Goal: Task Accomplishment & Management: Use online tool/utility

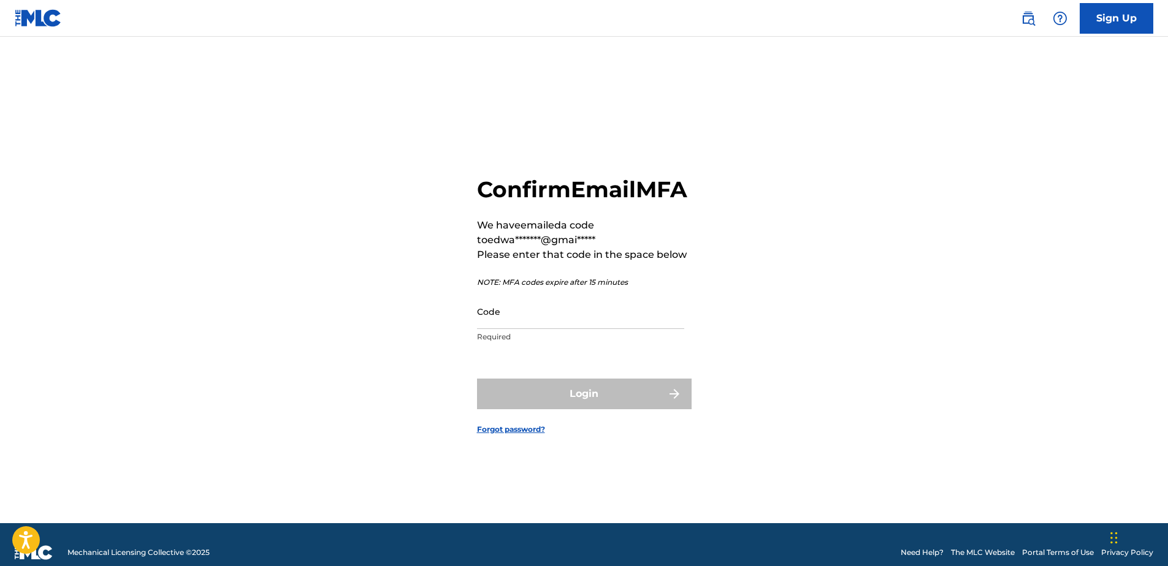
click at [513, 329] on input "Code" at bounding box center [580, 311] width 207 height 35
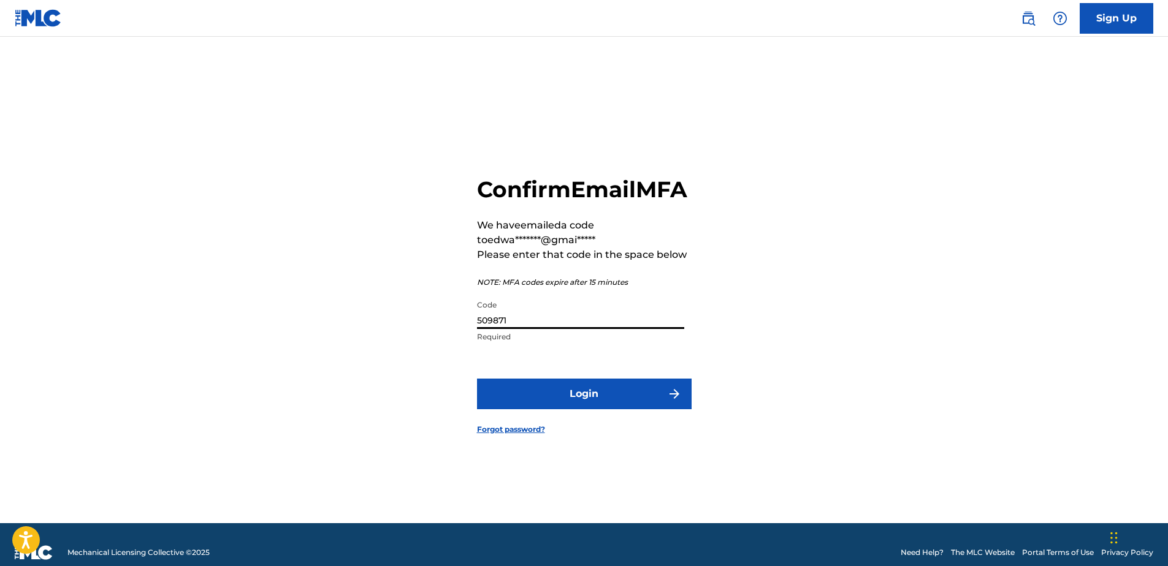
type input "509871"
click at [477, 379] on button "Login" at bounding box center [584, 394] width 215 height 31
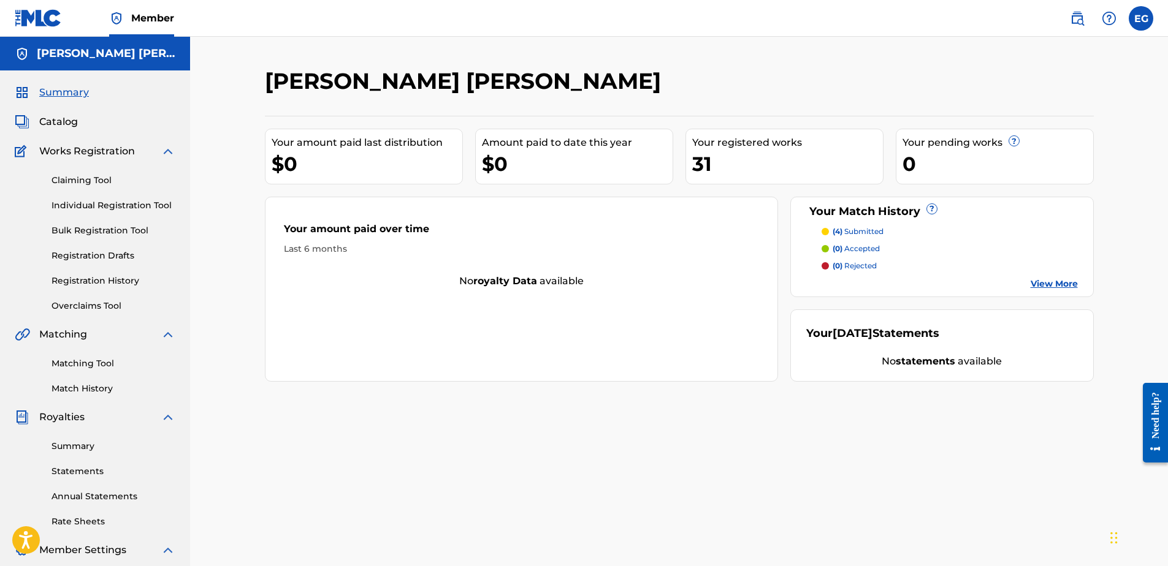
click at [848, 230] on p "(4) submitted" at bounding box center [857, 231] width 51 height 11
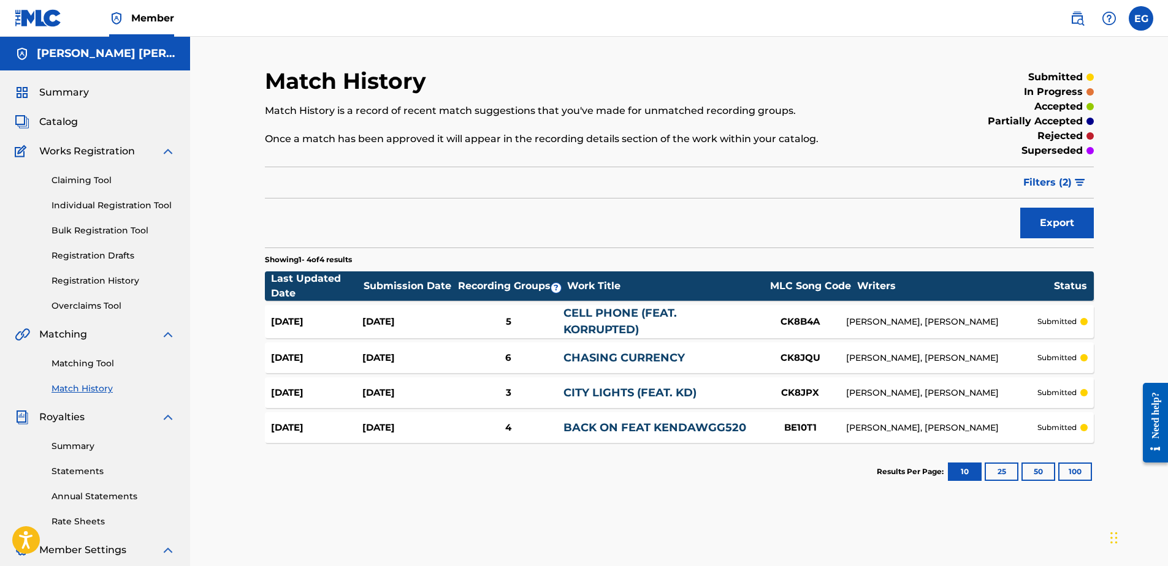
click at [74, 368] on link "Matching Tool" at bounding box center [113, 363] width 124 height 13
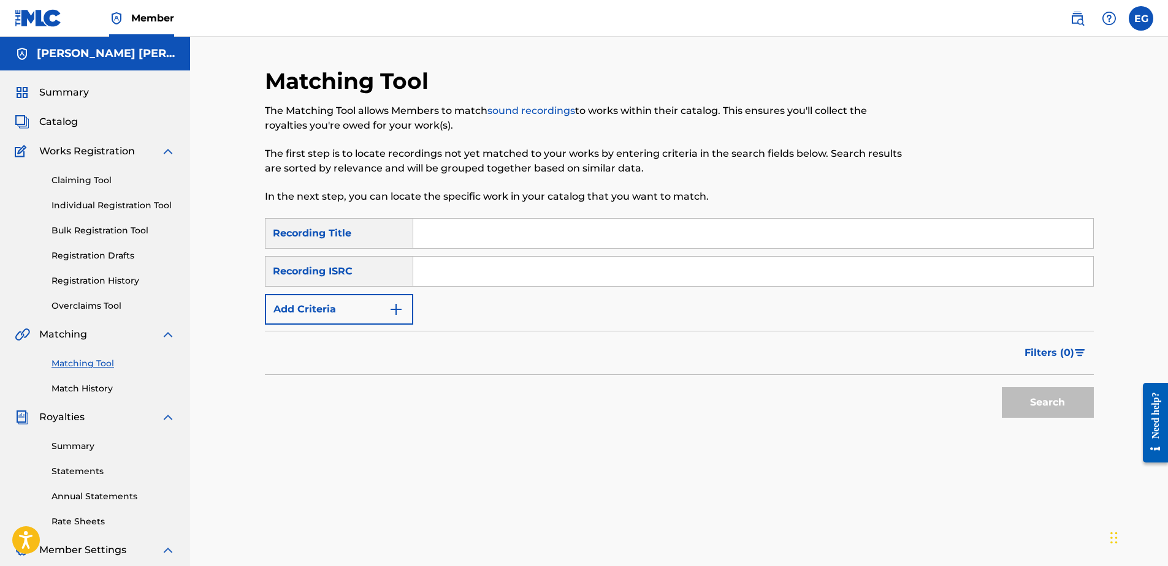
click at [465, 245] on input "Search Form" at bounding box center [753, 233] width 680 height 29
type input "Ain't The Same"
click at [1034, 407] on button "Search" at bounding box center [1048, 402] width 92 height 31
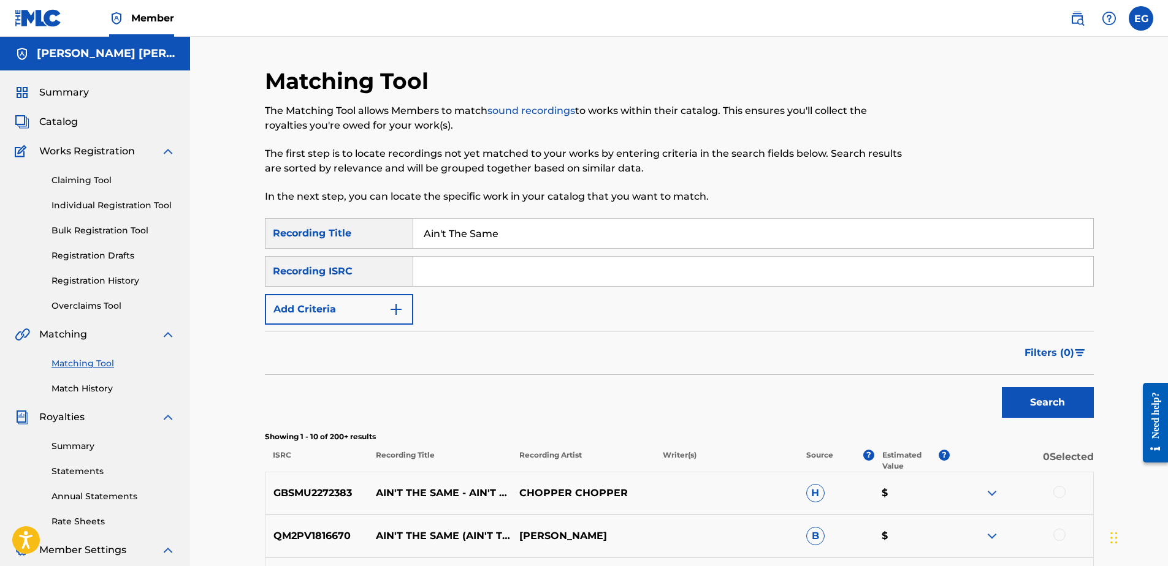
click at [373, 308] on button "Add Criteria" at bounding box center [339, 309] width 148 height 31
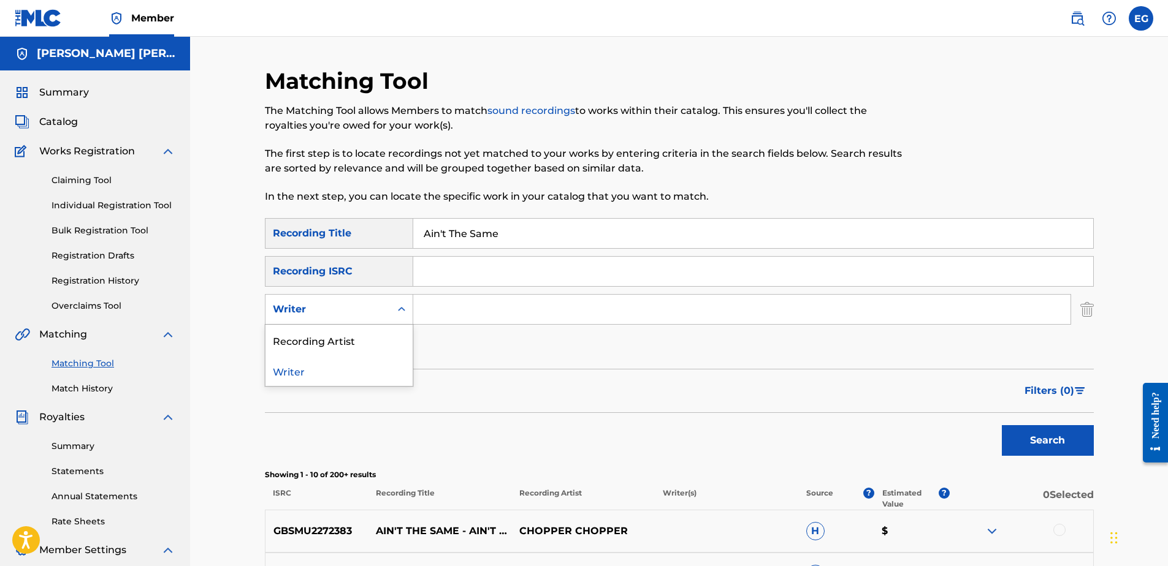
click at [402, 314] on icon "Search Form" at bounding box center [401, 309] width 12 height 12
click at [367, 341] on div "Recording Artist" at bounding box center [338, 340] width 147 height 31
click at [472, 317] on input "Search Form" at bounding box center [741, 309] width 657 height 29
type input "Laze G"
click at [1052, 441] on button "Search" at bounding box center [1048, 440] width 92 height 31
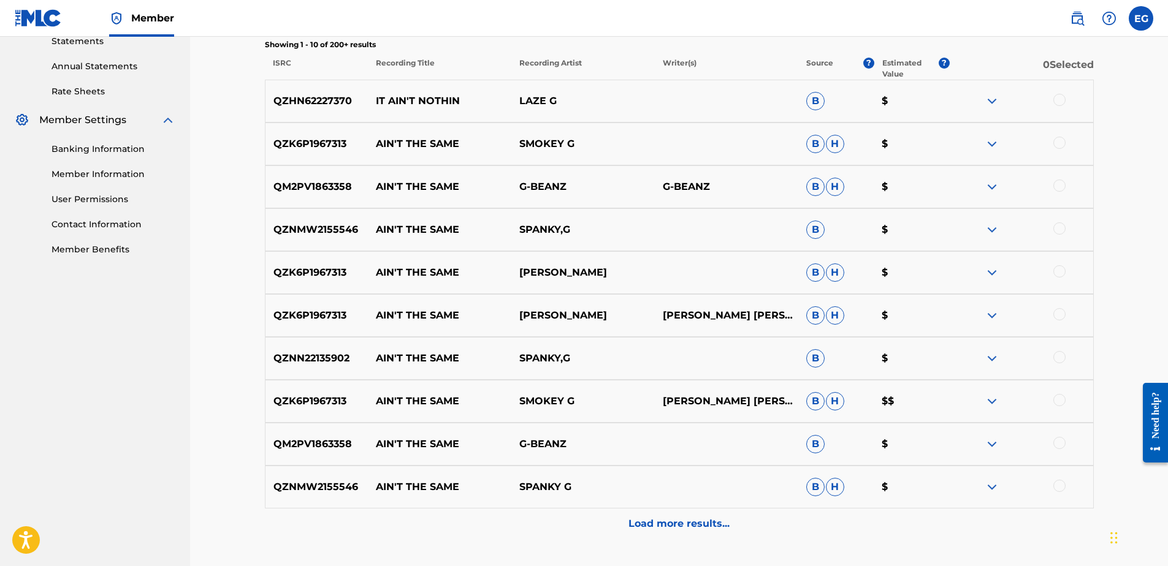
scroll to position [490, 0]
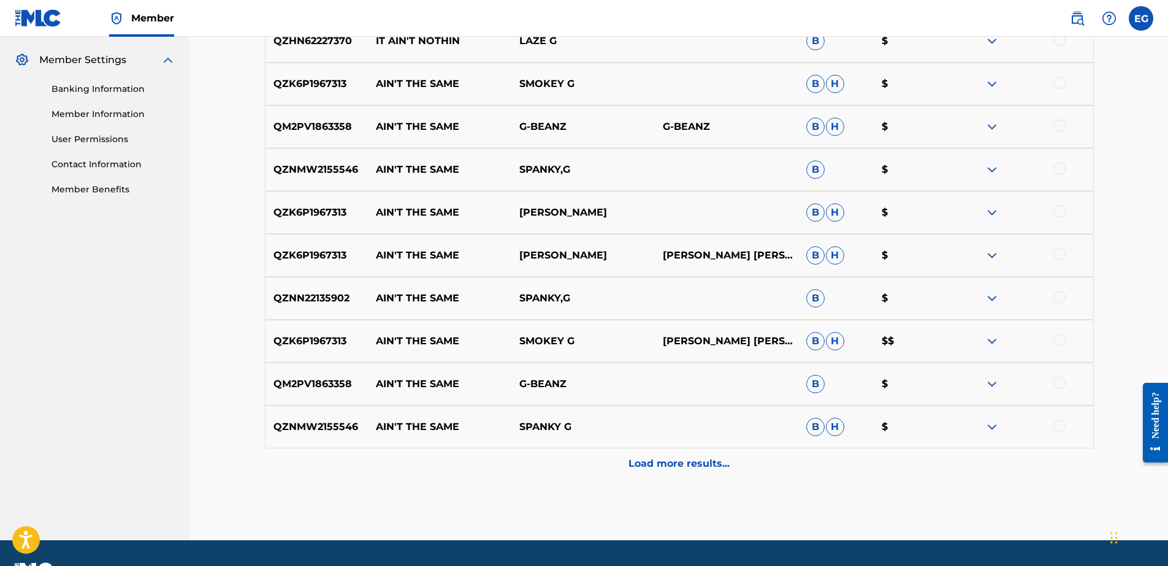
click at [721, 457] on p "Load more results..." at bounding box center [678, 464] width 101 height 15
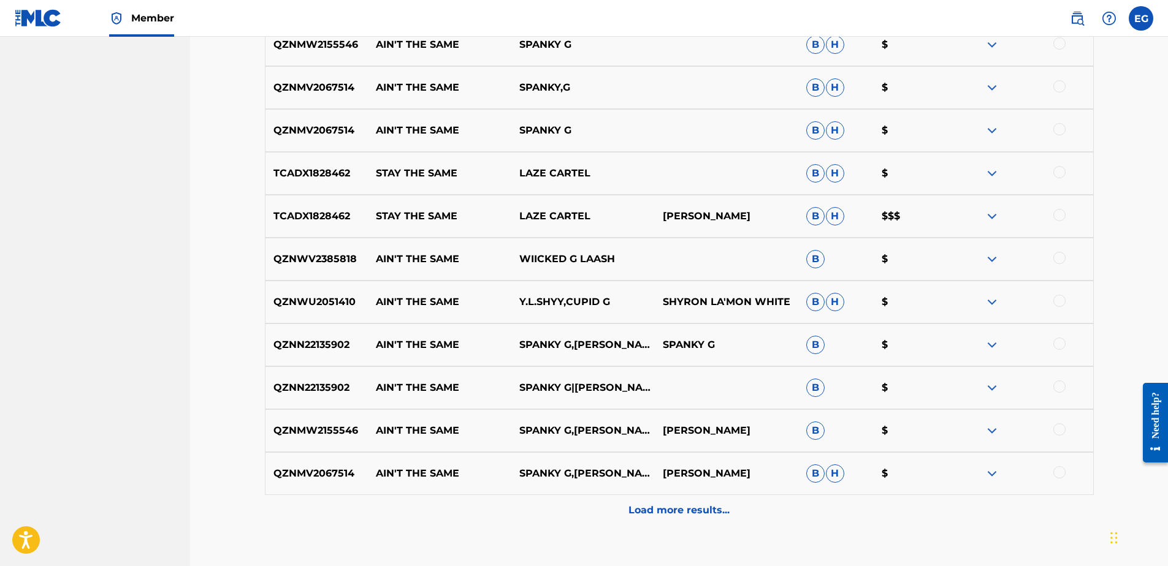
scroll to position [919, 0]
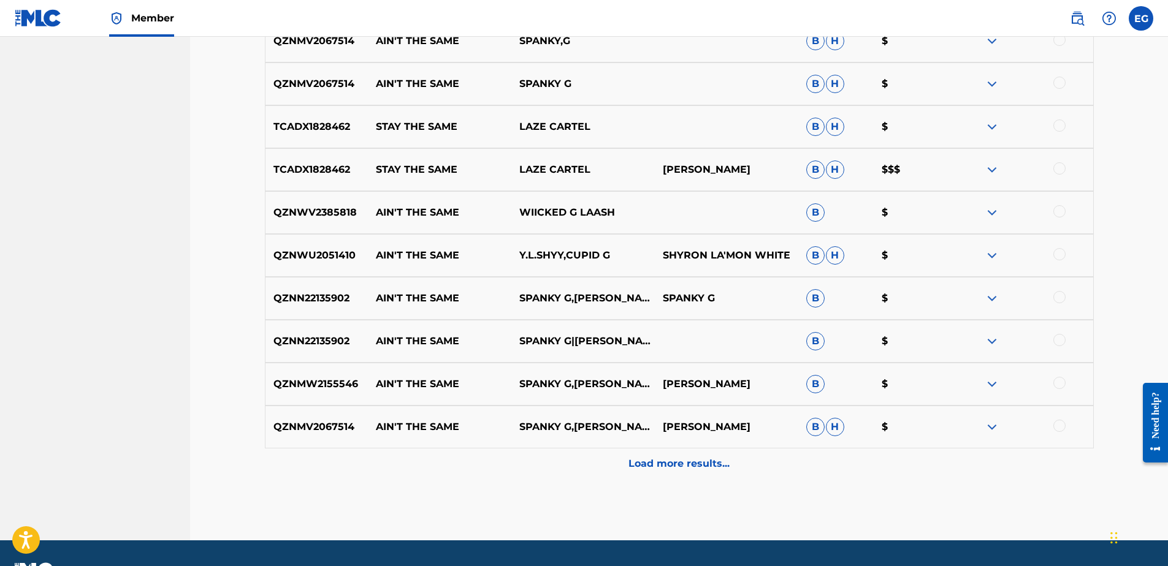
click at [698, 466] on p "Load more results..." at bounding box center [678, 464] width 101 height 15
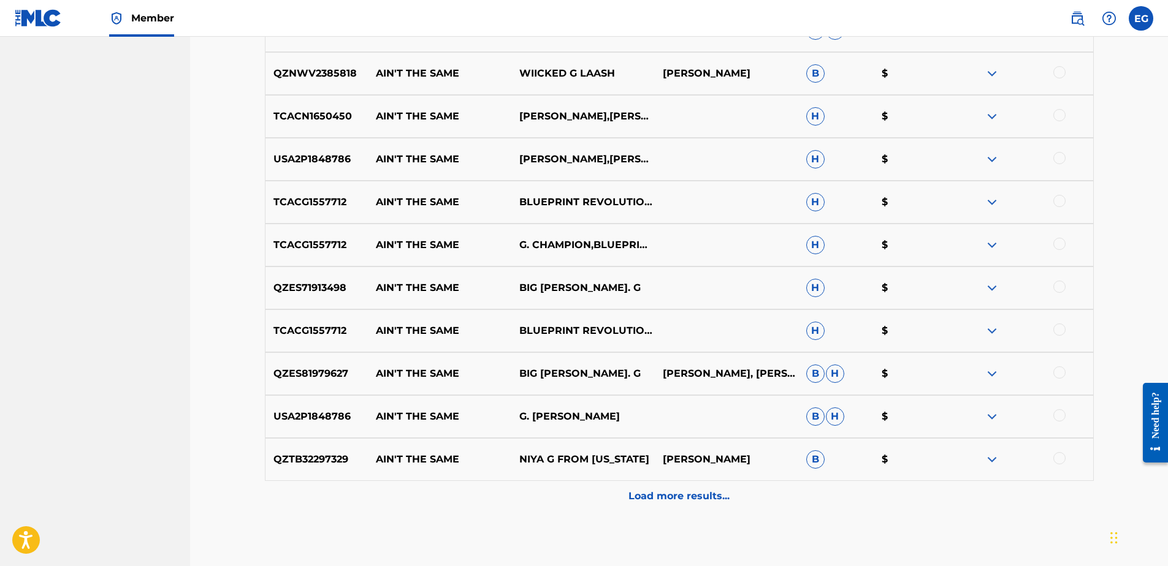
scroll to position [1382, 0]
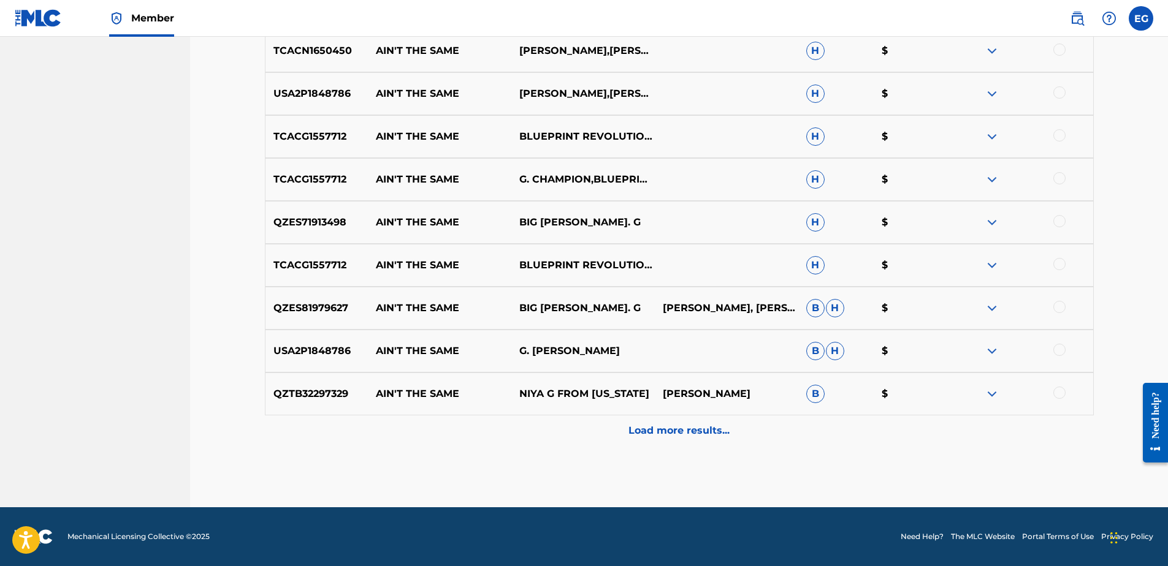
click at [699, 434] on p "Load more results..." at bounding box center [678, 431] width 101 height 15
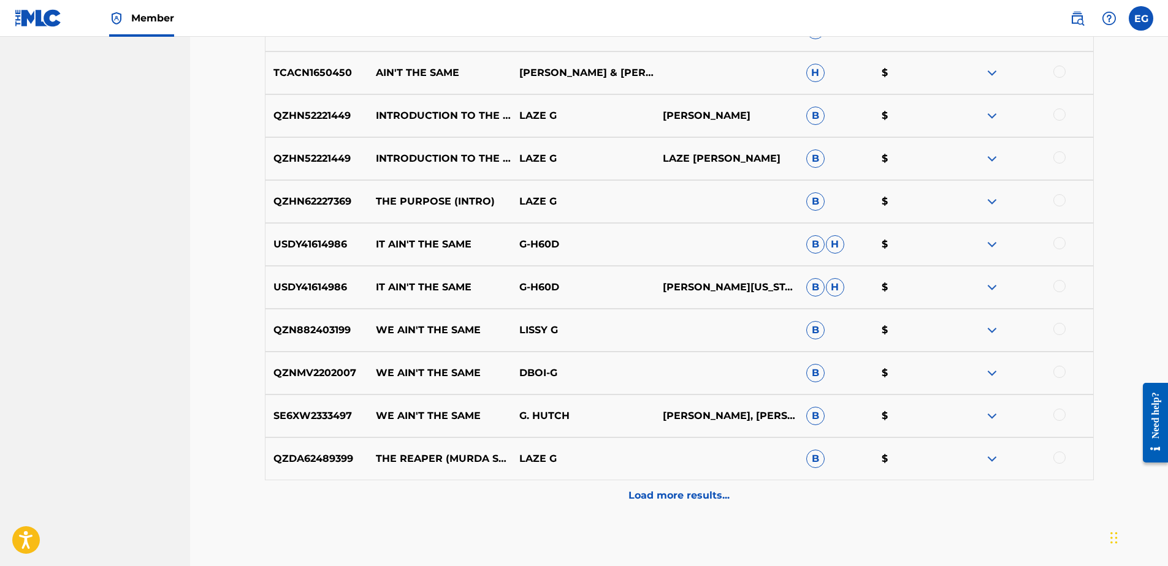
scroll to position [1749, 0]
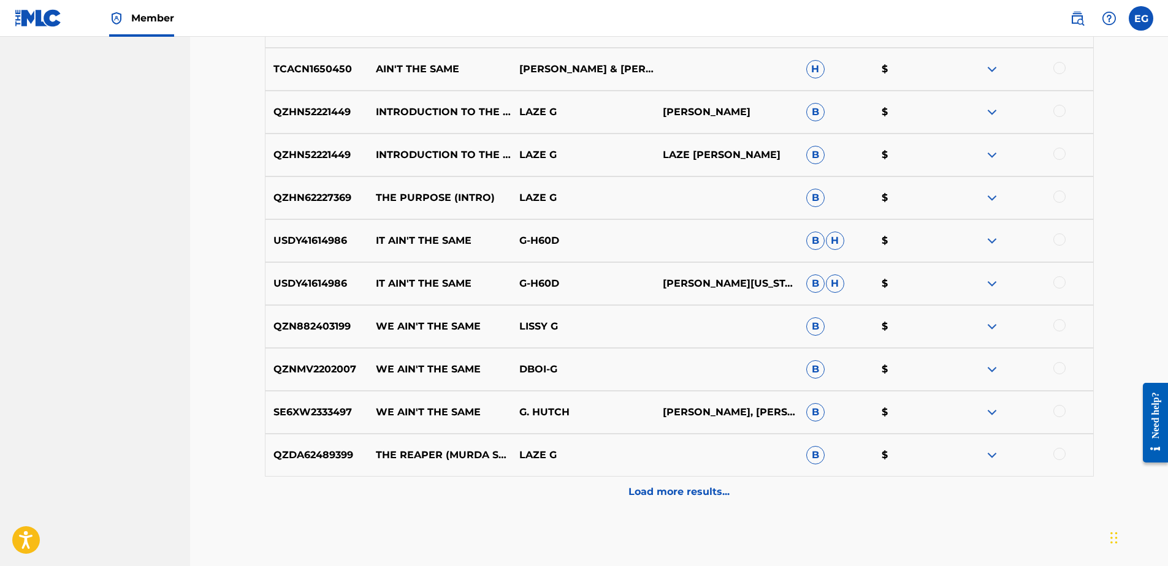
click at [672, 490] on p "Load more results..." at bounding box center [678, 492] width 101 height 15
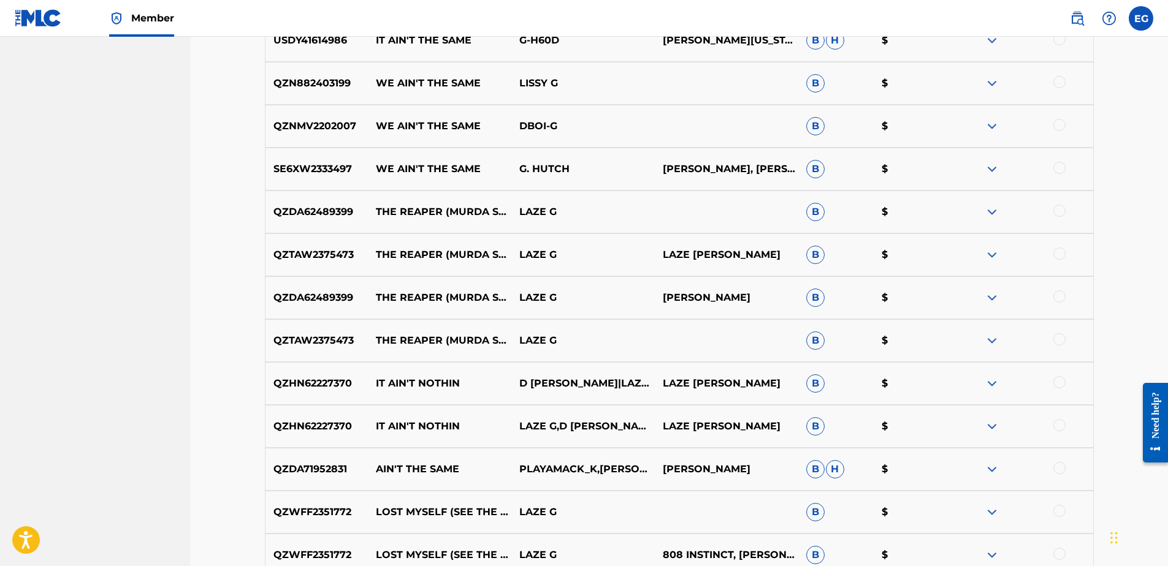
scroll to position [1995, 0]
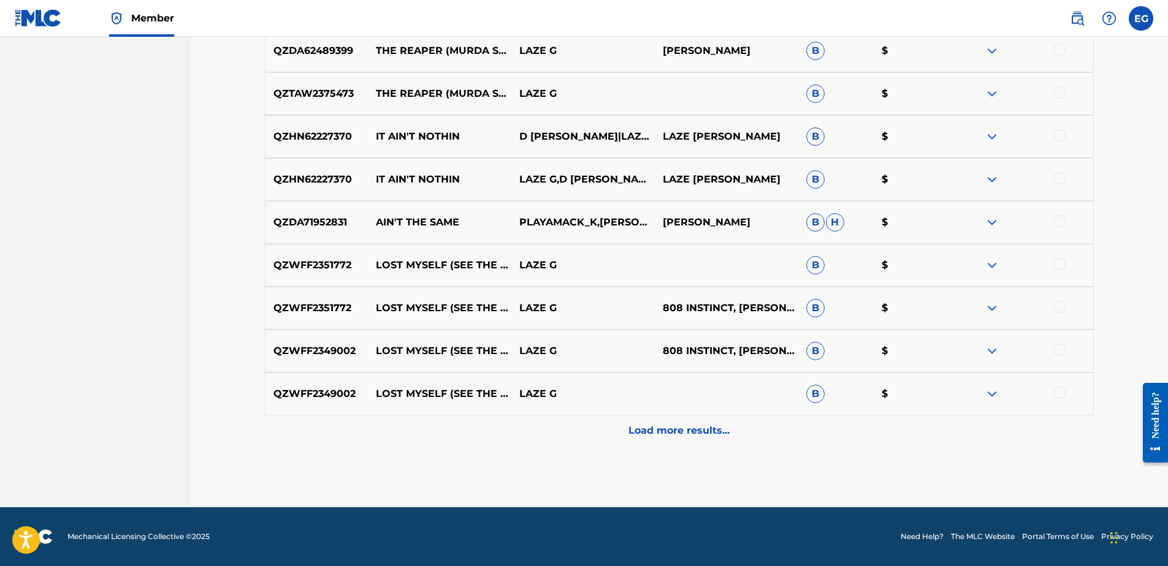
click at [680, 428] on p "Load more results..." at bounding box center [678, 431] width 101 height 15
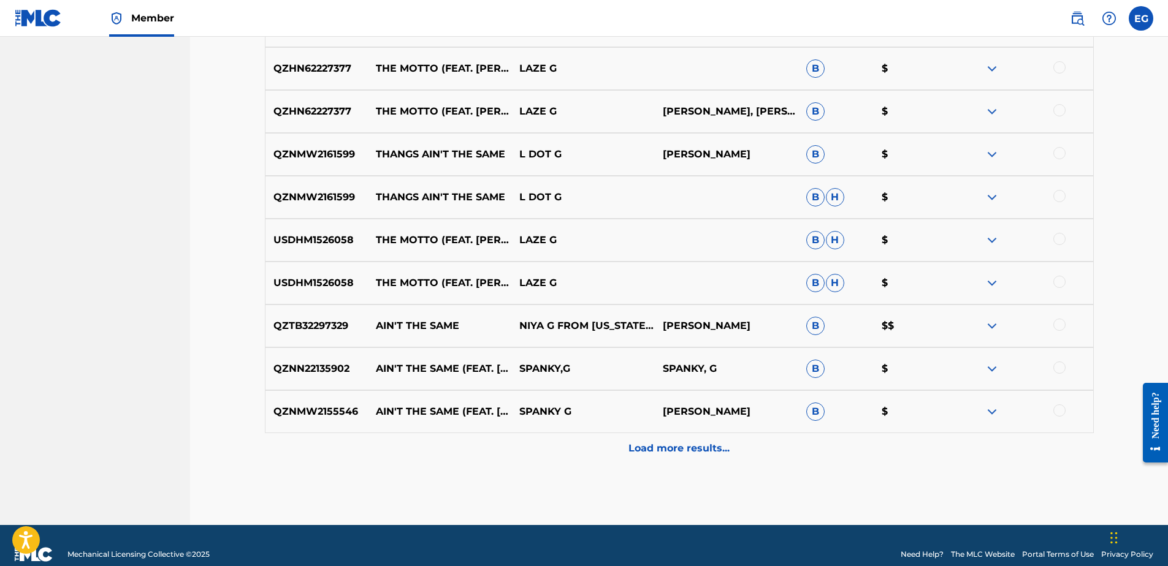
scroll to position [2669, 0]
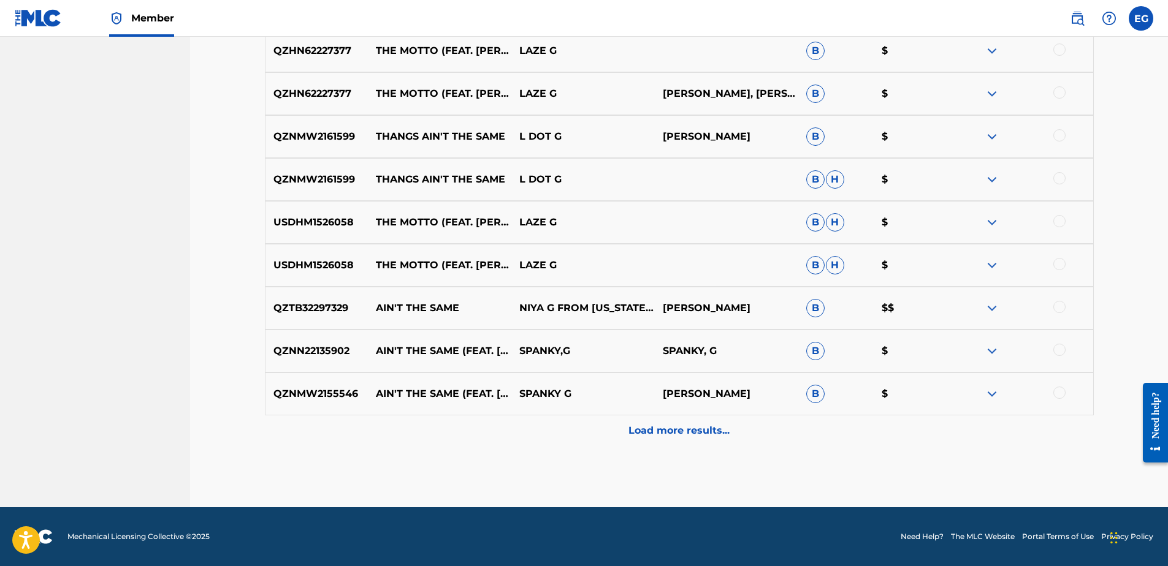
click at [681, 437] on p "Load more results..." at bounding box center [678, 431] width 101 height 15
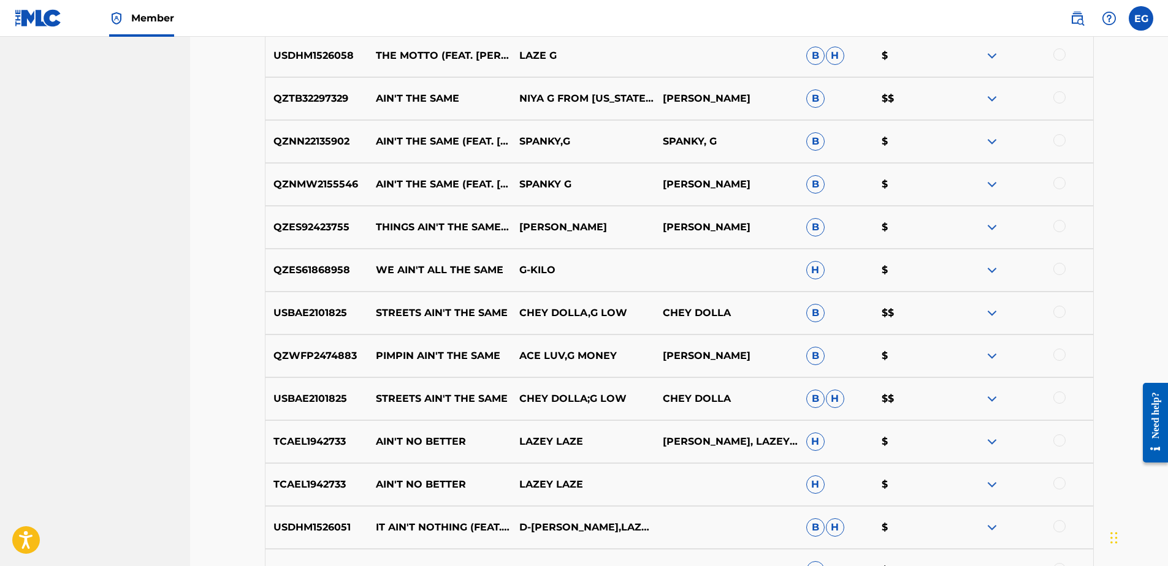
scroll to position [2975, 0]
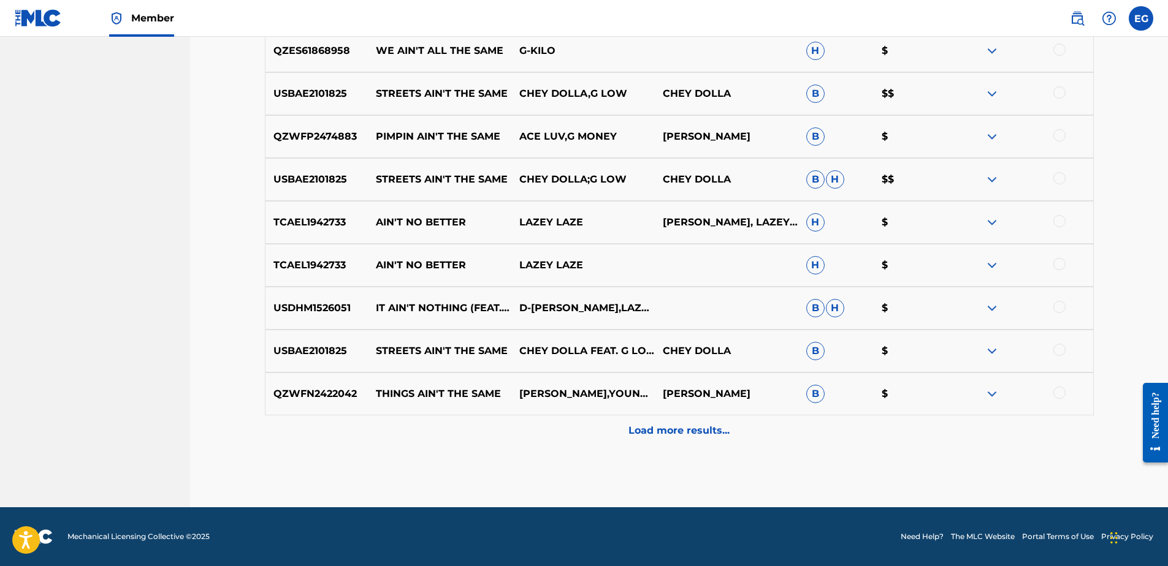
click at [681, 439] on div "Load more results..." at bounding box center [679, 431] width 829 height 31
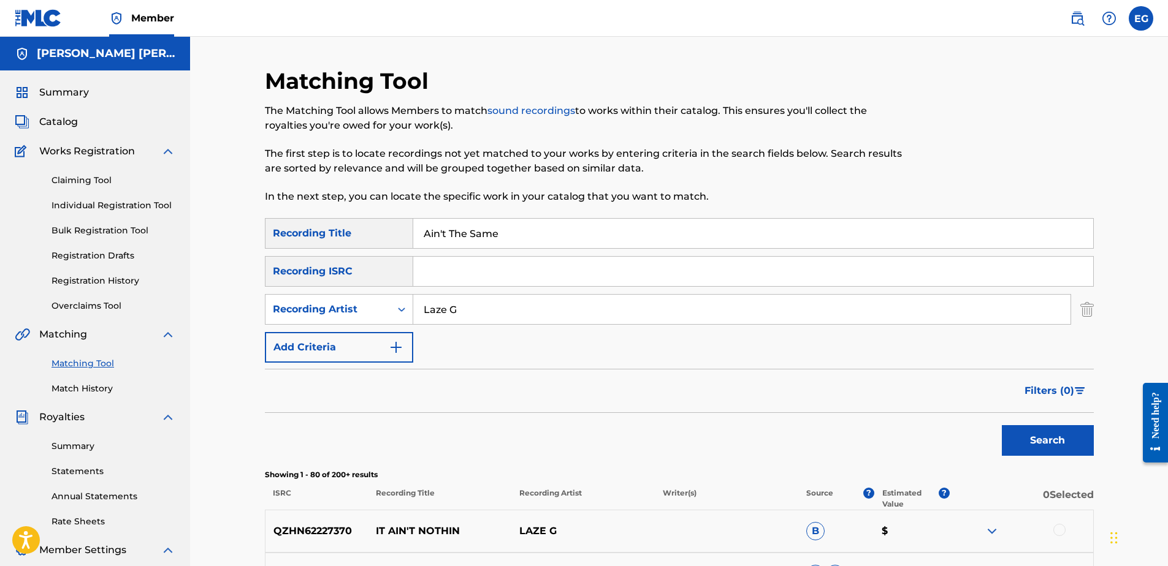
scroll to position [306, 0]
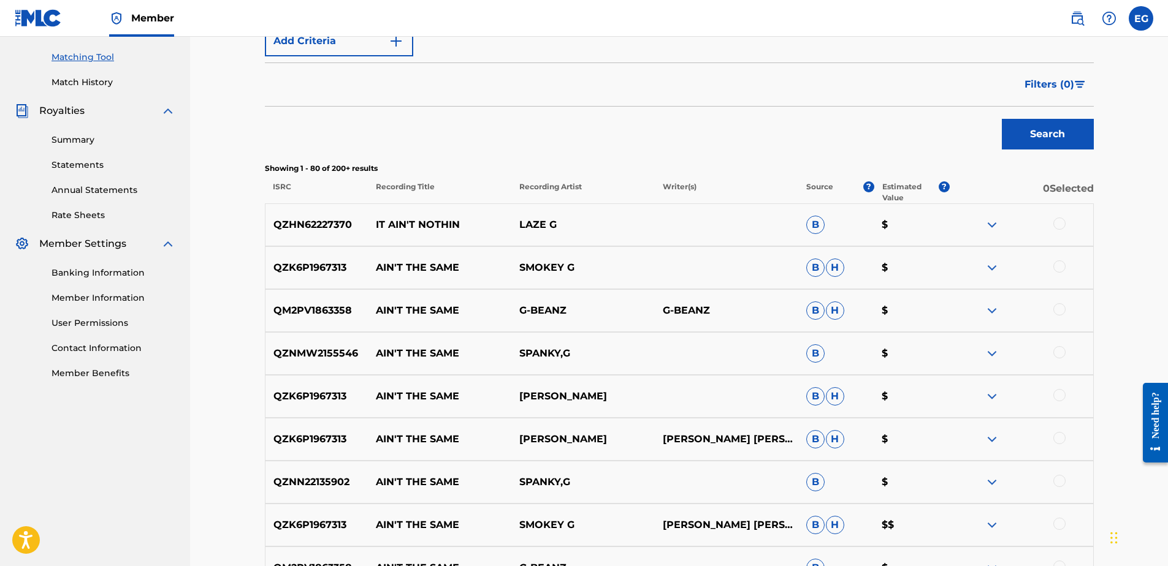
click at [1059, 227] on div at bounding box center [1059, 224] width 12 height 12
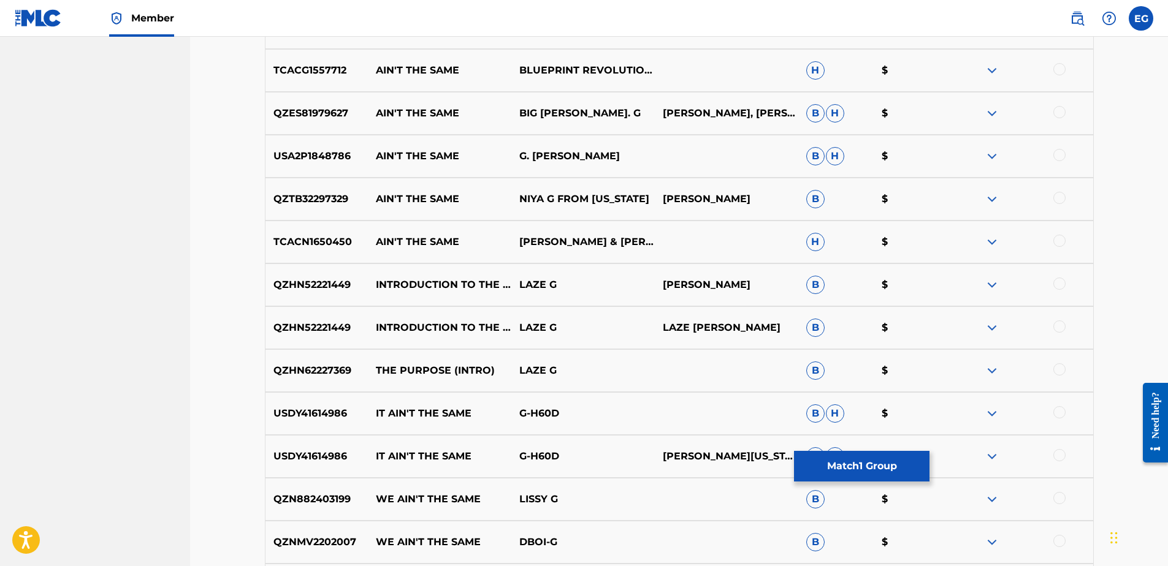
scroll to position [1594, 0]
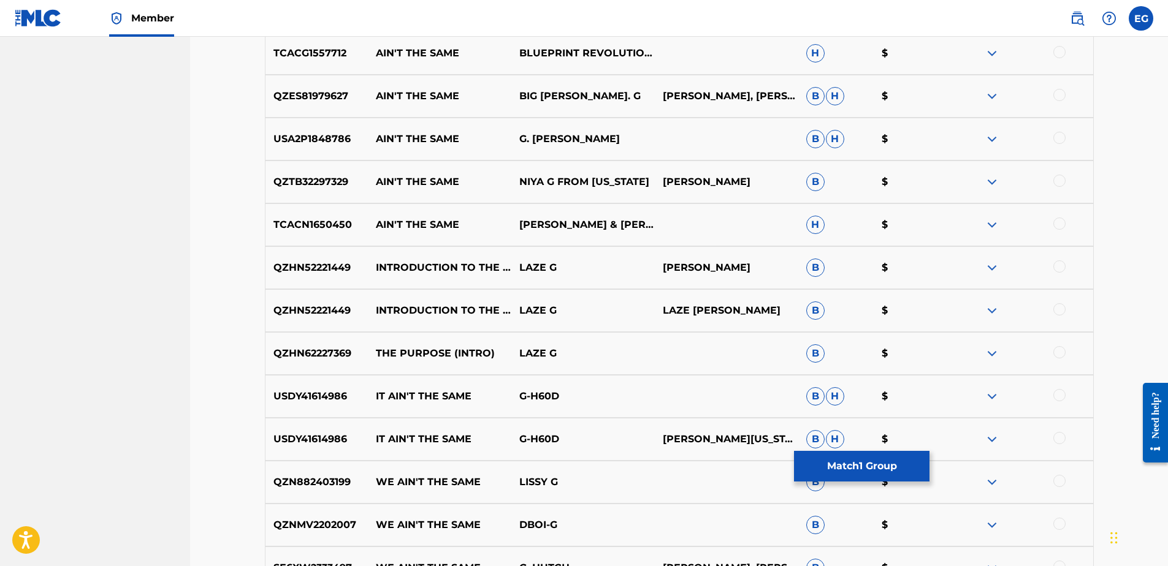
click at [1059, 267] on div at bounding box center [1059, 267] width 12 height 12
click at [1059, 309] on div at bounding box center [1059, 309] width 12 height 12
click at [1059, 355] on div at bounding box center [1059, 352] width 12 height 12
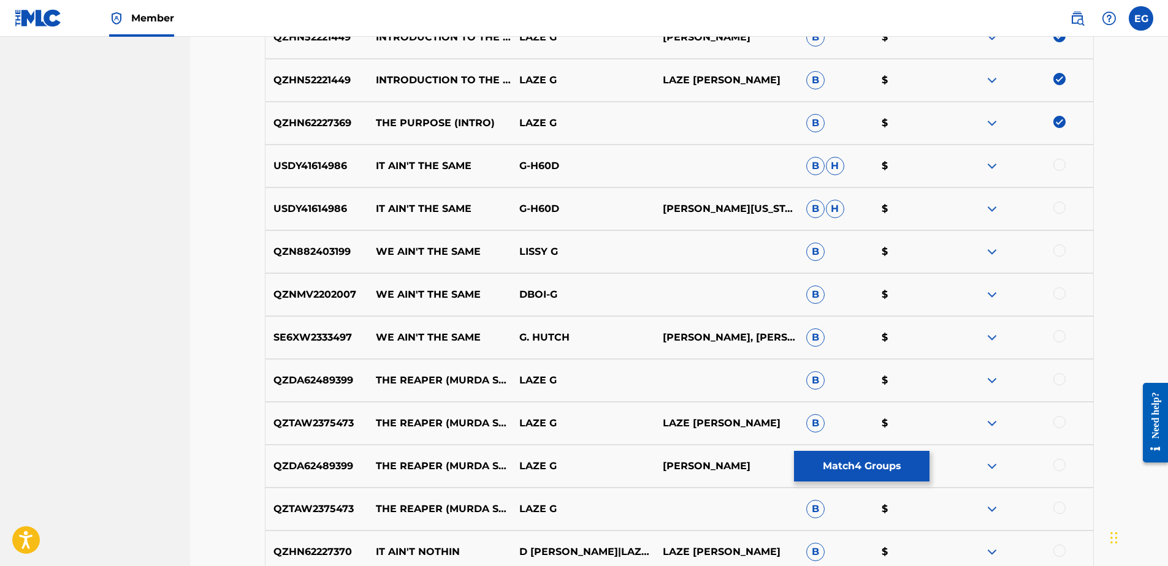
scroll to position [1839, 0]
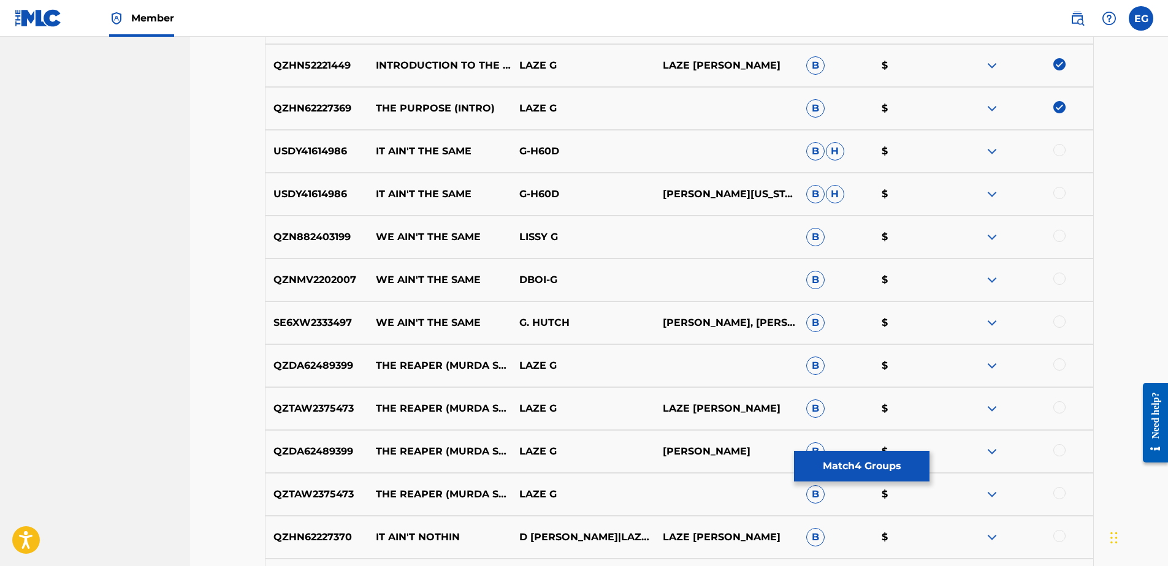
click at [1063, 365] on div at bounding box center [1059, 365] width 12 height 12
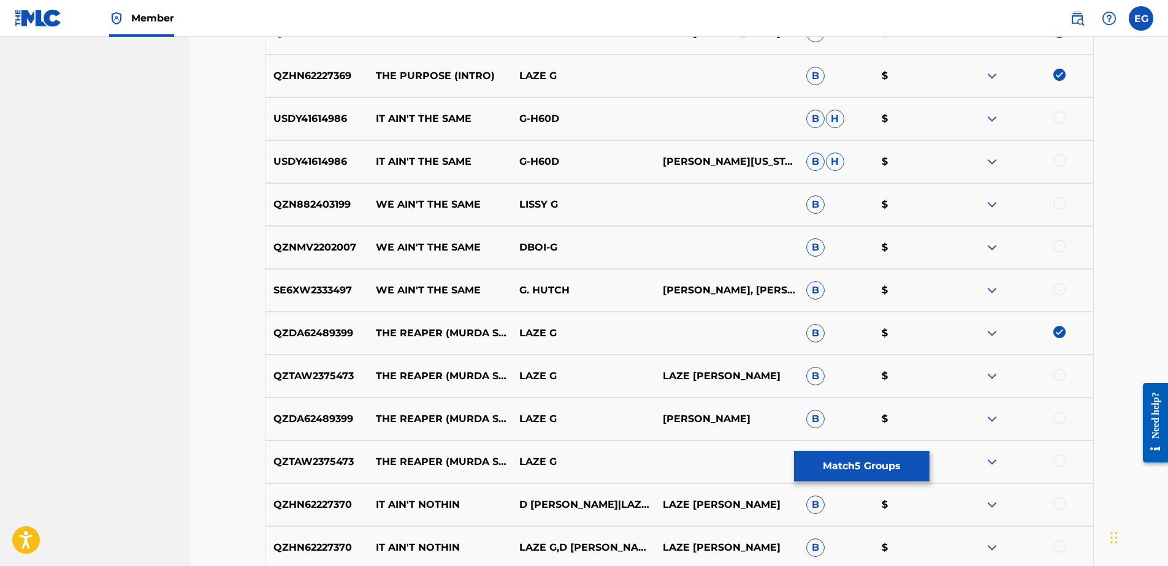
scroll to position [1962, 0]
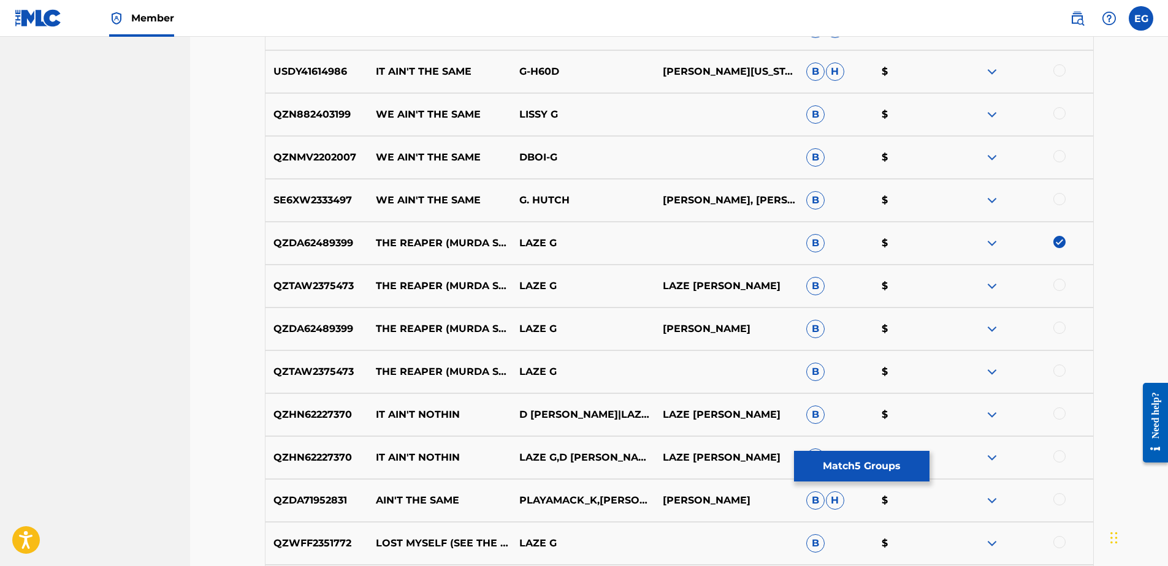
click at [1065, 277] on div "QZTAW2375473 THE REAPER (MURDA SCENE) LAZE G LAZE GONZALES B $" at bounding box center [679, 286] width 829 height 43
click at [1061, 287] on div at bounding box center [1059, 285] width 12 height 12
click at [1057, 372] on div at bounding box center [1059, 371] width 12 height 12
click at [1062, 326] on div at bounding box center [1059, 328] width 12 height 12
click at [1058, 414] on div at bounding box center [1059, 414] width 12 height 12
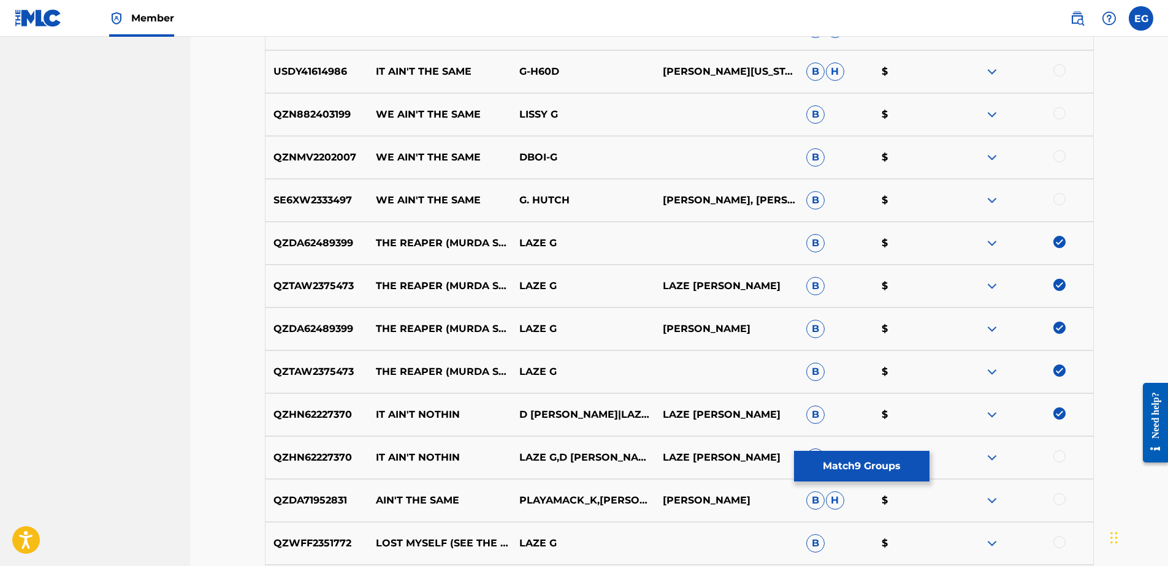
click at [1057, 461] on div at bounding box center [1059, 457] width 12 height 12
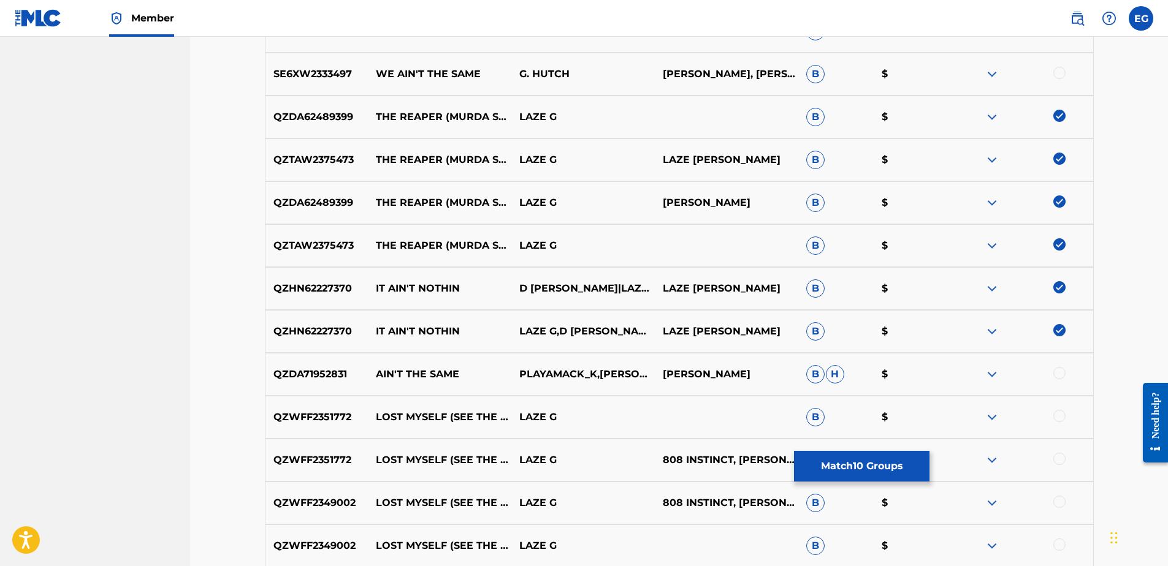
scroll to position [2145, 0]
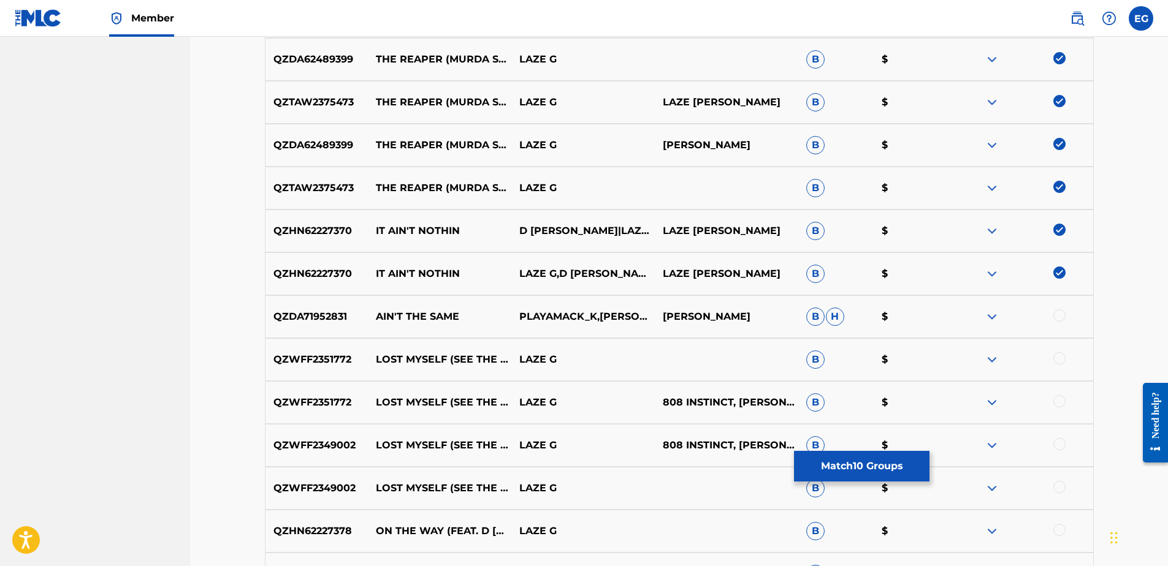
click at [1058, 362] on div at bounding box center [1059, 358] width 12 height 12
click at [1060, 401] on div at bounding box center [1059, 401] width 12 height 12
click at [1060, 449] on div at bounding box center [1059, 444] width 12 height 12
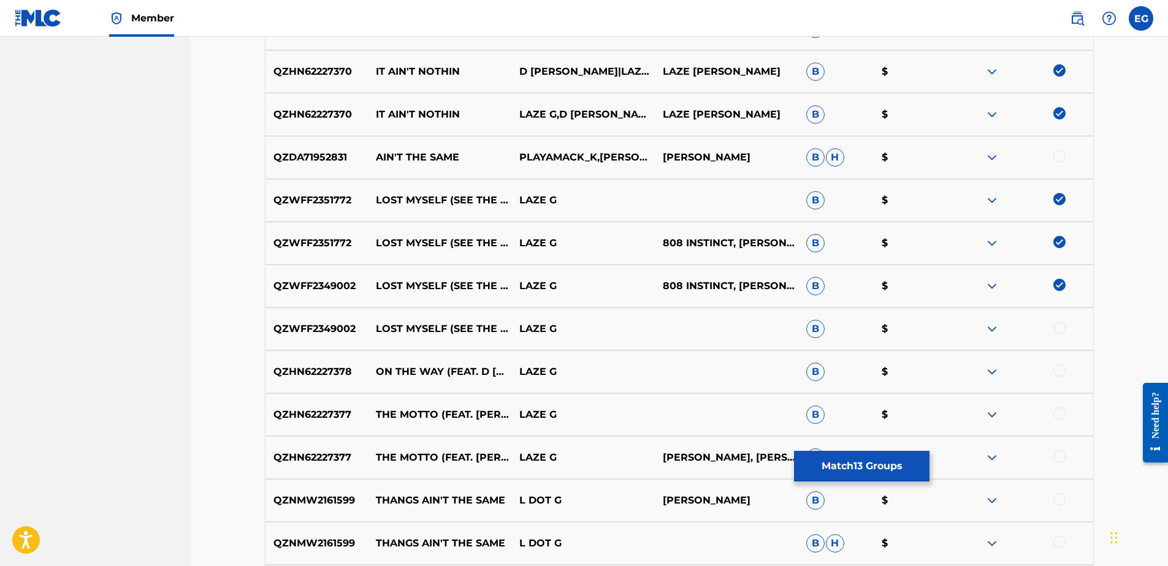
scroll to position [2329, 0]
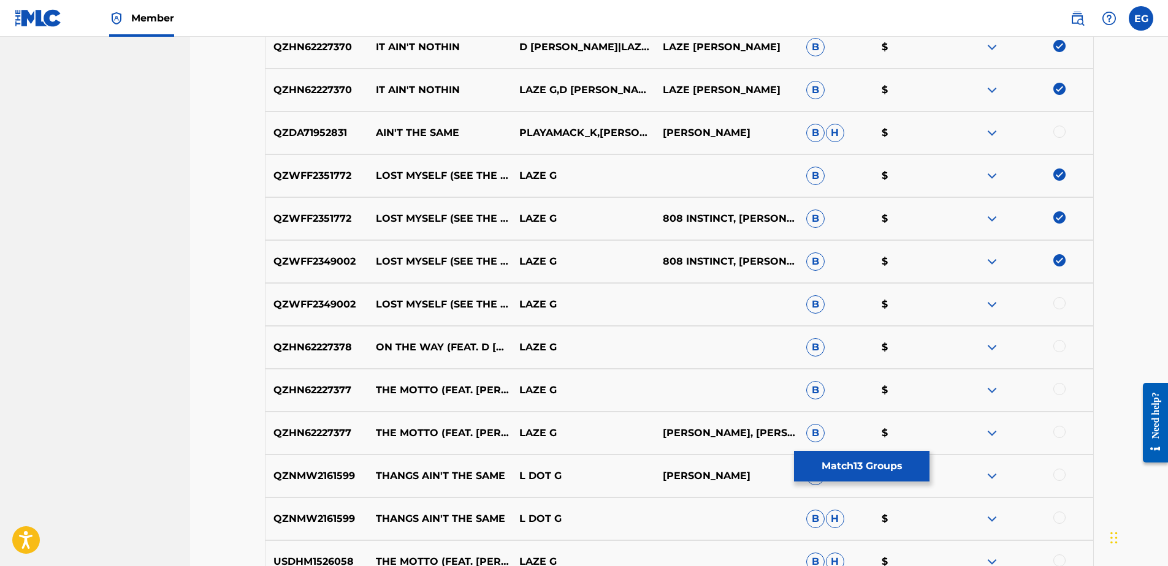
drag, startPoint x: 1062, startPoint y: 303, endPoint x: 1056, endPoint y: 340, distance: 37.3
click at [1062, 304] on div at bounding box center [1059, 303] width 12 height 12
click at [1060, 346] on div at bounding box center [1059, 346] width 12 height 12
drag, startPoint x: 1061, startPoint y: 391, endPoint x: 1061, endPoint y: 400, distance: 9.2
click at [1061, 392] on div at bounding box center [1059, 389] width 12 height 12
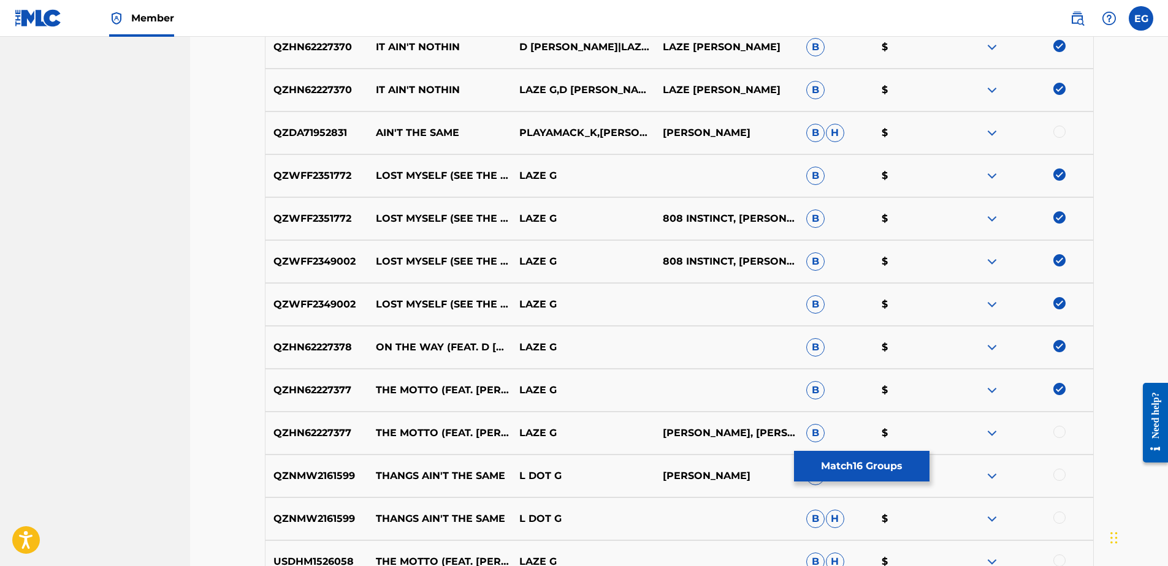
click at [1059, 432] on div at bounding box center [1059, 432] width 12 height 12
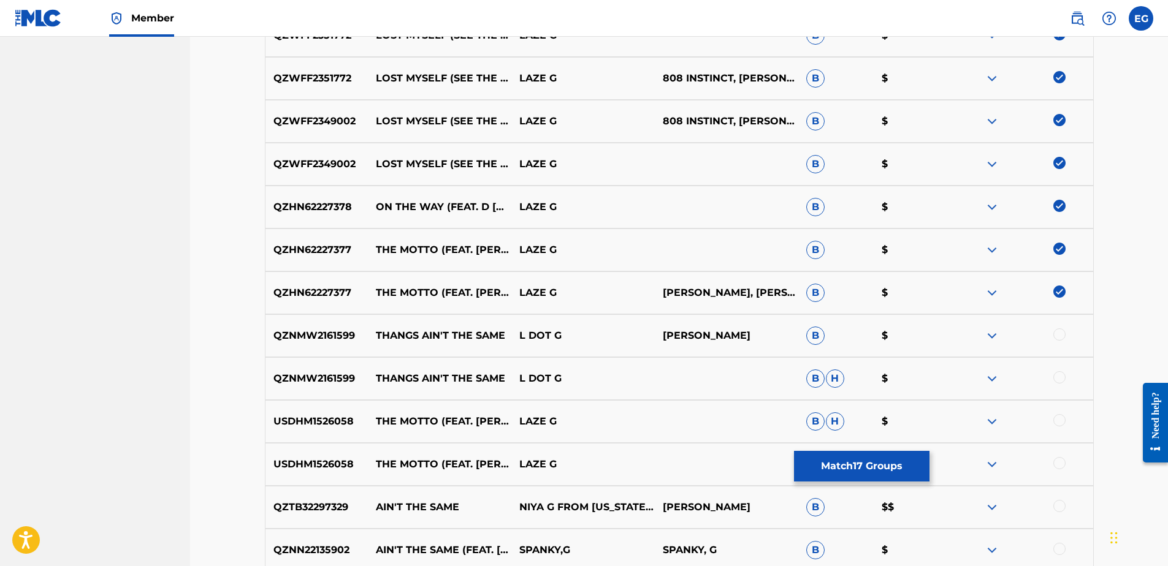
scroll to position [2513, 0]
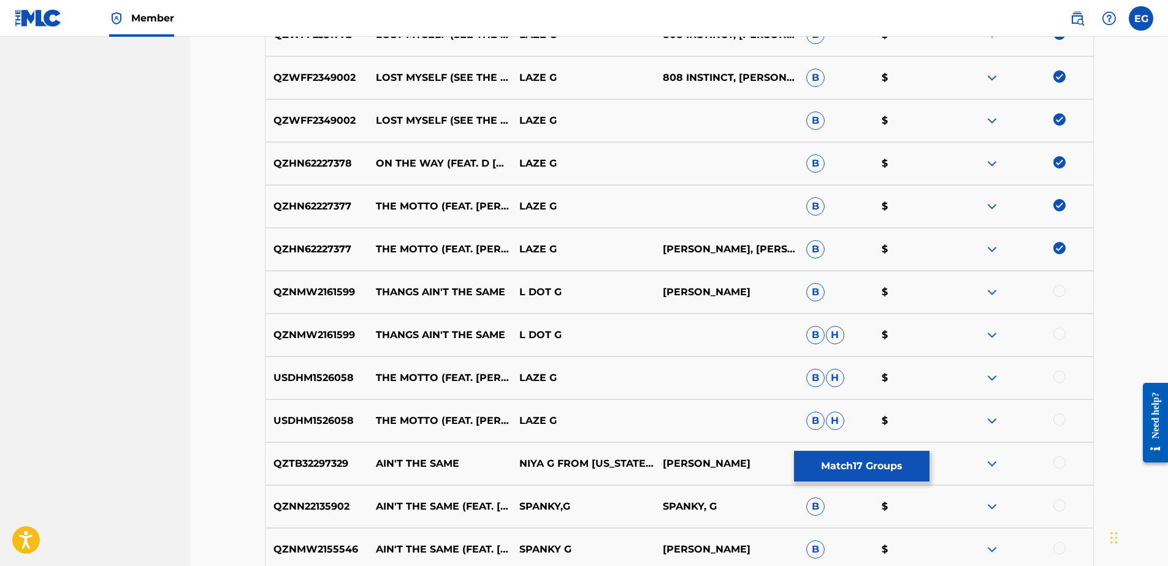
click at [1060, 290] on div at bounding box center [1059, 291] width 12 height 12
click at [1057, 294] on img at bounding box center [1059, 291] width 12 height 12
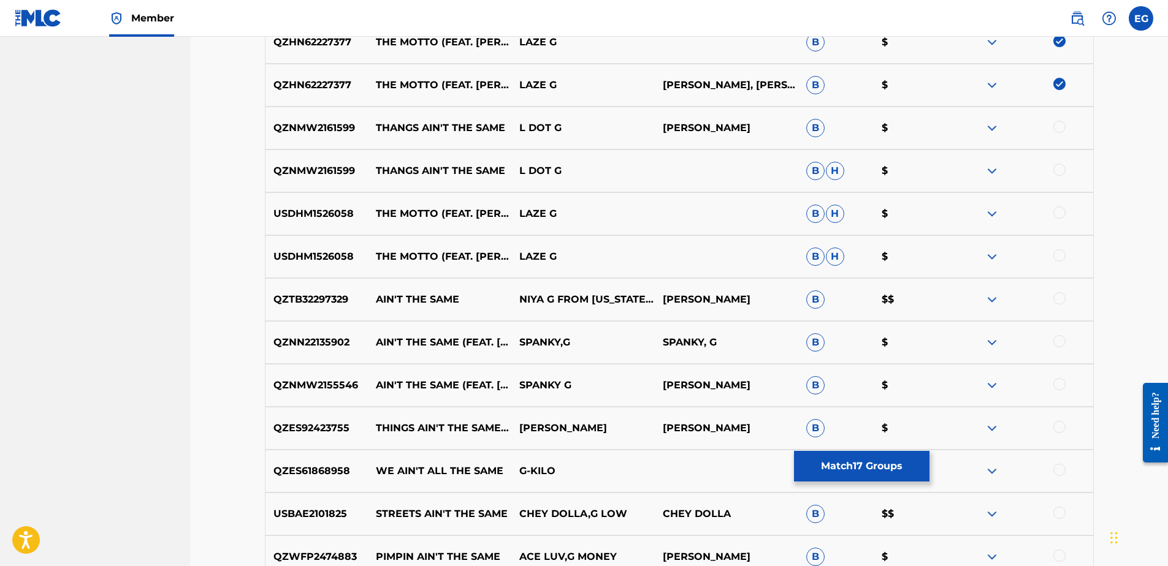
scroll to position [2697, 0]
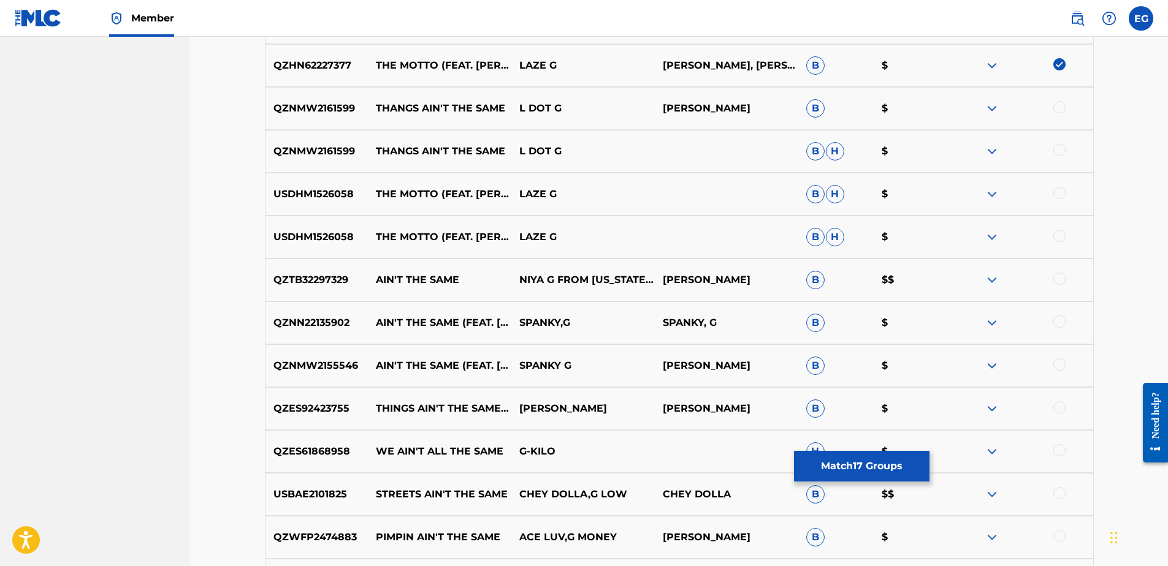
click at [1059, 195] on div at bounding box center [1059, 193] width 12 height 12
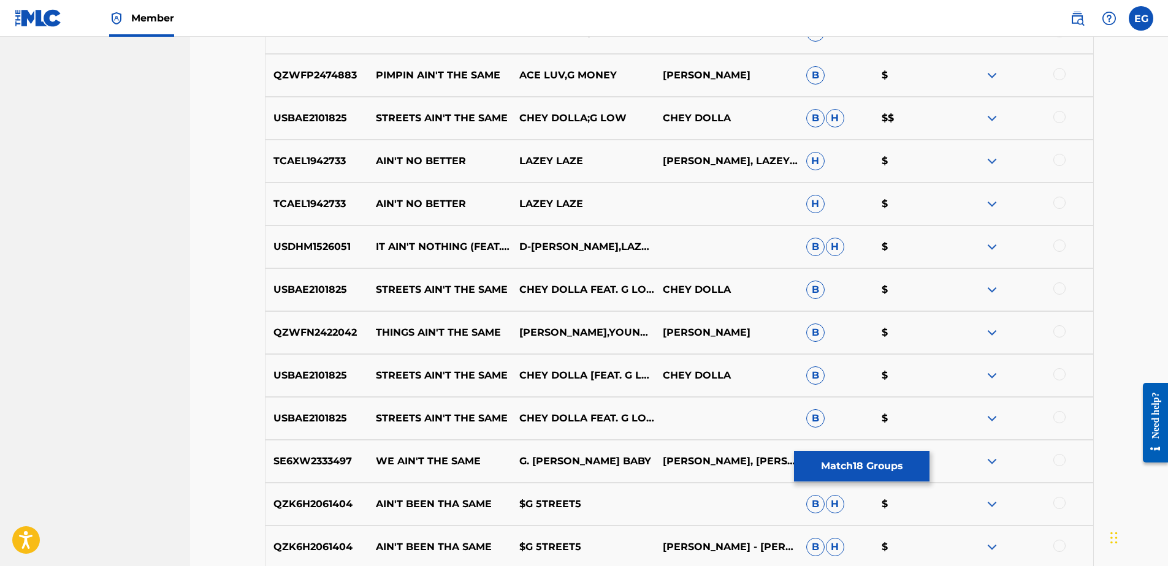
scroll to position [3188, 0]
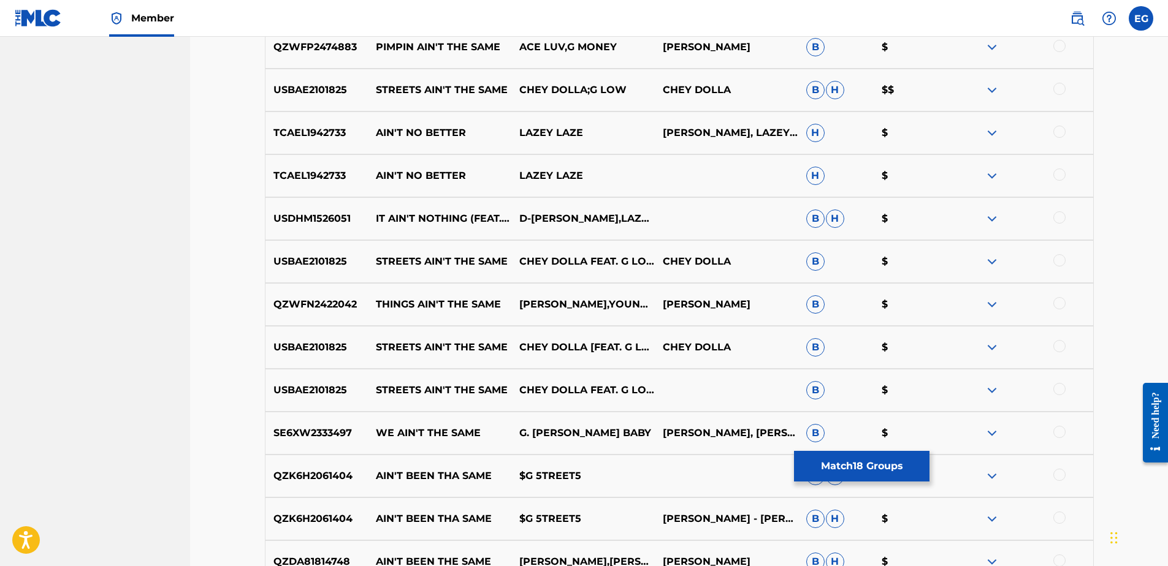
click at [1060, 219] on div at bounding box center [1059, 217] width 12 height 12
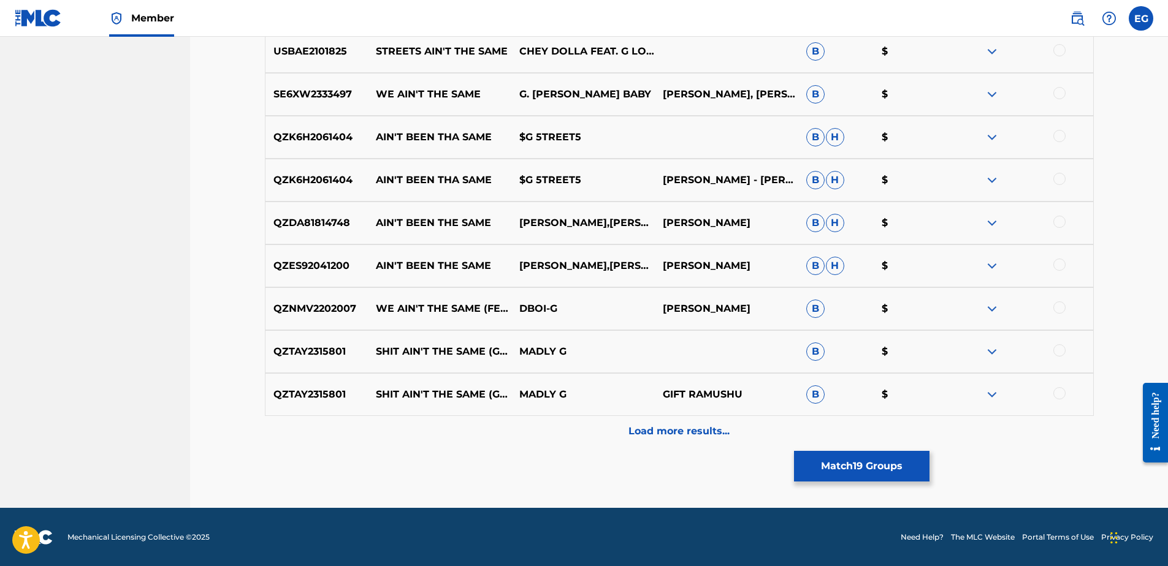
scroll to position [3527, 0]
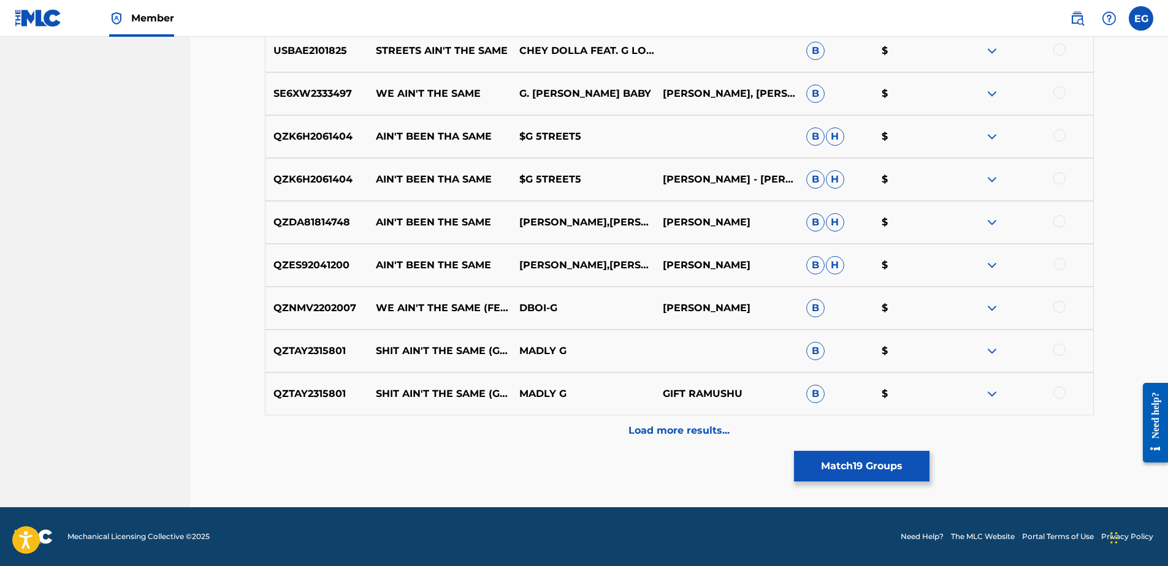
click at [696, 424] on p "Load more results..." at bounding box center [678, 431] width 101 height 15
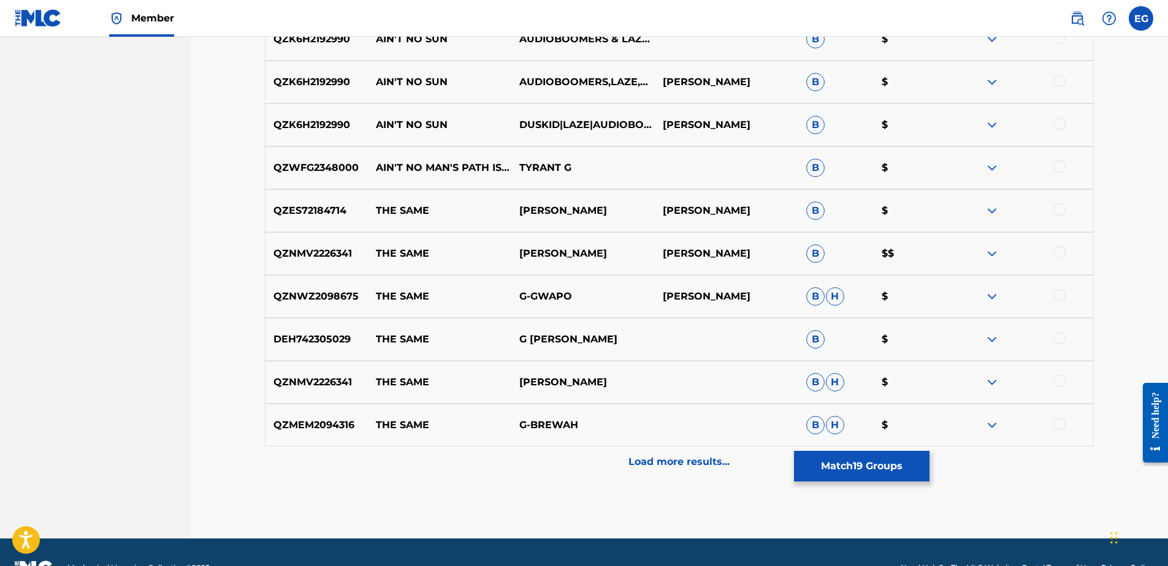
scroll to position [3956, 0]
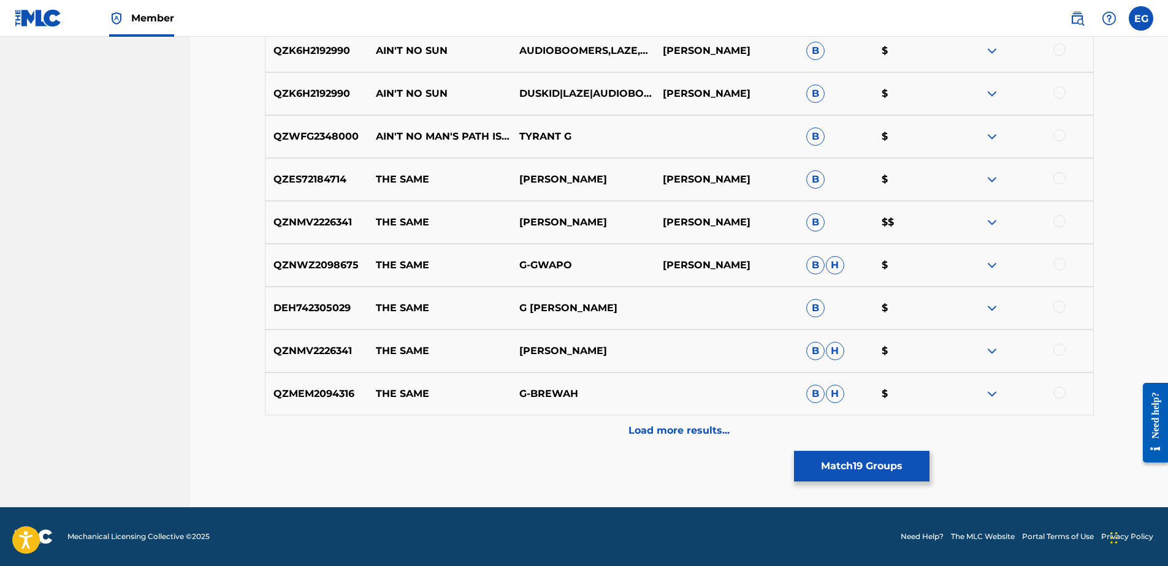
click at [656, 433] on p "Load more results..." at bounding box center [678, 431] width 101 height 15
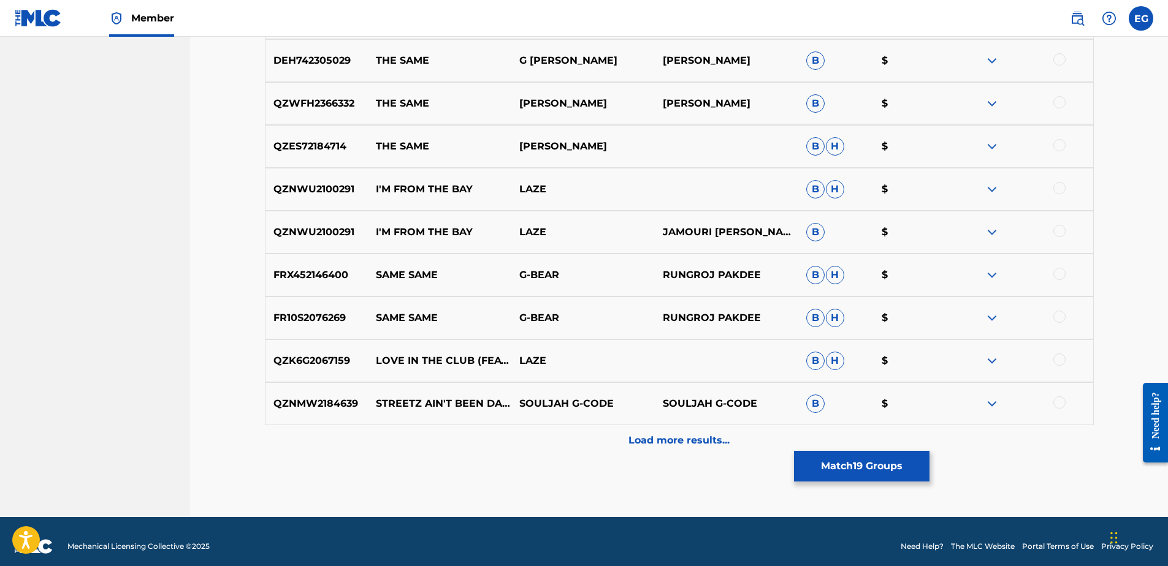
scroll to position [4385, 0]
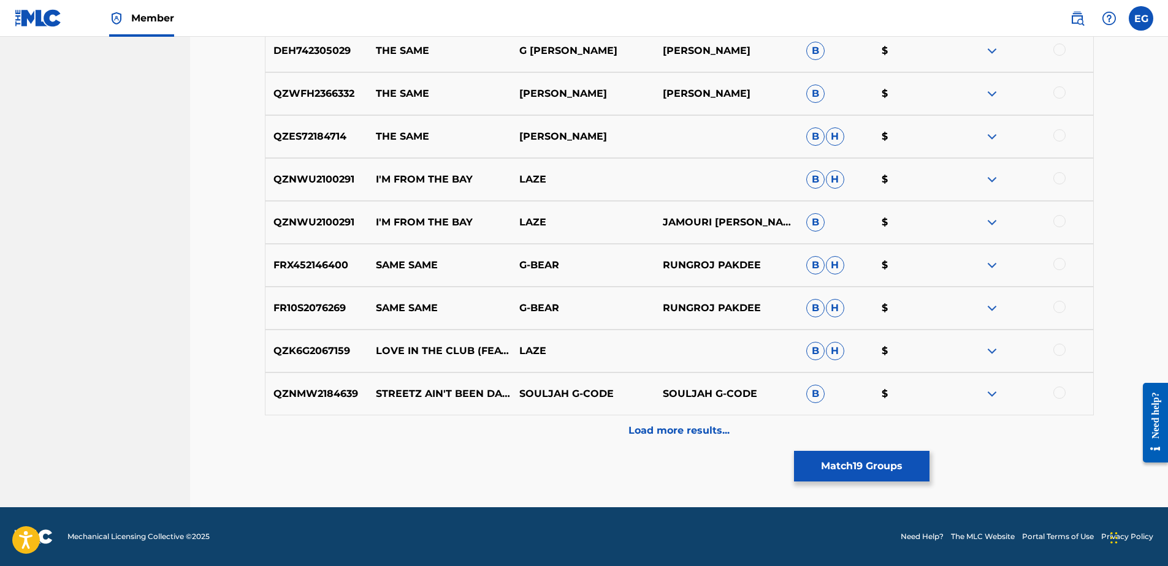
click at [677, 438] on p "Load more results..." at bounding box center [678, 431] width 101 height 15
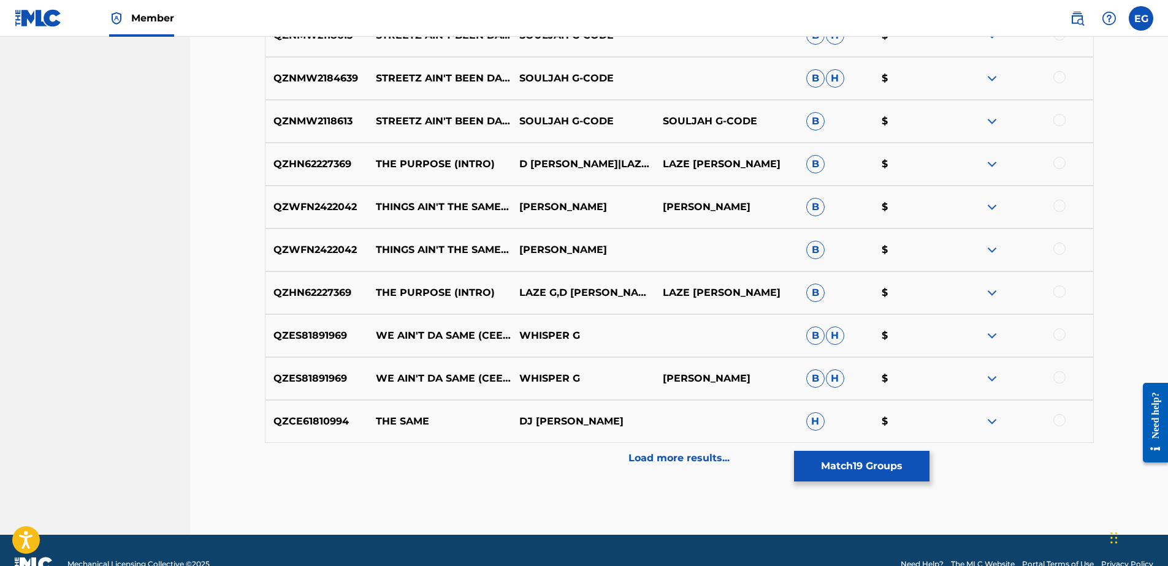
scroll to position [4814, 0]
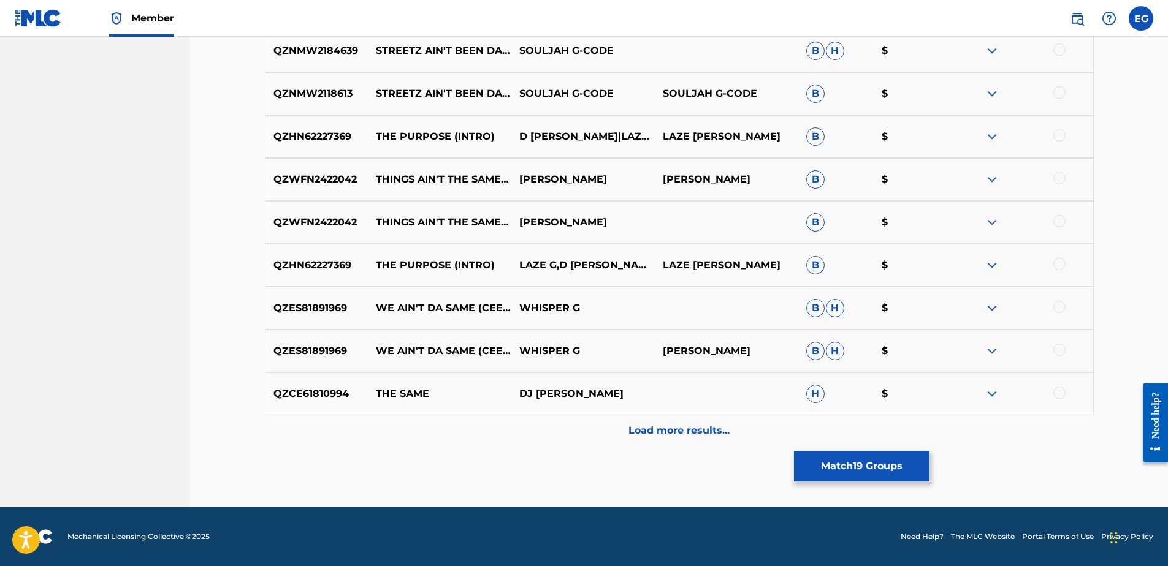
click at [1059, 266] on div at bounding box center [1059, 264] width 12 height 12
click at [708, 437] on p "Load more results..." at bounding box center [678, 431] width 101 height 15
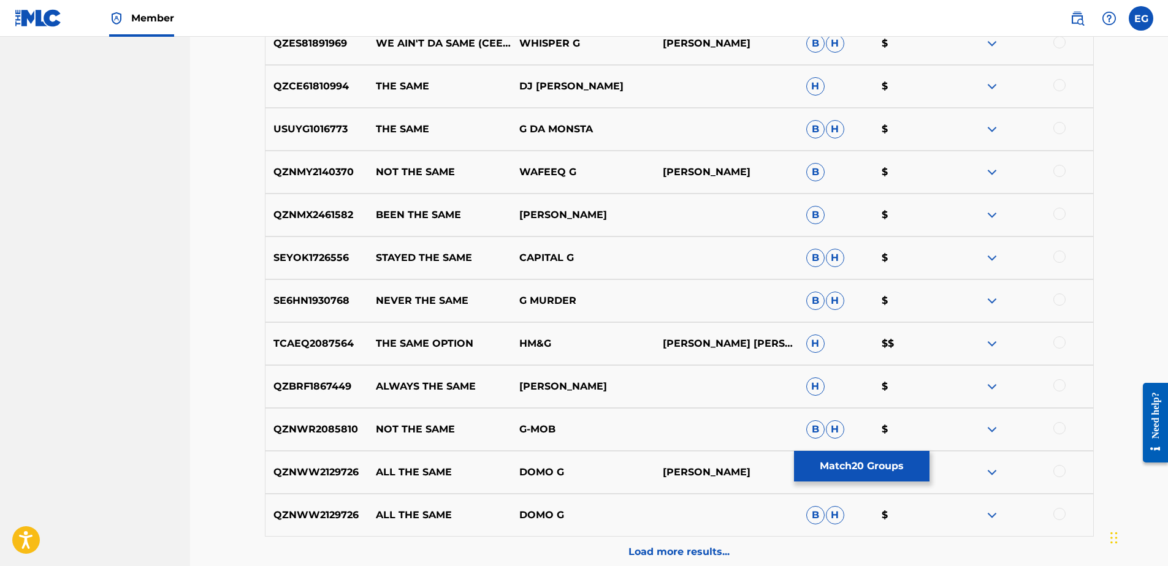
scroll to position [5243, 0]
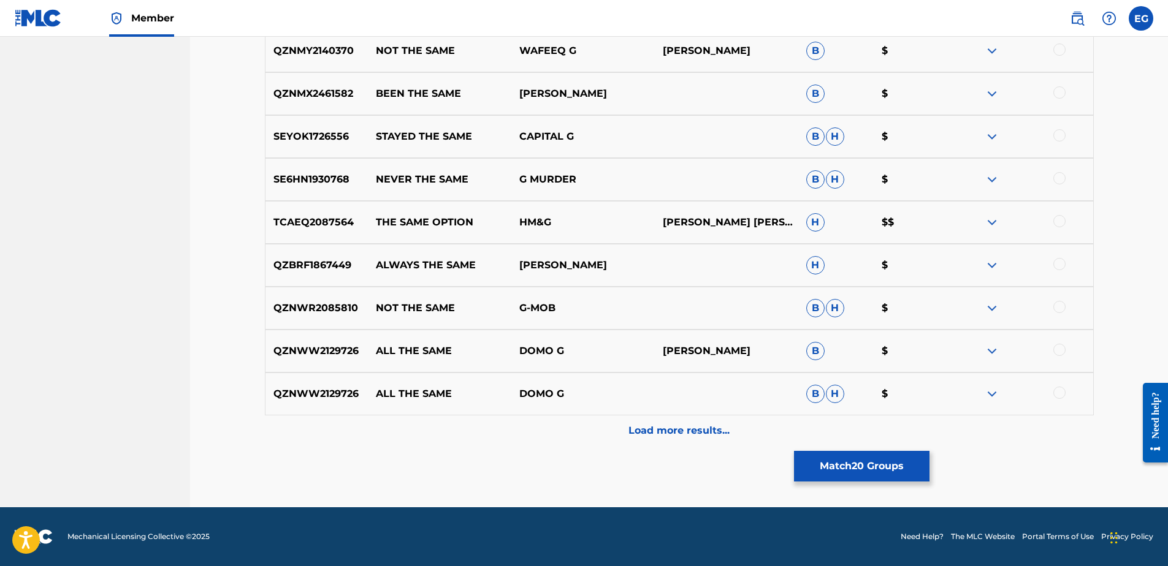
click at [882, 474] on button "Match 20 Groups" at bounding box center [861, 466] width 135 height 31
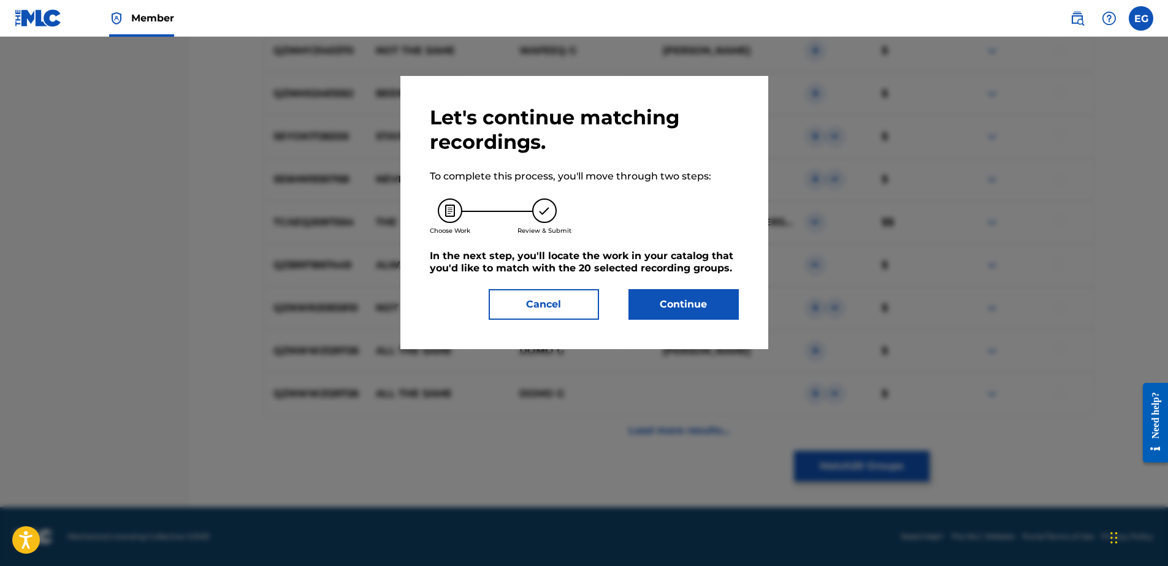
click at [707, 308] on button "Continue" at bounding box center [683, 304] width 110 height 31
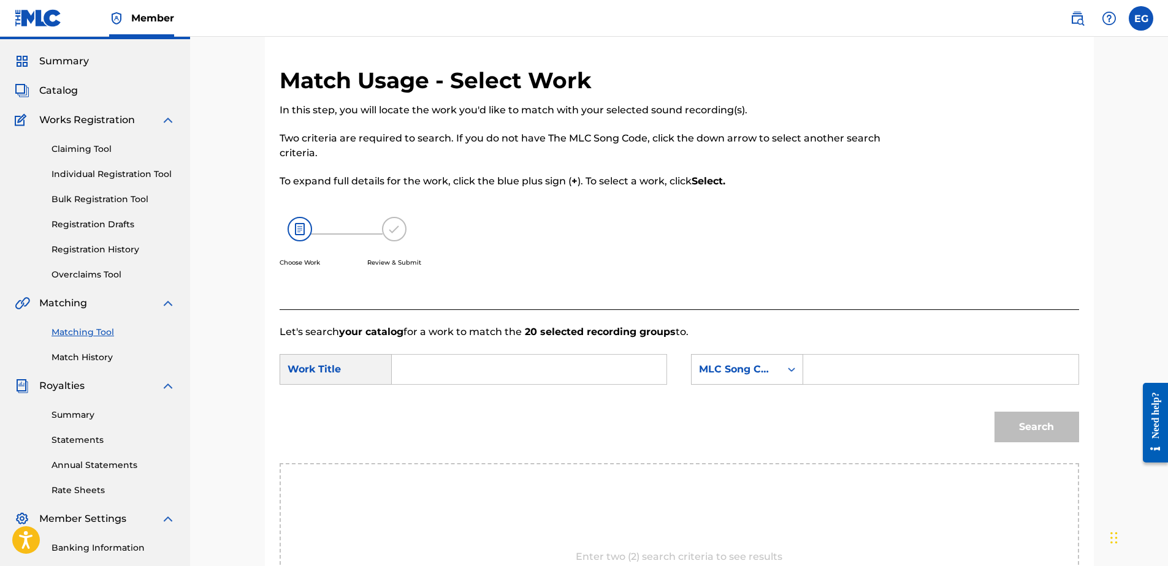
scroll to position [128, 0]
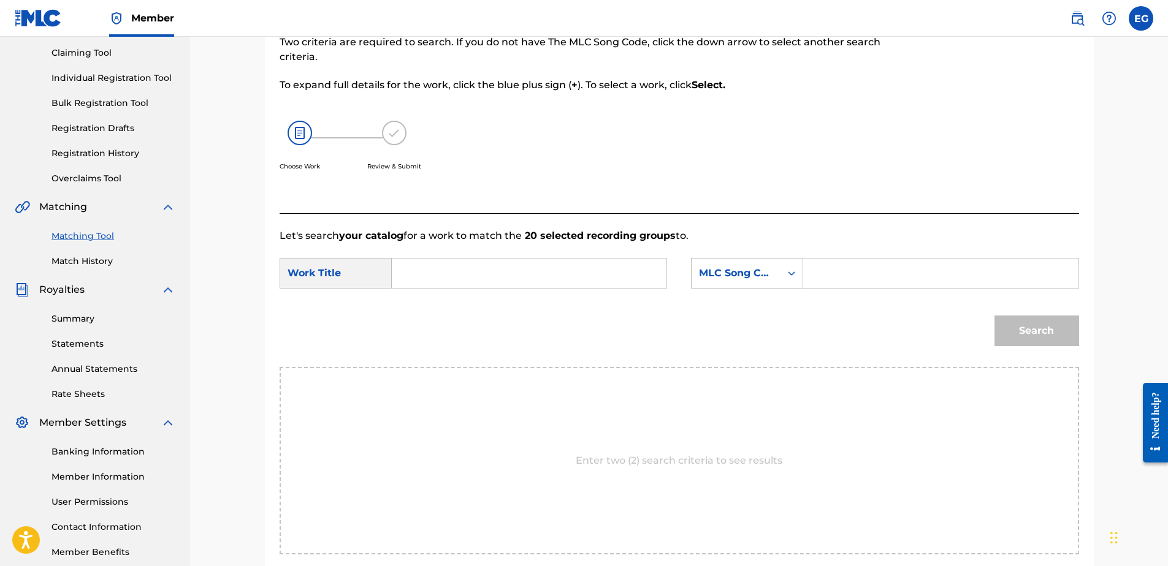
click at [525, 281] on input "Search Form" at bounding box center [529, 273] width 254 height 29
click at [782, 274] on div "Search Form" at bounding box center [791, 273] width 22 height 22
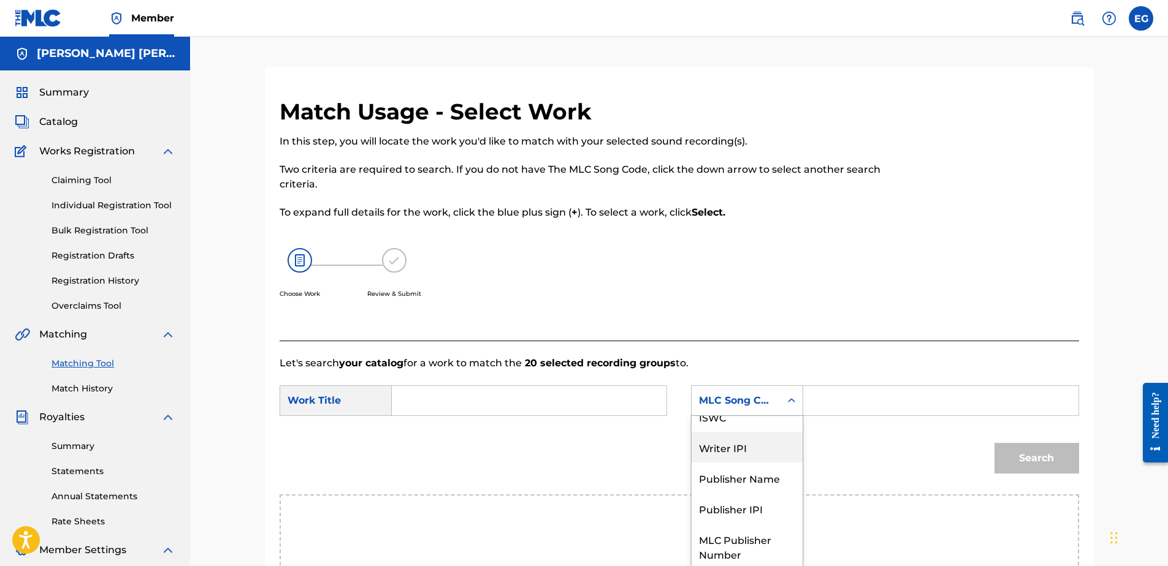
scroll to position [0, 0]
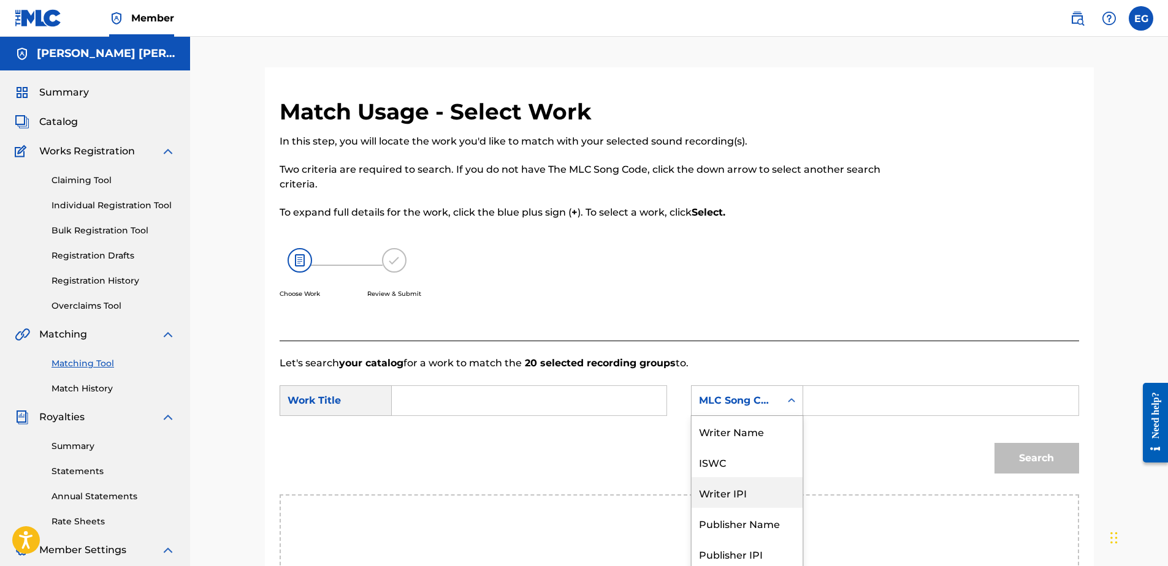
click at [724, 494] on div "Writer IPI" at bounding box center [746, 493] width 111 height 31
click at [851, 398] on input "Search Form" at bounding box center [940, 400] width 254 height 29
type input "00627104375"
click at [1025, 460] on div "Search" at bounding box center [1033, 455] width 91 height 49
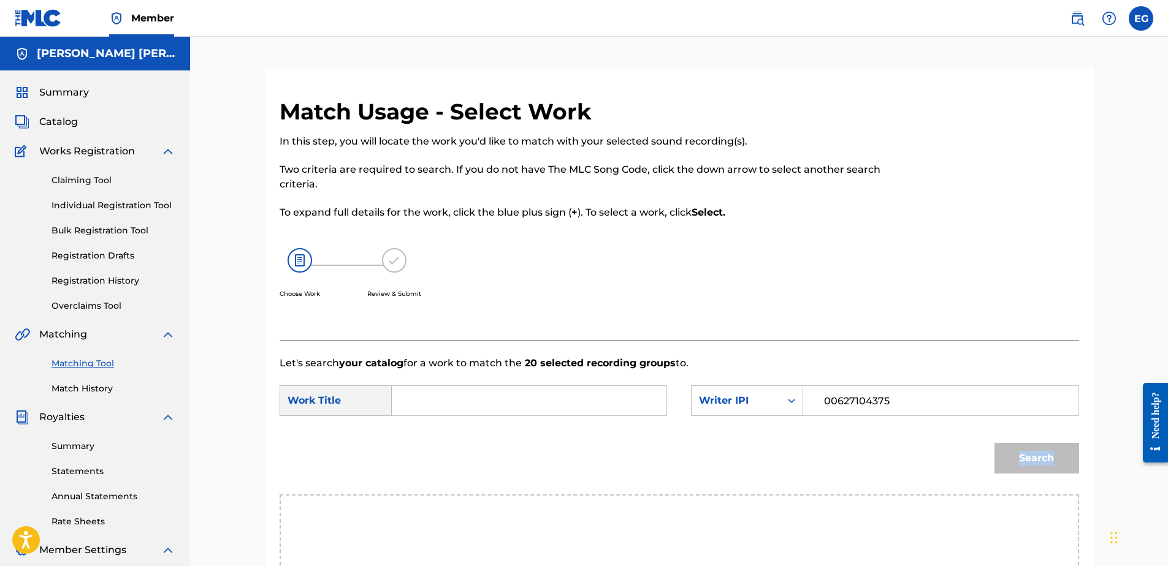
click at [1025, 460] on div "Search" at bounding box center [1033, 455] width 91 height 49
drag, startPoint x: 1025, startPoint y: 460, endPoint x: 946, endPoint y: 457, distance: 79.2
click at [940, 458] on div "Search" at bounding box center [679, 463] width 799 height 64
click at [438, 402] on input "Search Form" at bounding box center [529, 400] width 254 height 29
type input "it"
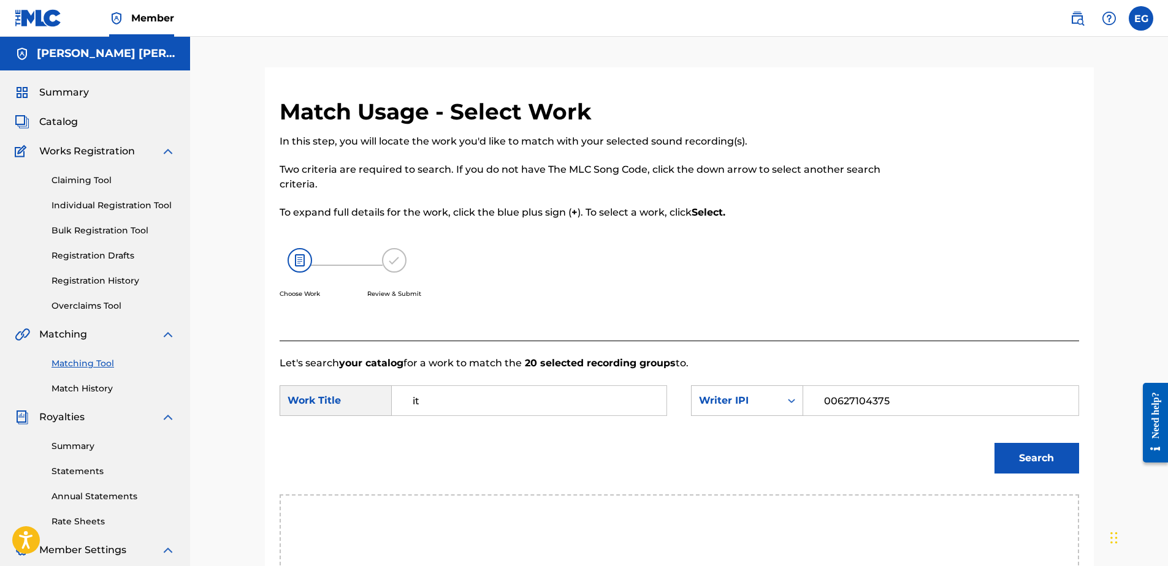
click at [994, 443] on button "Search" at bounding box center [1036, 458] width 85 height 31
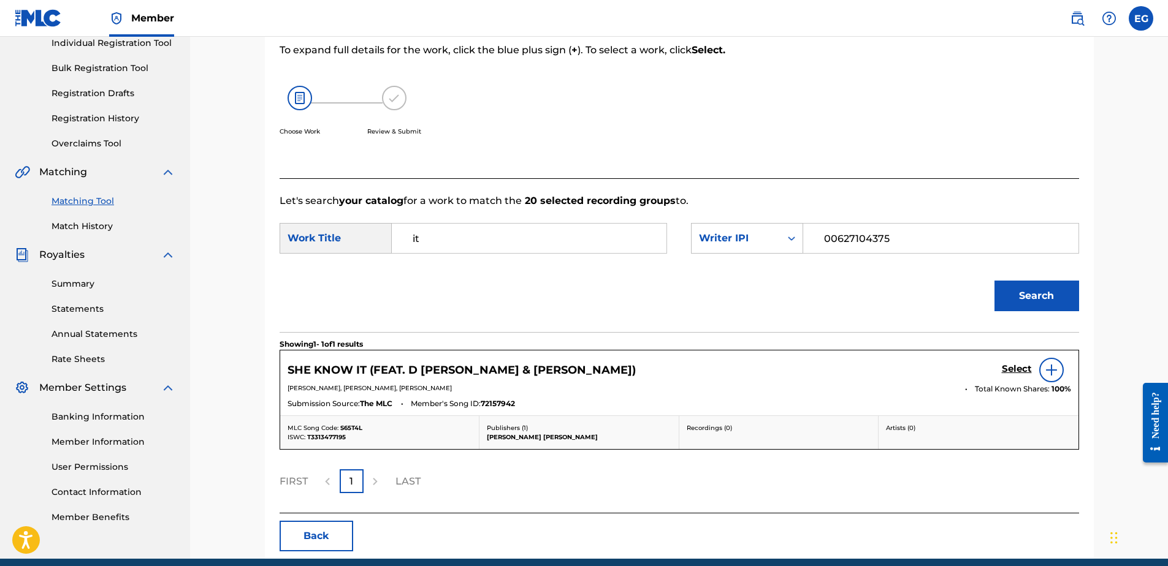
scroll to position [214, 0]
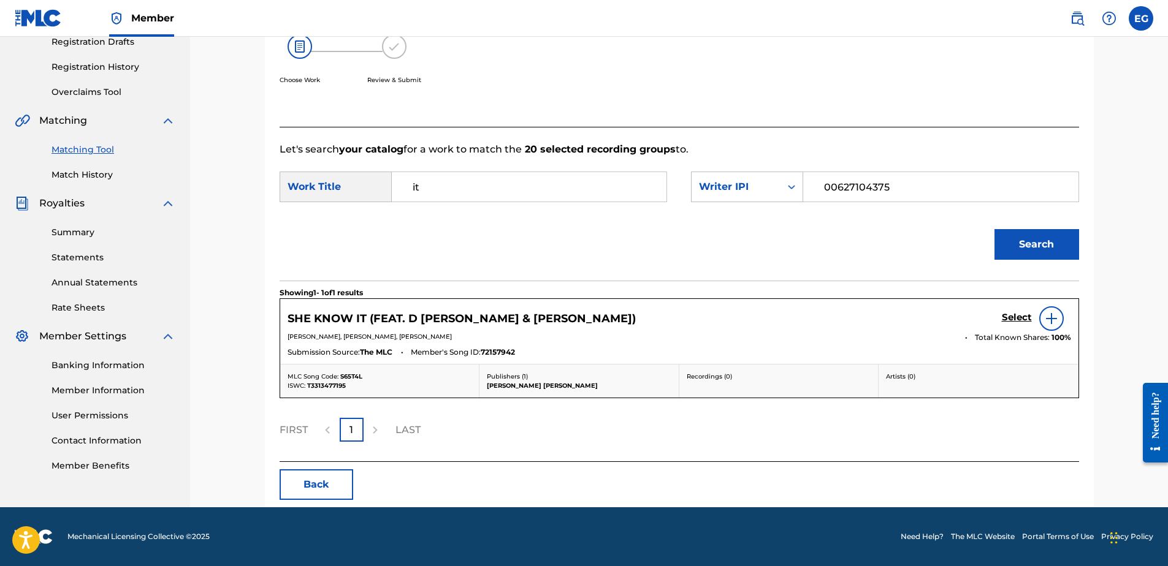
click at [1052, 326] on div at bounding box center [1051, 318] width 25 height 25
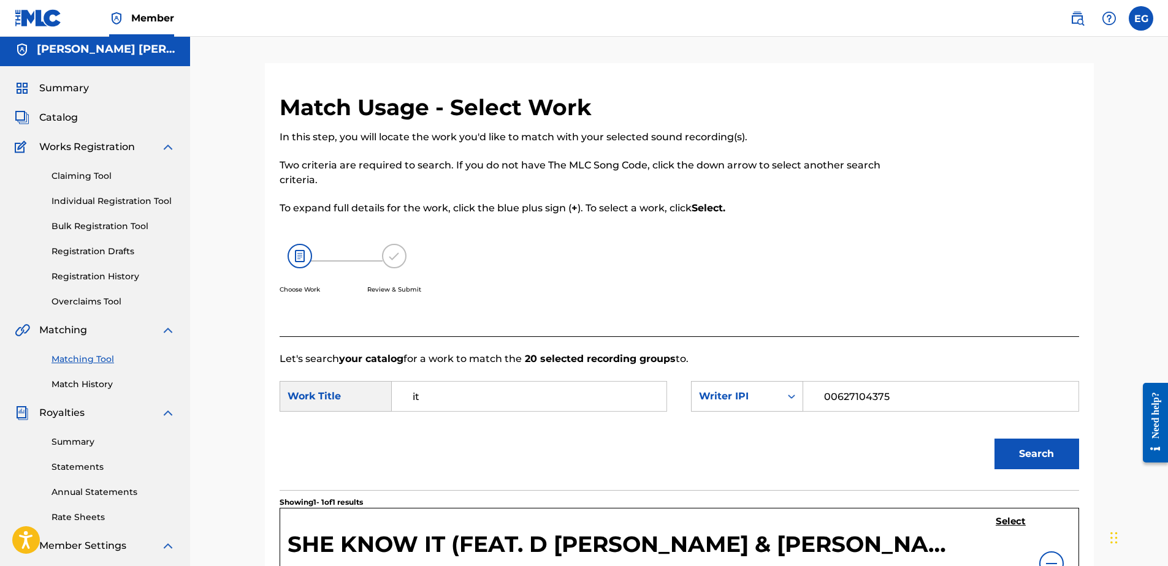
scroll to position [0, 0]
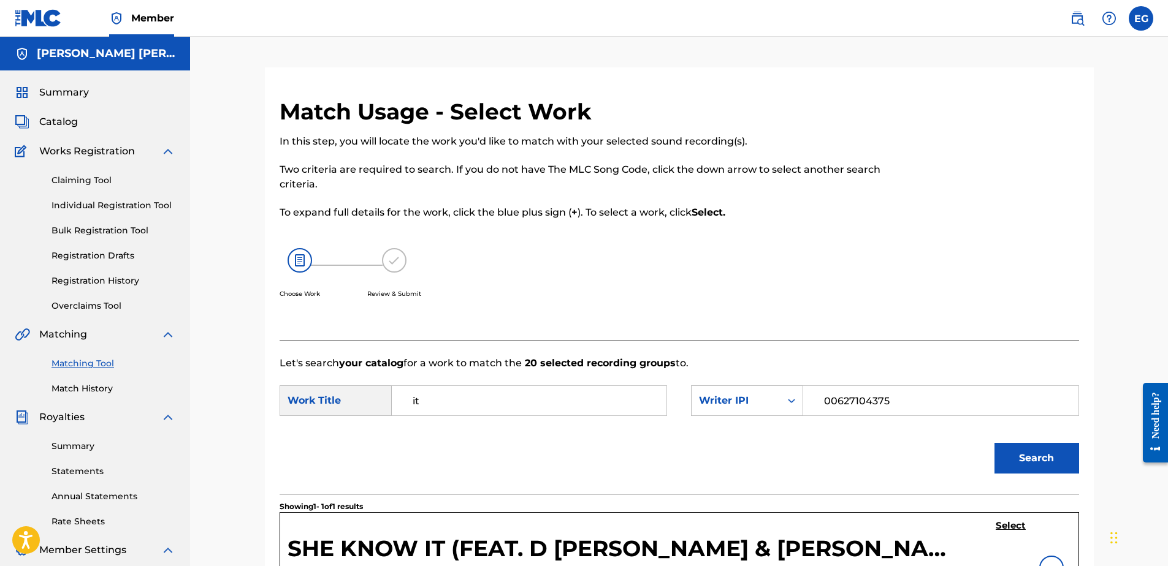
click at [106, 186] on link "Claiming Tool" at bounding box center [113, 180] width 124 height 13
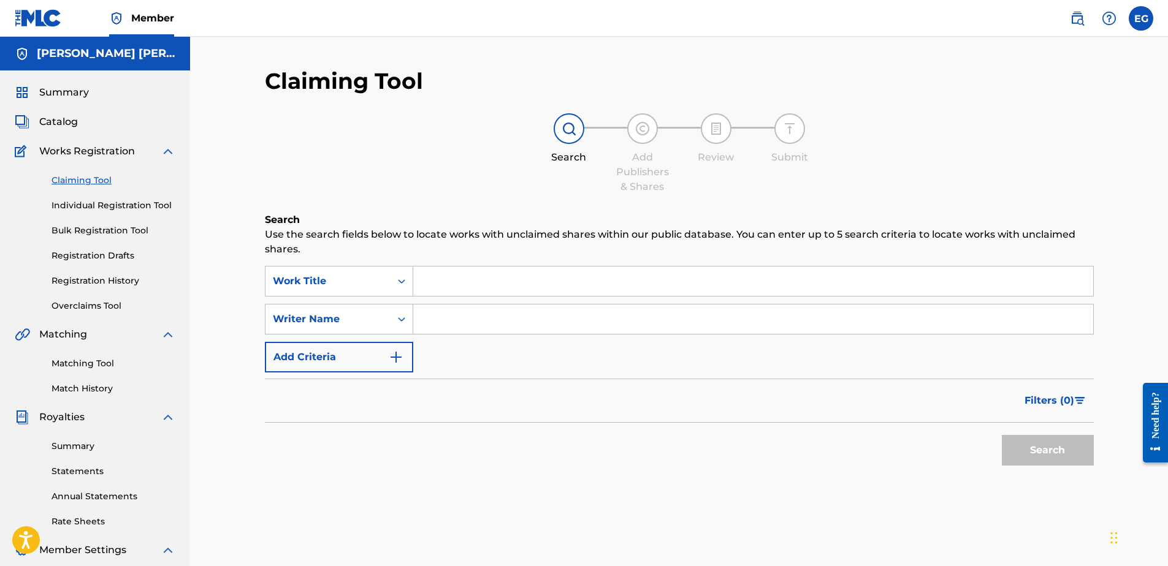
click at [498, 319] on input "Search Form" at bounding box center [753, 319] width 680 height 29
type input "GONZALES EDWARDO ADRIAN"
click at [395, 352] on img "Search Form" at bounding box center [396, 357] width 15 height 15
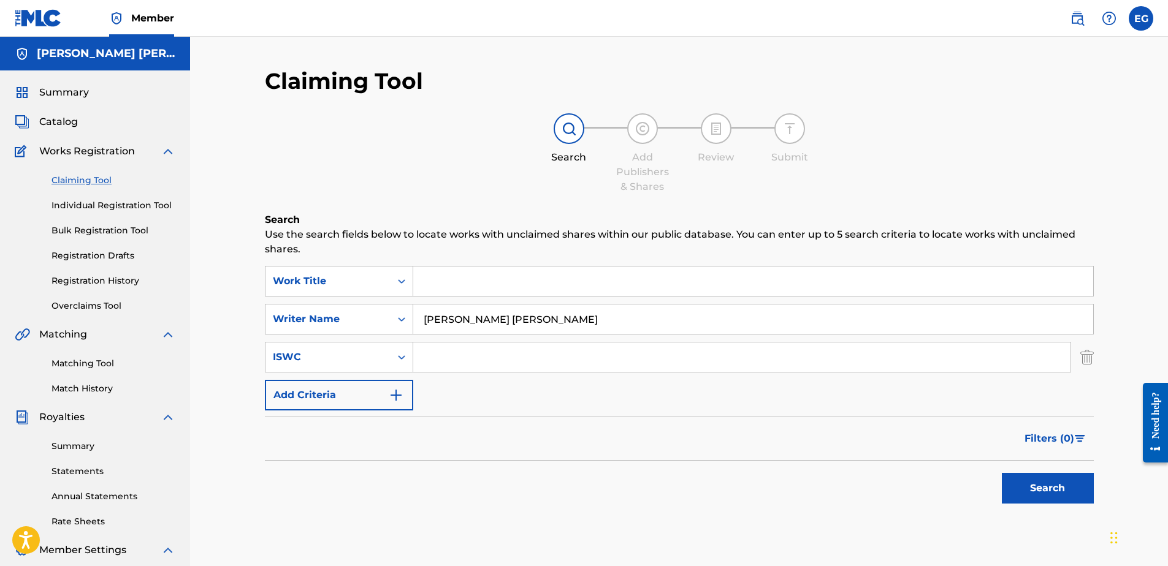
click at [488, 358] on input "Search Form" at bounding box center [741, 357] width 657 height 29
click at [362, 396] on button "Add Criteria" at bounding box center [339, 395] width 148 height 31
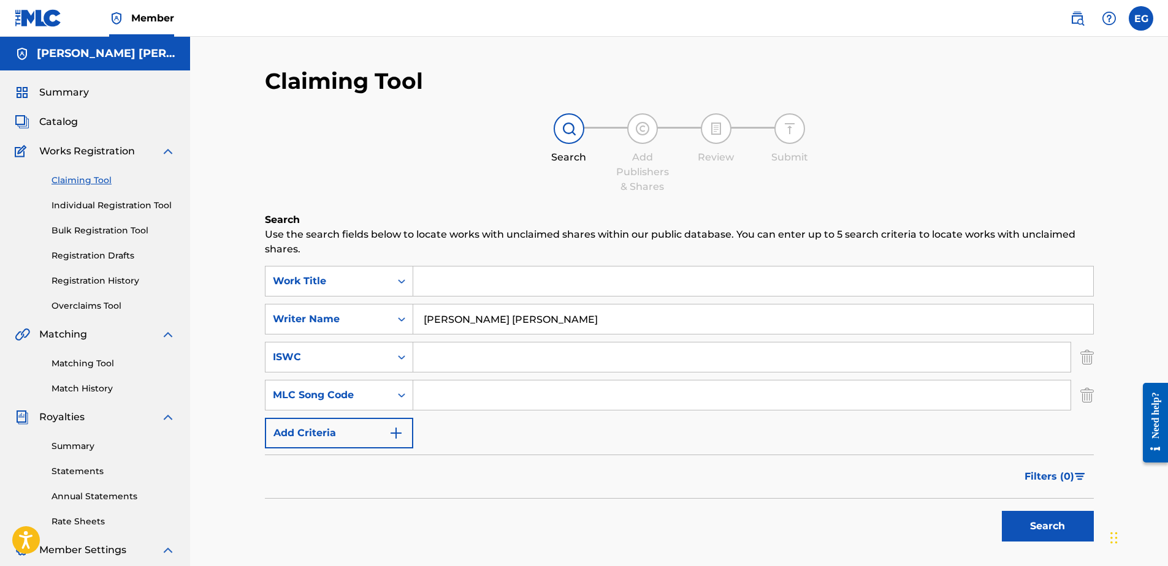
drag, startPoint x: 594, startPoint y: 314, endPoint x: 236, endPoint y: 298, distance: 358.3
click at [222, 303] on div "Claiming Tool Search Add Publishers & Shares Review Submit Search Use the searc…" at bounding box center [679, 369] width 978 height 664
click at [63, 94] on span "Summary" at bounding box center [64, 92] width 50 height 15
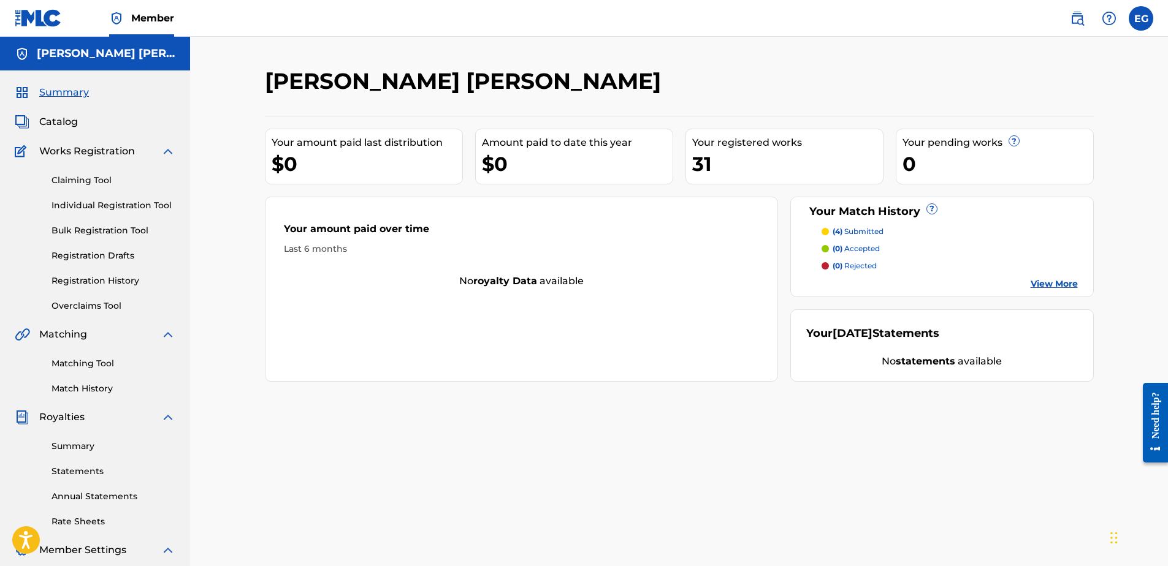
click at [855, 228] on p "(4) submitted" at bounding box center [857, 231] width 51 height 11
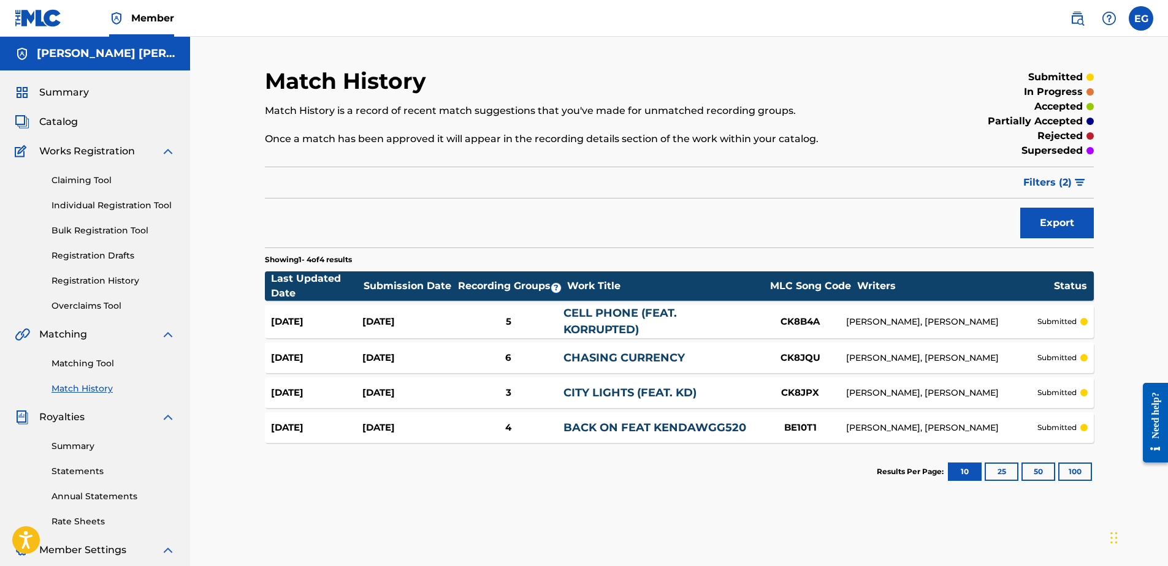
click at [1004, 474] on button "25" at bounding box center [1001, 472] width 34 height 18
click at [99, 181] on link "Claiming Tool" at bounding box center [113, 180] width 124 height 13
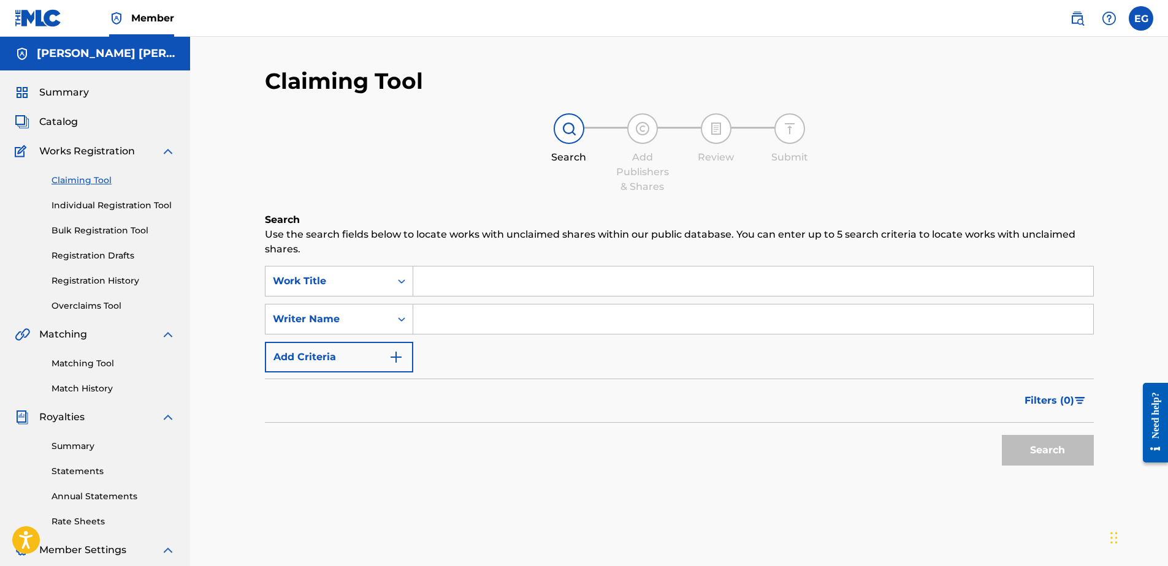
paste input "AIN T THE SAME"
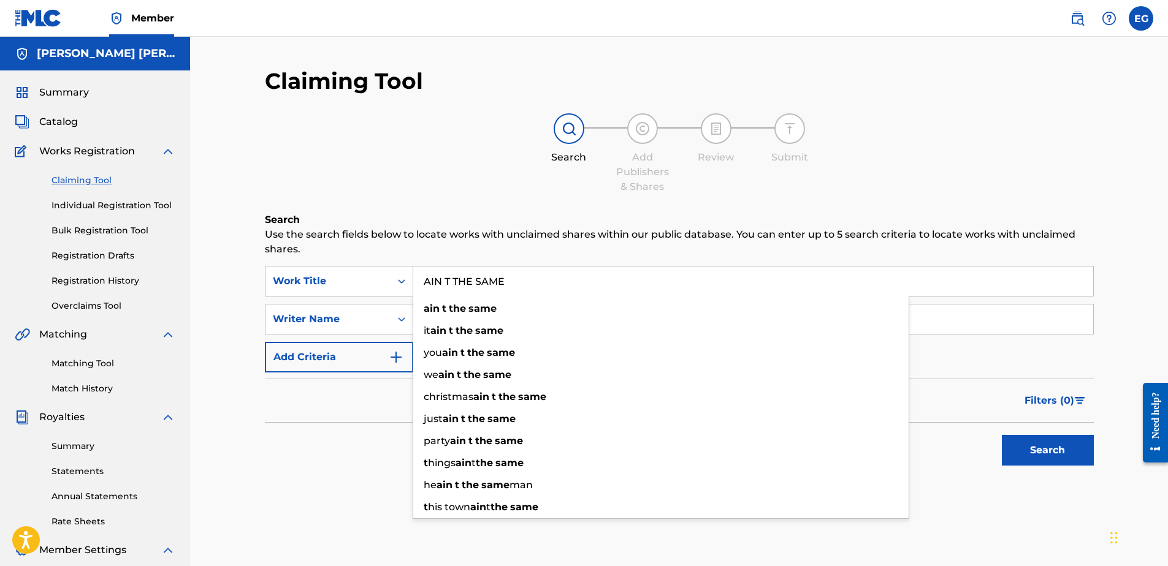
click at [444, 281] on input "AIN T THE SAME" at bounding box center [753, 281] width 680 height 29
type input "AINT THE SAME"
click at [478, 183] on div "Search Add Publishers & Shares Review Submit" at bounding box center [679, 153] width 829 height 81
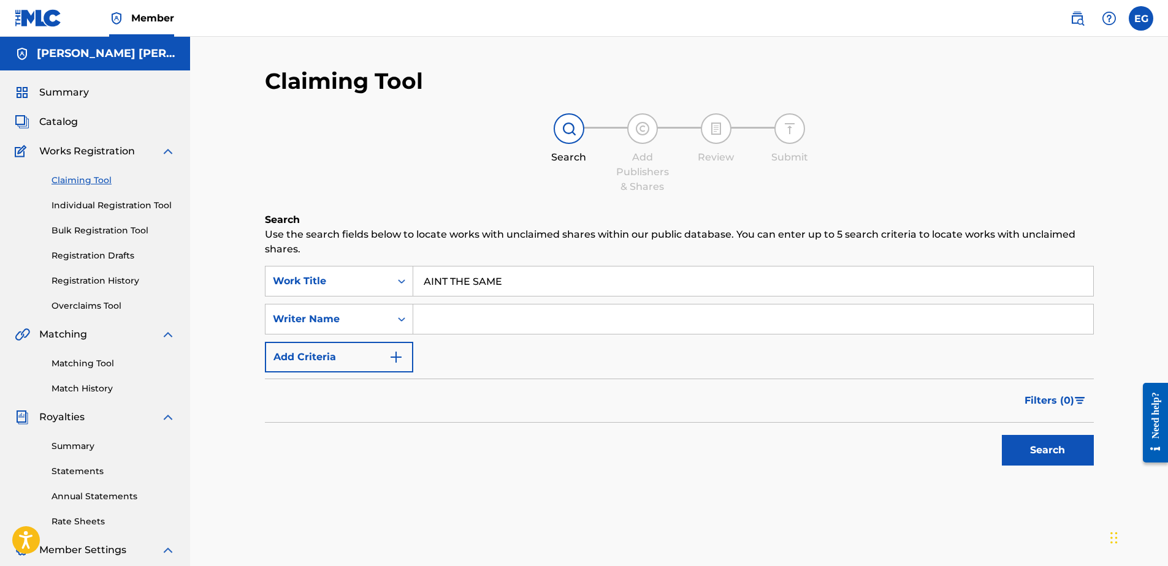
click at [457, 321] on input "Search Form" at bounding box center [753, 319] width 680 height 29
type input "GONZALES EDWARDO ADRIAN"
click at [400, 364] on img "Search Form" at bounding box center [396, 357] width 15 height 15
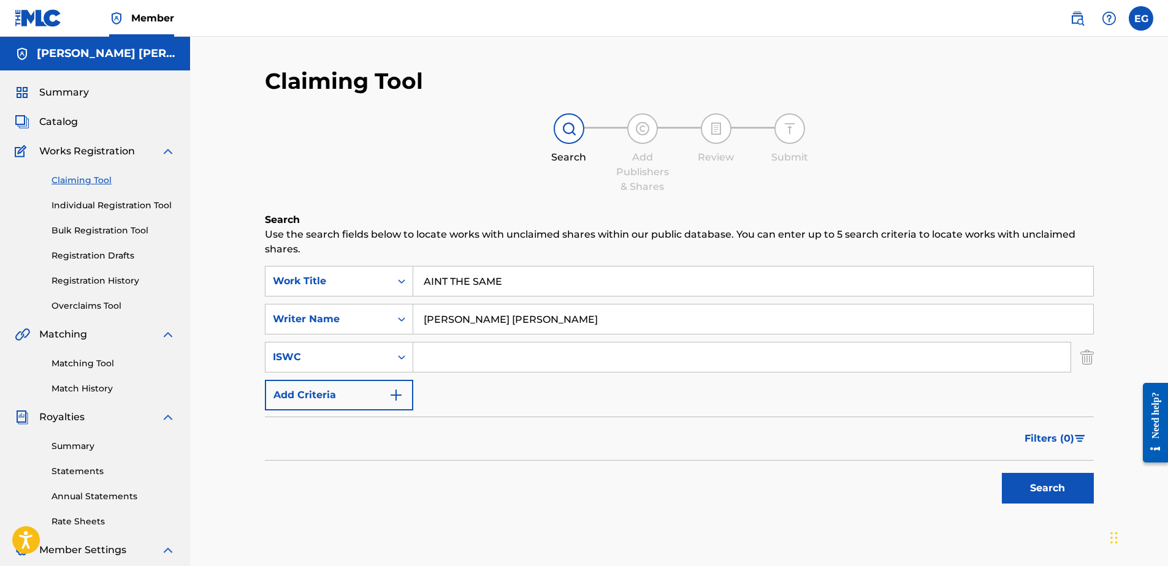
click at [462, 367] on input "Search Form" at bounding box center [741, 357] width 657 height 29
paste input "T-333.136.447-3"
type input "T-333.136.447-3"
click at [1038, 488] on button "Search" at bounding box center [1048, 488] width 92 height 31
click at [443, 283] on input "AINT THE SAME" at bounding box center [753, 281] width 680 height 29
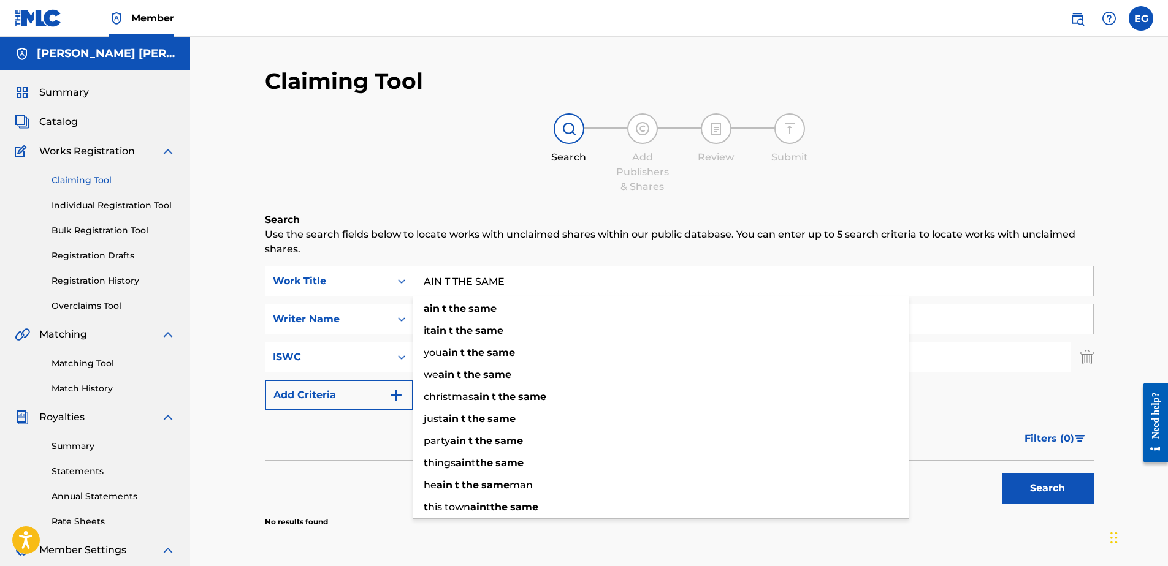
click at [1002, 473] on button "Search" at bounding box center [1048, 488] width 92 height 31
type input "AIN'T THE SAME"
click at [1002, 473] on button "Search" at bounding box center [1048, 488] width 92 height 31
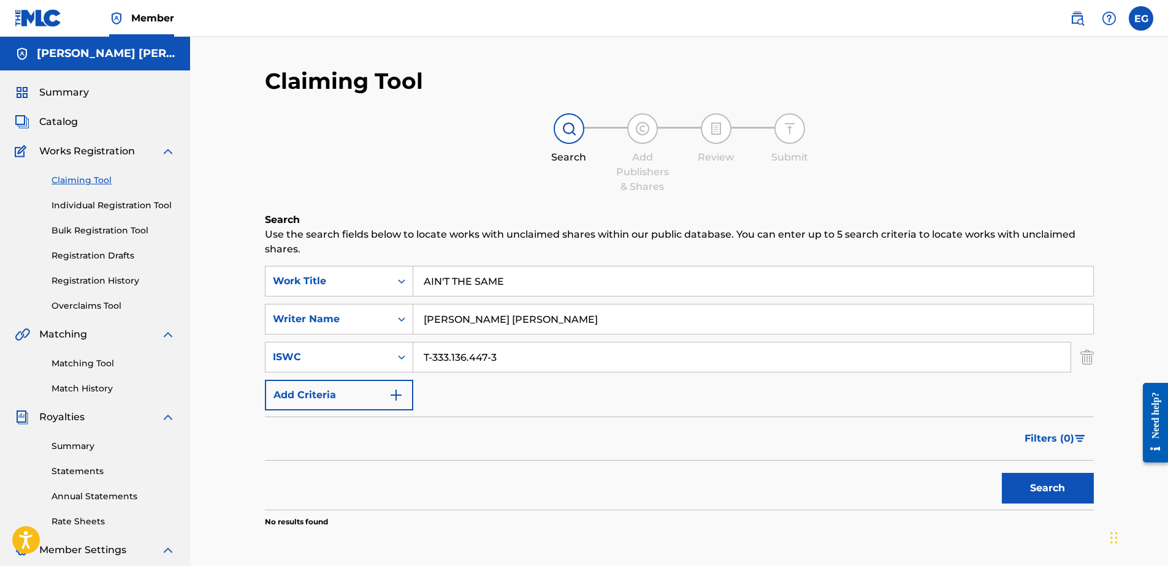
click at [398, 396] on img "Search Form" at bounding box center [396, 395] width 15 height 15
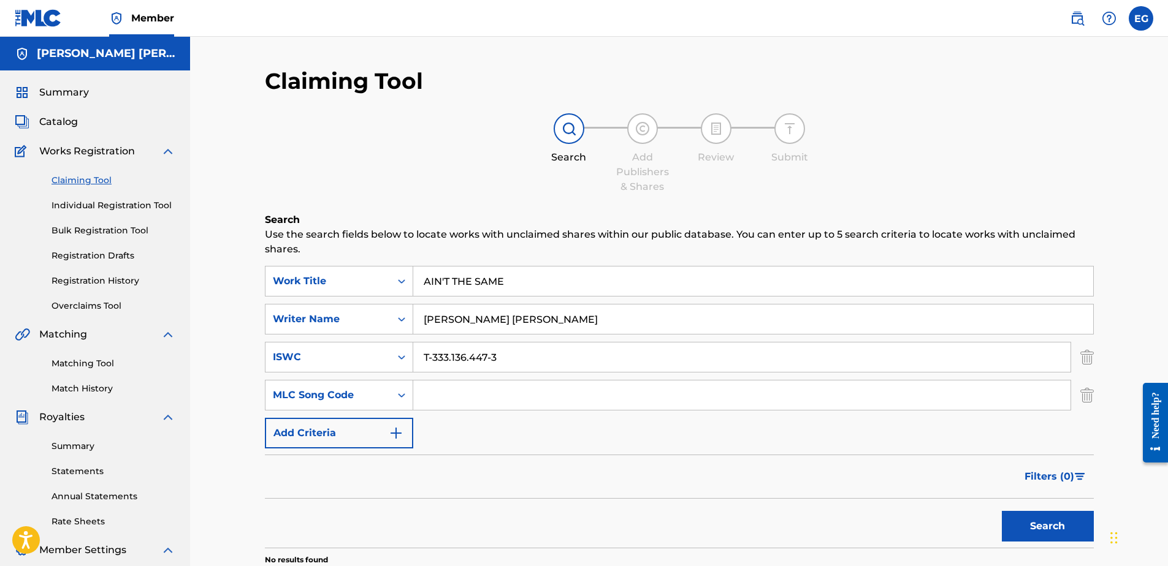
click at [441, 400] on input "Search Form" at bounding box center [741, 395] width 657 height 29
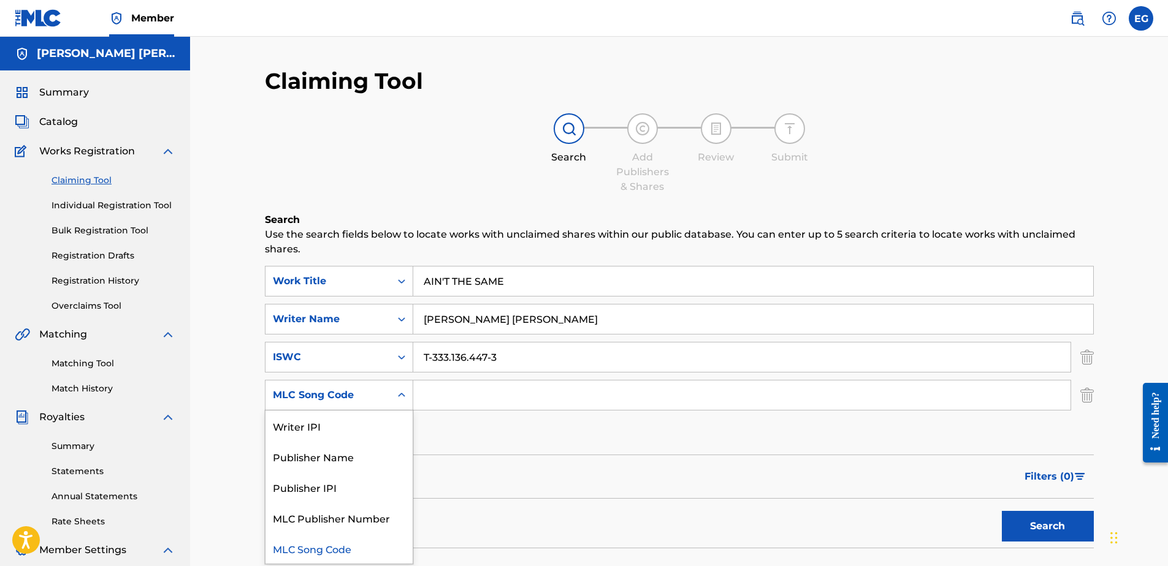
click at [402, 401] on icon "Search Form" at bounding box center [401, 395] width 12 height 12
click at [320, 427] on div "Writer IPI" at bounding box center [338, 426] width 147 height 31
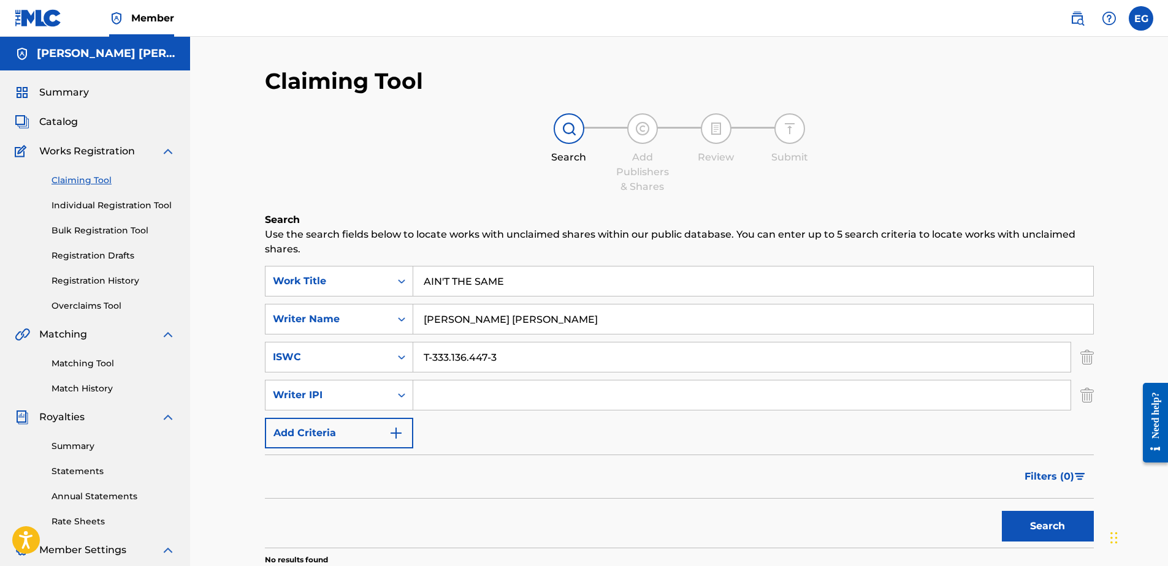
click at [433, 395] on input "Search Form" at bounding box center [741, 395] width 657 height 29
type input "00627104375"
click at [1016, 520] on button "Search" at bounding box center [1048, 526] width 92 height 31
drag, startPoint x: 443, startPoint y: 280, endPoint x: 504, endPoint y: 297, distance: 63.8
click at [445, 280] on input "AIN'T THE SAME" at bounding box center [753, 281] width 680 height 29
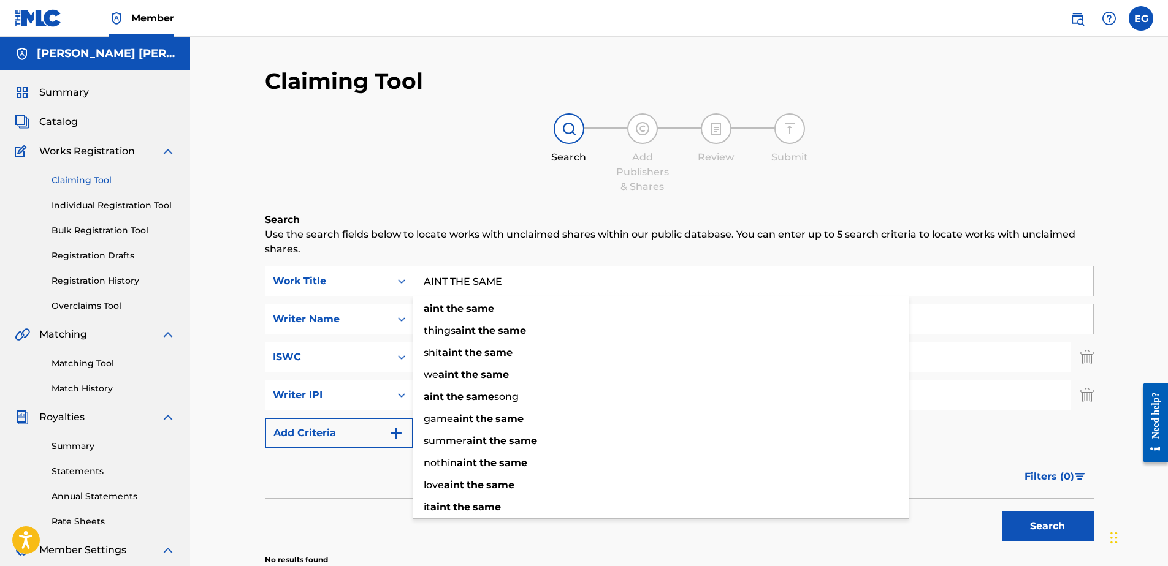
type input "AINT THE SAME"
click at [1002, 511] on button "Search" at bounding box center [1048, 526] width 92 height 31
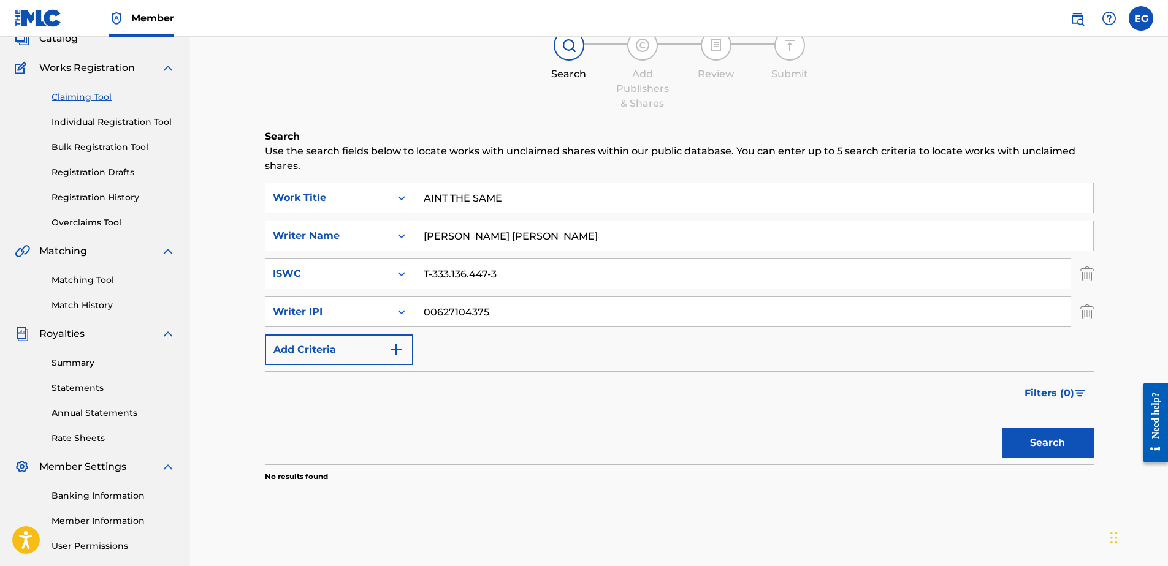
scroll to position [61, 0]
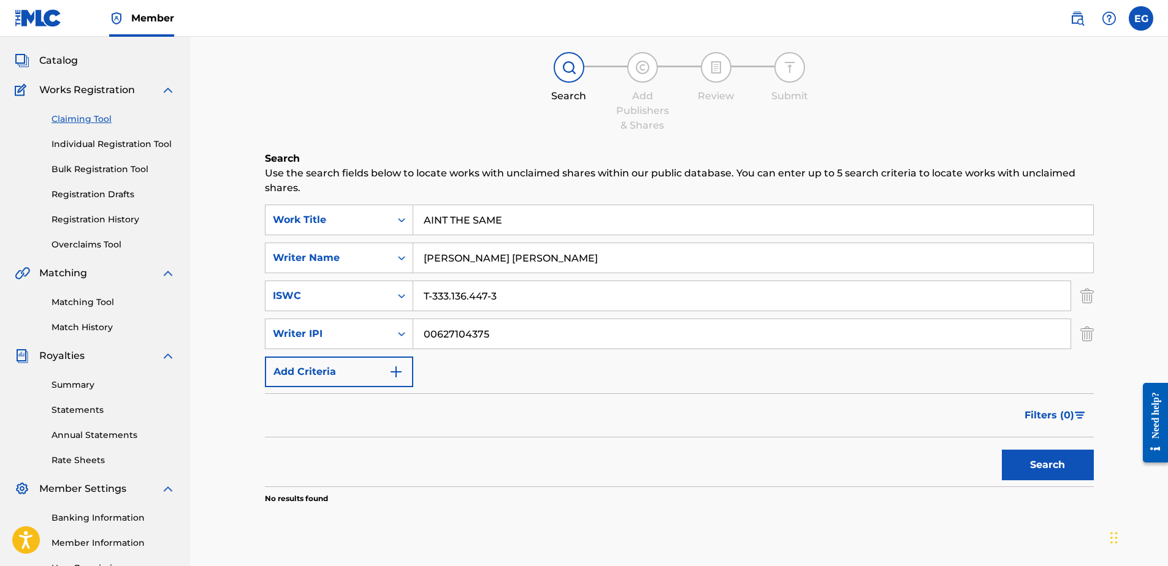
click at [228, 436] on div "Claiming Tool Search Add Publishers & Shares Review Submit Search Use the searc…" at bounding box center [679, 307] width 978 height 664
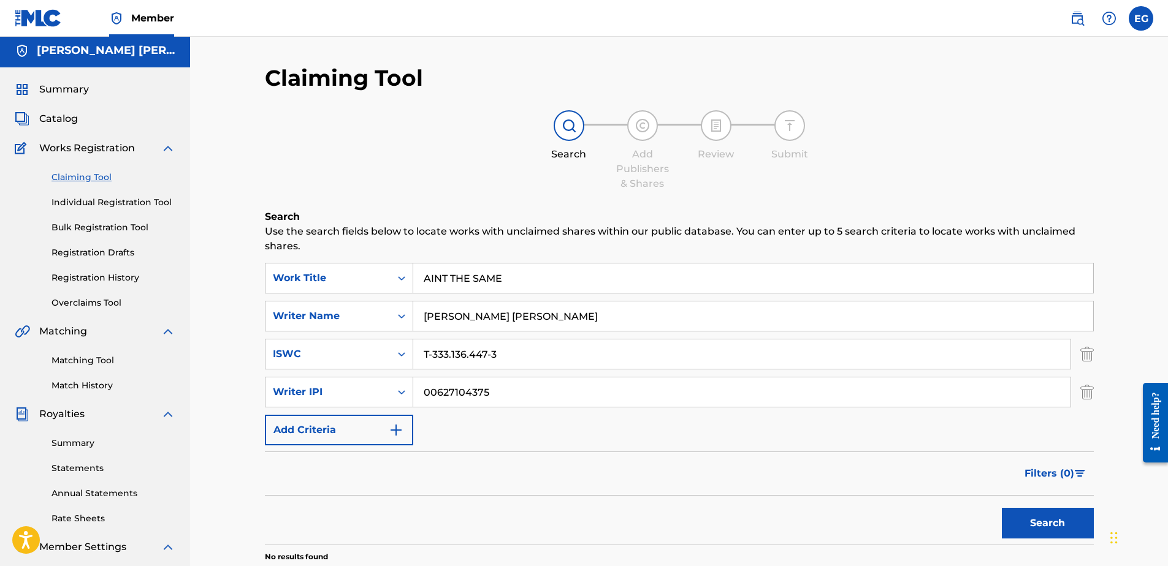
scroll to position [0, 0]
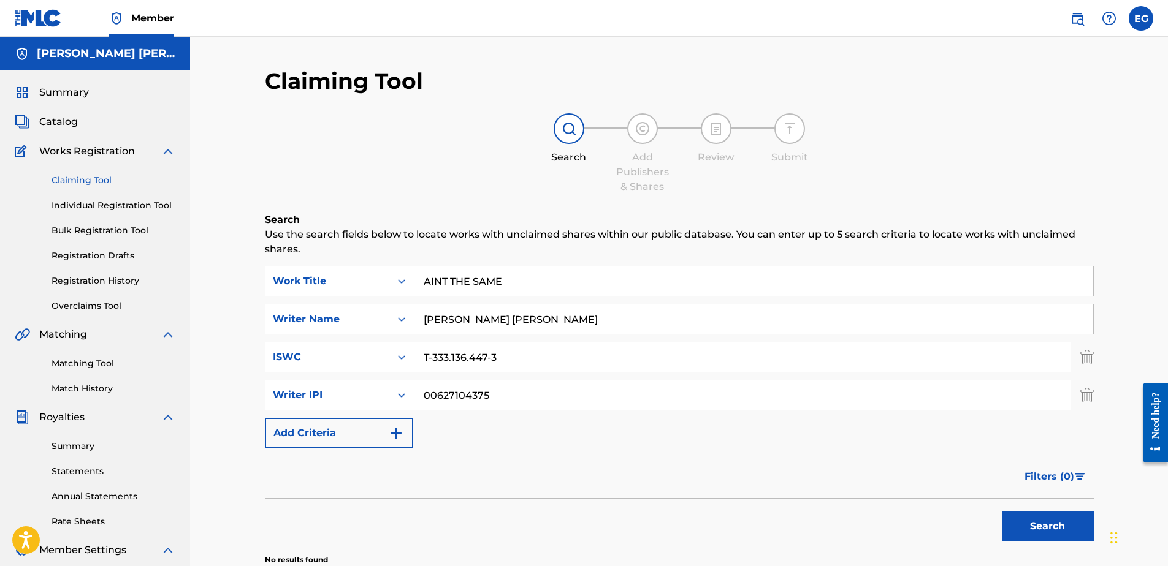
click at [44, 96] on span "Summary" at bounding box center [64, 92] width 50 height 15
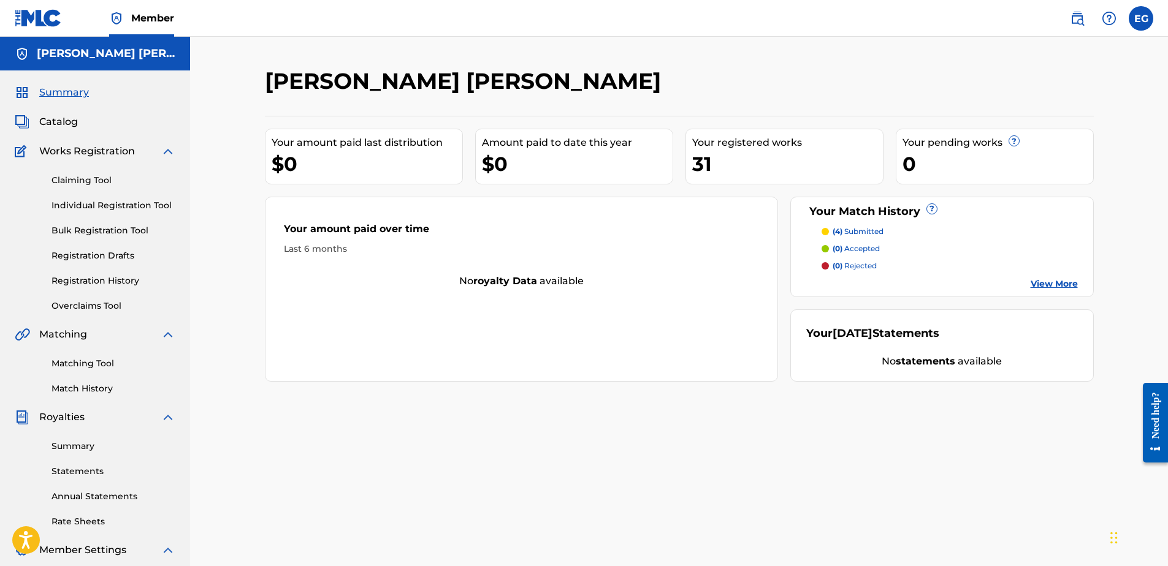
click at [84, 174] on link "Claiming Tool" at bounding box center [113, 180] width 124 height 13
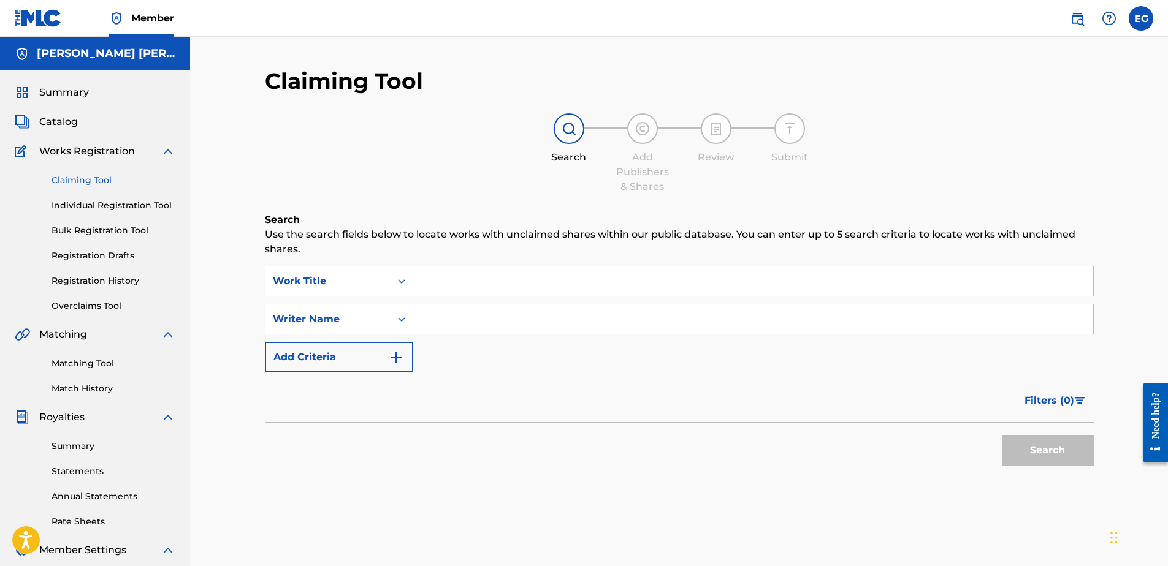
click at [463, 280] on input "Search Form" at bounding box center [753, 281] width 680 height 29
paste input "BATTLE FIELD"
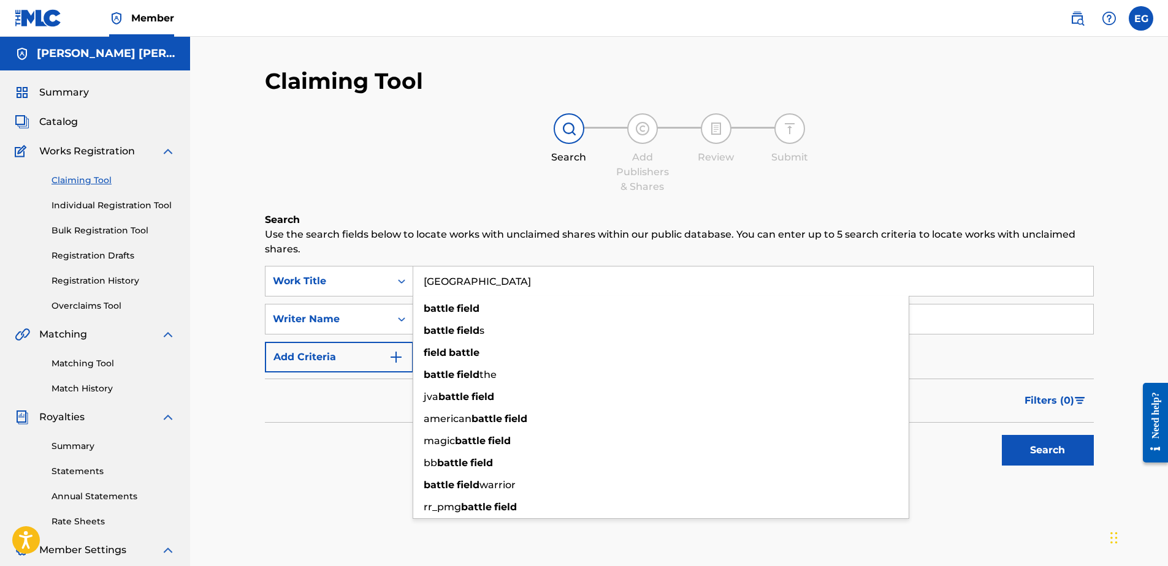
type input "BATTLE FIELD"
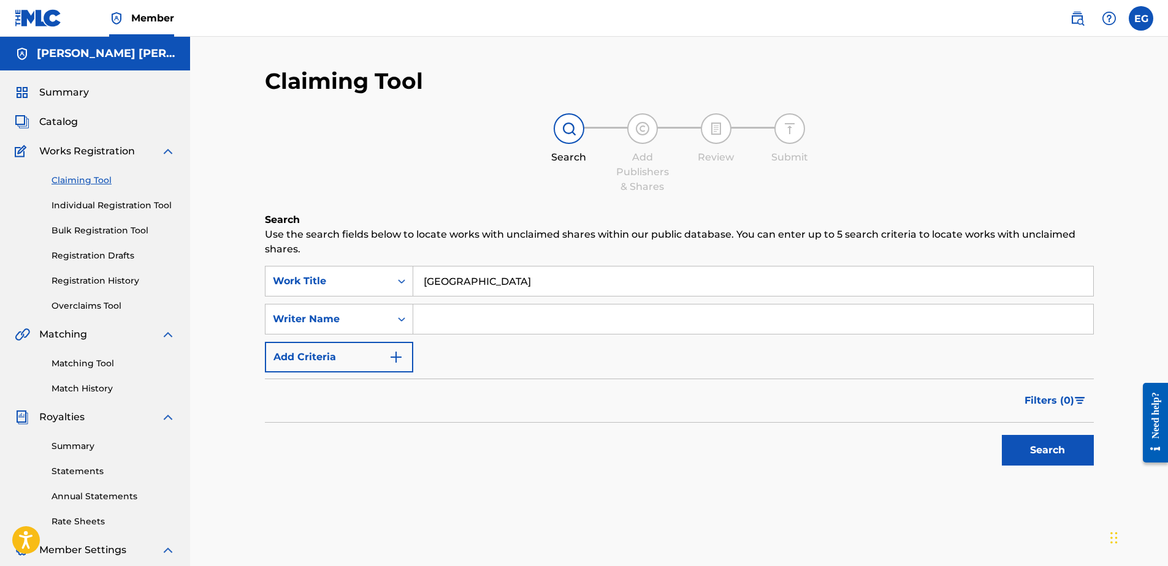
drag, startPoint x: 323, startPoint y: 435, endPoint x: 348, endPoint y: 419, distance: 29.6
click at [328, 431] on div "Search" at bounding box center [679, 447] width 829 height 49
click at [452, 324] on input "Search Form" at bounding box center [753, 319] width 680 height 29
type input "GONZALES EDWARDO ADRIAN"
click at [399, 354] on img "Search Form" at bounding box center [396, 357] width 15 height 15
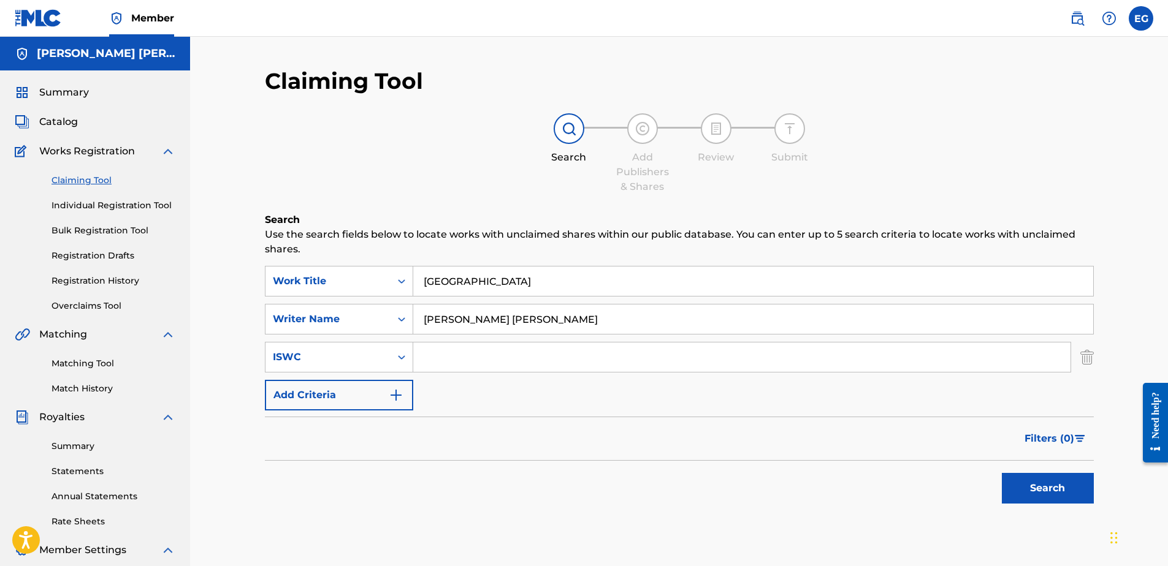
click at [443, 359] on input "Search Form" at bounding box center [741, 357] width 657 height 29
click at [341, 465] on div "Search" at bounding box center [679, 485] width 829 height 49
paste input "T-910.306.723-8"
type input "T-910.306.723-8"
click at [1024, 498] on button "Search" at bounding box center [1048, 488] width 92 height 31
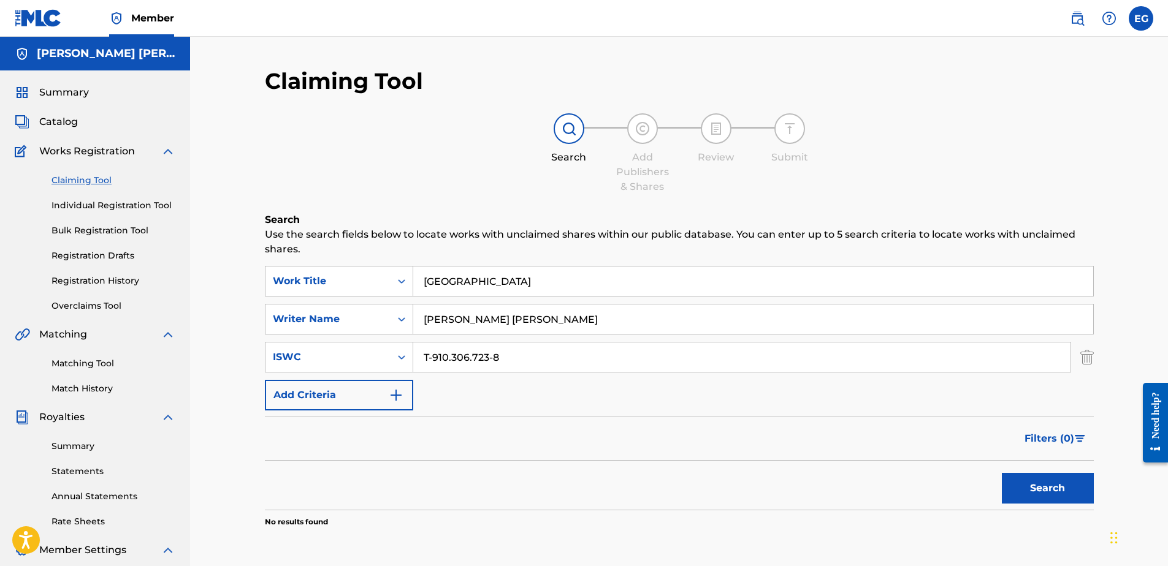
click at [362, 394] on button "Add Criteria" at bounding box center [339, 395] width 148 height 31
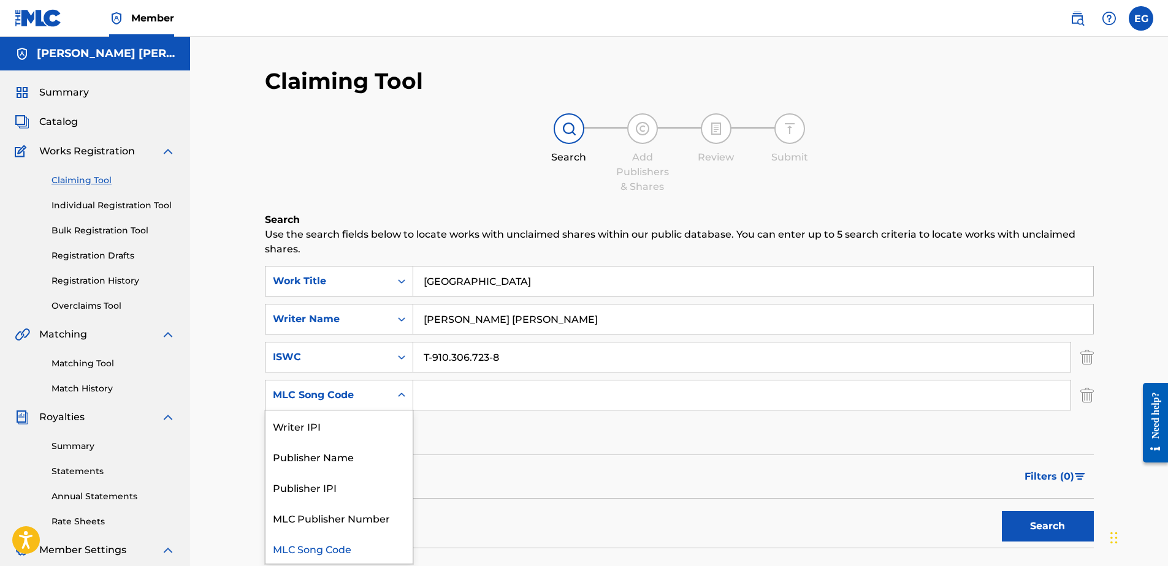
click at [400, 400] on icon "Search Form" at bounding box center [401, 395] width 12 height 12
click at [329, 429] on div "Writer IPI" at bounding box center [338, 426] width 147 height 31
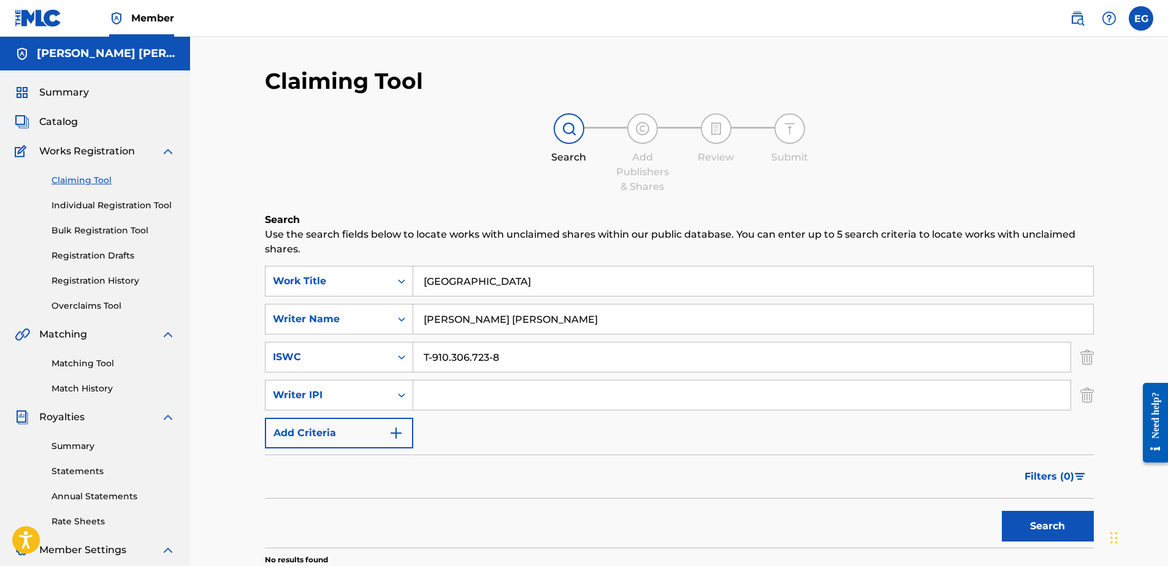
click at [496, 393] on input "Search Form" at bounding box center [741, 395] width 657 height 29
type input "00627104375"
click at [1028, 535] on button "Search" at bounding box center [1048, 526] width 92 height 31
click at [339, 437] on button "Add Criteria" at bounding box center [339, 433] width 148 height 31
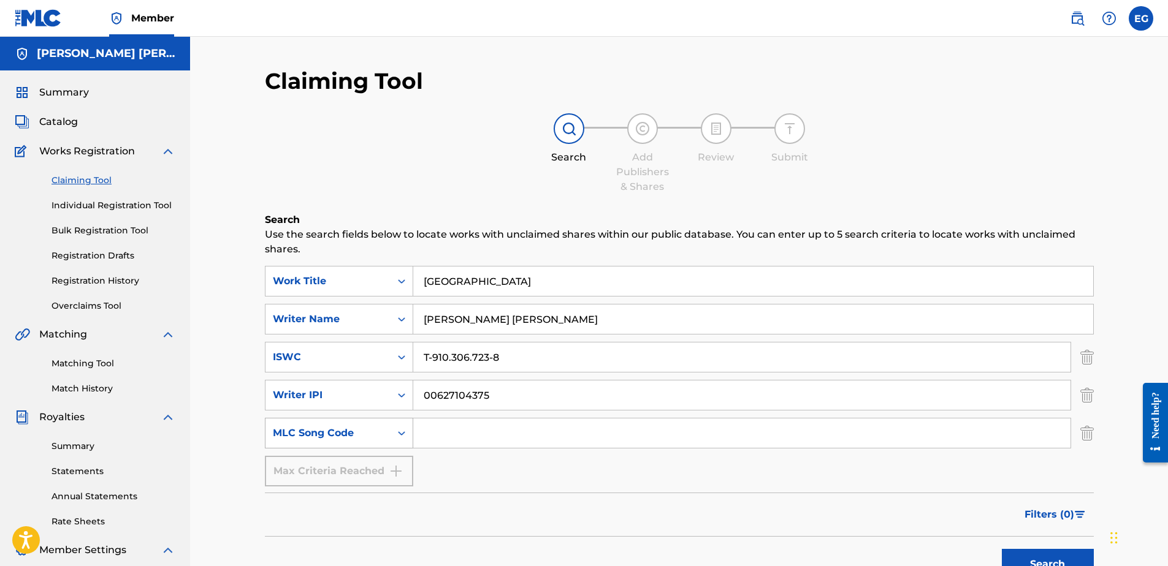
scroll to position [6, 0]
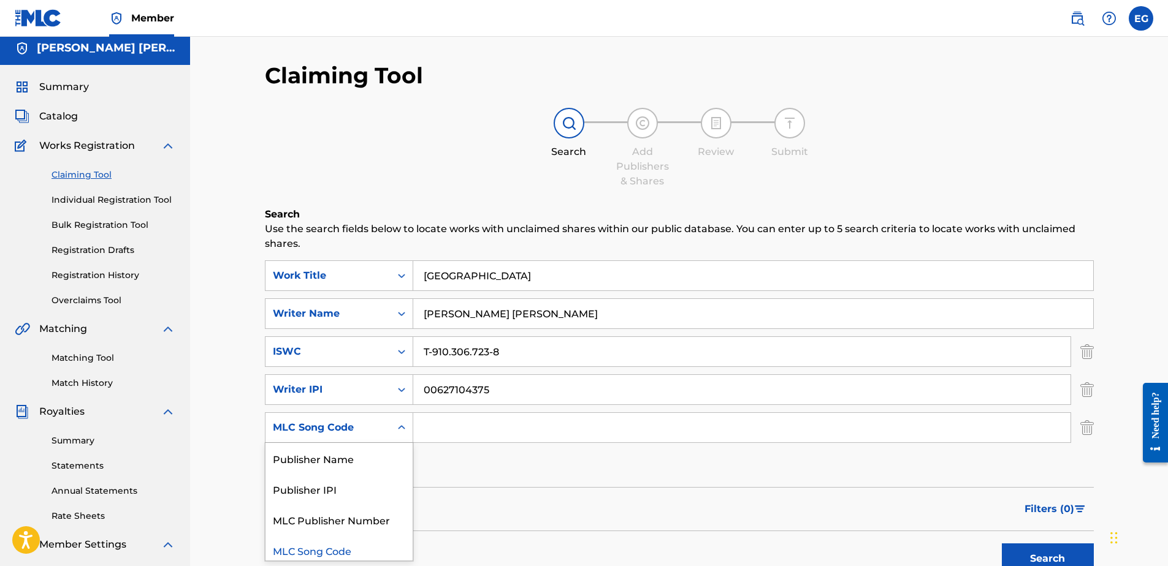
click at [387, 436] on div "MLC Song Code" at bounding box center [327, 427] width 125 height 23
drag, startPoint x: 541, startPoint y: 539, endPoint x: 541, endPoint y: 527, distance: 12.9
click at [541, 527] on form "SearchWithCriteria9f34c6da-fd38-4515-9405-df2981c83917 Work Title BATTLE FIELD …" at bounding box center [679, 421] width 829 height 320
drag, startPoint x: 422, startPoint y: 354, endPoint x: 611, endPoint y: 367, distance: 188.6
click at [611, 367] on div "T-910.306.723-8" at bounding box center [742, 352] width 658 height 31
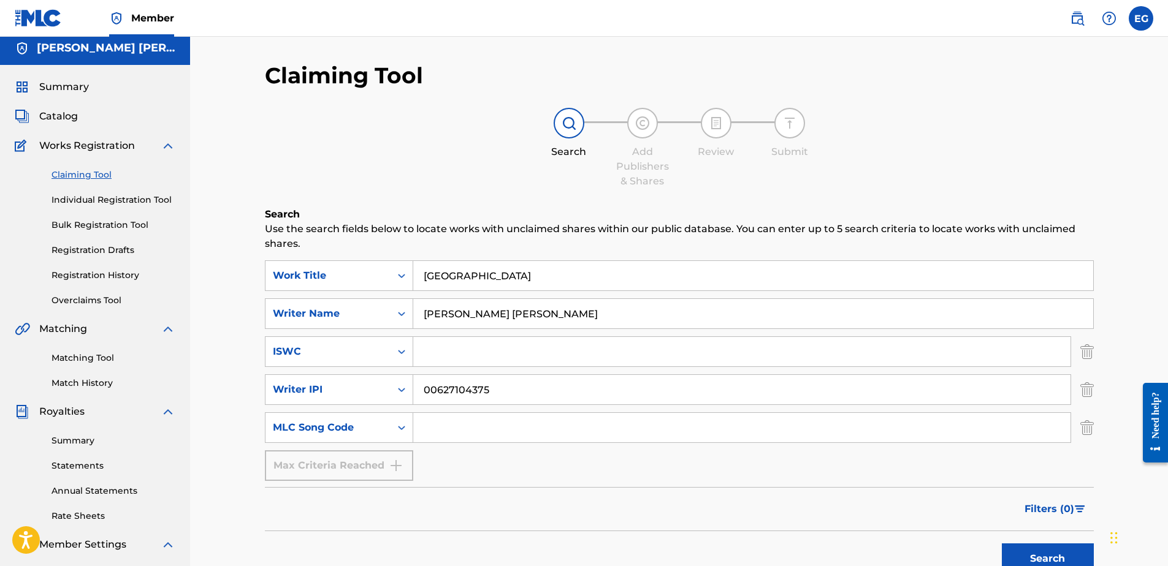
click at [1025, 549] on button "Search" at bounding box center [1048, 559] width 92 height 31
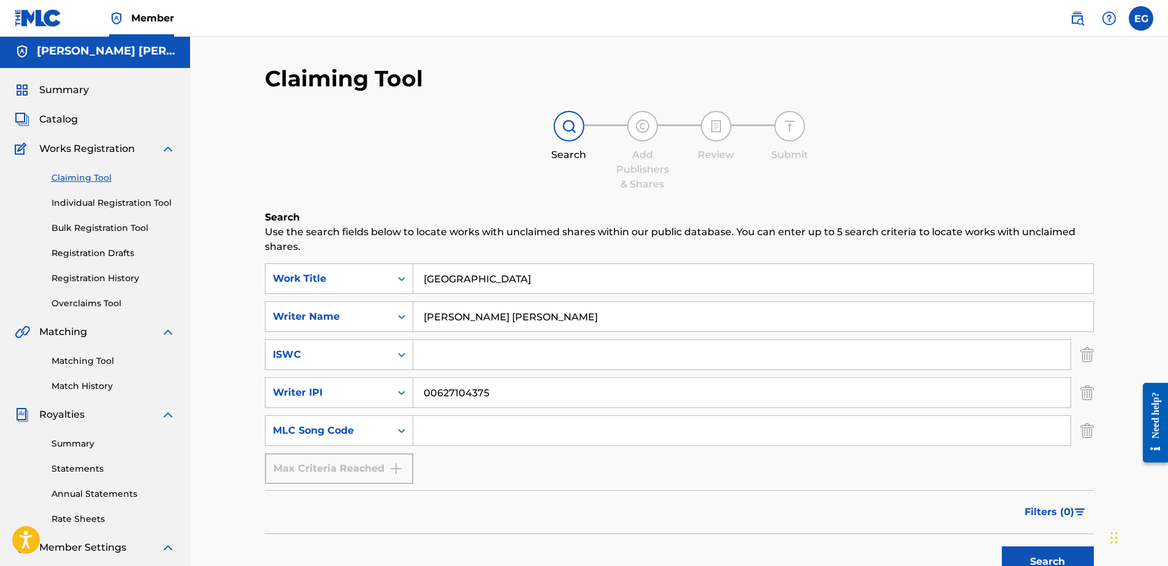
scroll to position [0, 0]
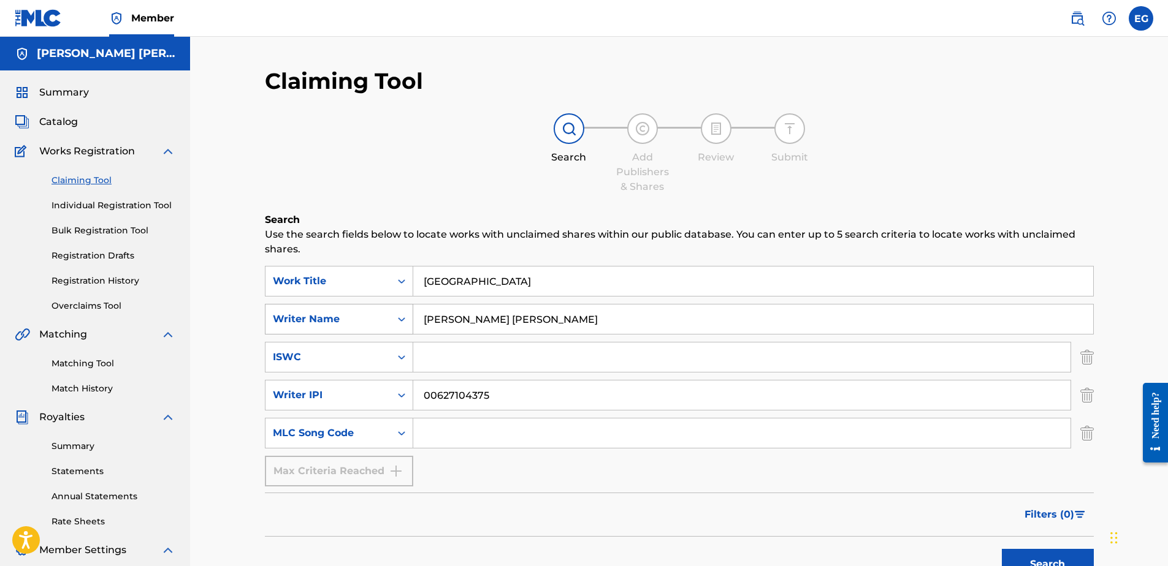
drag, startPoint x: 589, startPoint y: 320, endPoint x: 325, endPoint y: 314, distance: 264.3
click at [325, 314] on div "SearchWithCriteriab9a30799-19fd-487f-a127-d8ee48273218 Writer Name GONZALES EDW…" at bounding box center [679, 319] width 829 height 31
type input "l"
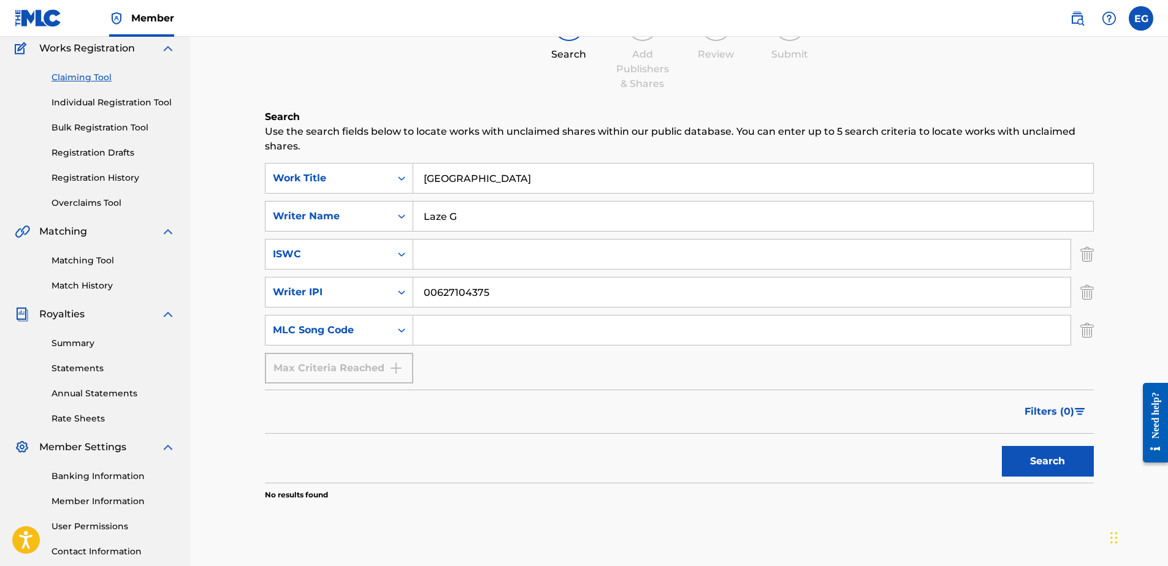
scroll to position [123, 0]
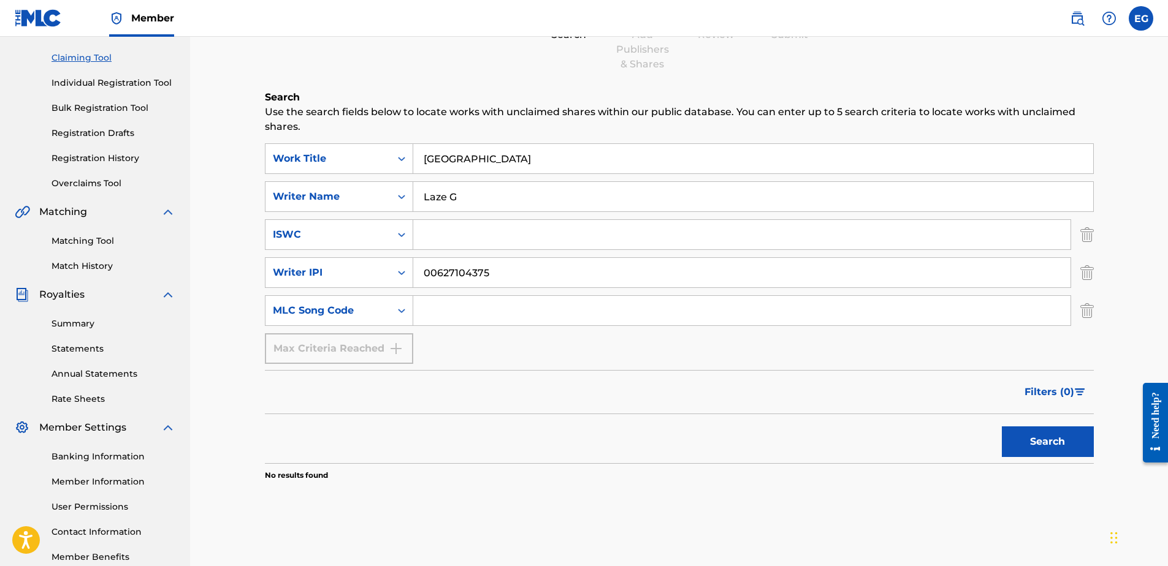
type input "Laze G"
click at [1058, 446] on button "Search" at bounding box center [1048, 442] width 92 height 31
click at [80, 242] on link "Matching Tool" at bounding box center [113, 241] width 124 height 13
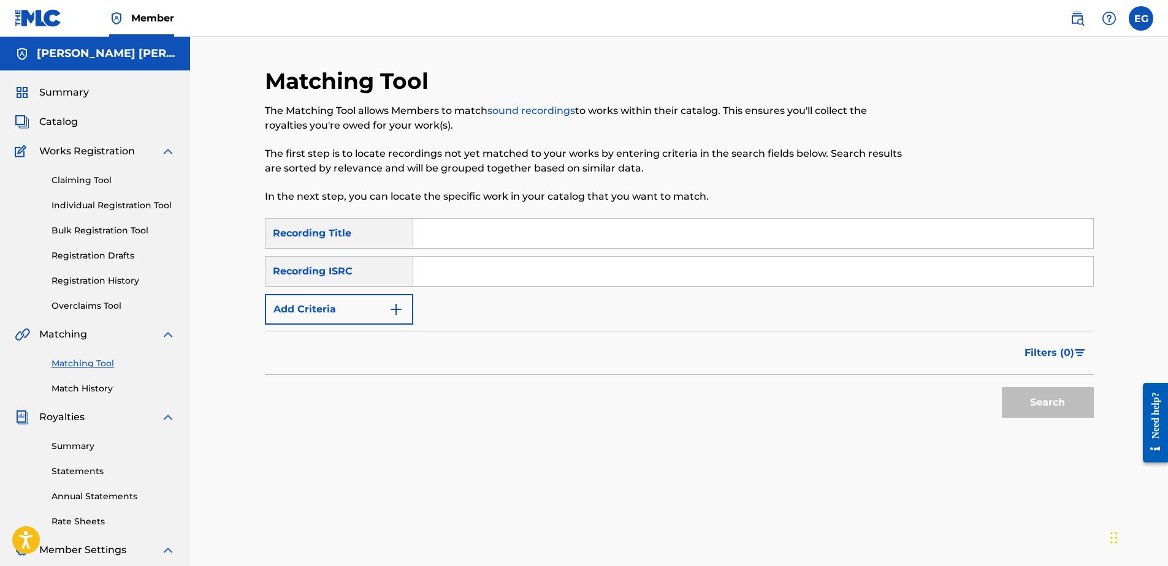
click at [461, 224] on input "Search Form" at bounding box center [753, 233] width 680 height 29
type input "Ain't The Same"
click at [443, 283] on input "Search Form" at bounding box center [753, 271] width 680 height 29
paste input "T-333.136.447-3"
type input "T-333.136.447-3"
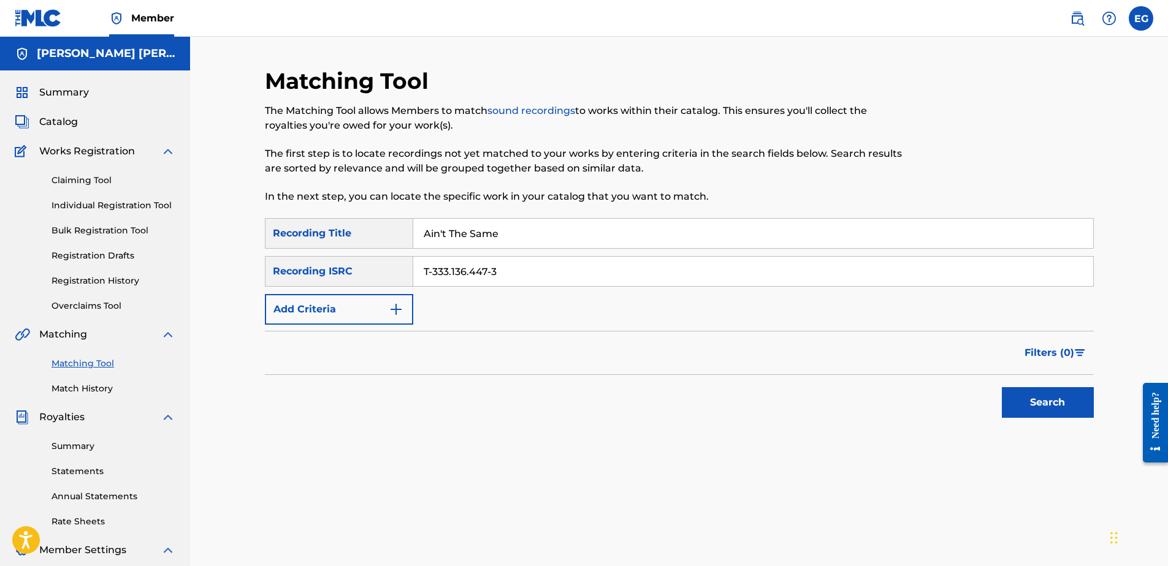
click at [1031, 406] on button "Search" at bounding box center [1048, 402] width 92 height 31
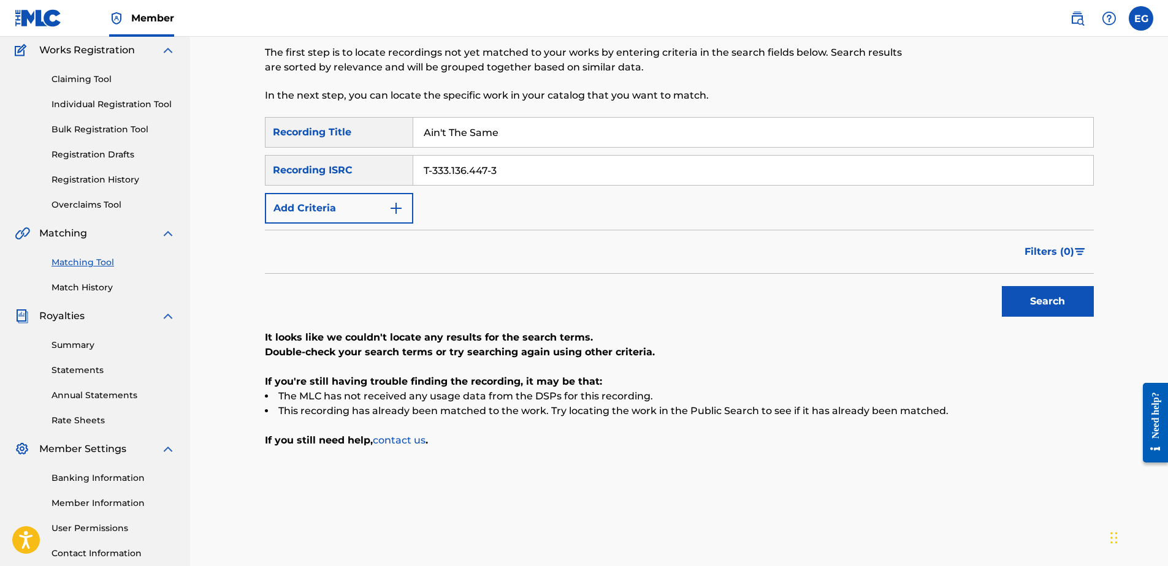
scroll to position [123, 0]
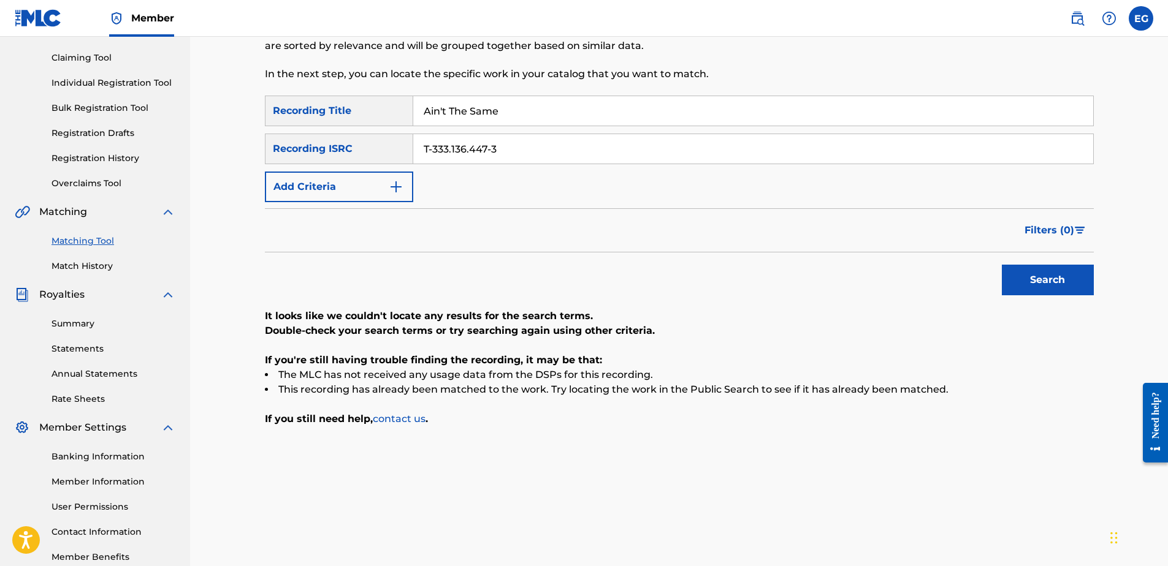
click at [382, 185] on button "Add Criteria" at bounding box center [339, 187] width 148 height 31
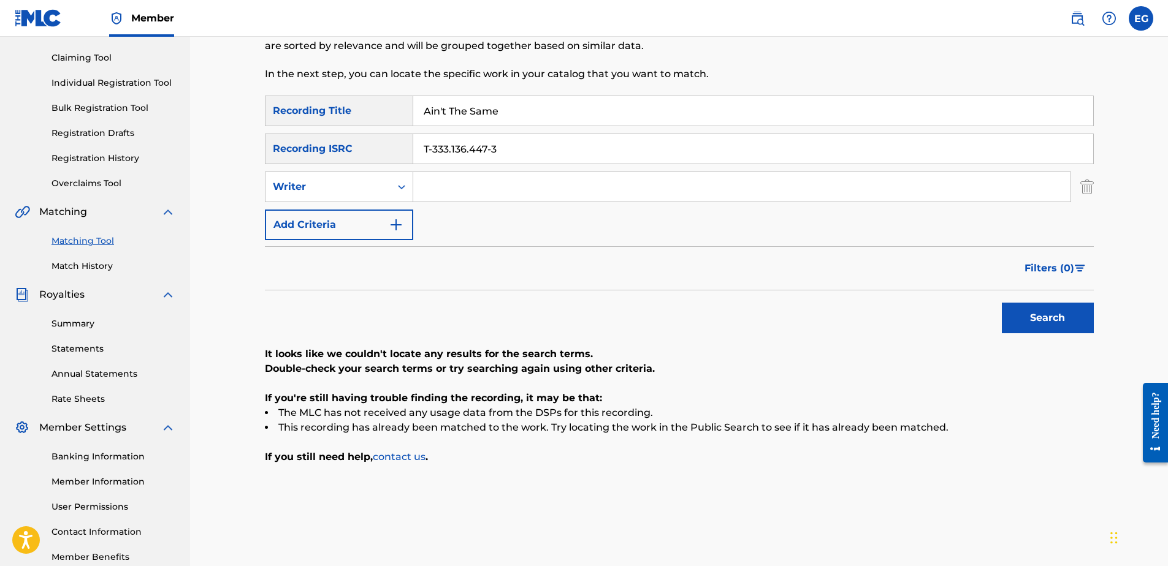
click at [442, 189] on input "Search Form" at bounding box center [741, 186] width 657 height 29
type input "GONZALES, EDWARDO ADRIAN"
click at [1052, 316] on button "Search" at bounding box center [1048, 318] width 92 height 31
click at [393, 228] on img "Search Form" at bounding box center [396, 225] width 15 height 15
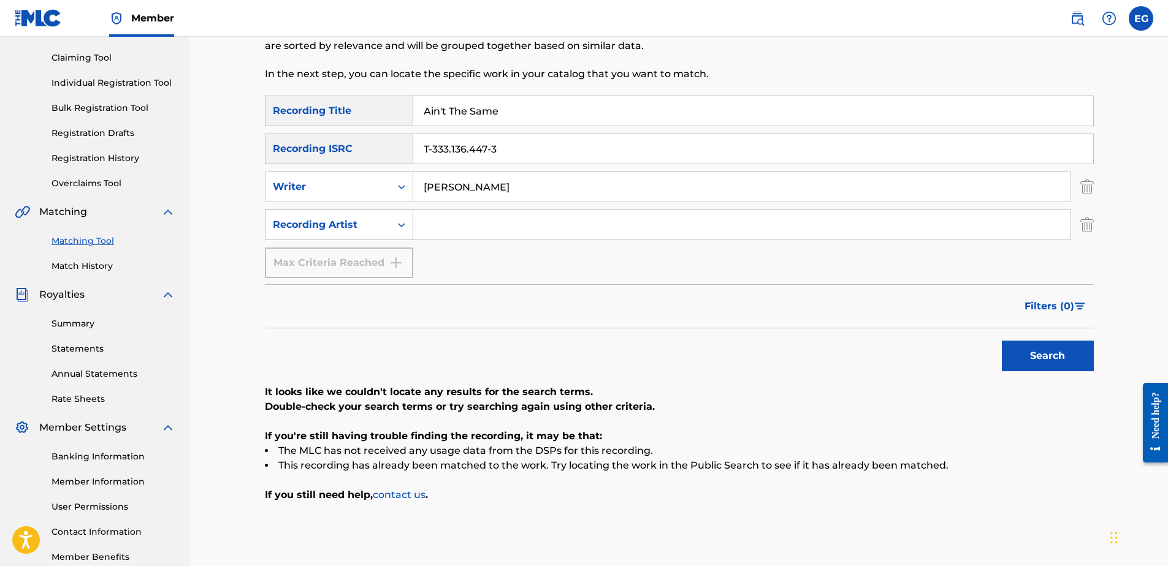
click at [397, 228] on icon "Search Form" at bounding box center [401, 225] width 12 height 12
click at [384, 254] on div "Recording Artist" at bounding box center [338, 255] width 147 height 31
click at [490, 220] on input "Search Form" at bounding box center [741, 224] width 657 height 29
type input "K"
type input "Laze G"
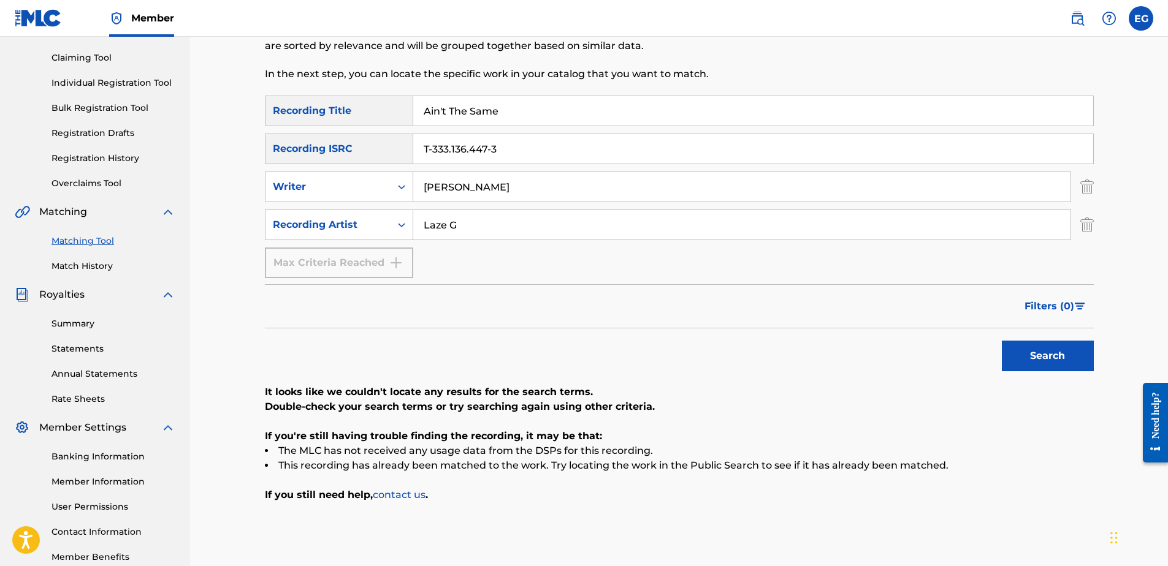
click at [1049, 355] on button "Search" at bounding box center [1048, 356] width 92 height 31
click at [440, 104] on input "Ain't The Same" at bounding box center [753, 110] width 680 height 29
click at [442, 108] on input "Ain't The Same" at bounding box center [753, 110] width 680 height 29
click at [1002, 341] on button "Search" at bounding box center [1048, 356] width 92 height 31
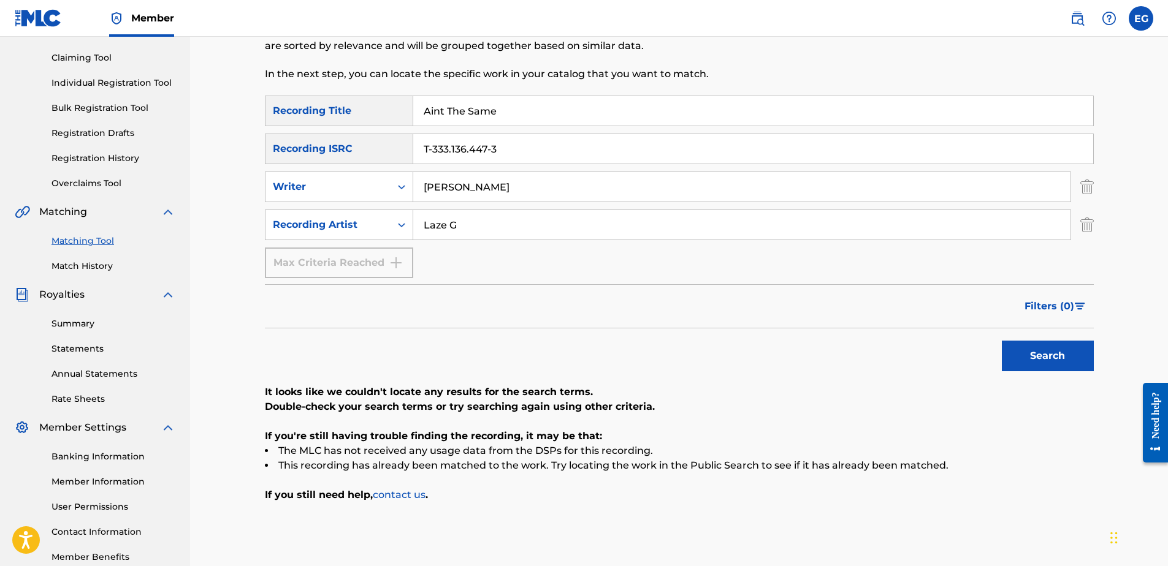
click at [466, 116] on input "Aint The Same" at bounding box center [753, 110] width 680 height 29
paste input "BATTLE FIELD"
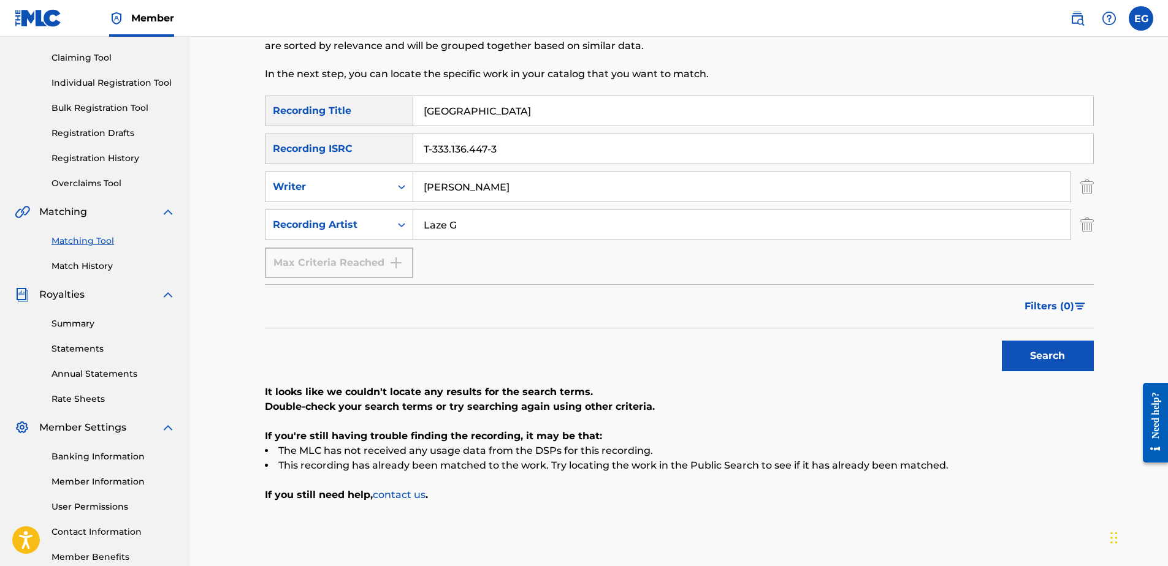
type input "BATTLE FIELD"
click at [459, 150] on input "T-333.136.447-3" at bounding box center [753, 148] width 680 height 29
paste input "910.306.723-8"
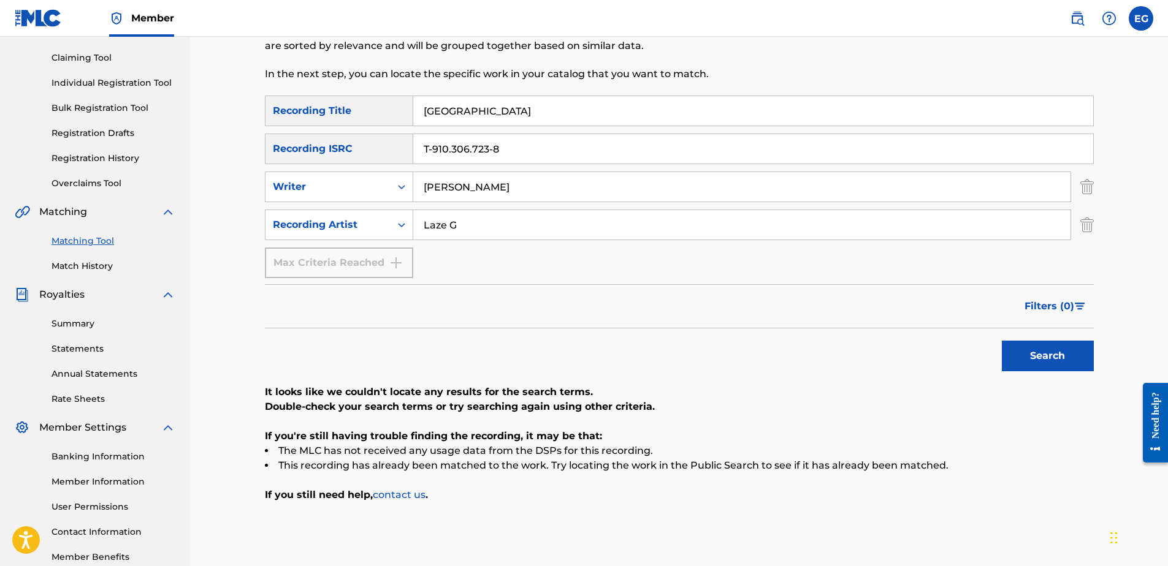
type input "T-910.306.723-8"
click at [1048, 341] on button "Search" at bounding box center [1048, 356] width 92 height 31
click at [383, 261] on div "Max Criteria Reached" at bounding box center [339, 263] width 148 height 31
click at [436, 115] on input "BATTLE FIELD" at bounding box center [753, 110] width 680 height 29
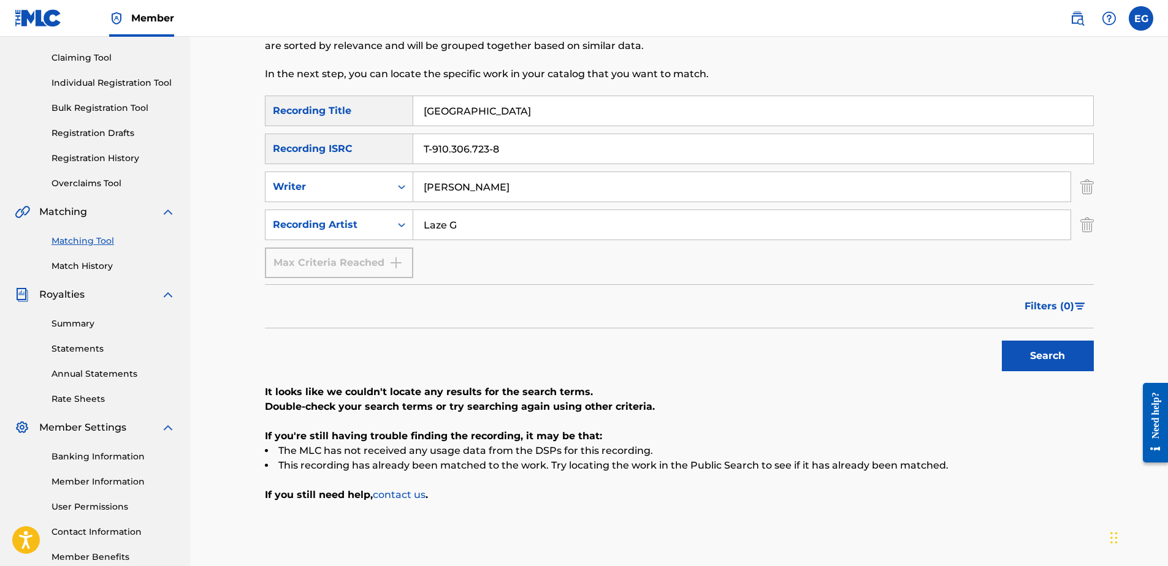
click at [436, 115] on input "BATTLE FIELD" at bounding box center [753, 110] width 680 height 29
drag, startPoint x: 436, startPoint y: 115, endPoint x: 776, endPoint y: 156, distance: 342.8
click at [805, 156] on input "T-910.306.723-8" at bounding box center [753, 148] width 680 height 29
click at [465, 110] on input "BATTLE FIELD" at bounding box center [753, 110] width 680 height 29
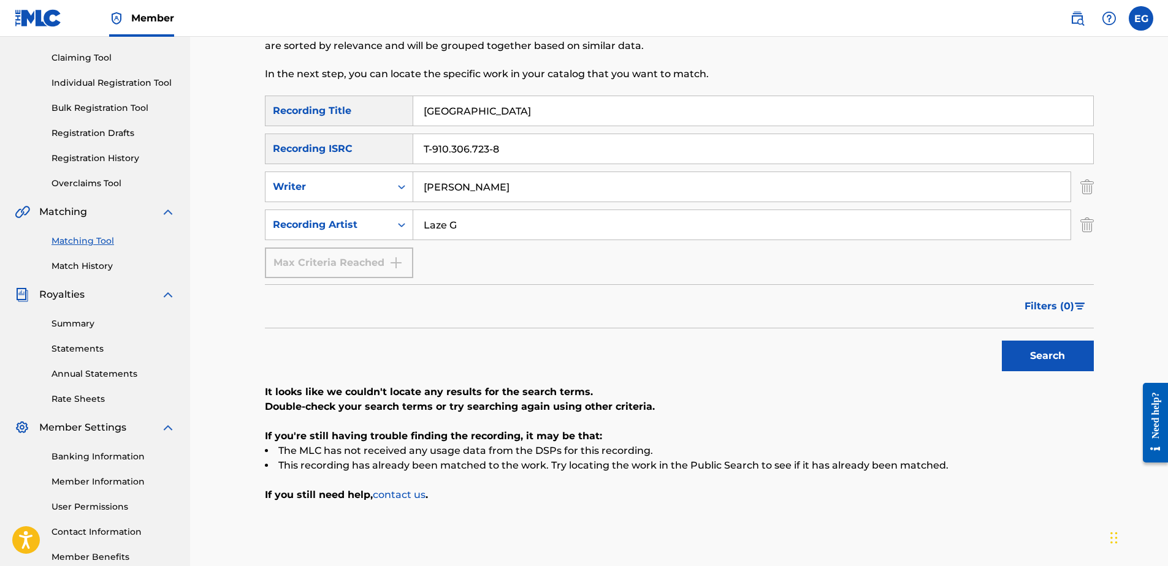
drag, startPoint x: 503, startPoint y: 113, endPoint x: 401, endPoint y: 110, distance: 101.8
click at [401, 110] on div "SearchWithCriteria35c383a5-ad75-4ab9-8684-a8bf52e76249 Recording Title BATTLE F…" at bounding box center [679, 111] width 829 height 31
drag, startPoint x: 434, startPoint y: 113, endPoint x: 733, endPoint y: 140, distance: 299.8
click at [733, 140] on input "T-910.306.723-8" at bounding box center [753, 148] width 680 height 29
click at [478, 110] on input "BATTLE FIELD" at bounding box center [753, 110] width 680 height 29
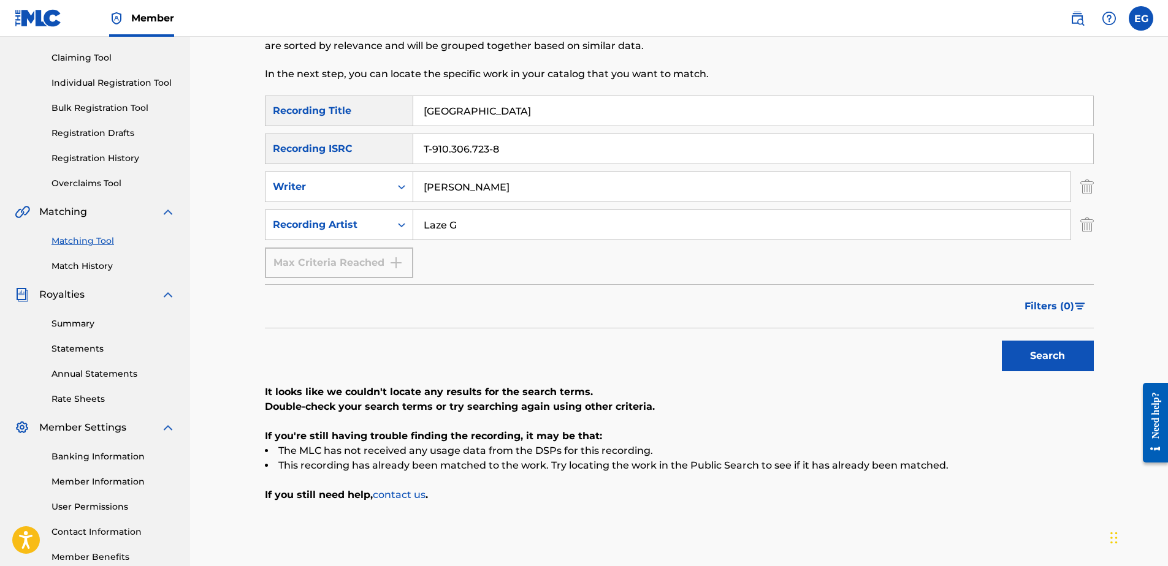
click at [478, 110] on input "BATTLE FIELD" at bounding box center [753, 110] width 680 height 29
paste input "T-910.306.723-8"
type input "T-910.306.723-8"
drag, startPoint x: 450, startPoint y: 99, endPoint x: 413, endPoint y: 91, distance: 37.6
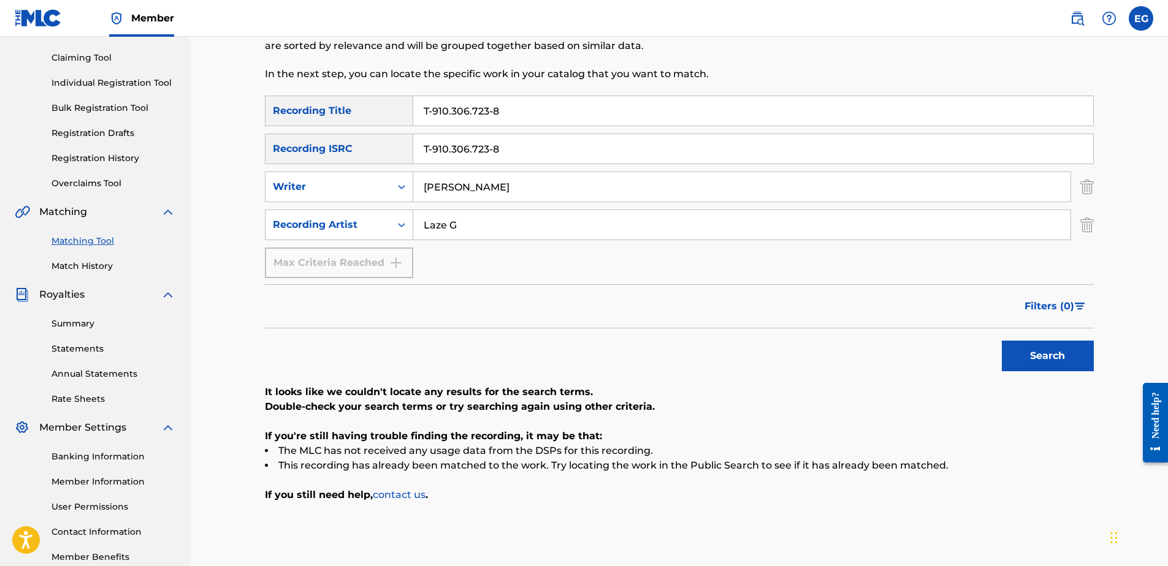
click at [413, 91] on div "Matching Tool The Matching Tool allows Members to match sound recordings to wor…" at bounding box center [679, 262] width 829 height 634
paste input "Ain't The Same"
type input "Ain't The Same"
click at [507, 154] on input "T-910.306.723-8" at bounding box center [753, 148] width 680 height 29
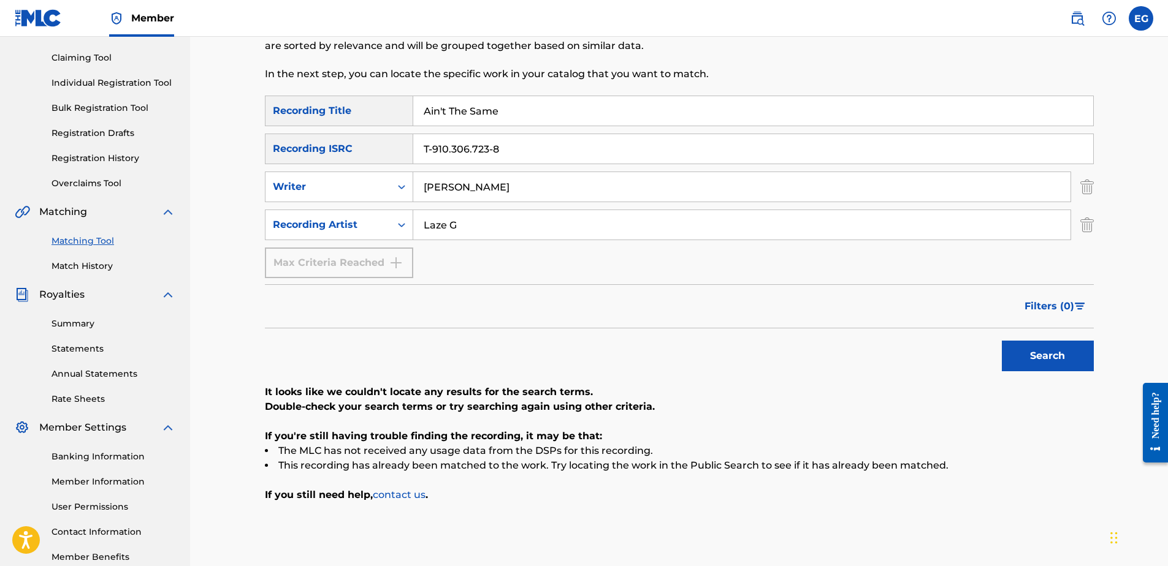
click at [507, 154] on input "T-910.306.723-8" at bounding box center [753, 148] width 680 height 29
paste input "333.136.447-3"
type input "T-333.136.447-3"
click at [1022, 361] on button "Search" at bounding box center [1048, 356] width 92 height 31
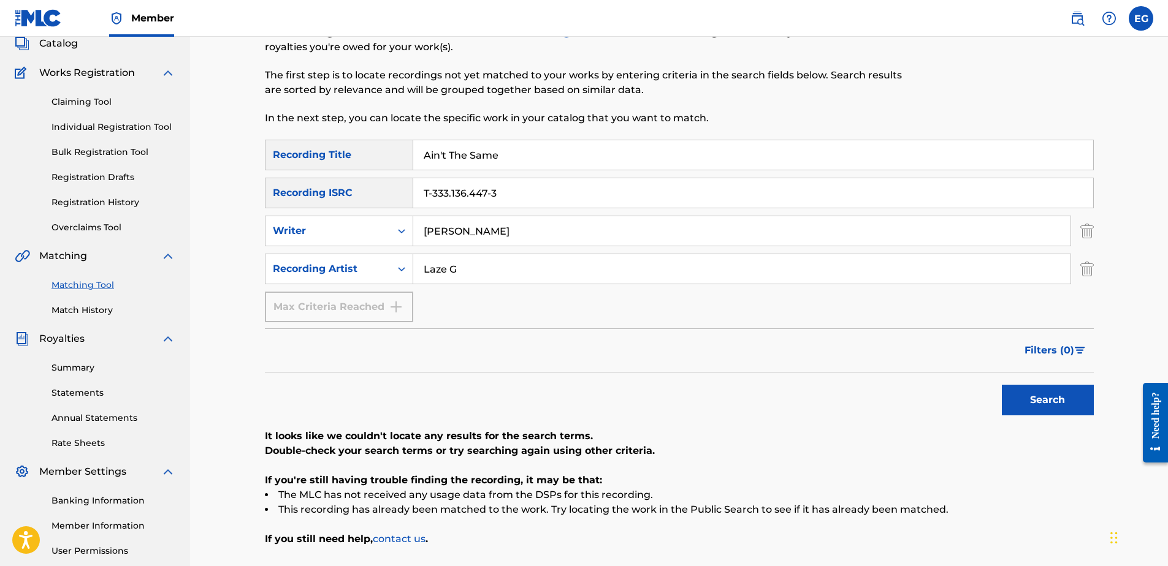
scroll to position [71, 0]
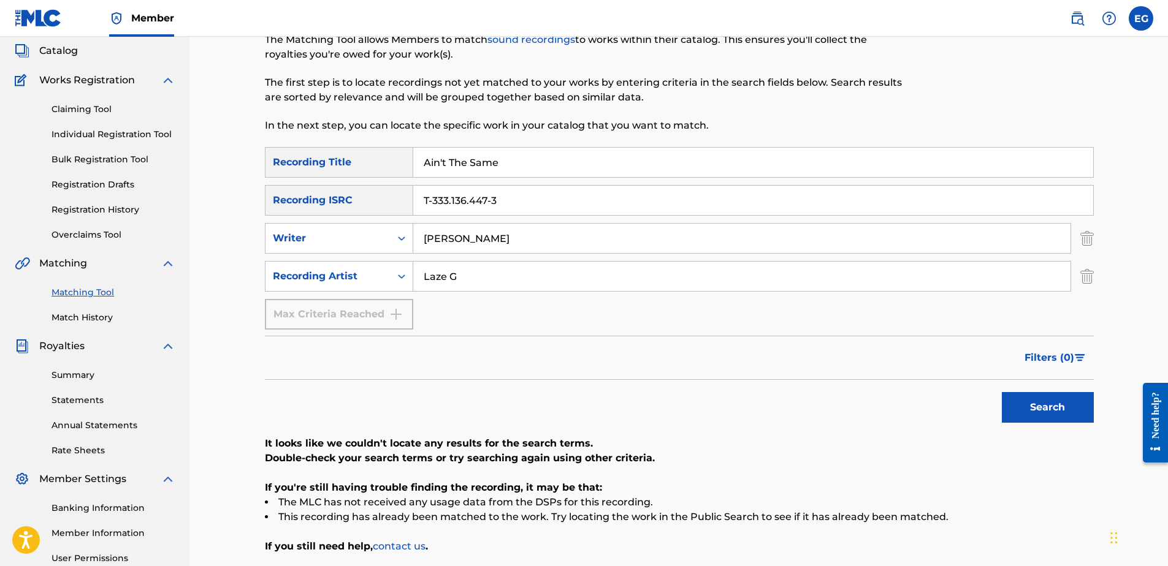
click at [1037, 406] on button "Search" at bounding box center [1048, 407] width 92 height 31
click at [465, 164] on input "Ain't The Same" at bounding box center [753, 162] width 680 height 29
paste input "Battlecry"
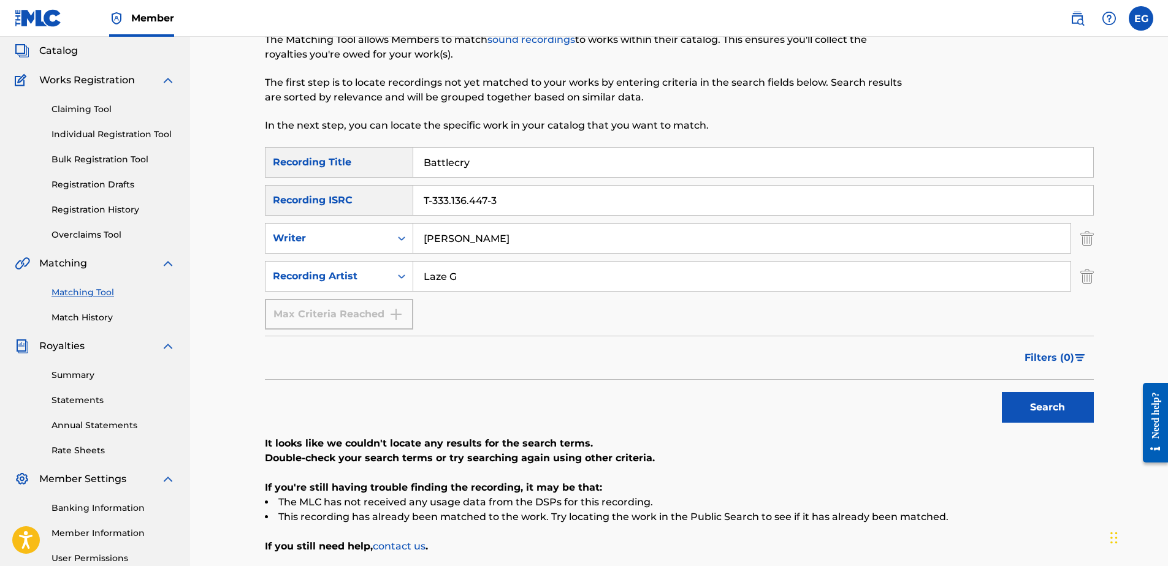
type input "Battlecry"
drag, startPoint x: 516, startPoint y: 204, endPoint x: 339, endPoint y: 170, distance: 180.3
click at [339, 170] on div "SearchWithCriteria35c383a5-ad75-4ab9-8684-a8bf52e76249 Recording Title Battlecr…" at bounding box center [679, 238] width 829 height 183
click at [435, 207] on input "Search Form" at bounding box center [753, 200] width 680 height 29
paste input "T-333.629.435-6"
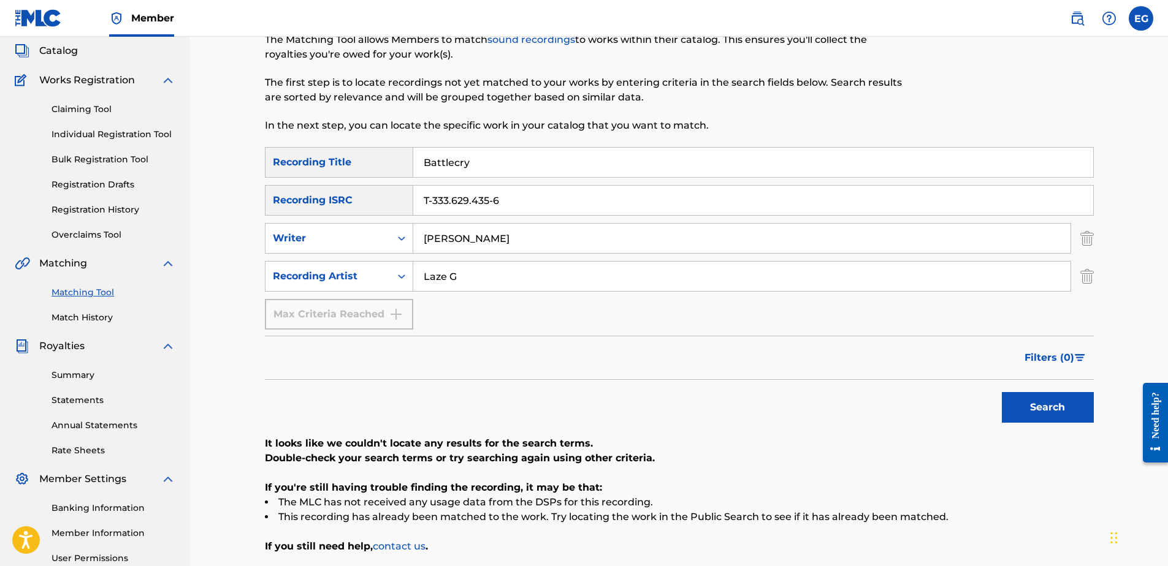
type input "T-333.629.435-6"
click at [1035, 408] on button "Search" at bounding box center [1048, 407] width 92 height 31
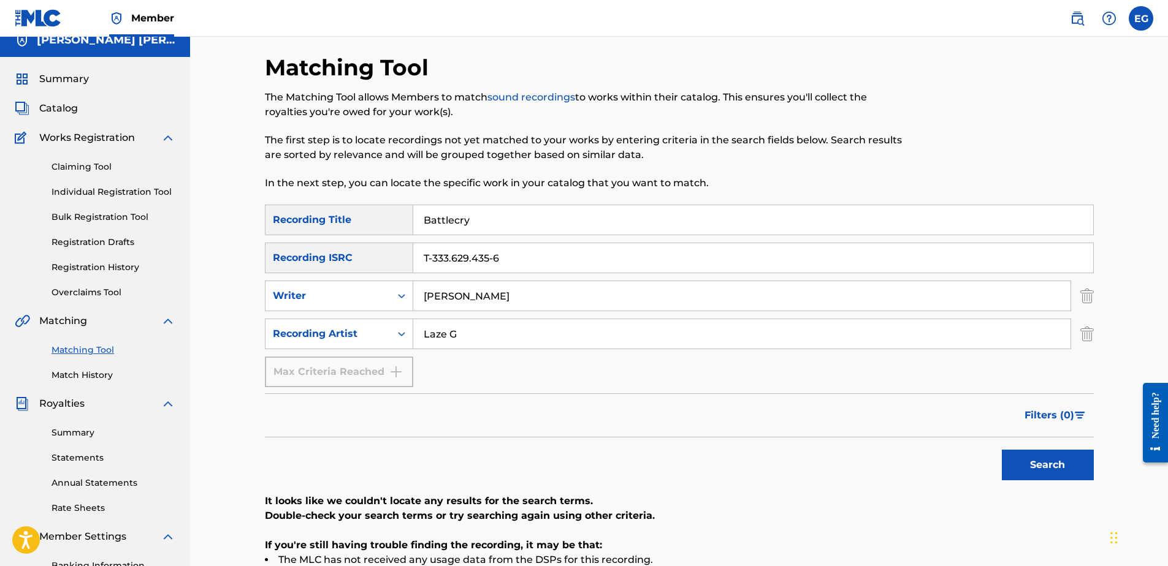
scroll to position [10, 0]
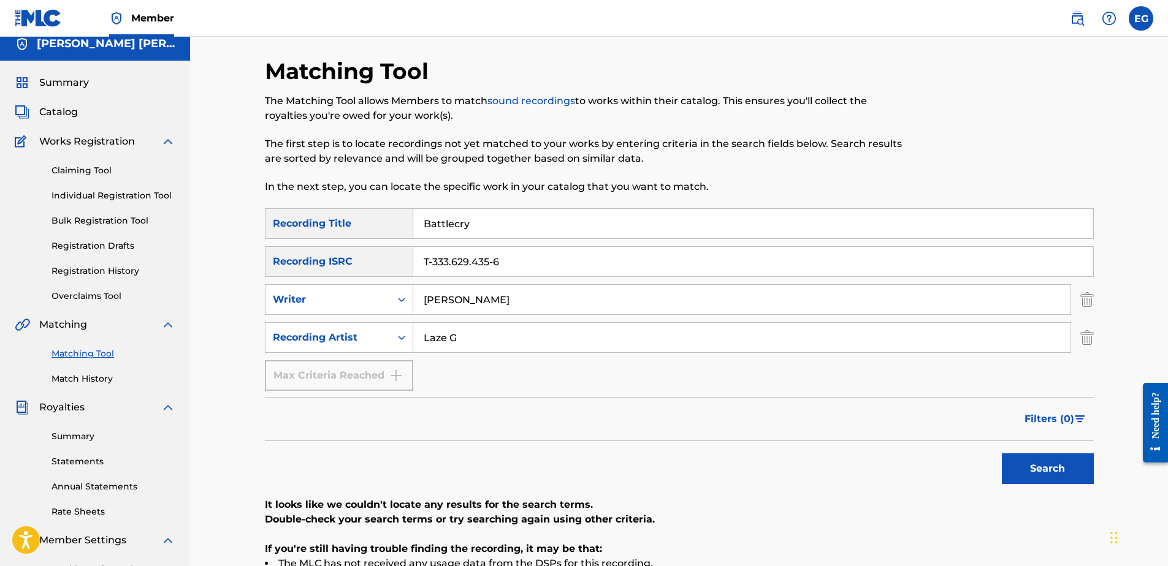
click at [471, 216] on input "Battlecry" at bounding box center [753, 223] width 680 height 29
click at [471, 215] on input "Battlecry" at bounding box center [753, 223] width 680 height 29
paste input "Caddy Creepin (feat. Legion & Demzwon"
type input "Caddy Creepin (feat. Legion & Demzwon)"
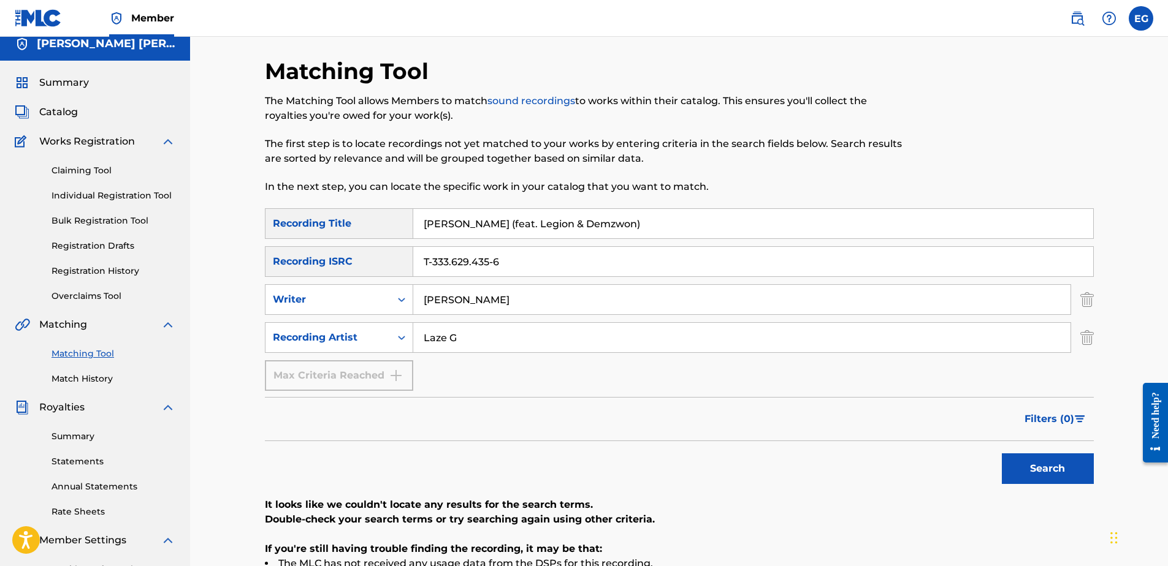
click at [457, 275] on input "T-333.629.435-6" at bounding box center [753, 261] width 680 height 29
paste input "1.354.118-9"
type input "T-331.354.118-9"
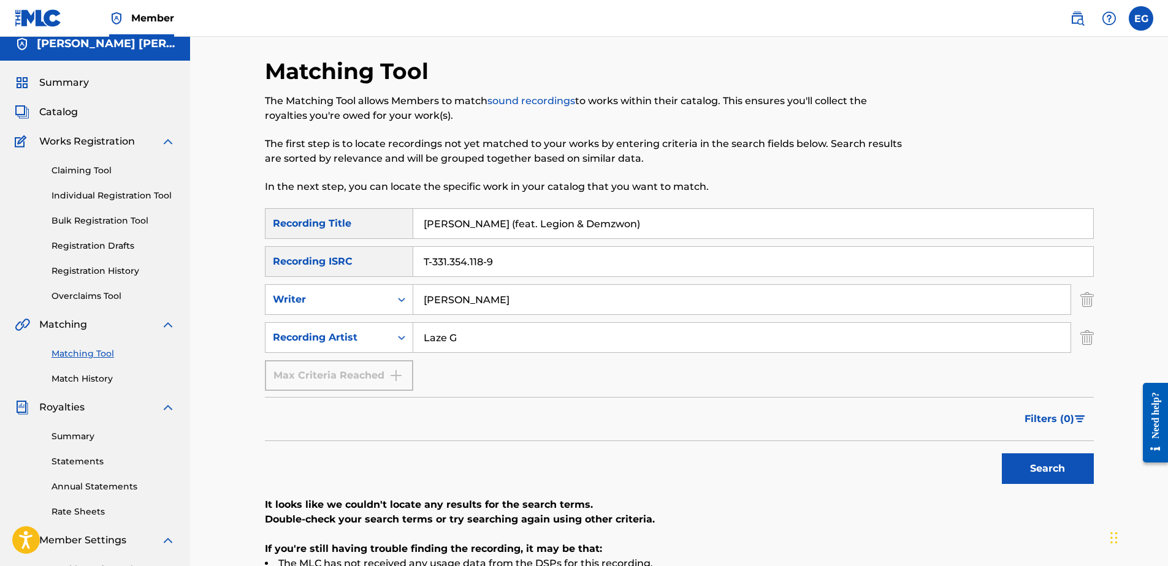
click at [1089, 467] on button "Search" at bounding box center [1048, 469] width 92 height 31
click at [71, 170] on link "Claiming Tool" at bounding box center [113, 170] width 124 height 13
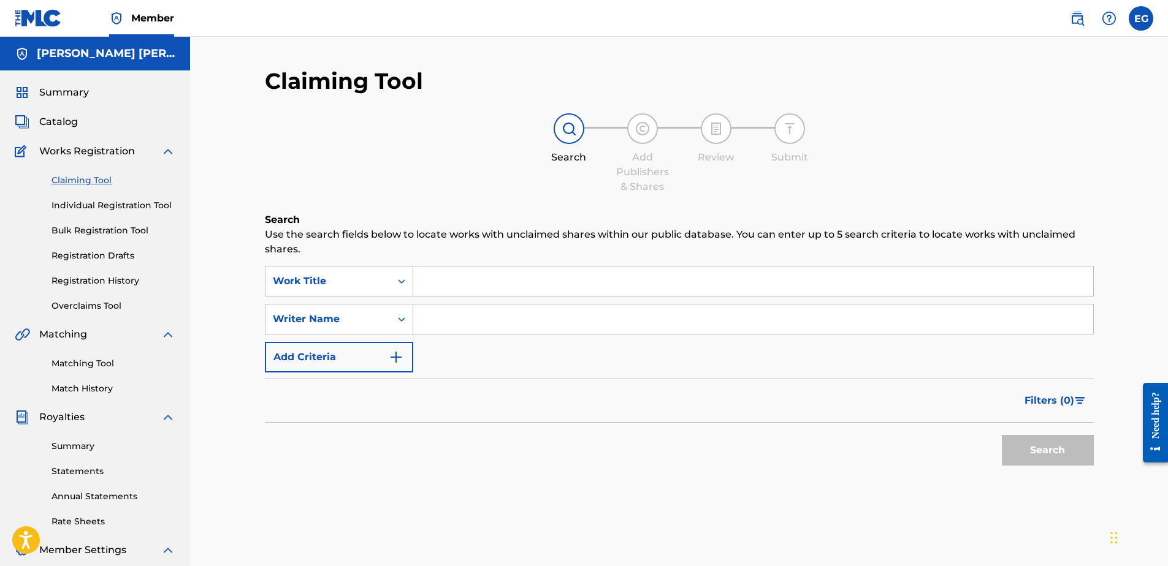
click at [433, 289] on input "Search Form" at bounding box center [753, 281] width 680 height 29
paste input "T-331.354.118-9"
type input "T-331.354.118-9"
click at [466, 283] on input "T-331.354.118-9" at bounding box center [753, 281] width 680 height 29
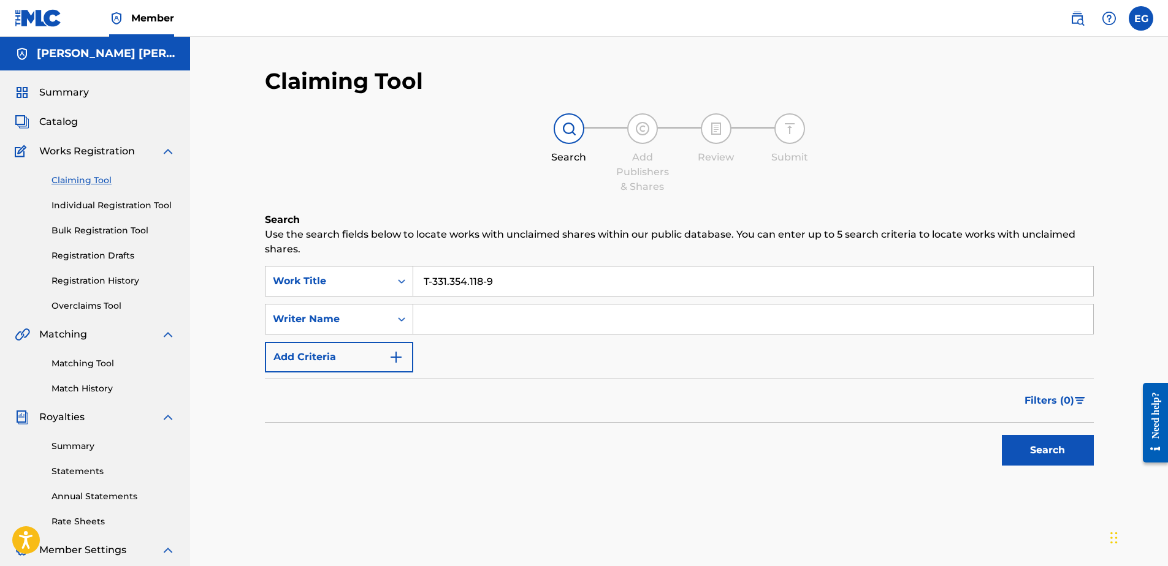
drag, startPoint x: 516, startPoint y: 284, endPoint x: 274, endPoint y: 257, distance: 243.6
click at [274, 257] on div "Search Use the search fields below to locate works with unclaimed shares within…" at bounding box center [679, 373] width 829 height 321
click at [453, 286] on input "Search Form" at bounding box center [753, 281] width 680 height 29
paste input "Caddy Creepin (feat. Legion & Demzwon"
type input "Caddy Creepin (feat. Legion & Demzwon"
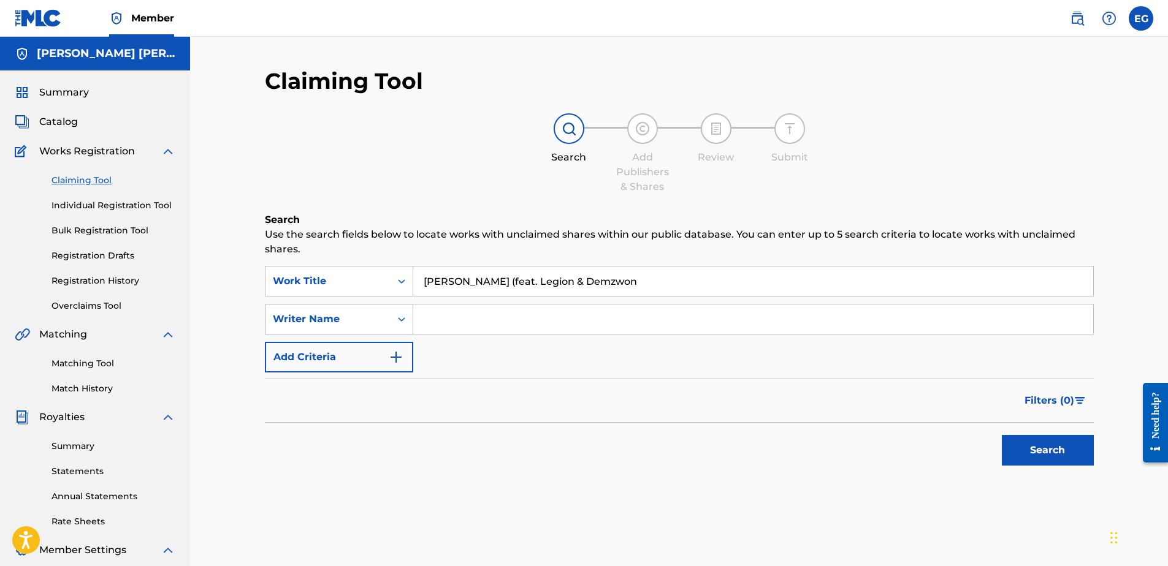
click at [385, 324] on div "Writer Name" at bounding box center [327, 319] width 125 height 23
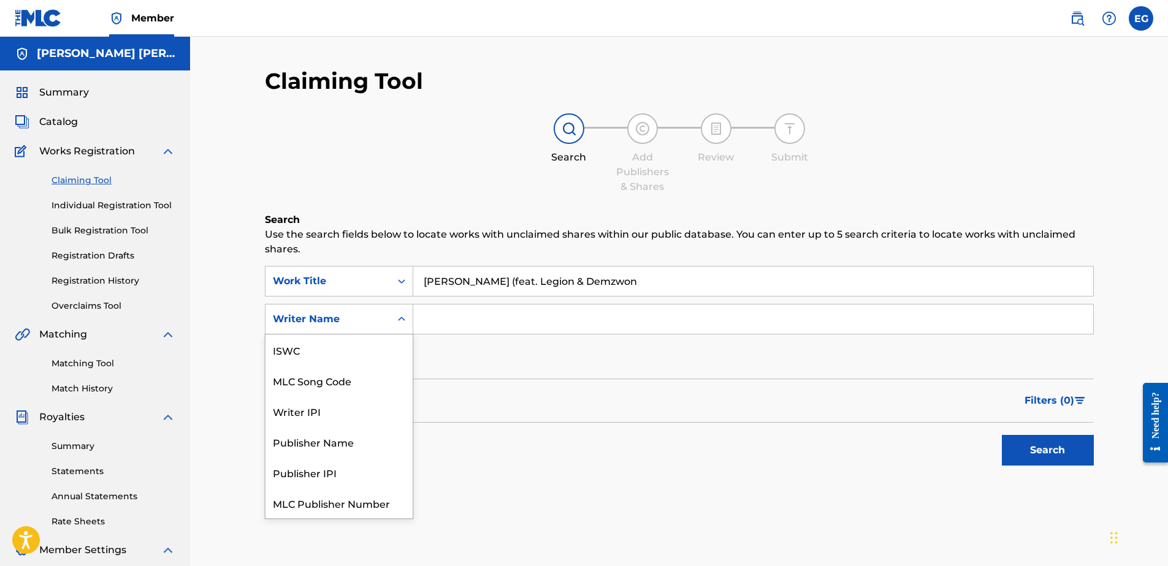
scroll to position [31, 0]
click at [335, 377] on div "Writer IPI" at bounding box center [338, 380] width 147 height 31
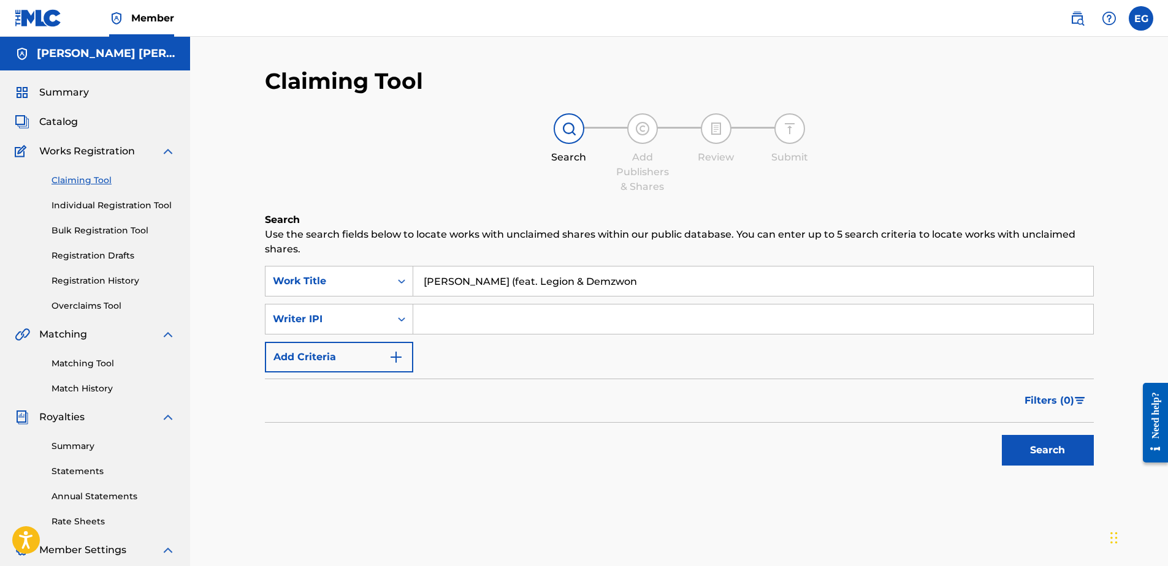
click at [487, 329] on input "Search Form" at bounding box center [753, 319] width 680 height 29
type input "00627104375"
click at [1049, 454] on button "Search" at bounding box center [1048, 450] width 92 height 31
click at [378, 364] on button "Add Criteria" at bounding box center [339, 357] width 148 height 31
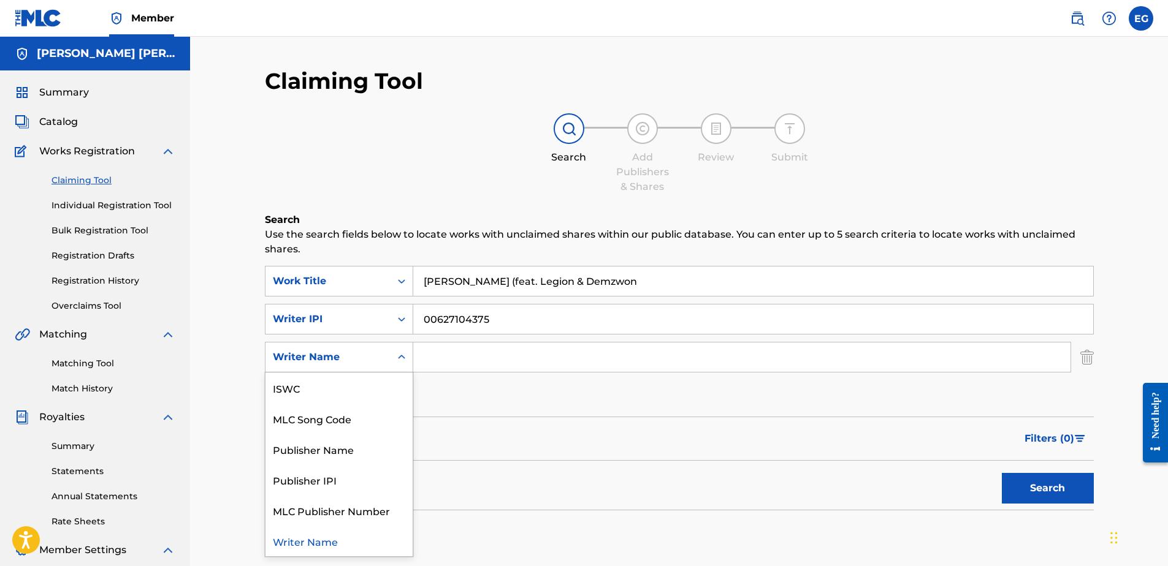
click at [378, 364] on div "Writer Name" at bounding box center [328, 357] width 110 height 15
click at [322, 540] on div "Writer Name" at bounding box center [338, 541] width 147 height 31
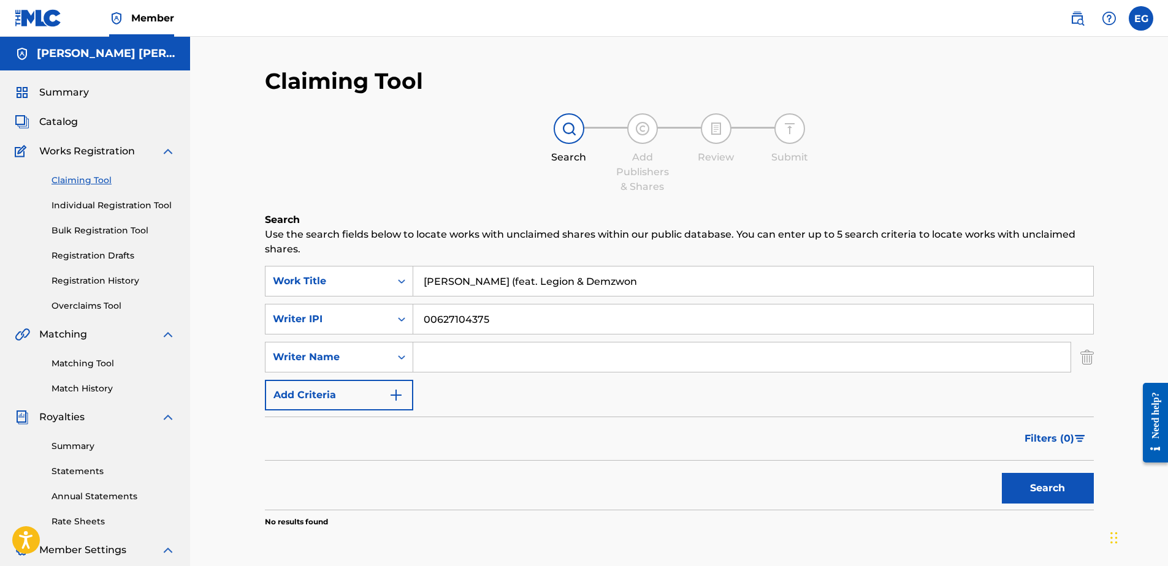
click at [432, 361] on input "Search Form" at bounding box center [741, 357] width 657 height 29
type input "GONZALES, EDWARDO ADRIAN"
click at [1062, 490] on button "Search" at bounding box center [1048, 488] width 92 height 31
click at [370, 397] on button "Add Criteria" at bounding box center [339, 395] width 148 height 31
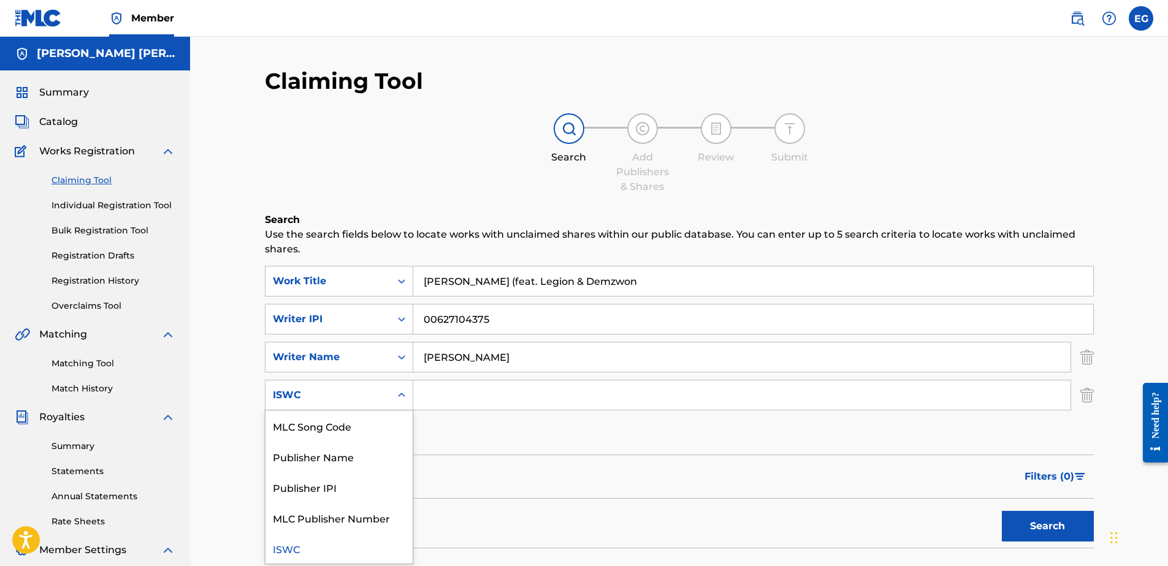
click at [377, 394] on div "ISWC" at bounding box center [328, 395] width 110 height 15
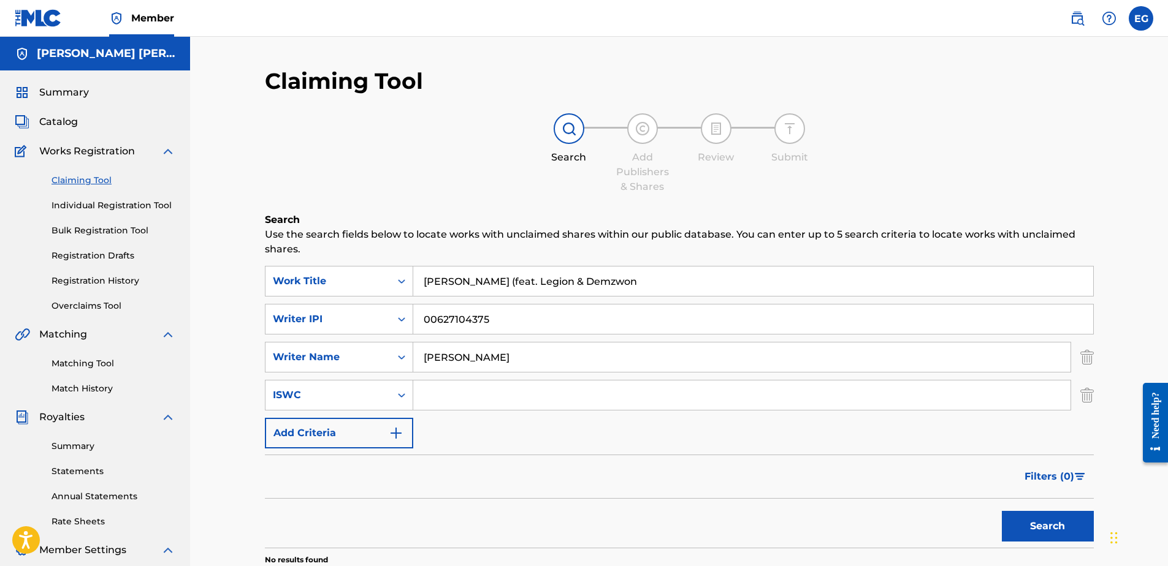
paste input "T-331.354.118-9"
type input "T-331.354.118-9"
click at [1032, 530] on button "Search" at bounding box center [1048, 526] width 92 height 31
click at [390, 430] on img "Search Form" at bounding box center [396, 433] width 15 height 15
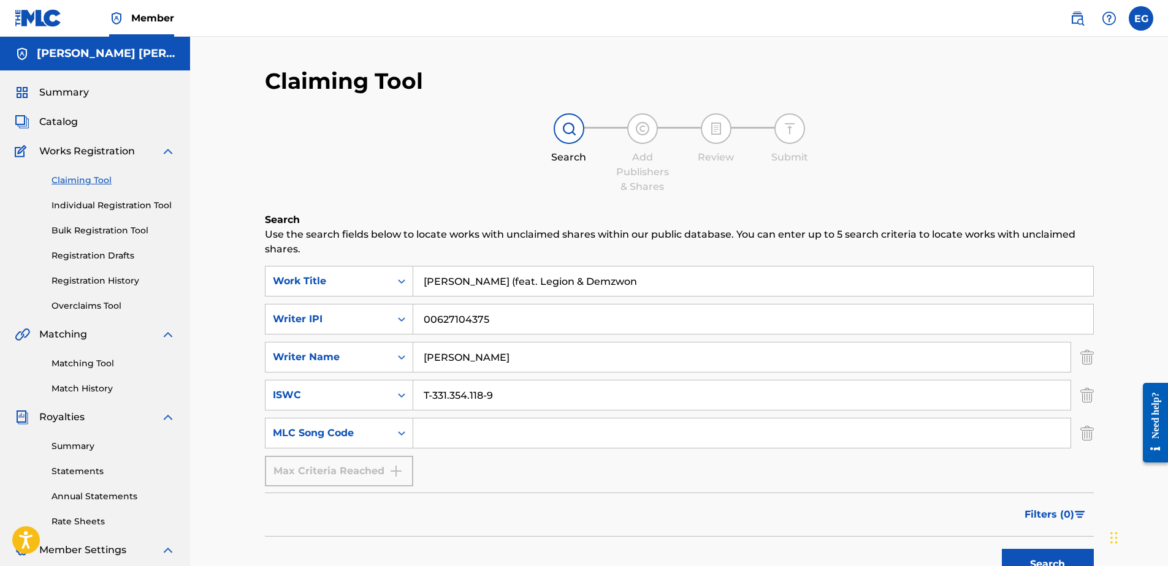
click at [1070, 557] on button "Search" at bounding box center [1048, 564] width 92 height 31
click at [493, 273] on input "Caddy Creepin (feat. Legion & Demzwon" at bounding box center [753, 281] width 680 height 29
click at [494, 273] on input "Caddy Creepin (feat. Legion & Demzwon" at bounding box center [753, 281] width 680 height 29
click at [495, 273] on input "Caddy Creepin (feat. Legion & Demzwon" at bounding box center [753, 281] width 680 height 29
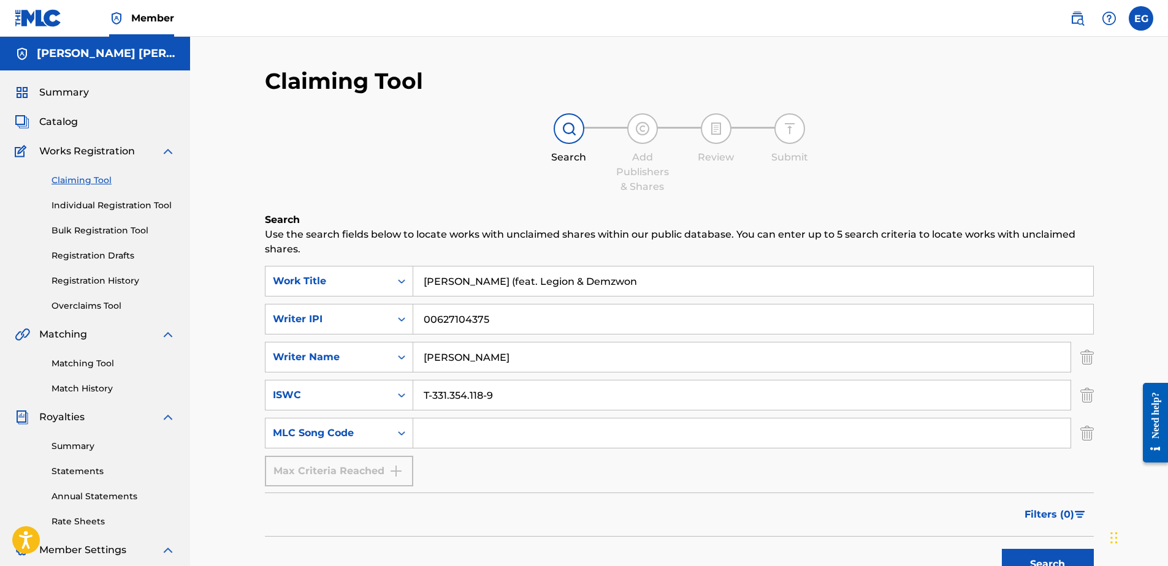
drag, startPoint x: 496, startPoint y: 272, endPoint x: 441, endPoint y: 280, distance: 55.1
click at [441, 280] on input "Caddy Creepin (feat. Legion & Demzwon" at bounding box center [753, 281] width 680 height 29
drag, startPoint x: 494, startPoint y: 289, endPoint x: 494, endPoint y: 282, distance: 7.4
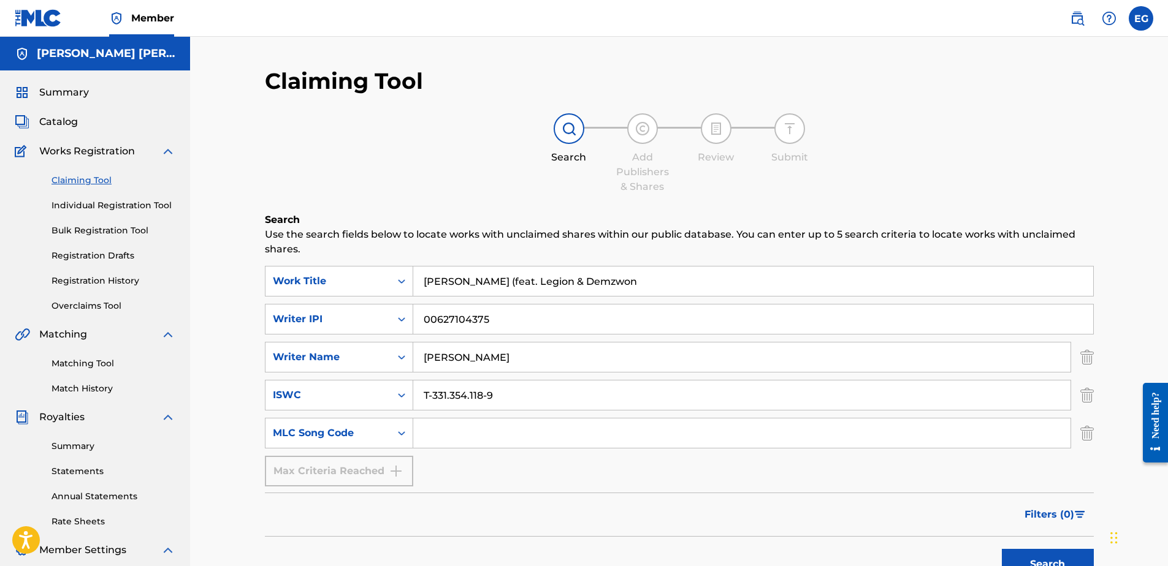
click at [494, 282] on input "Caddy Creepin (feat. Legion & Demzwon" at bounding box center [753, 281] width 680 height 29
paste input "n't Trust (feat. Kendawgg520)"
type input "Can't Trust (feat. Kendawgg520)"
drag, startPoint x: 486, startPoint y: 327, endPoint x: 279, endPoint y: 289, distance: 210.6
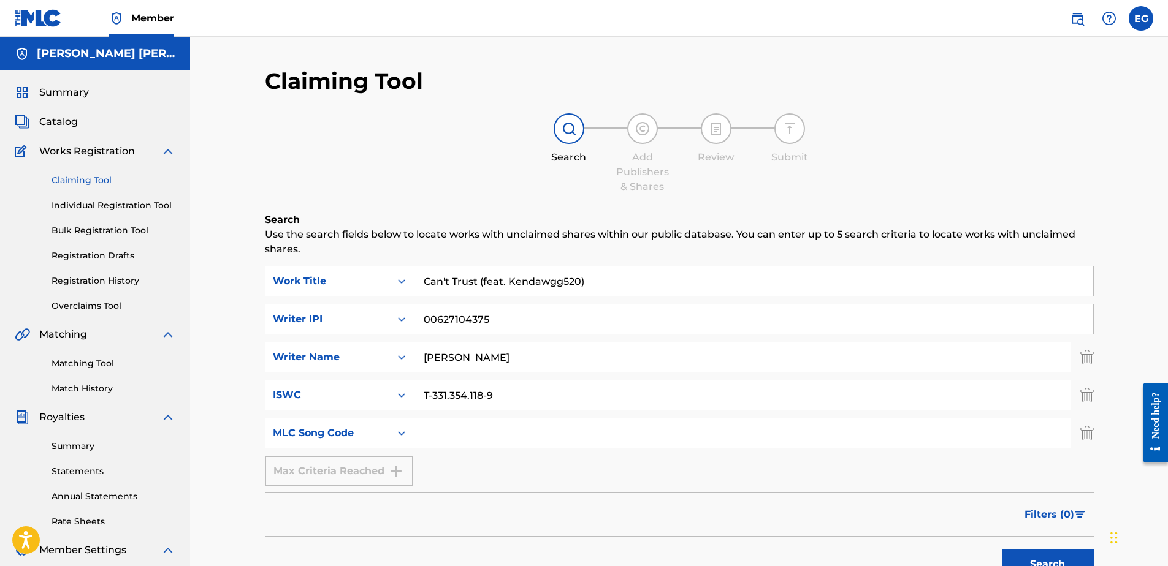
click at [279, 289] on div "SearchWithCriteria9f34c6da-fd38-4515-9405-df2981c83917 Work Title Can't Trust (…" at bounding box center [679, 376] width 829 height 221
paste input "T-331.354.144-1"
type input "T-331.354.144-1"
drag, startPoint x: 499, startPoint y: 322, endPoint x: 424, endPoint y: 322, distance: 75.4
click at [389, 314] on div "SearchWithCriteria51fd19e7-6f4b-4619-8148-d17be778520b Writer IPI T-331.354.144…" at bounding box center [679, 319] width 829 height 31
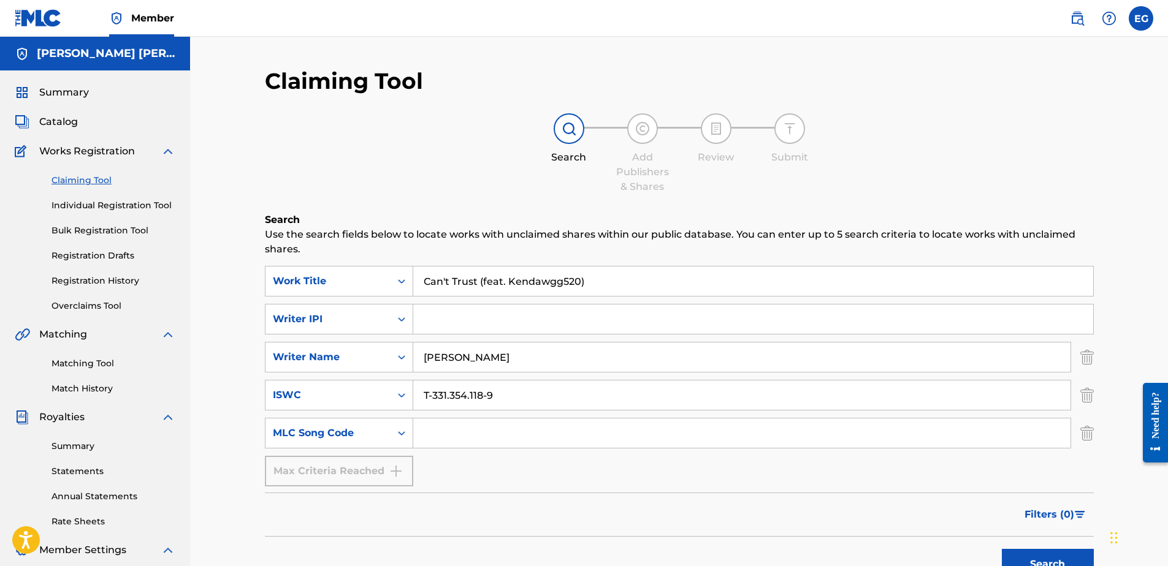
click at [473, 399] on input "T-331.354.118-9" at bounding box center [741, 395] width 657 height 29
paste input "44-1"
type input "T-331.354.144-1"
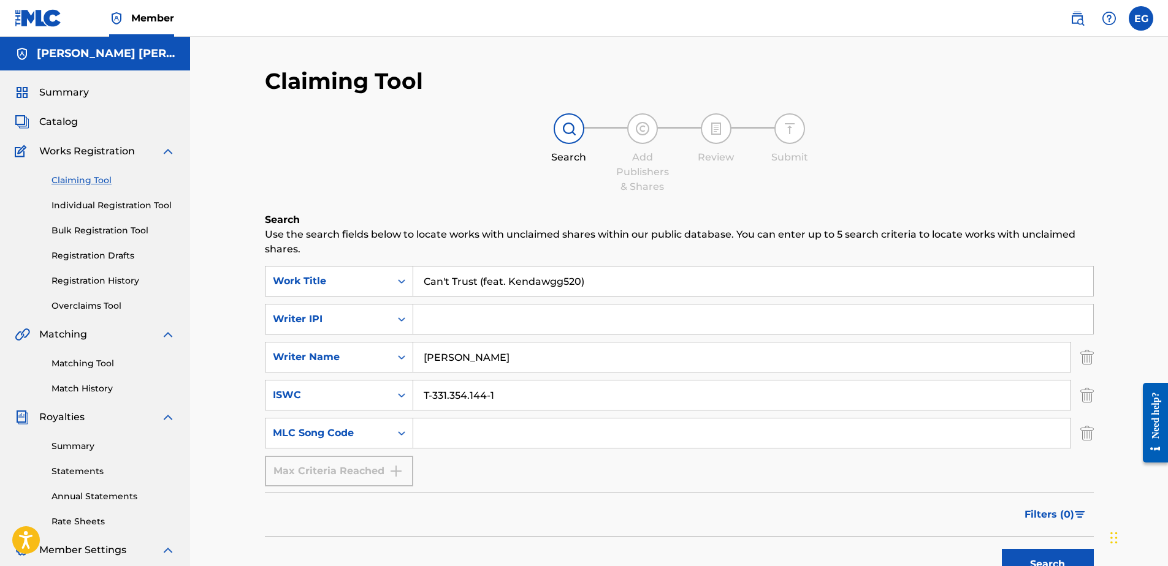
click at [443, 327] on input "Search Form" at bounding box center [753, 319] width 680 height 29
type input "00627104375"
drag, startPoint x: 858, startPoint y: 530, endPoint x: 995, endPoint y: 536, distance: 138.1
click at [860, 529] on div "Filters ( 0 )" at bounding box center [679, 515] width 829 height 44
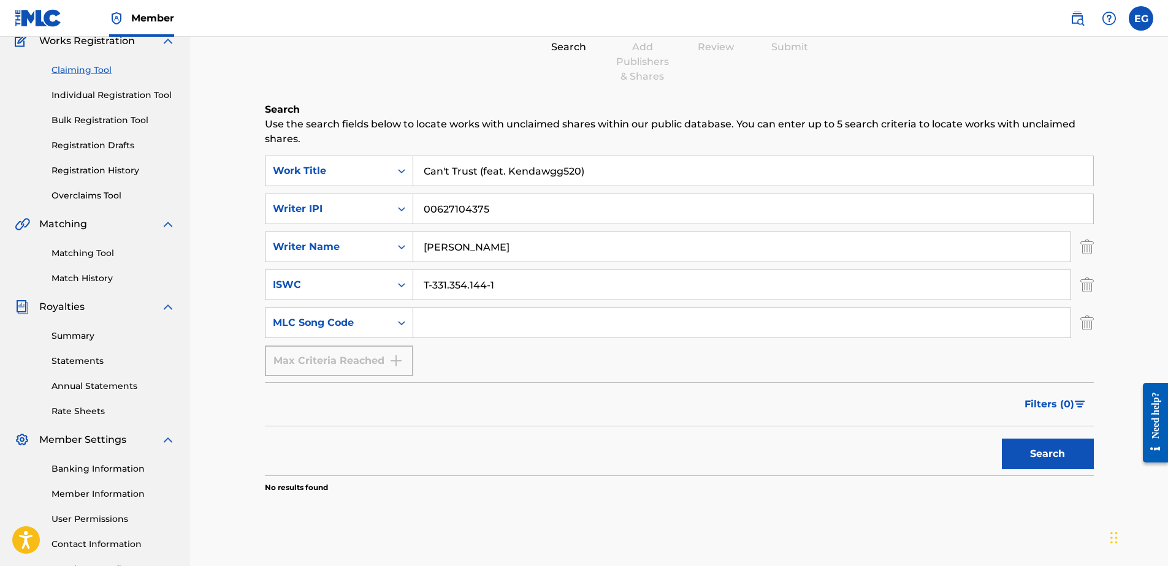
scroll to position [123, 0]
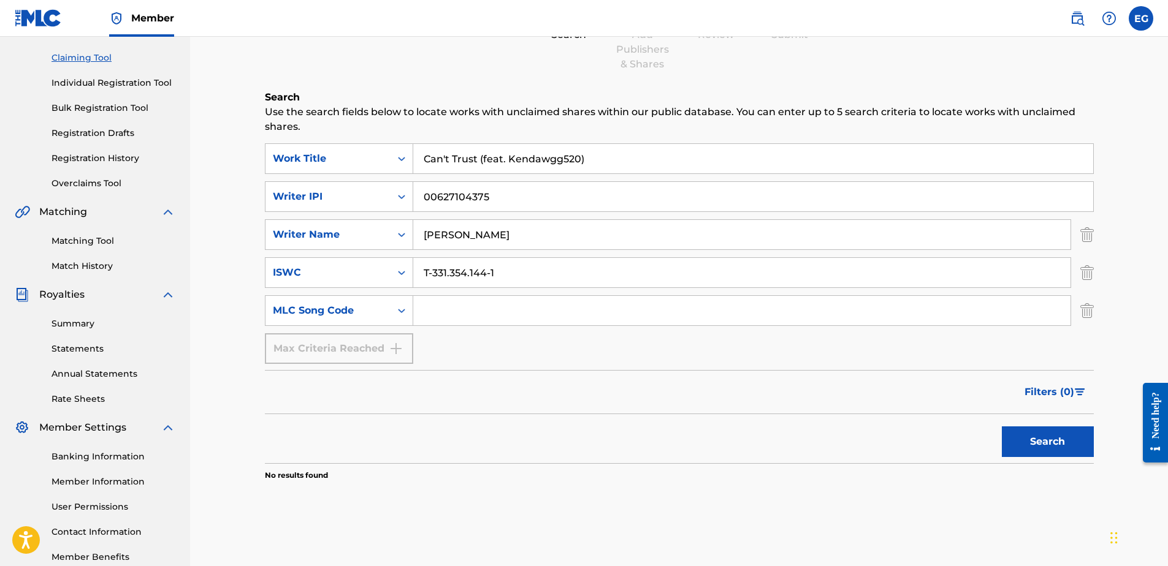
click at [1013, 441] on button "Search" at bounding box center [1048, 442] width 92 height 31
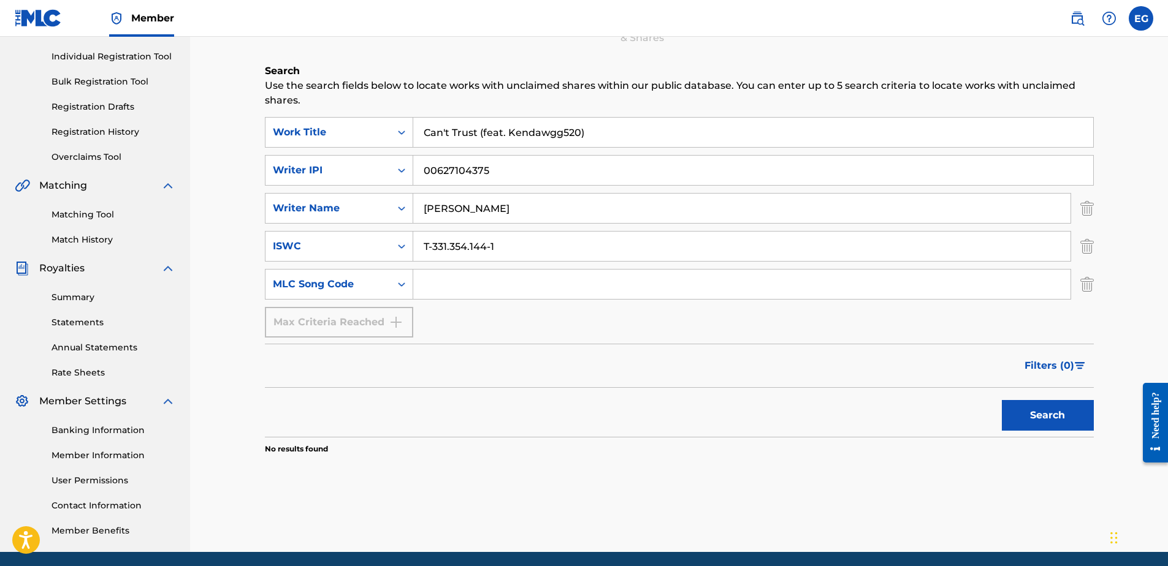
scroll to position [184, 0]
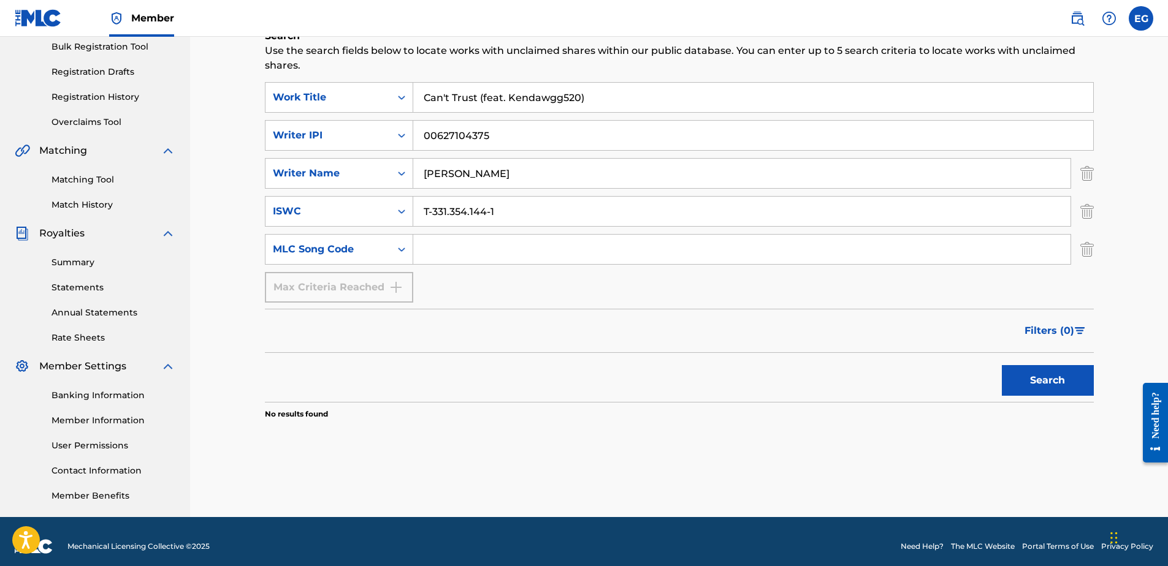
drag, startPoint x: 427, startPoint y: 172, endPoint x: 750, endPoint y: 173, distance: 323.7
click at [750, 173] on input "GONZALES, EDWARDO ADRIAN" at bounding box center [741, 173] width 657 height 29
type input "Laze G"
click at [1054, 371] on button "Search" at bounding box center [1048, 380] width 92 height 31
drag, startPoint x: 489, startPoint y: 137, endPoint x: 314, endPoint y: 141, distance: 174.1
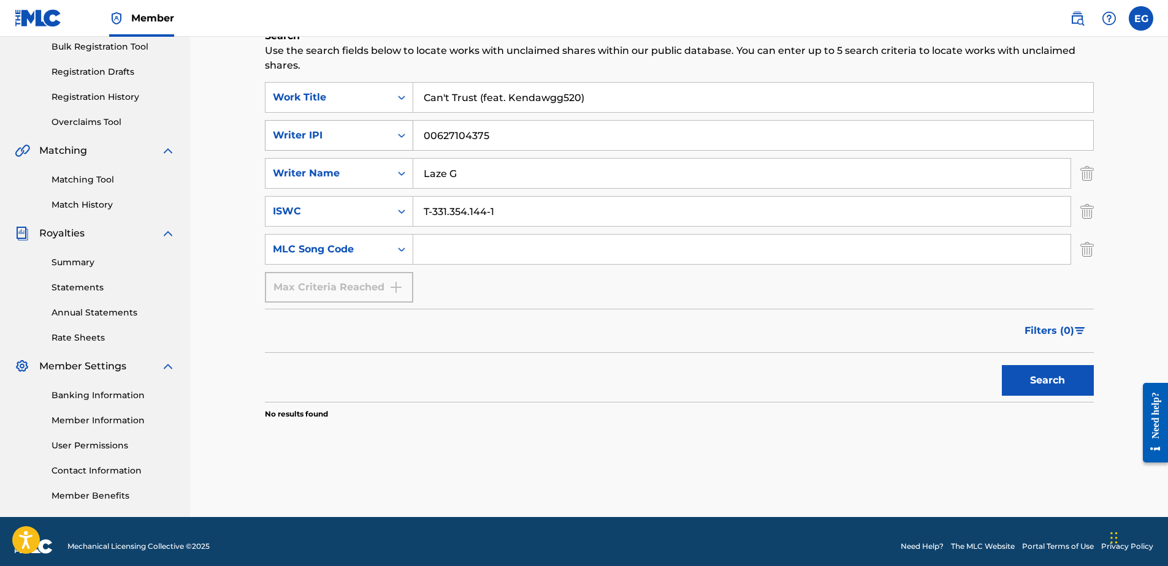
click at [314, 141] on div "SearchWithCriteria51fd19e7-6f4b-4619-8148-d17be778520b Writer IPI 00627104375" at bounding box center [679, 135] width 829 height 31
click at [1035, 379] on button "Search" at bounding box center [1048, 380] width 92 height 31
drag, startPoint x: 492, startPoint y: 211, endPoint x: 319, endPoint y: 185, distance: 174.3
click at [318, 187] on div "SearchWithCriteria9f34c6da-fd38-4515-9405-df2981c83917 Work Title Can't Trust (…" at bounding box center [679, 192] width 829 height 221
type input "1"
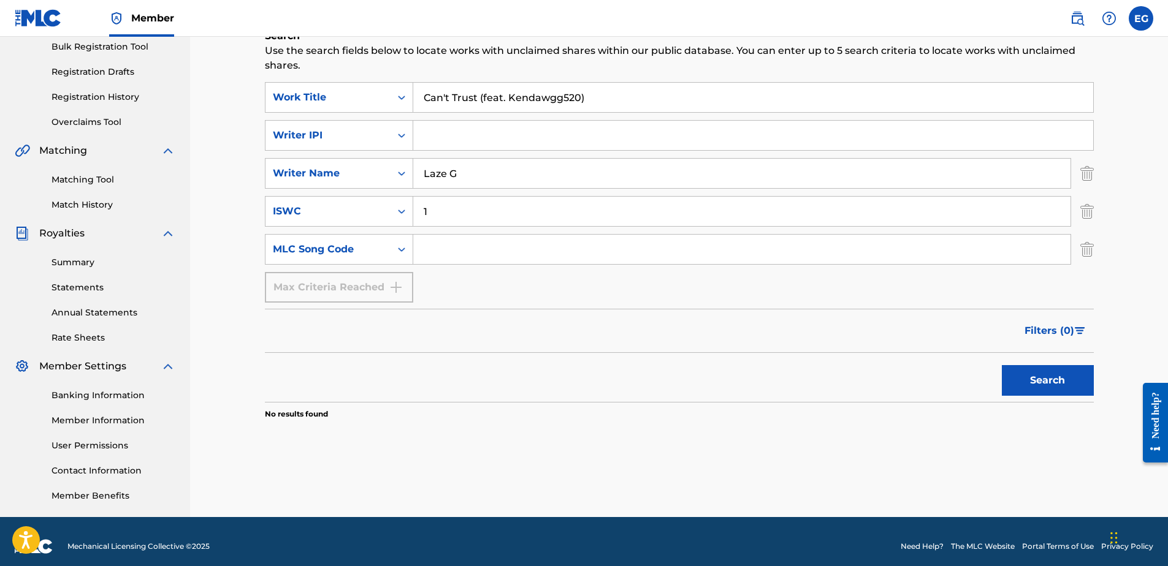
click at [442, 213] on input "1" at bounding box center [741, 211] width 657 height 29
click at [421, 133] on input "Search Form" at bounding box center [753, 135] width 680 height 29
type input "00627104375"
click at [1016, 375] on button "Search" at bounding box center [1048, 380] width 92 height 31
drag, startPoint x: 587, startPoint y: 105, endPoint x: 364, endPoint y: 86, distance: 223.3
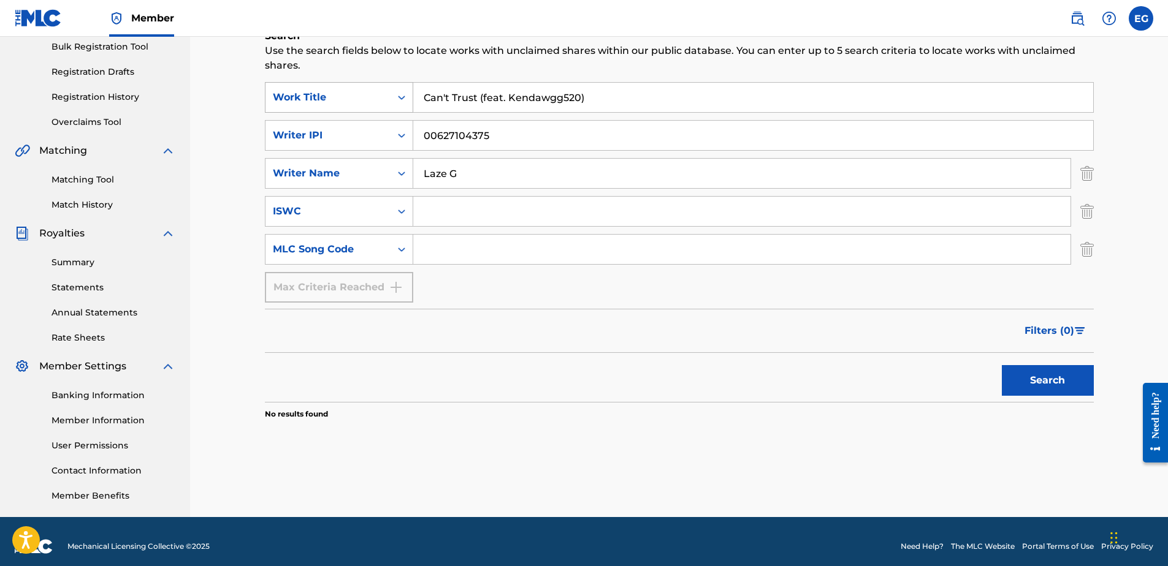
click at [364, 86] on div "SearchWithCriteria9f34c6da-fd38-4515-9405-df2981c83917 Work Title Can't Trust (…" at bounding box center [679, 97] width 829 height 31
click at [1029, 379] on button "Search" at bounding box center [1048, 380] width 92 height 31
drag, startPoint x: 370, startPoint y: 106, endPoint x: 281, endPoint y: 84, distance: 91.0
click at [281, 84] on div "SearchWithCriteria9f34c6da-fd38-4515-9405-df2981c83917 Work Title SearchWithCri…" at bounding box center [679, 192] width 829 height 221
click at [1035, 376] on button "Search" at bounding box center [1048, 380] width 92 height 31
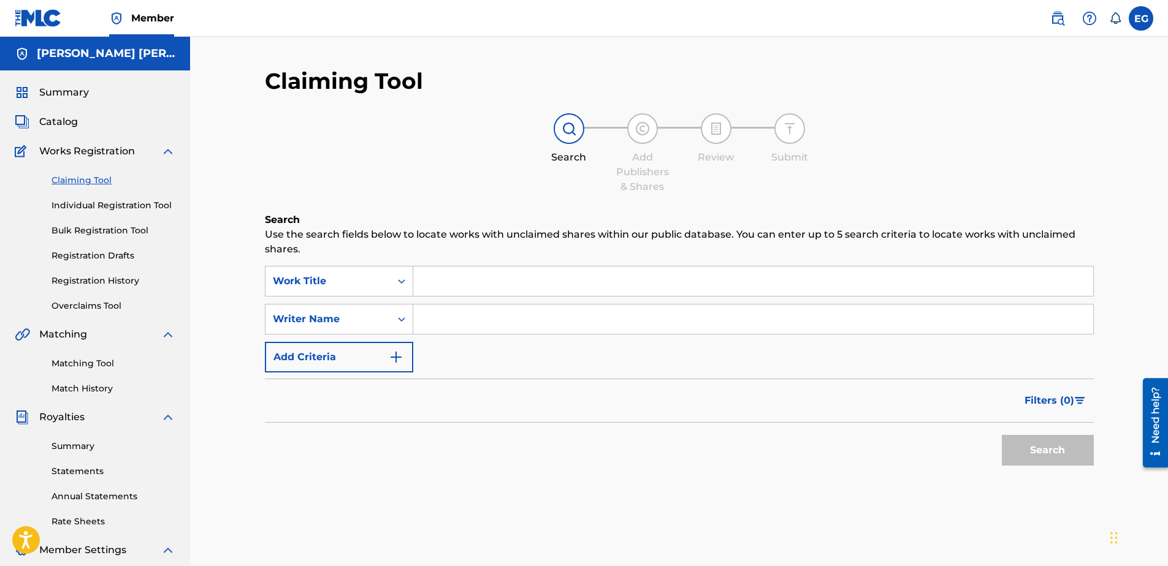
click at [513, 282] on input "Search Form" at bounding box center [753, 281] width 680 height 29
click at [479, 281] on input "Search Form" at bounding box center [753, 281] width 680 height 29
paste input "T-331.354.144-1"
type input "T-331.354.144-1"
drag, startPoint x: 516, startPoint y: 283, endPoint x: 373, endPoint y: 255, distance: 145.6
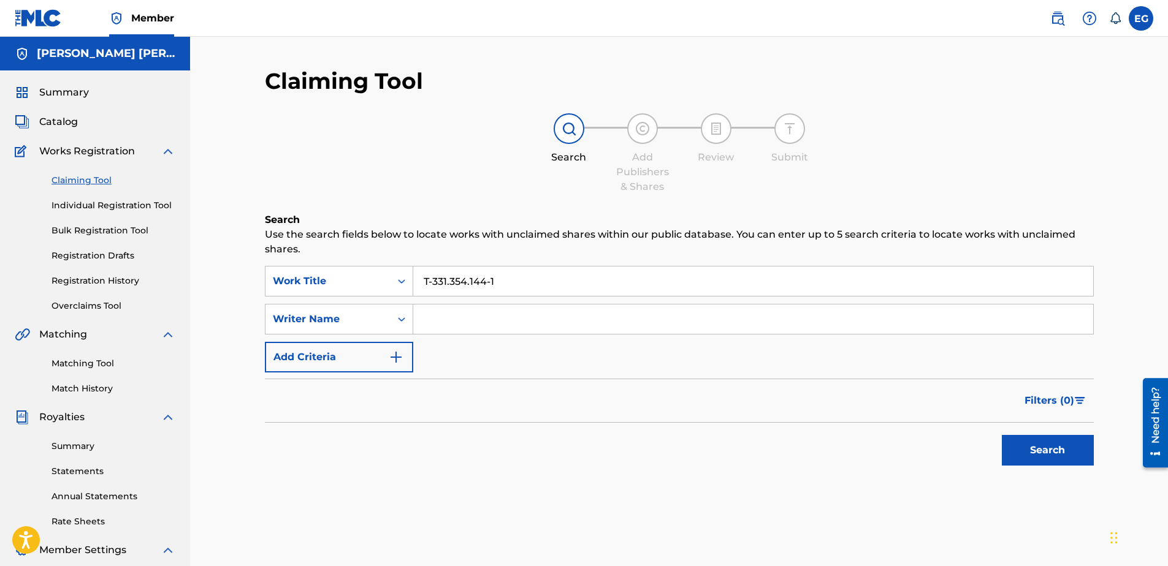
click at [373, 255] on div "Search Use the search fields below to locate works with unclaimed shares within…" at bounding box center [679, 373] width 829 height 321
paste input "Can't Trust (feat. Kendawgg520)"
type input "Can't Trust (feat. Kendawgg520)"
click at [378, 325] on div "Writer Name" at bounding box center [328, 319] width 110 height 15
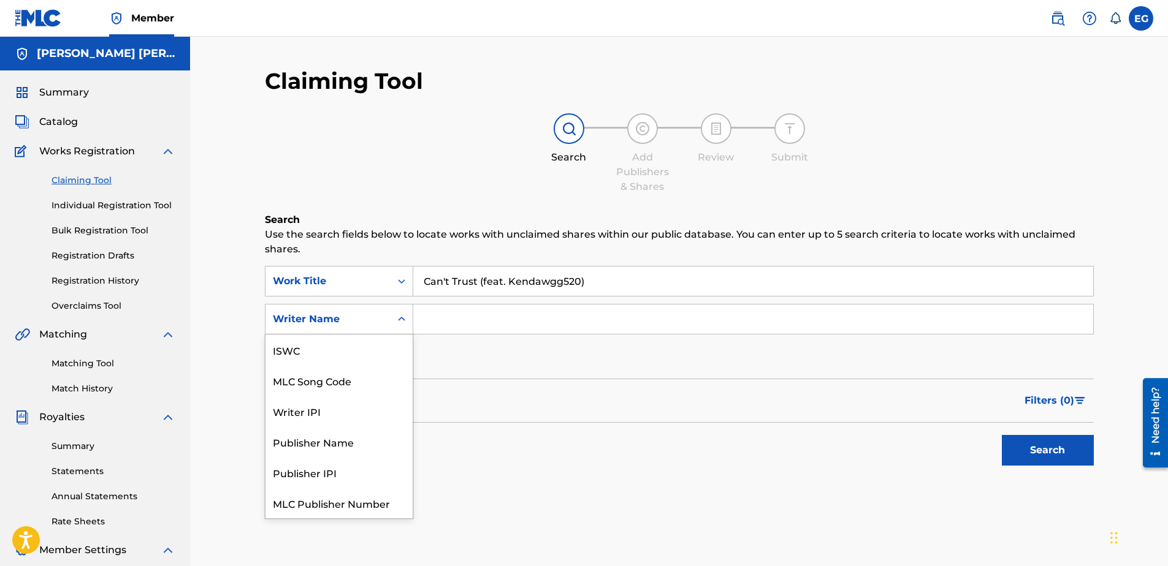
scroll to position [31, 0]
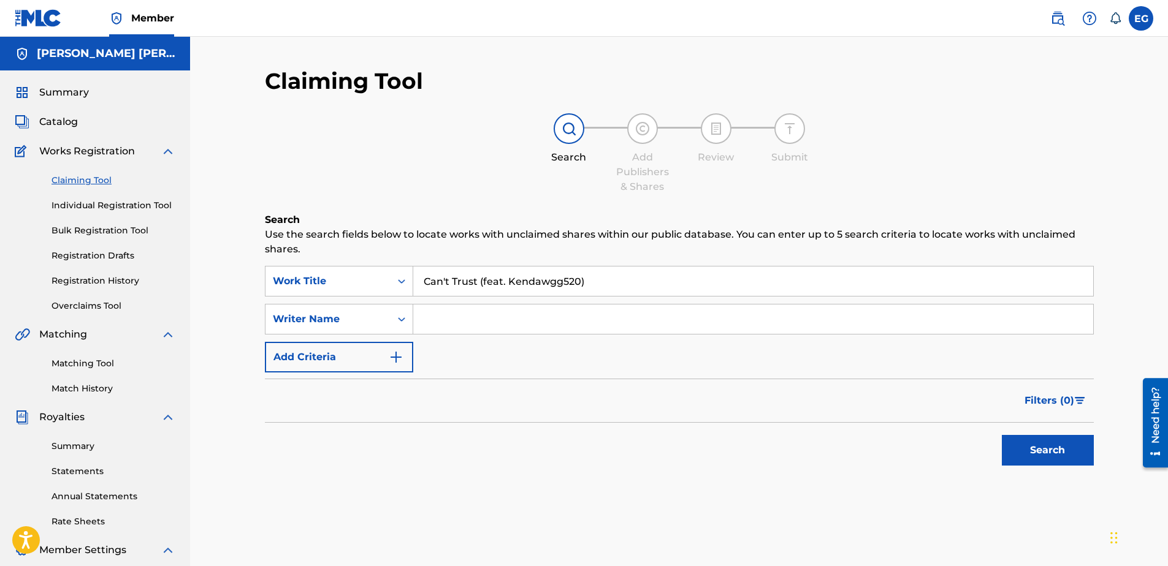
click at [378, 325] on div "Writer Name" at bounding box center [328, 319] width 110 height 15
click at [487, 327] on input "Search Form" at bounding box center [753, 319] width 680 height 29
type input "l"
click at [462, 316] on input "Laz" at bounding box center [753, 319] width 680 height 29
type input "Laze G"
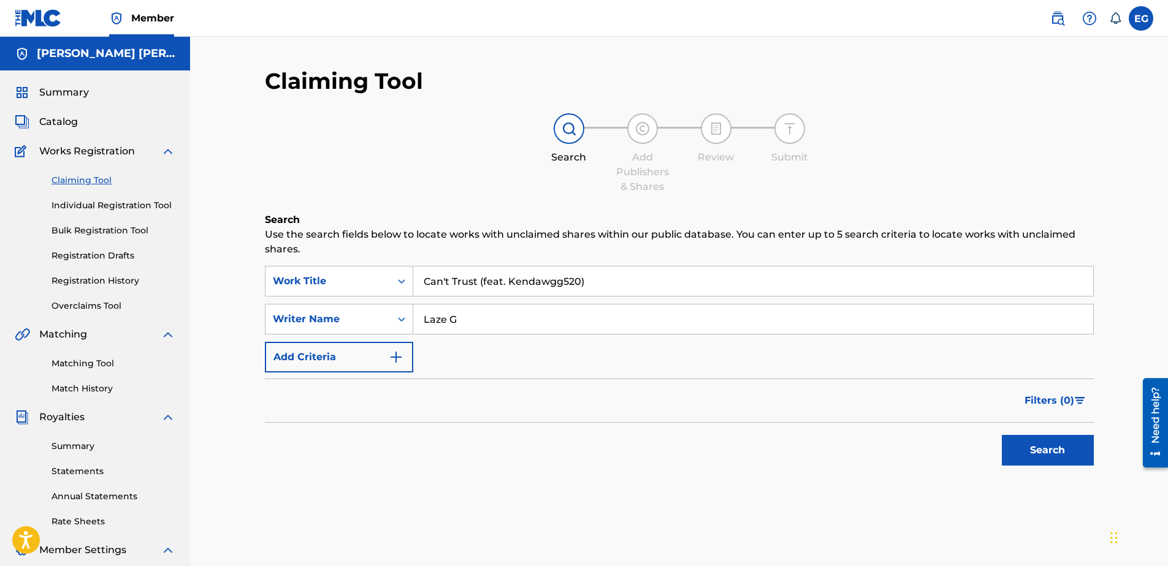
click at [1035, 460] on button "Search" at bounding box center [1048, 450] width 92 height 31
click at [378, 353] on button "Add Criteria" at bounding box center [339, 357] width 148 height 31
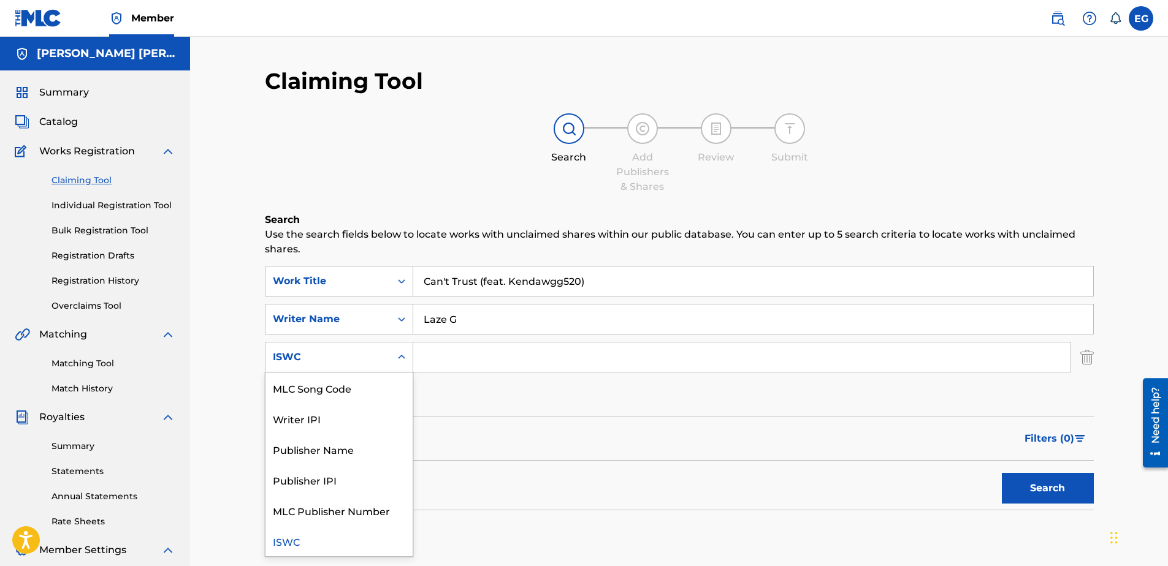
click at [376, 354] on div "ISWC" at bounding box center [328, 357] width 110 height 15
click at [330, 414] on div "Writer IPI" at bounding box center [338, 418] width 147 height 31
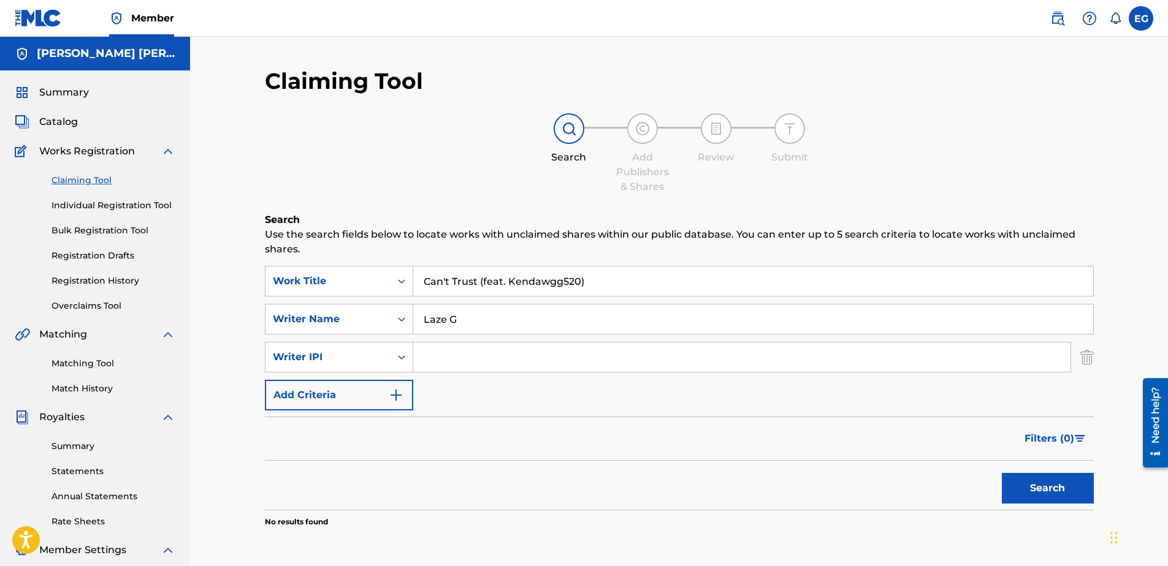
click at [439, 360] on input "Search Form" at bounding box center [741, 357] width 657 height 29
click at [456, 357] on input "Search Form" at bounding box center [741, 357] width 657 height 29
paste input "00627104375"
click at [1024, 493] on button "Search" at bounding box center [1048, 488] width 92 height 31
click at [473, 365] on input "00627104375" at bounding box center [741, 357] width 657 height 29
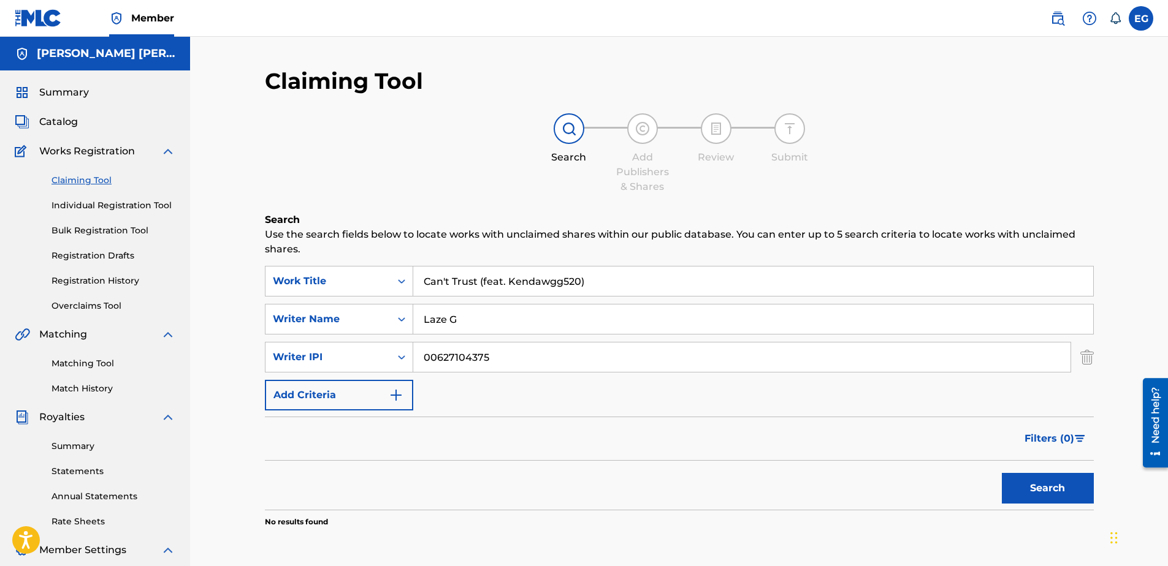
click at [473, 365] on input "00627104375" at bounding box center [741, 357] width 657 height 29
paste input "473"
type input "00627104473"
click at [1032, 496] on button "Search" at bounding box center [1048, 488] width 92 height 31
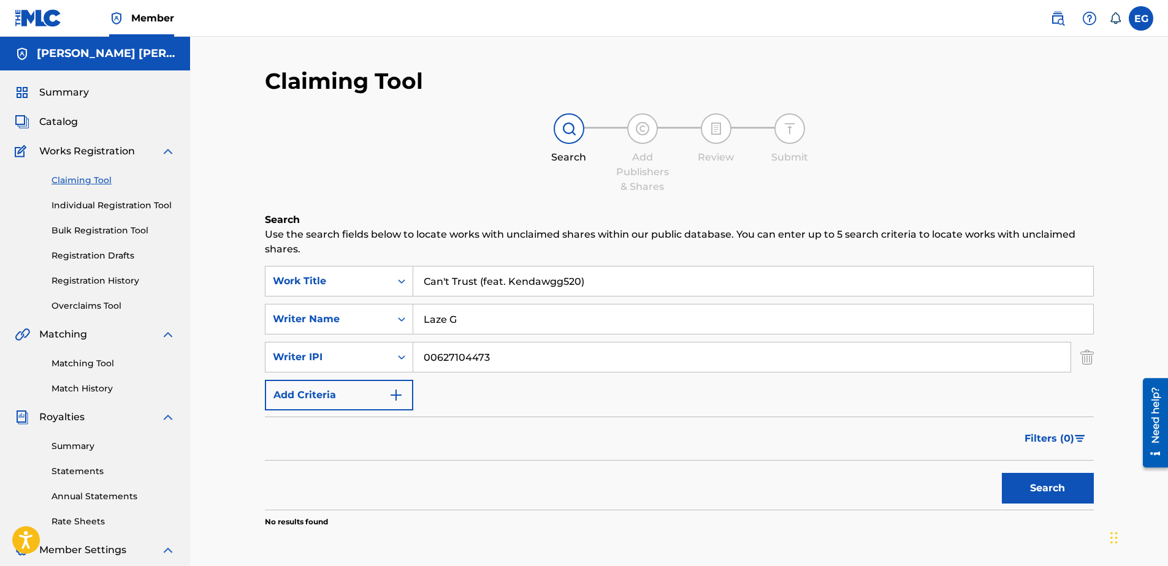
drag, startPoint x: 495, startPoint y: 284, endPoint x: 960, endPoint y: 284, distance: 465.3
click at [960, 284] on input "Can't Trust (feat. Kendawgg520)" at bounding box center [753, 281] width 680 height 29
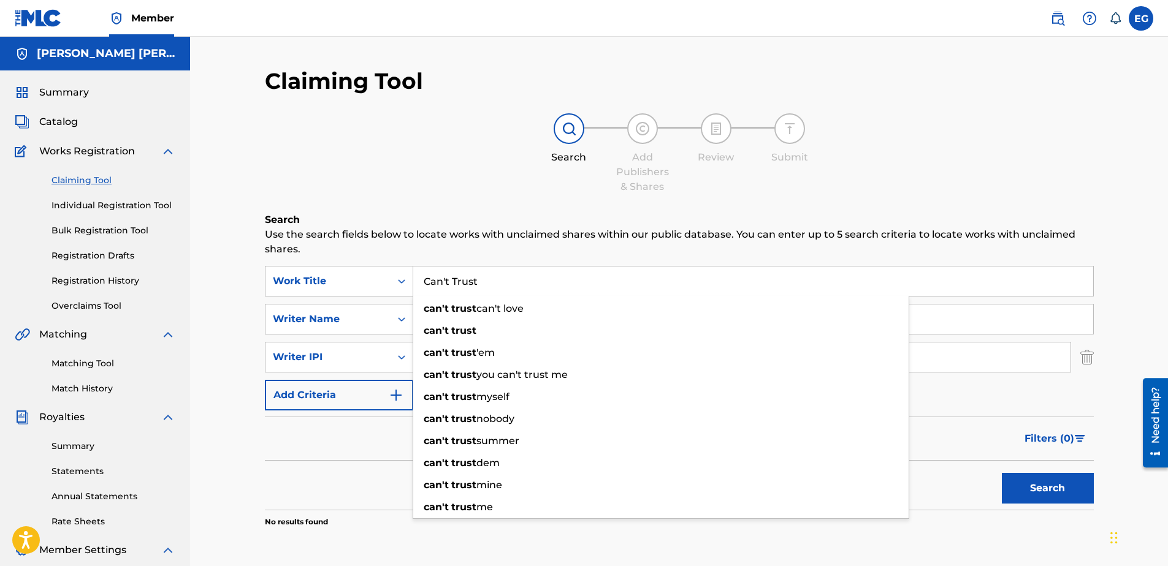
type input "Can't Trust"
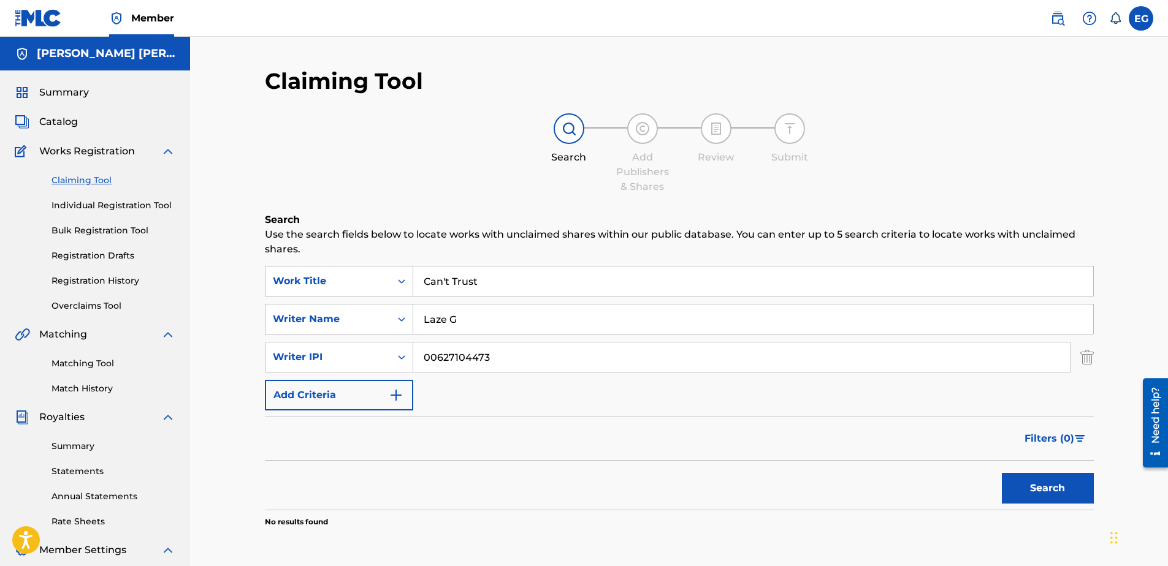
click at [1041, 506] on div "Search" at bounding box center [1044, 485] width 98 height 49
click at [1041, 494] on button "Search" at bounding box center [1048, 488] width 92 height 31
click at [1136, 28] on label at bounding box center [1141, 18] width 25 height 25
click at [1141, 18] on input "EG [PERSON_NAME] [EMAIL_ADDRESS][DOMAIN_NAME] Notification Preferences Profile …" at bounding box center [1141, 18] width 0 height 0
click at [1022, 175] on p "Log out" at bounding box center [1022, 173] width 29 height 11
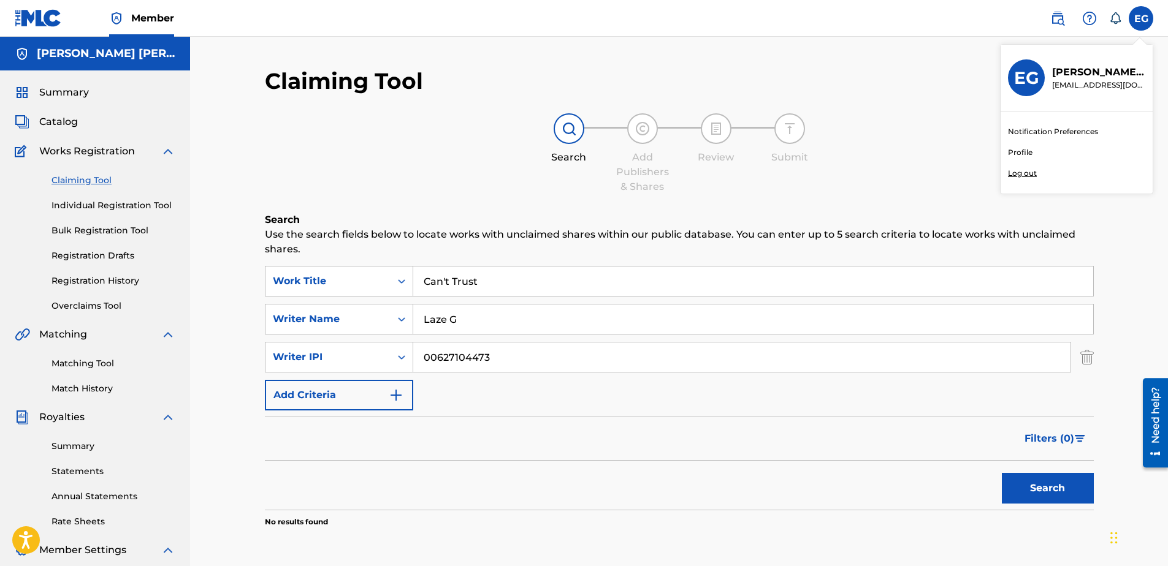
click at [1141, 18] on input "EG [PERSON_NAME] [EMAIL_ADDRESS][DOMAIN_NAME] Notification Preferences Profile …" at bounding box center [1141, 18] width 0 height 0
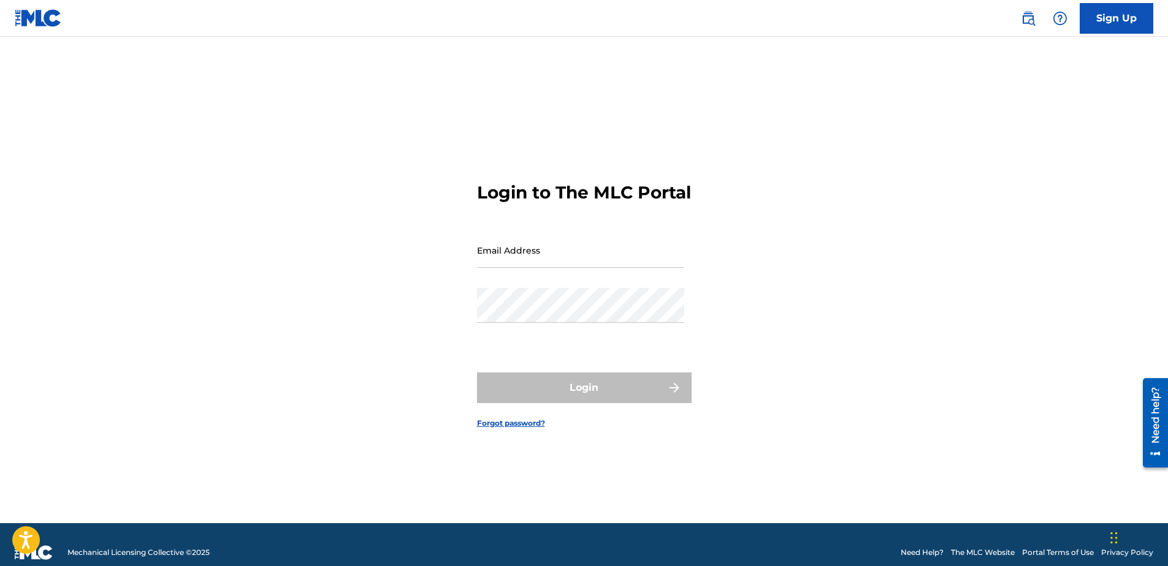
type input "[EMAIL_ADDRESS][DOMAIN_NAME]"
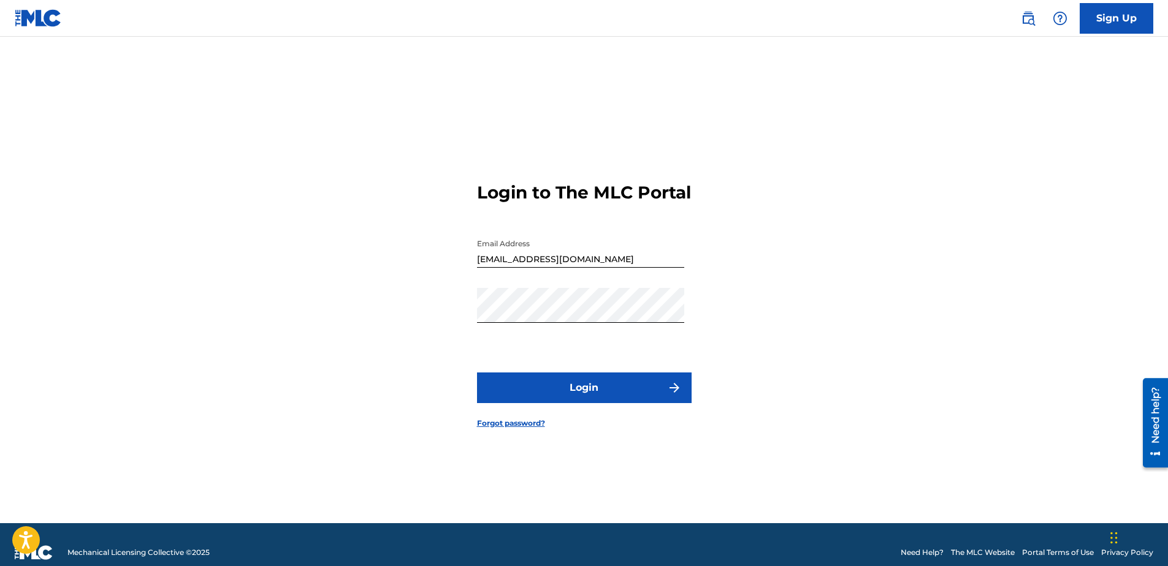
click at [555, 403] on button "Login" at bounding box center [584, 388] width 215 height 31
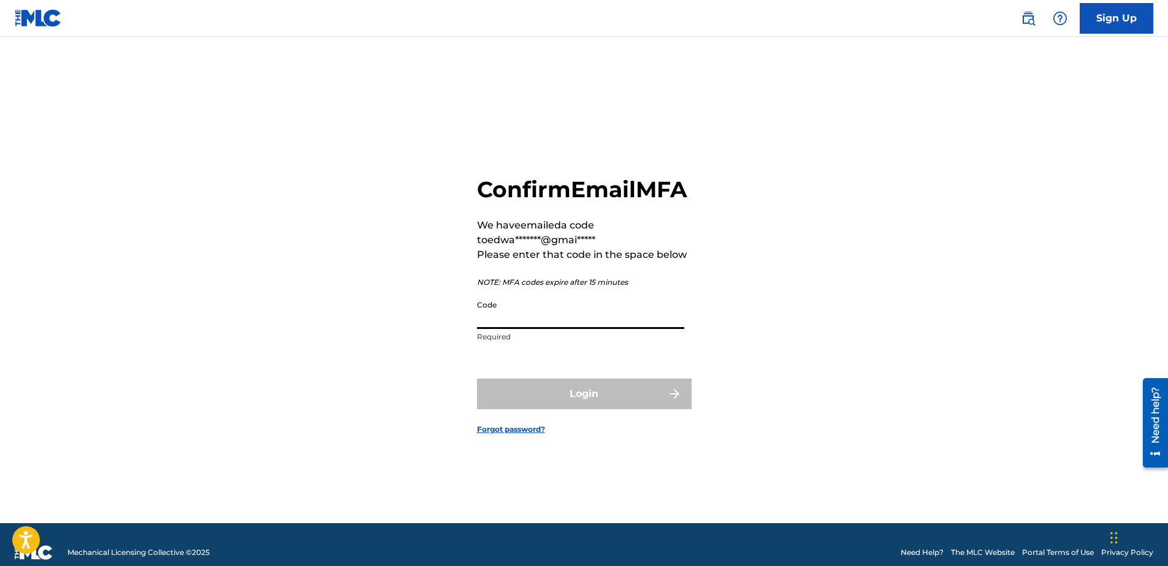
click at [522, 329] on input "Code" at bounding box center [580, 311] width 207 height 35
click at [501, 325] on input "Code" at bounding box center [580, 311] width 207 height 35
paste input "509871"
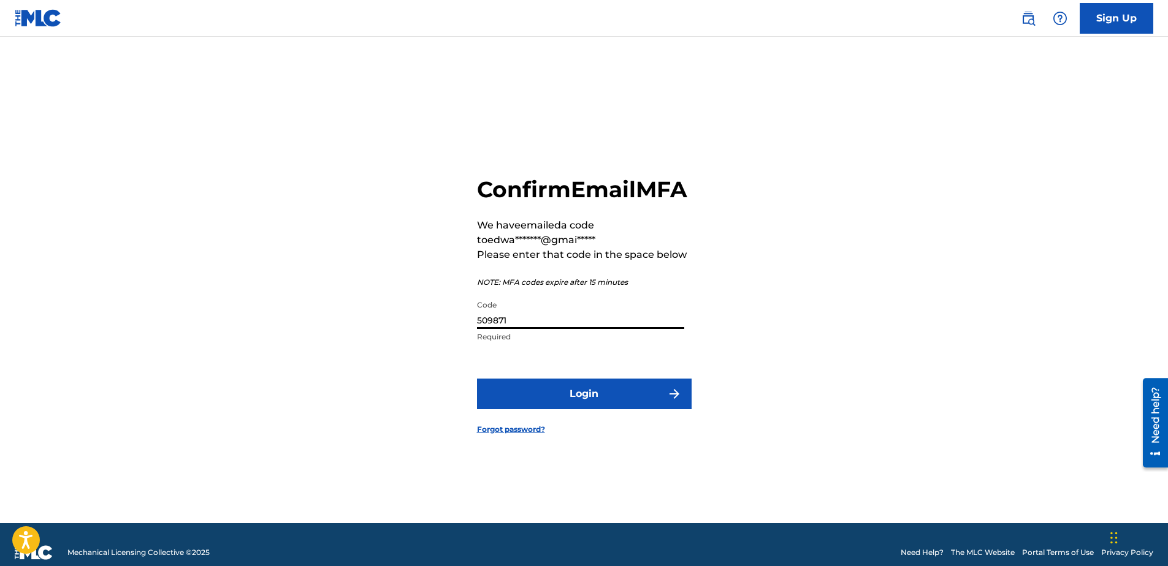
type input "509871"
click at [565, 408] on button "Login" at bounding box center [584, 394] width 215 height 31
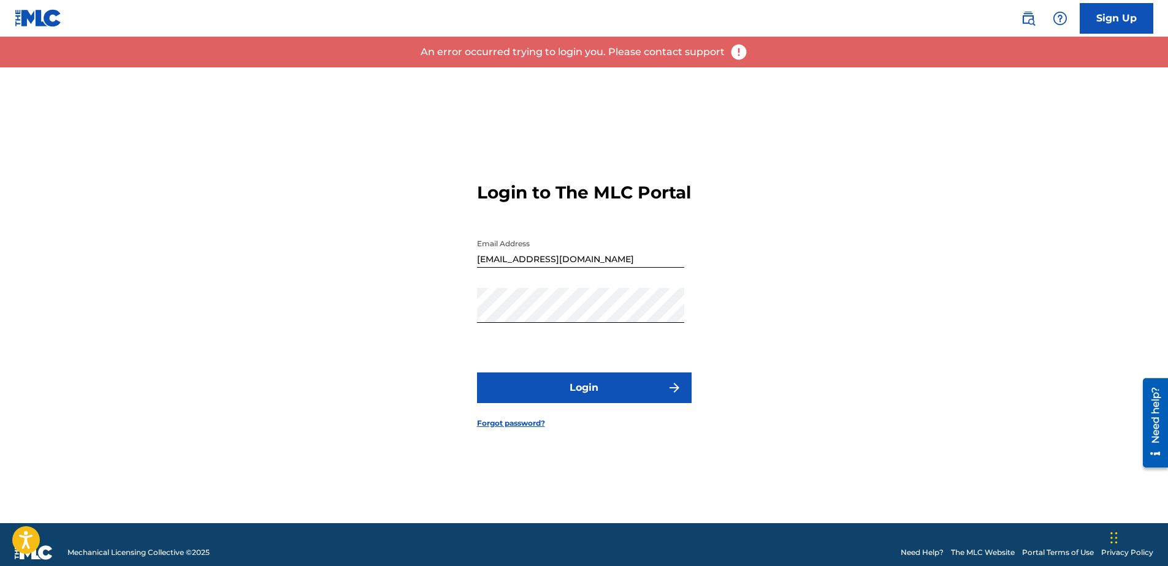
click at [563, 403] on button "Login" at bounding box center [584, 388] width 215 height 31
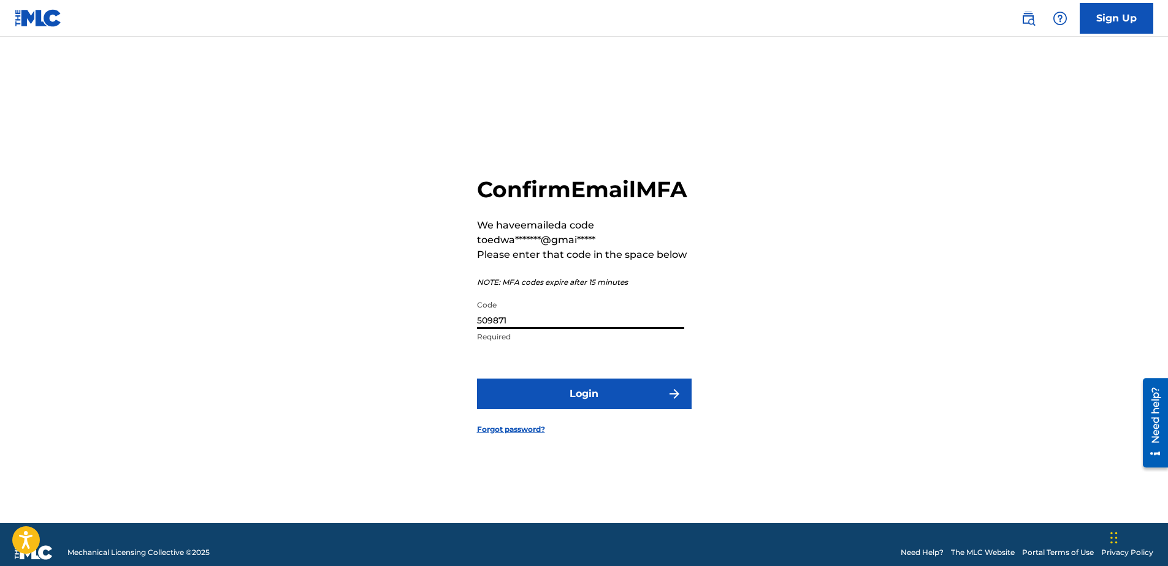
drag, startPoint x: 513, startPoint y: 337, endPoint x: 375, endPoint y: 321, distance: 139.5
click at [375, 321] on div "Confirm Email MFA We have emailed a code to edwa*******@gmai***** Please enter …" at bounding box center [584, 295] width 858 height 456
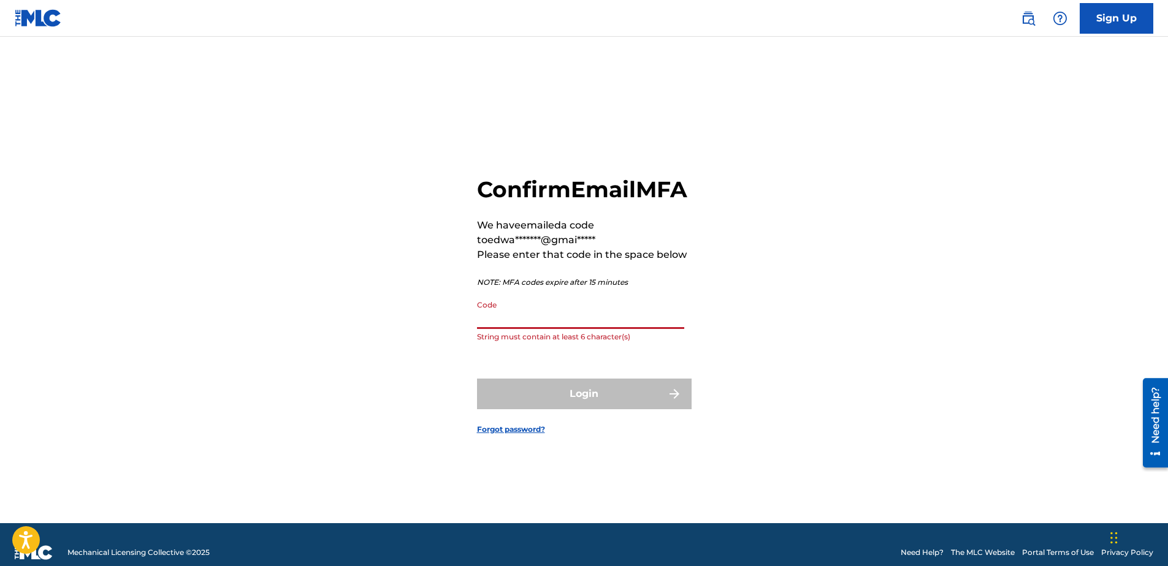
paste input "215172"
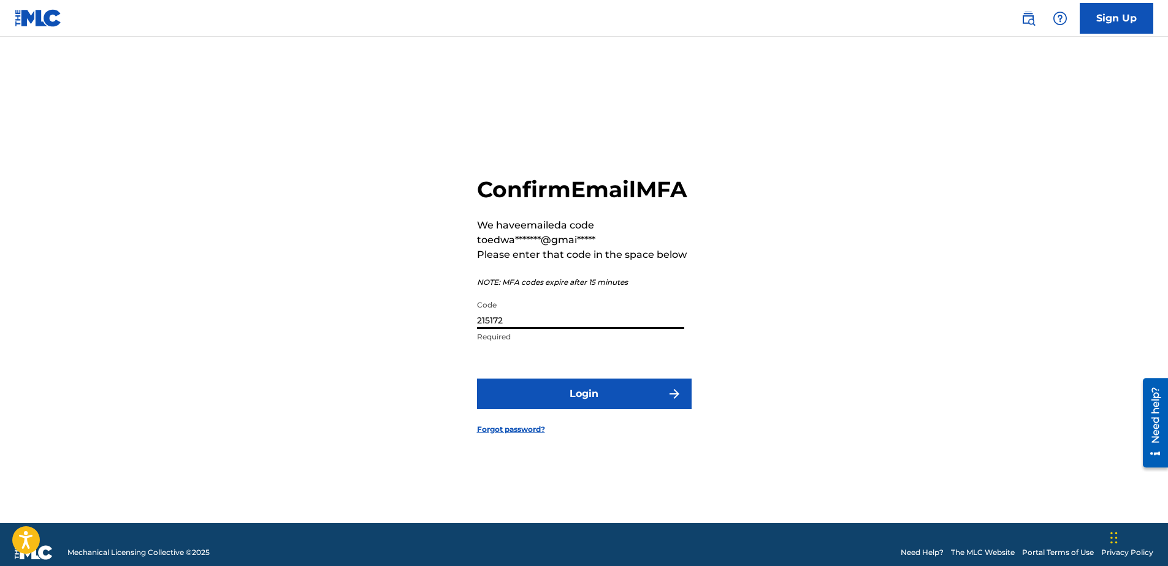
type input "215172"
click at [625, 407] on button "Login" at bounding box center [584, 394] width 215 height 31
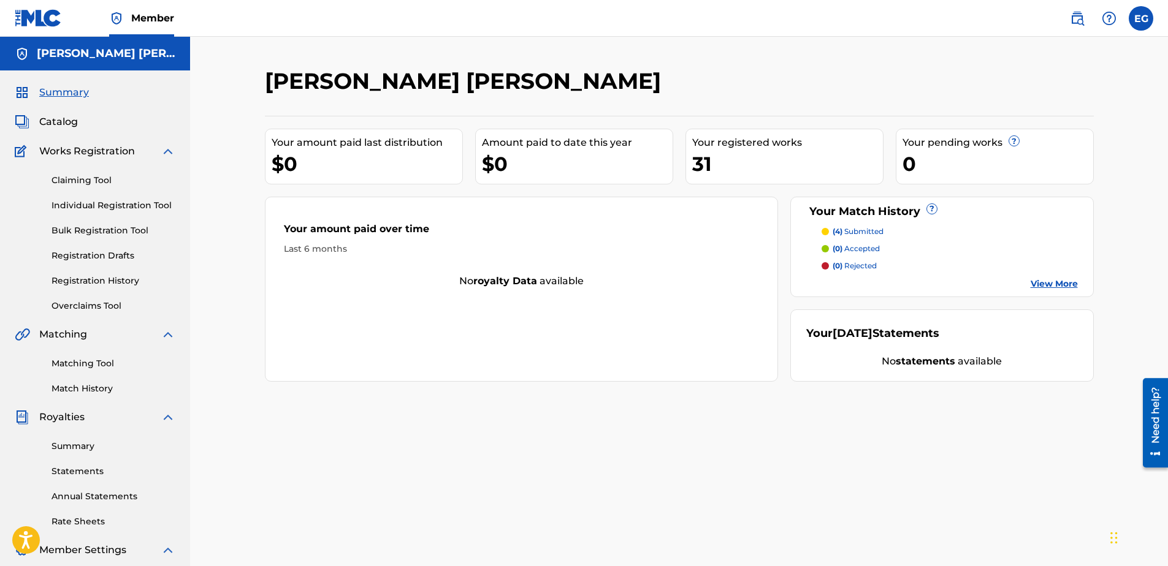
click at [51, 124] on span "Catalog" at bounding box center [58, 122] width 39 height 15
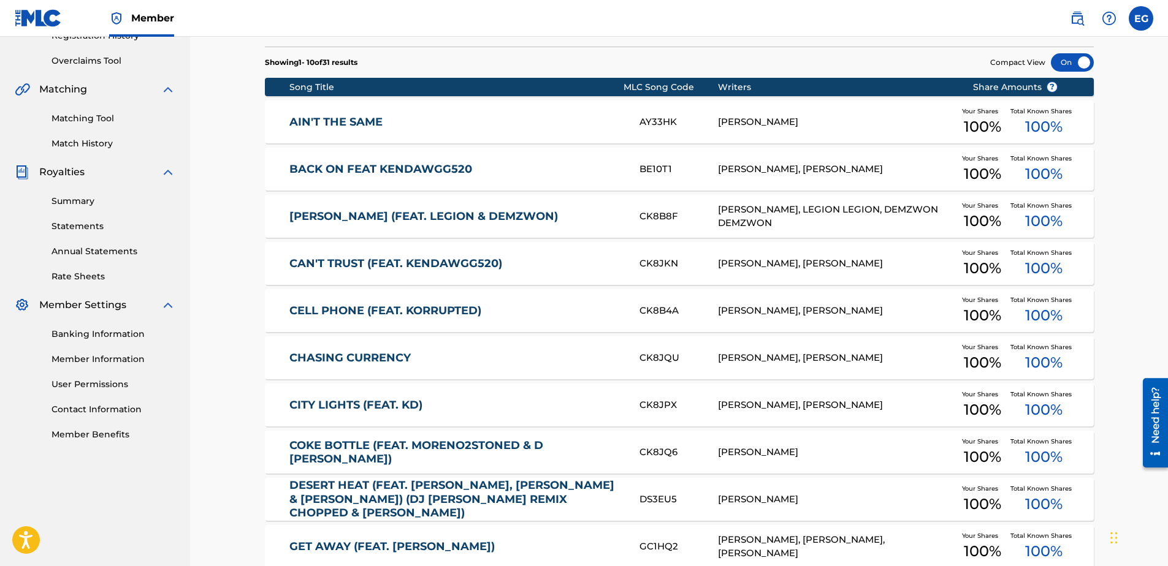
scroll to position [306, 0]
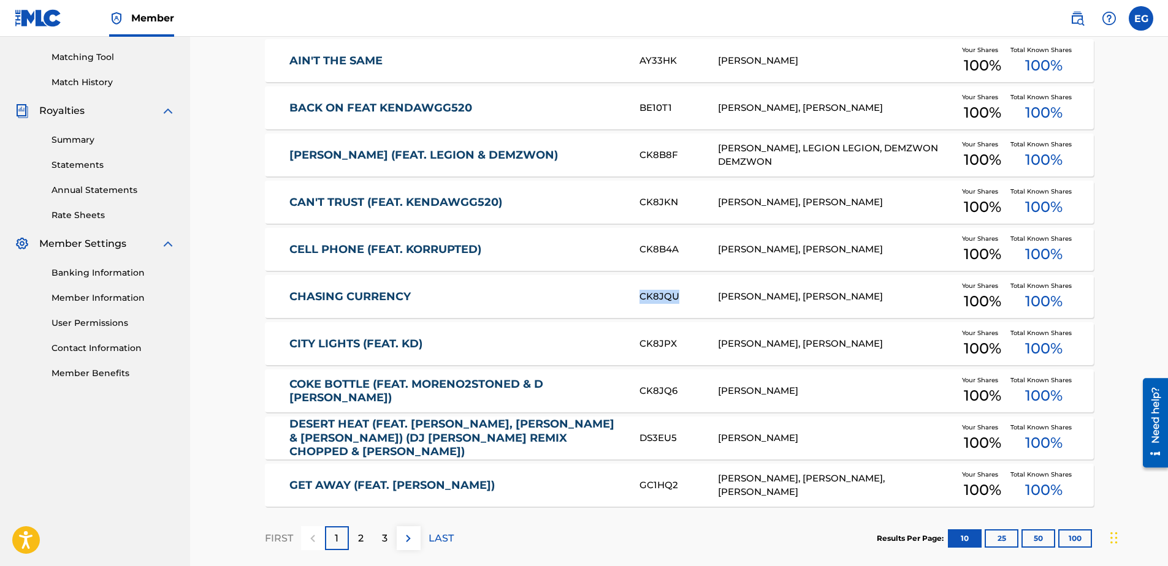
drag, startPoint x: 626, startPoint y: 298, endPoint x: 681, endPoint y: 298, distance: 54.6
click at [681, 298] on div "CHASING CURRENCY CK8JQU EDWARDO GONZALES, LUCAS AAGAARD Your Shares 100 % Total…" at bounding box center [679, 296] width 829 height 43
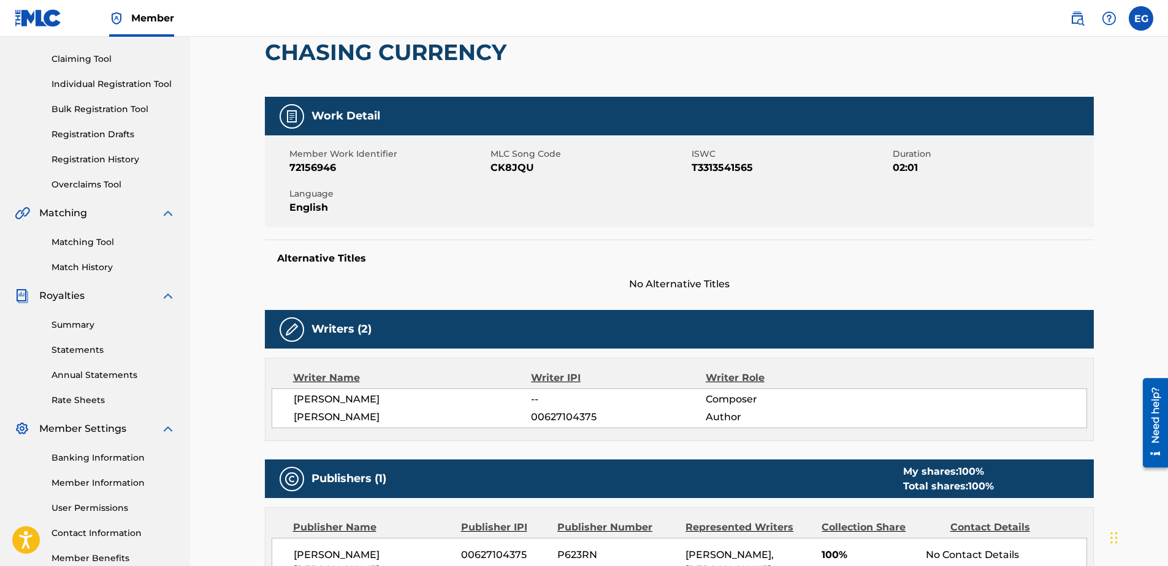
scroll to position [61, 0]
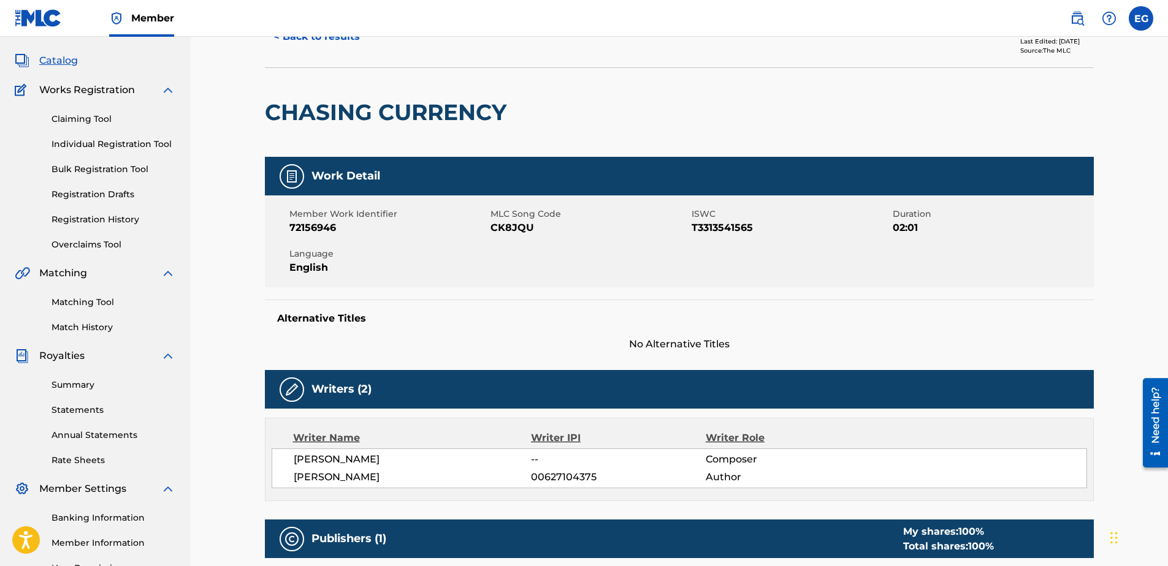
click at [93, 309] on div "Matching Tool Match History" at bounding box center [95, 307] width 161 height 53
click at [96, 299] on link "Matching Tool" at bounding box center [113, 302] width 124 height 13
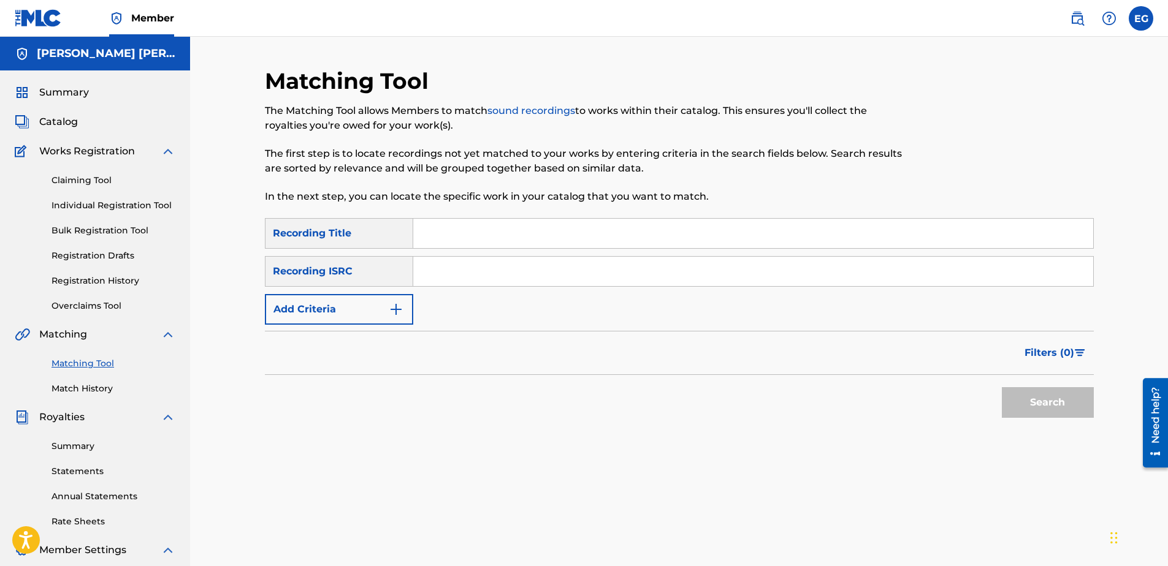
click at [470, 235] on input "Search Form" at bounding box center [753, 233] width 680 height 29
paste input "CHASING CURRENCY"
type input "Chasing Currency"
click at [435, 268] on input "Search Form" at bounding box center [753, 271] width 680 height 29
click at [370, 316] on button "Add Criteria" at bounding box center [339, 309] width 148 height 31
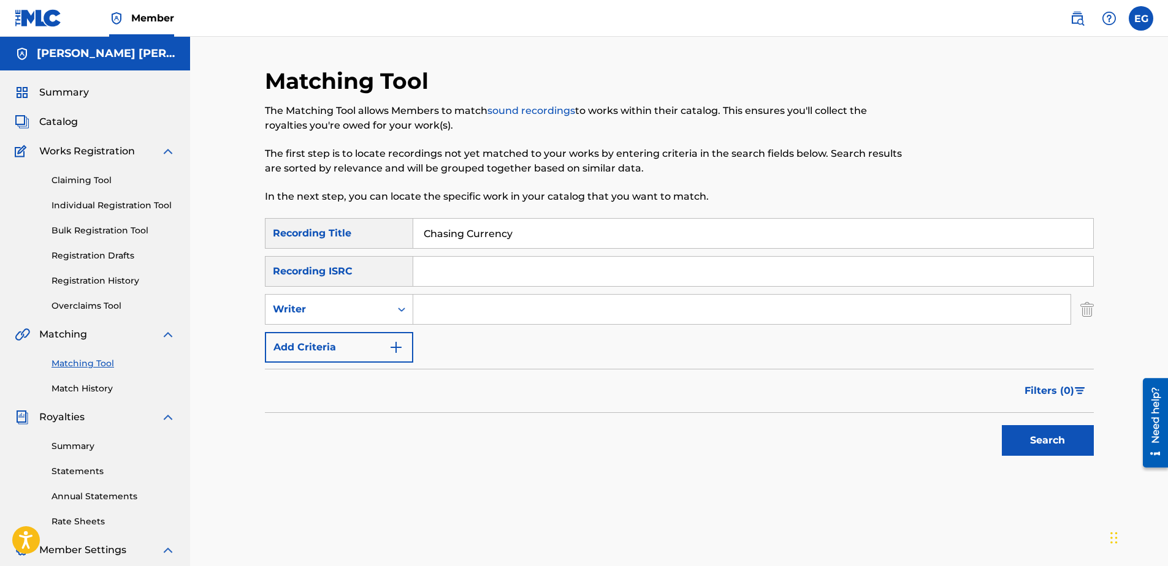
click at [539, 319] on input "Search Form" at bounding box center [741, 309] width 657 height 29
type input "GONZALES, EDWARDO ADRIAN"
click at [362, 353] on button "Add Criteria" at bounding box center [339, 347] width 148 height 31
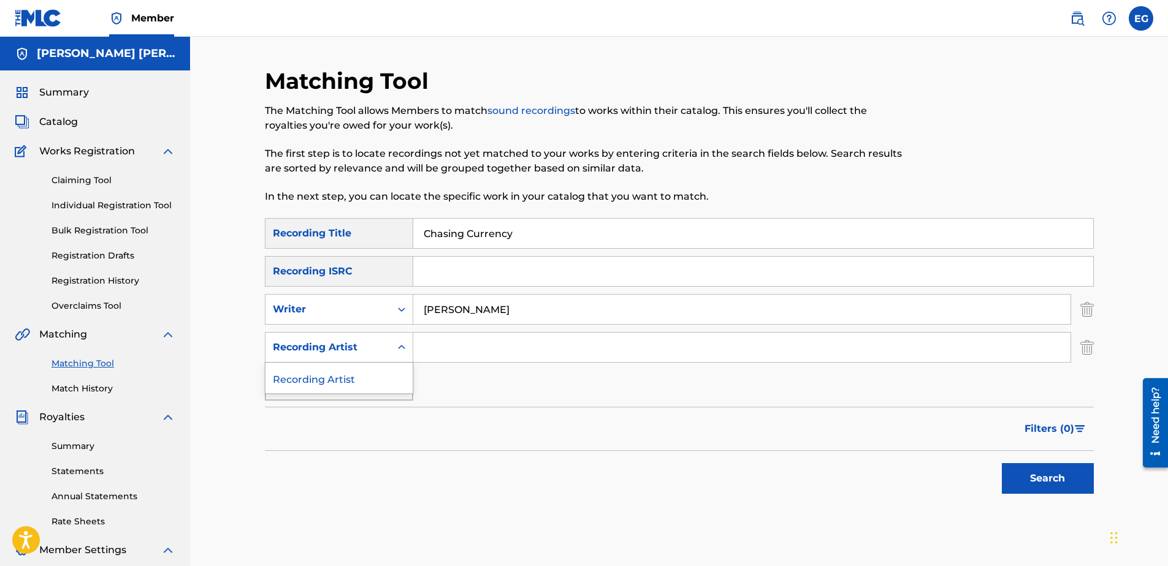
click at [364, 354] on div "Recording Artist" at bounding box center [328, 347] width 110 height 15
click at [360, 383] on div "Recording Artist" at bounding box center [338, 378] width 147 height 31
click at [443, 351] on input "Search Form" at bounding box center [741, 347] width 657 height 29
type input "K"
type input "Laze G"
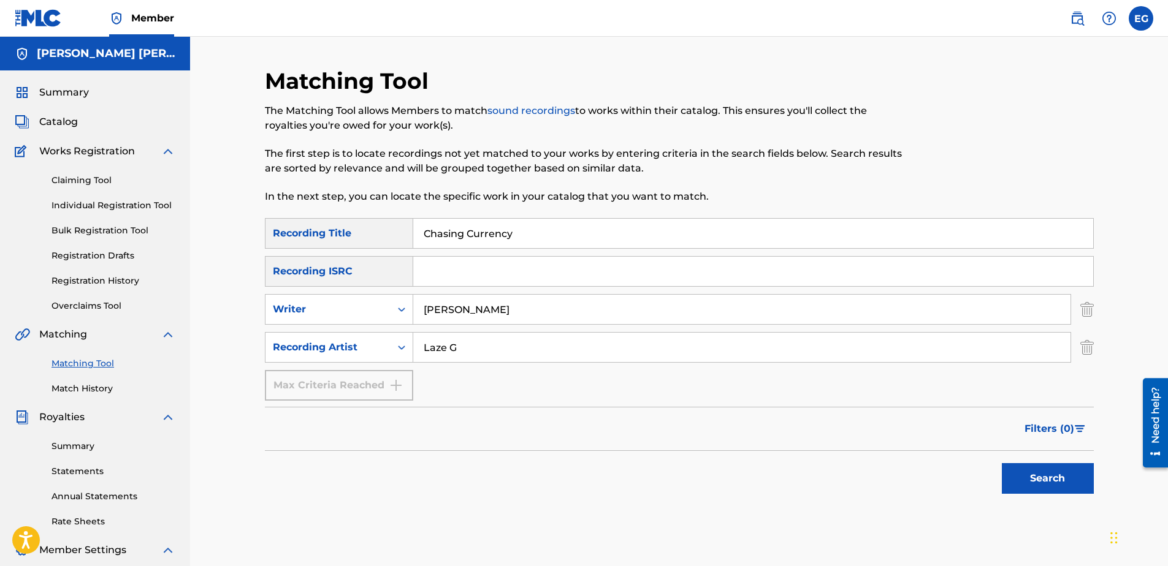
click at [1046, 473] on button "Search" at bounding box center [1048, 478] width 92 height 31
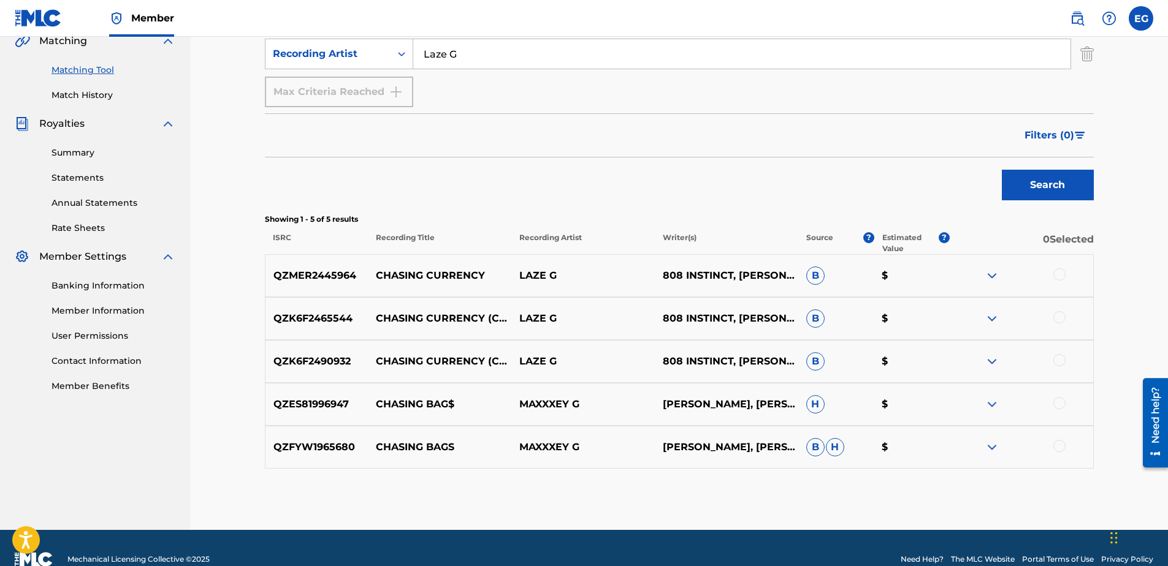
scroll to position [306, 0]
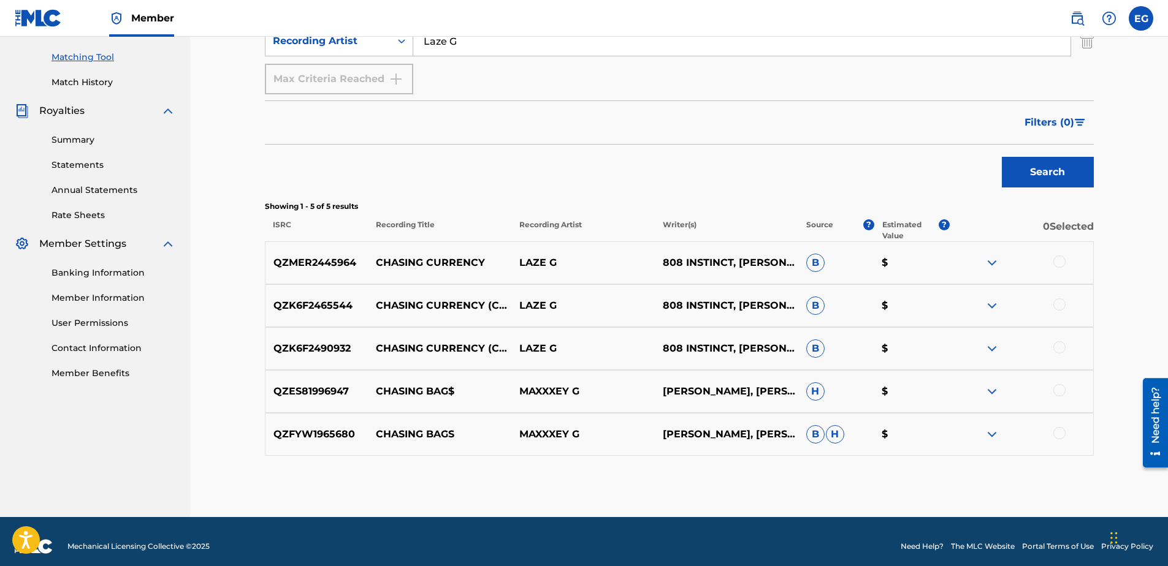
click at [1057, 262] on div at bounding box center [1059, 262] width 12 height 12
click at [1060, 306] on div at bounding box center [1059, 305] width 12 height 12
click at [1060, 349] on div at bounding box center [1059, 347] width 12 height 12
click at [865, 466] on button "Match 3 Groups" at bounding box center [861, 466] width 135 height 31
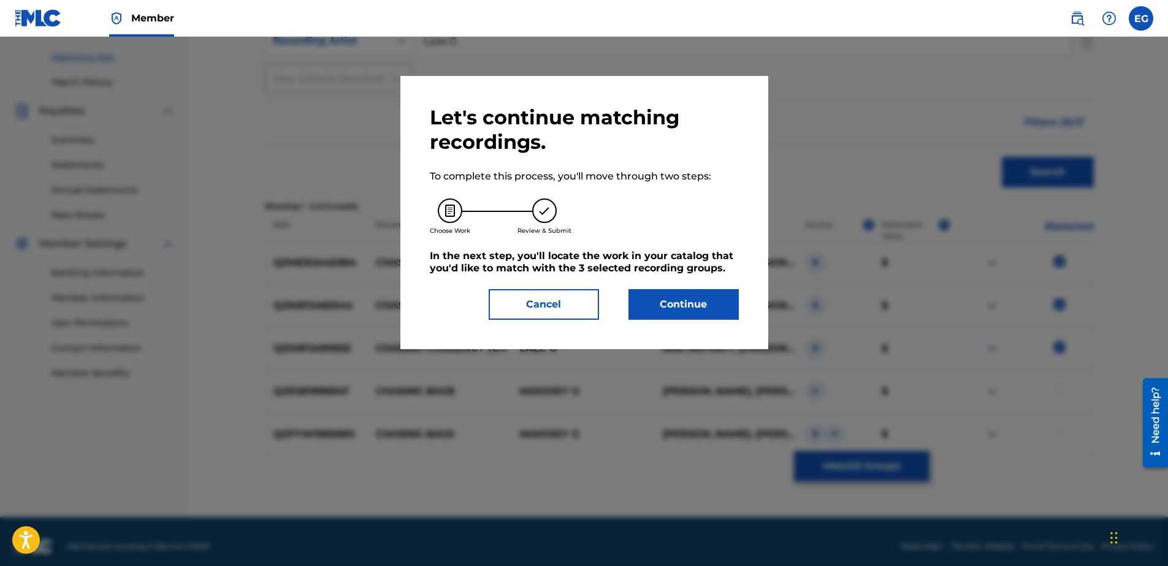
click at [736, 310] on button "Continue" at bounding box center [683, 304] width 110 height 31
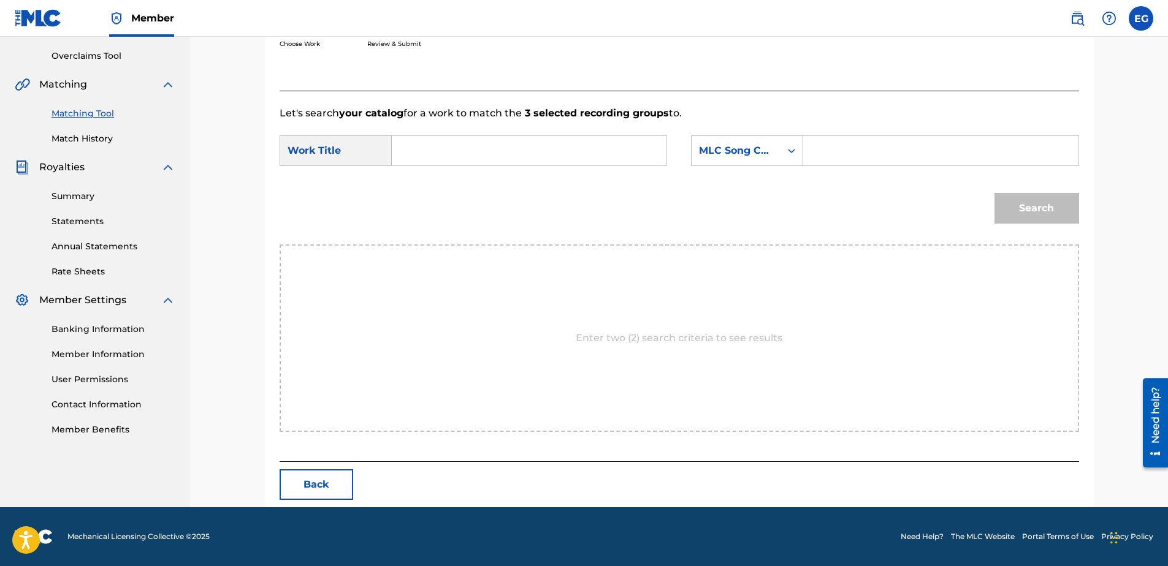
click at [413, 153] on input "Search Form" at bounding box center [529, 150] width 254 height 29
click at [413, 156] on input "Search Form" at bounding box center [529, 150] width 254 height 29
paste input "CHASING CURRENCY"
click at [439, 181] on strong "chasing" at bounding box center [433, 178] width 40 height 12
type input "chasing currency"
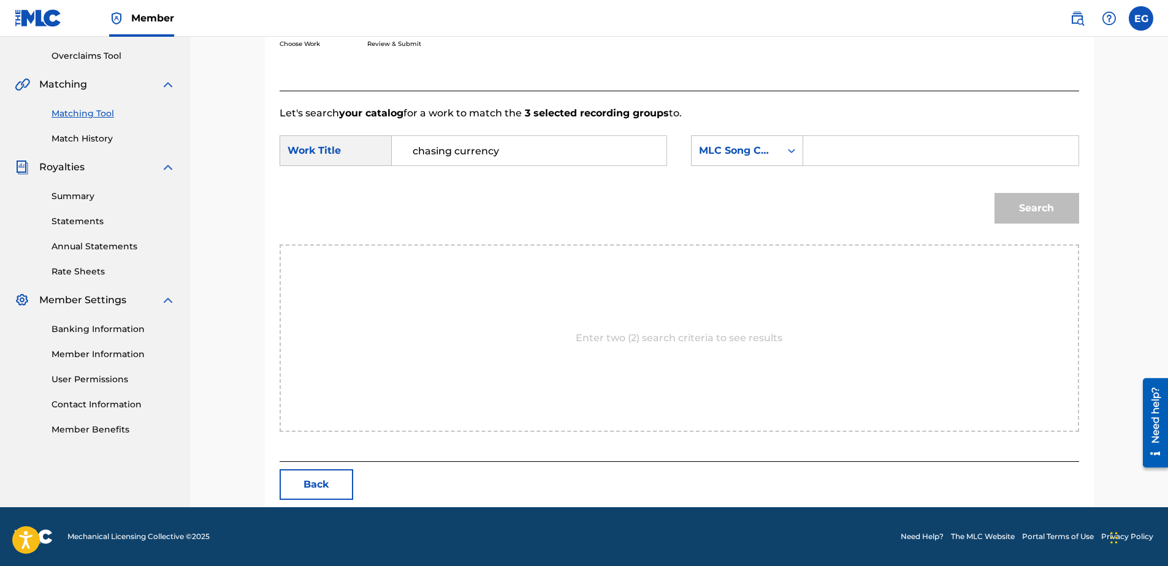
click at [535, 213] on div "Search" at bounding box center [679, 213] width 799 height 64
click at [838, 148] on input "Search Form" at bounding box center [940, 150] width 254 height 29
click at [764, 146] on div "MLC Song Code" at bounding box center [736, 150] width 74 height 15
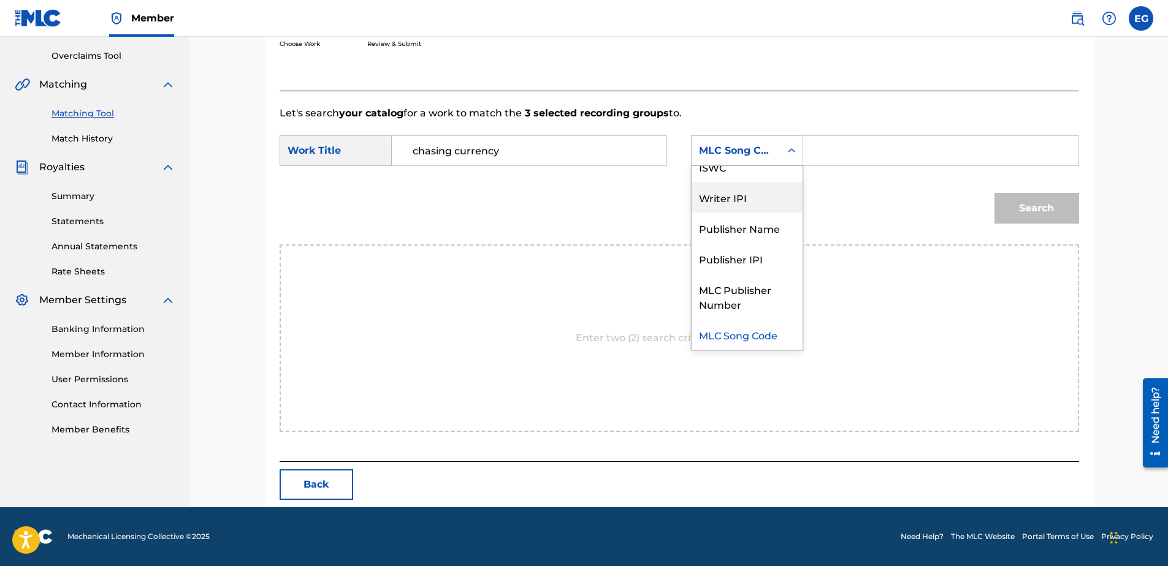
click at [726, 207] on div "Writer IPI" at bounding box center [746, 197] width 111 height 31
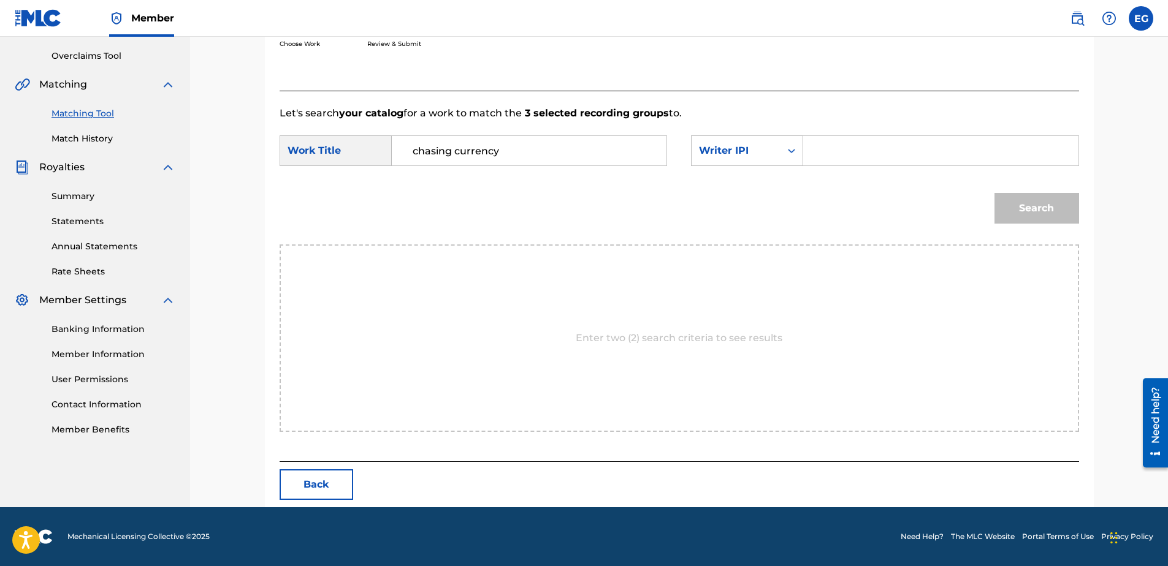
click at [859, 158] on input "Search Form" at bounding box center [940, 150] width 254 height 29
type input "00627104375"
click at [1040, 217] on button "Search" at bounding box center [1036, 208] width 85 height 31
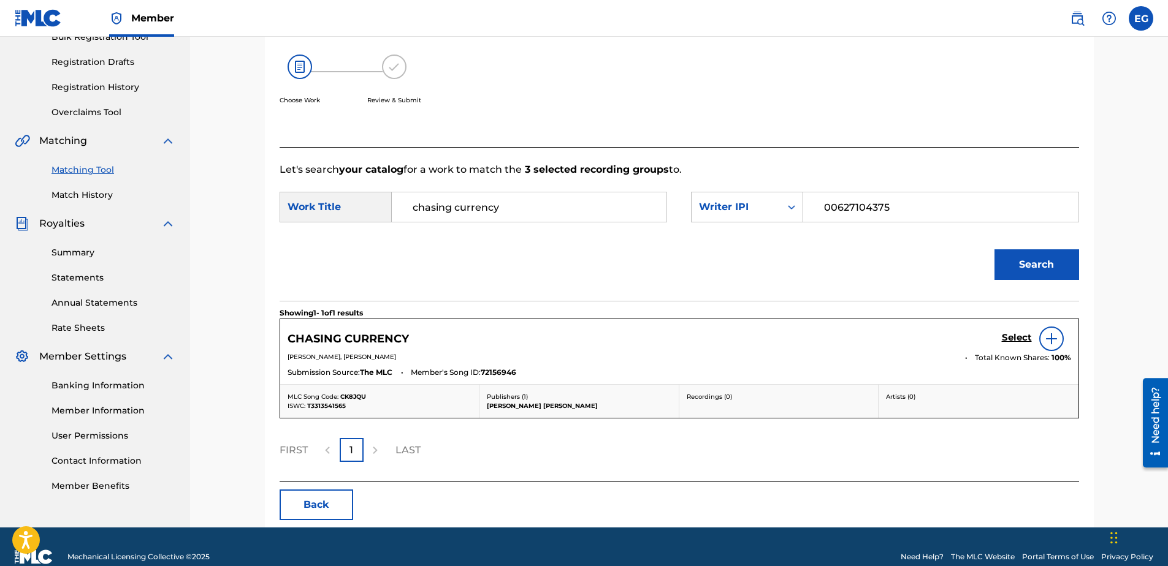
scroll to position [214, 0]
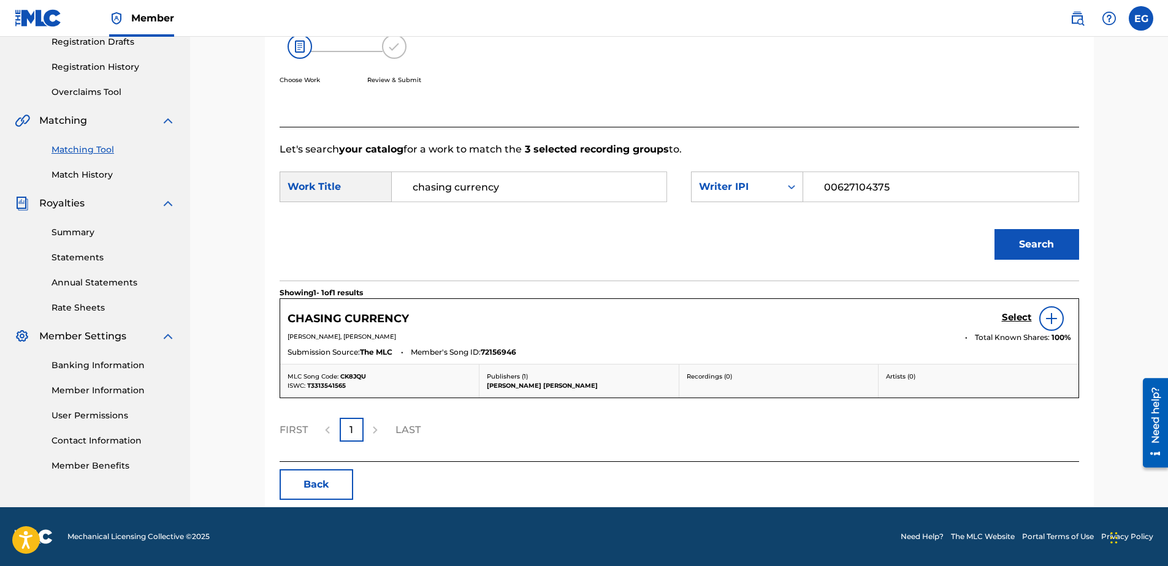
click at [1052, 321] on img at bounding box center [1051, 318] width 15 height 15
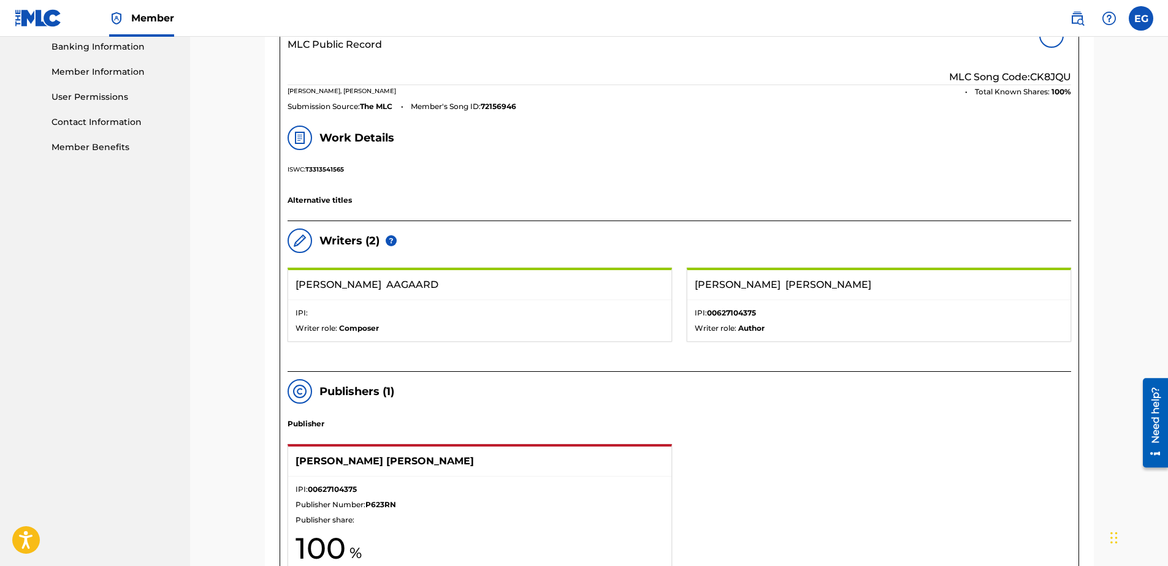
scroll to position [347, 0]
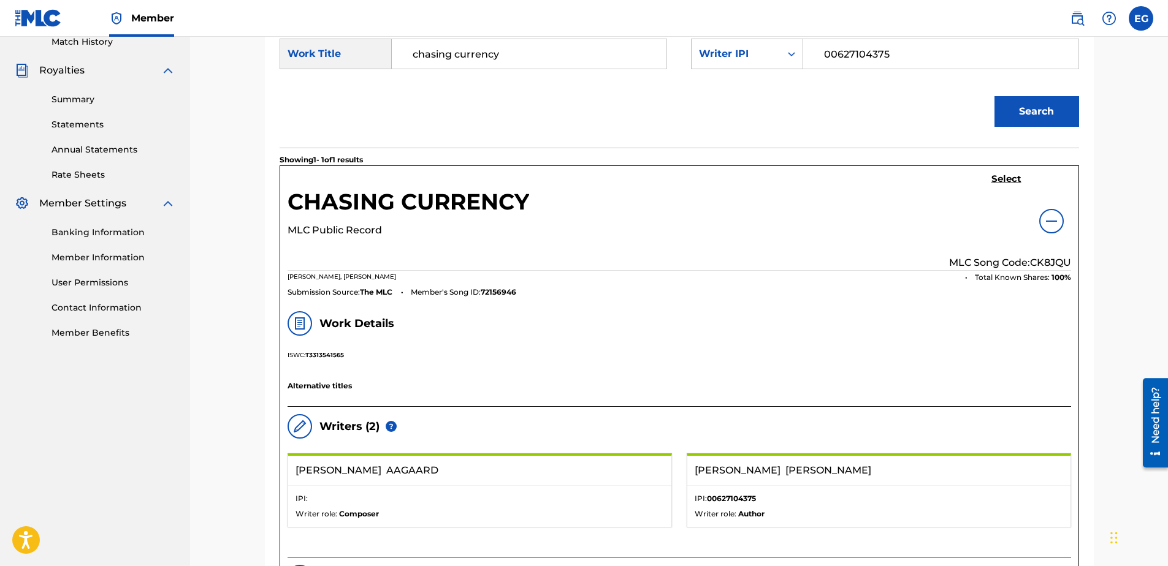
click at [997, 181] on h5 "Select" at bounding box center [1006, 179] width 30 height 12
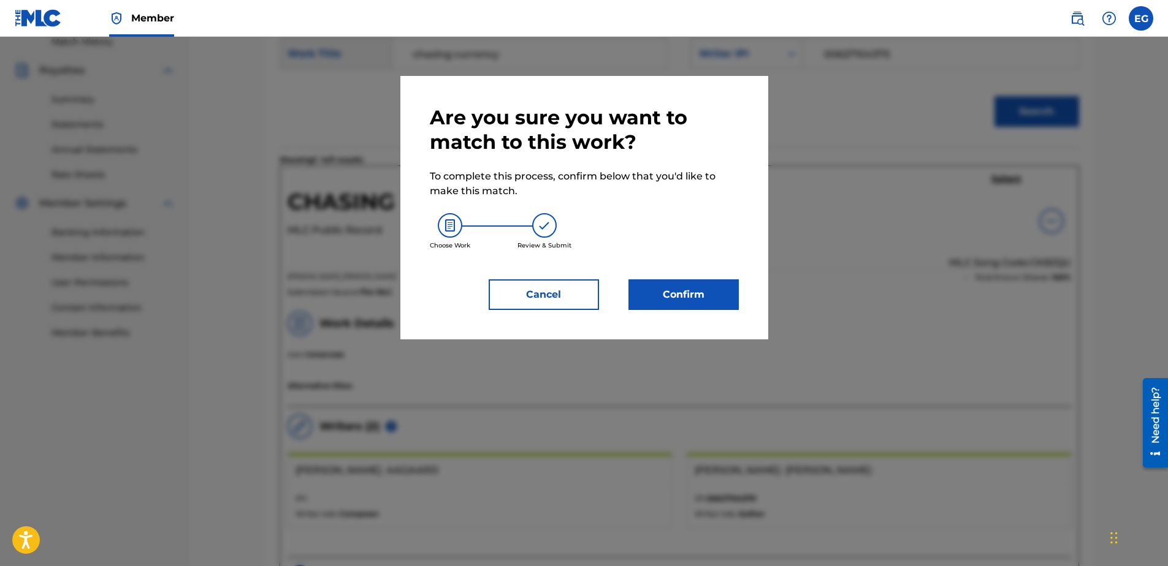
click at [679, 294] on button "Confirm" at bounding box center [683, 295] width 110 height 31
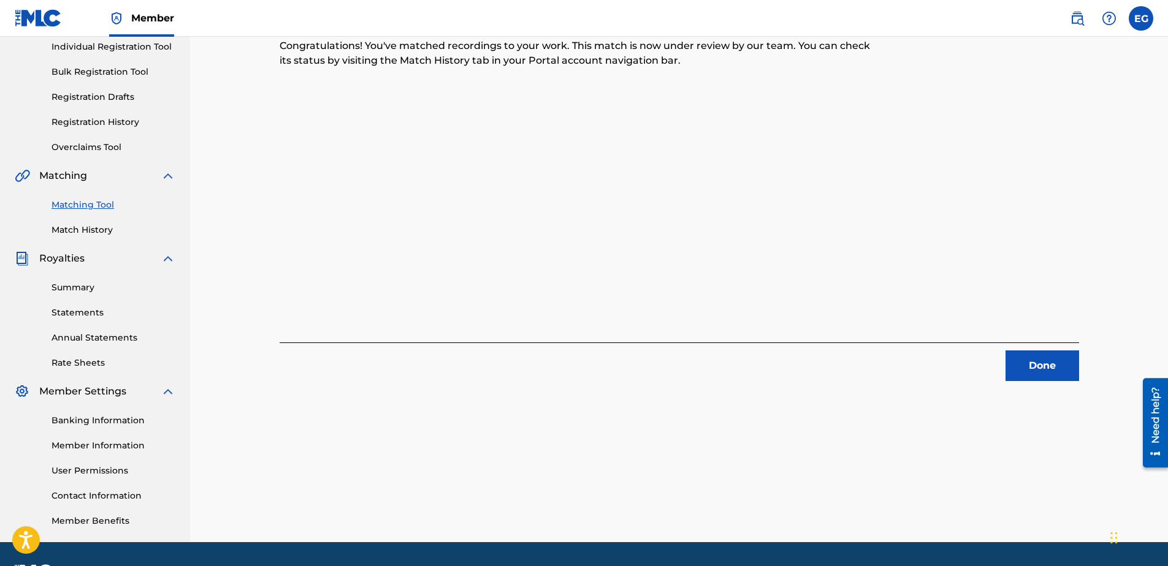
scroll to position [71, 0]
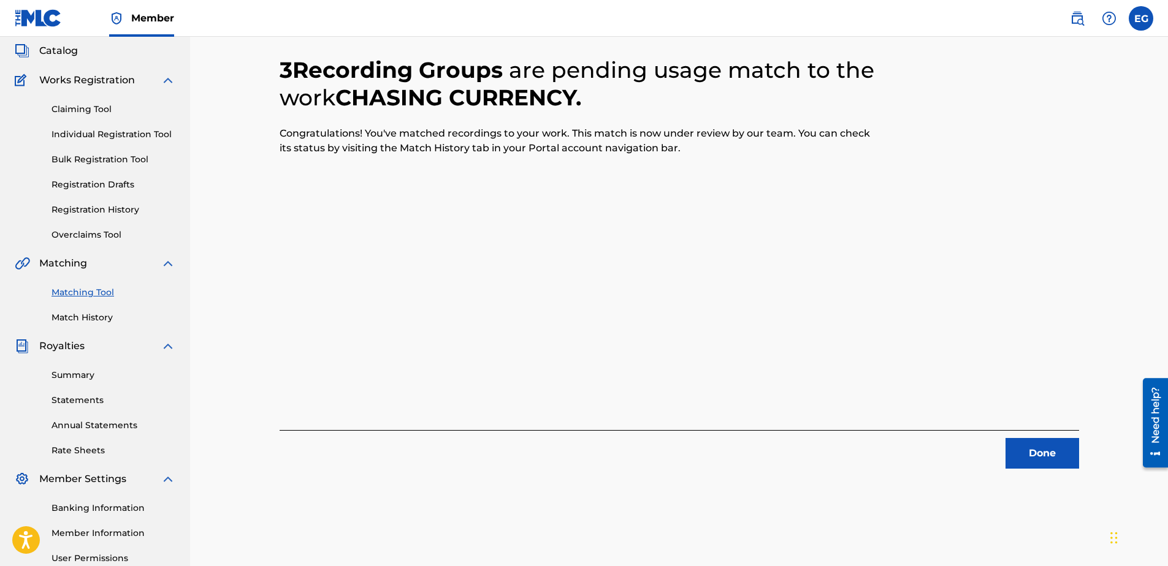
click at [1023, 463] on button "Done" at bounding box center [1042, 453] width 74 height 31
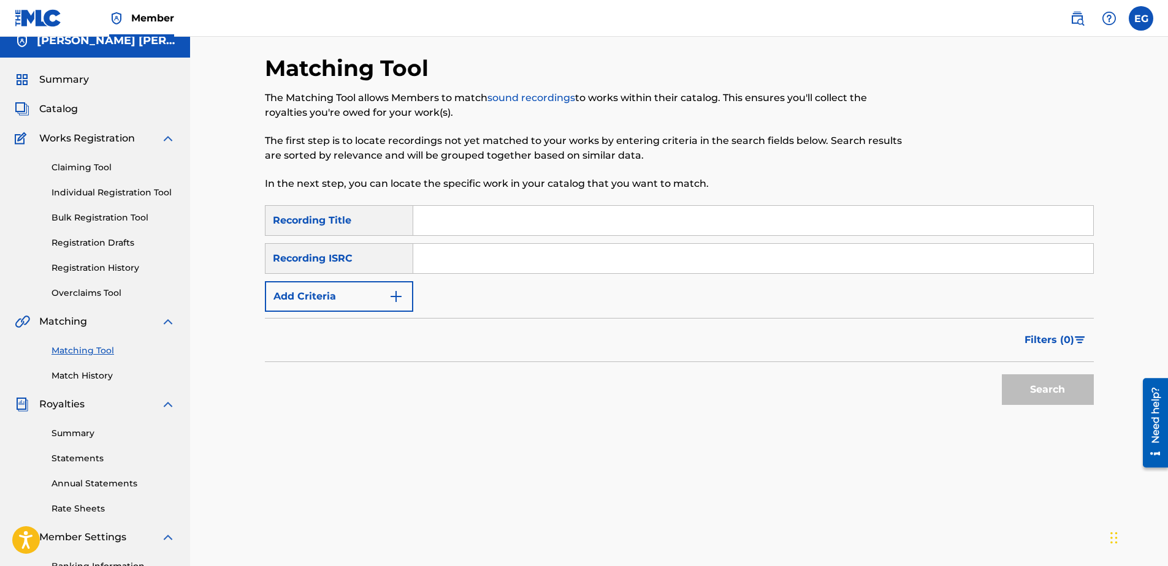
scroll to position [0, 0]
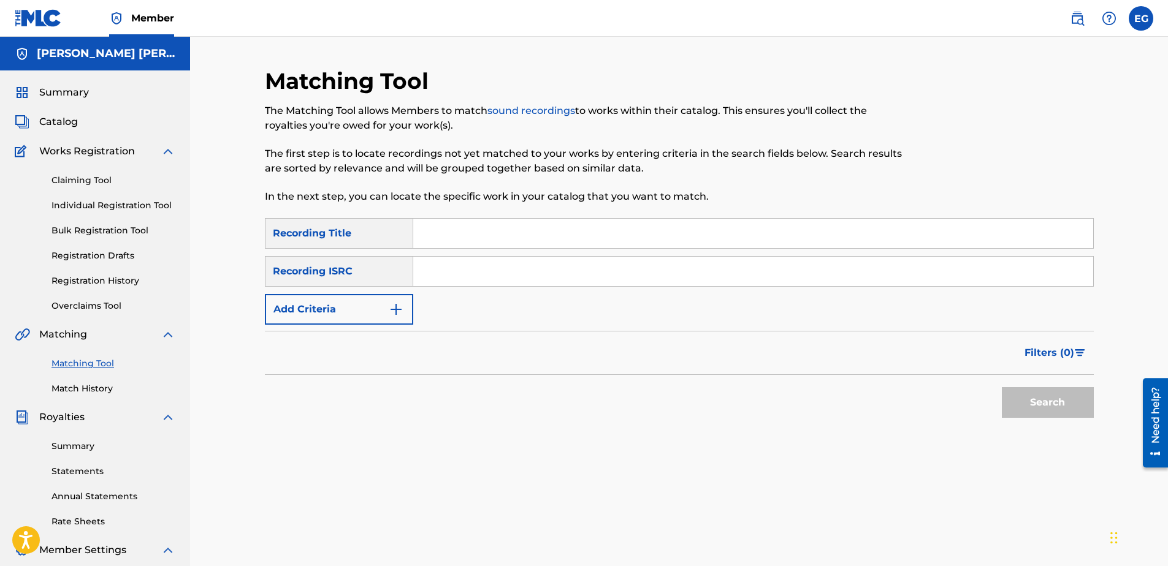
click at [465, 234] on input "Search Form" at bounding box center [753, 233] width 680 height 29
paste input "CITY LIGHTS (FEAT. KD)"
type input "City lights (feat. KD)"
click at [430, 275] on input "Search Form" at bounding box center [753, 271] width 680 height 29
click at [395, 313] on img "Search Form" at bounding box center [396, 309] width 15 height 15
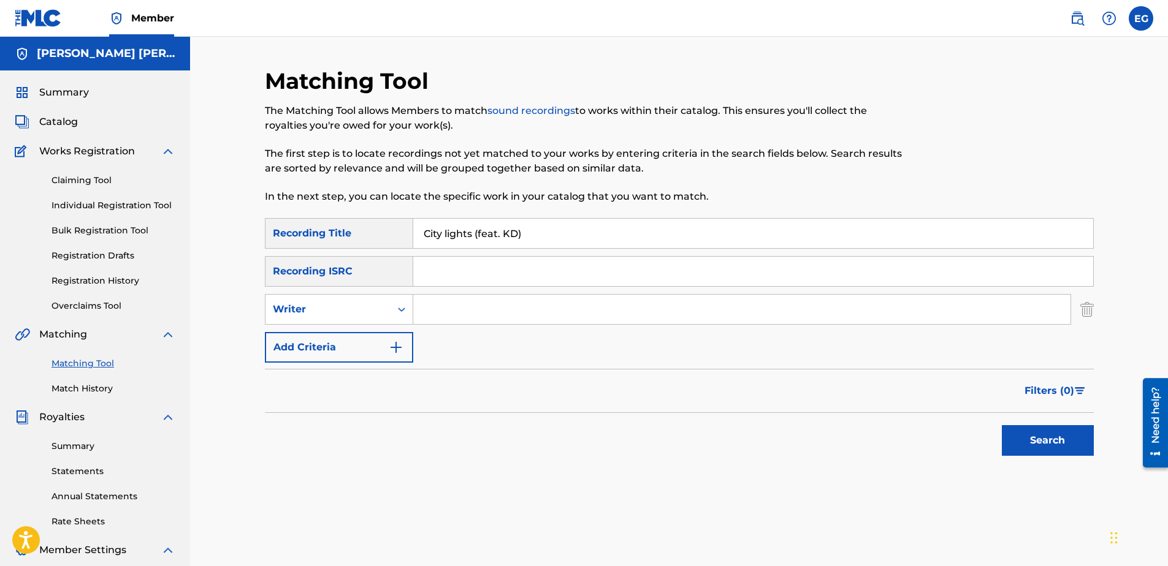
click at [486, 310] on input "Search Form" at bounding box center [741, 309] width 657 height 29
type input "GONZALES, EDWARDO ADRIAN"
click at [372, 352] on button "Add Criteria" at bounding box center [339, 347] width 148 height 31
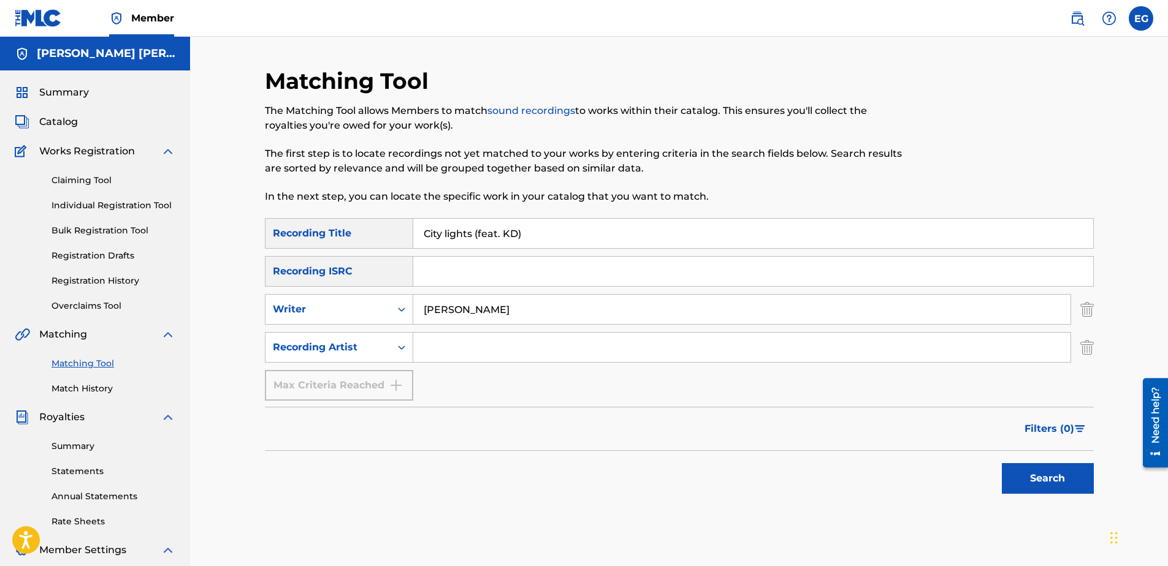
click at [463, 347] on input "Search Form" at bounding box center [741, 347] width 657 height 29
type input "Laze G"
click at [1021, 472] on button "Search" at bounding box center [1048, 478] width 92 height 31
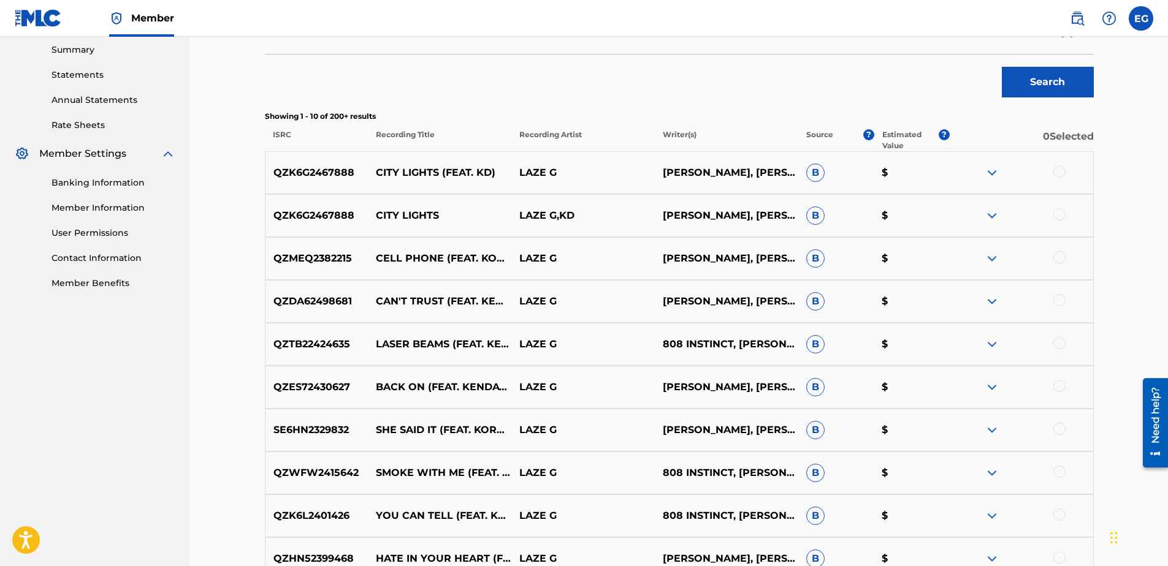
scroll to position [429, 0]
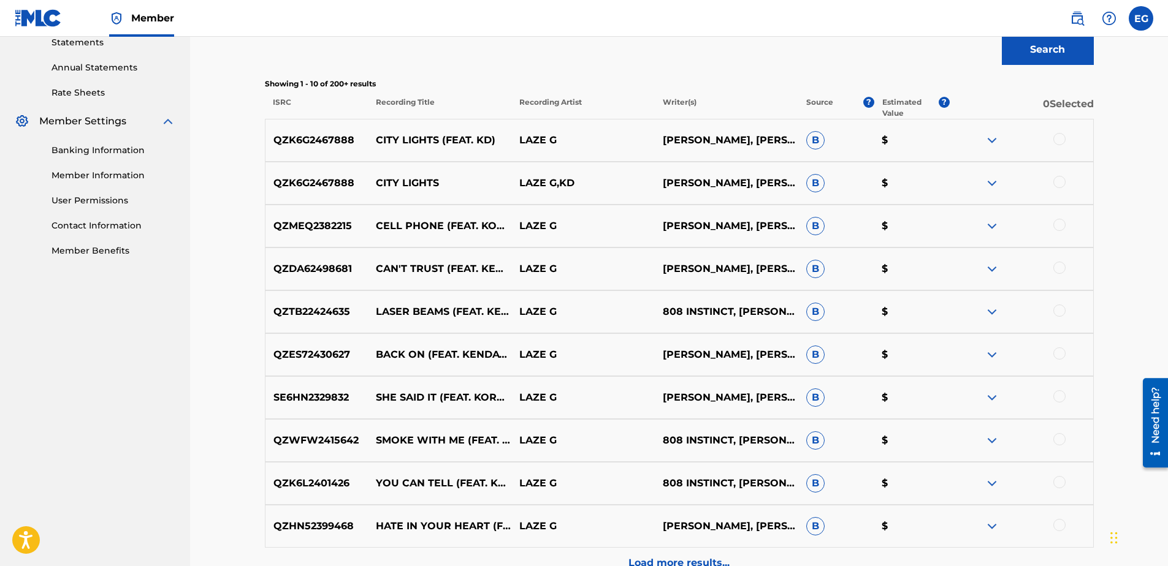
click at [1055, 143] on div at bounding box center [1059, 139] width 12 height 12
click at [1060, 179] on div at bounding box center [1059, 182] width 12 height 12
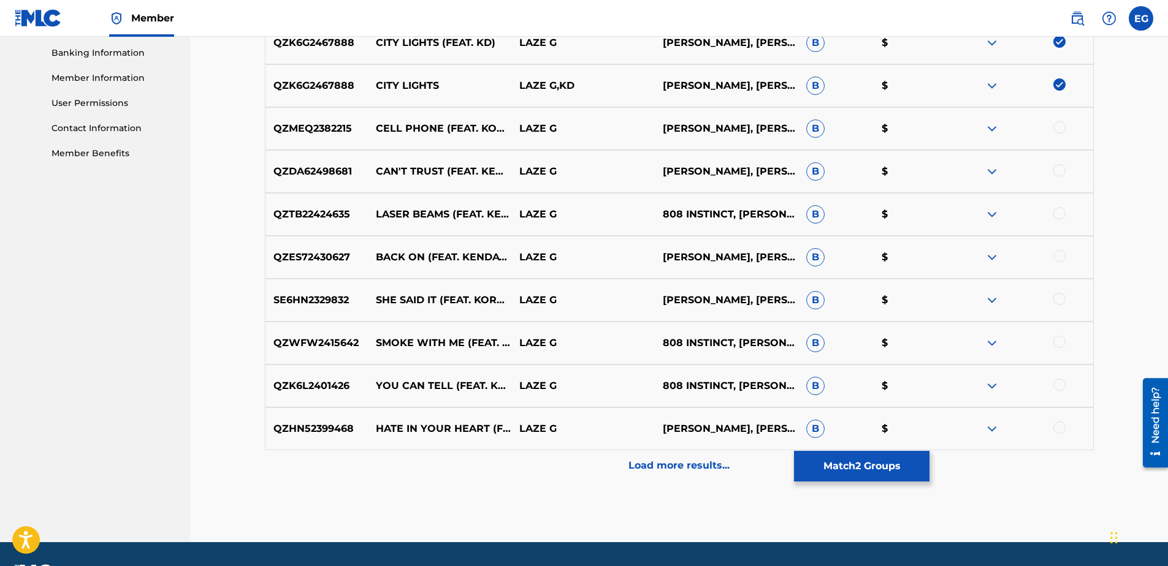
scroll to position [561, 0]
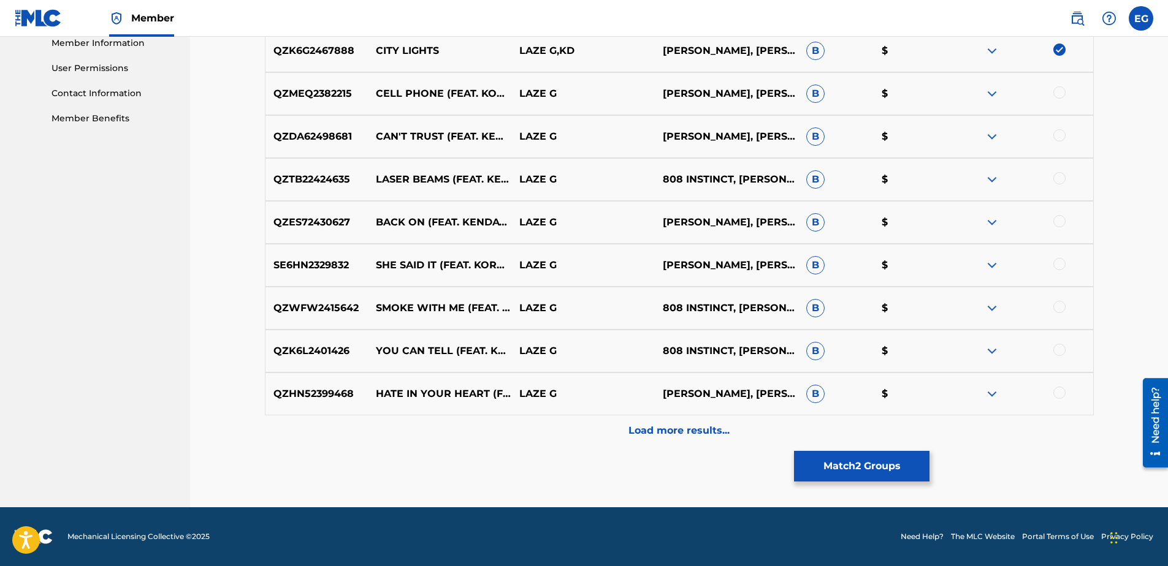
click at [677, 428] on p "Load more results..." at bounding box center [678, 431] width 101 height 15
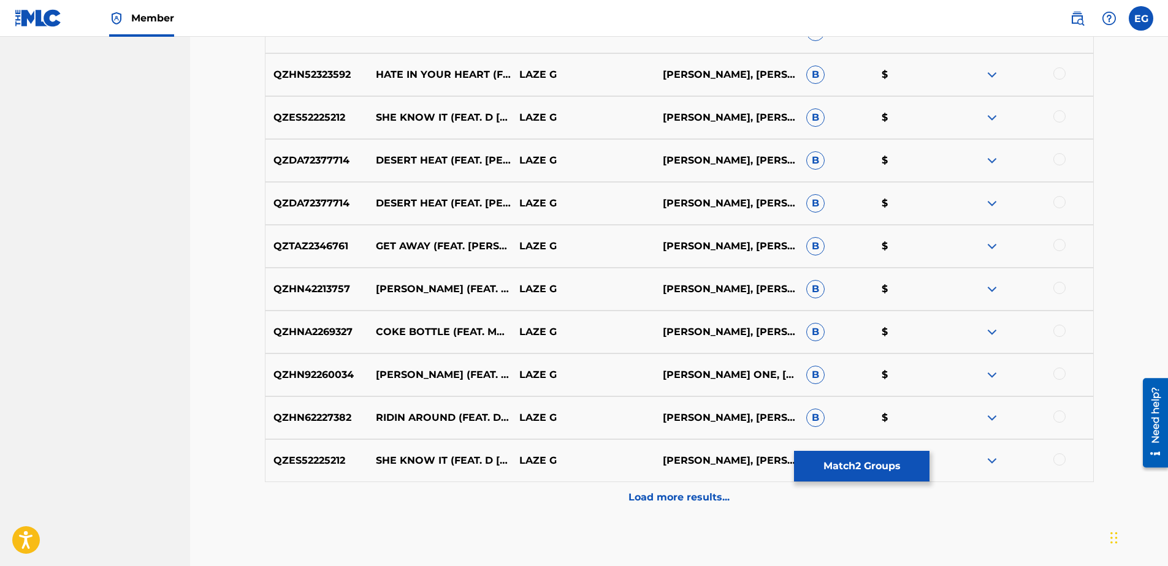
scroll to position [929, 0]
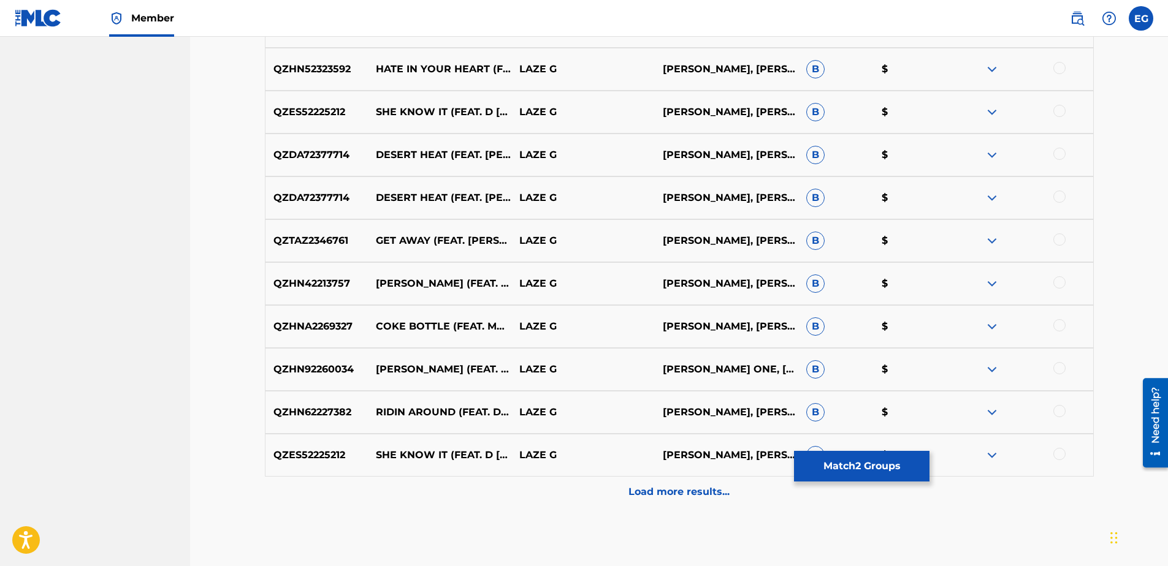
click at [650, 495] on p "Load more results..." at bounding box center [678, 492] width 101 height 15
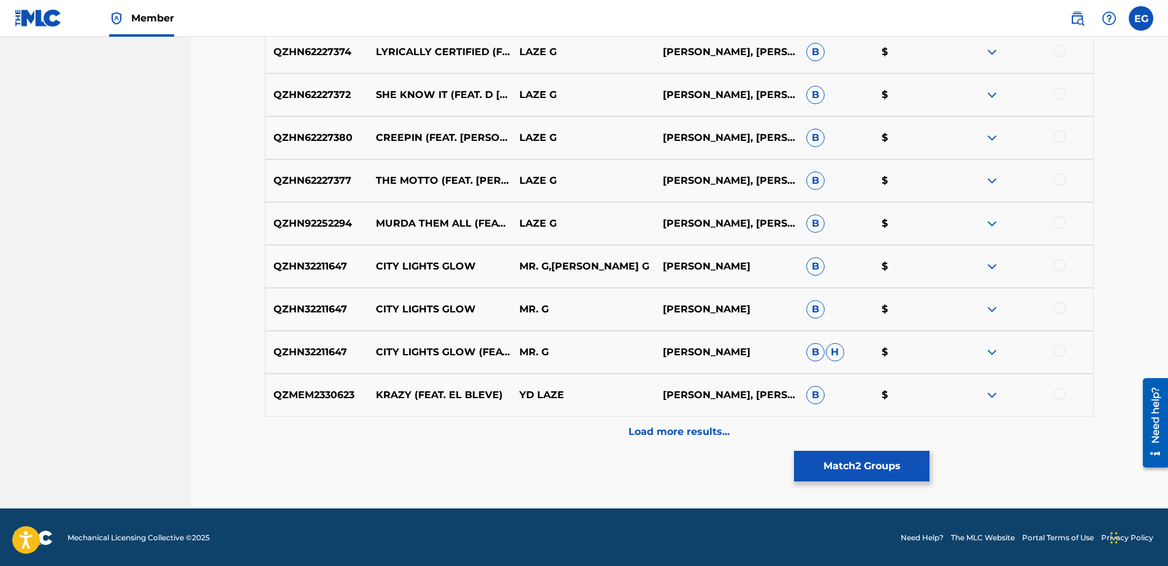
scroll to position [1420, 0]
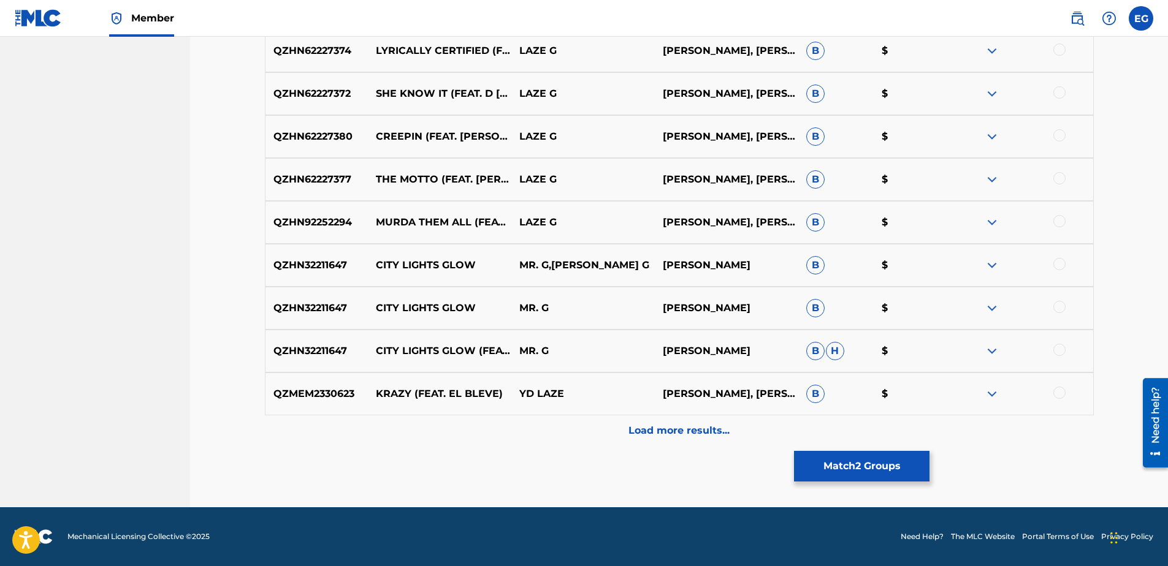
click at [681, 432] on p "Load more results..." at bounding box center [678, 431] width 101 height 15
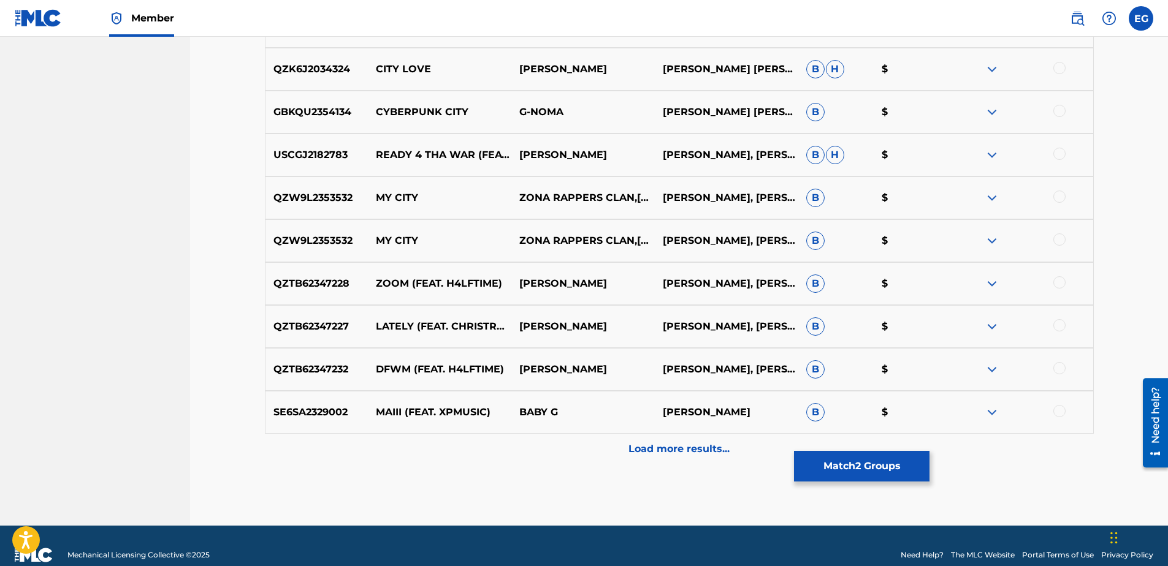
scroll to position [1849, 0]
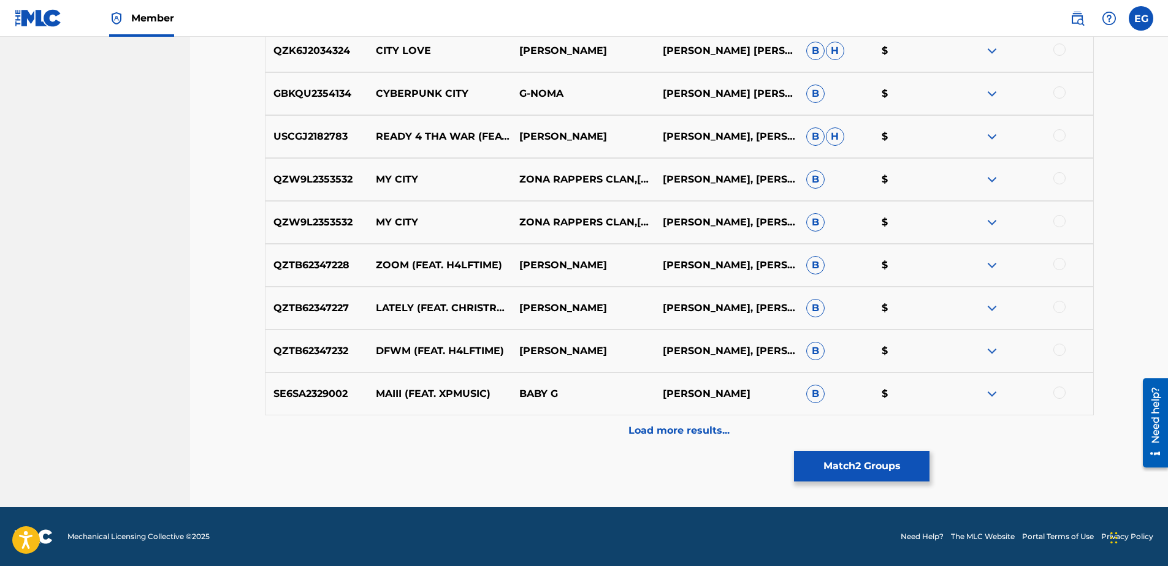
click at [682, 431] on p "Load more results..." at bounding box center [678, 431] width 101 height 15
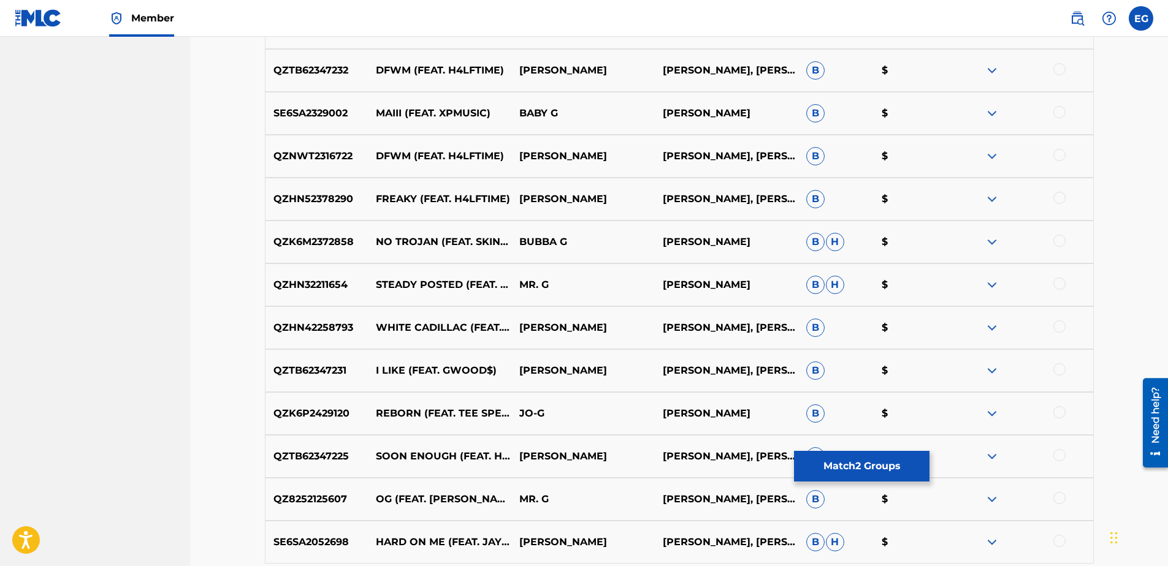
scroll to position [2278, 0]
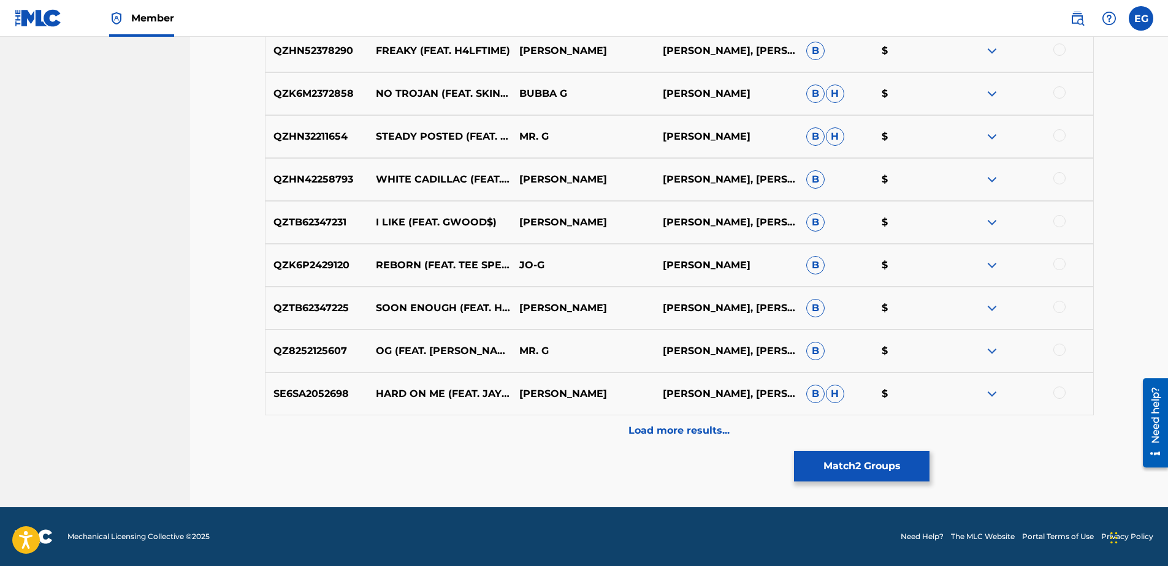
click at [683, 426] on p "Load more results..." at bounding box center [678, 431] width 101 height 15
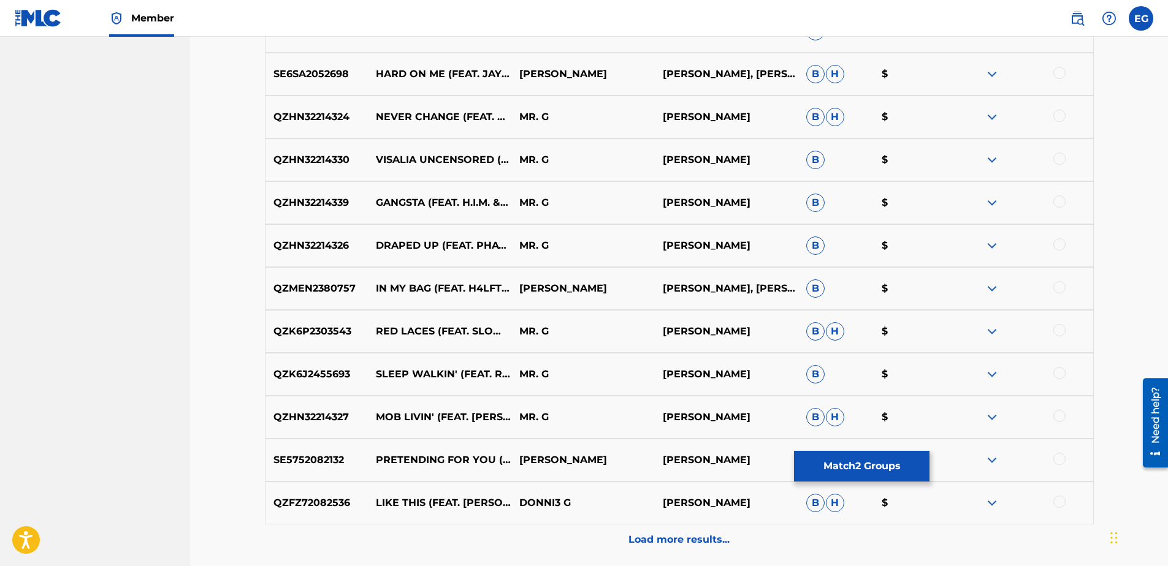
scroll to position [2646, 0]
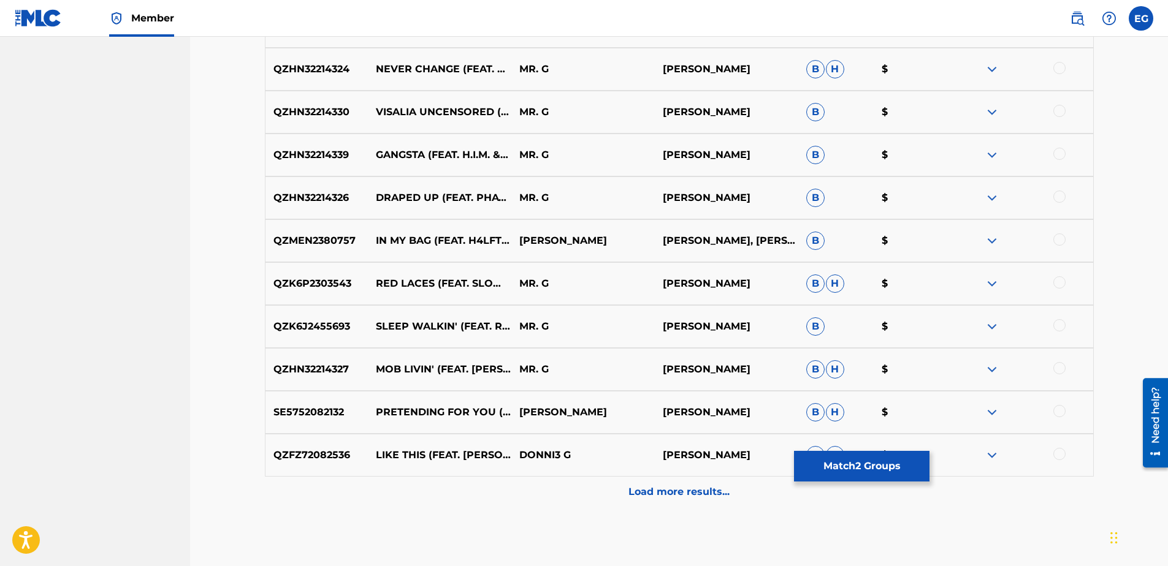
click at [663, 490] on p "Load more results..." at bounding box center [678, 492] width 101 height 15
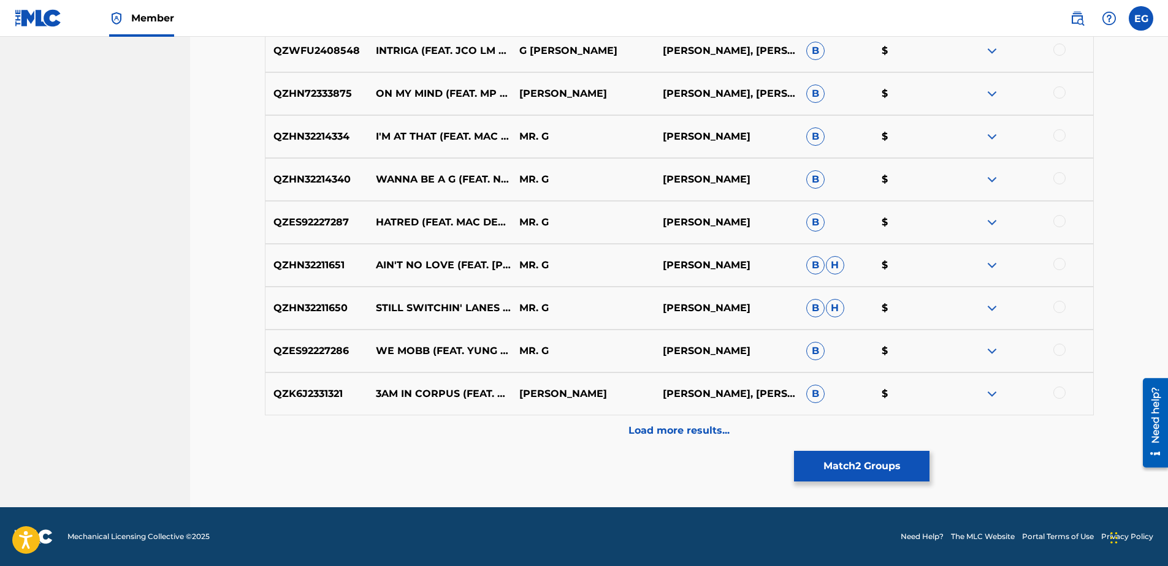
click at [680, 430] on p "Load more results..." at bounding box center [678, 431] width 101 height 15
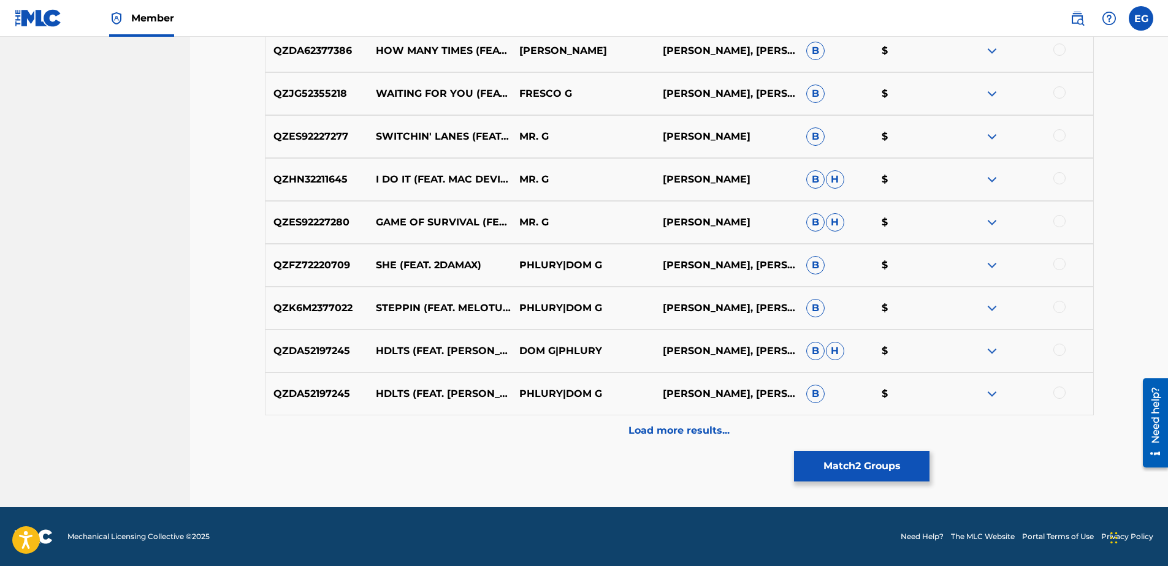
click at [681, 433] on p "Load more results..." at bounding box center [678, 431] width 101 height 15
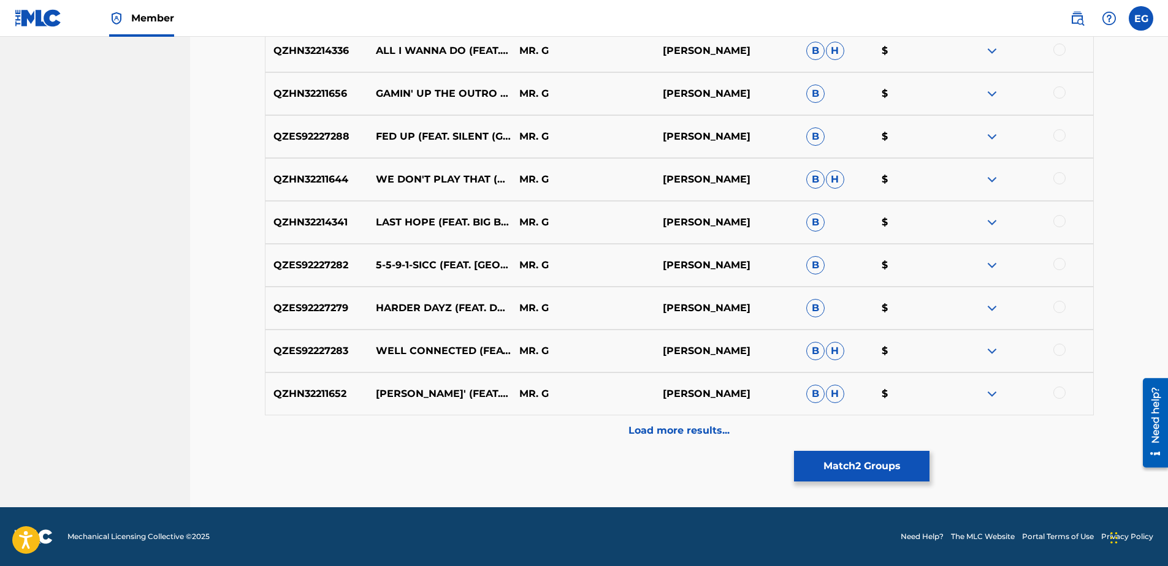
click at [684, 436] on p "Load more results..." at bounding box center [678, 431] width 101 height 15
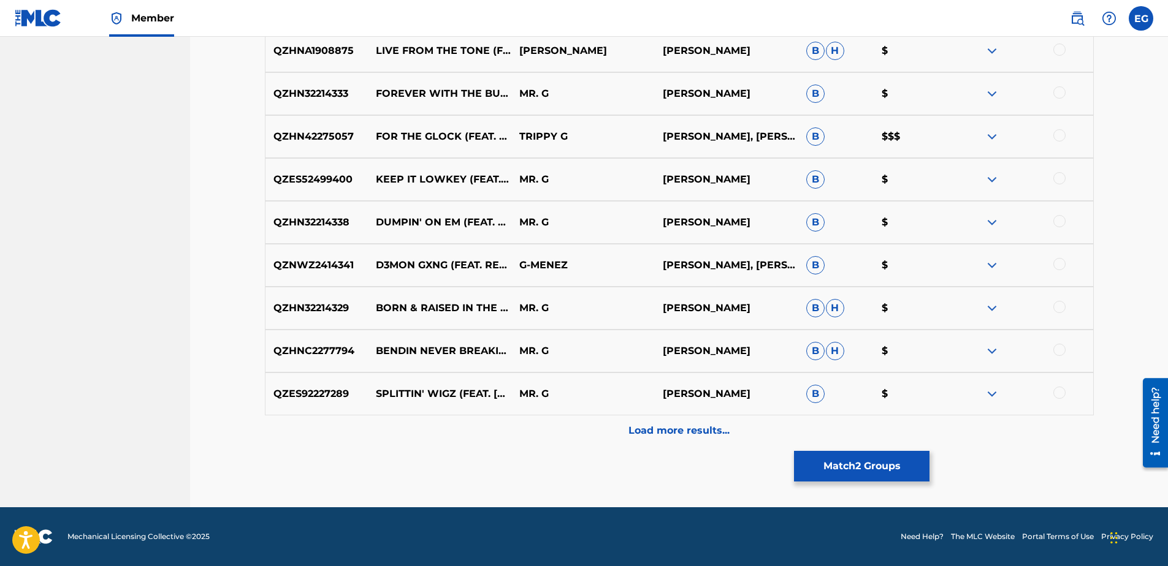
click at [685, 437] on p "Load more results..." at bounding box center [678, 431] width 101 height 15
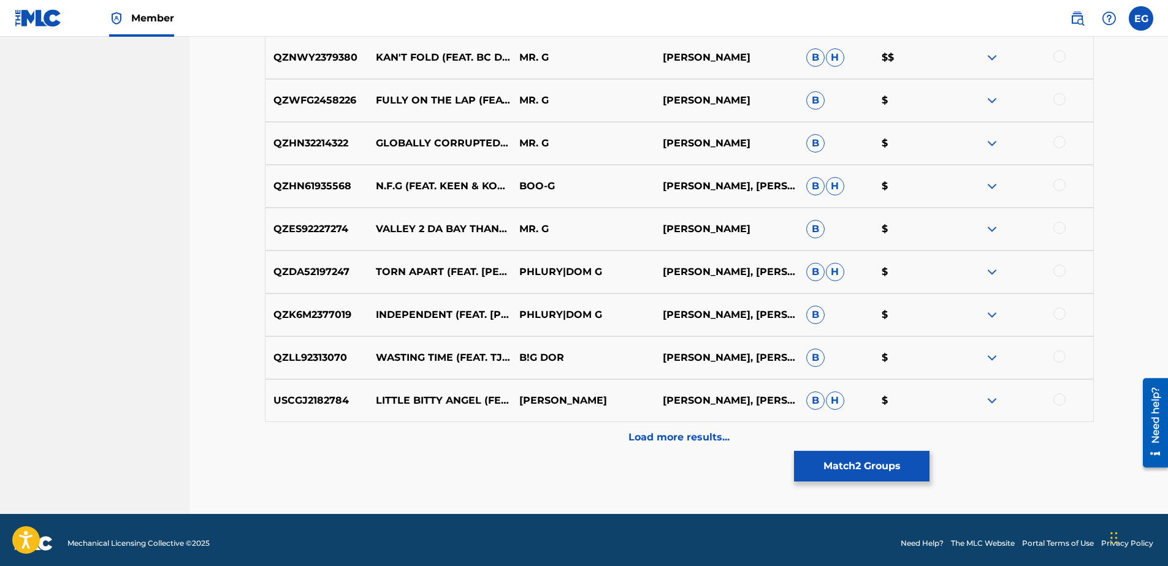
scroll to position [4852, 0]
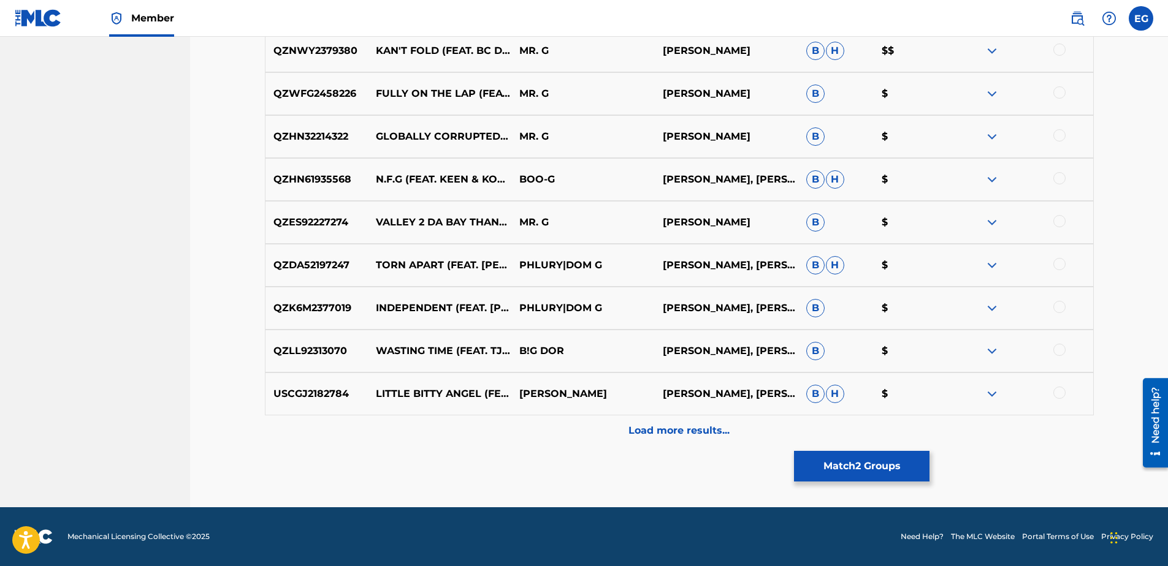
click at [855, 471] on button "Match 2 Groups" at bounding box center [861, 466] width 135 height 31
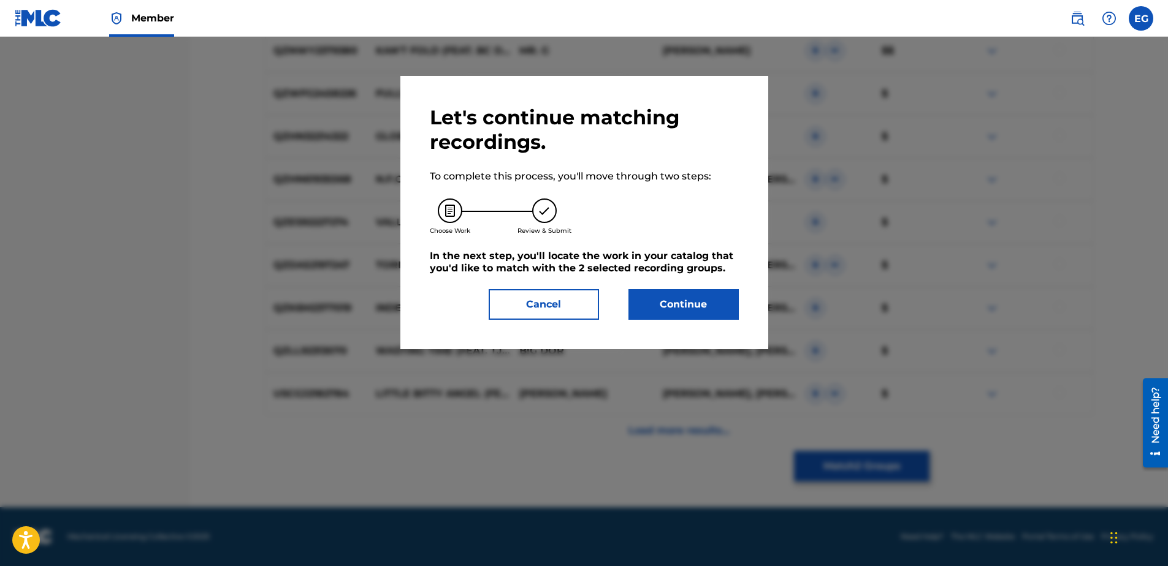
click at [695, 310] on button "Continue" at bounding box center [683, 304] width 110 height 31
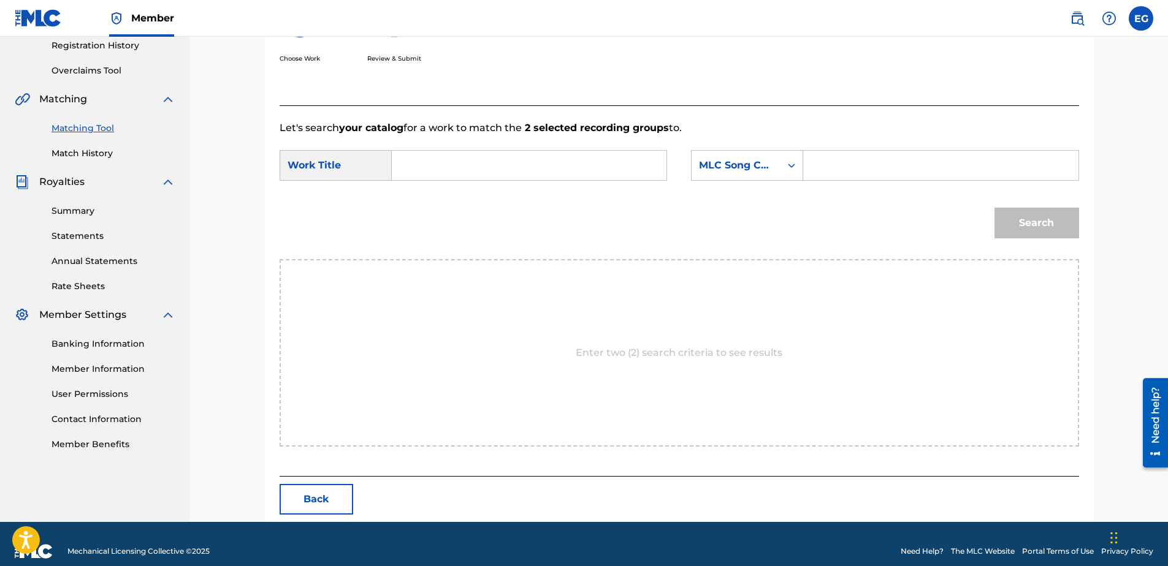
scroll to position [250, 0]
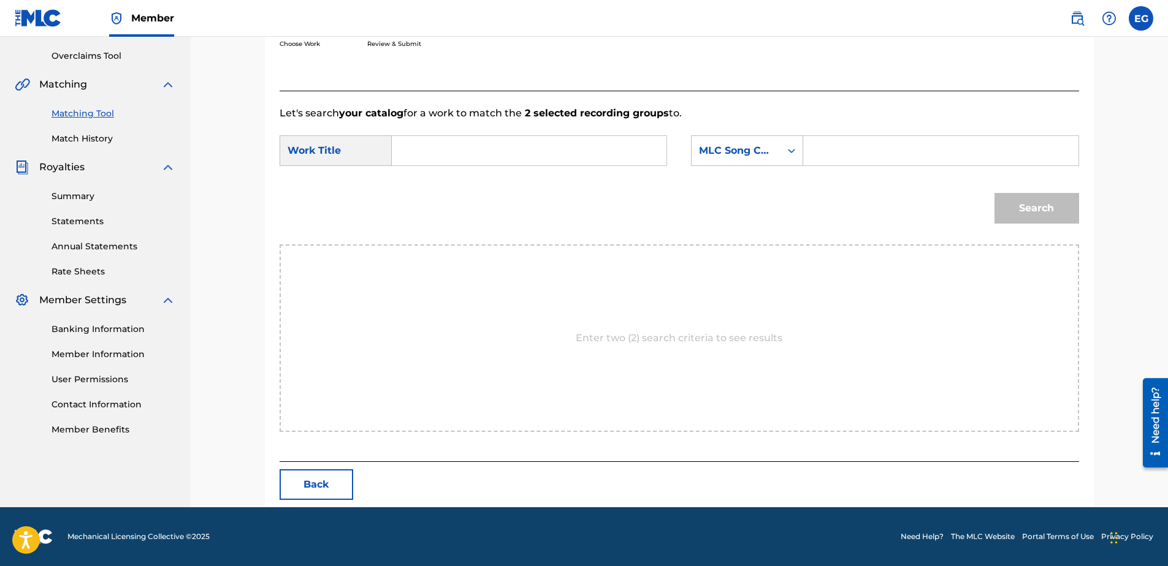
click at [472, 156] on input "Search Form" at bounding box center [529, 150] width 254 height 29
click at [433, 191] on span "lights (feat. kd)" at bounding box center [436, 185] width 47 height 26
type input "city lights (feat. kd)"
click at [859, 153] on input "Search Form" at bounding box center [940, 150] width 254 height 29
click at [773, 151] on div "MLC Song Code" at bounding box center [736, 150] width 74 height 15
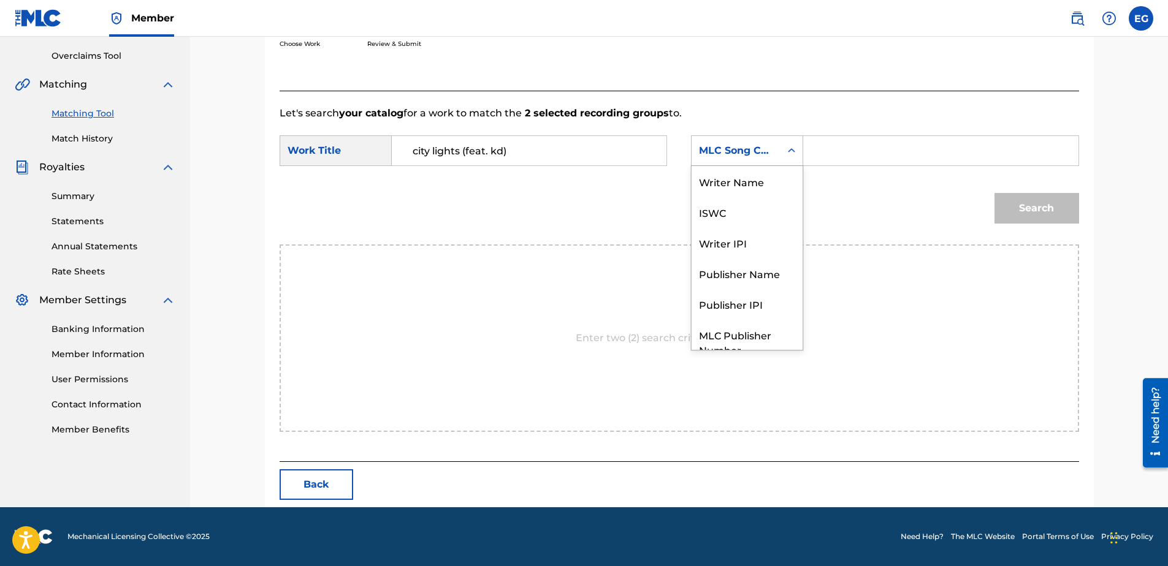
scroll to position [45, 0]
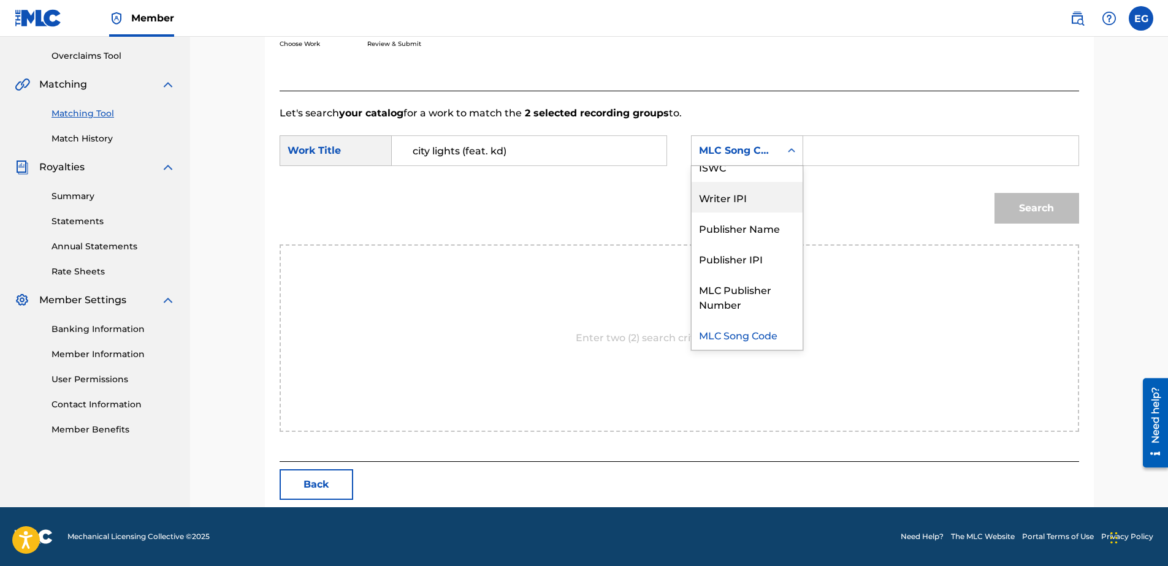
drag, startPoint x: 725, startPoint y: 199, endPoint x: 785, endPoint y: 173, distance: 65.6
click at [726, 197] on div "Writer IPI" at bounding box center [746, 197] width 111 height 31
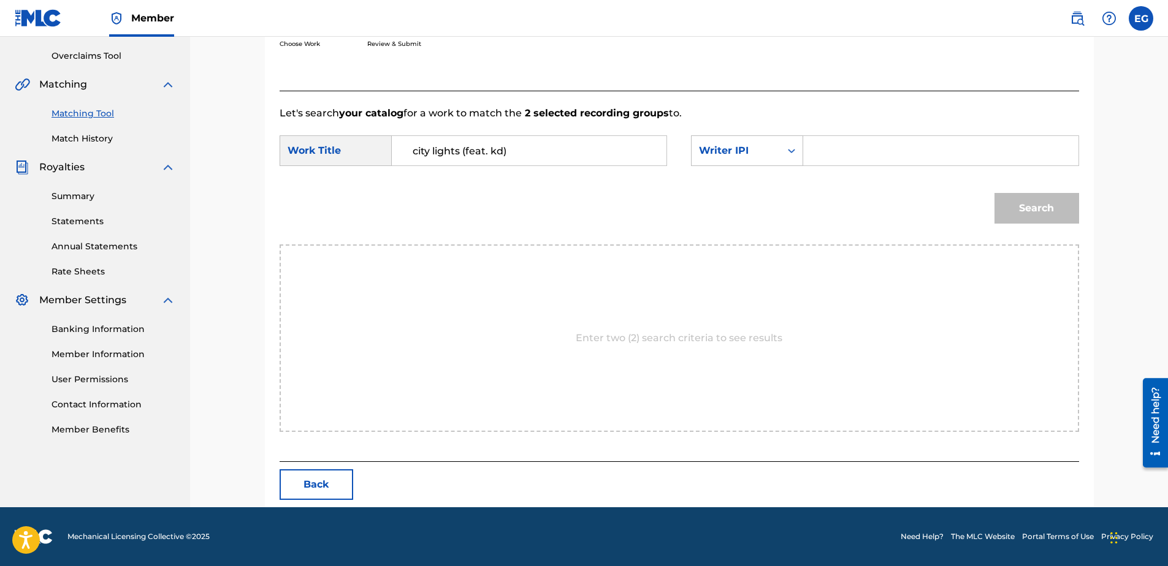
click at [822, 153] on input "Search Form" at bounding box center [940, 150] width 254 height 29
type input "00627104375"
click at [1052, 207] on button "Search" at bounding box center [1036, 208] width 85 height 31
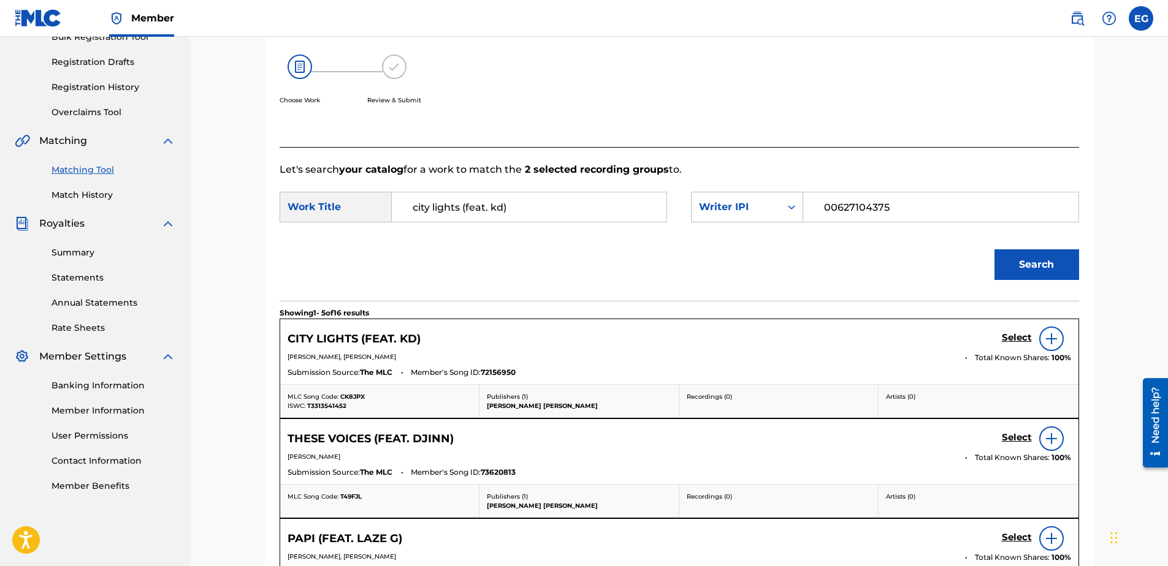
scroll to position [250, 0]
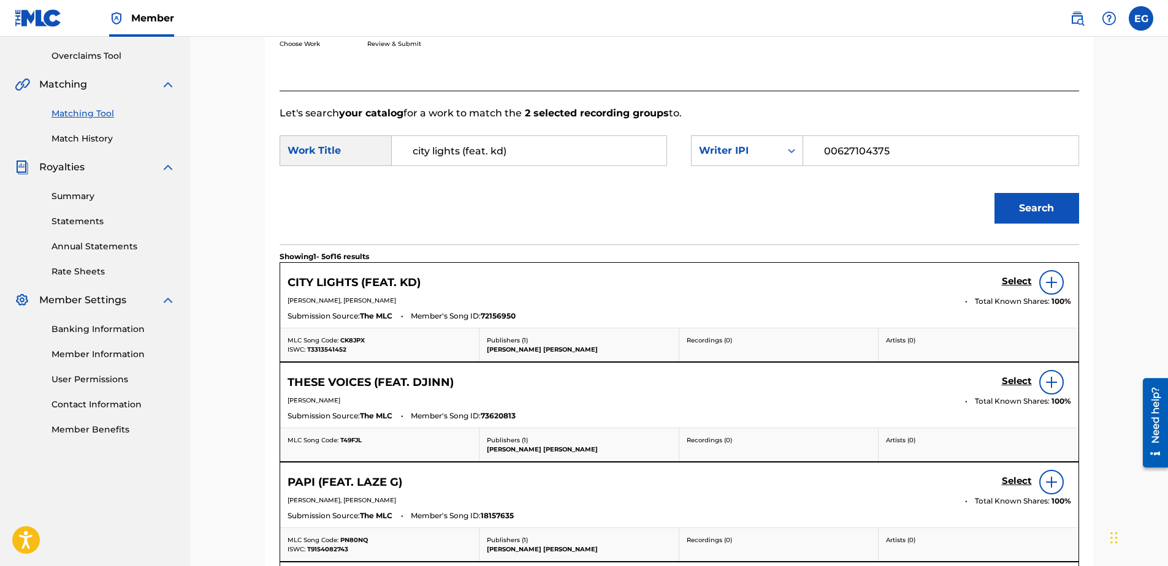
click at [1007, 282] on h5 "Select" at bounding box center [1017, 282] width 30 height 12
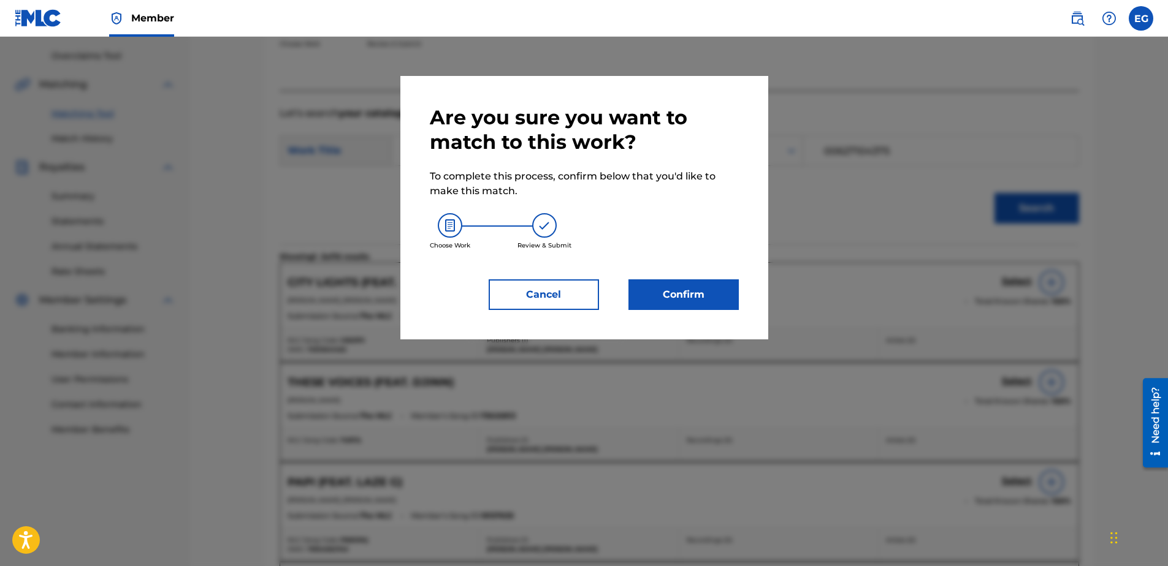
click at [714, 299] on button "Confirm" at bounding box center [683, 295] width 110 height 31
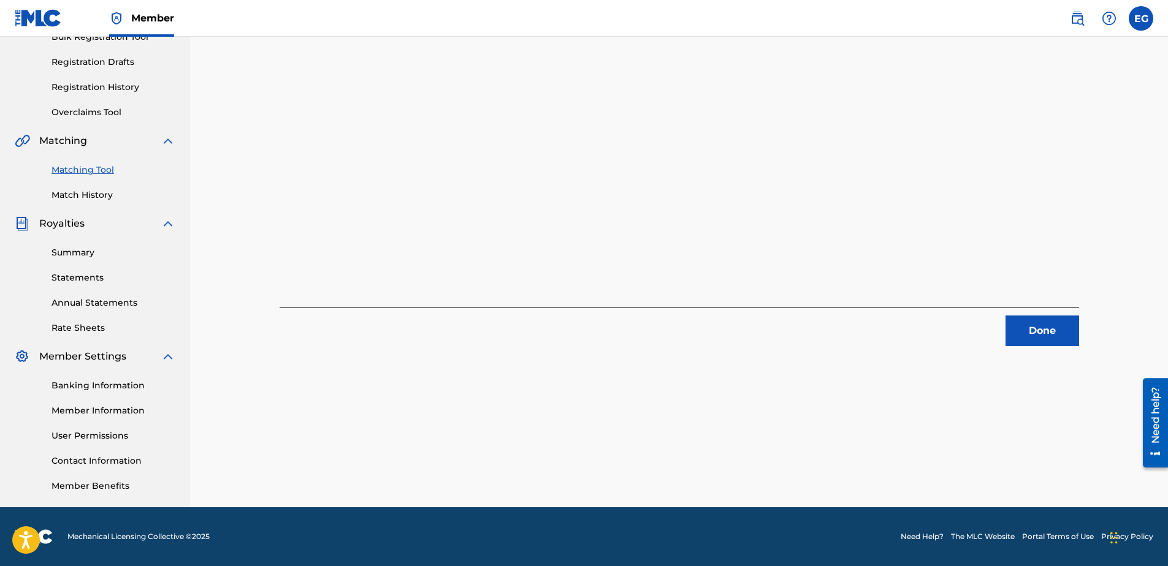
click at [1042, 324] on button "Done" at bounding box center [1042, 331] width 74 height 31
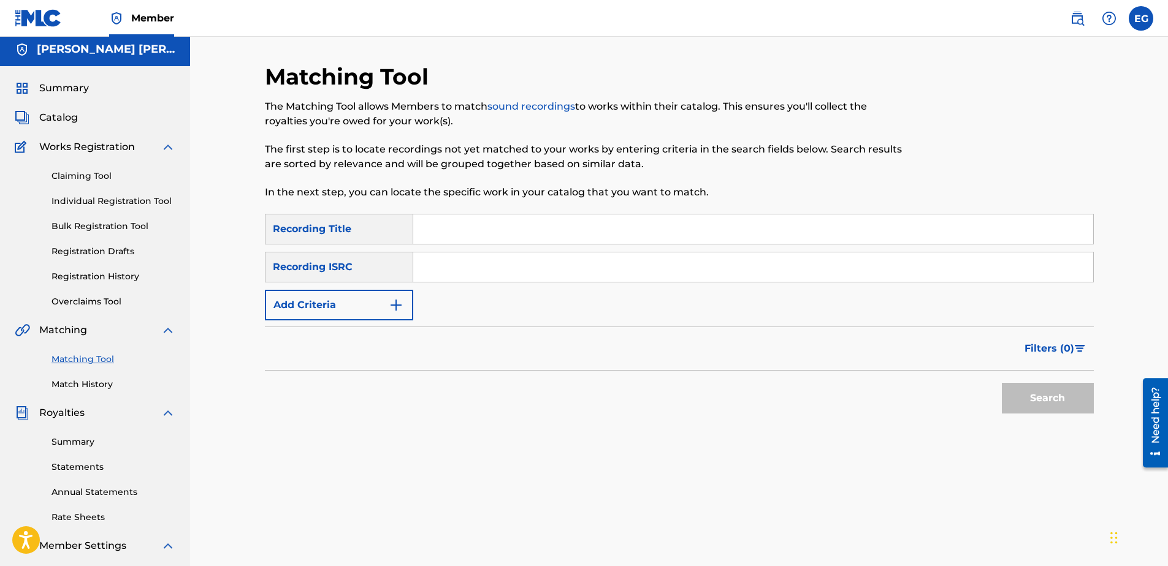
scroll to position [0, 0]
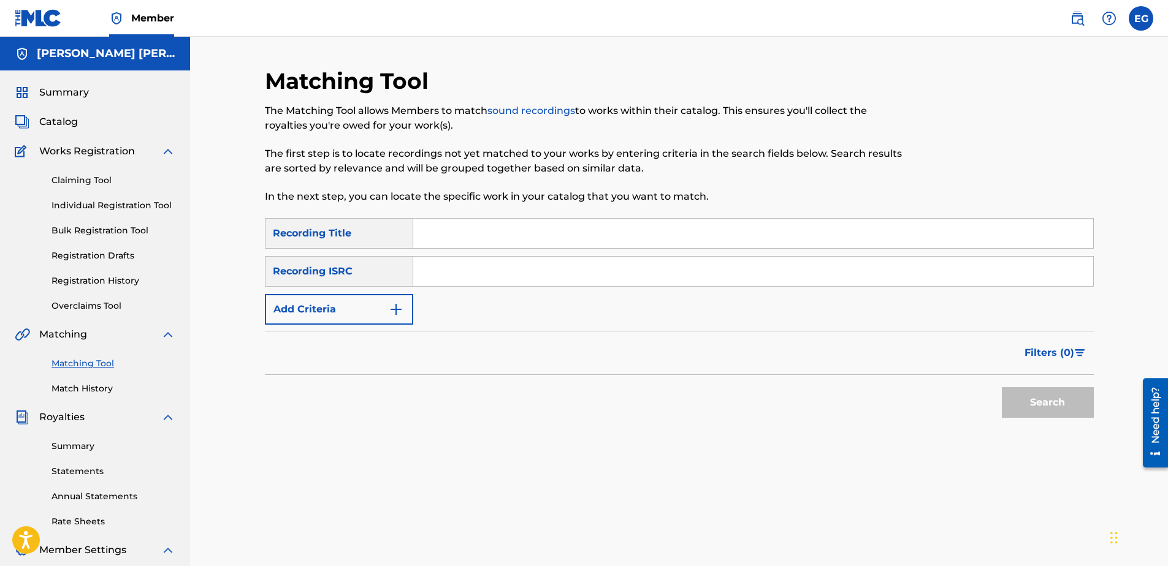
click at [470, 235] on input "Search Form" at bounding box center [753, 233] width 680 height 29
paste input "COKE BOTTLE (FEAT. MORENO2STONED & D RON)"
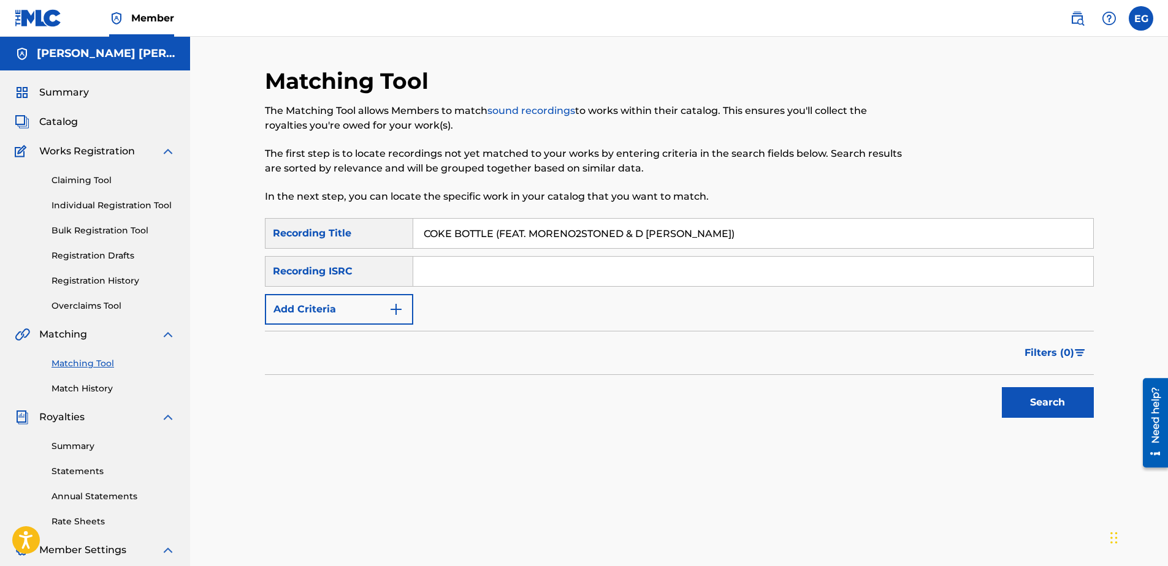
type input "COKE BOTTLE (FEAT. MORENO2STONED & D RON)"
click at [476, 271] on input "Search Form" at bounding box center [753, 271] width 680 height 29
click at [378, 318] on button "Add Criteria" at bounding box center [339, 309] width 148 height 31
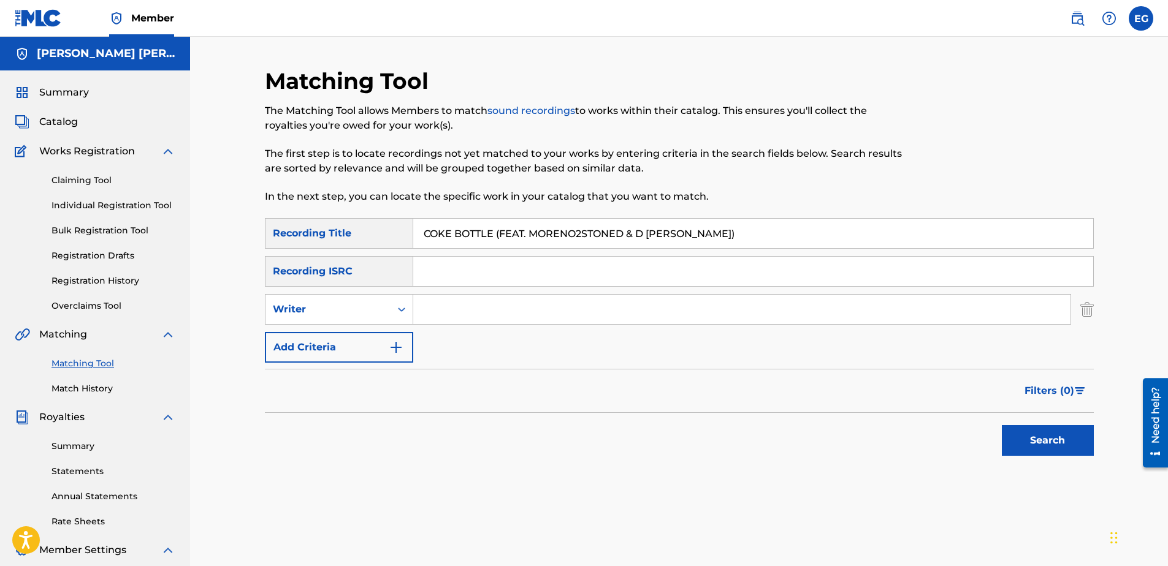
click at [458, 306] on input "Search Form" at bounding box center [741, 309] width 657 height 29
type input "GONZALES, EDWARDO ADRIAN"
click at [365, 351] on button "Add Criteria" at bounding box center [339, 347] width 148 height 31
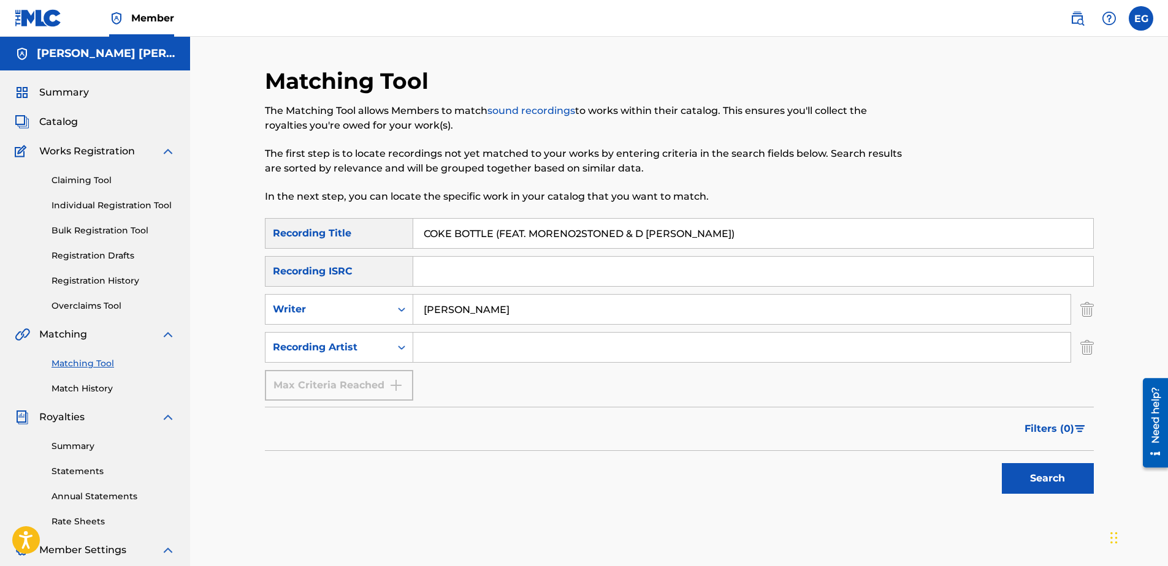
click at [481, 356] on input "Search Form" at bounding box center [741, 347] width 657 height 29
type input "Laze G"
click at [1079, 476] on button "Search" at bounding box center [1048, 478] width 92 height 31
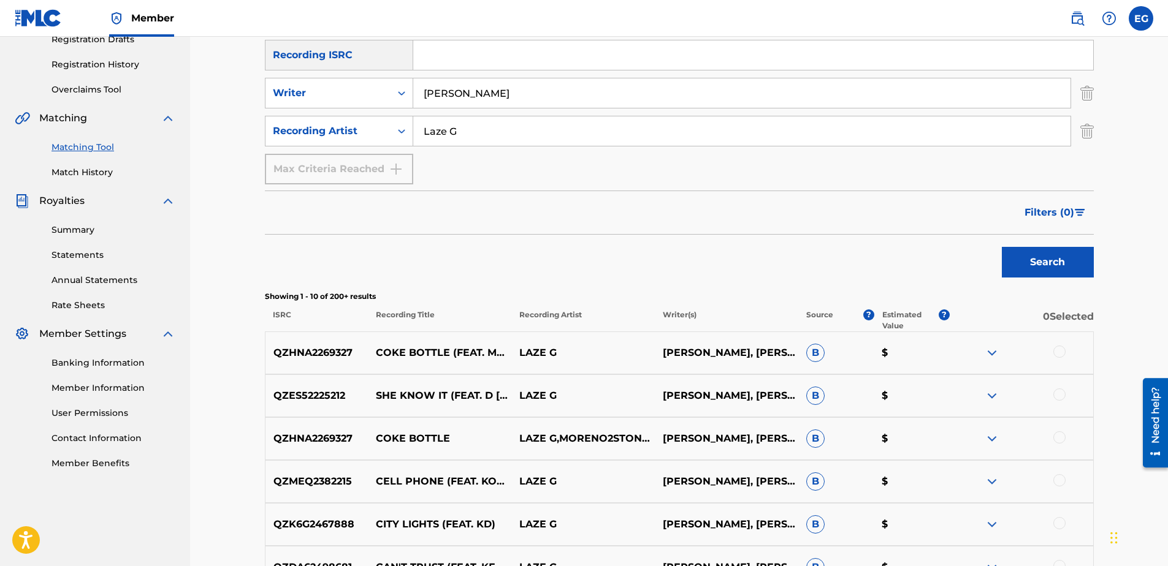
scroll to position [245, 0]
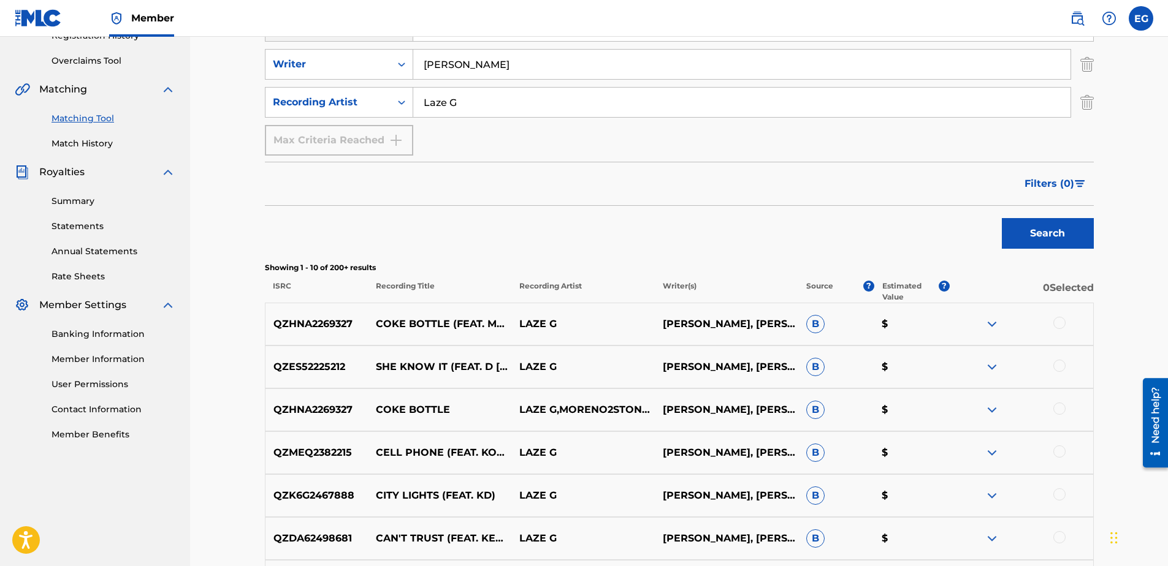
click at [1067, 322] on div at bounding box center [1021, 324] width 143 height 15
click at [1057, 322] on div at bounding box center [1059, 323] width 12 height 12
click at [1063, 411] on div at bounding box center [1059, 409] width 12 height 12
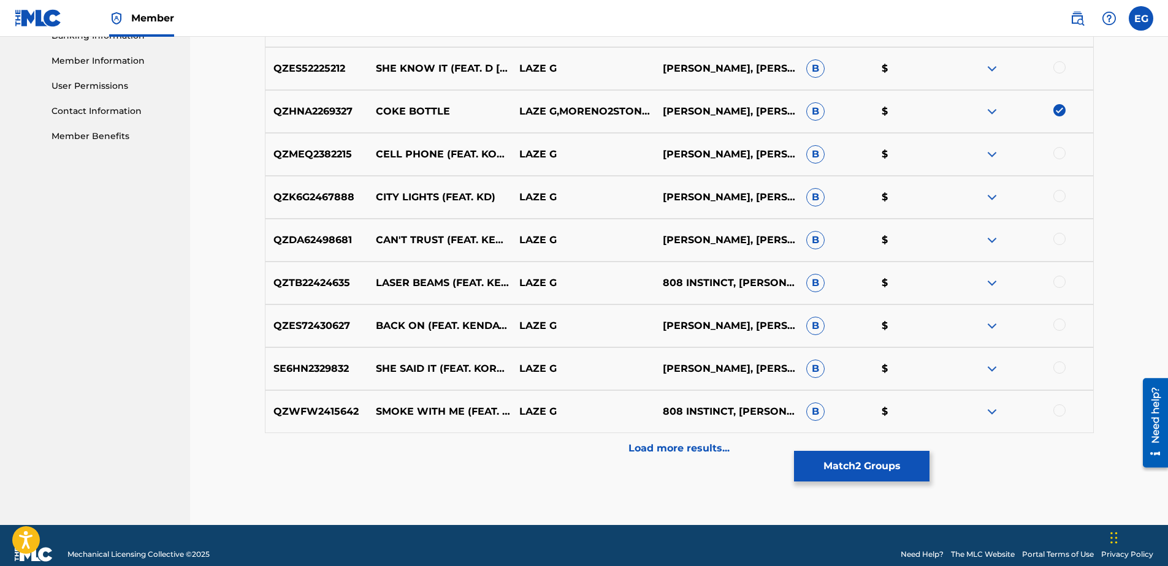
scroll to position [552, 0]
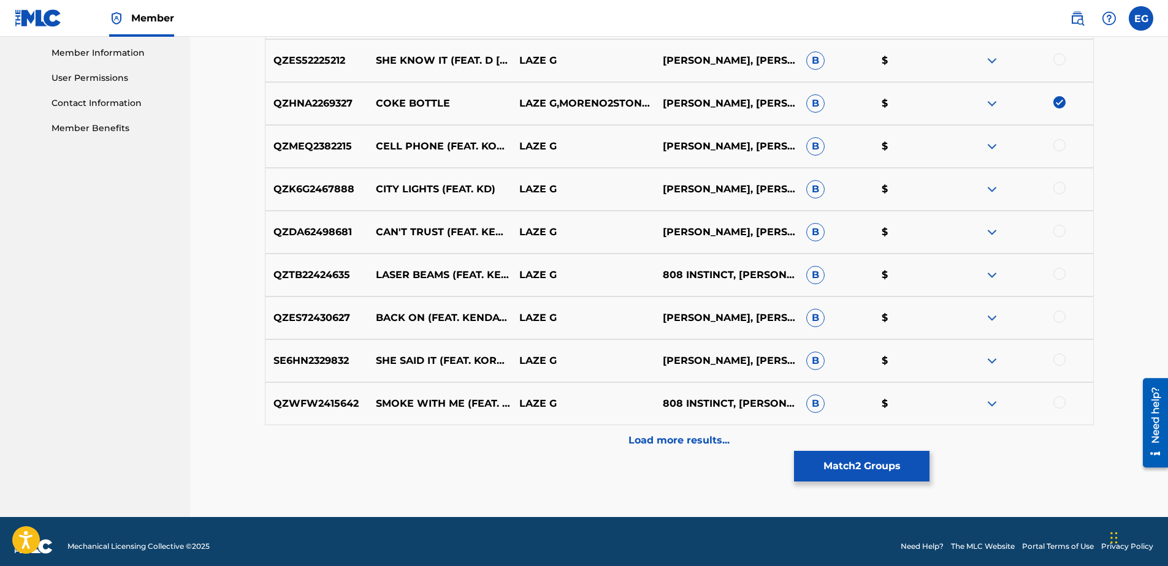
click at [848, 471] on button "Match 2 Groups" at bounding box center [861, 466] width 135 height 31
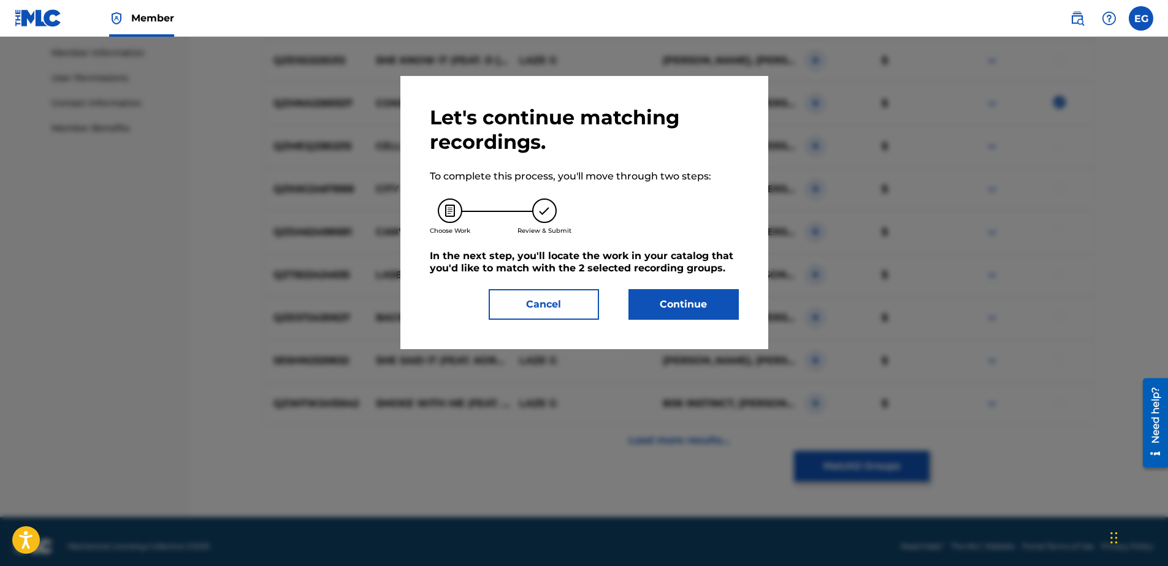
click at [536, 299] on button "Cancel" at bounding box center [544, 304] width 110 height 31
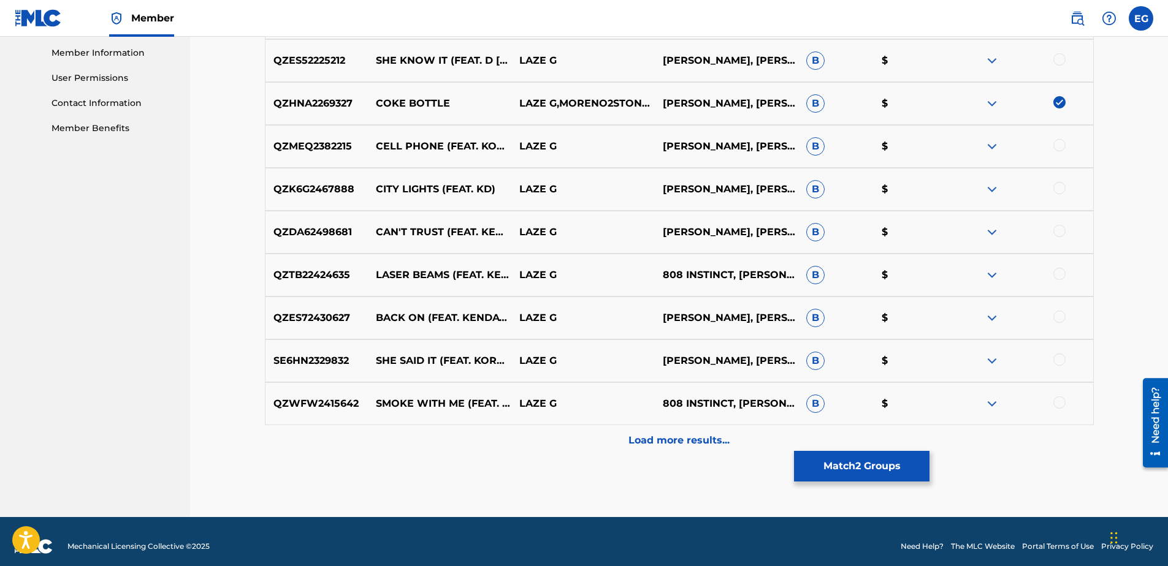
click at [687, 437] on p "Load more results..." at bounding box center [678, 440] width 101 height 15
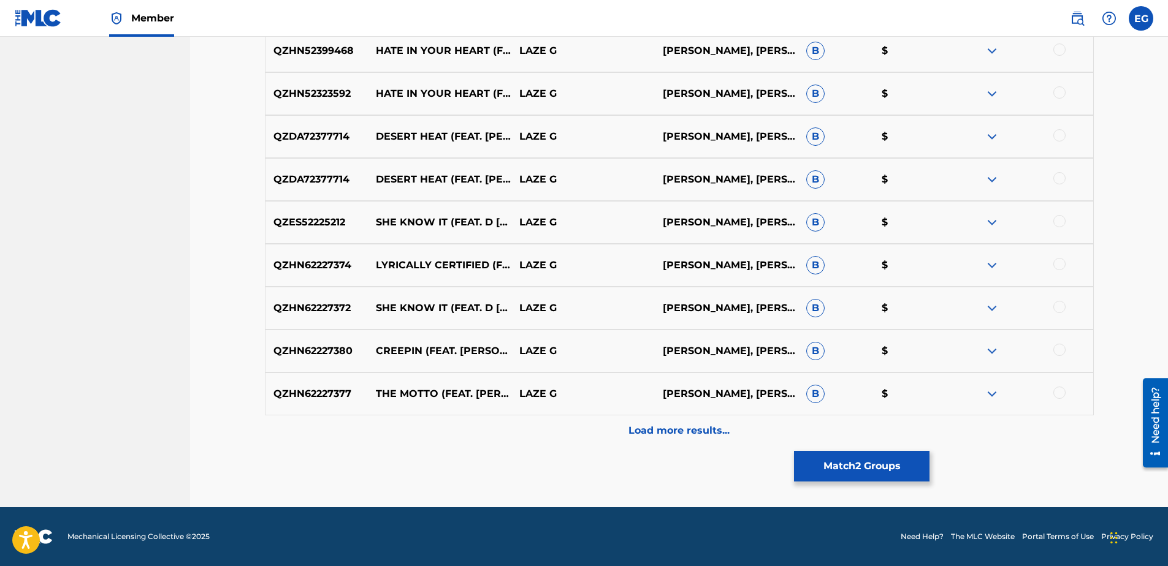
click at [686, 436] on p "Load more results..." at bounding box center [678, 431] width 101 height 15
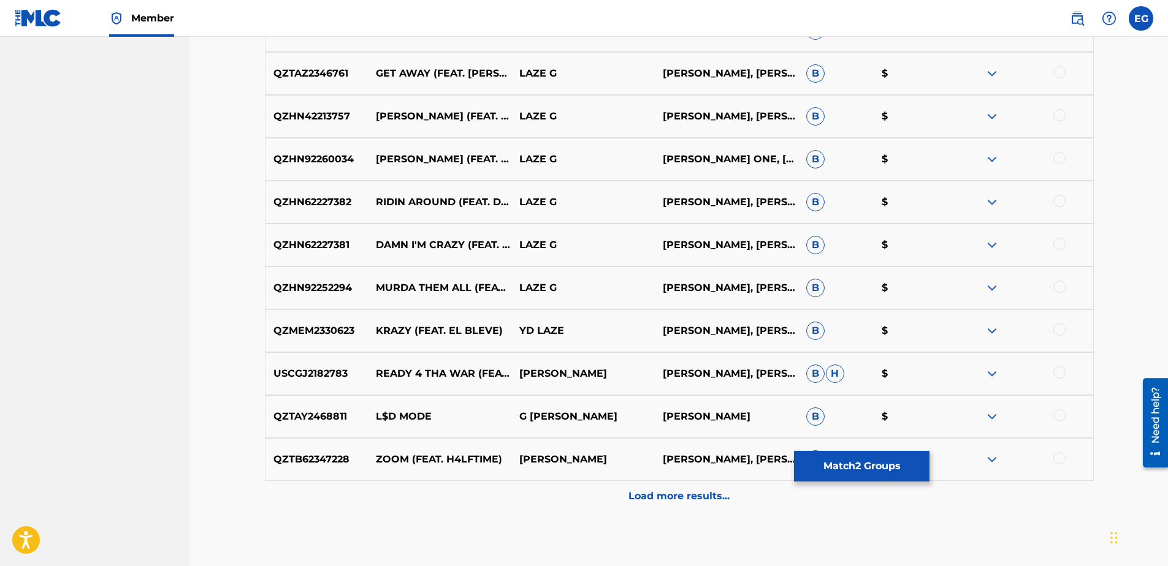
scroll to position [1358, 0]
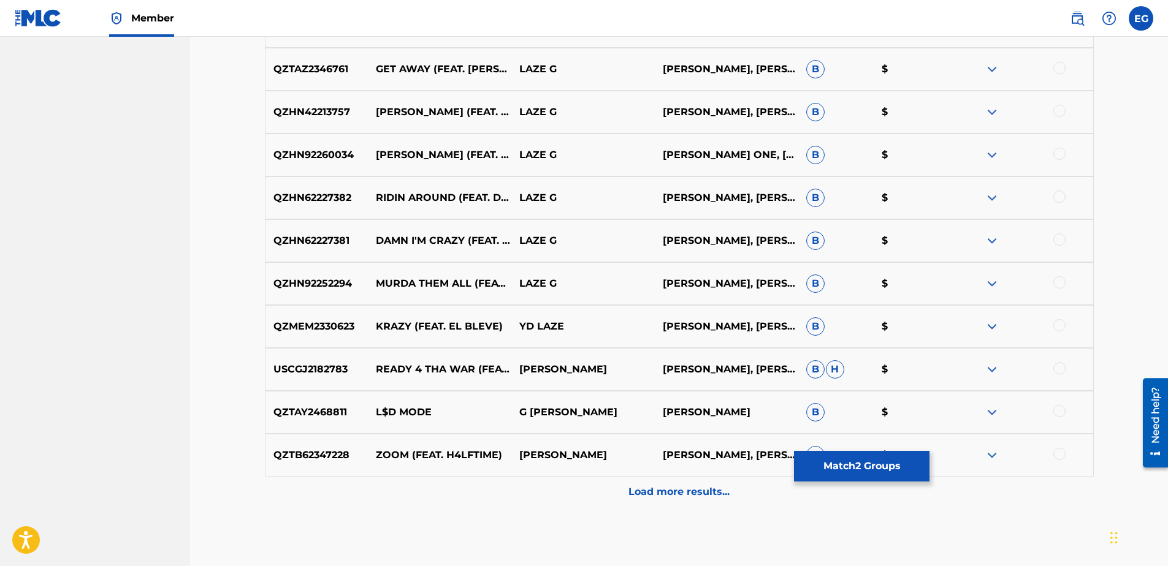
click at [664, 493] on p "Load more results..." at bounding box center [678, 492] width 101 height 15
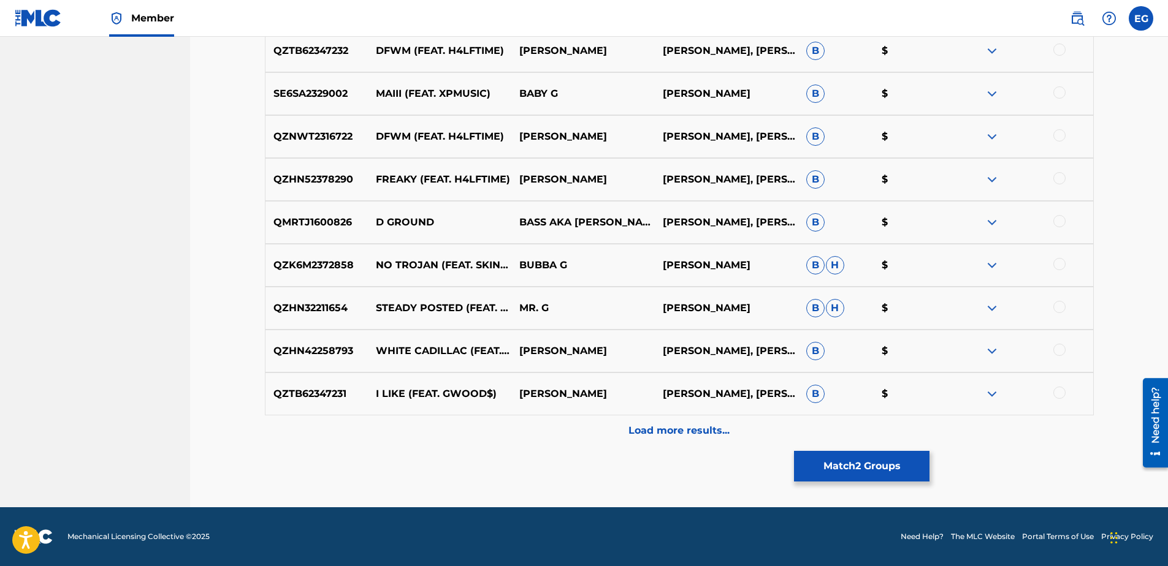
click at [678, 437] on p "Load more results..." at bounding box center [678, 431] width 101 height 15
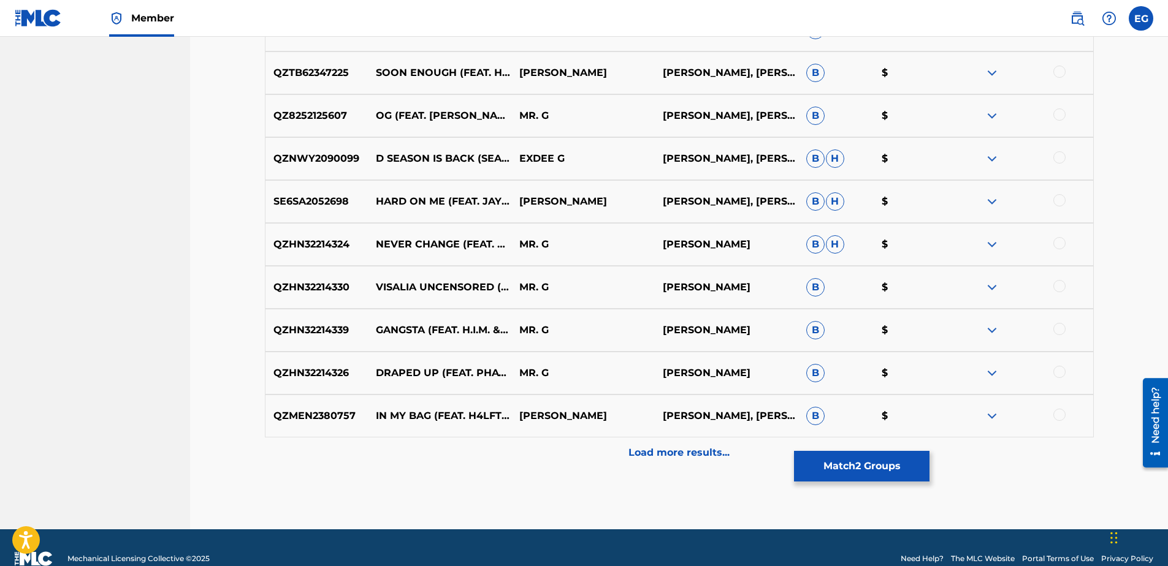
scroll to position [2278, 0]
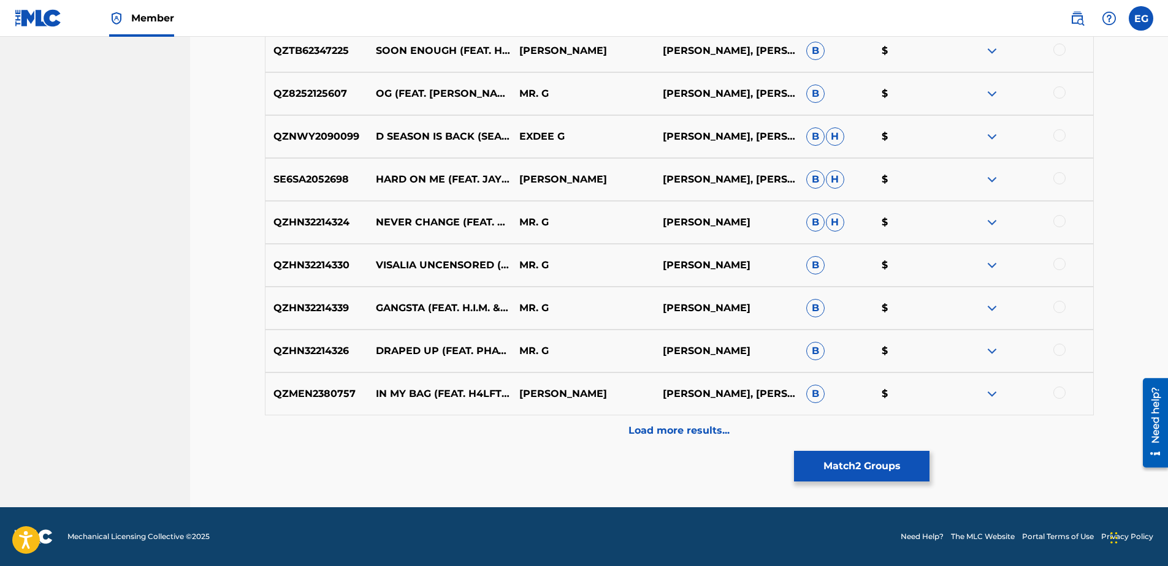
click at [680, 432] on p "Load more results..." at bounding box center [678, 431] width 101 height 15
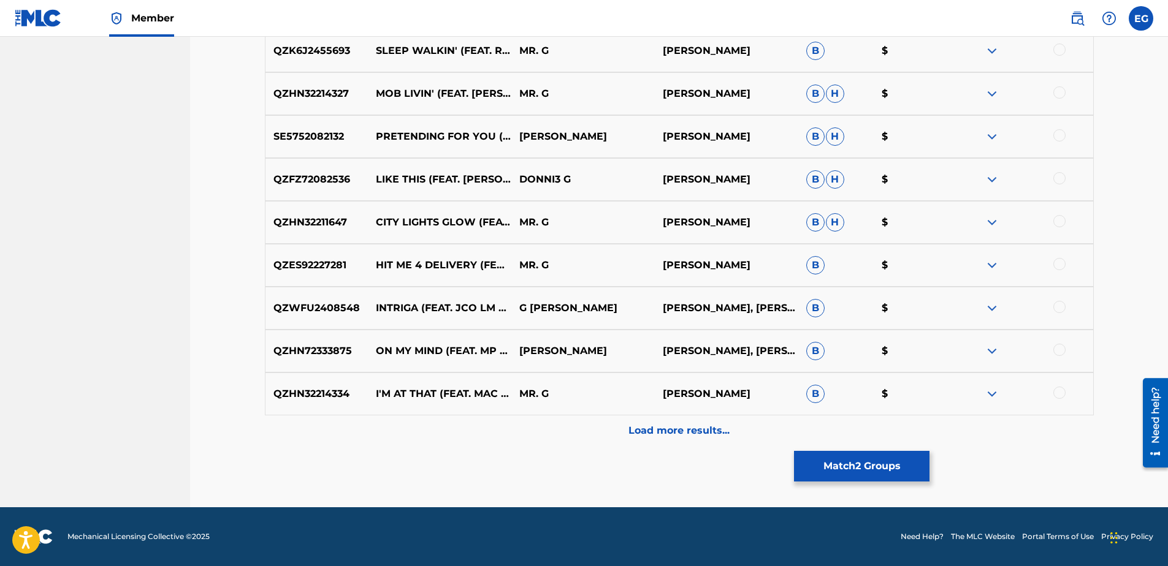
click at [675, 427] on p "Load more results..." at bounding box center [678, 431] width 101 height 15
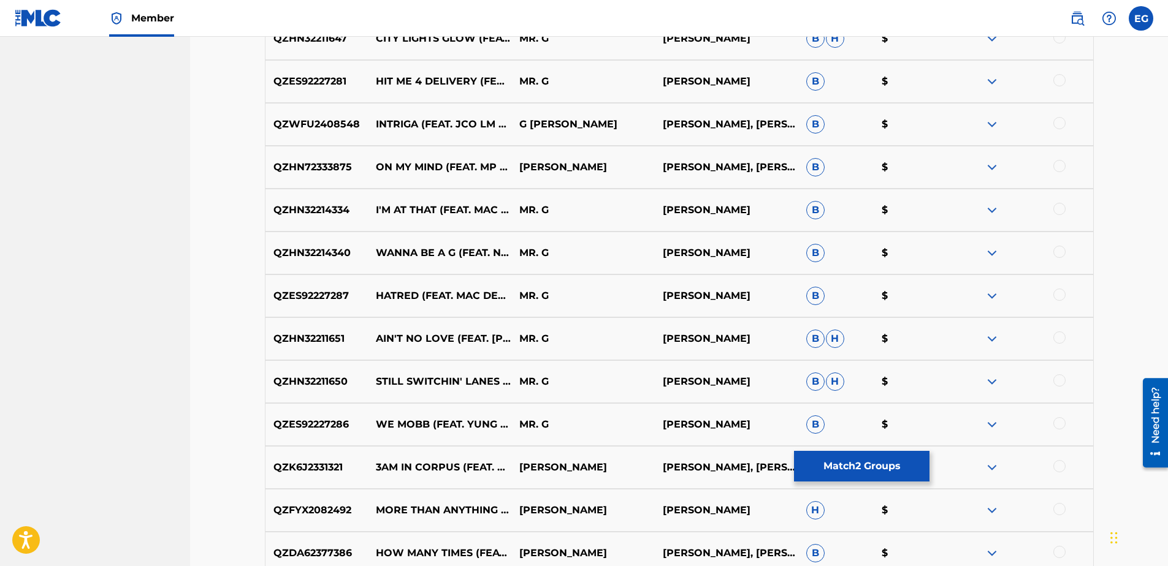
scroll to position [3136, 0]
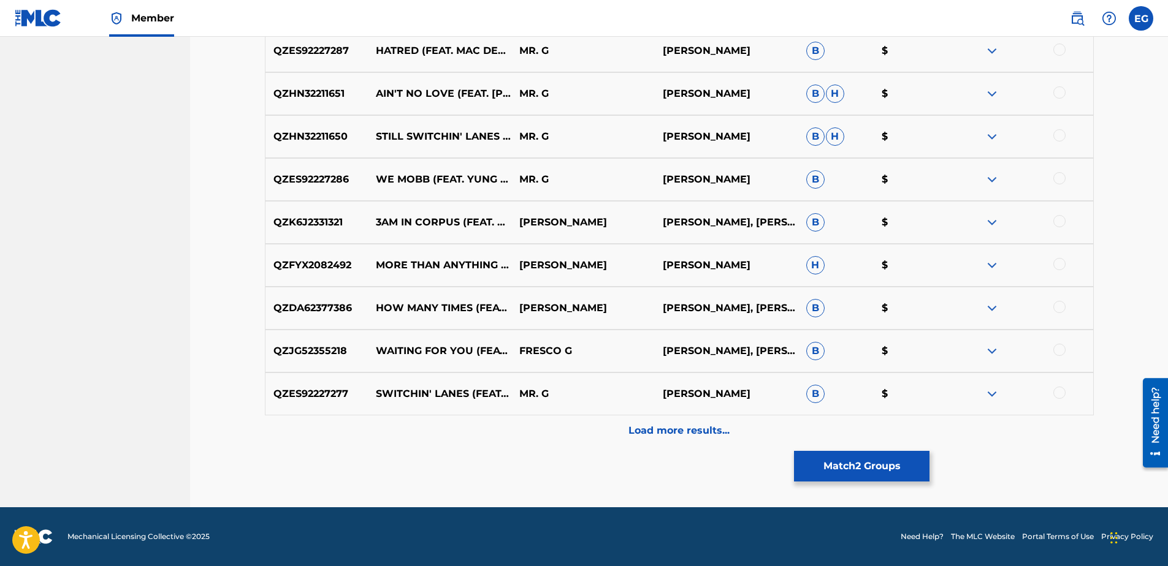
click at [672, 438] on p "Load more results..." at bounding box center [678, 431] width 101 height 15
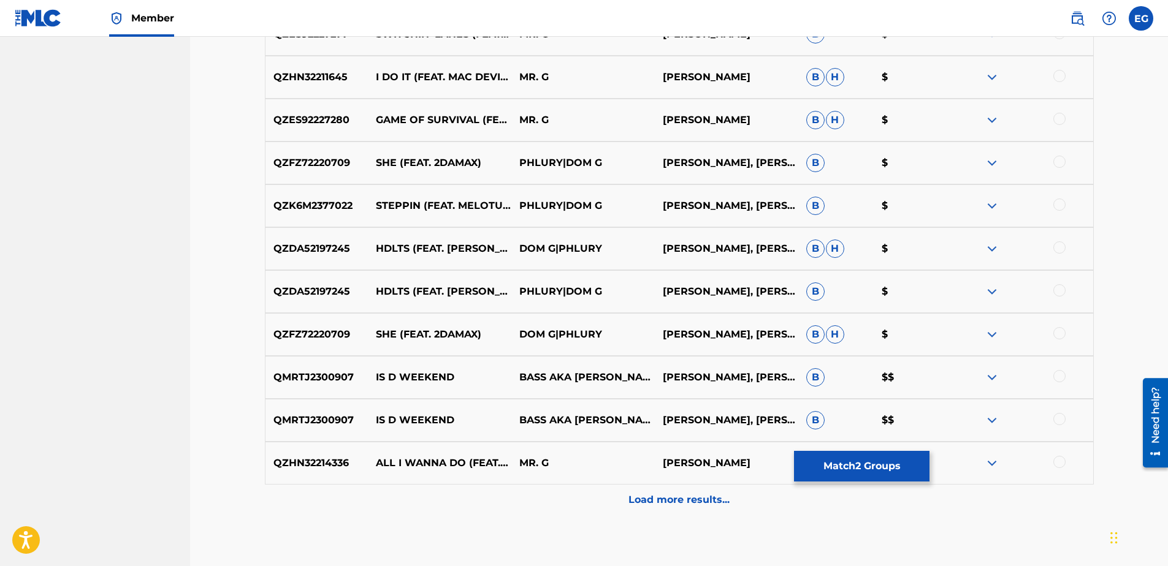
scroll to position [3504, 0]
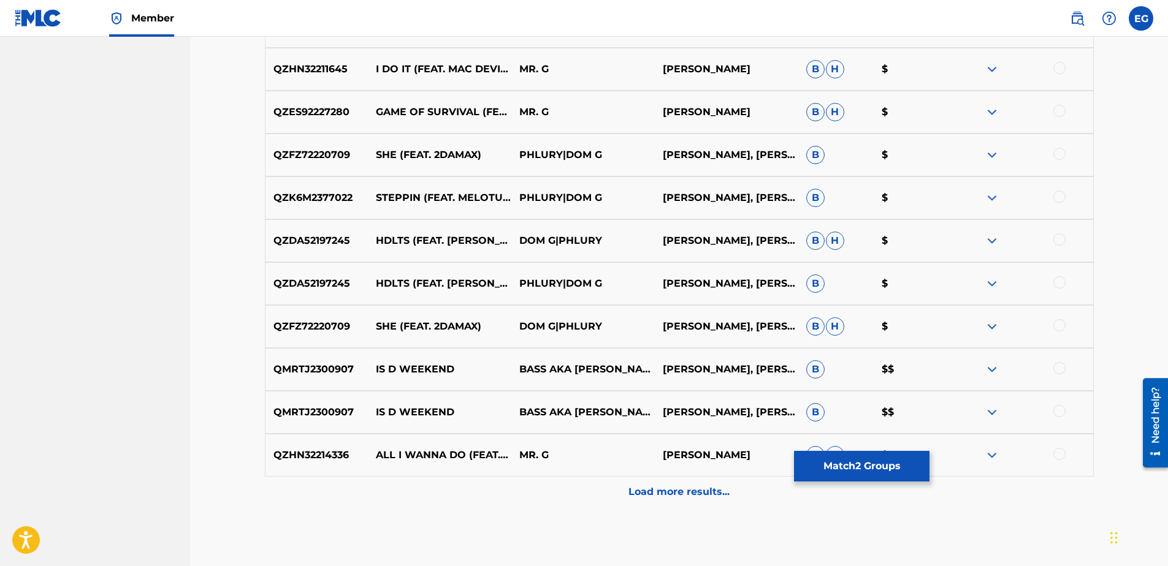
click at [855, 464] on button "Match 2 Groups" at bounding box center [861, 466] width 135 height 31
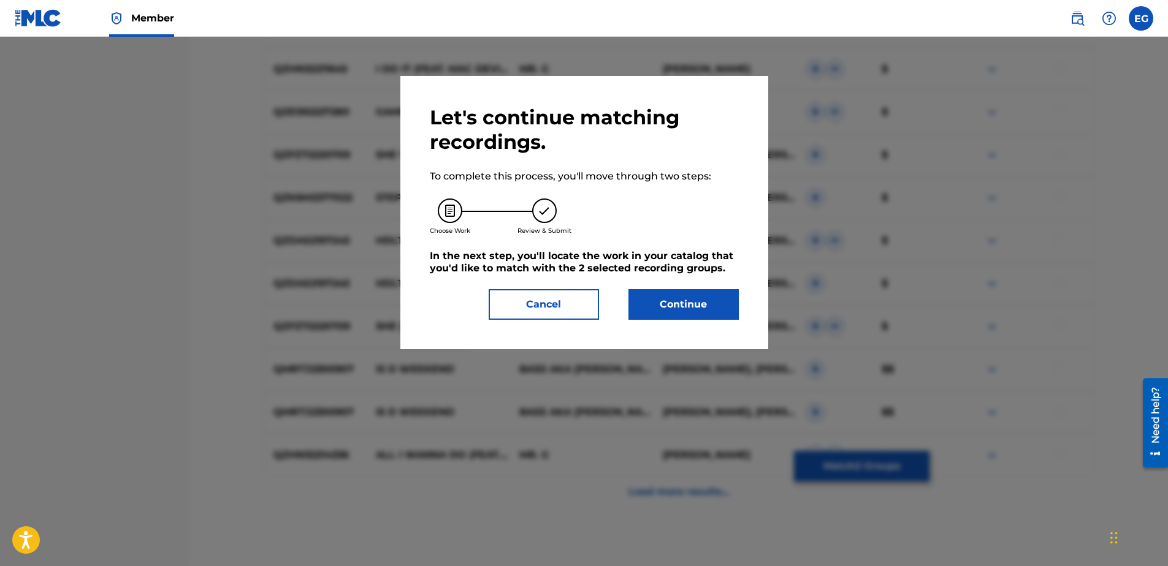
click at [720, 317] on button "Continue" at bounding box center [683, 304] width 110 height 31
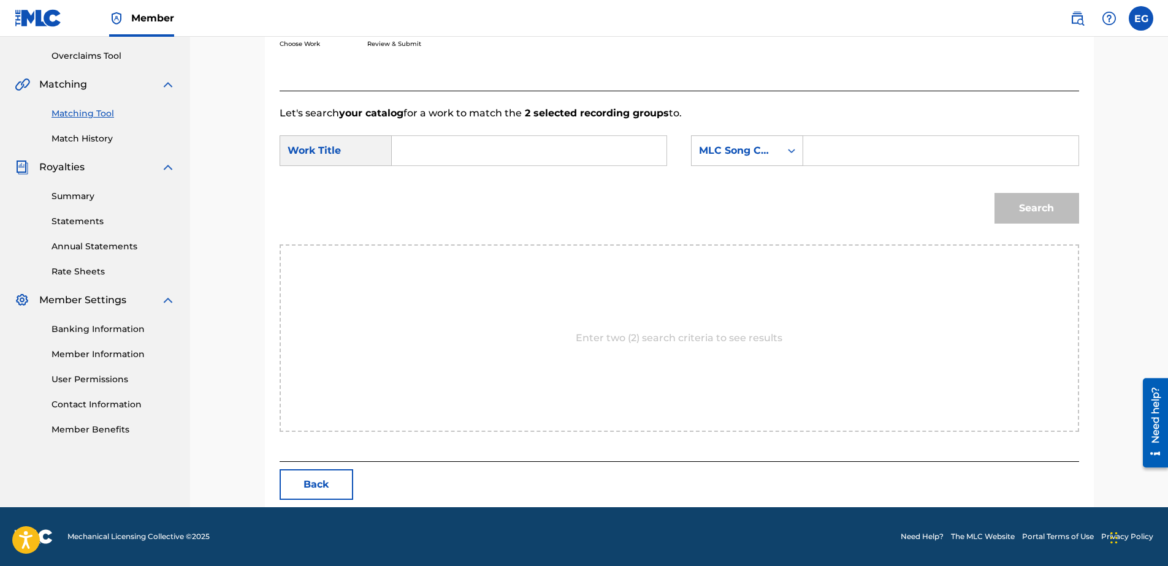
click at [469, 156] on input "Search Form" at bounding box center [529, 150] width 254 height 29
paste input "COKE BOTTLE (FEAT. MORENO2STONED & D RON)"
type input "COKE BOTTLE (FEAT. MORENO2STONED & D RON)"
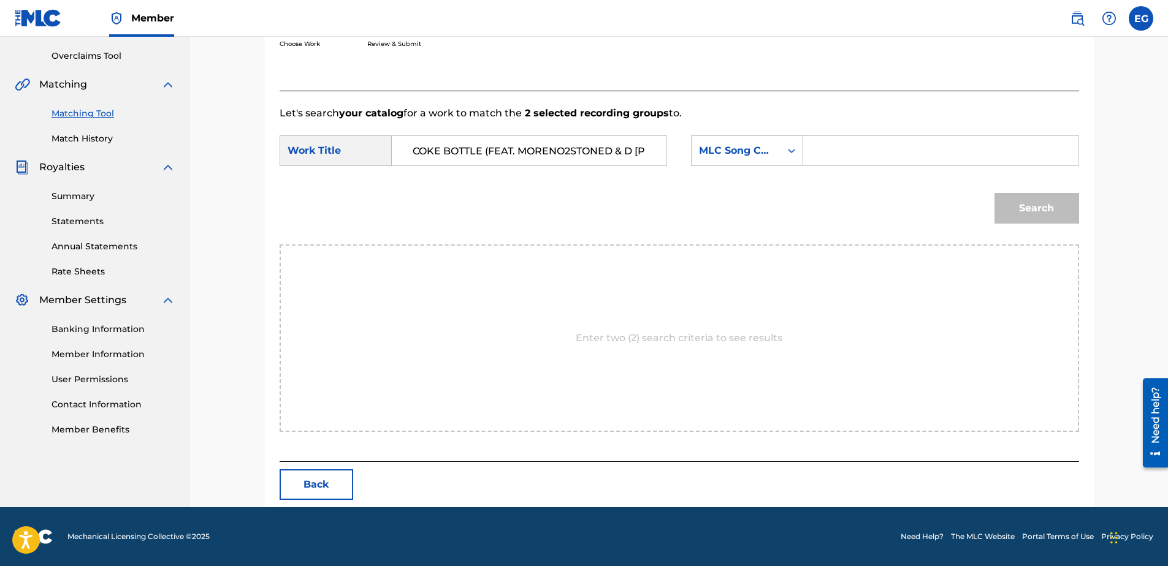
click at [853, 154] on input "Search Form" at bounding box center [940, 150] width 254 height 29
click at [758, 148] on div "MLC Song Code" at bounding box center [736, 150] width 74 height 15
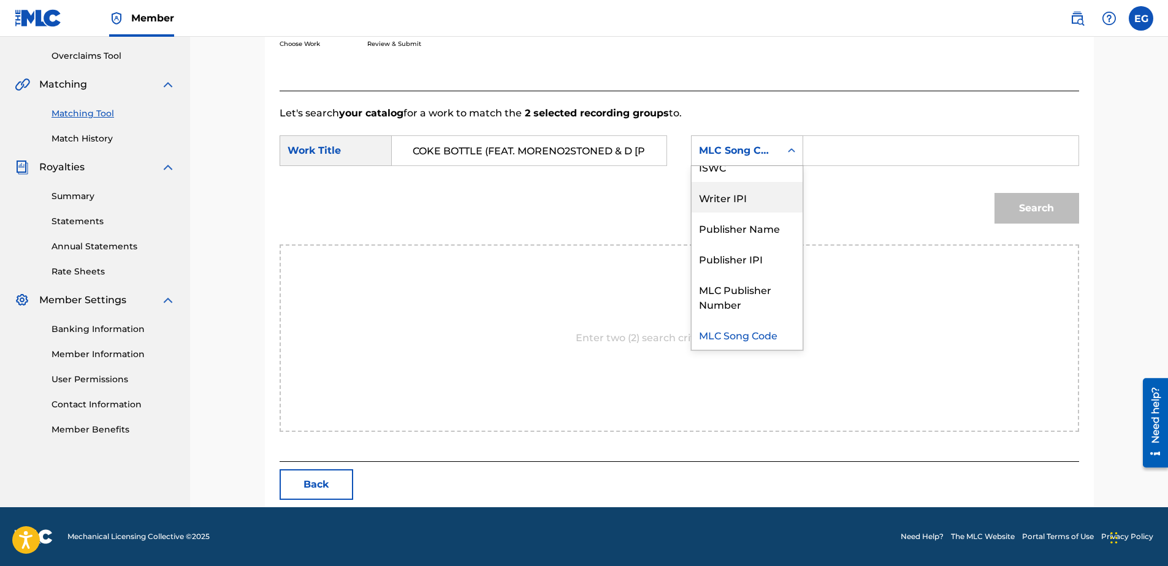
click at [720, 200] on div "Writer IPI" at bounding box center [746, 197] width 111 height 31
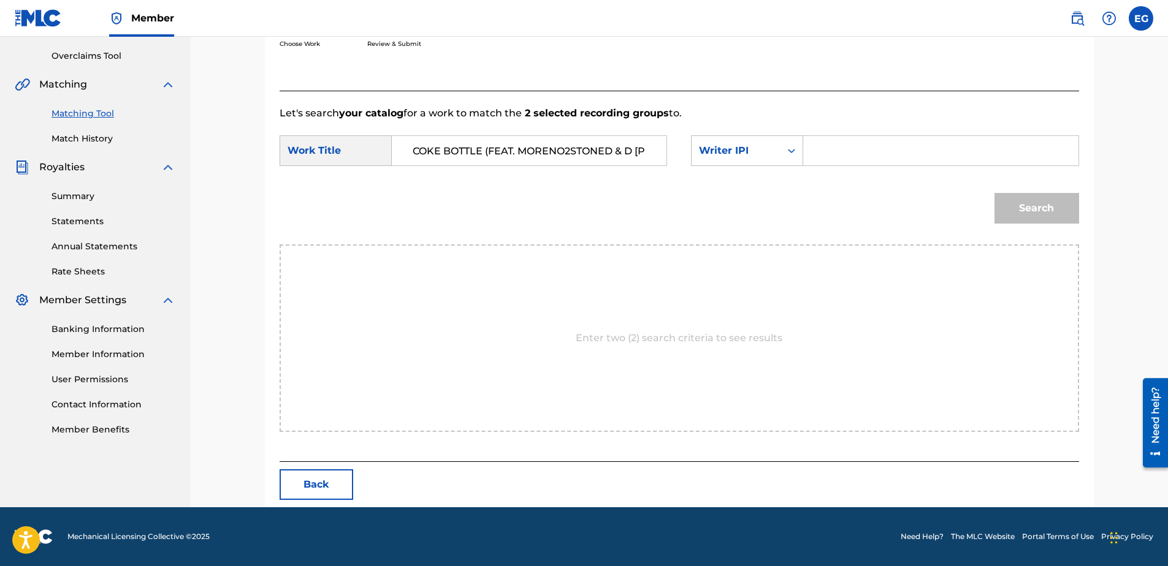
click at [831, 156] on input "Search Form" at bounding box center [940, 150] width 254 height 29
type input "00627104375"
click at [1081, 206] on div "Match Usage - Select Work In this step, you will locate the work you'd like to …" at bounding box center [679, 178] width 829 height 660
click at [1065, 206] on button "Search" at bounding box center [1036, 208] width 85 height 31
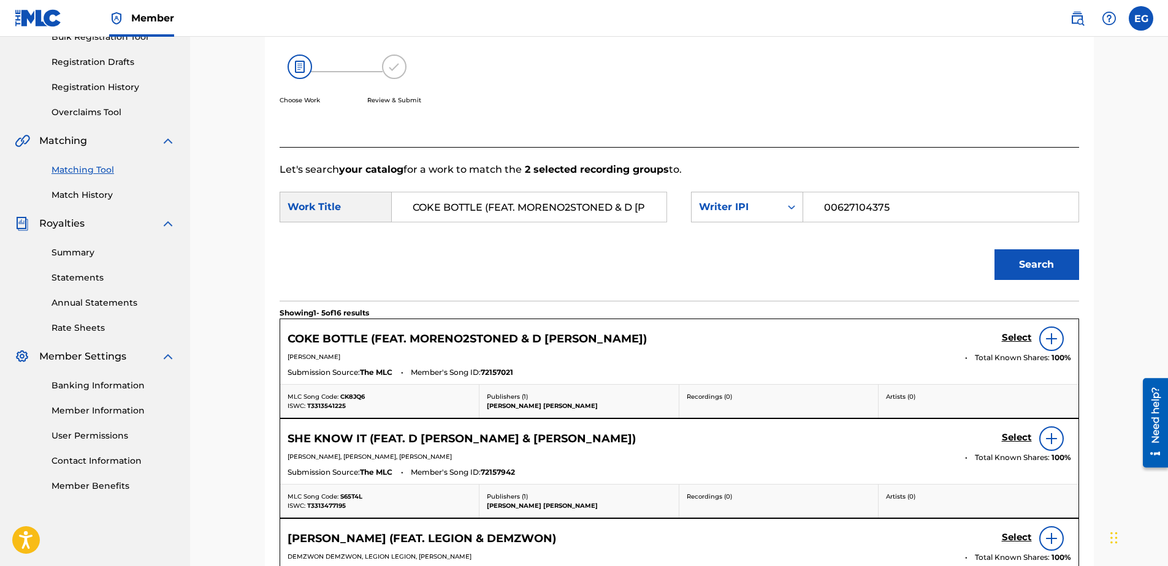
scroll to position [250, 0]
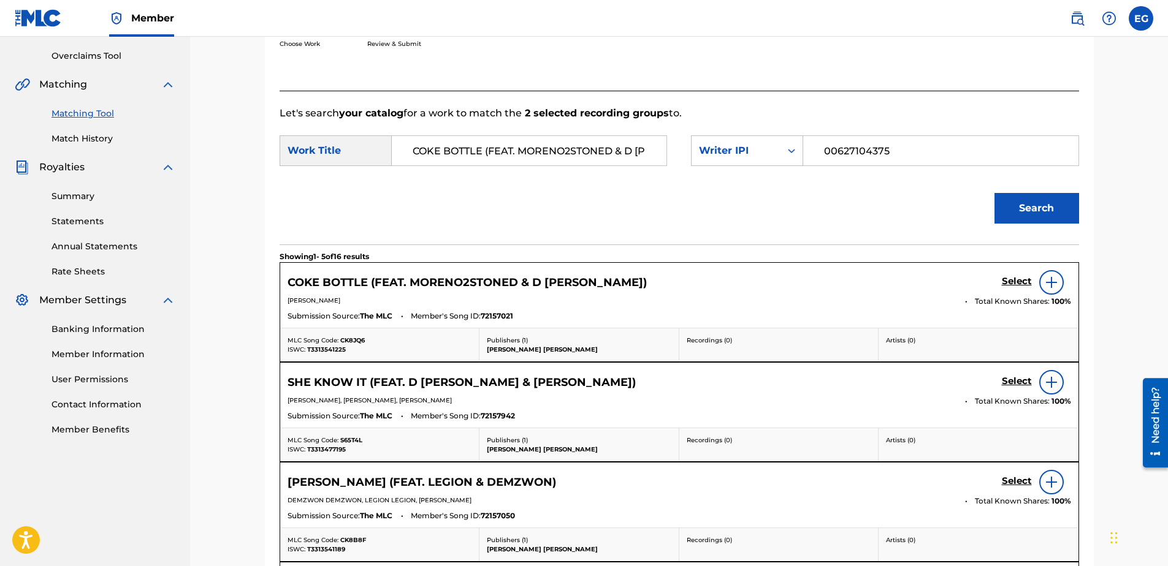
click at [1018, 276] on h5 "Select" at bounding box center [1017, 282] width 30 height 12
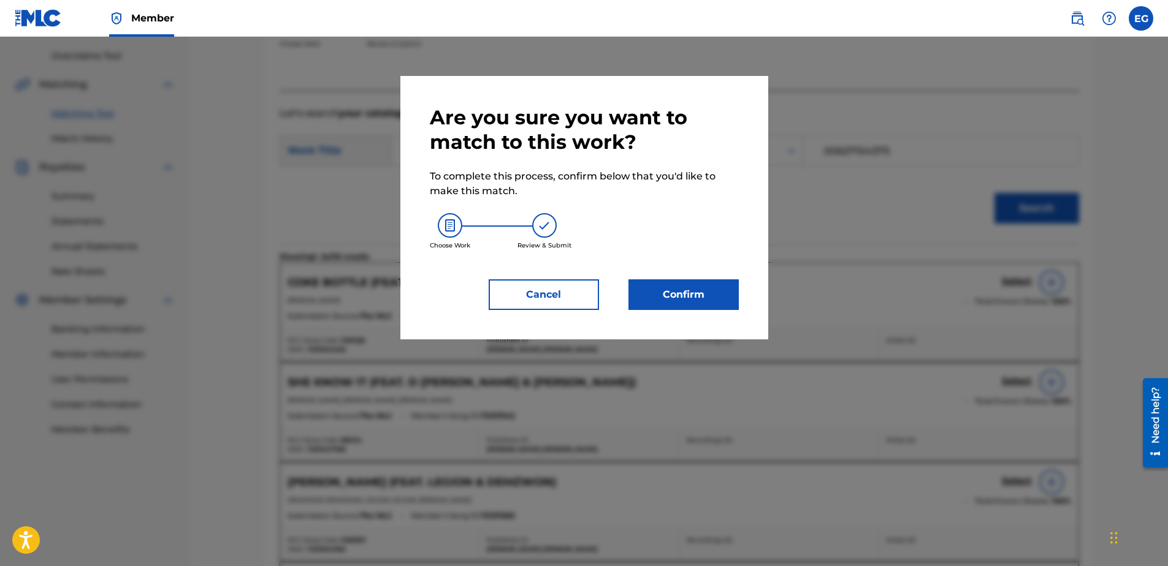
click at [709, 290] on button "Confirm" at bounding box center [683, 295] width 110 height 31
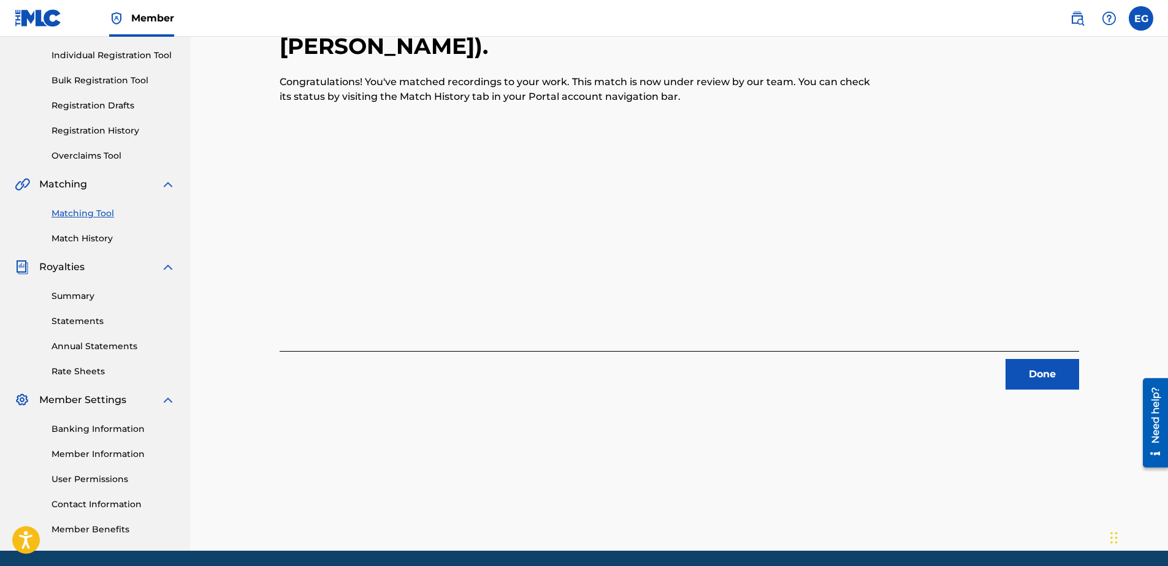
scroll to position [10, 0]
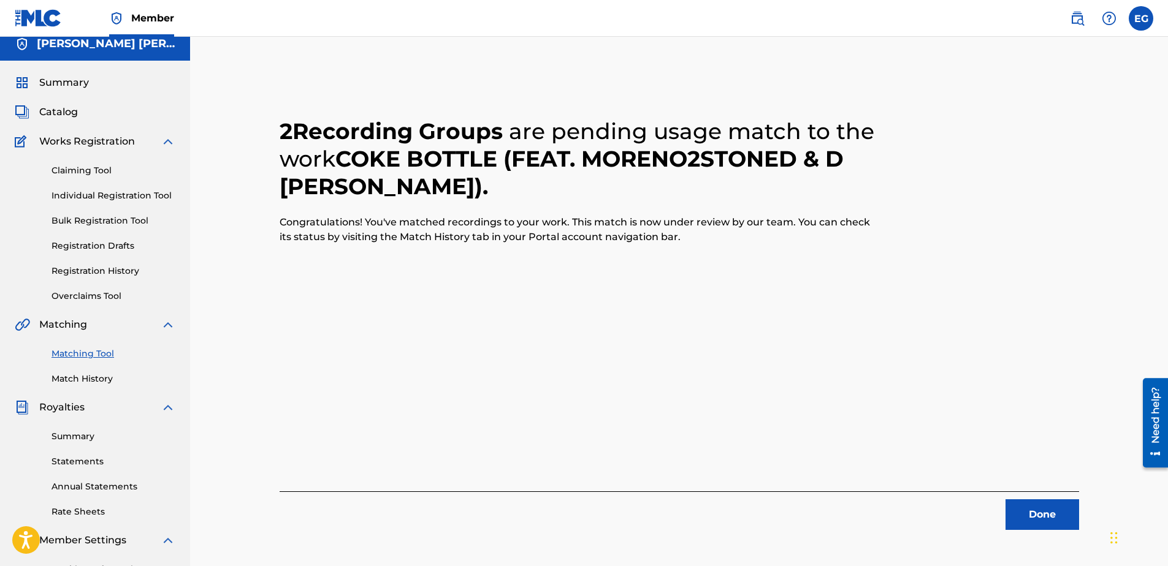
click at [1036, 522] on button "Done" at bounding box center [1042, 515] width 74 height 31
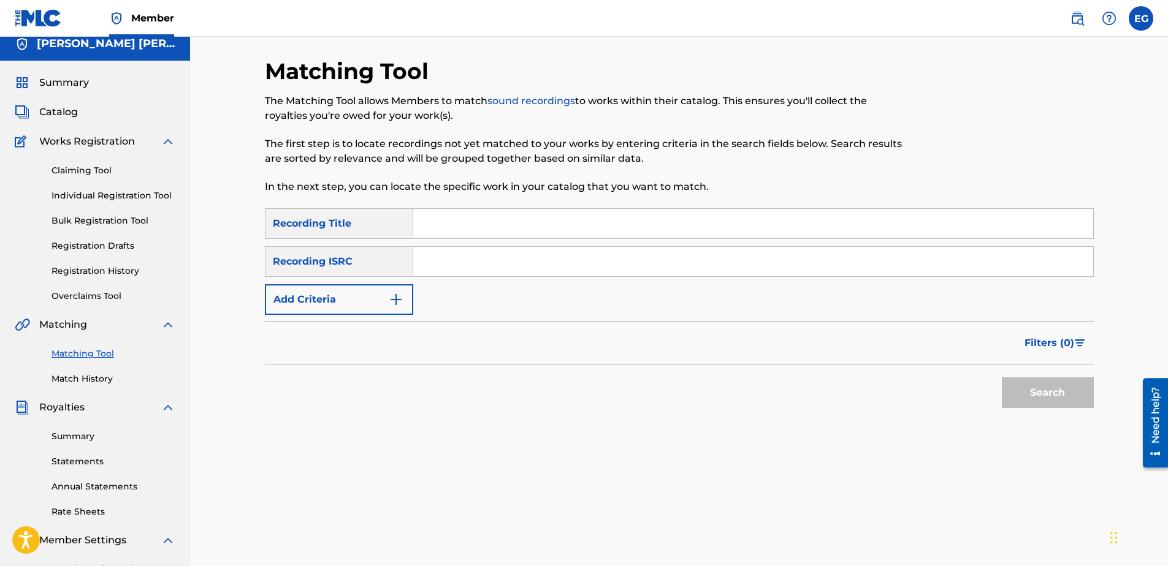
click at [444, 219] on input "Search Form" at bounding box center [753, 223] width 680 height 29
paste input "DESERT HEAT (FEAT. BENNY HANNA YABEEZY, IAM GILGAMESH & KARNAGE) (DJ SYMPTOM RE…"
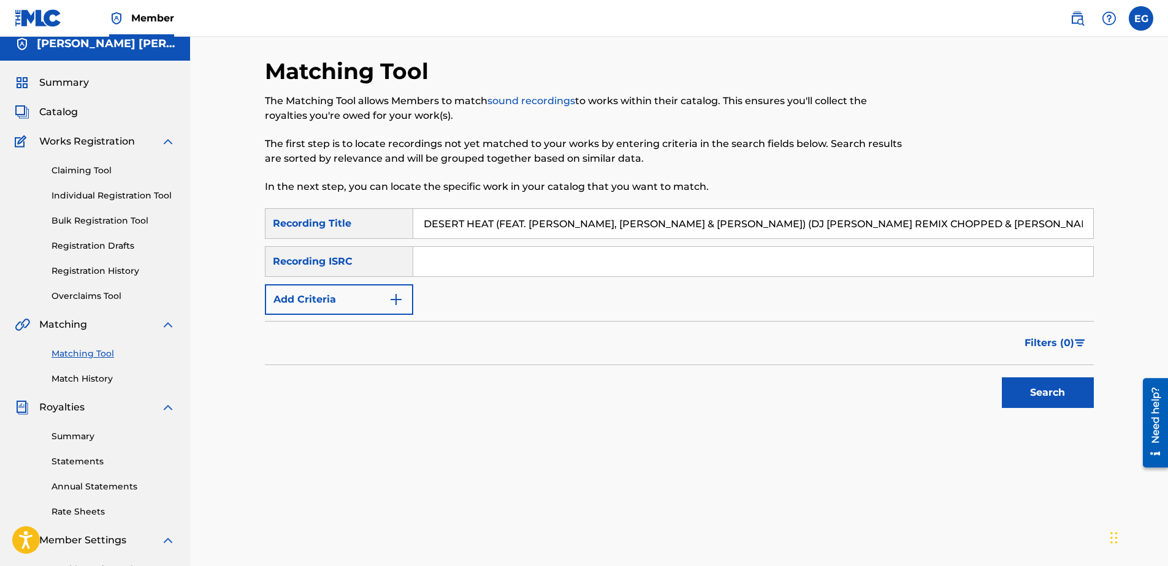
type input "DESERT HEAT (FEAT. BENNY HANNA YABEEZY, IAM GILGAMESH & KARNAGE) (DJ SYMPTOM RE…"
click at [391, 300] on img "Search Form" at bounding box center [396, 299] width 15 height 15
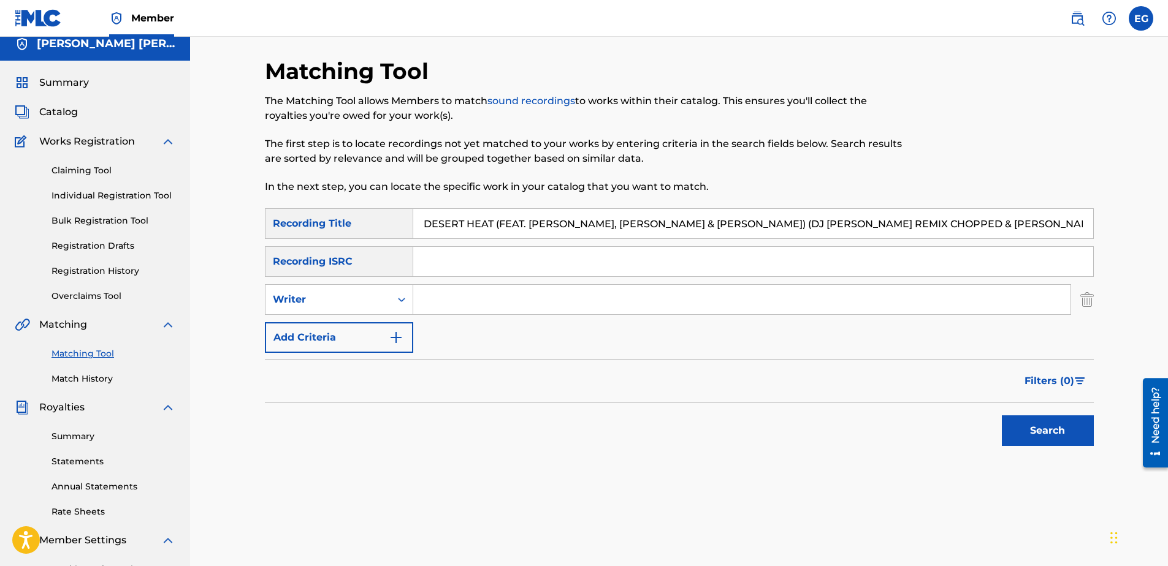
click at [470, 309] on input "Search Form" at bounding box center [741, 299] width 657 height 29
type input "GONZALES, EDWARDO ADRIAN"
click at [402, 340] on img "Search Form" at bounding box center [396, 337] width 15 height 15
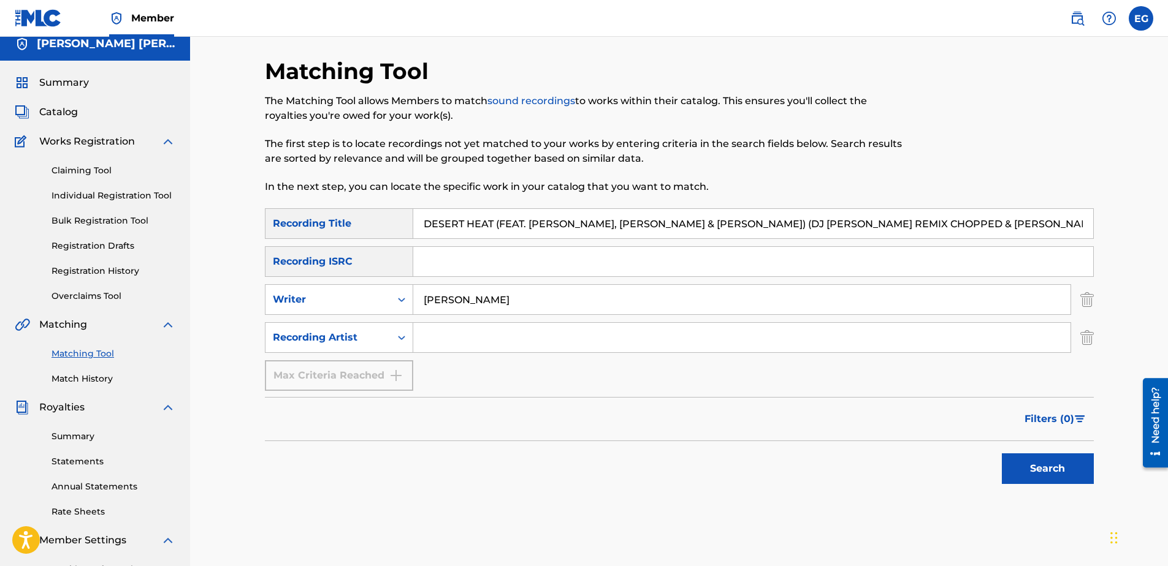
click at [482, 343] on input "Search Form" at bounding box center [741, 337] width 657 height 29
type input "Laze G"
click at [1047, 465] on button "Search" at bounding box center [1048, 469] width 92 height 31
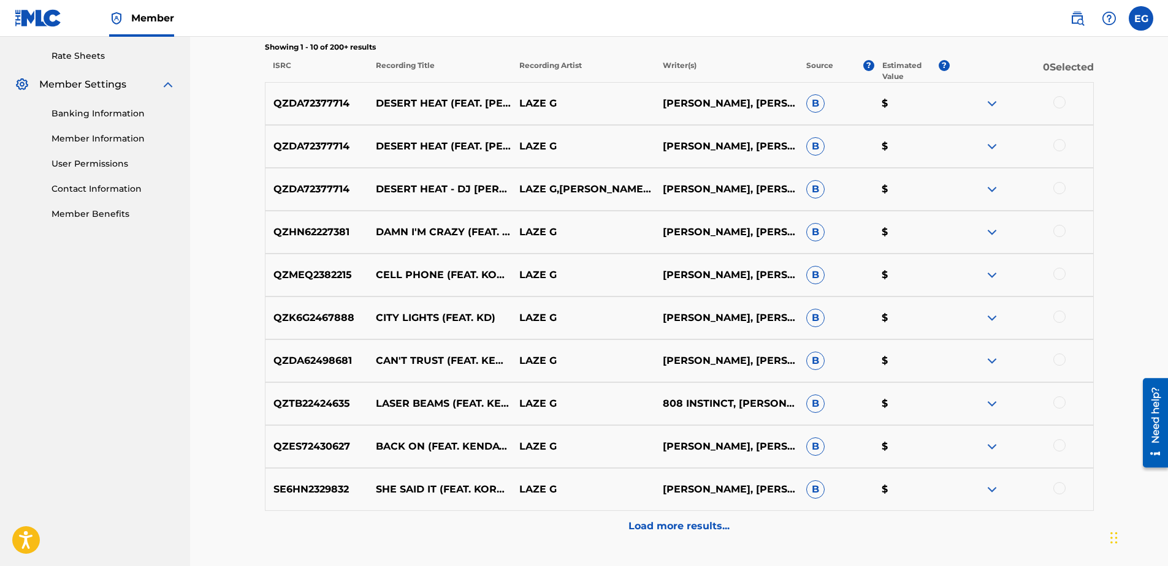
scroll to position [316, 0]
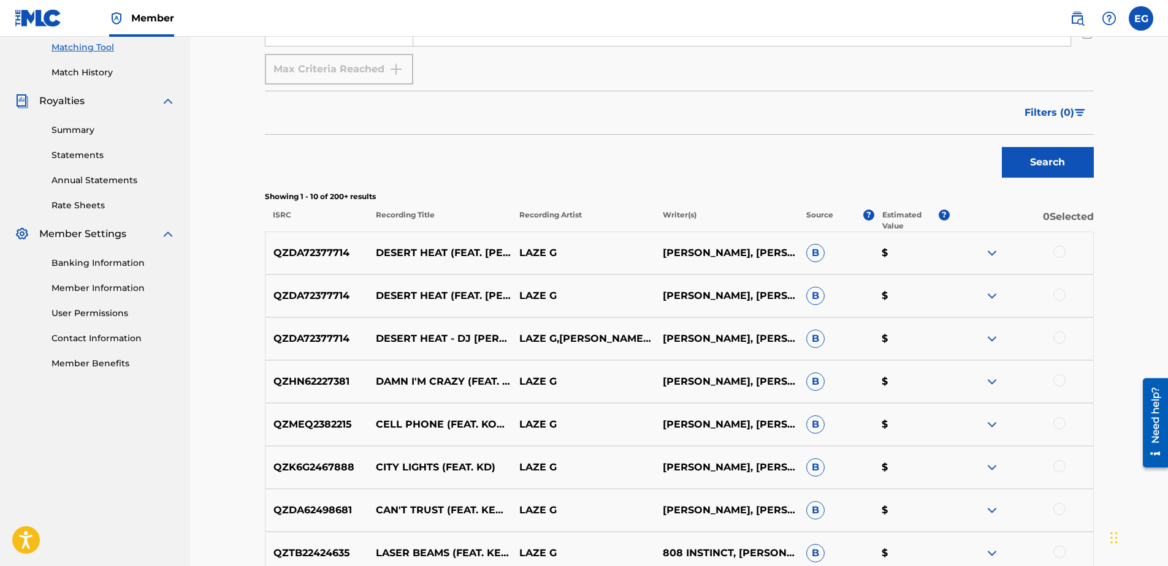
click at [1059, 254] on div at bounding box center [1059, 252] width 12 height 12
click at [1062, 293] on div at bounding box center [1059, 295] width 12 height 12
click at [1062, 338] on div at bounding box center [1059, 338] width 12 height 12
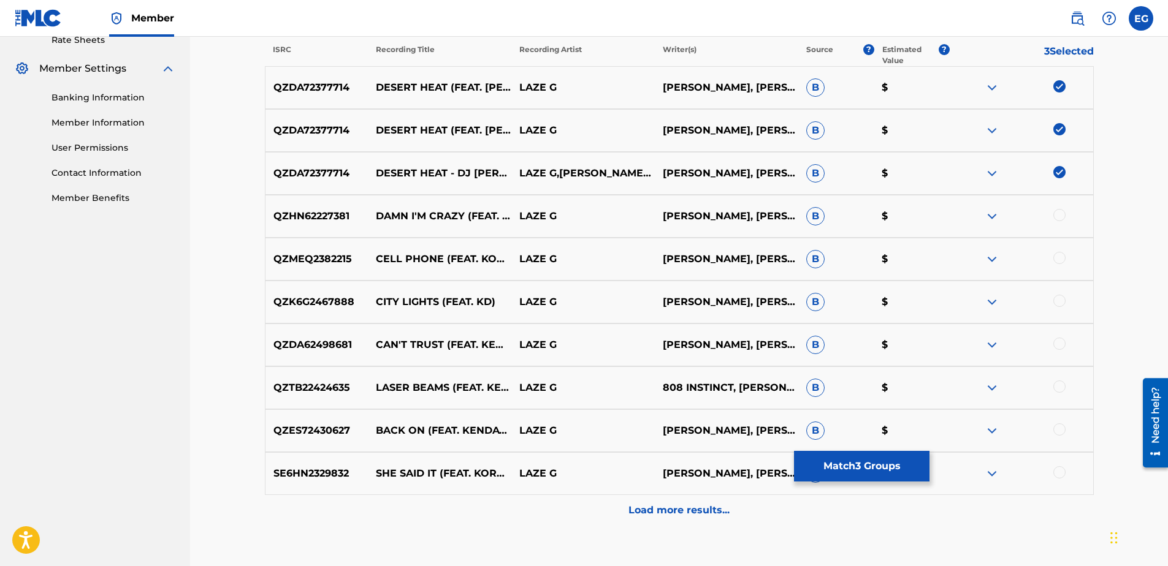
scroll to position [500, 0]
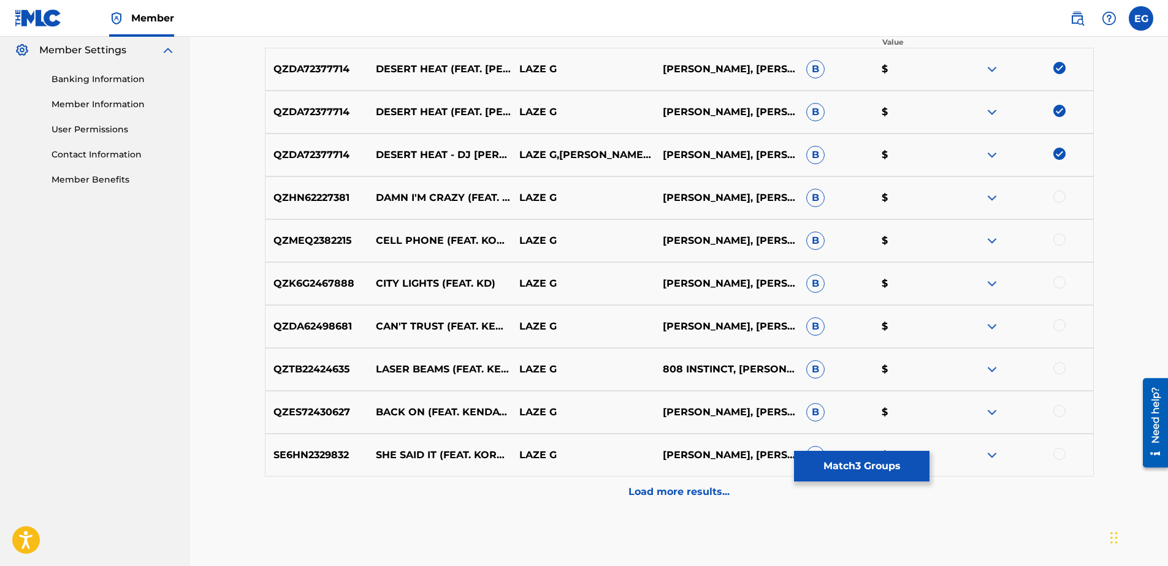
click at [647, 490] on p "Load more results..." at bounding box center [678, 492] width 101 height 15
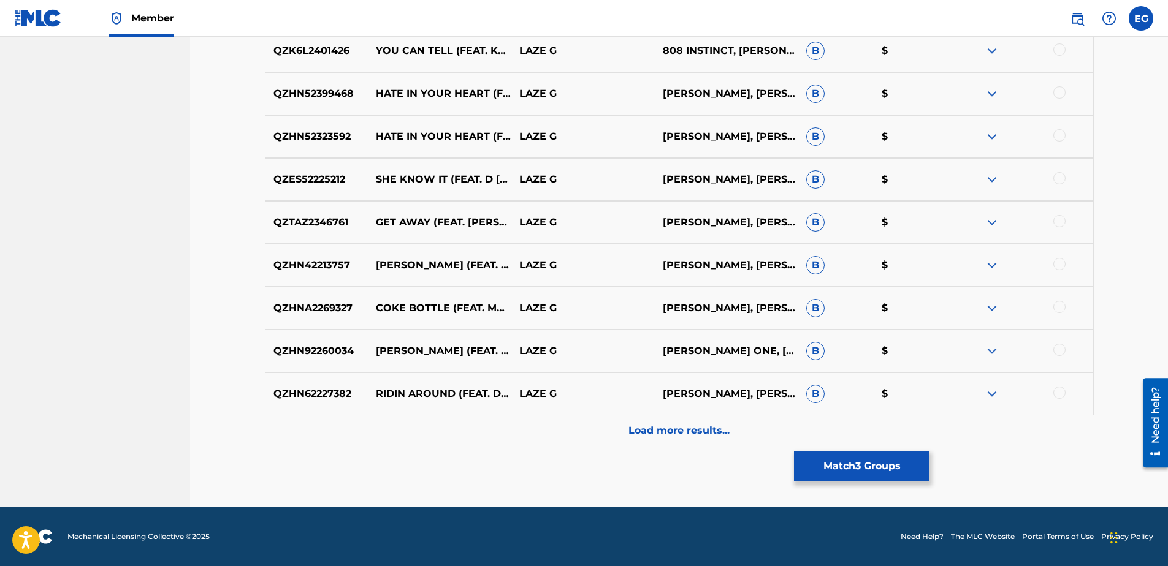
click at [645, 435] on p "Load more results..." at bounding box center [678, 431] width 101 height 15
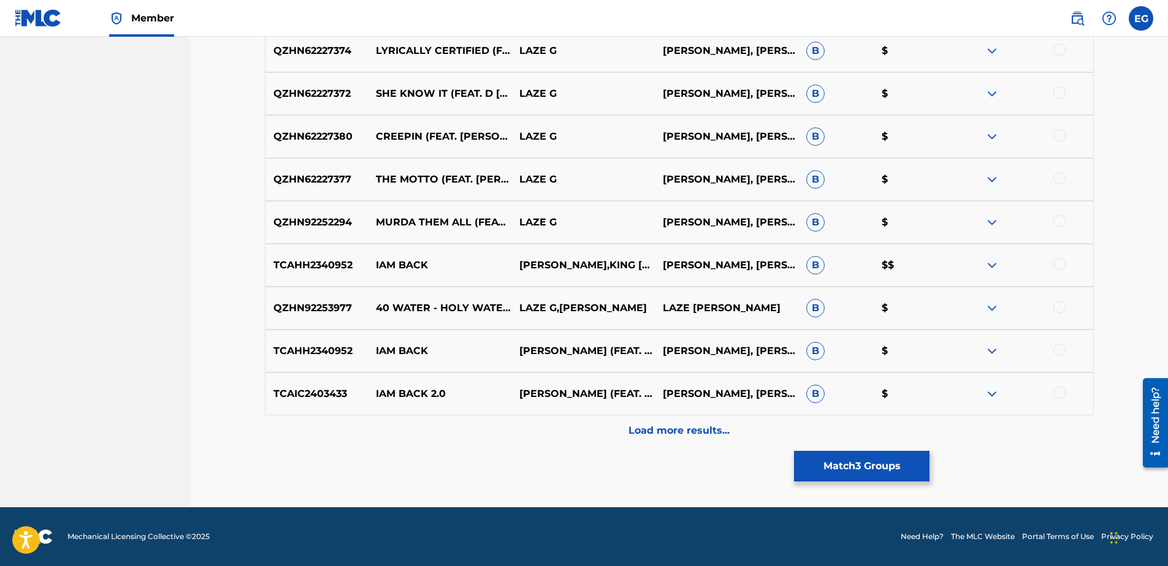
click at [644, 432] on p "Load more results..." at bounding box center [678, 431] width 101 height 15
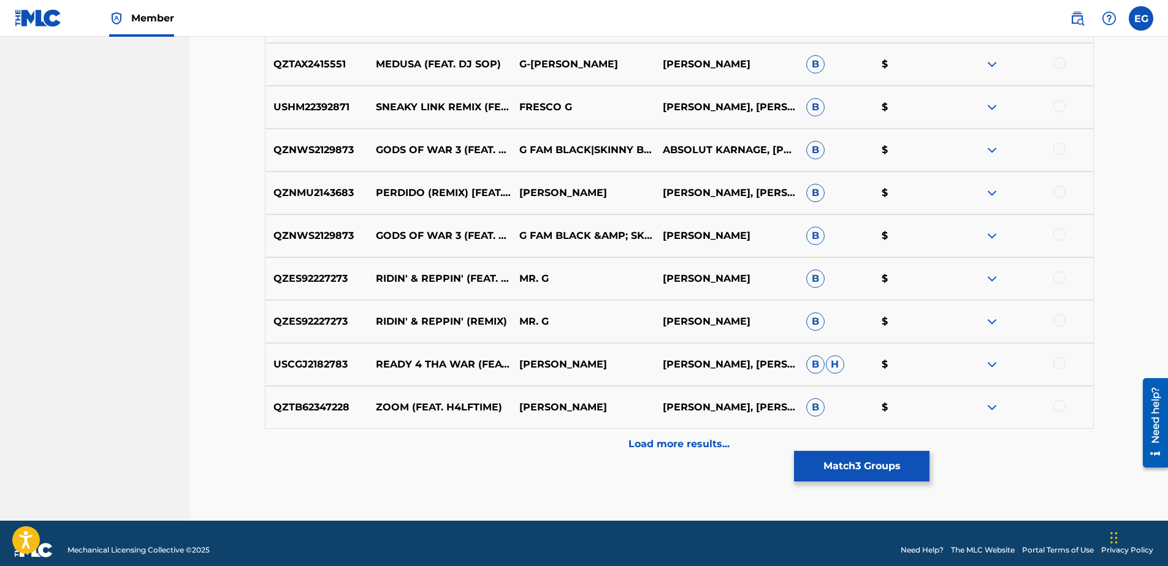
scroll to position [1849, 0]
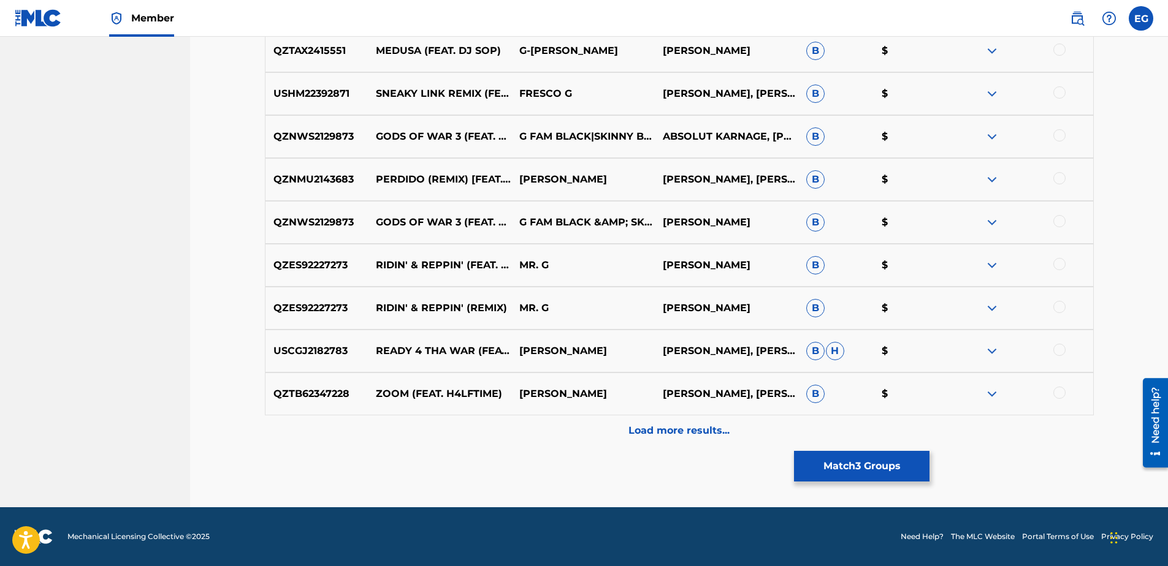
click at [644, 430] on p "Load more results..." at bounding box center [678, 431] width 101 height 15
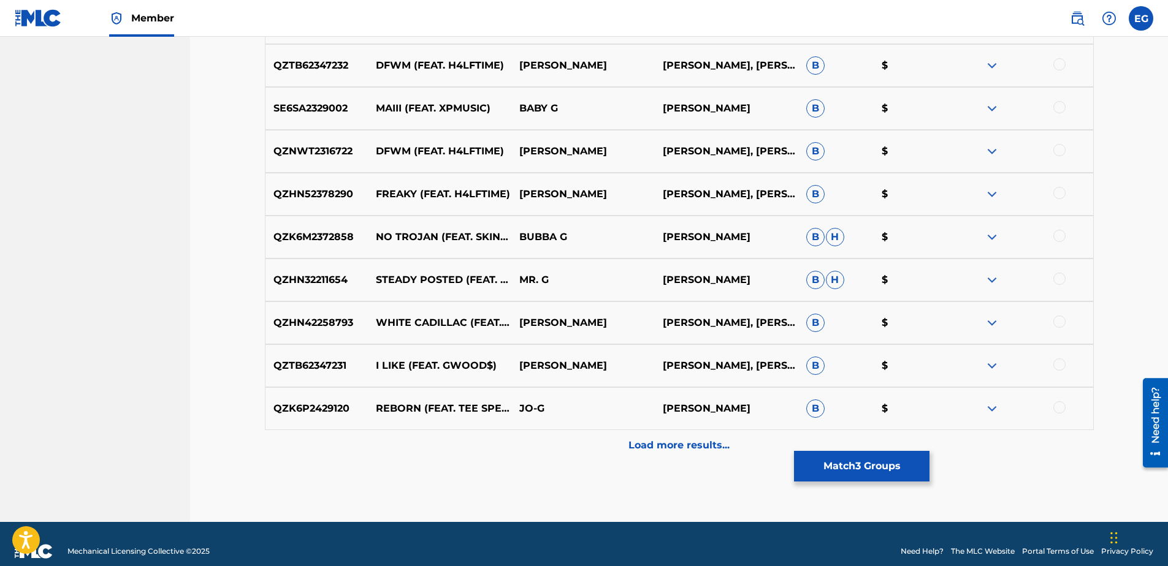
scroll to position [2278, 0]
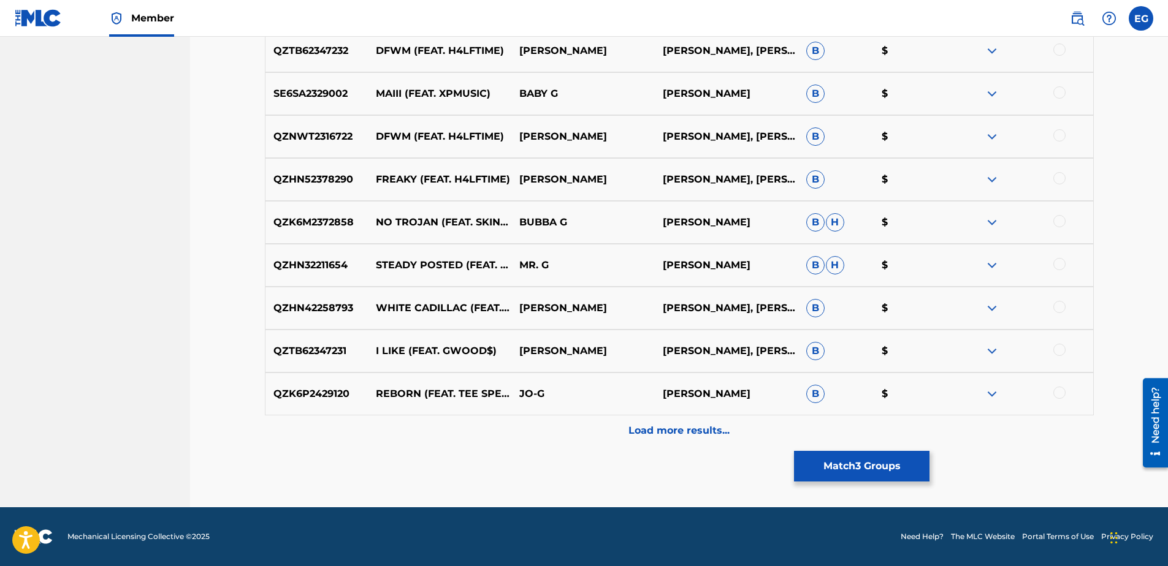
click at [855, 470] on button "Match 3 Groups" at bounding box center [861, 466] width 135 height 31
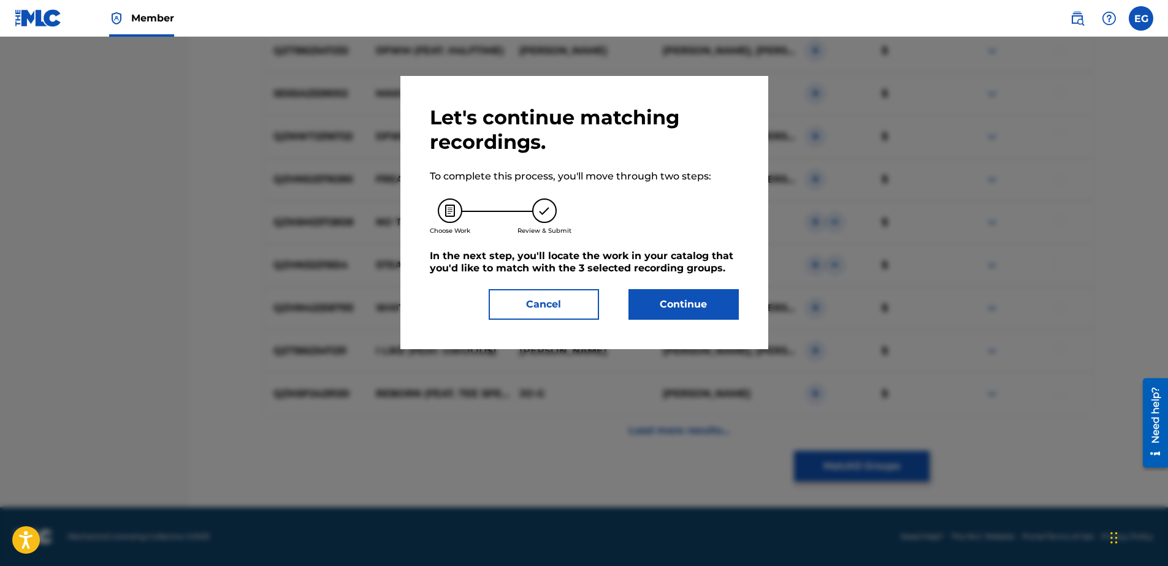
click at [690, 313] on button "Continue" at bounding box center [683, 304] width 110 height 31
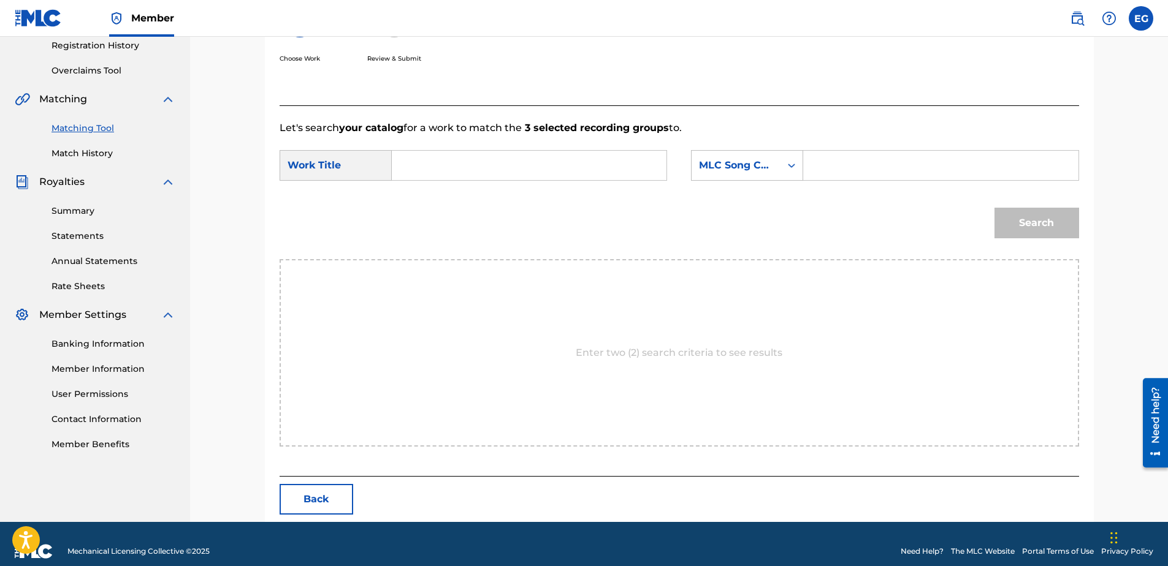
scroll to position [250, 0]
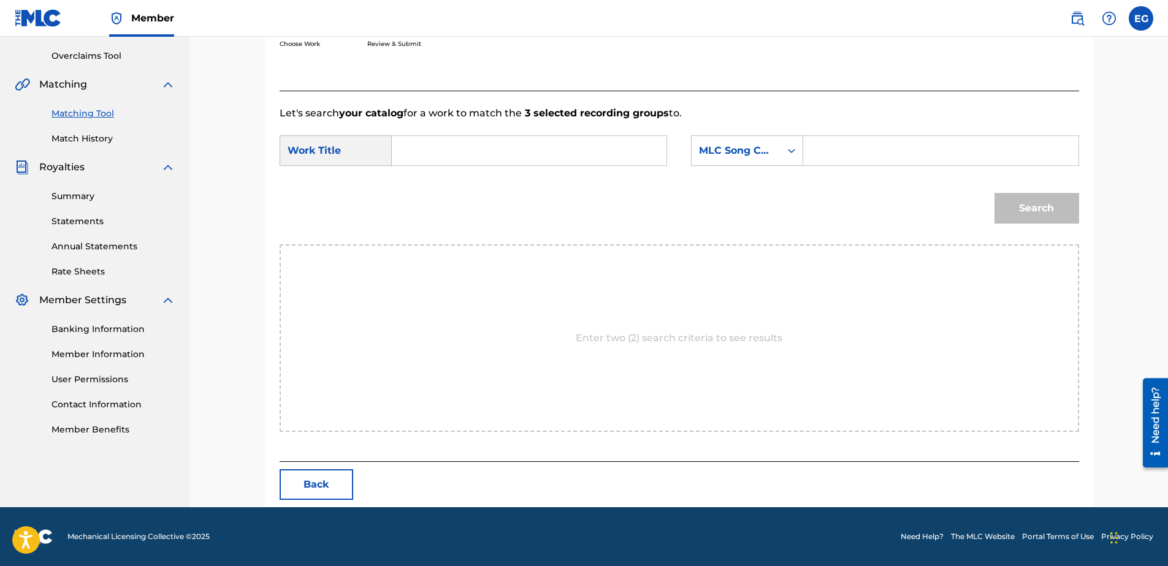
click at [449, 158] on input "Search Form" at bounding box center [529, 150] width 254 height 29
paste input "DESERT HEAT (FEAT. BENNY HANNA YABEEZY, IAM GILGAMESH & KARNAGE) (DJ SYMPTOM RE…"
type input "DESERT HEAT (FEAT. BENNY HANNA YABEEZY, IAM GILGAMESH & KARNAGE) (DJ SYMPTOM RE…"
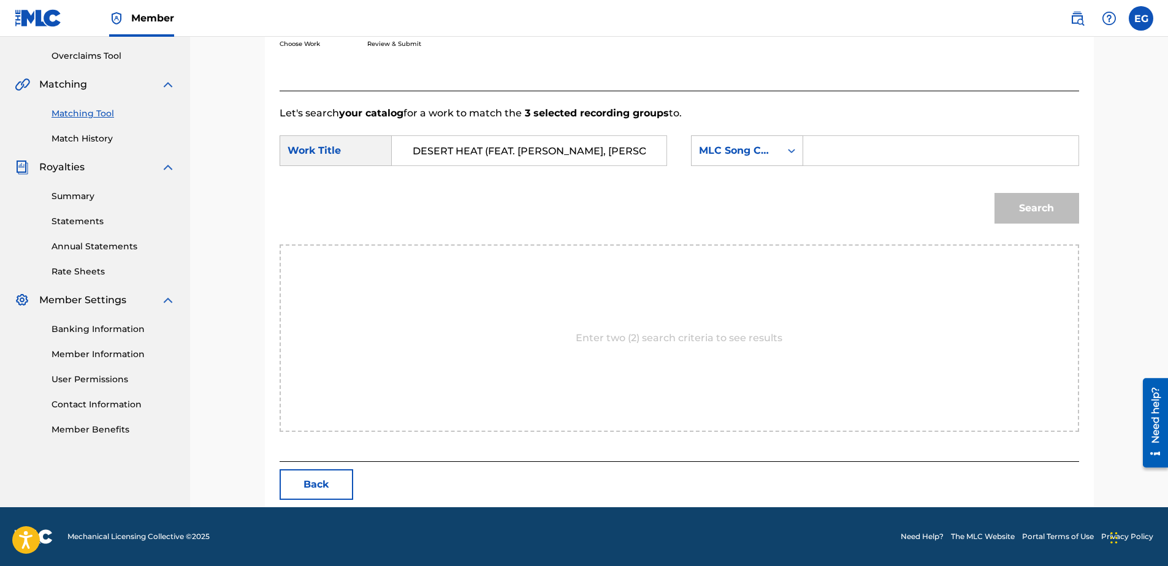
click at [829, 156] on input "Search Form" at bounding box center [940, 150] width 254 height 29
click at [771, 150] on div "MLC Song Code" at bounding box center [736, 150] width 74 height 15
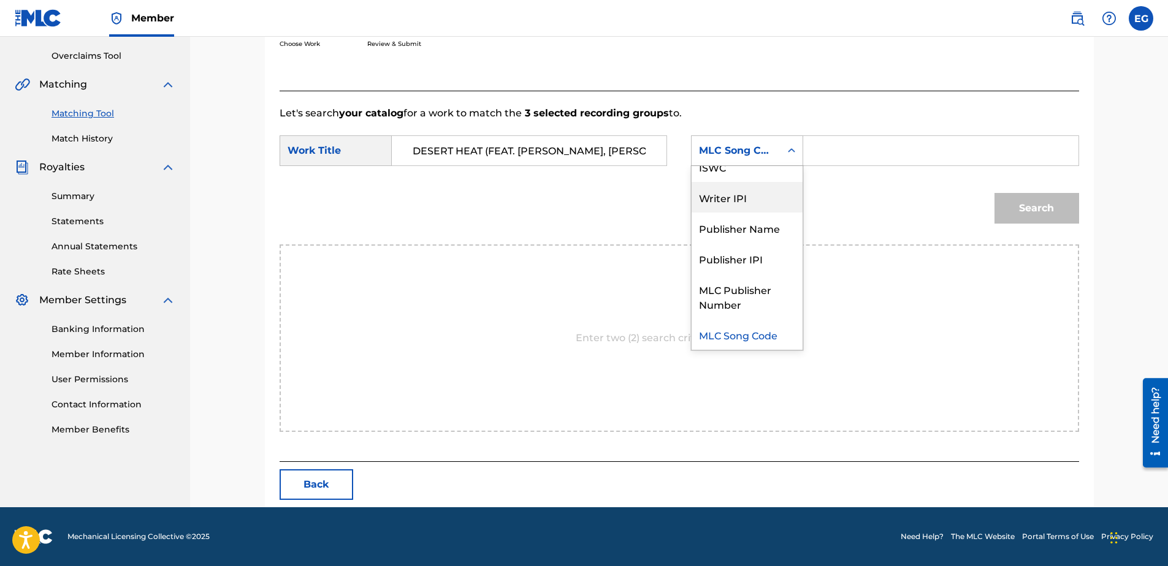
drag, startPoint x: 726, startPoint y: 194, endPoint x: 793, endPoint y: 185, distance: 67.4
click at [727, 194] on div "Writer IPI" at bounding box center [746, 197] width 111 height 31
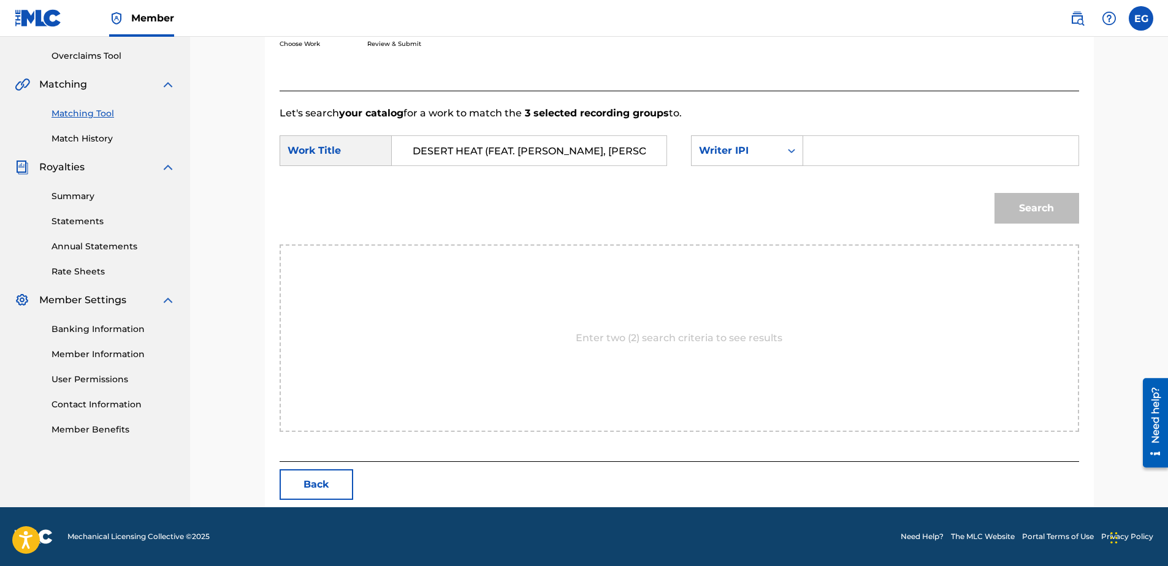
click at [834, 158] on input "Search Form" at bounding box center [940, 150] width 254 height 29
type input "00627104375"
click at [1049, 214] on button "Search" at bounding box center [1036, 208] width 85 height 31
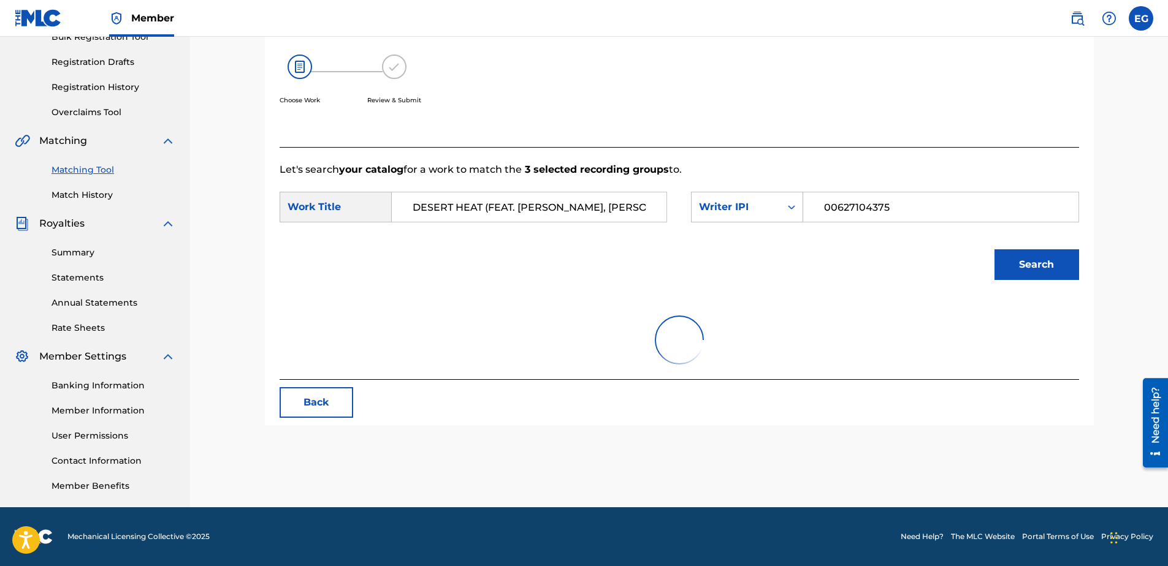
scroll to position [250, 0]
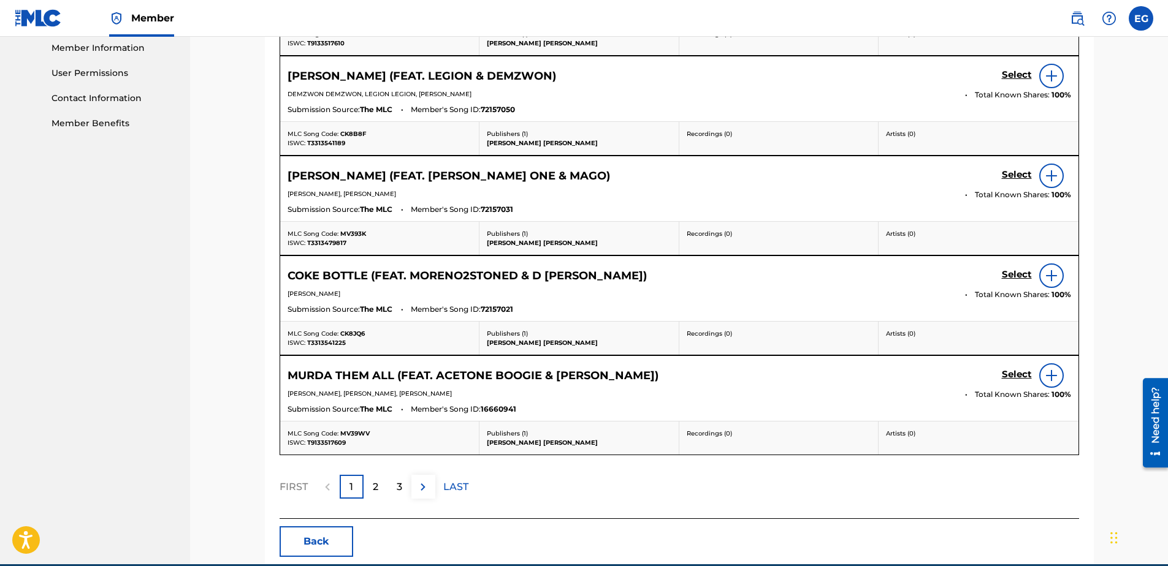
click at [378, 479] on div "2" at bounding box center [376, 487] width 24 height 24
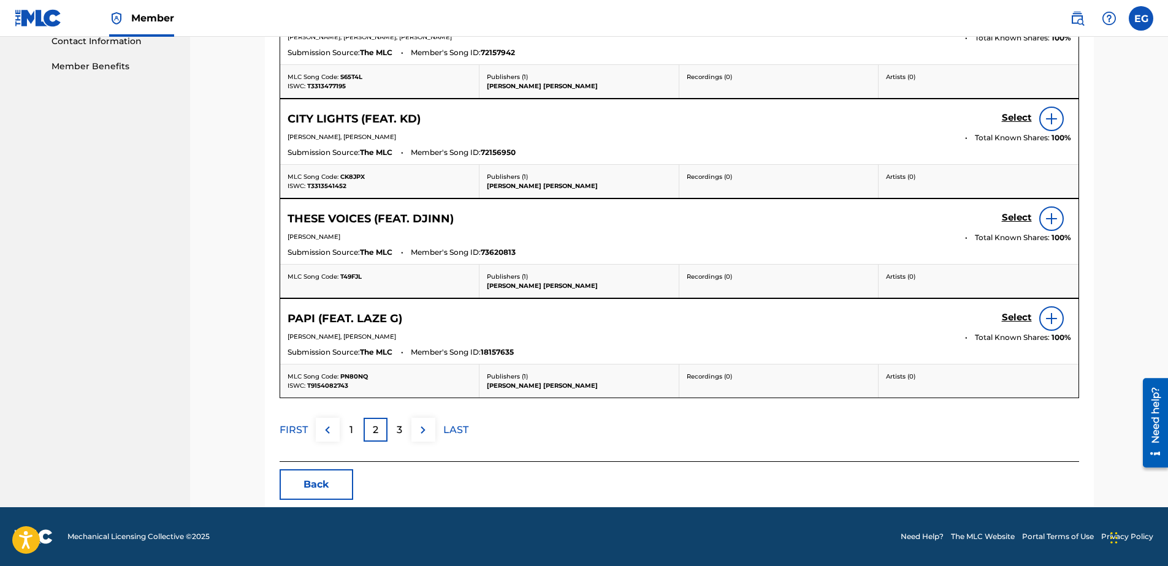
click at [348, 434] on div "1" at bounding box center [352, 430] width 24 height 24
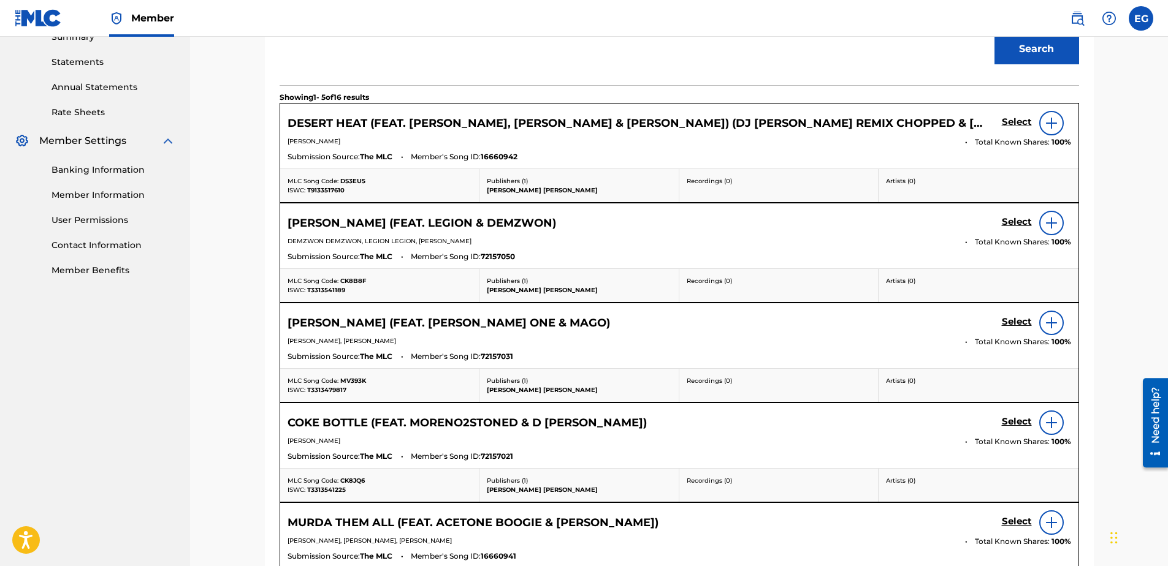
scroll to position [368, 0]
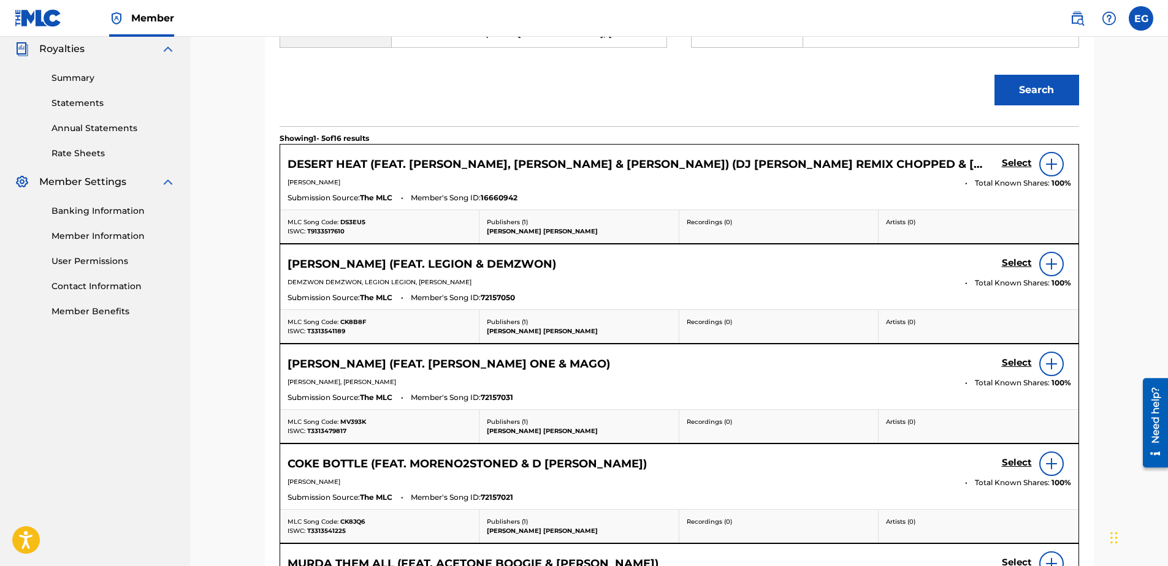
click at [1023, 161] on h5 "Select" at bounding box center [1017, 164] width 30 height 12
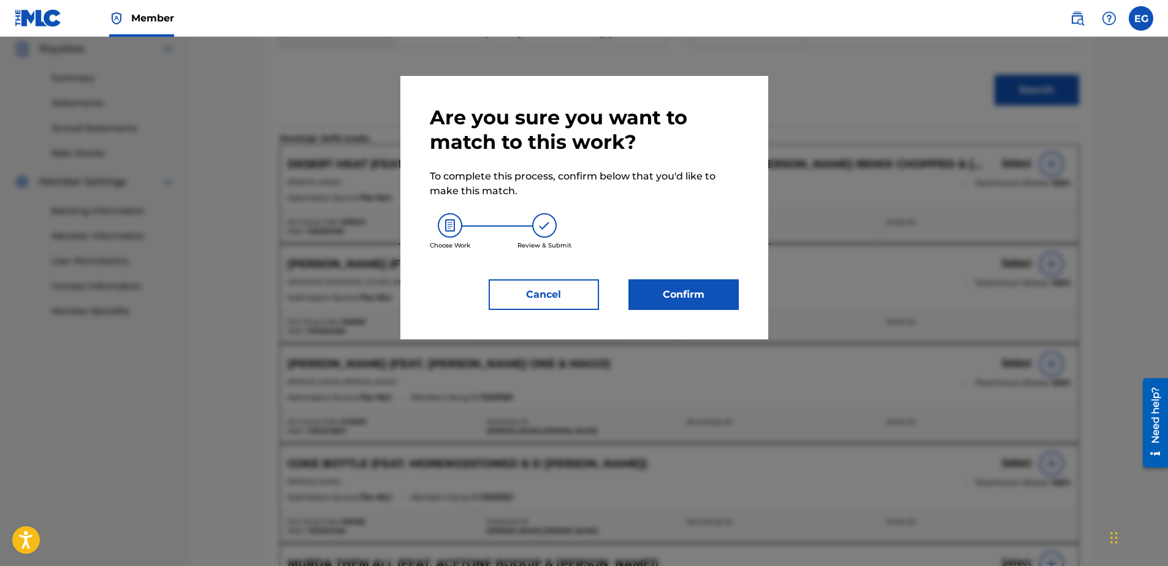
click at [693, 283] on button "Confirm" at bounding box center [683, 295] width 110 height 31
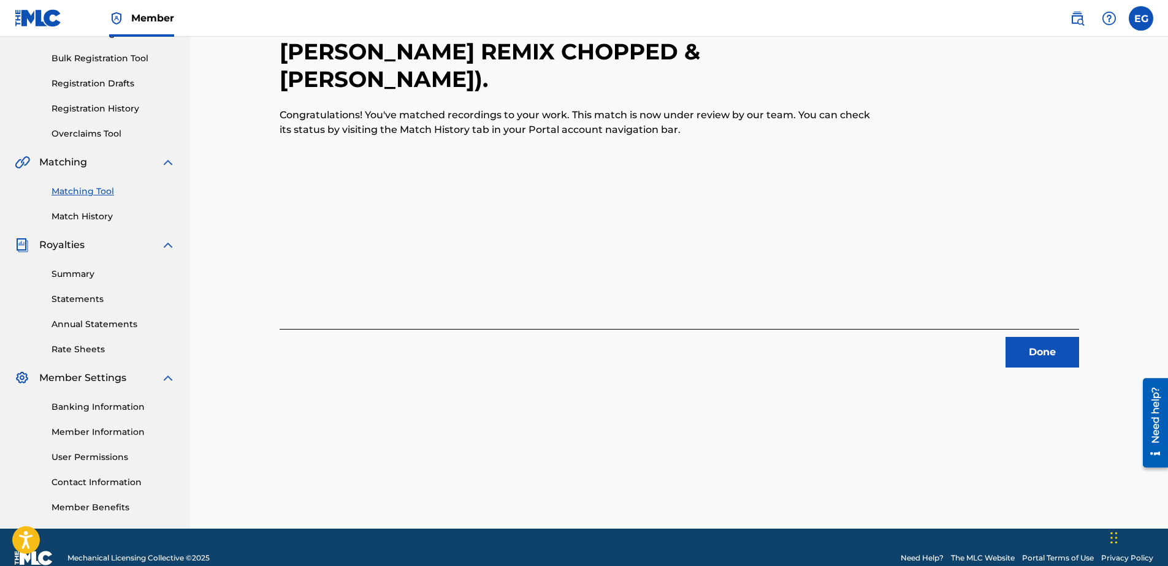
scroll to position [194, 0]
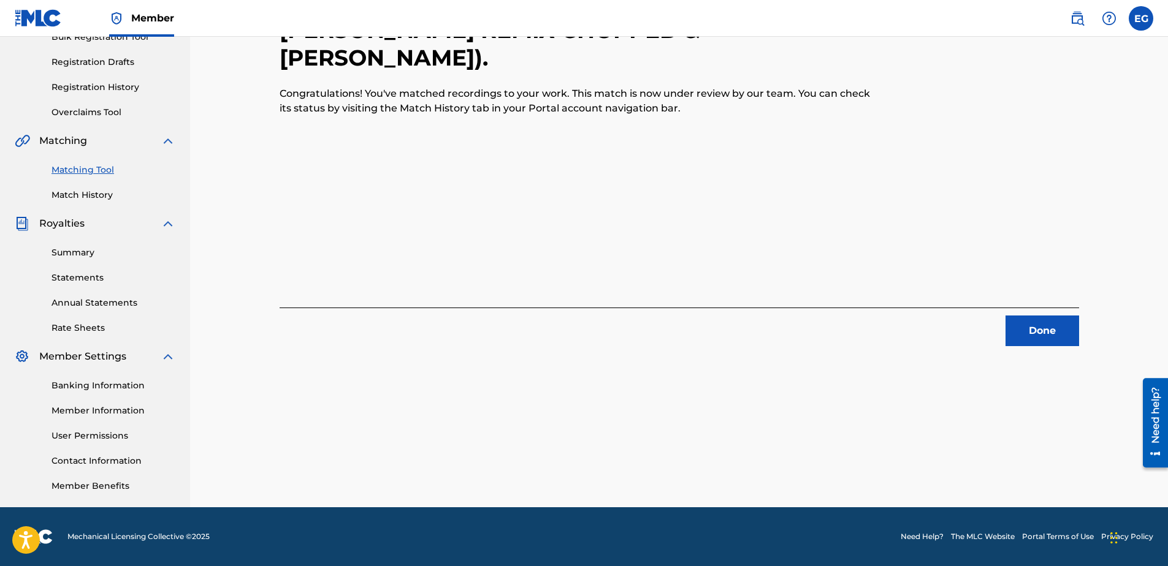
click at [1057, 329] on button "Done" at bounding box center [1042, 331] width 74 height 31
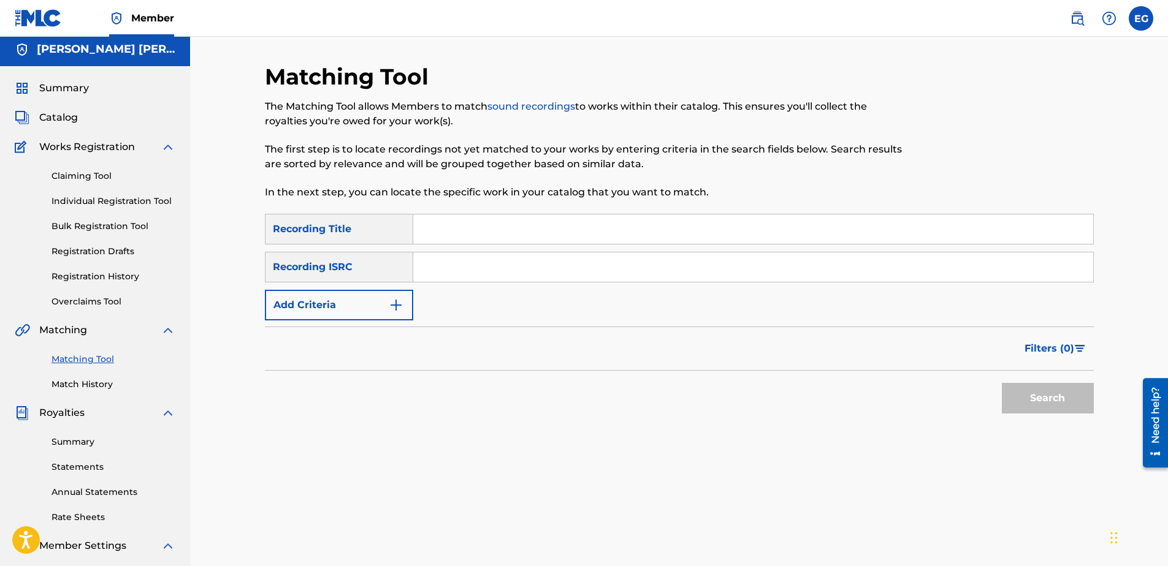
scroll to position [0, 0]
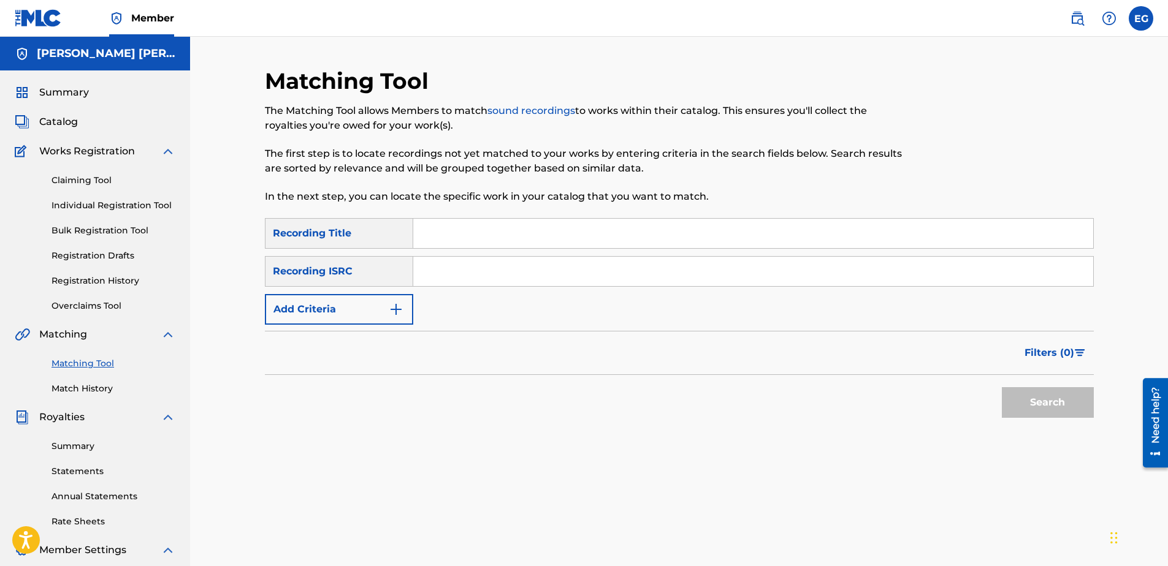
click at [464, 234] on input "Search Form" at bounding box center [753, 233] width 680 height 29
paste input "GET AWAY (FEAT. SAM GUTTY)"
type input "GET AWAY (FEAT. SAM GUTTY)"
click at [453, 278] on input "Search Form" at bounding box center [753, 271] width 680 height 29
click at [381, 302] on button "Add Criteria" at bounding box center [339, 309] width 148 height 31
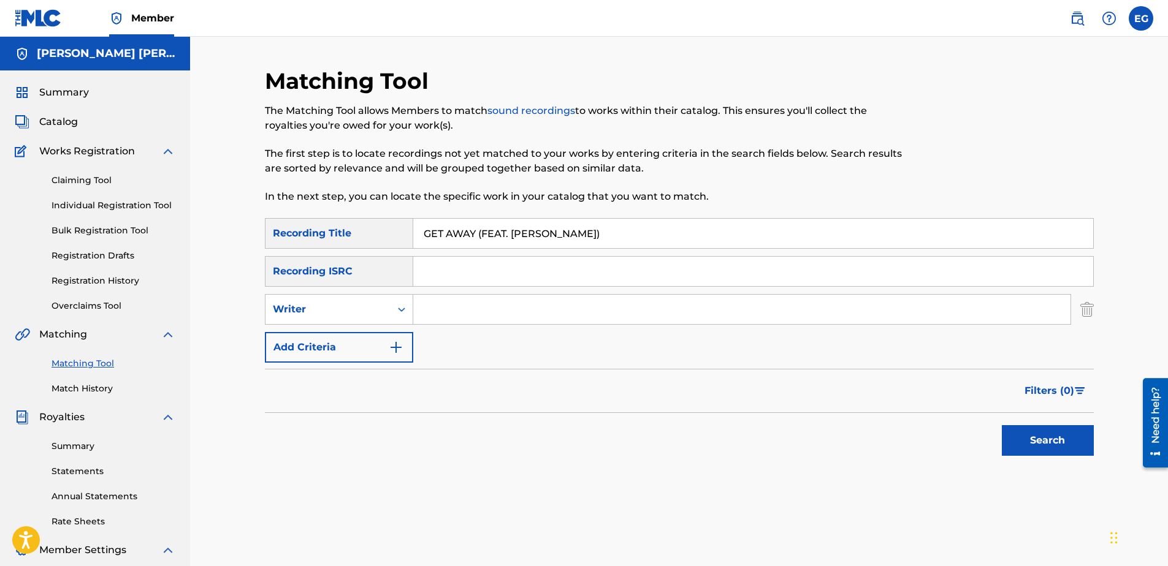
click at [470, 308] on input "Search Form" at bounding box center [741, 309] width 657 height 29
type input "GONZALES, EDWARDO ADRIAN"
click at [341, 352] on button "Add Criteria" at bounding box center [339, 347] width 148 height 31
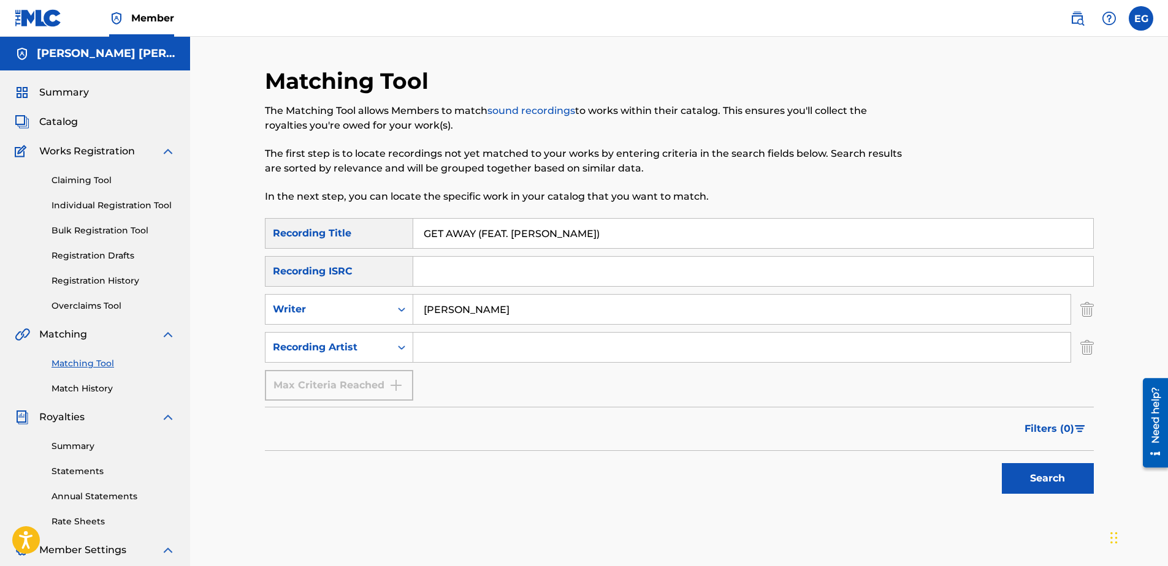
click at [465, 356] on input "Search Form" at bounding box center [741, 347] width 657 height 29
type input "Laze G"
click at [1061, 474] on button "Search" at bounding box center [1048, 478] width 92 height 31
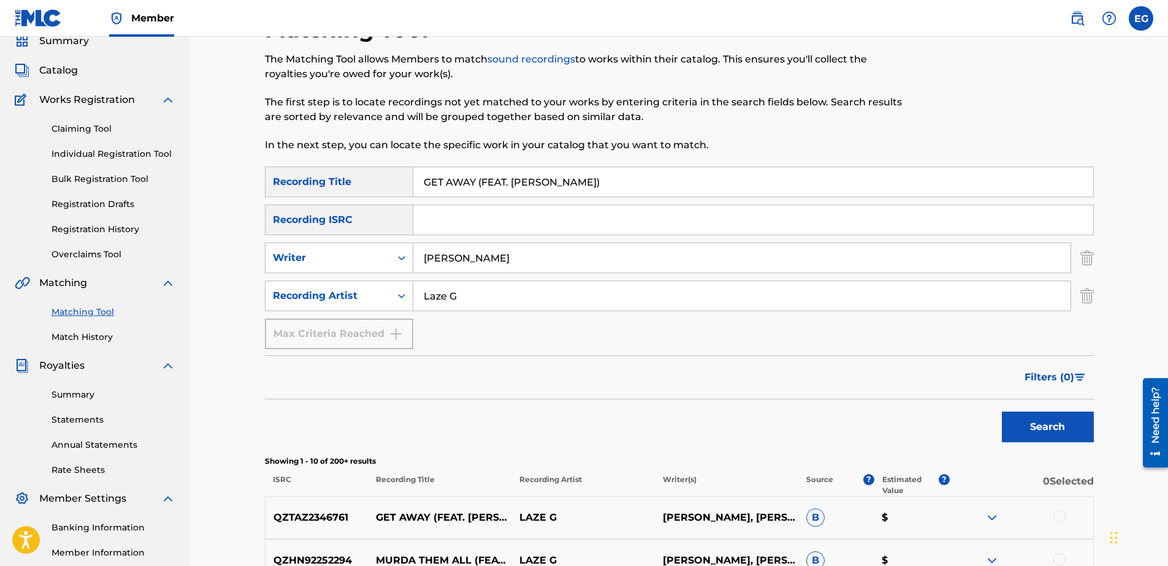
scroll to position [184, 0]
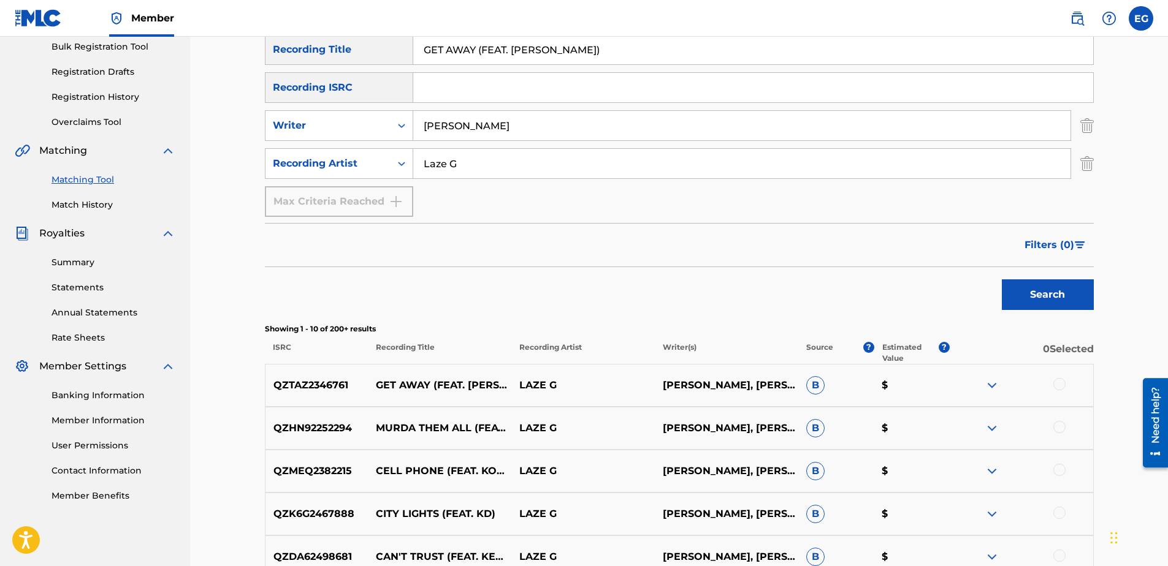
click at [1056, 387] on div at bounding box center [1059, 384] width 12 height 12
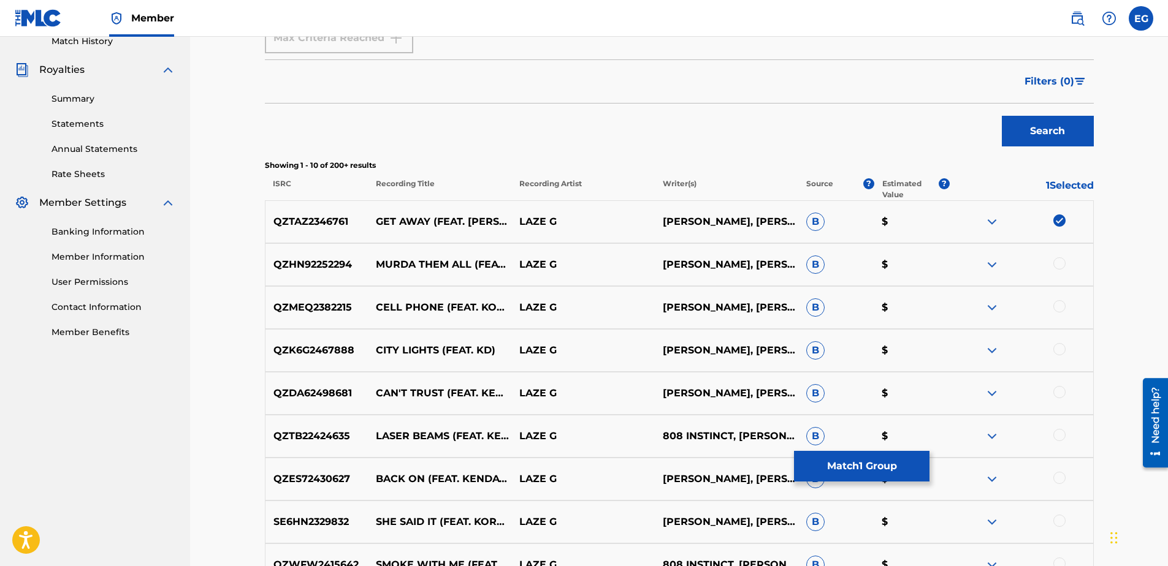
scroll to position [490, 0]
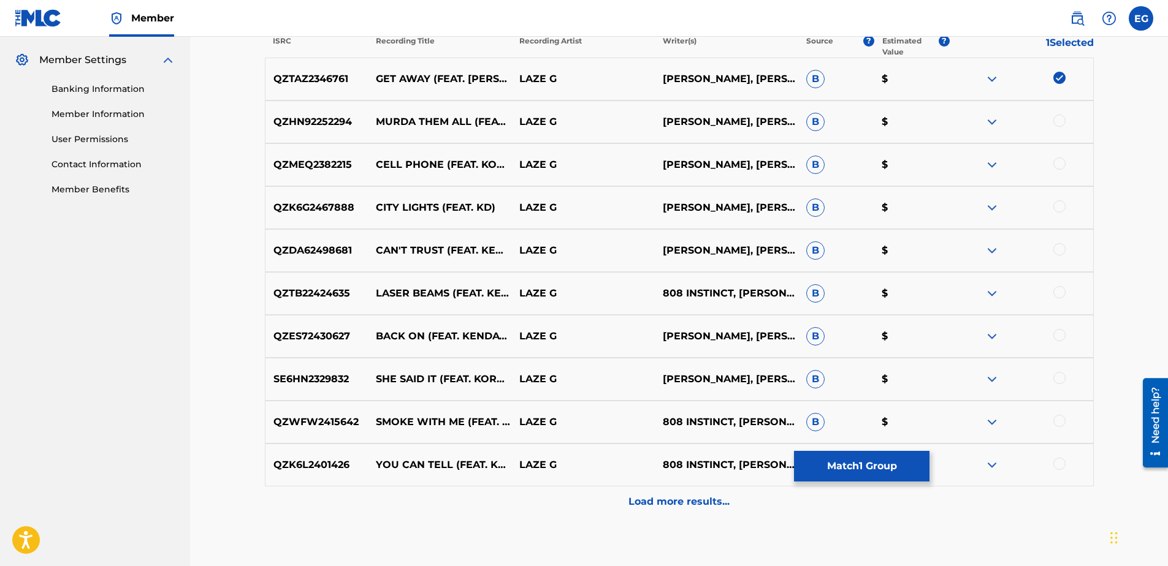
click at [657, 497] on p "Load more results..." at bounding box center [678, 502] width 101 height 15
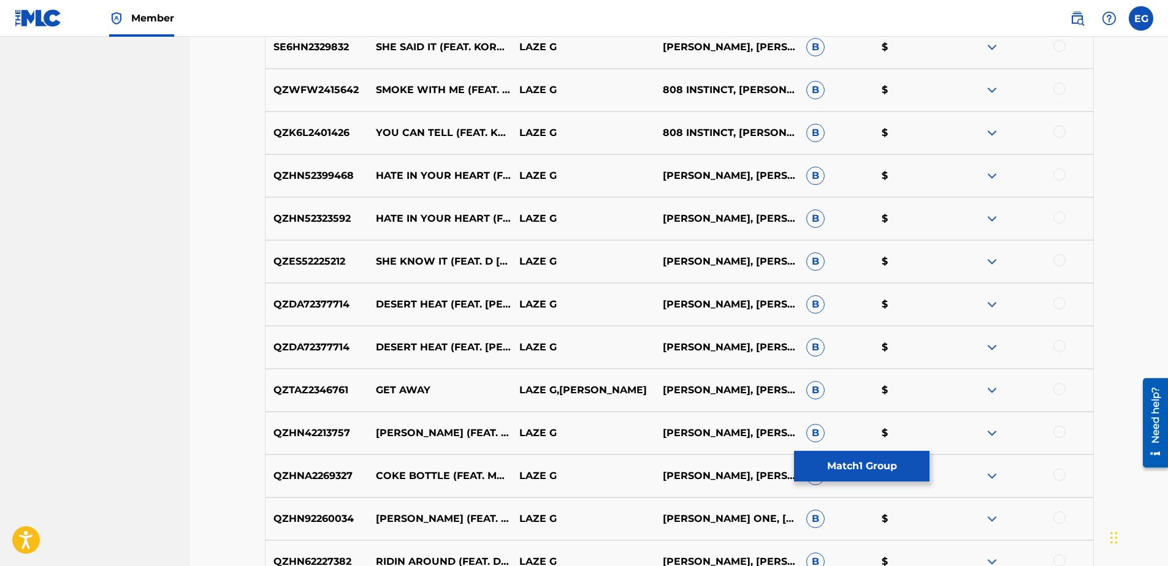
scroll to position [919, 0]
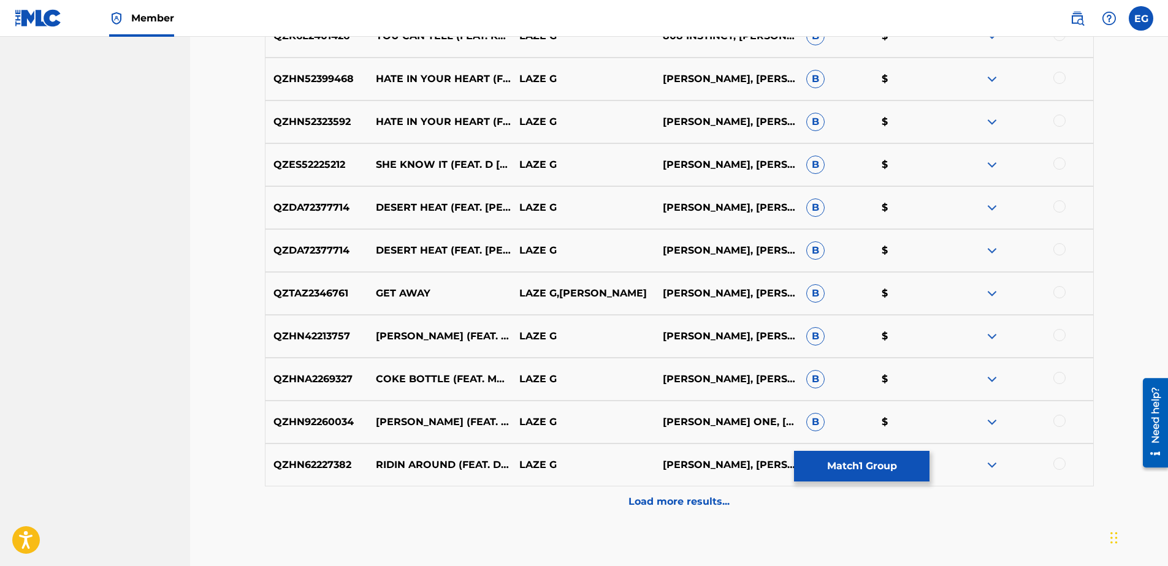
click at [1056, 293] on div at bounding box center [1059, 292] width 12 height 12
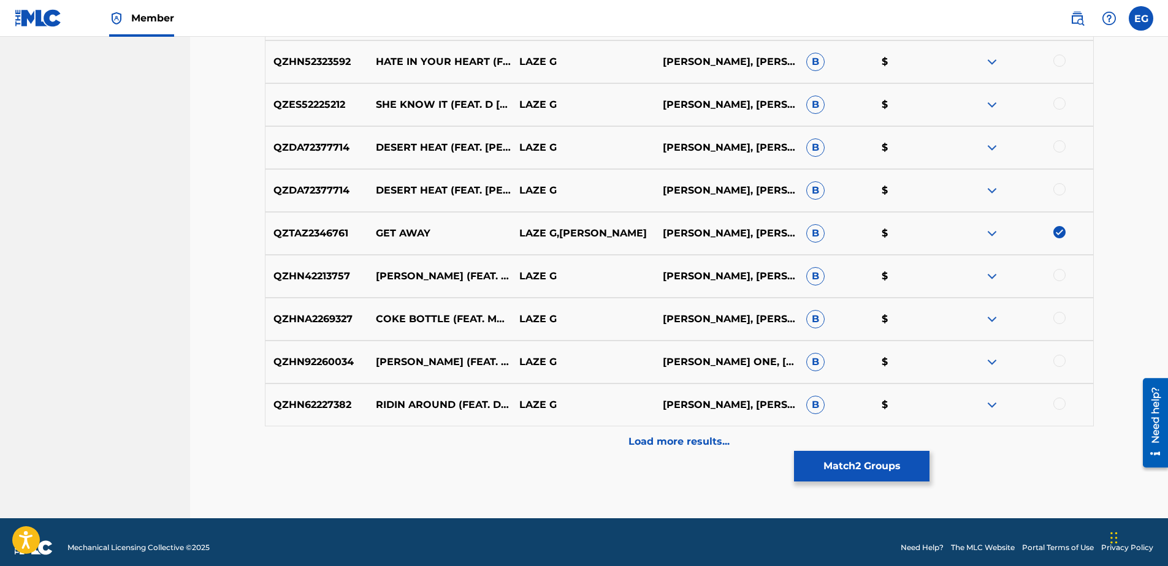
scroll to position [991, 0]
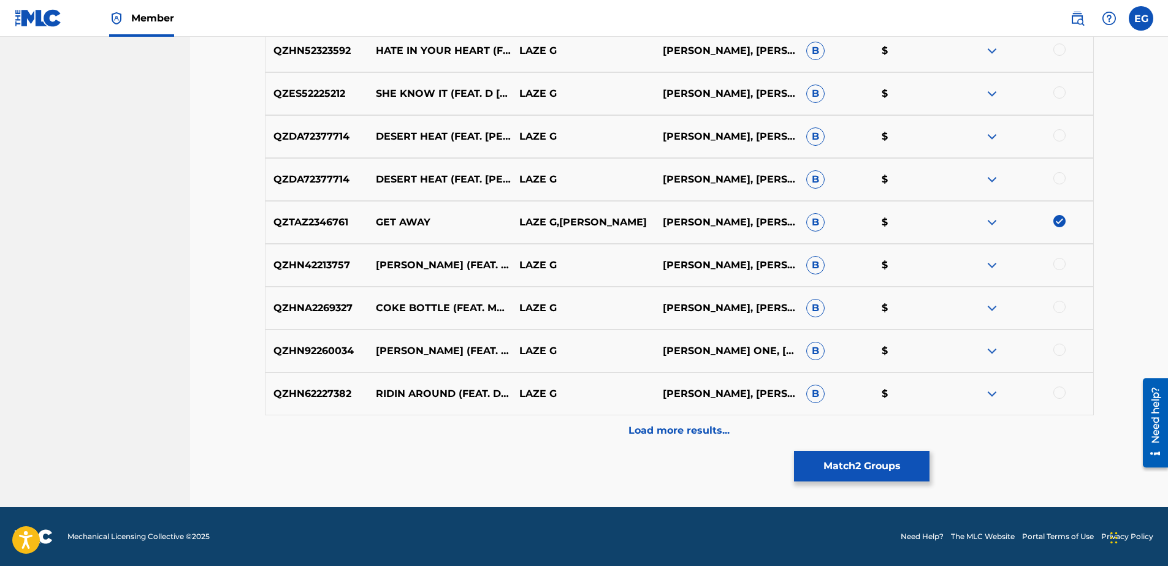
click at [686, 430] on p "Load more results..." at bounding box center [678, 431] width 101 height 15
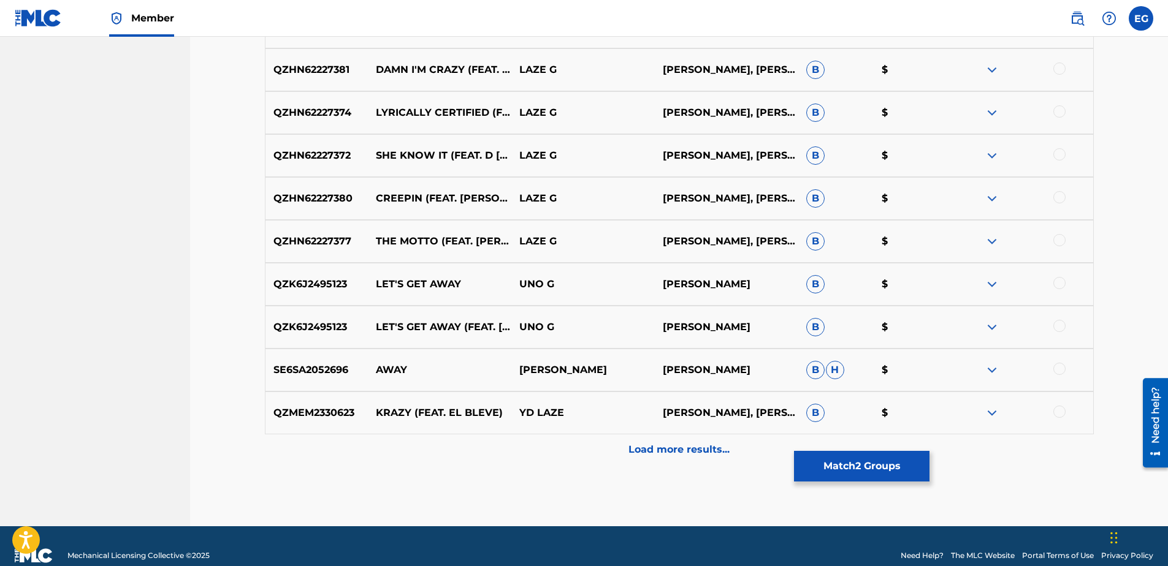
scroll to position [1420, 0]
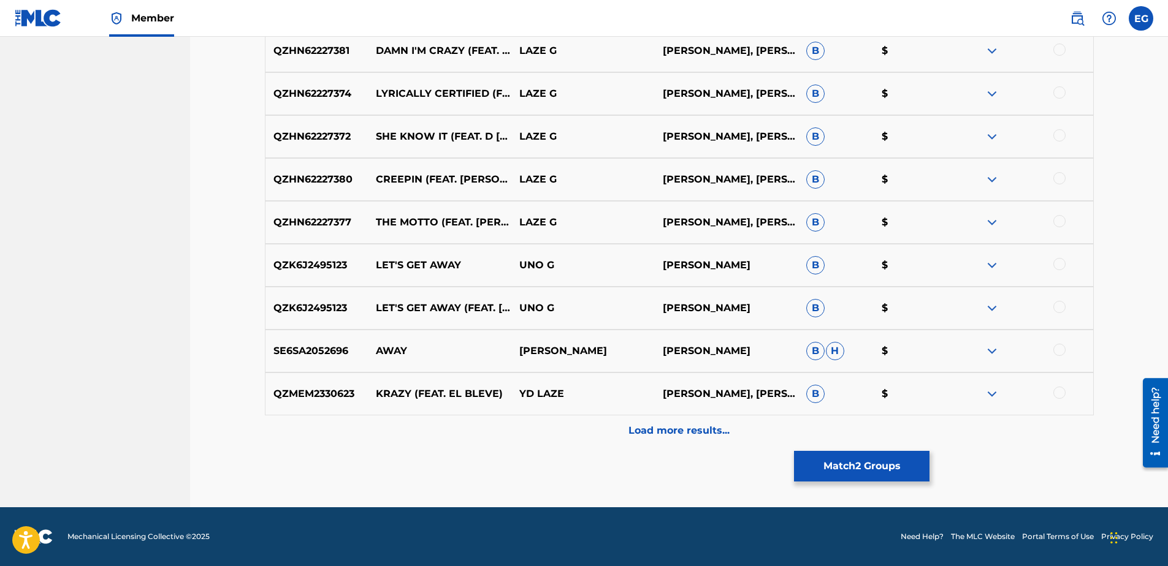
click at [679, 438] on div "Load more results..." at bounding box center [679, 431] width 829 height 31
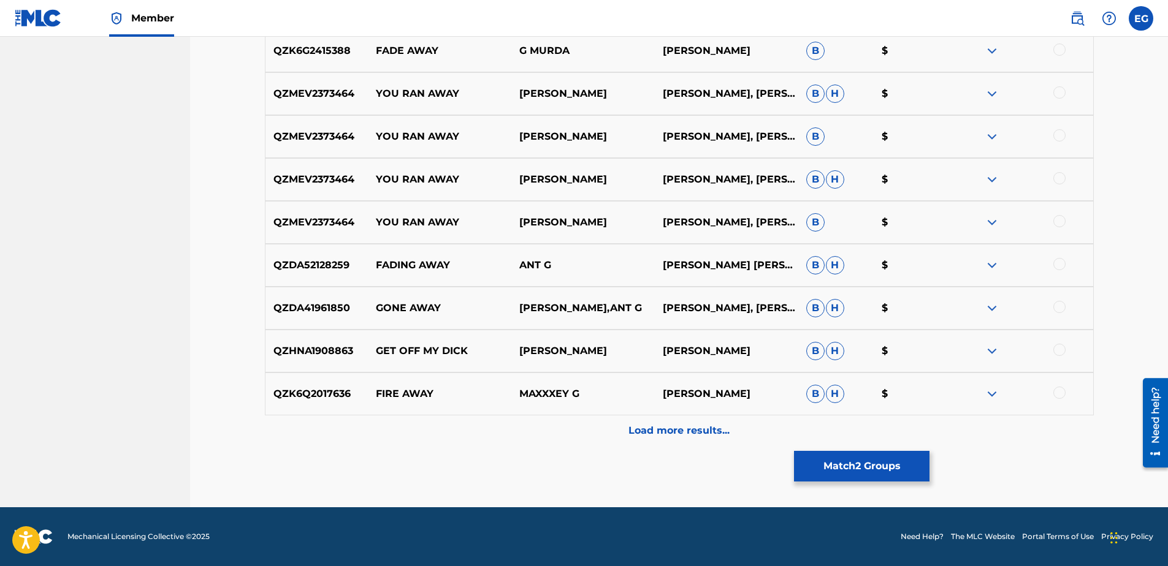
click at [682, 428] on p "Load more results..." at bounding box center [678, 431] width 101 height 15
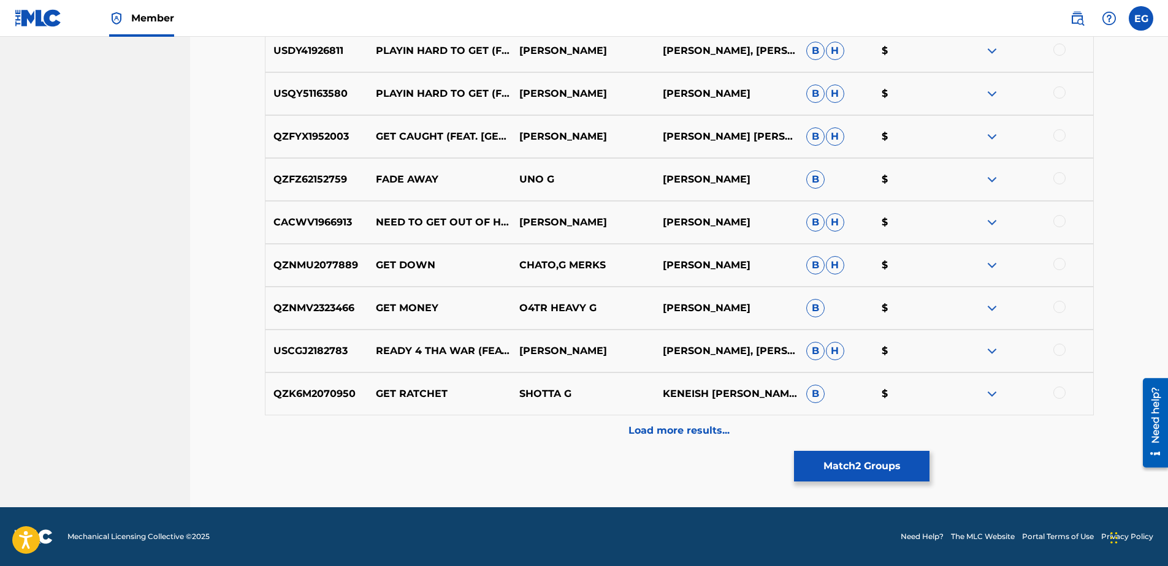
click at [678, 436] on p "Load more results..." at bounding box center [678, 431] width 101 height 15
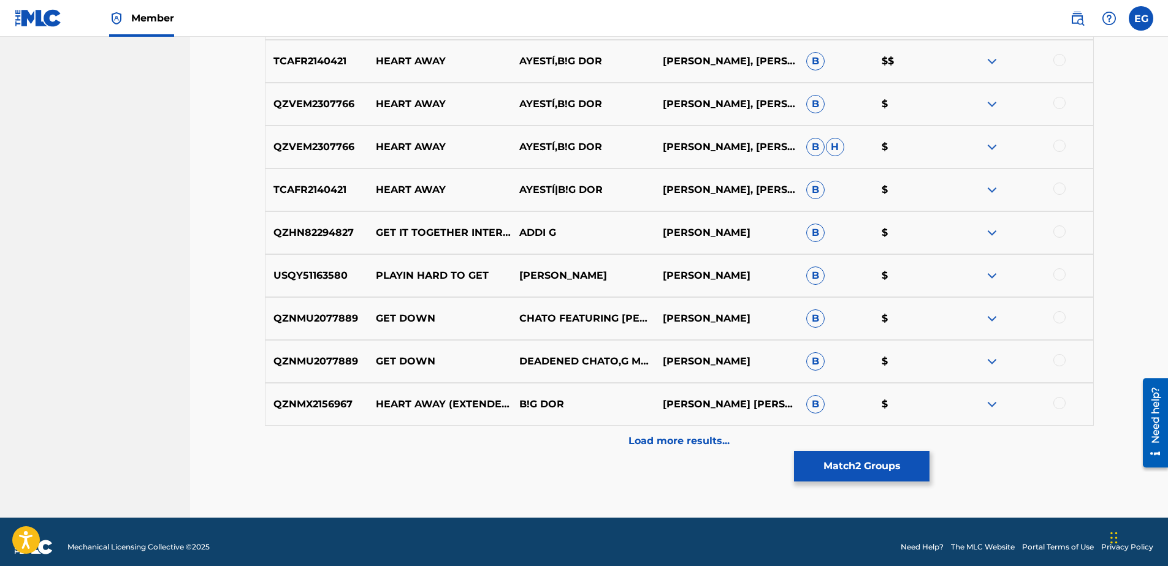
scroll to position [2707, 0]
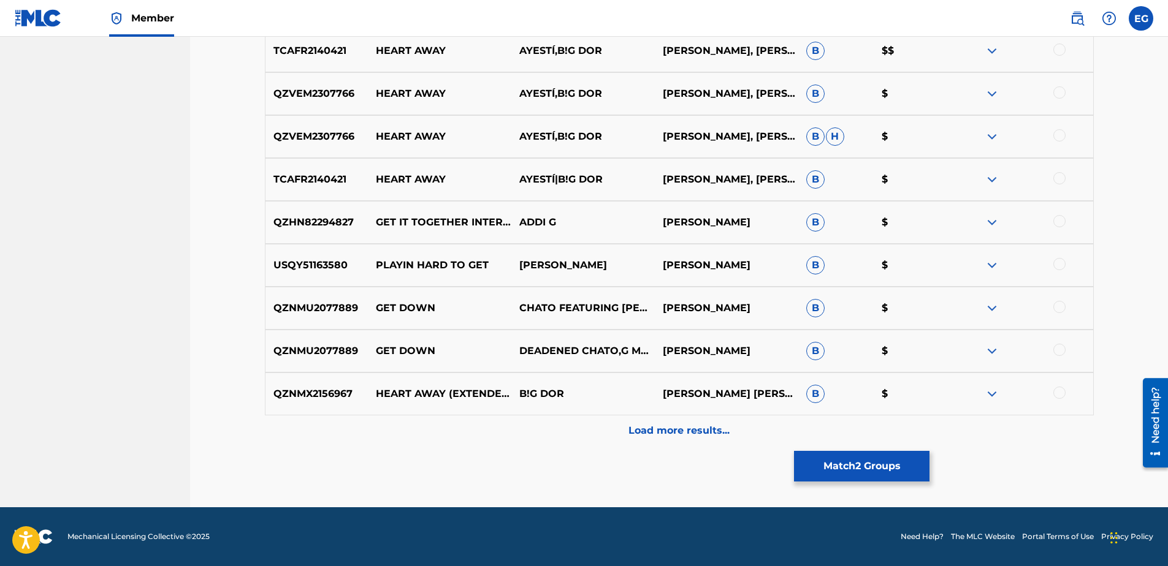
click at [838, 468] on button "Match 2 Groups" at bounding box center [861, 466] width 135 height 31
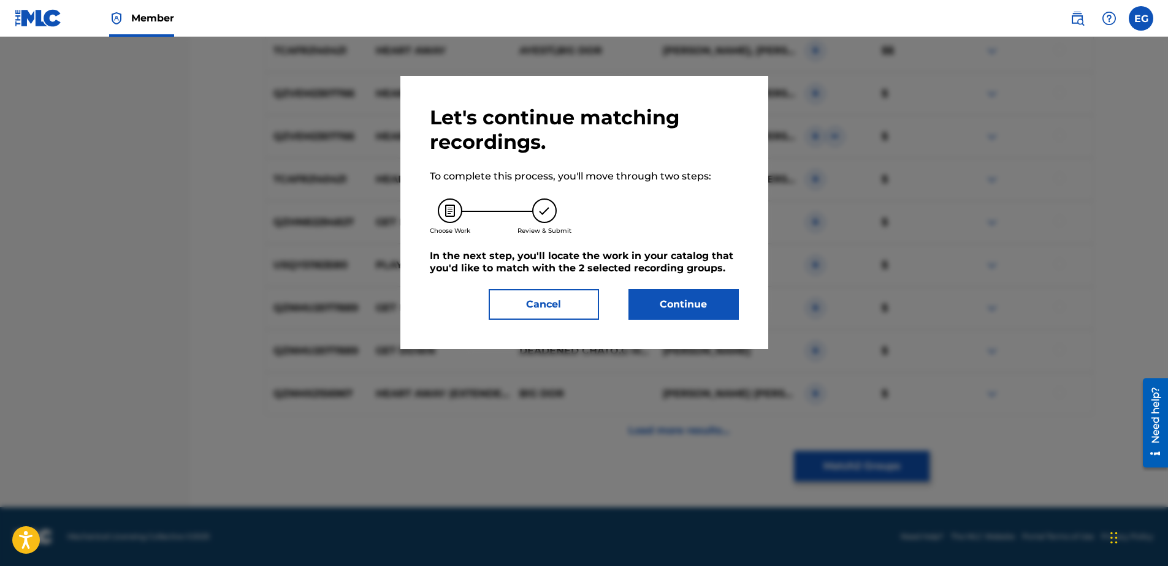
click at [714, 314] on button "Continue" at bounding box center [683, 304] width 110 height 31
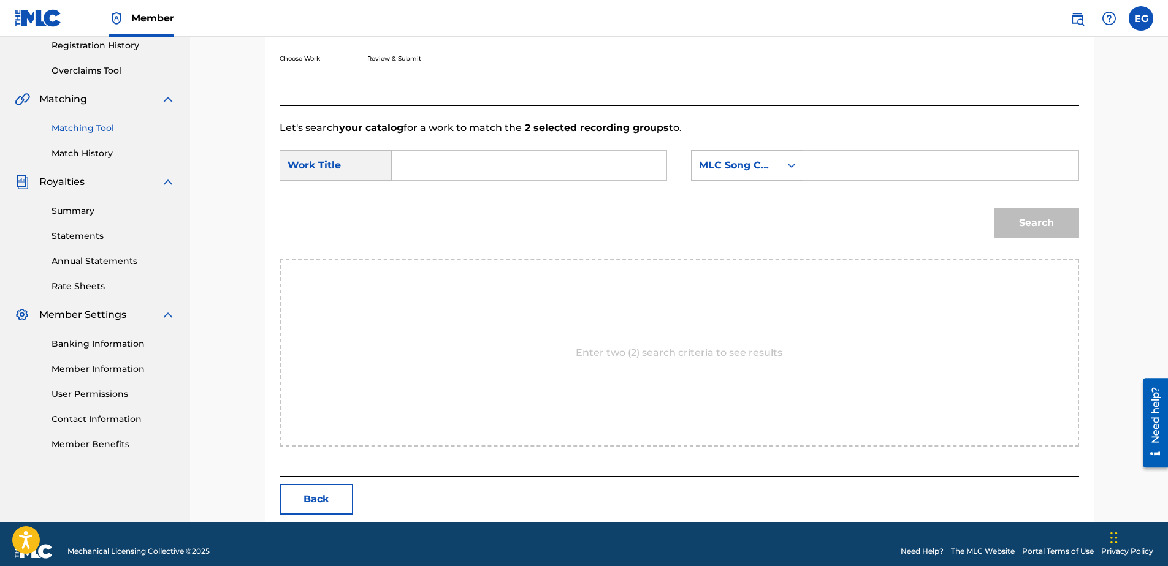
scroll to position [250, 0]
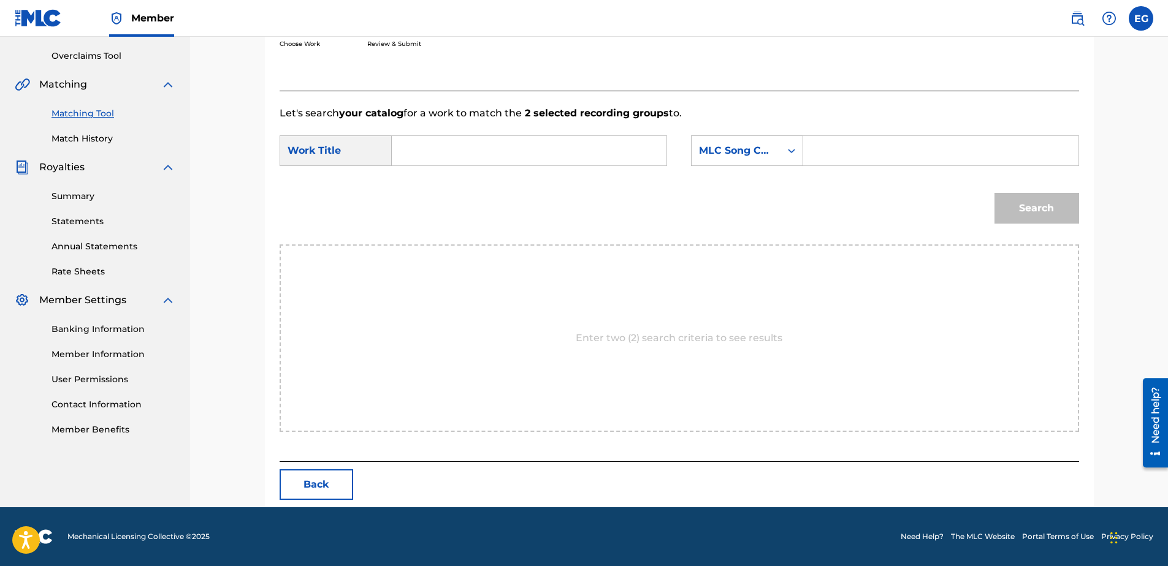
click at [436, 150] on input "Search Form" at bounding box center [529, 150] width 254 height 29
paste input "GET AWAY (FEAT. SAM GUTTY)"
type input "GET AWAY (FEAT. SAM GUTTY)"
click at [793, 158] on div "Search Form" at bounding box center [791, 151] width 22 height 22
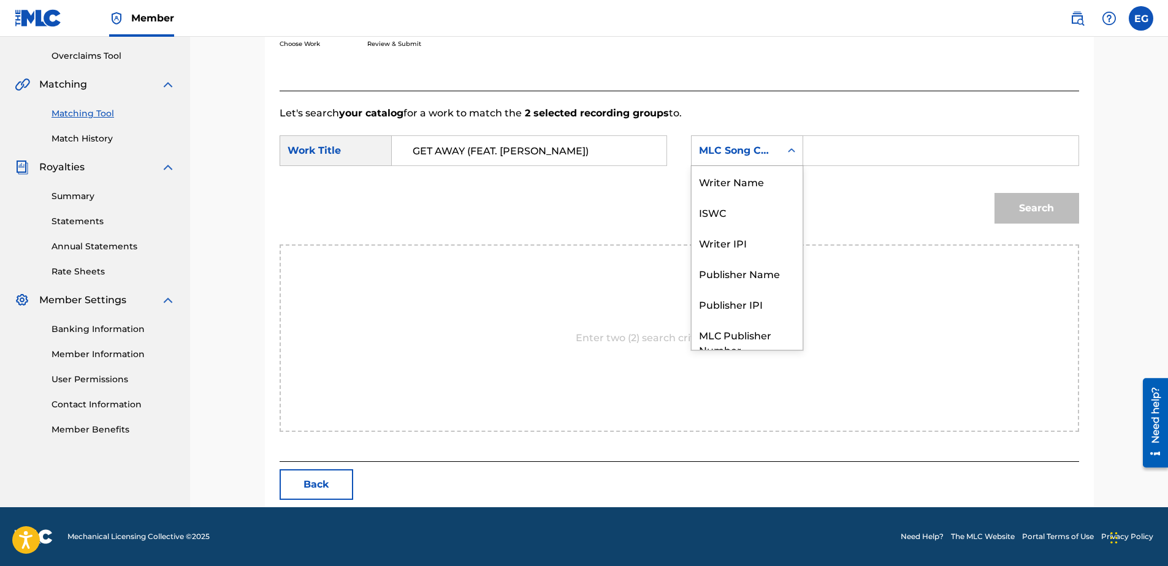
scroll to position [45, 0]
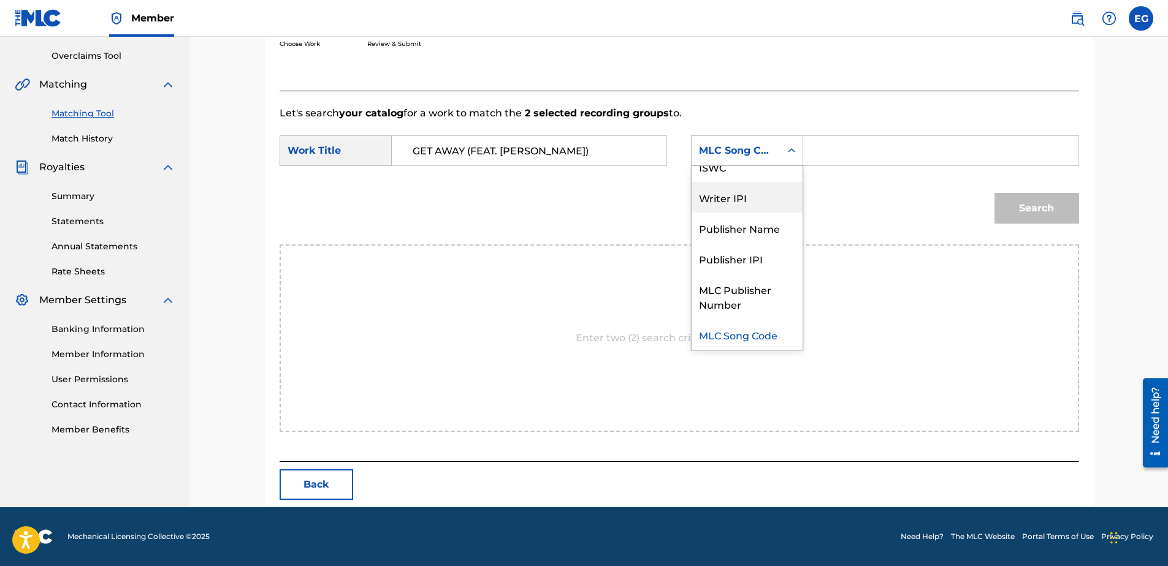
click at [707, 205] on div "Writer IPI" at bounding box center [746, 197] width 111 height 31
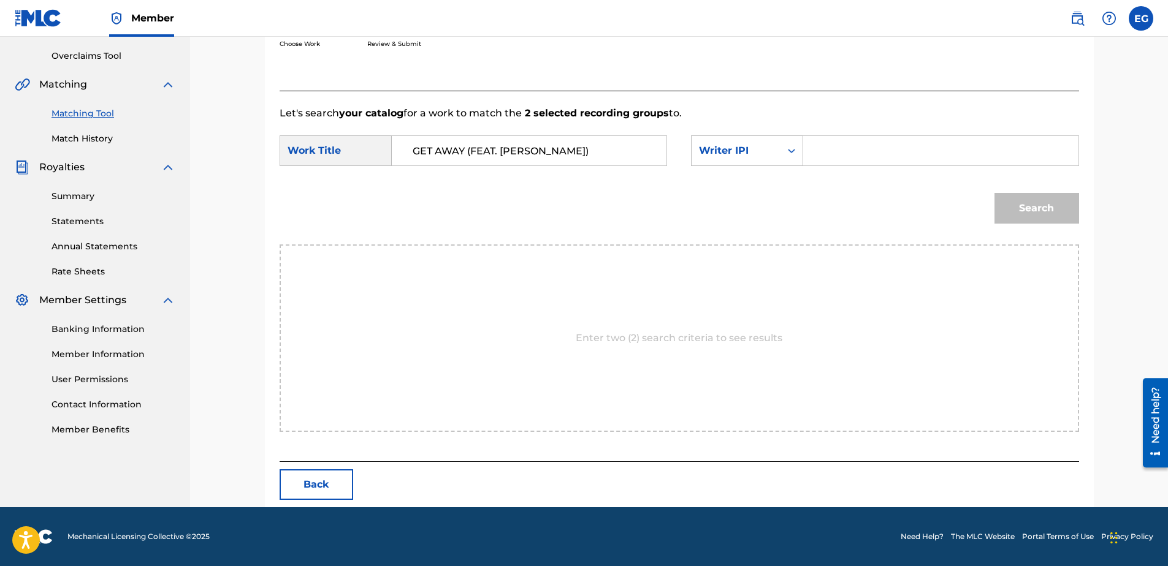
click at [855, 157] on input "Search Form" at bounding box center [940, 150] width 254 height 29
type input "00627104375"
click at [1020, 214] on button "Search" at bounding box center [1036, 208] width 85 height 31
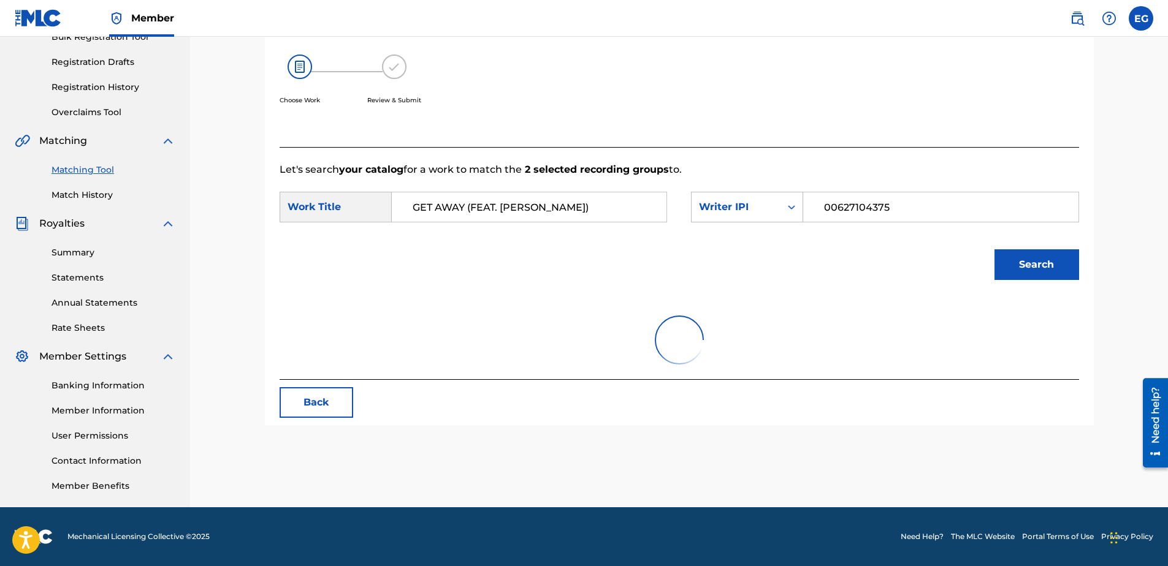
scroll to position [250, 0]
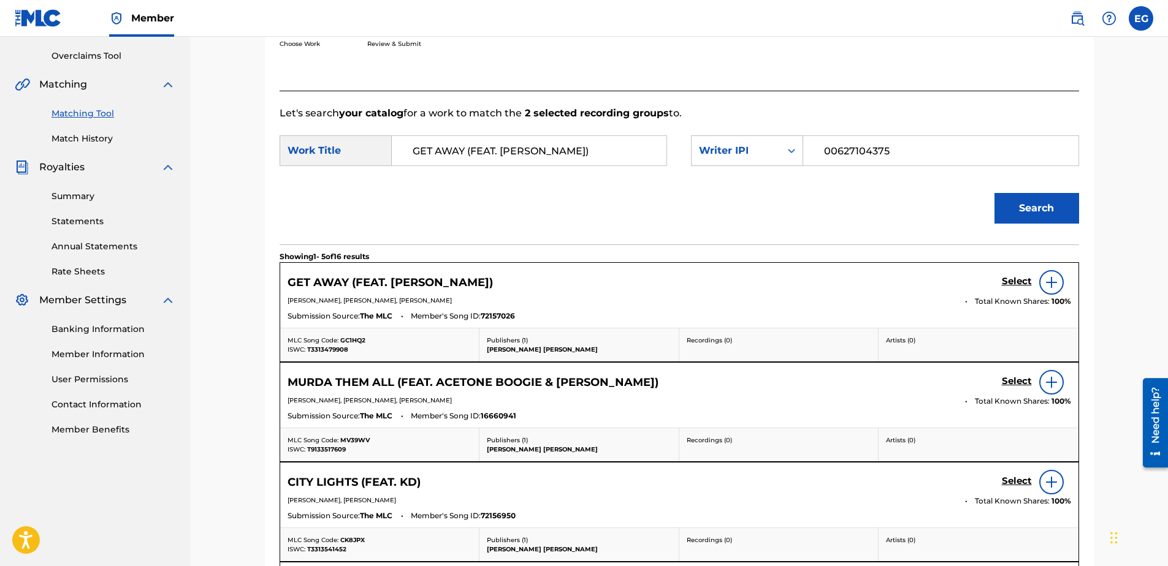
click at [1010, 280] on h5 "Select" at bounding box center [1017, 282] width 30 height 12
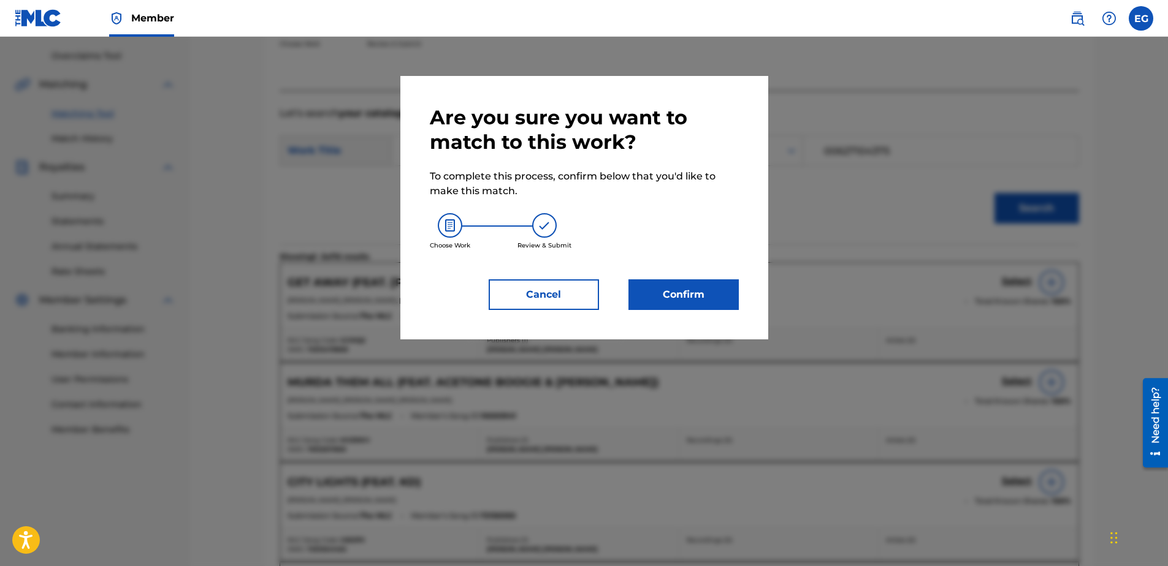
click at [710, 291] on button "Confirm" at bounding box center [683, 295] width 110 height 31
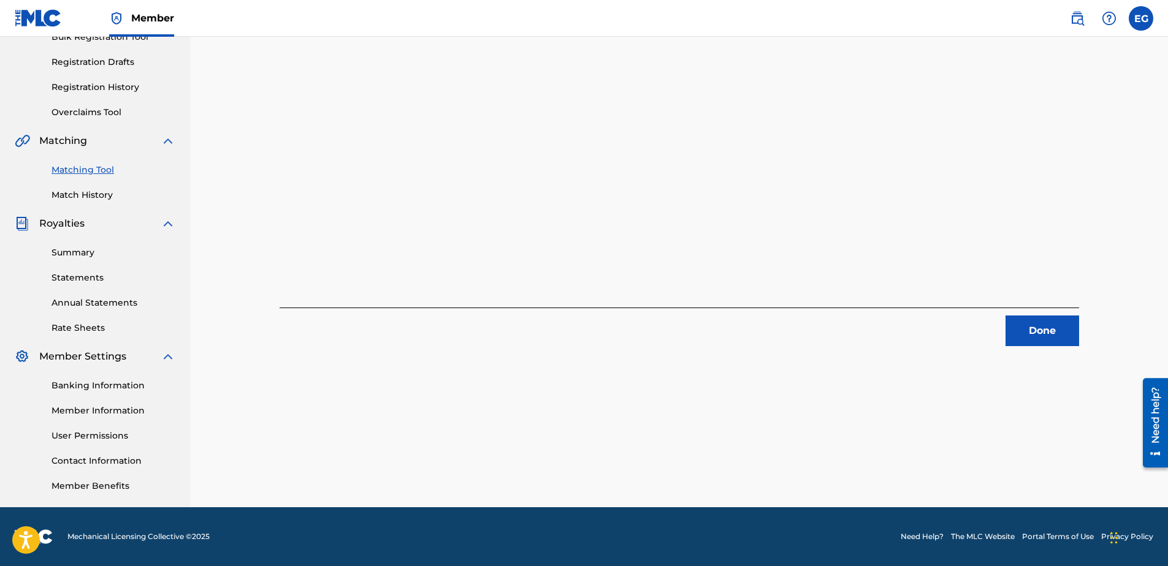
click at [1057, 329] on button "Done" at bounding box center [1042, 331] width 74 height 31
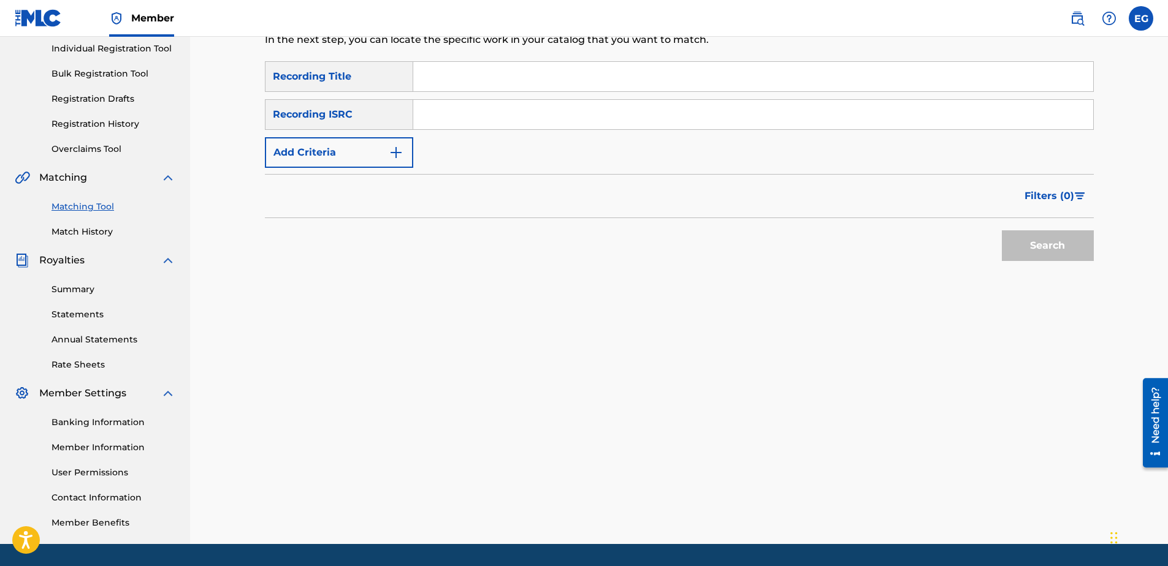
scroll to position [71, 0]
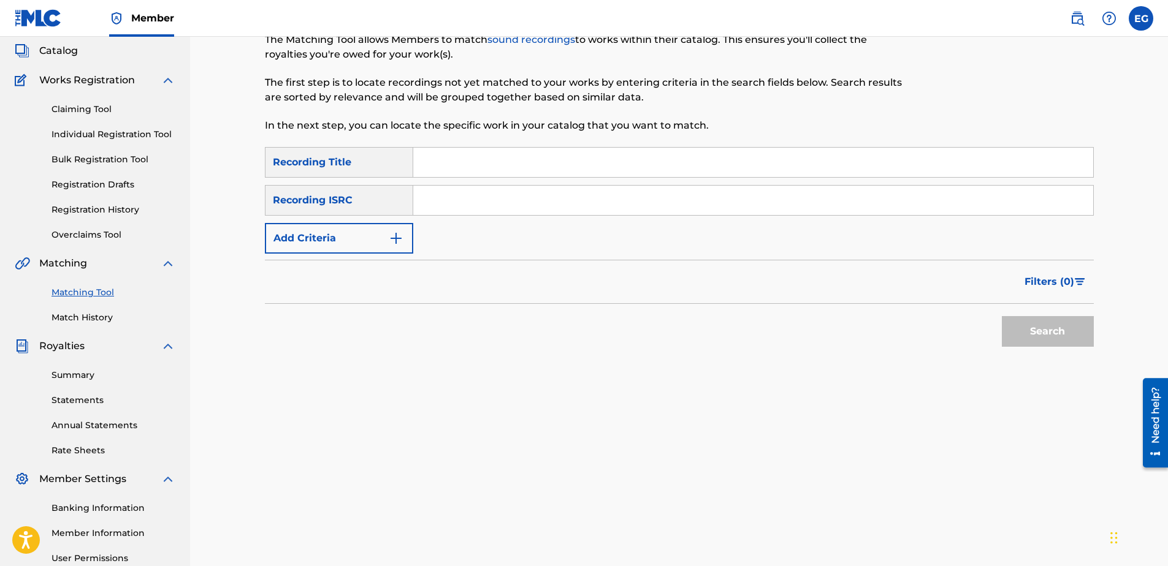
click at [417, 166] on input "Search Form" at bounding box center [753, 162] width 680 height 29
paste input "GOIN OUT SAD"
type input "Goin Out Sad"
click at [441, 203] on input "Search Form" at bounding box center [753, 200] width 680 height 29
click at [401, 230] on button "Add Criteria" at bounding box center [339, 238] width 148 height 31
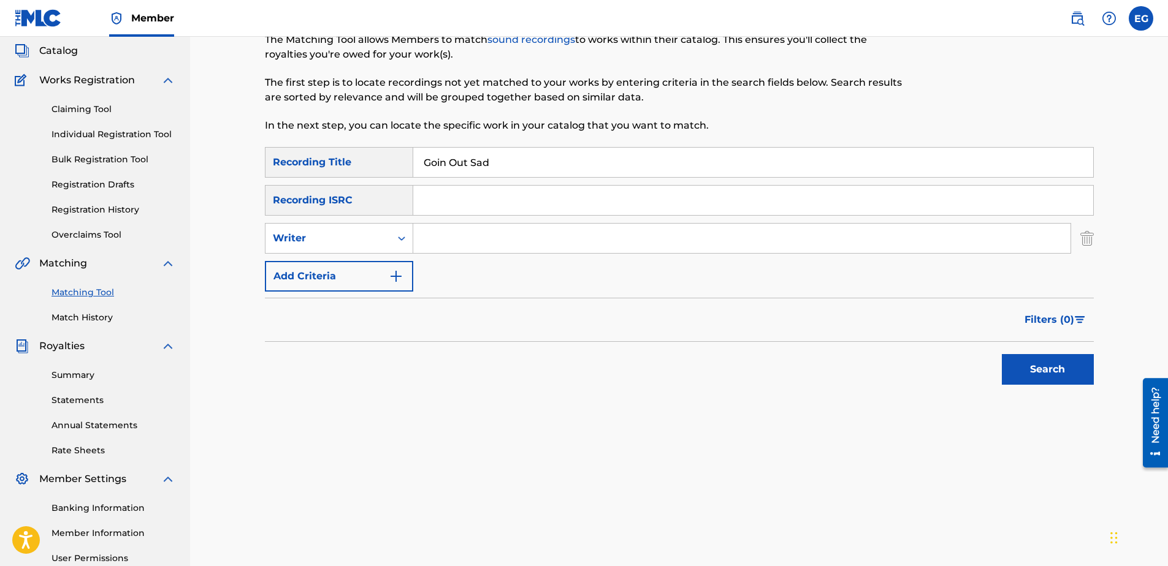
click at [466, 240] on input "Search Form" at bounding box center [741, 238] width 657 height 29
type input "GONZALES, EDWARDO ADRIAN"
click at [394, 275] on img "Search Form" at bounding box center [396, 276] width 15 height 15
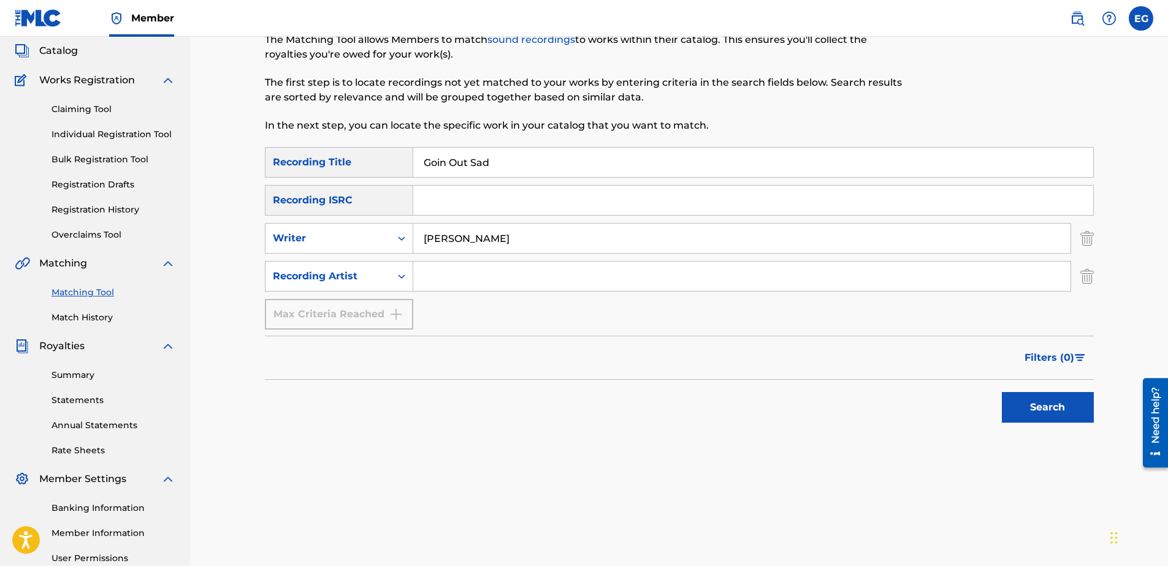
click at [468, 281] on input "Search Form" at bounding box center [741, 276] width 657 height 29
type input "Laze G"
click at [1027, 413] on button "Search" at bounding box center [1048, 407] width 92 height 31
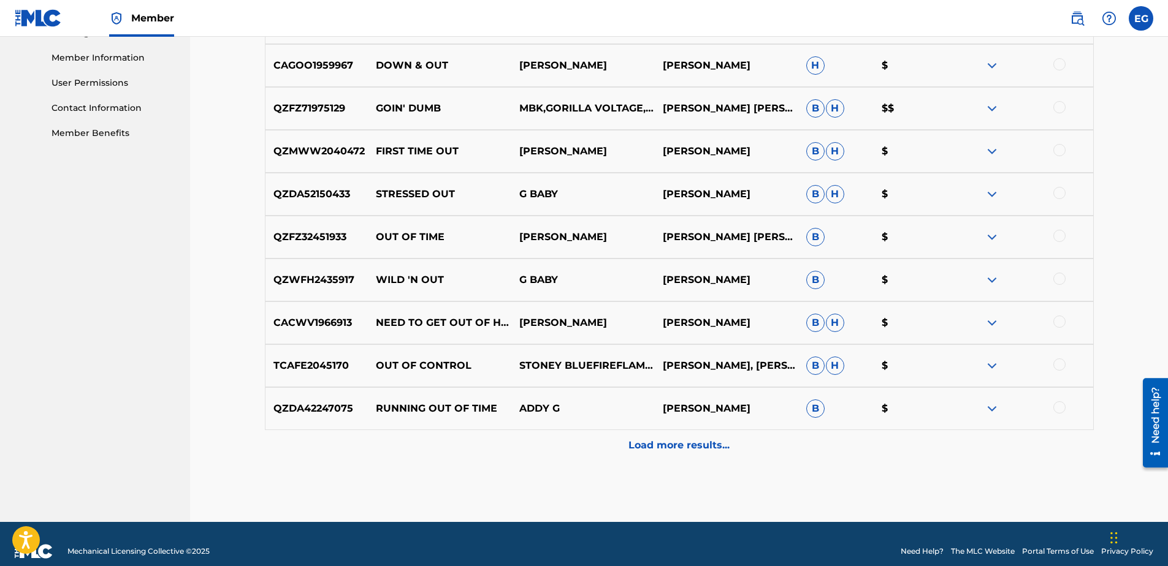
scroll to position [561, 0]
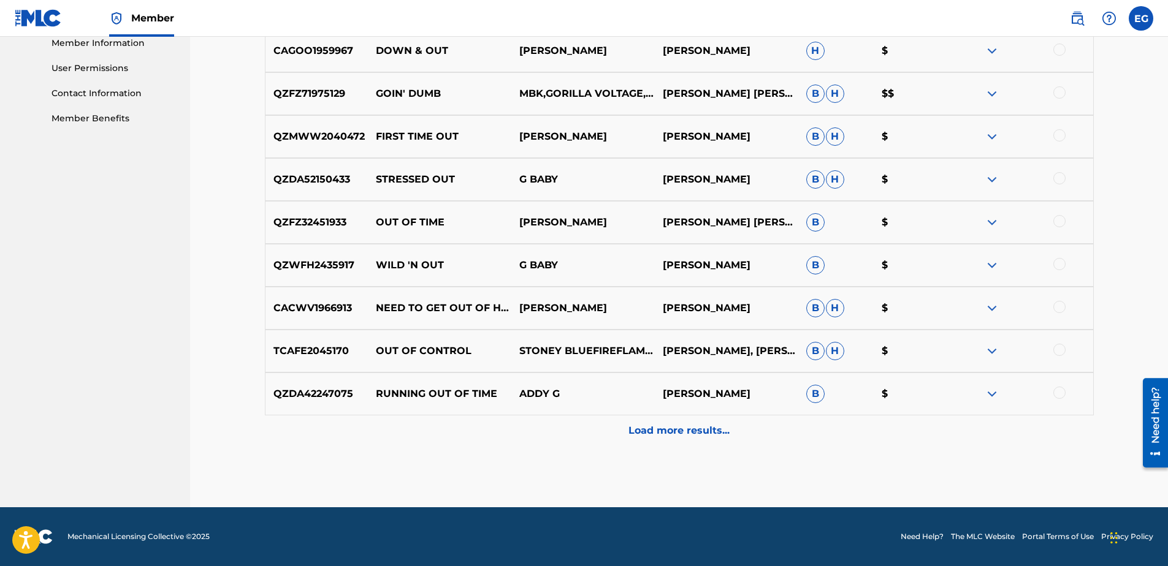
click at [660, 432] on p "Load more results..." at bounding box center [678, 431] width 101 height 15
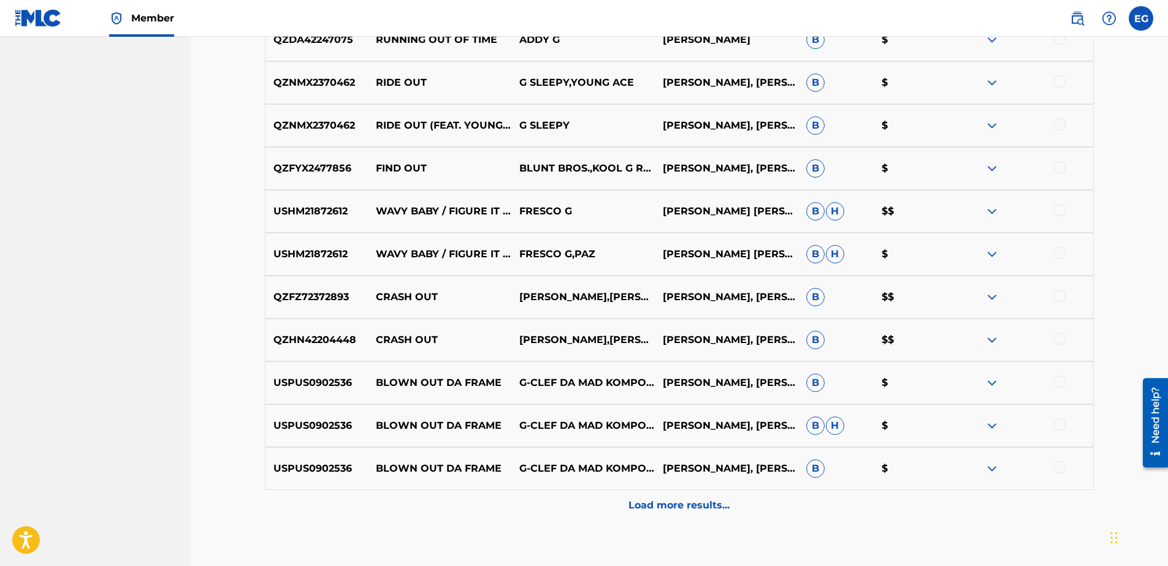
scroll to position [929, 0]
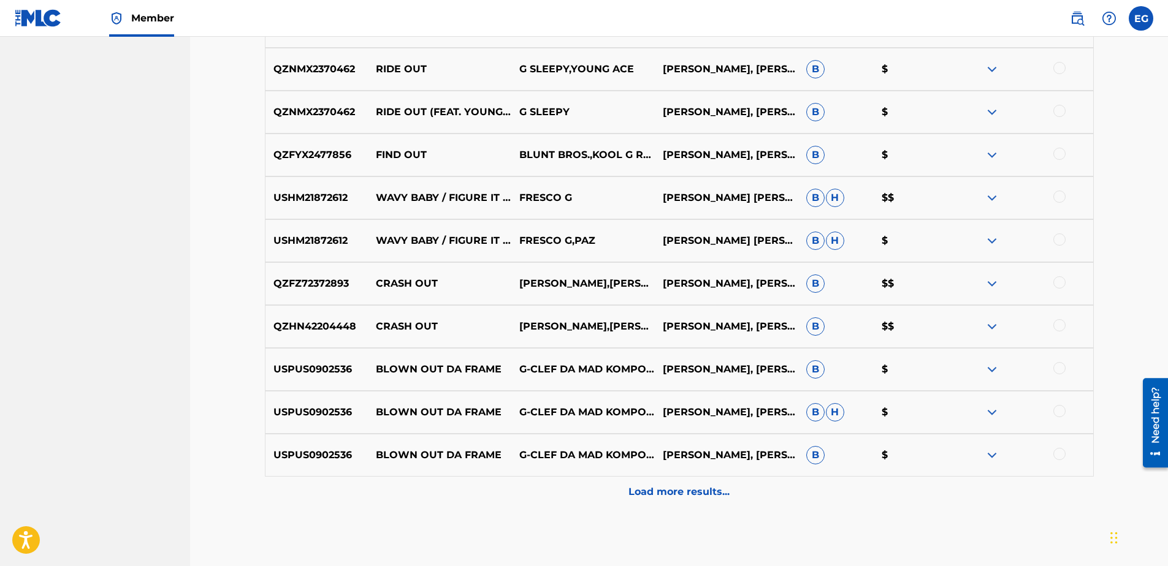
click at [686, 495] on p "Load more results..." at bounding box center [678, 492] width 101 height 15
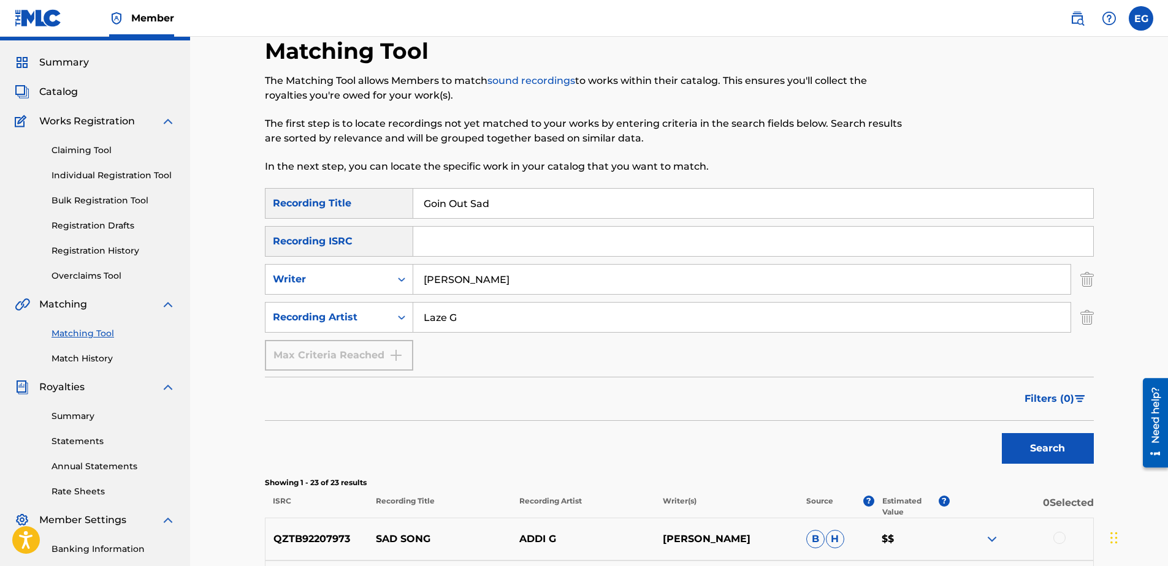
scroll to position [0, 0]
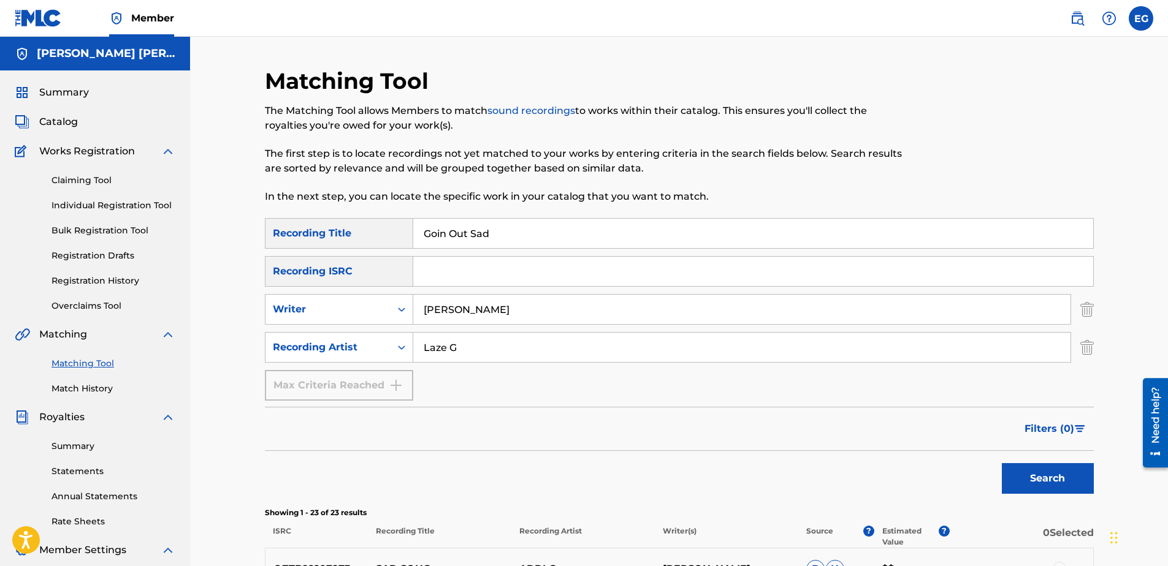
click at [508, 232] on input "Goin Out Sad" at bounding box center [753, 233] width 680 height 29
paste input "HATE IN YOUR HEART (FEAT. KORRUPTED)"
type input "HATE IN YOUR HEART (FEAT. KORRUPTED)"
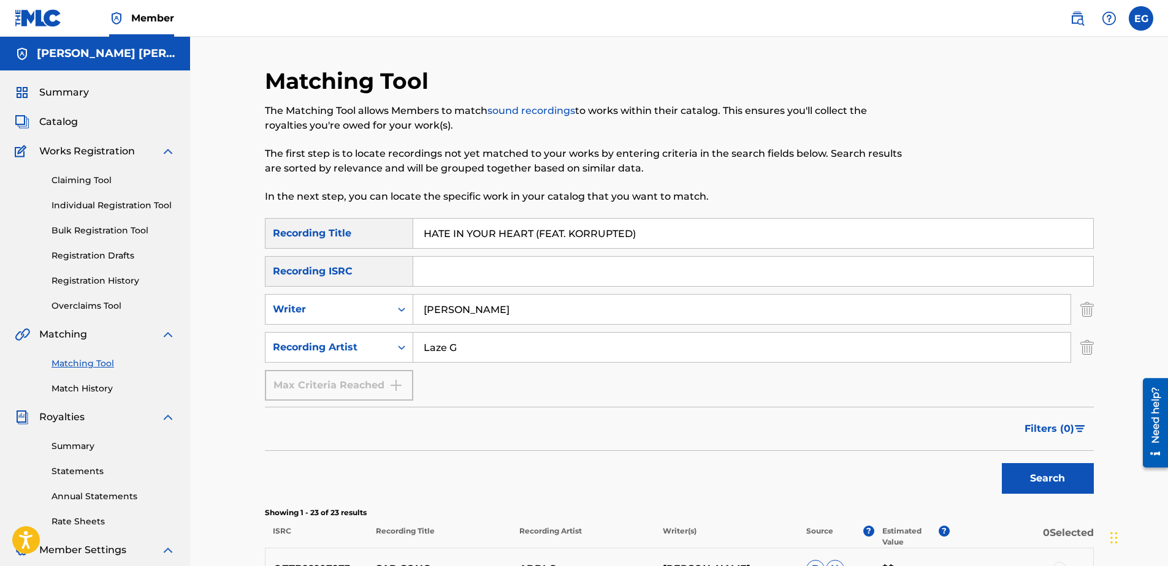
click at [1055, 473] on button "Search" at bounding box center [1048, 478] width 92 height 31
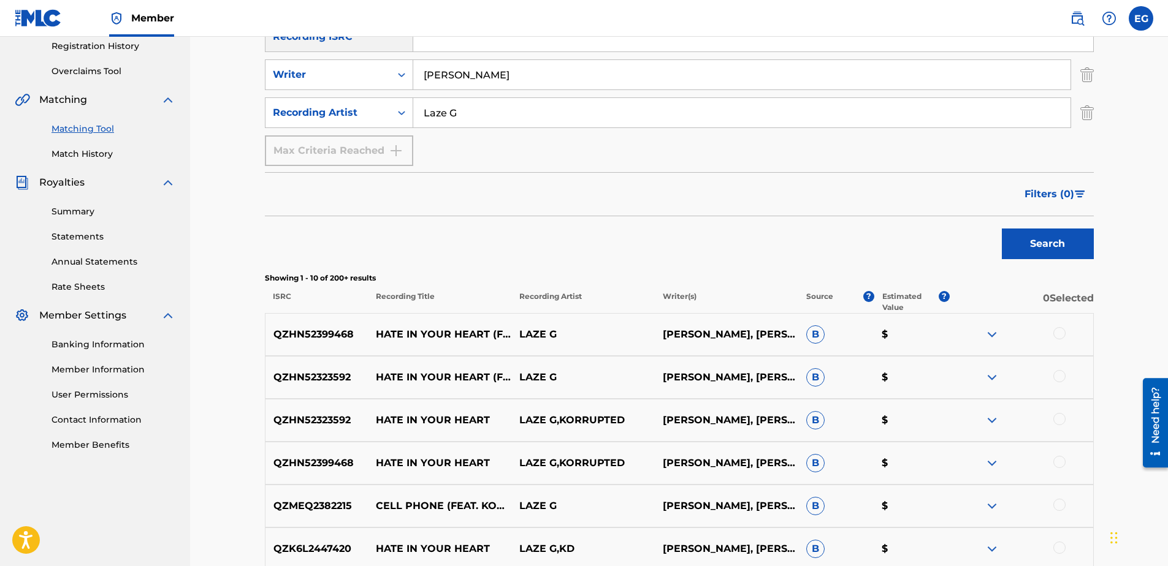
scroll to position [245, 0]
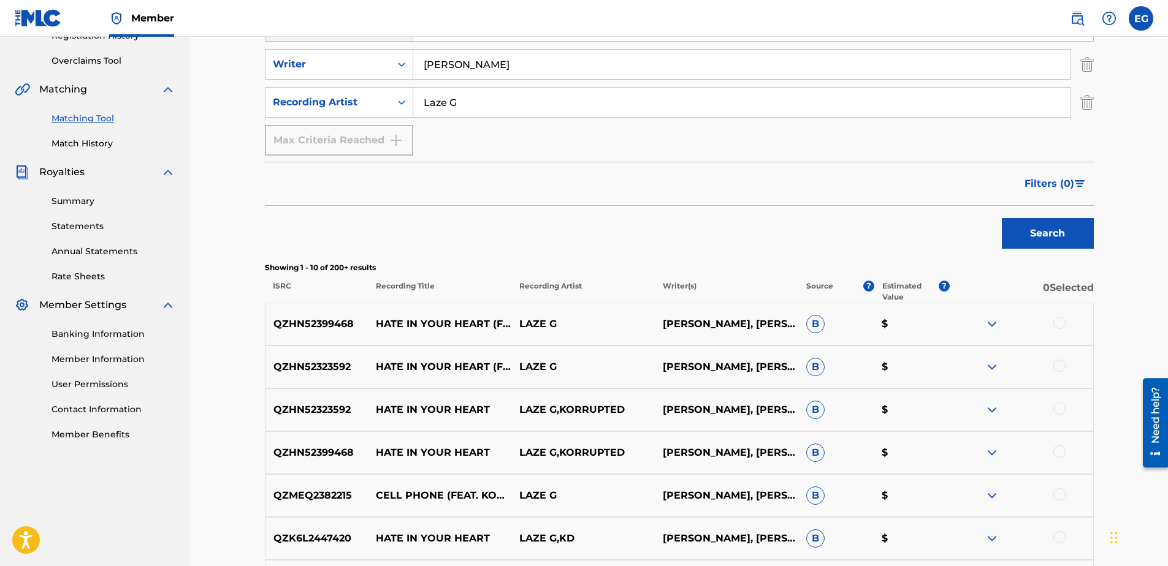
click at [1062, 322] on div at bounding box center [1059, 323] width 12 height 12
click at [1059, 360] on div at bounding box center [1059, 366] width 12 height 12
click at [1059, 408] on div at bounding box center [1059, 409] width 12 height 12
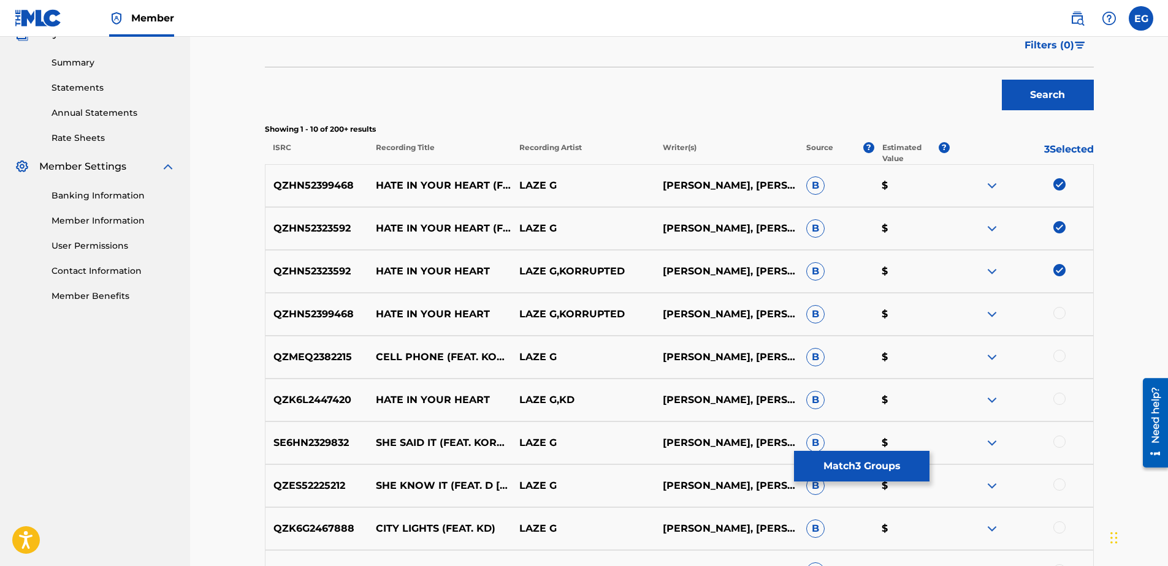
scroll to position [429, 0]
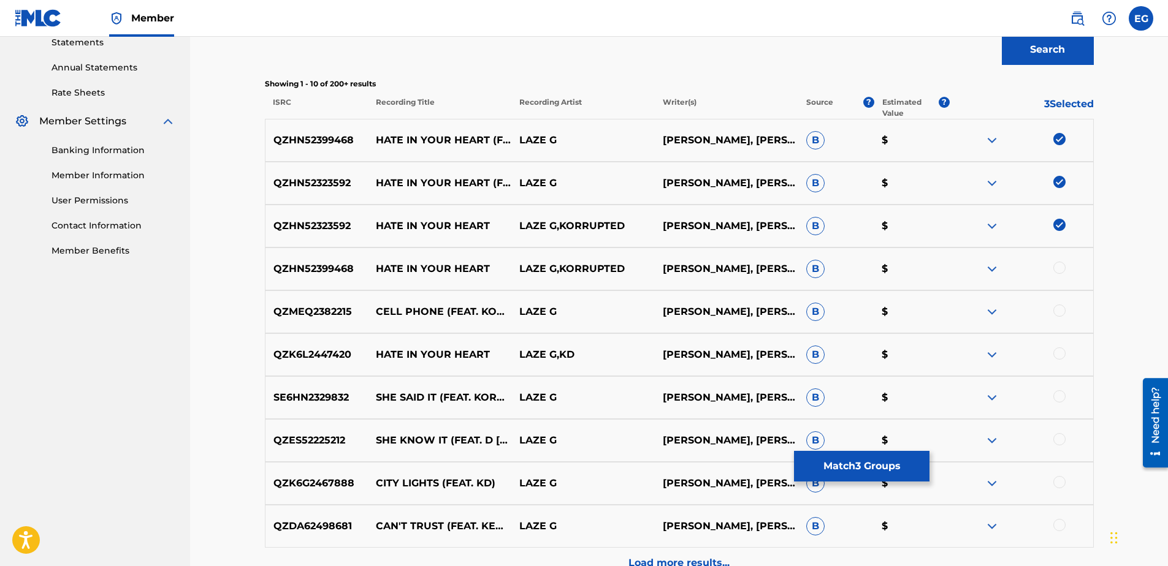
click at [1057, 266] on div at bounding box center [1059, 268] width 12 height 12
click at [1060, 355] on div at bounding box center [1059, 354] width 12 height 12
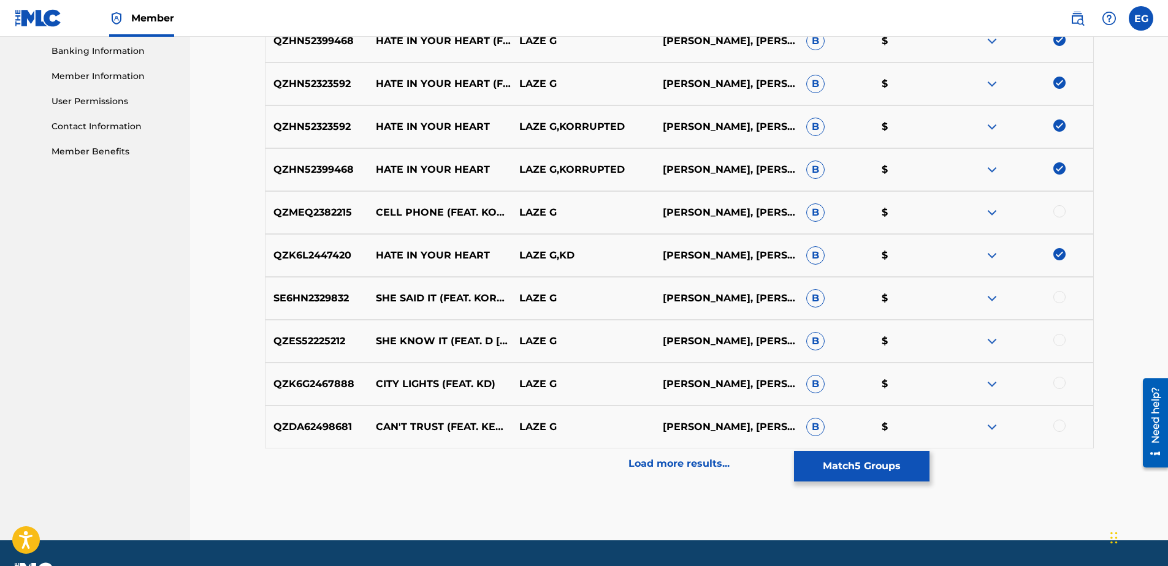
scroll to position [552, 0]
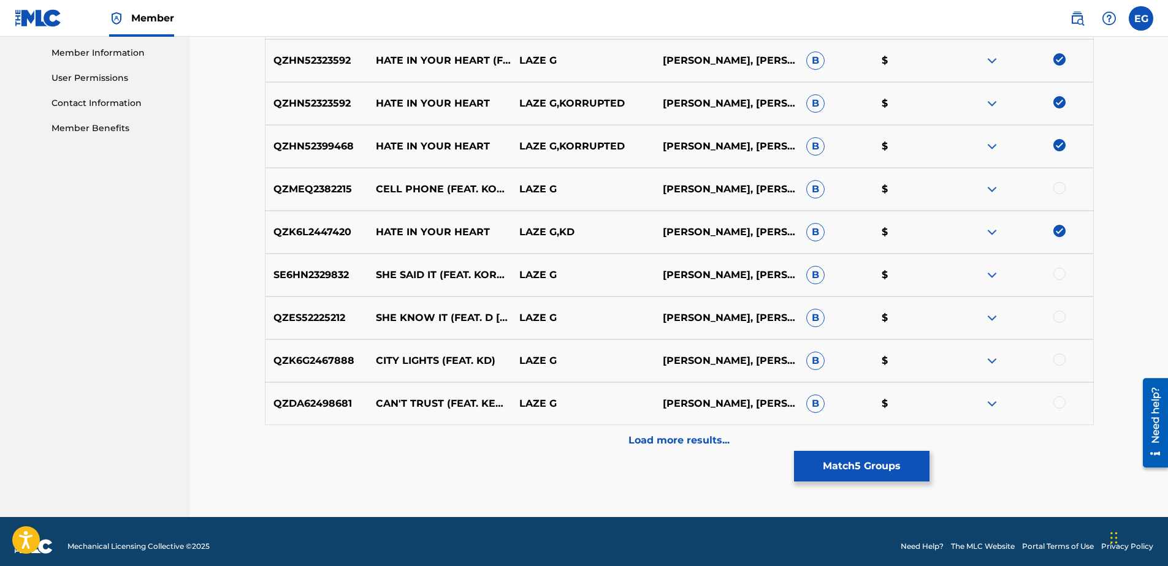
click at [696, 440] on p "Load more results..." at bounding box center [678, 440] width 101 height 15
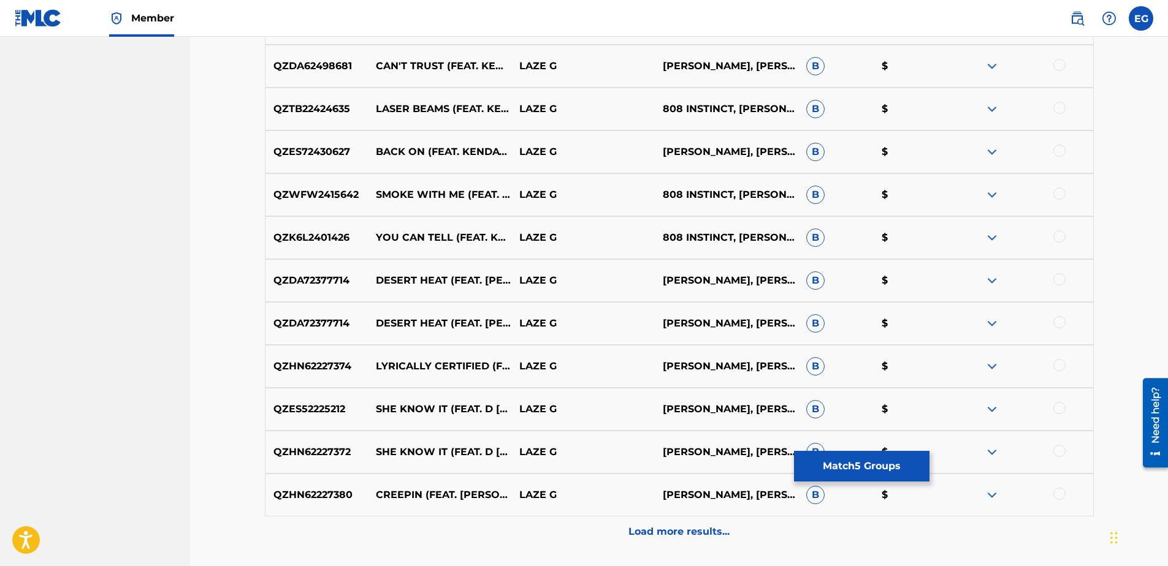
scroll to position [919, 0]
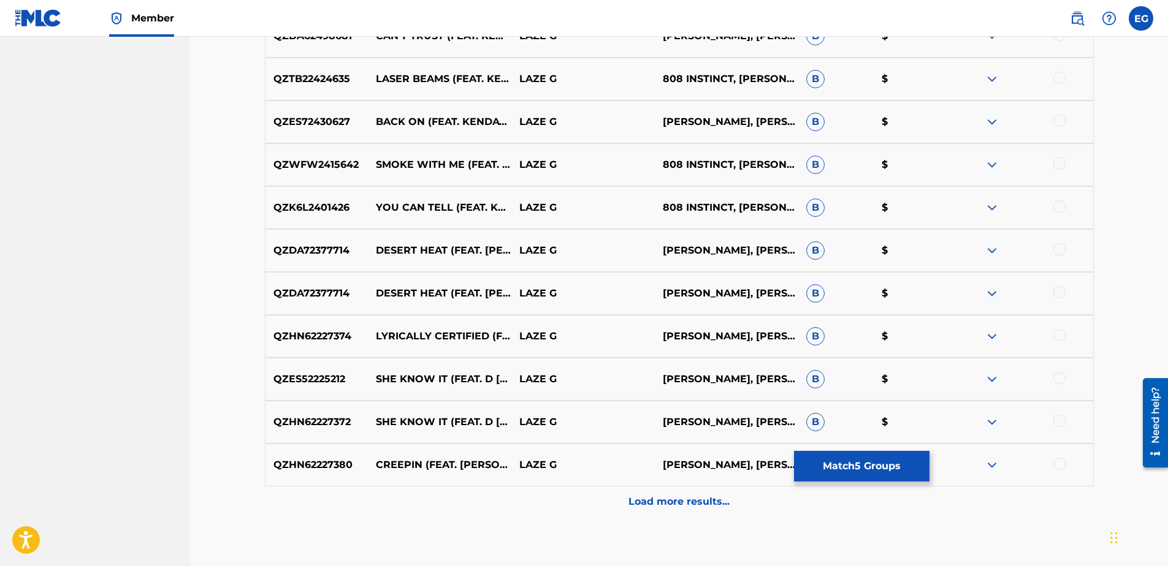
click at [665, 500] on p "Load more results..." at bounding box center [678, 502] width 101 height 15
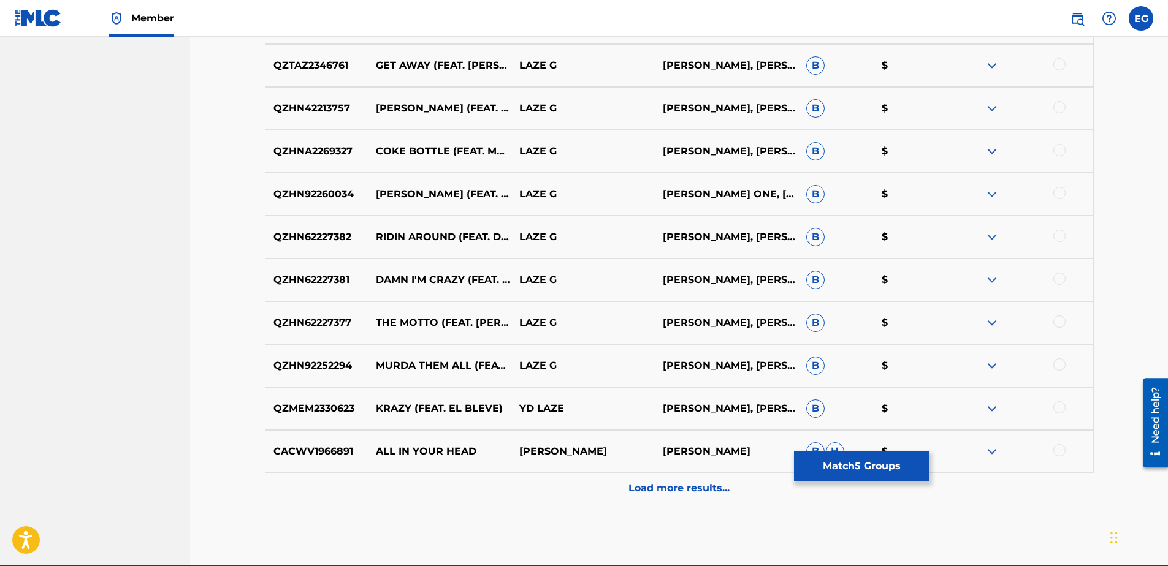
scroll to position [1410, 0]
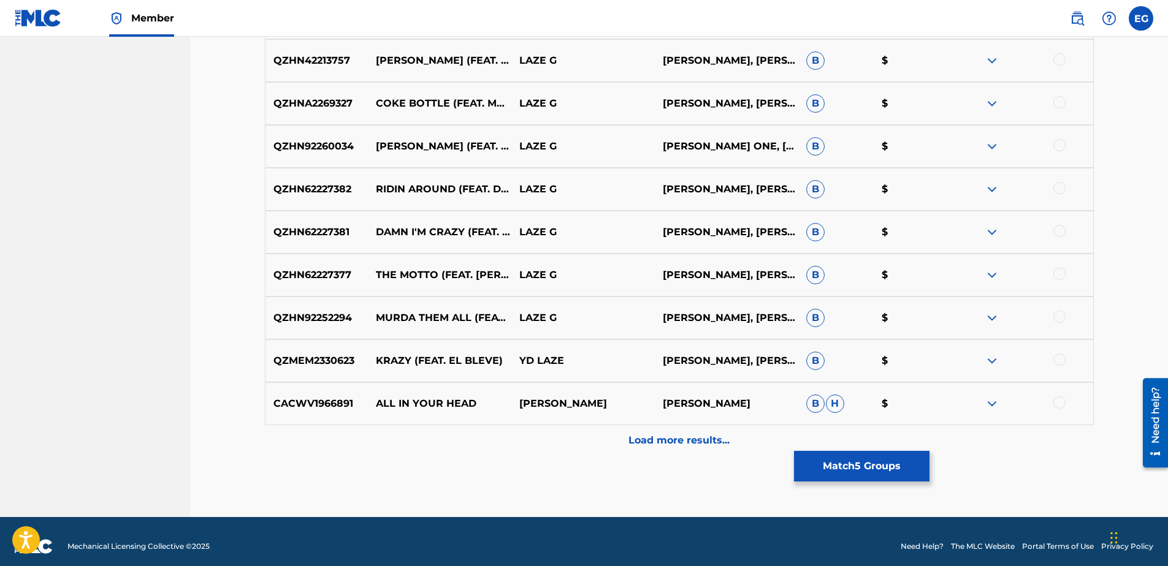
click at [669, 441] on p "Load more results..." at bounding box center [678, 440] width 101 height 15
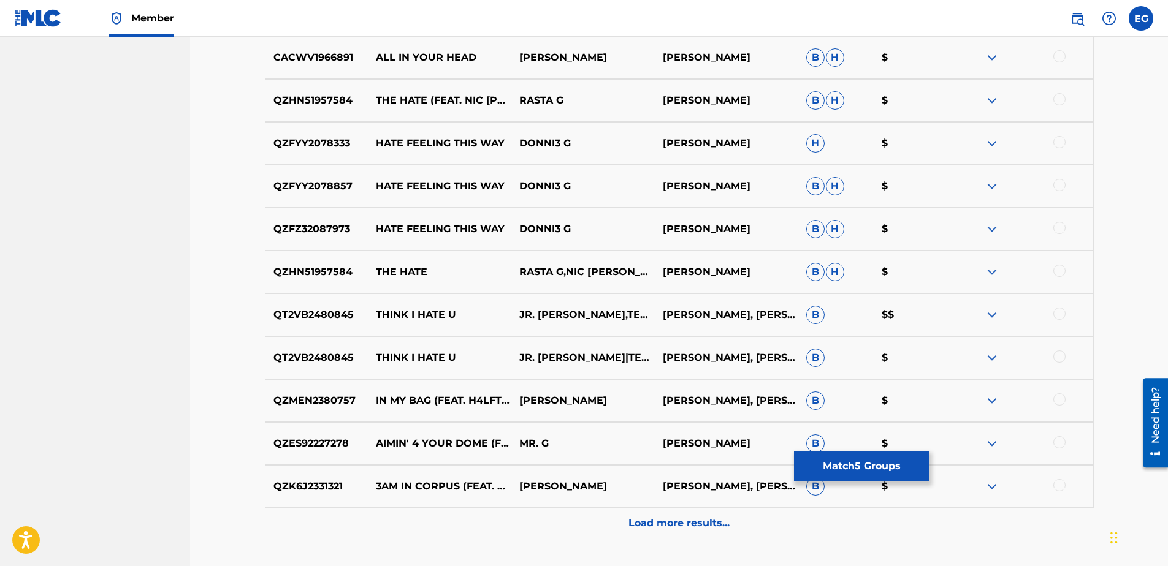
scroll to position [1778, 0]
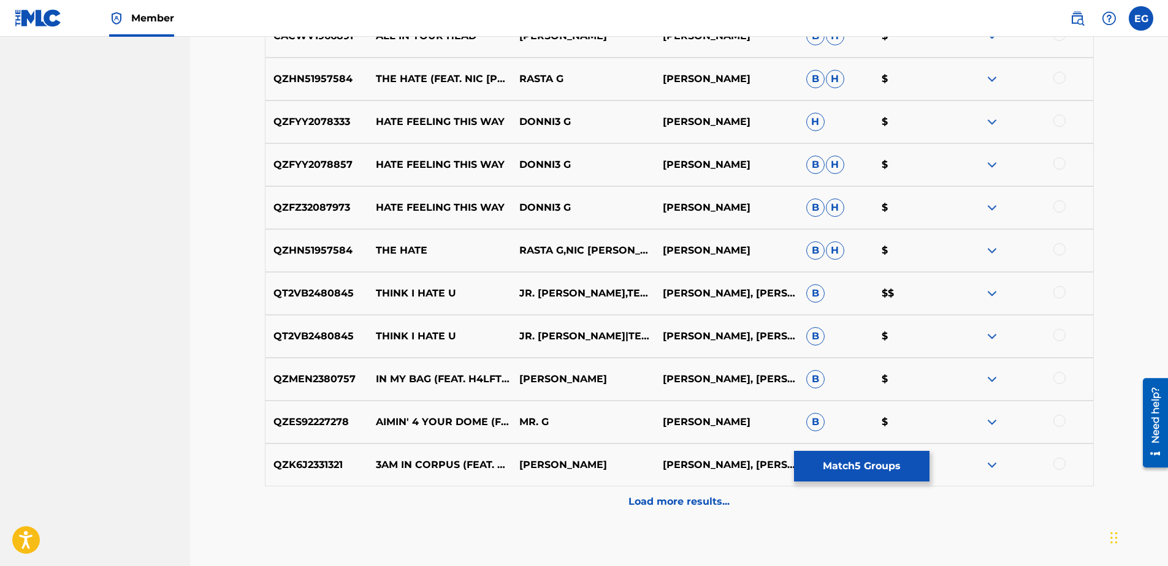
click at [874, 468] on button "Match 5 Groups" at bounding box center [861, 466] width 135 height 31
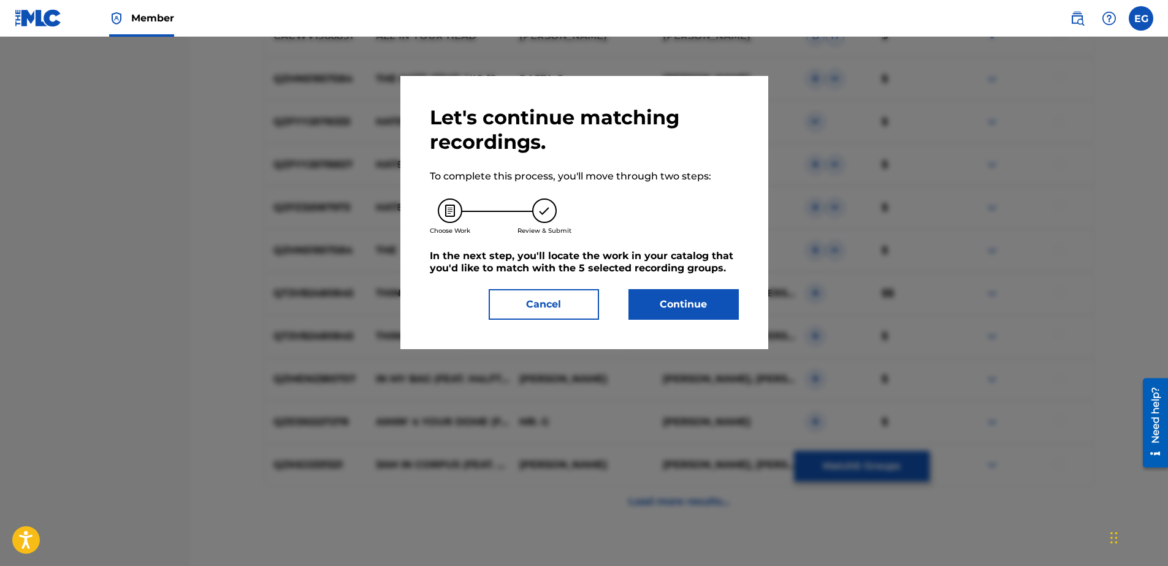
click at [673, 309] on button "Continue" at bounding box center [683, 304] width 110 height 31
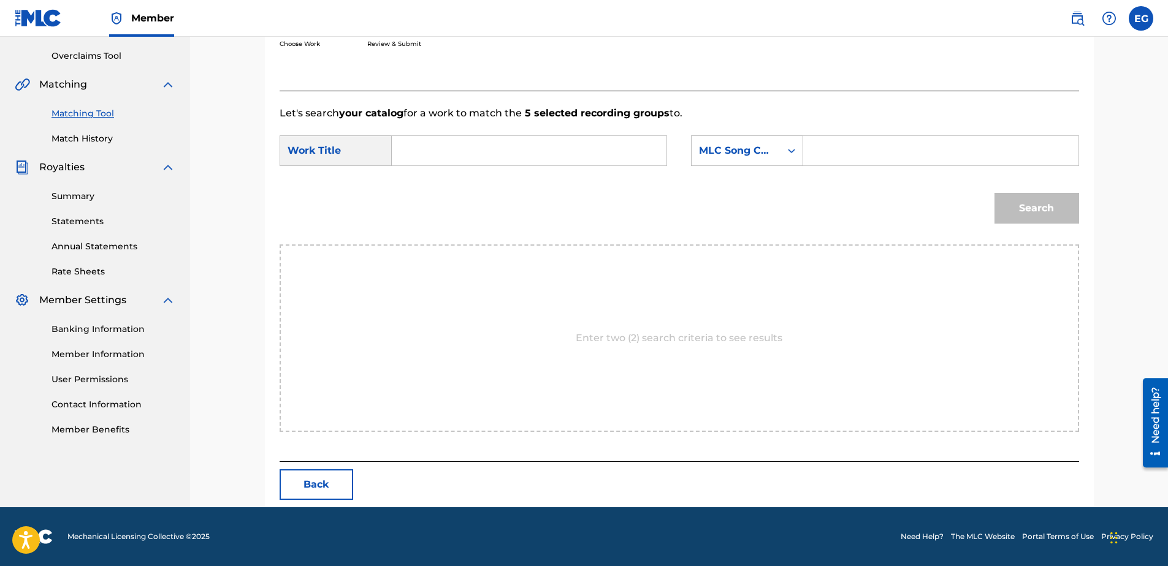
scroll to position [250, 0]
click at [487, 143] on input "Search Form" at bounding box center [529, 150] width 254 height 29
paste input "HATE IN YOUR HEART (FEAT. KORRUPTED)"
type input "HATE IN YOUR HEART (FEAT. KORRUPTED)"
click at [784, 156] on div "Search Form" at bounding box center [791, 151] width 22 height 22
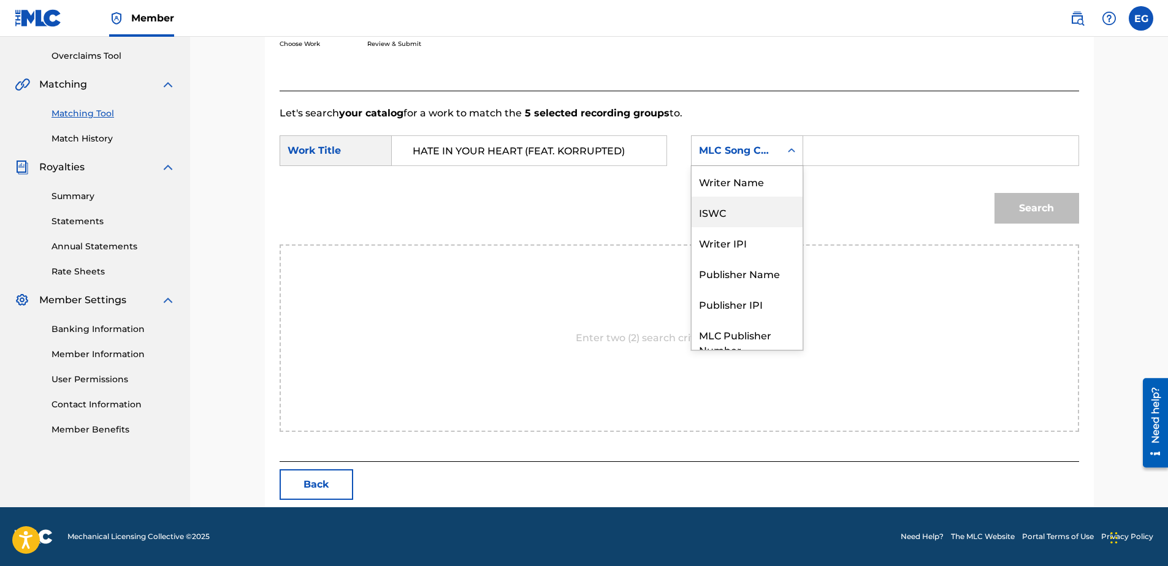
scroll to position [45, 0]
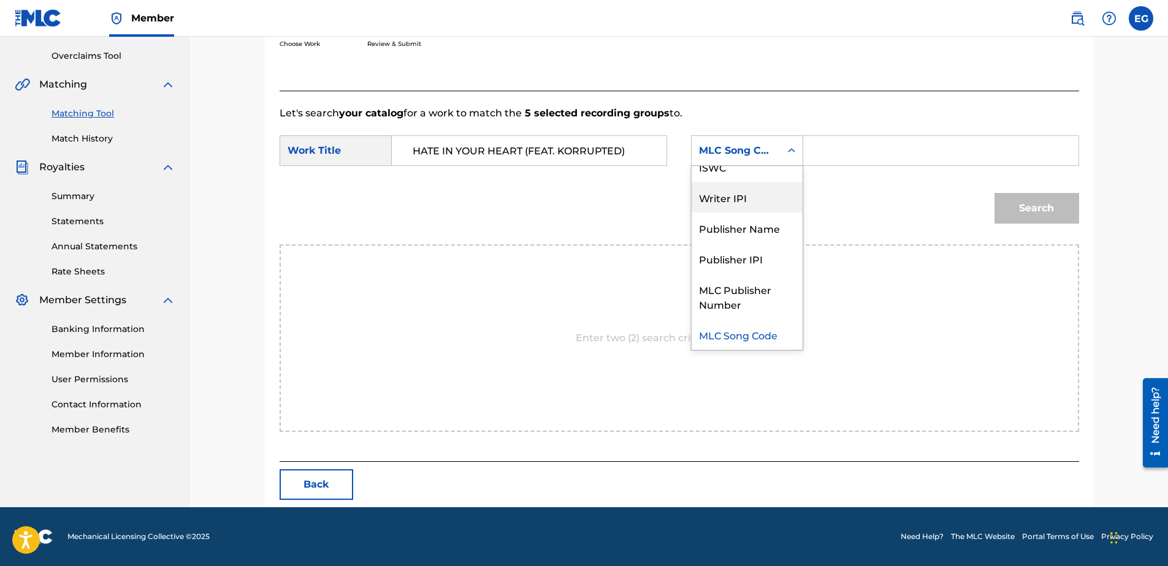
click at [733, 200] on div "Writer IPI" at bounding box center [746, 197] width 111 height 31
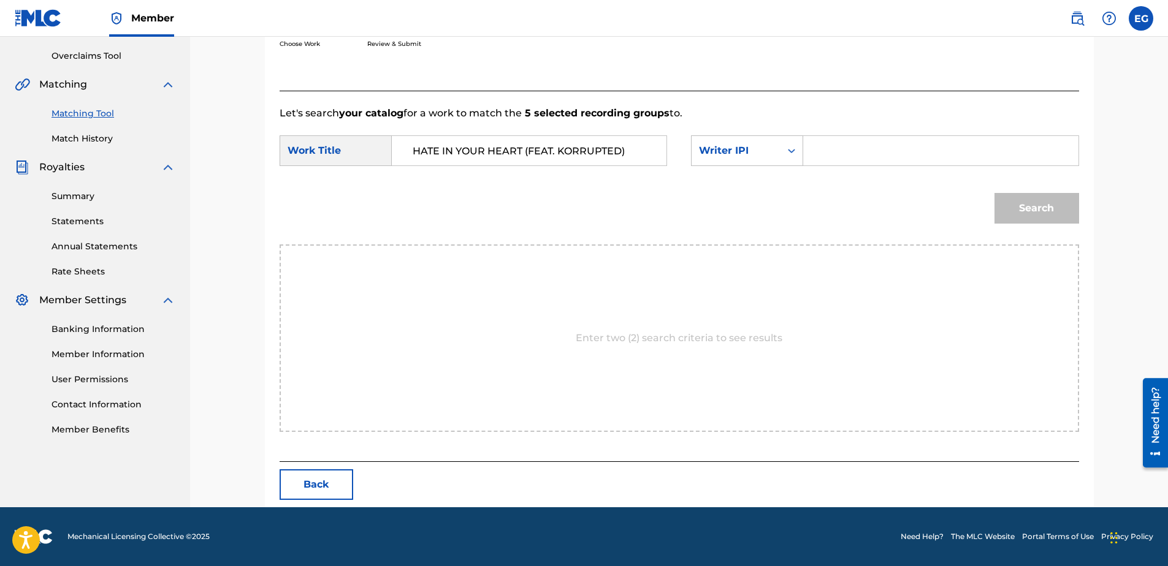
click at [847, 164] on input "Search Form" at bounding box center [940, 150] width 254 height 29
type input "00627104375"
click at [1056, 207] on button "Search" at bounding box center [1036, 208] width 85 height 31
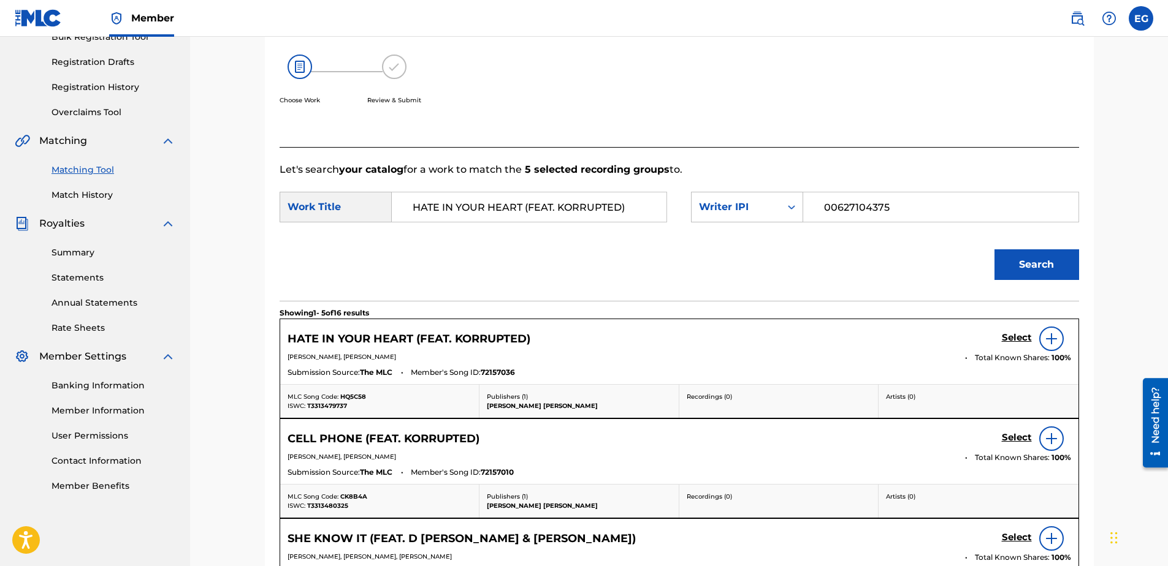
scroll to position [250, 0]
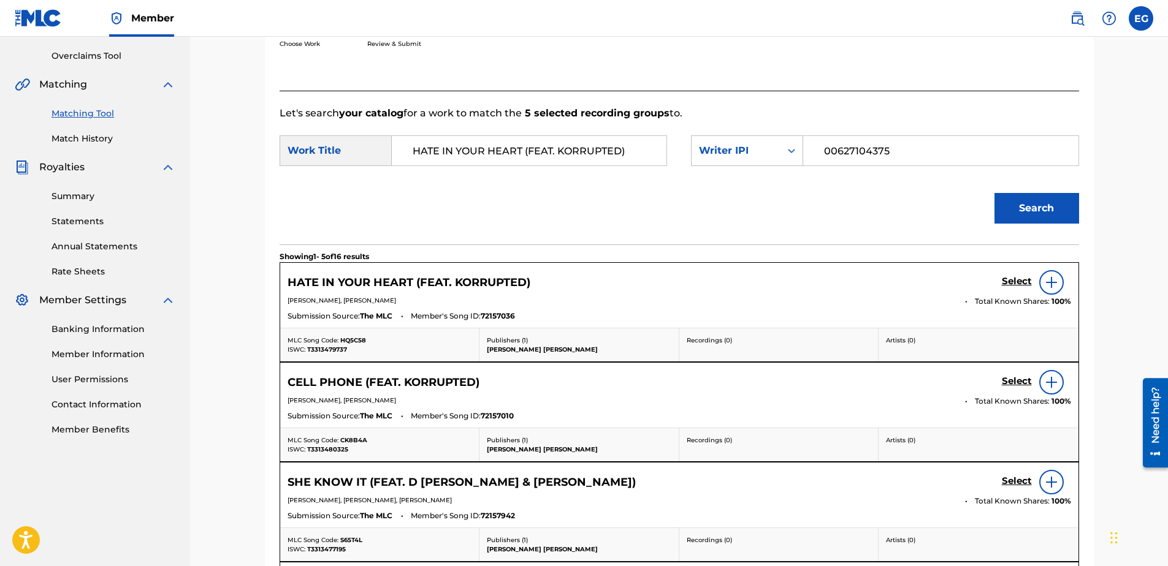
click at [1005, 281] on h5 "Select" at bounding box center [1017, 282] width 30 height 12
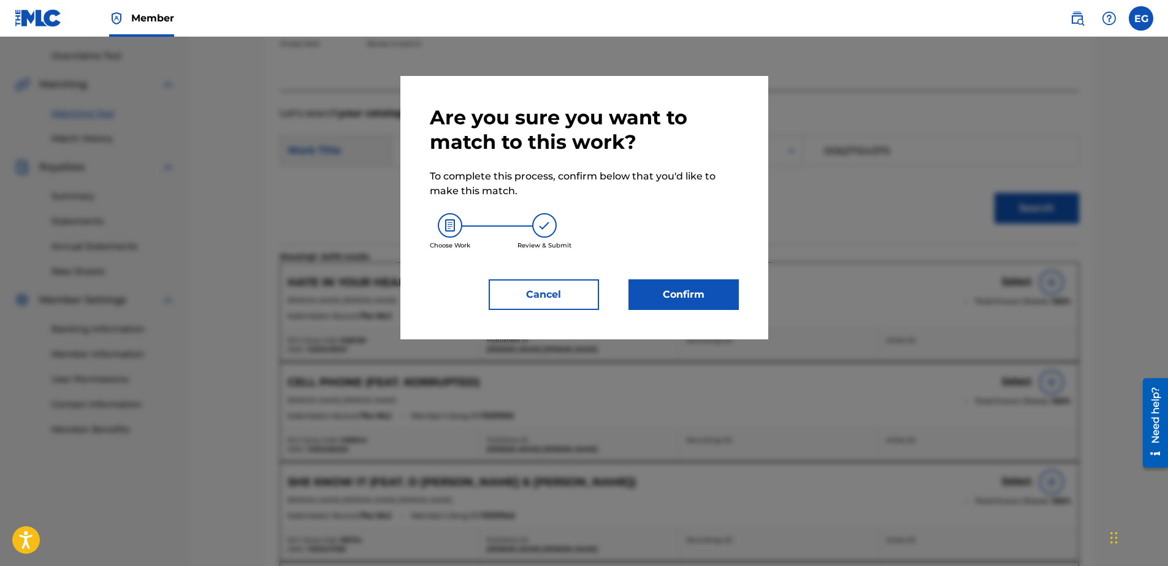
click at [676, 299] on button "Confirm" at bounding box center [683, 295] width 110 height 31
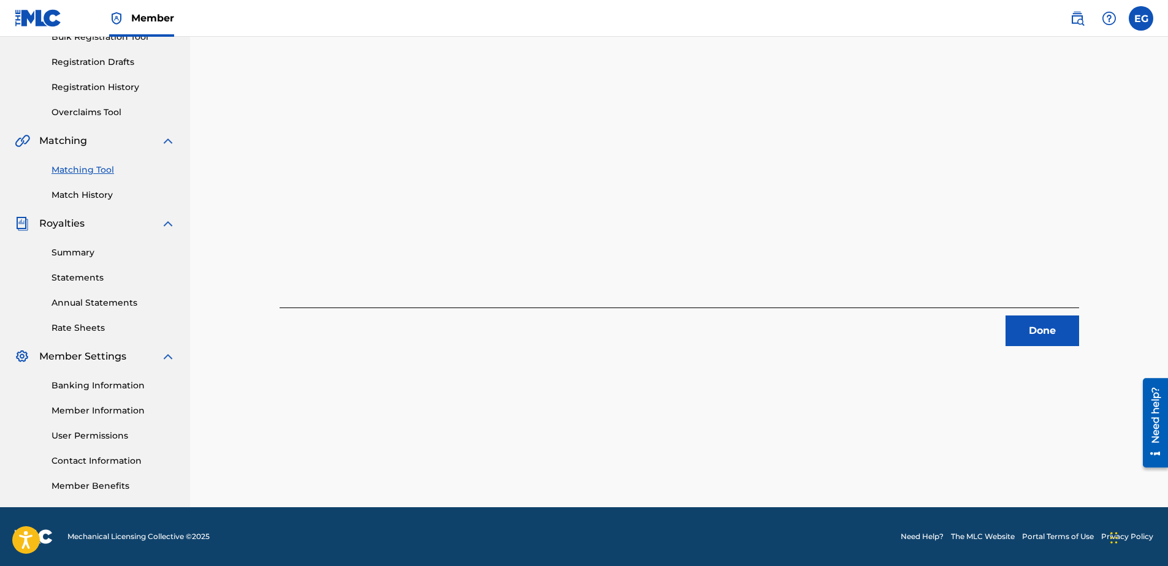
click at [1036, 337] on button "Done" at bounding box center [1042, 331] width 74 height 31
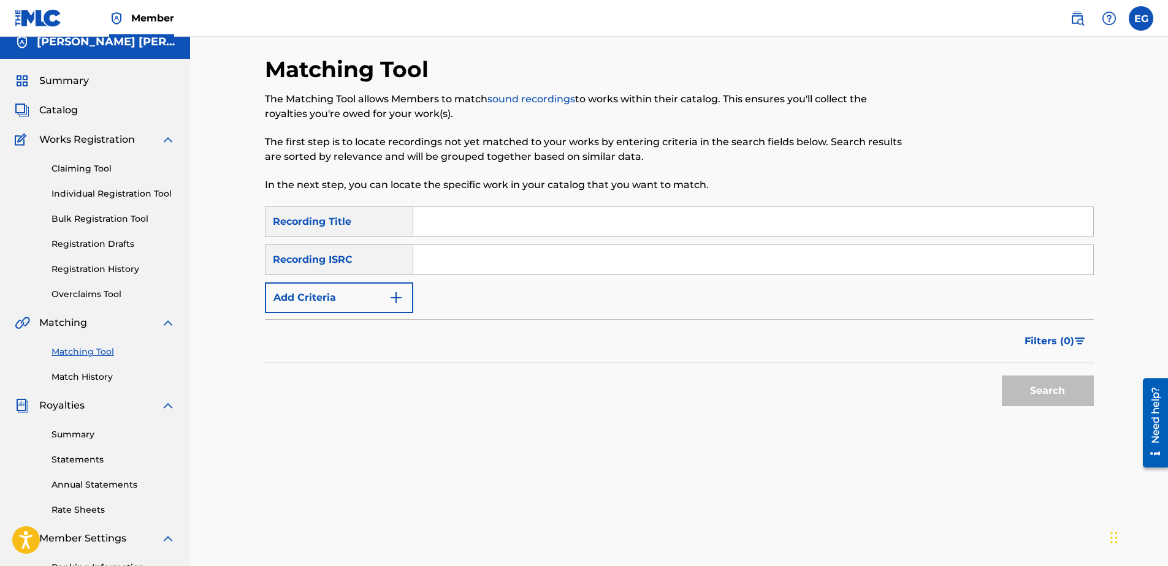
scroll to position [0, 0]
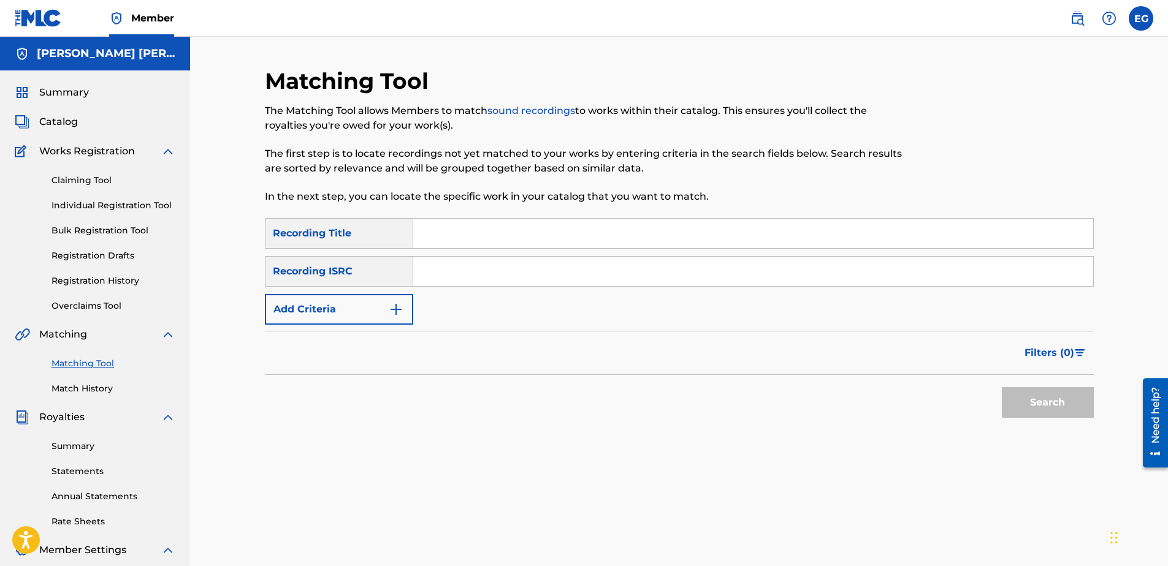
click at [481, 238] on input "Search Form" at bounding box center [753, 233] width 680 height 29
paste input "INTRODUCTION TO THE REAPER (IT'S THE REAPER)"
type input "INTRODUCTION TO THE REAPER (IT'S THE REAPER)"
click at [442, 272] on input "Search Form" at bounding box center [753, 271] width 680 height 29
click at [361, 311] on button "Add Criteria" at bounding box center [339, 309] width 148 height 31
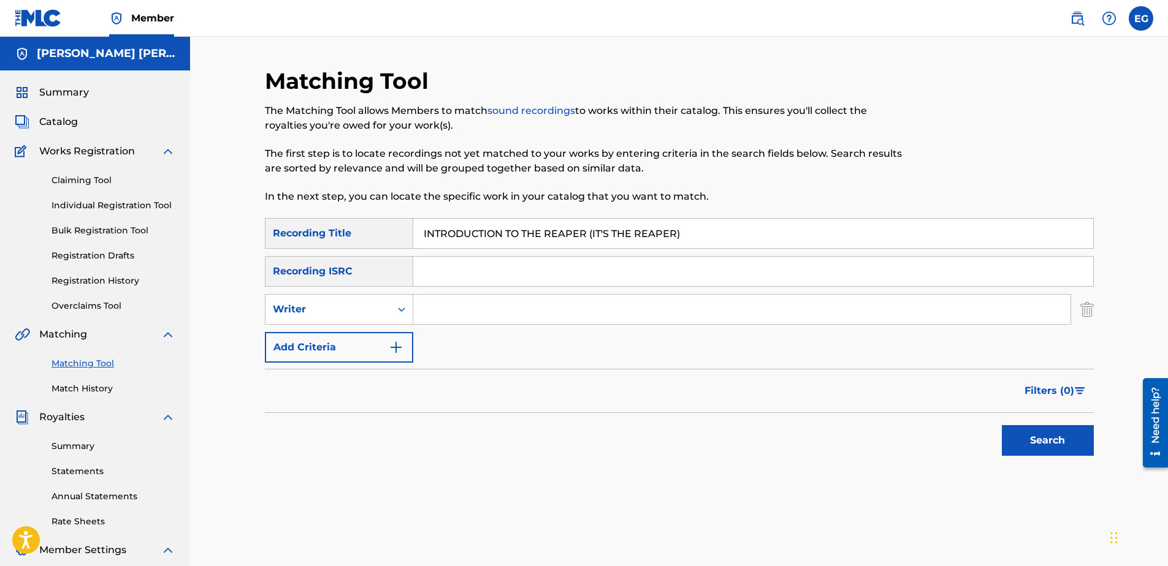
click at [436, 311] on input "Search Form" at bounding box center [741, 309] width 657 height 29
type input "GONZALES, EDWARDO ADRIAN"
click at [368, 342] on button "Add Criteria" at bounding box center [339, 347] width 148 height 31
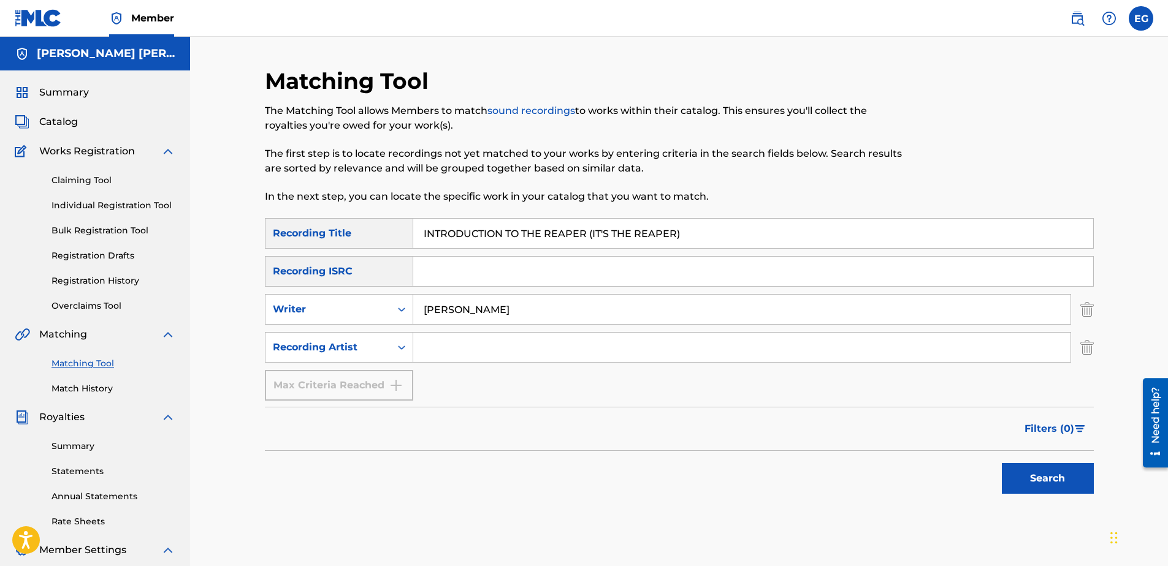
click at [454, 345] on input "Search Form" at bounding box center [741, 347] width 657 height 29
type input "Laze G"
click at [1064, 487] on button "Search" at bounding box center [1048, 478] width 92 height 31
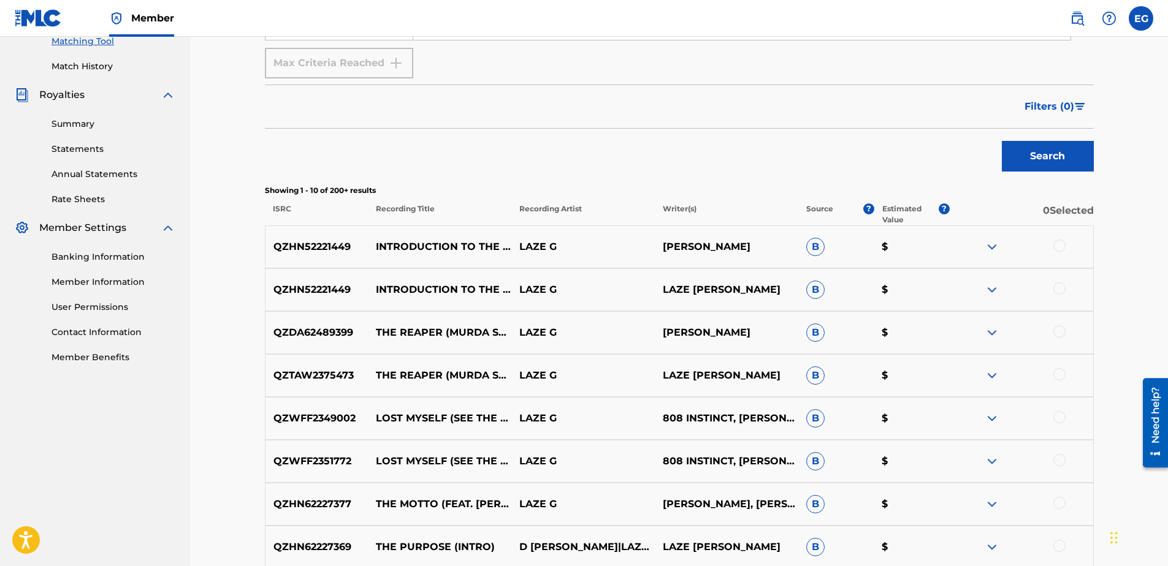
scroll to position [368, 0]
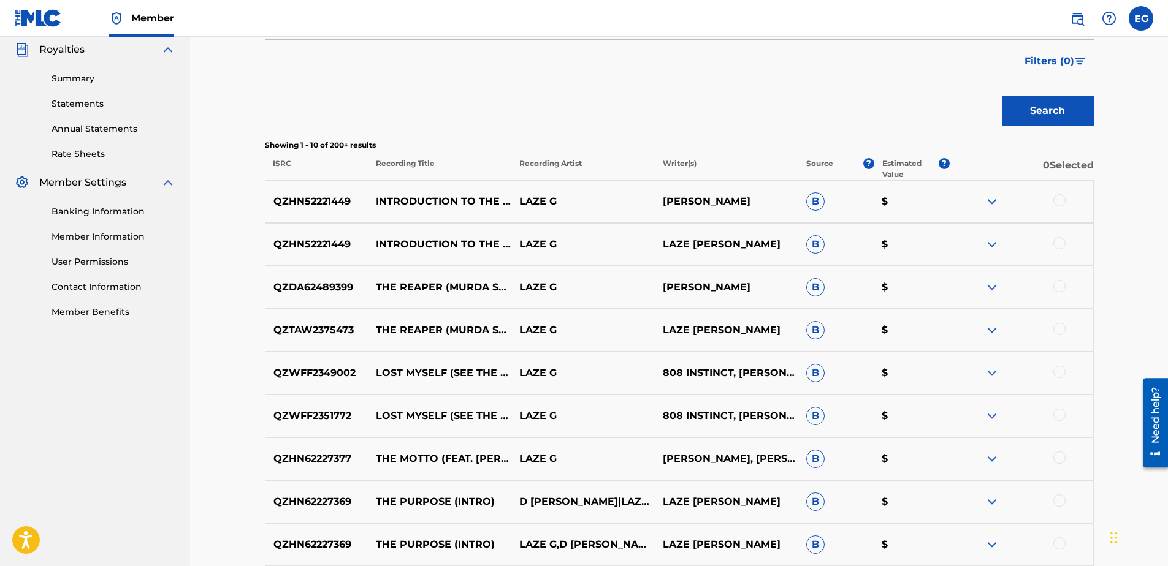
click at [1064, 201] on div at bounding box center [1059, 200] width 12 height 12
click at [1060, 243] on div at bounding box center [1059, 243] width 12 height 12
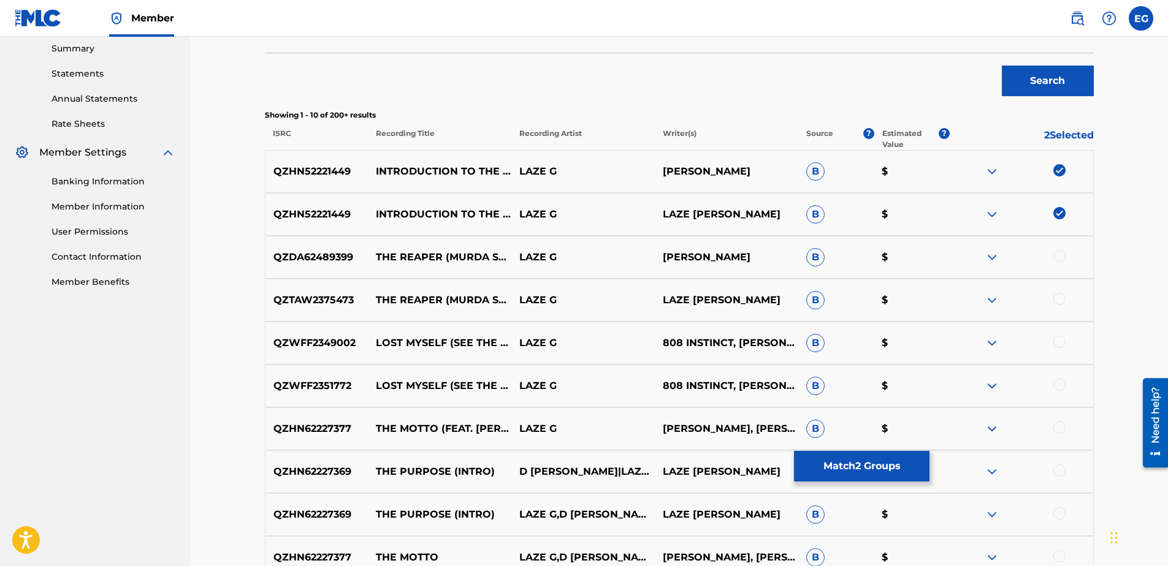
scroll to position [490, 0]
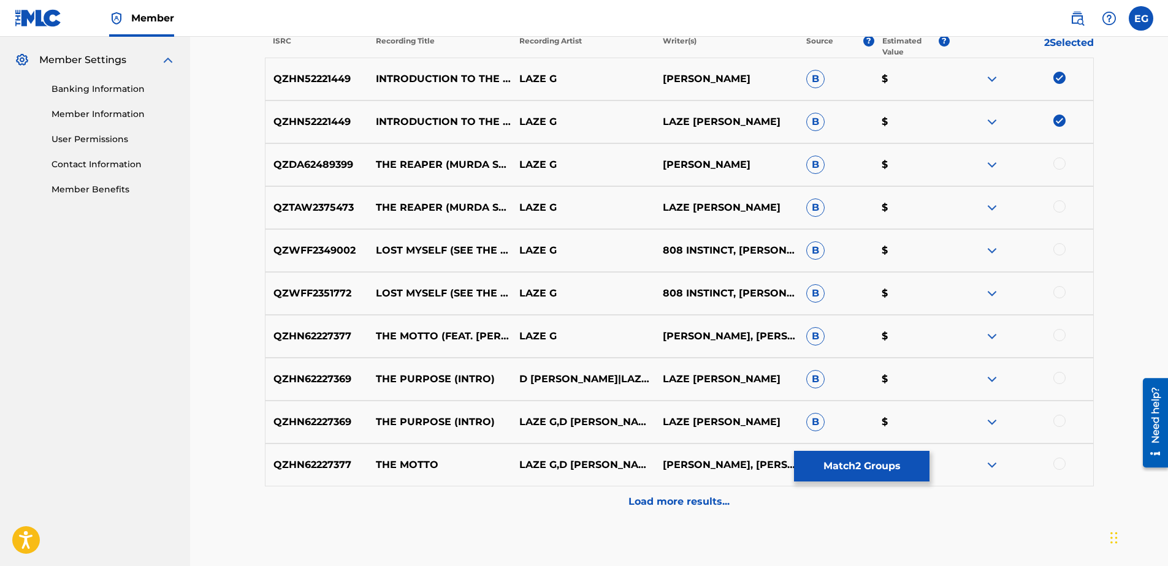
click at [674, 501] on p "Load more results..." at bounding box center [678, 502] width 101 height 15
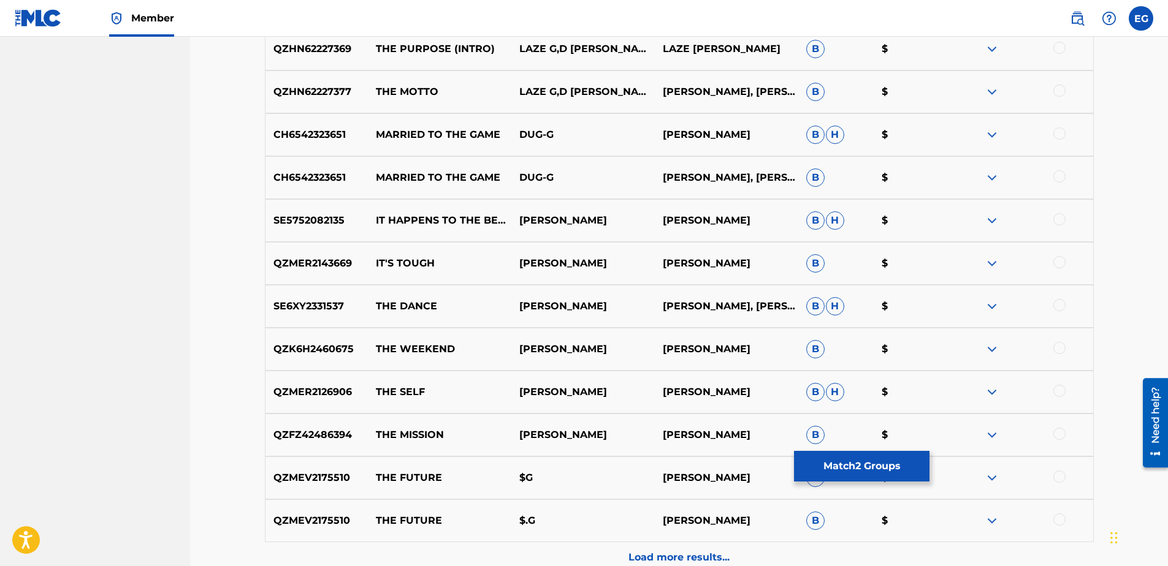
scroll to position [919, 0]
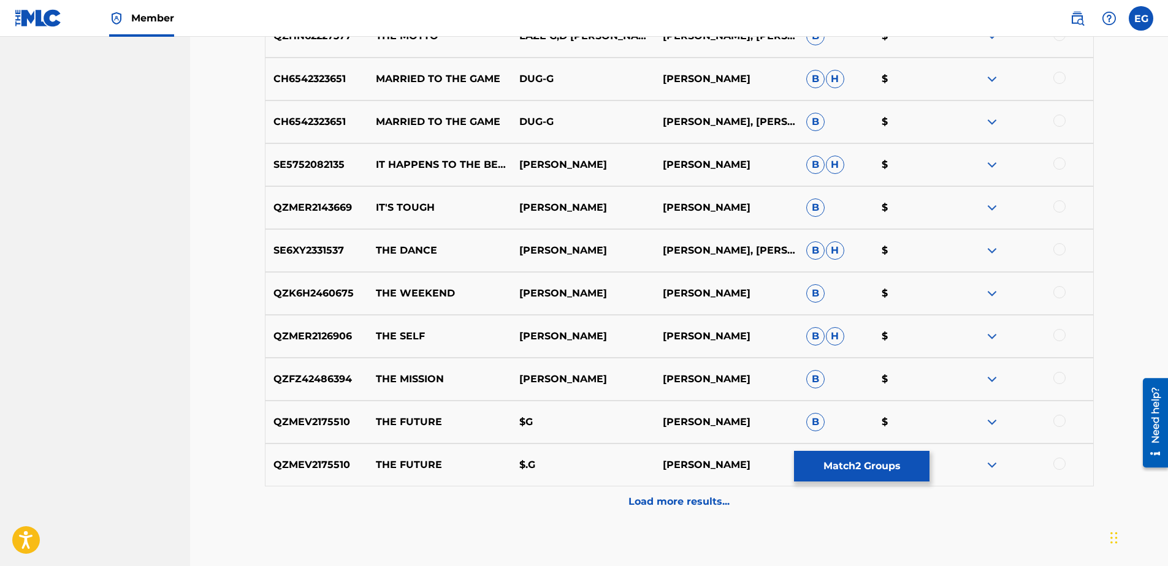
click at [660, 508] on p "Load more results..." at bounding box center [678, 502] width 101 height 15
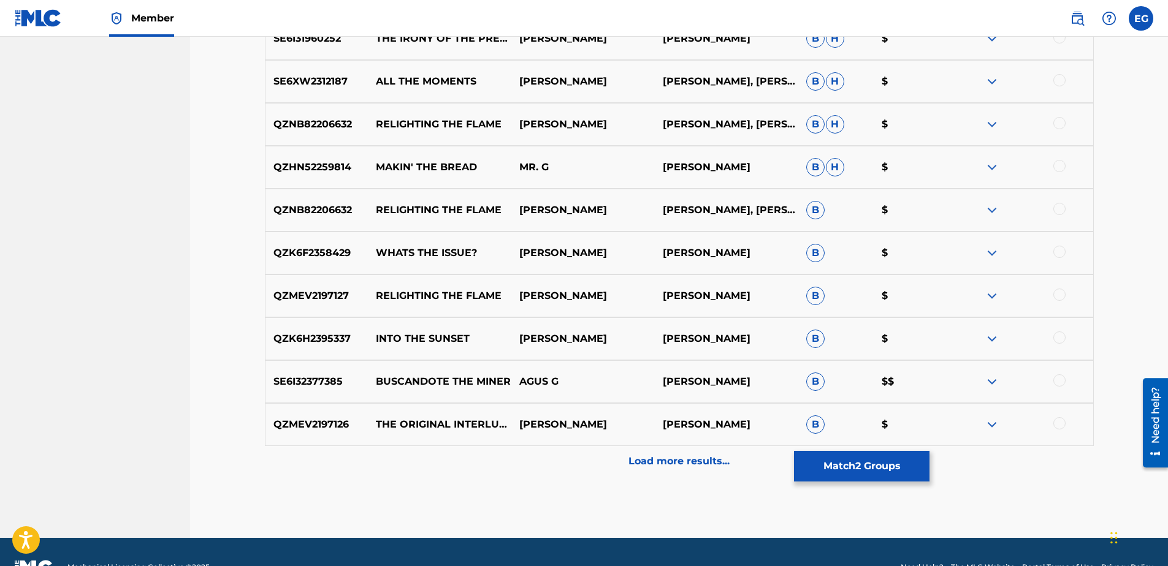
scroll to position [1420, 0]
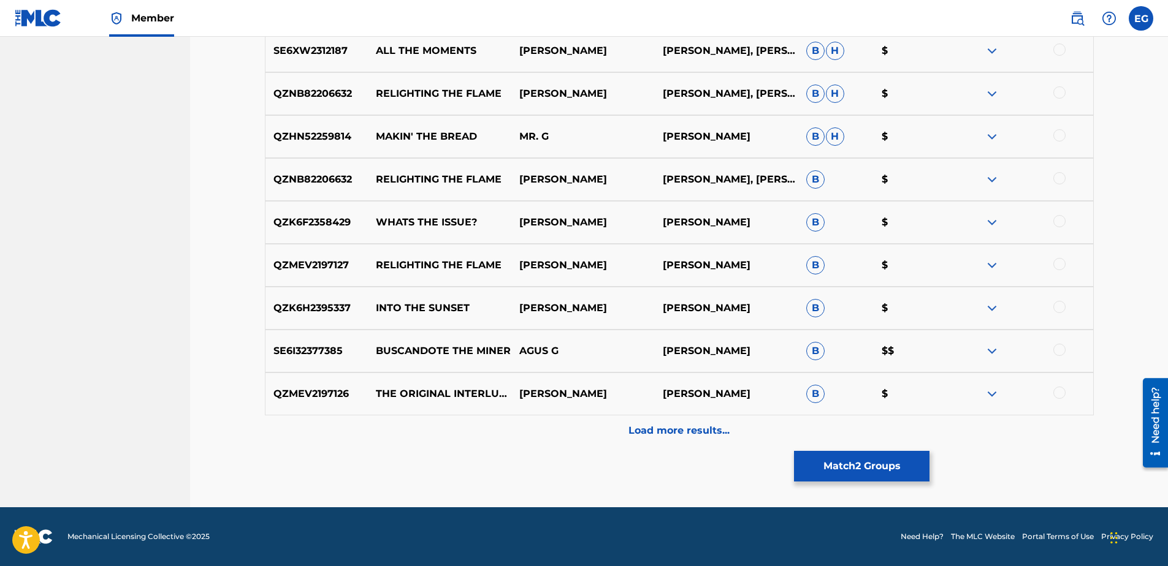
click at [679, 440] on div "Load more results..." at bounding box center [679, 431] width 829 height 31
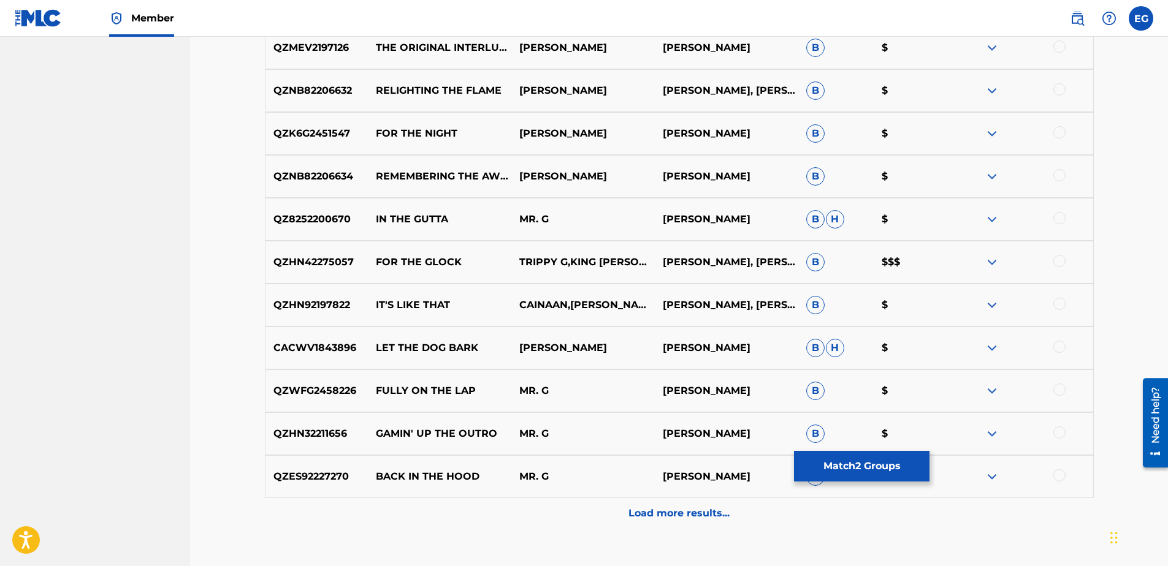
scroll to position [1849, 0]
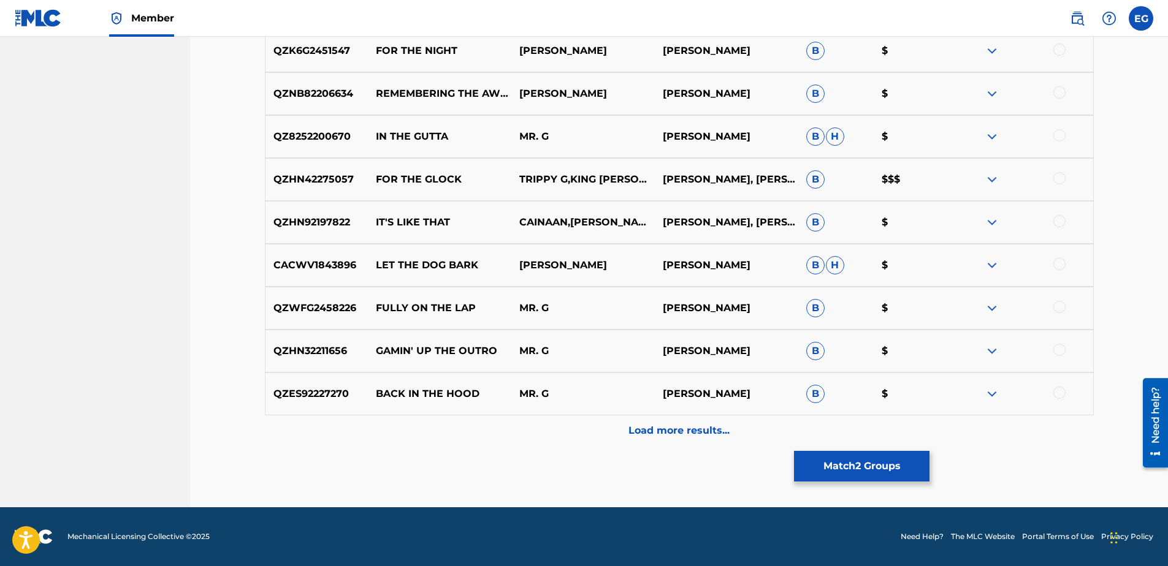
click at [874, 462] on button "Match 2 Groups" at bounding box center [861, 466] width 135 height 31
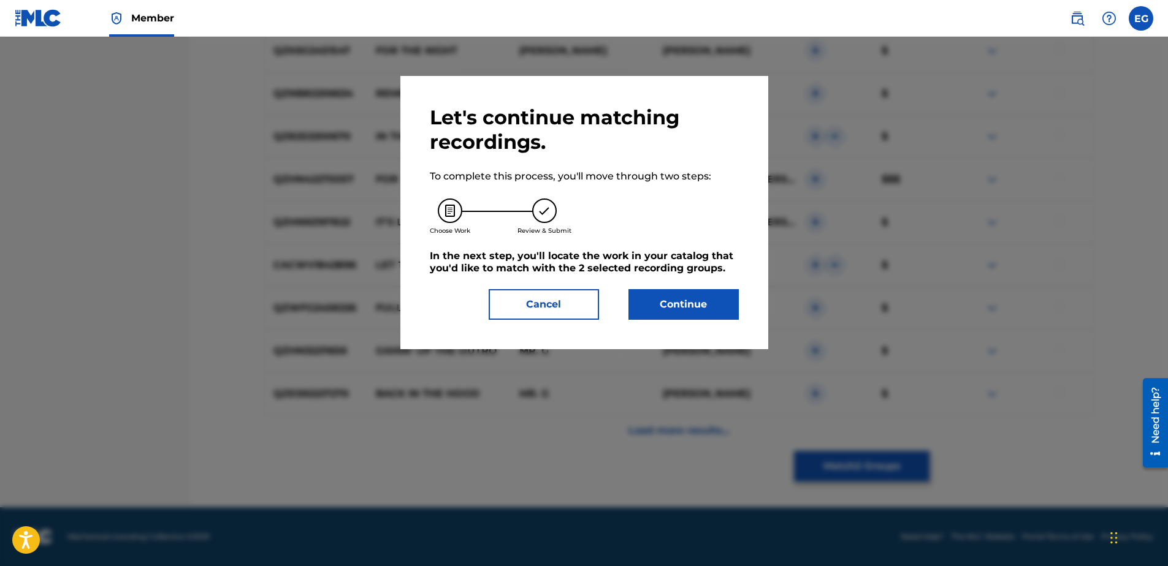
click at [664, 308] on button "Continue" at bounding box center [683, 304] width 110 height 31
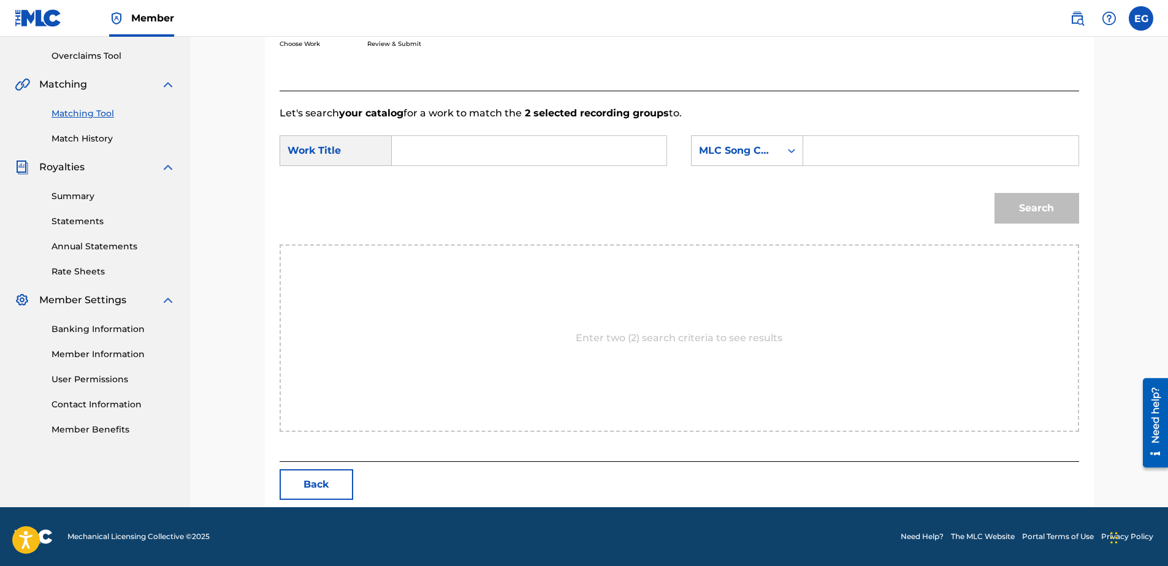
scroll to position [250, 0]
click at [545, 153] on input "Search Form" at bounding box center [529, 150] width 254 height 29
paste input "INTRODUCTION TO THE REAPER (IT'S THE REAPER)"
type input "INTRODUCTION TO THE REAPER (IT'S THE REAPER)"
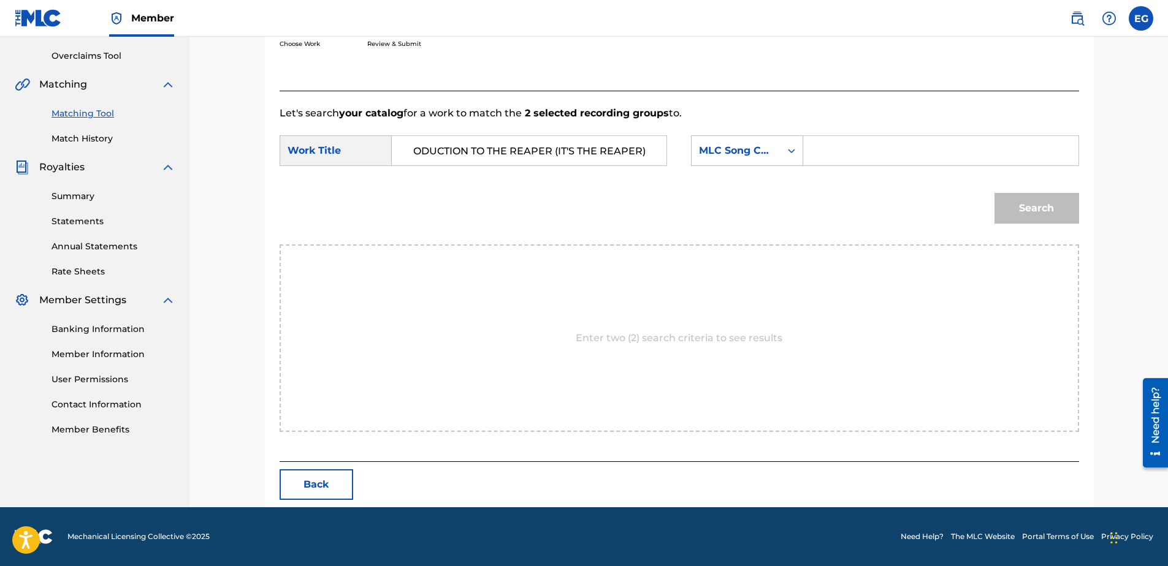
scroll to position [0, 0]
click at [840, 149] on input "Search Form" at bounding box center [940, 150] width 254 height 29
click at [745, 159] on div "MLC Song Code" at bounding box center [735, 150] width 89 height 23
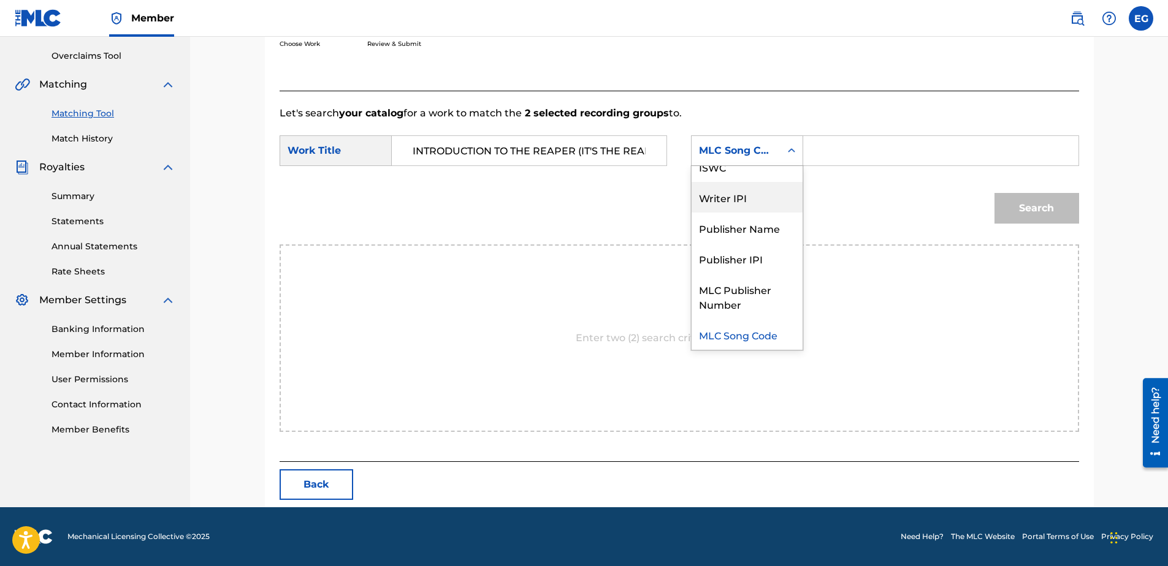
click at [714, 195] on div "Writer IPI" at bounding box center [746, 197] width 111 height 31
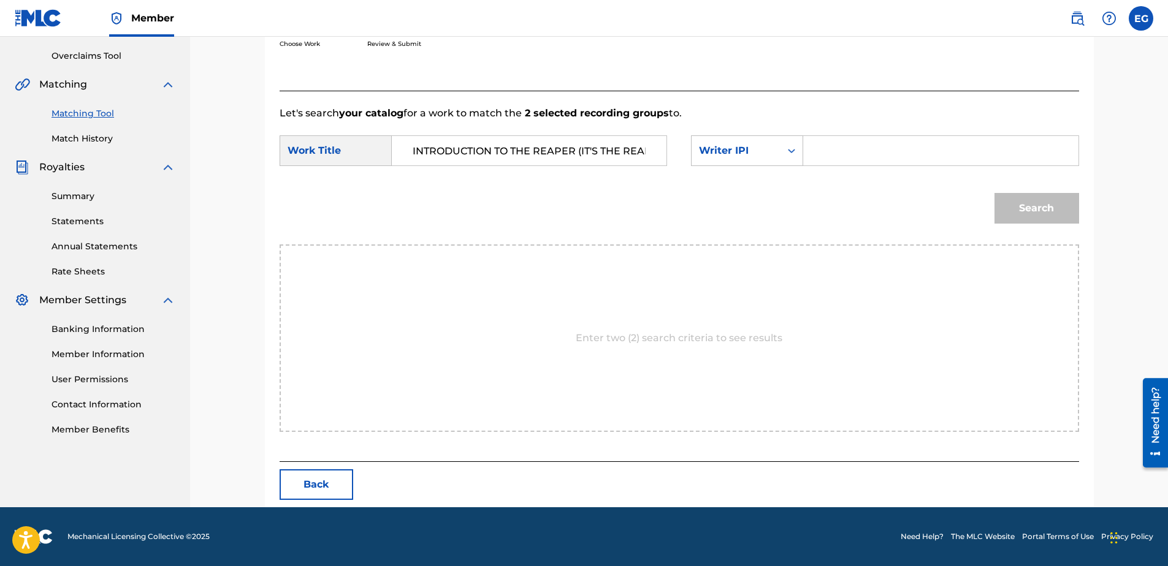
click at [864, 164] on input "Search Form" at bounding box center [940, 150] width 254 height 29
type input "00627104375"
click at [1032, 215] on button "Search" at bounding box center [1036, 208] width 85 height 31
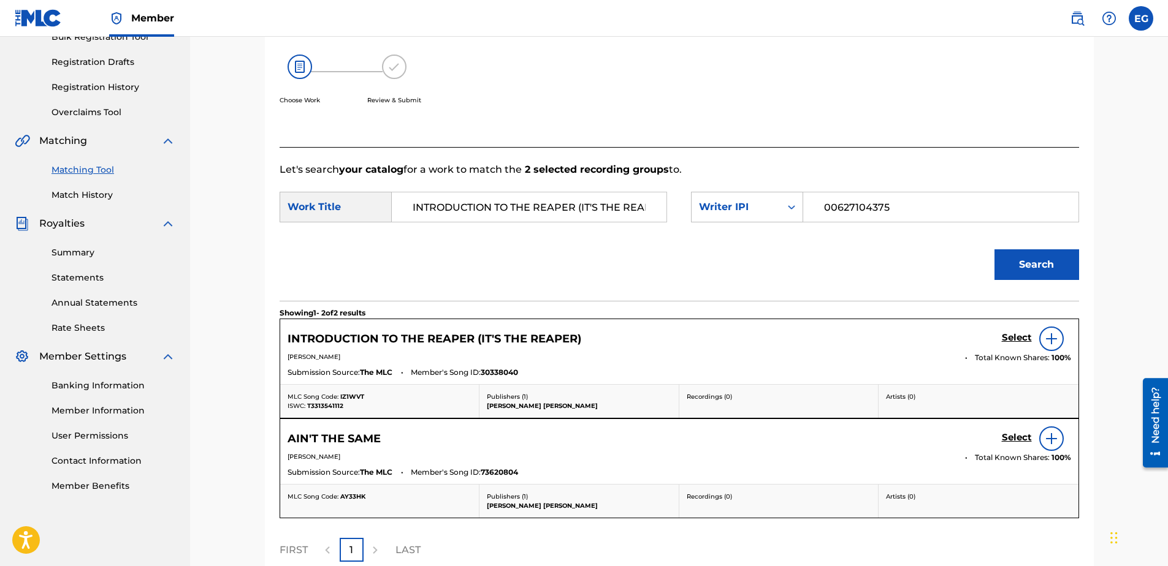
scroll to position [250, 0]
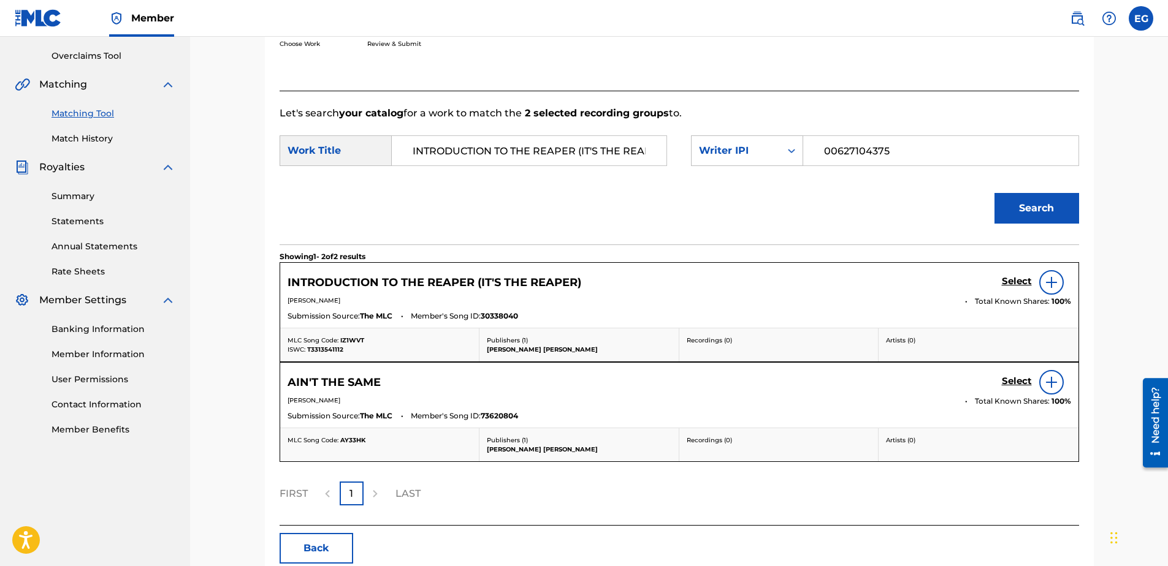
click at [1022, 284] on h5 "Select" at bounding box center [1017, 282] width 30 height 12
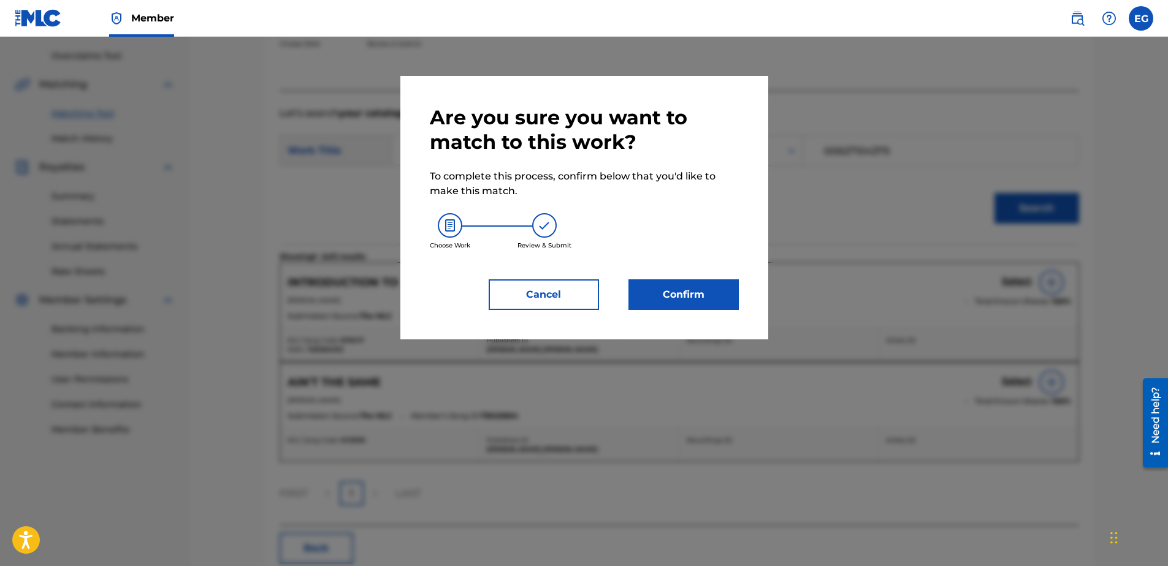
click at [691, 294] on button "Confirm" at bounding box center [683, 295] width 110 height 31
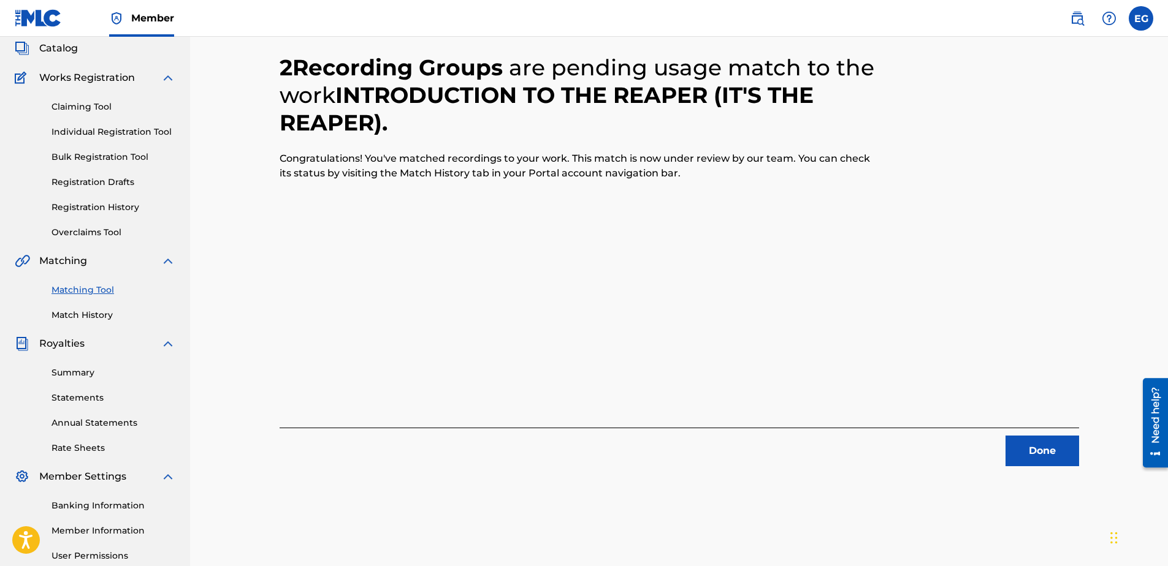
scroll to position [71, 0]
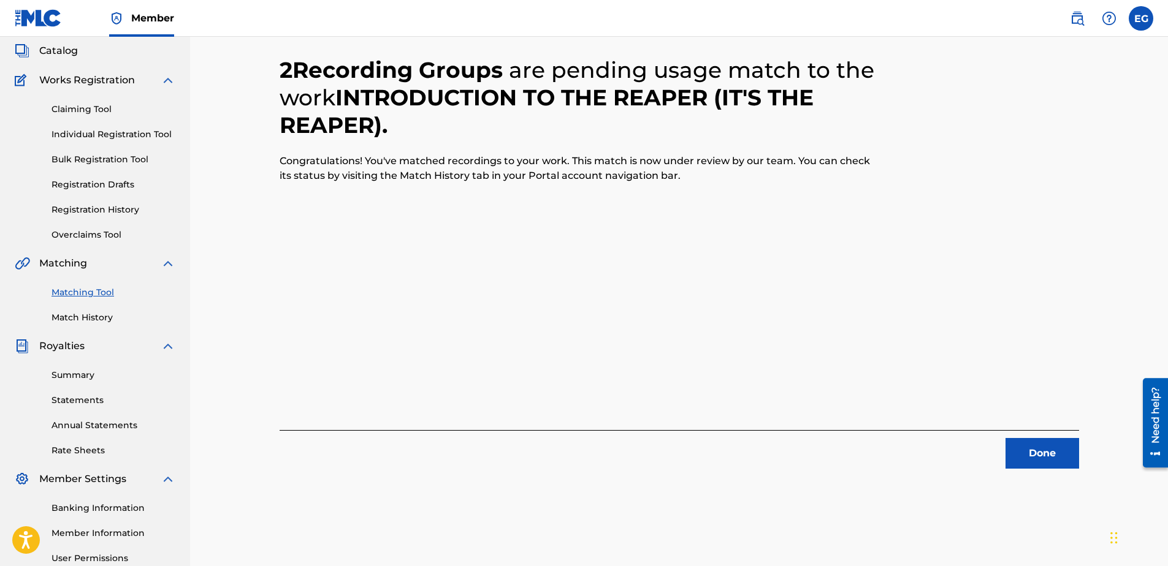
click at [1024, 455] on button "Done" at bounding box center [1042, 453] width 74 height 31
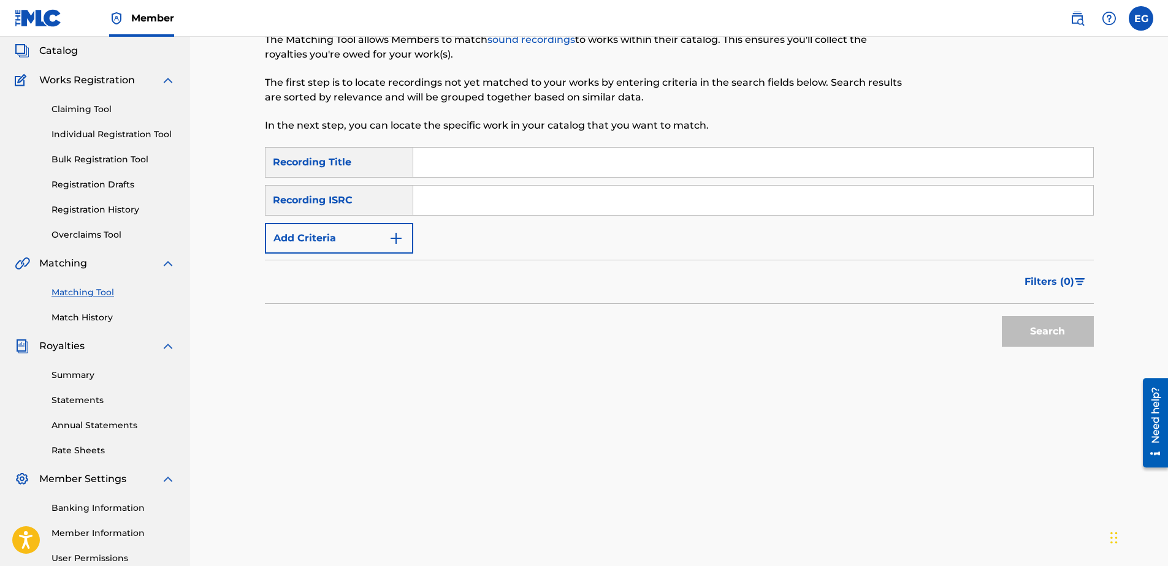
click at [459, 165] on input "Search Form" at bounding box center [753, 162] width 680 height 29
paste input "KILLA SEAZON"
type input "KILLA SEAZON"
click at [385, 233] on button "Add Criteria" at bounding box center [339, 238] width 148 height 31
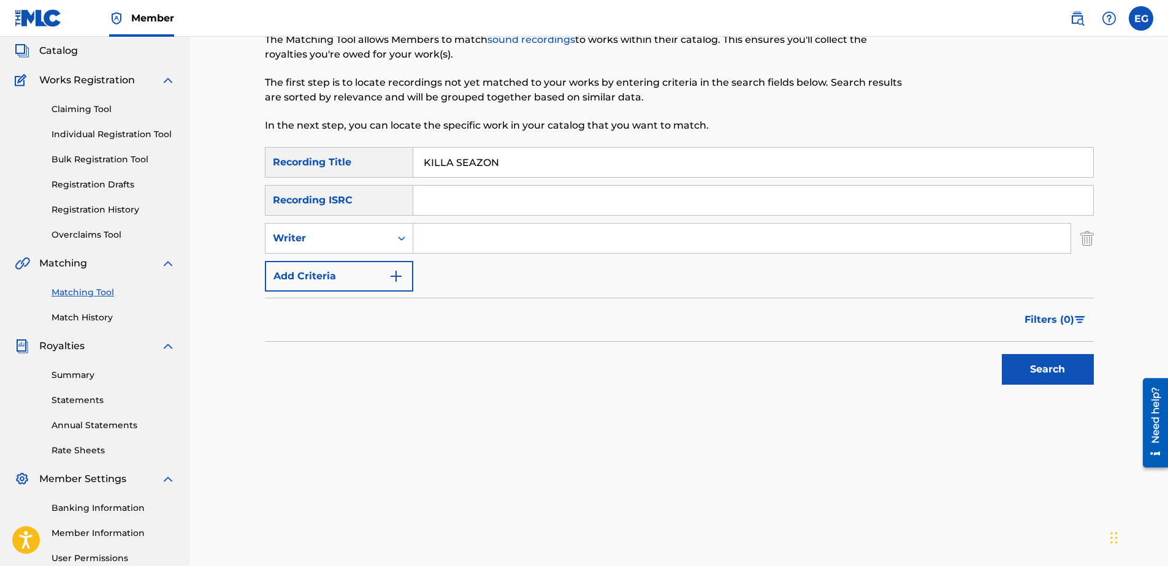
click at [462, 249] on input "Search Form" at bounding box center [741, 238] width 657 height 29
type input "GONZALES, EDWARDO ADRIAN"
click at [395, 277] on img "Search Form" at bounding box center [396, 276] width 15 height 15
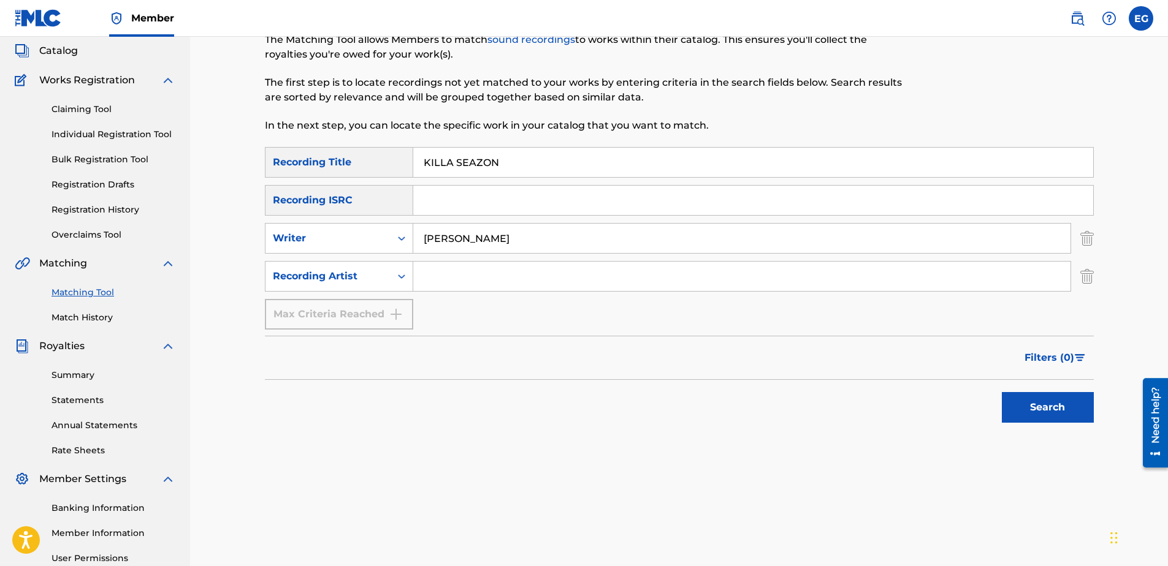
click at [460, 281] on input "Search Form" at bounding box center [741, 276] width 657 height 29
type input "Laze G"
click at [1060, 409] on button "Search" at bounding box center [1048, 407] width 92 height 31
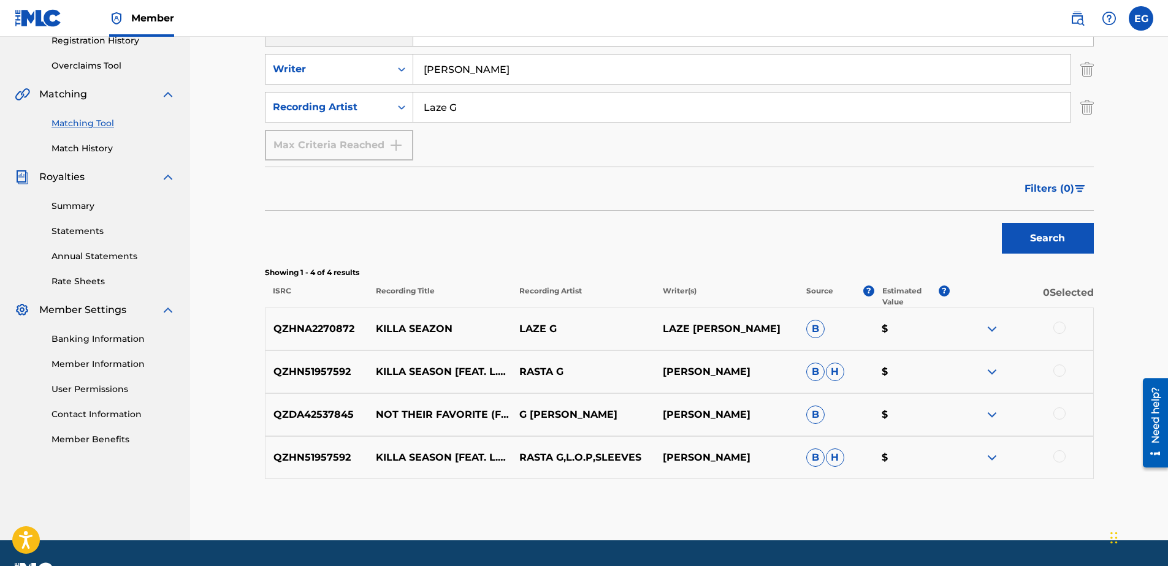
scroll to position [273, 0]
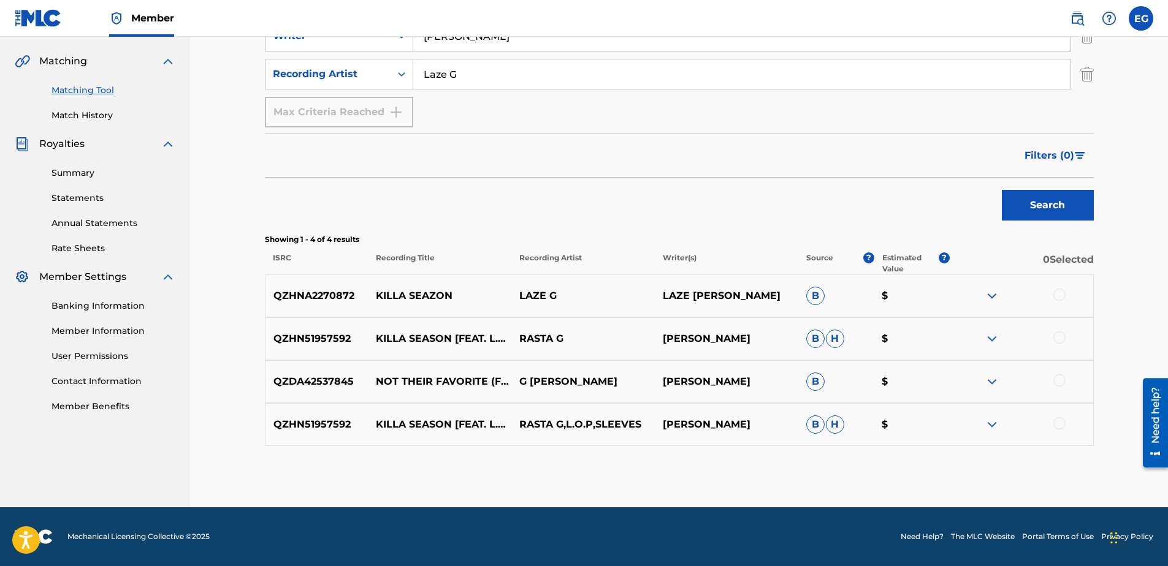
click at [1056, 295] on div at bounding box center [1059, 295] width 12 height 12
click at [838, 472] on button "Match 1 Group" at bounding box center [861, 466] width 135 height 31
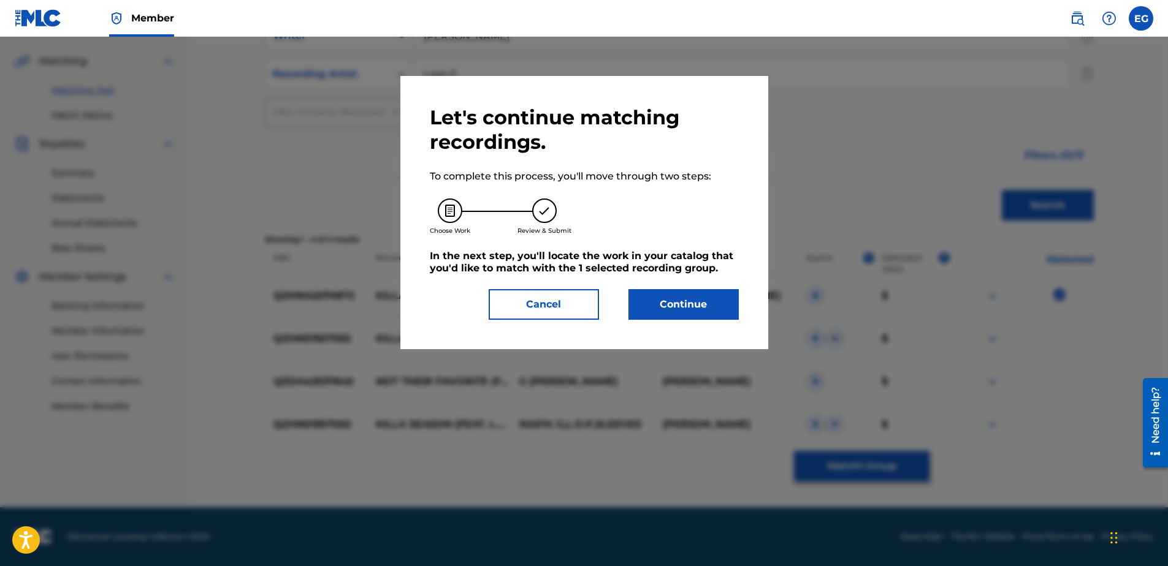
click at [696, 311] on button "Continue" at bounding box center [683, 304] width 110 height 31
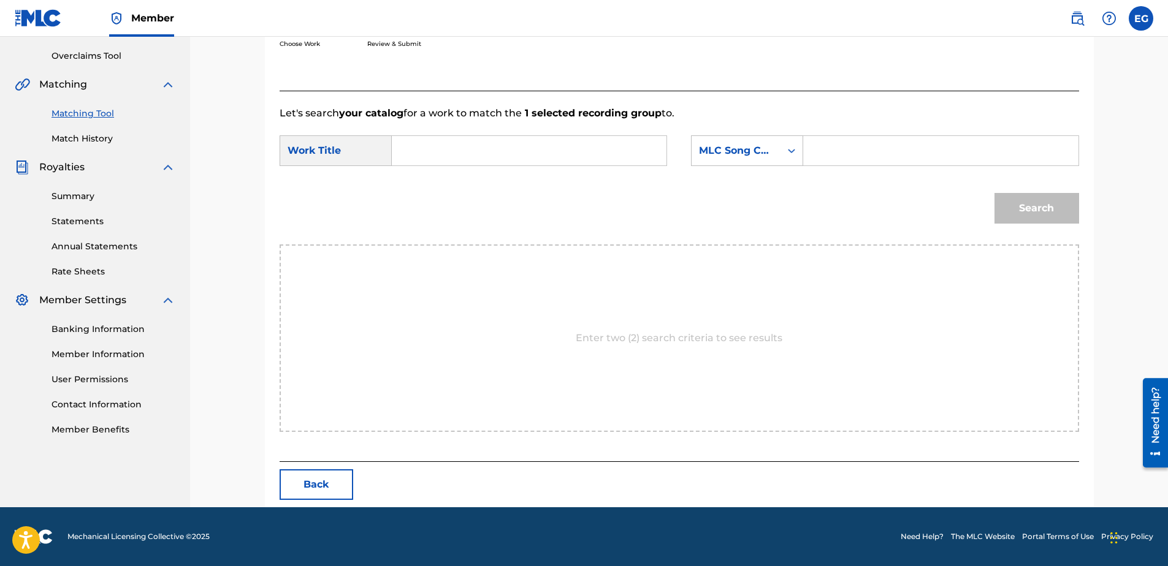
scroll to position [250, 0]
click at [408, 150] on input "Search Form" at bounding box center [529, 150] width 254 height 29
paste input "KILLA SEAZON"
click at [440, 185] on div "killa seazon" at bounding box center [436, 185] width 69 height 37
type input "killa seazon"
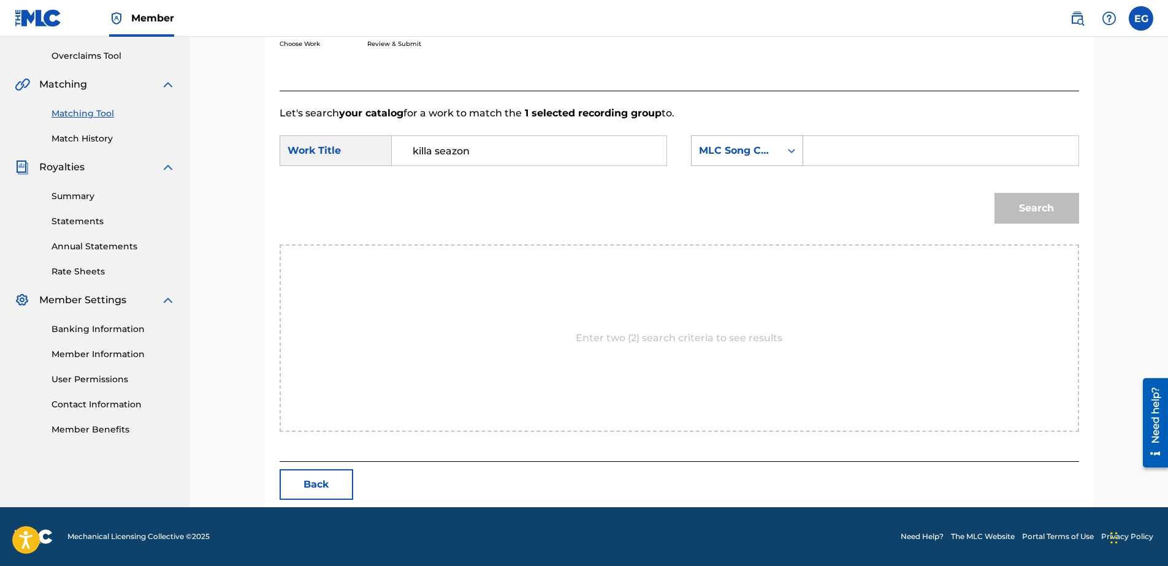
click at [731, 155] on div "MLC Song Code" at bounding box center [736, 150] width 74 height 15
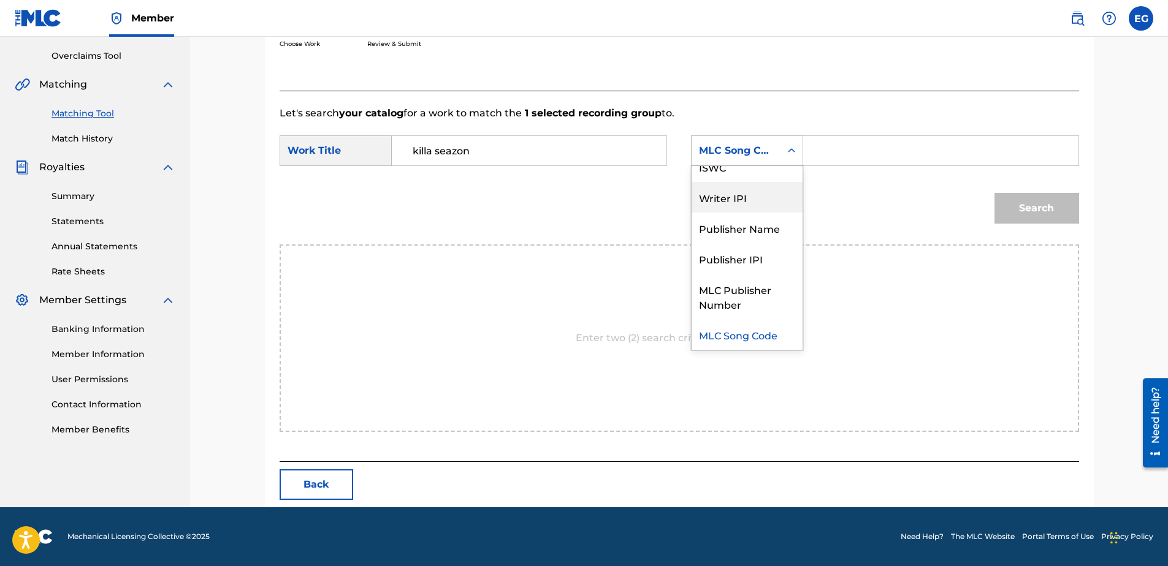
click at [717, 194] on div "Writer IPI" at bounding box center [746, 197] width 111 height 31
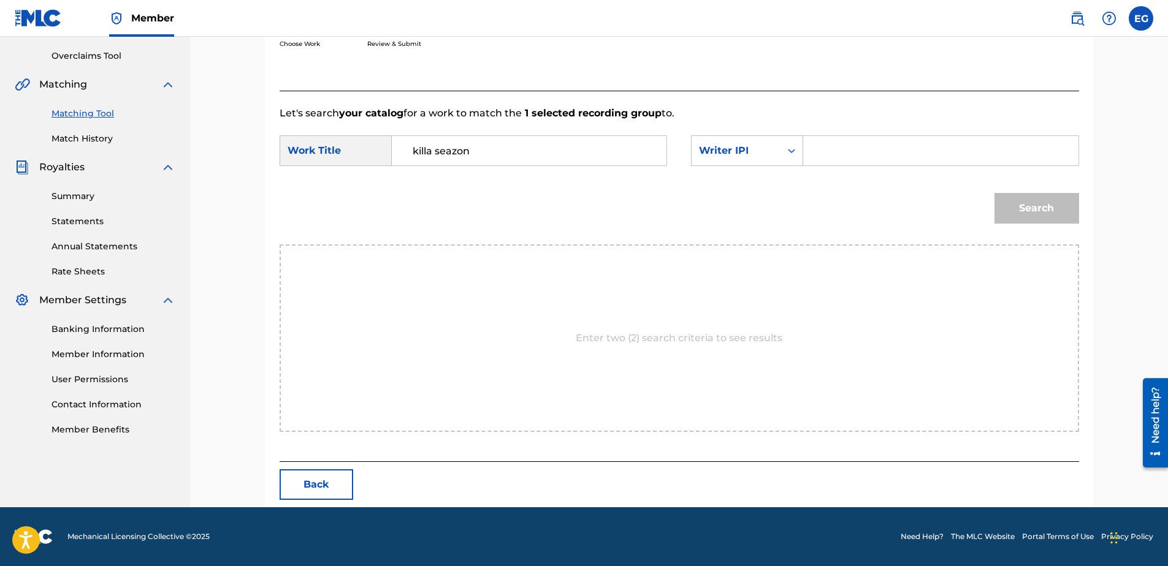
click at [872, 154] on input "Search Form" at bounding box center [940, 150] width 254 height 29
type input "00627104375"
click at [1002, 210] on button "Search" at bounding box center [1036, 208] width 85 height 31
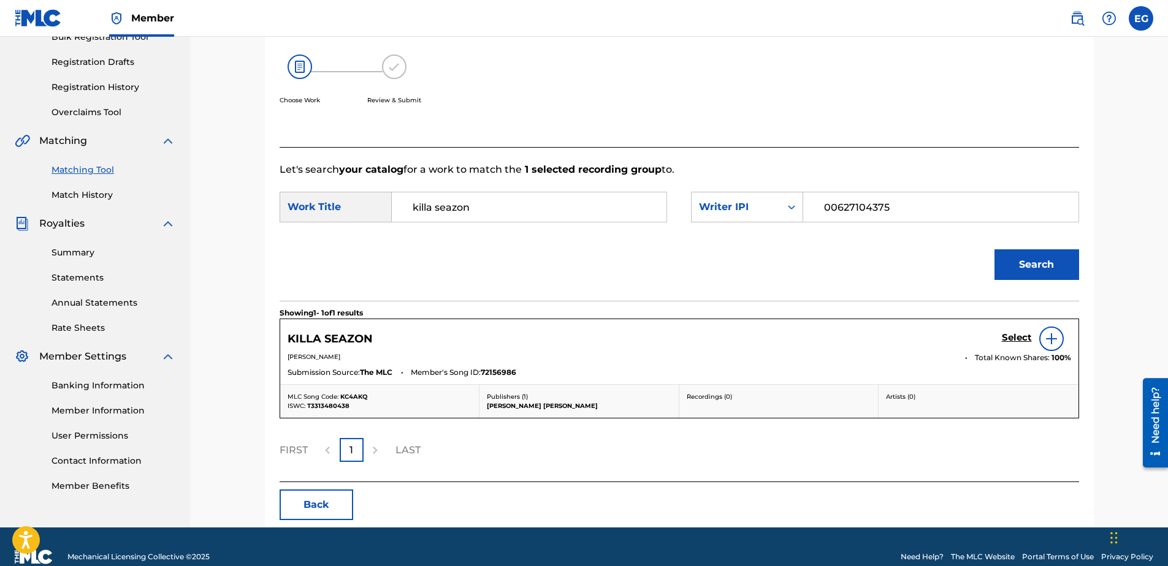
scroll to position [214, 0]
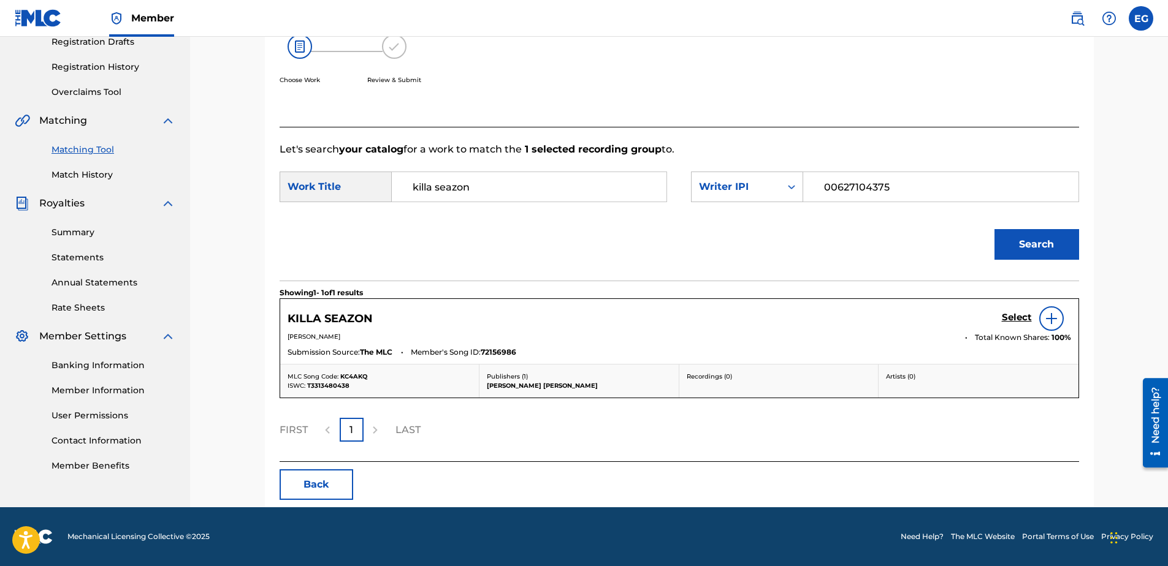
click at [1021, 318] on h5 "Select" at bounding box center [1017, 318] width 30 height 12
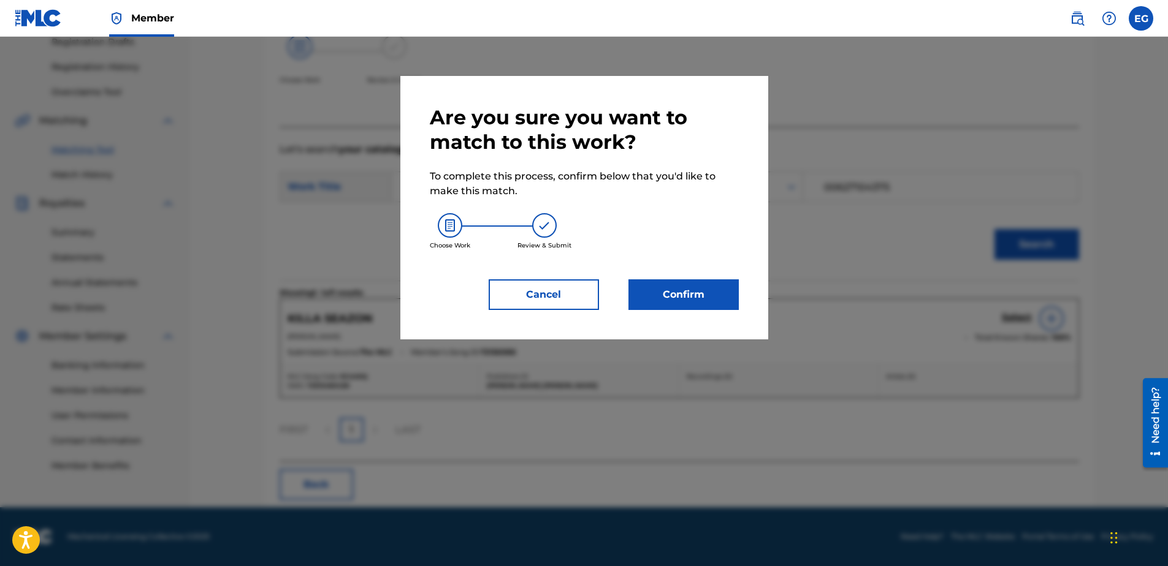
click at [712, 302] on button "Confirm" at bounding box center [683, 295] width 110 height 31
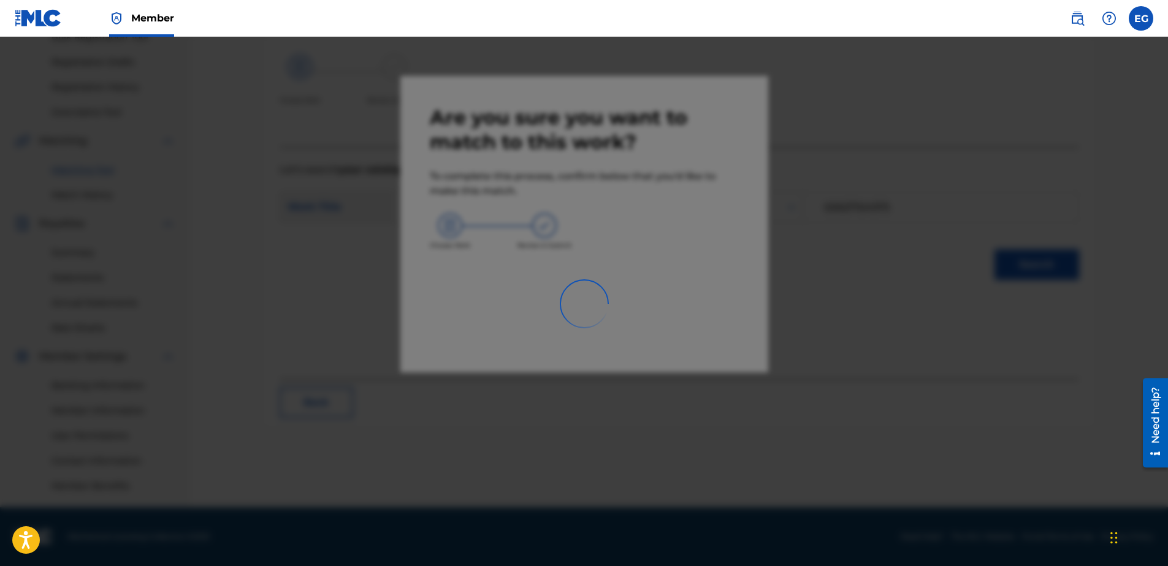
scroll to position [194, 0]
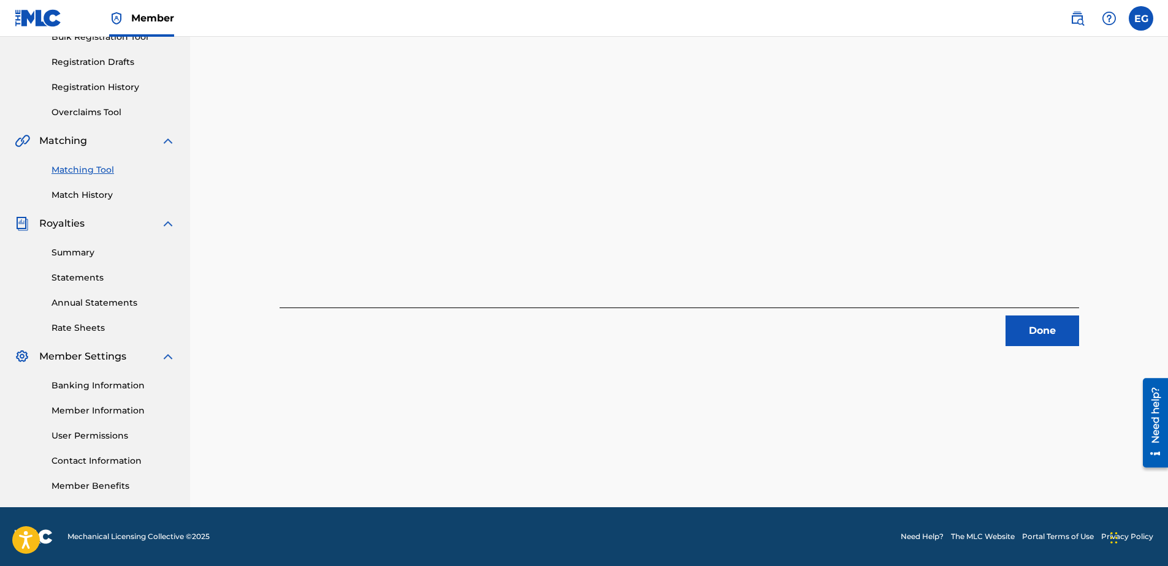
click at [1044, 321] on button "Done" at bounding box center [1042, 331] width 74 height 31
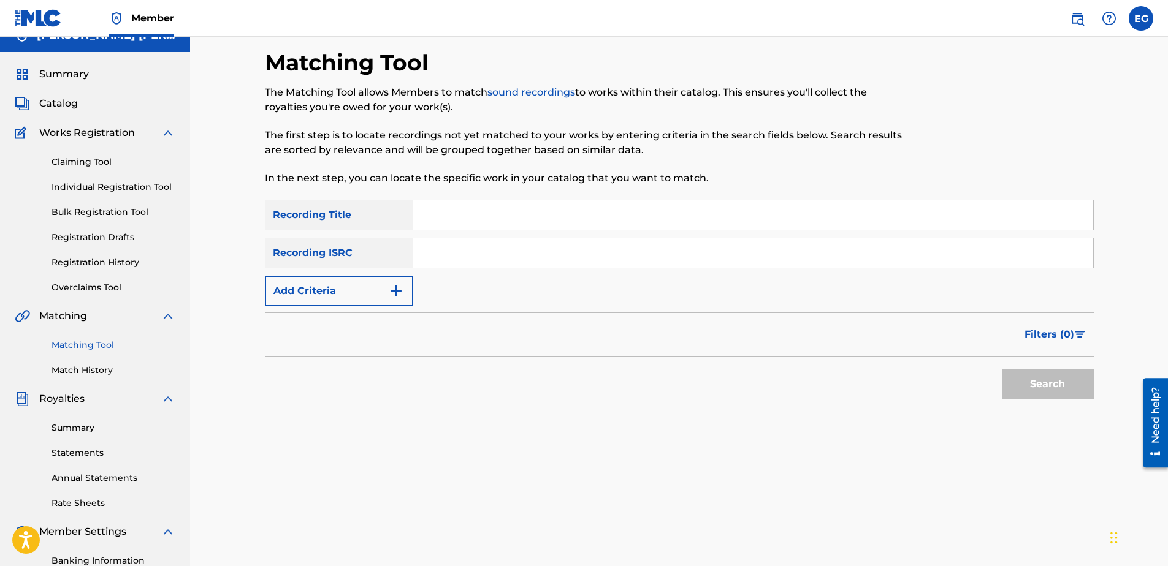
scroll to position [0, 0]
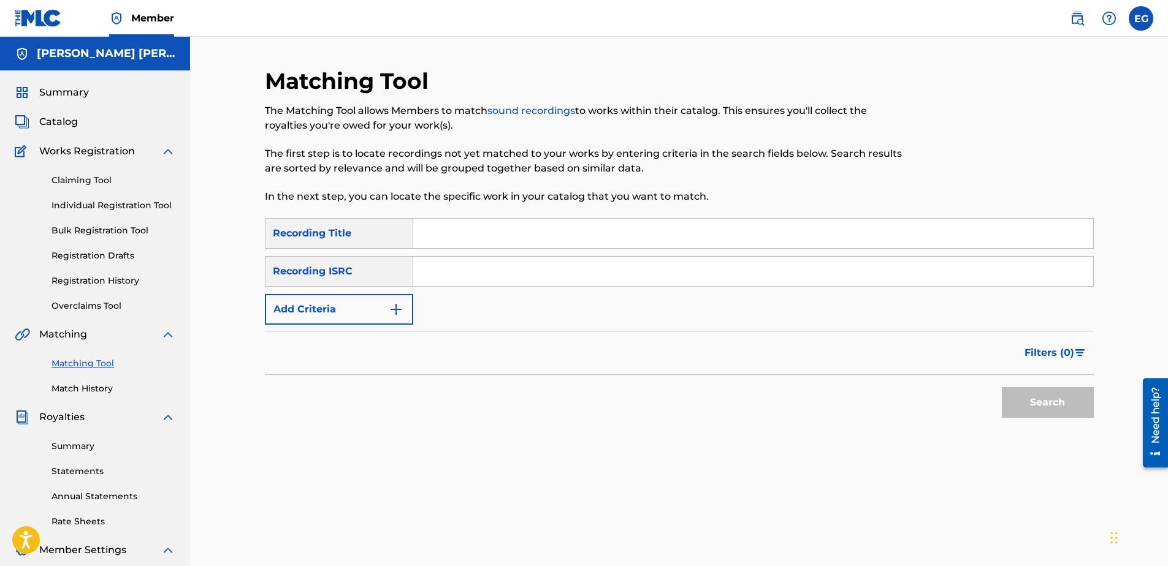
click at [454, 238] on input "Search Form" at bounding box center [753, 233] width 680 height 29
paste input "LET ME SHOW YOU"
type input "Let Me Show You"
click at [434, 273] on input "Search Form" at bounding box center [753, 271] width 680 height 29
click at [351, 303] on button "Add Criteria" at bounding box center [339, 309] width 148 height 31
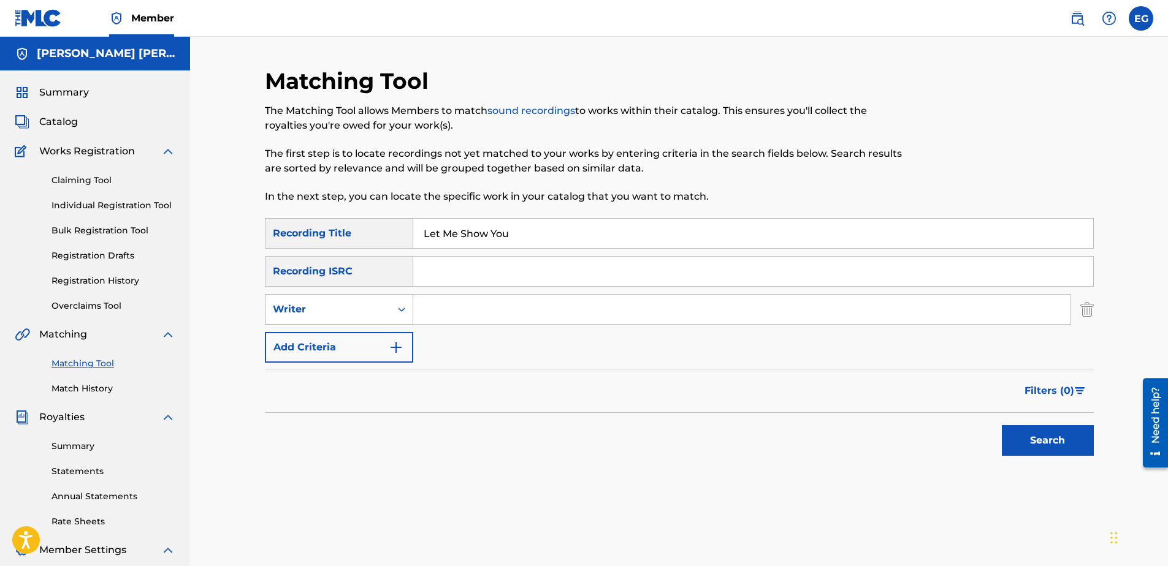
click at [343, 307] on div "Writer" at bounding box center [328, 309] width 110 height 15
click at [481, 307] on input "Search Form" at bounding box center [741, 309] width 657 height 29
type input "GONZALES, EDWARDO ADRIAN"
click at [371, 349] on button "Add Criteria" at bounding box center [339, 347] width 148 height 31
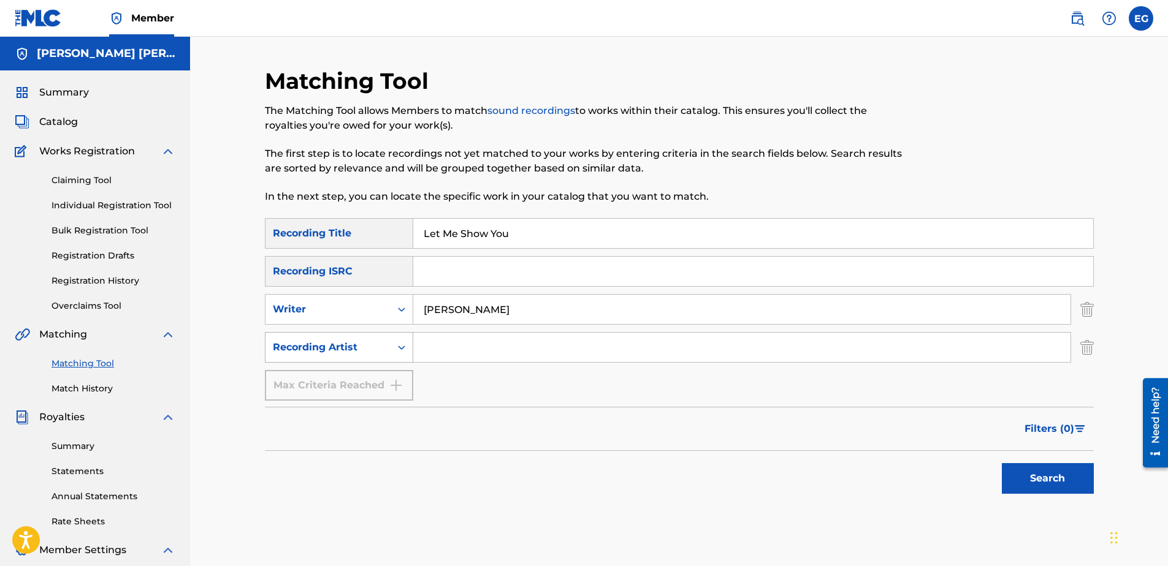
click at [372, 352] on div "Recording Artist" at bounding box center [328, 347] width 110 height 15
click at [455, 355] on input "Search Form" at bounding box center [741, 347] width 657 height 29
type input "Laze G"
click at [1057, 493] on div "Search" at bounding box center [1044, 475] width 98 height 49
click at [1027, 476] on button "Search" at bounding box center [1048, 478] width 92 height 31
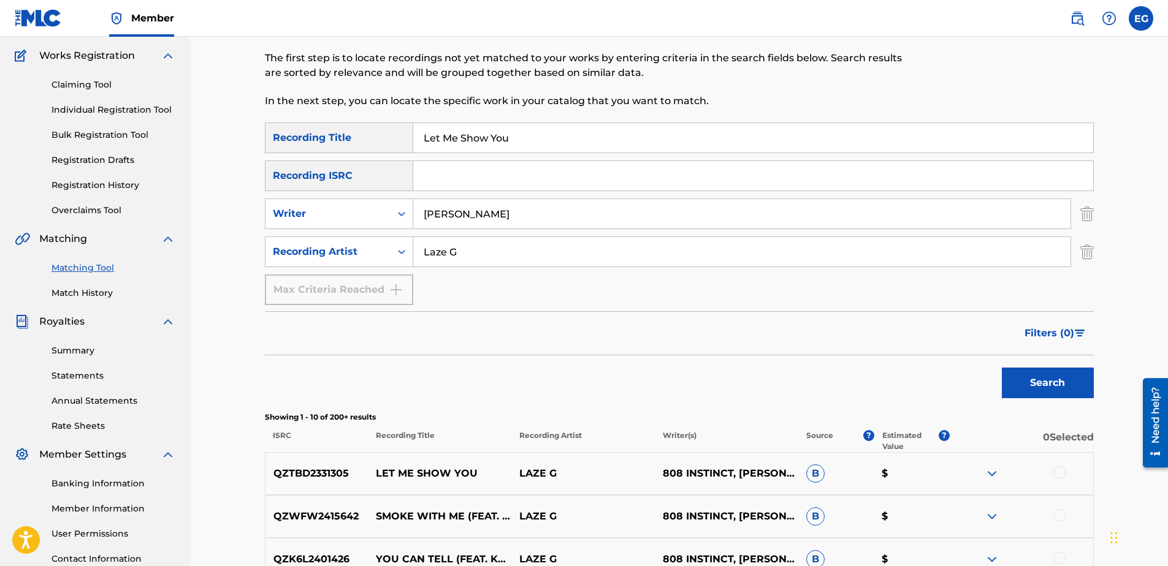
scroll to position [245, 0]
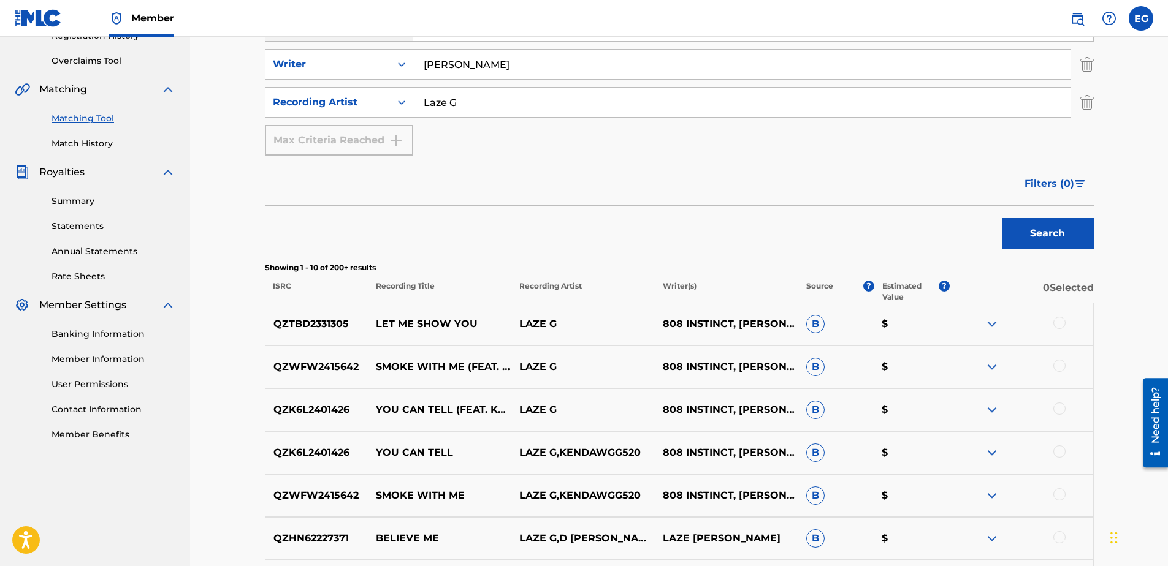
click at [1059, 322] on div at bounding box center [1059, 323] width 12 height 12
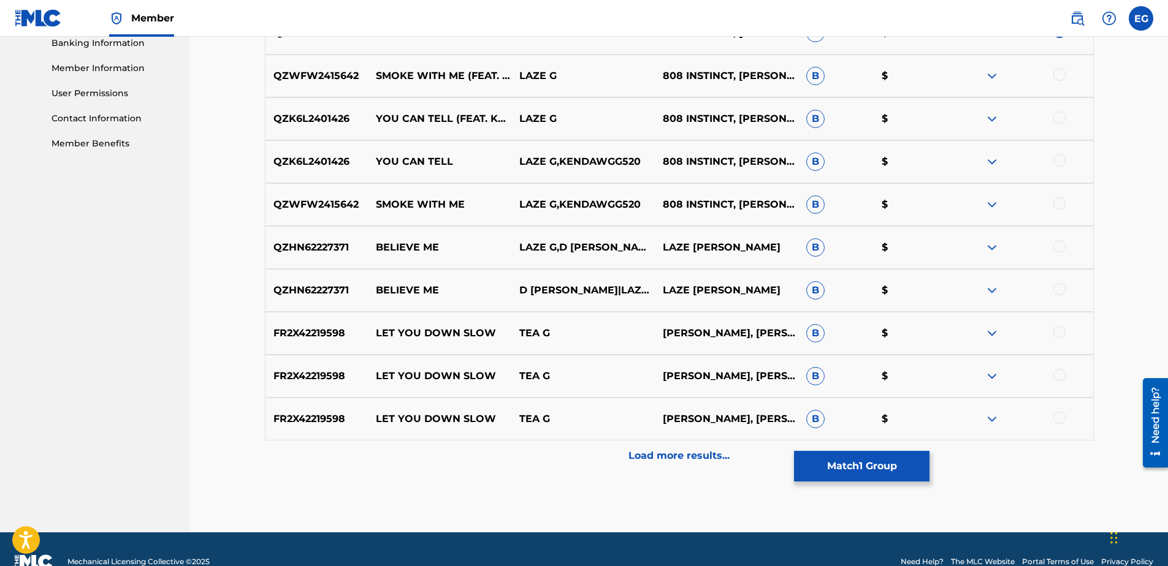
scroll to position [552, 0]
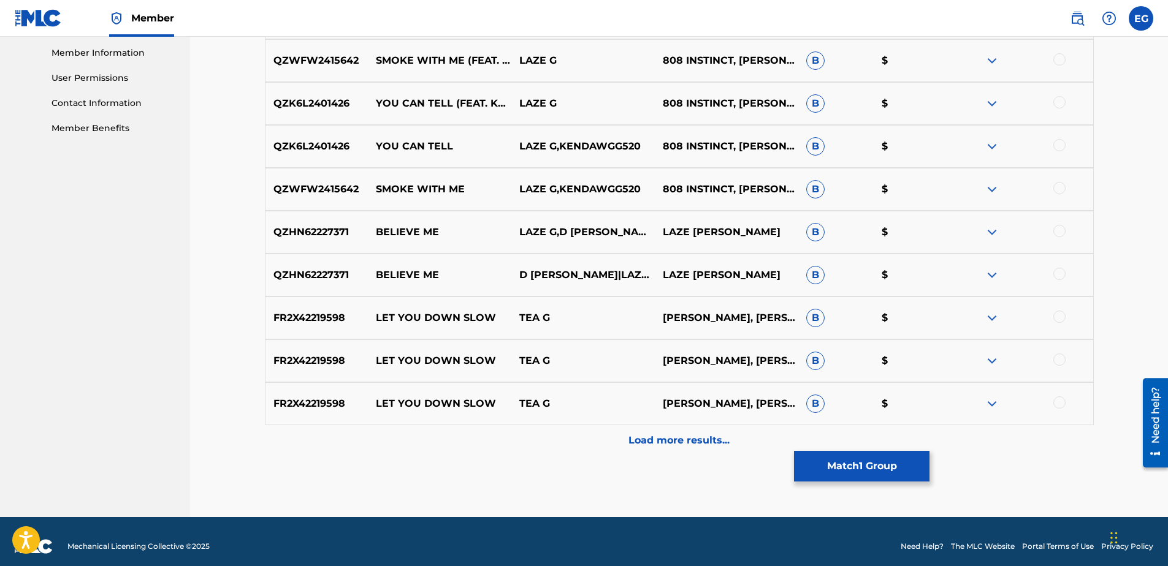
click at [666, 442] on p "Load more results..." at bounding box center [678, 440] width 101 height 15
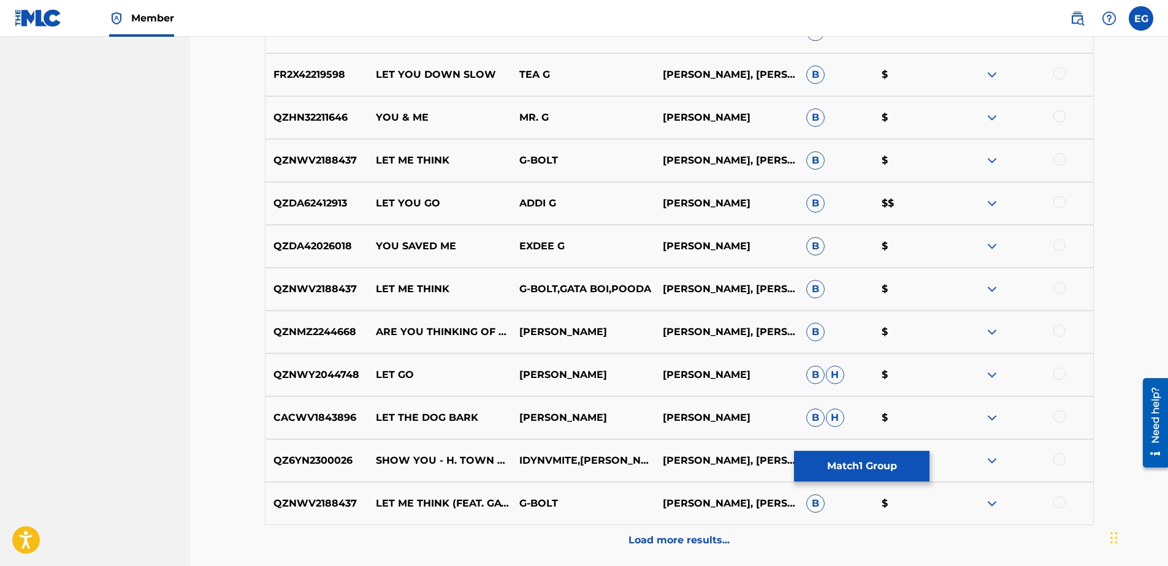
scroll to position [981, 0]
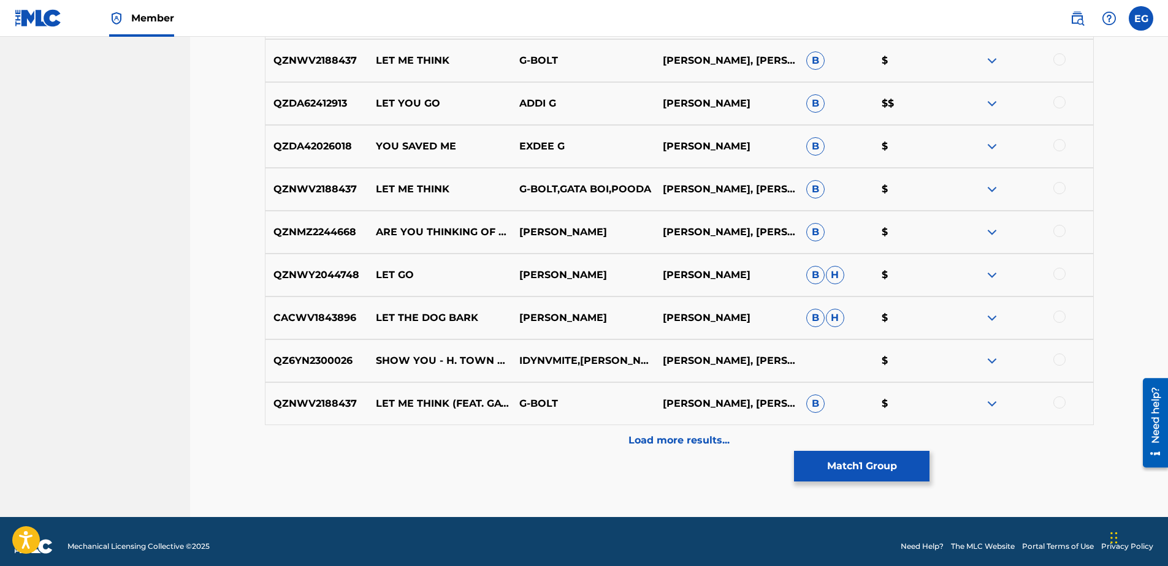
click at [693, 446] on p "Load more results..." at bounding box center [678, 440] width 101 height 15
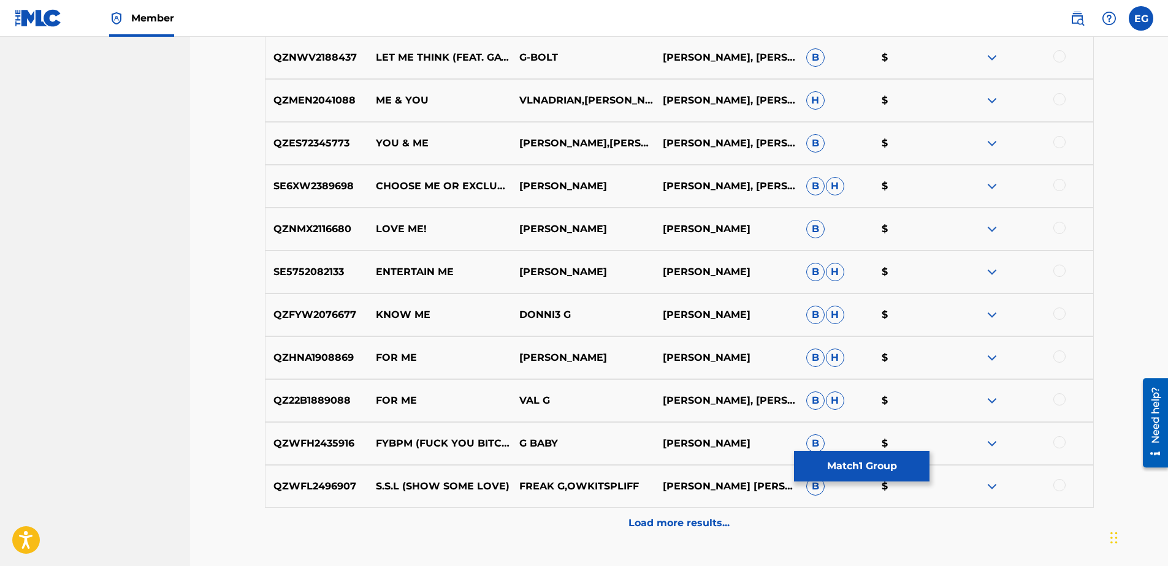
scroll to position [1410, 0]
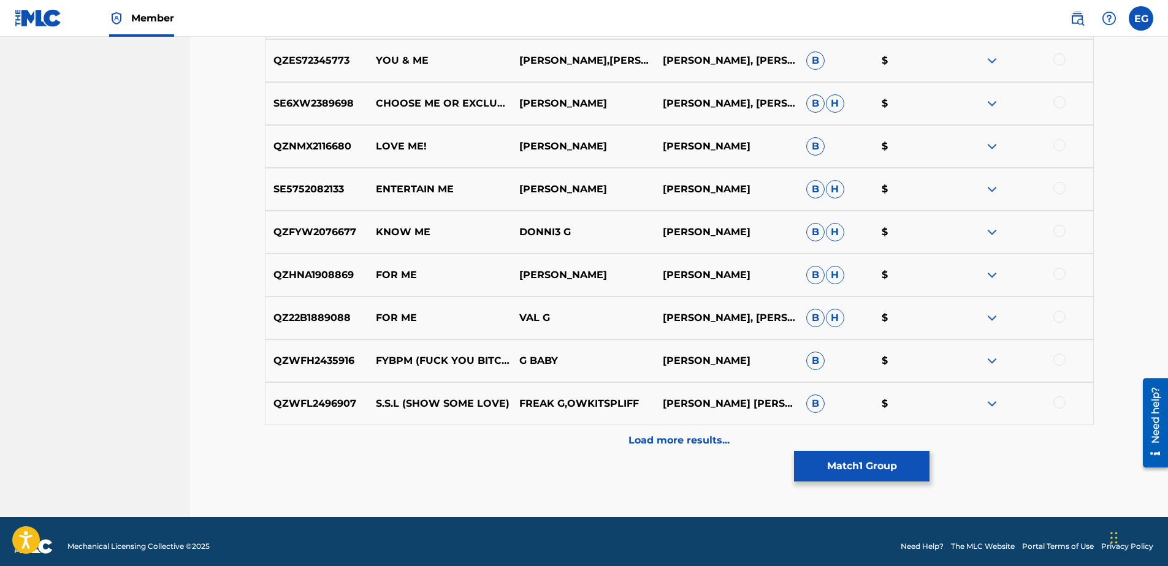
click at [696, 437] on p "Load more results..." at bounding box center [678, 440] width 101 height 15
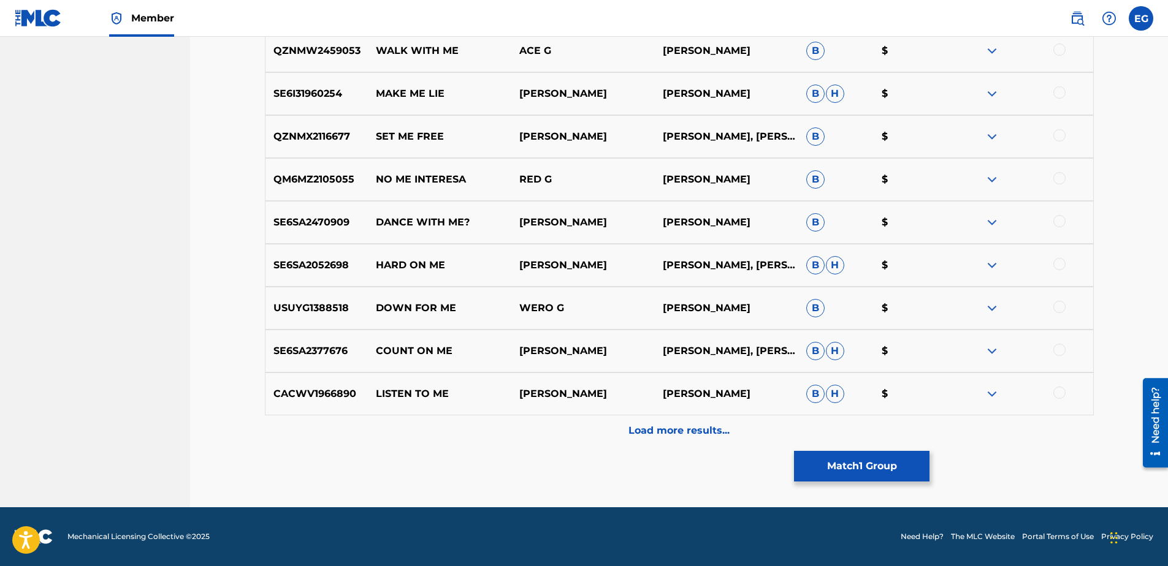
click at [715, 435] on p "Load more results..." at bounding box center [678, 431] width 101 height 15
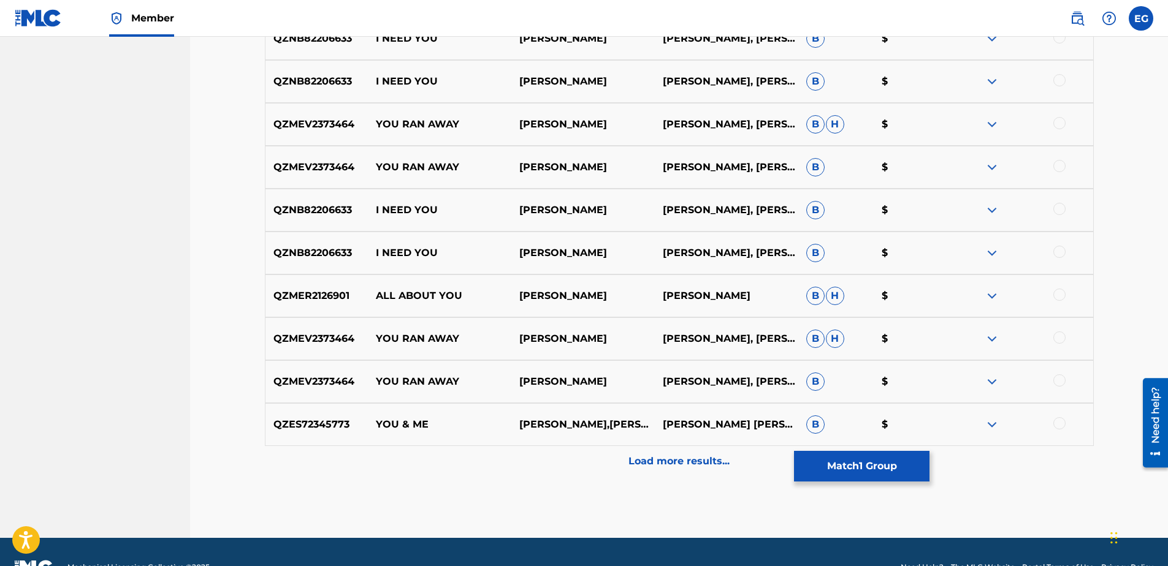
scroll to position [2278, 0]
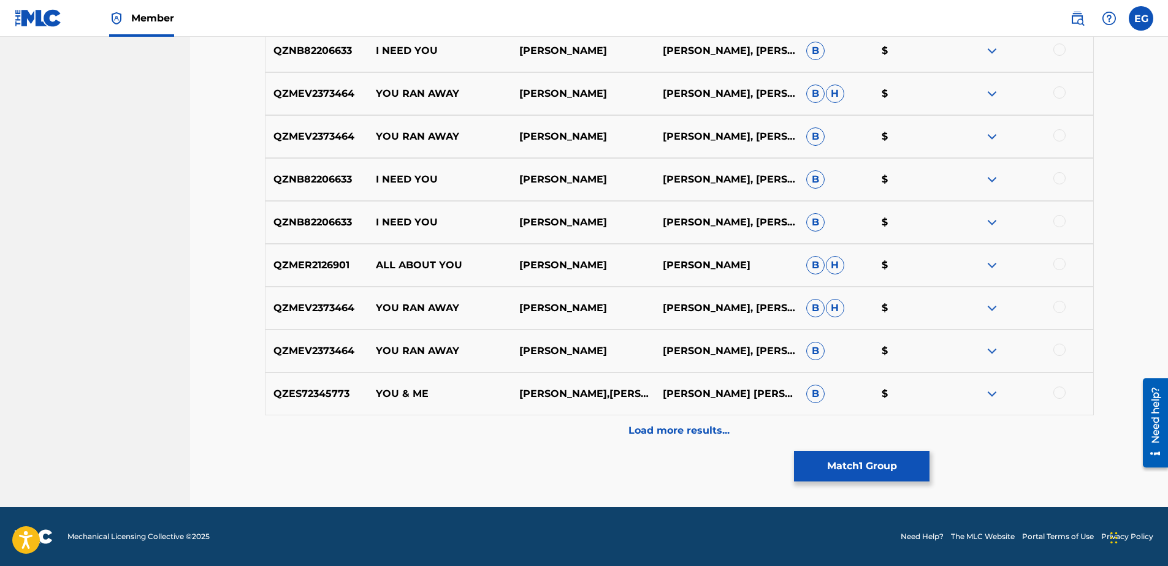
click at [845, 474] on button "Match 1 Group" at bounding box center [861, 466] width 135 height 31
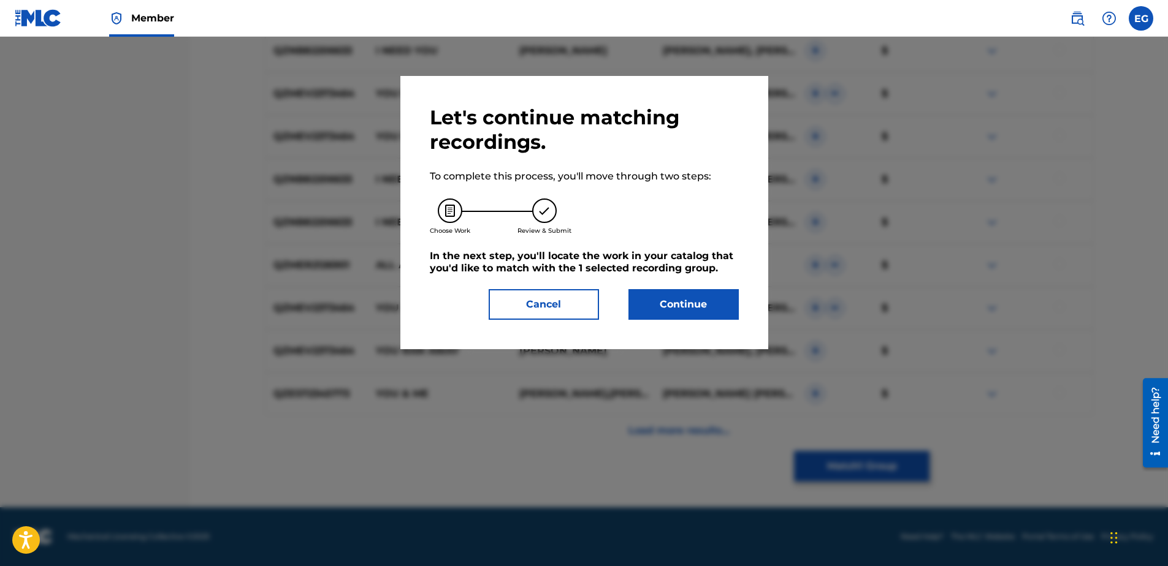
click at [717, 313] on button "Continue" at bounding box center [683, 304] width 110 height 31
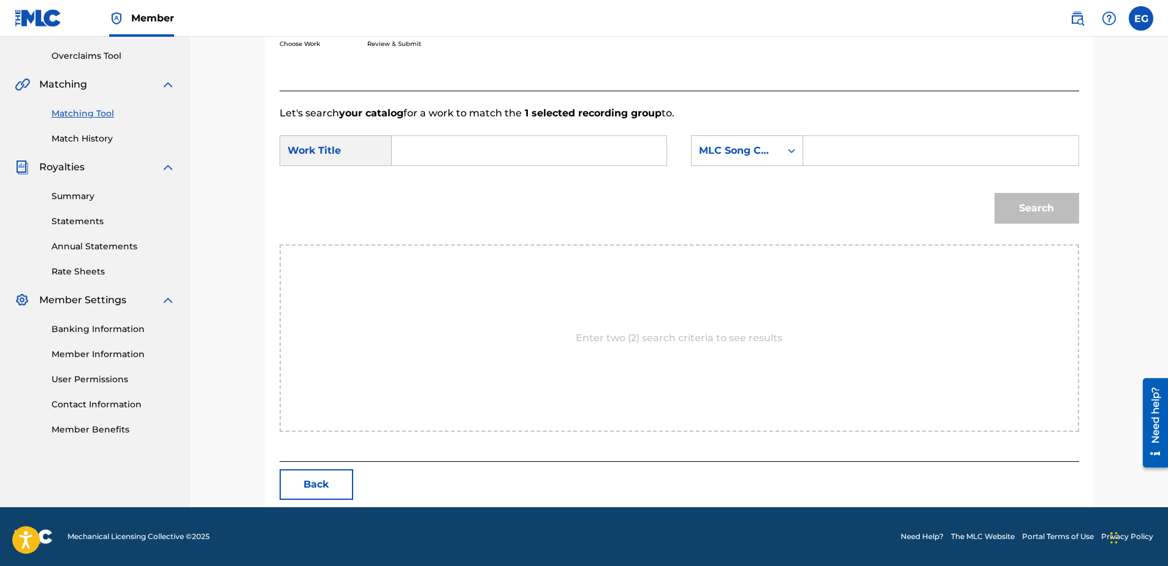
click at [512, 158] on input "Search Form" at bounding box center [529, 150] width 254 height 29
paste input "LET ME SHOW YOU"
click at [455, 180] on div "let me show you" at bounding box center [436, 192] width 69 height 51
type input "let me show you"
click at [767, 151] on div "MLC Song Code" at bounding box center [736, 150] width 74 height 15
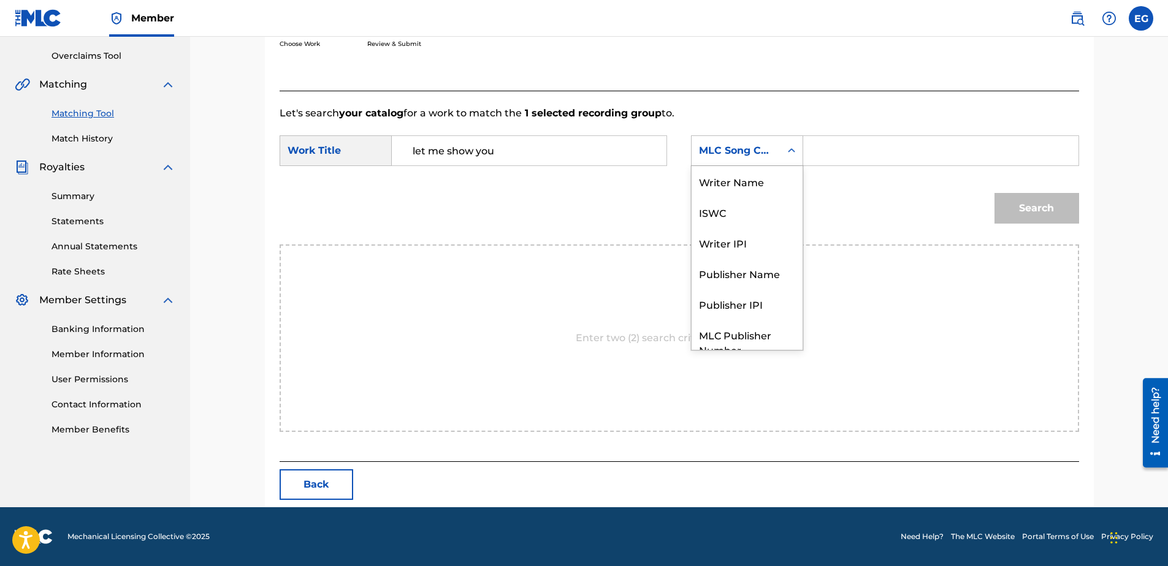
scroll to position [45, 0]
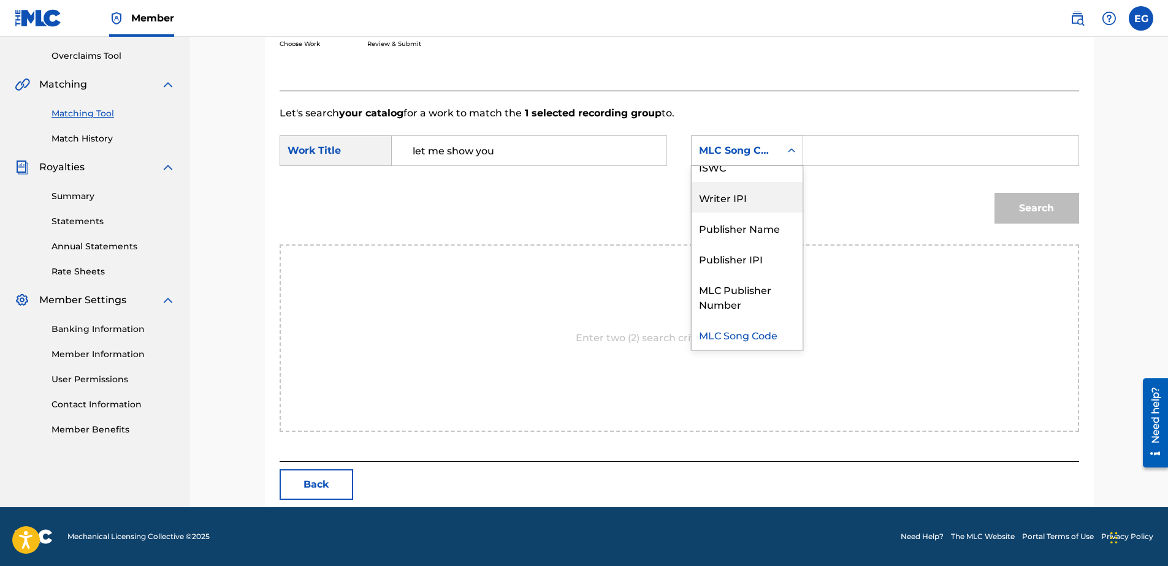
click at [739, 201] on div "Writer IPI" at bounding box center [746, 197] width 111 height 31
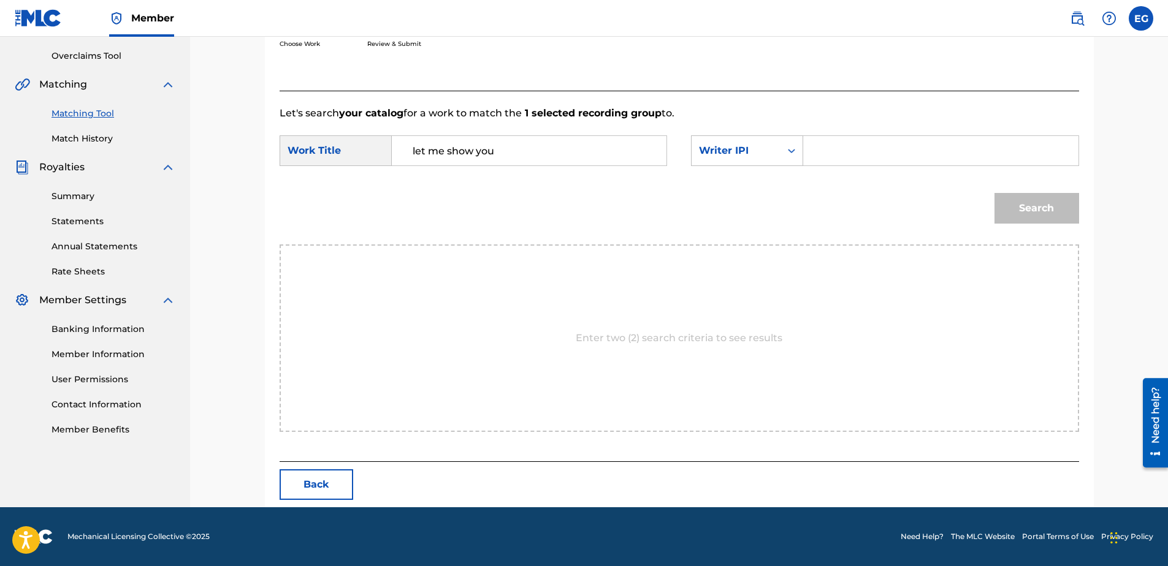
click at [835, 149] on input "Search Form" at bounding box center [940, 150] width 254 height 29
type input "00627104375"
click at [1021, 214] on button "Search" at bounding box center [1036, 208] width 85 height 31
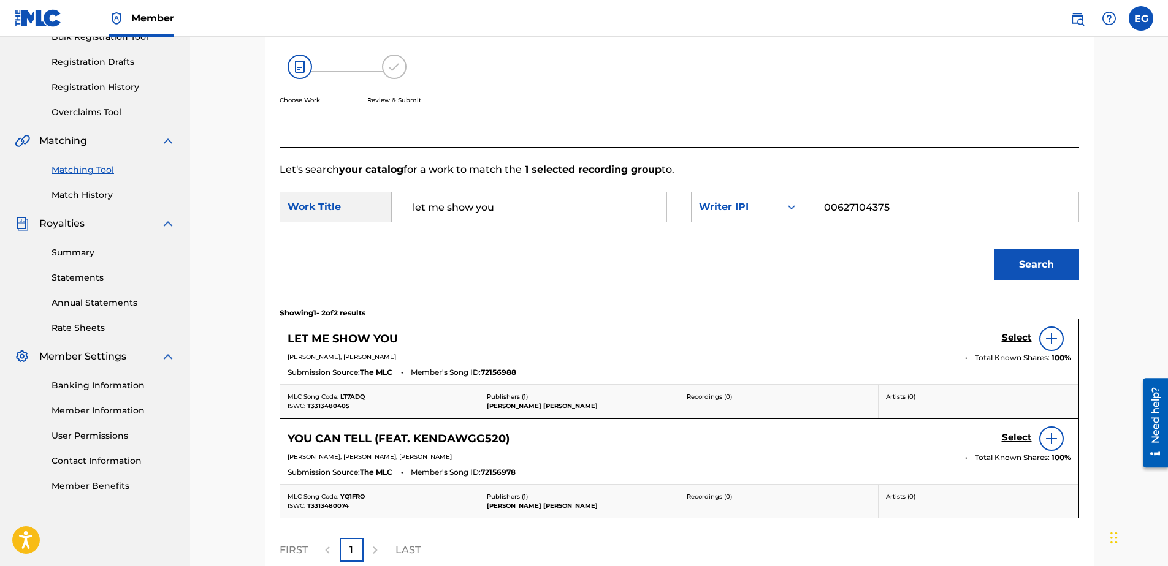
scroll to position [250, 0]
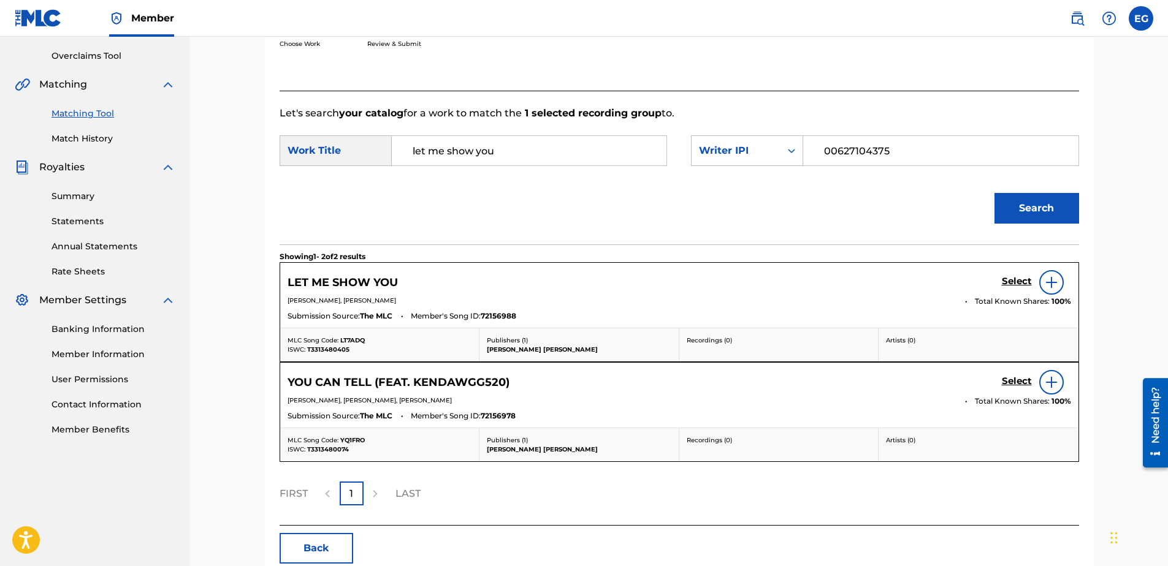
click at [1019, 283] on h5 "Select" at bounding box center [1017, 282] width 30 height 12
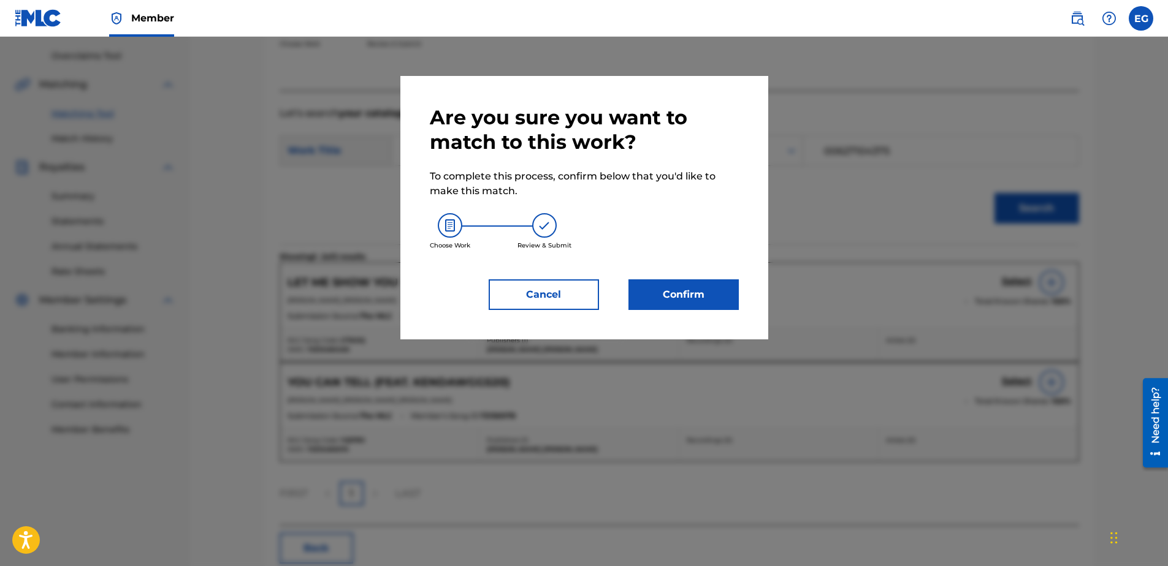
click at [696, 293] on button "Confirm" at bounding box center [683, 295] width 110 height 31
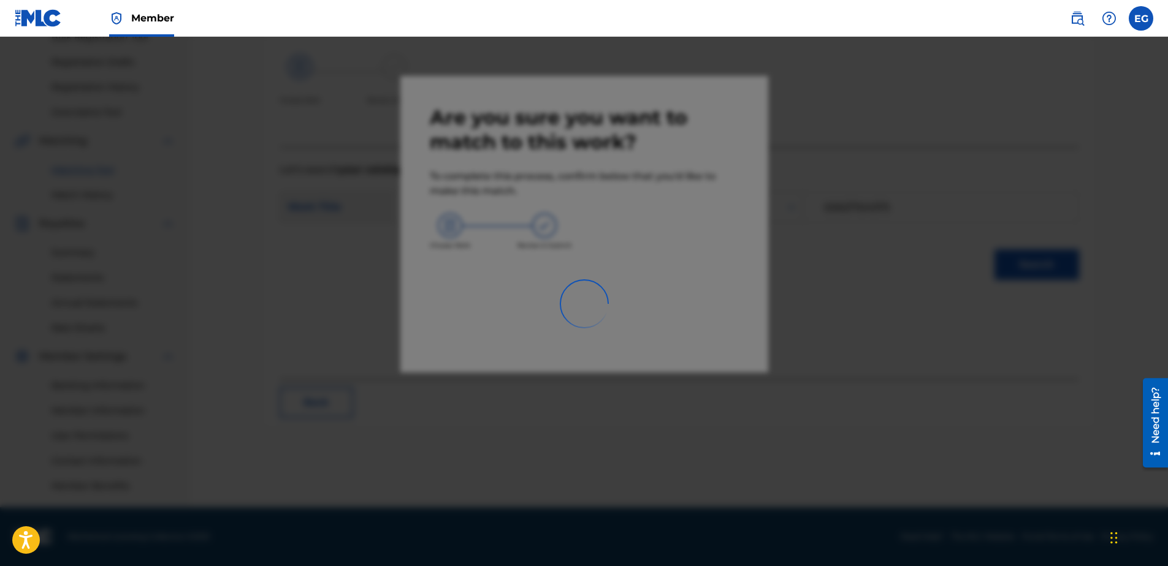
scroll to position [194, 0]
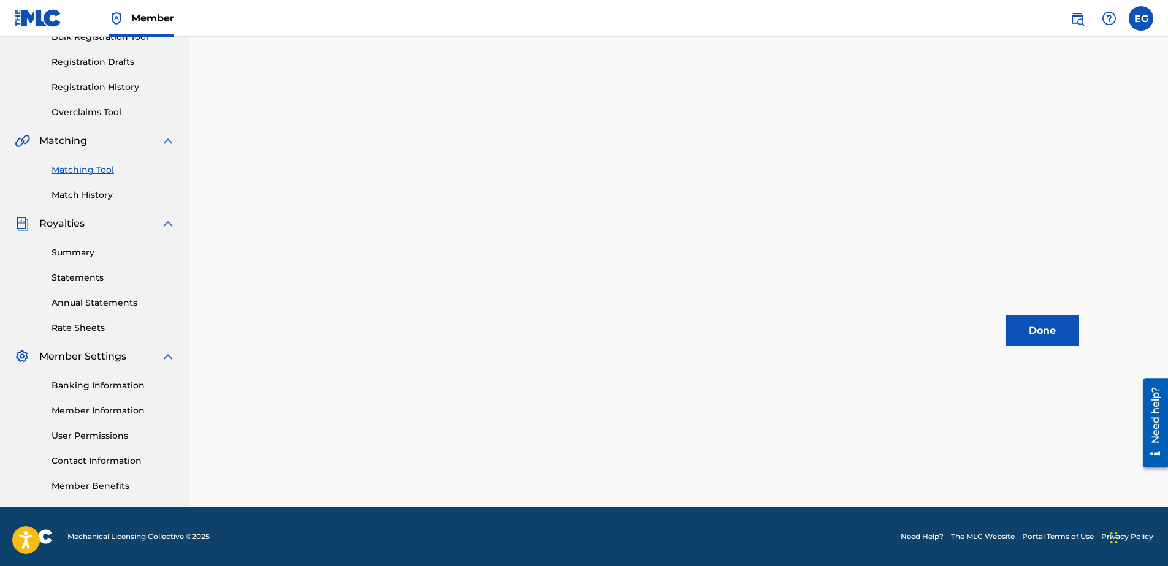
click at [1013, 325] on button "Done" at bounding box center [1042, 331] width 74 height 31
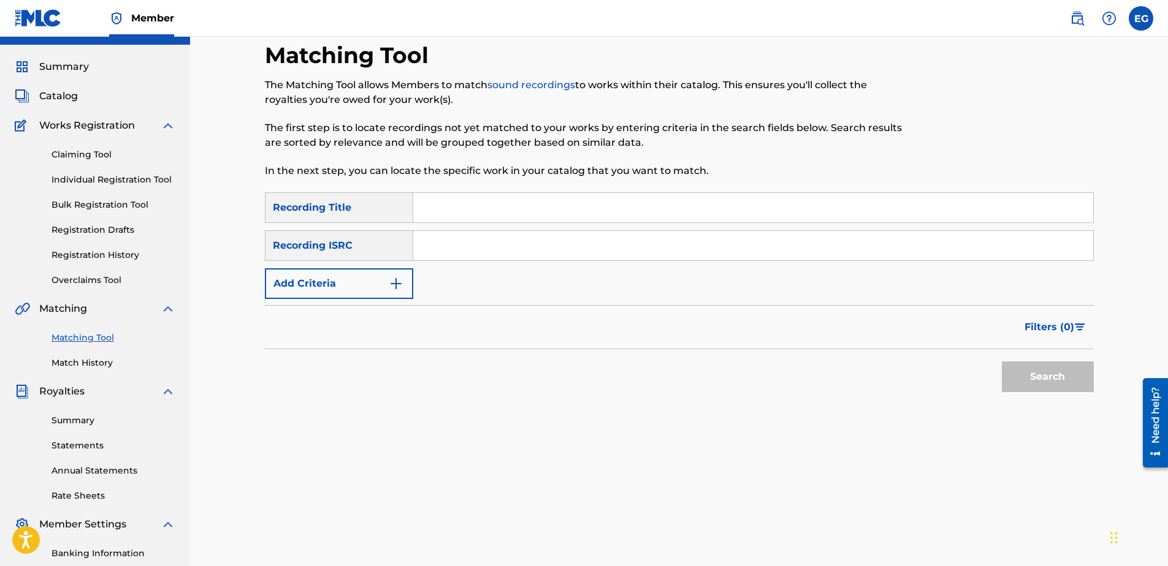
scroll to position [10, 0]
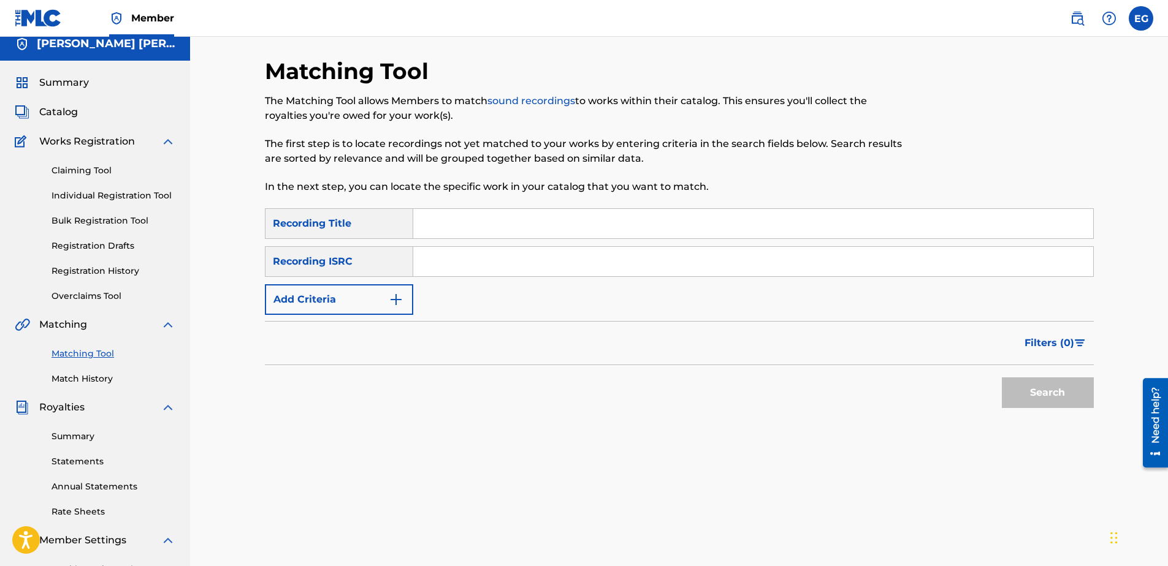
click at [491, 214] on input "Search Form" at bounding box center [753, 223] width 680 height 29
paste input "LIPSTICK"
type input "LipStick"
click at [404, 293] on button "Add Criteria" at bounding box center [339, 299] width 148 height 31
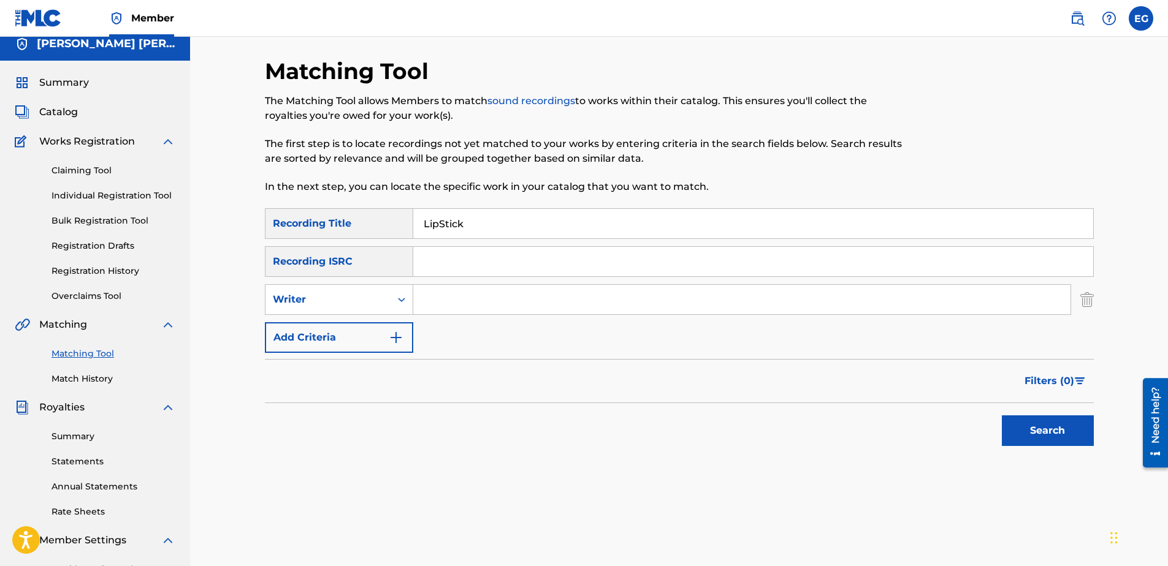
click at [490, 299] on input "Search Form" at bounding box center [741, 299] width 657 height 29
type input "GONZALES, EDWARDO ADRIAN"
click at [376, 343] on button "Add Criteria" at bounding box center [339, 337] width 148 height 31
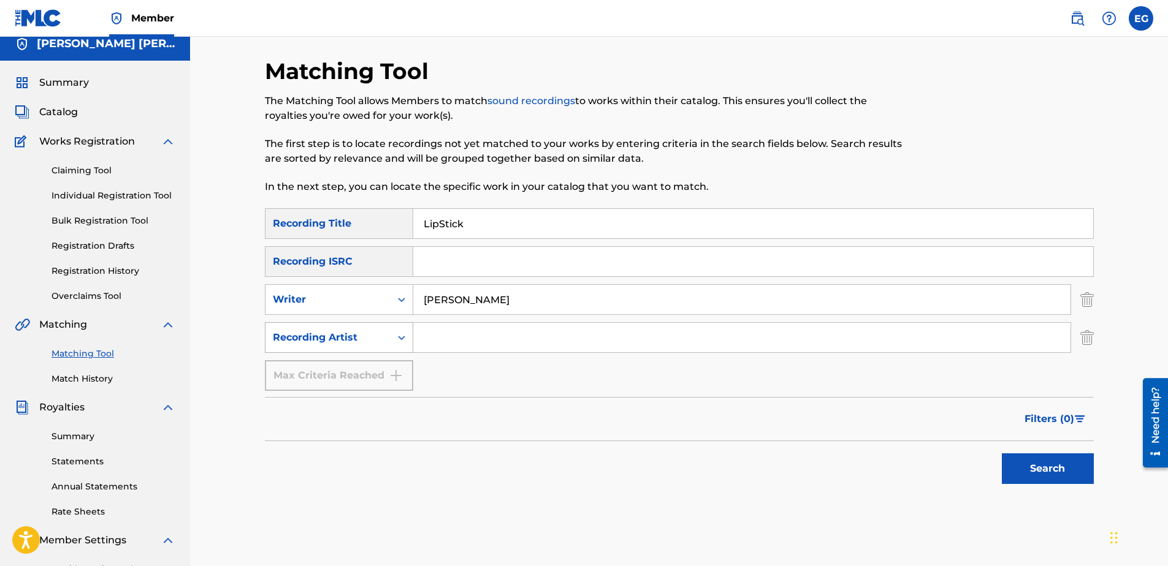
click at [378, 340] on div "Recording Artist" at bounding box center [328, 337] width 110 height 15
click at [432, 336] on input "Search Form" at bounding box center [741, 337] width 657 height 29
type input "Laze G"
click at [1066, 466] on button "Search" at bounding box center [1048, 469] width 92 height 31
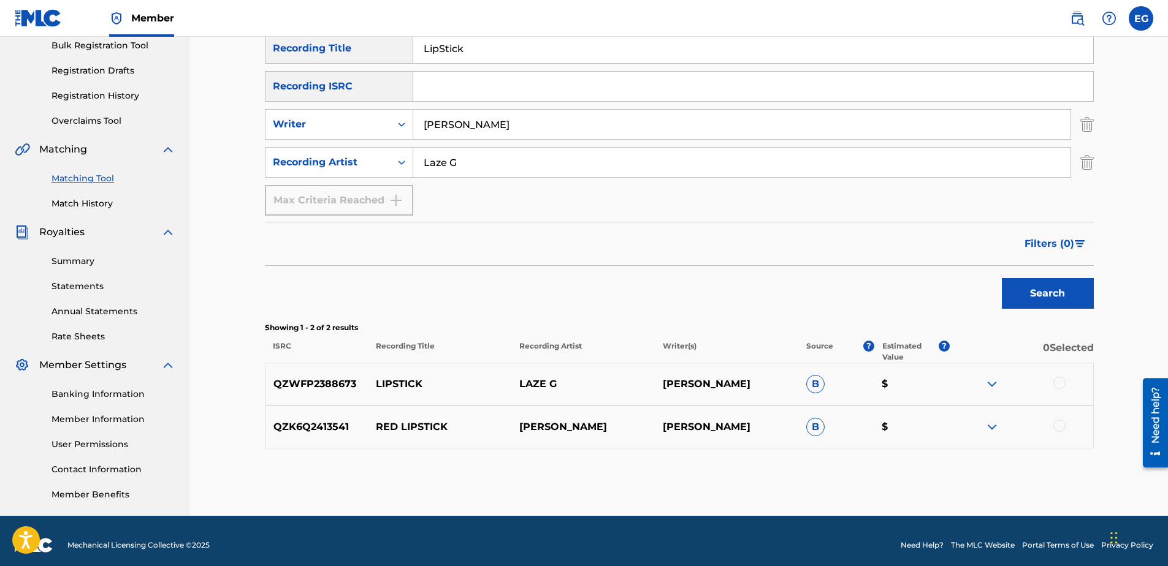
scroll to position [194, 0]
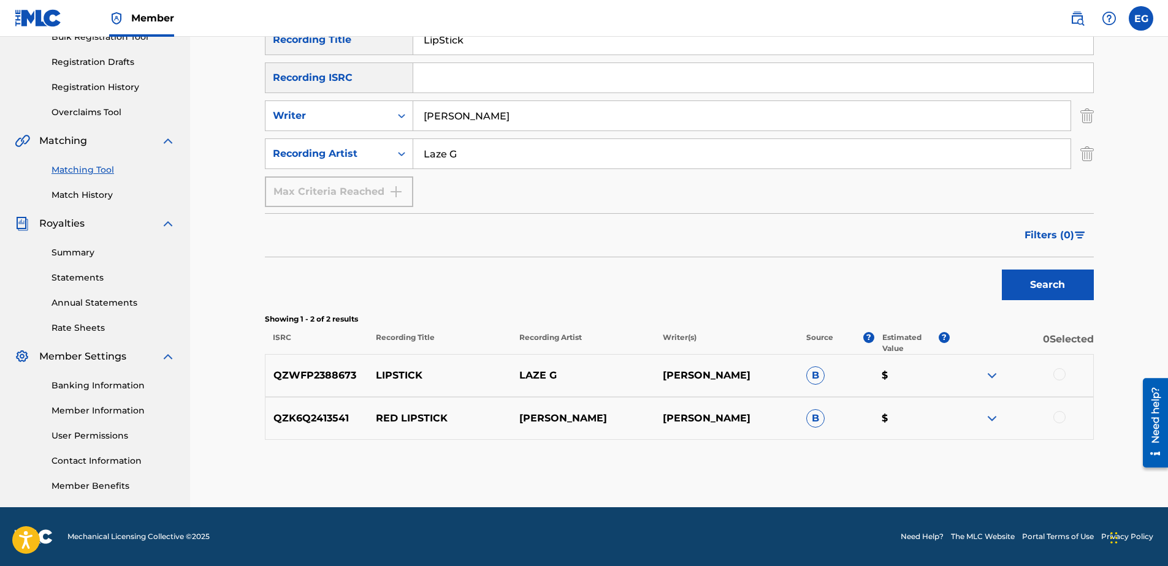
click at [1062, 376] on div at bounding box center [1059, 374] width 12 height 12
click at [902, 468] on button "Match 1 Group" at bounding box center [861, 466] width 135 height 31
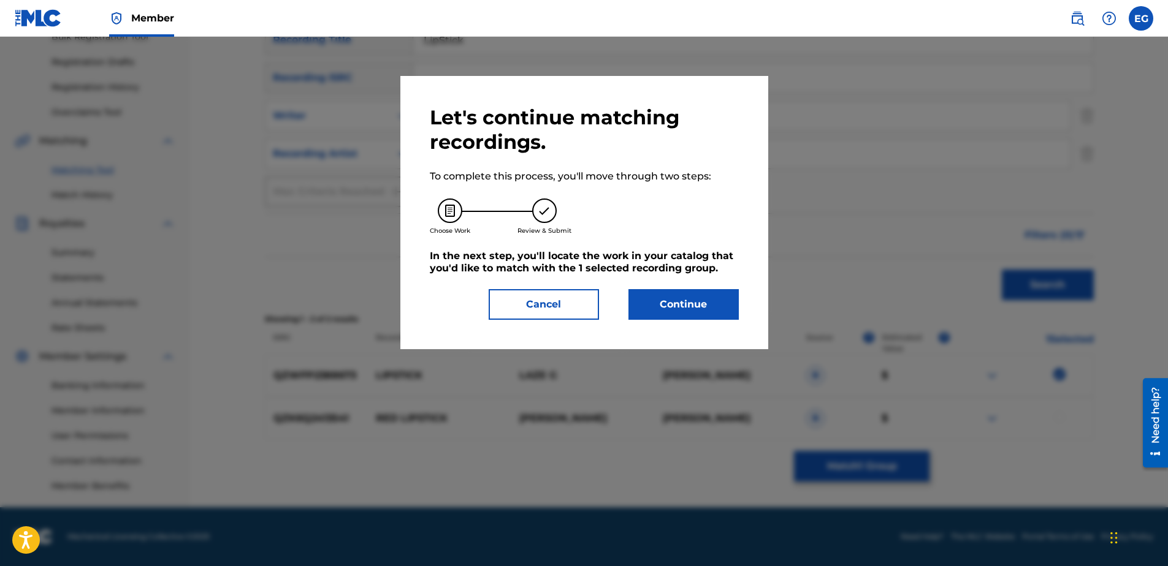
click at [688, 306] on button "Continue" at bounding box center [683, 304] width 110 height 31
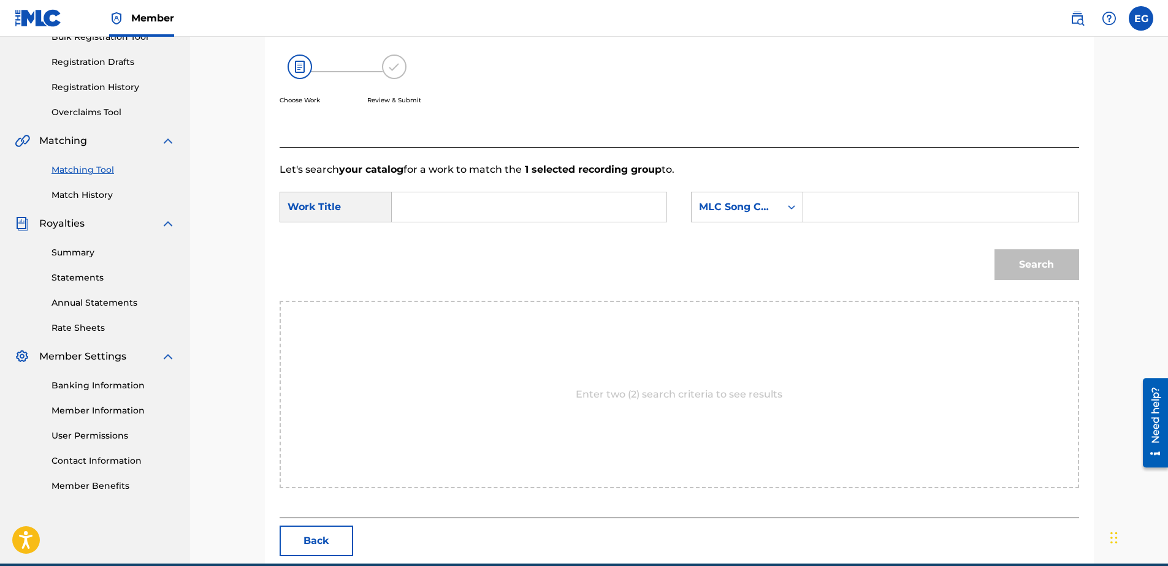
click at [448, 208] on input "Search Form" at bounding box center [529, 206] width 254 height 29
paste input "LIPSTICK"
click at [436, 234] on strong "lipstick" at bounding box center [431, 235] width 37 height 12
type input "lipstick"
click at [826, 213] on input "Search Form" at bounding box center [940, 206] width 254 height 29
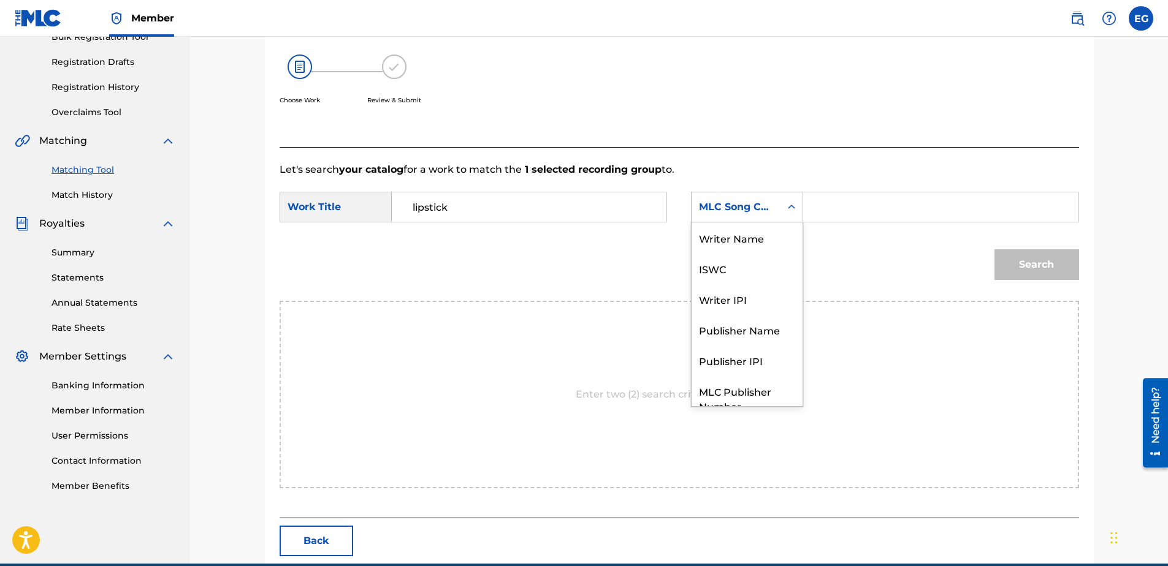
click at [750, 211] on div "MLC Song Code" at bounding box center [736, 207] width 74 height 15
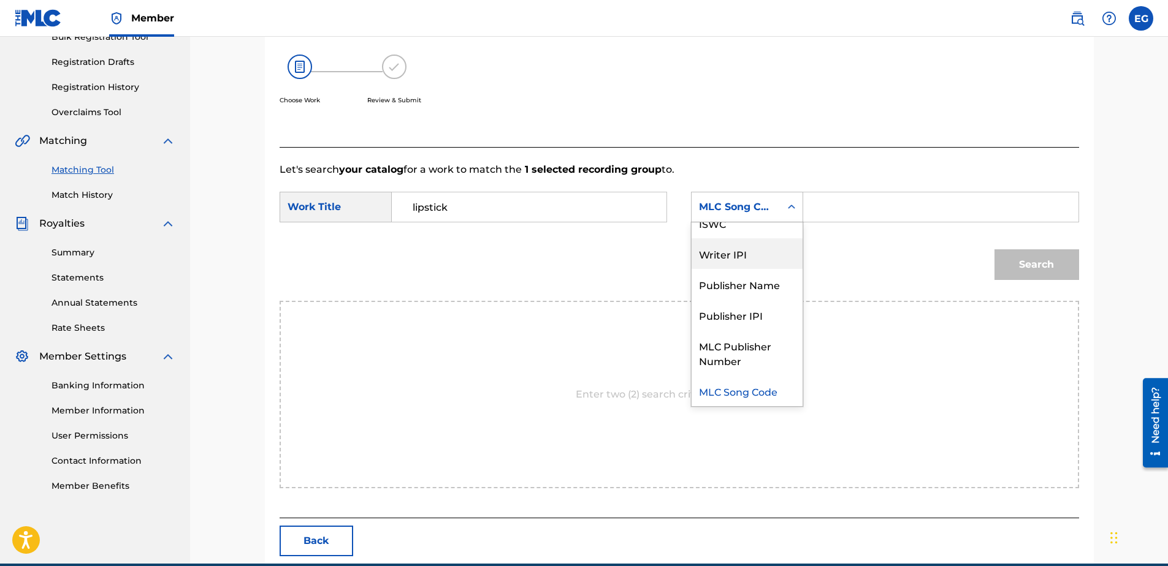
click at [740, 254] on div "Writer IPI" at bounding box center [746, 253] width 111 height 31
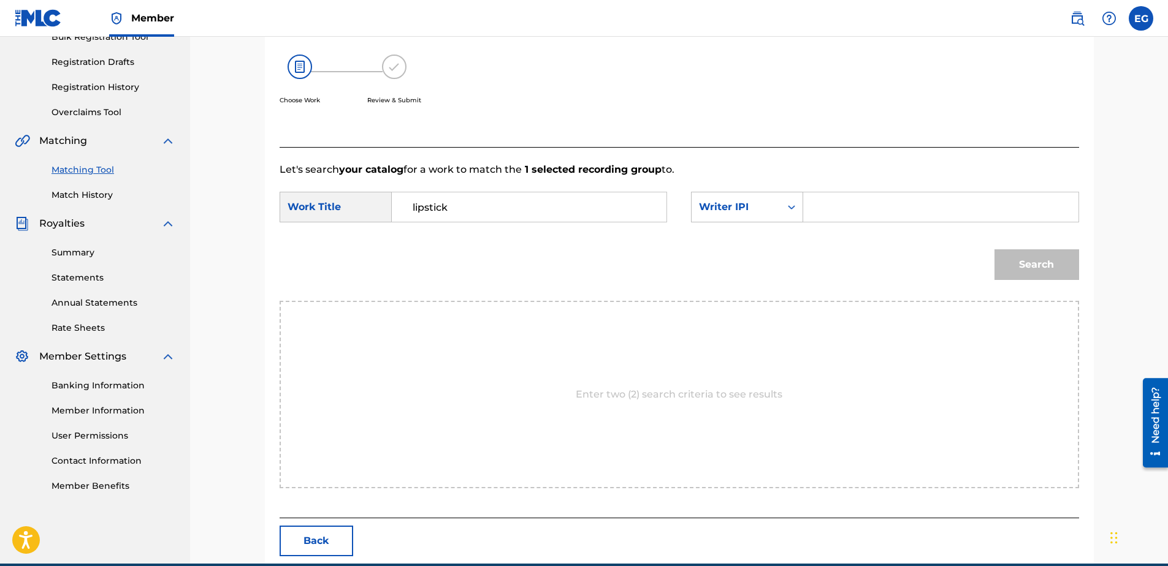
click at [831, 208] on input "Search Form" at bounding box center [940, 206] width 254 height 29
type input "00627104375"
click at [1013, 266] on button "Search" at bounding box center [1036, 264] width 85 height 31
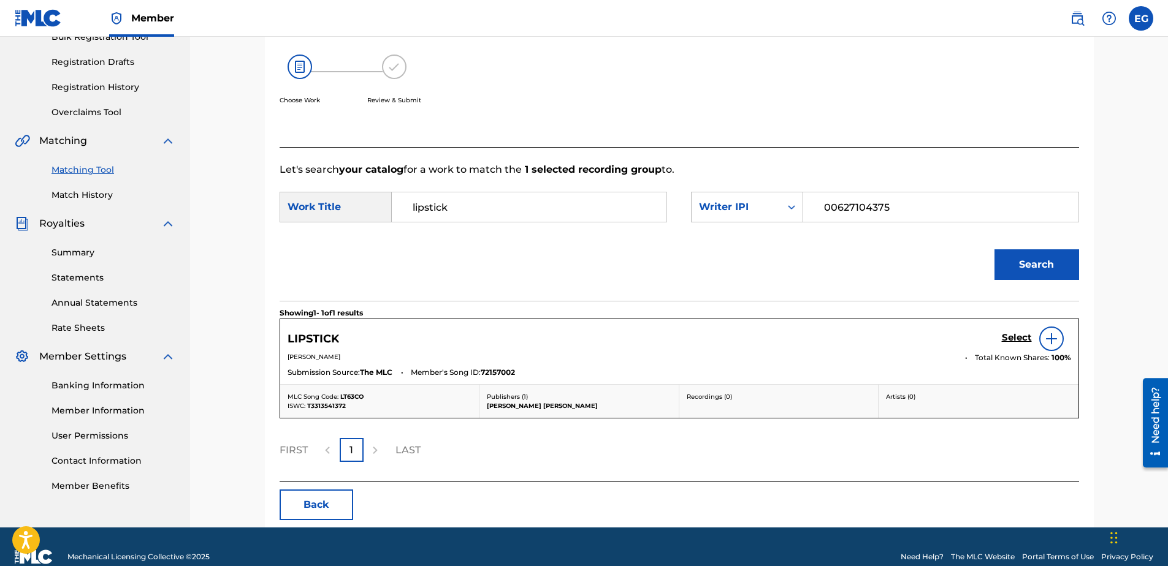
click at [1009, 340] on h5 "Select" at bounding box center [1017, 338] width 30 height 12
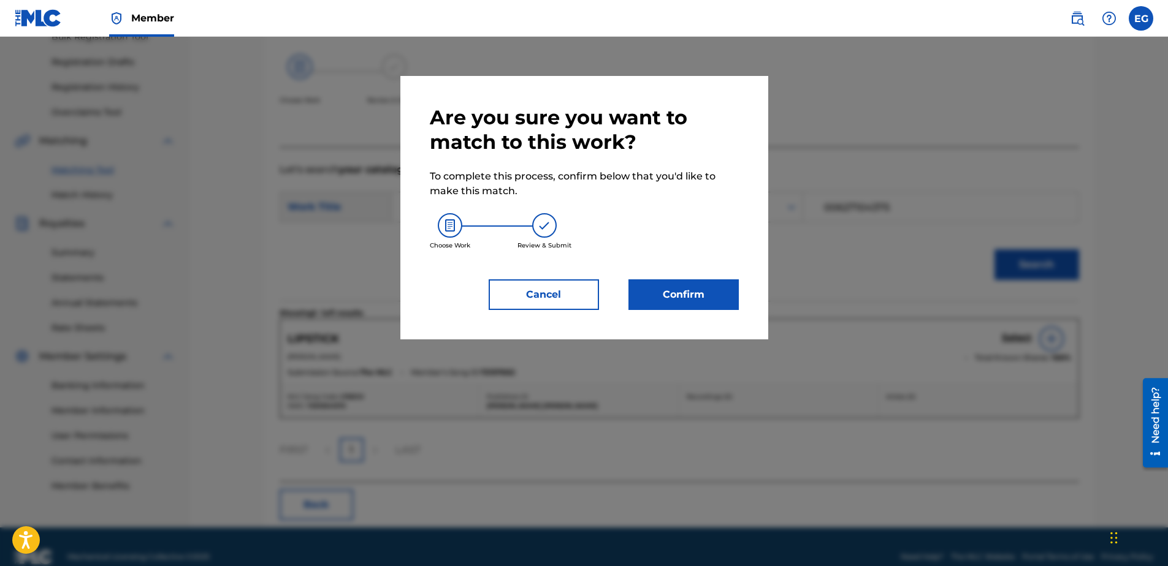
click at [675, 306] on button "Confirm" at bounding box center [683, 295] width 110 height 31
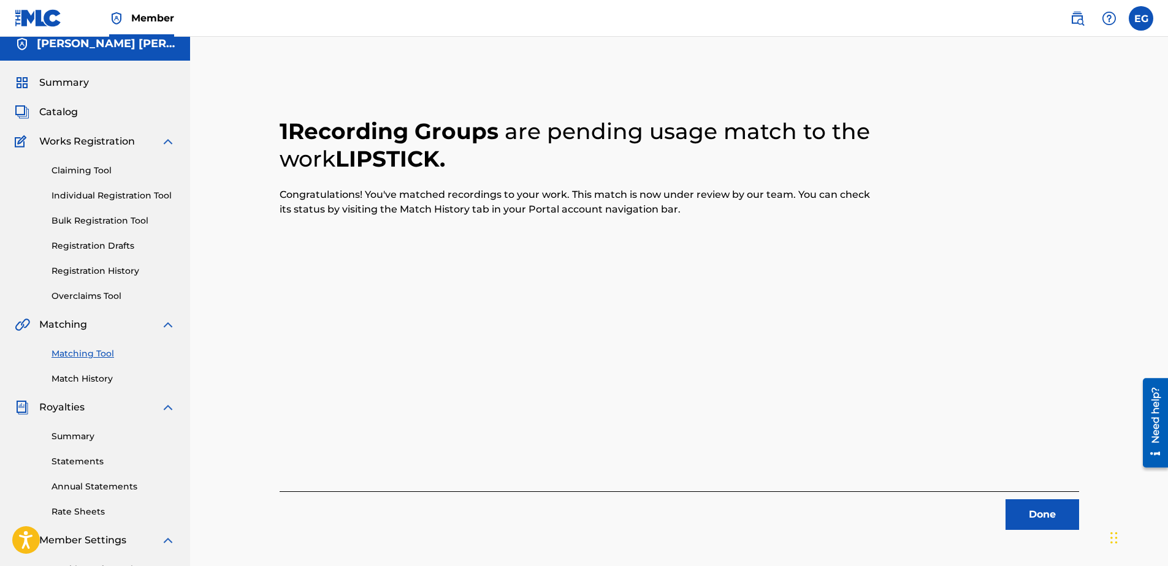
scroll to position [0, 0]
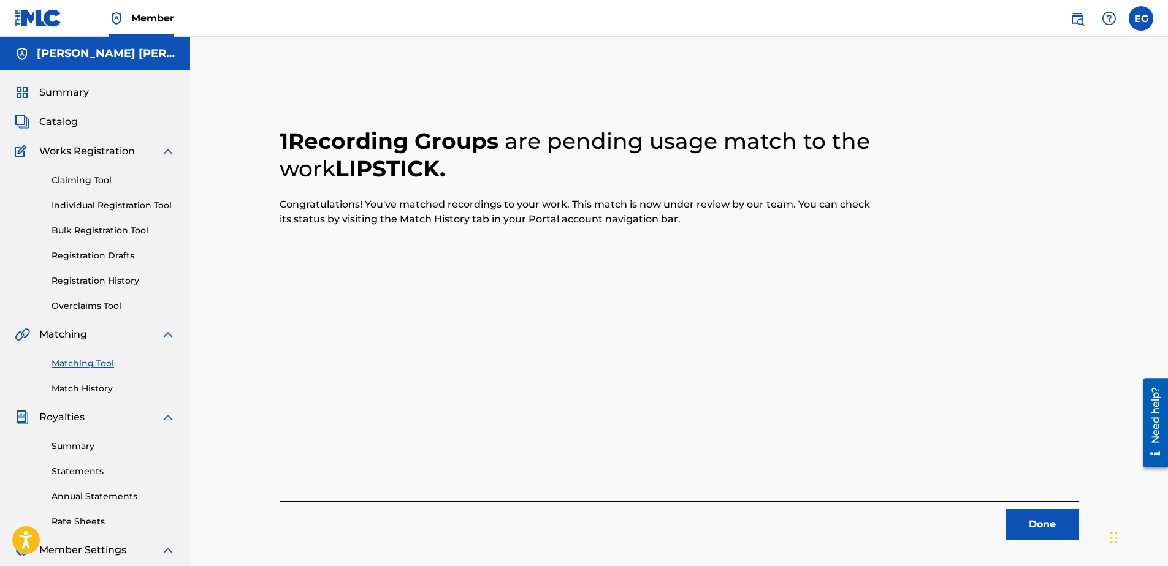
click at [1048, 519] on button "Done" at bounding box center [1042, 524] width 74 height 31
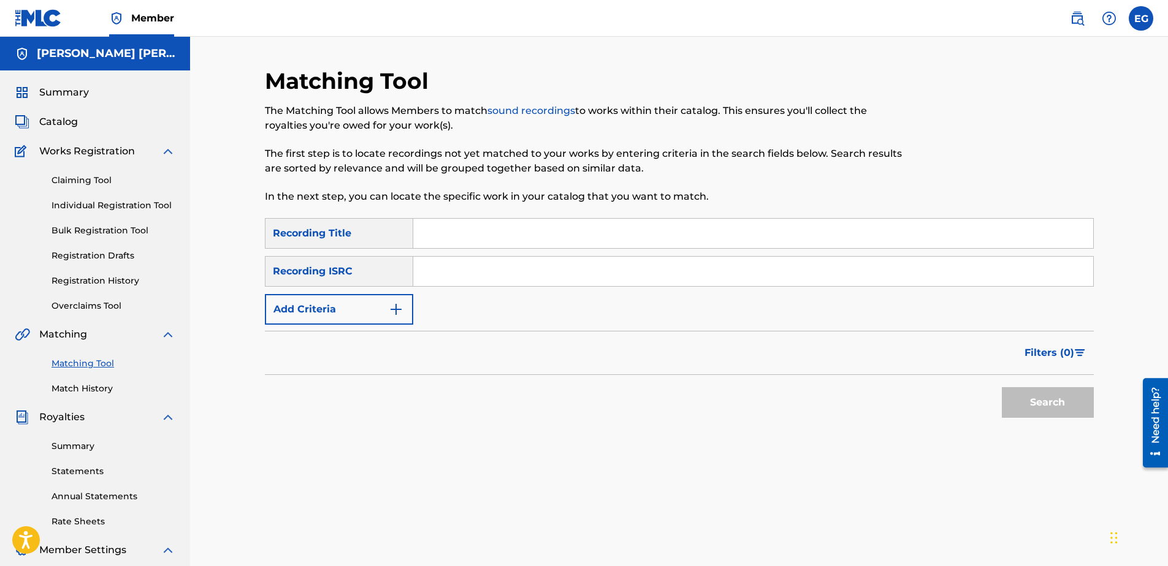
click at [462, 235] on input "Search Form" at bounding box center [753, 233] width 680 height 29
paste input "LOVE OR LUST"
click at [422, 276] on input "Search Form" at bounding box center [753, 271] width 680 height 29
click at [490, 235] on input "LOVE OR LUST" at bounding box center [753, 233] width 680 height 29
type input "Love or Lust"
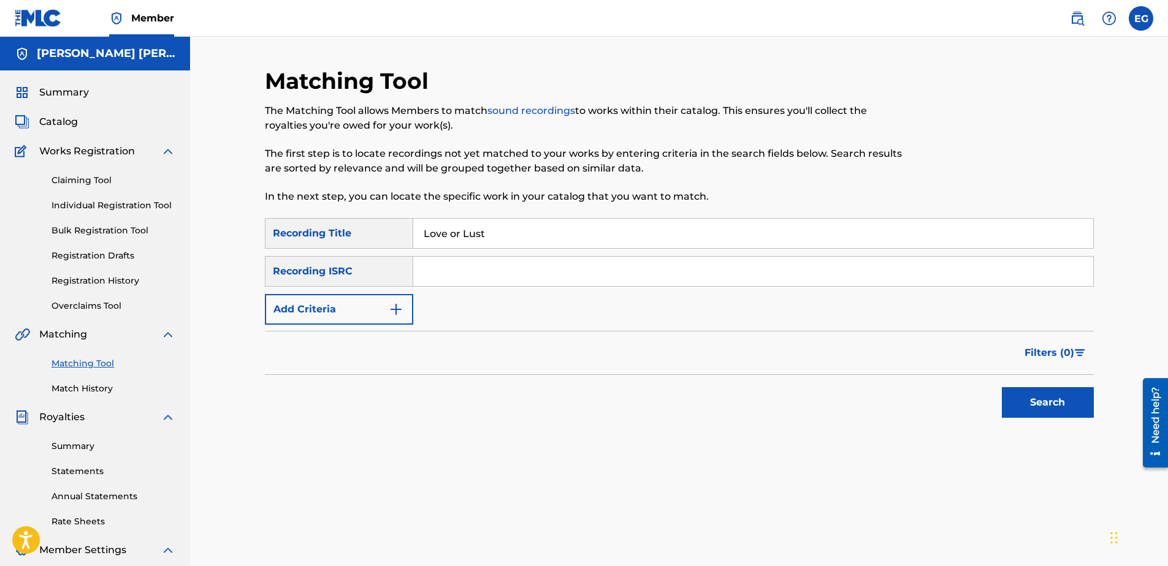
click at [427, 273] on input "Search Form" at bounding box center [753, 271] width 680 height 29
click at [398, 304] on img "Search Form" at bounding box center [396, 309] width 15 height 15
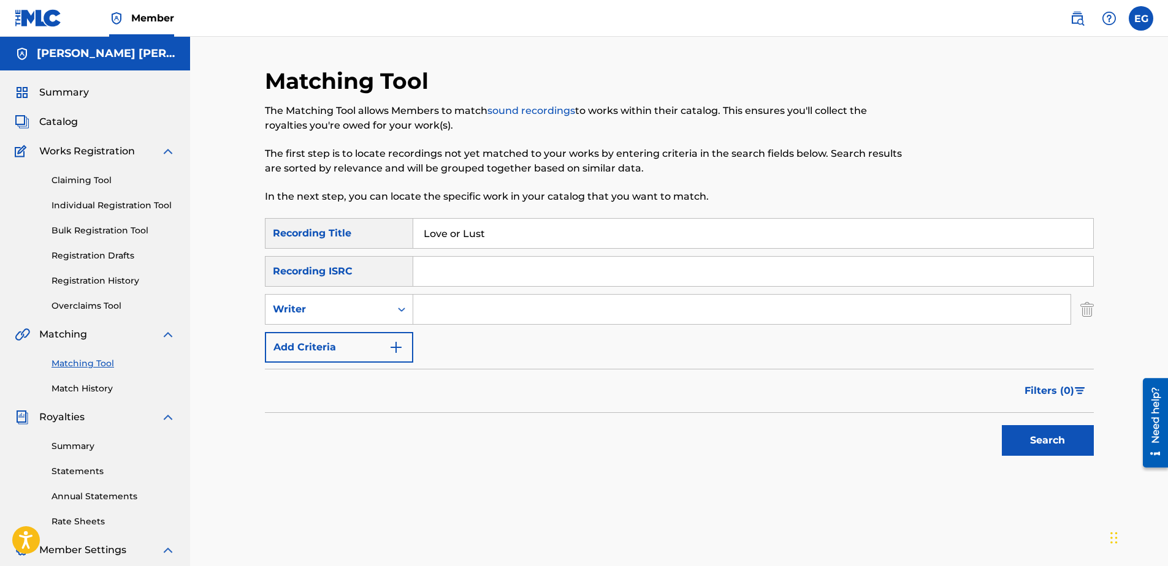
click at [459, 306] on input "Search Form" at bounding box center [741, 309] width 657 height 29
type input "GONZALES, EDWARDO ADRIAN"
click at [370, 352] on button "Add Criteria" at bounding box center [339, 347] width 148 height 31
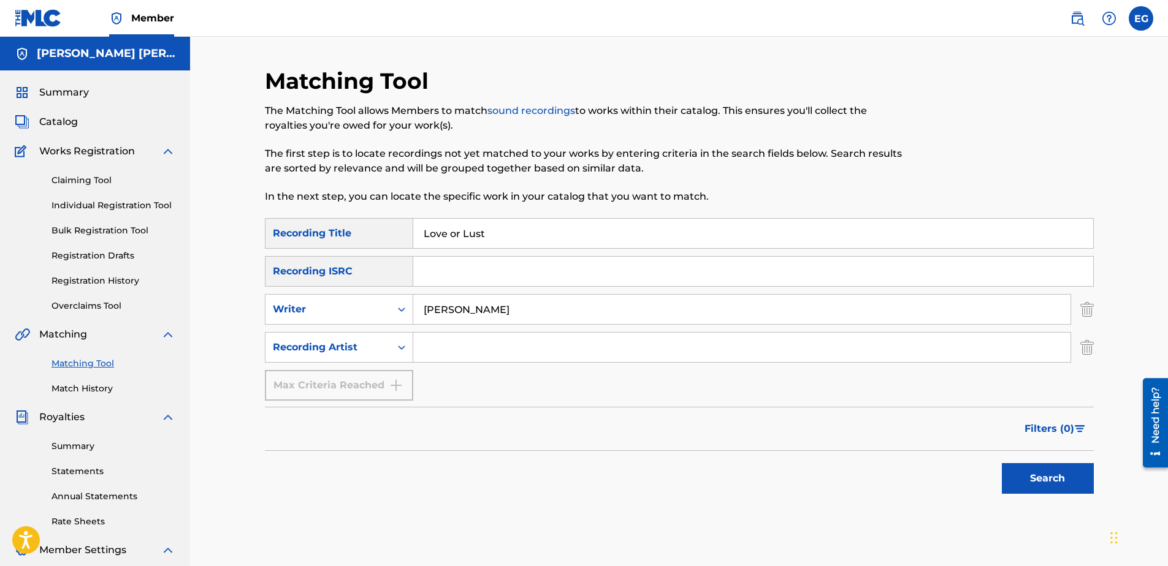
click at [497, 349] on input "Search Form" at bounding box center [741, 347] width 657 height 29
type input "Laze G"
click at [1033, 479] on button "Search" at bounding box center [1048, 478] width 92 height 31
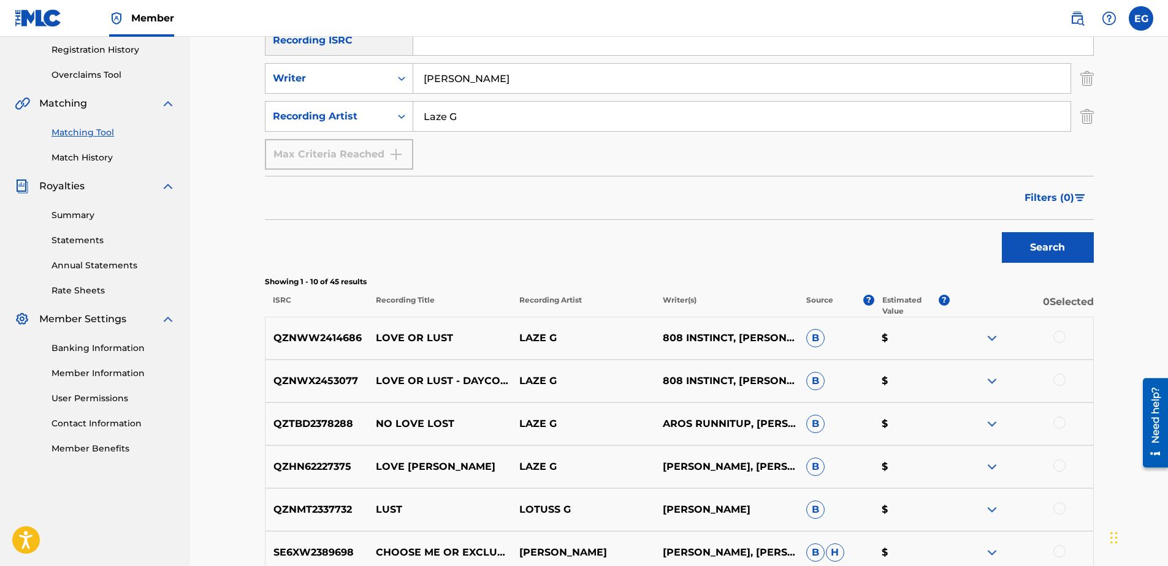
scroll to position [368, 0]
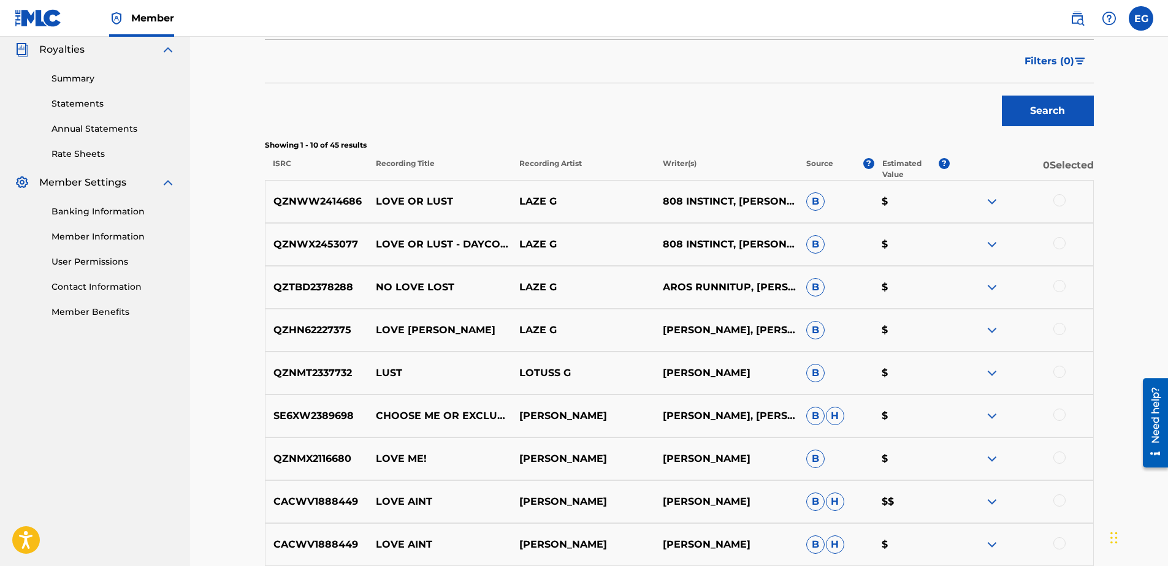
click at [1059, 200] on div at bounding box center [1059, 200] width 12 height 12
click at [1060, 246] on div at bounding box center [1059, 243] width 12 height 12
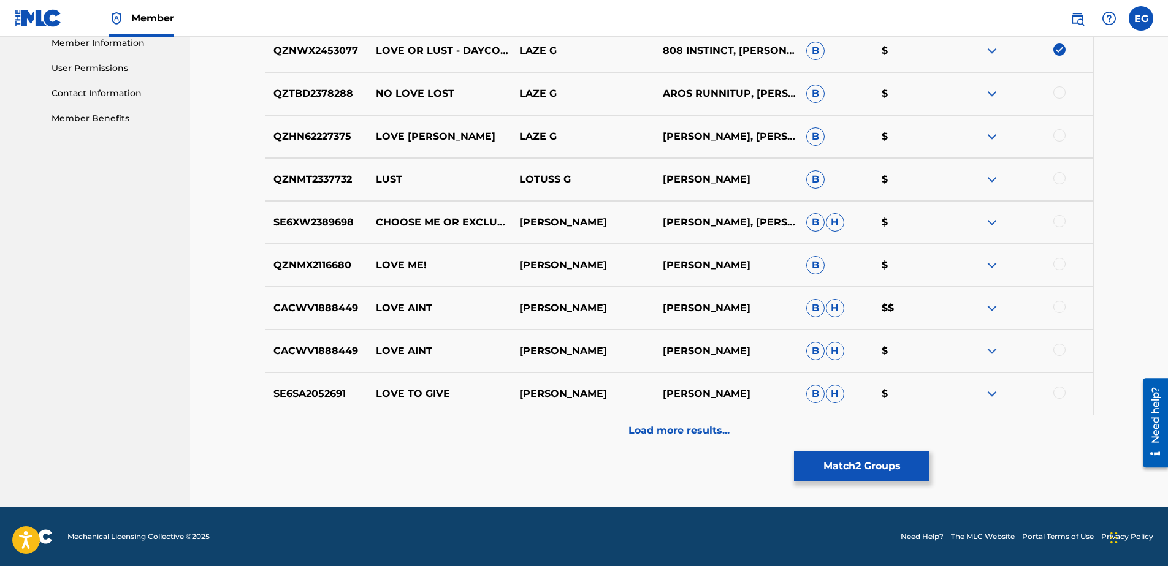
click at [717, 433] on p "Load more results..." at bounding box center [678, 431] width 101 height 15
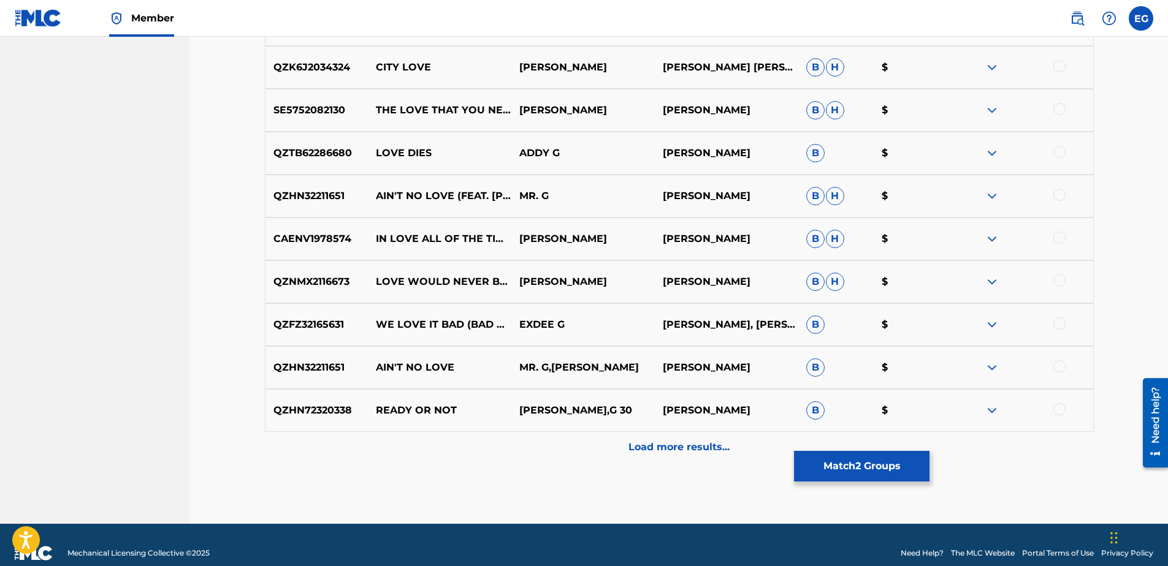
scroll to position [991, 0]
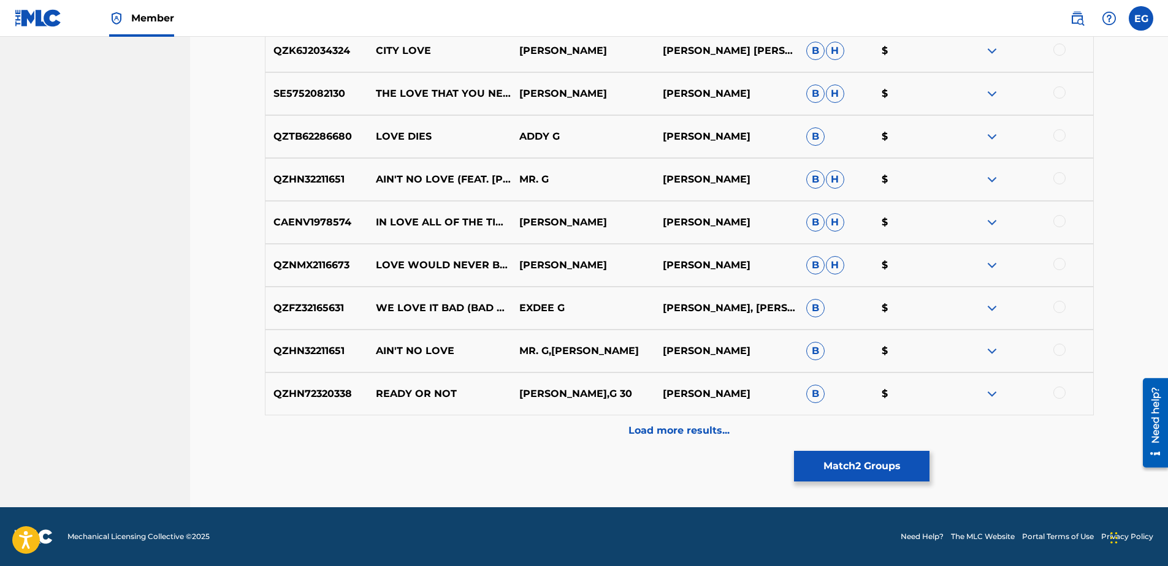
click at [696, 444] on div "Load more results..." at bounding box center [679, 431] width 829 height 31
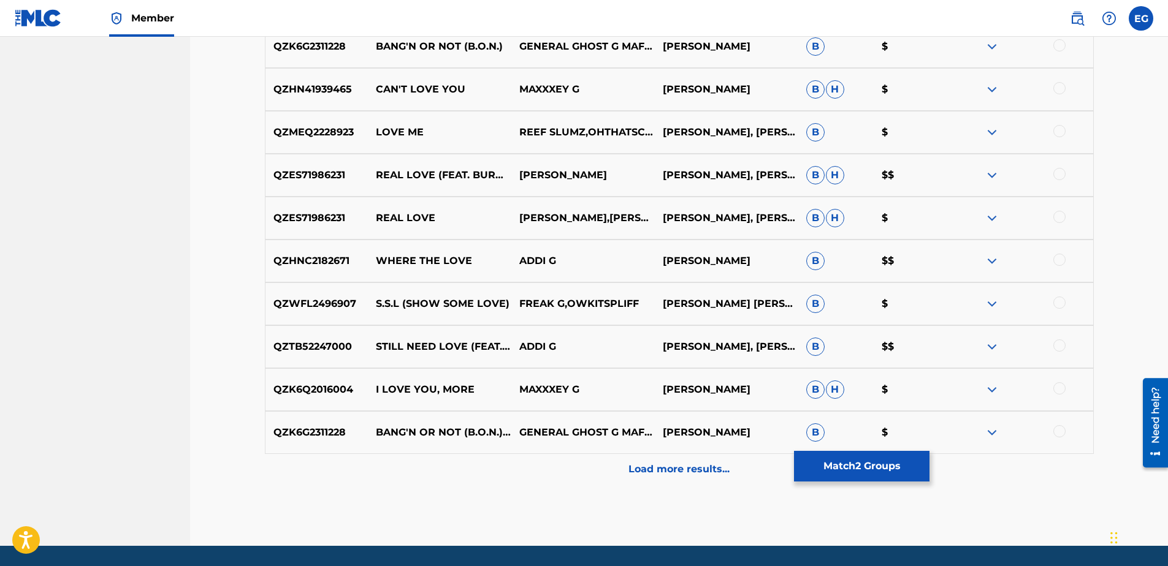
scroll to position [1420, 0]
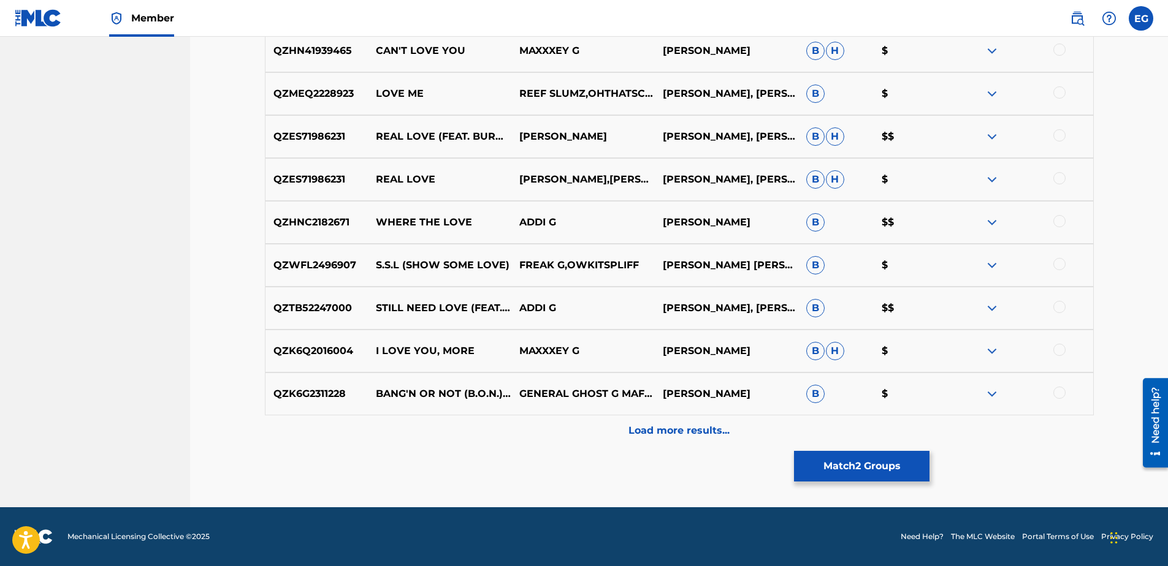
click at [696, 435] on p "Load more results..." at bounding box center [678, 431] width 101 height 15
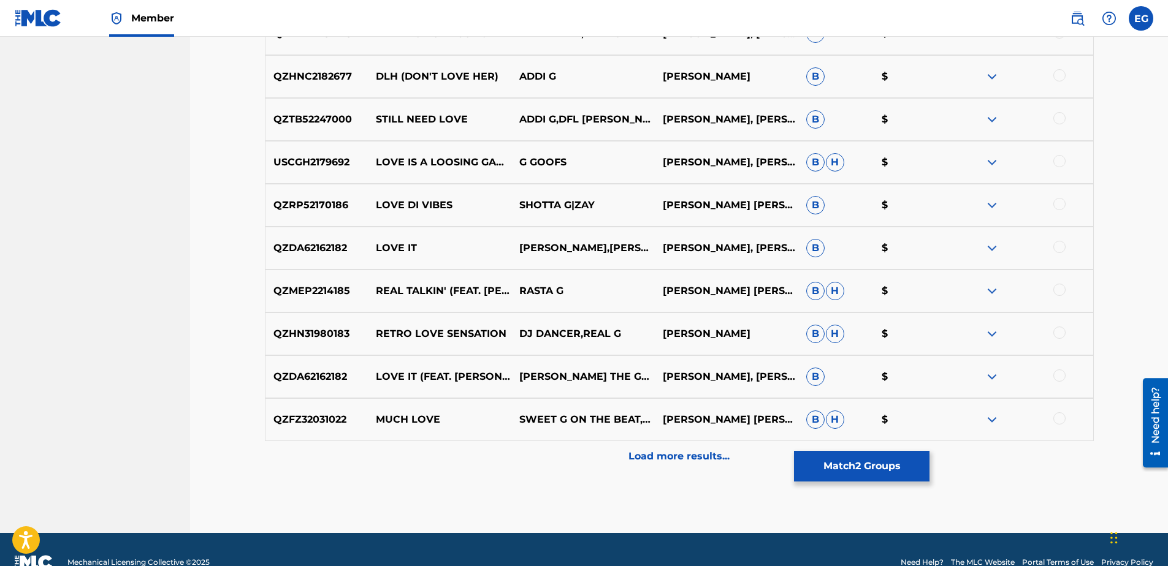
scroll to position [1849, 0]
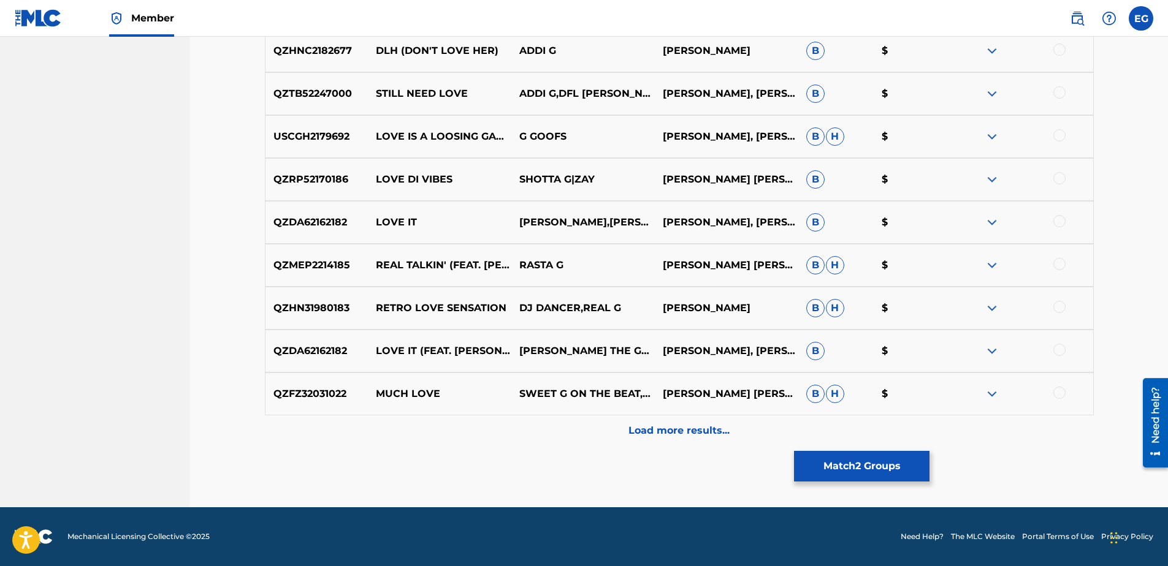
click at [858, 470] on button "Match 2 Groups" at bounding box center [861, 466] width 135 height 31
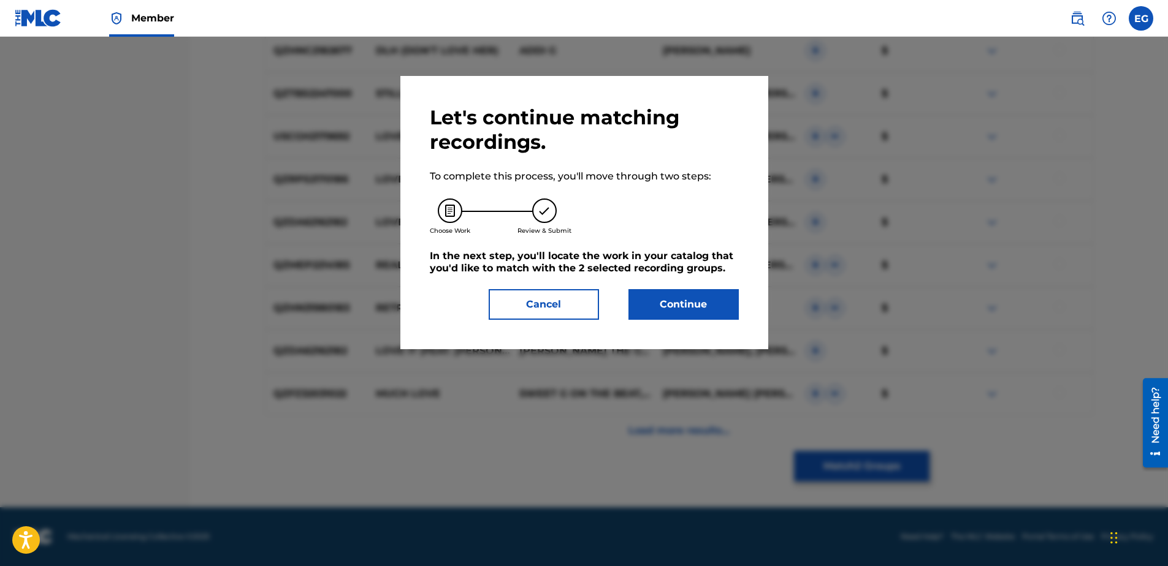
click at [711, 300] on button "Continue" at bounding box center [683, 304] width 110 height 31
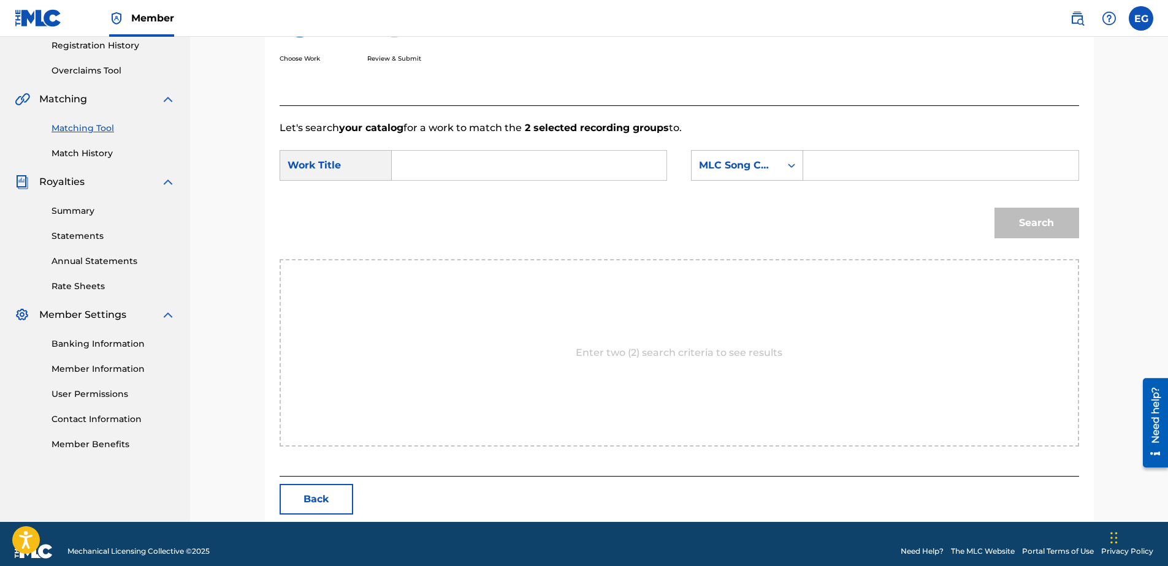
scroll to position [250, 0]
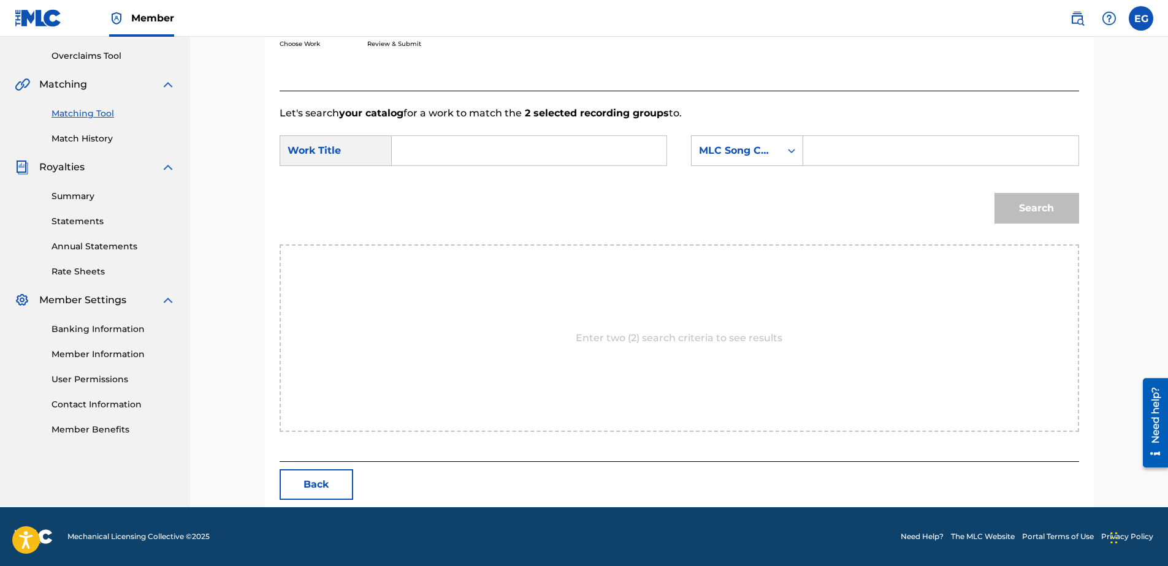
click at [478, 150] on input "Search Form" at bounding box center [529, 150] width 254 height 29
paste input "LOVE OR LUST"
click at [416, 192] on strong "lust" at bounding box center [423, 193] width 20 height 12
type input "love or lust"
click at [756, 156] on div "MLC Song Code" at bounding box center [736, 150] width 74 height 15
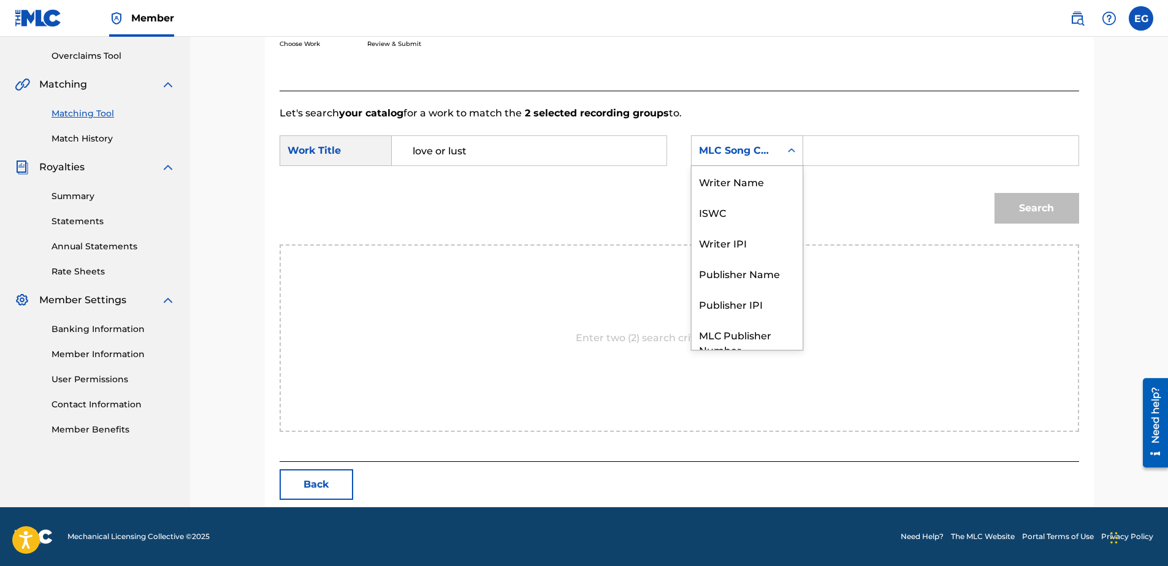
scroll to position [45, 0]
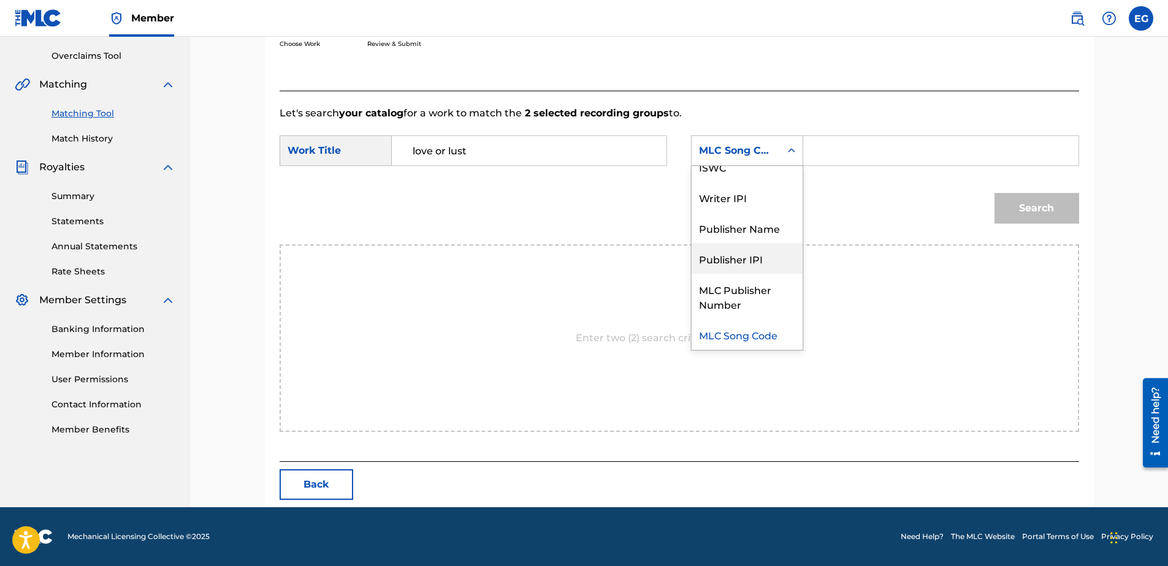
drag, startPoint x: 745, startPoint y: 257, endPoint x: 786, endPoint y: 208, distance: 64.8
click at [745, 256] on div "Publisher IPI" at bounding box center [746, 258] width 111 height 31
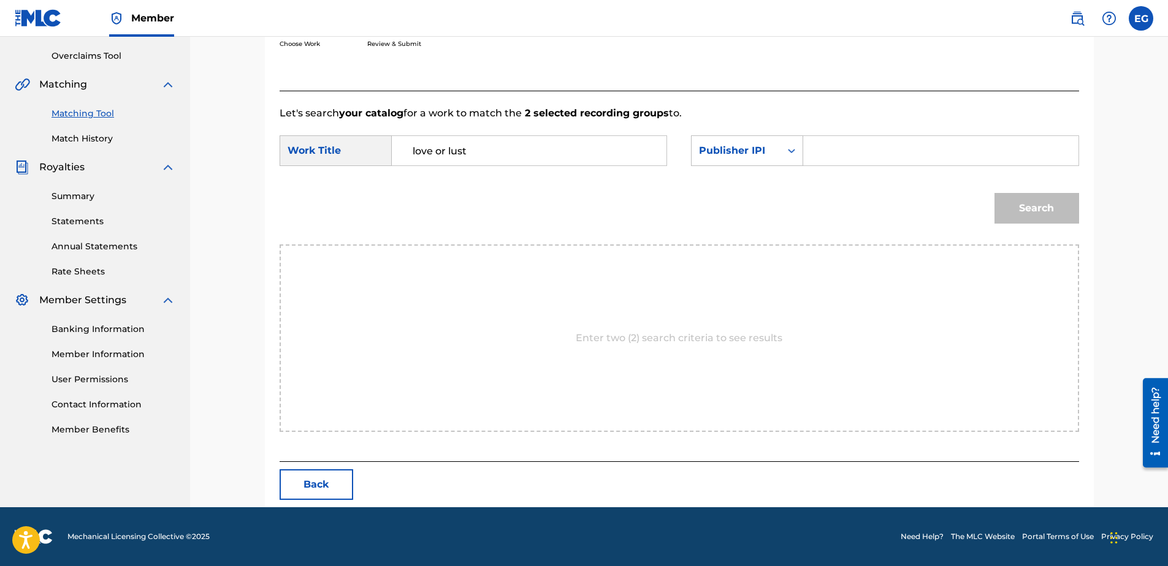
click at [834, 152] on input "Search Form" at bounding box center [940, 150] width 254 height 29
type input "00627104375"
click at [1018, 208] on button "Search" at bounding box center [1036, 208] width 85 height 31
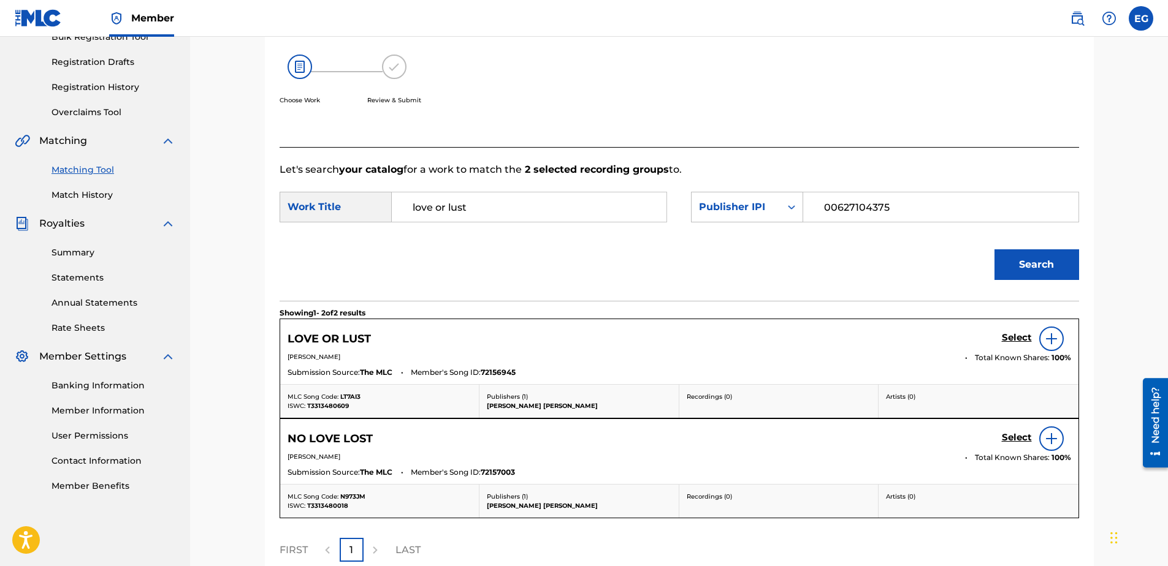
scroll to position [250, 0]
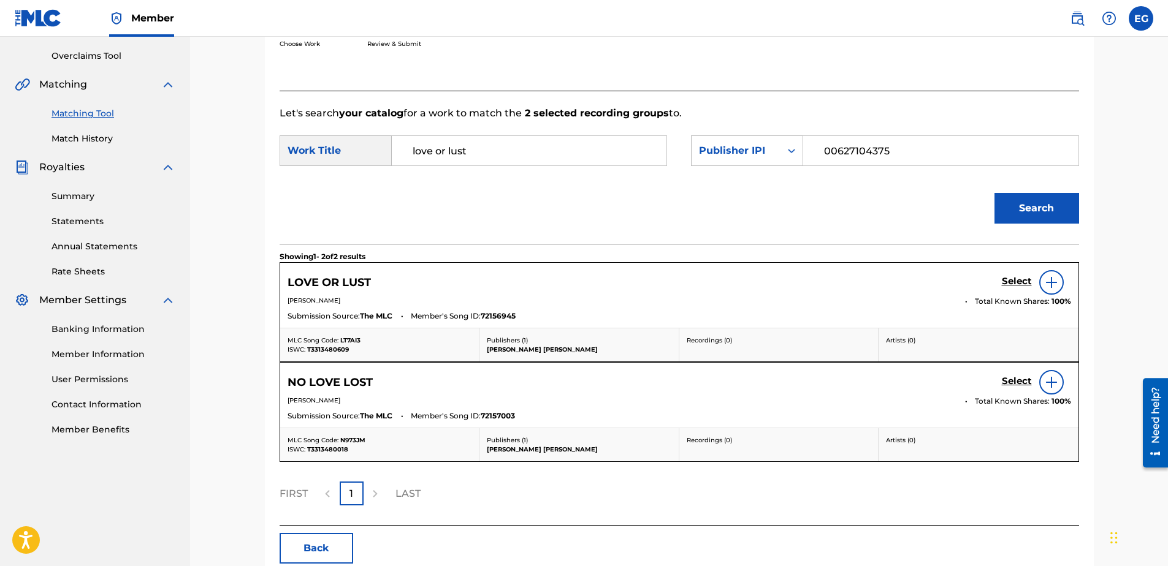
click at [1008, 279] on h5 "Select" at bounding box center [1017, 282] width 30 height 12
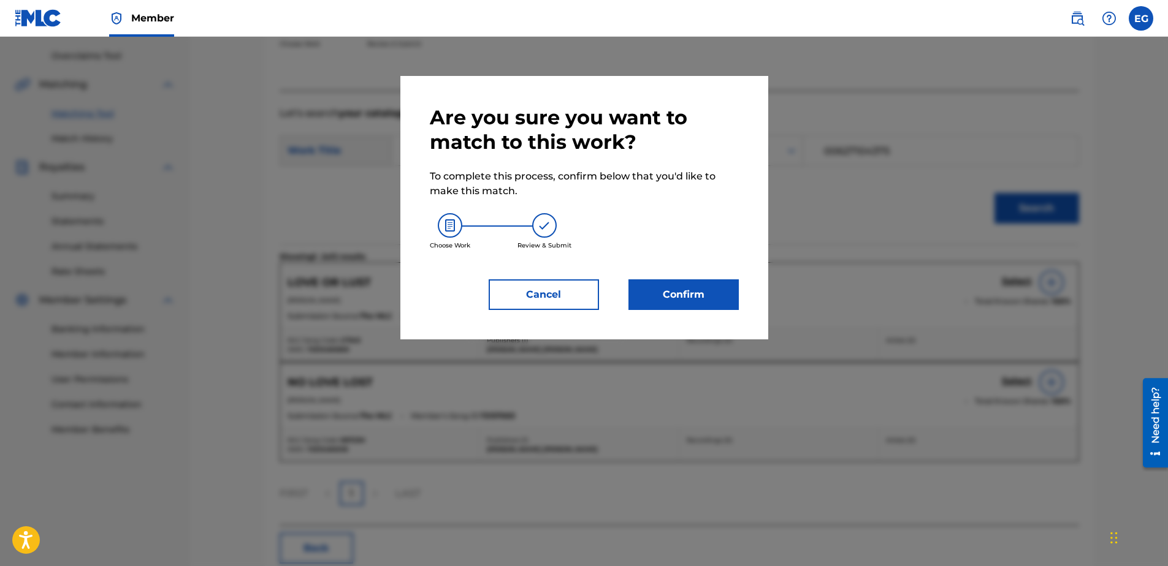
click at [676, 295] on button "Confirm" at bounding box center [683, 295] width 110 height 31
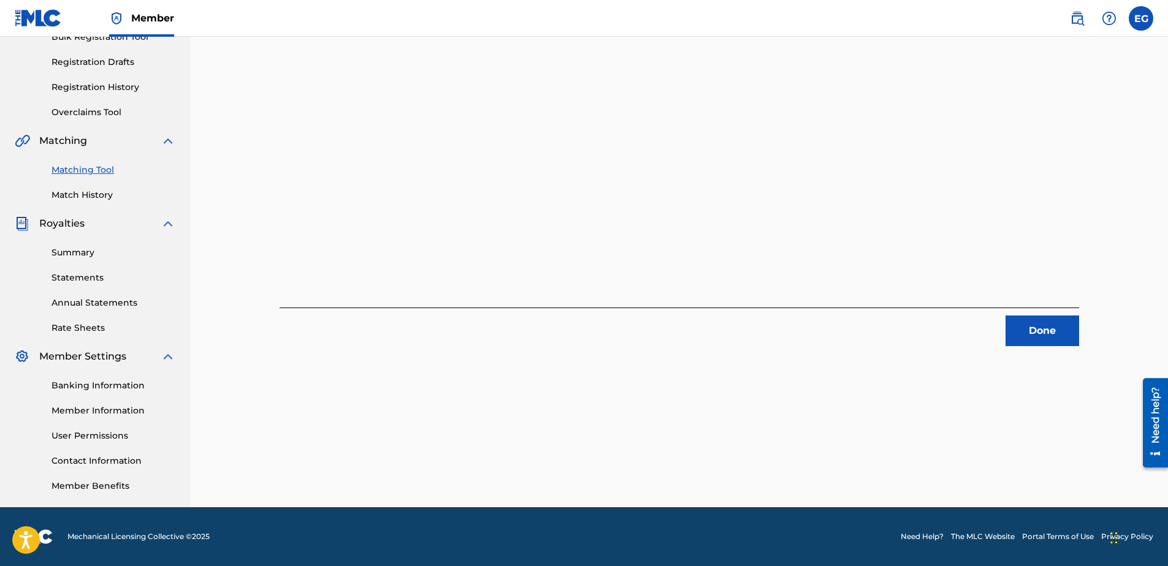
click at [1043, 325] on button "Done" at bounding box center [1042, 331] width 74 height 31
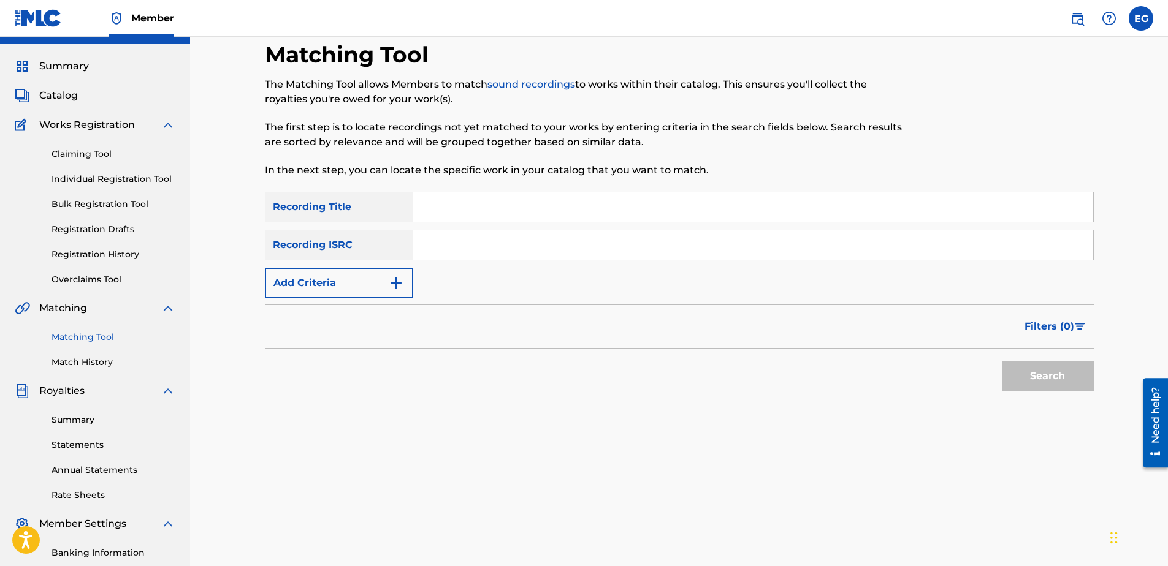
scroll to position [10, 0]
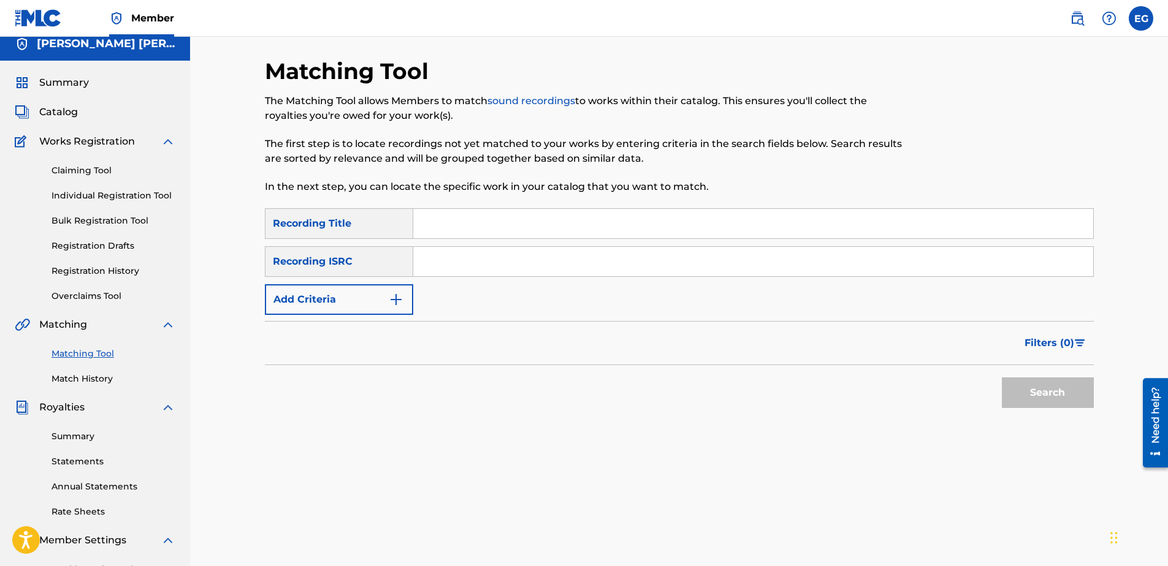
click at [507, 223] on input "Search Form" at bounding box center [753, 223] width 680 height 29
paste input "MARKED FOR DEATH"
type input "Marked for Death"
click at [444, 262] on input "Search Form" at bounding box center [753, 261] width 680 height 29
click at [372, 299] on button "Add Criteria" at bounding box center [339, 299] width 148 height 31
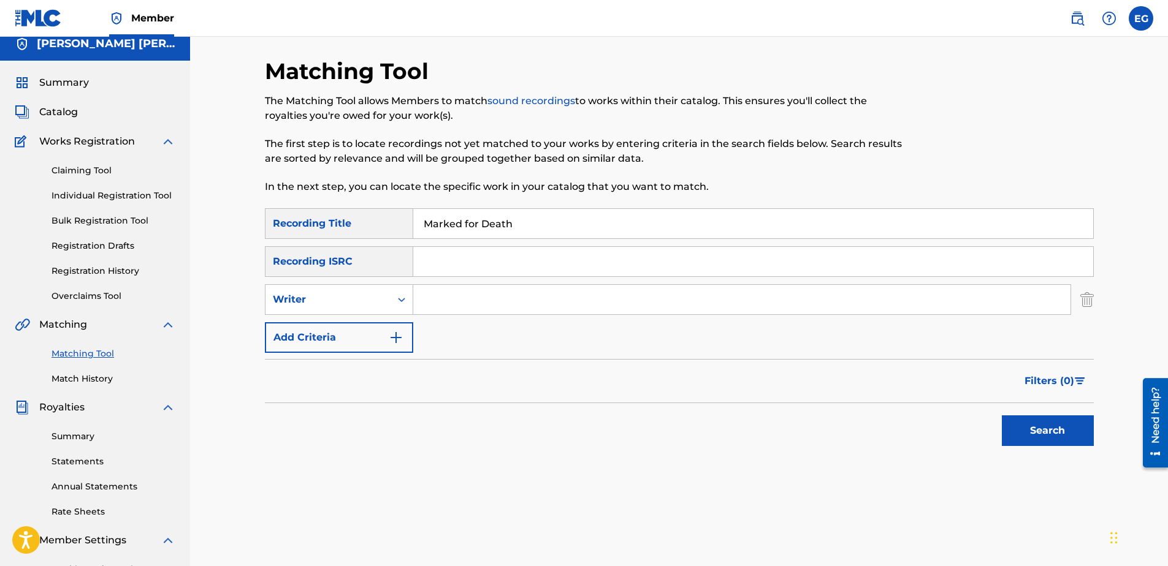
click at [465, 294] on input "Search Form" at bounding box center [741, 299] width 657 height 29
type input "GONZALES, EDWARDO ADRIAN"
click at [393, 337] on img "Search Form" at bounding box center [396, 337] width 15 height 15
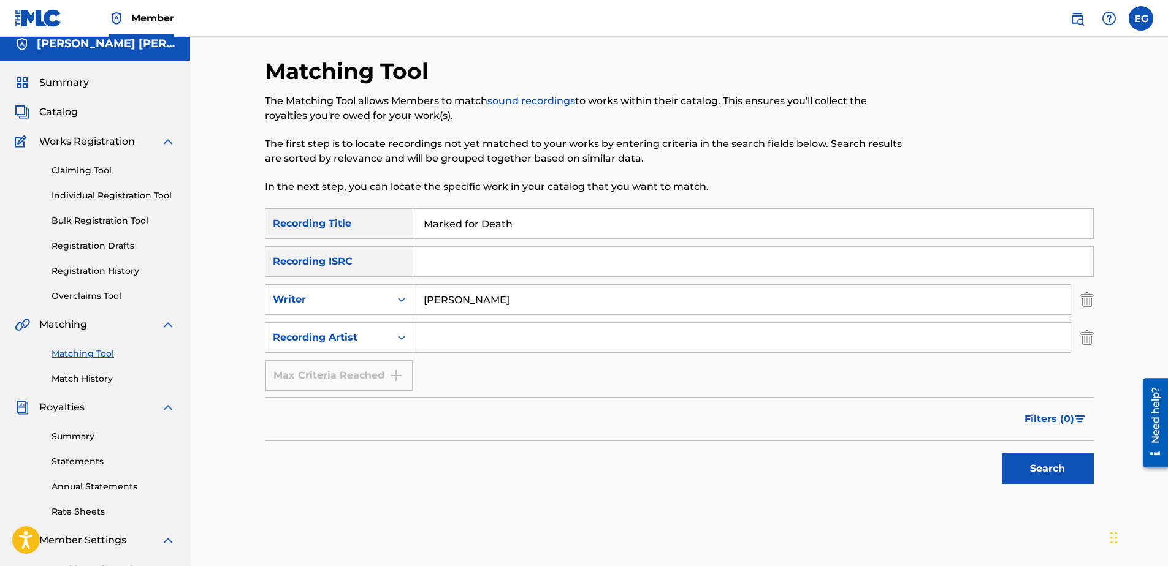
click at [498, 333] on input "Search Form" at bounding box center [741, 337] width 657 height 29
type input "Laze G"
click at [1055, 478] on button "Search" at bounding box center [1048, 469] width 92 height 31
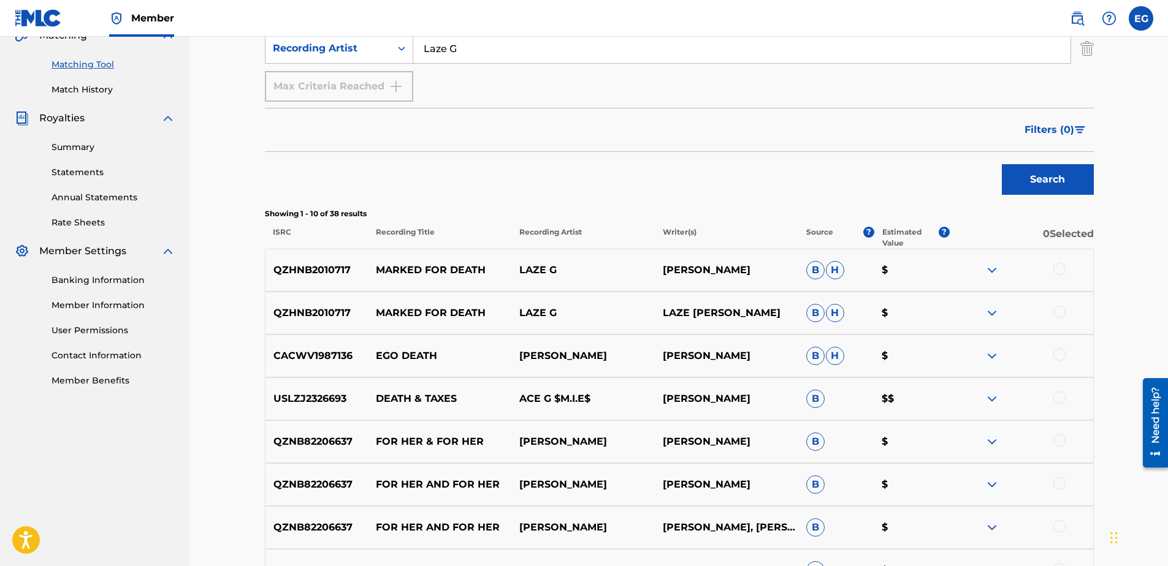
scroll to position [306, 0]
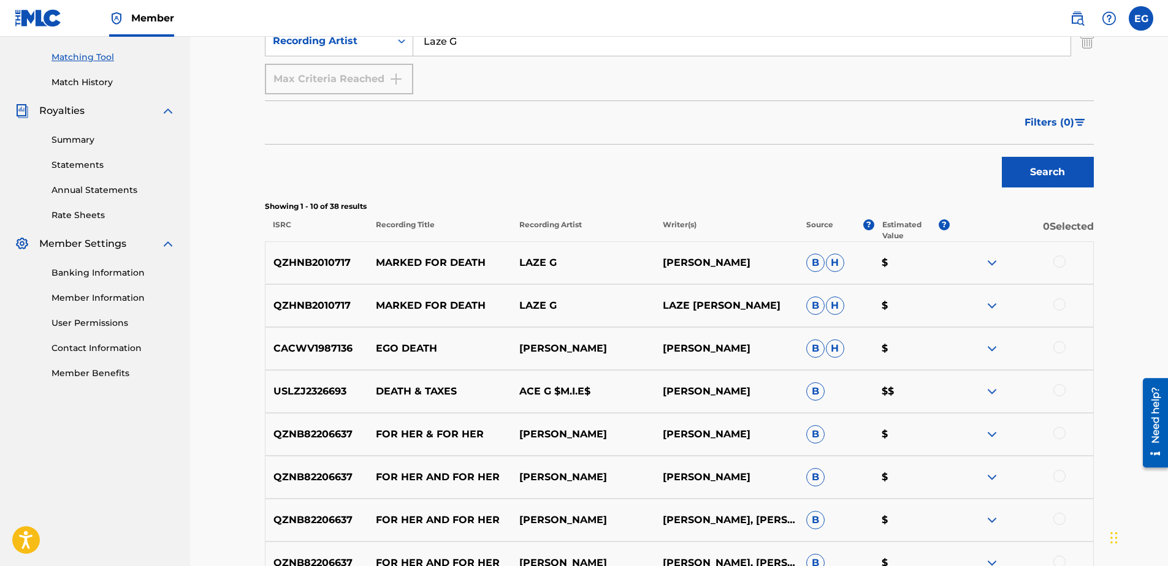
click at [1061, 264] on div at bounding box center [1059, 262] width 12 height 12
click at [1059, 308] on div at bounding box center [1059, 305] width 12 height 12
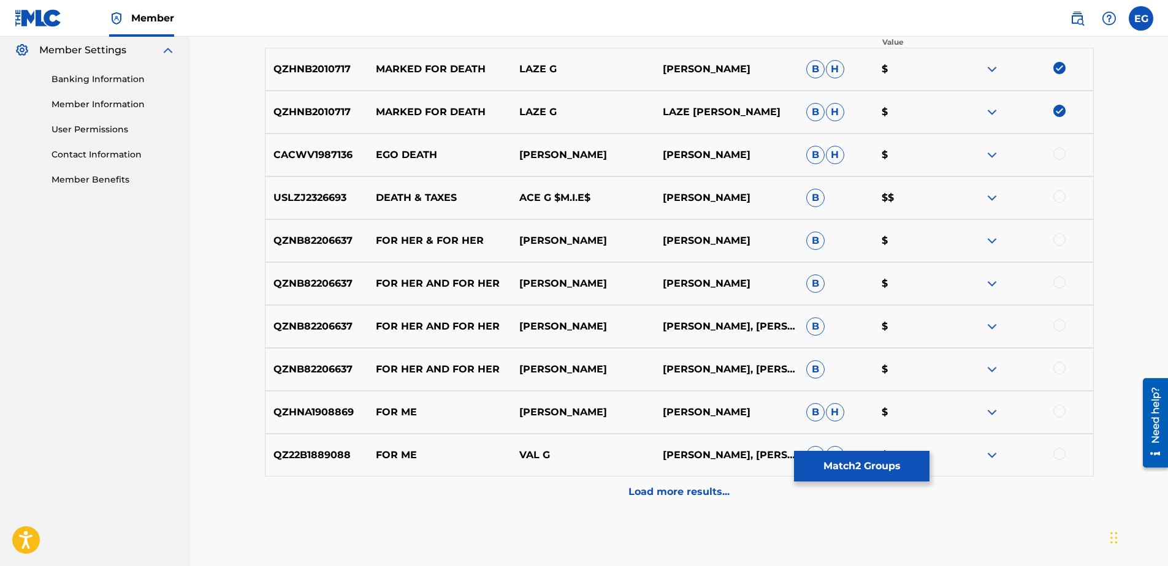
scroll to position [552, 0]
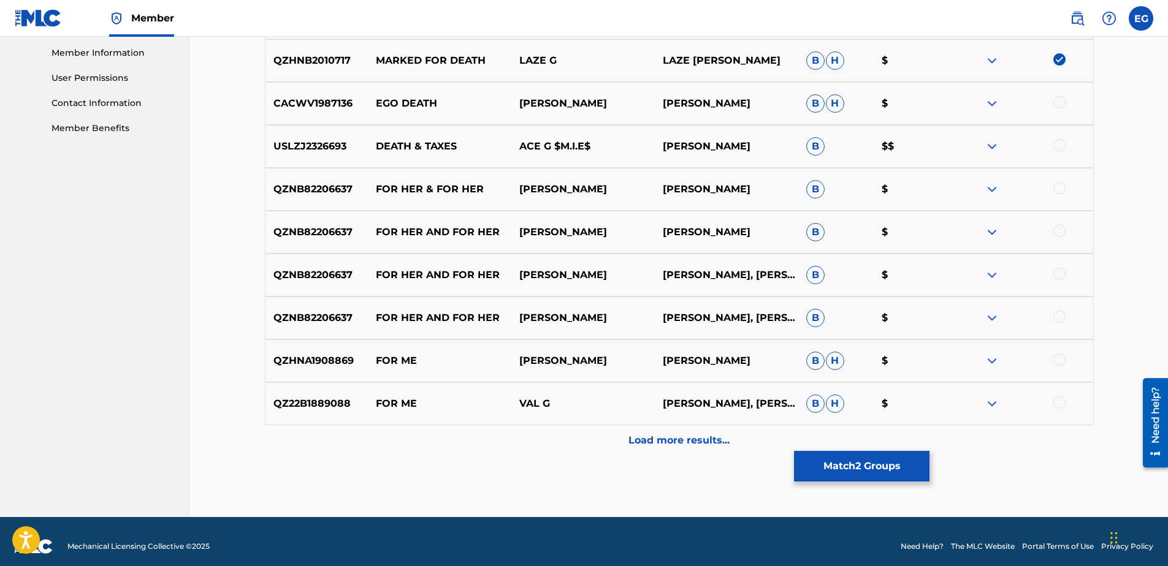
click at [695, 445] on p "Load more results..." at bounding box center [678, 440] width 101 height 15
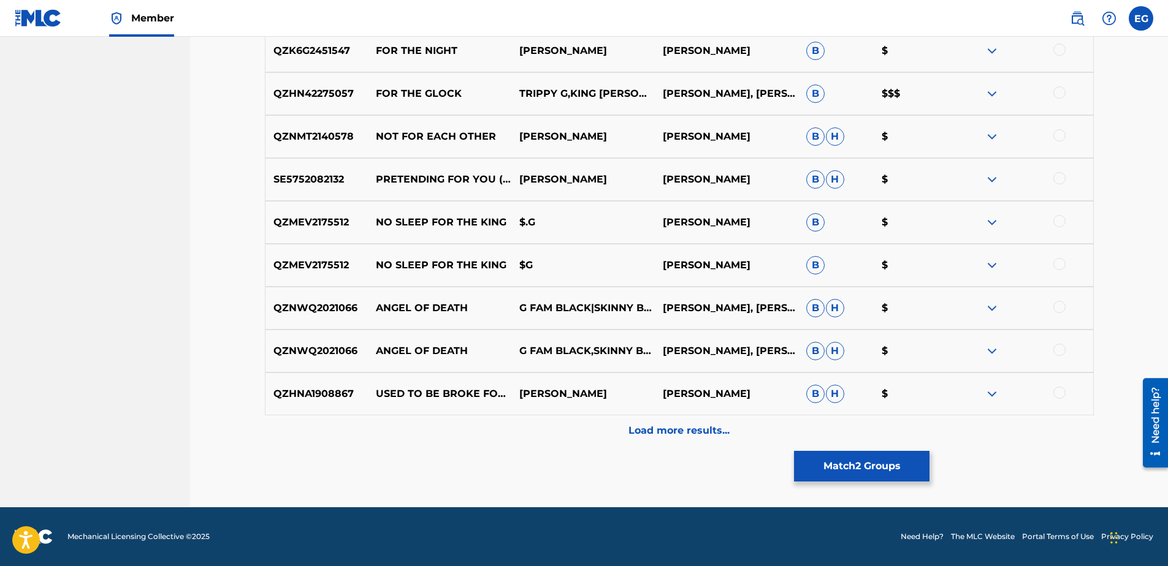
click at [693, 443] on div "Load more results..." at bounding box center [679, 431] width 829 height 31
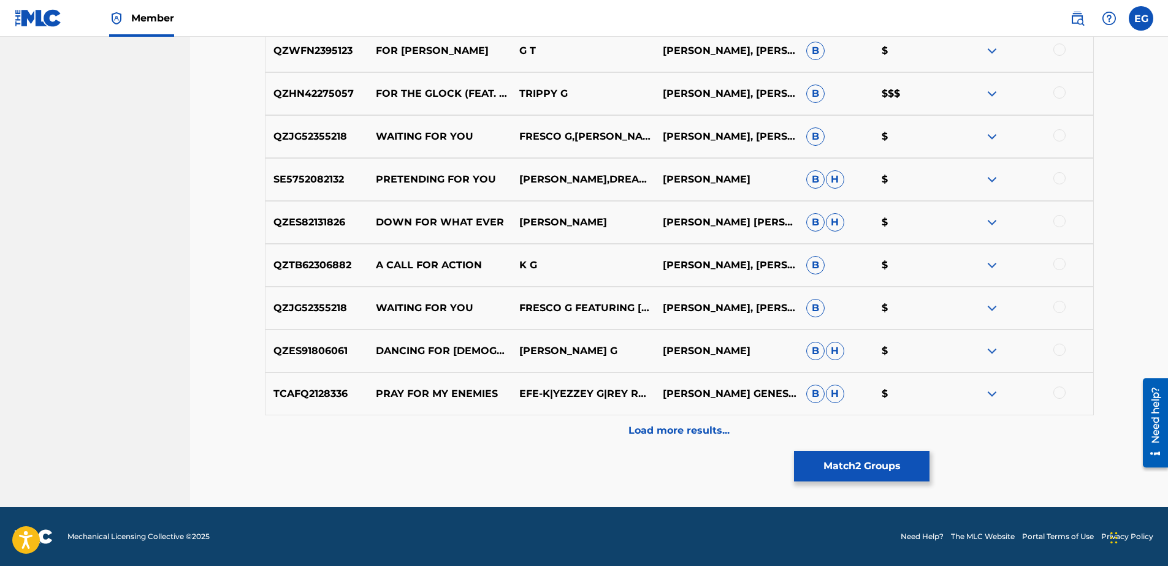
click at [687, 438] on p "Load more results..." at bounding box center [678, 431] width 101 height 15
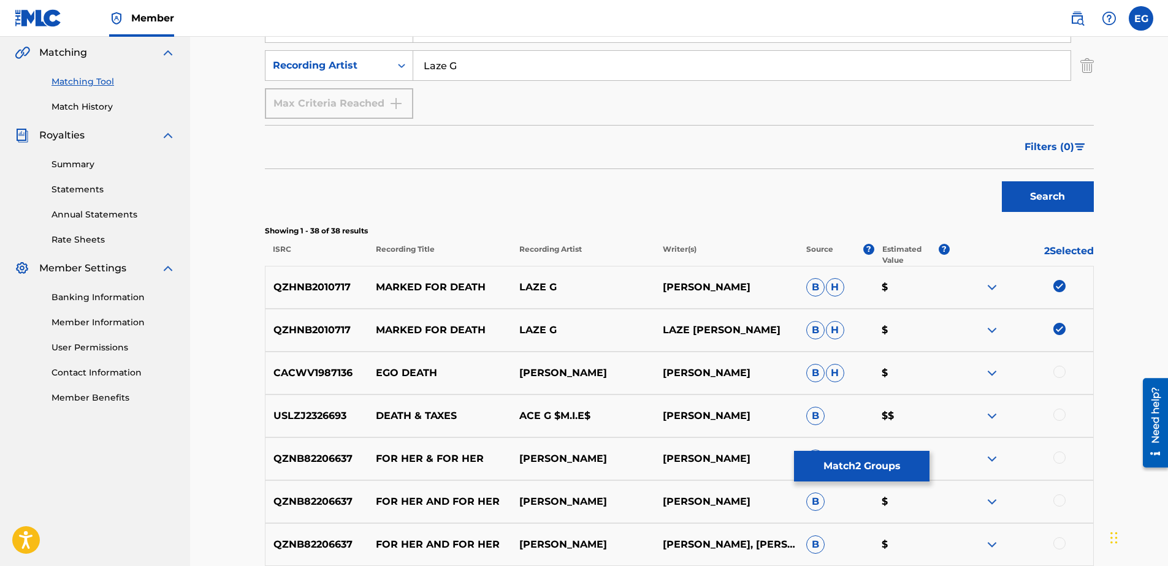
scroll to position [255, 0]
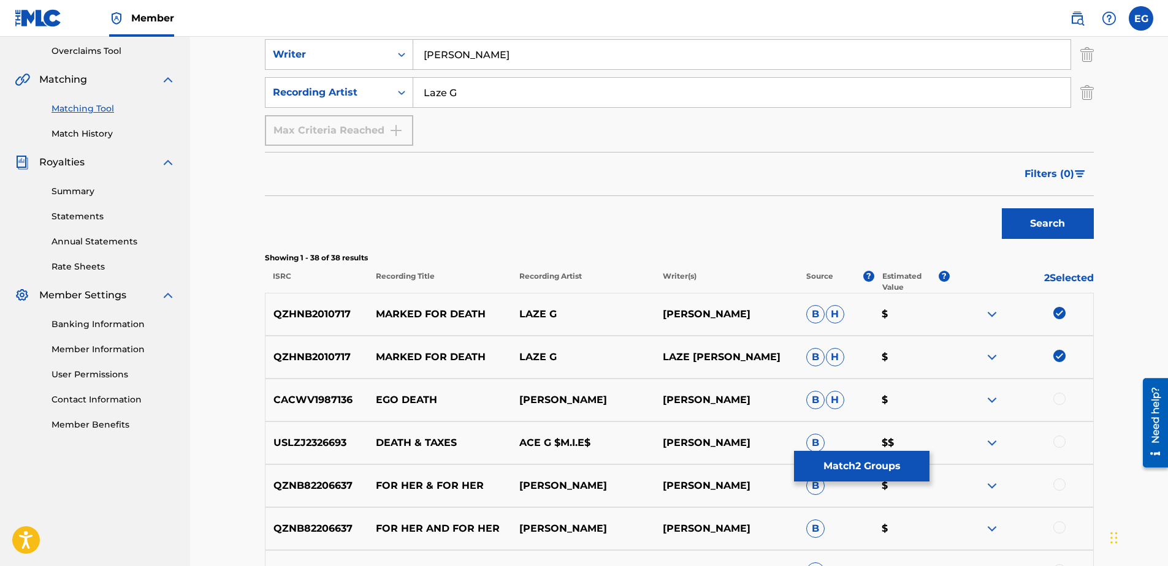
click at [1010, 222] on button "Search" at bounding box center [1048, 223] width 92 height 31
click at [851, 466] on button "Match 2 Groups" at bounding box center [861, 466] width 135 height 31
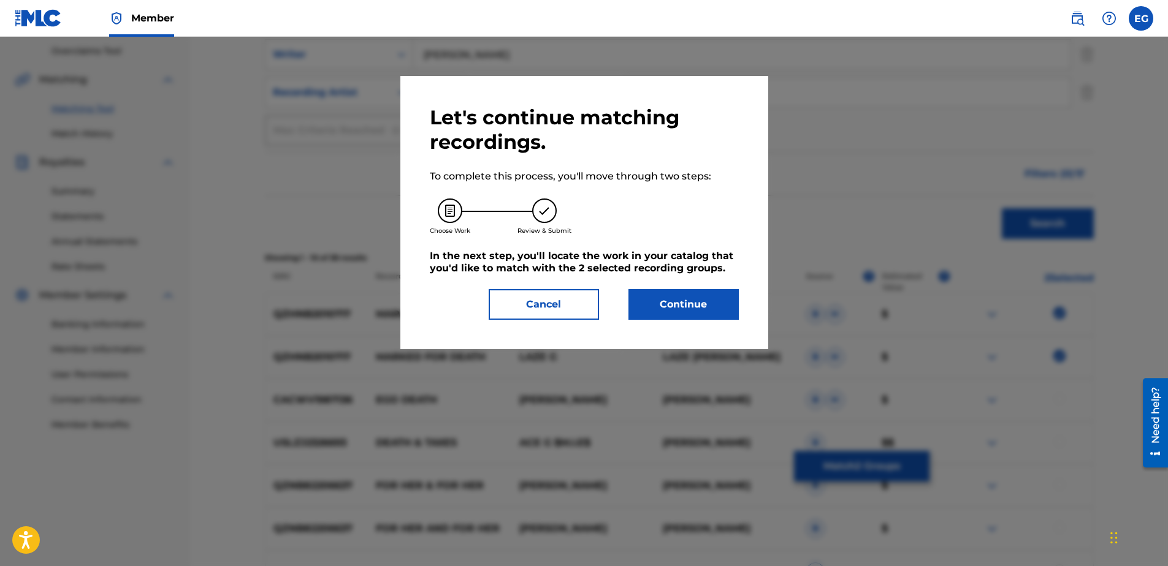
click at [706, 315] on button "Continue" at bounding box center [683, 304] width 110 height 31
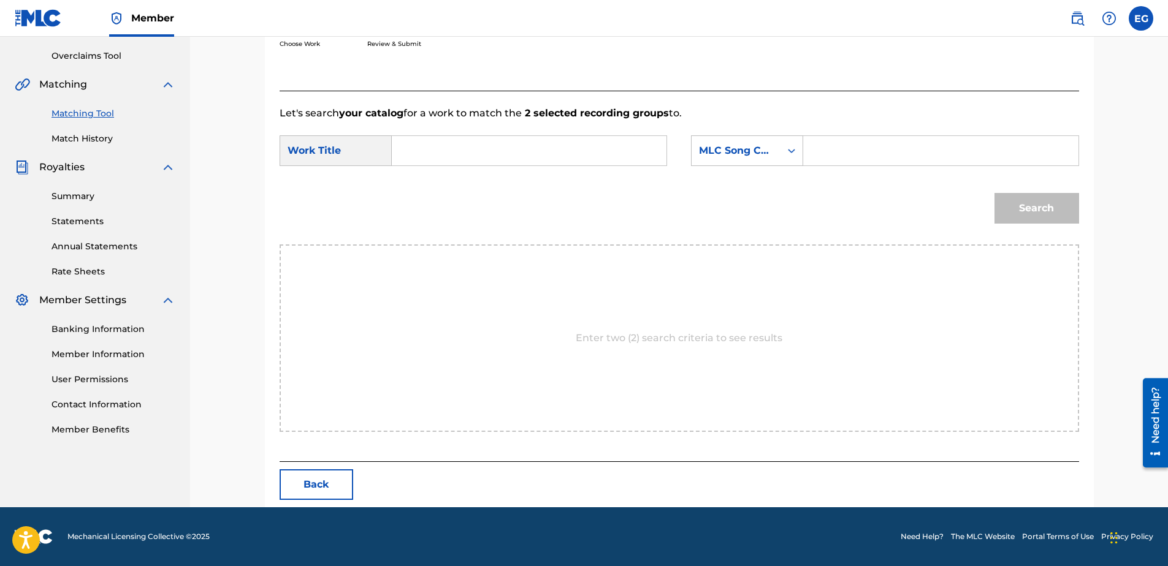
scroll to position [250, 0]
click at [415, 151] on input "Search Form" at bounding box center [529, 150] width 254 height 29
paste input "MARKED FOR DEATH"
click at [446, 186] on div "marked for death" at bounding box center [436, 185] width 69 height 37
type input "marked for death"
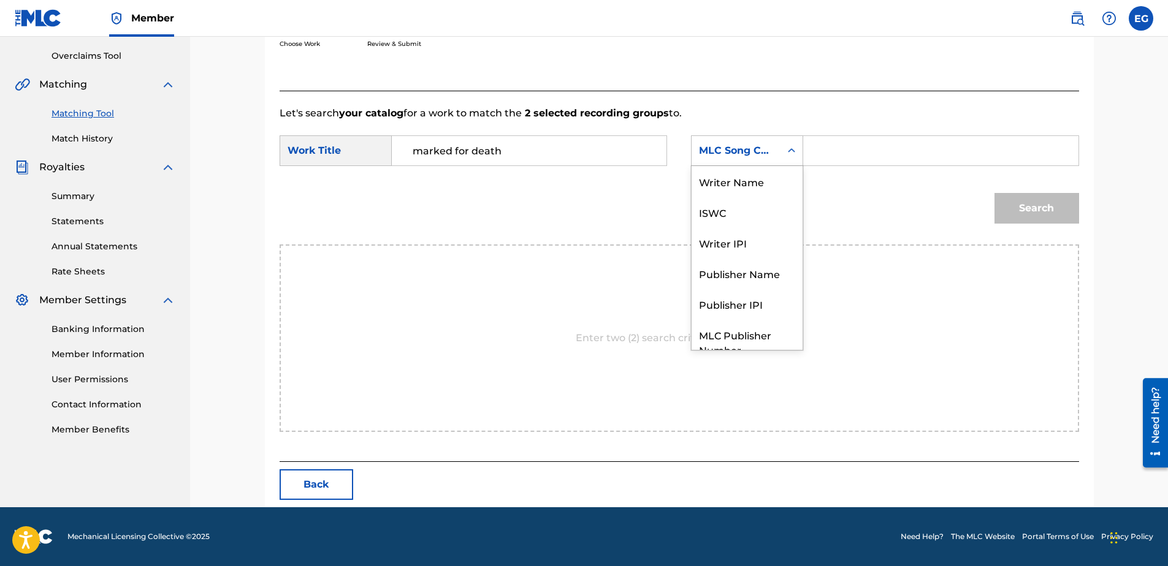
click at [785, 153] on icon "Search Form" at bounding box center [791, 151] width 12 height 12
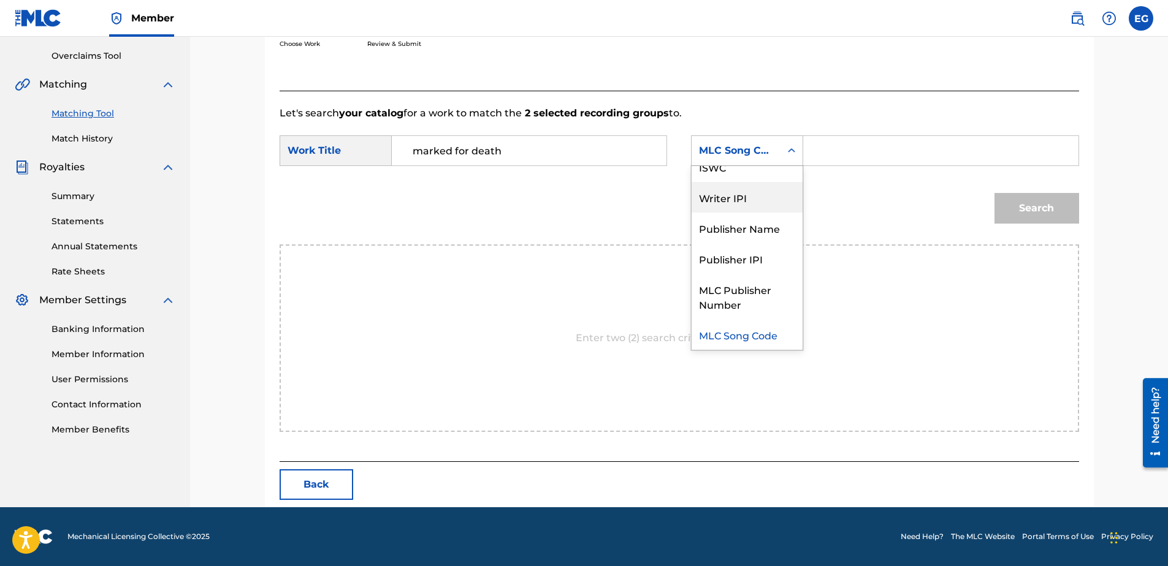
drag, startPoint x: 749, startPoint y: 199, endPoint x: 832, endPoint y: 167, distance: 88.7
click at [750, 199] on div "Writer IPI" at bounding box center [746, 197] width 111 height 31
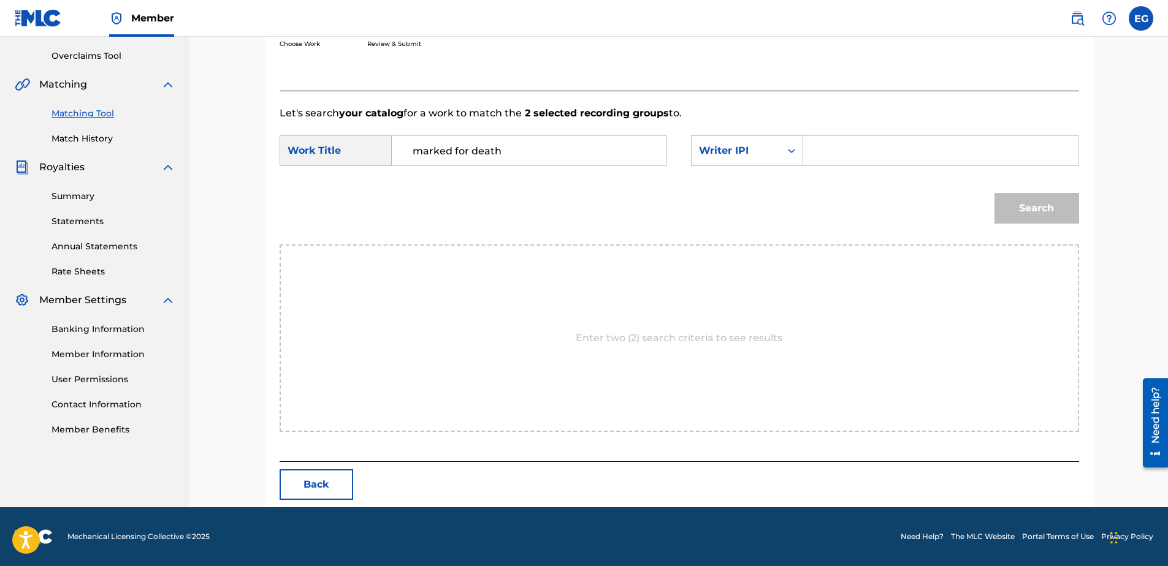
drag, startPoint x: 832, startPoint y: 167, endPoint x: 869, endPoint y: 148, distance: 41.1
click at [869, 148] on input "Search Form" at bounding box center [940, 150] width 254 height 29
type input "00627104375"
click at [1041, 197] on button "Search" at bounding box center [1036, 208] width 85 height 31
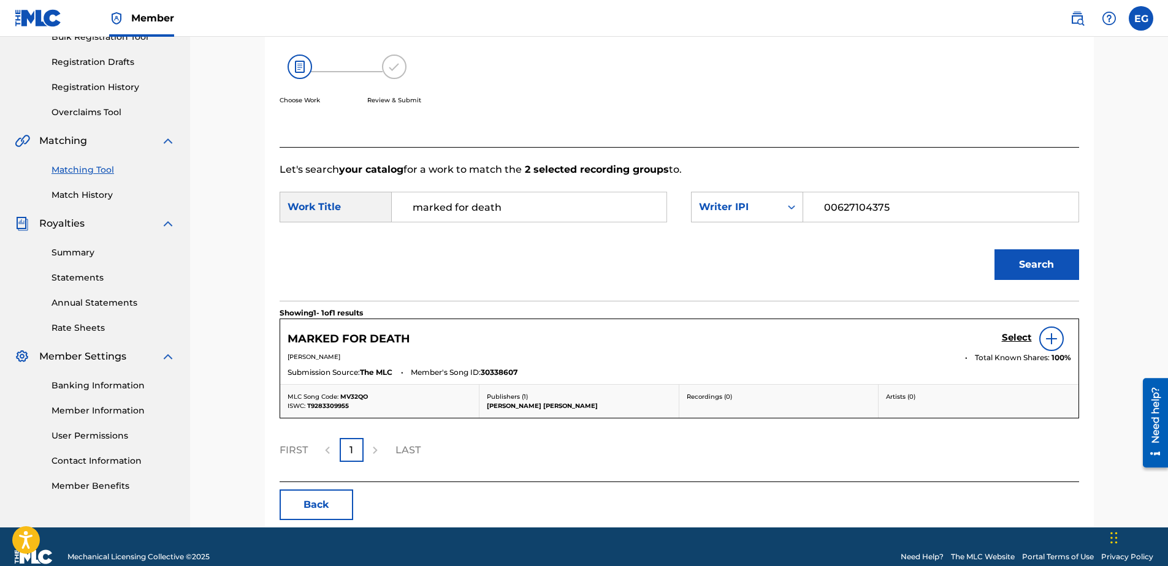
scroll to position [214, 0]
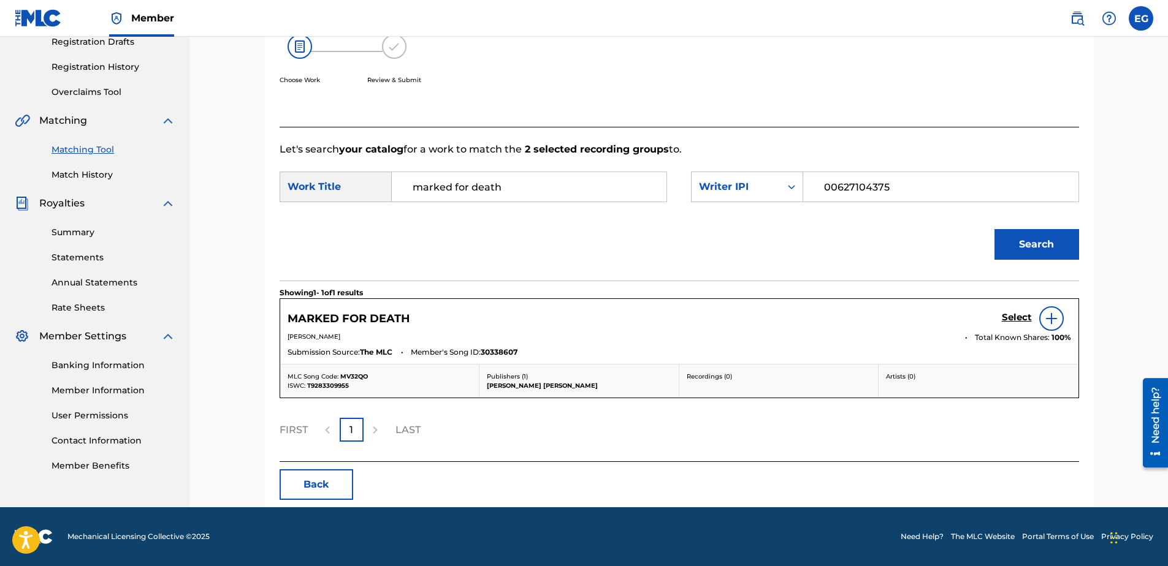
click at [1015, 318] on h5 "Select" at bounding box center [1017, 318] width 30 height 12
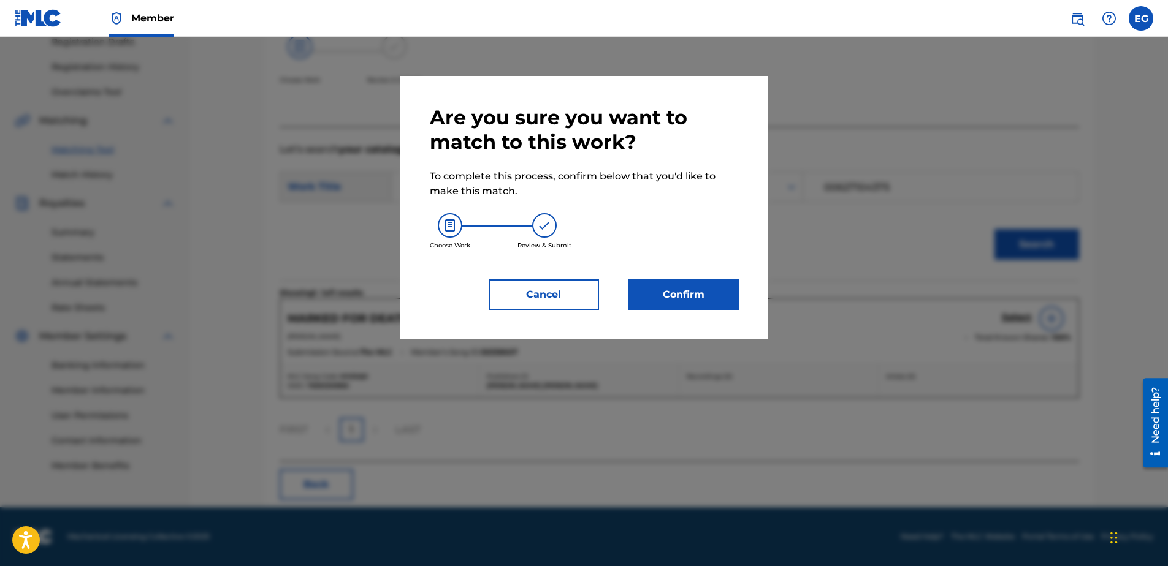
click at [709, 296] on button "Confirm" at bounding box center [683, 295] width 110 height 31
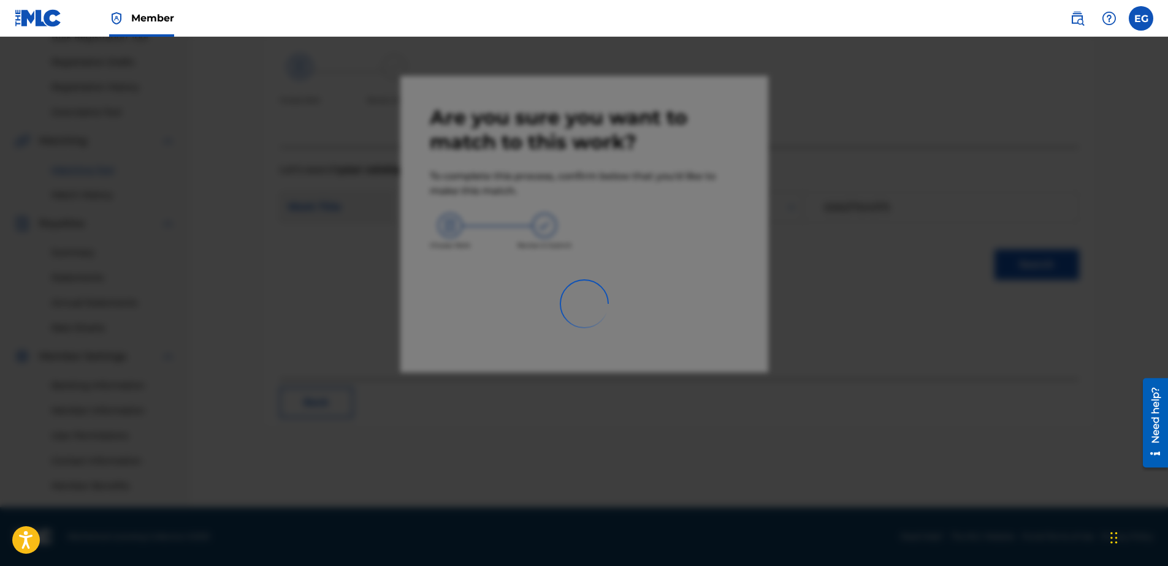
scroll to position [194, 0]
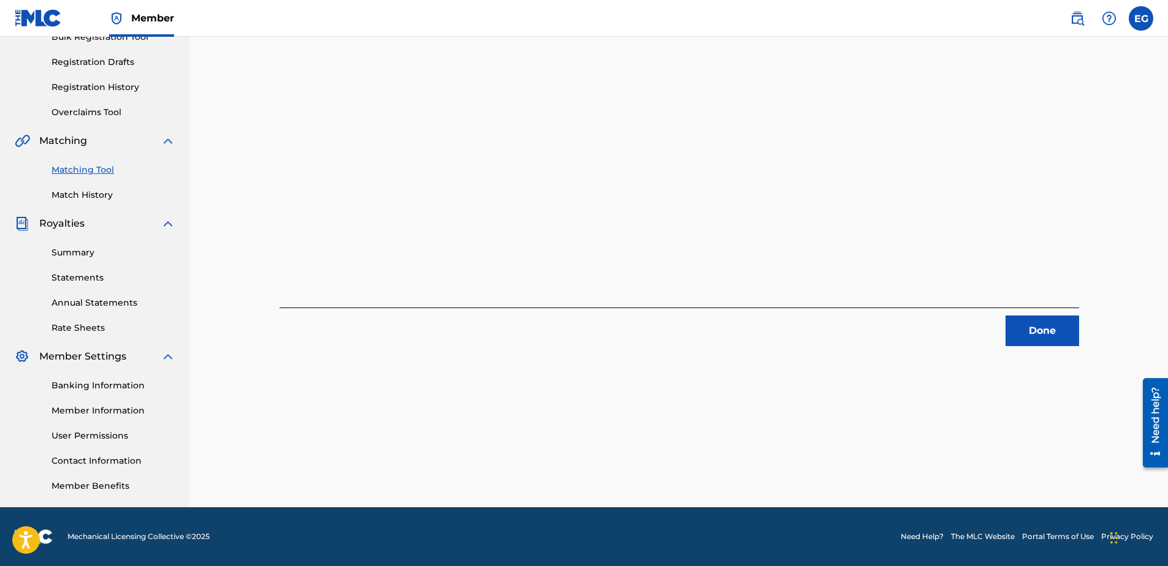
click at [1021, 322] on button "Done" at bounding box center [1042, 331] width 74 height 31
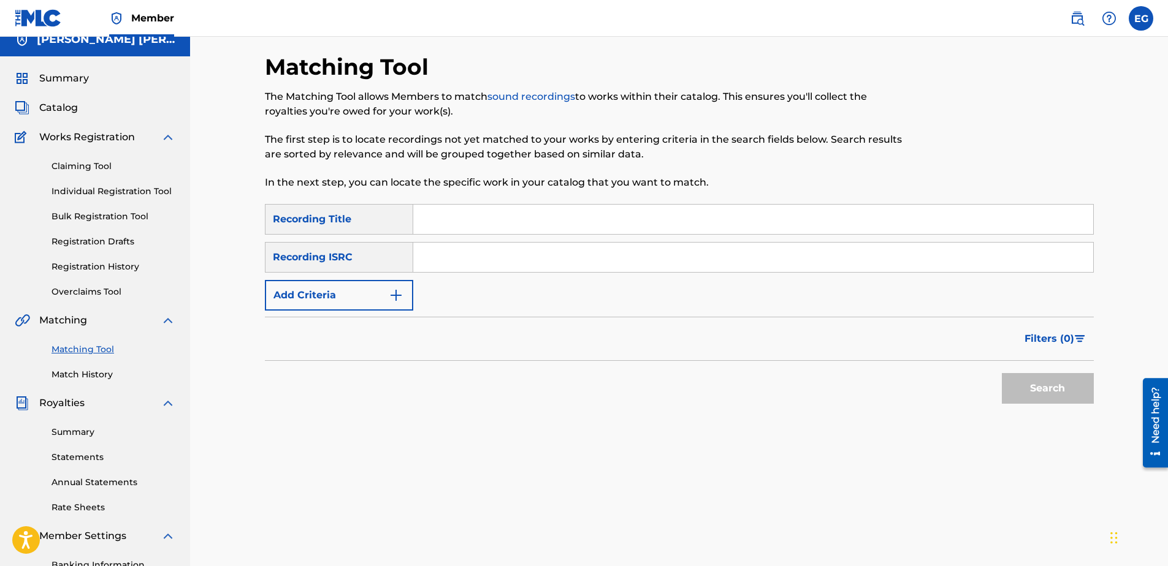
scroll to position [0, 0]
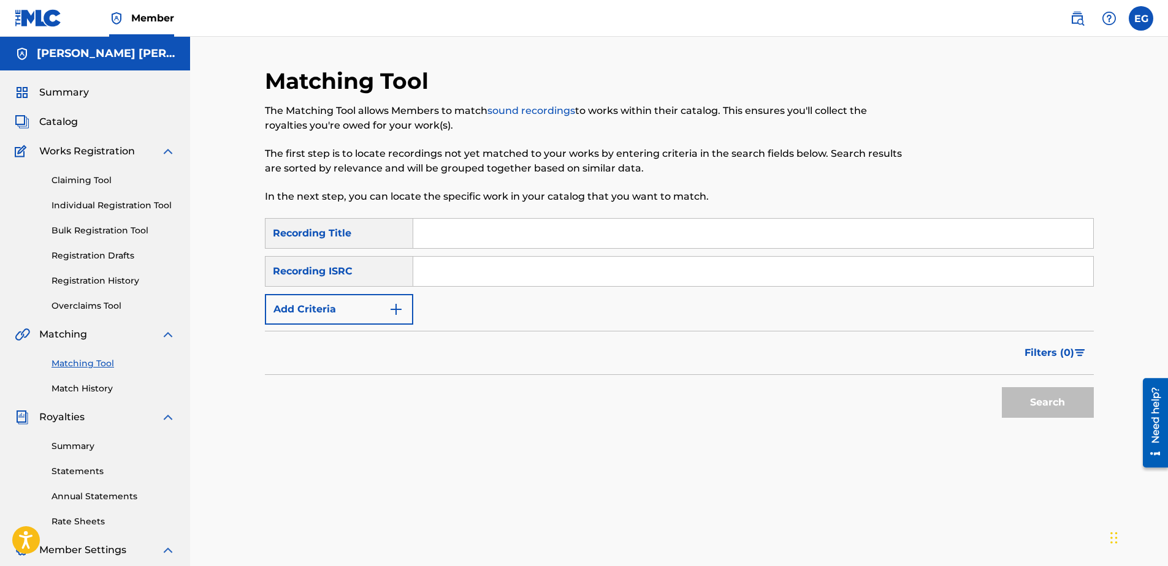
click at [476, 242] on input "Search Form" at bounding box center [753, 233] width 680 height 29
paste input "MURDA MURDA (FEAT. ELI ONE & MAGO)"
type input "MURDA MURDA (FEAT. ELI ONE & MAGO)"
click at [715, 274] on input "Search Form" at bounding box center [753, 271] width 680 height 29
click at [368, 310] on button "Add Criteria" at bounding box center [339, 309] width 148 height 31
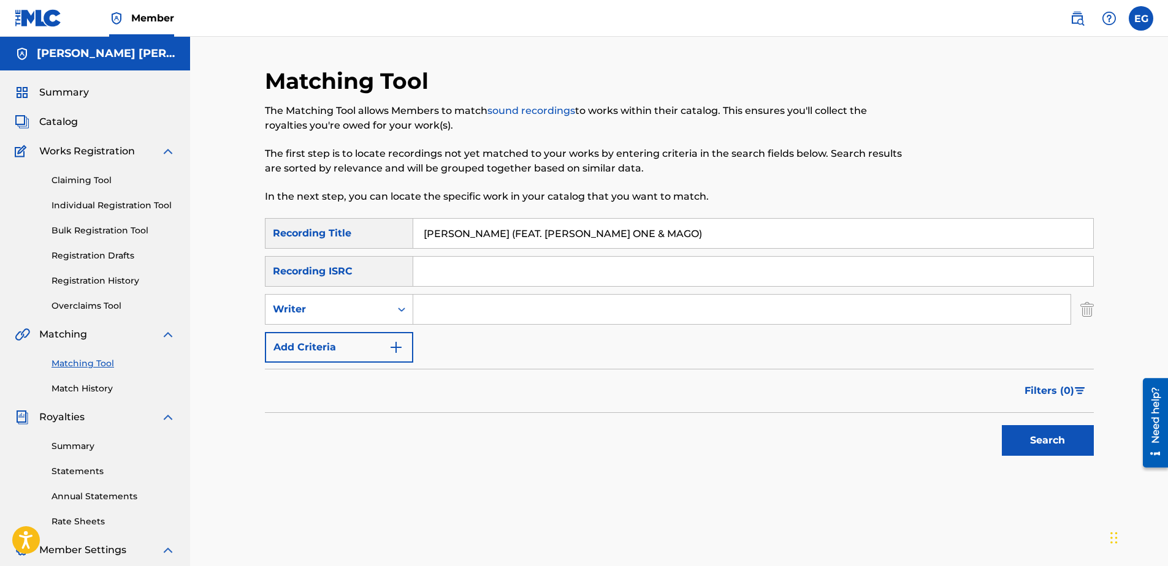
click at [511, 313] on input "Search Form" at bounding box center [741, 309] width 657 height 29
type input "GONZALES, EDWARDO ADRIAN"
click at [375, 340] on button "Add Criteria" at bounding box center [339, 347] width 148 height 31
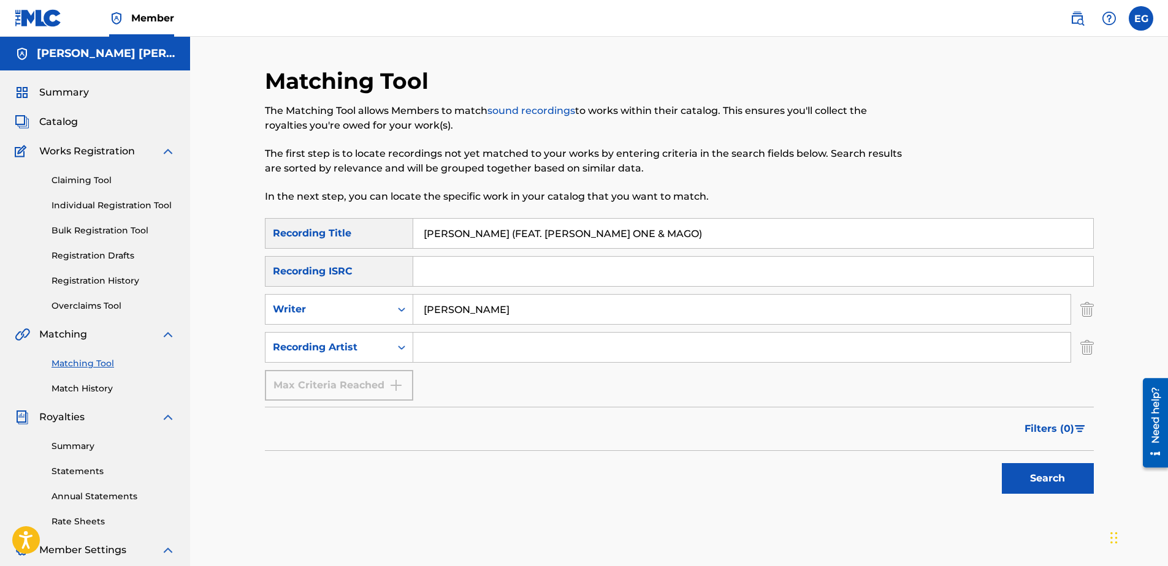
click at [523, 360] on input "Search Form" at bounding box center [741, 347] width 657 height 29
type input "Laze G"
click at [1046, 489] on button "Search" at bounding box center [1048, 478] width 92 height 31
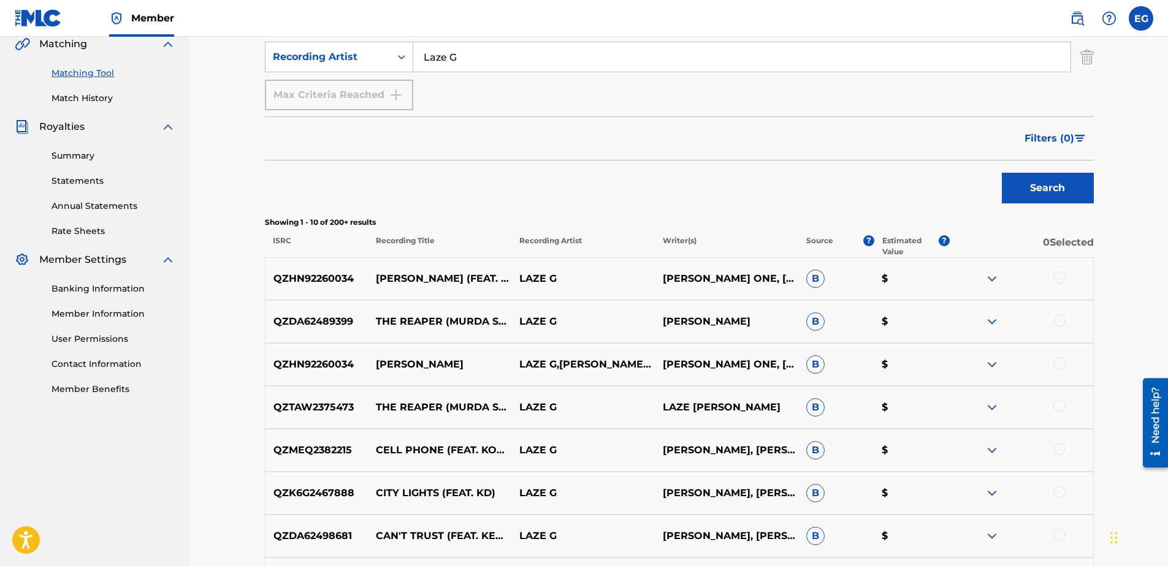
scroll to position [306, 0]
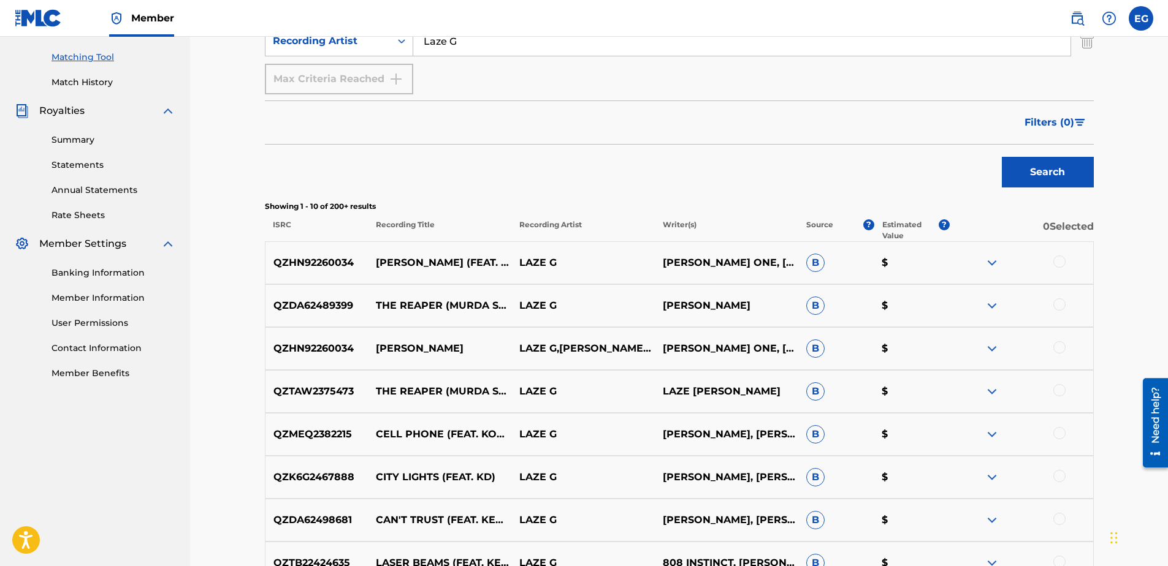
click at [1059, 261] on div at bounding box center [1059, 262] width 12 height 12
click at [1059, 349] on div at bounding box center [1059, 347] width 12 height 12
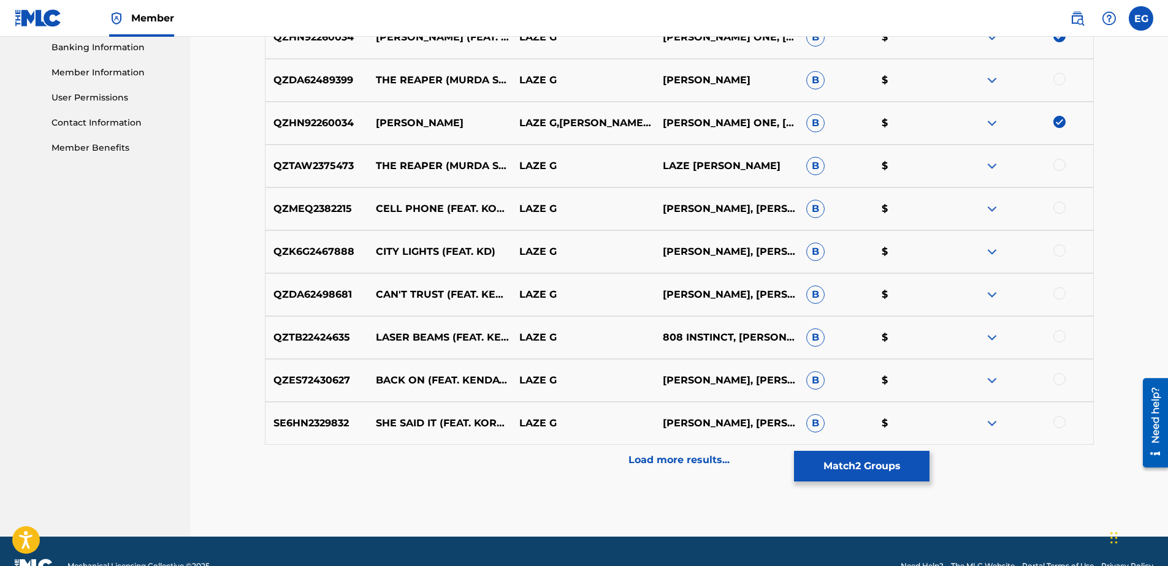
scroll to position [552, 0]
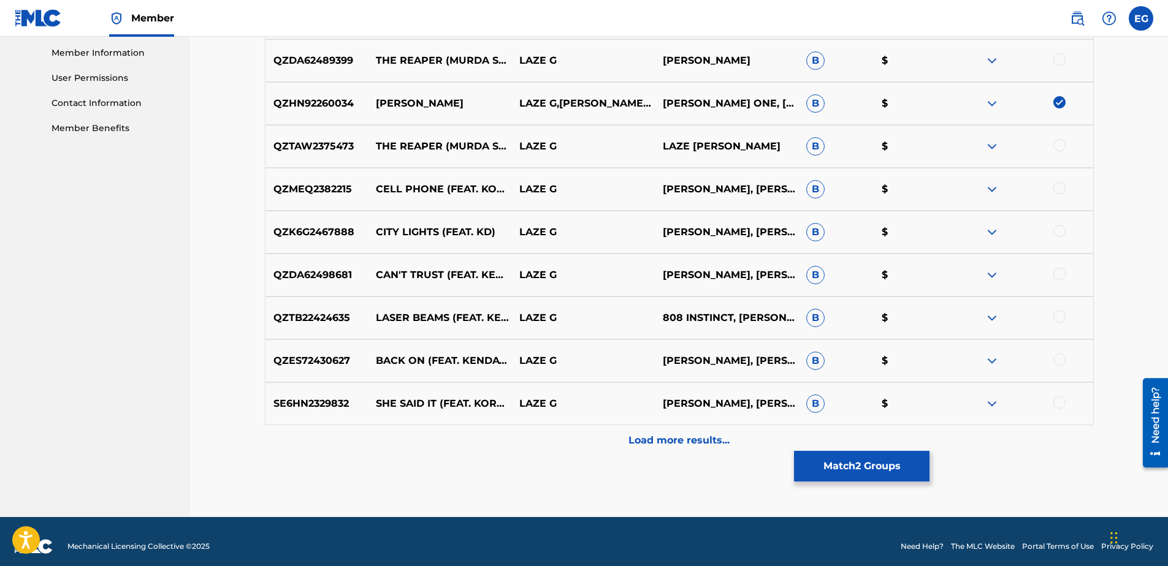
click at [682, 437] on p "Load more results..." at bounding box center [678, 440] width 101 height 15
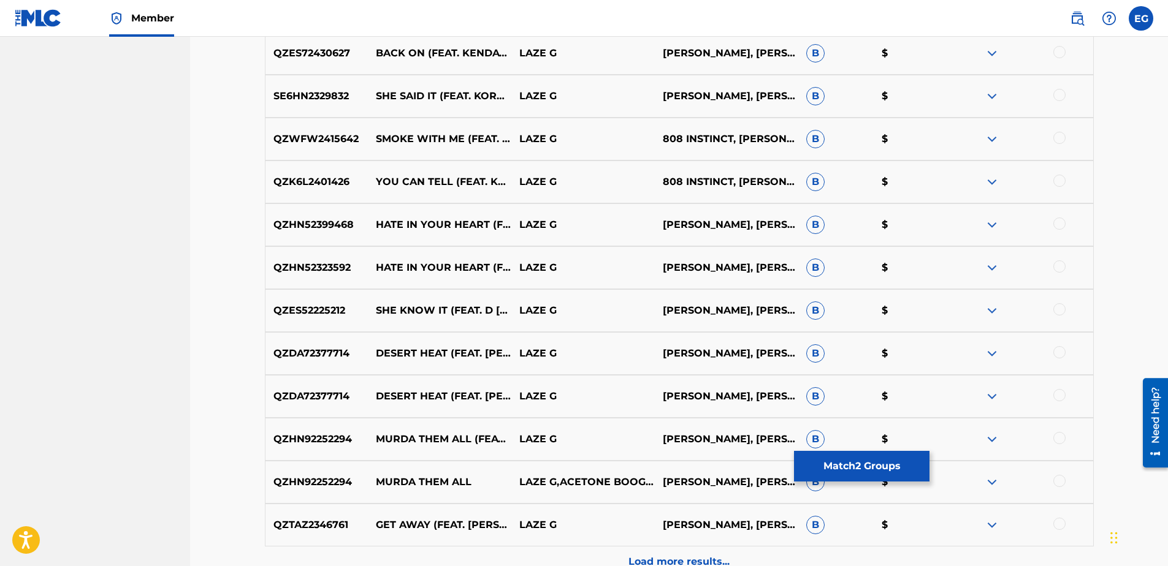
scroll to position [919, 0]
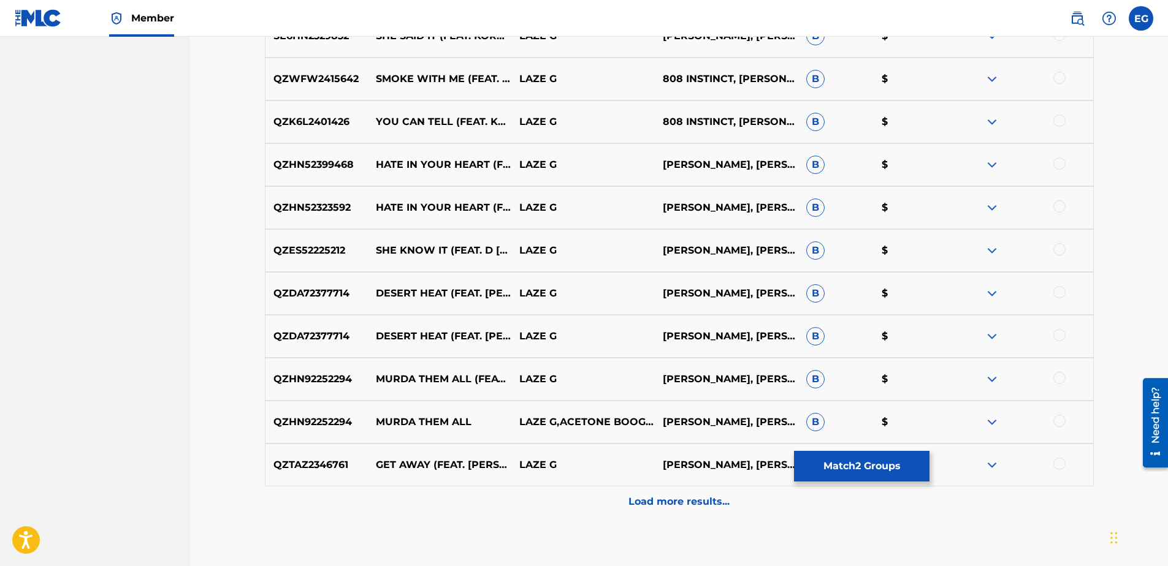
click at [680, 503] on p "Load more results..." at bounding box center [678, 502] width 101 height 15
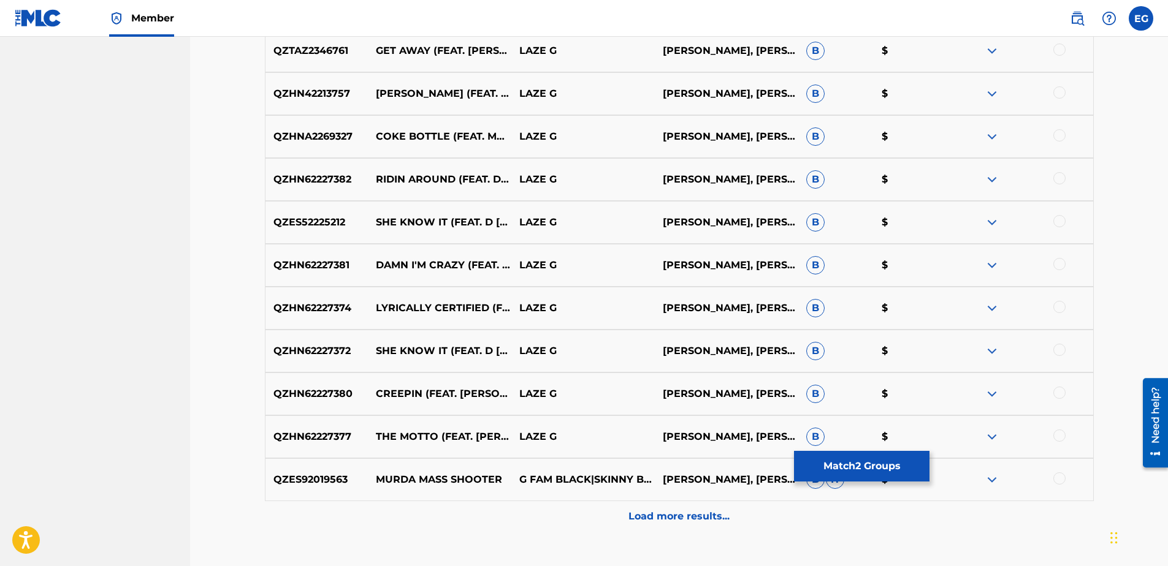
scroll to position [1410, 0]
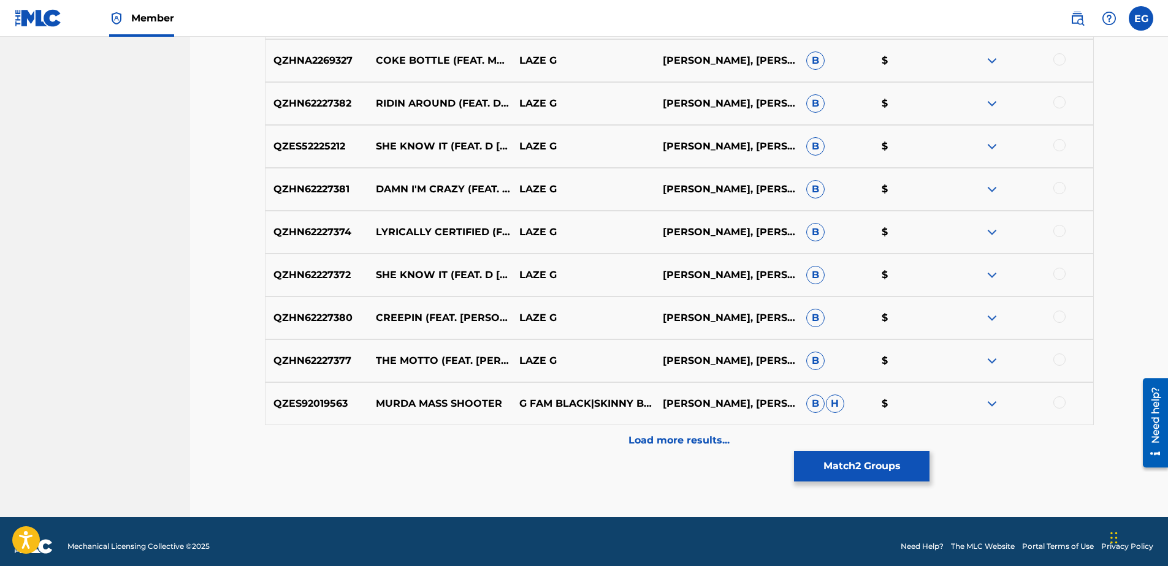
click at [663, 439] on p "Load more results..." at bounding box center [678, 440] width 101 height 15
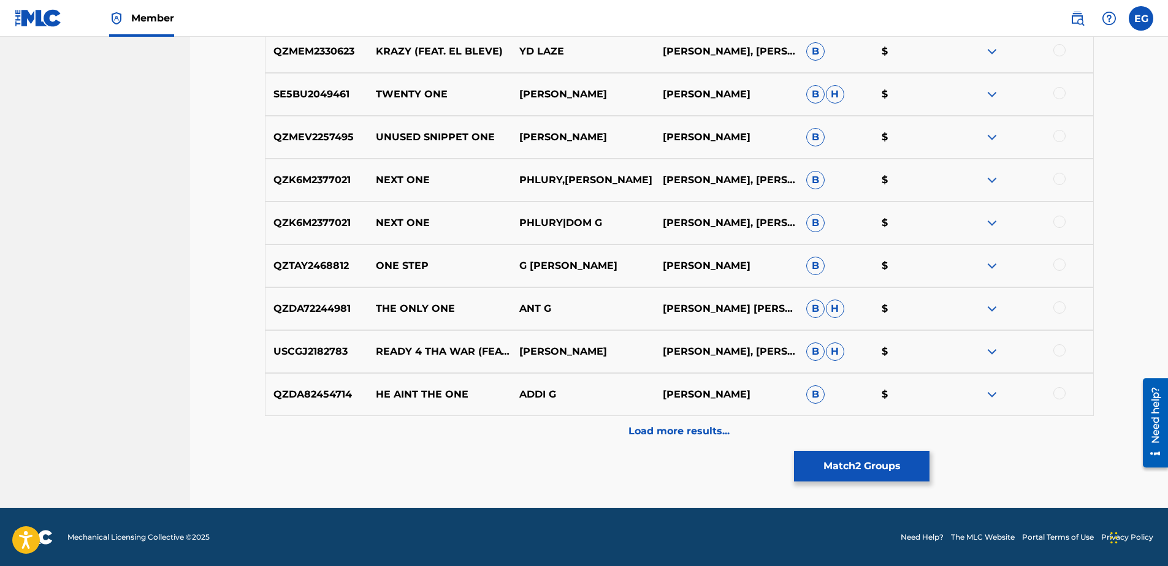
scroll to position [1849, 0]
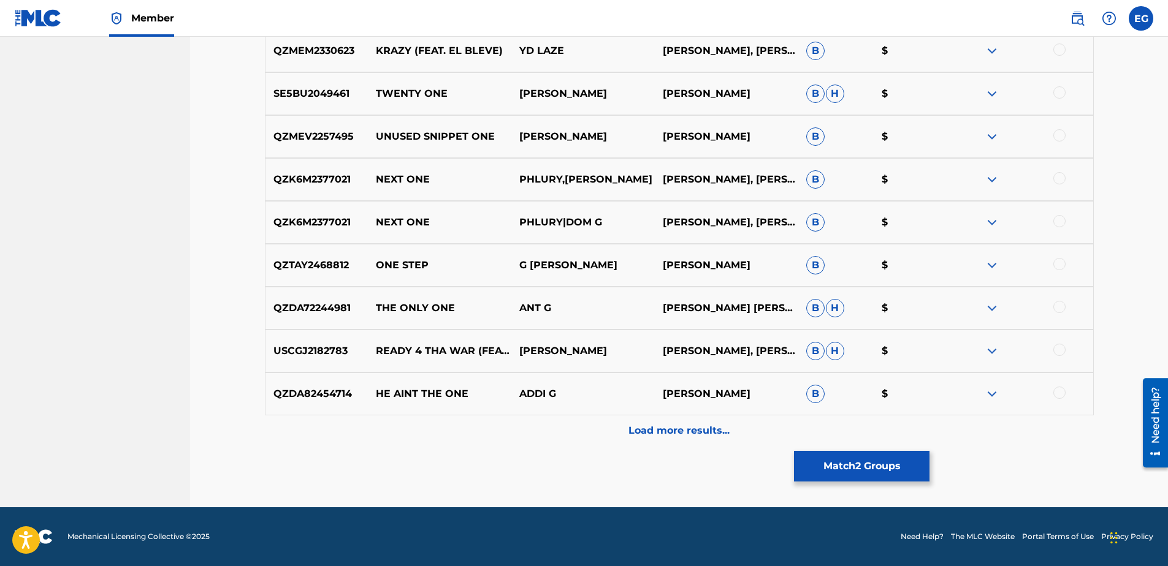
click at [890, 468] on button "Match 2 Groups" at bounding box center [861, 466] width 135 height 31
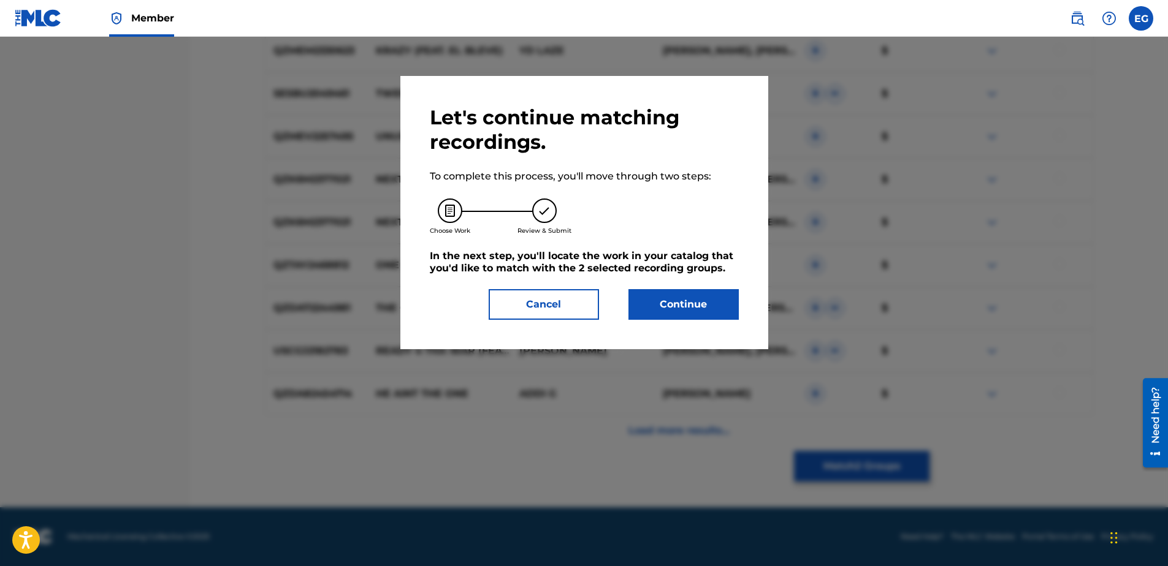
click at [683, 311] on button "Continue" at bounding box center [683, 304] width 110 height 31
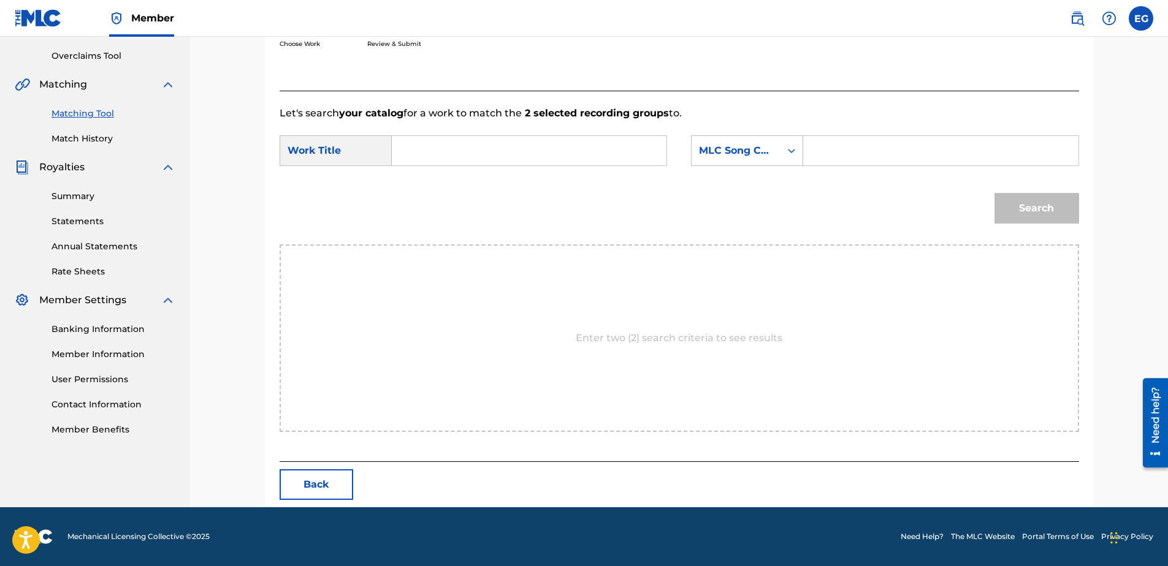
click at [442, 155] on input "Search Form" at bounding box center [529, 150] width 254 height 29
paste input "MURDA MURDA (FEAT. ELI ONE & MAGO)"
type input "MURDA MURDA (FEAT. ELI ONE & MAGO)"
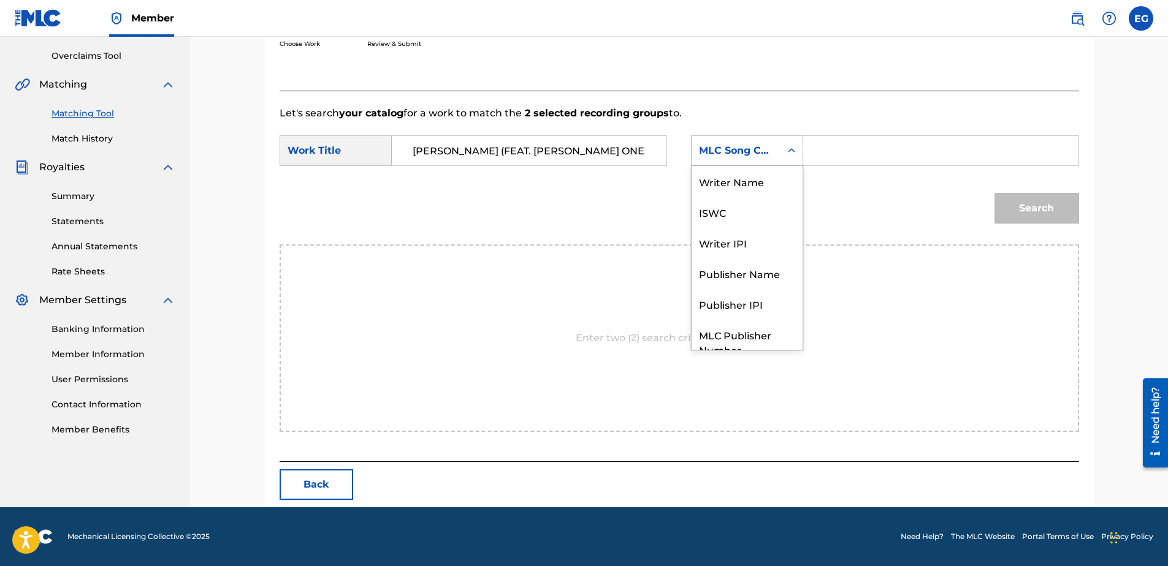
click at [763, 150] on div "MLC Song Code" at bounding box center [736, 150] width 74 height 15
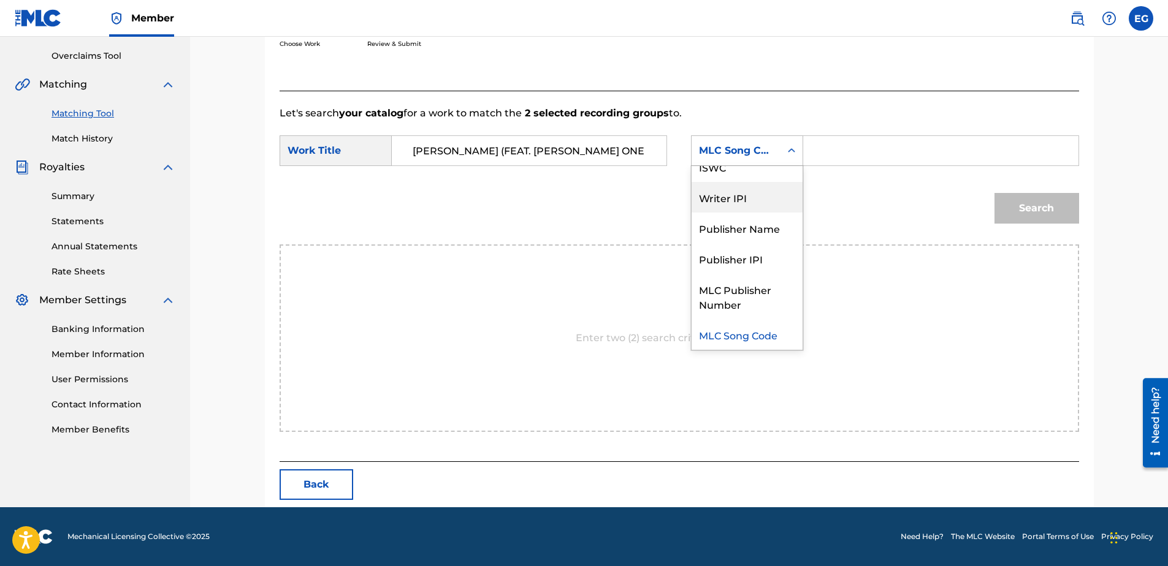
click at [720, 205] on div "Writer IPI" at bounding box center [746, 197] width 111 height 31
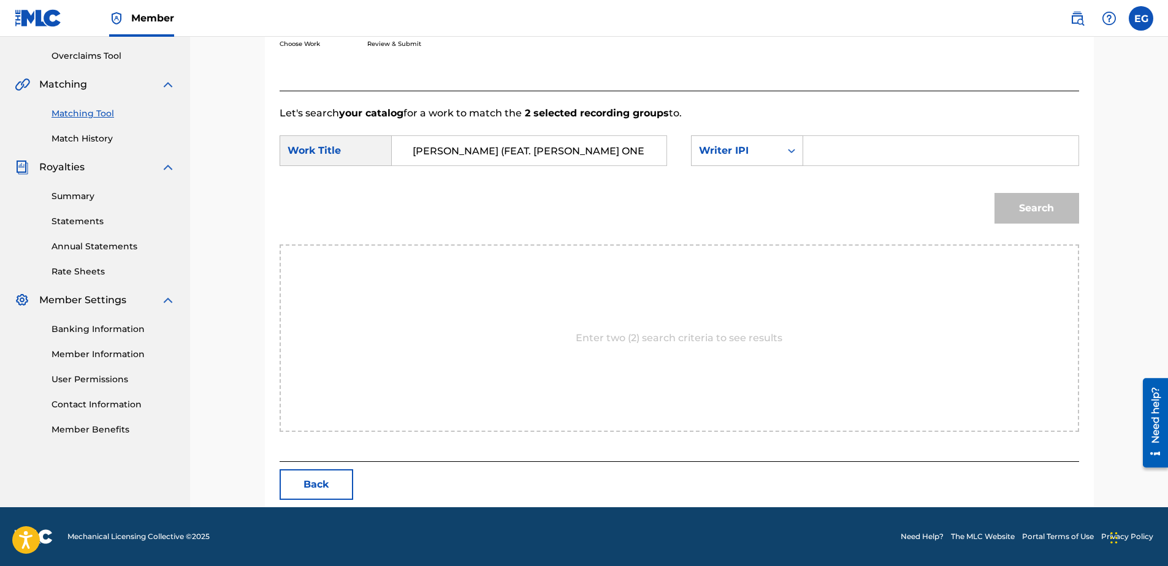
click at [833, 140] on input "Search Form" at bounding box center [940, 150] width 254 height 29
type input "00627104375"
click at [1010, 209] on button "Search" at bounding box center [1036, 208] width 85 height 31
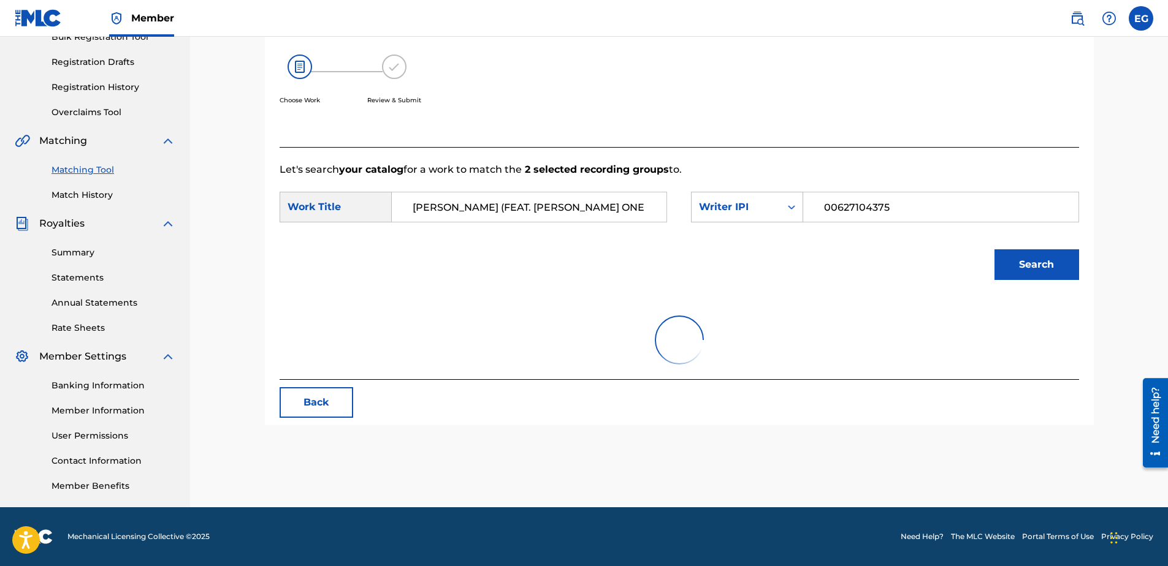
scroll to position [250, 0]
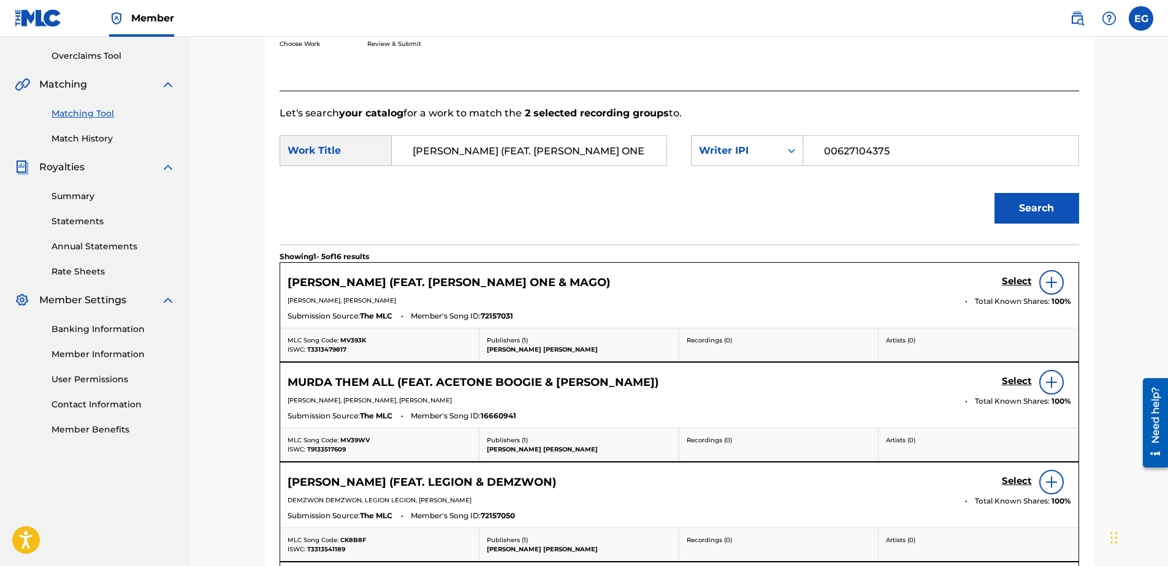
click at [1010, 280] on h5 "Select" at bounding box center [1017, 282] width 30 height 12
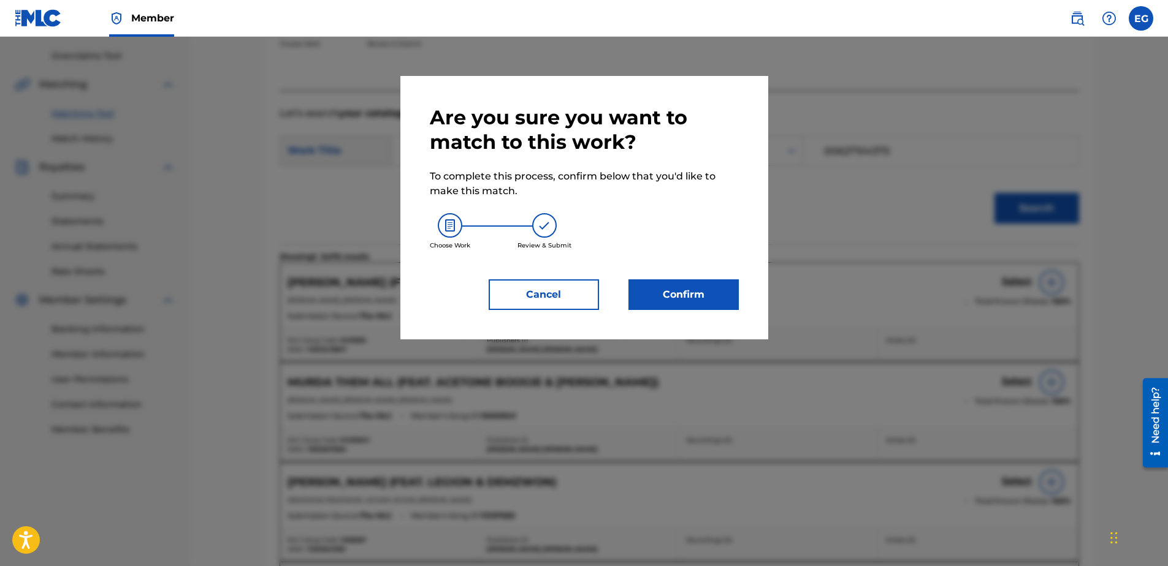
click at [681, 284] on button "Confirm" at bounding box center [683, 295] width 110 height 31
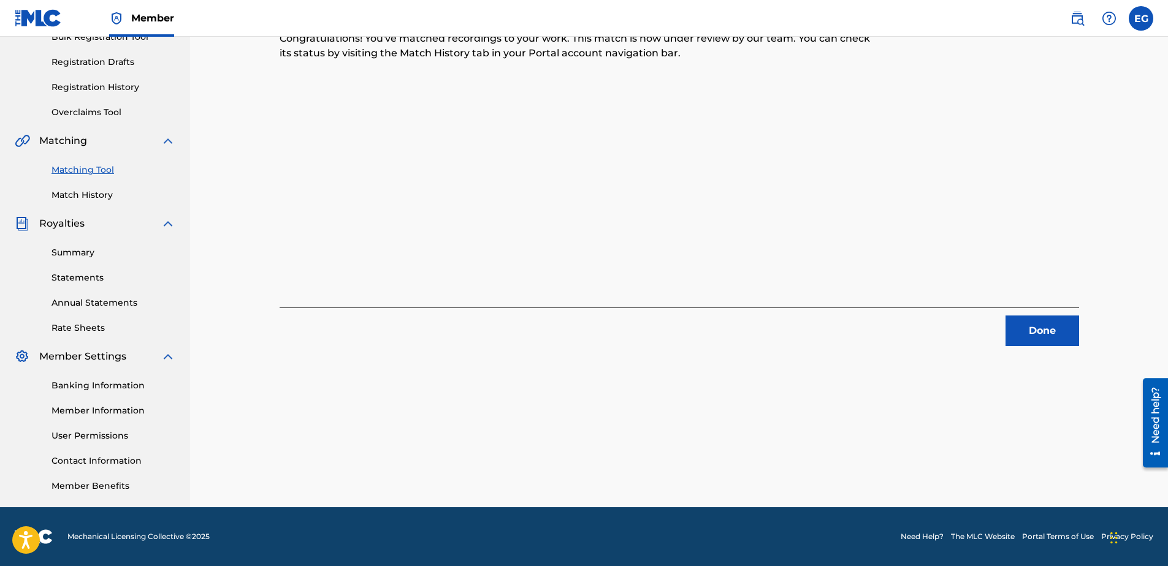
click at [1021, 327] on button "Done" at bounding box center [1042, 331] width 74 height 31
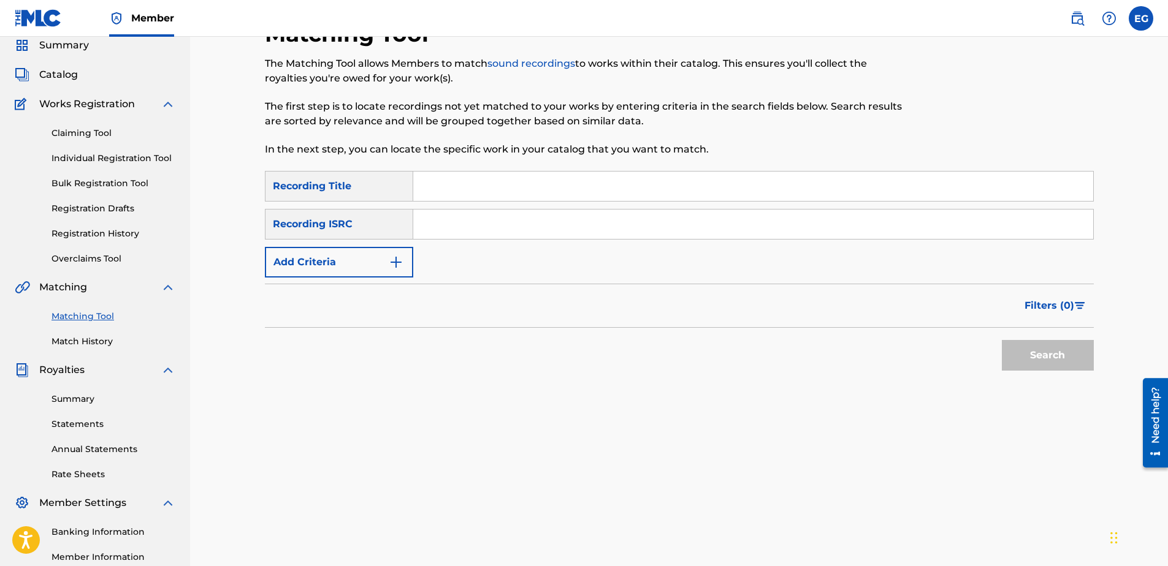
scroll to position [0, 0]
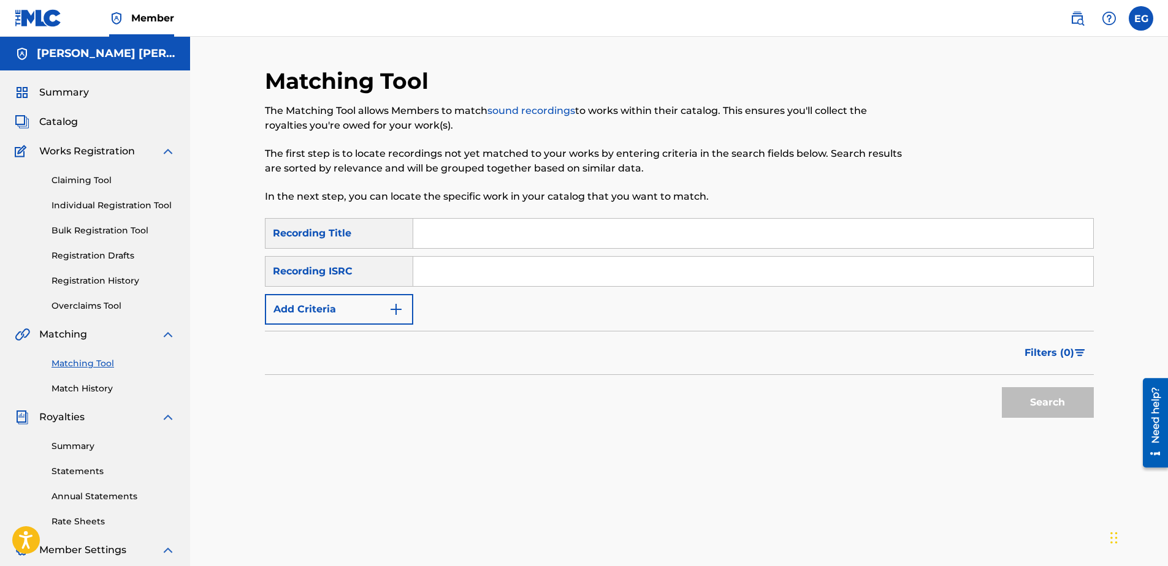
click at [460, 226] on input "Search Form" at bounding box center [753, 233] width 680 height 29
paste input "MURDA THEM ALL (FEAT. ACETONE BOOGIE & SAM GUTTY)"
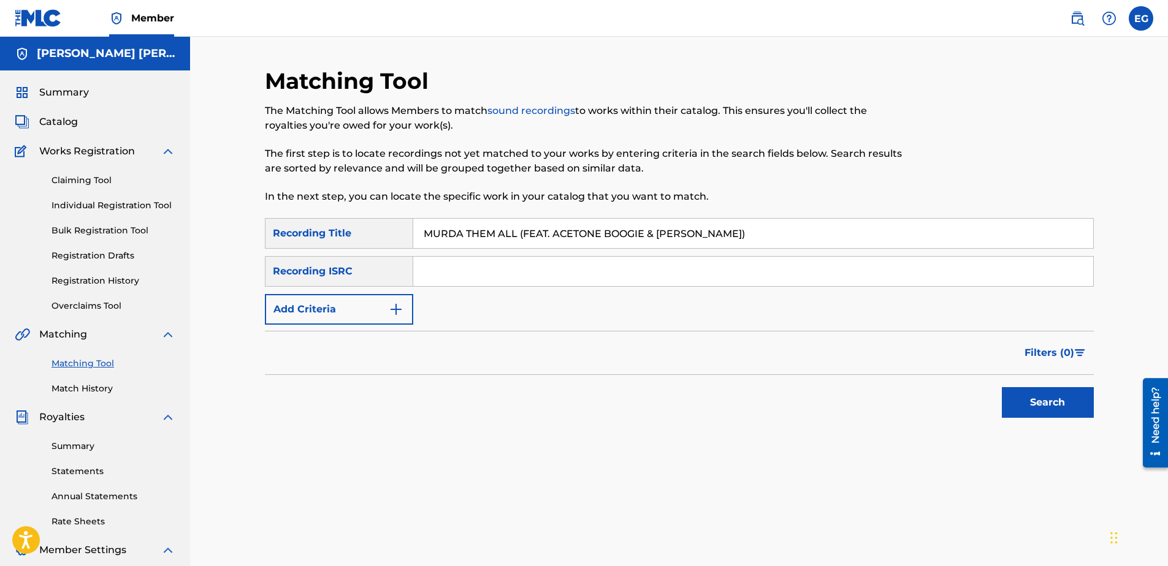
type input "Murda Them All (feat. Acetone Boogie & Sam Gutty)"
click at [400, 302] on button "Add Criteria" at bounding box center [339, 309] width 148 height 31
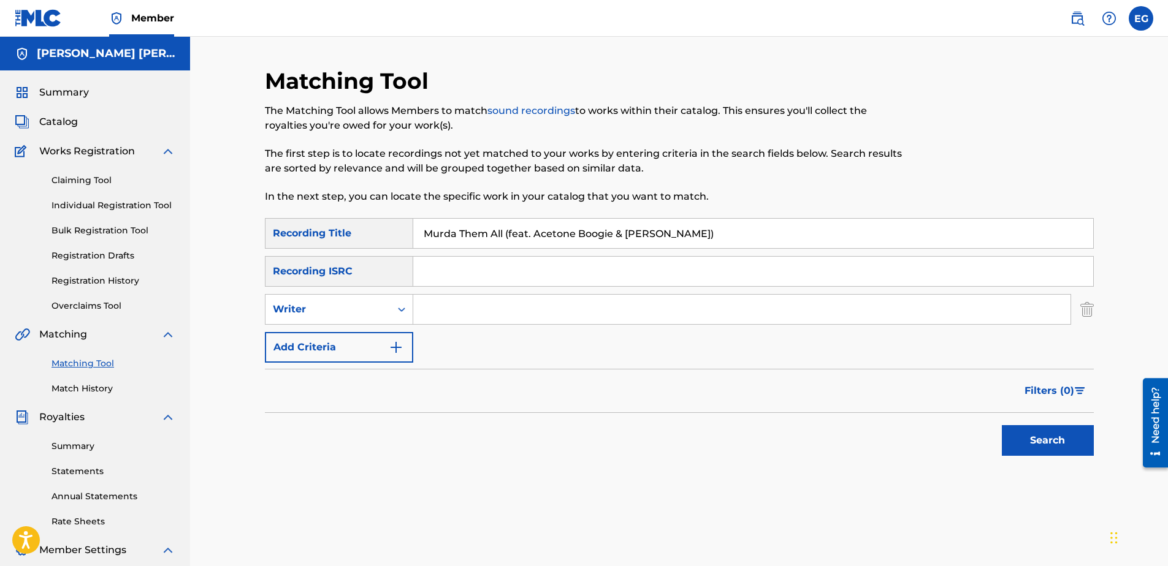
click at [482, 302] on input "Search Form" at bounding box center [741, 309] width 657 height 29
type input "GONZALES, EDWARDO ADRIAN"
click at [342, 350] on button "Add Criteria" at bounding box center [339, 347] width 148 height 31
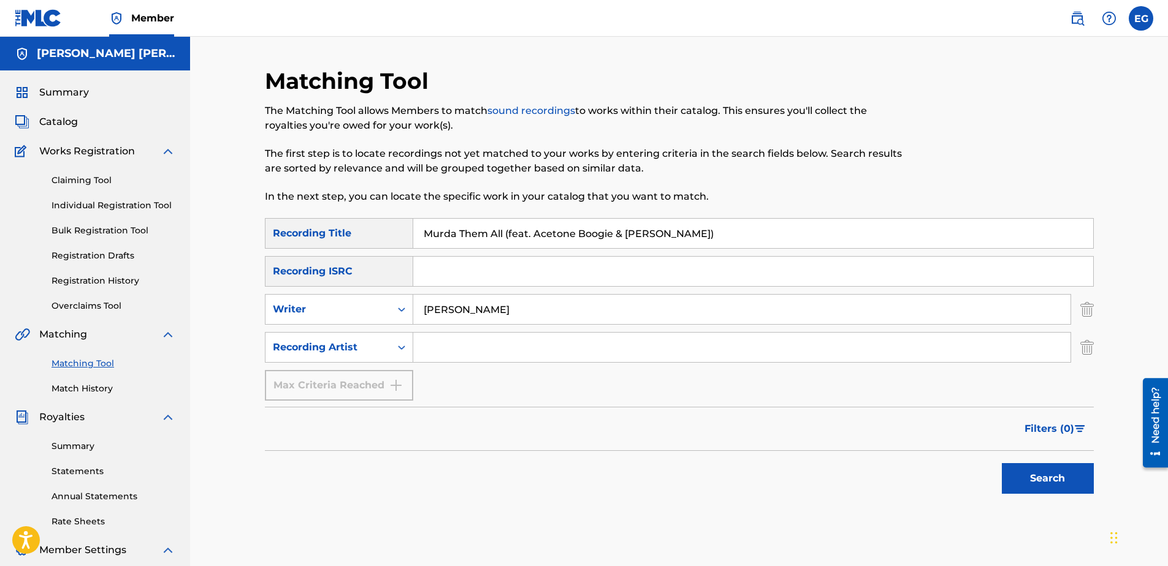
click at [521, 344] on input "Search Form" at bounding box center [741, 347] width 657 height 29
type input "Laze G"
click at [1049, 478] on button "Search" at bounding box center [1048, 478] width 92 height 31
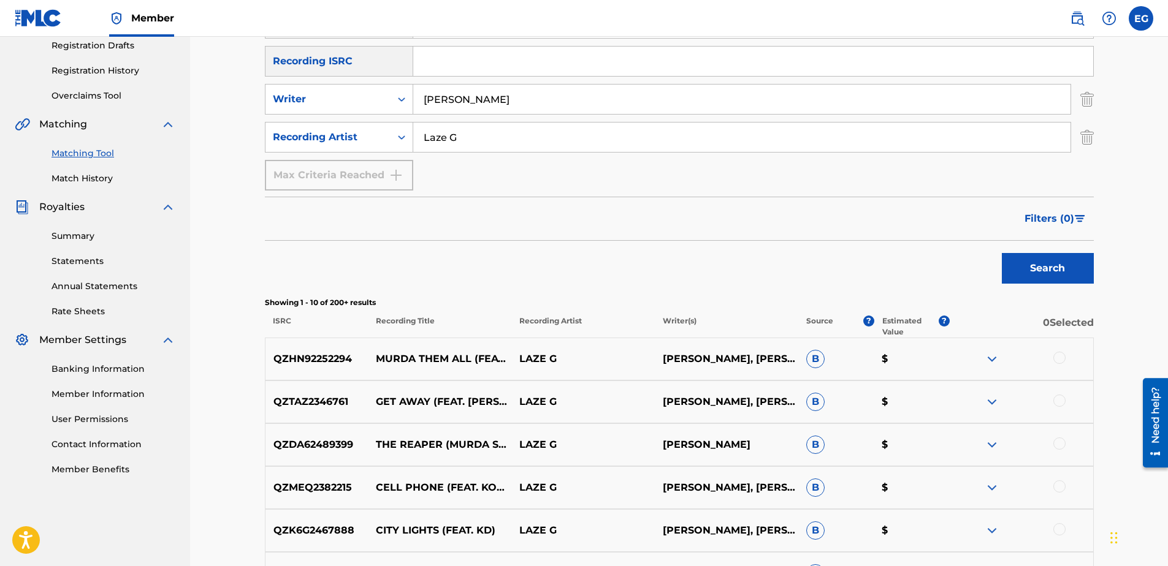
scroll to position [429, 0]
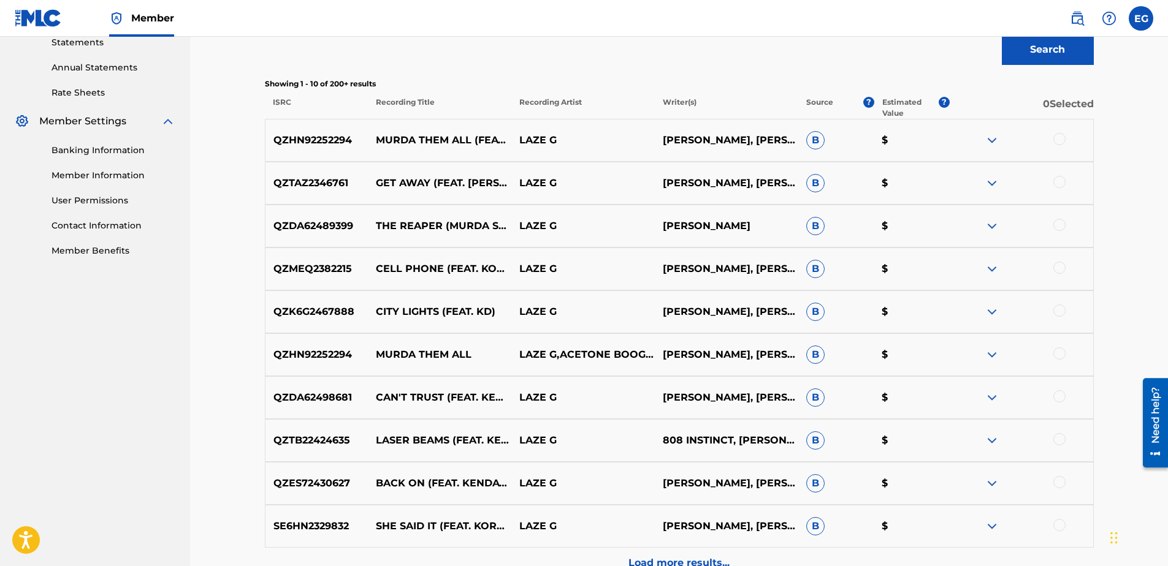
click at [1056, 140] on div at bounding box center [1059, 139] width 12 height 12
click at [1060, 354] on div at bounding box center [1059, 354] width 12 height 12
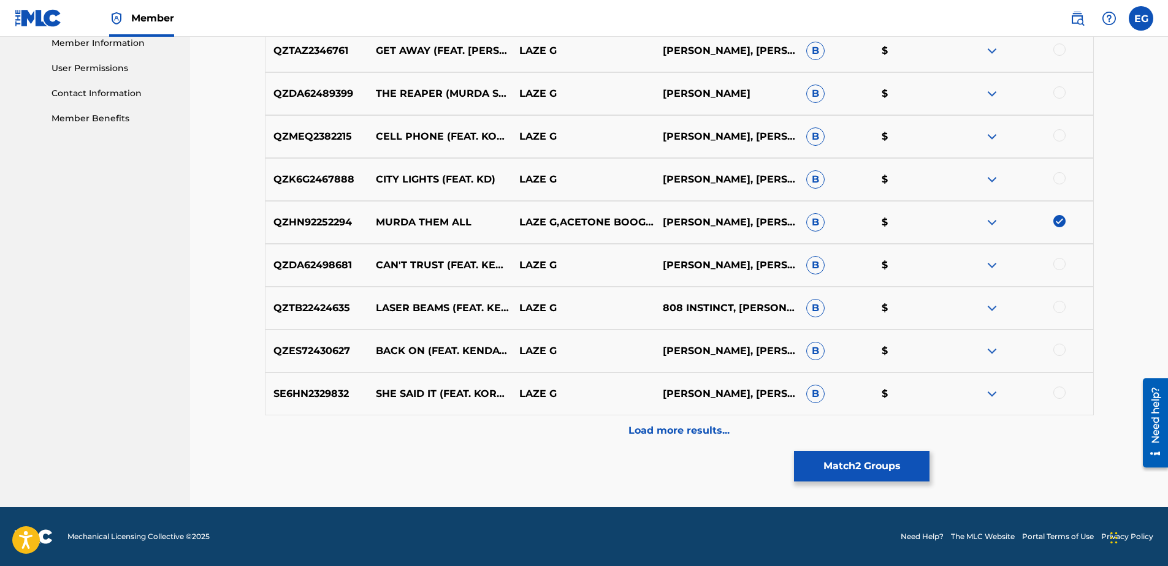
click at [669, 431] on p "Load more results..." at bounding box center [678, 431] width 101 height 15
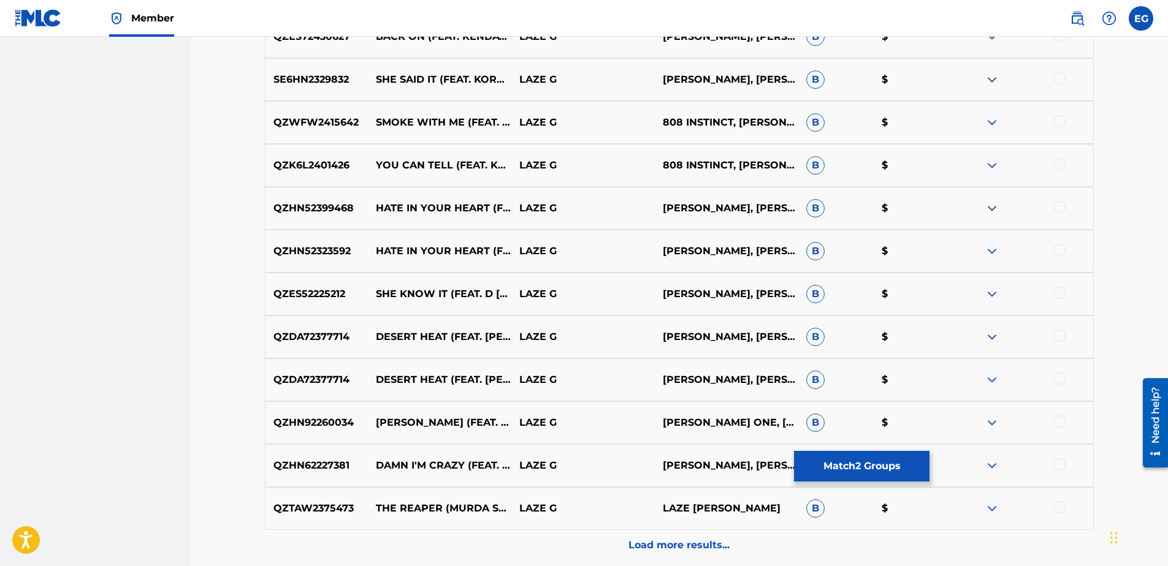
scroll to position [929, 0]
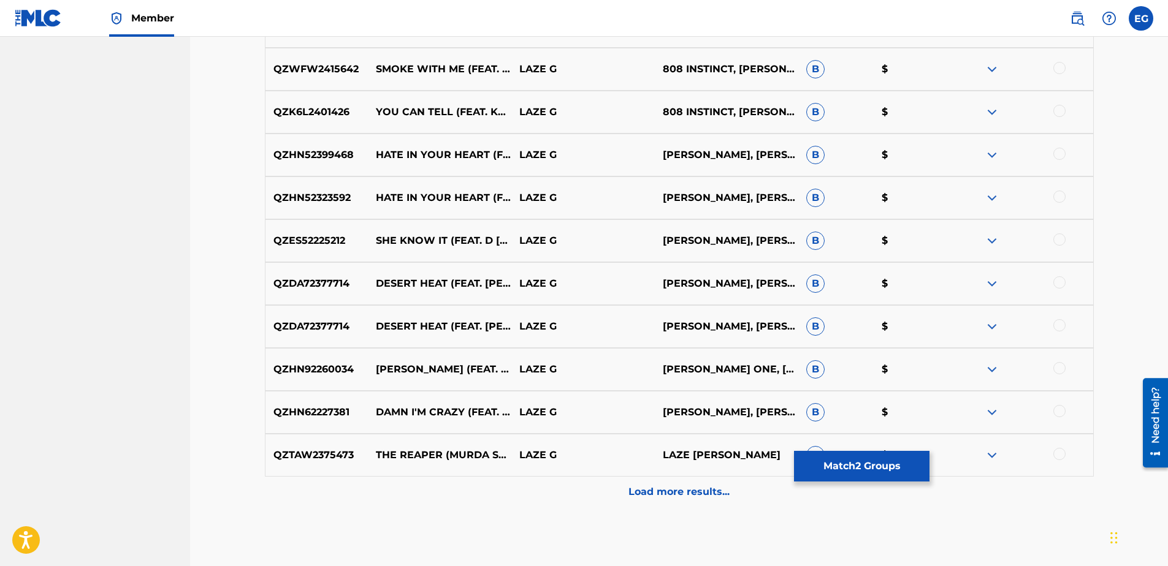
click at [647, 491] on p "Load more results..." at bounding box center [678, 492] width 101 height 15
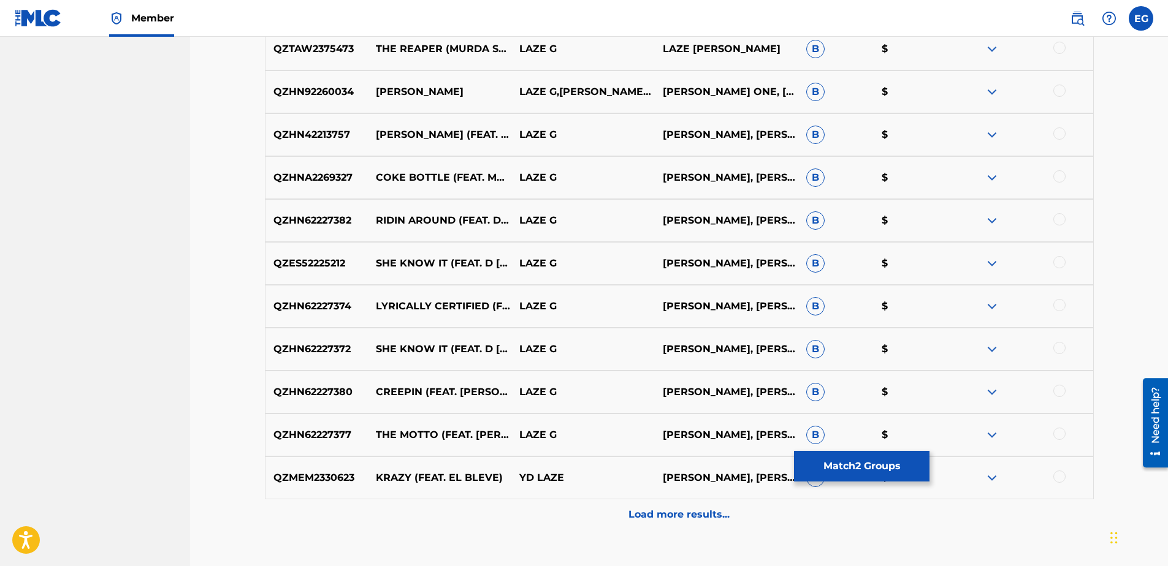
scroll to position [1358, 0]
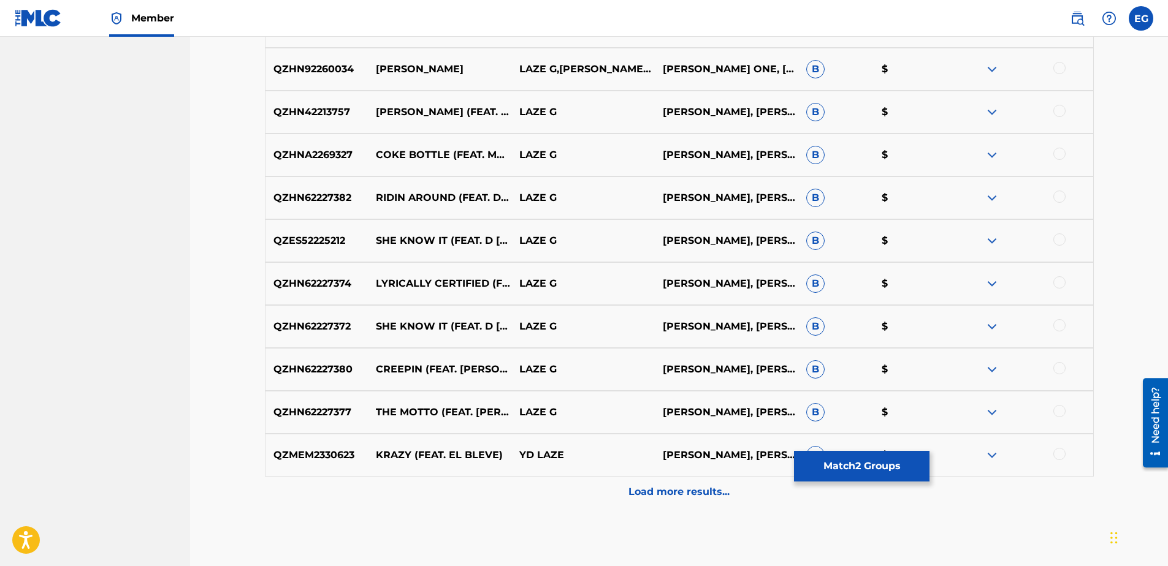
click at [647, 492] on p "Load more results..." at bounding box center [678, 492] width 101 height 15
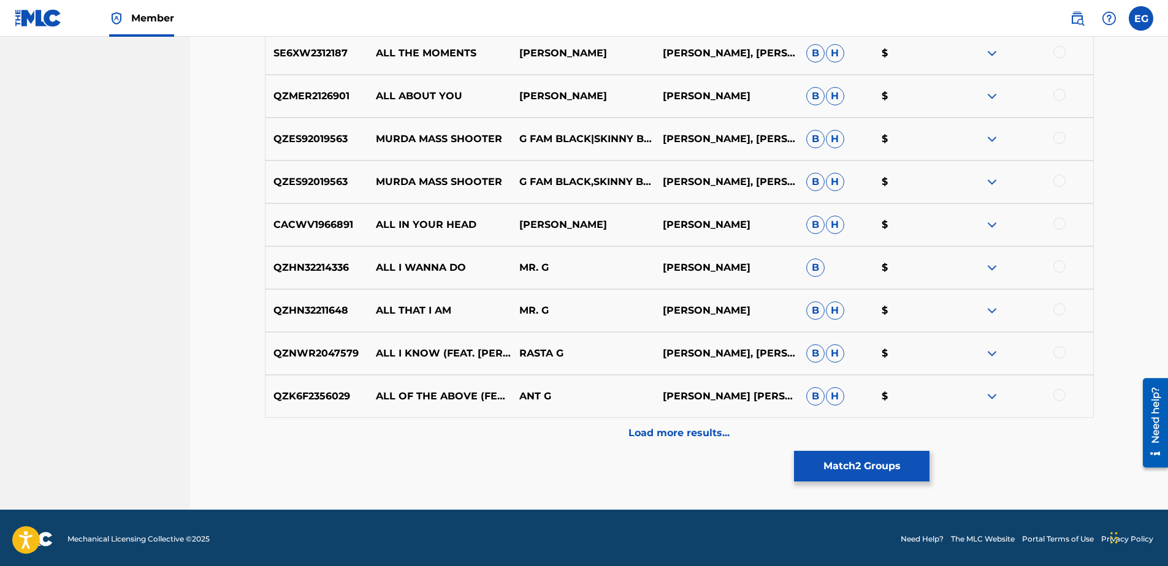
scroll to position [1849, 0]
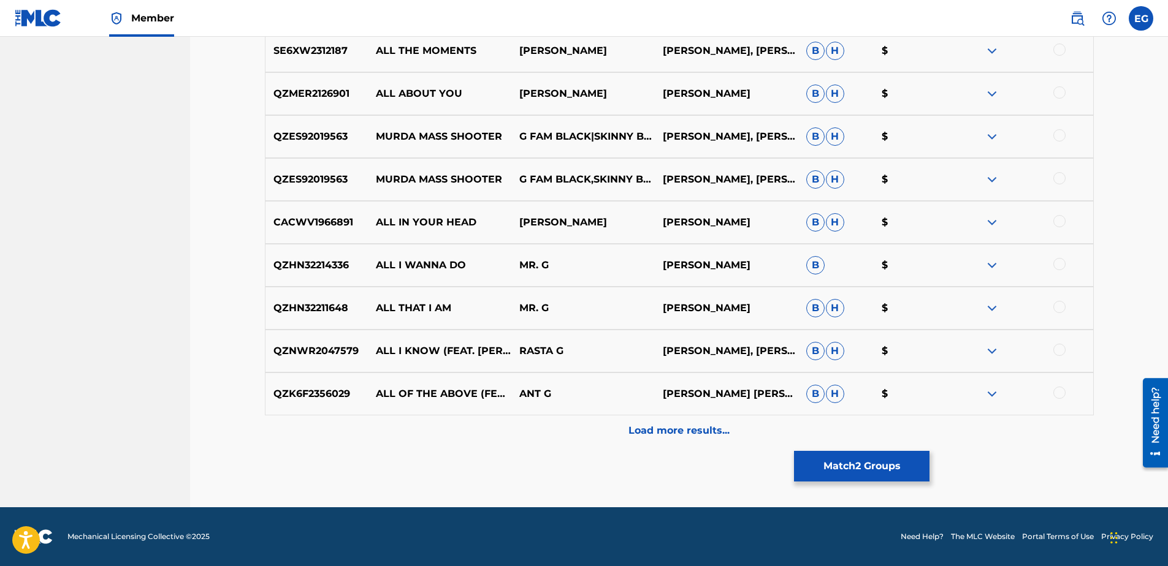
click at [902, 458] on button "Match 2 Groups" at bounding box center [861, 466] width 135 height 31
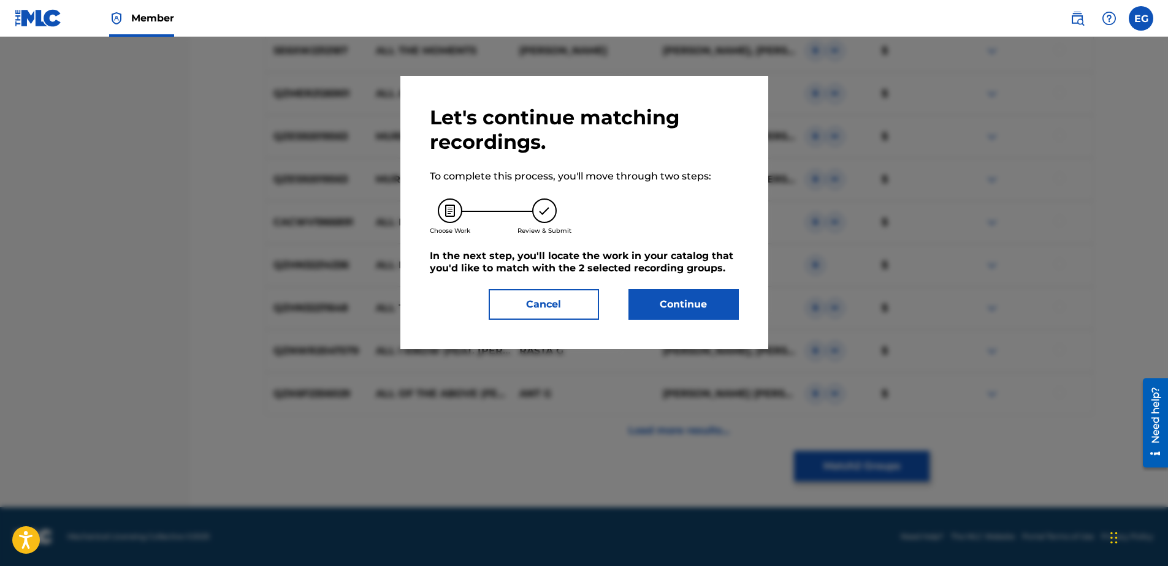
click at [702, 294] on button "Continue" at bounding box center [683, 304] width 110 height 31
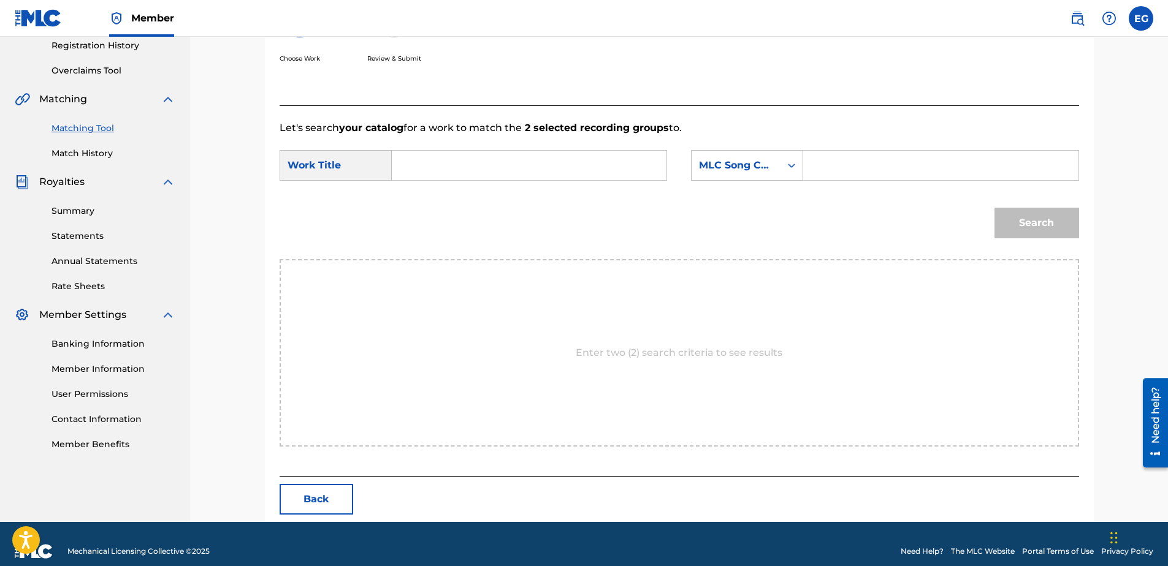
scroll to position [250, 0]
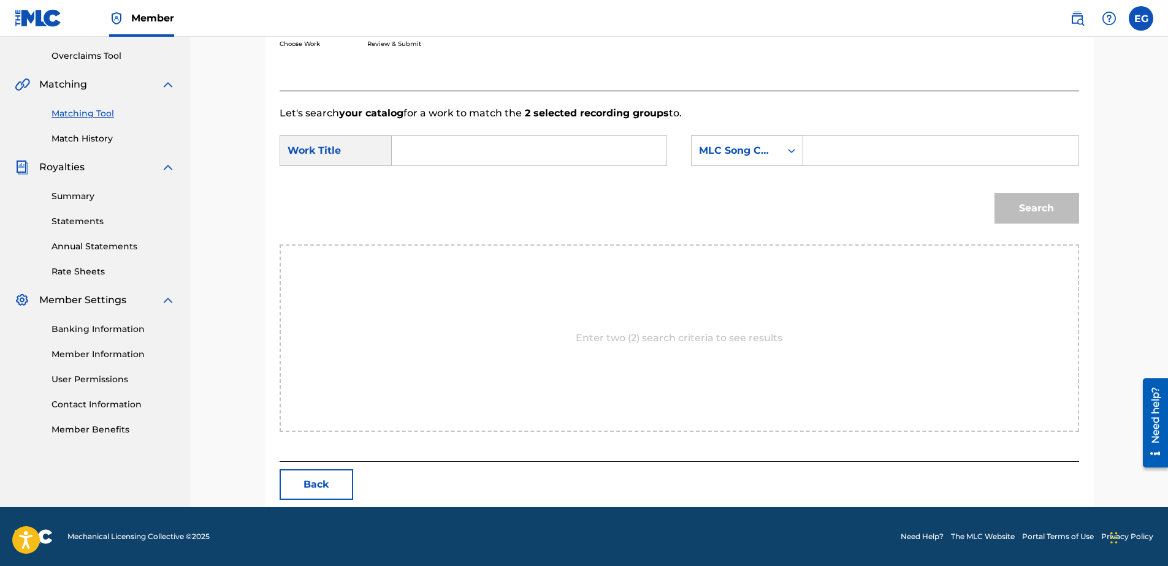
click at [476, 143] on input "Search Form" at bounding box center [529, 150] width 254 height 29
paste input "MURDA THEM ALL (FEAT. ACETONE BOOGIE & SAM GUTTY)"
type input "MURDA THEM ALL (FEAT. ACETONE BOOGIE & SAM GUTTY)"
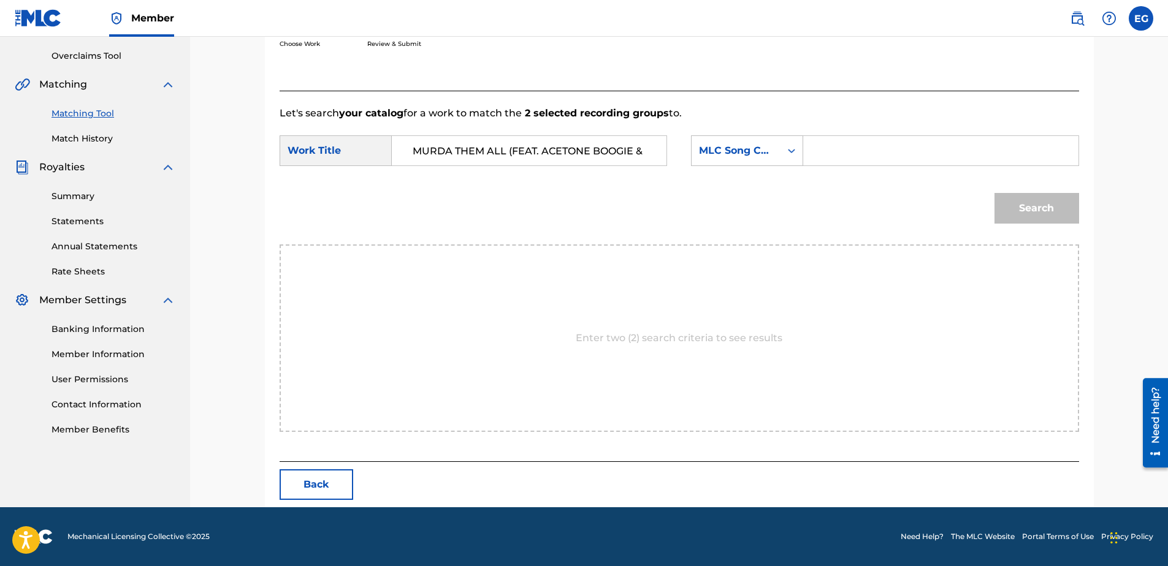
click at [839, 154] on input "Search Form" at bounding box center [940, 150] width 254 height 29
click at [767, 156] on div "MLC Song Code" at bounding box center [736, 150] width 74 height 15
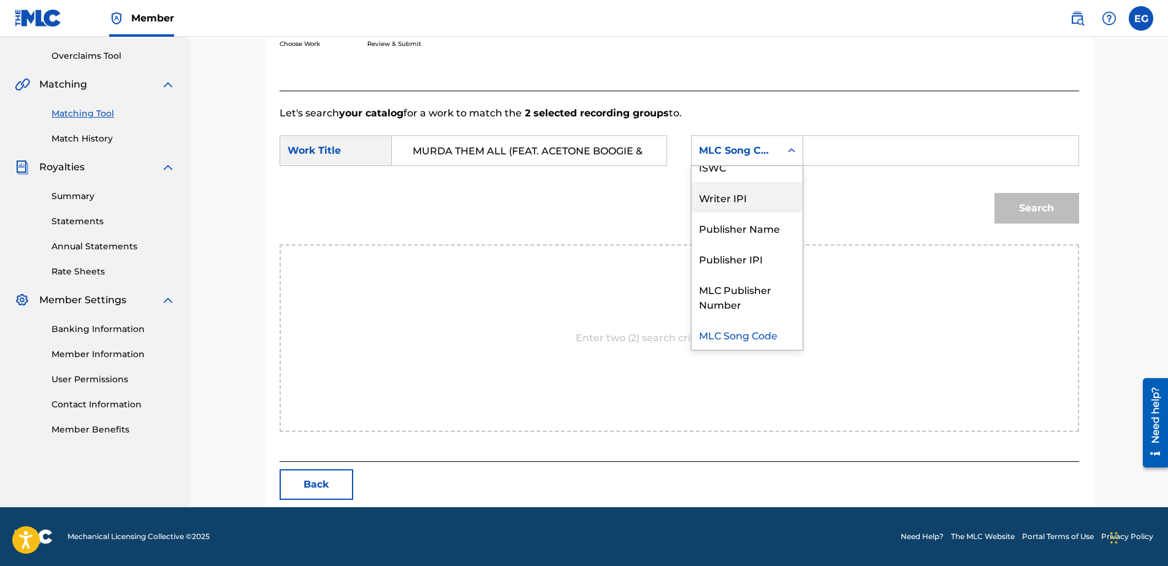
click at [740, 200] on div "Writer IPI" at bounding box center [746, 197] width 111 height 31
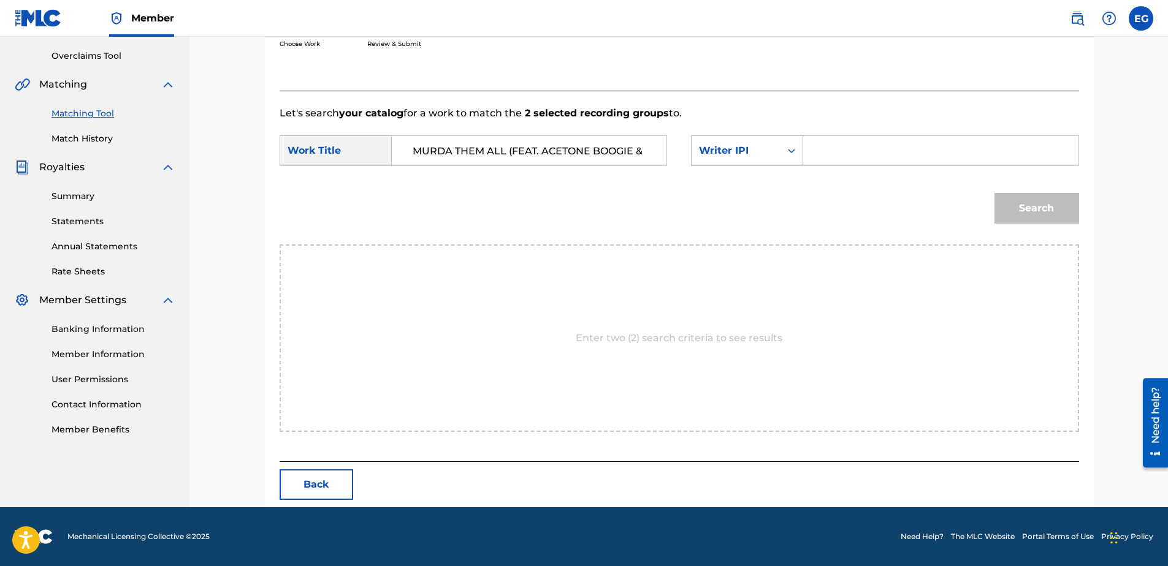
click at [831, 153] on input "Search Form" at bounding box center [940, 150] width 254 height 29
type input "00627104375"
click at [1011, 200] on button "Search" at bounding box center [1036, 208] width 85 height 31
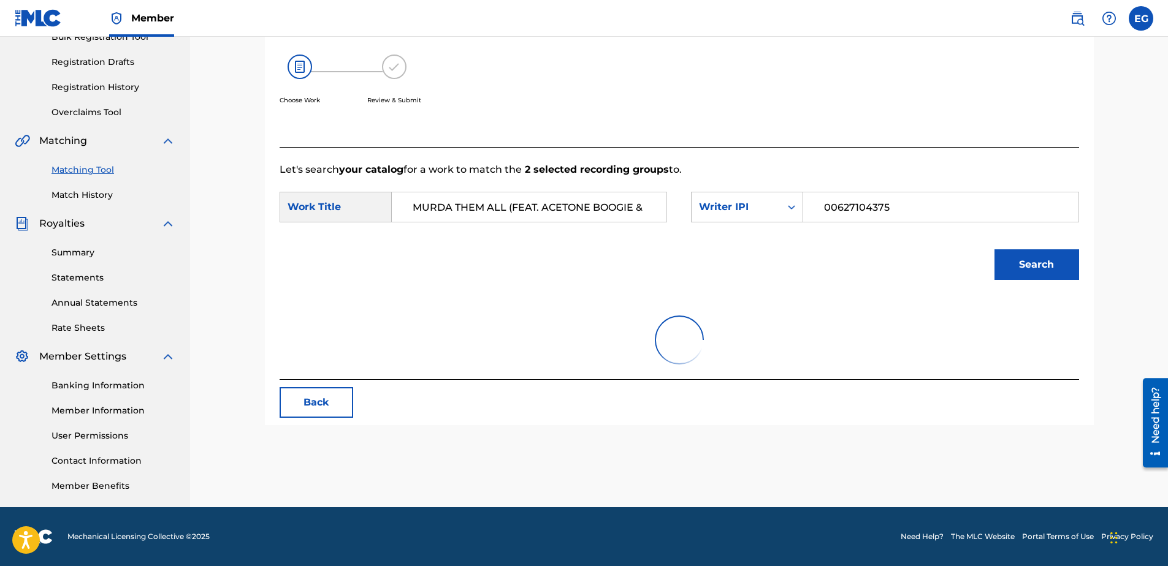
scroll to position [250, 0]
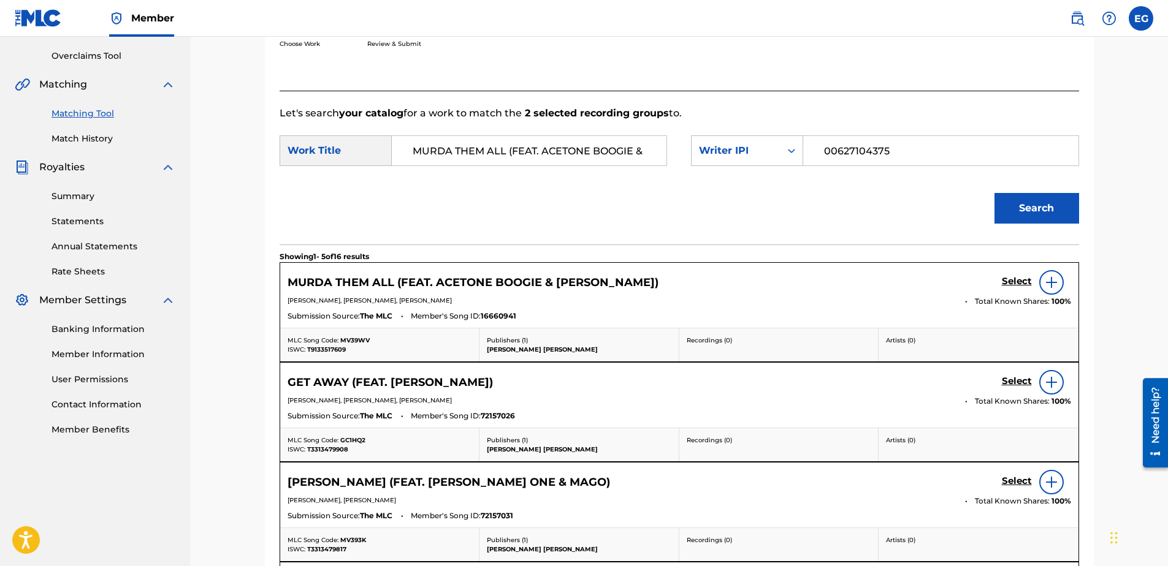
click at [1018, 280] on h5 "Select" at bounding box center [1017, 282] width 30 height 12
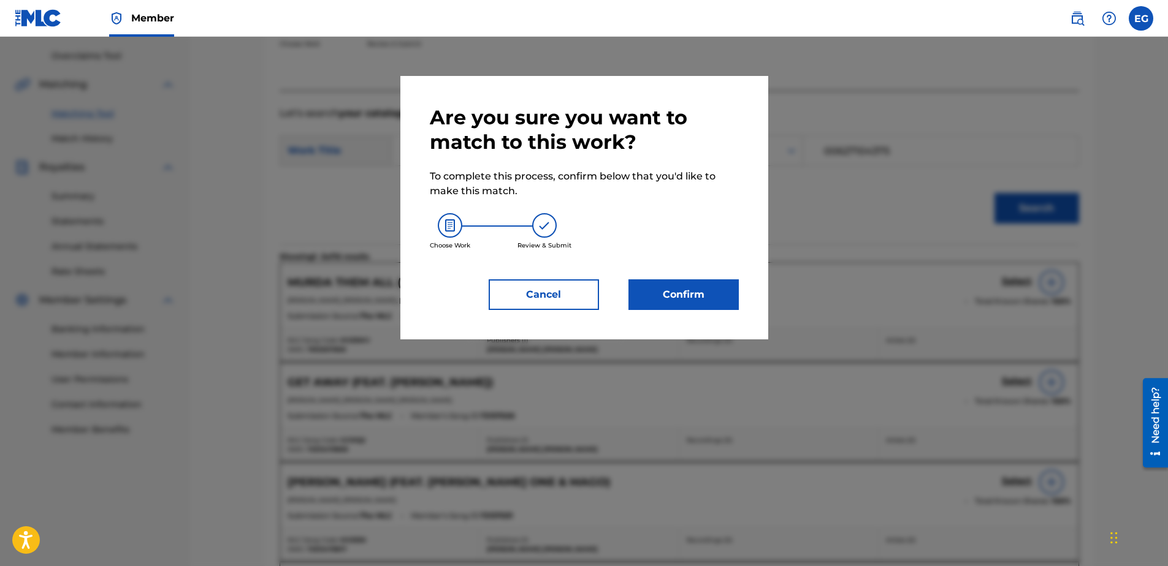
click at [697, 291] on button "Confirm" at bounding box center [683, 295] width 110 height 31
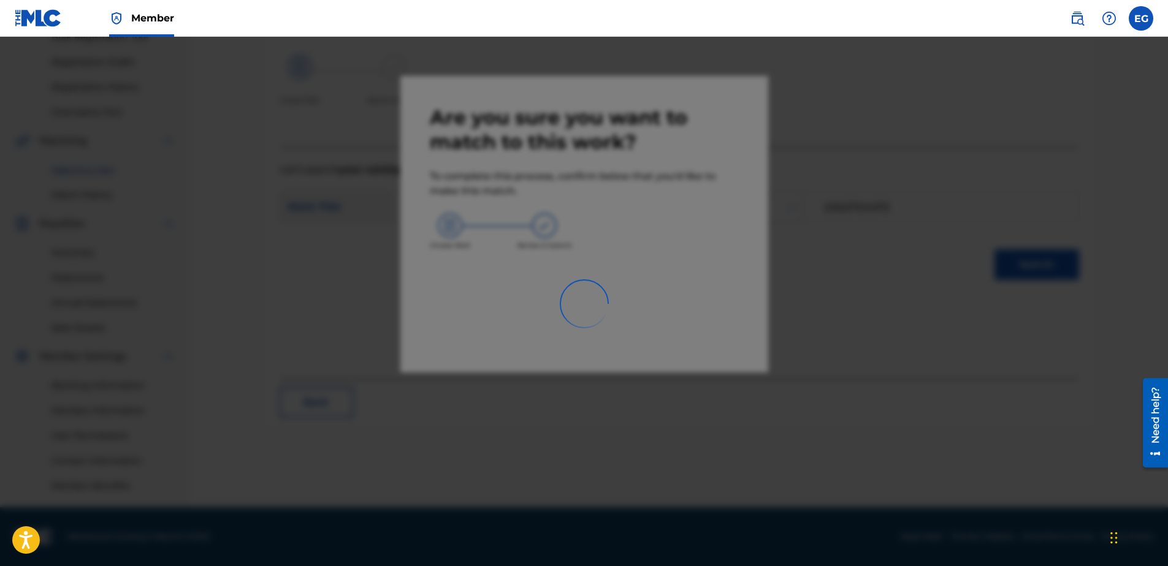
scroll to position [194, 0]
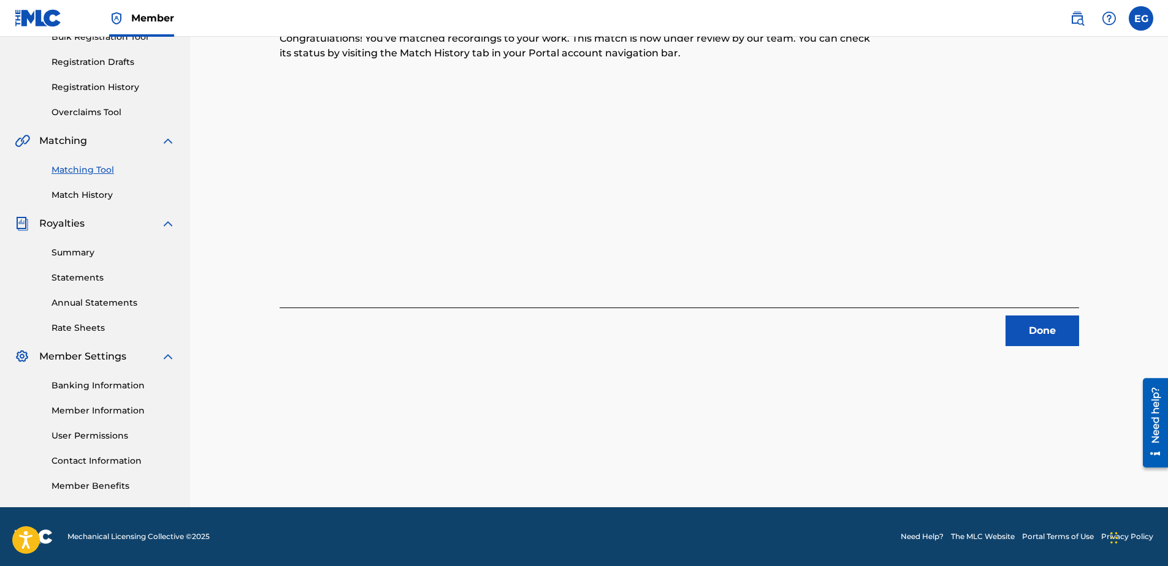
click at [1007, 330] on button "Done" at bounding box center [1042, 331] width 74 height 31
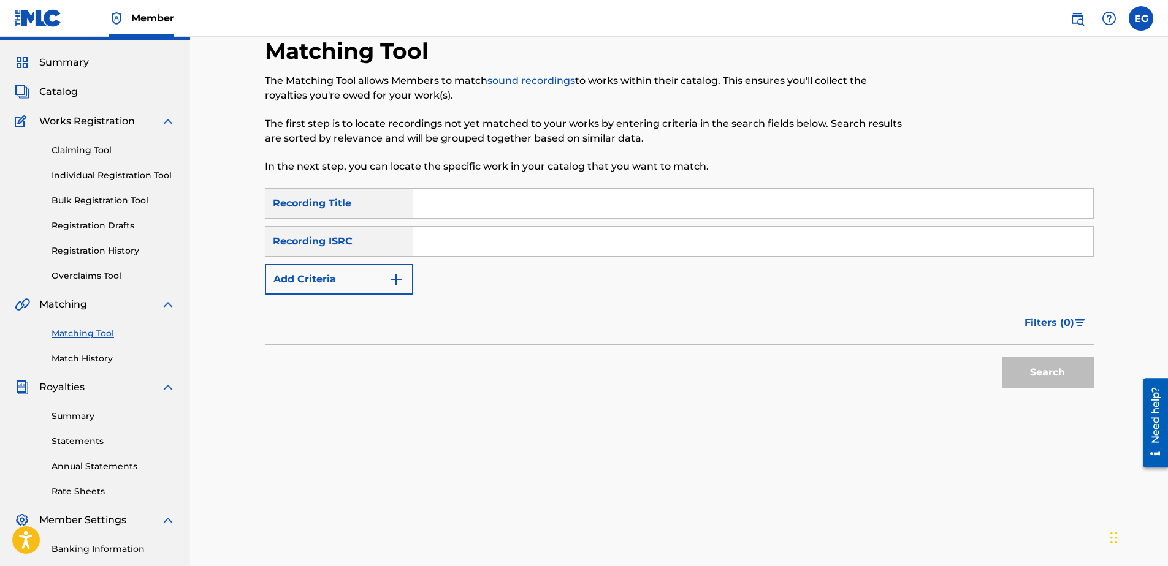
scroll to position [10, 0]
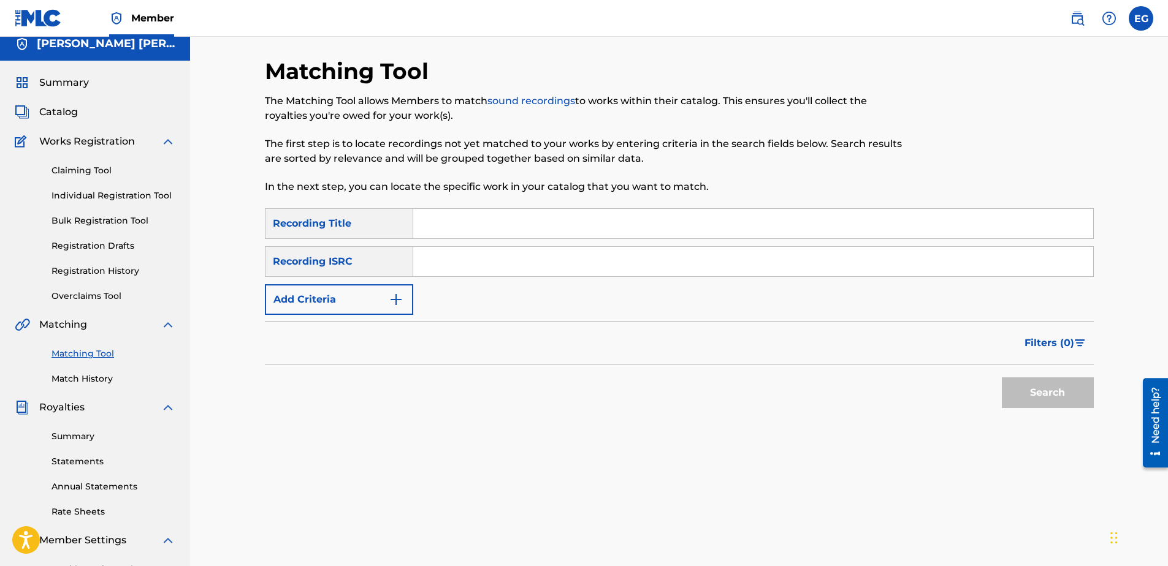
click at [474, 215] on input "Search Form" at bounding box center [753, 223] width 680 height 29
paste input "NO AWAKING"
type input "No awaking"
click at [404, 305] on button "Add Criteria" at bounding box center [339, 299] width 148 height 31
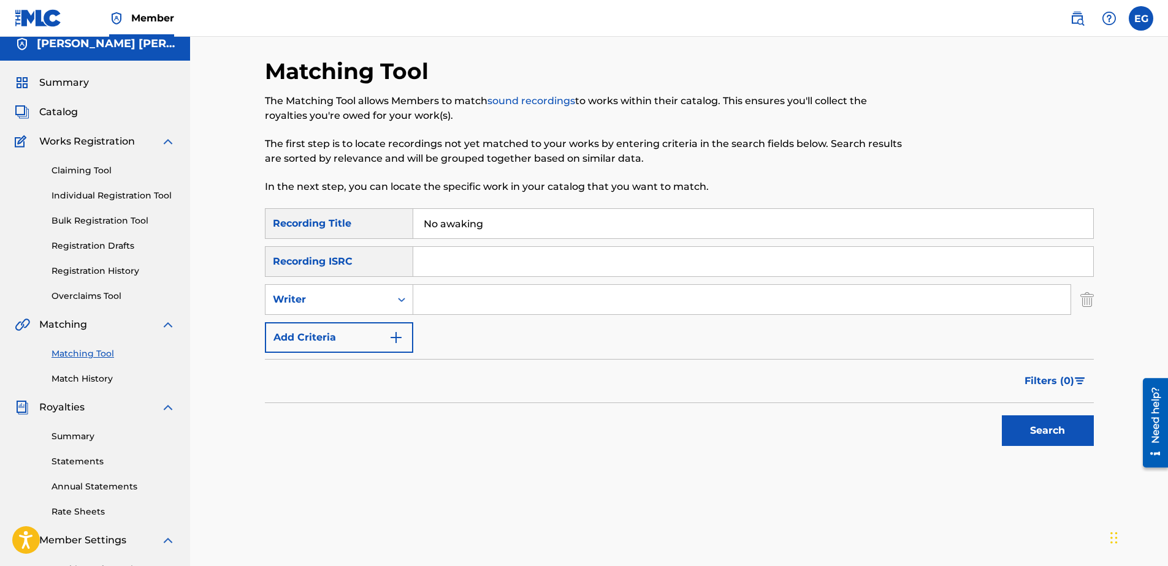
click at [463, 302] on input "Search Form" at bounding box center [741, 299] width 657 height 29
type input "GONZALES, EDWARDO ADRIAN"
click at [392, 332] on img "Search Form" at bounding box center [396, 337] width 15 height 15
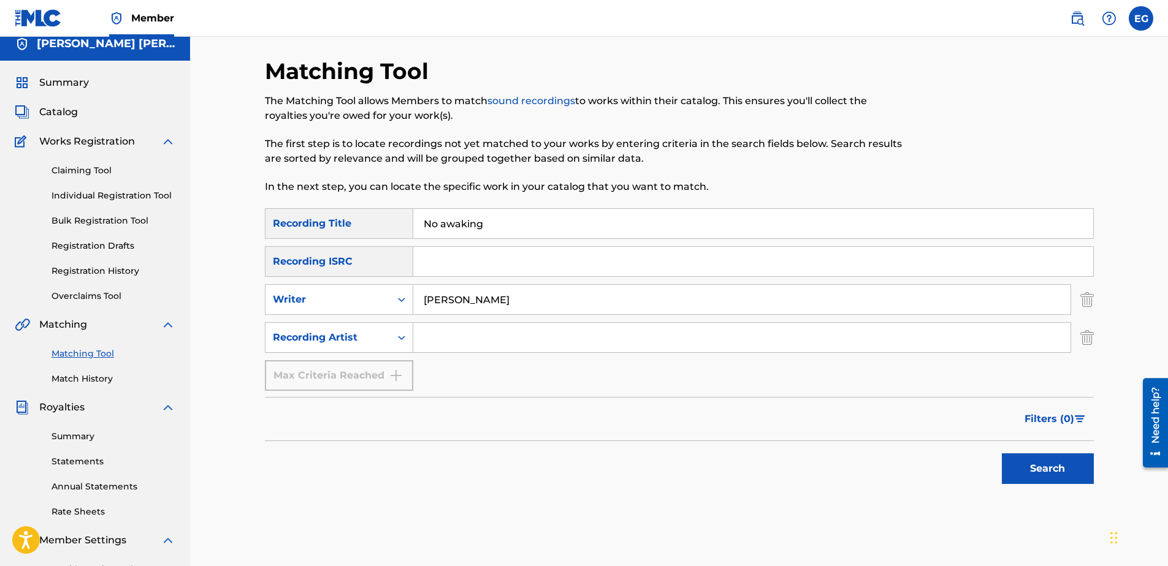
click at [480, 343] on input "Search Form" at bounding box center [741, 337] width 657 height 29
type input "Laze G"
click at [1027, 474] on button "Search" at bounding box center [1048, 469] width 92 height 31
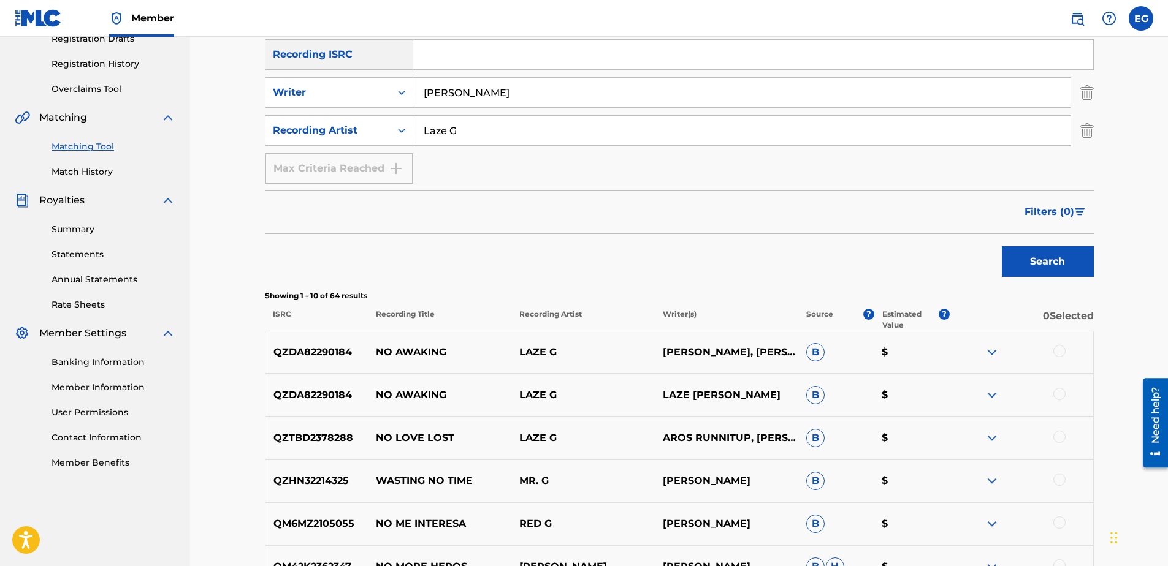
scroll to position [255, 0]
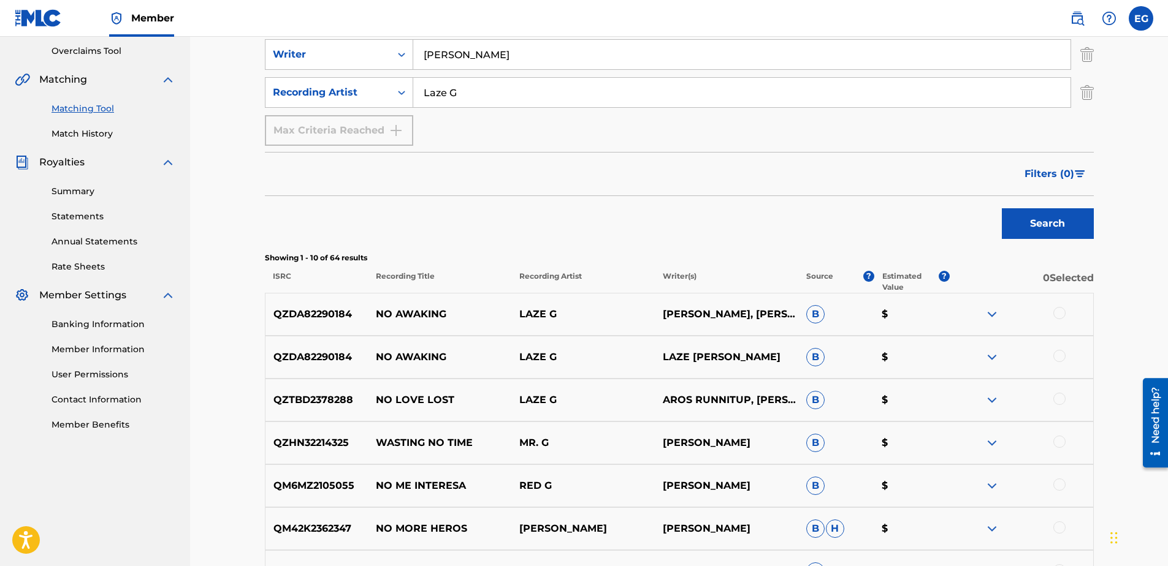
click at [1058, 308] on div at bounding box center [1059, 313] width 12 height 12
click at [1062, 358] on div at bounding box center [1059, 356] width 12 height 12
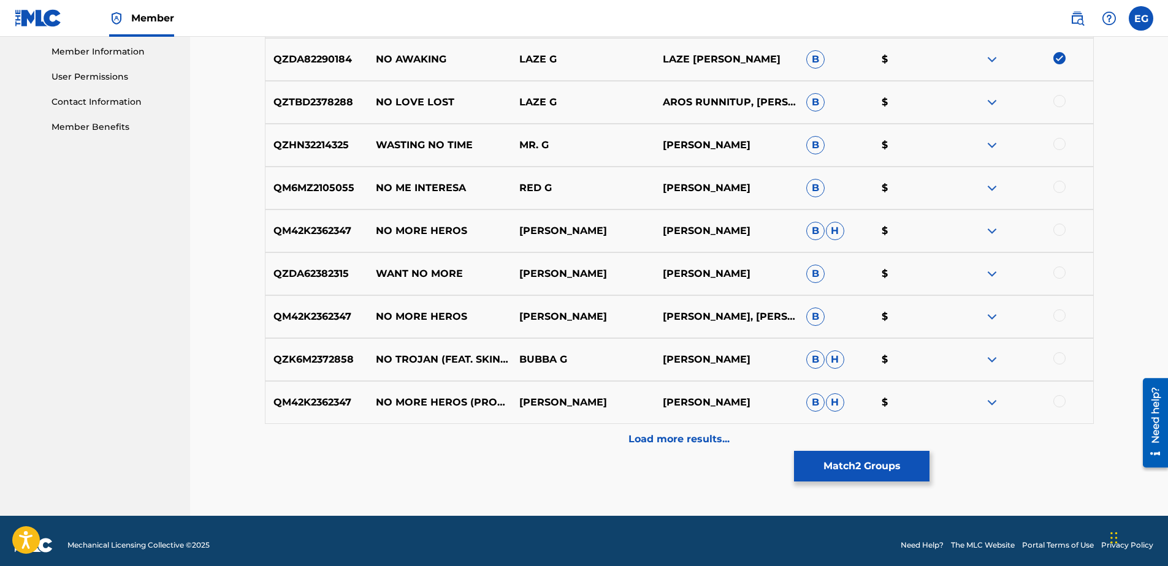
scroll to position [561, 0]
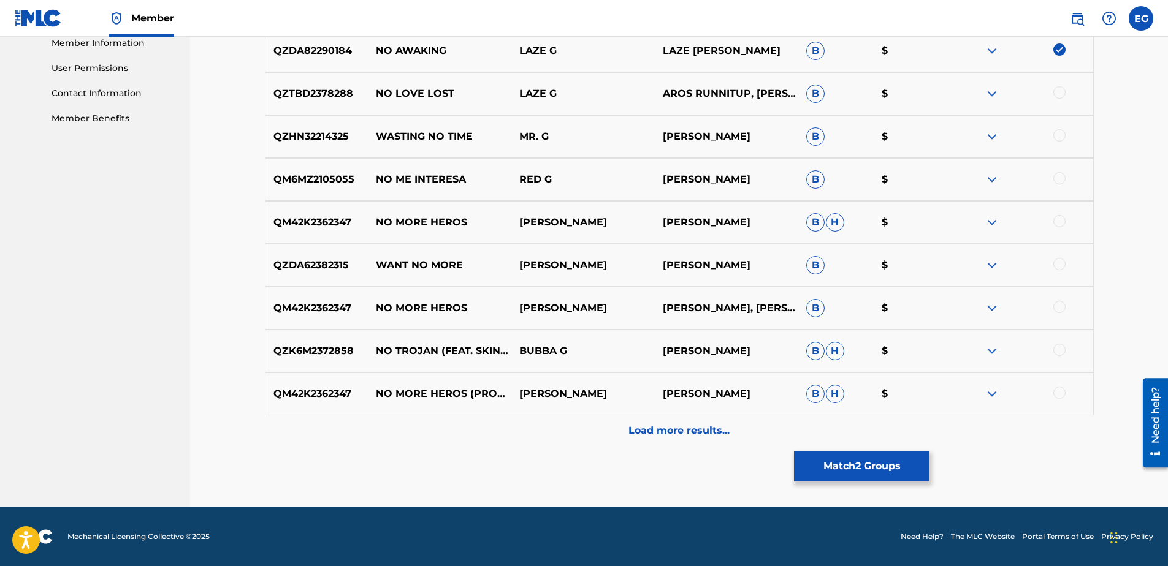
click at [666, 438] on div "Load more results..." at bounding box center [679, 431] width 829 height 31
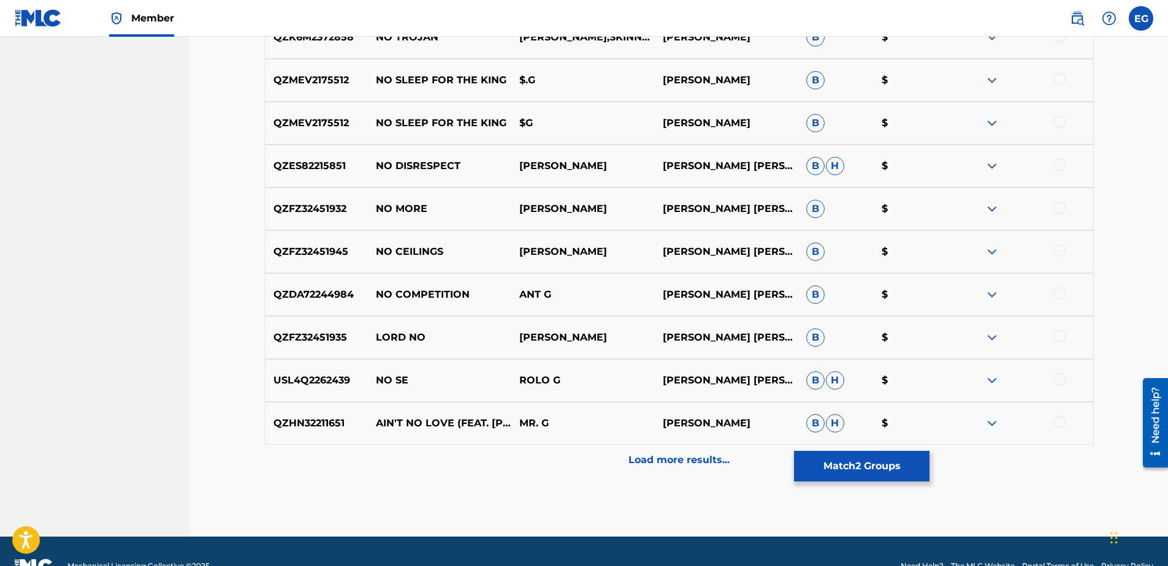
scroll to position [991, 0]
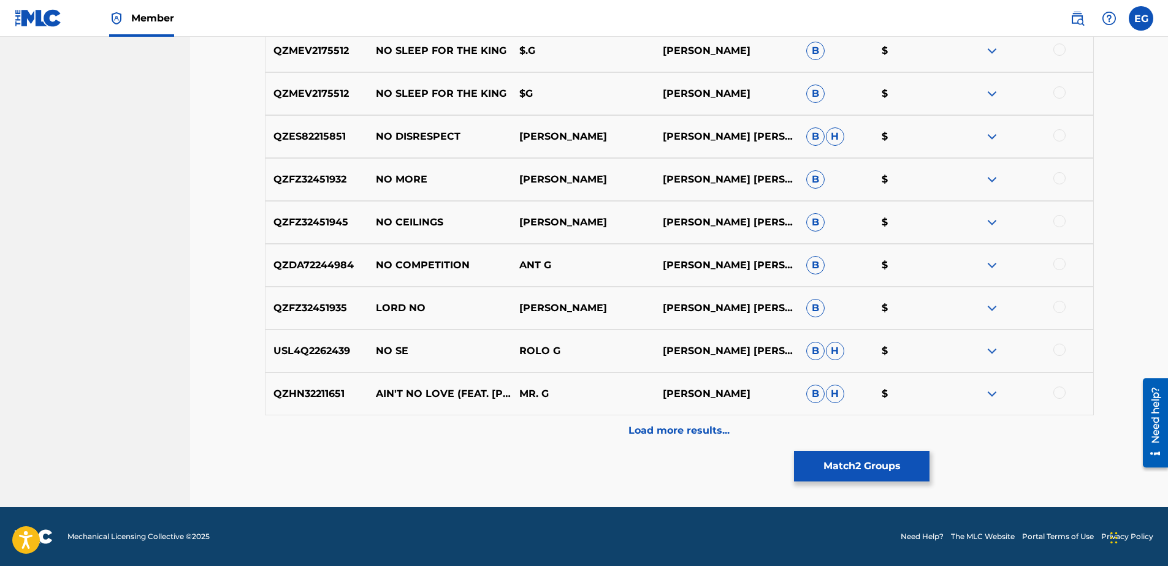
click at [683, 430] on p "Load more results..." at bounding box center [678, 431] width 101 height 15
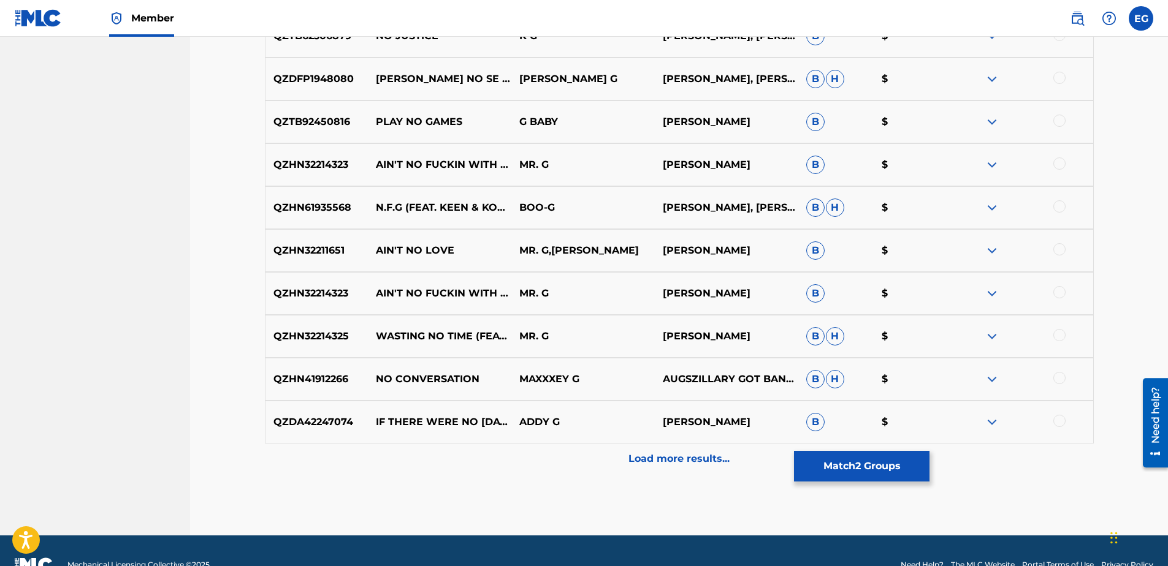
scroll to position [1420, 0]
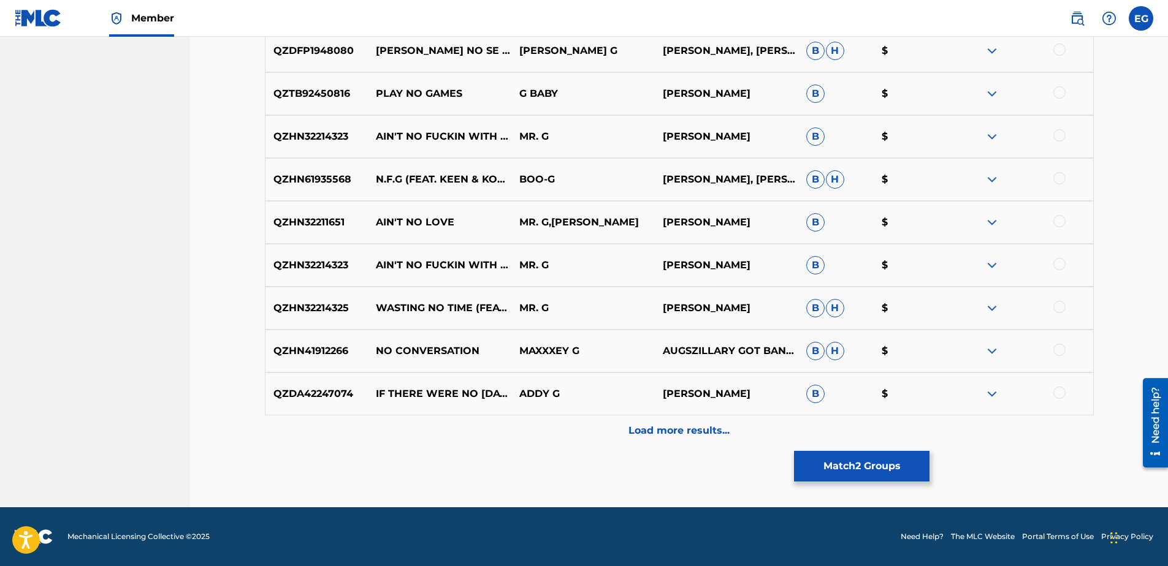
click at [867, 472] on button "Match 2 Groups" at bounding box center [861, 466] width 135 height 31
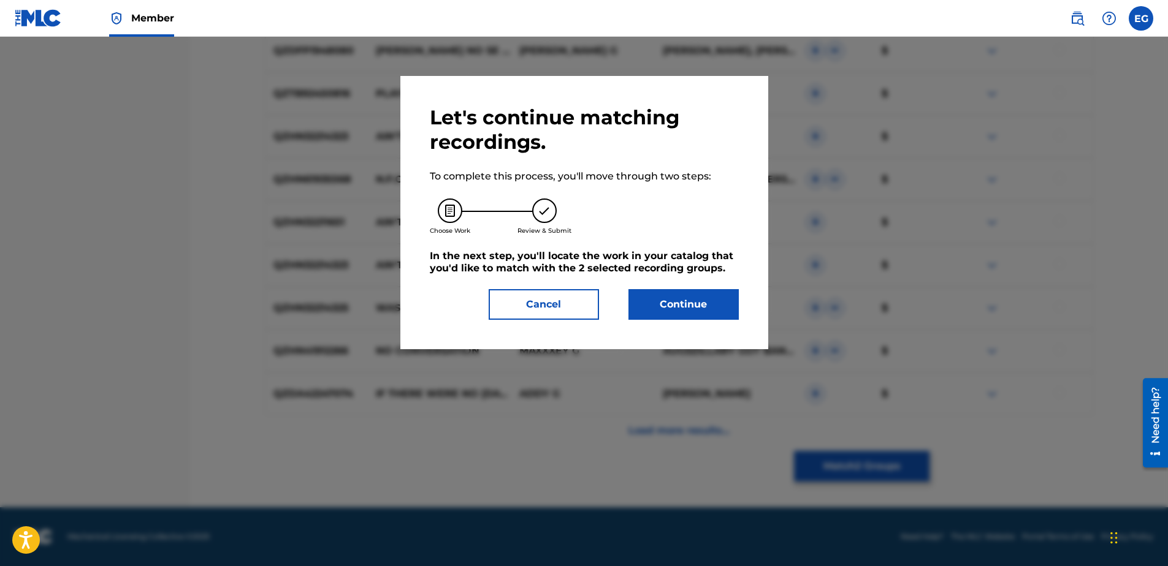
click at [718, 303] on button "Continue" at bounding box center [683, 304] width 110 height 31
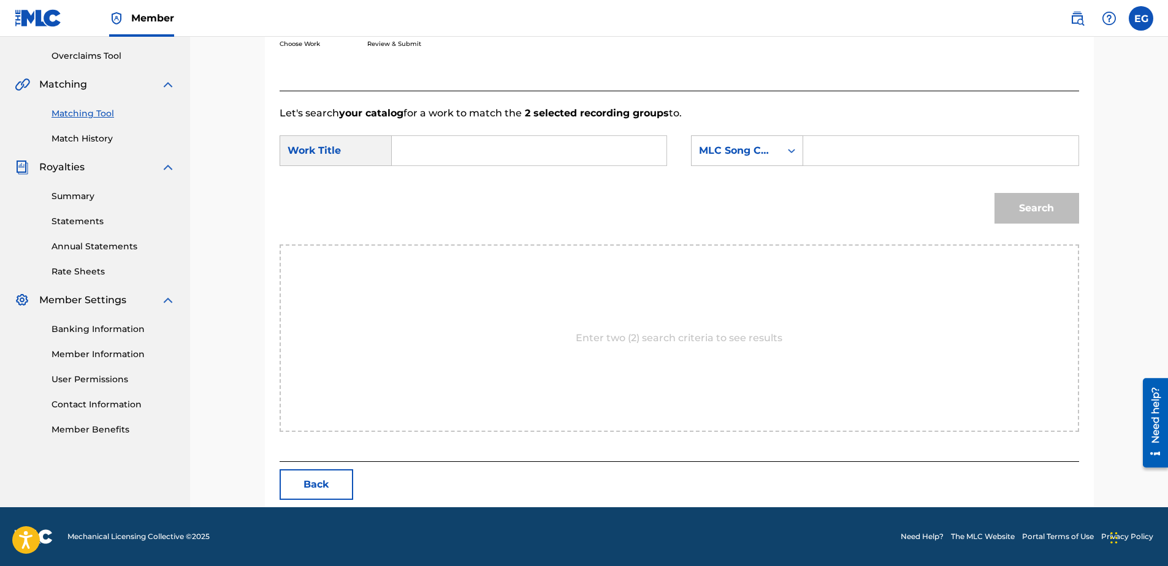
click at [455, 149] on input "Search Form" at bounding box center [529, 150] width 254 height 29
paste input "NO AWAKING"
click at [441, 188] on strong "awaking" at bounding box center [435, 193] width 44 height 12
type input "no awaking"
click at [790, 158] on div "Search Form" at bounding box center [791, 151] width 22 height 22
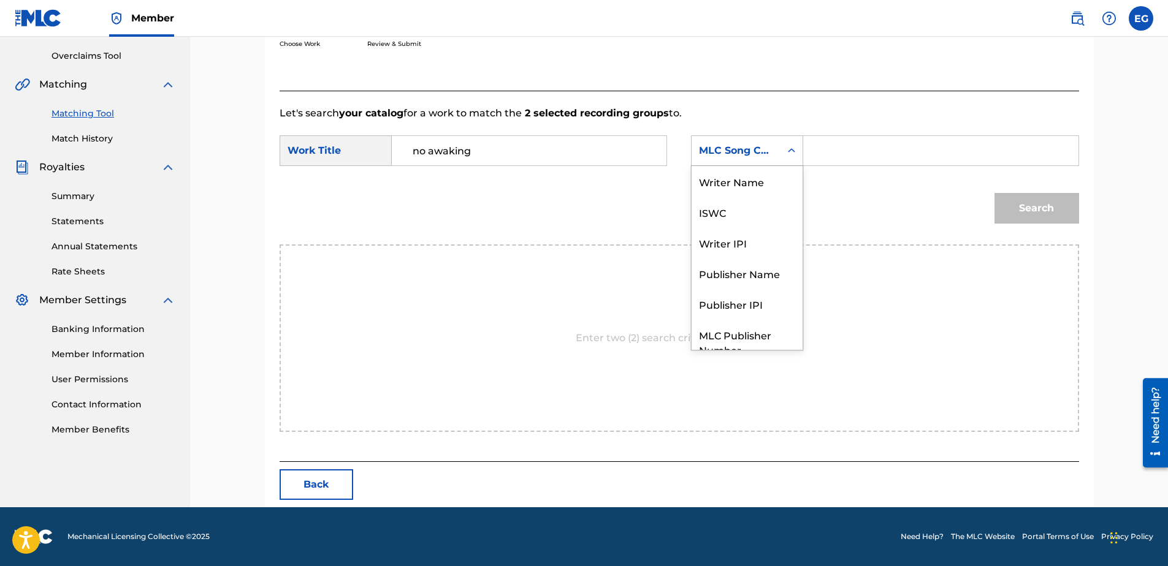
scroll to position [45, 0]
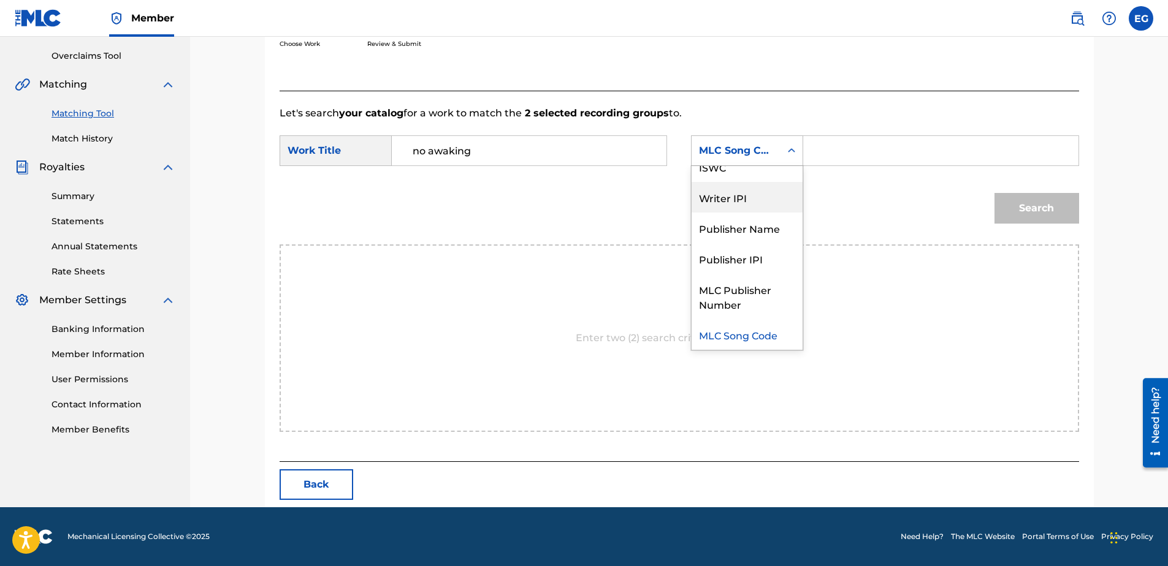
click at [747, 196] on div "Writer IPI" at bounding box center [746, 197] width 111 height 31
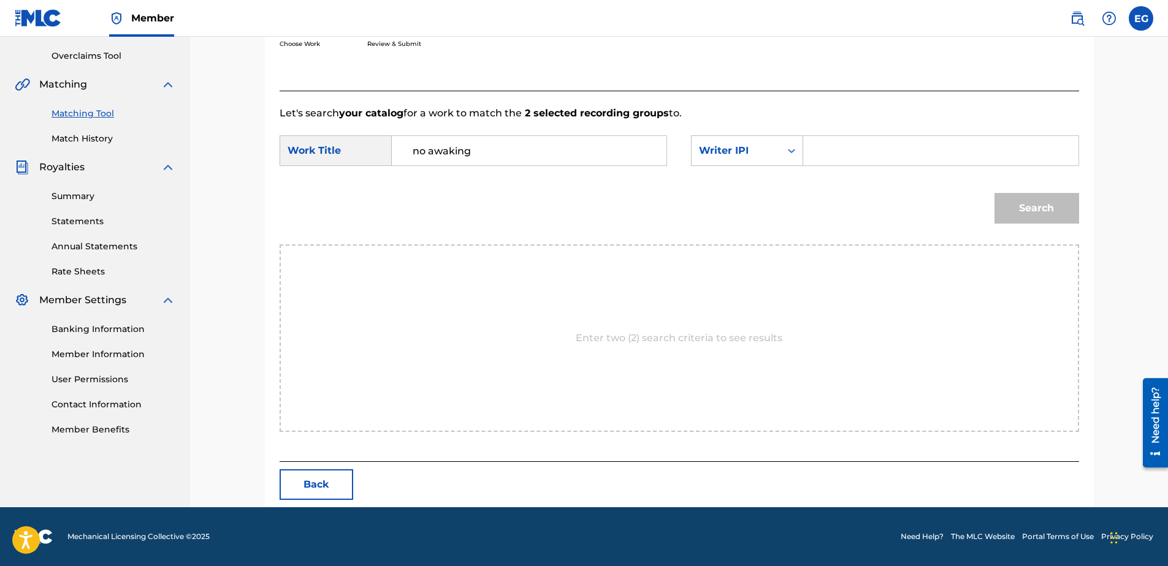
click at [855, 165] on input "Search Form" at bounding box center [940, 150] width 254 height 29
type input "00627104375"
click at [1054, 205] on button "Search" at bounding box center [1036, 208] width 85 height 31
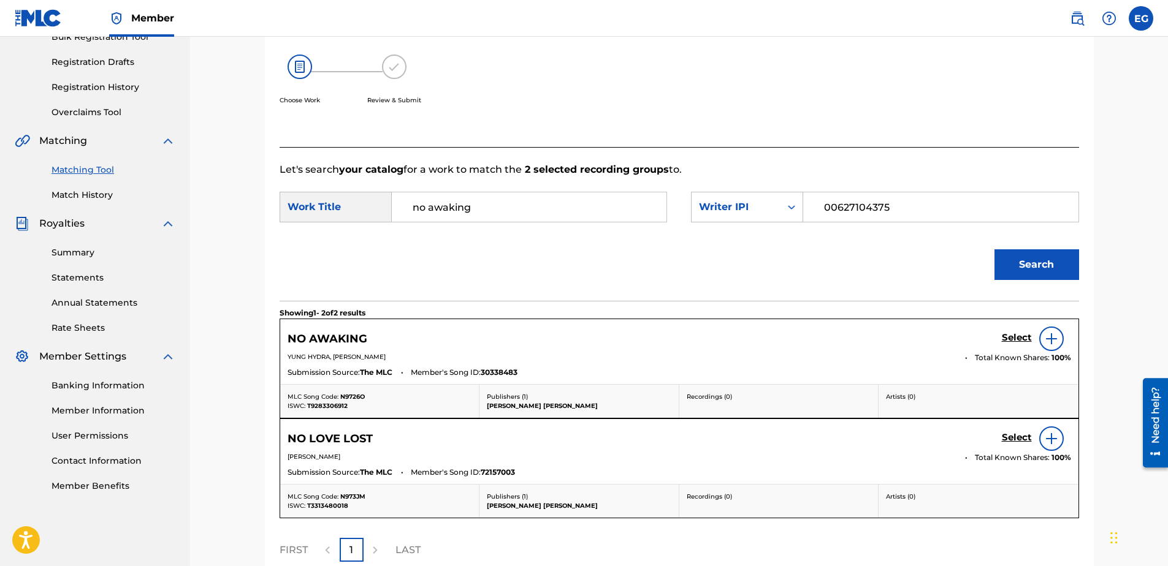
scroll to position [250, 0]
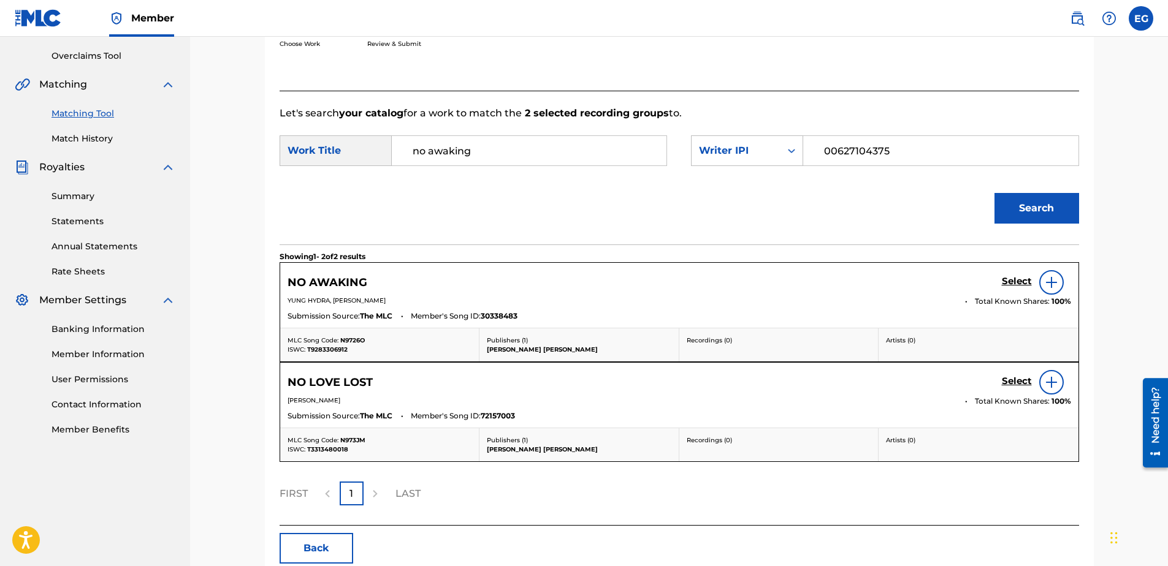
click at [1016, 284] on h5 "Select" at bounding box center [1017, 282] width 30 height 12
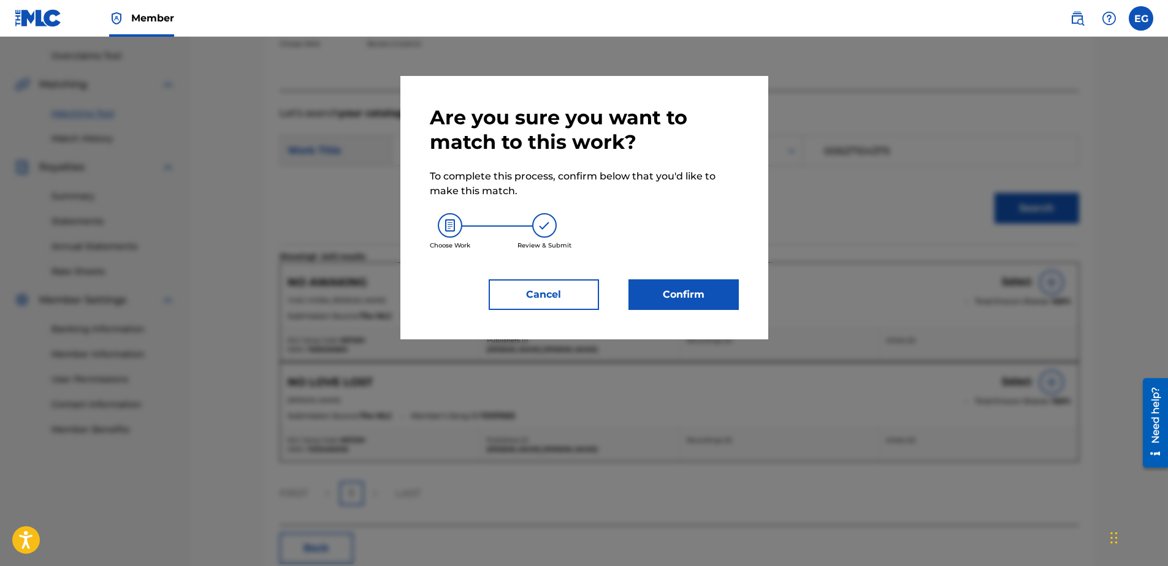
click at [729, 291] on button "Confirm" at bounding box center [683, 295] width 110 height 31
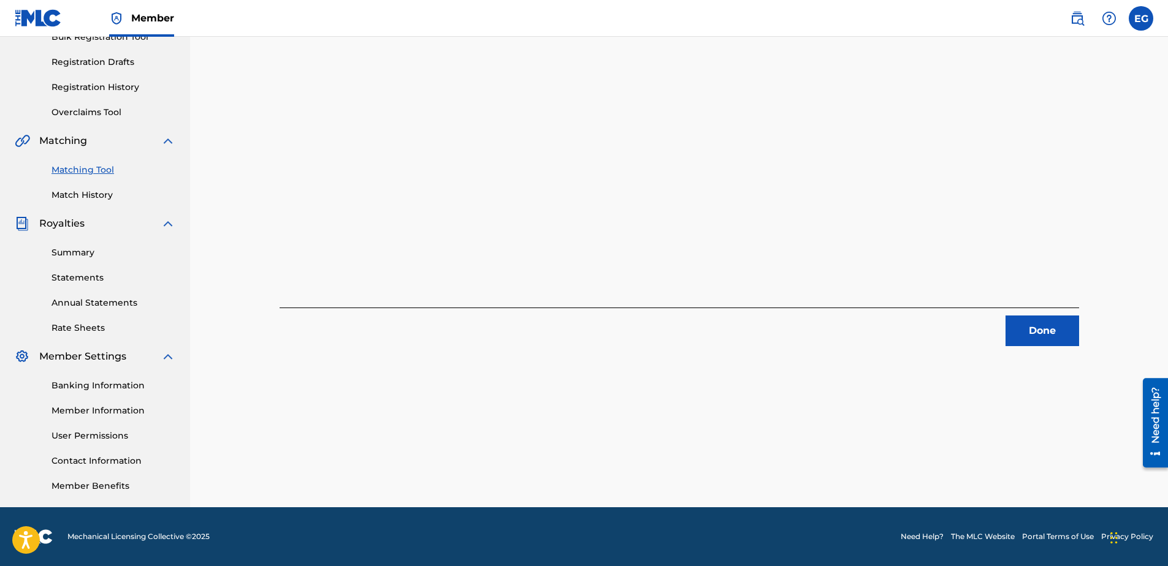
click at [1005, 333] on button "Done" at bounding box center [1042, 331] width 74 height 31
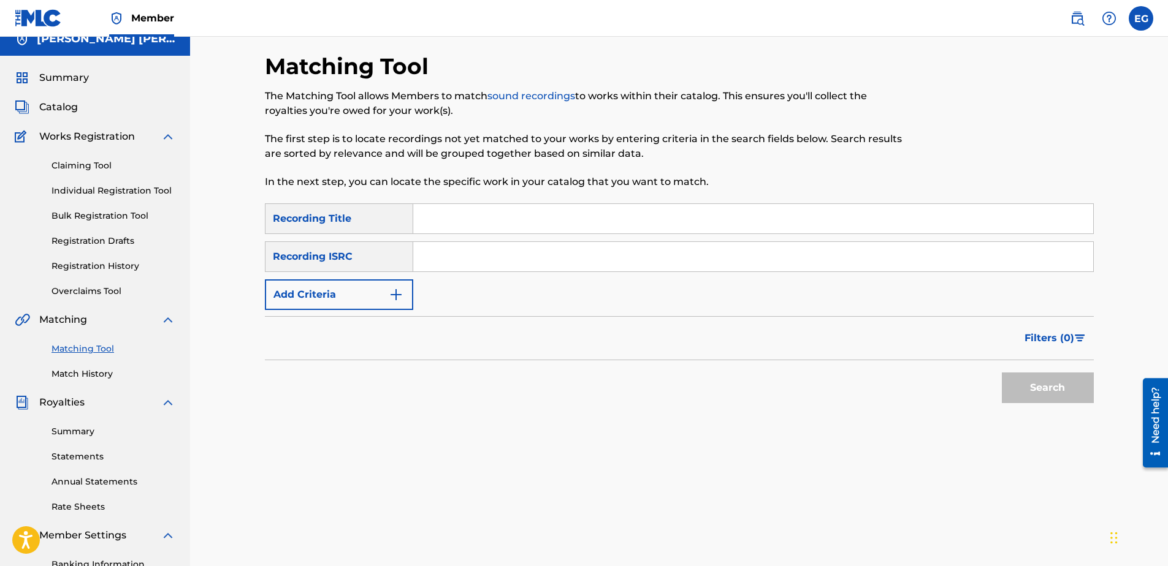
scroll to position [10, 0]
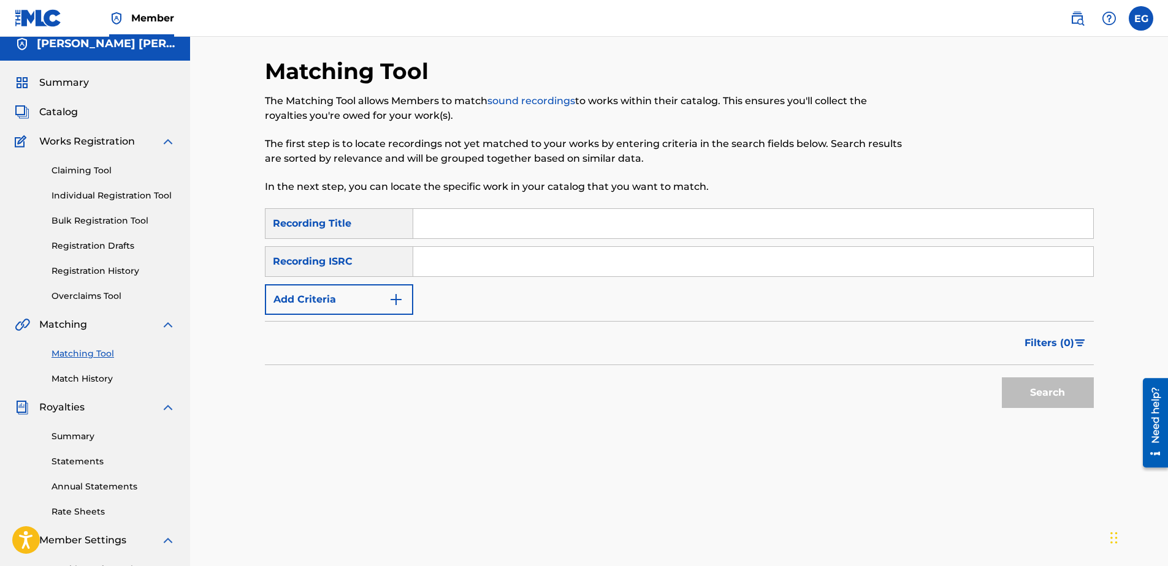
click at [67, 113] on span "Catalog" at bounding box center [58, 112] width 39 height 15
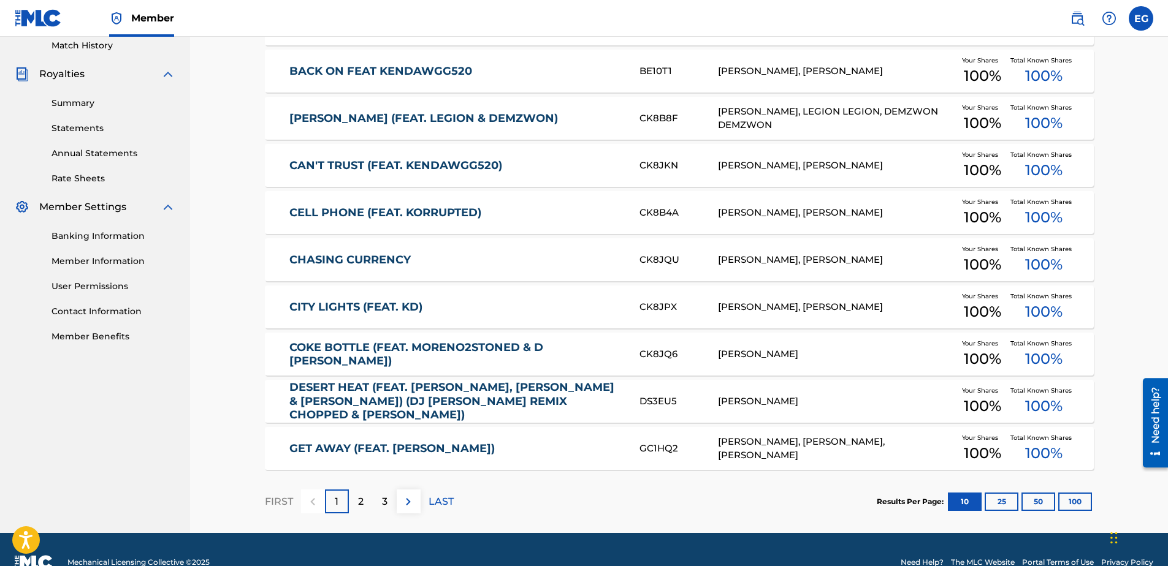
scroll to position [369, 0]
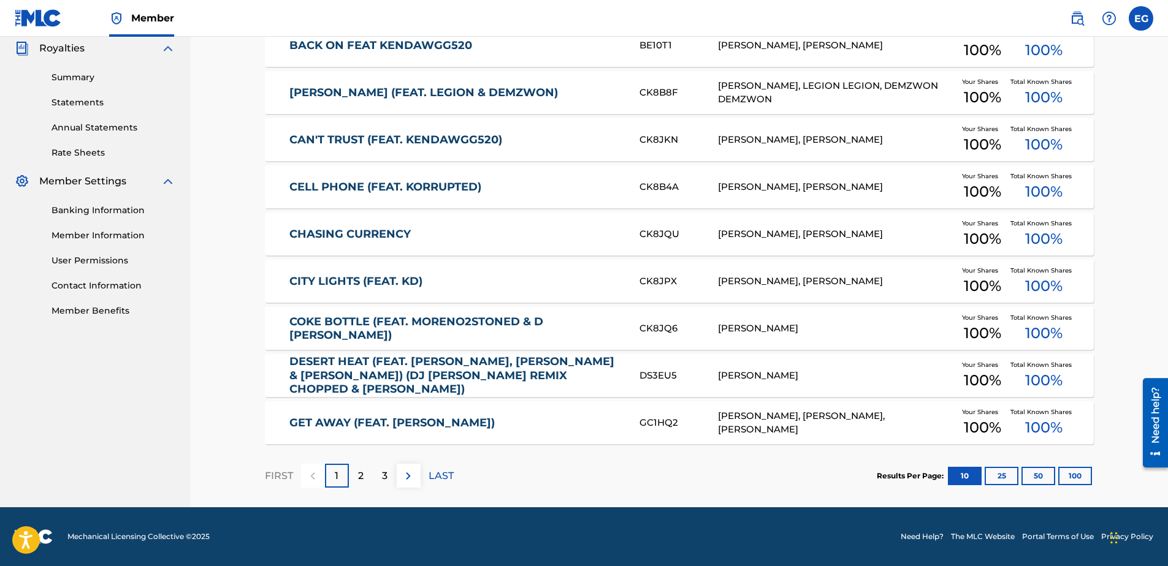
click at [1071, 476] on button "100" at bounding box center [1075, 476] width 34 height 18
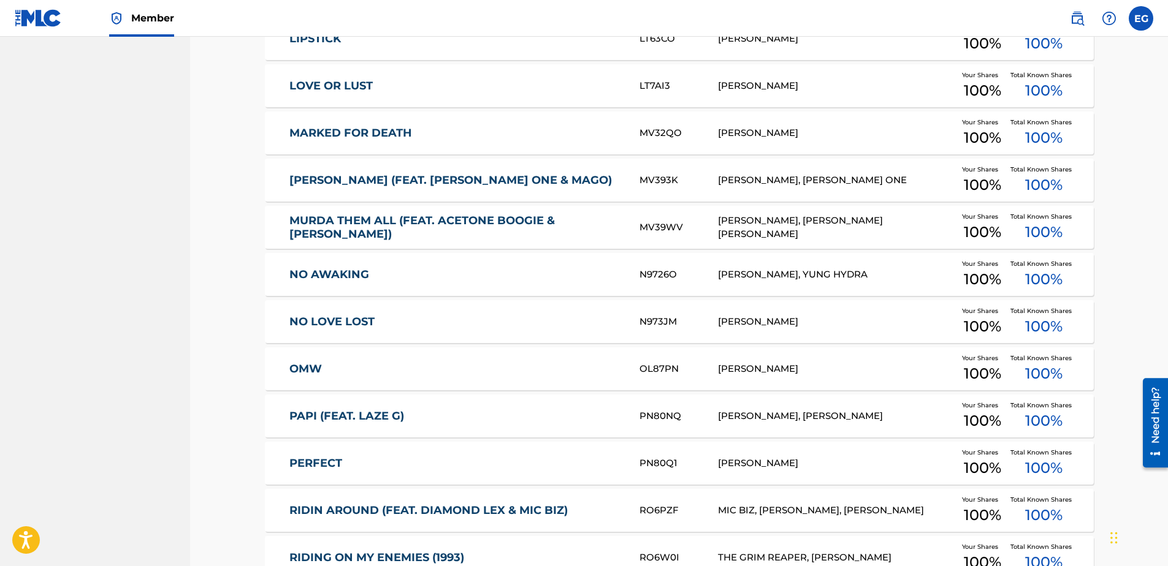
scroll to position [1043, 0]
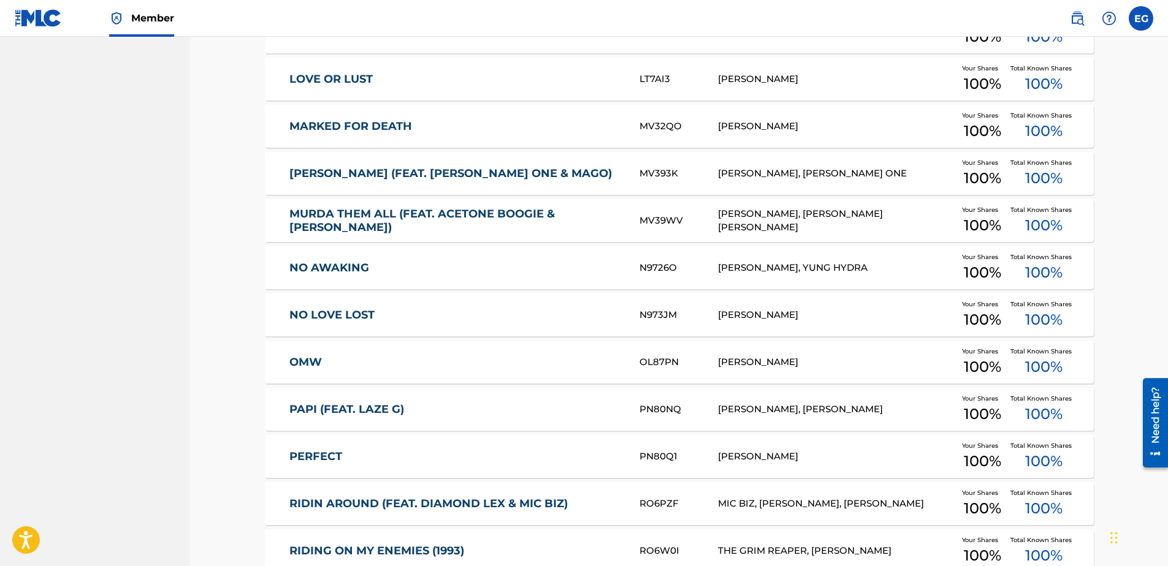
click at [316, 265] on link "NO AWAKING" at bounding box center [455, 268] width 333 height 14
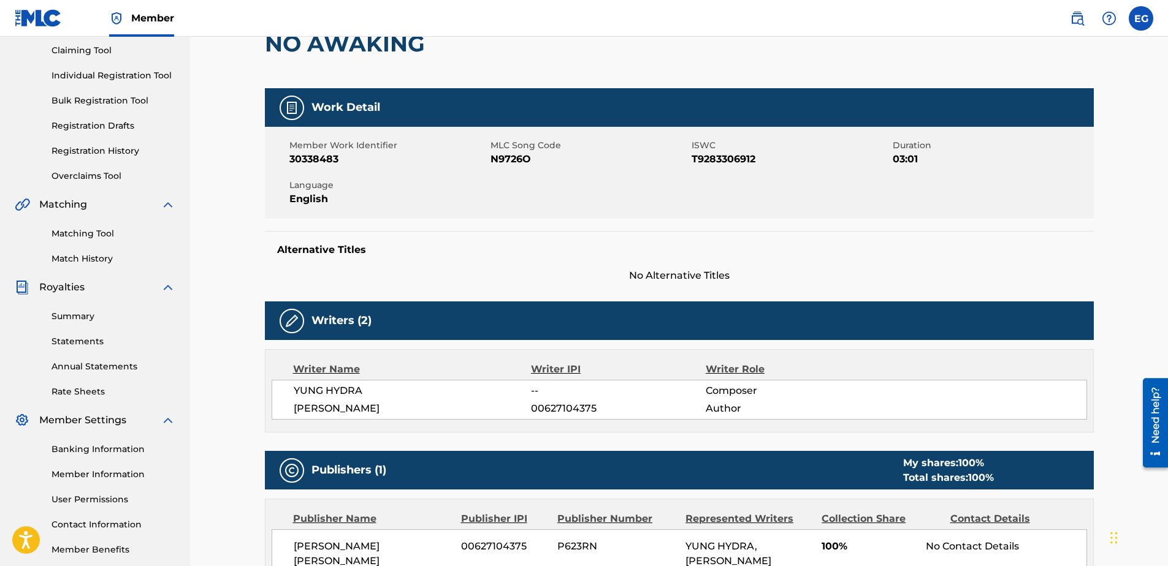
scroll to position [61, 0]
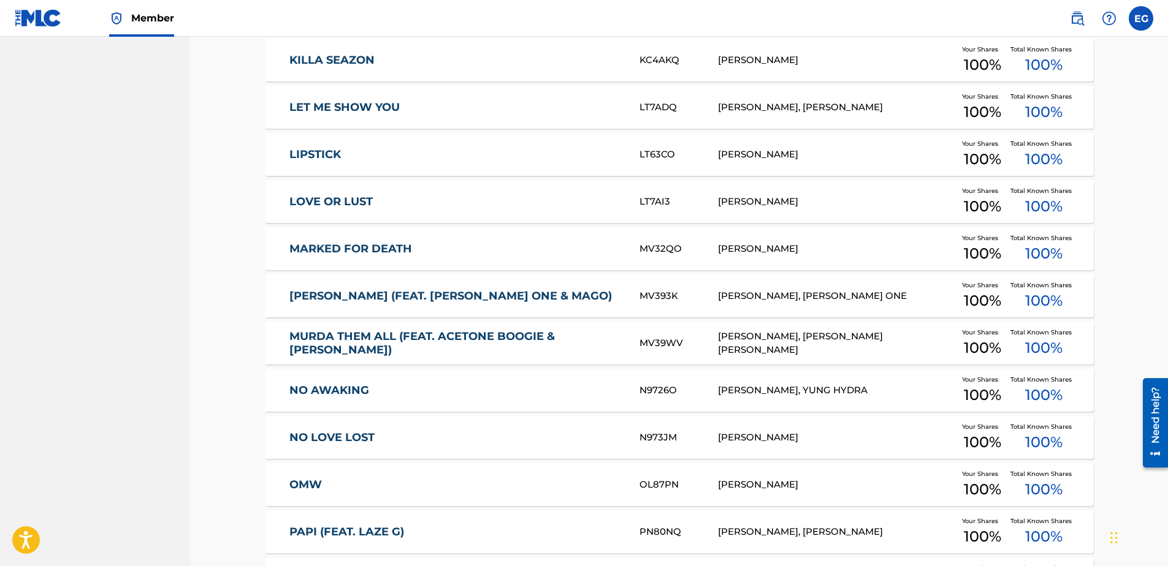
scroll to position [982, 0]
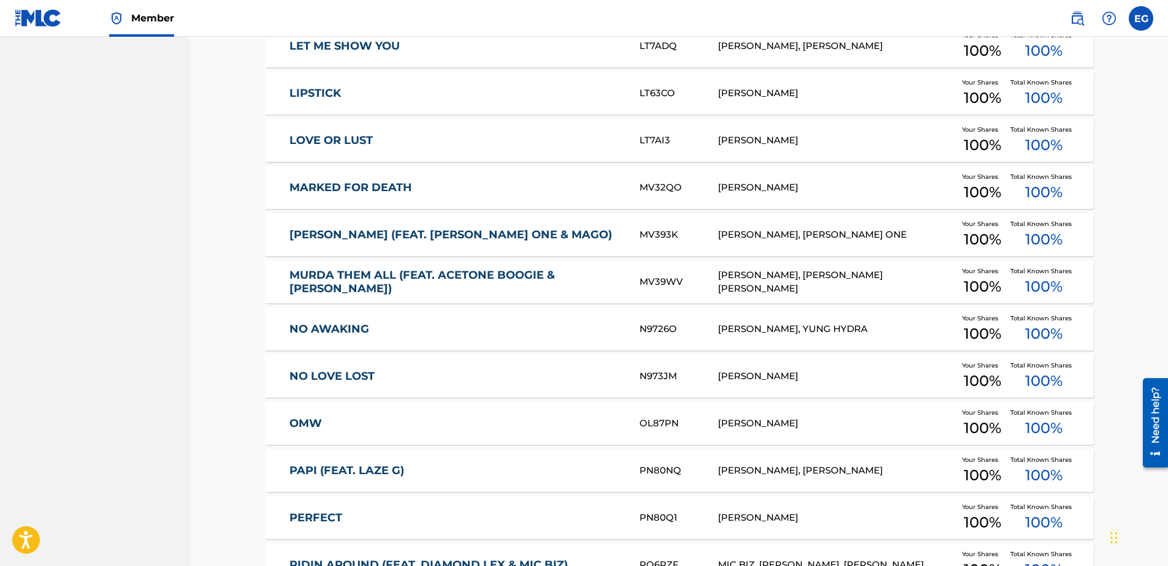
click at [344, 373] on link "NO LOVE LOST" at bounding box center [455, 377] width 333 height 14
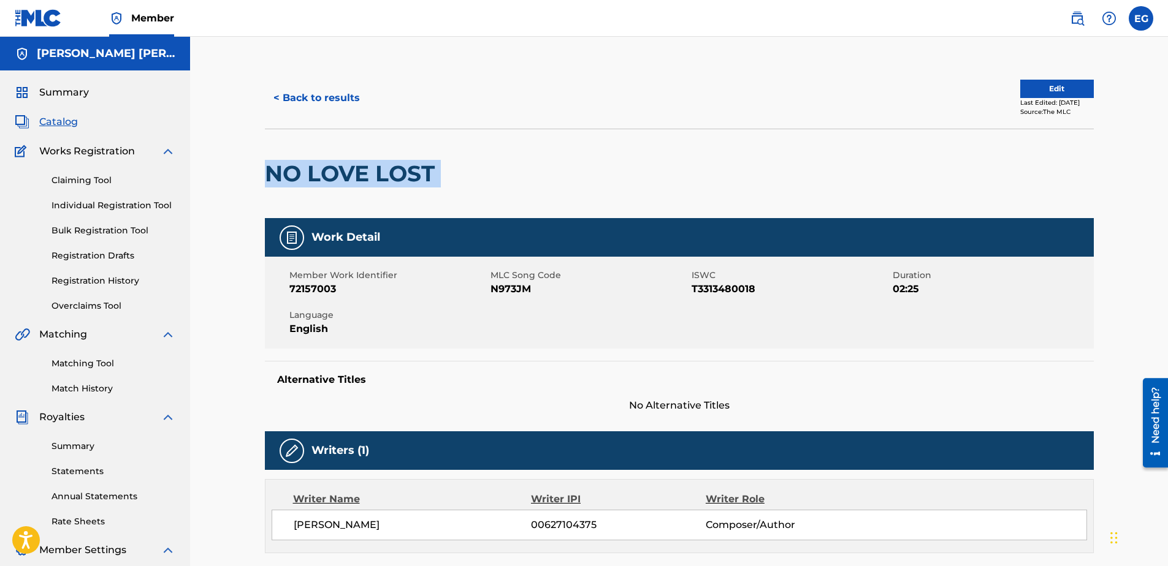
drag, startPoint x: 261, startPoint y: 173, endPoint x: 460, endPoint y: 166, distance: 199.4
click at [460, 166] on div "< Back to results Edit Last Edited: June 16, 2025 Source: The MLC NO LOVE LOST …" at bounding box center [679, 462] width 858 height 790
copy div "NO LOVE LOST"
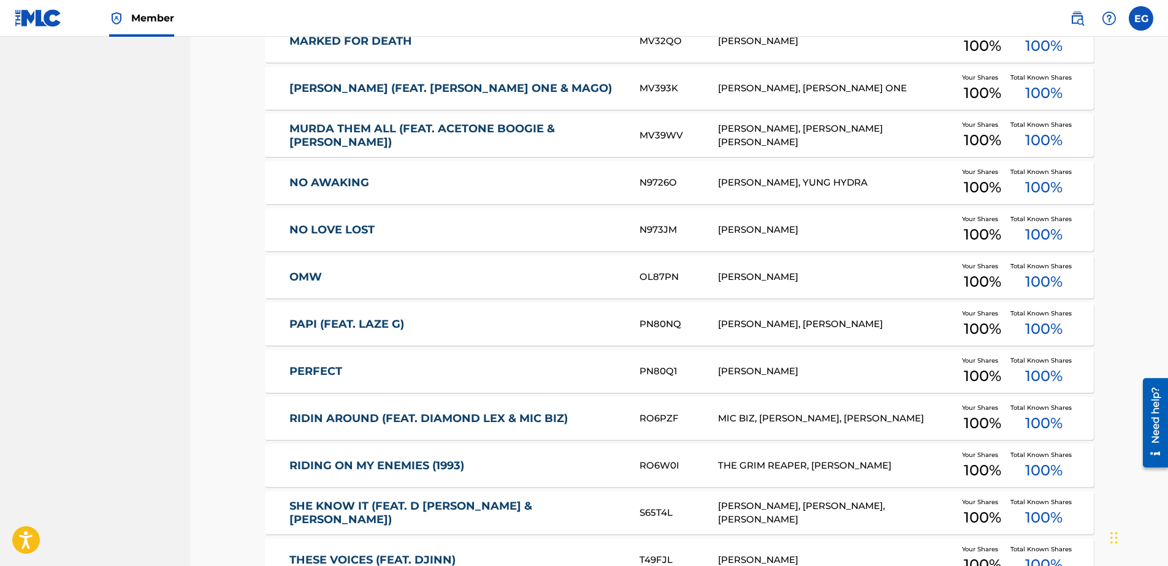
scroll to position [1166, 0]
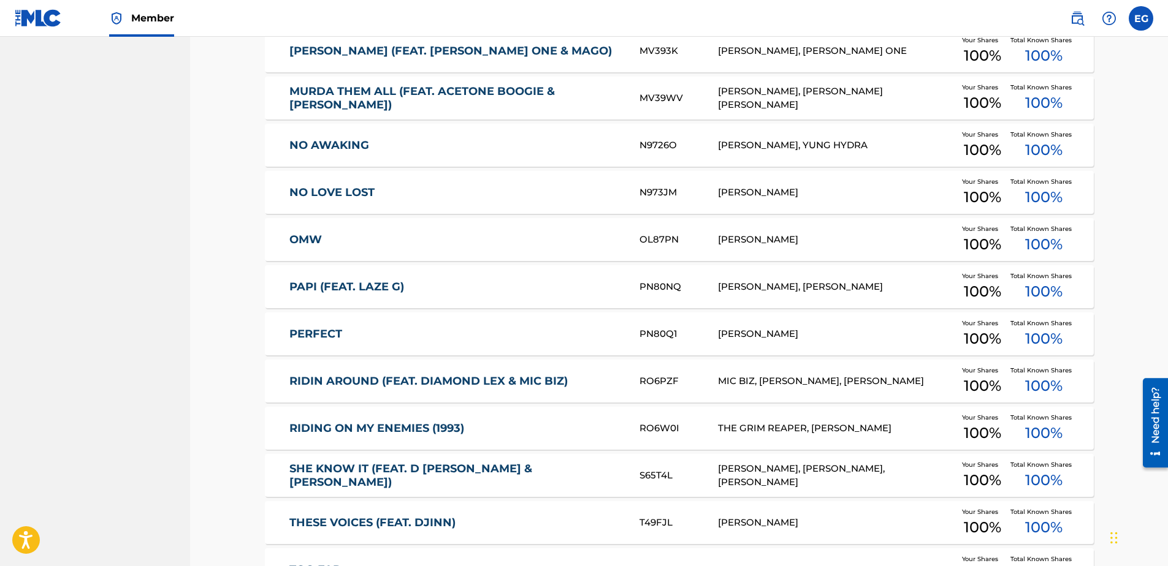
click at [305, 238] on link "OMW" at bounding box center [455, 240] width 333 height 14
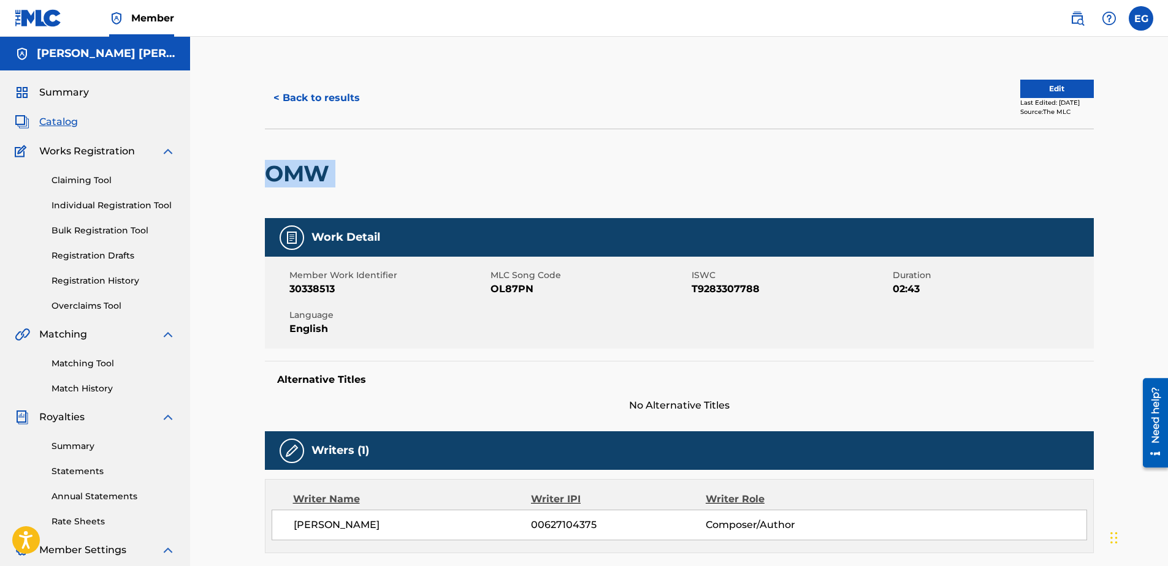
drag, startPoint x: 266, startPoint y: 173, endPoint x: 357, endPoint y: 172, distance: 90.7
click at [357, 172] on div "OMW" at bounding box center [679, 173] width 829 height 89
copy div "OMW"
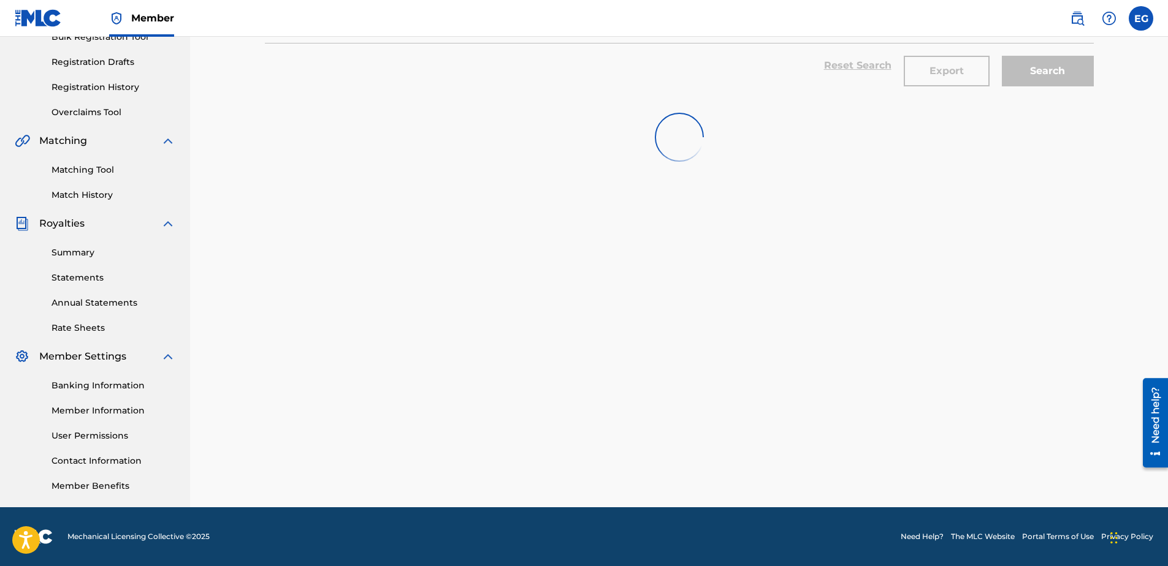
scroll to position [1166, 0]
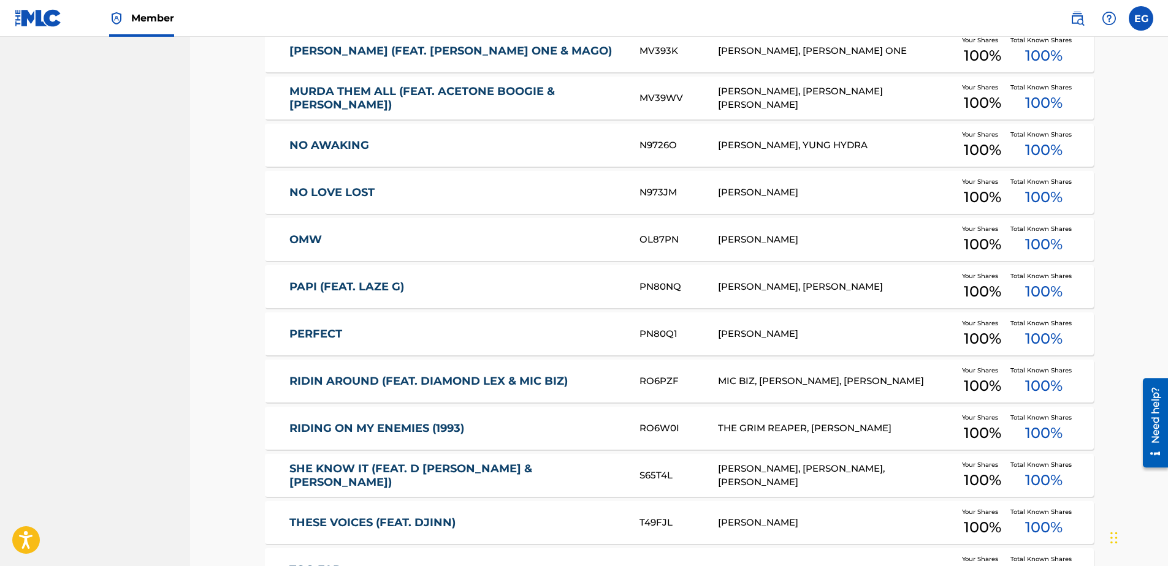
click at [315, 281] on link "PAPI (FEAT. LAZE G)" at bounding box center [455, 287] width 333 height 14
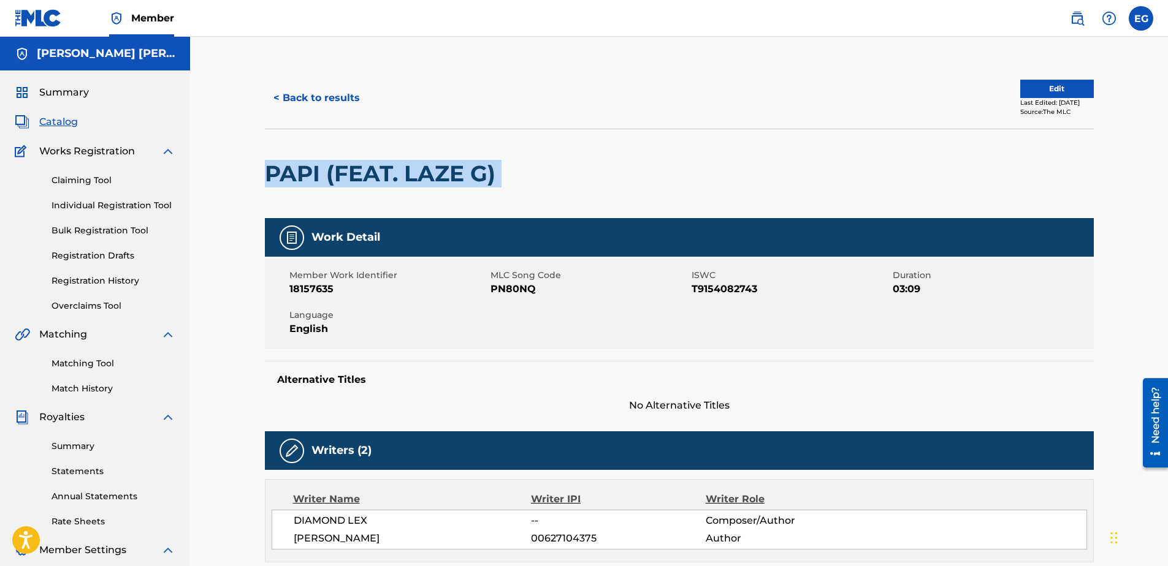
drag, startPoint x: 262, startPoint y: 178, endPoint x: 529, endPoint y: 169, distance: 267.4
click at [529, 169] on div "< Back to results Edit Last Edited: June 19, 2025 Source: The MLC PAPI (FEAT. L…" at bounding box center [679, 466] width 858 height 799
copy div "PAPI (FEAT. LAZE G)"
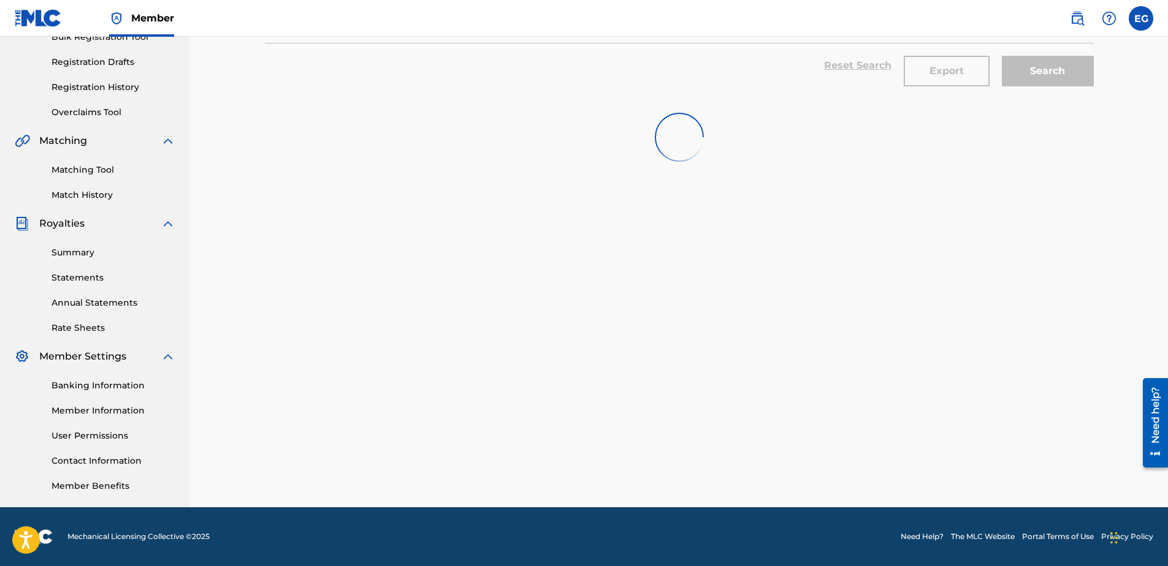
scroll to position [1166, 0]
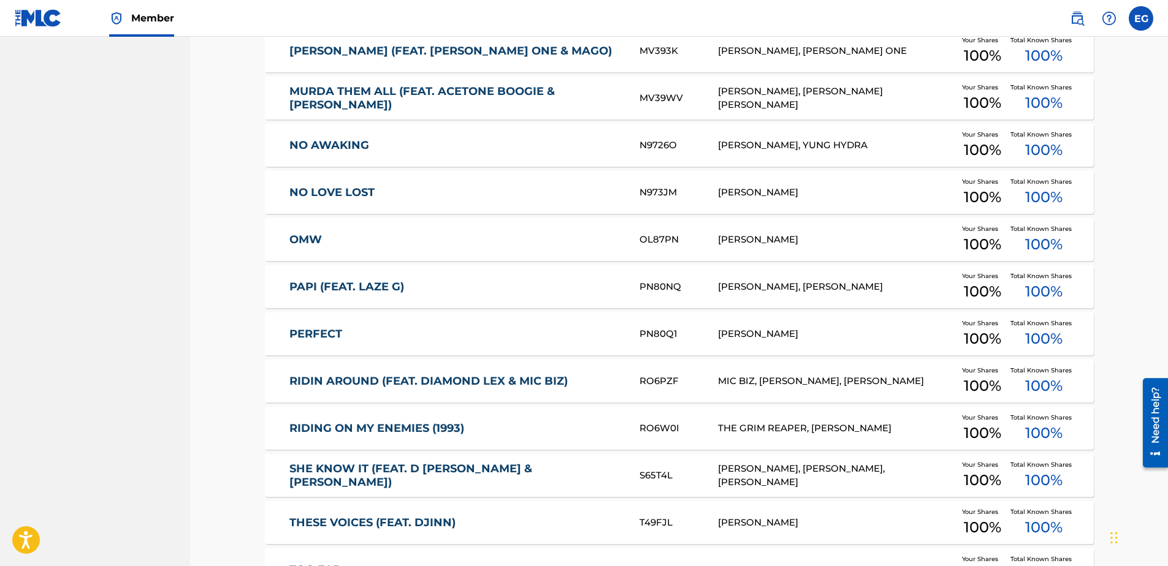
click at [306, 330] on link "PERFECT" at bounding box center [455, 334] width 333 height 14
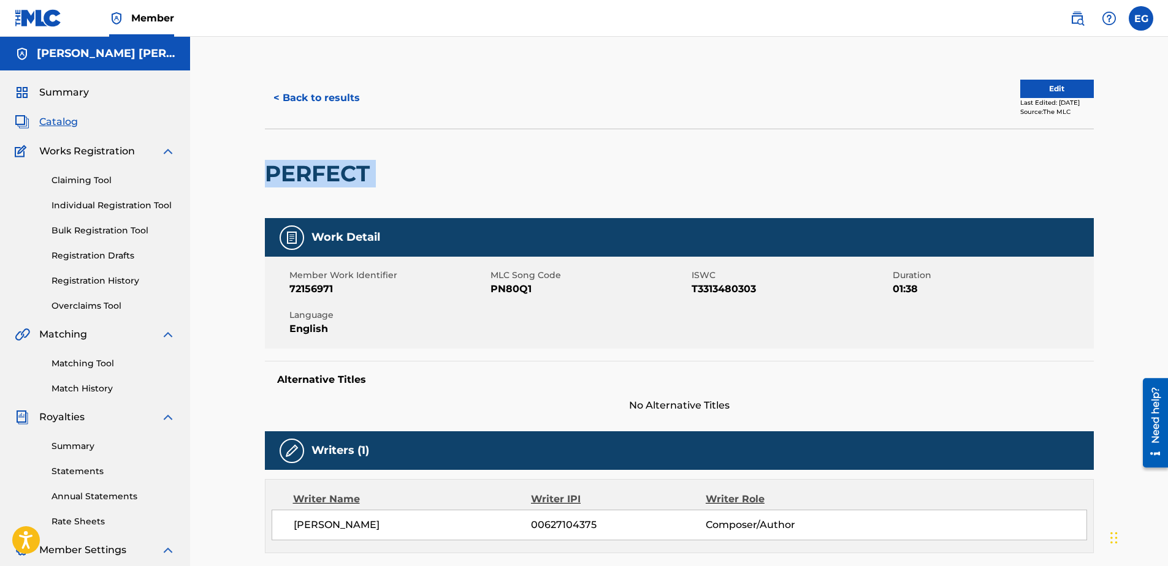
drag, startPoint x: 263, startPoint y: 177, endPoint x: 405, endPoint y: 177, distance: 142.2
click at [405, 177] on div "< Back to results Edit Last Edited: June 18, 2025 Source: The MLC PERFECT Work …" at bounding box center [679, 462] width 858 height 790
copy div "PERFECT"
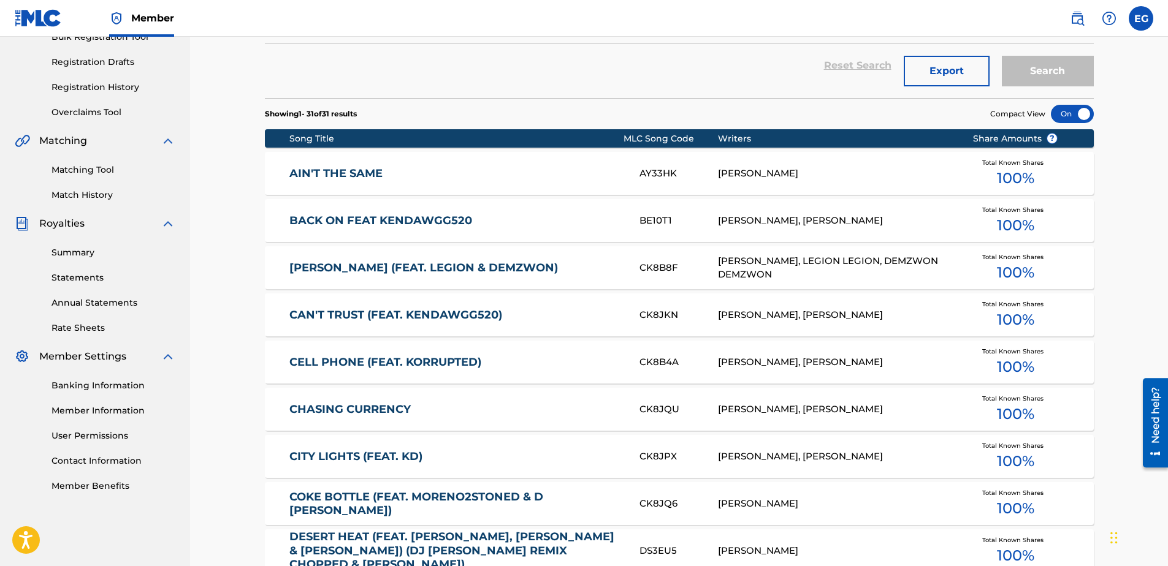
scroll to position [1166, 0]
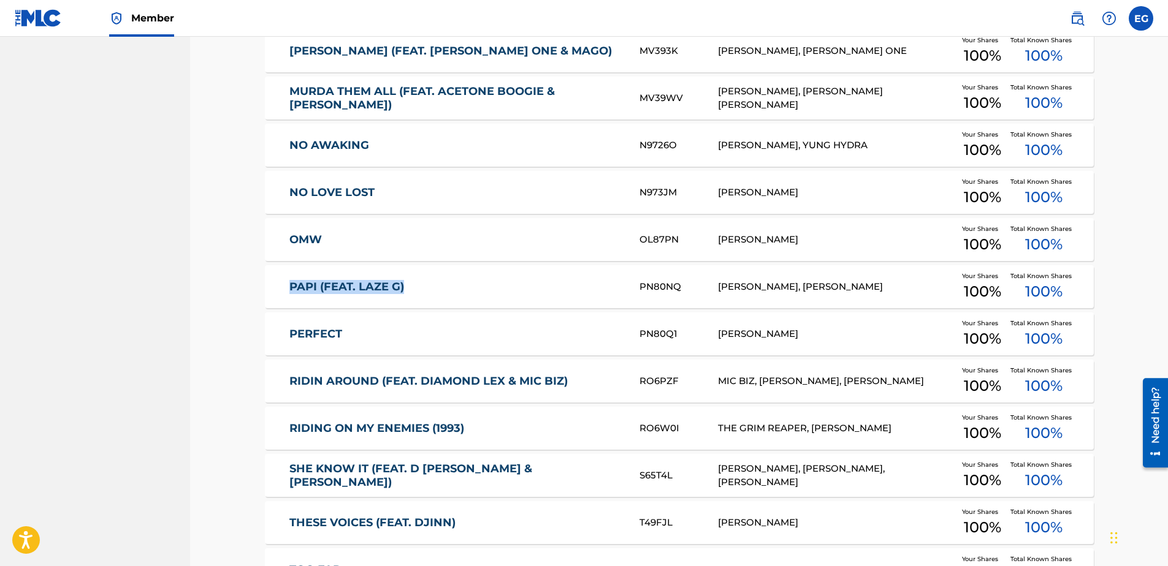
drag, startPoint x: 279, startPoint y: 284, endPoint x: 467, endPoint y: 285, distance: 188.2
click at [467, 285] on div "PAPI (FEAT. LAZE G) PN80NQ DIAMOND LEX, EDWARDO GONZALES Your Shares 100 % Tota…" at bounding box center [679, 286] width 829 height 43
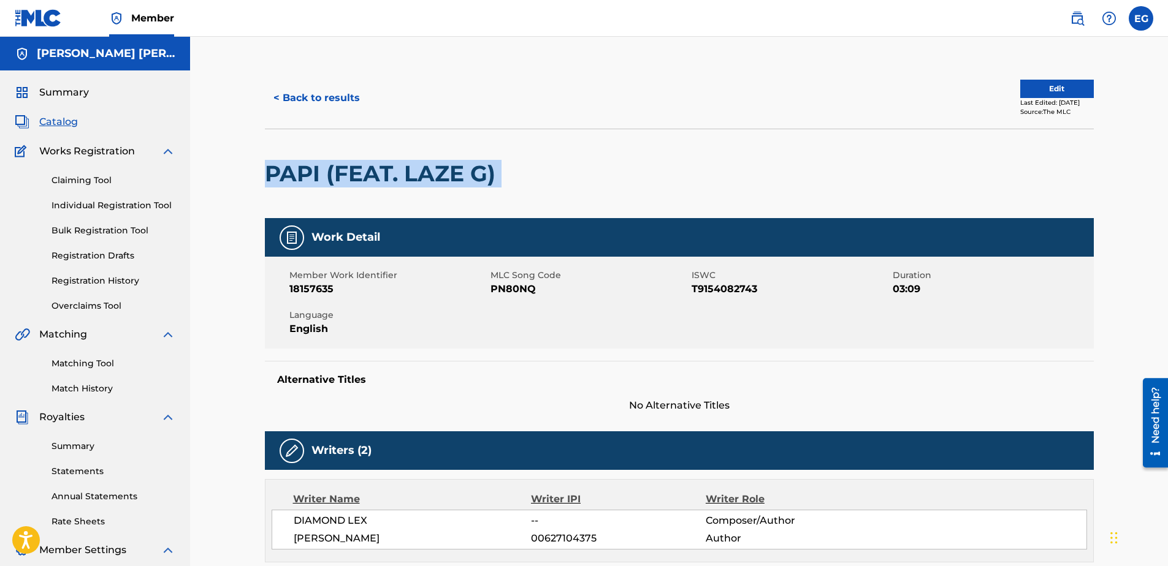
drag, startPoint x: 257, startPoint y: 170, endPoint x: 549, endPoint y: 161, distance: 291.9
click at [549, 161] on div "< Back to results Edit Last Edited: June 19, 2025 Source: The MLC PAPI (FEAT. L…" at bounding box center [679, 466] width 858 height 799
copy div "PAPI (FEAT. LAZE G)"
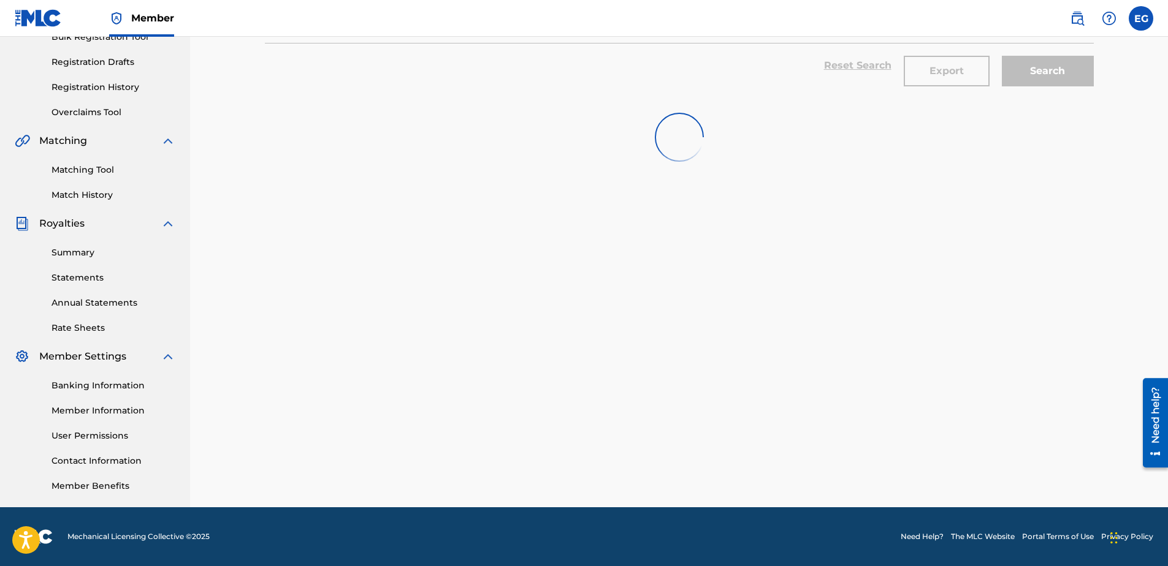
scroll to position [1166, 0]
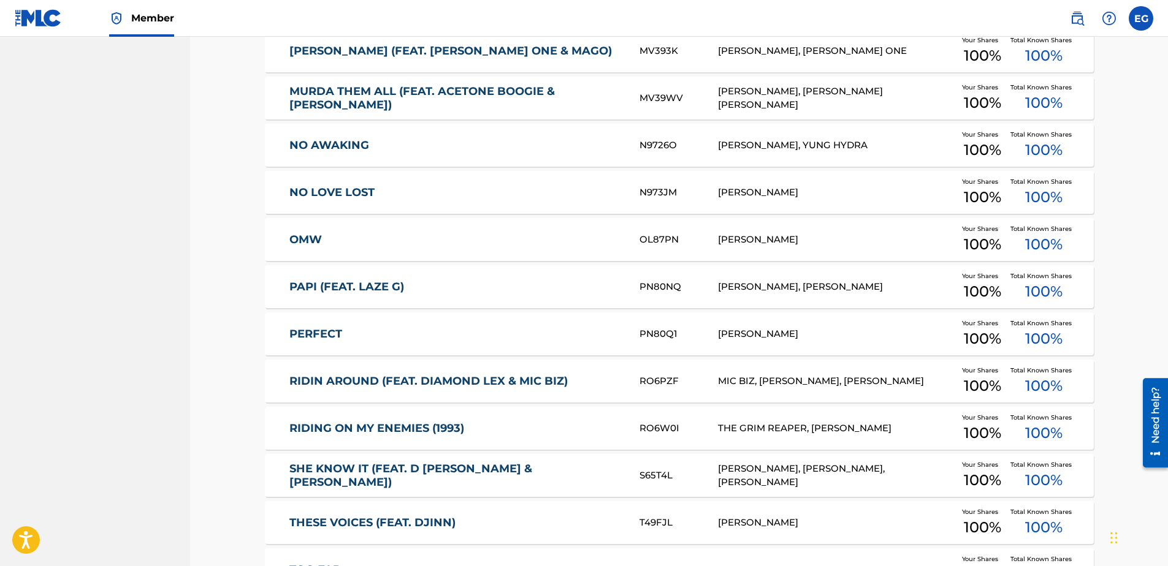
click at [324, 332] on link "PERFECT" at bounding box center [455, 334] width 333 height 14
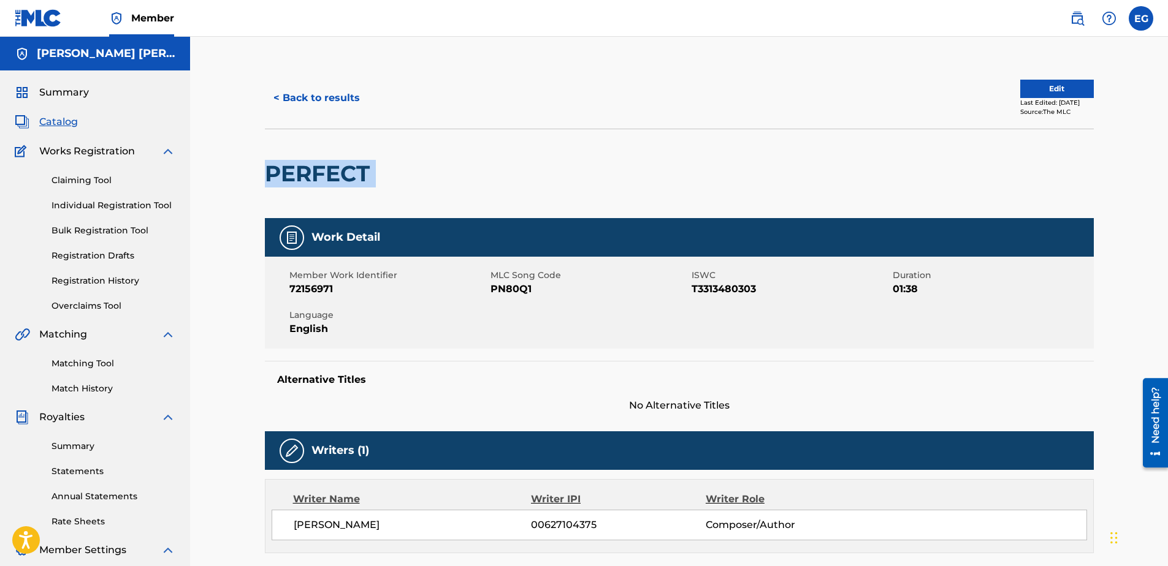
drag, startPoint x: 248, startPoint y: 180, endPoint x: 400, endPoint y: 173, distance: 152.8
click at [400, 173] on div "< Back to results Edit Last Edited: June 18, 2025 Source: The MLC PERFECT Work …" at bounding box center [679, 447] width 978 height 821
copy div "PERFECT"
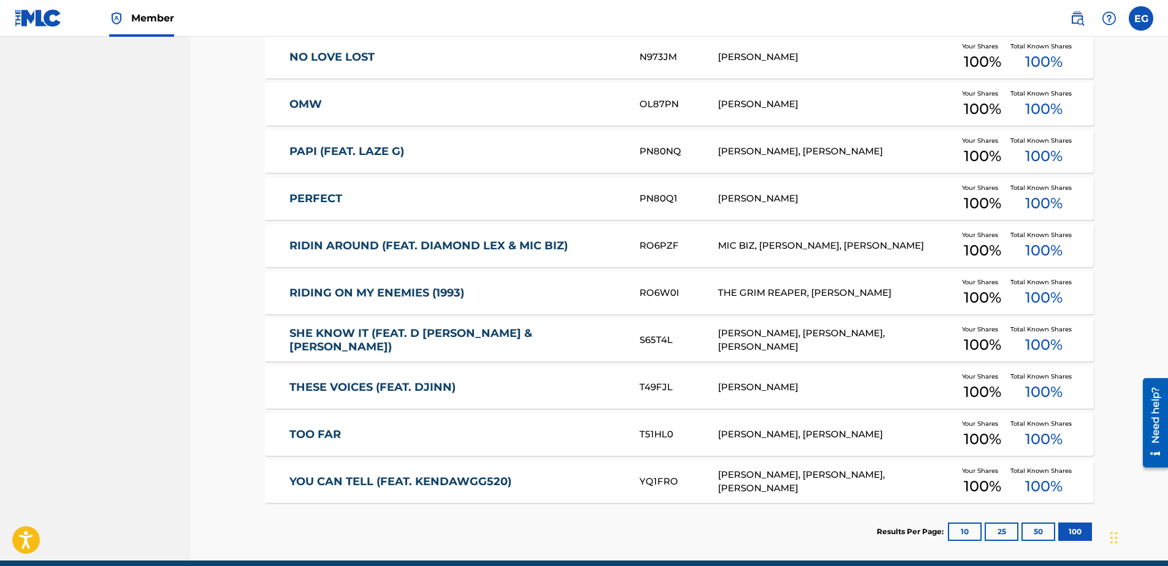
scroll to position [1350, 0]
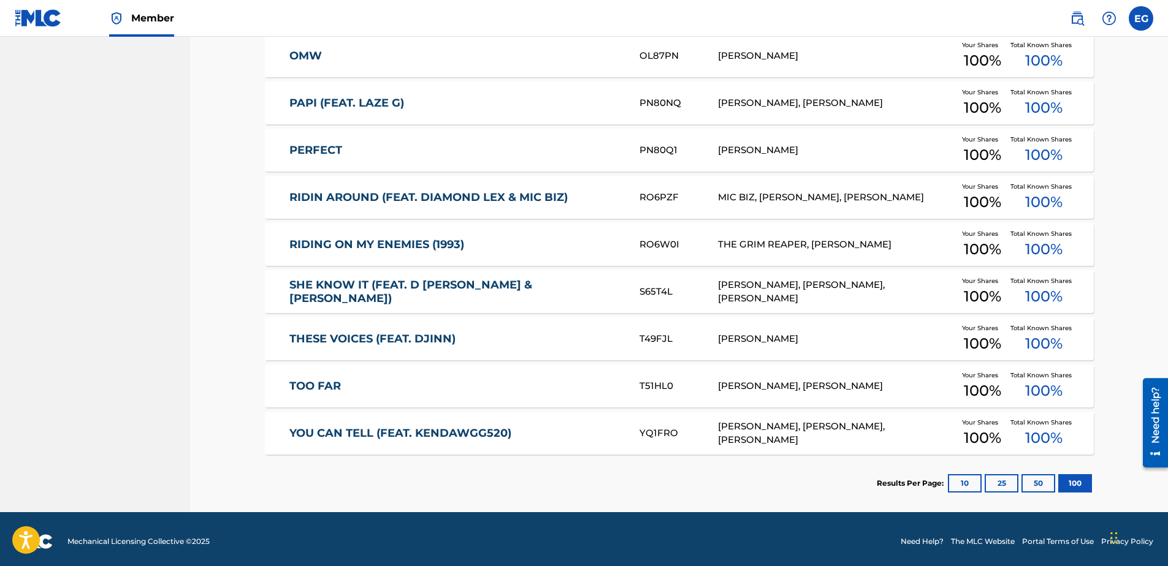
click at [338, 197] on link "RIDIN AROUND (FEAT. DIAMOND LEX & MIC BIZ)" at bounding box center [455, 198] width 333 height 14
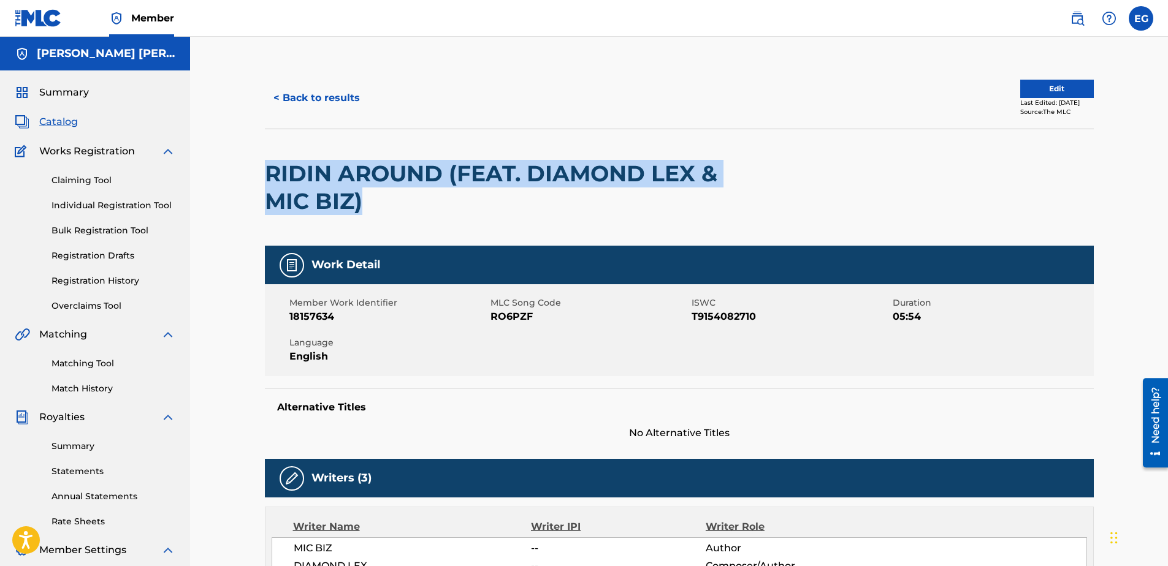
drag, startPoint x: 255, startPoint y: 168, endPoint x: 568, endPoint y: 204, distance: 314.6
click at [568, 204] on div "< Back to results Edit Last Edited: June 19, 2025 Source: The MLC RIDIN AROUND …" at bounding box center [679, 496] width 858 height 859
copy h2 "RIDIN AROUND (FEAT. DIAMOND LEX & MIC BIZ)"
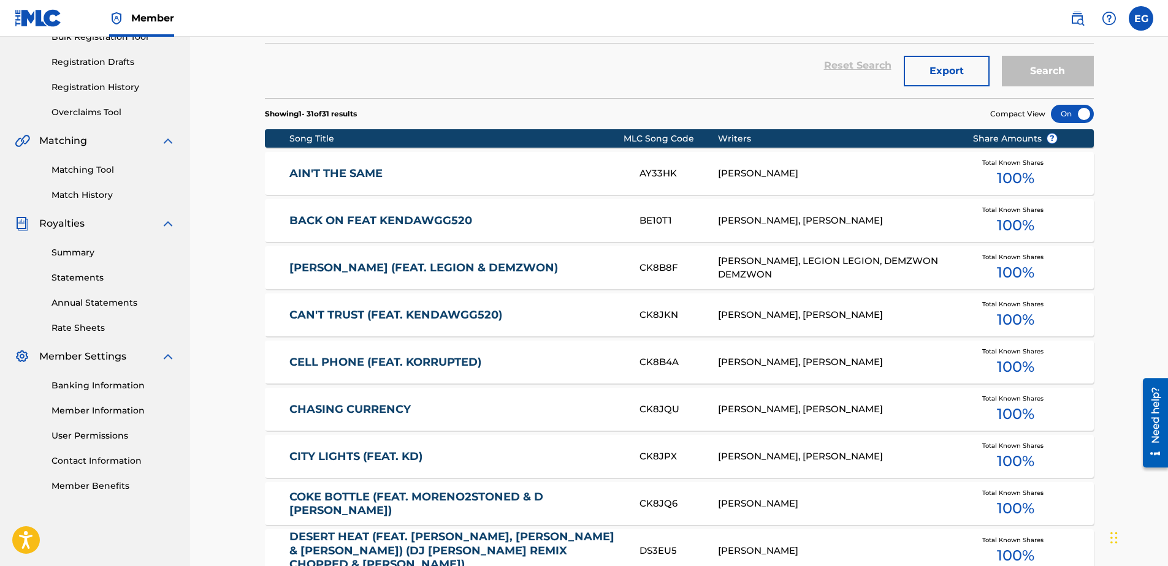
scroll to position [1323, 0]
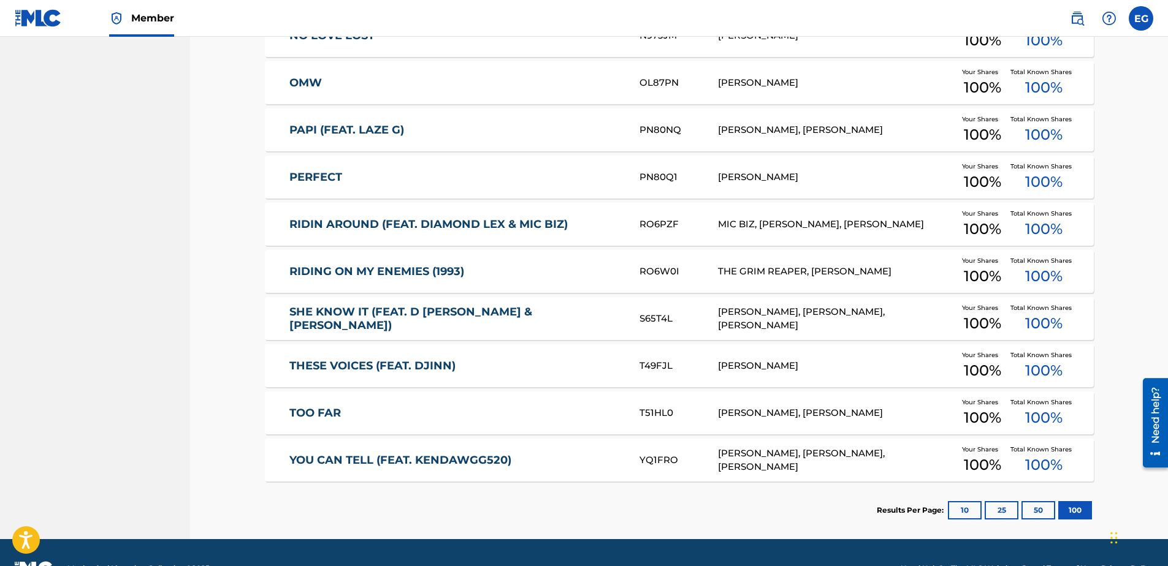
click at [322, 268] on link "RIDING ON MY ENEMIES (1993)" at bounding box center [455, 272] width 333 height 14
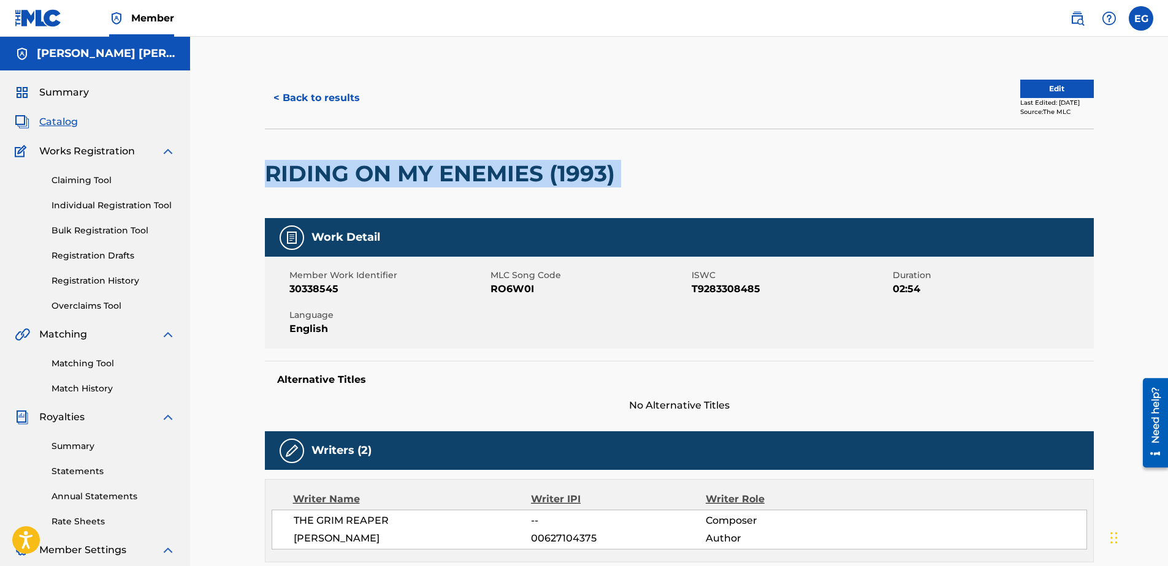
drag, startPoint x: 261, startPoint y: 171, endPoint x: 687, endPoint y: 172, distance: 426.0
click at [687, 172] on div "< Back to results Edit Last Edited: June 19, 2025 Source: The MLC RIDING ON MY …" at bounding box center [679, 466] width 858 height 799
copy div "RIDING ON MY ENEMIES (1993)"
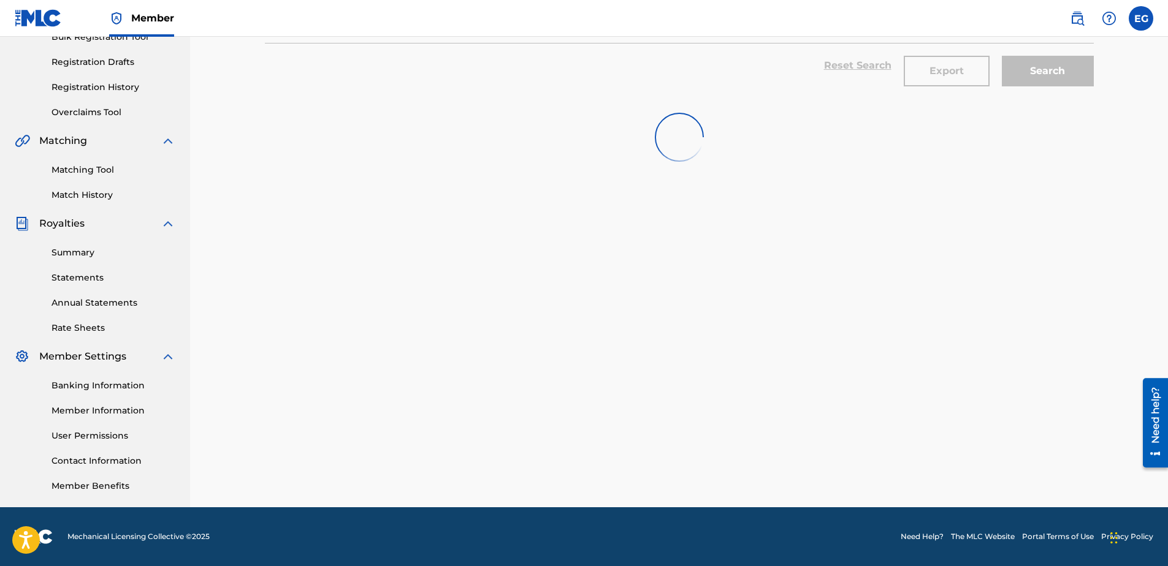
scroll to position [1323, 0]
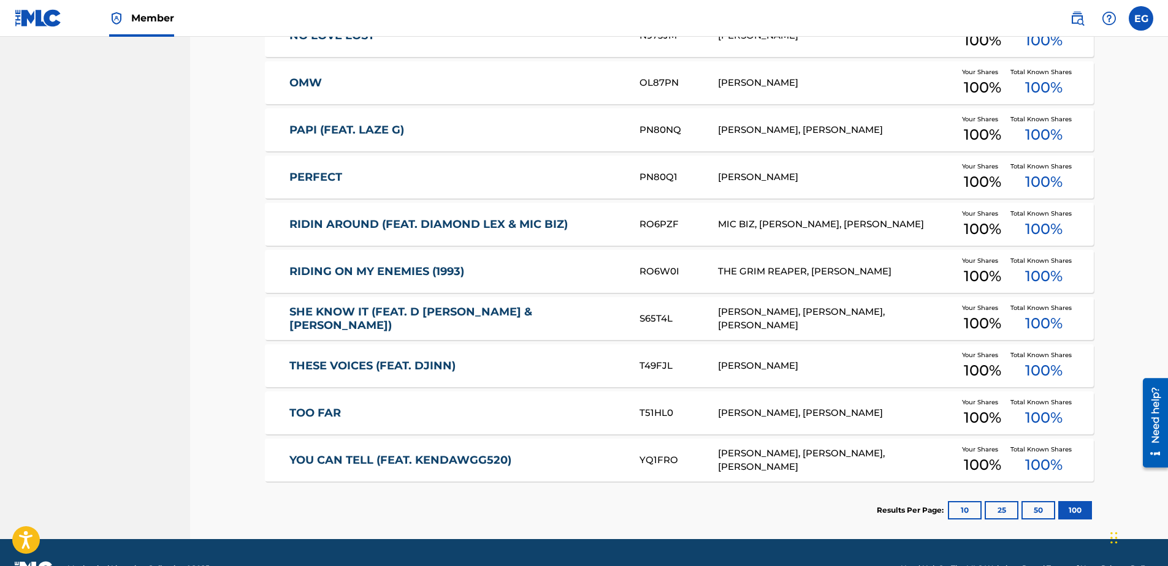
click at [308, 316] on link "SHE KNOW IT (FEAT. D [PERSON_NAME] & [PERSON_NAME])" at bounding box center [455, 319] width 333 height 28
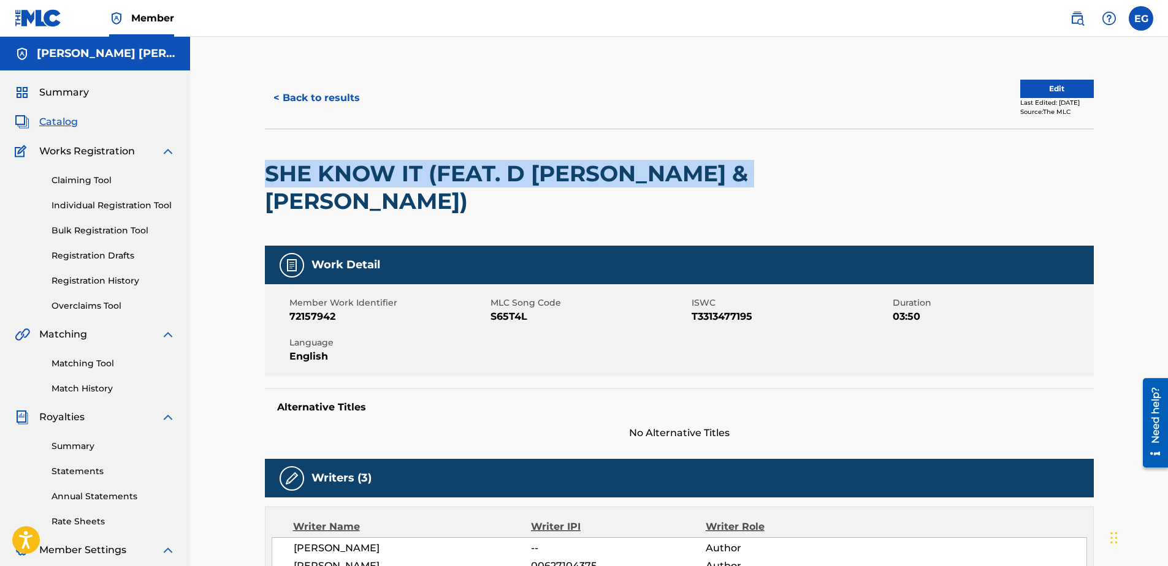
drag, startPoint x: 260, startPoint y: 169, endPoint x: 561, endPoint y: 200, distance: 303.3
click at [561, 200] on div "< Back to results Edit Last Edited: June 19, 2025 Source: The MLC SHE KNOW IT (…" at bounding box center [679, 496] width 858 height 859
copy h2 "SHE KNOW IT (FEAT. D [PERSON_NAME] & [PERSON_NAME])"
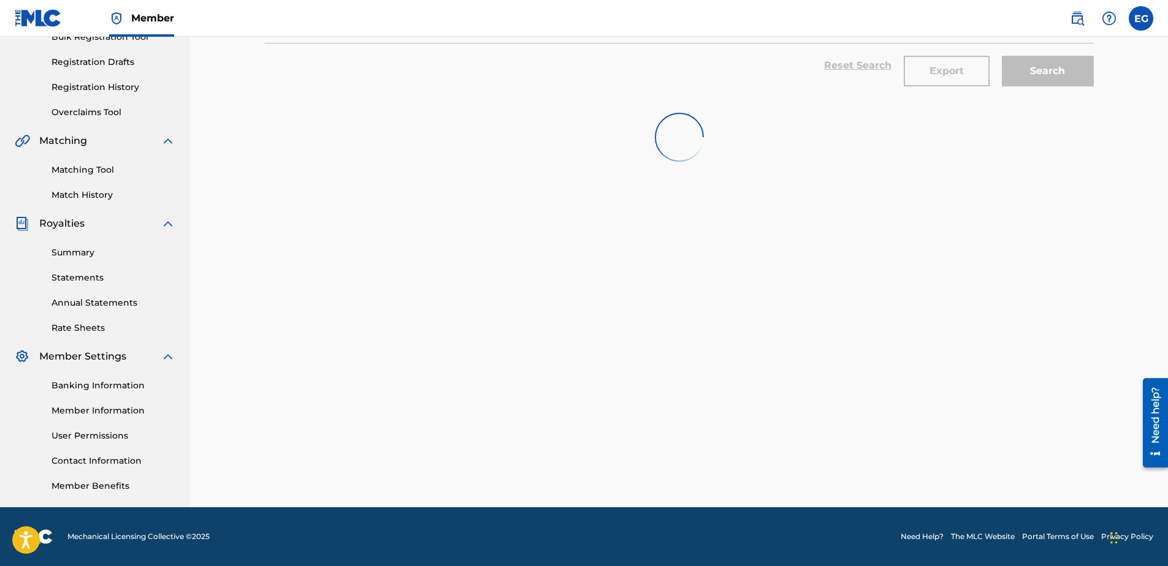
scroll to position [1323, 0]
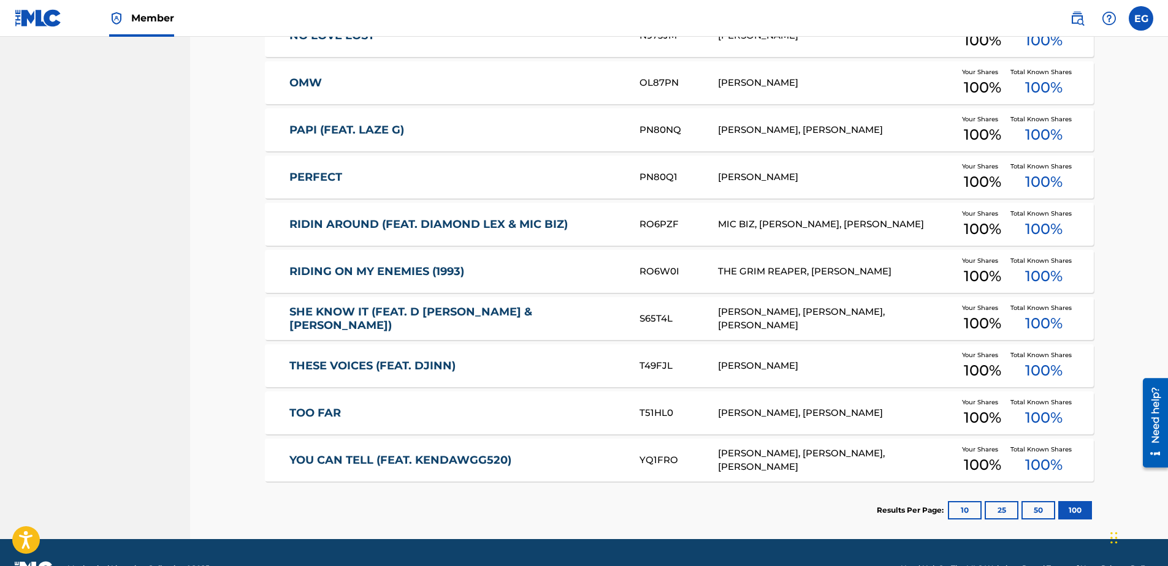
click at [413, 366] on link "THESE VOICES (FEAT. DJINN)" at bounding box center [455, 366] width 333 height 14
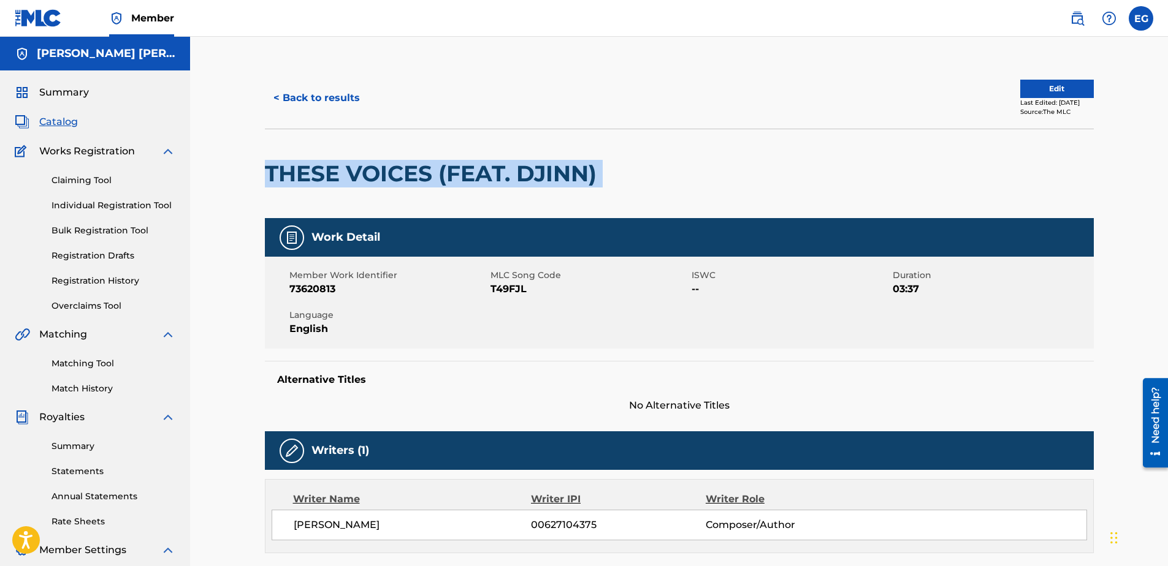
drag, startPoint x: 257, startPoint y: 179, endPoint x: 670, endPoint y: 178, distance: 413.2
click at [670, 178] on div "< Back to results Edit Last Edited: June 12, 2025 Source: The MLC THESE VOICES …" at bounding box center [679, 462] width 858 height 790
copy div "THESE VOICES (FEAT. DJINN)"
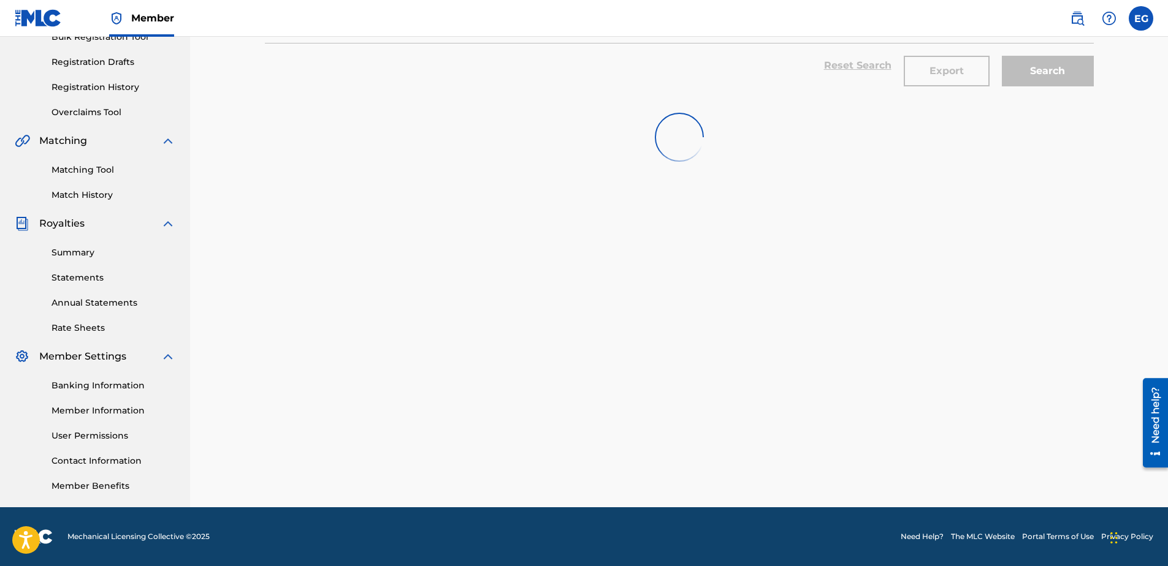
scroll to position [1323, 0]
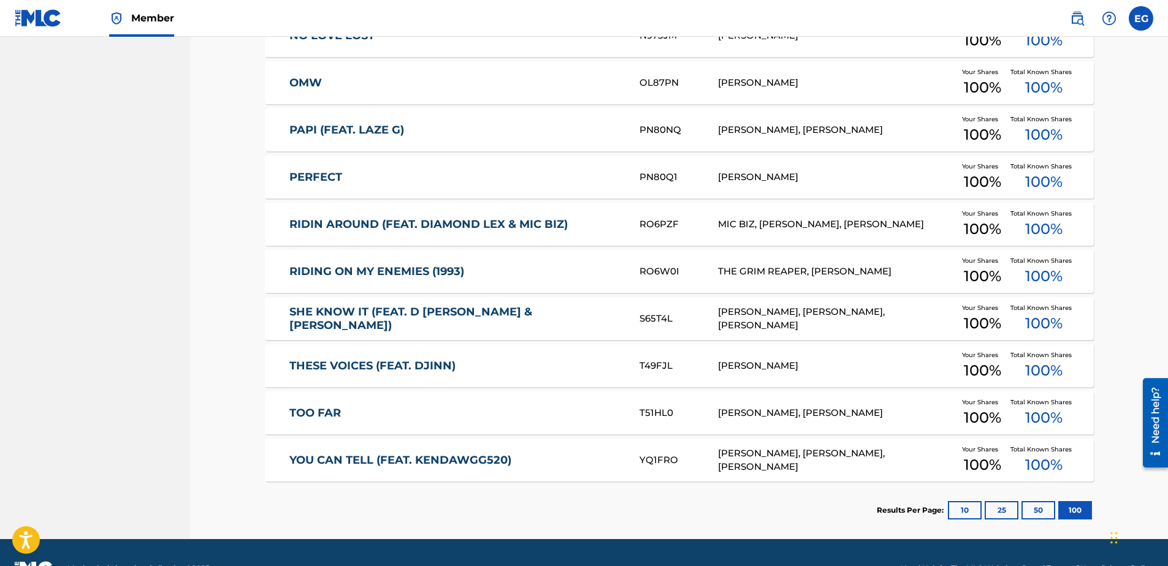
click at [297, 410] on link "TOO FAR" at bounding box center [455, 413] width 333 height 14
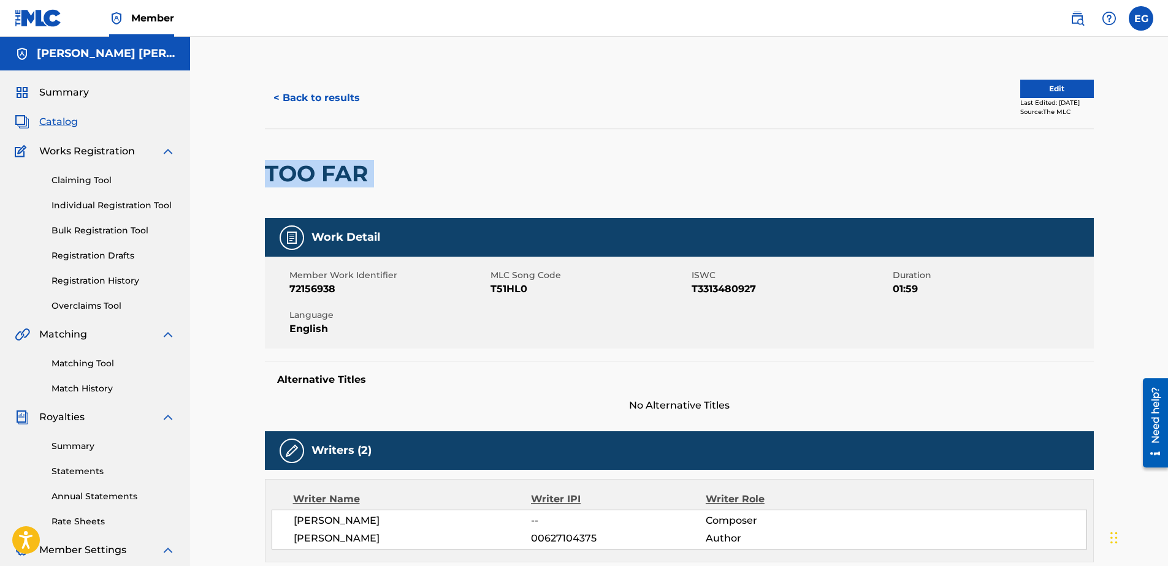
drag, startPoint x: 261, startPoint y: 177, endPoint x: 549, endPoint y: 167, distance: 288.9
click at [549, 167] on div "< Back to results Edit Last Edited: June 20, 2025 Source: The MLC TOO FAR Work …" at bounding box center [679, 466] width 858 height 799
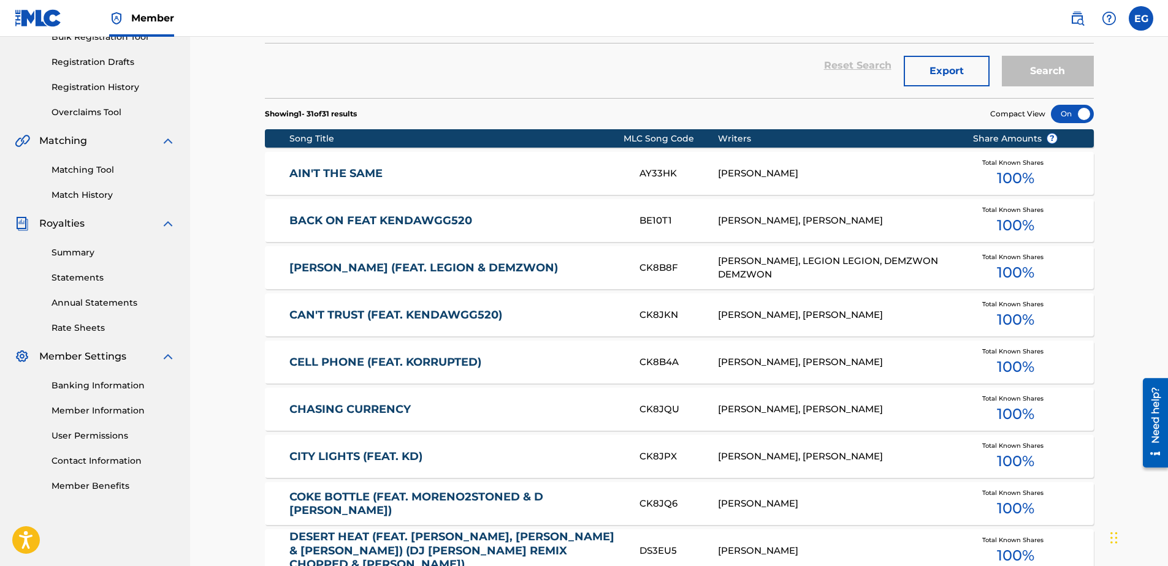
scroll to position [1323, 0]
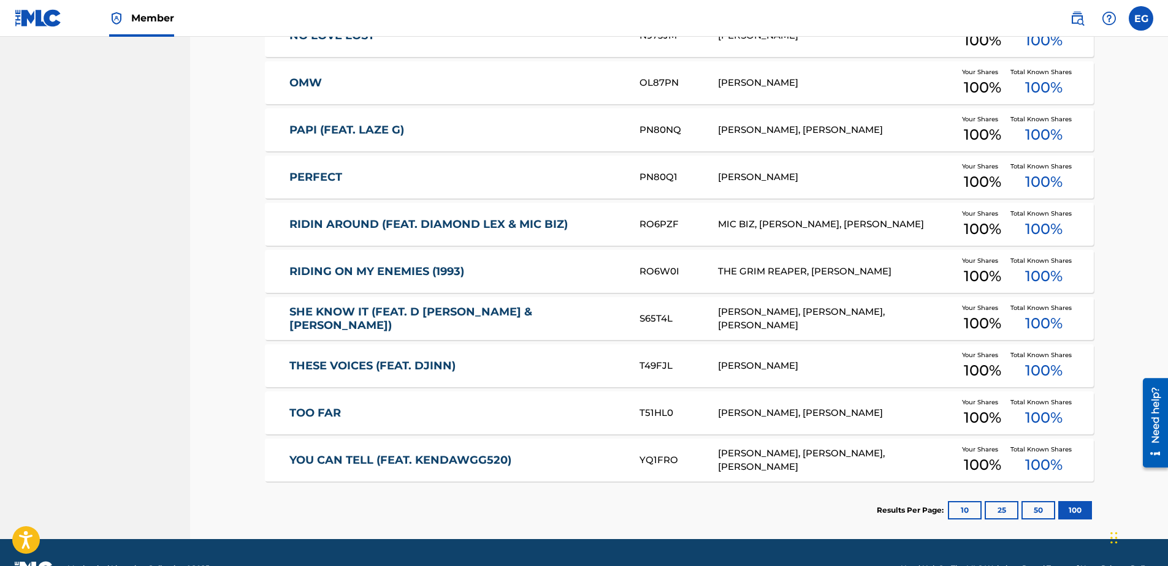
click at [374, 456] on link "YOU CAN TELL (FEAT. KENDAWGG520)" at bounding box center [455, 461] width 333 height 14
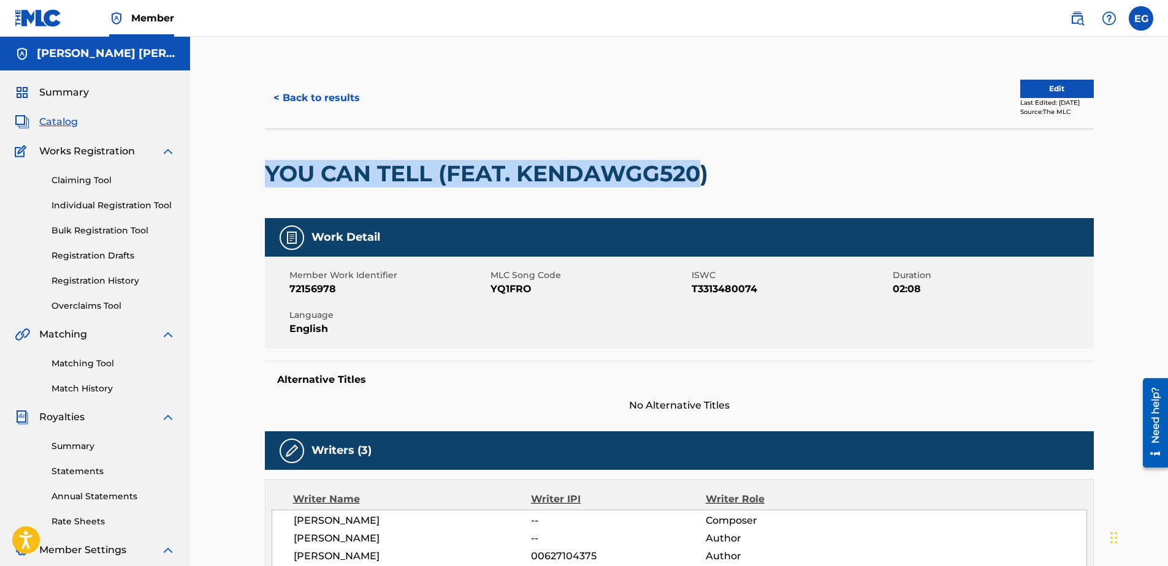
drag, startPoint x: 256, startPoint y: 179, endPoint x: 695, endPoint y: 174, distance: 439.5
click at [695, 174] on div "< Back to results Edit Last Edited: June 19, 2025 Source: The MLC YOU CAN TELL …" at bounding box center [679, 483] width 858 height 832
drag, startPoint x: 695, startPoint y: 174, endPoint x: 206, endPoint y: 170, distance: 489.2
click at [206, 170] on div "< Back to results Edit Last Edited: June 19, 2025 Source: The MLC YOU CAN TELL …" at bounding box center [679, 468] width 978 height 862
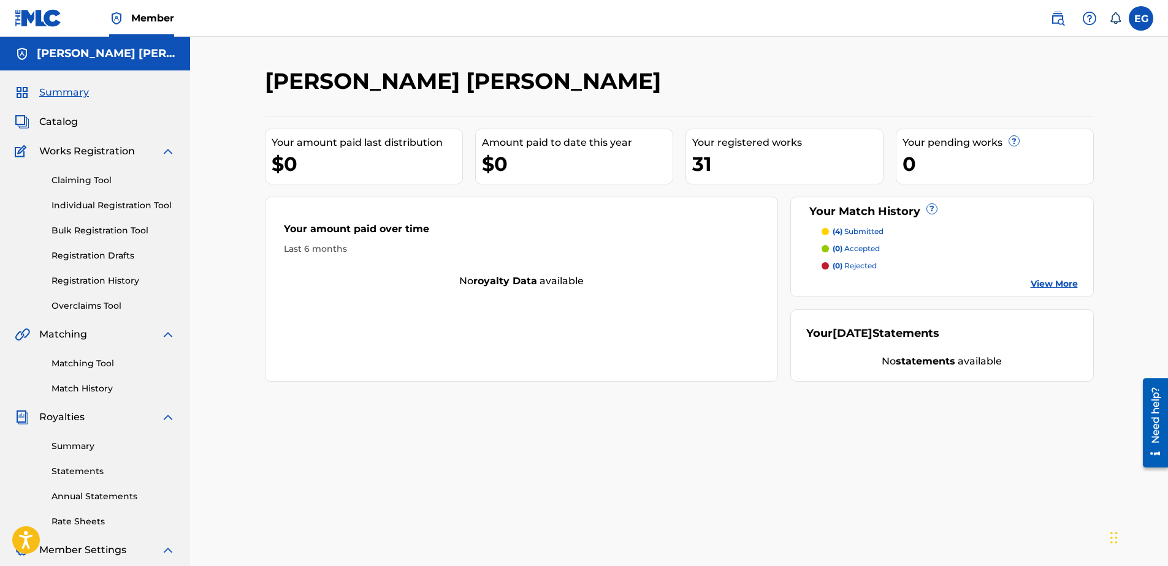
click at [58, 122] on span "Catalog" at bounding box center [58, 122] width 39 height 15
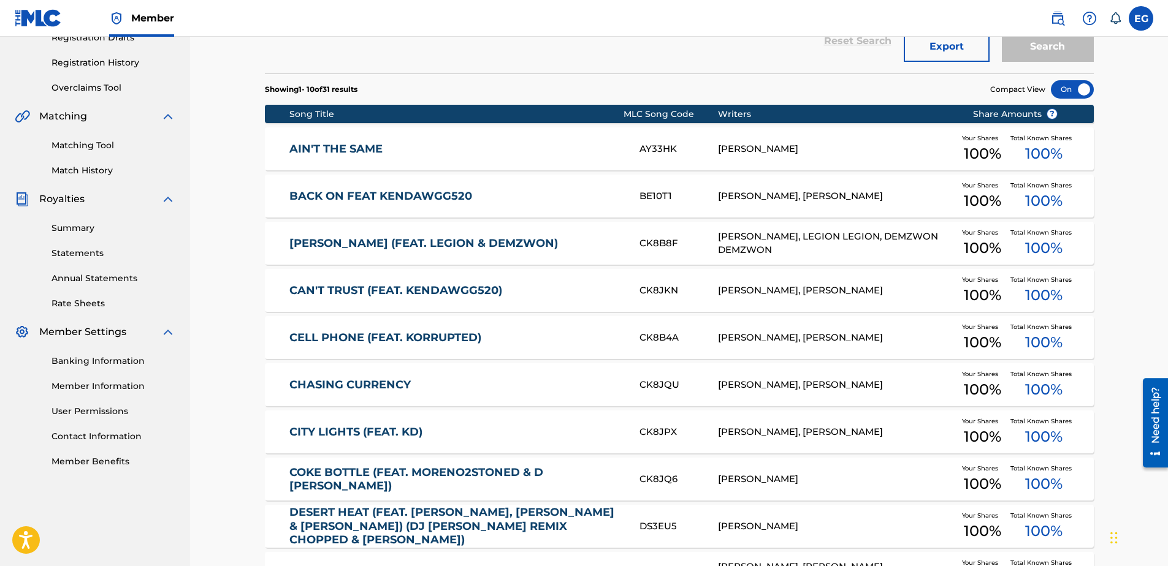
scroll to position [245, 0]
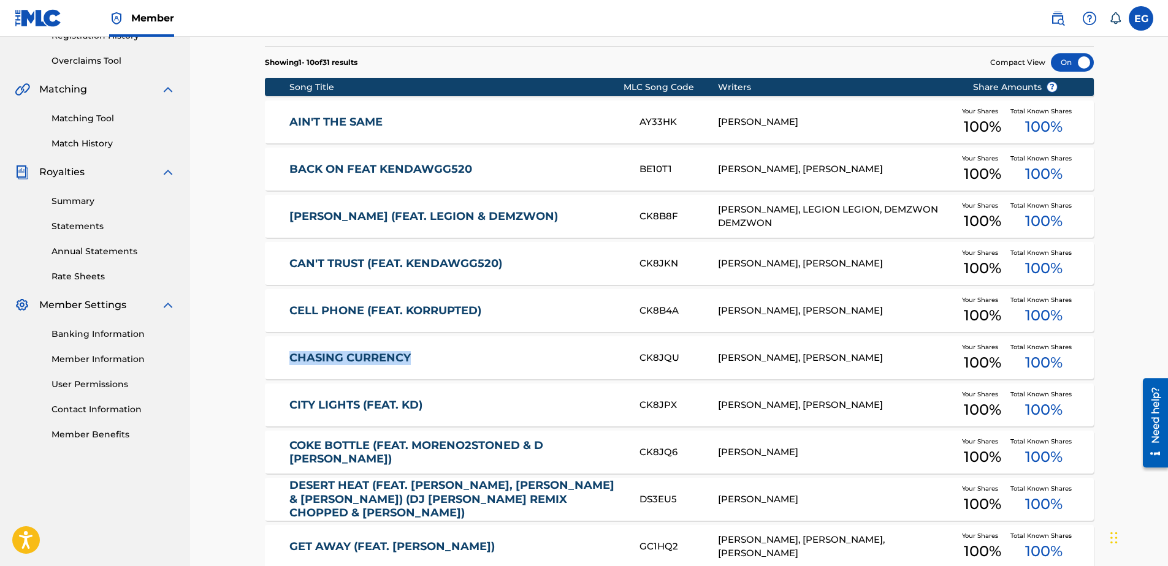
drag, startPoint x: 278, startPoint y: 363, endPoint x: 428, endPoint y: 359, distance: 150.2
click at [428, 359] on div "CHASING CURRENCY CK8JQU EDWARDO GONZALES, LUCAS AAGAARD Your Shares 100 % Total…" at bounding box center [679, 358] width 829 height 43
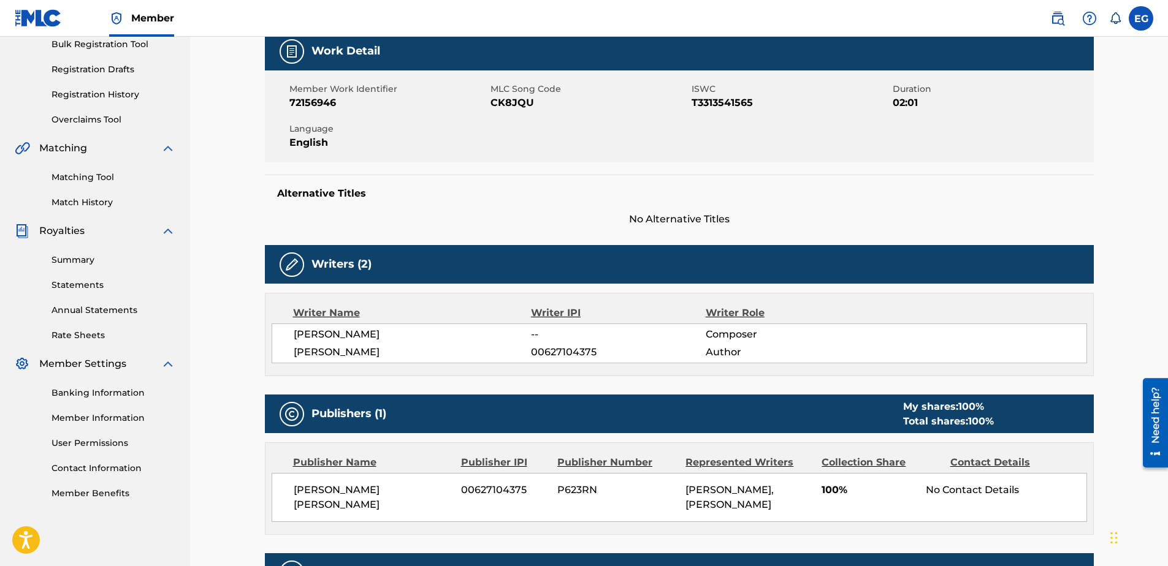
scroll to position [61, 0]
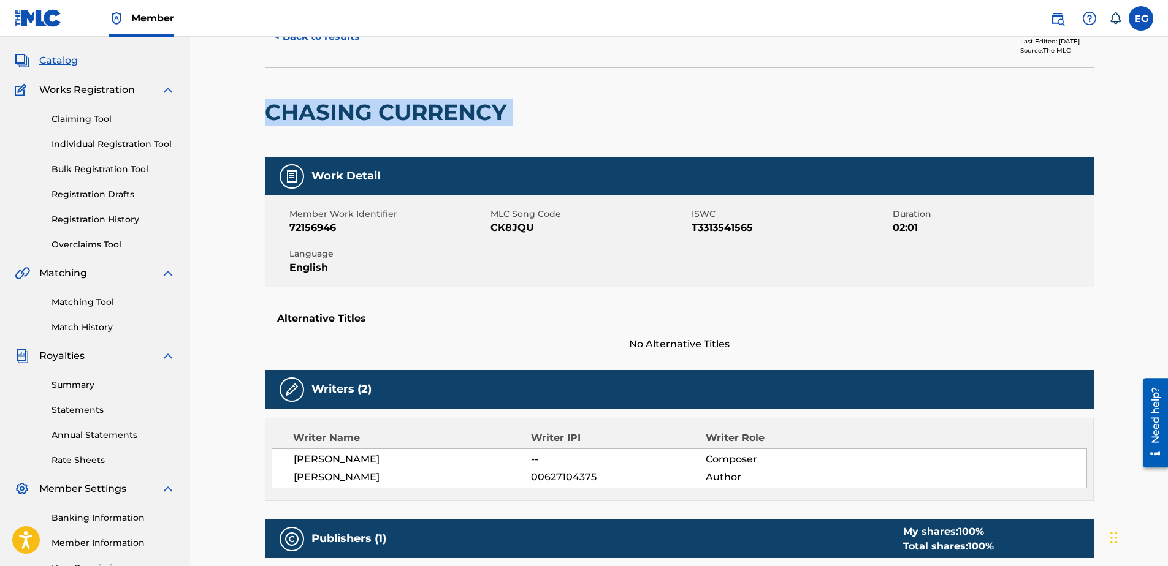
drag, startPoint x: 252, startPoint y: 116, endPoint x: 528, endPoint y: 113, distance: 276.5
click at [528, 113] on div "< Back to results Edit Last Edited: June 12, 2025 Source: The MLC CHASING CURRE…" at bounding box center [679, 405] width 858 height 799
copy div "CHASING CURRENCY"
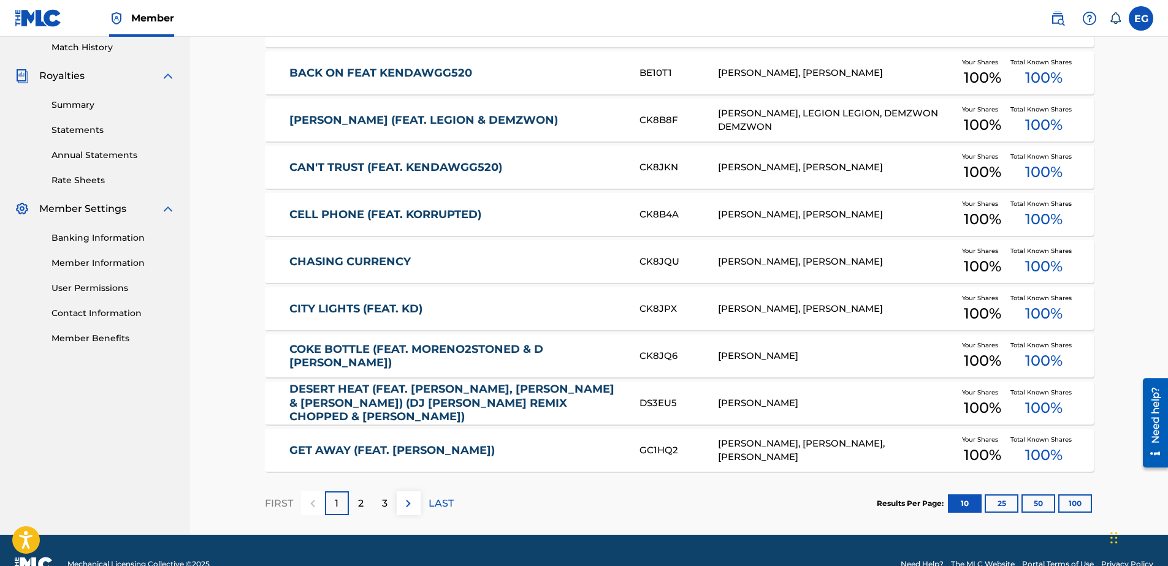
scroll to position [369, 0]
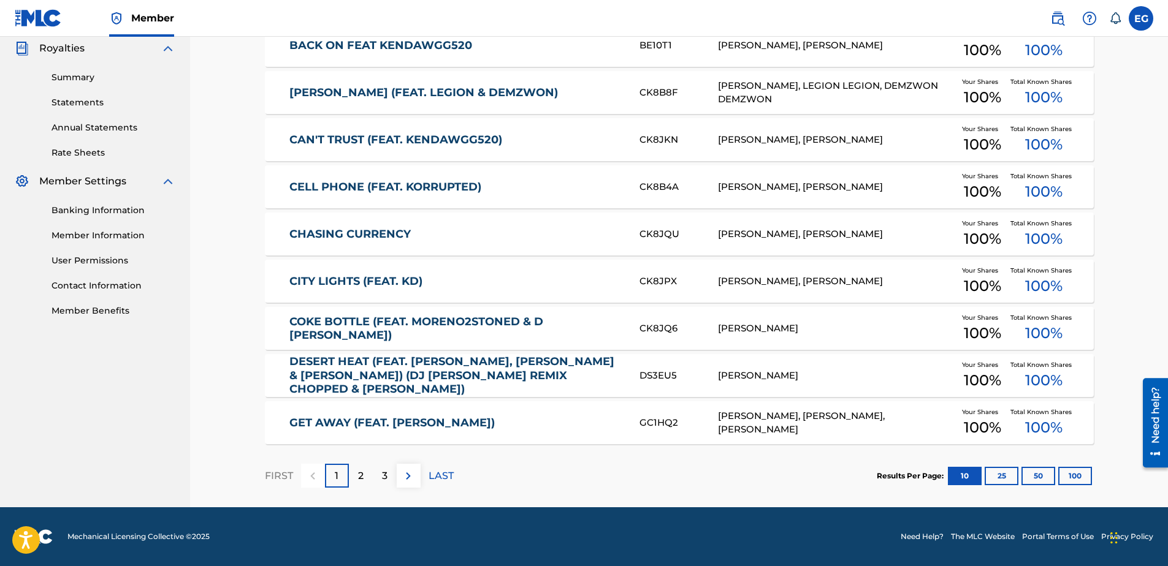
click at [364, 280] on link "CITY LIGHTS (FEAT. KD)" at bounding box center [455, 282] width 333 height 14
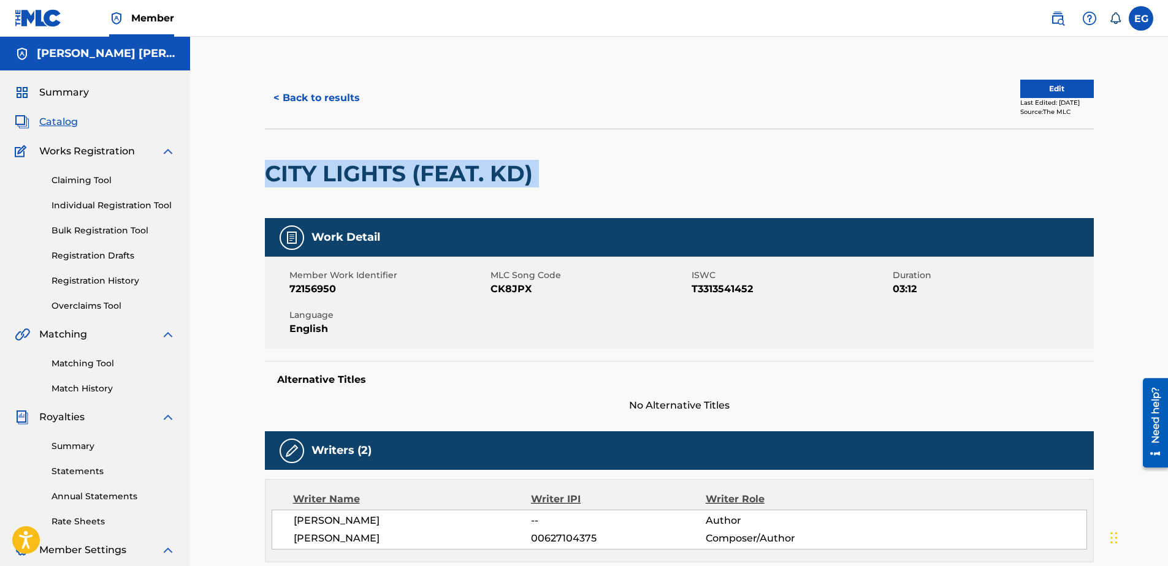
drag, startPoint x: 247, startPoint y: 175, endPoint x: 539, endPoint y: 176, distance: 291.8
click at [539, 176] on div "< Back to results Edit Last Edited: June 12, 2025 Source: The MLC CITY LIGHTS (…" at bounding box center [679, 452] width 978 height 830
copy div "CITY LIGHTS (FEAT. KD)"
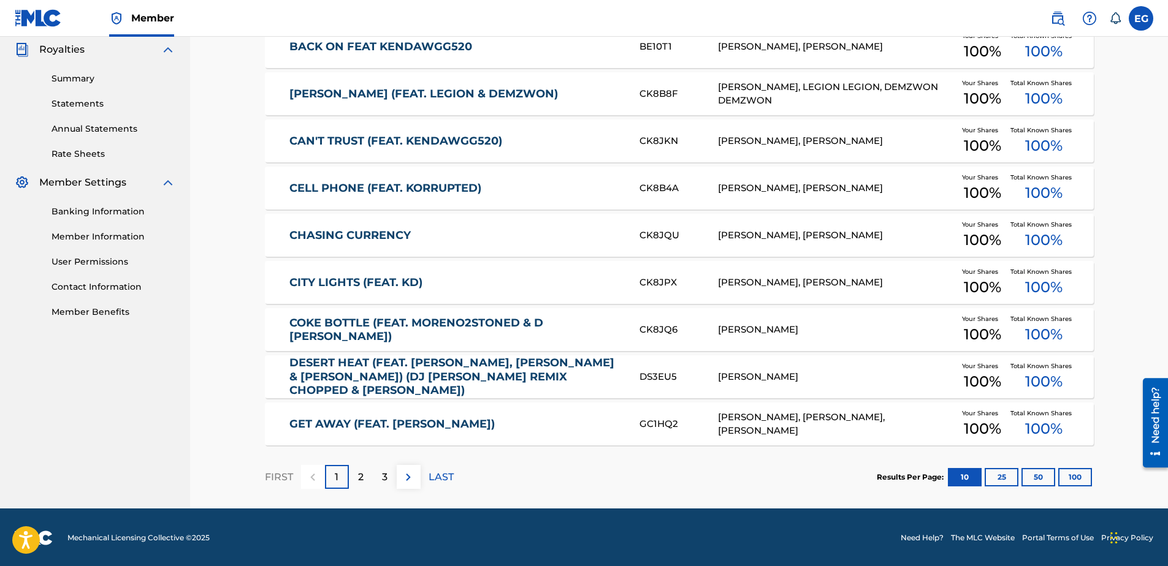
scroll to position [369, 0]
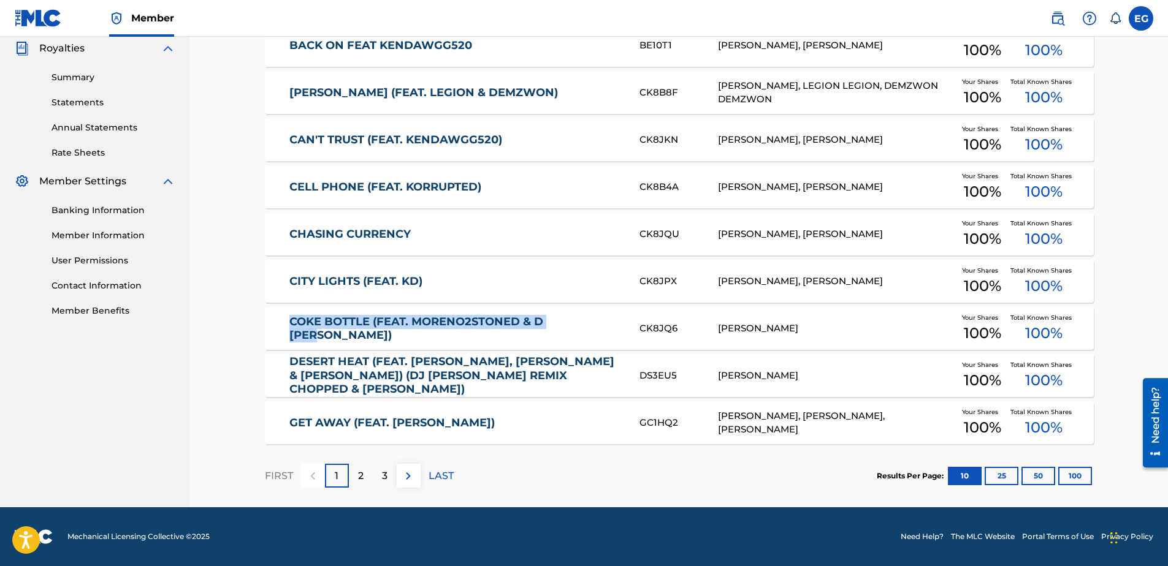
drag, startPoint x: 284, startPoint y: 330, endPoint x: 583, endPoint y: 330, distance: 299.1
click at [583, 330] on div "COKE BOTTLE (FEAT. MORENO2STONED & D RON) CK8JQ6 EDWARDO GONZALES Your Shares 1…" at bounding box center [679, 328] width 829 height 43
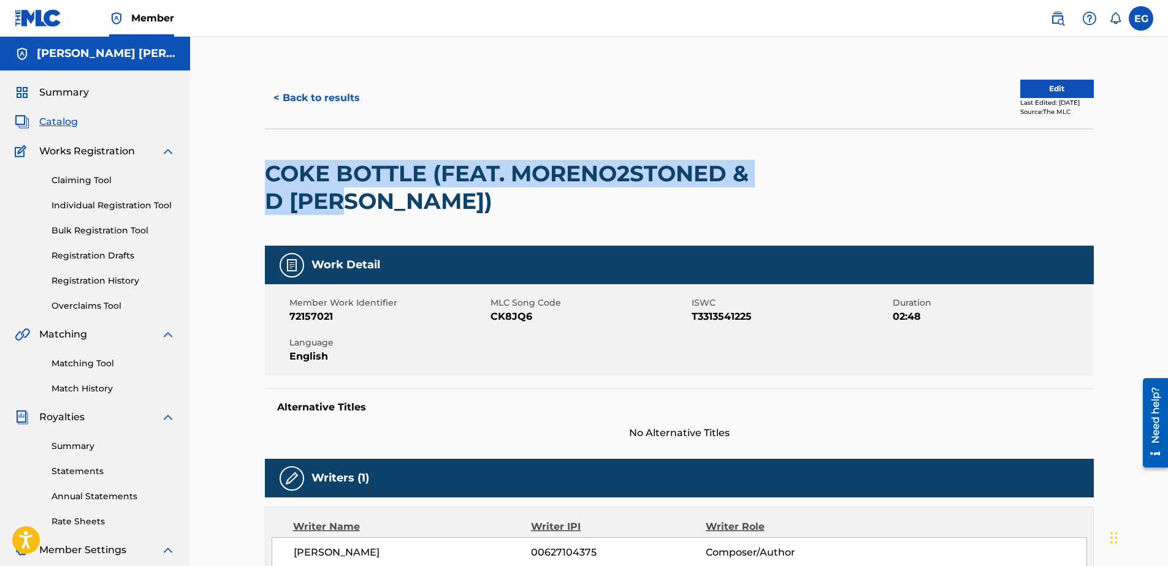
drag, startPoint x: 258, startPoint y: 177, endPoint x: 621, endPoint y: 213, distance: 364.7
click at [621, 213] on div "< Back to results Edit Last Edited: June 11, 2025 Source: The MLC COKE BOTTLE (…" at bounding box center [679, 476] width 858 height 818
copy h2 "COKE BOTTLE (FEAT. MORENO2STONED & D RON)"
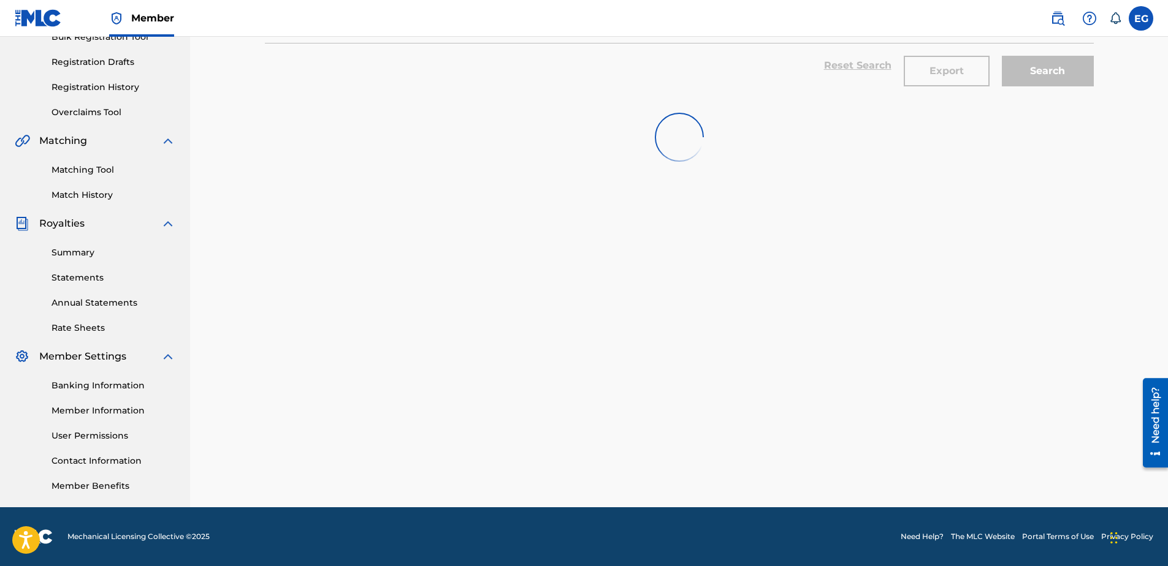
scroll to position [337, 0]
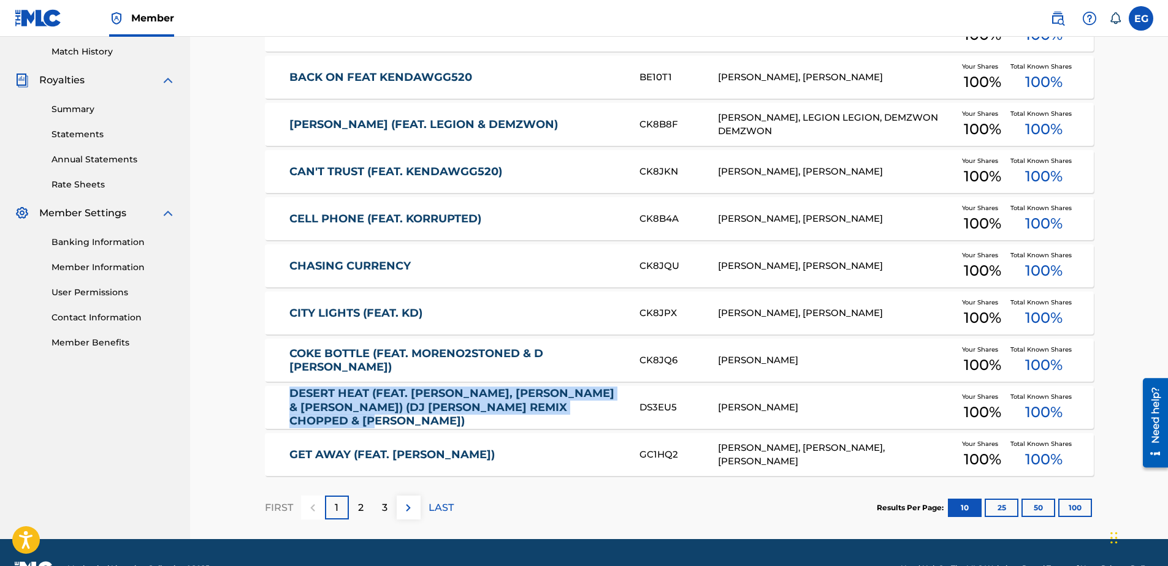
drag, startPoint x: 278, startPoint y: 397, endPoint x: 376, endPoint y: 419, distance: 99.9
click at [376, 419] on div "DESERT HEAT (FEAT. BENNY HANNA YABEEZY, IAM GILGAMESH & KARNAGE) (DJ SYMPTOM RE…" at bounding box center [679, 407] width 829 height 43
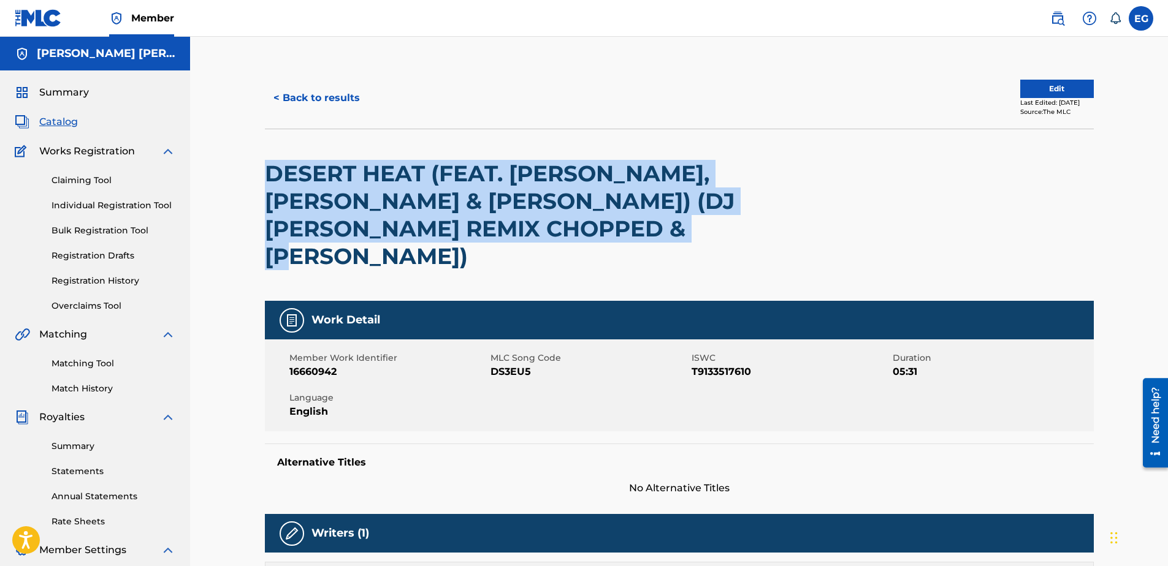
drag, startPoint x: 256, startPoint y: 166, endPoint x: 513, endPoint y: 271, distance: 277.4
click at [513, 271] on div "< Back to results Edit Last Edited: June 11, 2025 Source: The MLC DESERT HEAT (…" at bounding box center [679, 503] width 858 height 873
copy h2 "DESERT HEAT (FEAT. BENNY HANNA YABEEZY, IAM GILGAMESH & KARNAGE) (DJ SYMPTOM RE…"
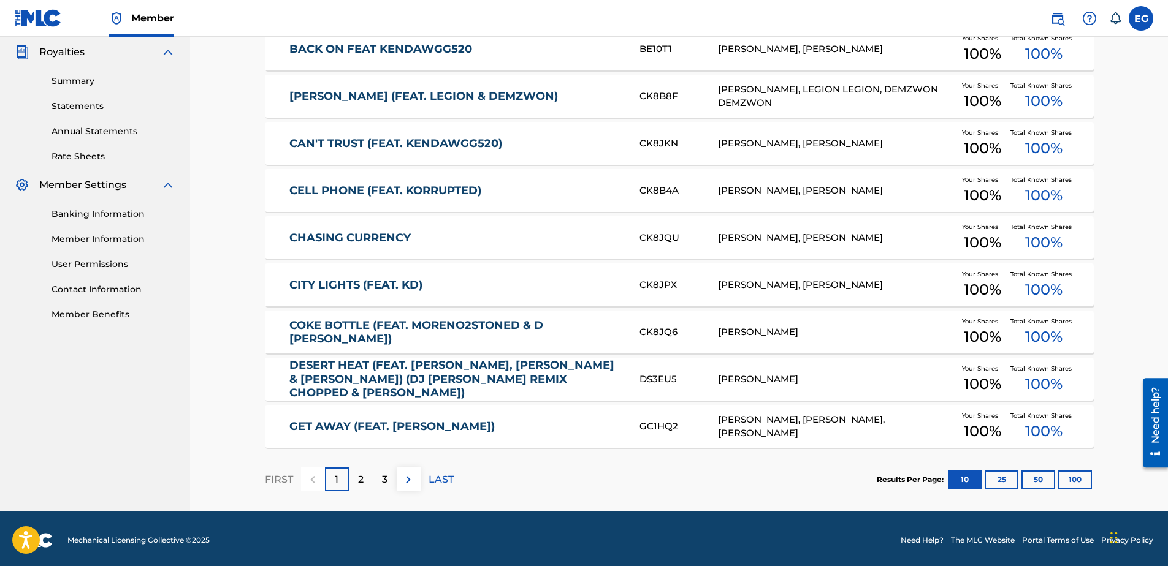
scroll to position [369, 0]
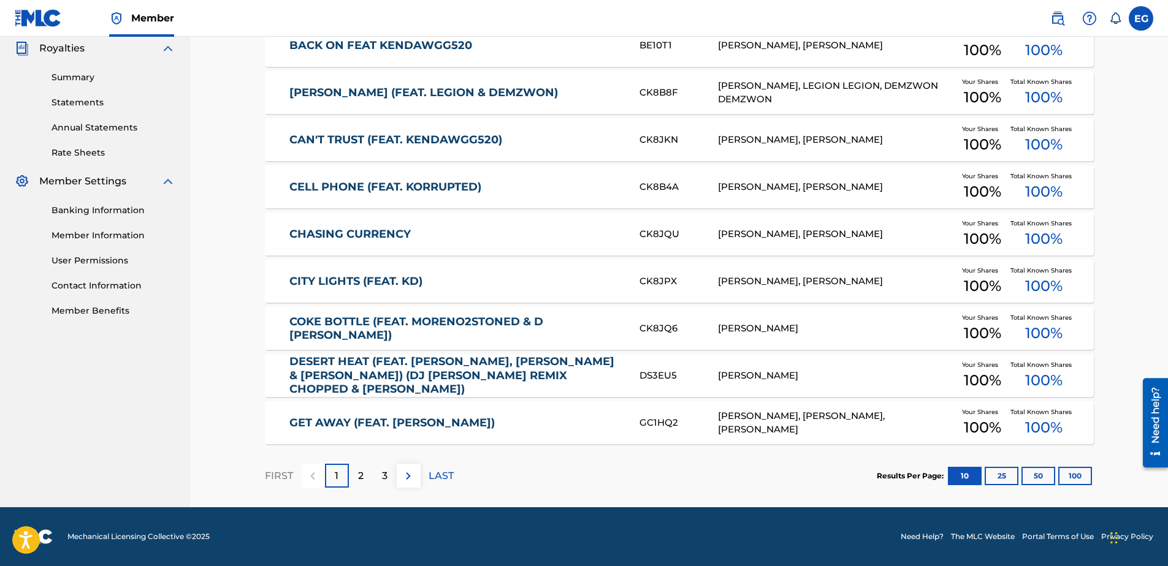
click at [297, 424] on link "GET AWAY (FEAT. SAM GUTTY)" at bounding box center [455, 423] width 333 height 14
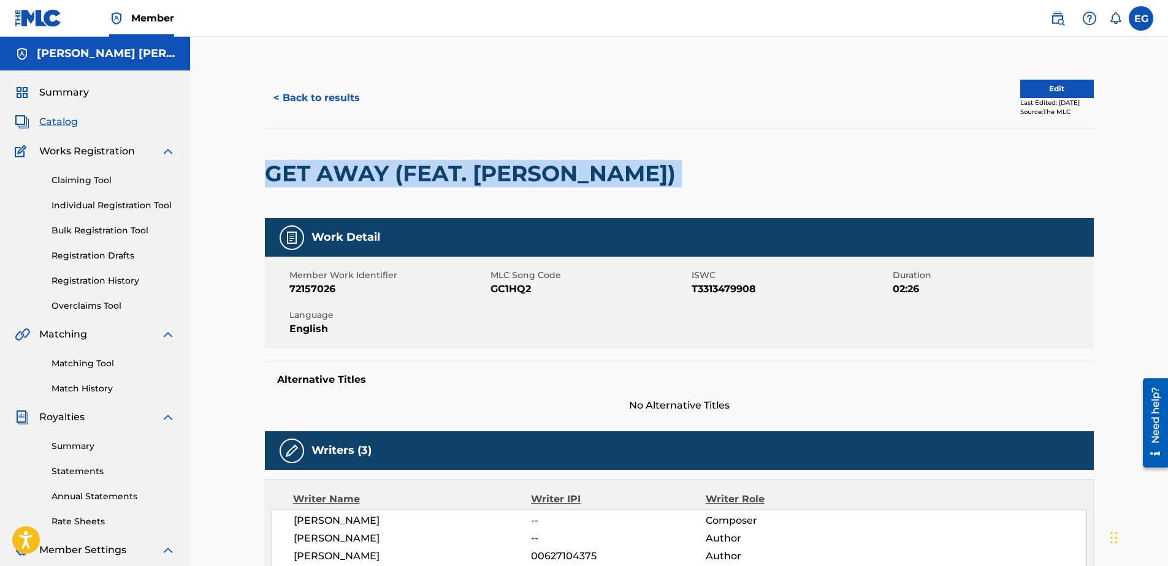
drag, startPoint x: 254, startPoint y: 177, endPoint x: 646, endPoint y: 172, distance: 391.7
click at [646, 172] on div "< Back to results Edit Last Edited: June 12, 2025 Source: The MLC GET AWAY (FEA…" at bounding box center [679, 483] width 858 height 832
copy div "GET AWAY (FEAT. SAM GUTTY)"
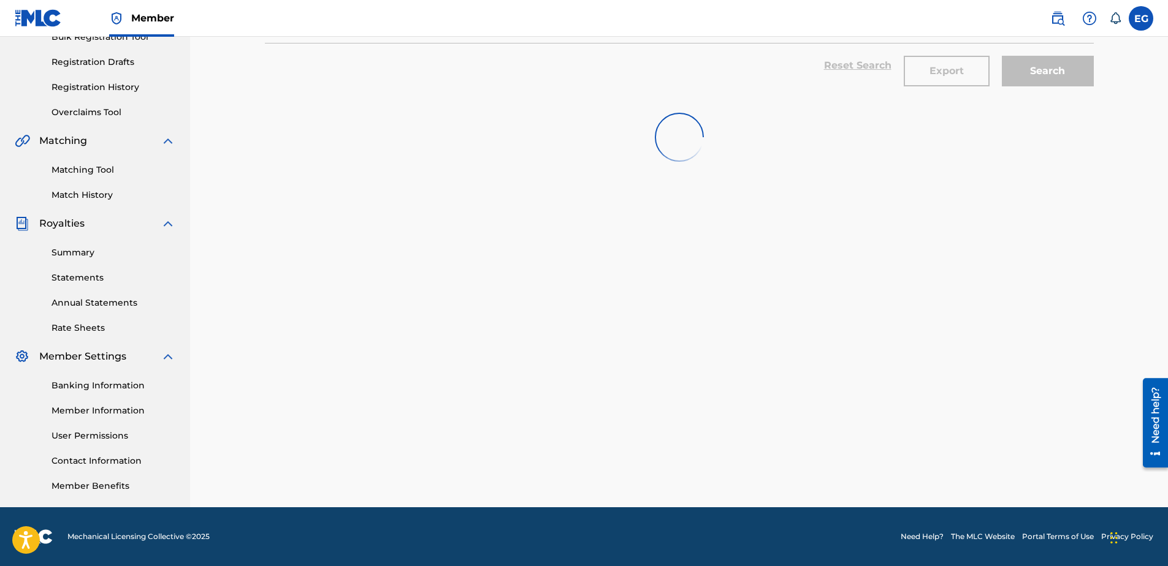
scroll to position [337, 0]
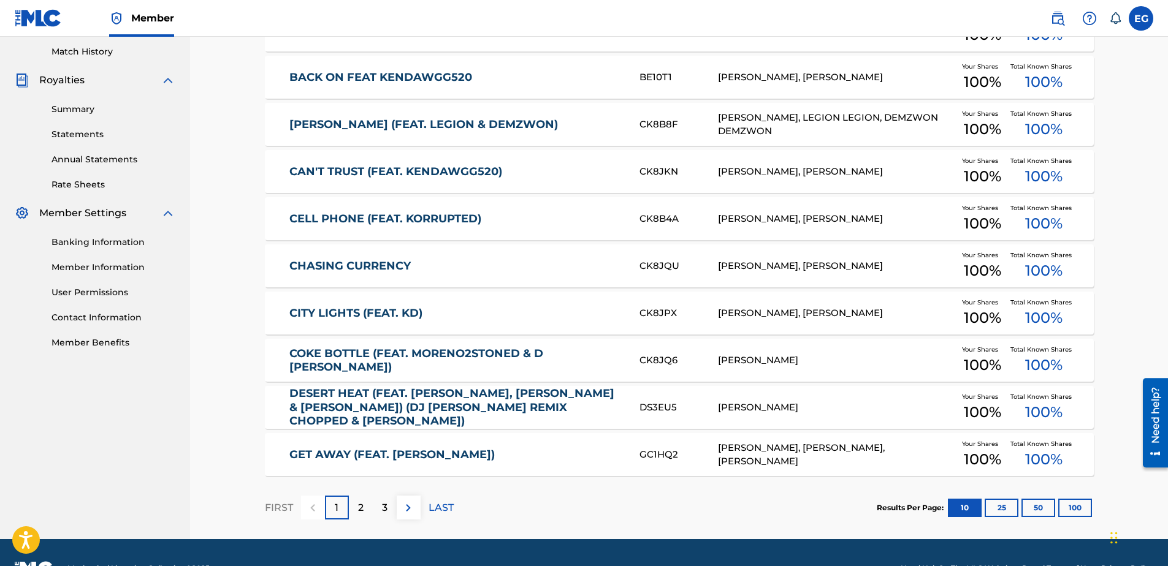
click at [354, 506] on div "2" at bounding box center [361, 508] width 24 height 24
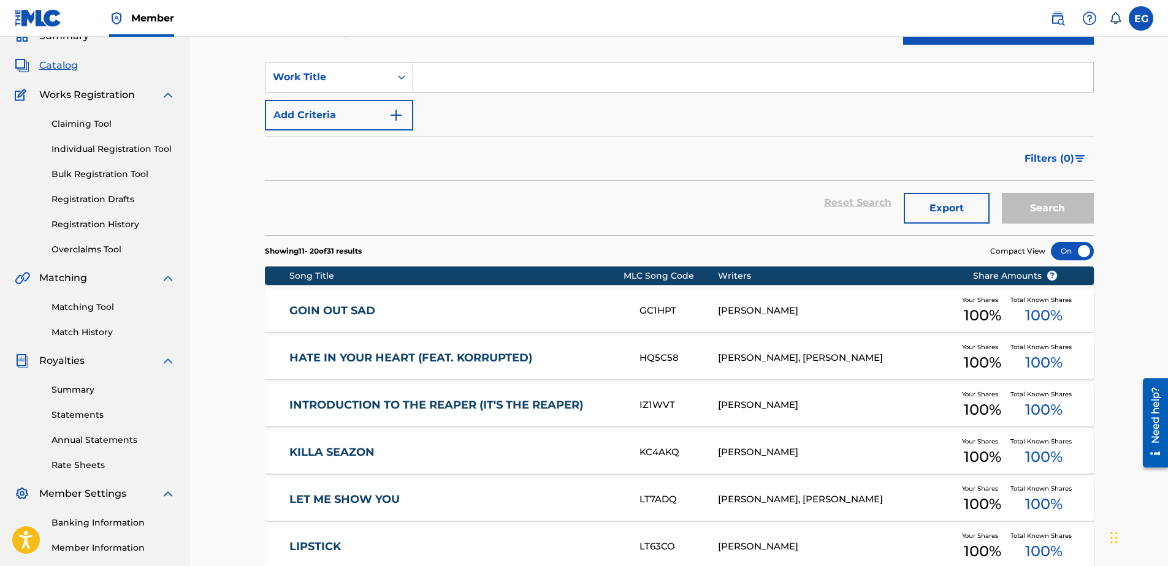
scroll to position [61, 0]
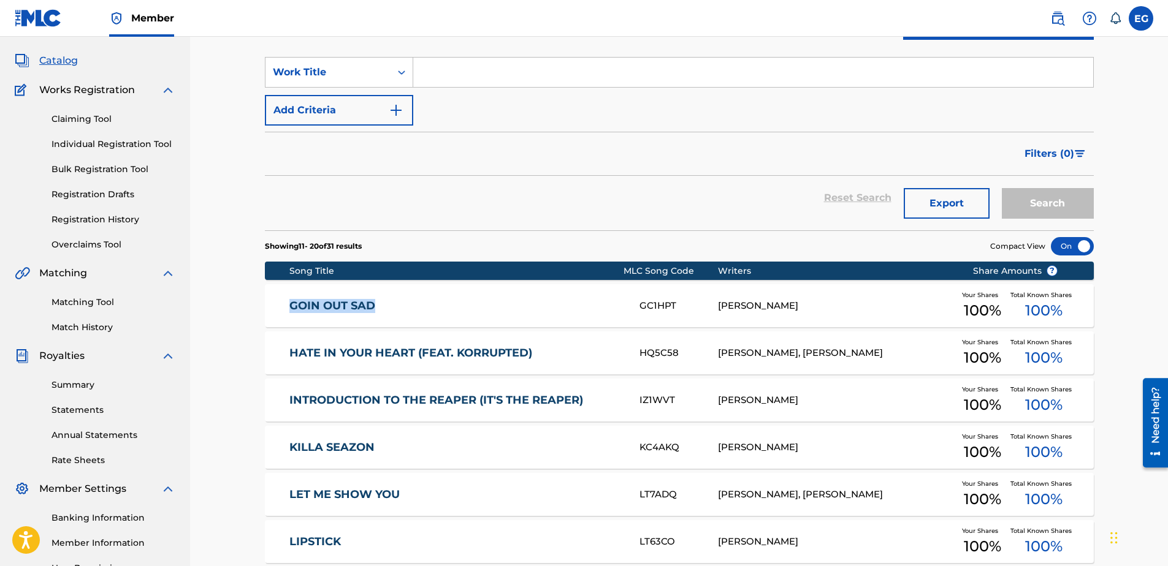
drag, startPoint x: 281, startPoint y: 302, endPoint x: 407, endPoint y: 301, distance: 126.3
click at [407, 301] on div "GOIN OUT SAD GC1HPT EDWARDO GONZALES Your Shares 100 % Total Known Shares 100 %" at bounding box center [679, 305] width 829 height 43
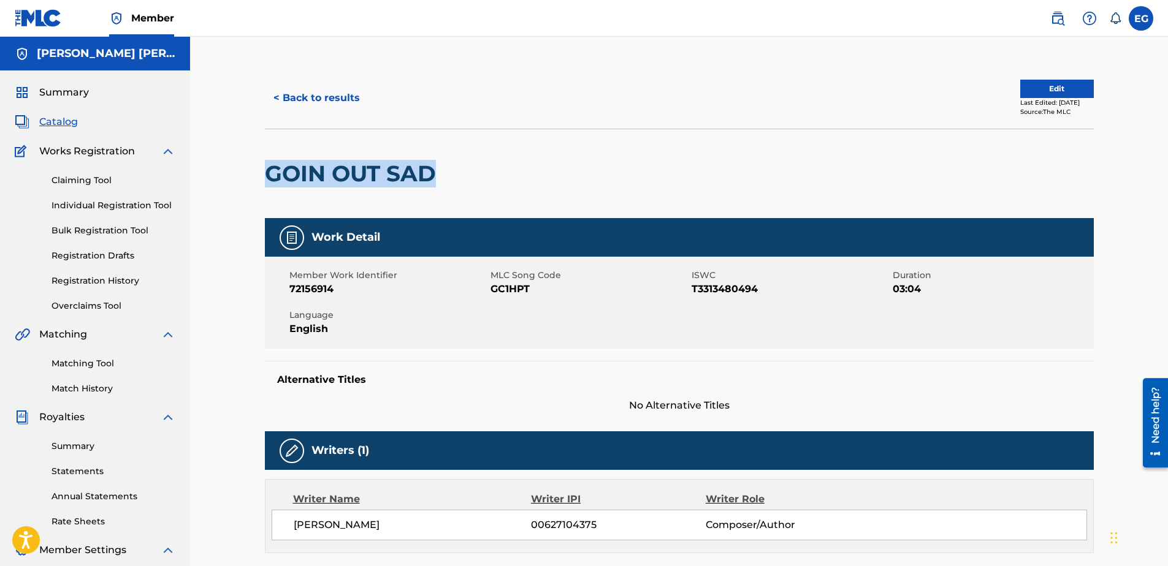
drag, startPoint x: 267, startPoint y: 171, endPoint x: 440, endPoint y: 172, distance: 173.5
click at [440, 172] on h2 "GOIN OUT SAD" at bounding box center [353, 174] width 177 height 28
copy h2 "GOIN OUT SAD"
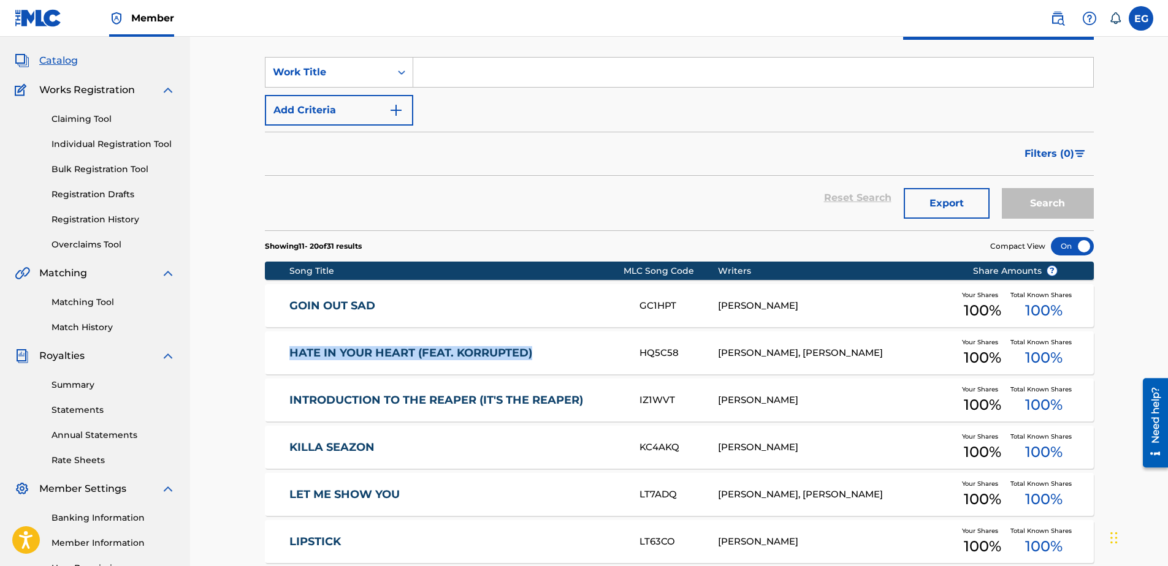
drag, startPoint x: 280, startPoint y: 354, endPoint x: 545, endPoint y: 354, distance: 265.4
click at [545, 354] on div "HATE IN YOUR HEART (FEAT. KORRUPTED) HQ5C58 EDWARDO GONZALES, MICHAEL FRANCISCO…" at bounding box center [679, 353] width 829 height 43
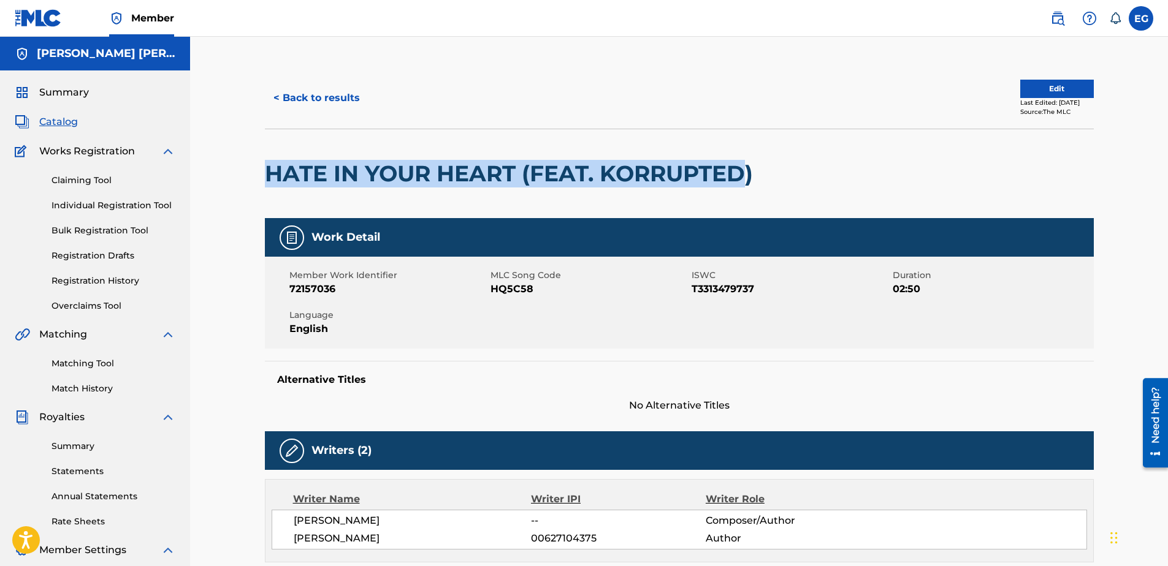
drag, startPoint x: 257, startPoint y: 173, endPoint x: 749, endPoint y: 173, distance: 491.6
click at [749, 173] on div "< Back to results Edit Last Edited: June 11, 2025 Source: The MLC HATE IN YOUR …" at bounding box center [679, 466] width 858 height 799
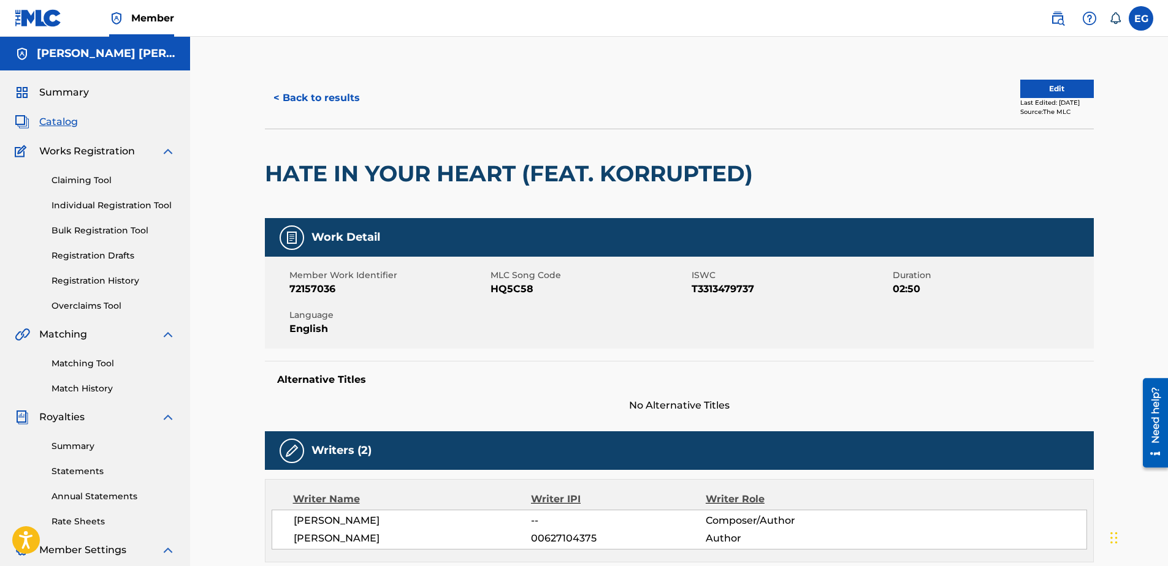
drag, startPoint x: 749, startPoint y: 173, endPoint x: 783, endPoint y: 180, distance: 34.5
click at [783, 180] on div at bounding box center [854, 173] width 191 height 89
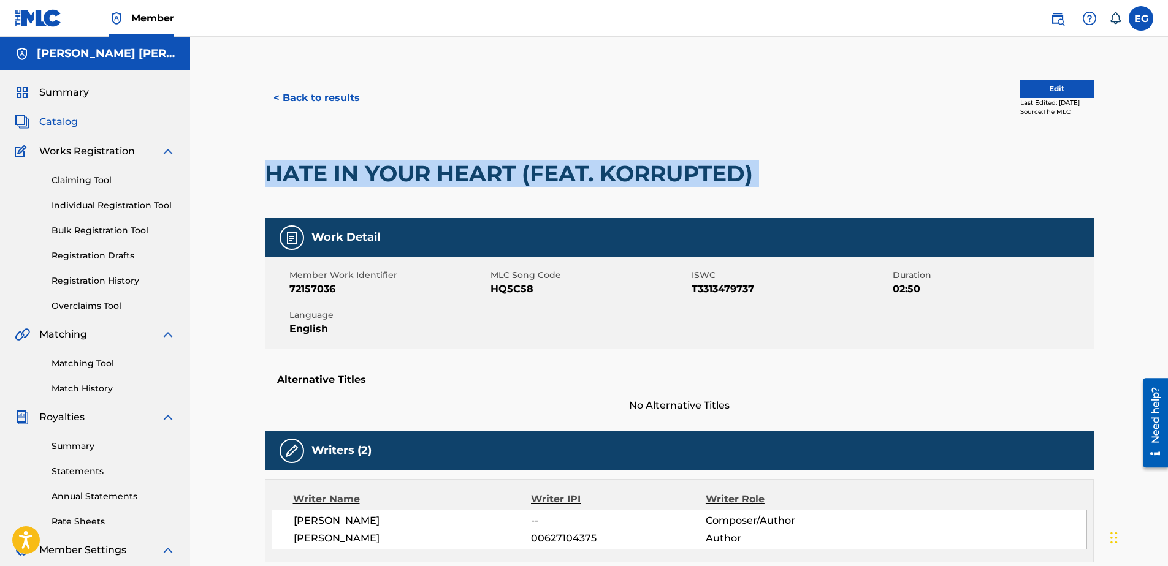
drag, startPoint x: 764, startPoint y: 176, endPoint x: 267, endPoint y: 176, distance: 497.1
click at [267, 176] on div "HATE IN YOUR HEART (FEAT. KORRUPTED)" at bounding box center [679, 173] width 829 height 89
copy div "HATE IN YOUR HEART (FEAT. KORRUPTED)"
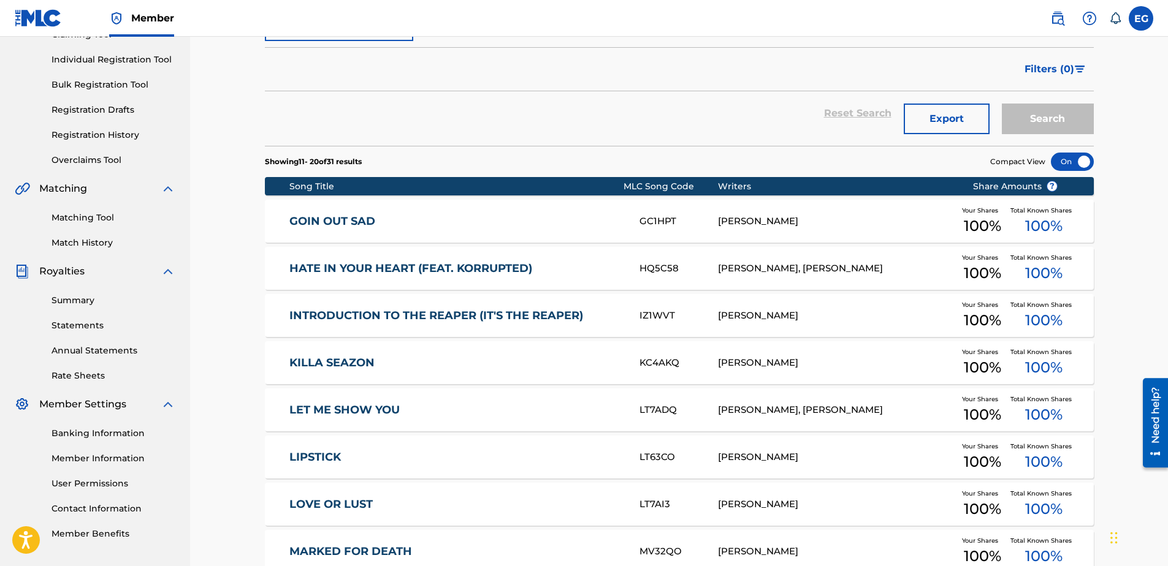
scroll to position [184, 0]
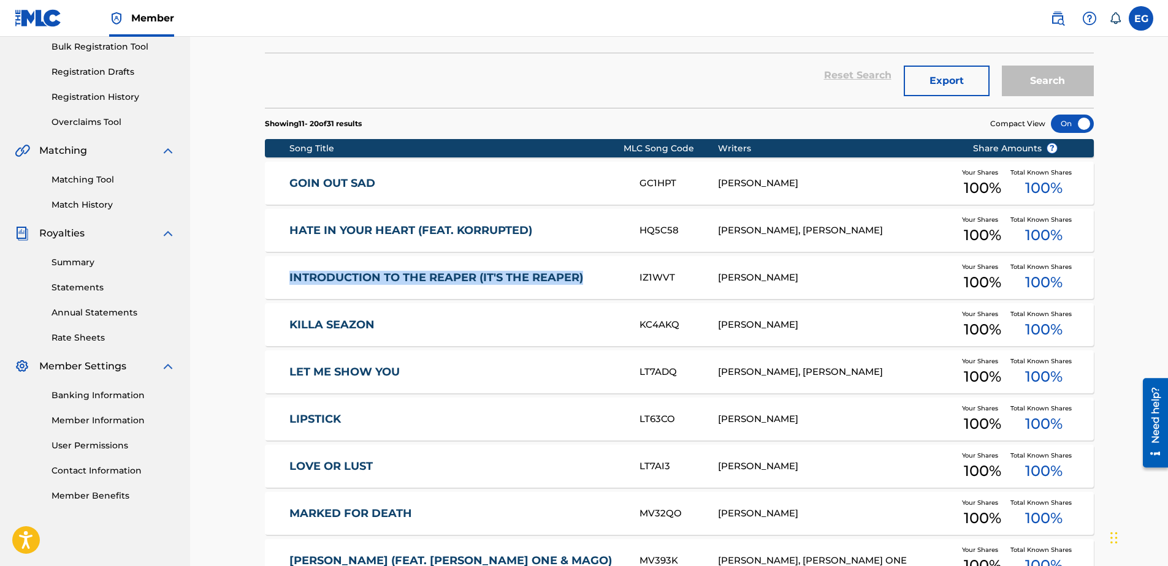
drag, startPoint x: 280, startPoint y: 276, endPoint x: 615, endPoint y: 275, distance: 334.7
click at [615, 275] on div "INTRODUCTION TO THE REAPER (IT'S THE REAPER) IZ1WVT EDWARDO GONZALES Your Share…" at bounding box center [679, 277] width 829 height 43
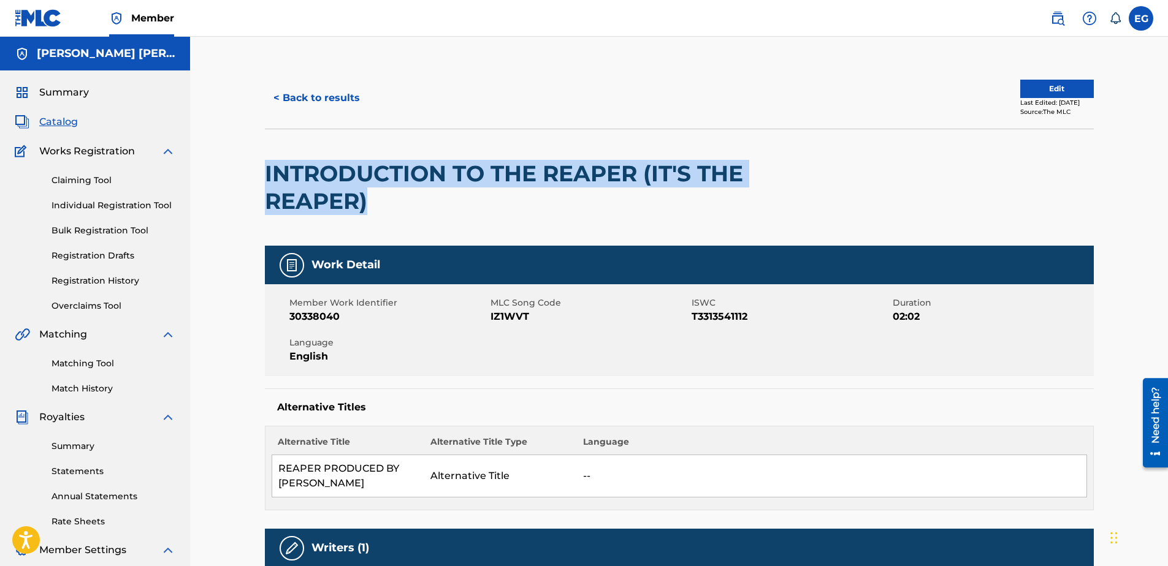
drag, startPoint x: 254, startPoint y: 167, endPoint x: 720, endPoint y: 202, distance: 467.2
click at [720, 202] on div "< Back to results Edit Last Edited: June 23, 2025 Source: The MLC INTRODUCTION …" at bounding box center [679, 511] width 858 height 888
copy h2 "INTRODUCTION TO THE REAPER (IT'S THE REAPER)"
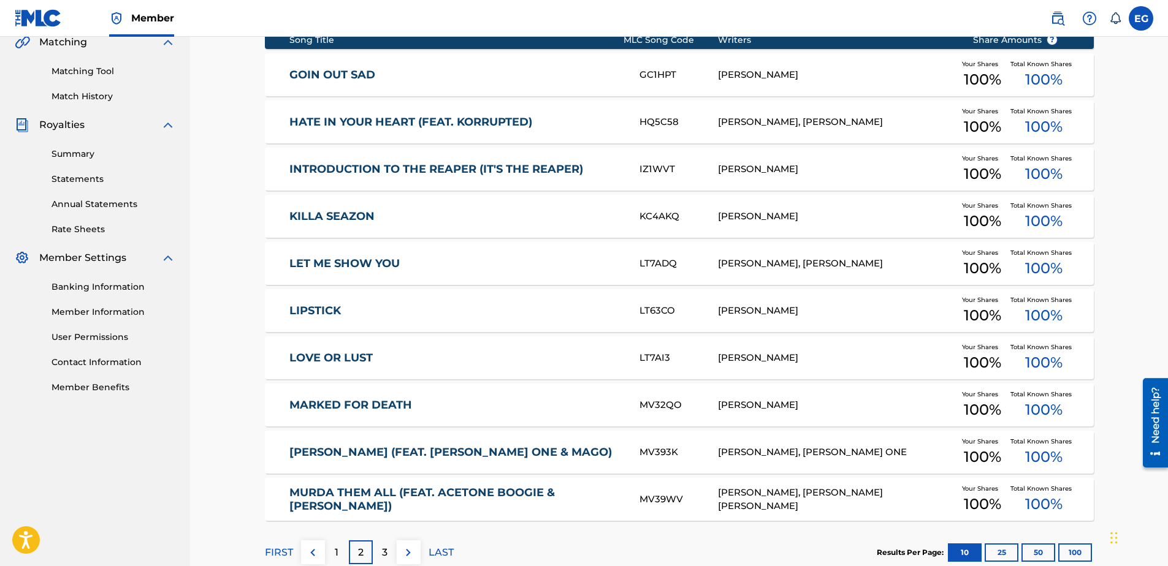
scroll to position [306, 0]
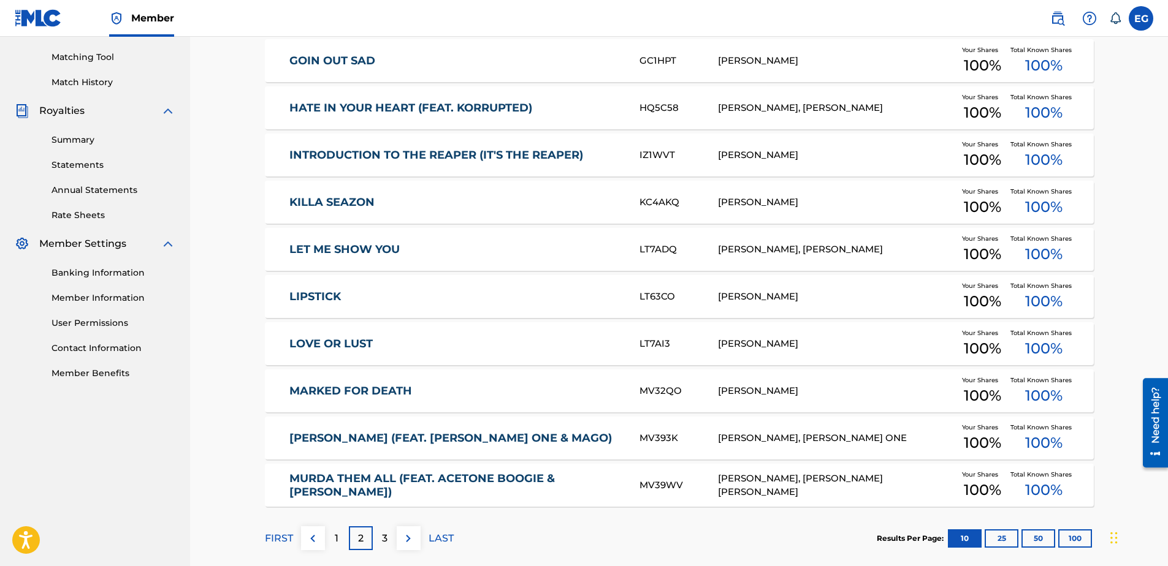
click at [303, 200] on link "KILLA SEAZON" at bounding box center [455, 203] width 333 height 14
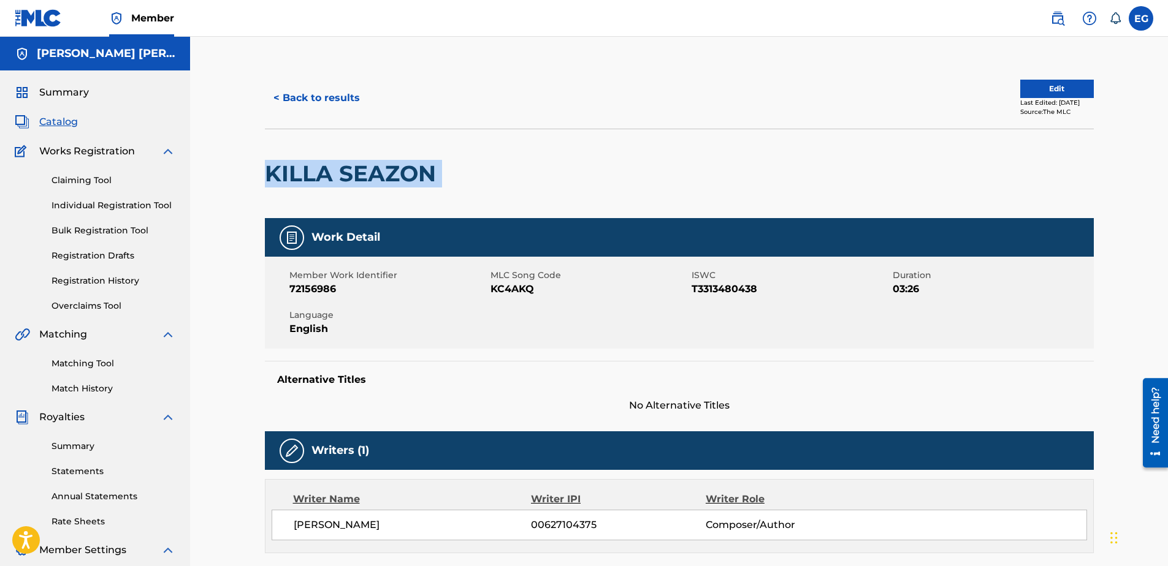
drag, startPoint x: 257, startPoint y: 167, endPoint x: 518, endPoint y: 167, distance: 261.1
click at [518, 167] on div "< Back to results Edit Last Edited: June 16, 2025 Source: The MLC KILLA SEAZON …" at bounding box center [679, 462] width 858 height 790
copy div "KILLA SEAZON"
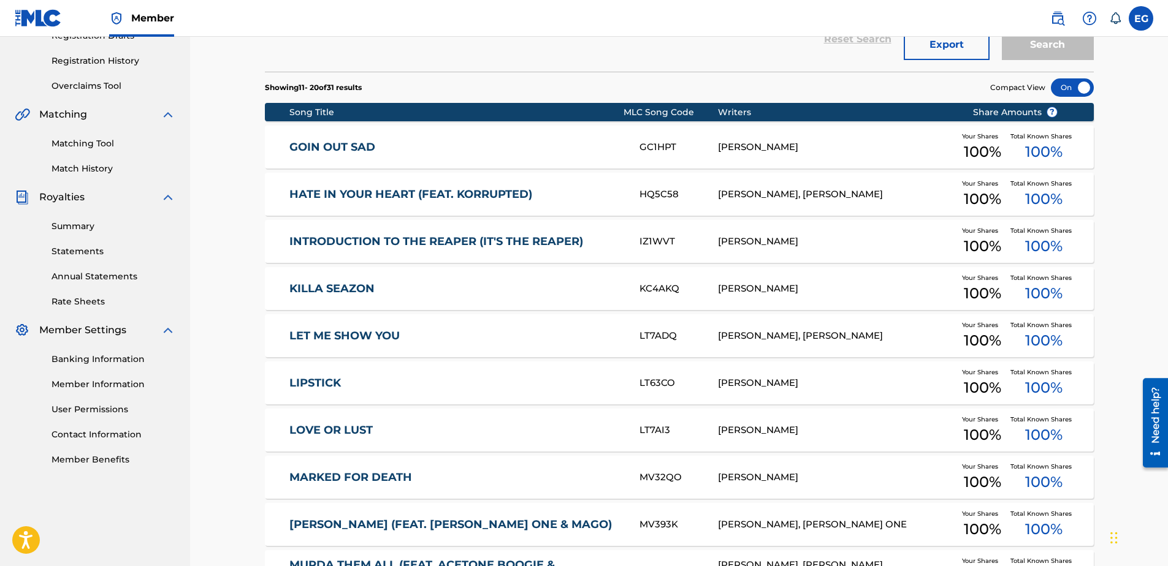
scroll to position [245, 0]
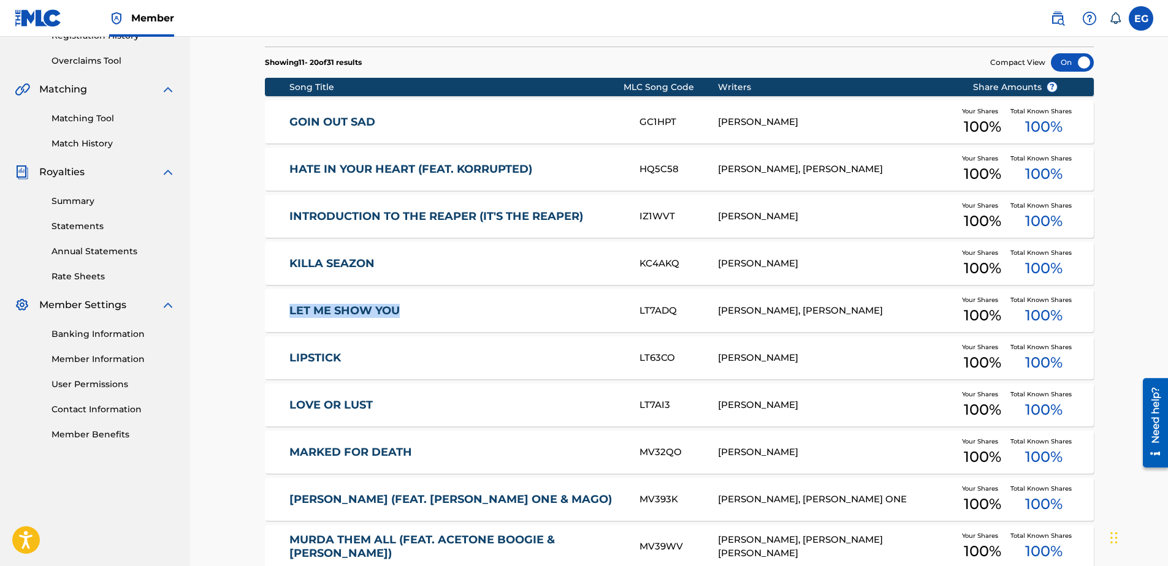
drag, startPoint x: 280, startPoint y: 310, endPoint x: 425, endPoint y: 314, distance: 145.3
click at [425, 314] on div "LET ME SHOW YOU LT7ADQ EDWARDO GONZALES, LUCAS AAGAARD NIELSEN Your Shares 100 …" at bounding box center [679, 310] width 829 height 43
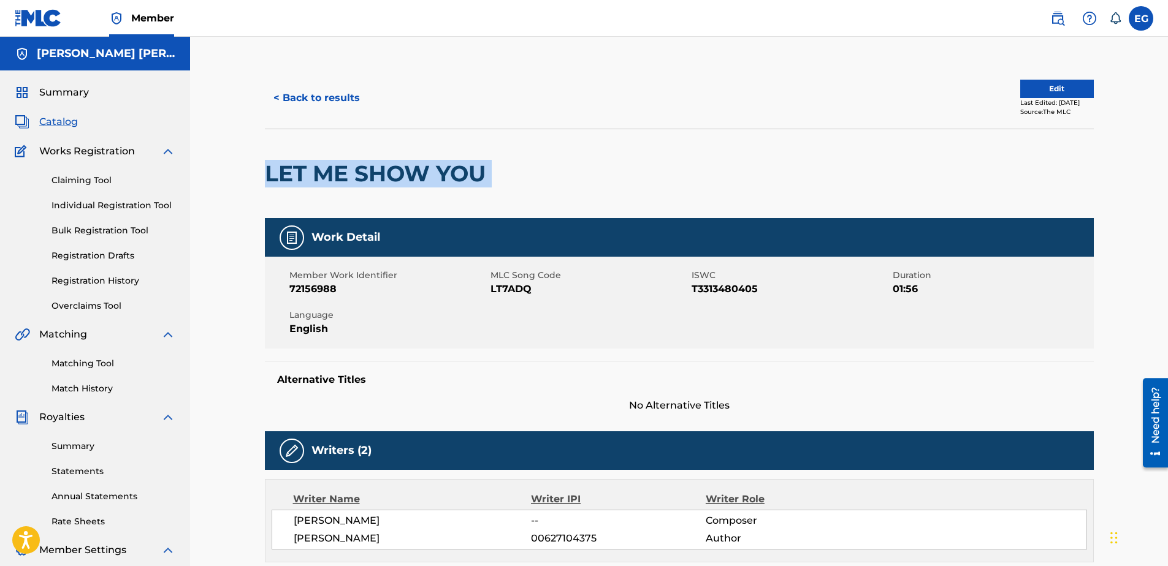
drag, startPoint x: 253, startPoint y: 176, endPoint x: 521, endPoint y: 175, distance: 267.9
click at [521, 175] on div "< Back to results Edit Last Edited: June 17, 2025 Source: The MLC LET ME SHOW Y…" at bounding box center [679, 466] width 858 height 799
copy div "LET ME SHOW YOU"
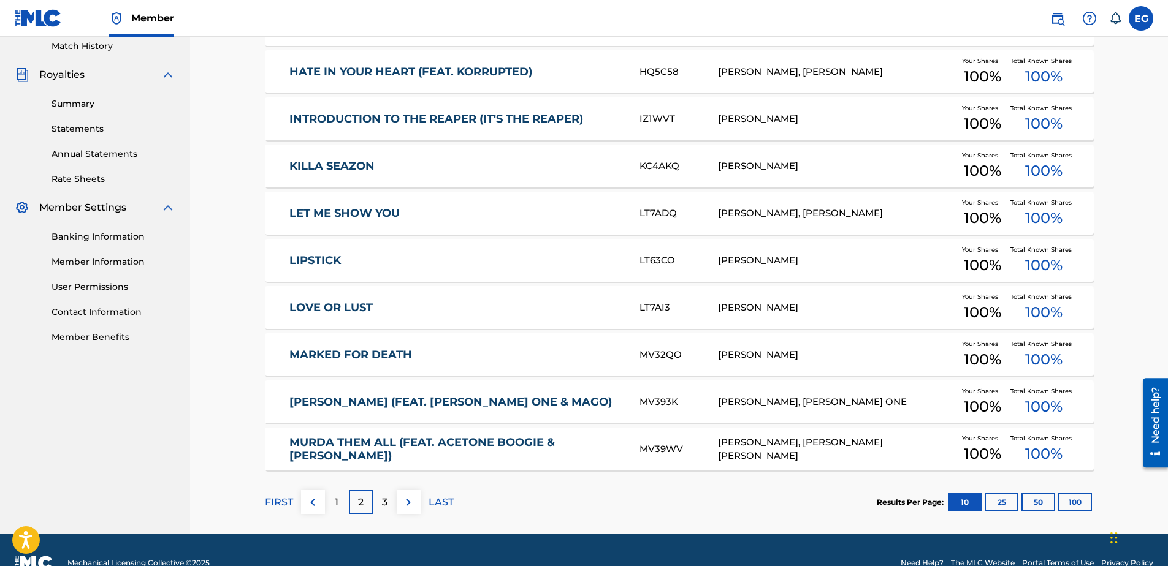
scroll to position [369, 0]
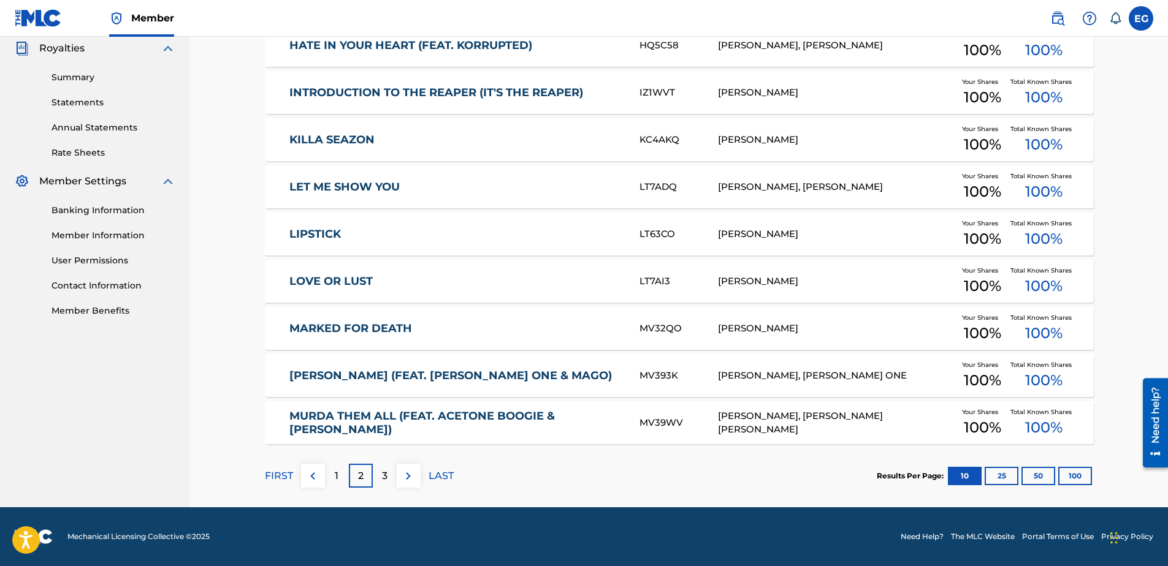
click at [288, 232] on div "LIPSTICK LT63CO EDWARDO GONZALES Your Shares 100 % Total Known Shares 100 %" at bounding box center [679, 234] width 829 height 43
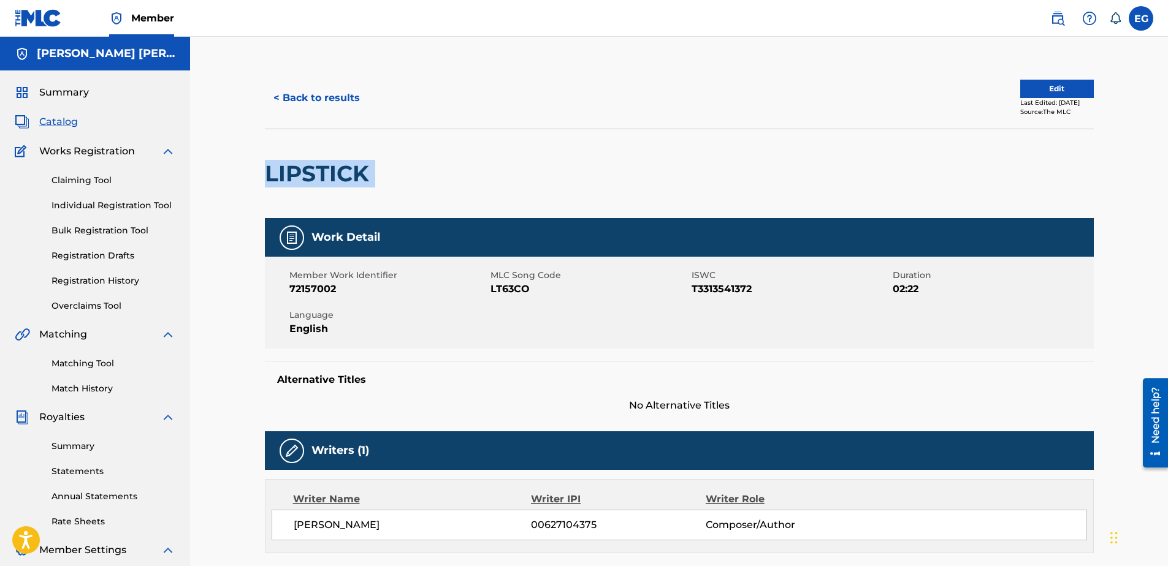
drag, startPoint x: 261, startPoint y: 170, endPoint x: 383, endPoint y: 170, distance: 122.0
click at [383, 170] on div "< Back to results Edit Last Edited: June 16, 2025 Source: The MLC LIPSTICK Work…" at bounding box center [679, 462] width 858 height 790
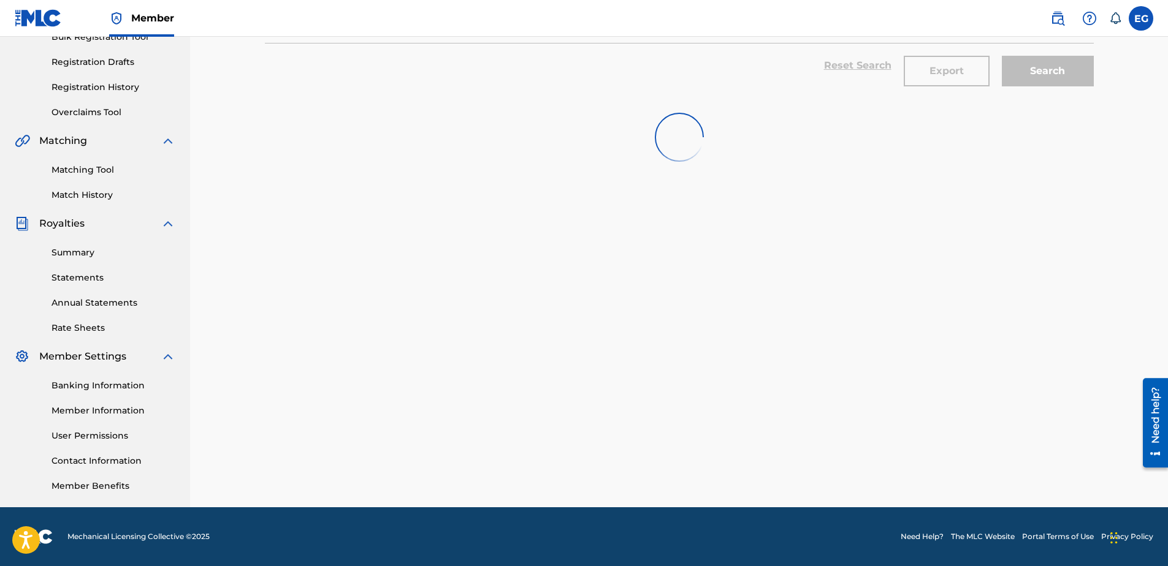
scroll to position [337, 0]
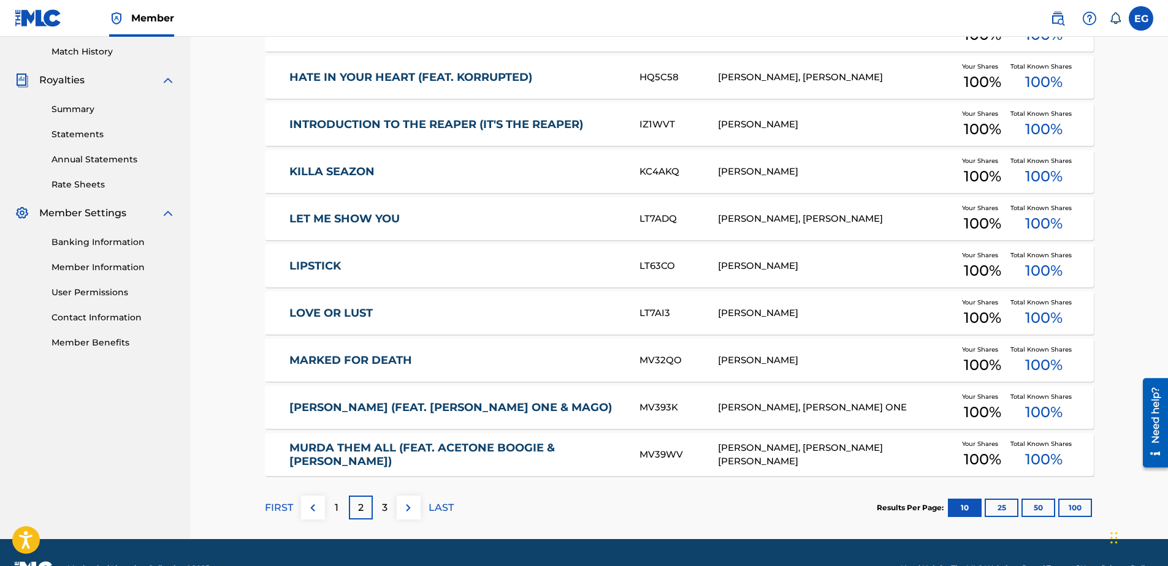
click at [346, 314] on link "LOVE OR LUST" at bounding box center [455, 313] width 333 height 14
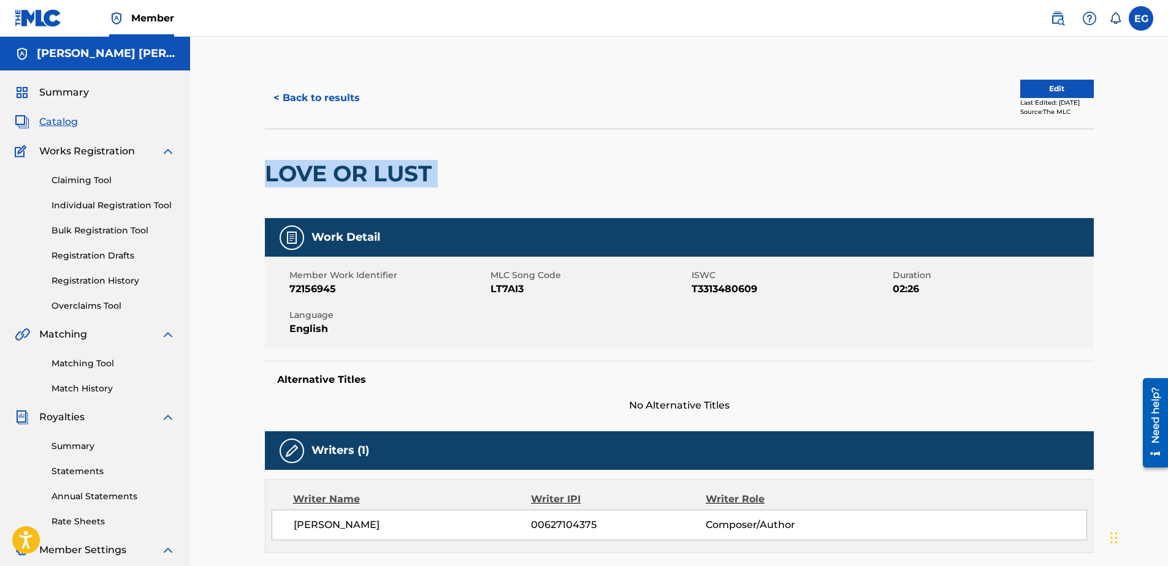
drag, startPoint x: 259, startPoint y: 175, endPoint x: 441, endPoint y: 177, distance: 181.5
click at [441, 177] on div "< Back to results Edit Last Edited: June 16, 2025 Source: The MLC LOVE OR LUST …" at bounding box center [679, 462] width 858 height 790
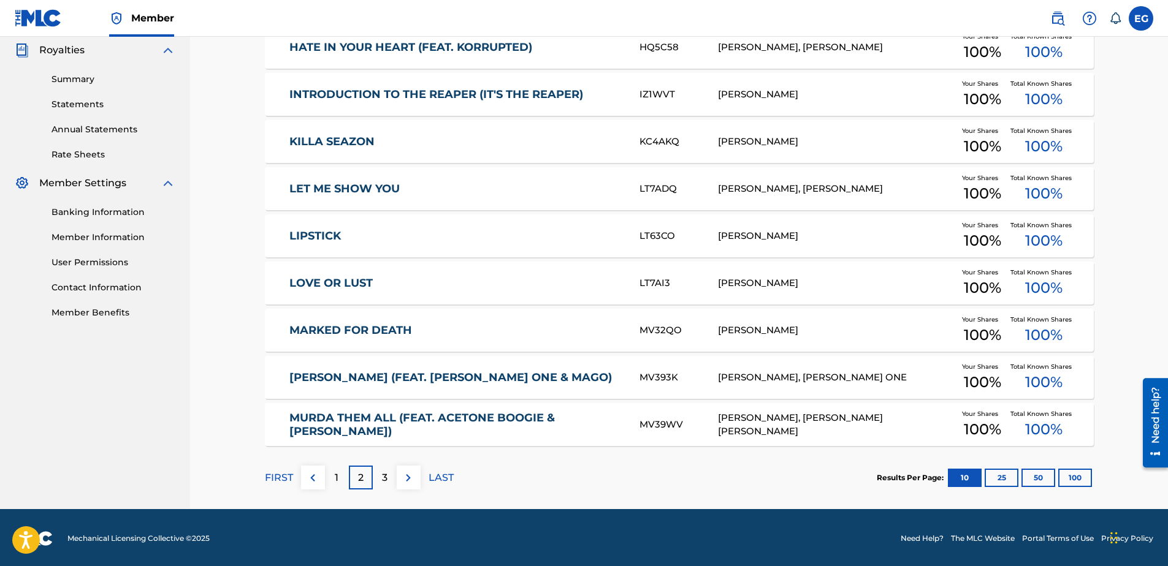
scroll to position [369, 0]
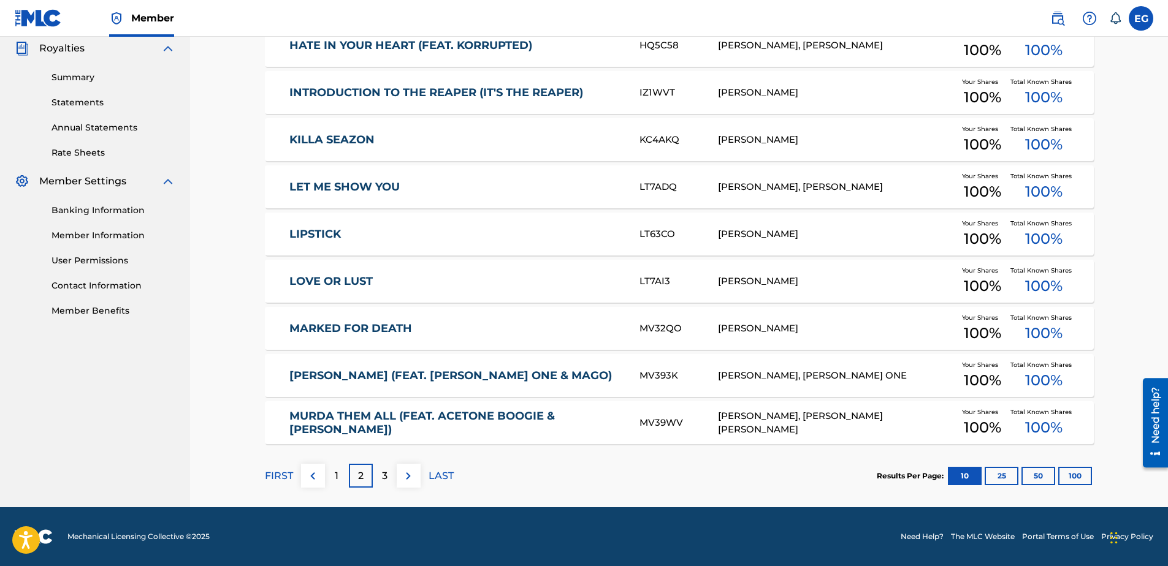
click at [310, 330] on link "MARKED FOR DEATH" at bounding box center [455, 329] width 333 height 14
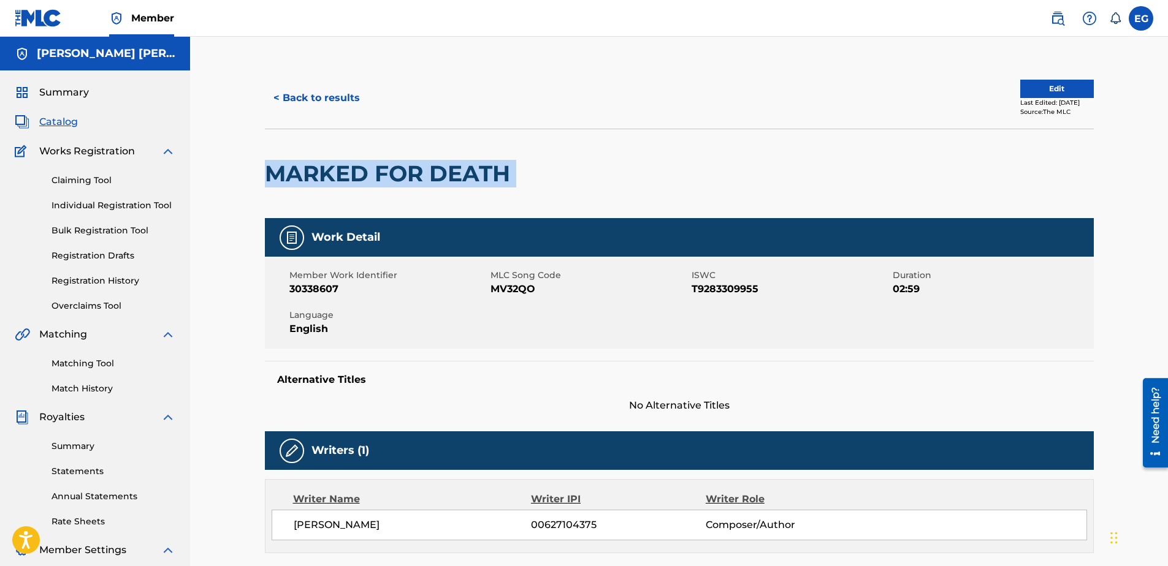
drag, startPoint x: 256, startPoint y: 175, endPoint x: 553, endPoint y: 179, distance: 297.3
click at [553, 179] on div "< Back to results Edit Last Edited: June 15, 2025 Source: The MLC MARKED FOR DE…" at bounding box center [679, 462] width 858 height 790
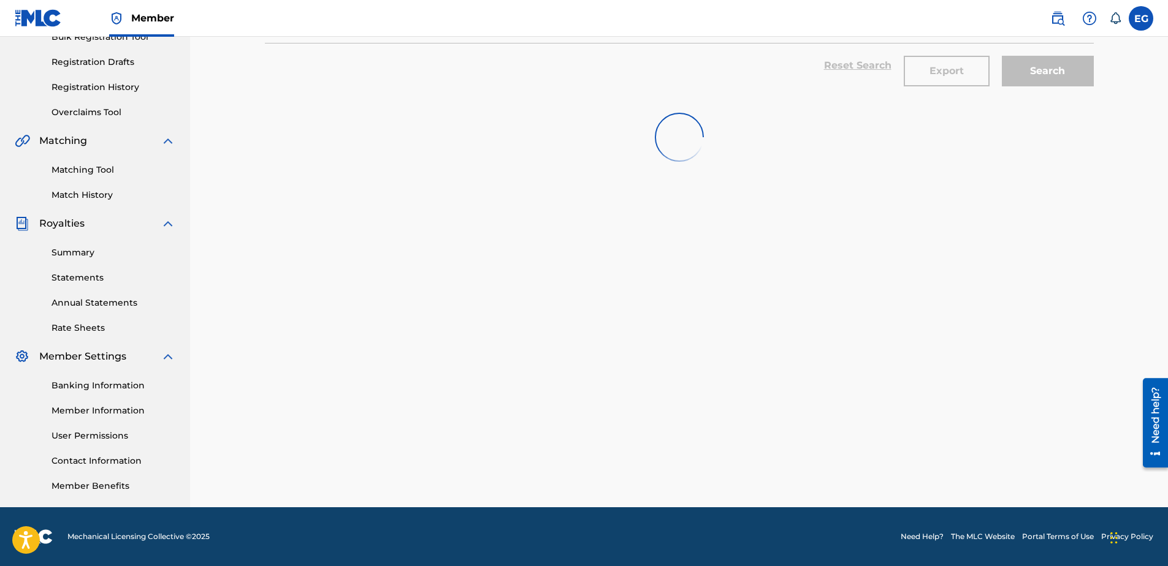
scroll to position [337, 0]
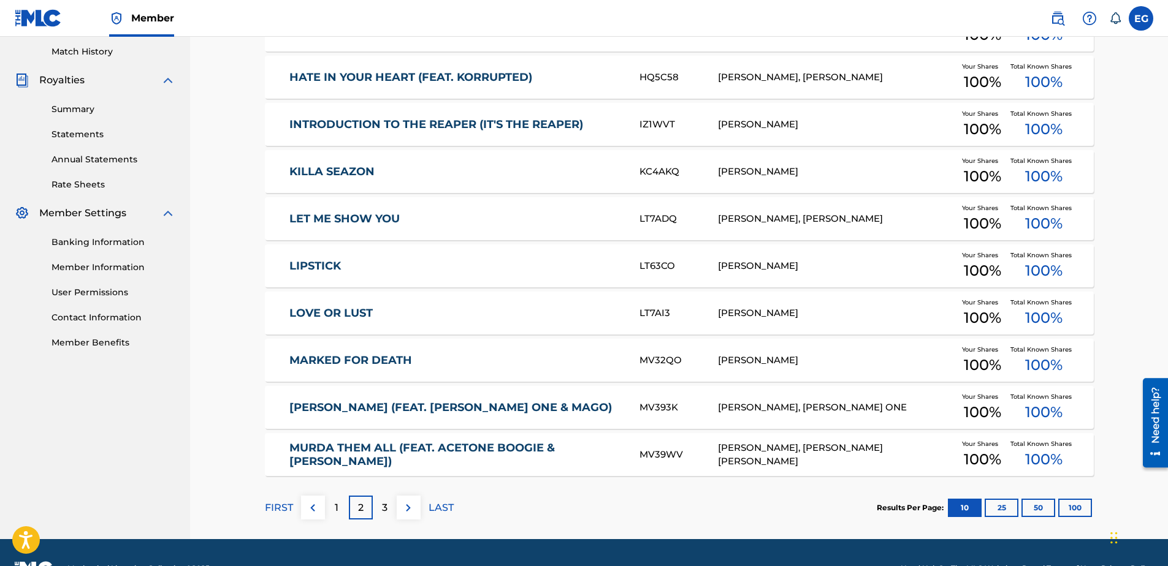
click at [361, 407] on link "MURDA MURDA (FEAT. ELI ONE & MAGO)" at bounding box center [455, 408] width 333 height 14
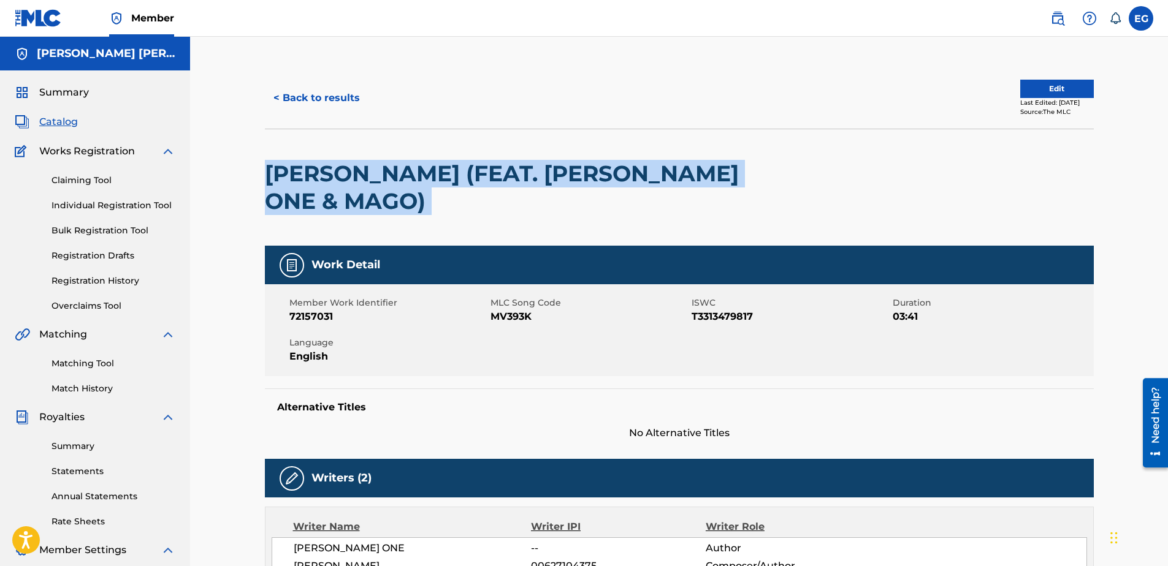
drag, startPoint x: 262, startPoint y: 180, endPoint x: 777, endPoint y: 177, distance: 514.9
click at [777, 177] on div "< Back to results Edit Last Edited: June 17, 2025 Source: The MLC MURDA MURDA (…" at bounding box center [679, 480] width 858 height 827
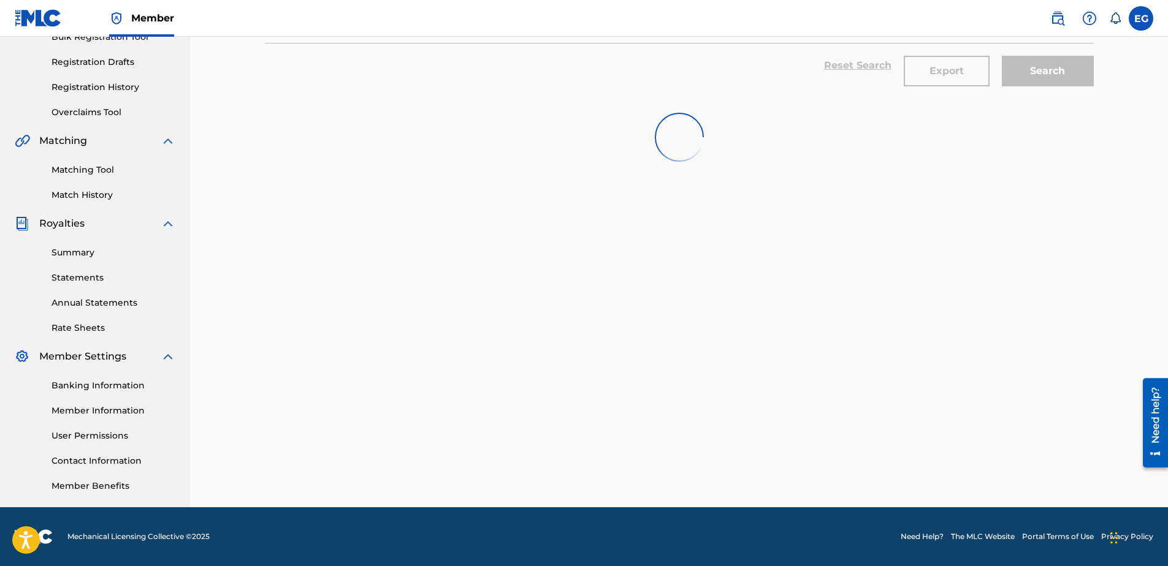
scroll to position [337, 0]
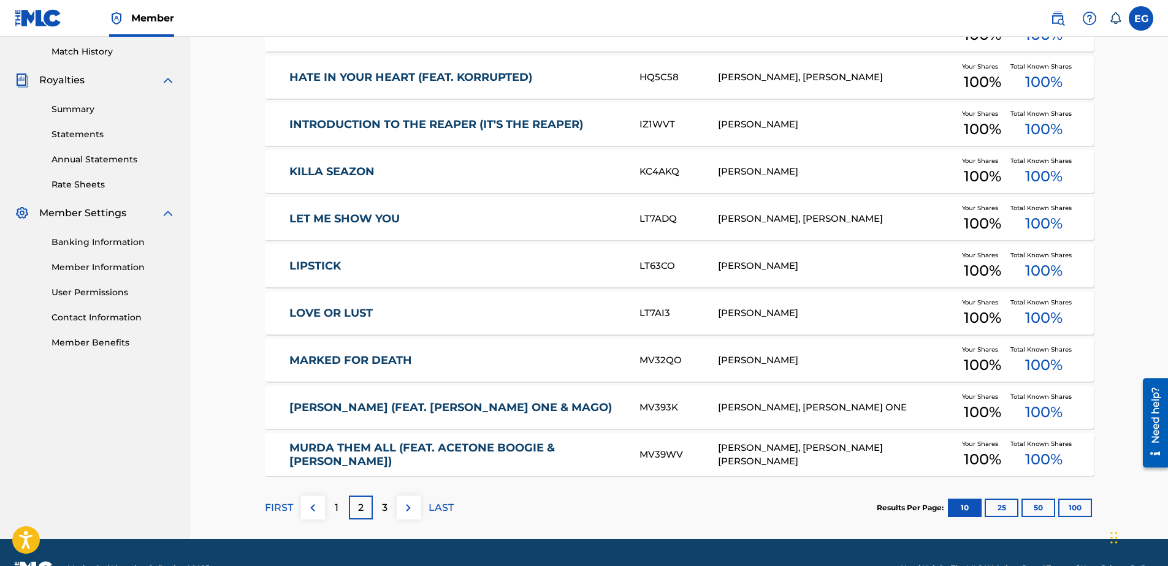
click at [303, 452] on link "MURDA THEM ALL (FEAT. ACETONE BOOGIE & SAM GUTTY)" at bounding box center [455, 455] width 333 height 28
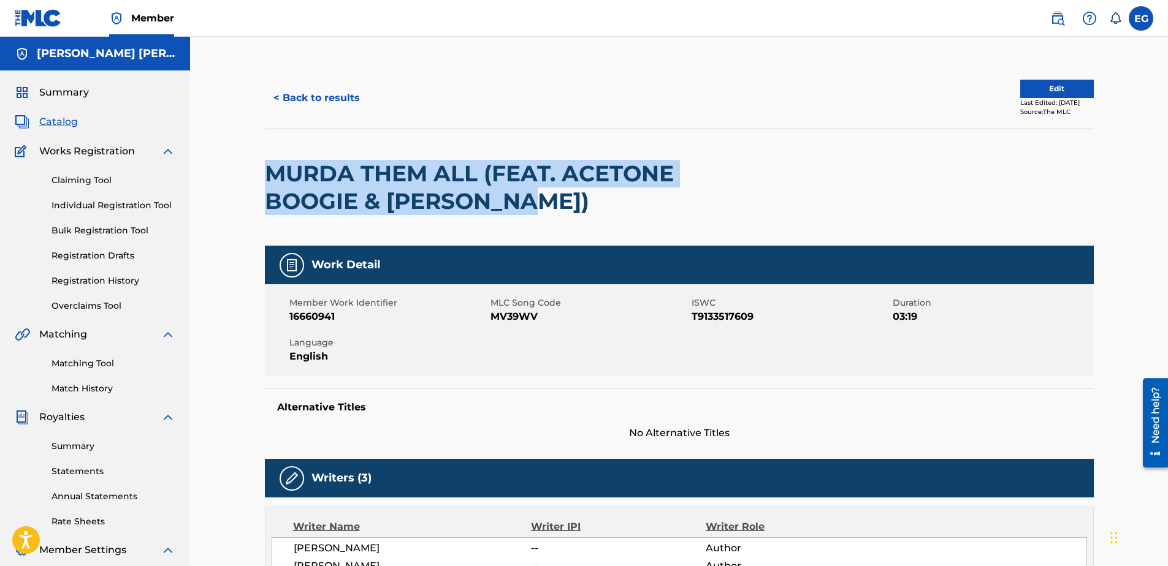
drag, startPoint x: 245, startPoint y: 173, endPoint x: 557, endPoint y: 211, distance: 313.7
click at [557, 211] on div "< Back to results Edit Last Edited: June 17, 2025 Source: The MLC MURDA THEM AL…" at bounding box center [679, 482] width 978 height 890
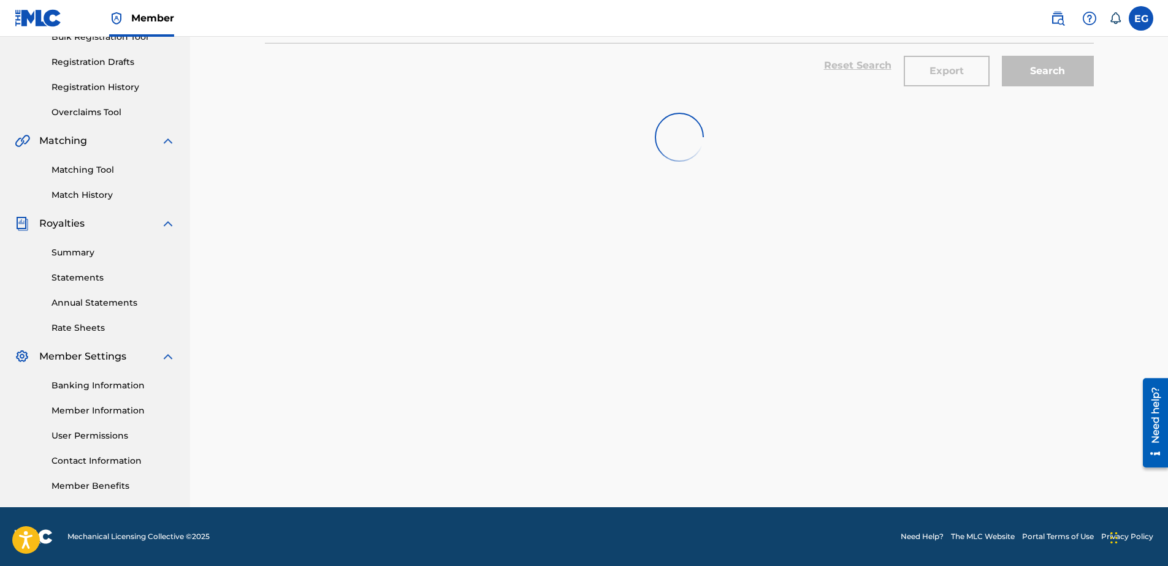
scroll to position [337, 0]
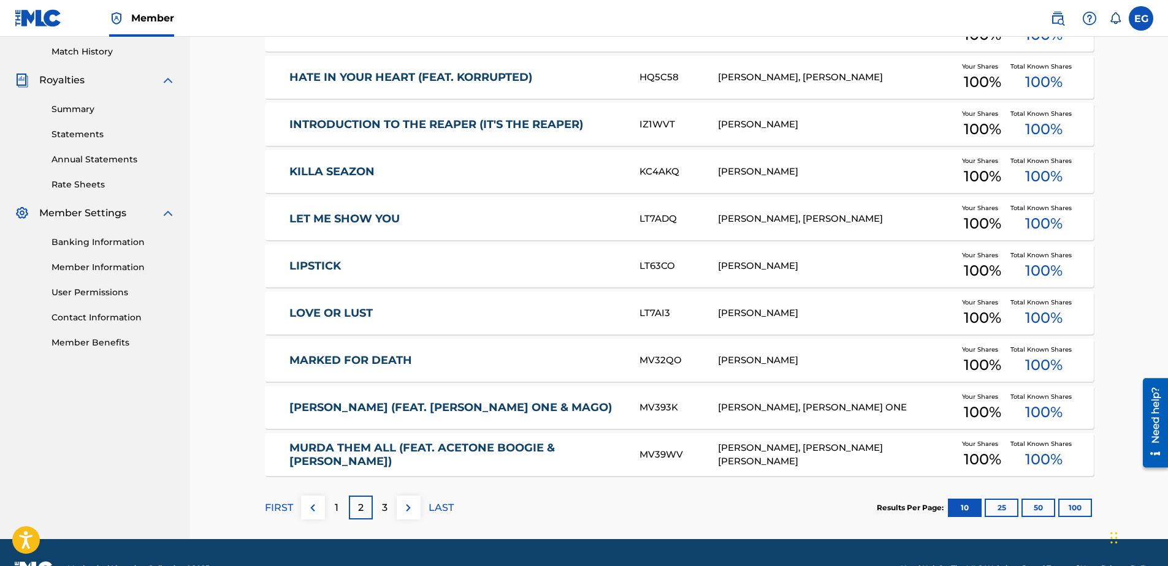
click at [382, 504] on p "3" at bounding box center [385, 508] width 6 height 15
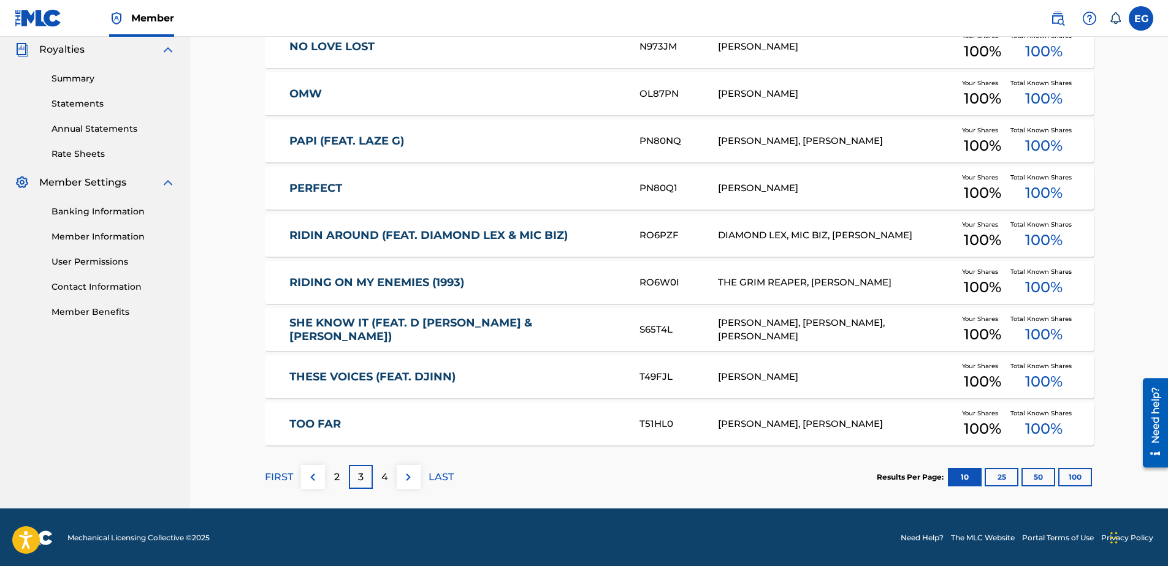
scroll to position [369, 0]
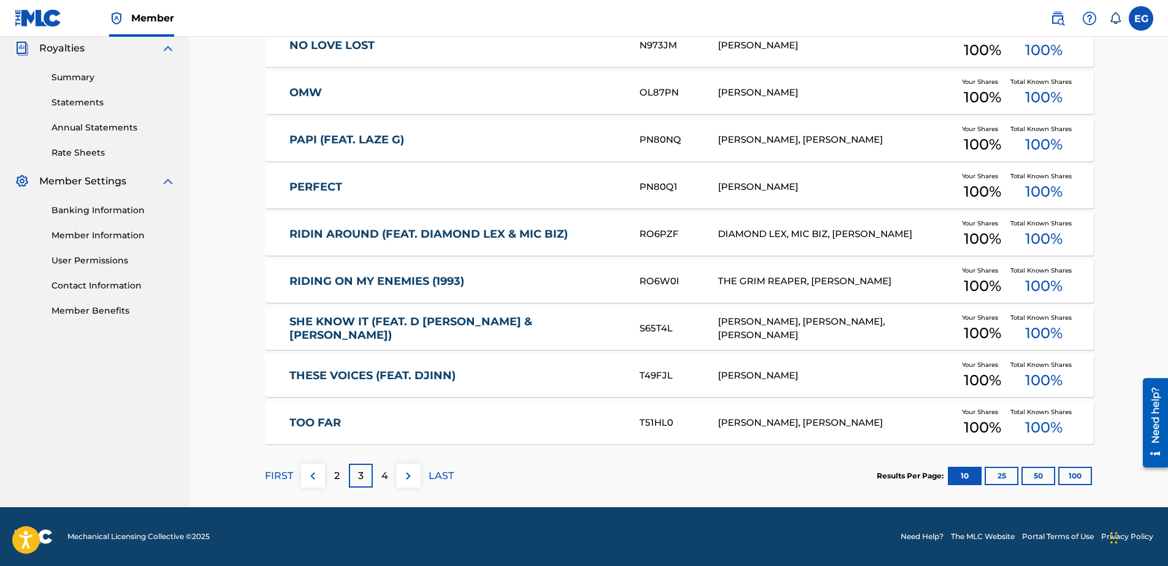
click at [1008, 472] on button "25" at bounding box center [1001, 476] width 34 height 18
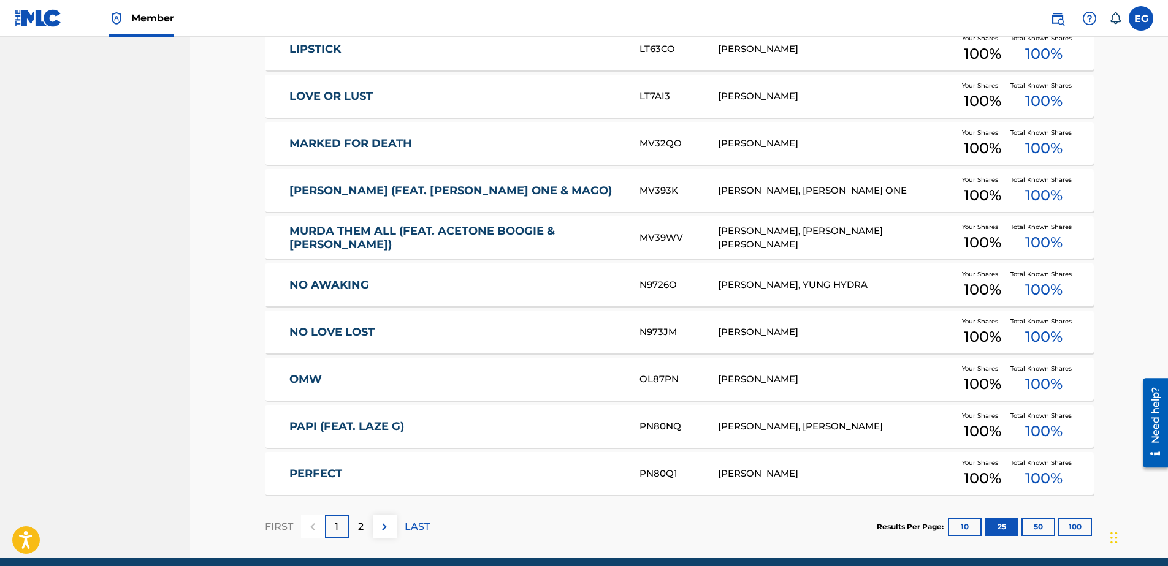
scroll to position [1077, 0]
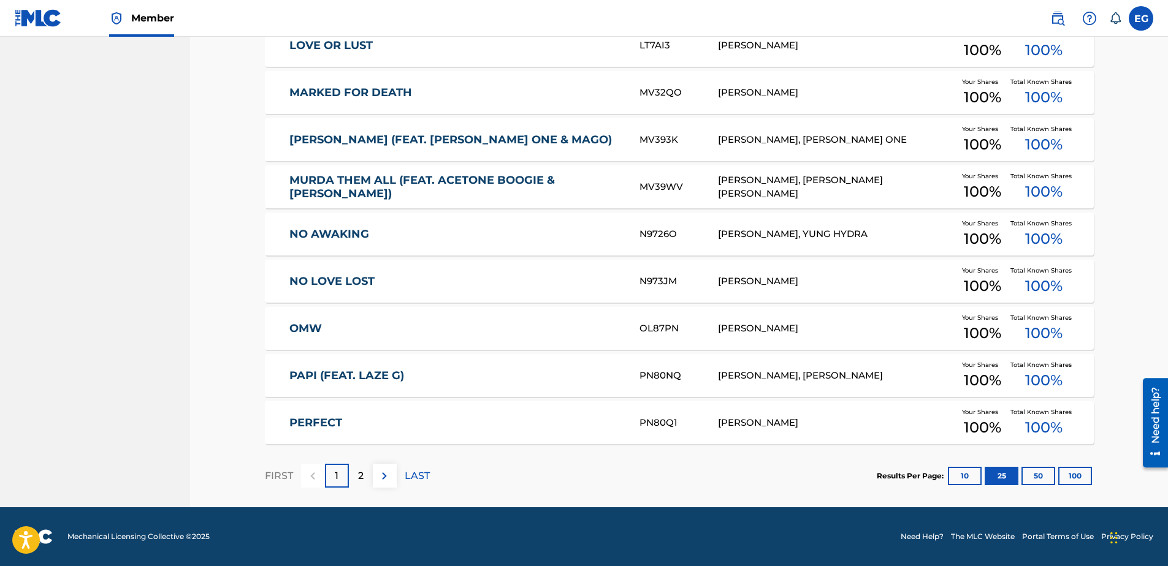
click at [357, 476] on div "2" at bounding box center [361, 476] width 24 height 24
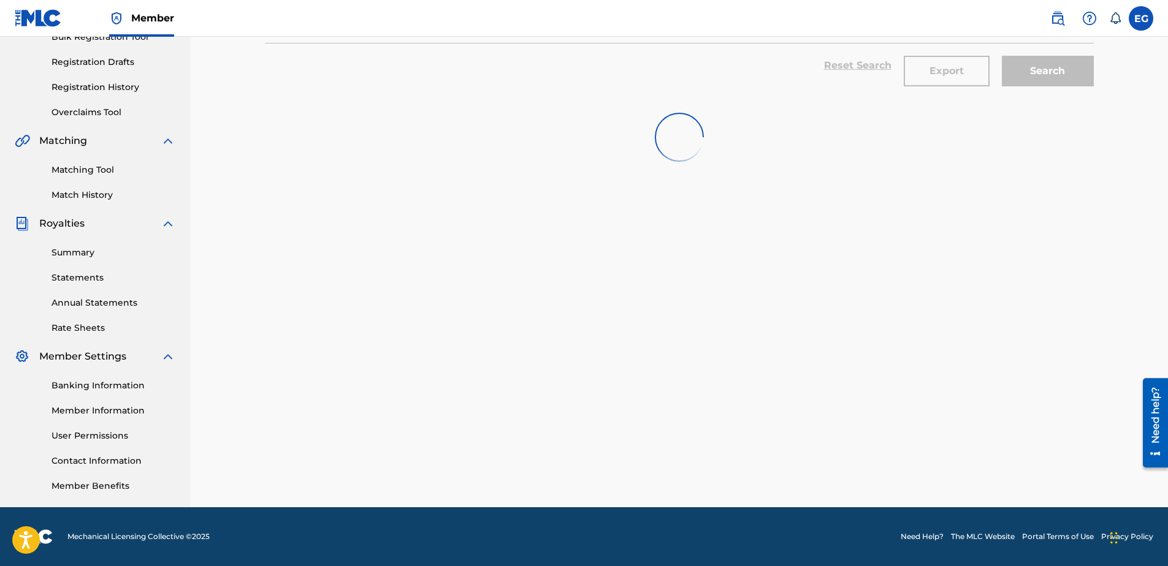
scroll to position [194, 0]
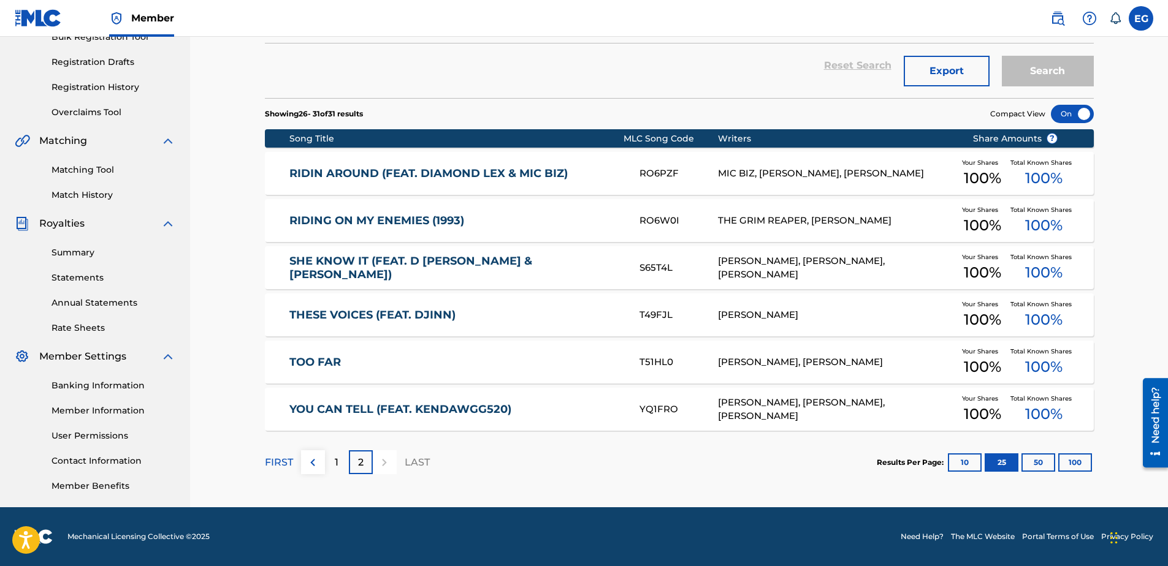
click at [332, 465] on div "1" at bounding box center [337, 463] width 24 height 24
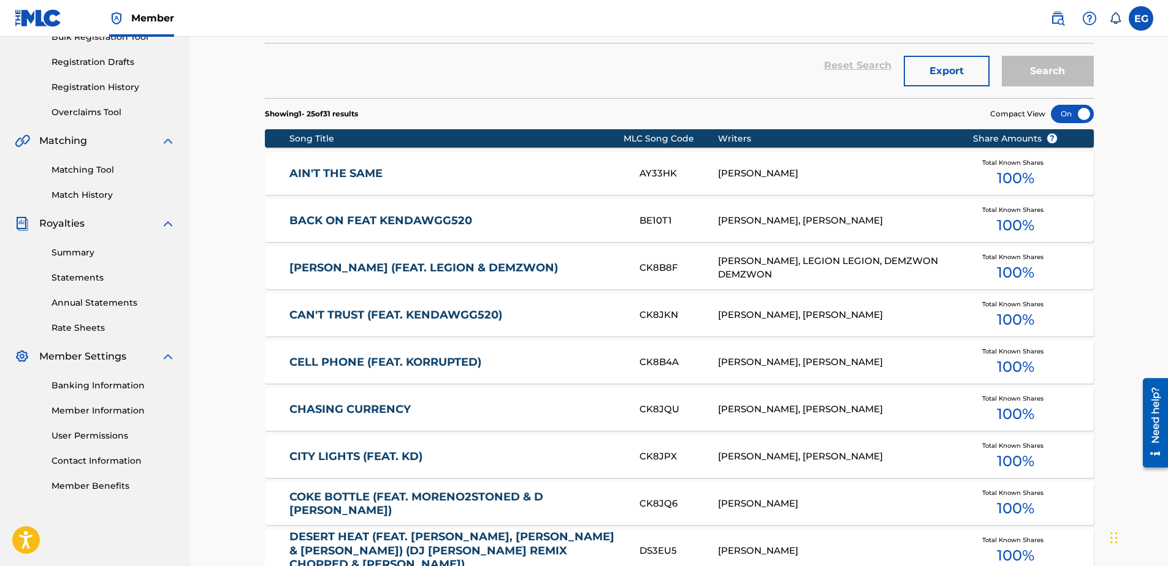
scroll to position [1077, 0]
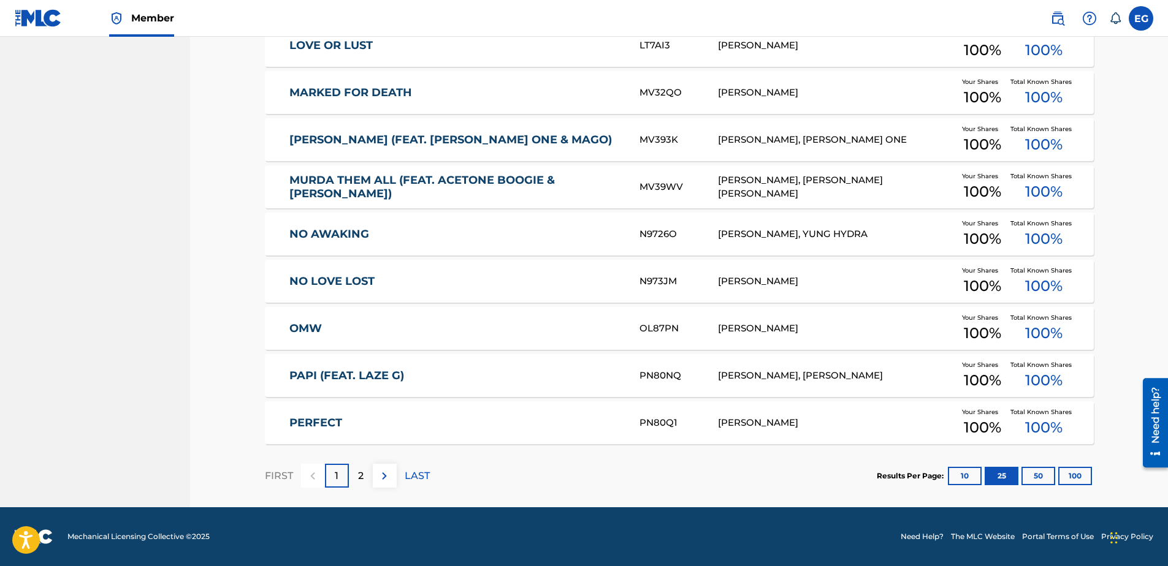
click at [1048, 477] on button "50" at bounding box center [1038, 476] width 34 height 18
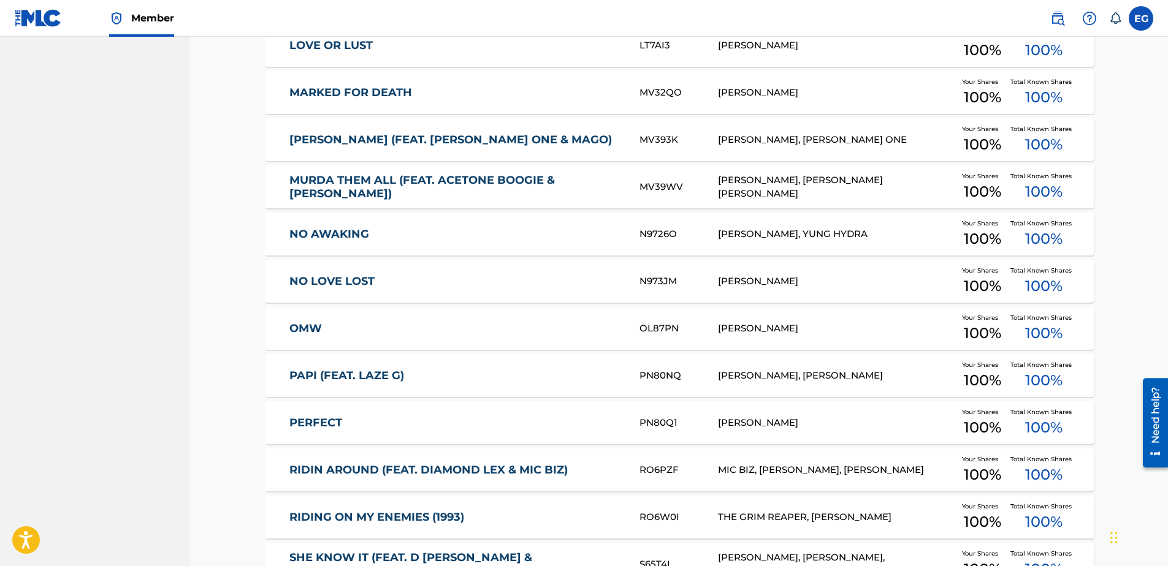
click at [301, 228] on link "NO AWAKING" at bounding box center [455, 234] width 333 height 14
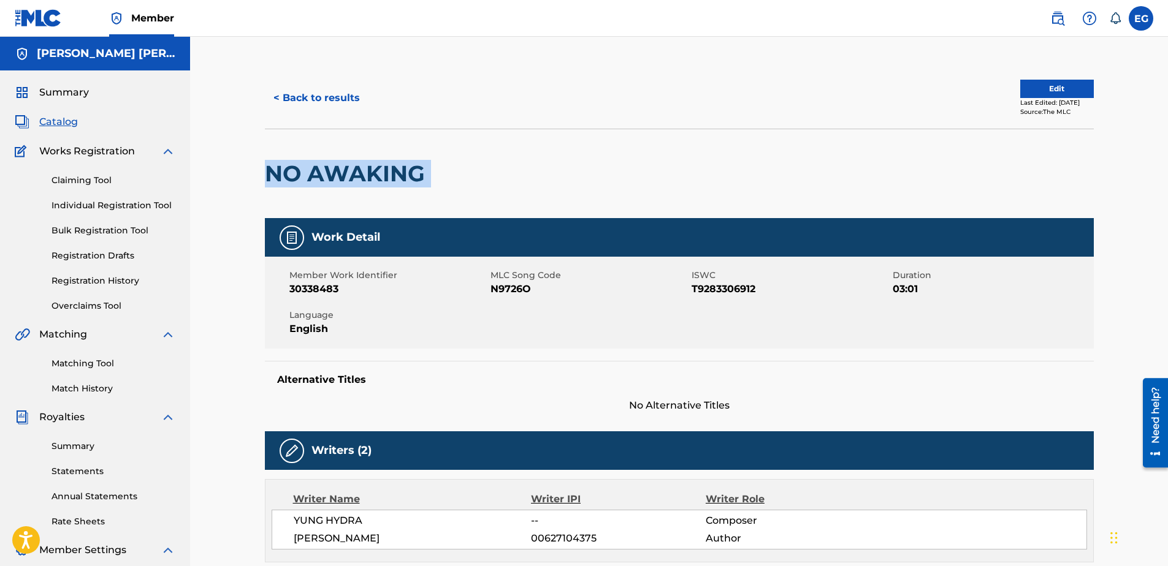
drag, startPoint x: 262, startPoint y: 177, endPoint x: 498, endPoint y: 173, distance: 236.6
click at [498, 173] on div "< Back to results Edit Last Edited: June 17, 2025 Source: The MLC NO AWAKING Wo…" at bounding box center [679, 466] width 858 height 799
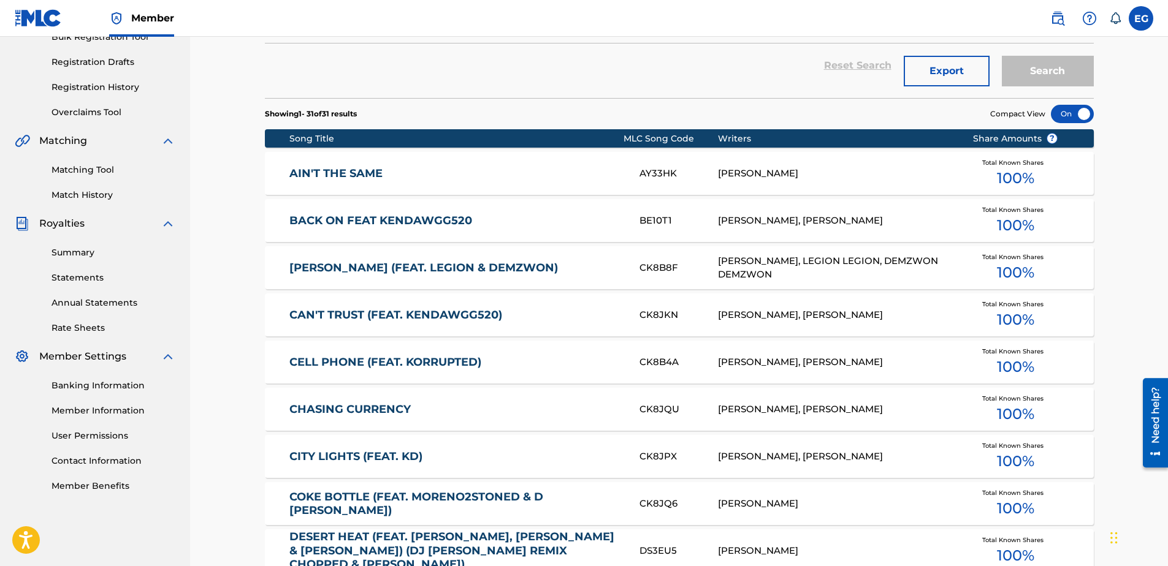
scroll to position [1077, 0]
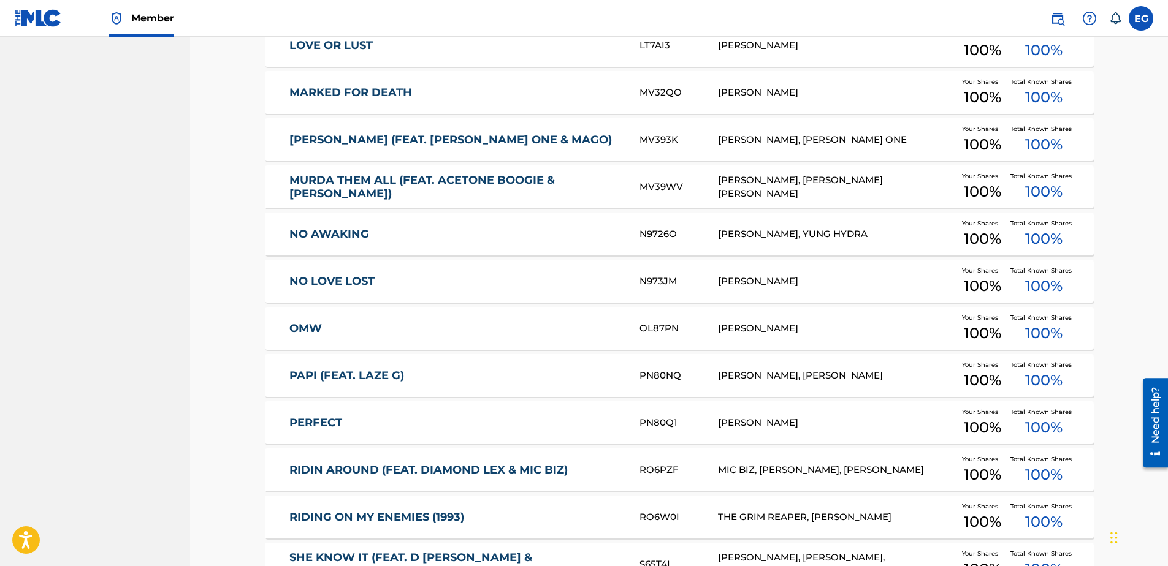
click at [345, 228] on link "NO AWAKING" at bounding box center [455, 234] width 333 height 14
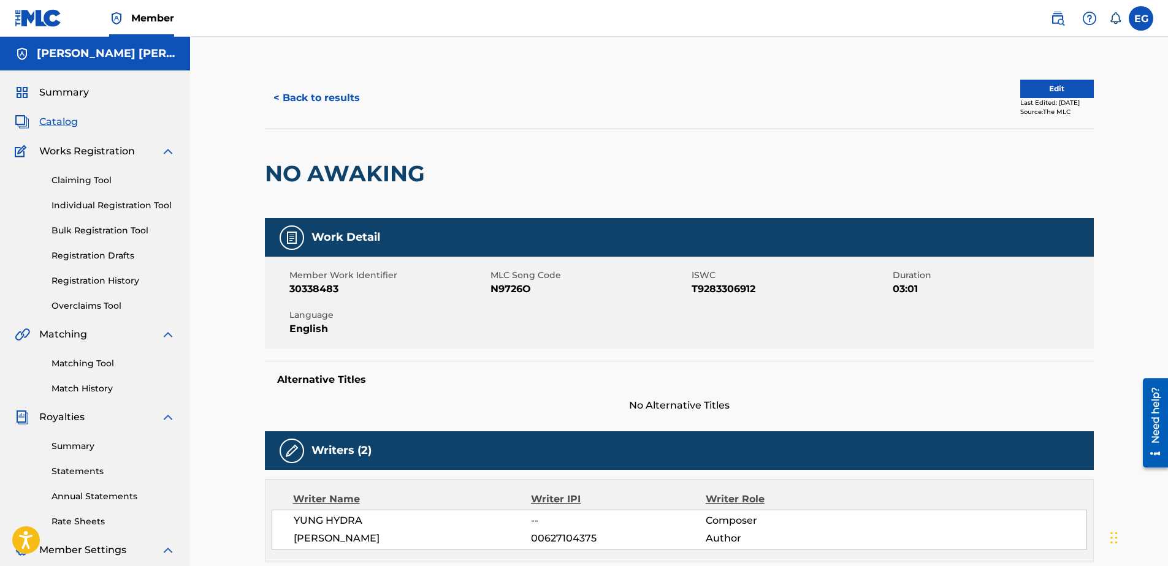
click at [286, 173] on h2 "NO AWAKING" at bounding box center [348, 174] width 166 height 28
click at [98, 389] on link "Match History" at bounding box center [113, 389] width 124 height 13
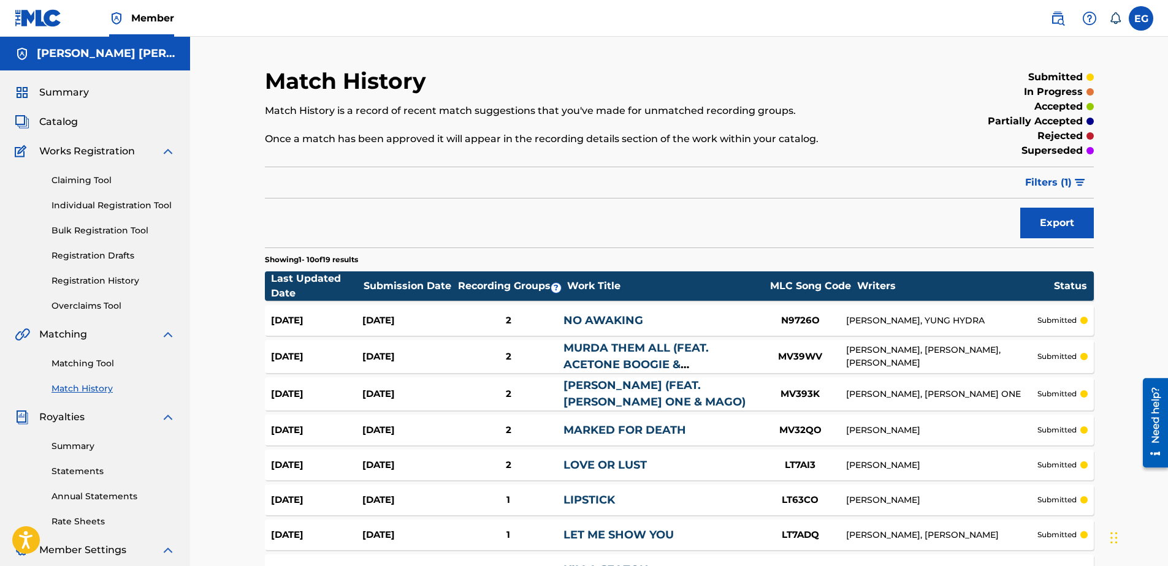
click at [66, 362] on link "Matching Tool" at bounding box center [113, 363] width 124 height 13
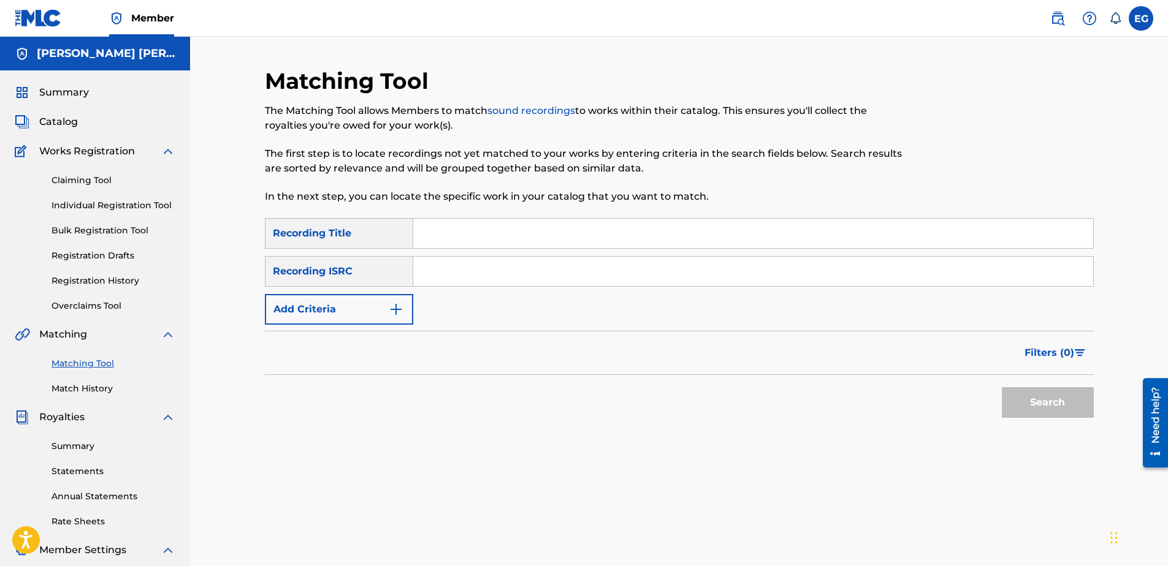
click at [463, 232] on input "Search Form" at bounding box center [753, 233] width 680 height 29
paste input "NO LOVE LOST"
type input "No Love Lost"
click at [391, 310] on img "Search Form" at bounding box center [396, 309] width 15 height 15
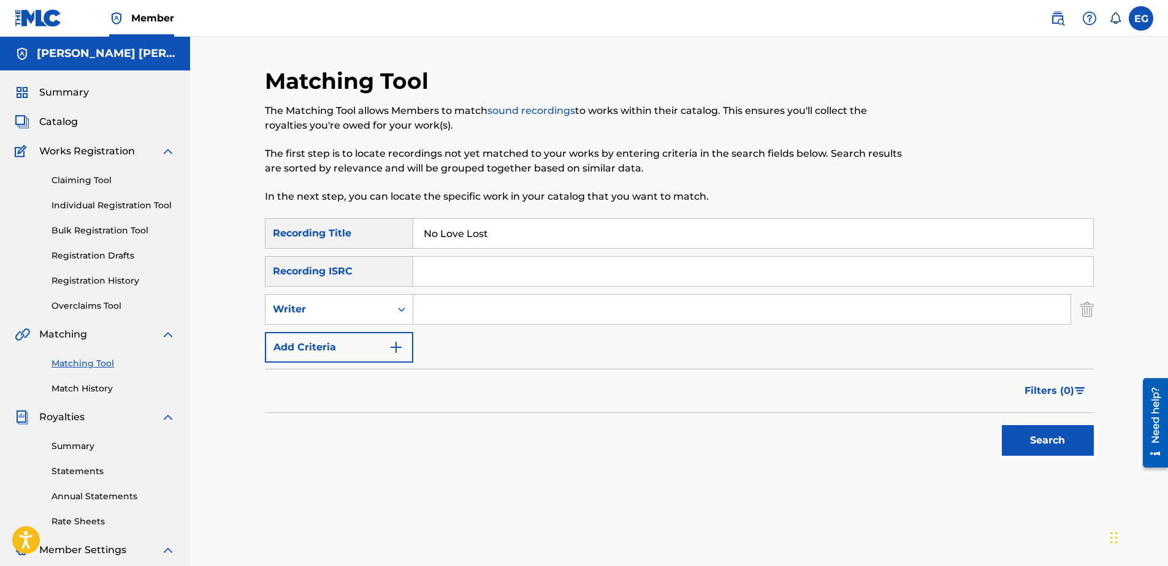
click at [520, 312] on input "Search Form" at bounding box center [741, 309] width 657 height 29
type input "GONZALES, EDWARDO ADRIAN"
click at [402, 351] on img "Search Form" at bounding box center [396, 347] width 15 height 15
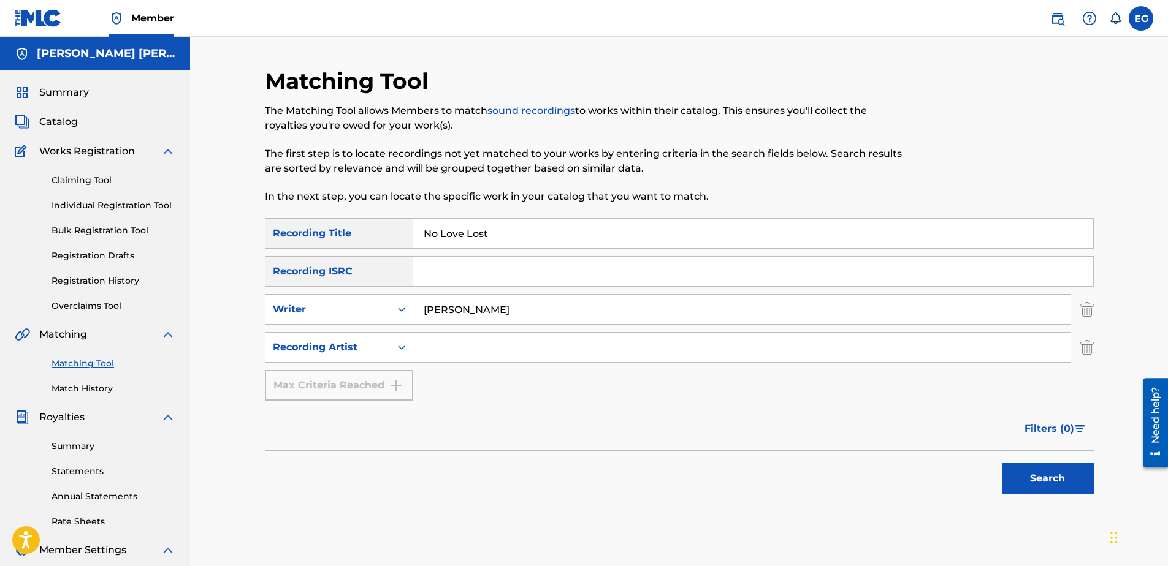
click at [473, 354] on input "Search Form" at bounding box center [741, 347] width 657 height 29
type input "Laze G"
click at [1041, 468] on button "Search" at bounding box center [1048, 478] width 92 height 31
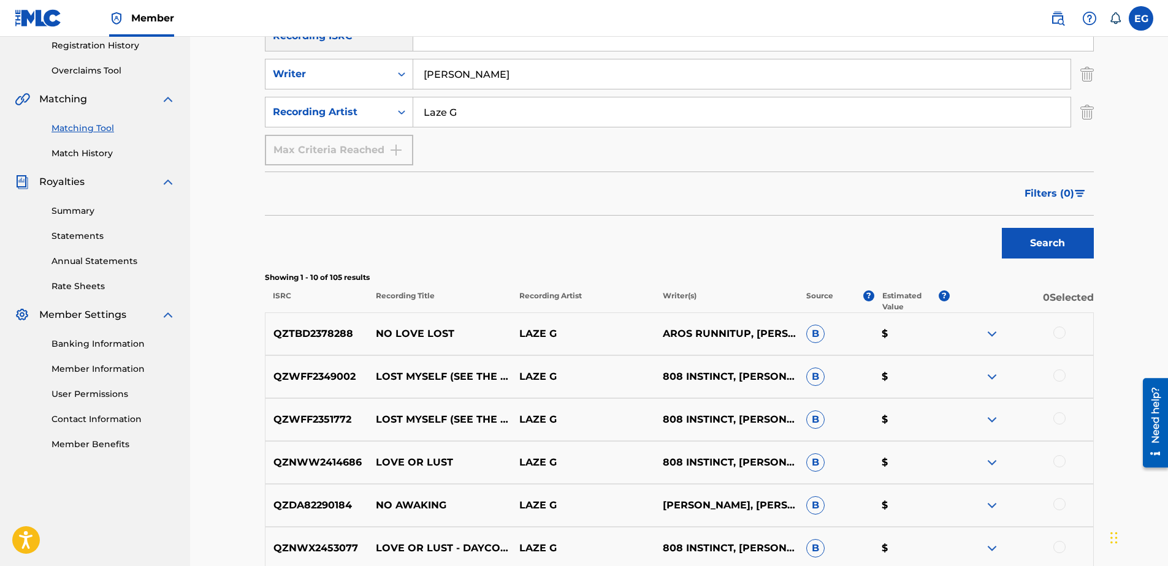
scroll to position [245, 0]
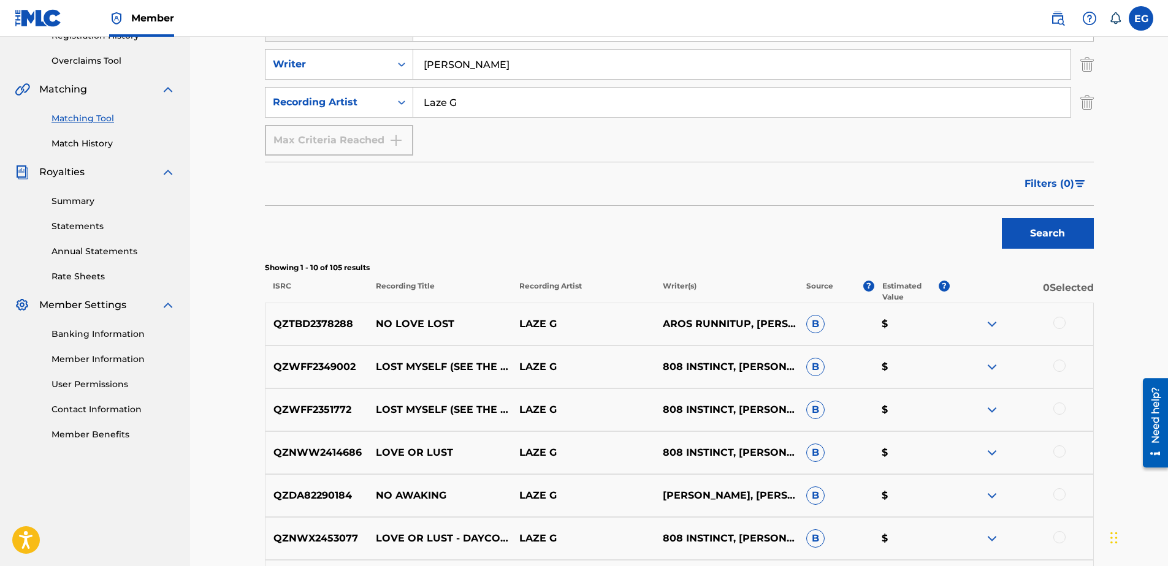
click at [1058, 324] on div at bounding box center [1059, 323] width 12 height 12
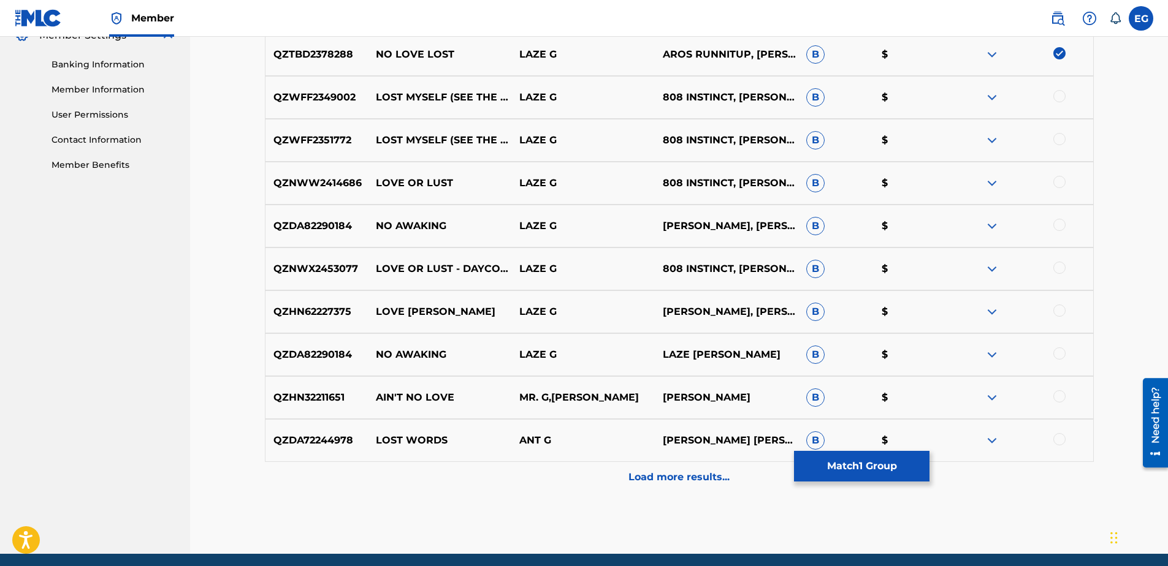
scroll to position [552, 0]
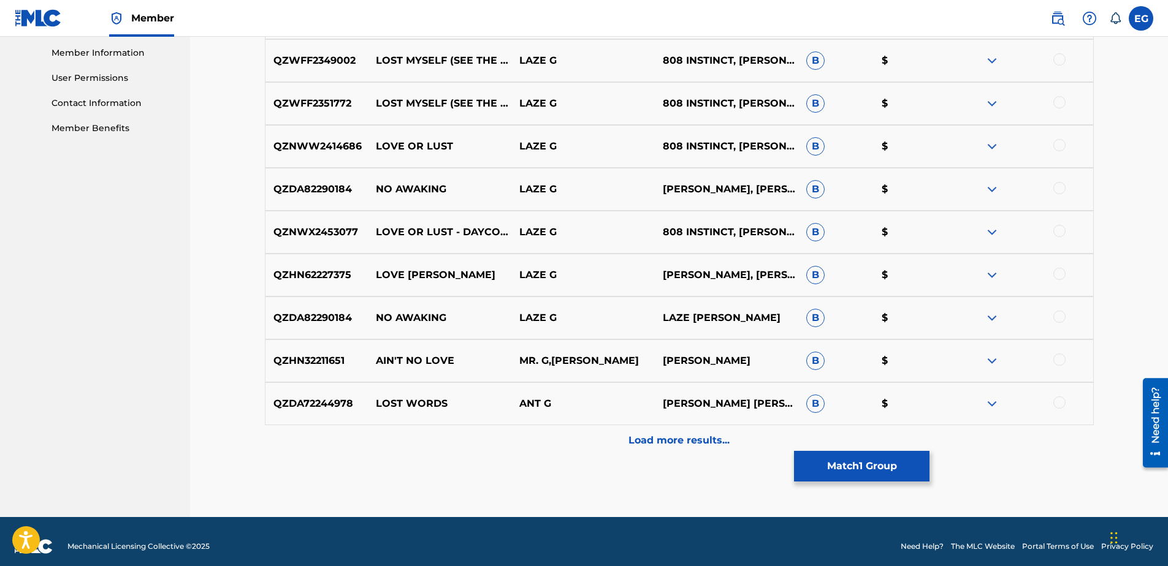
click at [653, 438] on p "Load more results..." at bounding box center [678, 440] width 101 height 15
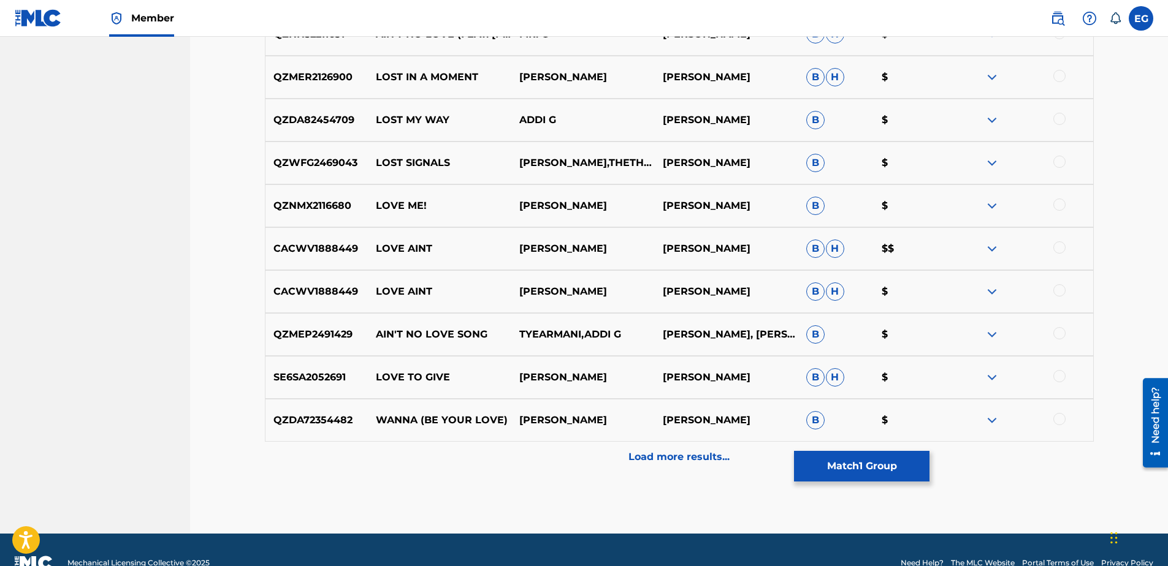
scroll to position [981, 0]
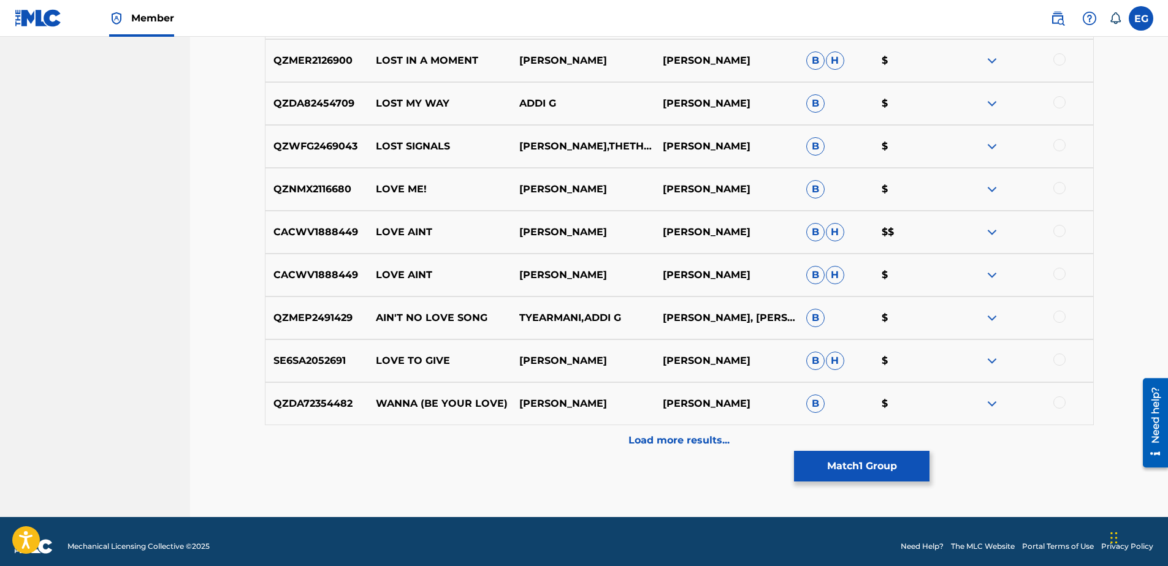
click at [668, 446] on p "Load more results..." at bounding box center [678, 440] width 101 height 15
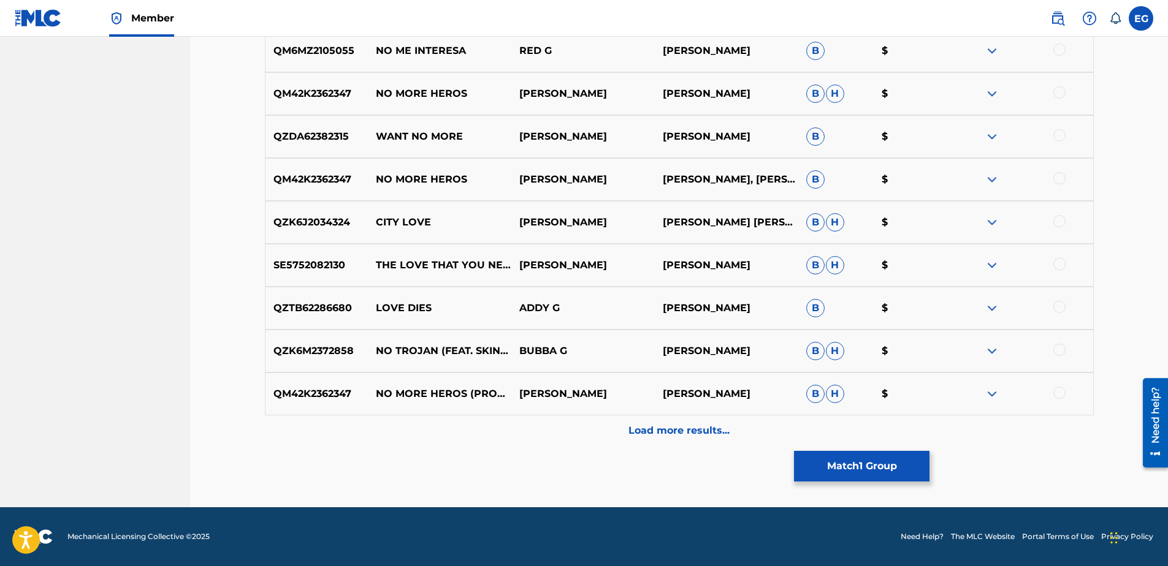
click at [670, 435] on p "Load more results..." at bounding box center [678, 431] width 101 height 15
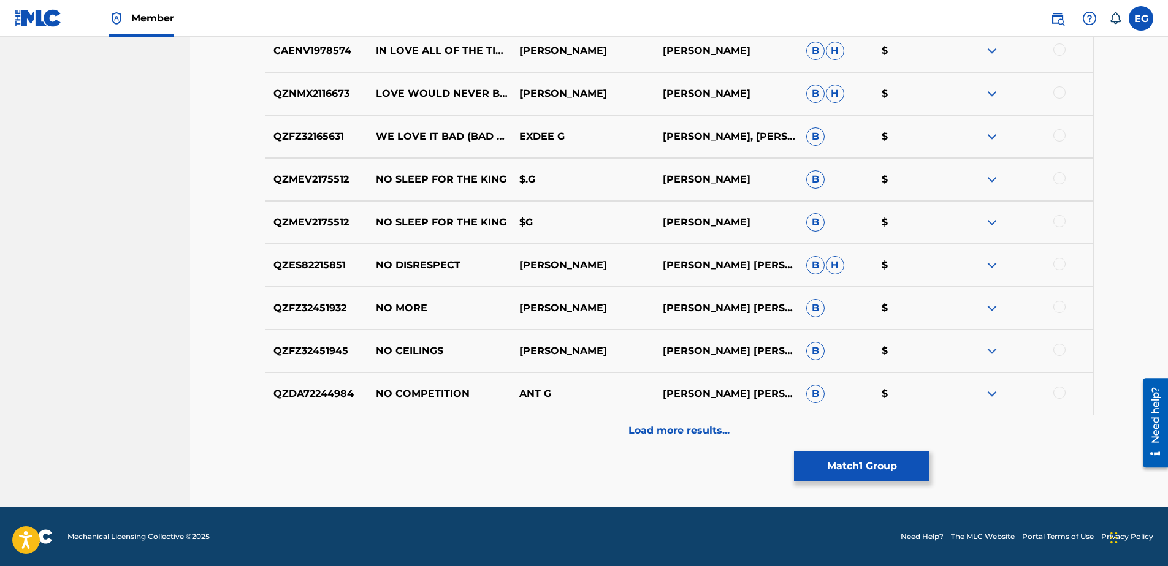
click at [671, 431] on p "Load more results..." at bounding box center [678, 431] width 101 height 15
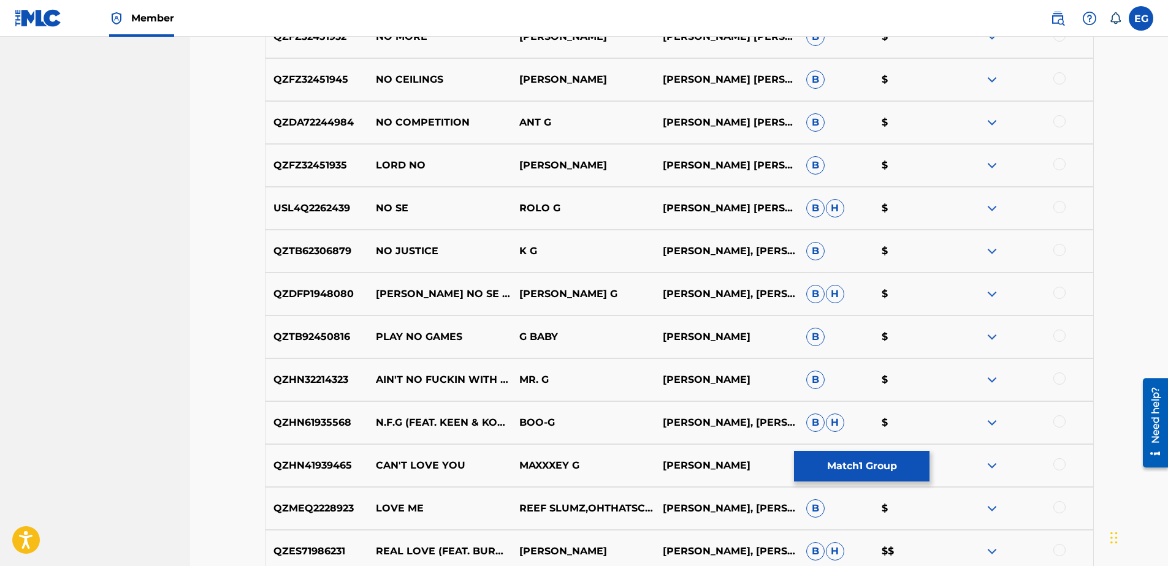
scroll to position [2278, 0]
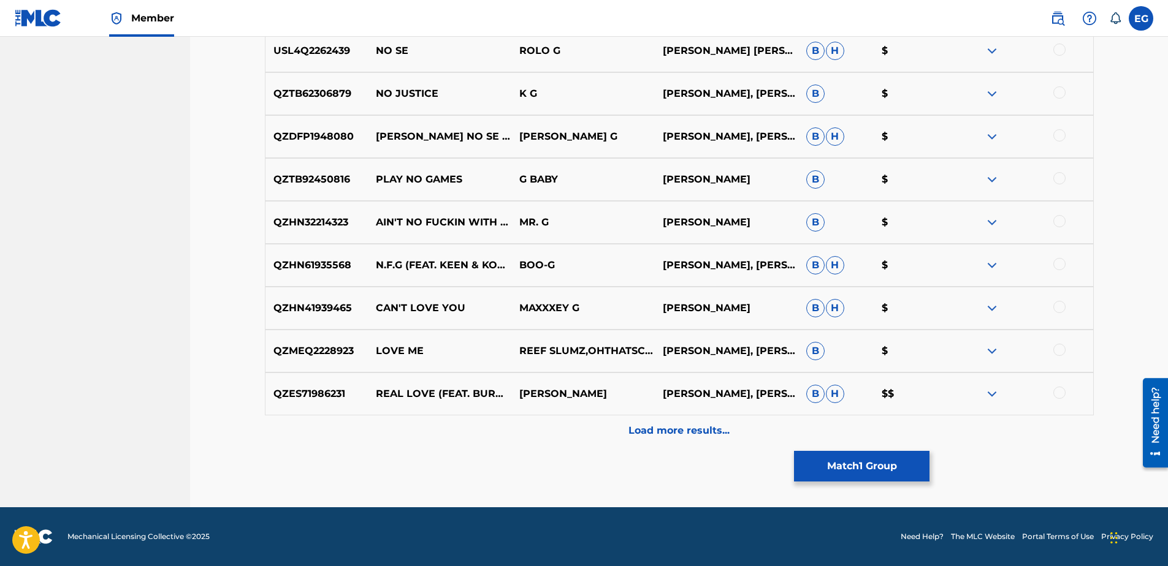
click at [872, 474] on button "Match 1 Group" at bounding box center [861, 466] width 135 height 31
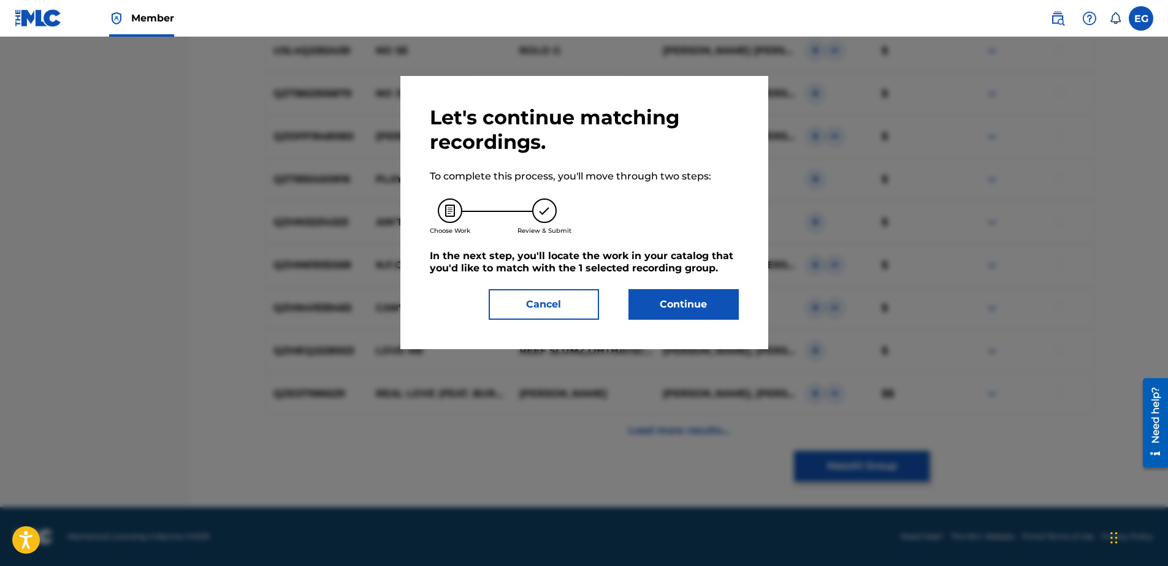
click at [698, 304] on button "Continue" at bounding box center [683, 304] width 110 height 31
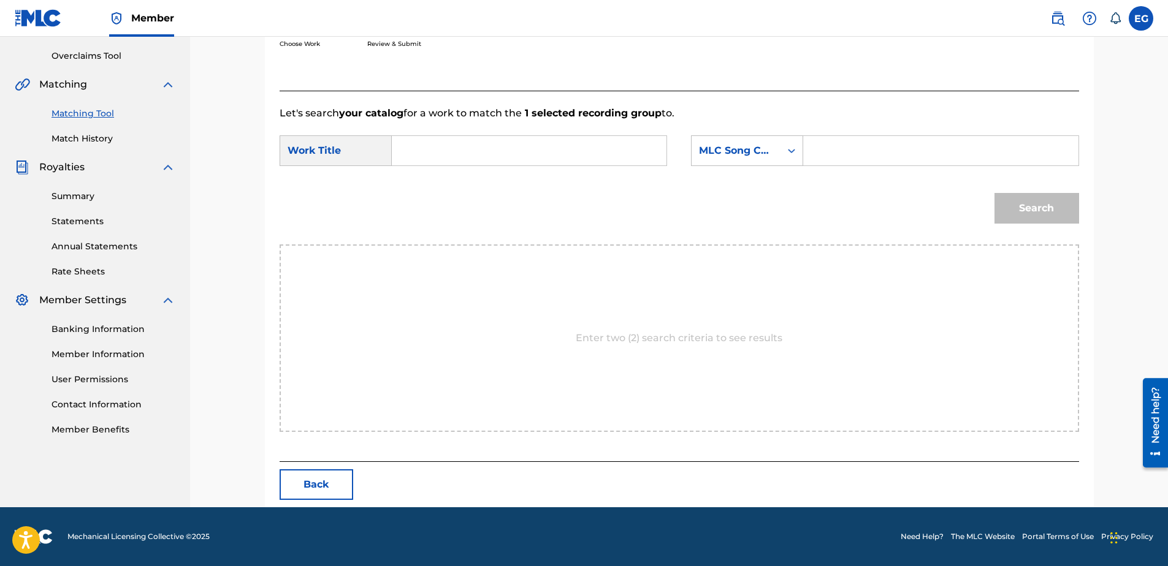
click at [465, 156] on input "Search Form" at bounding box center [529, 150] width 254 height 29
paste input "NO LOVE LOST"
click at [409, 177] on div "no love lost" at bounding box center [436, 185] width 69 height 37
type input "no love lost"
click at [776, 149] on div "MLC Song Code" at bounding box center [735, 150] width 89 height 23
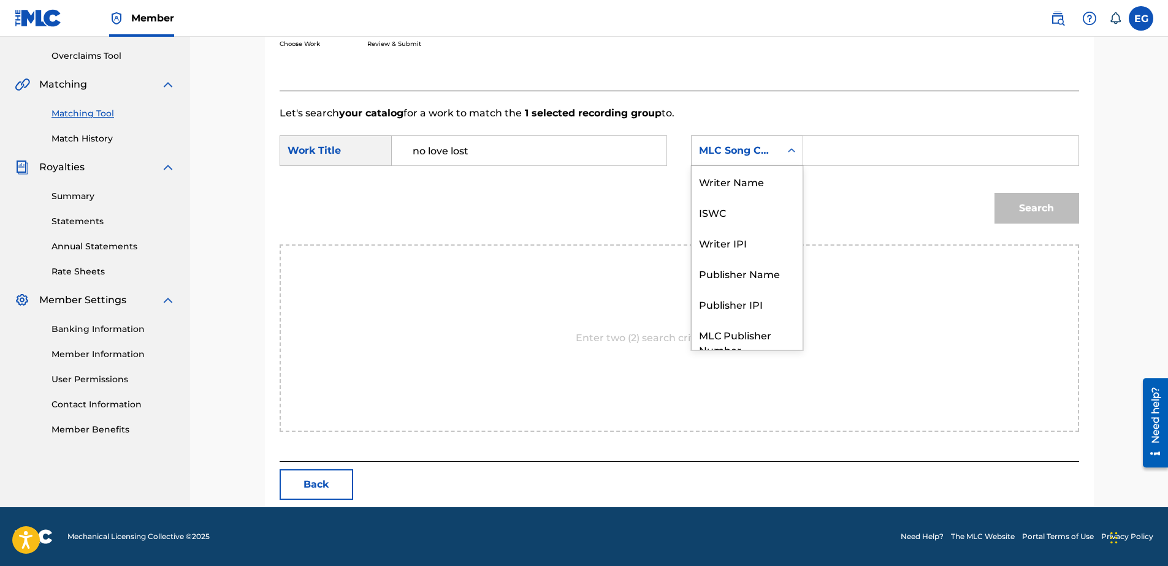
scroll to position [45, 0]
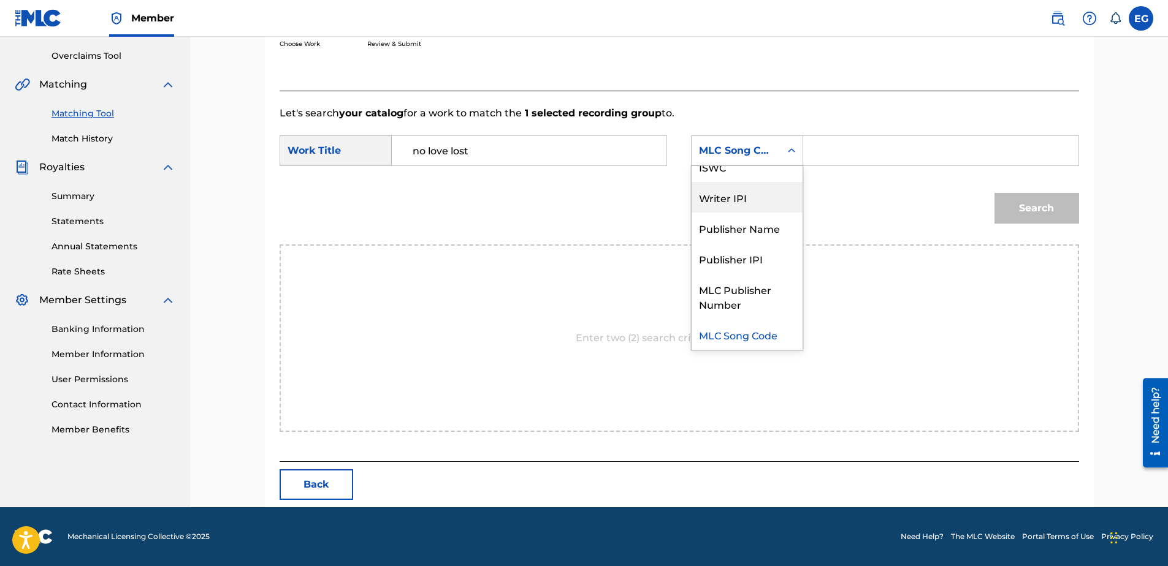
click at [739, 200] on div "Writer IPI" at bounding box center [746, 197] width 111 height 31
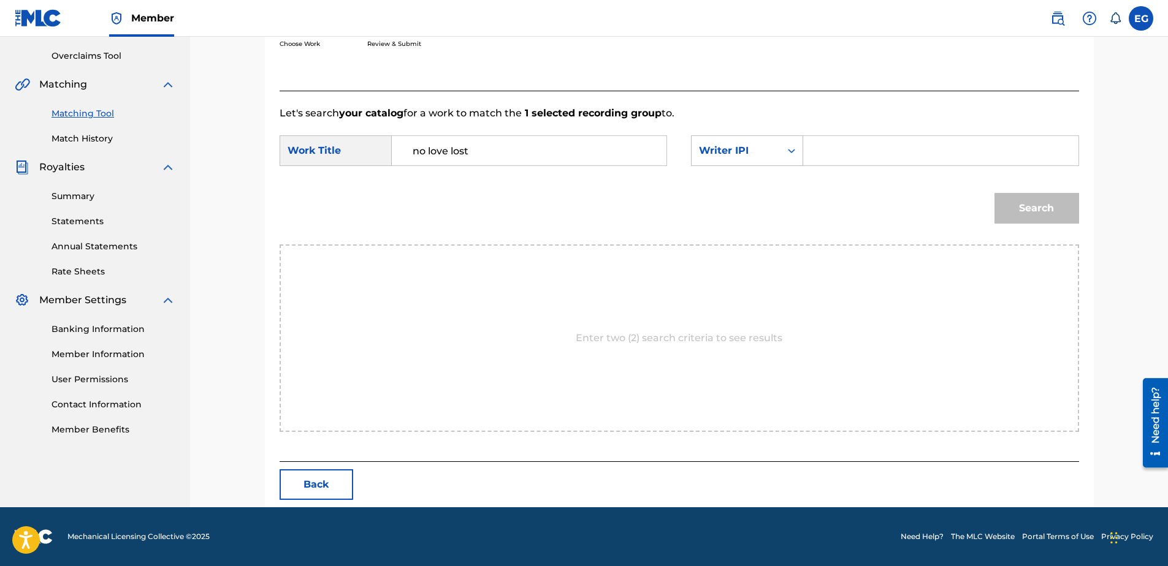
click at [857, 159] on input "Search Form" at bounding box center [940, 150] width 254 height 29
type input "00627104375"
click at [1049, 218] on button "Search" at bounding box center [1036, 208] width 85 height 31
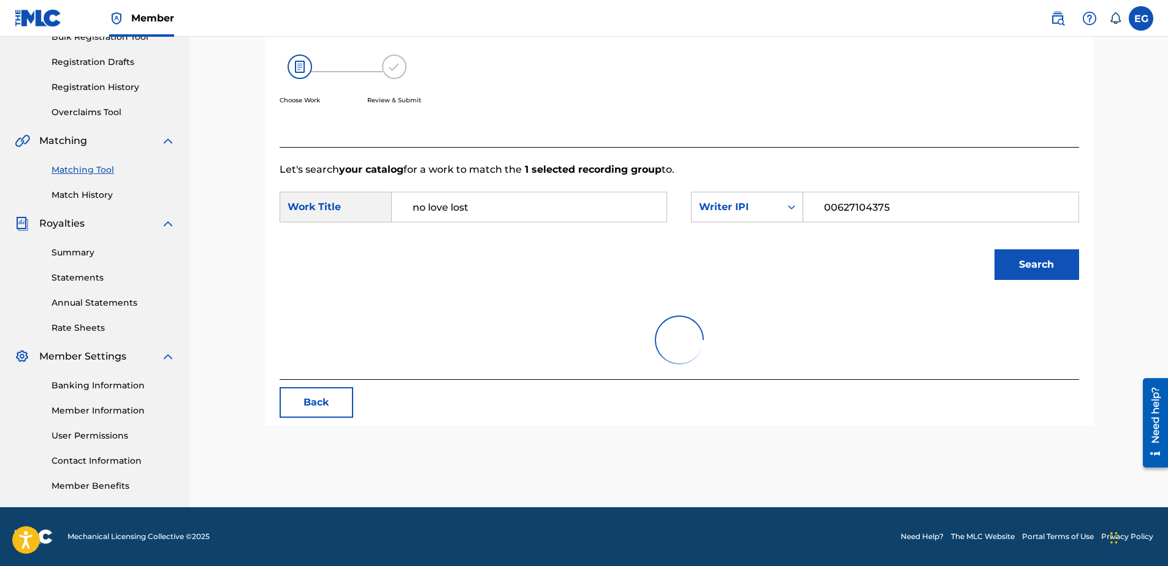
scroll to position [250, 0]
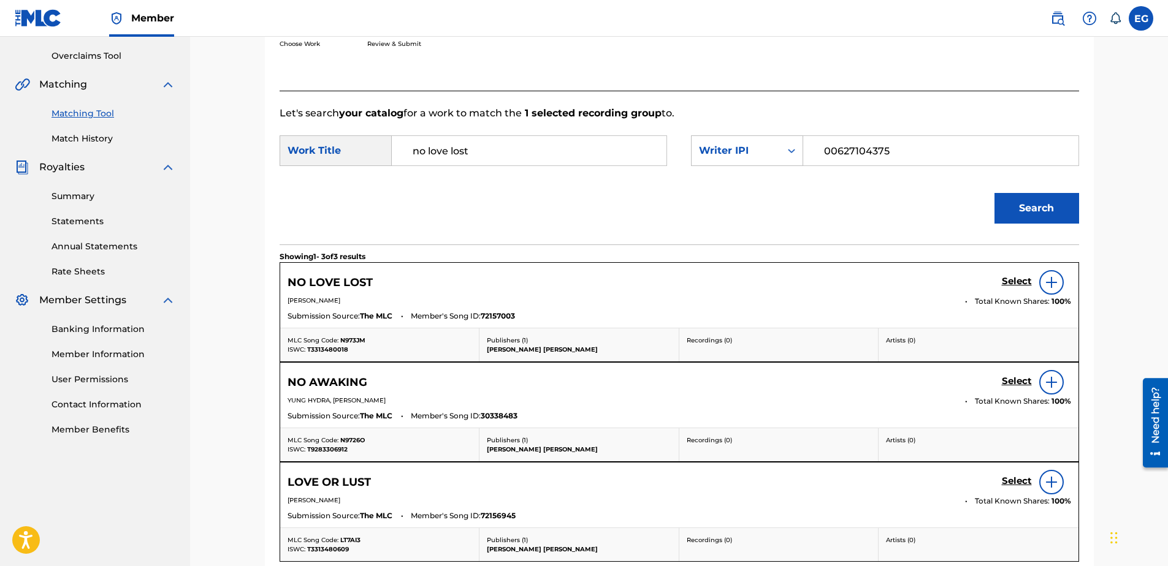
click at [1008, 284] on h5 "Select" at bounding box center [1017, 282] width 30 height 12
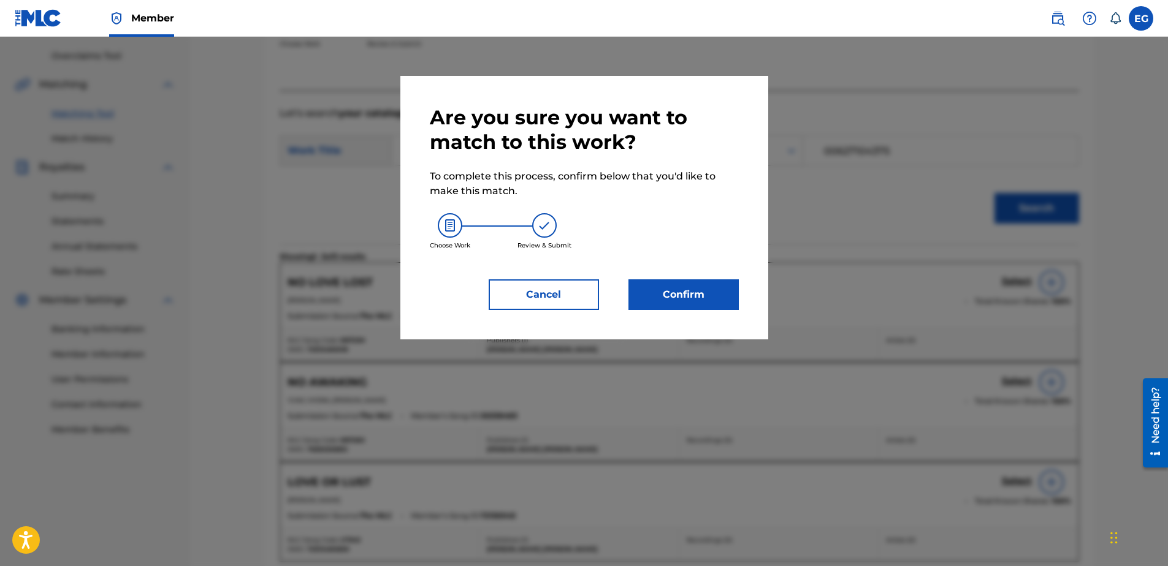
click at [702, 294] on button "Confirm" at bounding box center [683, 295] width 110 height 31
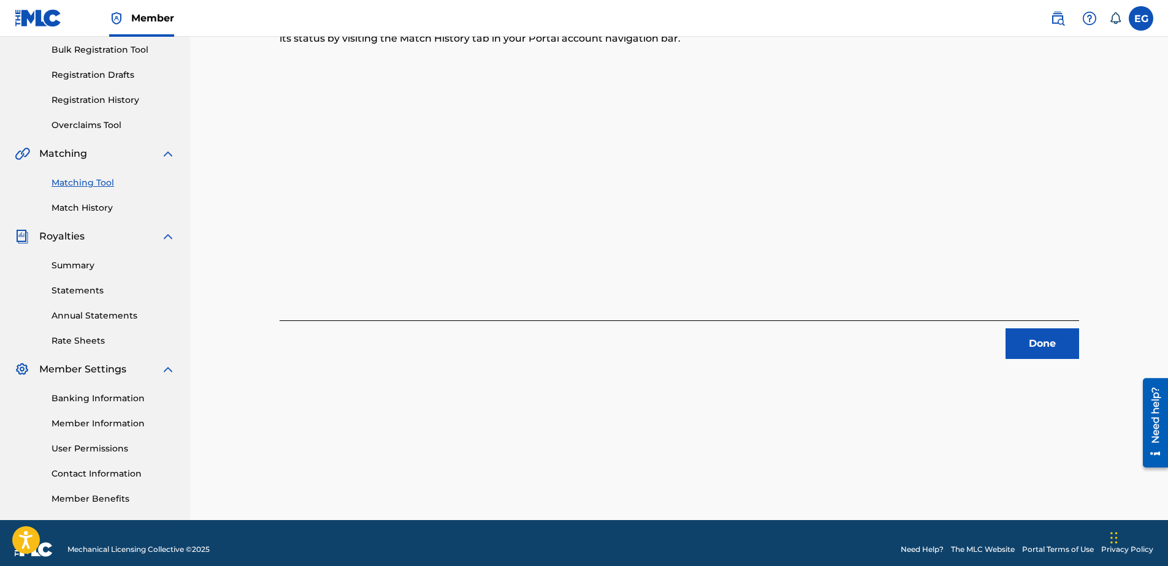
scroll to position [194, 0]
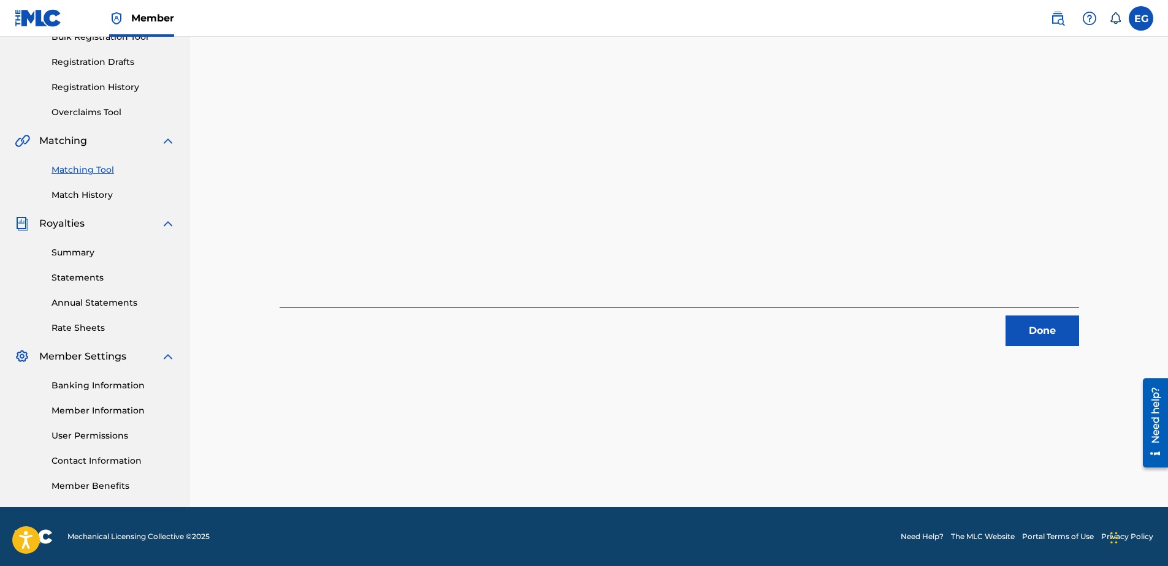
click at [1038, 323] on button "Done" at bounding box center [1042, 331] width 74 height 31
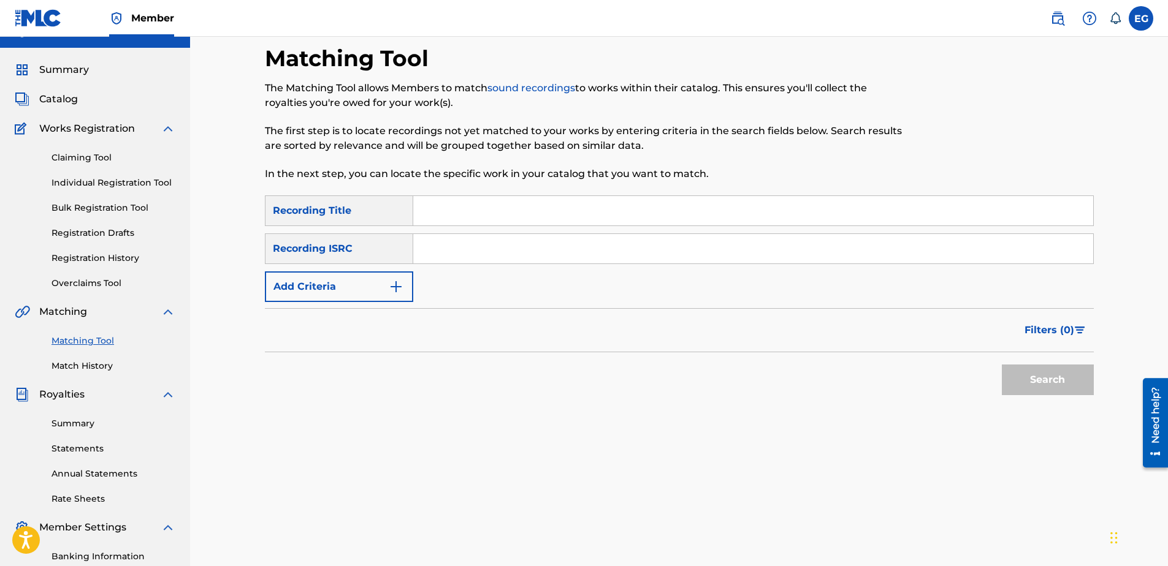
scroll to position [10, 0]
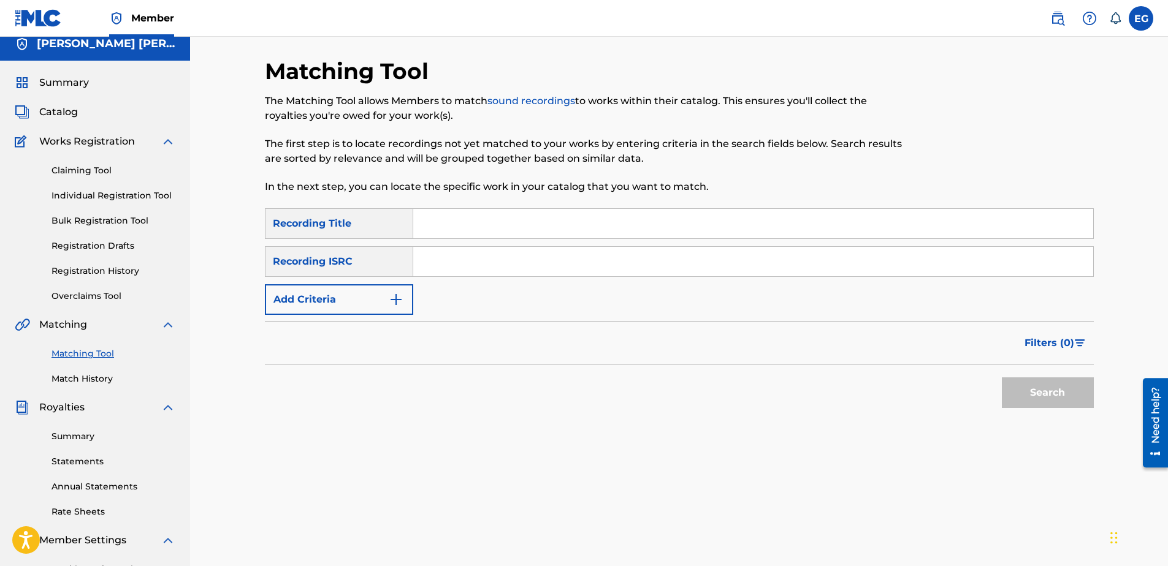
paste input "OMW"
type input "OMW"
click at [392, 295] on img "Search Form" at bounding box center [396, 299] width 15 height 15
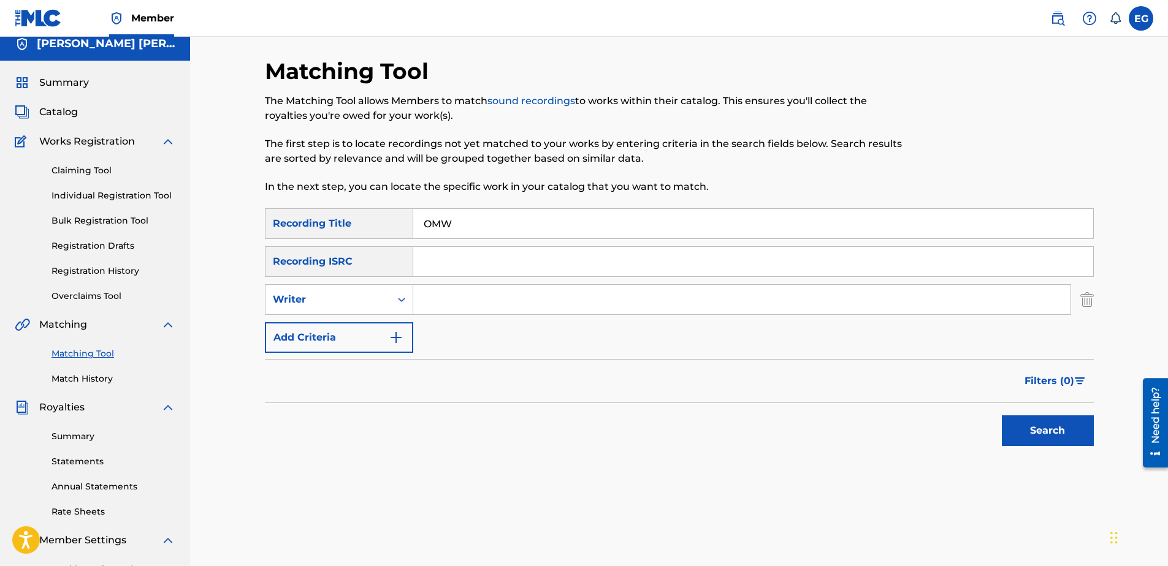
click at [507, 302] on input "Search Form" at bounding box center [741, 299] width 657 height 29
type input "GONZALES, EDWARDO ADRIAN"
click at [357, 339] on button "Add Criteria" at bounding box center [339, 337] width 148 height 31
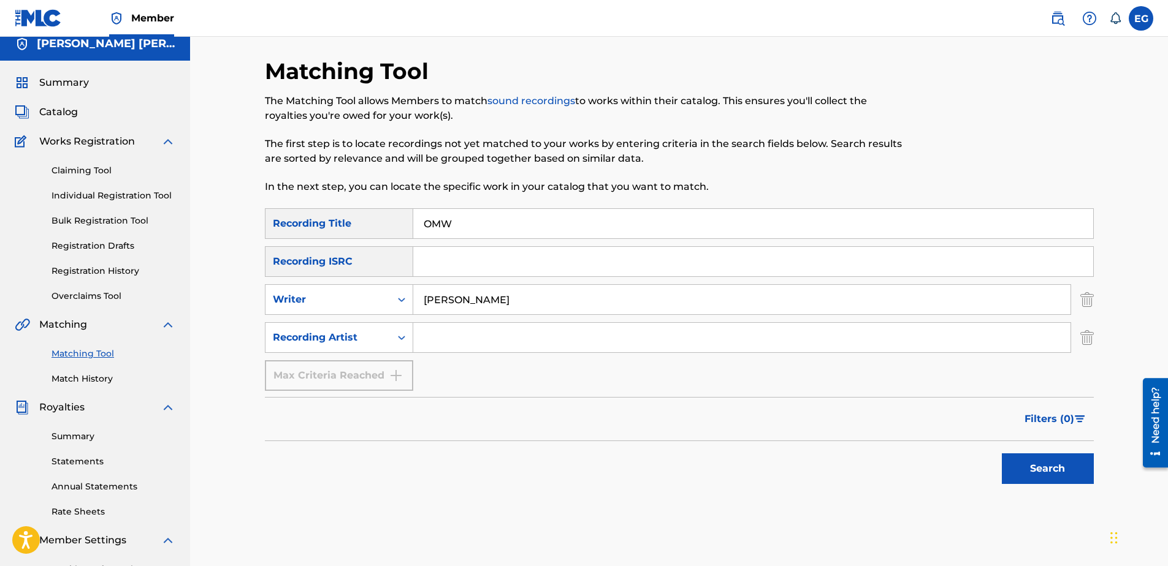
click at [493, 340] on input "Search Form" at bounding box center [741, 337] width 657 height 29
type input "Laze G"
click at [1059, 460] on button "Search" at bounding box center [1048, 469] width 92 height 31
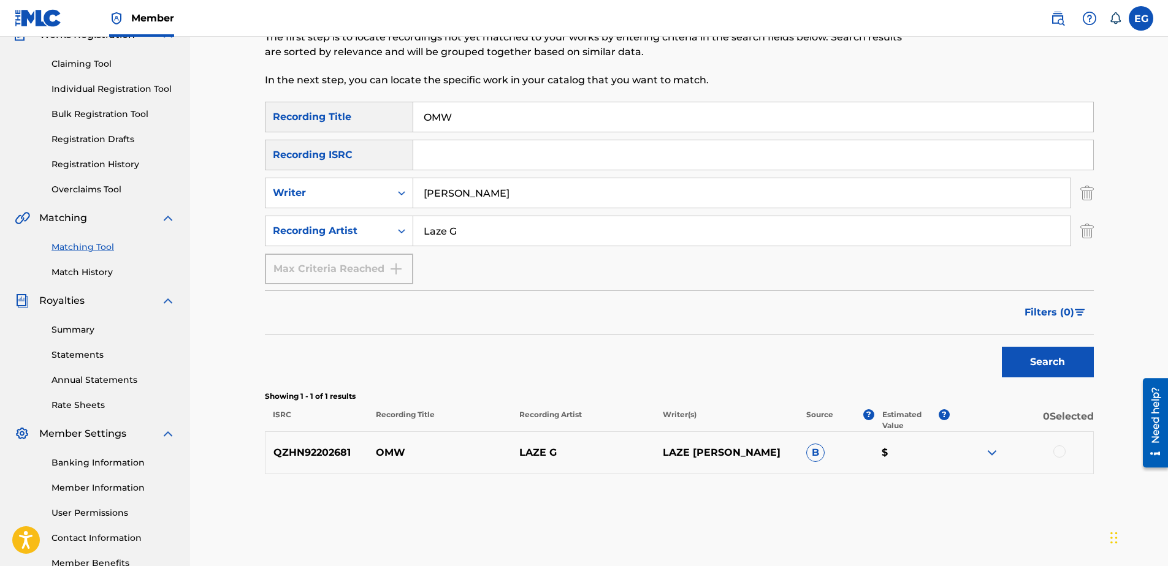
scroll to position [194, 0]
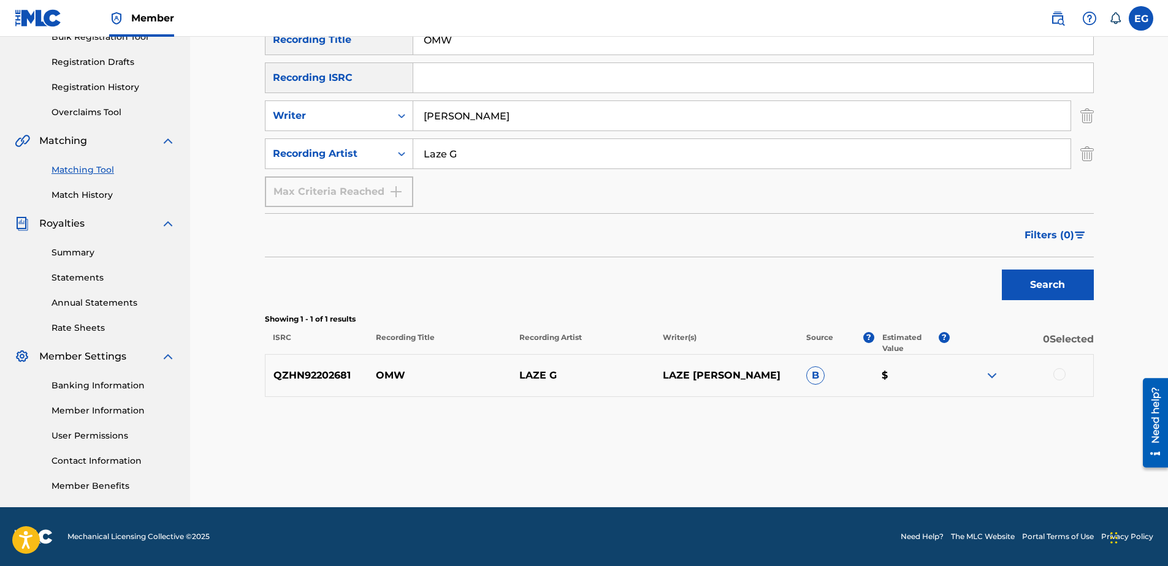
click at [1058, 375] on div at bounding box center [1059, 374] width 12 height 12
click at [894, 456] on button "Match 1 Group" at bounding box center [861, 466] width 135 height 31
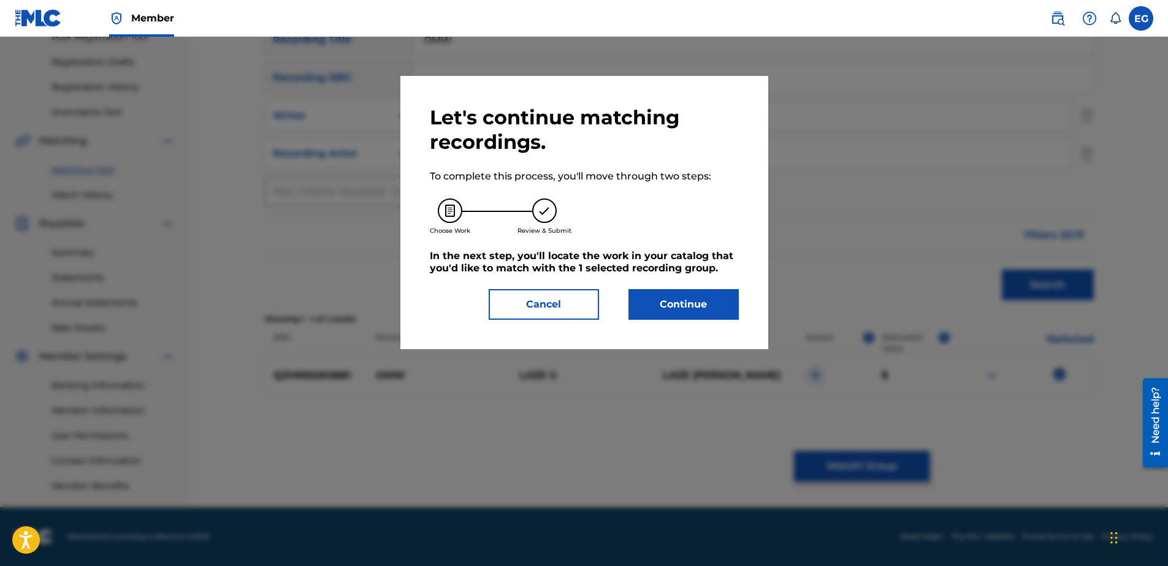
click at [696, 303] on button "Continue" at bounding box center [683, 304] width 110 height 31
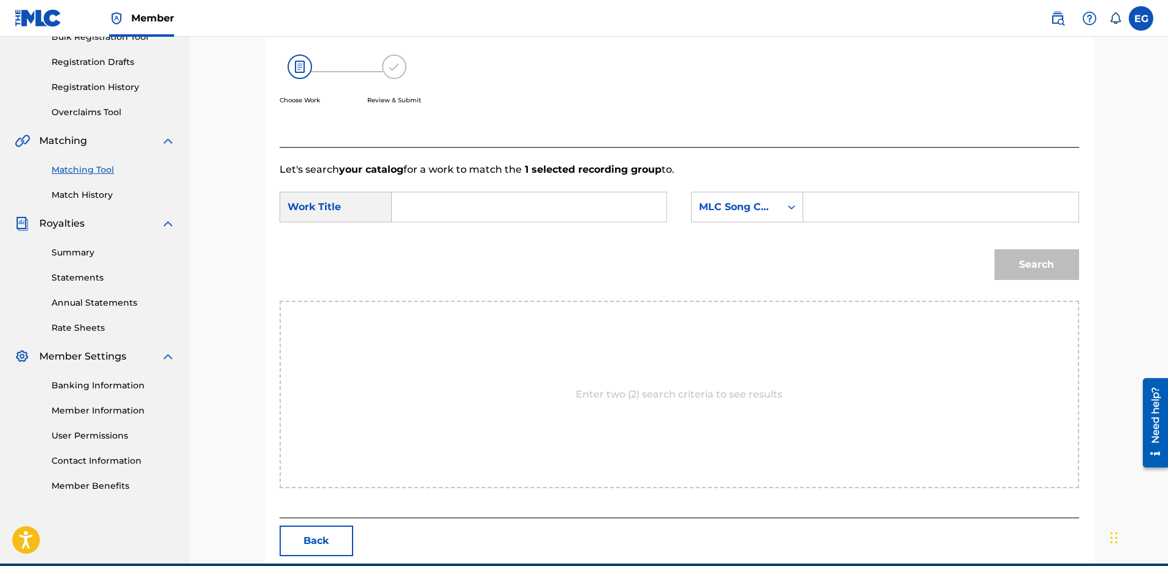
click at [421, 214] on input "Search Form" at bounding box center [529, 206] width 254 height 29
paste input "OMW"
drag, startPoint x: 467, startPoint y: 230, endPoint x: 494, endPoint y: 227, distance: 27.1
click at [466, 229] on div "omw" at bounding box center [436, 235] width 69 height 22
type input "omw"
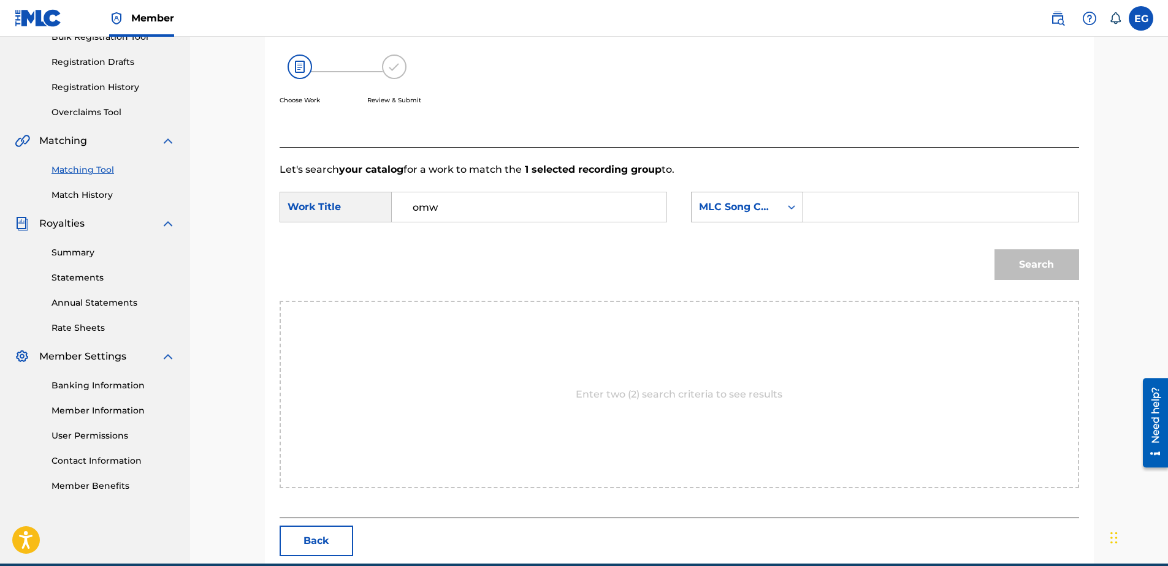
click at [751, 207] on div "MLC Song Code" at bounding box center [736, 207] width 74 height 15
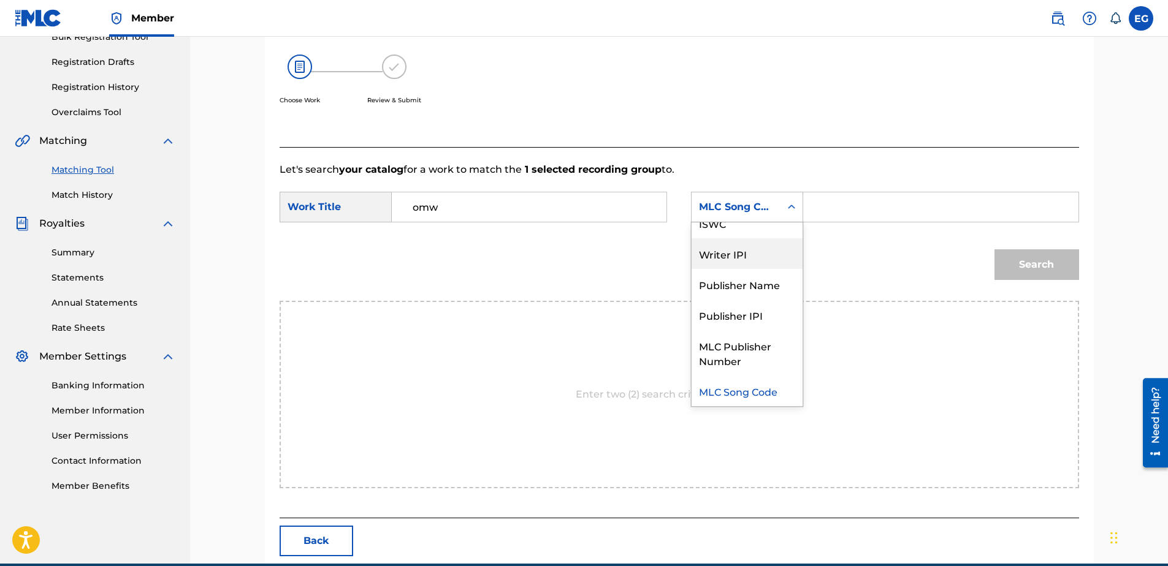
click at [742, 257] on div "Writer IPI" at bounding box center [746, 253] width 111 height 31
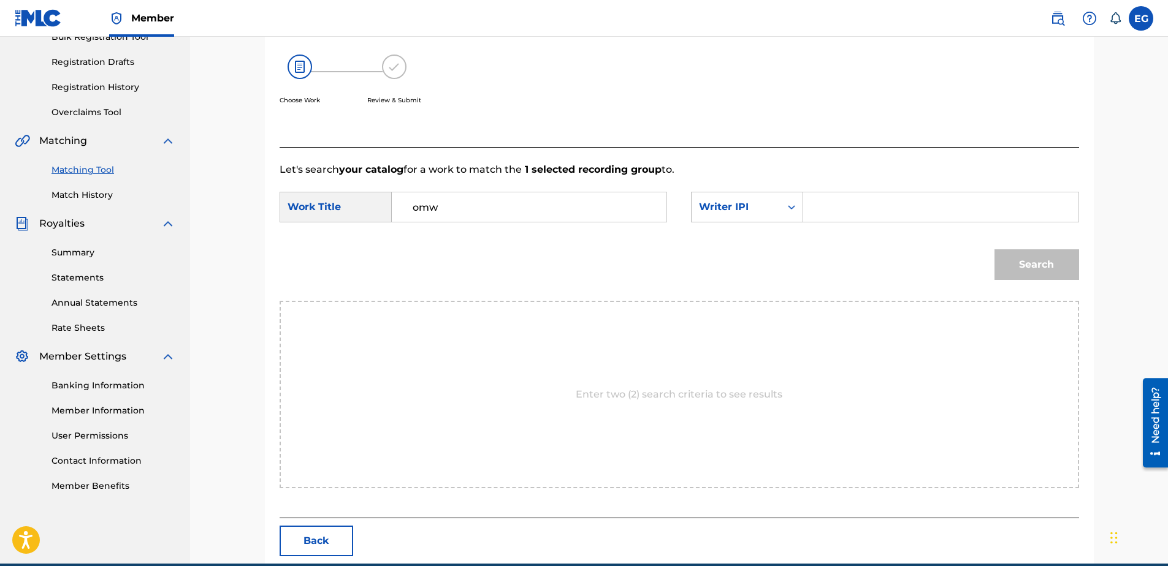
click at [899, 211] on input "Search Form" at bounding box center [940, 206] width 254 height 29
type input "00627104375"
click at [1022, 264] on button "Search" at bounding box center [1036, 264] width 85 height 31
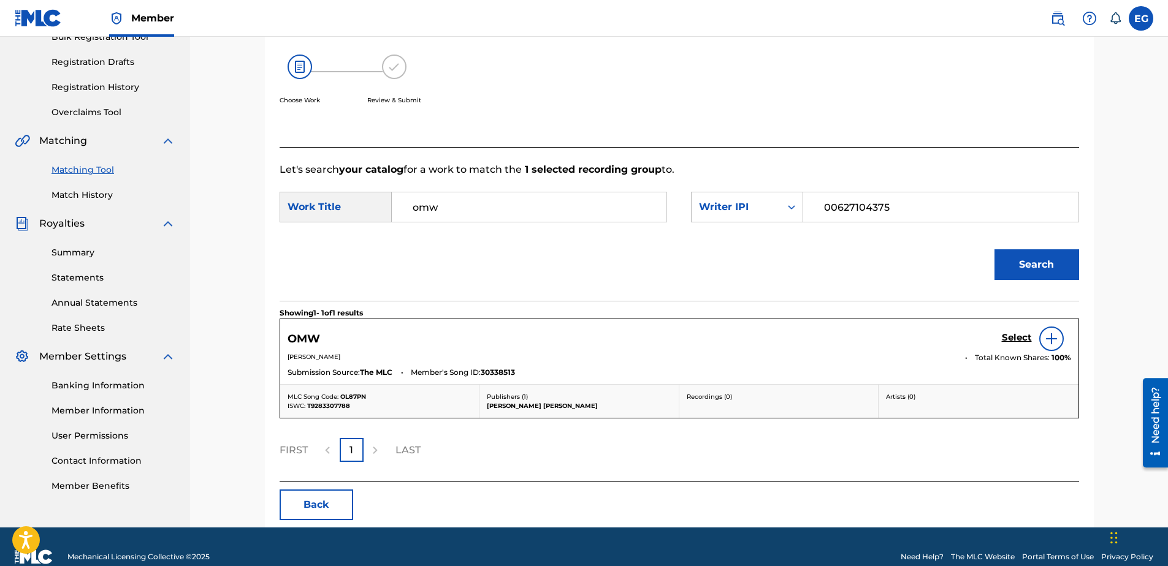
click at [1017, 337] on h5 "Select" at bounding box center [1017, 338] width 30 height 12
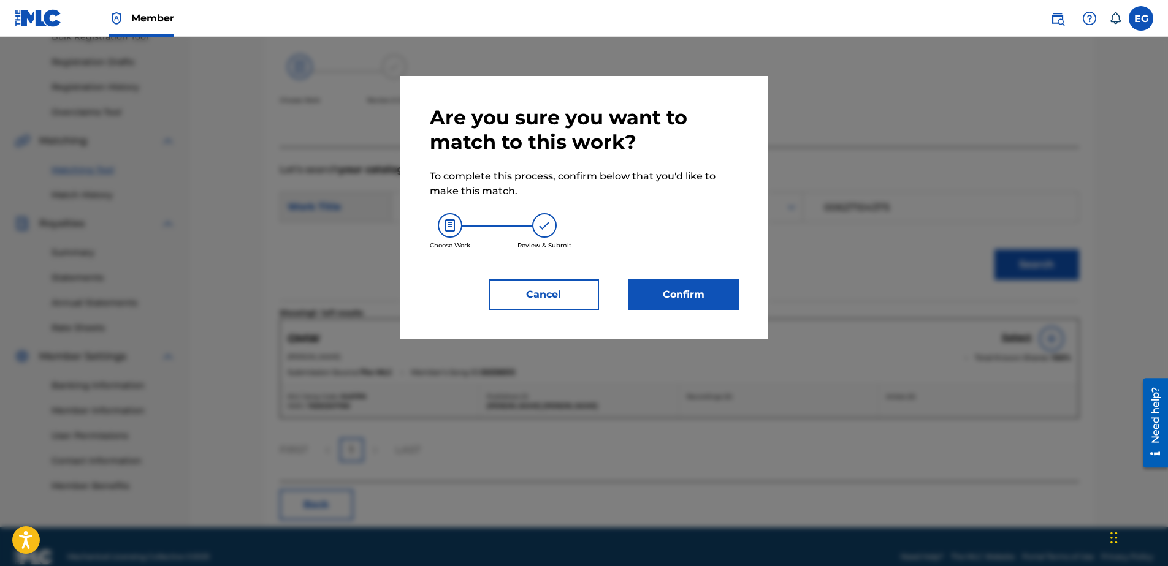
click at [697, 300] on button "Confirm" at bounding box center [683, 295] width 110 height 31
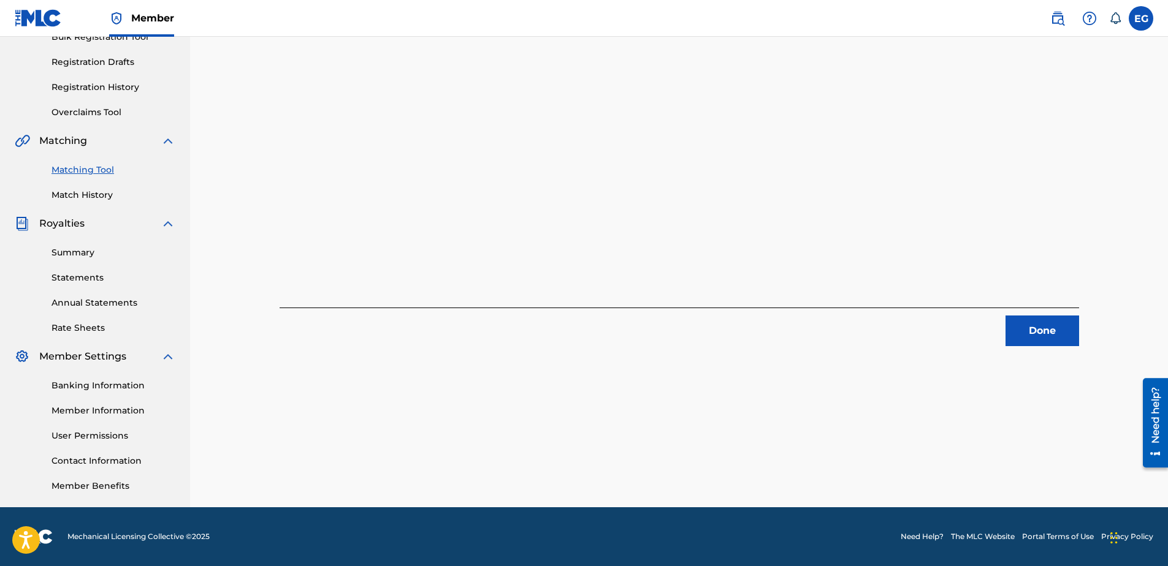
click at [1022, 329] on button "Done" at bounding box center [1042, 331] width 74 height 31
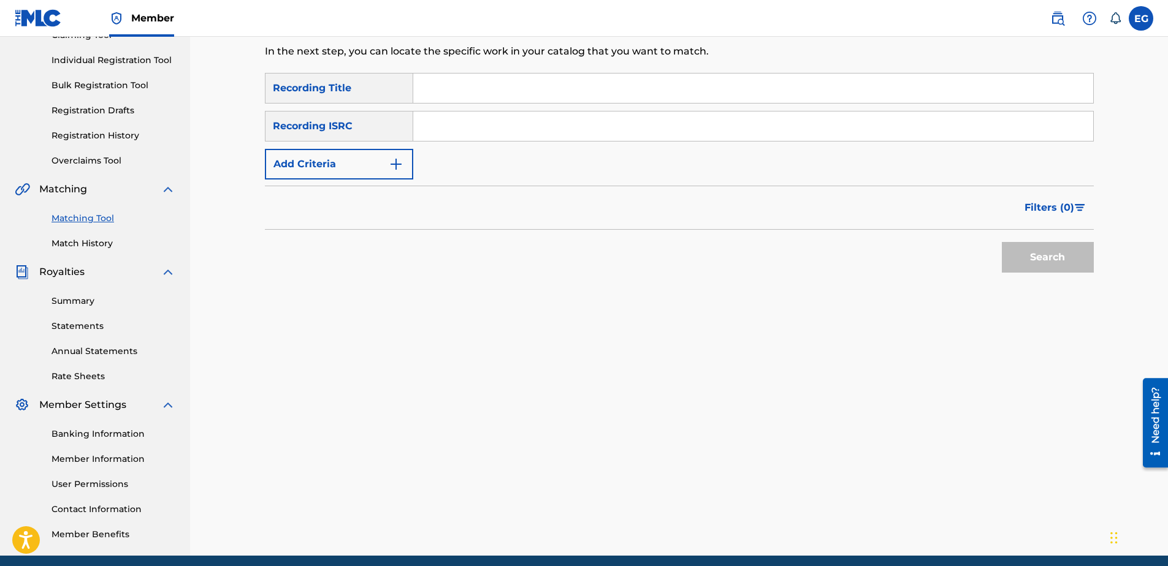
scroll to position [10, 0]
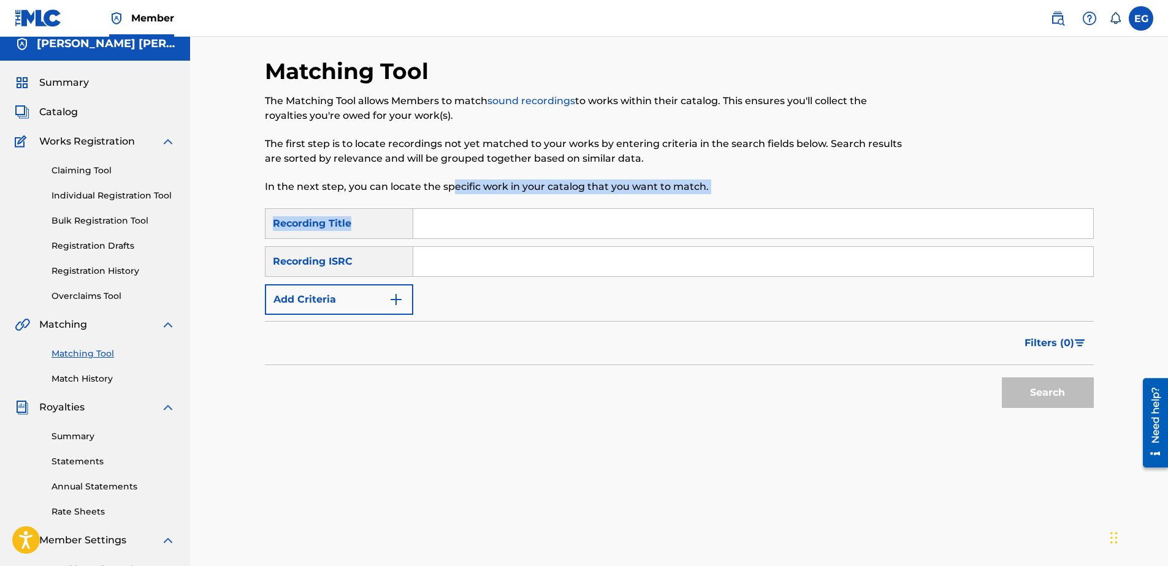
click at [452, 206] on div "Matching Tool The Matching Tool allows Members to match sound recordings to wor…" at bounding box center [679, 375] width 829 height 634
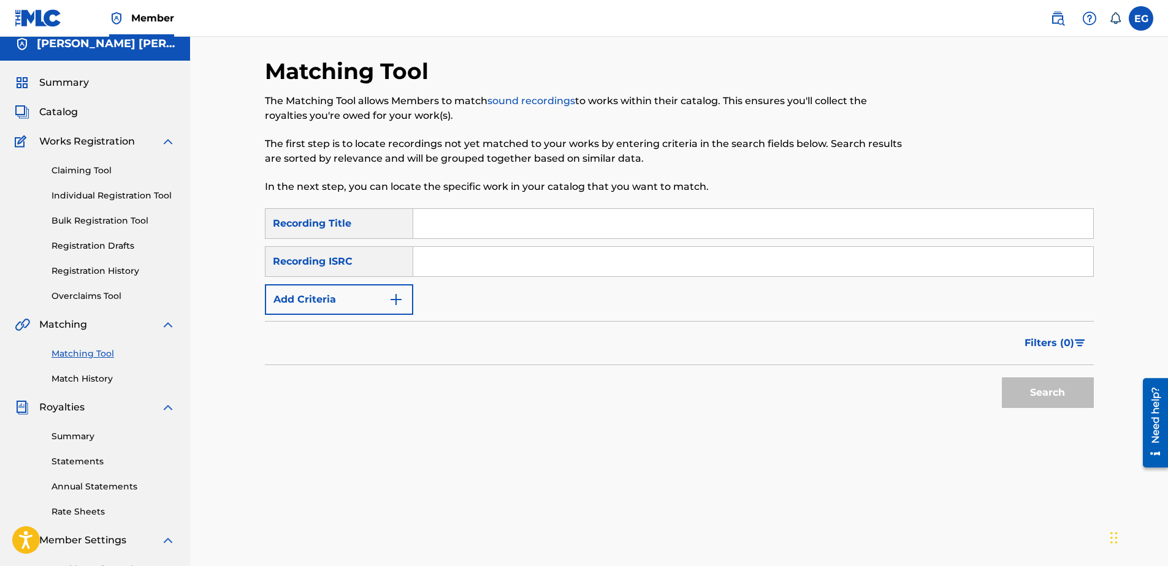
drag, startPoint x: 452, startPoint y: 206, endPoint x: 440, endPoint y: 223, distance: 21.0
click at [440, 223] on input "Search Form" at bounding box center [753, 223] width 680 height 29
paste input "PAPI (FEAT. LAZE G)"
type input "PAPI (FEAT. LAZE G)"
click at [485, 257] on input "Search Form" at bounding box center [753, 261] width 680 height 29
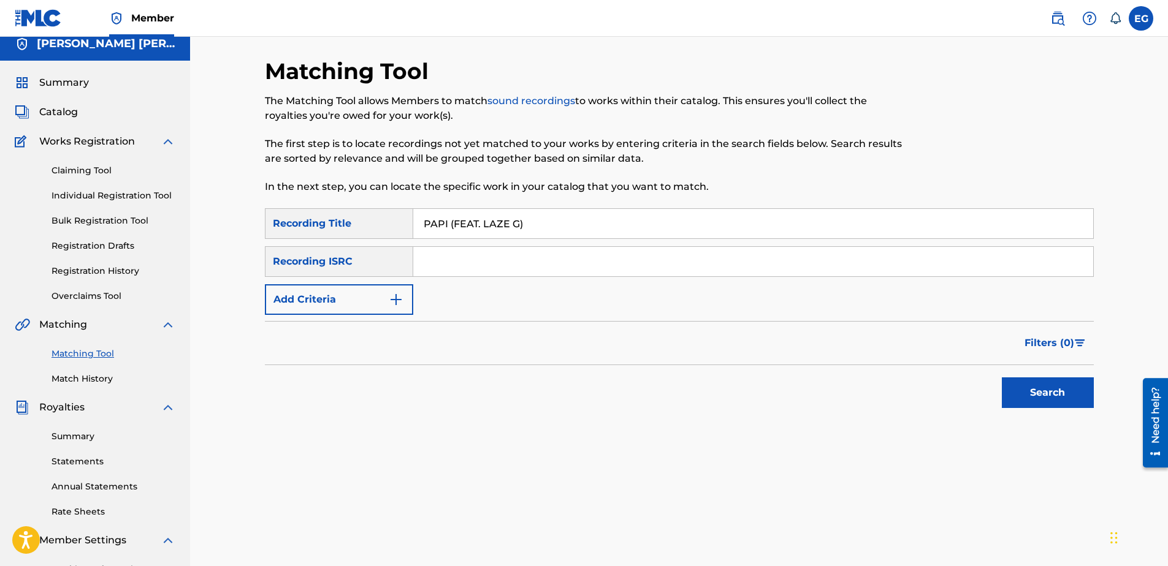
type input "00627104375"
click at [1041, 398] on button "Search" at bounding box center [1048, 393] width 92 height 31
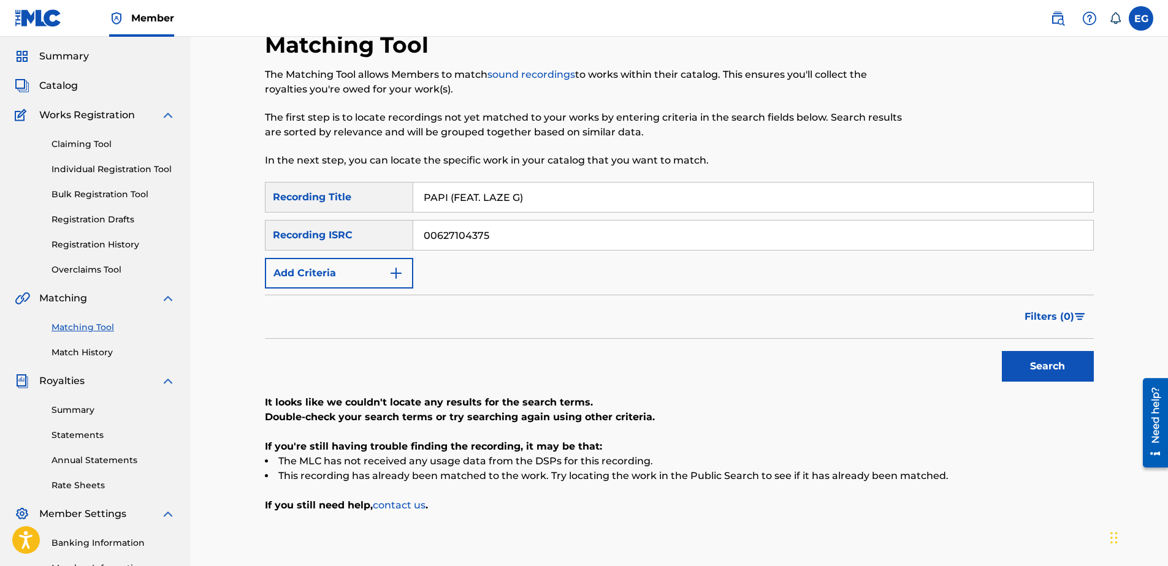
scroll to position [0, 0]
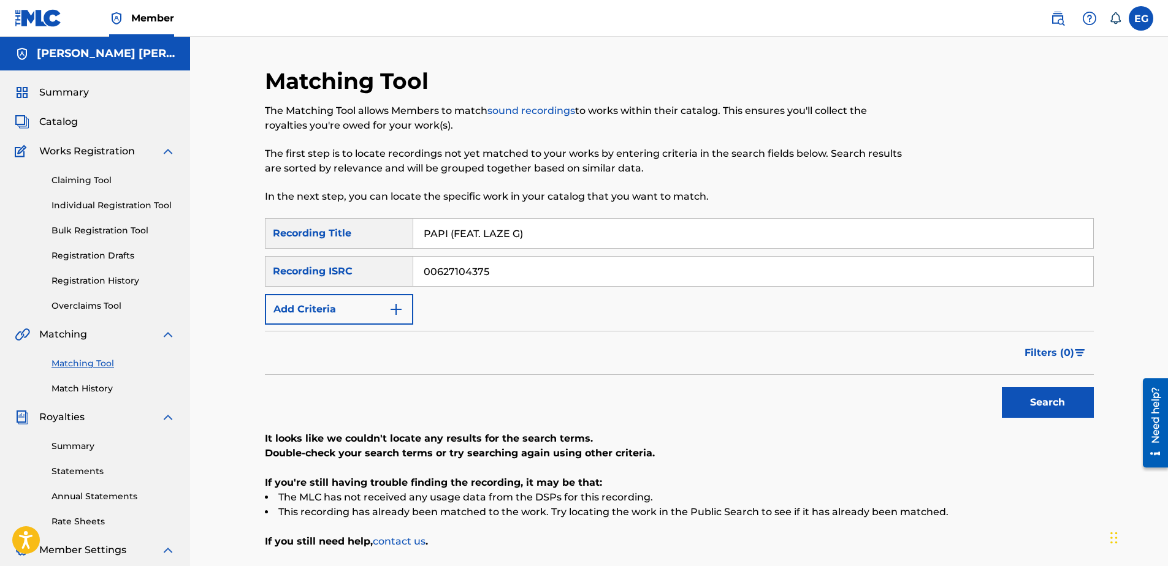
click at [371, 306] on button "Add Criteria" at bounding box center [339, 309] width 148 height 31
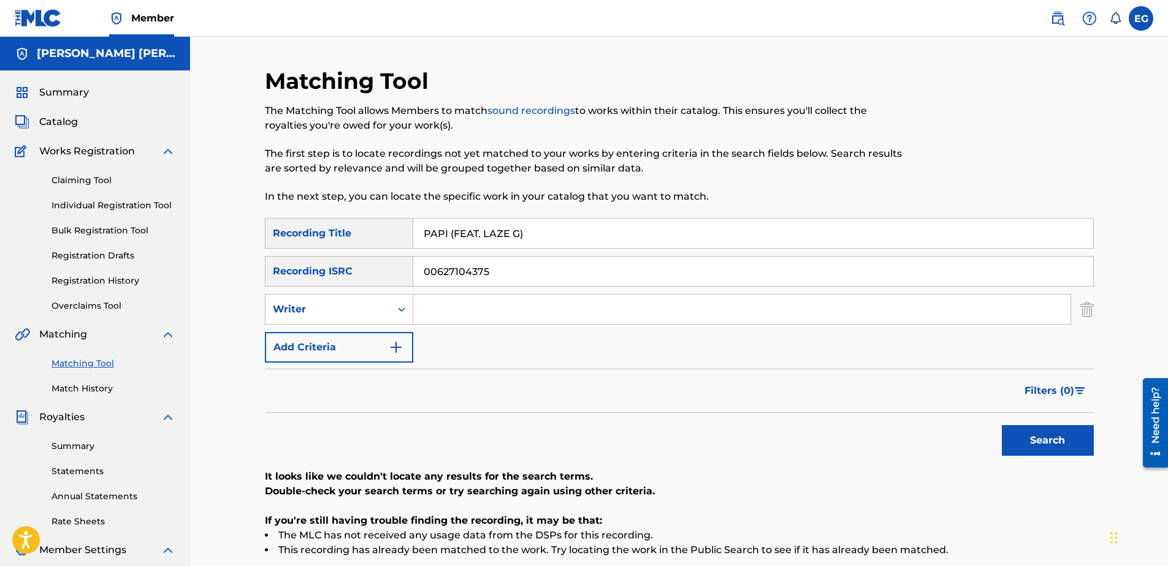
click at [455, 316] on input "Search Form" at bounding box center [741, 309] width 657 height 29
type input "GONZALES, EDWARDO ADRIAN"
click at [400, 356] on button "Add Criteria" at bounding box center [339, 347] width 148 height 31
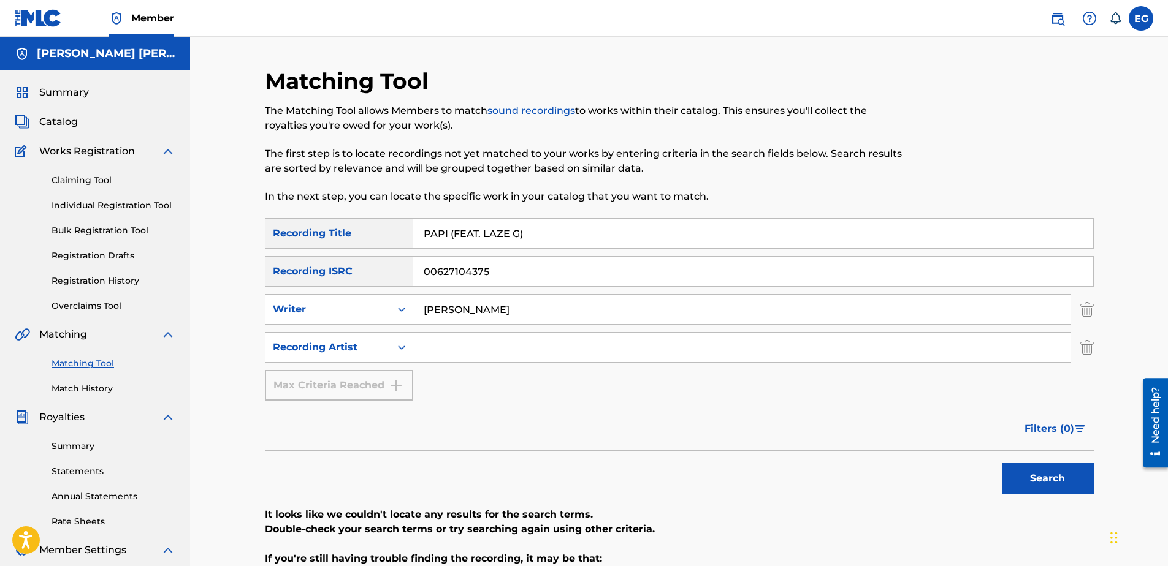
click at [489, 353] on input "Search Form" at bounding box center [741, 347] width 657 height 29
type input "Laze G"
click at [1042, 481] on button "Search" at bounding box center [1048, 478] width 92 height 31
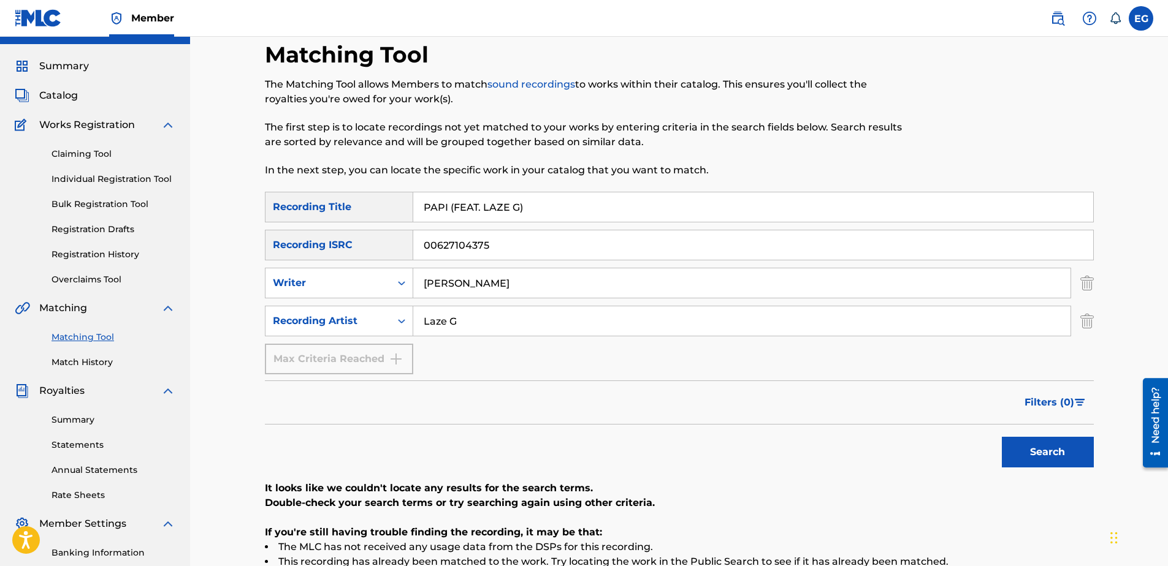
scroll to position [10, 0]
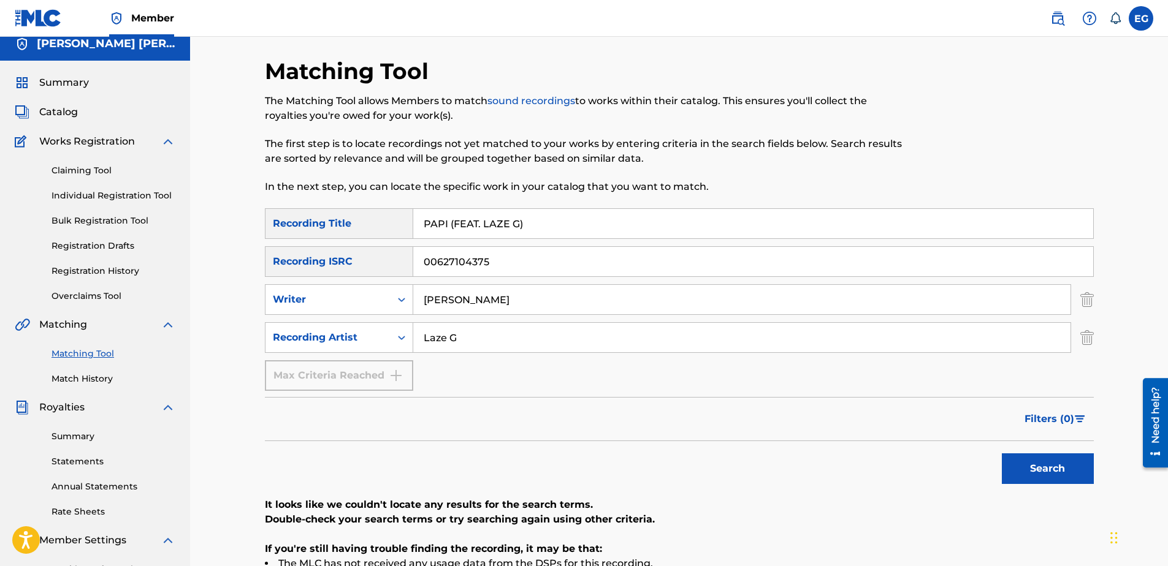
drag, startPoint x: 541, startPoint y: 238, endPoint x: 381, endPoint y: 212, distance: 162.7
click at [381, 212] on div "SearchWithCriteria1b15beb7-d0ee-45f3-b59d-4d8212525f82 Recording Title PAPI (FE…" at bounding box center [679, 223] width 829 height 31
paste input "ERFECT"
type input "PERFECT"
drag, startPoint x: 460, startPoint y: 263, endPoint x: 613, endPoint y: 282, distance: 153.8
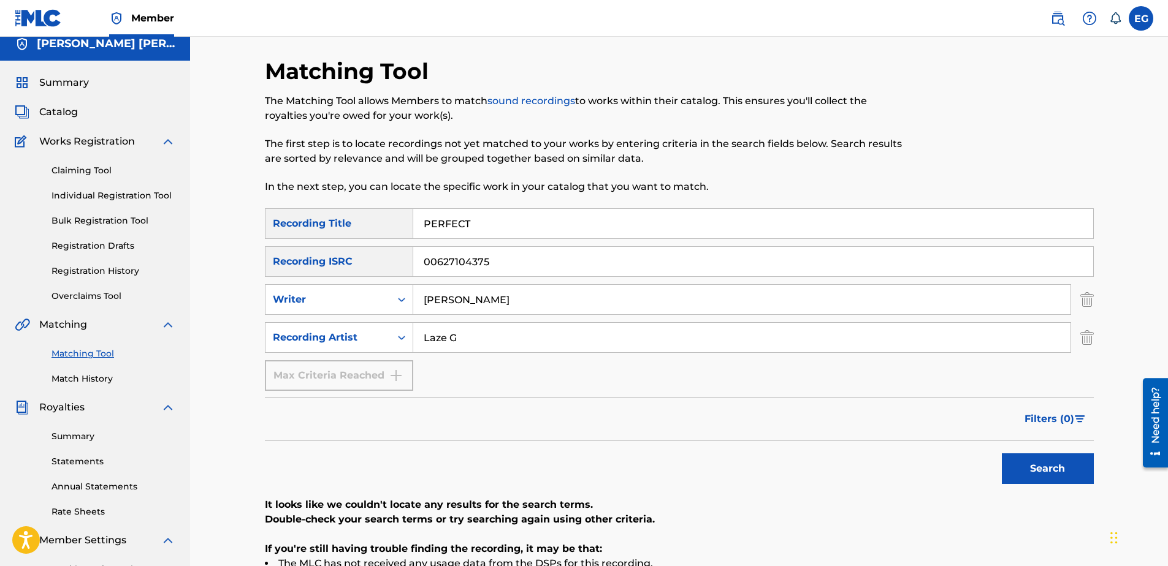
click at [613, 282] on div "SearchWithCriteria1b15beb7-d0ee-45f3-b59d-4d8212525f82 Recording Title PERFECT …" at bounding box center [679, 299] width 829 height 183
drag, startPoint x: 467, startPoint y: 223, endPoint x: 375, endPoint y: 213, distance: 93.0
click at [375, 213] on div "SearchWithCriteria1b15beb7-d0ee-45f3-b59d-4d8212525f82 Recording Title PERFECT" at bounding box center [679, 223] width 829 height 31
paste input "API (FEAT. LAZE G)"
type input "PAPI (FEAT. LAZE G)"
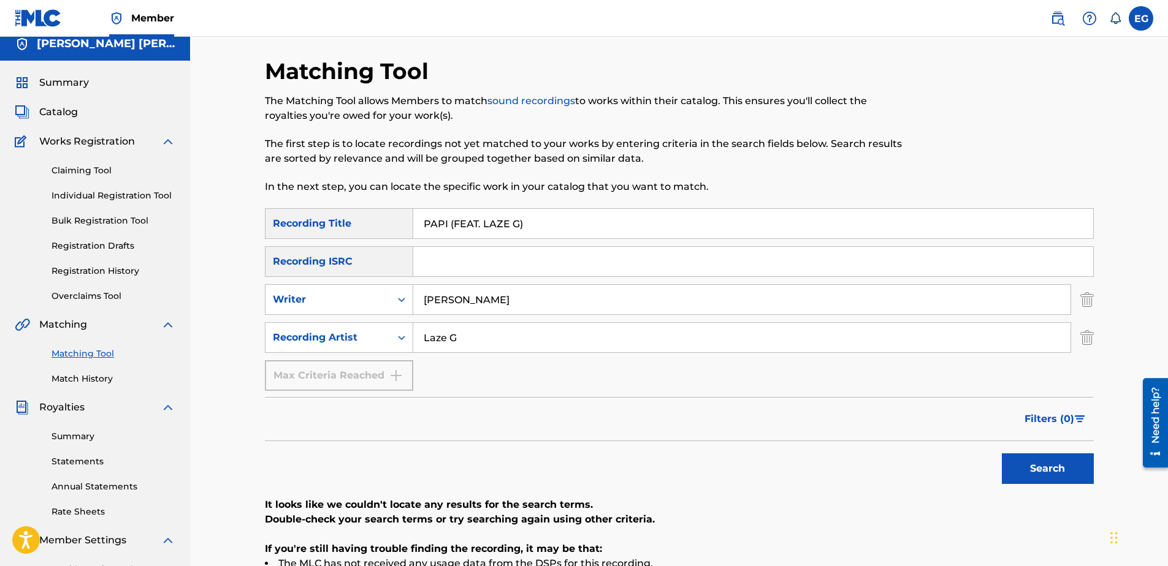
click at [1051, 476] on button "Search" at bounding box center [1048, 469] width 92 height 31
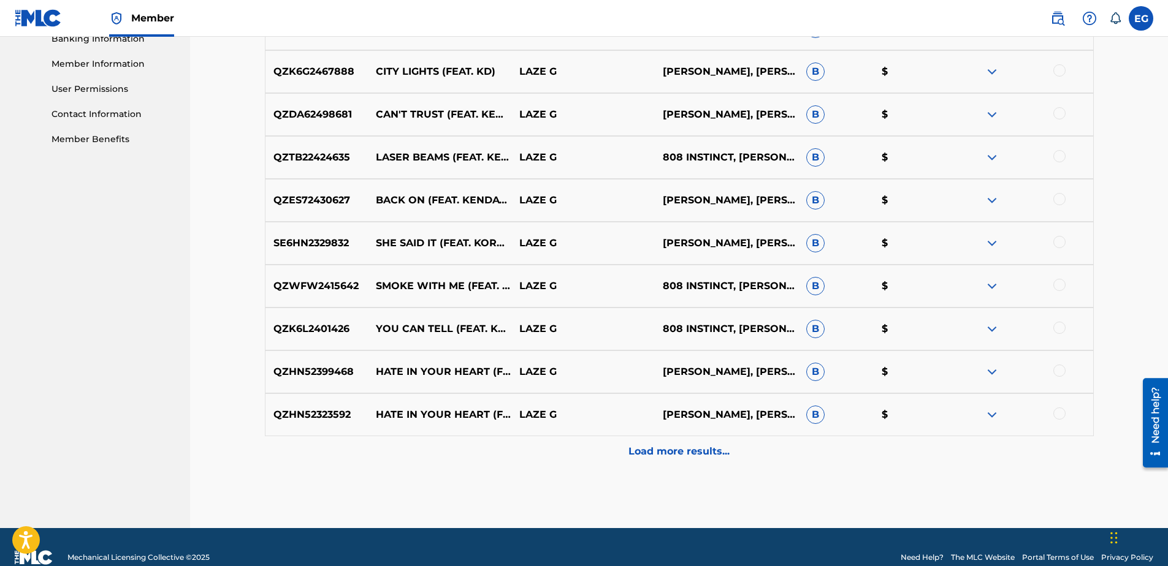
scroll to position [561, 0]
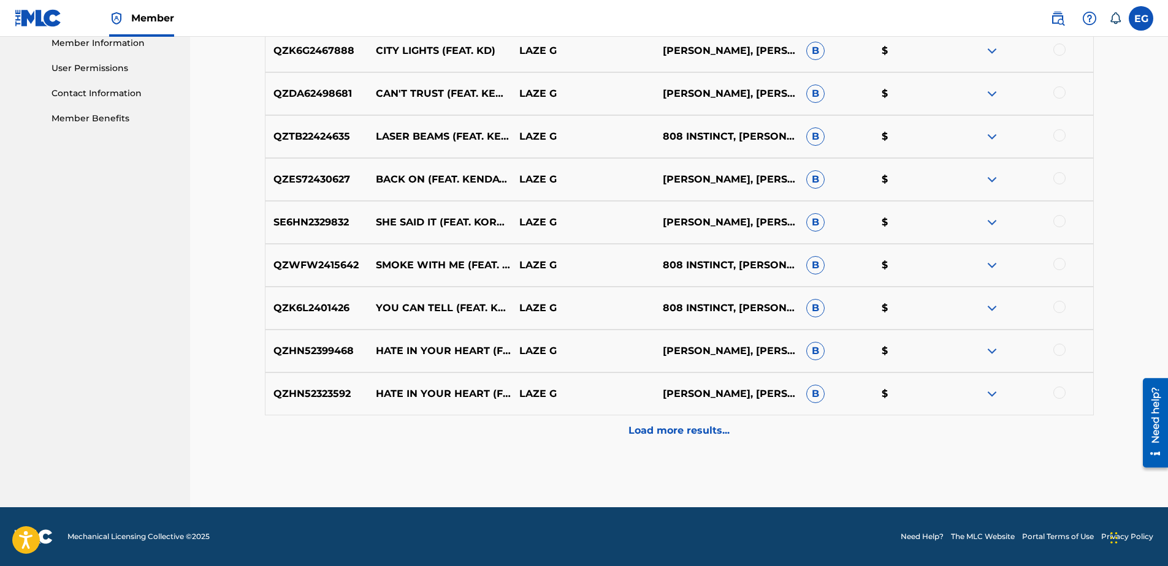
click at [669, 421] on div "Load more results..." at bounding box center [679, 431] width 829 height 31
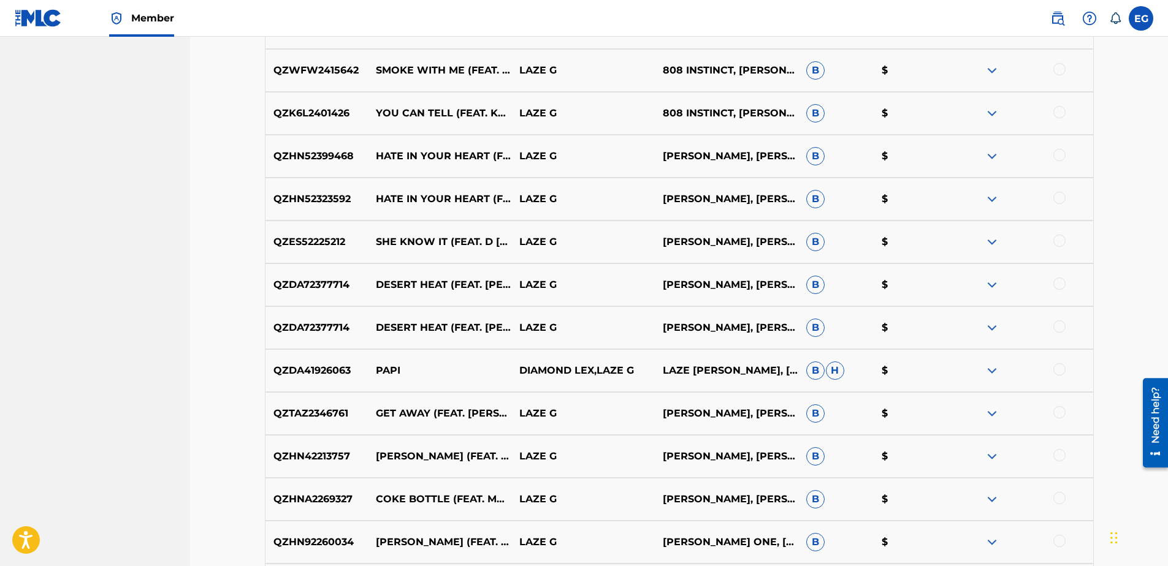
scroll to position [807, 0]
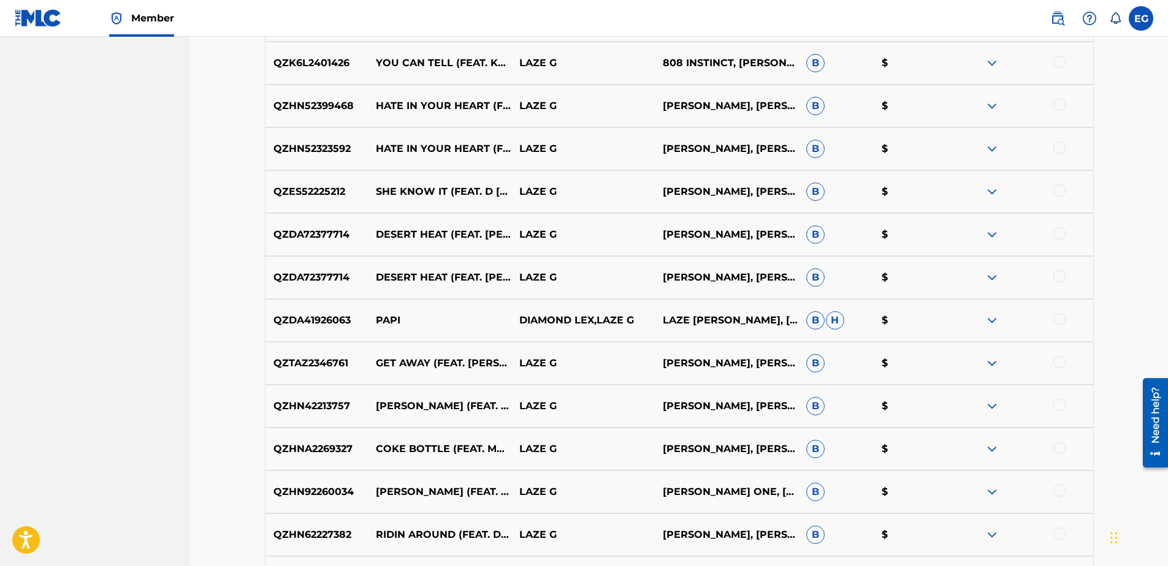
click at [1057, 319] on div at bounding box center [1059, 319] width 12 height 12
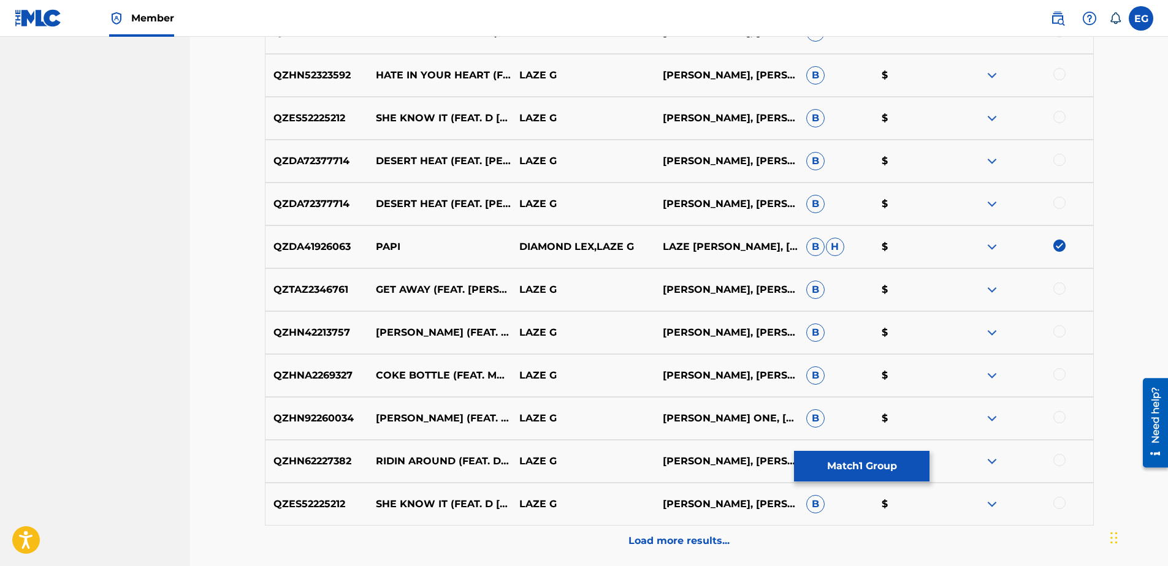
scroll to position [929, 0]
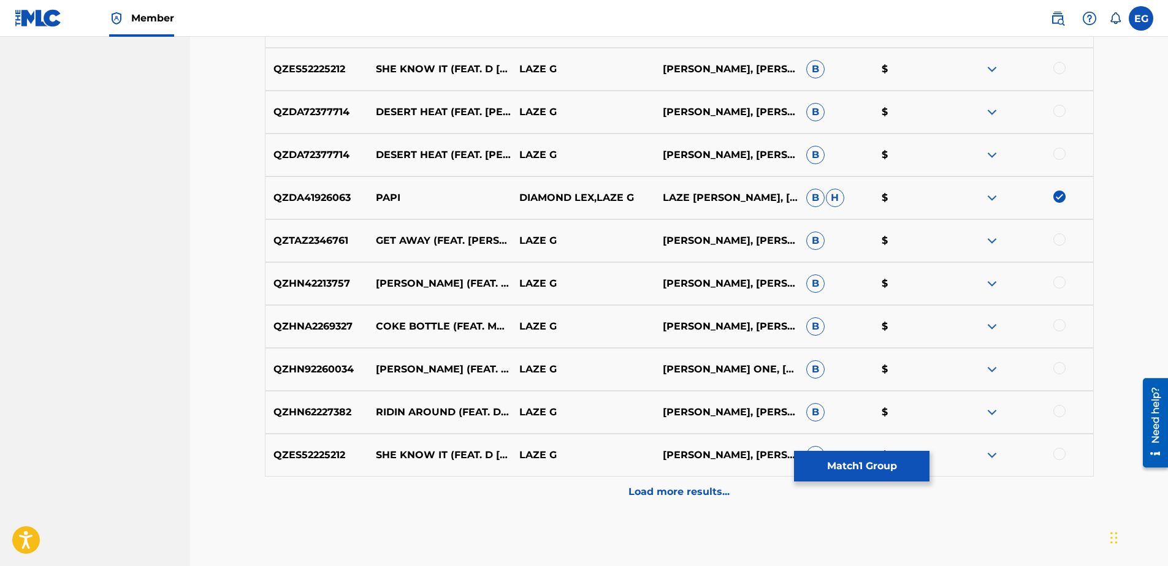
click at [675, 489] on p "Load more results..." at bounding box center [678, 492] width 101 height 15
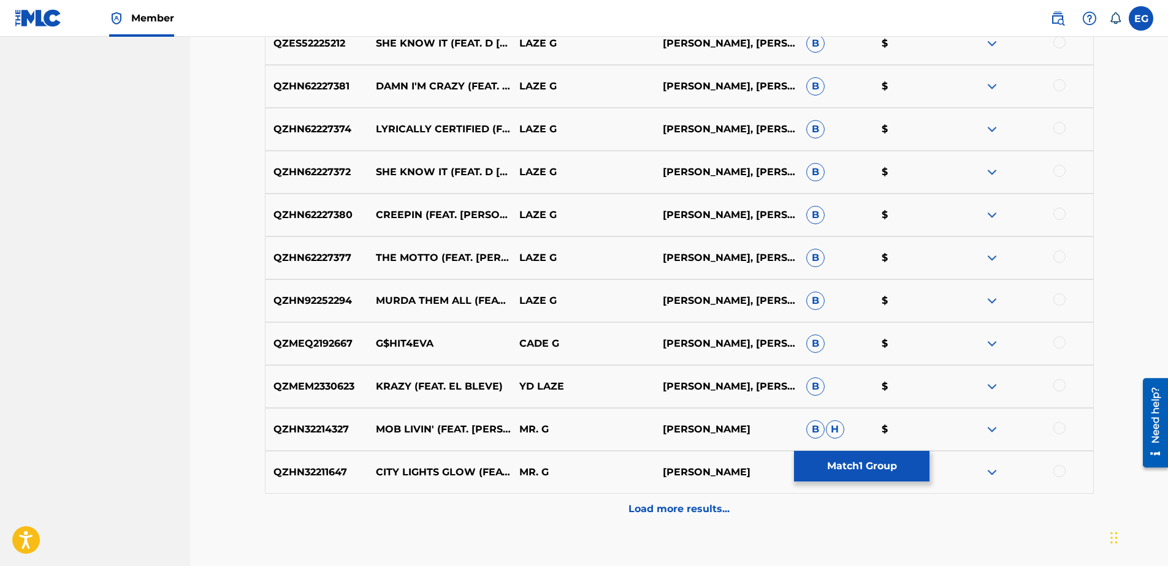
scroll to position [1420, 0]
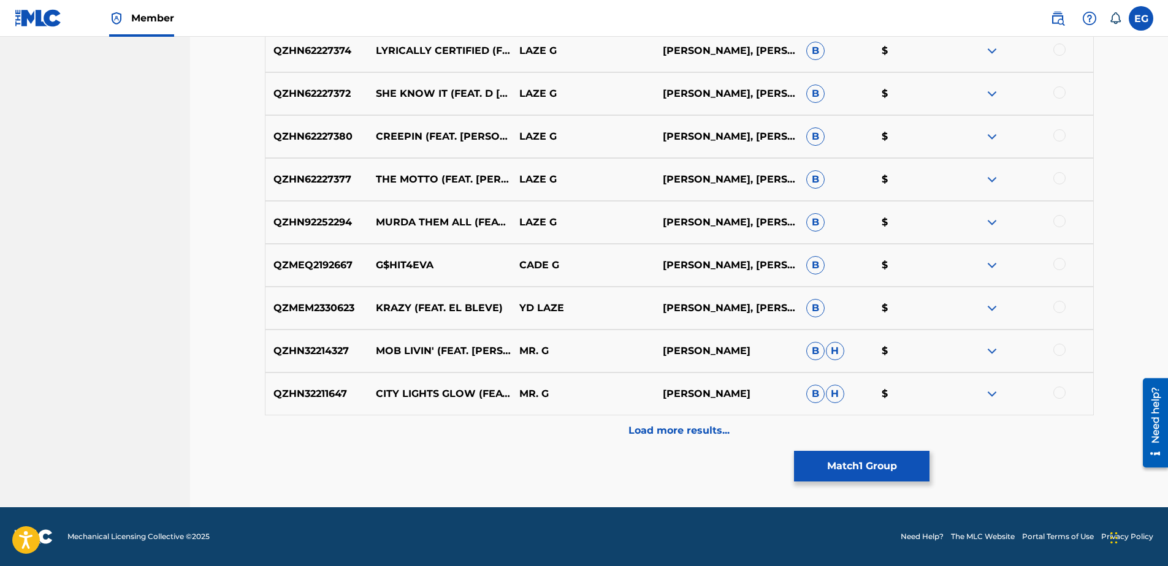
click at [671, 436] on p "Load more results..." at bounding box center [678, 431] width 101 height 15
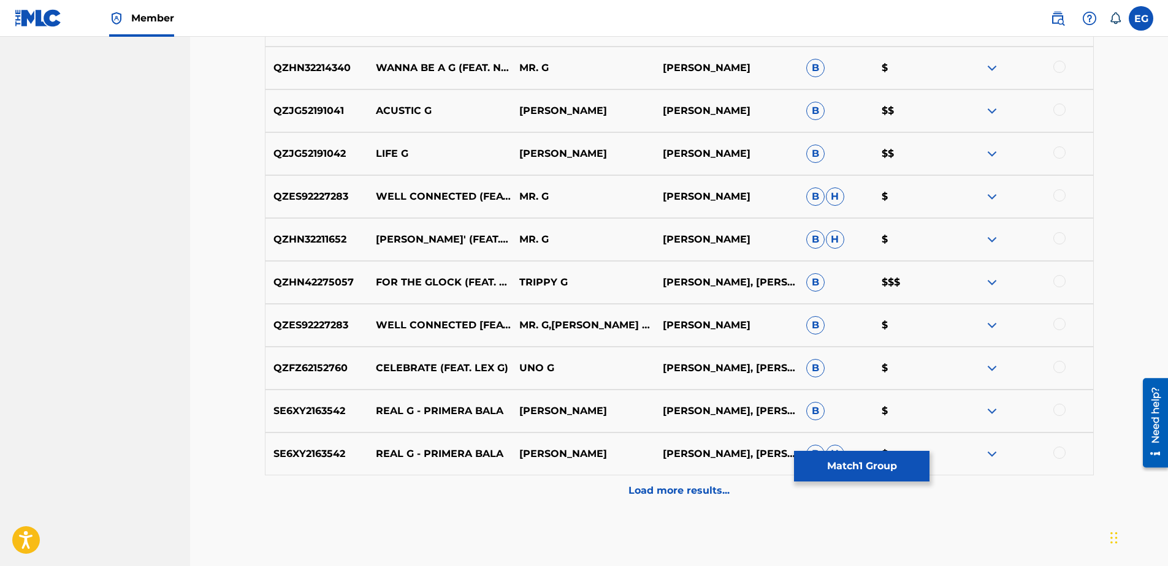
scroll to position [1787, 0]
click at [676, 492] on p "Load more results..." at bounding box center [678, 492] width 101 height 15
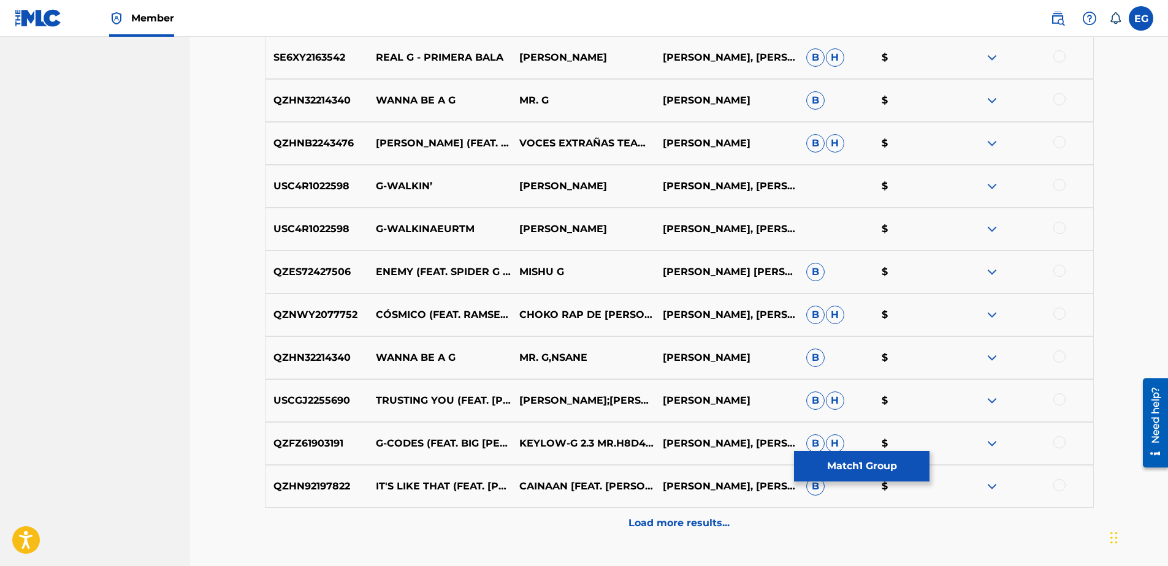
scroll to position [2217, 0]
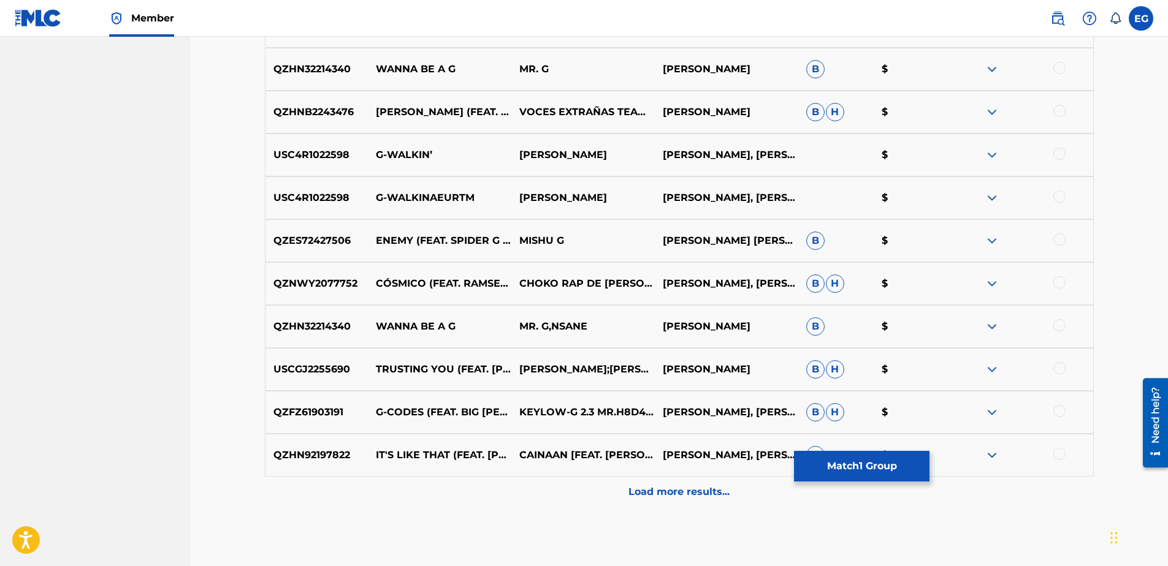
click at [674, 490] on p "Load more results..." at bounding box center [678, 492] width 101 height 15
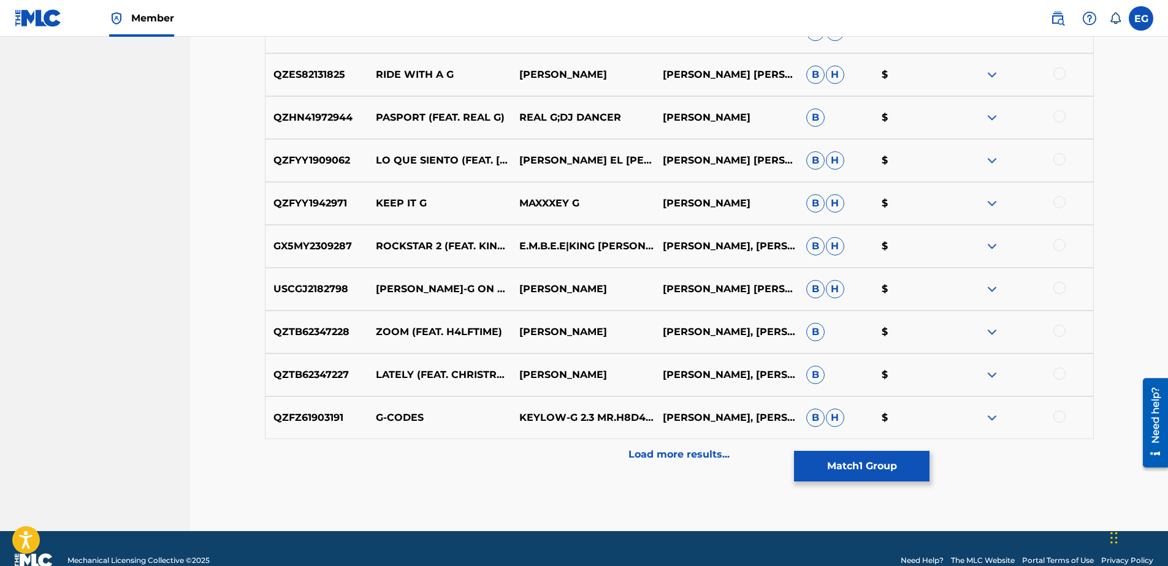
scroll to position [2707, 0]
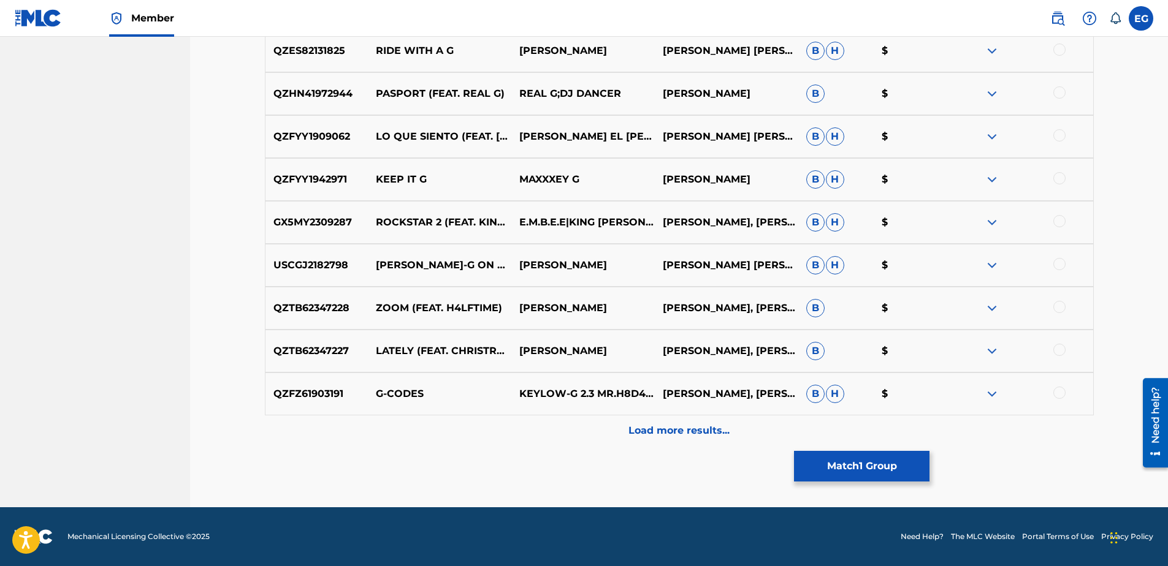
click at [680, 435] on p "Load more results..." at bounding box center [678, 431] width 101 height 15
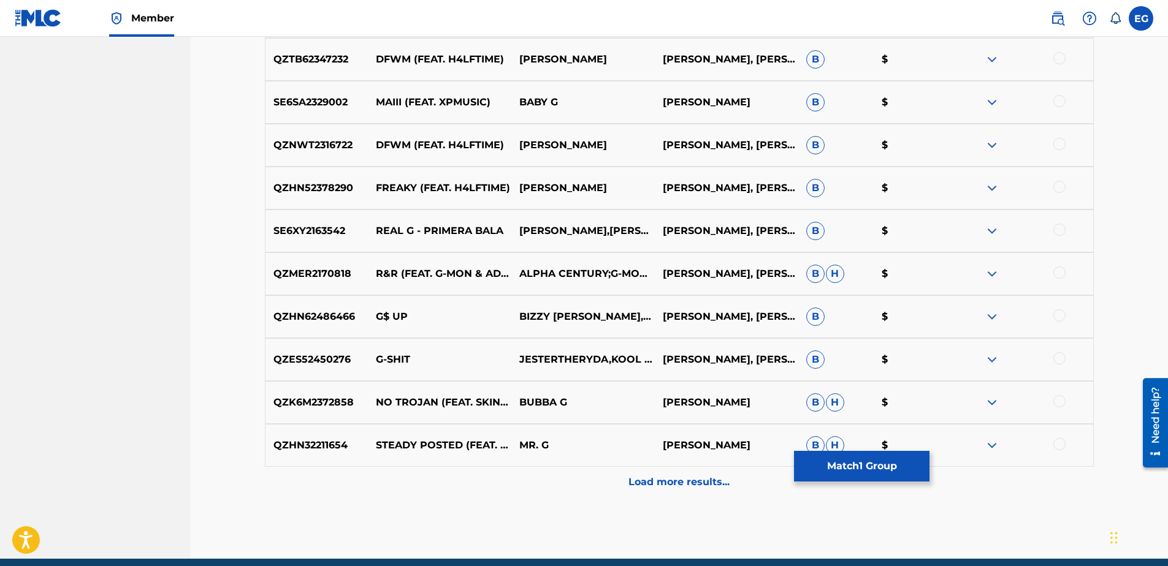
scroll to position [3136, 0]
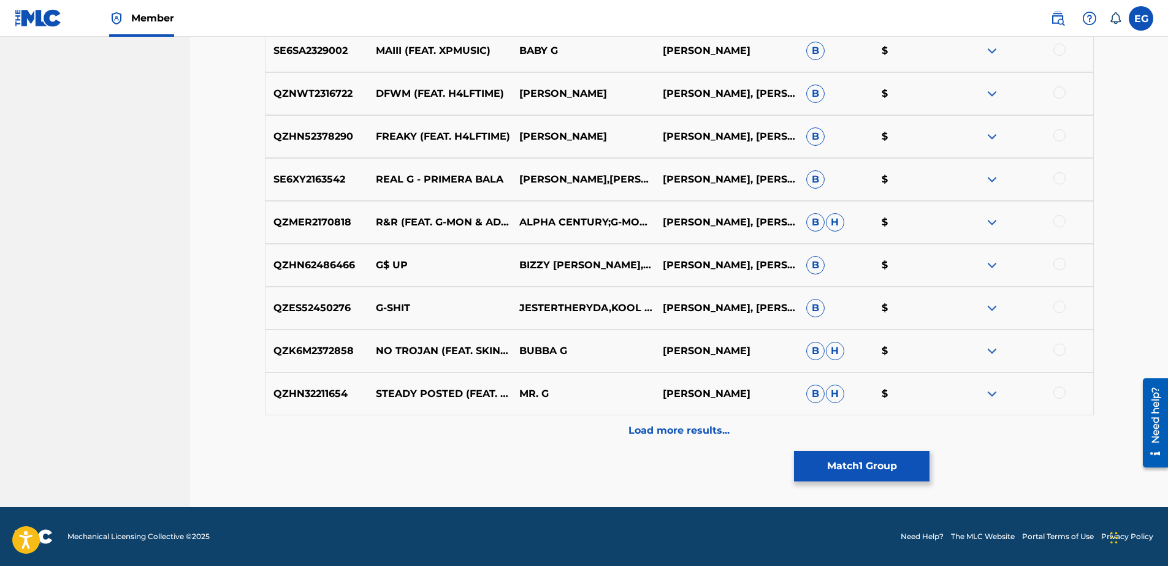
click at [859, 463] on button "Match 1 Group" at bounding box center [861, 466] width 135 height 31
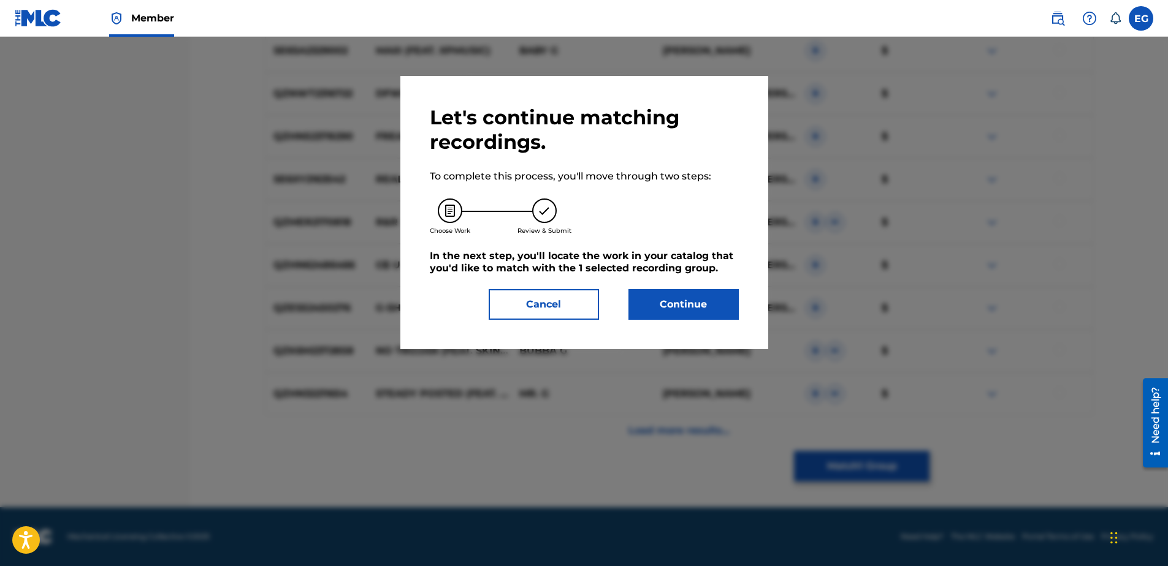
click at [695, 307] on button "Continue" at bounding box center [683, 304] width 110 height 31
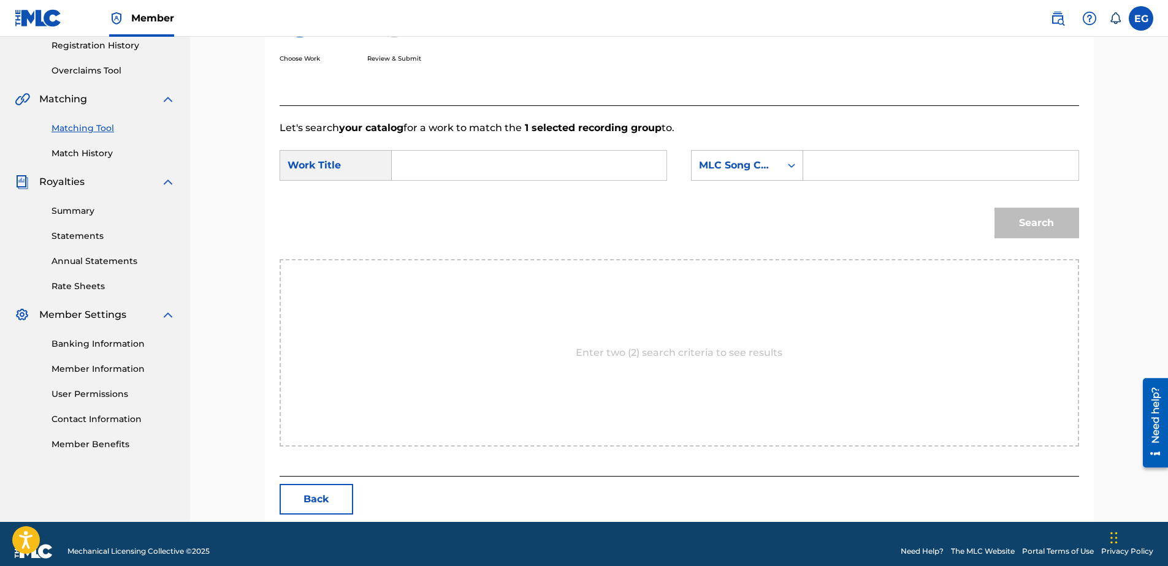
scroll to position [250, 0]
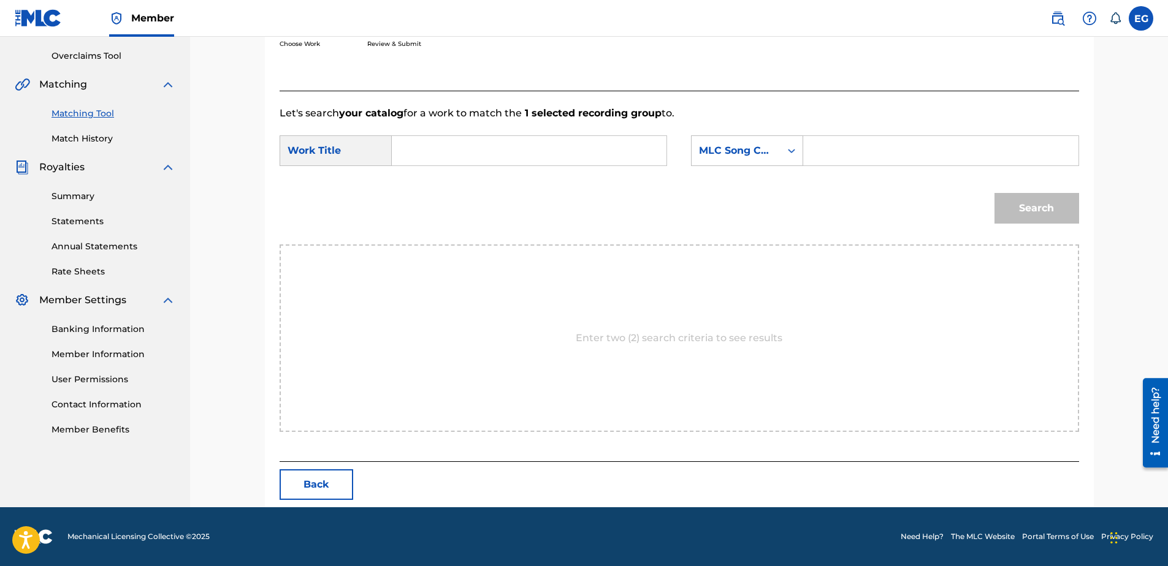
click at [437, 150] on input "Search Form" at bounding box center [529, 150] width 254 height 29
paste input "PAPI (FEAT. LAZE G)"
type input "PAPI (FEAT. LAZE G)"
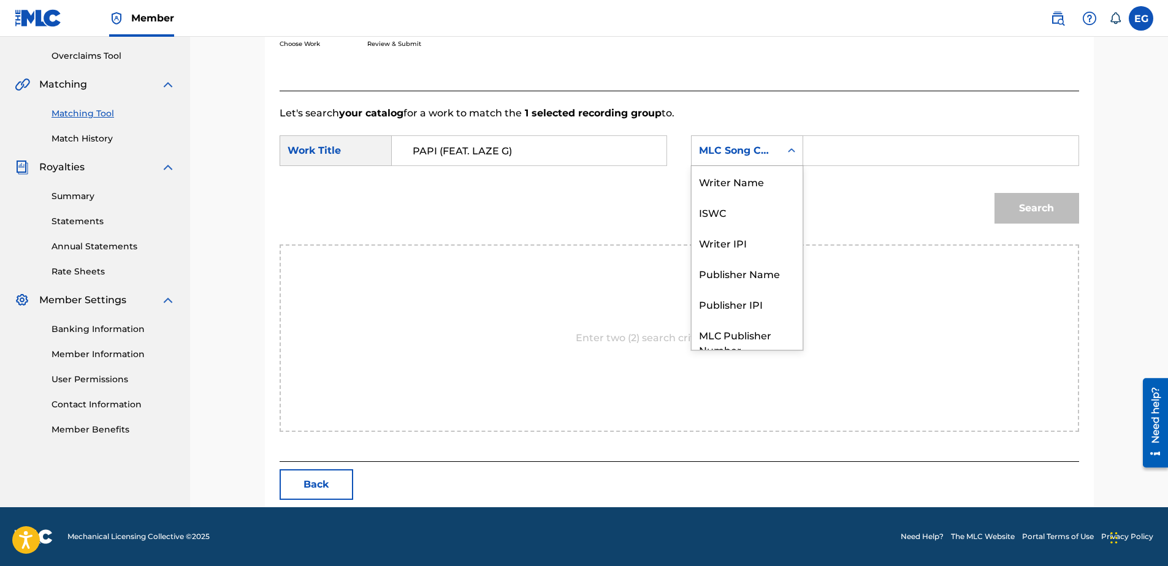
click at [777, 153] on div "MLC Song Code" at bounding box center [735, 150] width 89 height 23
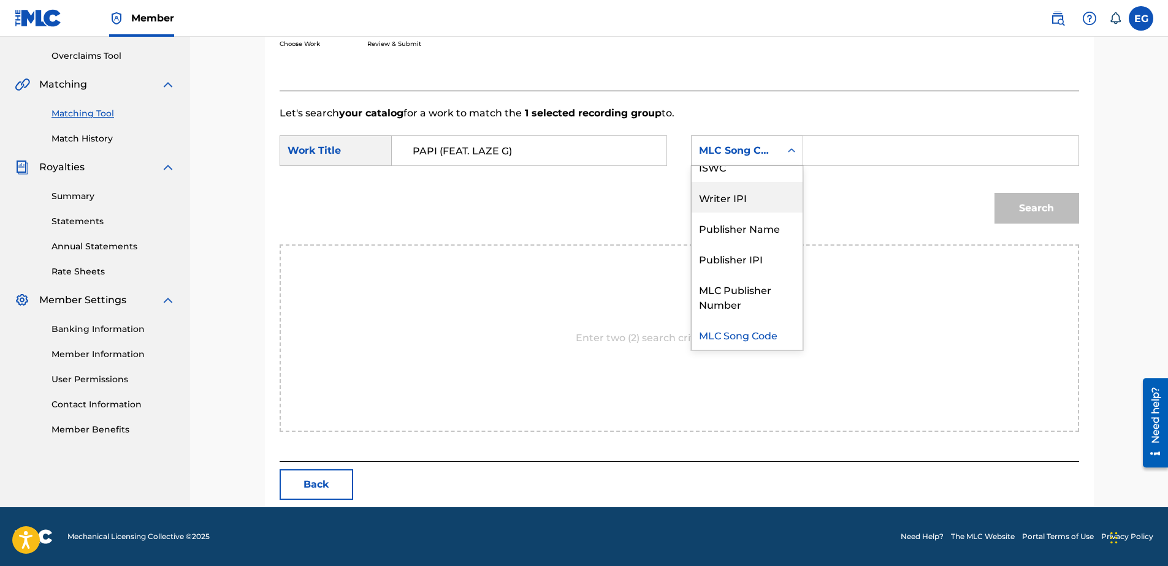
click at [737, 200] on div "Writer IPI" at bounding box center [746, 197] width 111 height 31
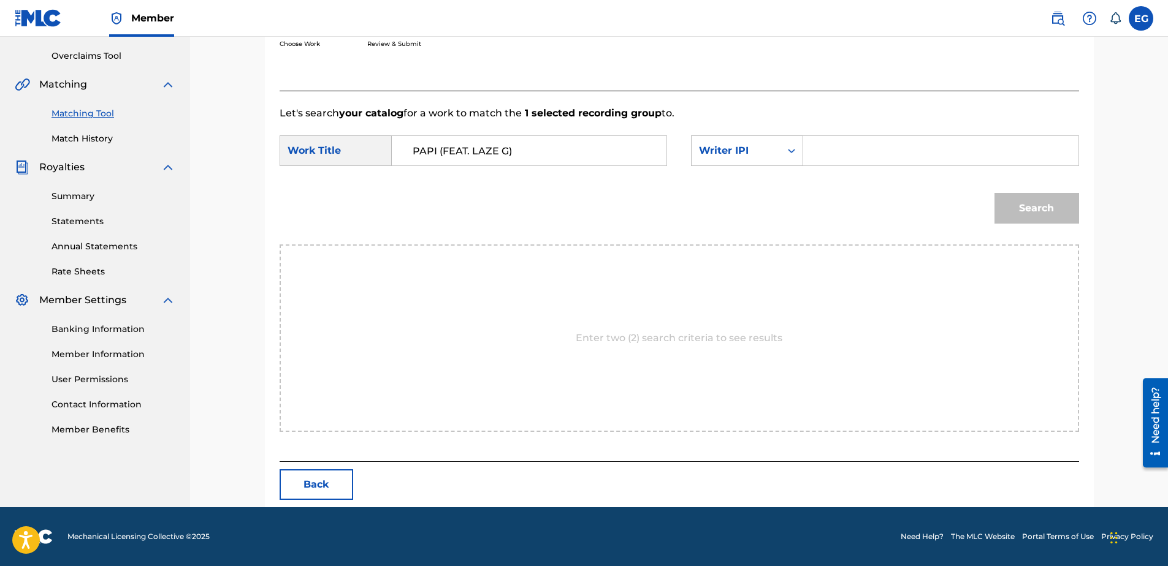
click at [870, 141] on input "Search Form" at bounding box center [940, 150] width 254 height 29
type input "00627104375"
click at [1032, 208] on button "Search" at bounding box center [1036, 208] width 85 height 31
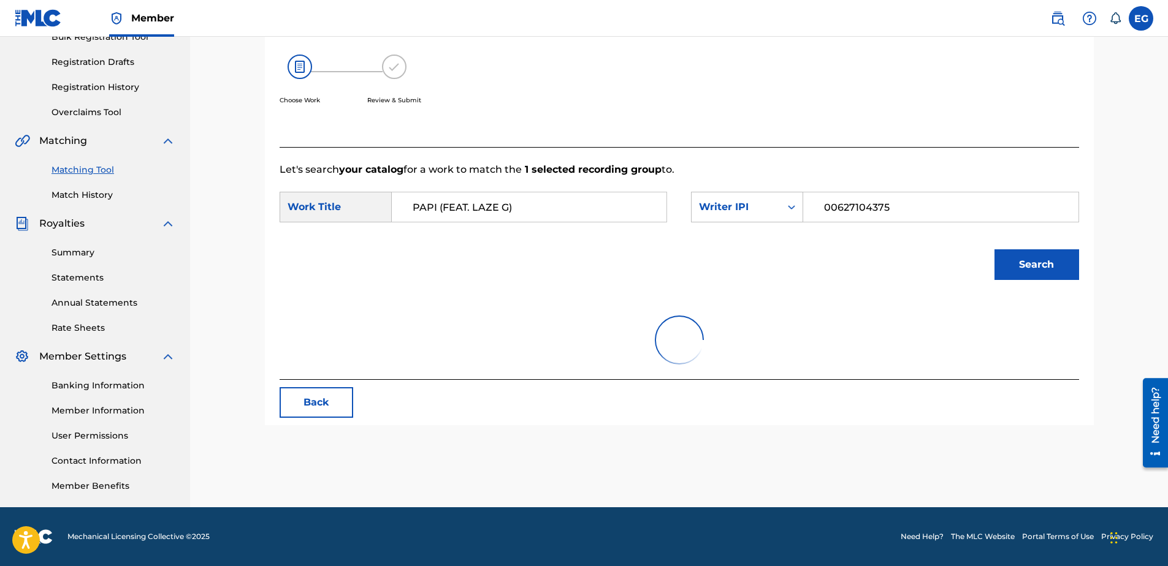
scroll to position [250, 0]
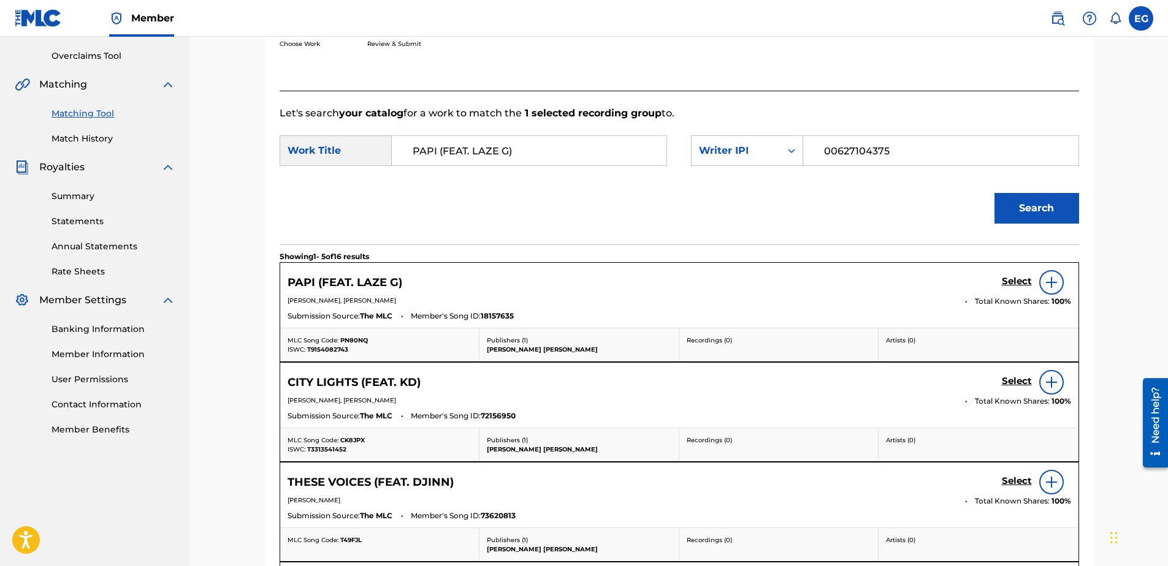
click at [1008, 281] on h5 "Select" at bounding box center [1017, 282] width 30 height 12
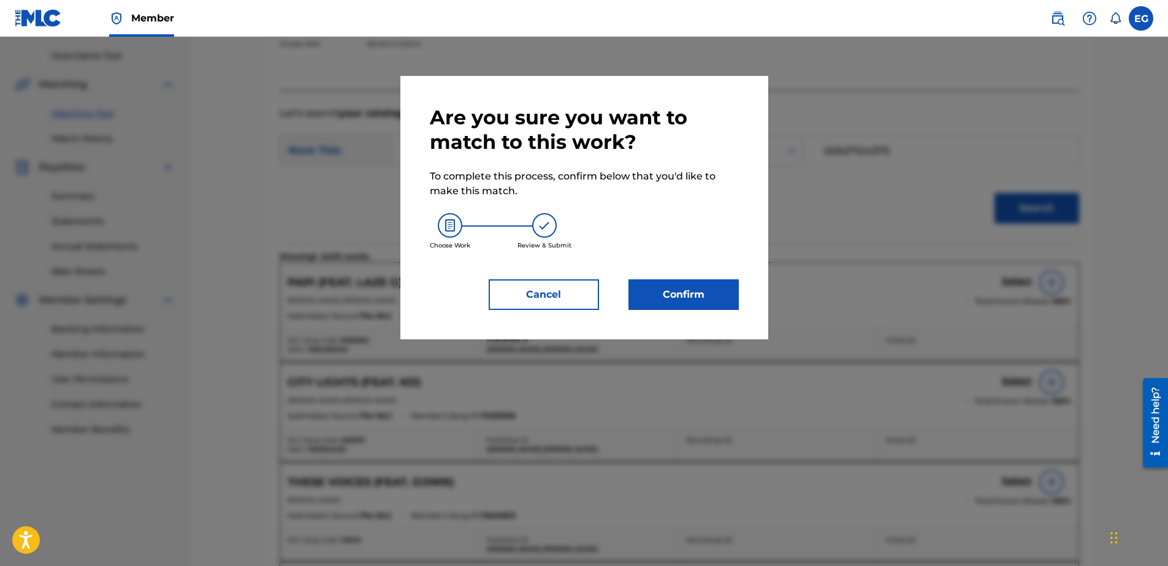
click at [675, 289] on button "Confirm" at bounding box center [683, 295] width 110 height 31
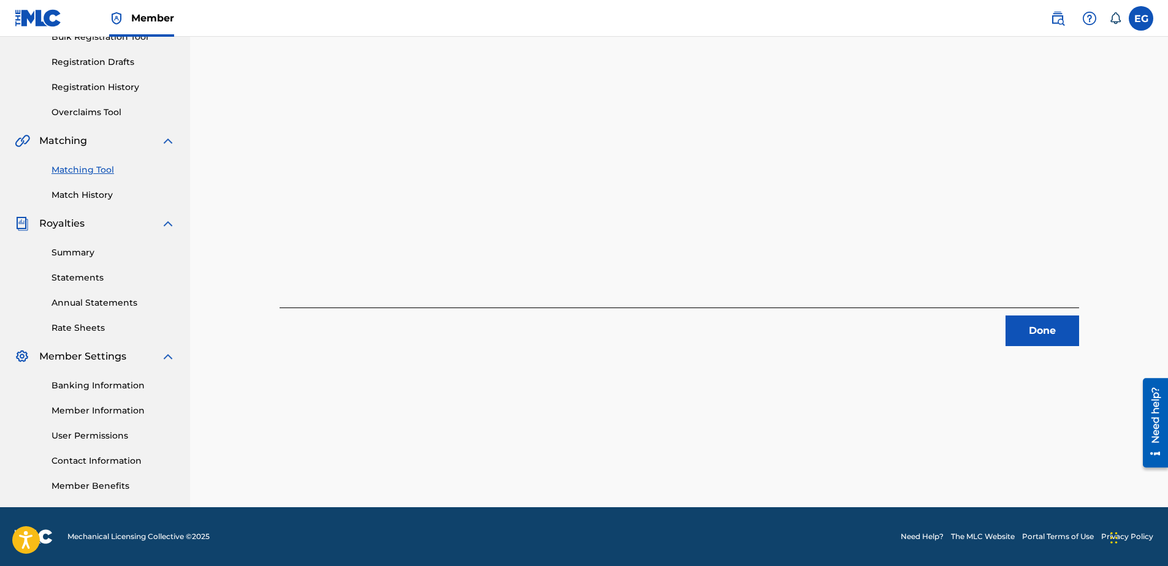
click at [1022, 332] on button "Done" at bounding box center [1042, 331] width 74 height 31
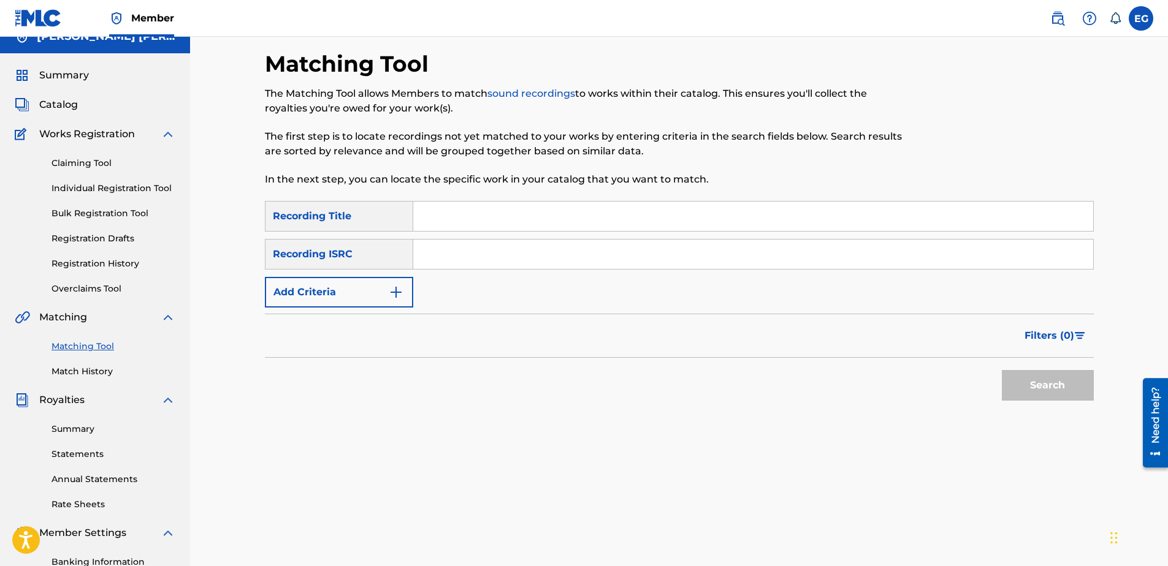
scroll to position [0, 0]
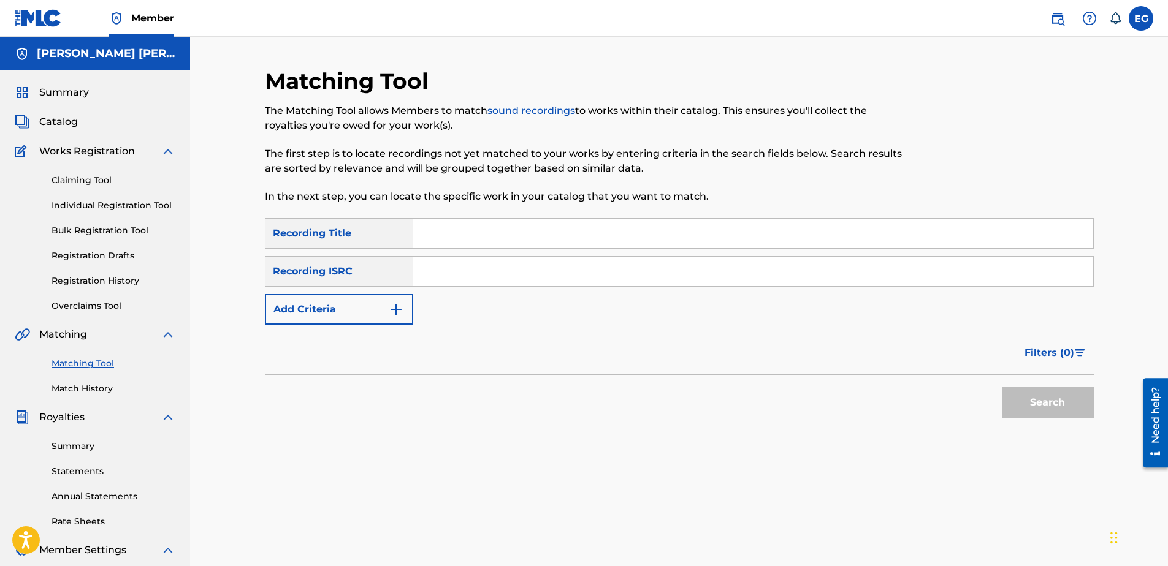
click at [474, 229] on input "Search Form" at bounding box center [753, 233] width 680 height 29
paste input "PERFECT"
type input "PERFECT"
click at [373, 308] on button "Add Criteria" at bounding box center [339, 309] width 148 height 31
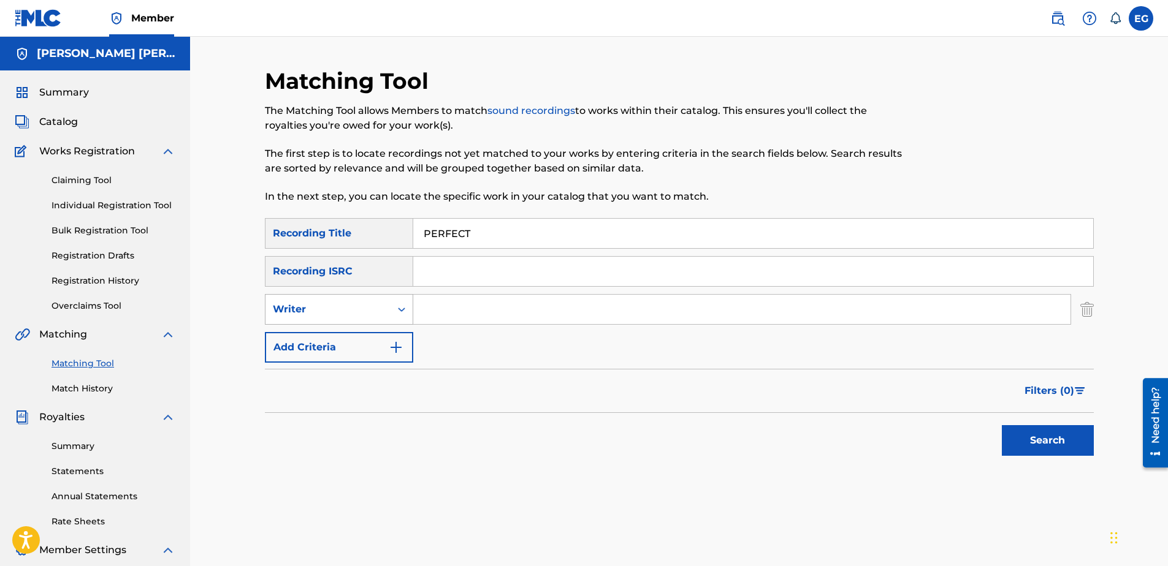
click at [352, 310] on div "Writer" at bounding box center [328, 309] width 110 height 15
click at [340, 340] on div "Recording Artist" at bounding box center [338, 340] width 147 height 31
click at [444, 314] on input "Search Form" at bounding box center [741, 309] width 657 height 29
type input "Laze G"
click at [382, 346] on button "Add Criteria" at bounding box center [339, 347] width 148 height 31
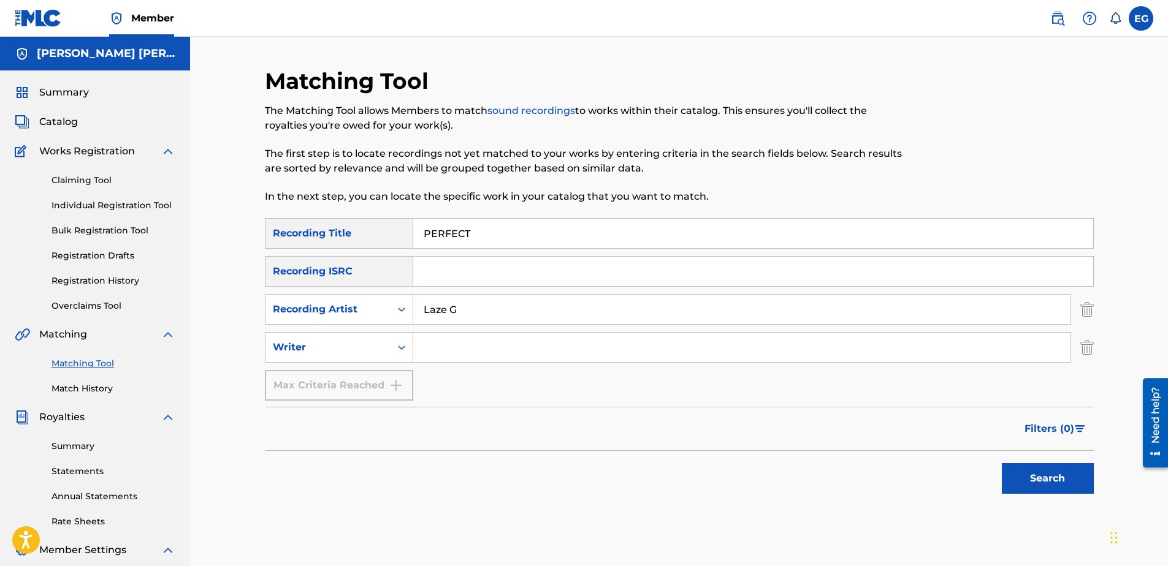
click at [453, 352] on input "Search Form" at bounding box center [741, 347] width 657 height 29
drag, startPoint x: 230, startPoint y: 308, endPoint x: 246, endPoint y: 309, distance: 16.6
click at [230, 308] on div "Matching Tool The Matching Tool allows Members to match sound recordings to wor…" at bounding box center [679, 369] width 978 height 664
click at [1035, 474] on button "Search" at bounding box center [1048, 478] width 92 height 31
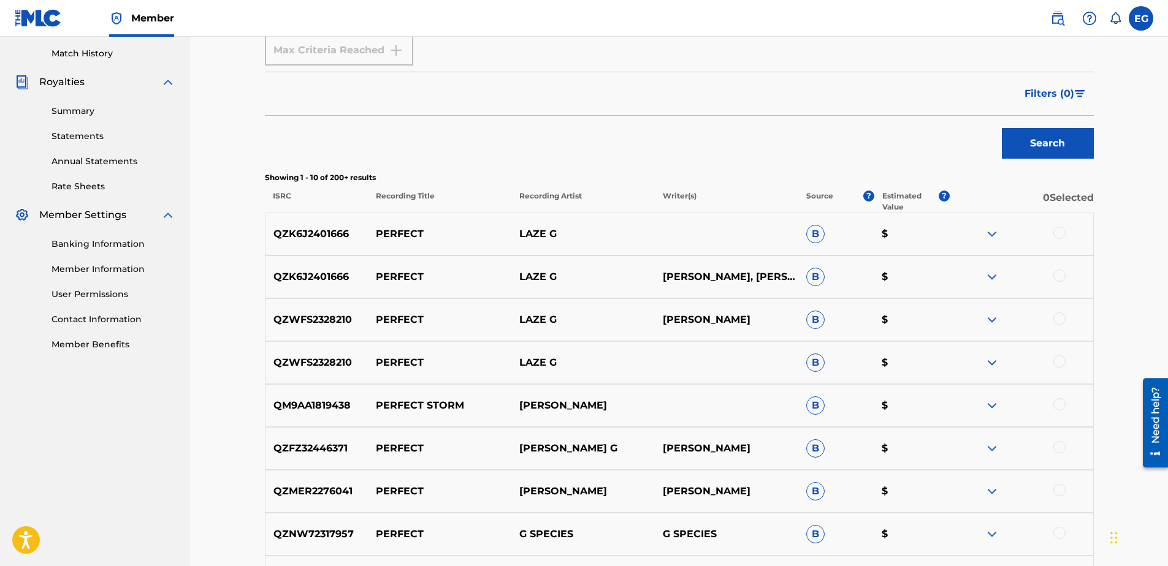
scroll to position [368, 0]
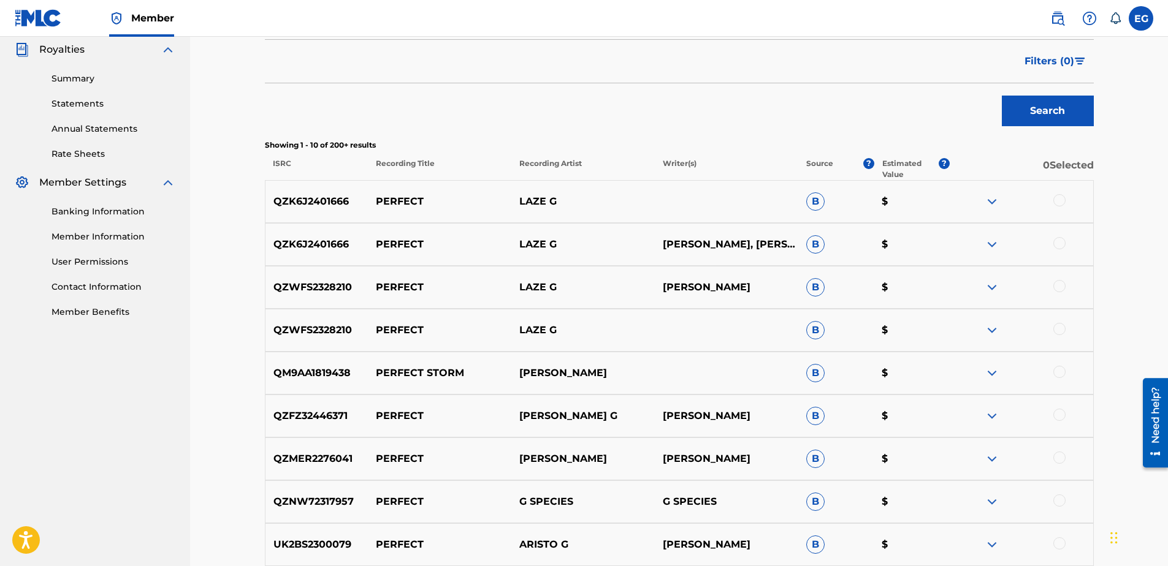
click at [1060, 200] on div at bounding box center [1059, 200] width 12 height 12
click at [1060, 244] on div at bounding box center [1059, 243] width 12 height 12
click at [1061, 285] on div at bounding box center [1059, 286] width 12 height 12
click at [1065, 333] on div at bounding box center [1021, 330] width 143 height 15
click at [1060, 330] on div at bounding box center [1059, 329] width 12 height 12
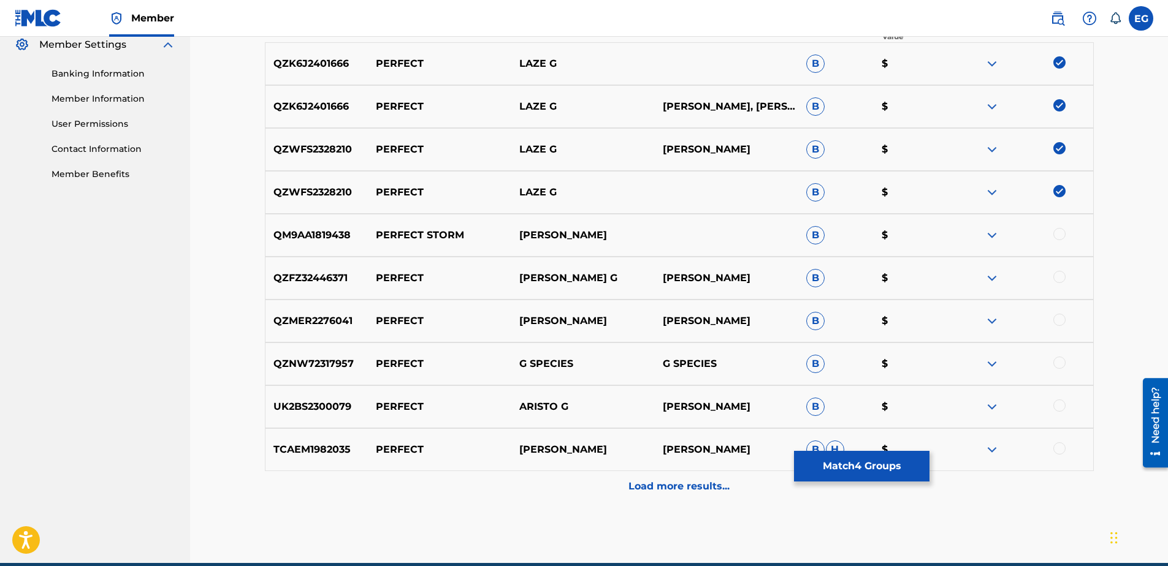
scroll to position [561, 0]
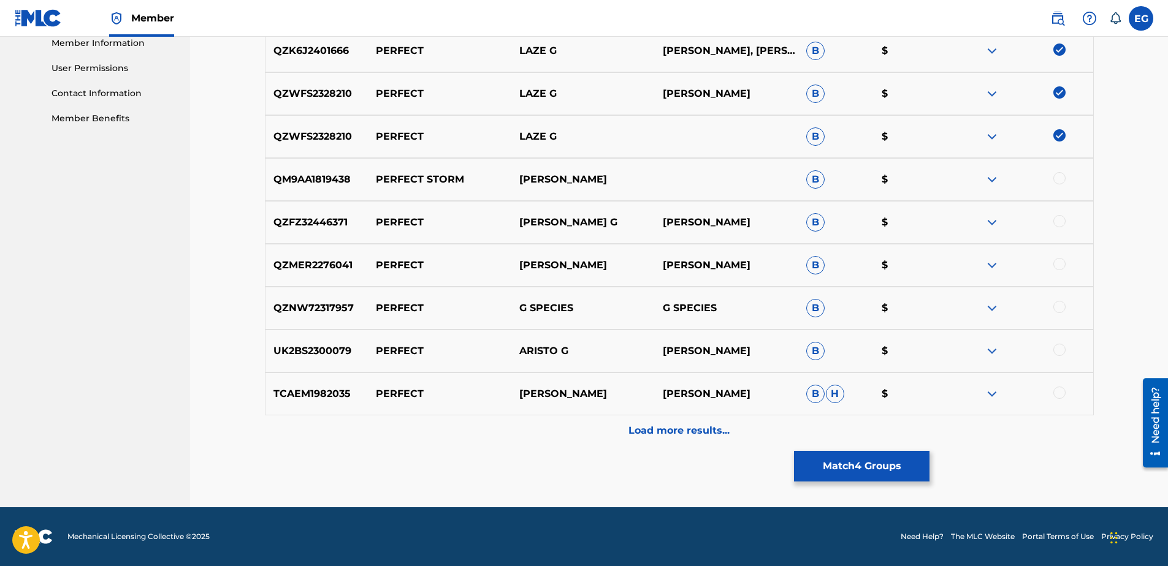
click at [693, 423] on div "Load more results..." at bounding box center [679, 431] width 829 height 31
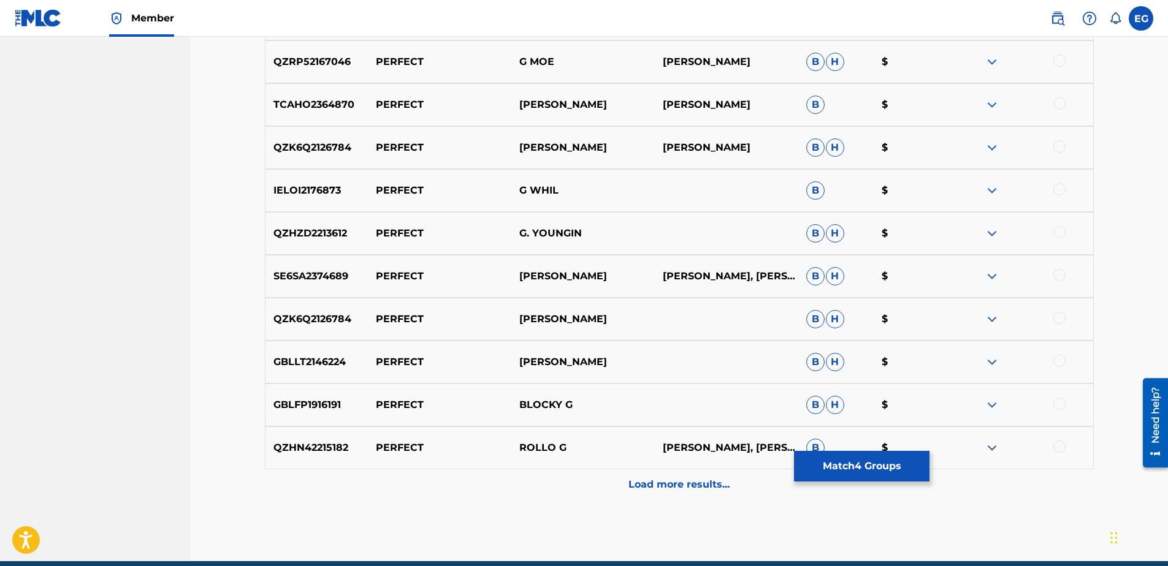
scroll to position [991, 0]
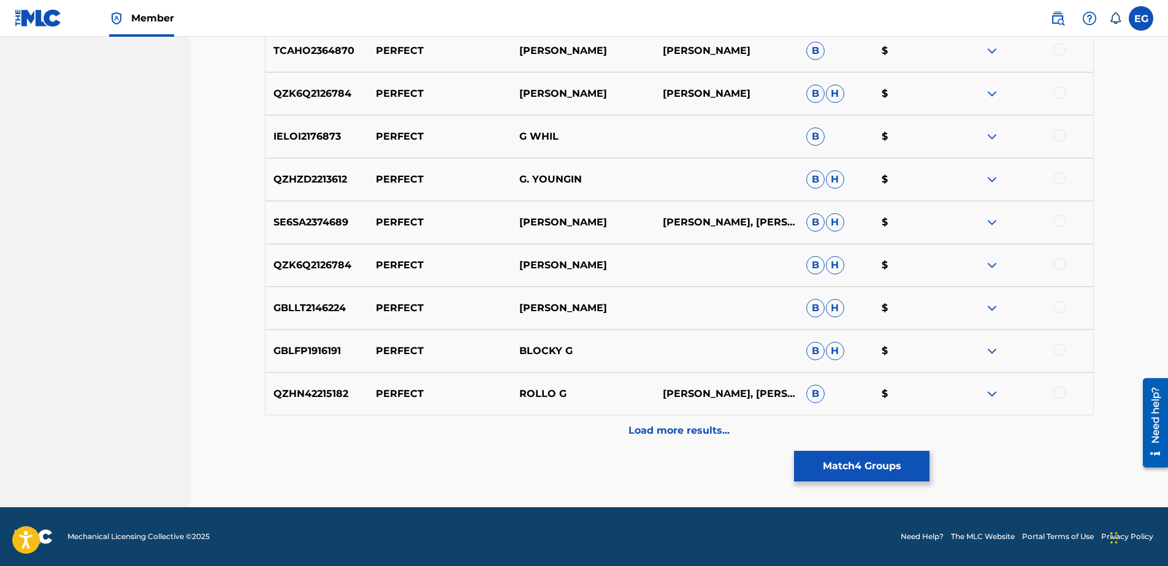
click at [693, 424] on p "Load more results..." at bounding box center [678, 431] width 101 height 15
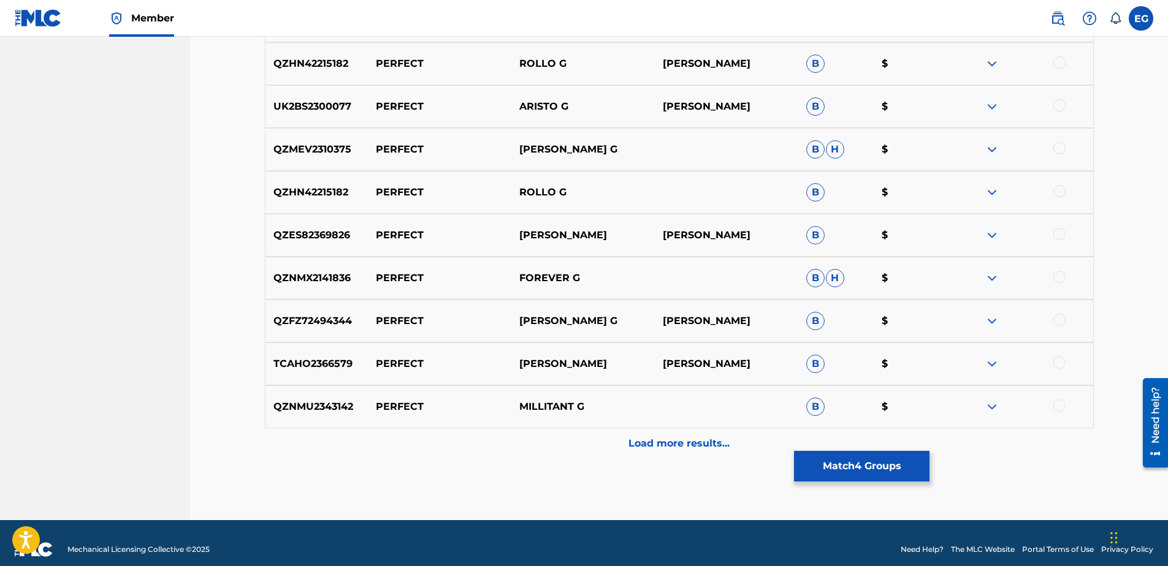
scroll to position [1420, 0]
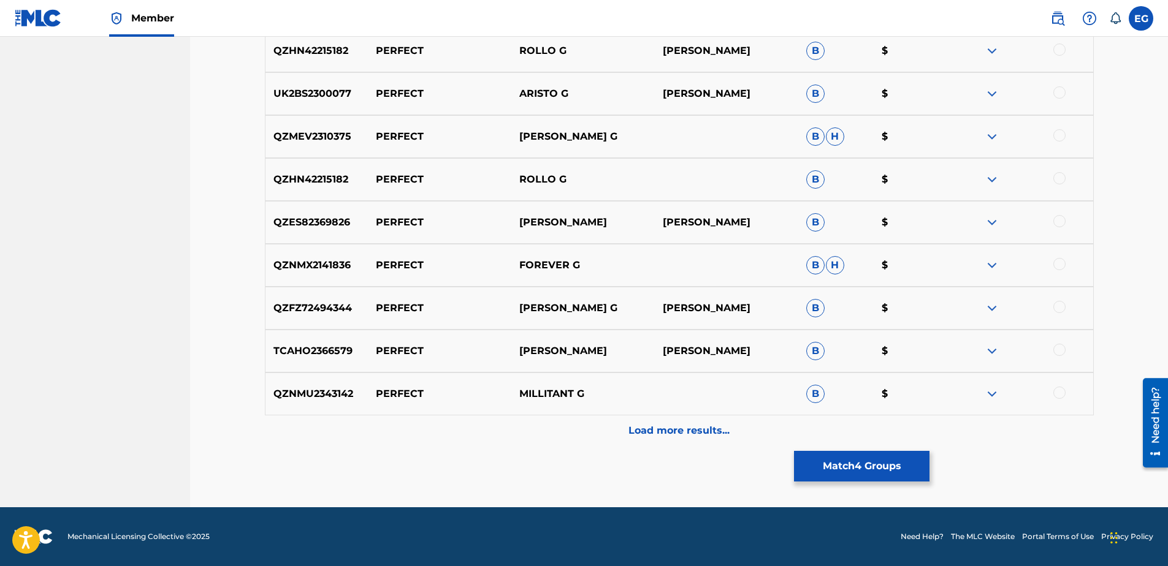
click at [680, 429] on p "Load more results..." at bounding box center [678, 431] width 101 height 15
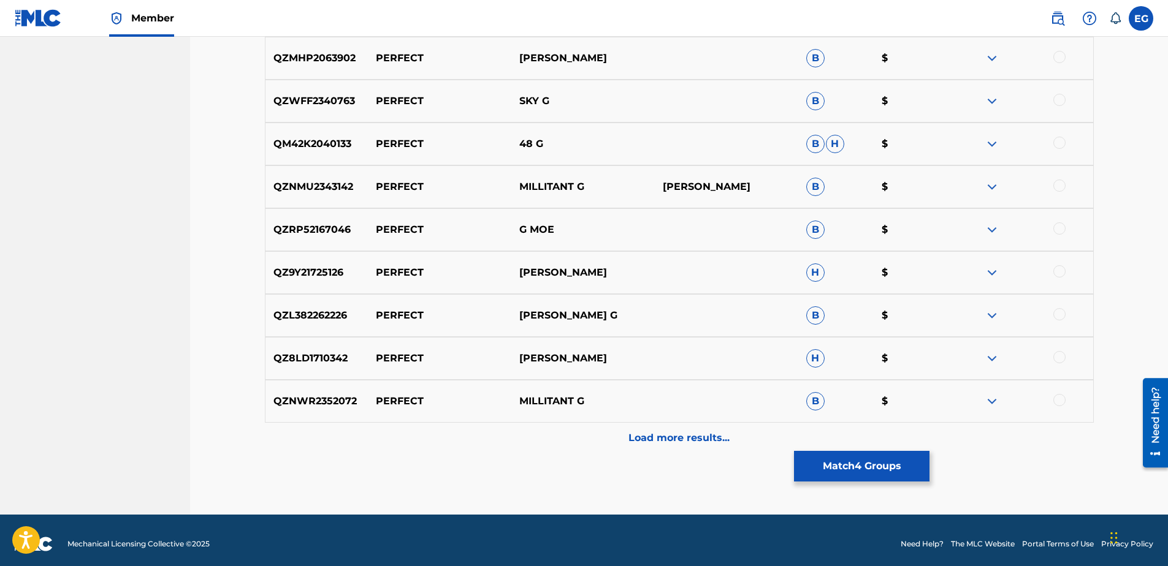
scroll to position [1849, 0]
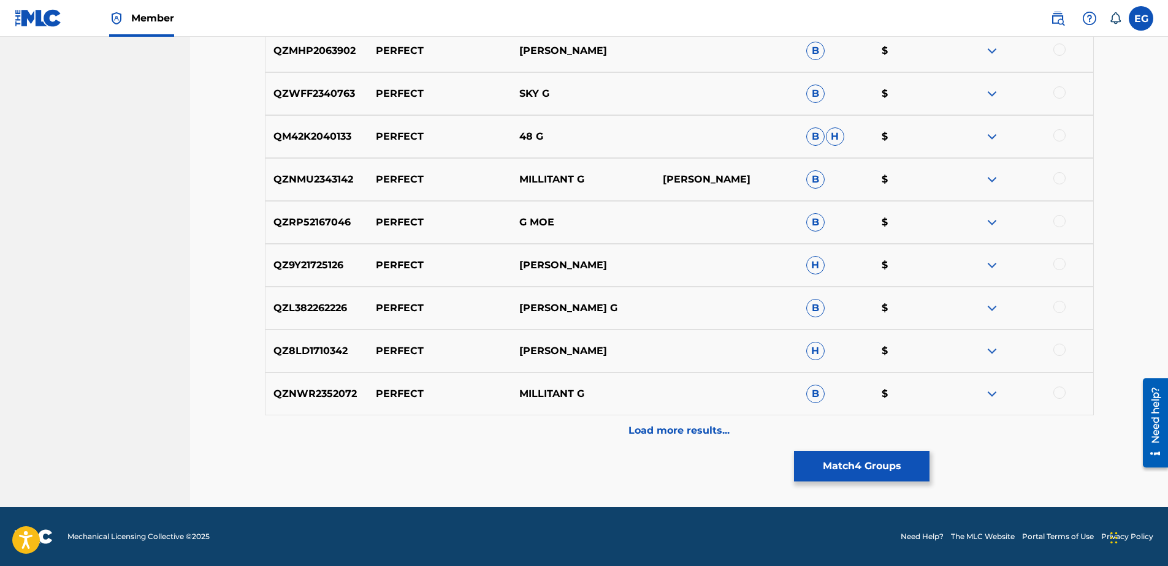
click at [854, 465] on button "Match 4 Groups" at bounding box center [861, 466] width 135 height 31
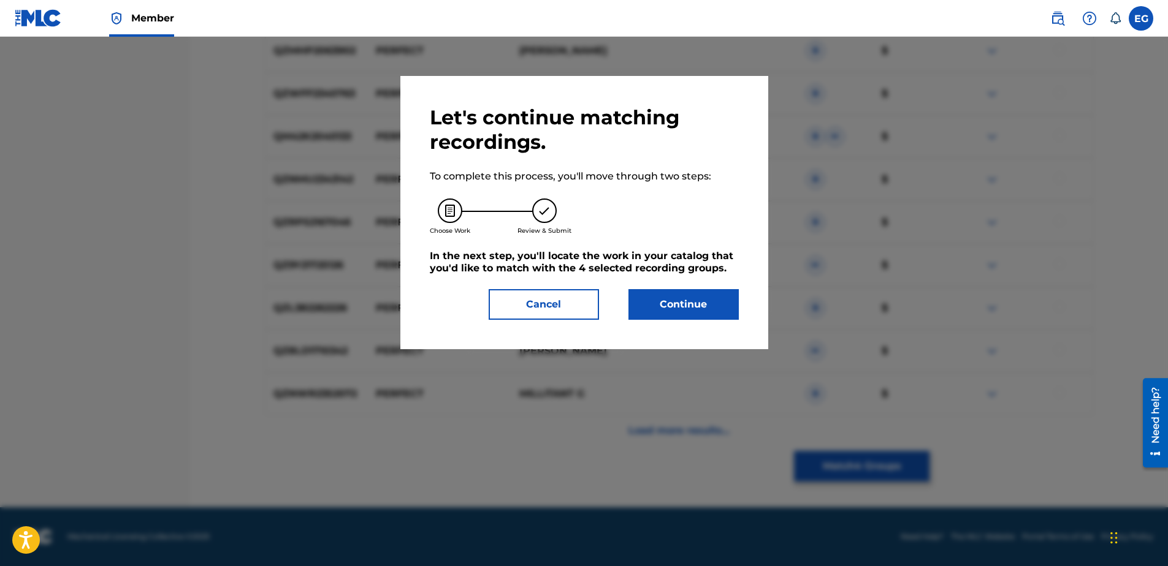
click at [723, 305] on button "Continue" at bounding box center [683, 304] width 110 height 31
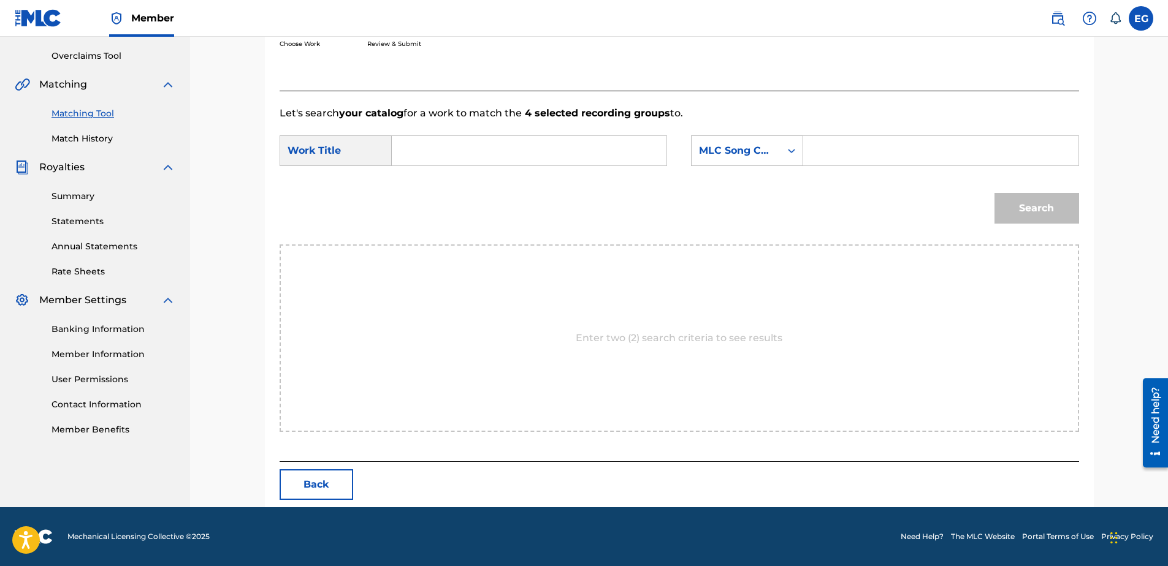
click at [479, 152] on input "Search Form" at bounding box center [529, 150] width 254 height 29
paste input "PERFECT"
click at [439, 185] on div "perfect" at bounding box center [436, 178] width 69 height 22
type input "perfect"
click at [788, 153] on icon "Search Form" at bounding box center [791, 151] width 12 height 12
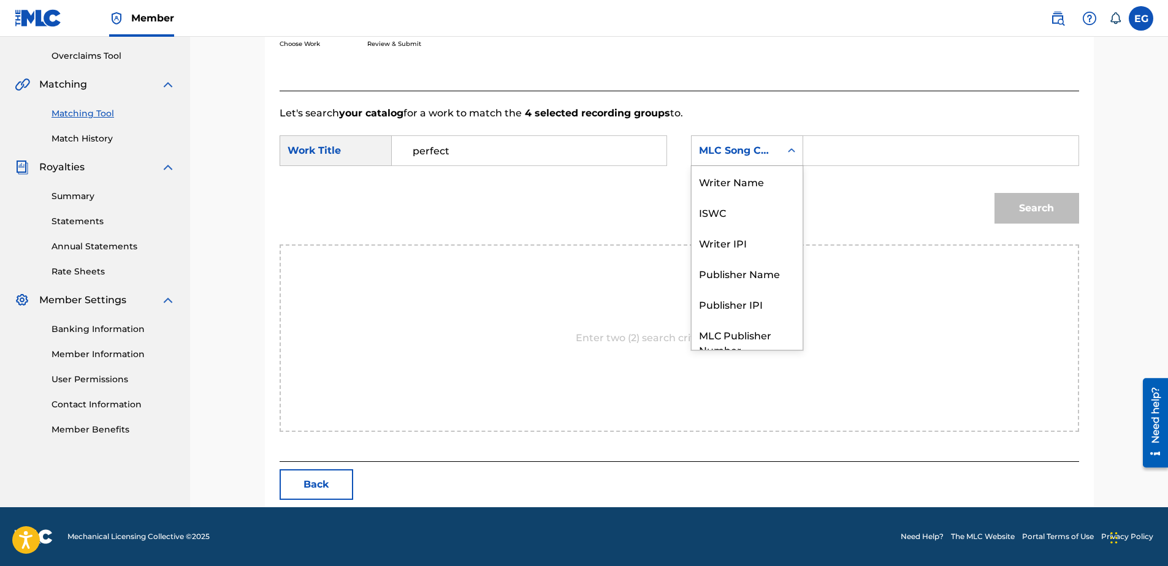
scroll to position [45, 0]
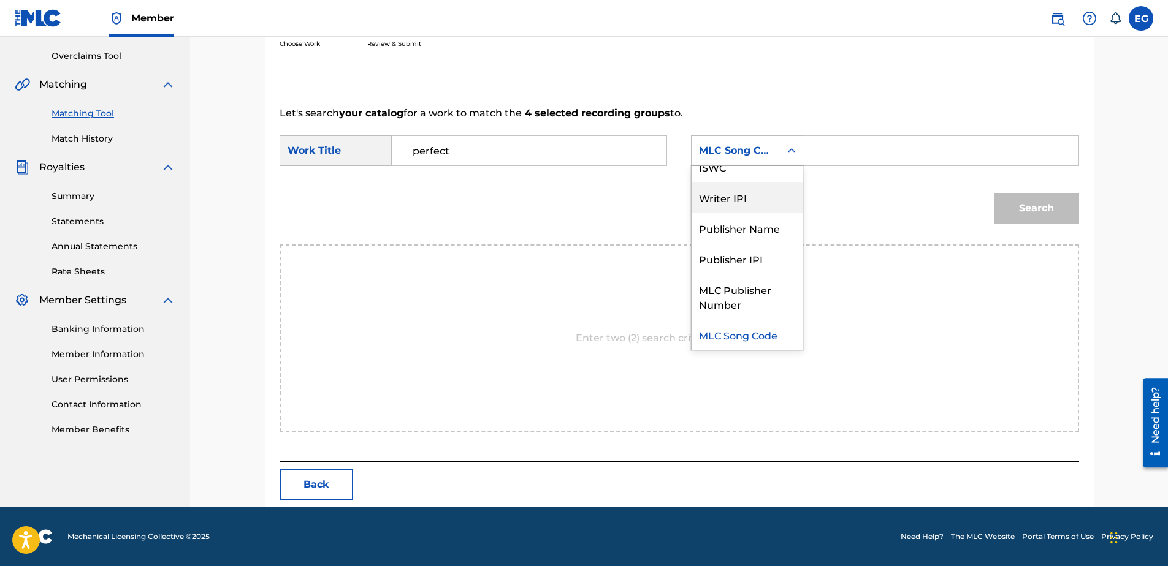
drag, startPoint x: 742, startPoint y: 202, endPoint x: 752, endPoint y: 202, distance: 9.8
click at [743, 202] on div "Writer IPI" at bounding box center [746, 197] width 111 height 31
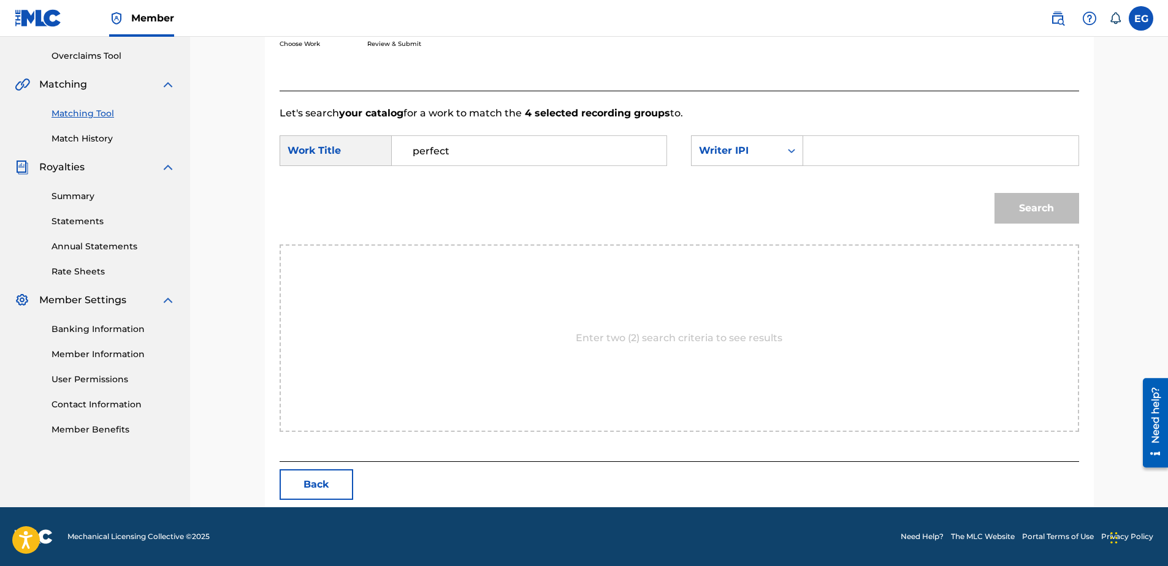
click at [832, 160] on input "Search Form" at bounding box center [940, 150] width 254 height 29
type input "00627104375"
click at [1039, 208] on button "Search" at bounding box center [1036, 208] width 85 height 31
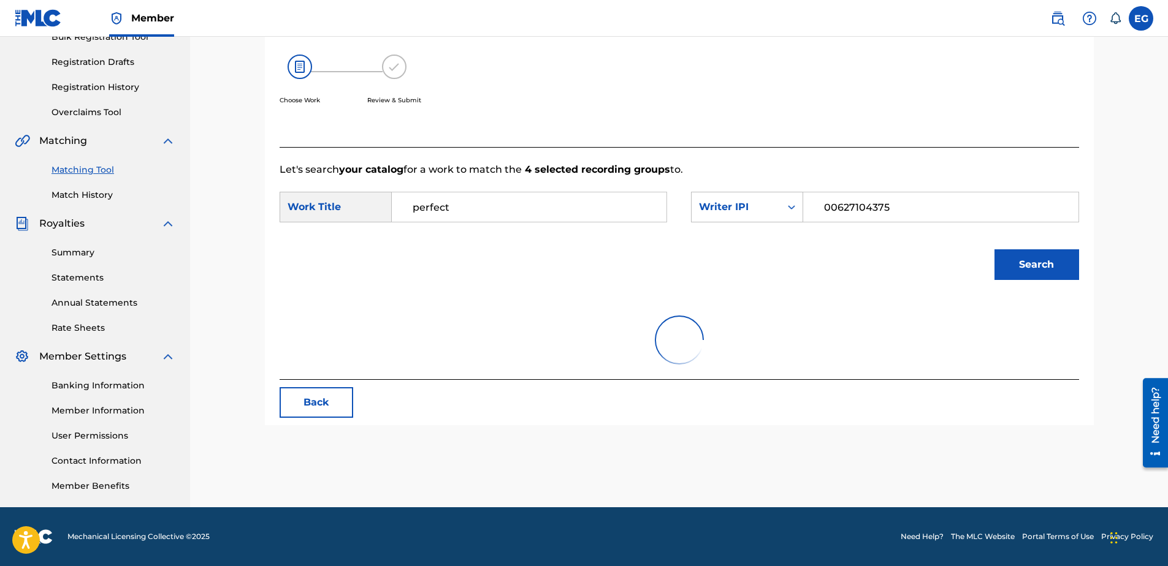
scroll to position [214, 0]
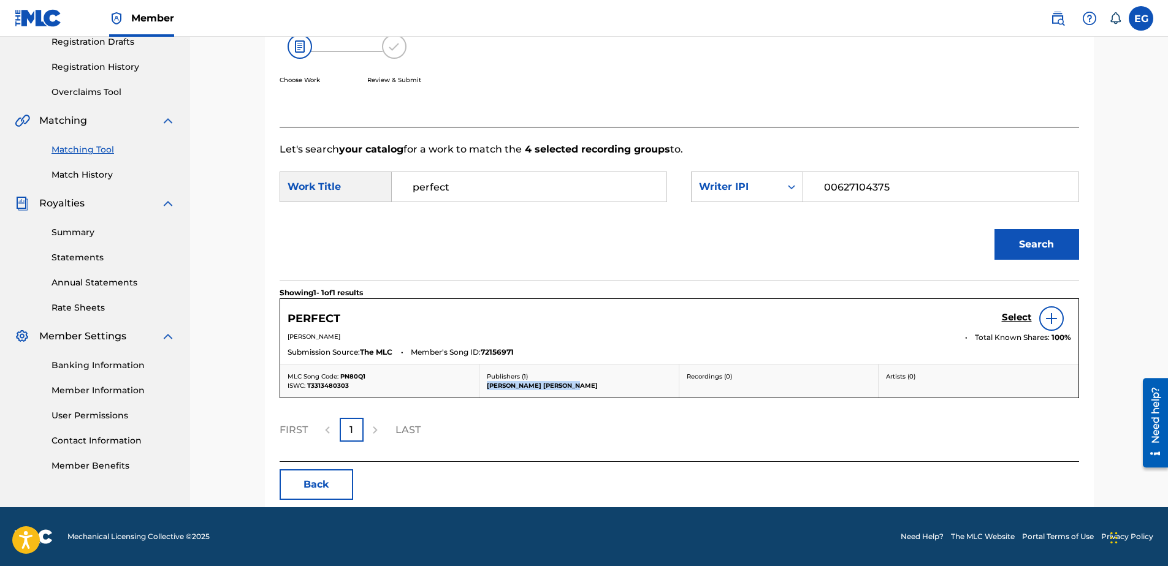
drag, startPoint x: 487, startPoint y: 388, endPoint x: 576, endPoint y: 387, distance: 88.9
click at [576, 387] on p "[PERSON_NAME] [PERSON_NAME]" at bounding box center [579, 385] width 185 height 9
click at [1006, 320] on h5 "Select" at bounding box center [1017, 318] width 30 height 12
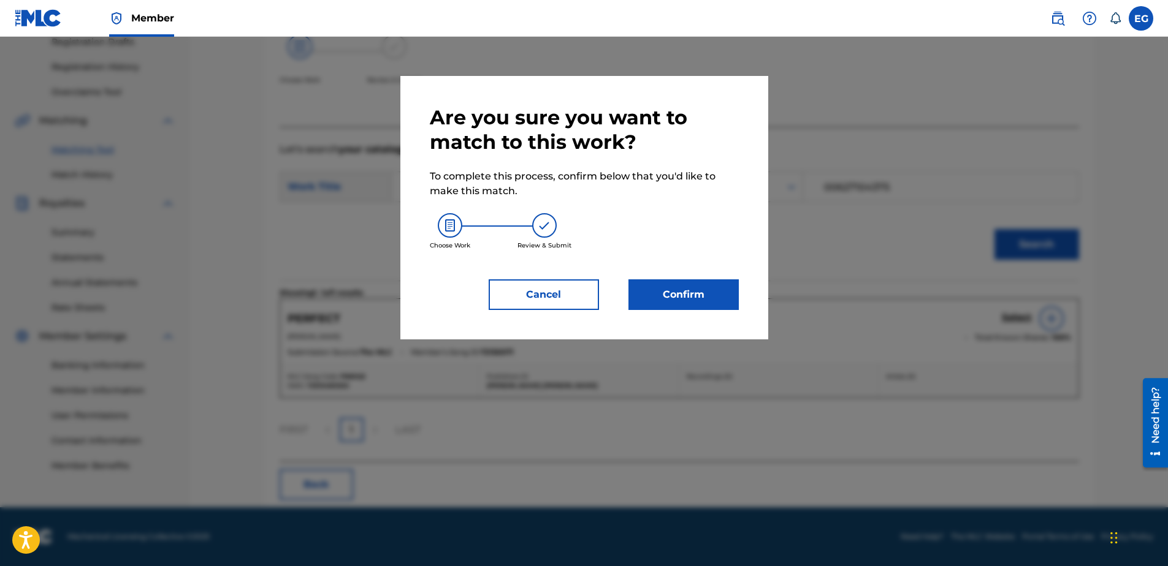
click at [717, 291] on button "Confirm" at bounding box center [683, 295] width 110 height 31
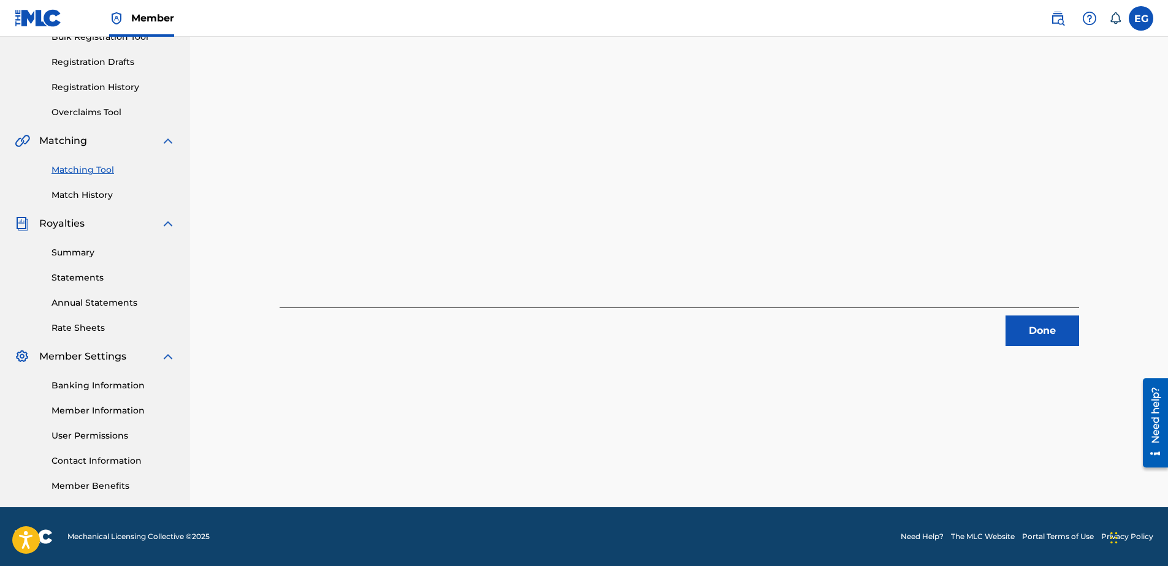
click at [1031, 328] on button "Done" at bounding box center [1042, 331] width 74 height 31
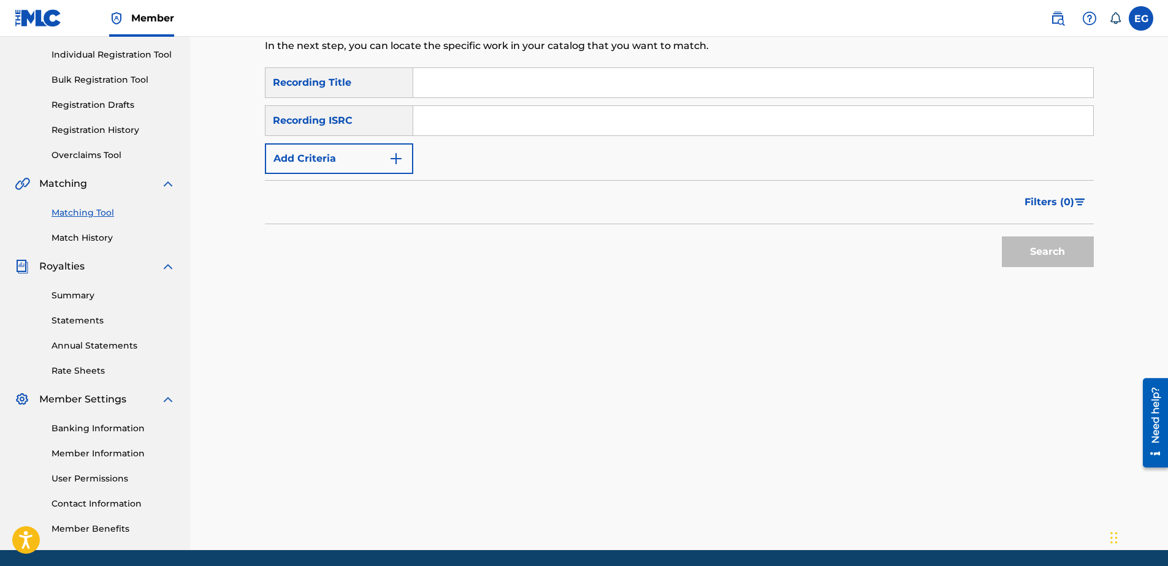
scroll to position [10, 0]
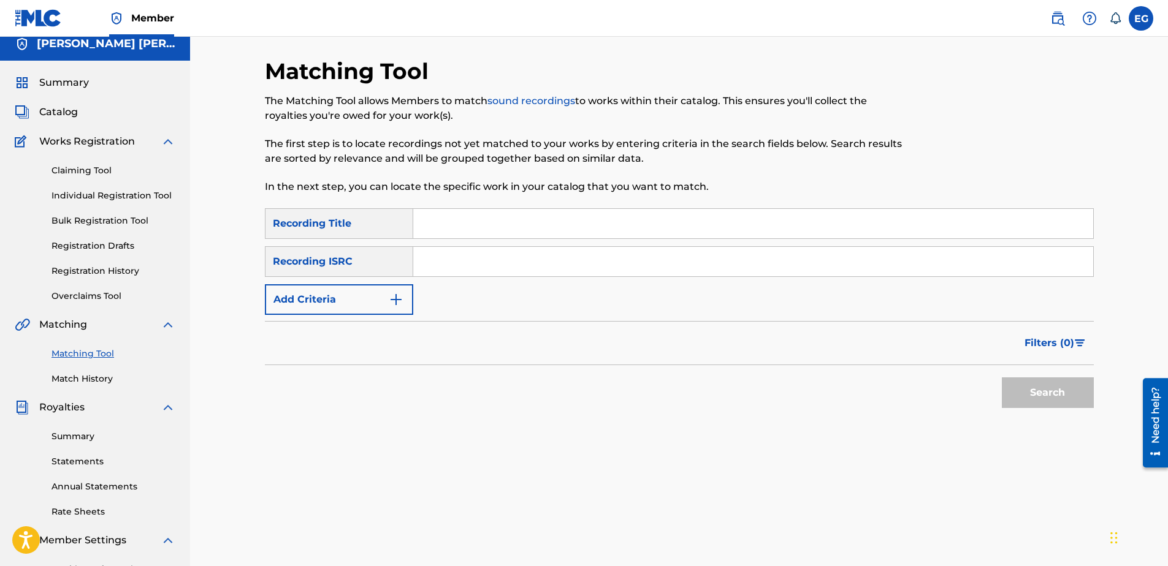
click at [447, 223] on input "Search Form" at bounding box center [753, 223] width 680 height 29
paste input "RIDIN AROUND (FEAT. DIAMOND LEX & MIC BIZ)"
type input "RIDIN AROUND (FEAT. DIAMOND LEX & MIC BIZ)"
click at [402, 298] on img "Search Form" at bounding box center [396, 299] width 15 height 15
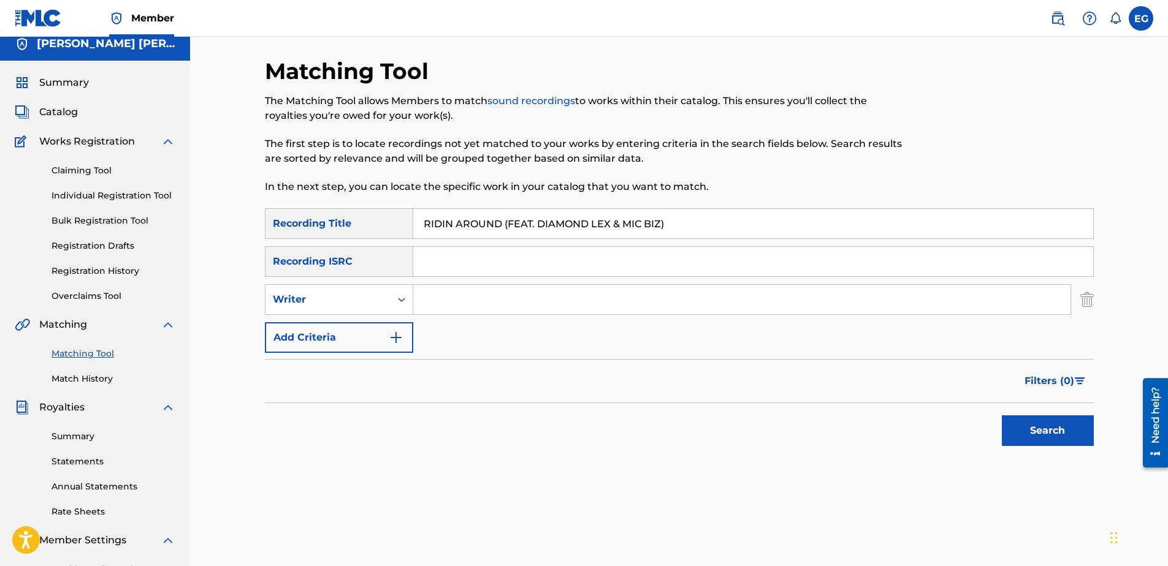
click at [463, 299] on input "Search Form" at bounding box center [741, 299] width 657 height 29
type input "GONZALES, EDWARDO ADRIAN"
click at [386, 341] on button "Add Criteria" at bounding box center [339, 337] width 148 height 31
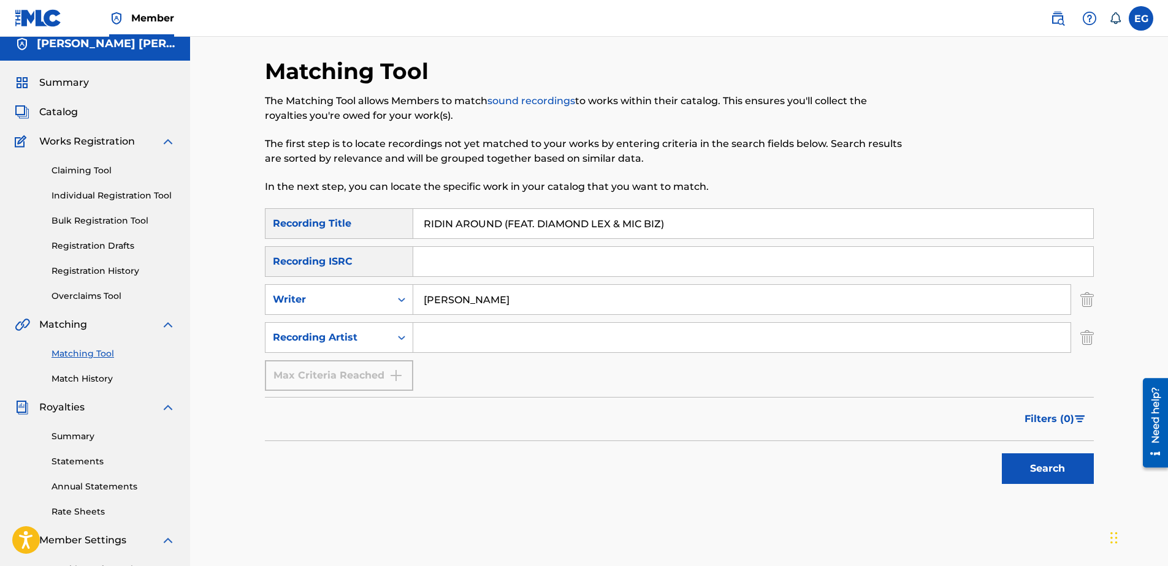
click at [476, 348] on input "Search Form" at bounding box center [741, 337] width 657 height 29
type input "Laze G"
click at [1027, 467] on button "Search" at bounding box center [1048, 469] width 92 height 31
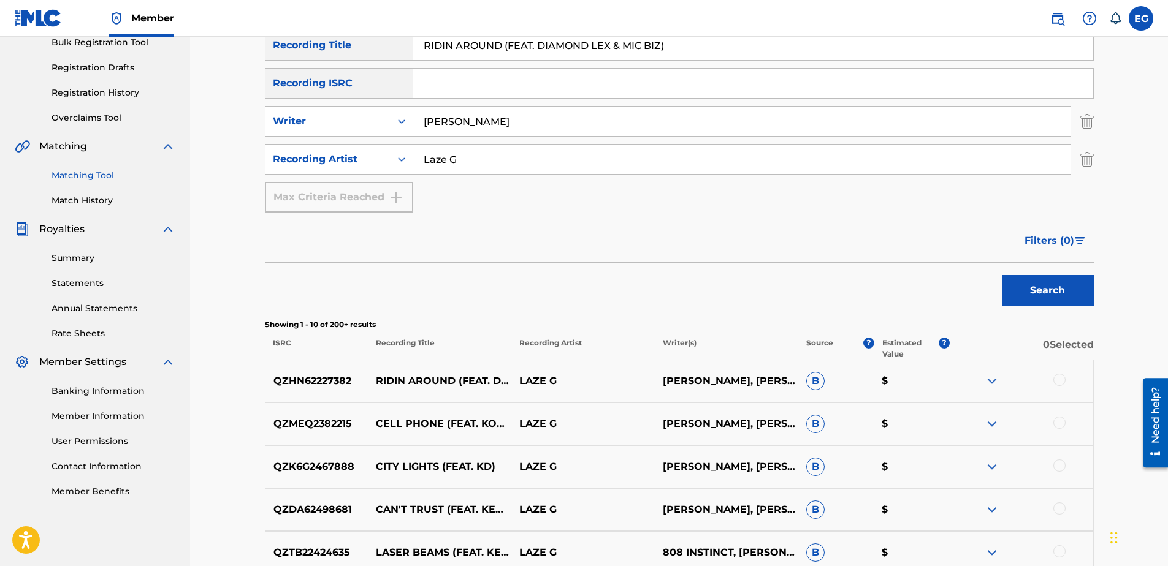
scroll to position [194, 0]
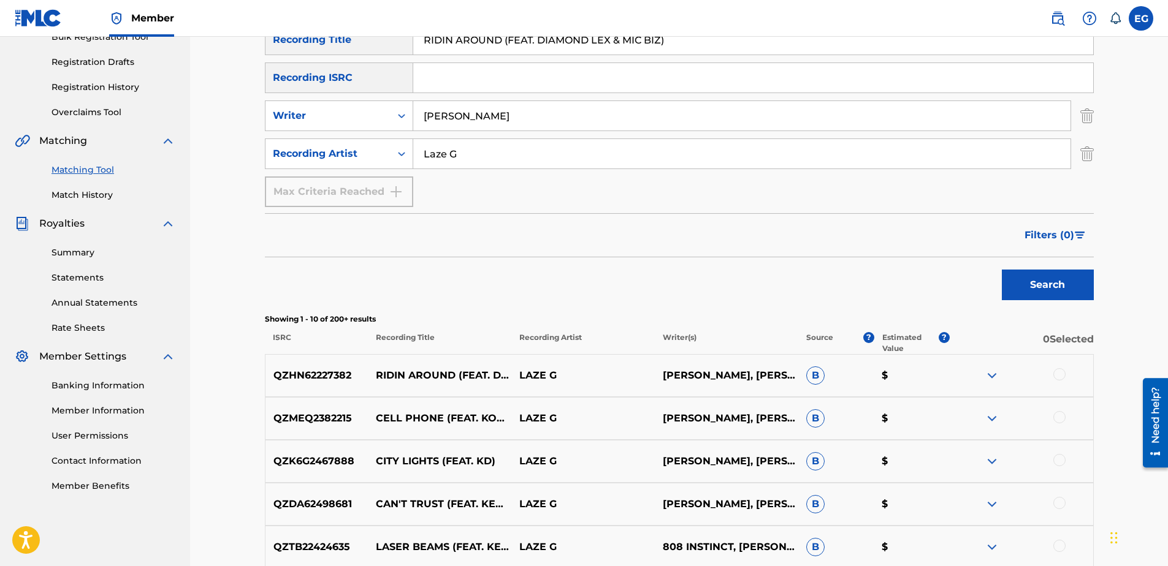
click at [1064, 376] on div at bounding box center [1059, 374] width 12 height 12
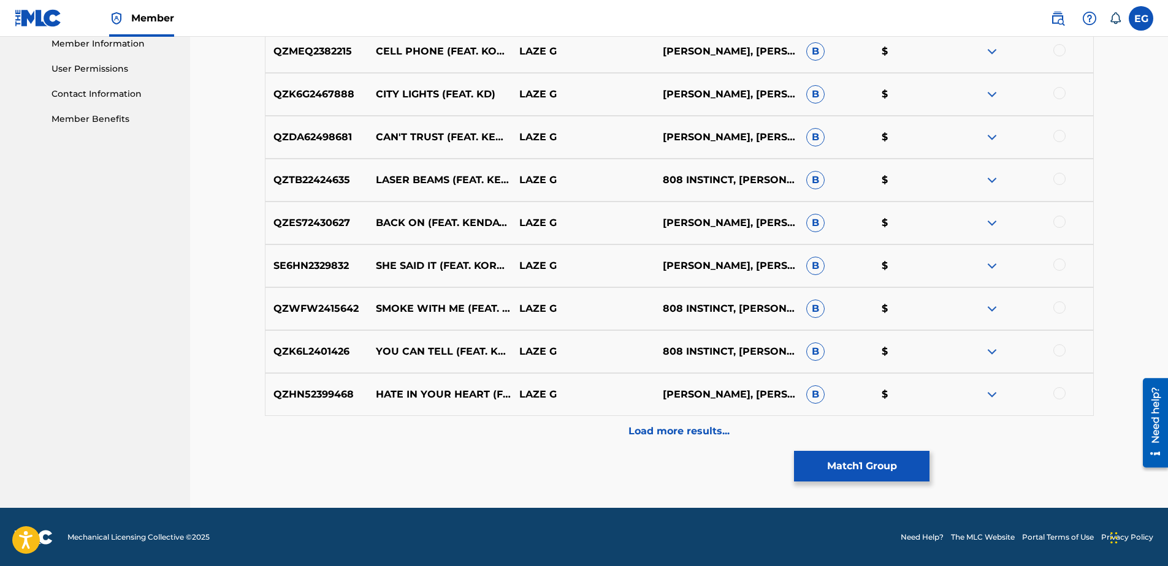
scroll to position [561, 0]
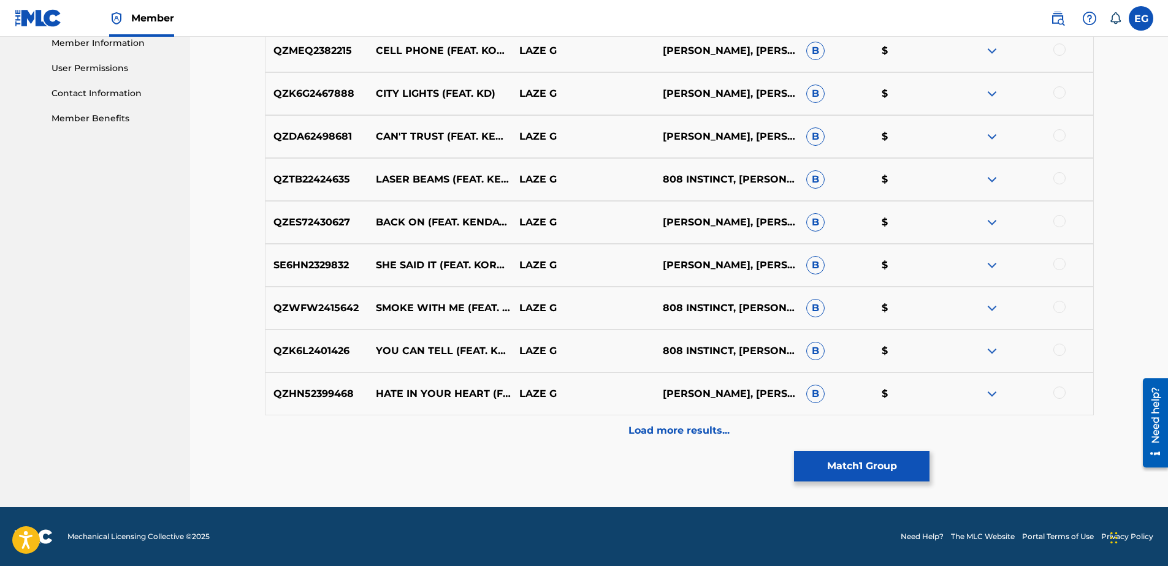
click at [698, 426] on p "Load more results..." at bounding box center [678, 431] width 101 height 15
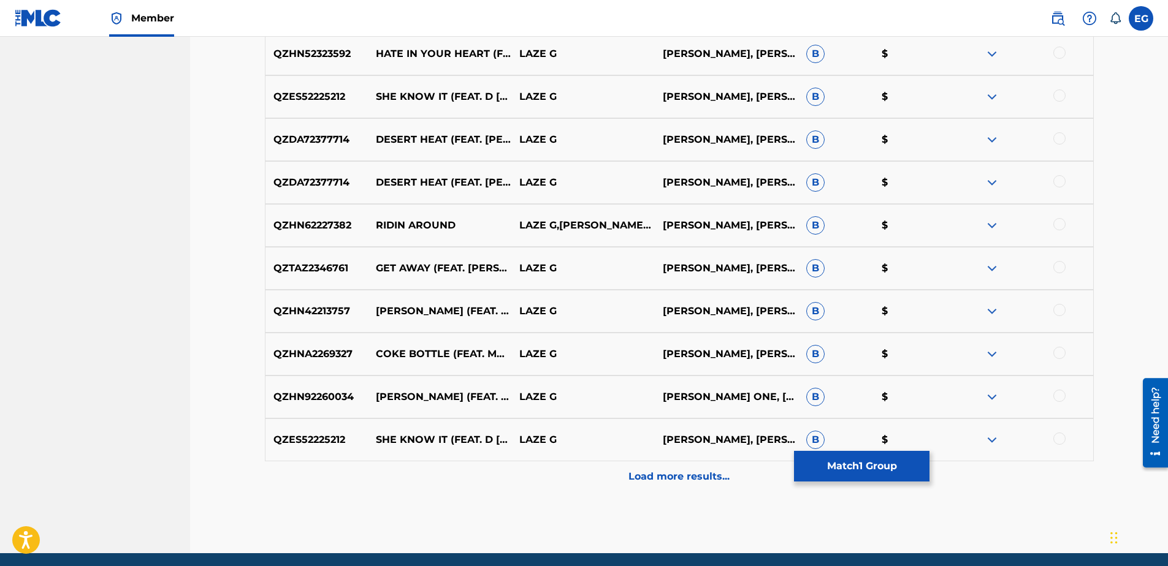
scroll to position [991, 0]
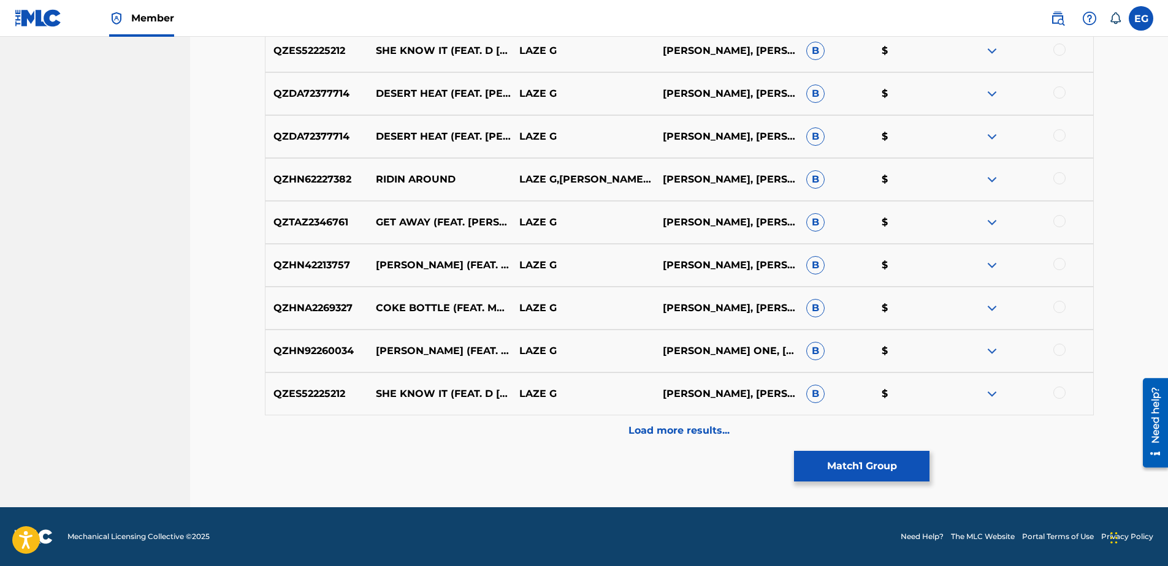
click at [666, 432] on p "Load more results..." at bounding box center [678, 431] width 101 height 15
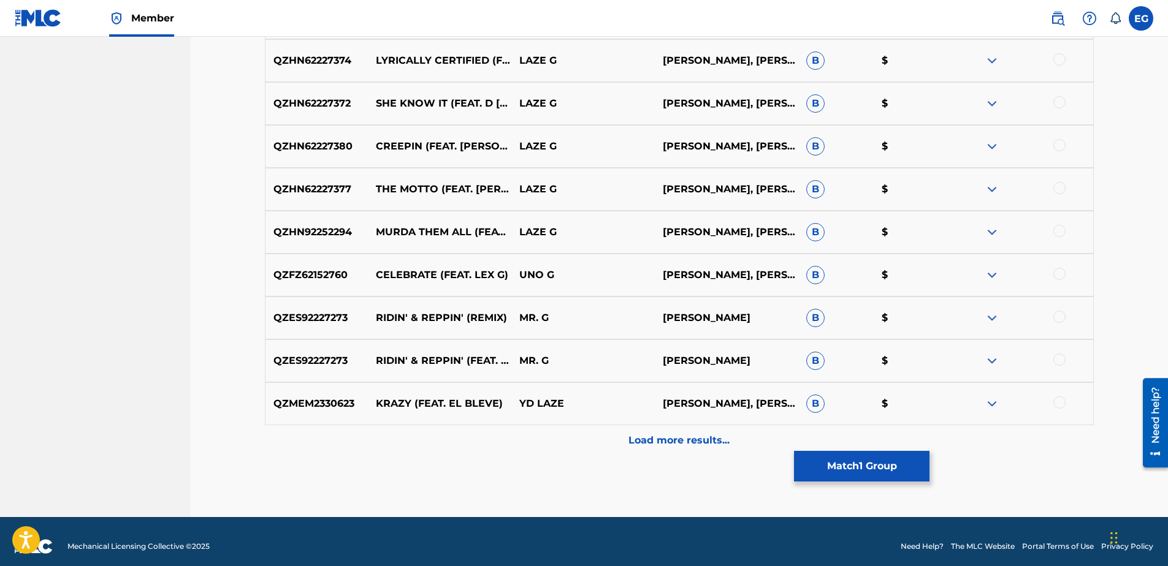
scroll to position [1420, 0]
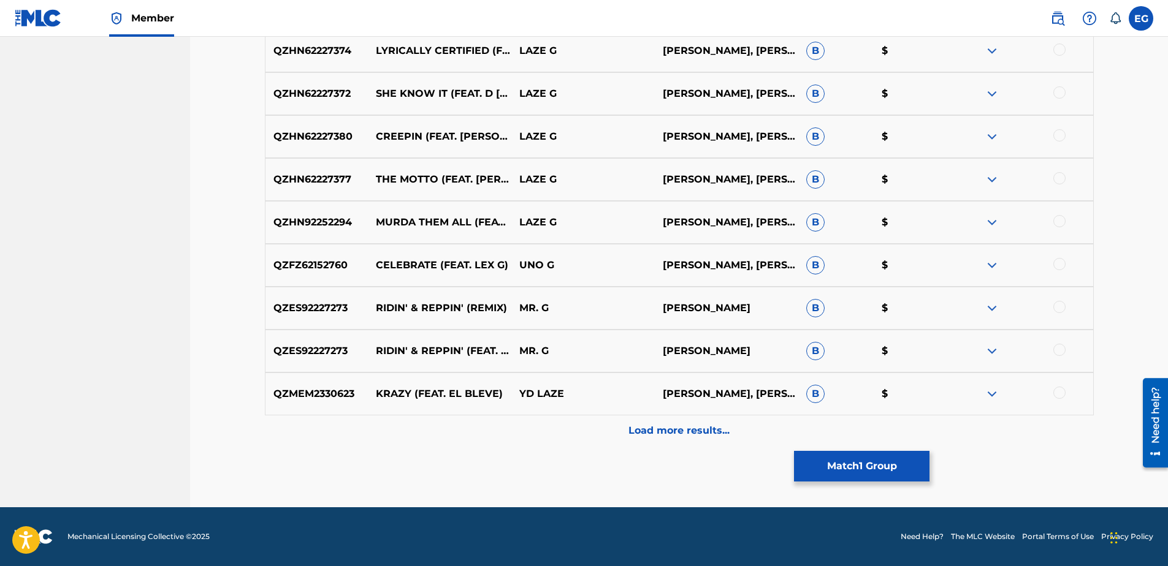
click at [877, 461] on button "Match 1 Group" at bounding box center [861, 466] width 135 height 31
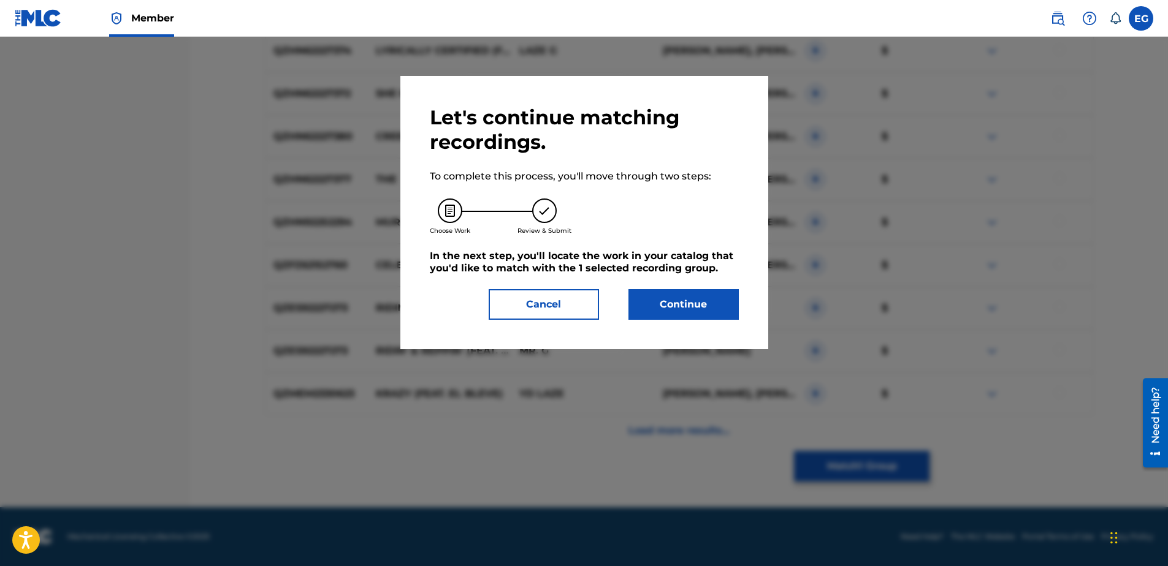
click at [668, 303] on button "Continue" at bounding box center [683, 304] width 110 height 31
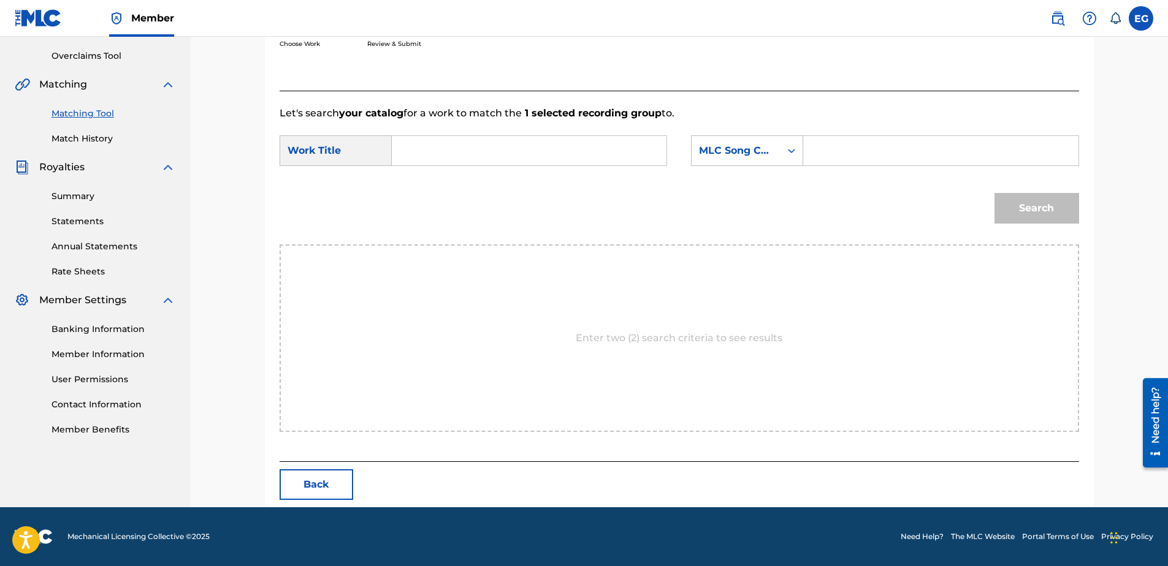
scroll to position [250, 0]
click at [469, 156] on input "Search Form" at bounding box center [529, 150] width 254 height 29
paste input "RIDIN AROUND (FEAT. DIAMOND LEX & MIC BIZ)"
type input "RIDIN AROUND (FEAT. DIAMOND LEX & MIC BIZ)"
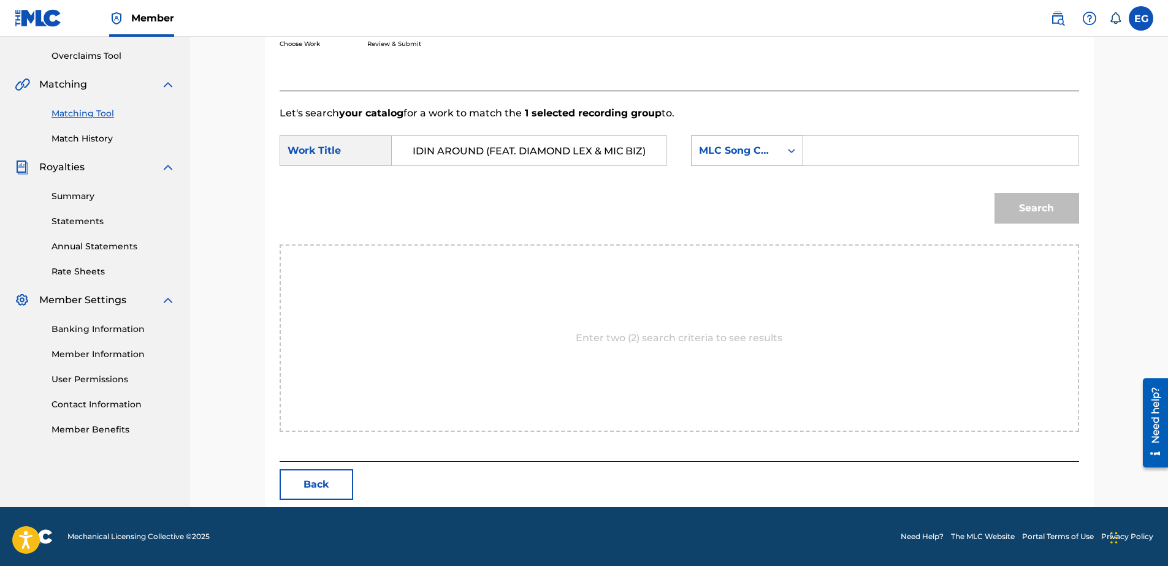
scroll to position [0, 0]
click at [793, 151] on icon "Search Form" at bounding box center [791, 151] width 7 height 4
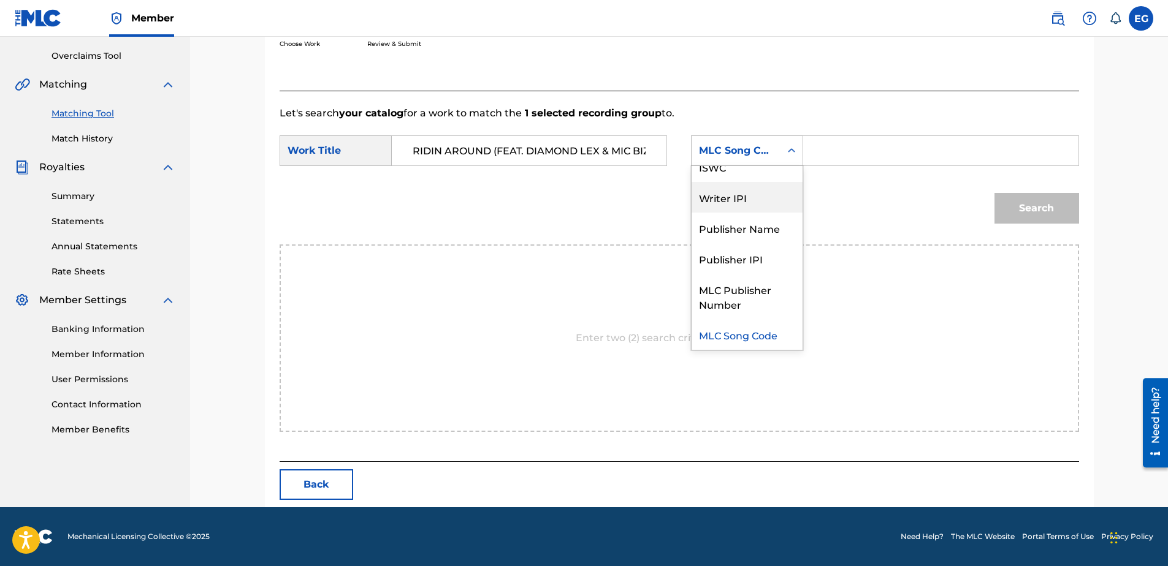
click at [739, 193] on div "Writer IPI" at bounding box center [746, 197] width 111 height 31
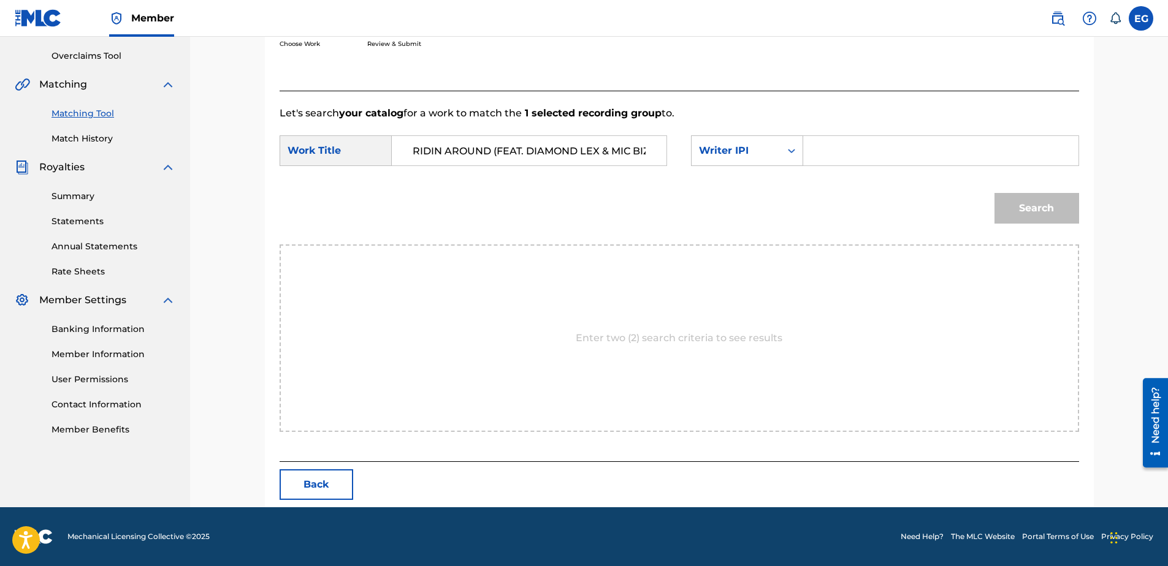
click at [834, 157] on input "Search Form" at bounding box center [940, 150] width 254 height 29
type input "00627104375"
click at [1020, 207] on button "Search" at bounding box center [1036, 208] width 85 height 31
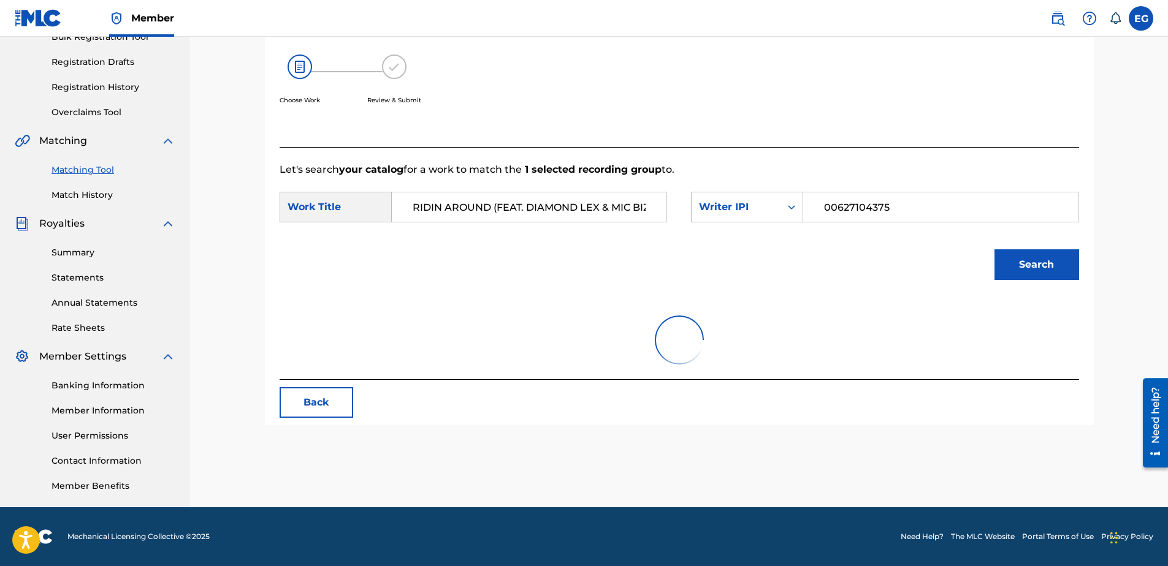
scroll to position [250, 0]
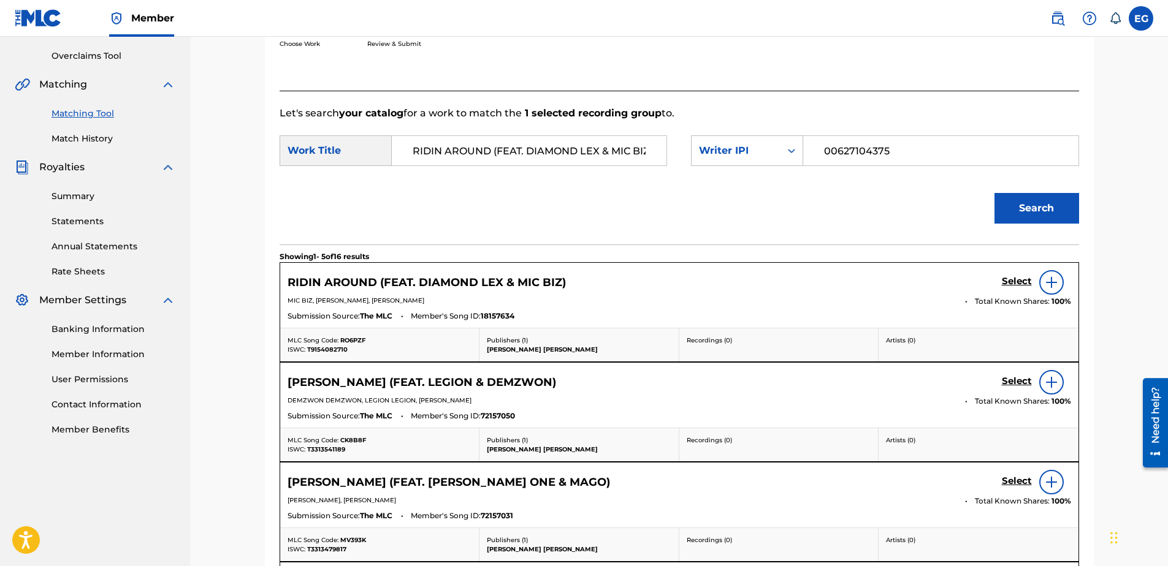
click at [1005, 284] on h5 "Select" at bounding box center [1017, 282] width 30 height 12
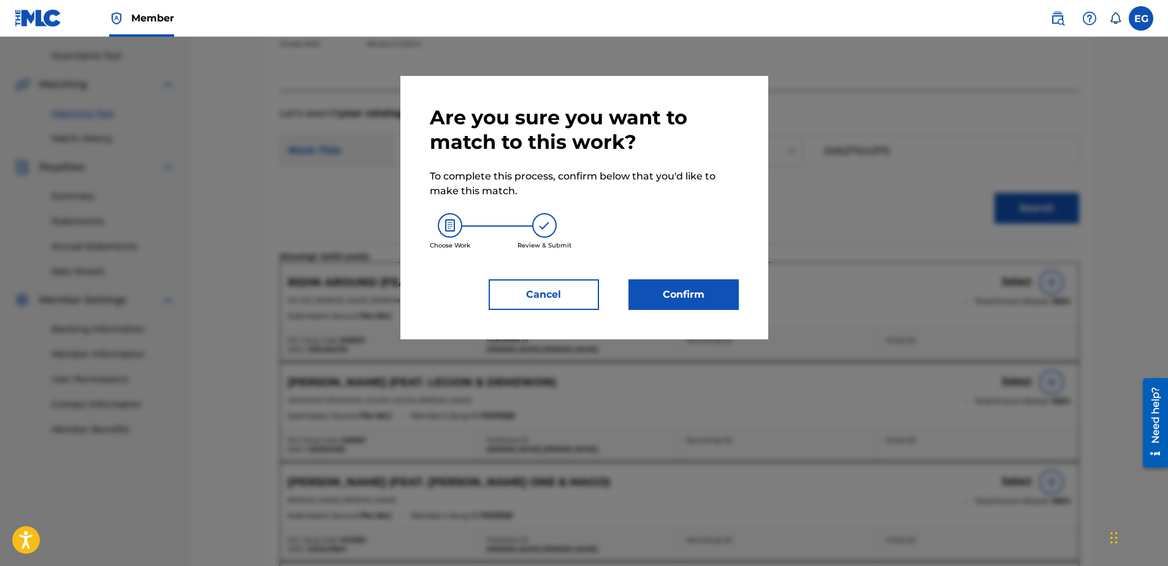
click at [671, 286] on button "Confirm" at bounding box center [683, 295] width 110 height 31
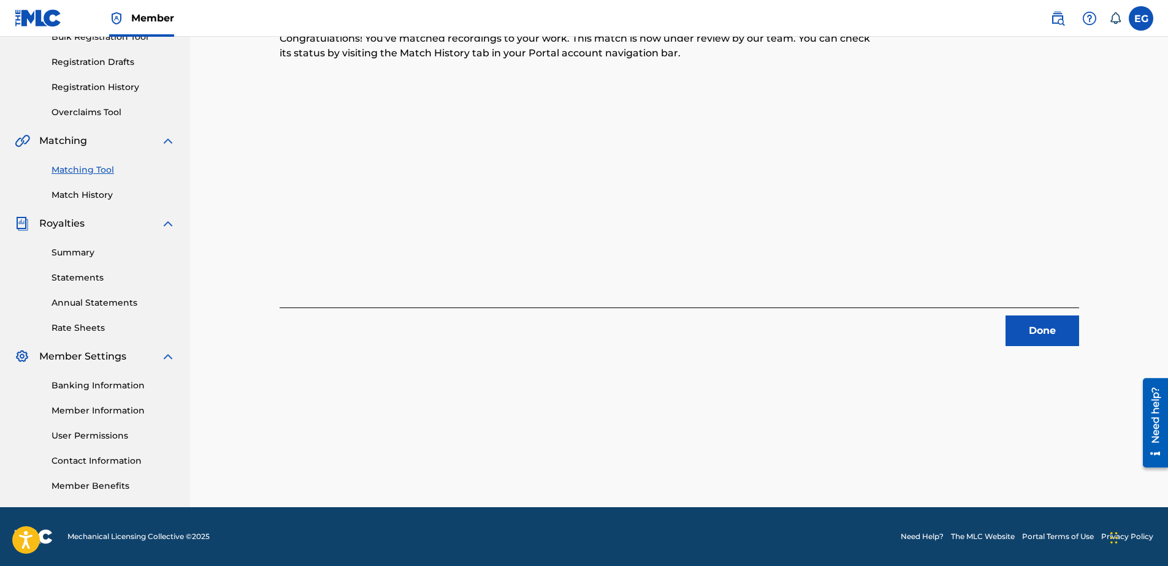
click at [1047, 323] on button "Done" at bounding box center [1042, 331] width 74 height 31
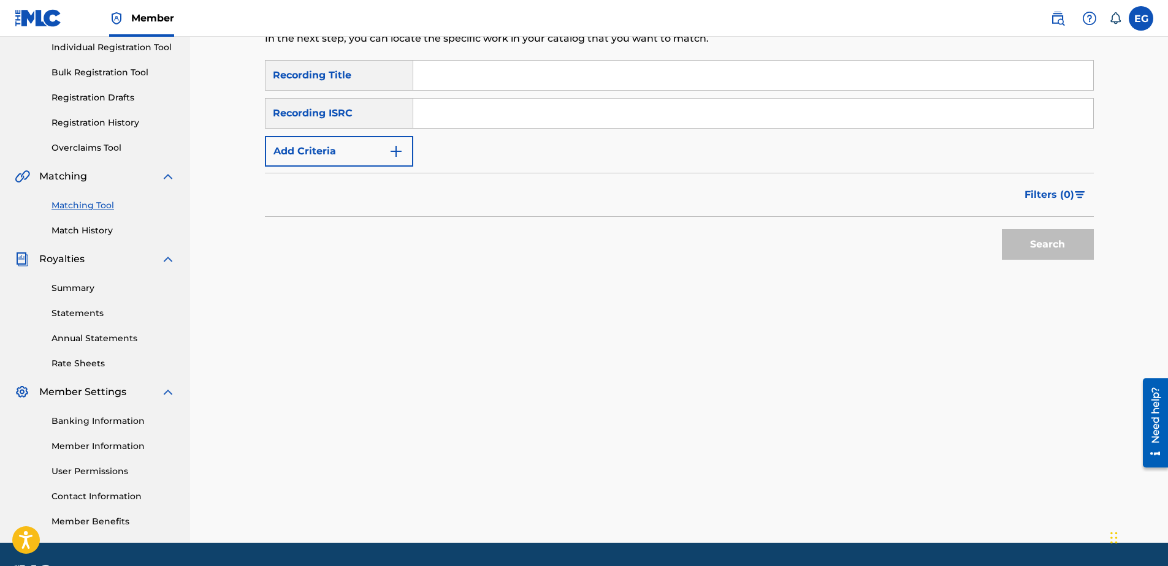
scroll to position [0, 0]
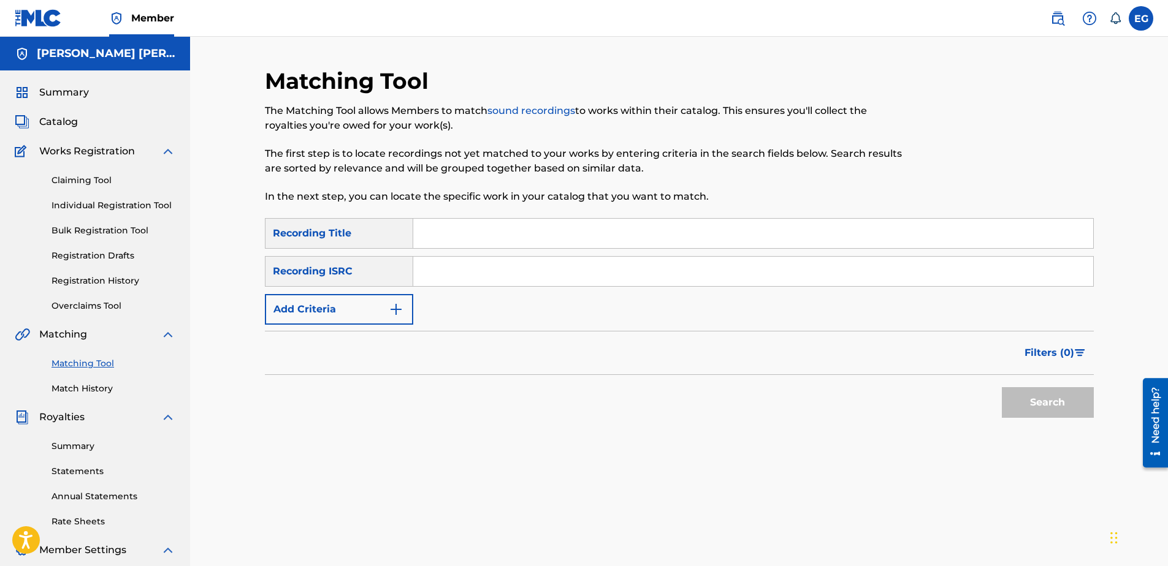
click at [451, 238] on input "Search Form" at bounding box center [753, 233] width 680 height 29
paste input "RIDING ON MY ENEMIES (1993)"
type input "RIDING ON MY ENEMIES (1993)"
click at [365, 300] on button "Add Criteria" at bounding box center [339, 309] width 148 height 31
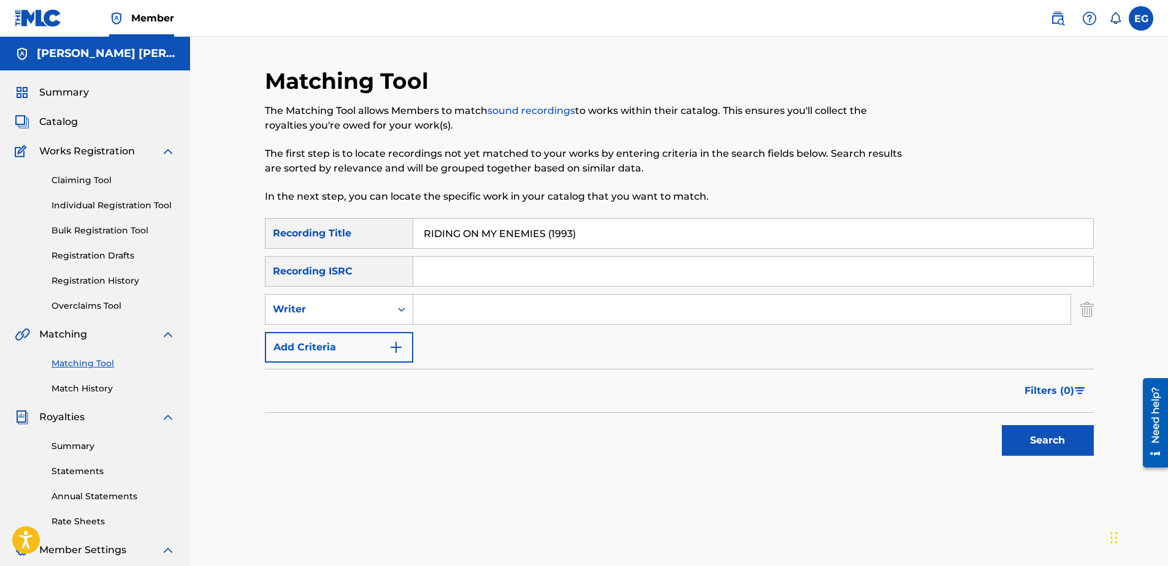
click at [547, 313] on input "Search Form" at bounding box center [741, 309] width 657 height 29
type input "GONZALES, EDWARDO ADRIAN"
click at [390, 349] on img "Search Form" at bounding box center [396, 347] width 15 height 15
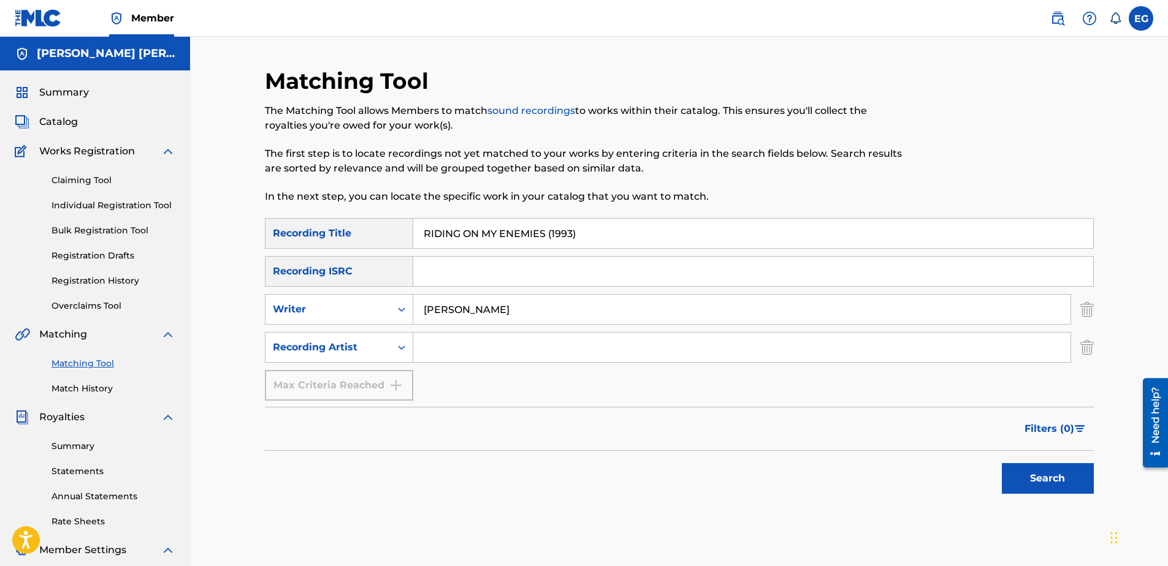
click at [544, 352] on input "Search Form" at bounding box center [741, 347] width 657 height 29
type input "Laze G"
click at [1054, 481] on button "Search" at bounding box center [1048, 478] width 92 height 31
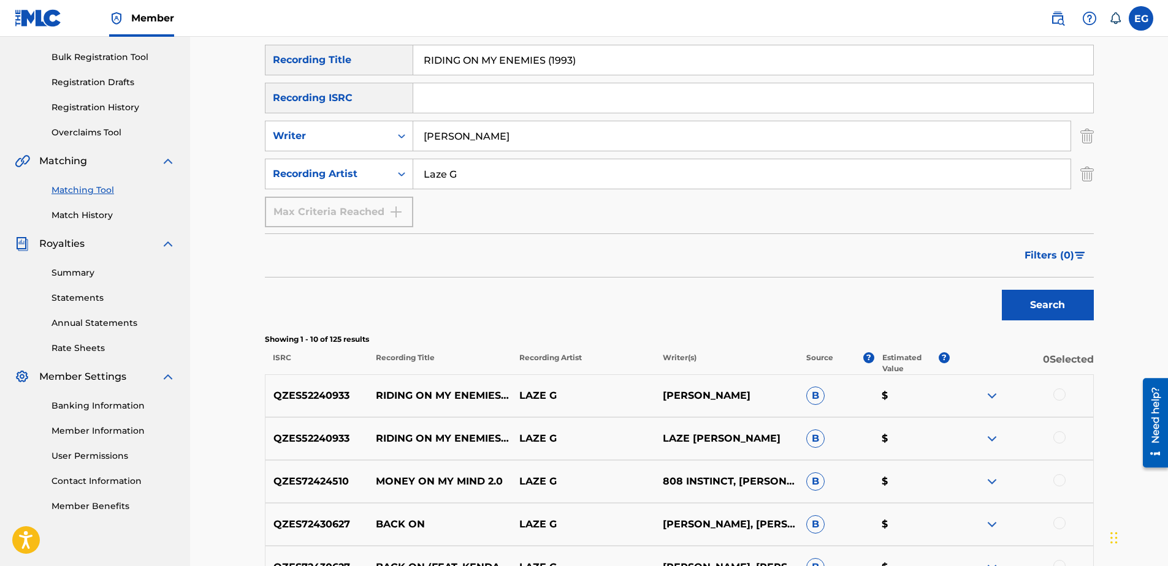
scroll to position [184, 0]
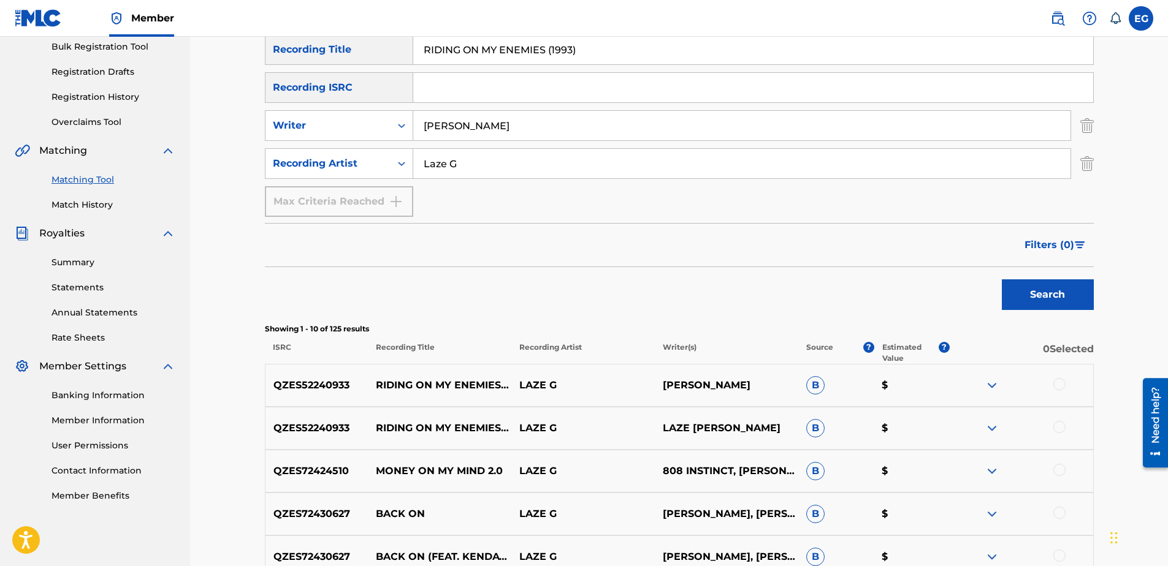
click at [1059, 384] on div at bounding box center [1059, 384] width 12 height 12
click at [1060, 426] on div at bounding box center [1059, 427] width 12 height 12
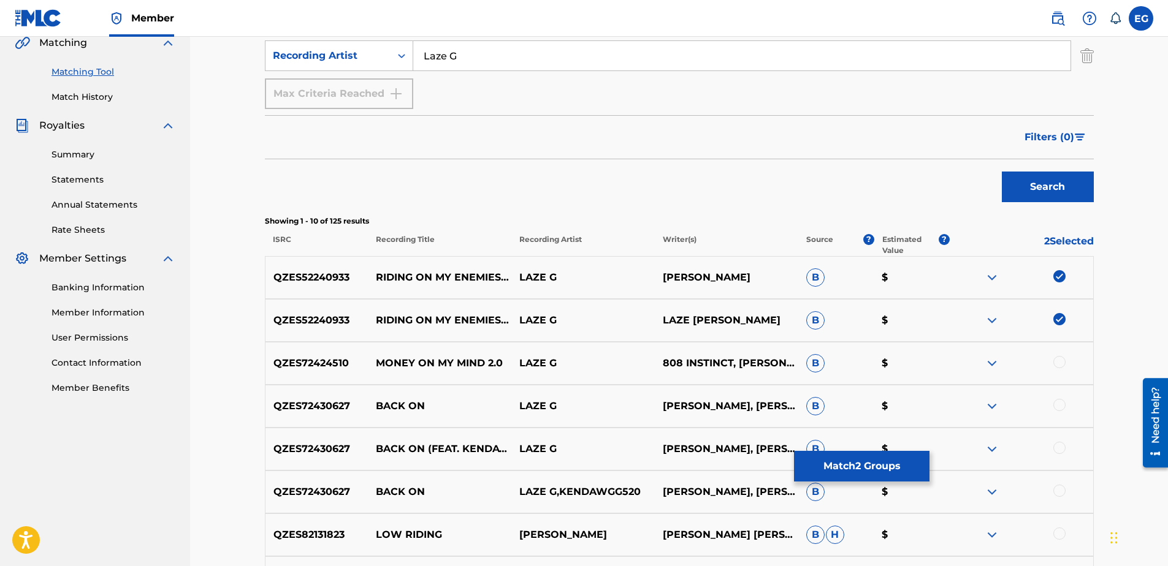
scroll to position [306, 0]
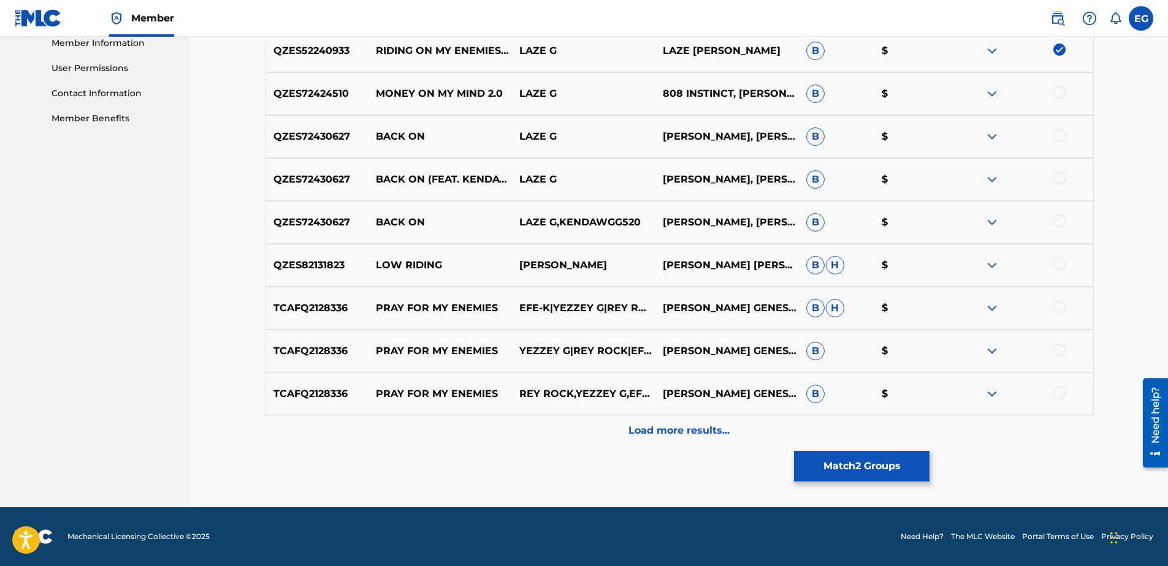
click at [697, 434] on p "Load more results..." at bounding box center [678, 431] width 101 height 15
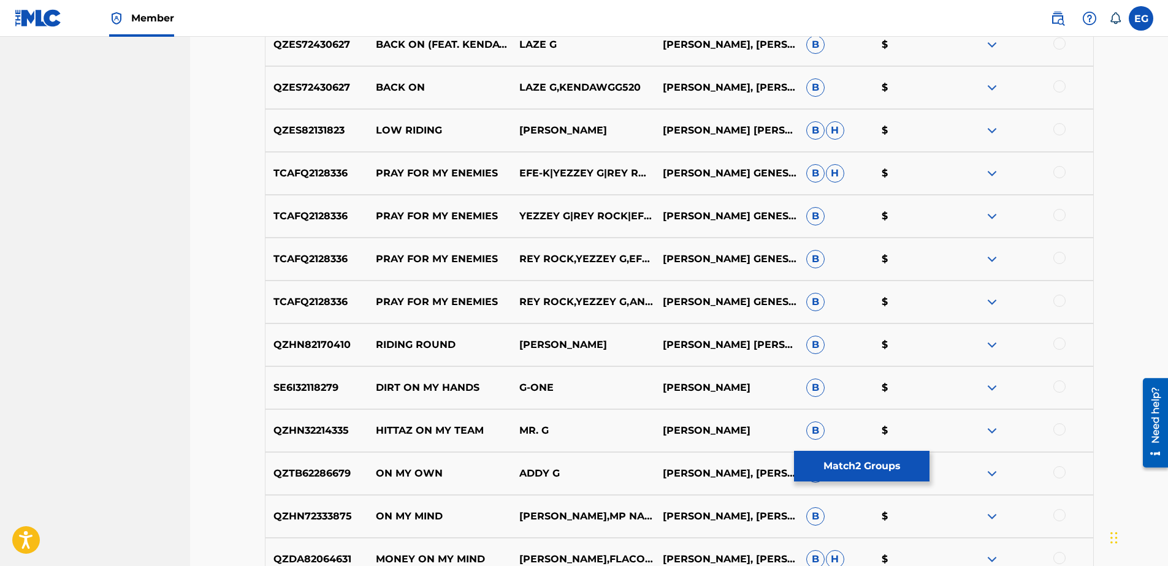
scroll to position [745, 0]
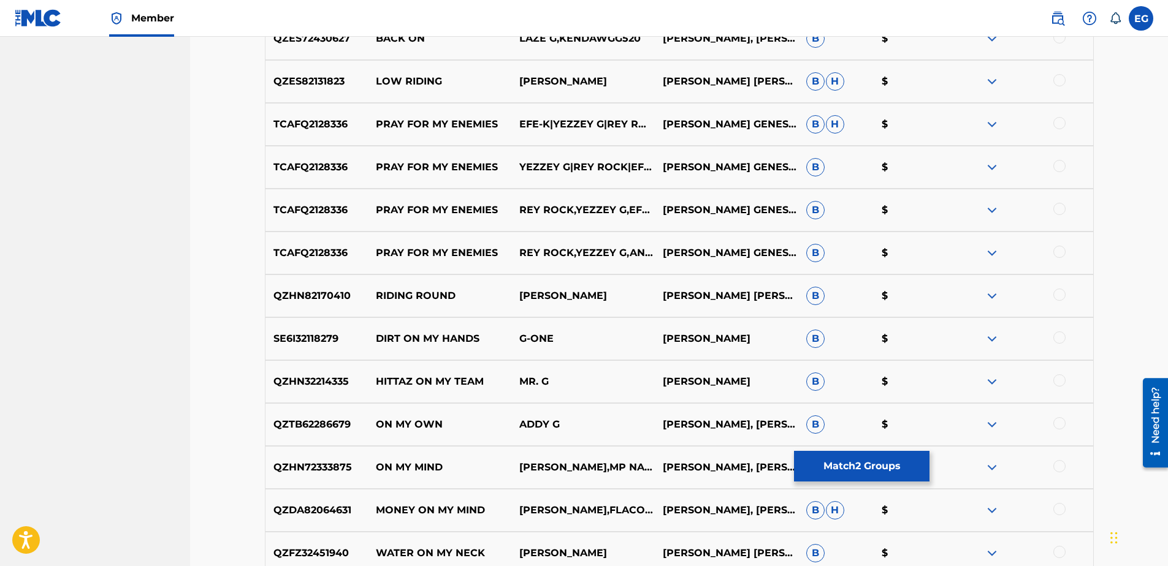
click at [902, 459] on button "Match 2 Groups" at bounding box center [861, 466] width 135 height 31
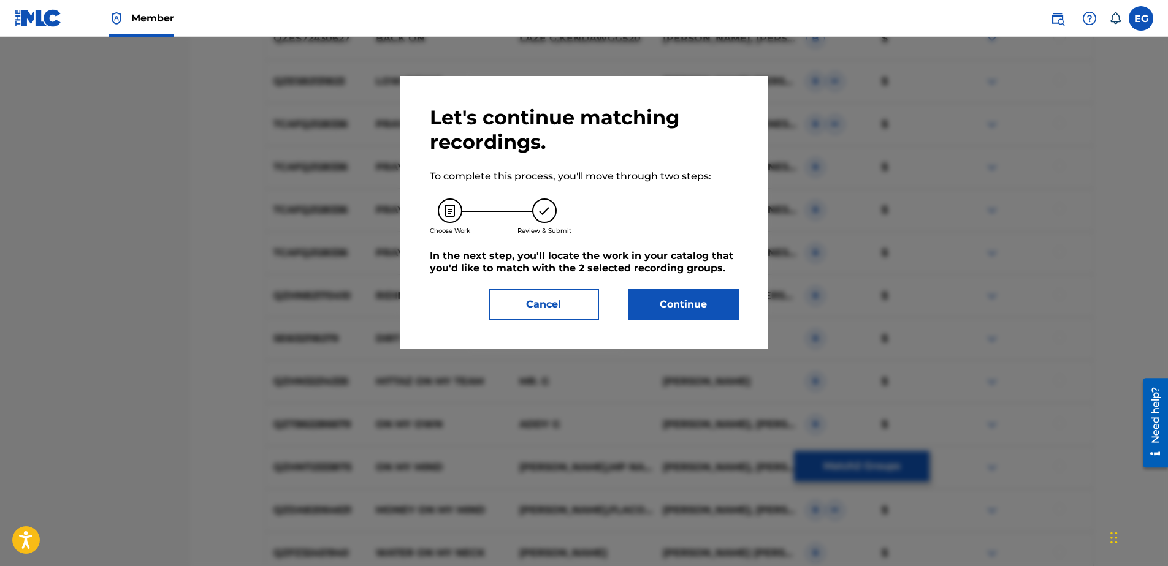
click at [700, 310] on button "Continue" at bounding box center [683, 304] width 110 height 31
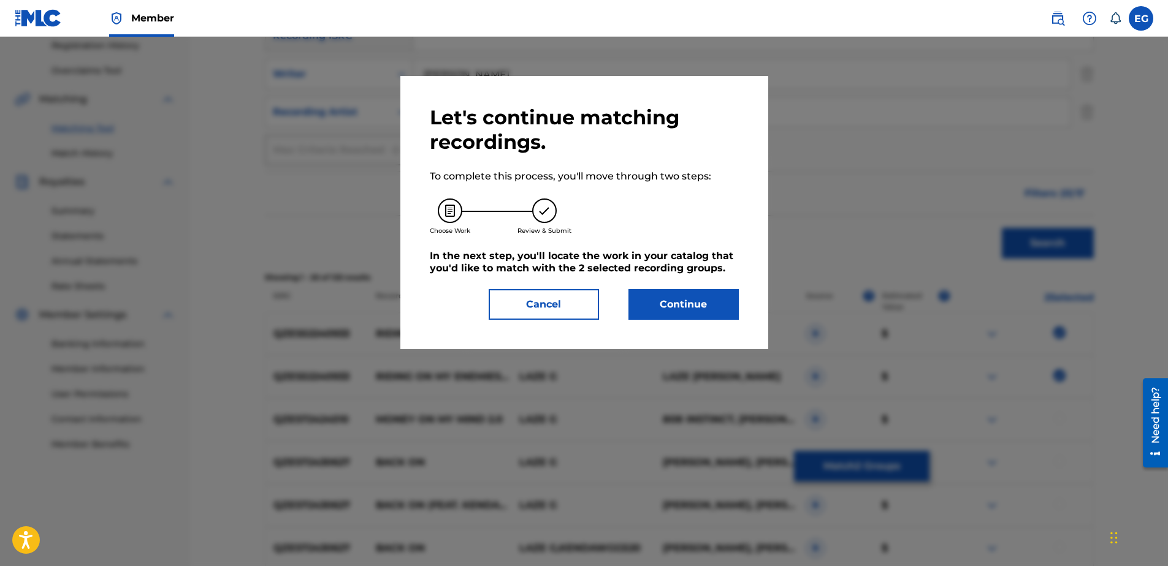
scroll to position [250, 0]
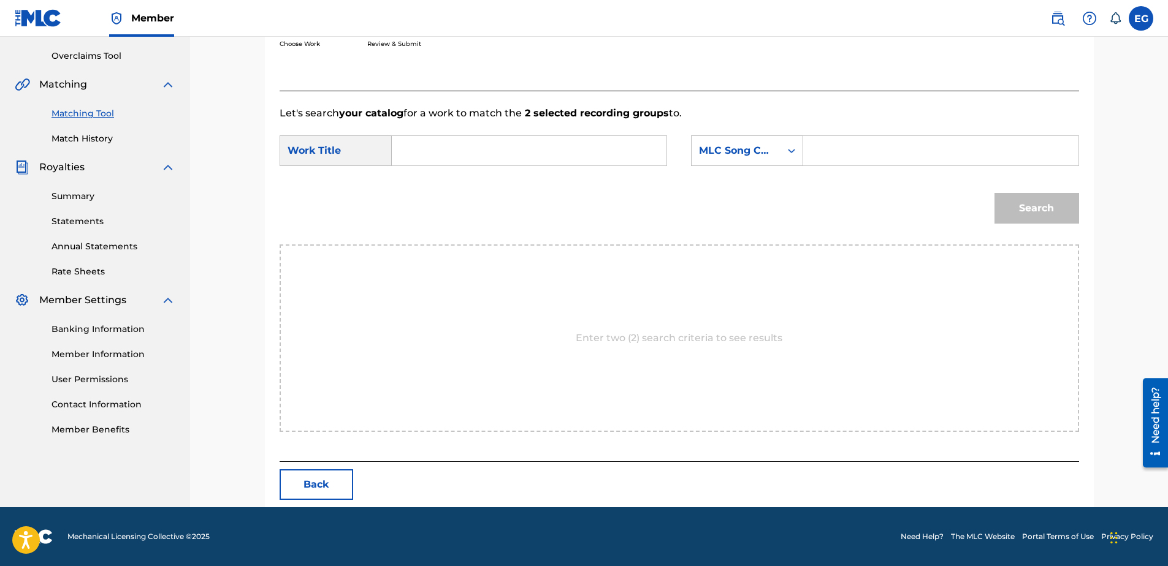
click at [542, 154] on input "Search Form" at bounding box center [529, 150] width 254 height 29
paste input "RIDING ON MY ENEMIES (1993)"
type input "RIDING ON MY ENEMIES (1993)"
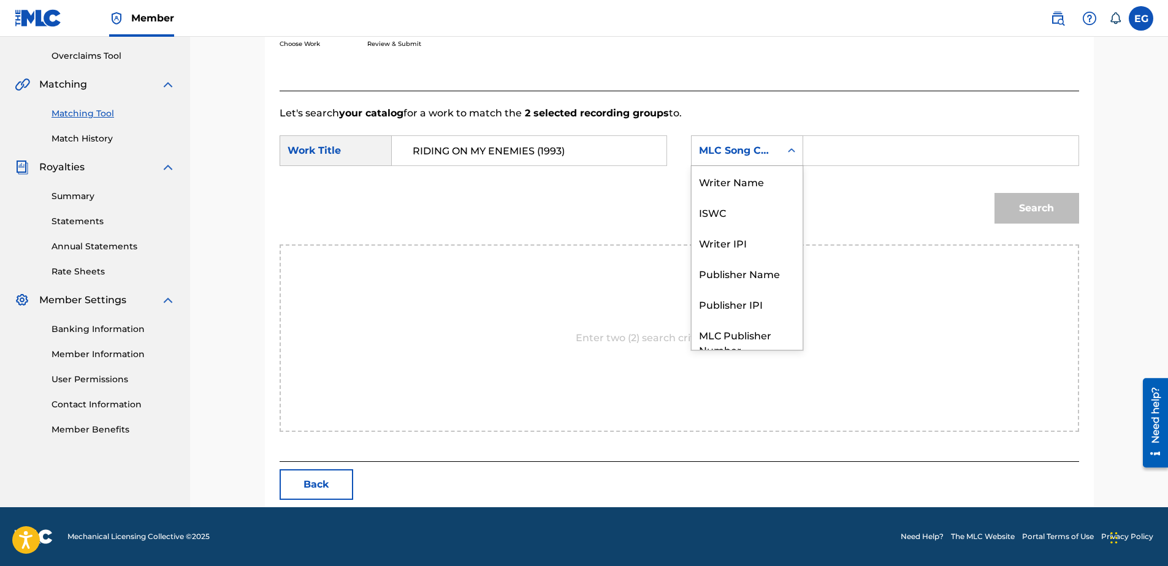
scroll to position [45, 0]
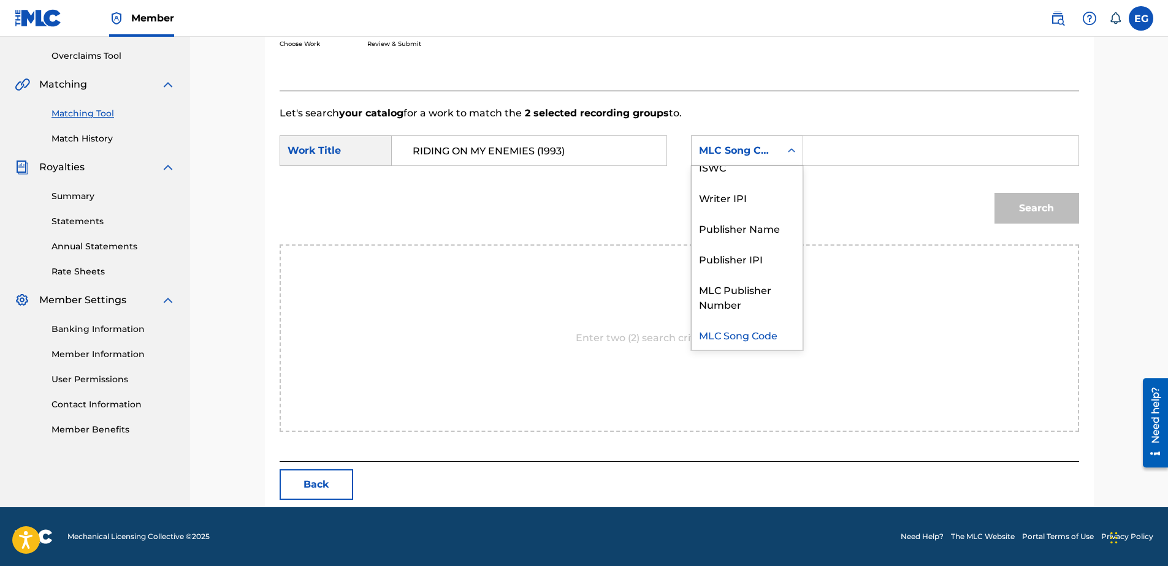
click at [795, 148] on icon "Search Form" at bounding box center [791, 151] width 12 height 12
click at [755, 200] on div "Writer IPI" at bounding box center [746, 197] width 111 height 31
click at [843, 163] on input "Search Form" at bounding box center [940, 150] width 254 height 29
type input "00627104375"
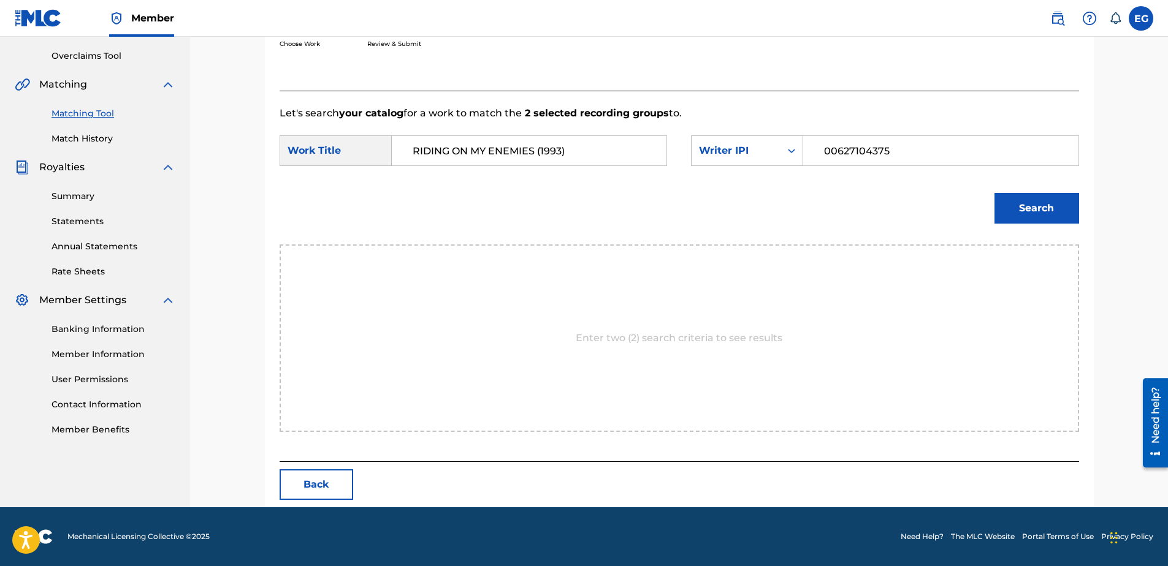
click at [1018, 211] on button "Search" at bounding box center [1036, 208] width 85 height 31
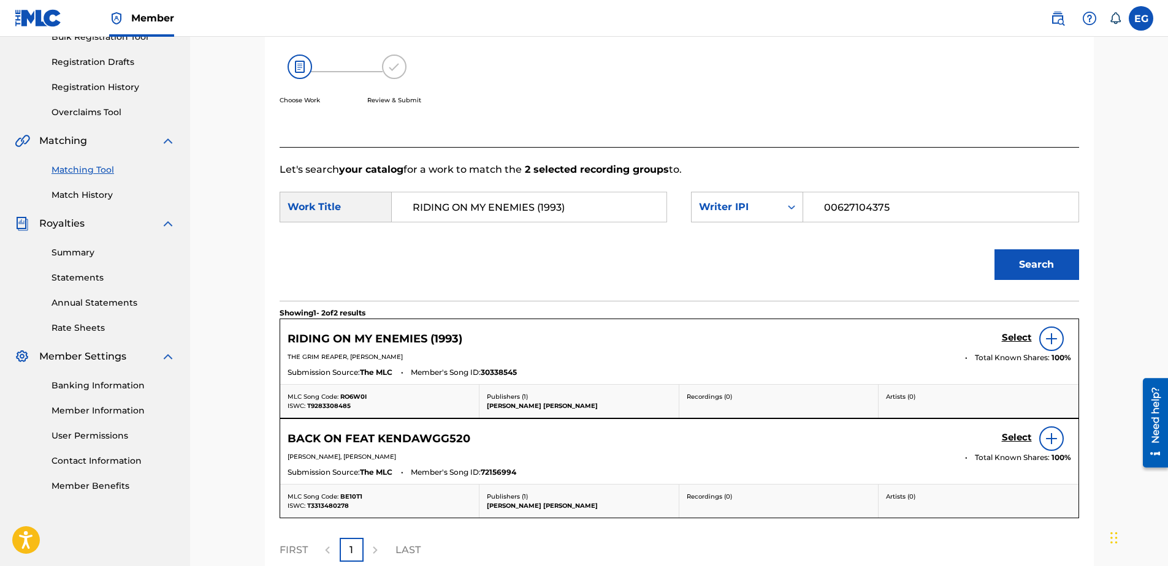
scroll to position [250, 0]
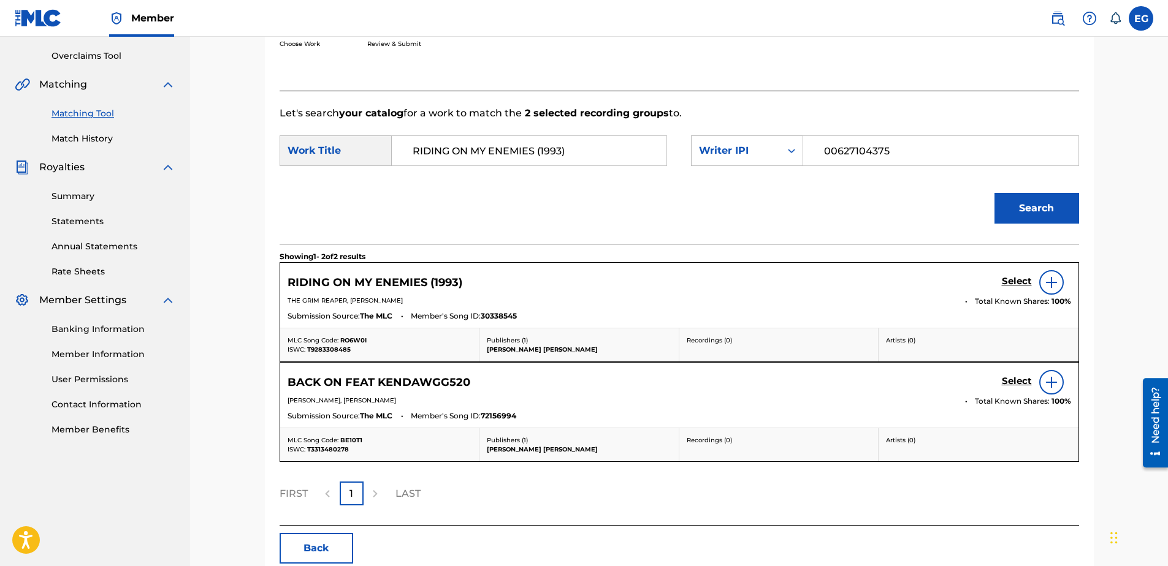
click at [1011, 277] on h5 "Select" at bounding box center [1017, 282] width 30 height 12
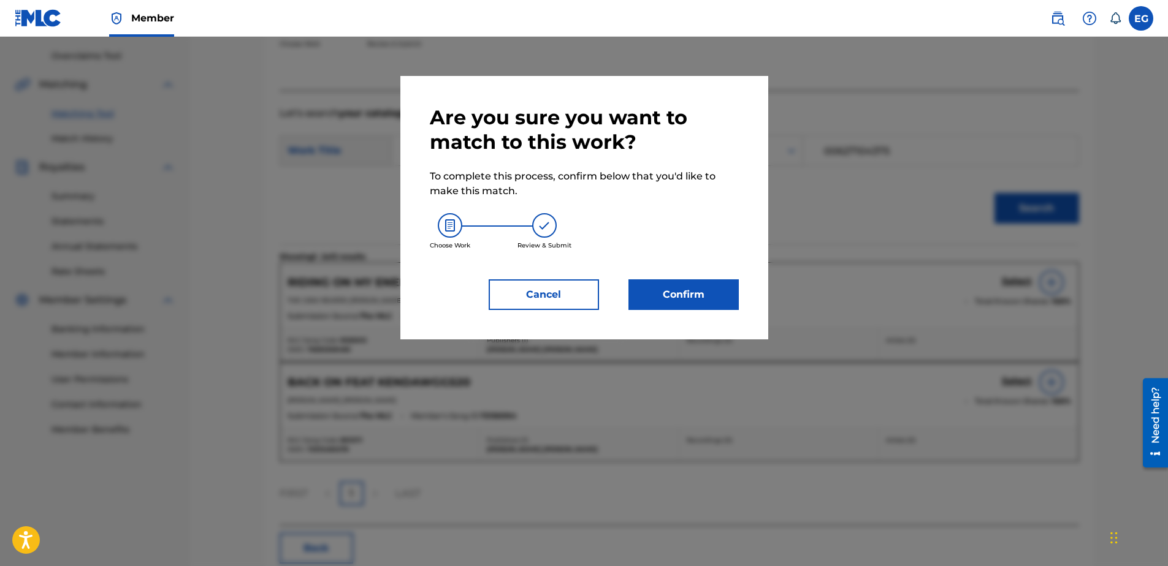
click at [688, 280] on button "Confirm" at bounding box center [683, 295] width 110 height 31
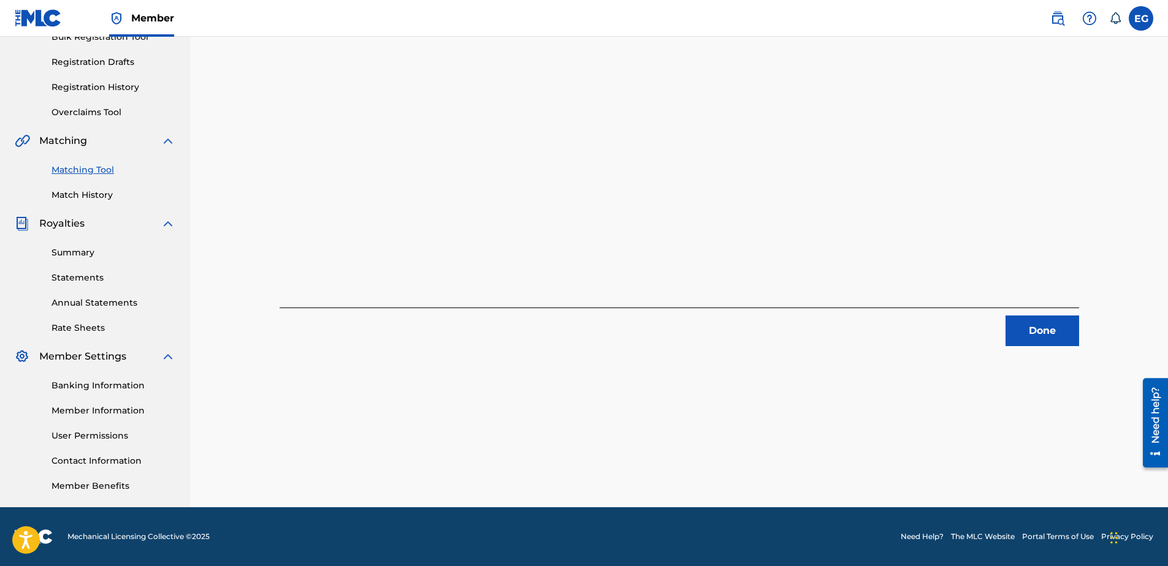
click at [1067, 321] on button "Done" at bounding box center [1042, 331] width 74 height 31
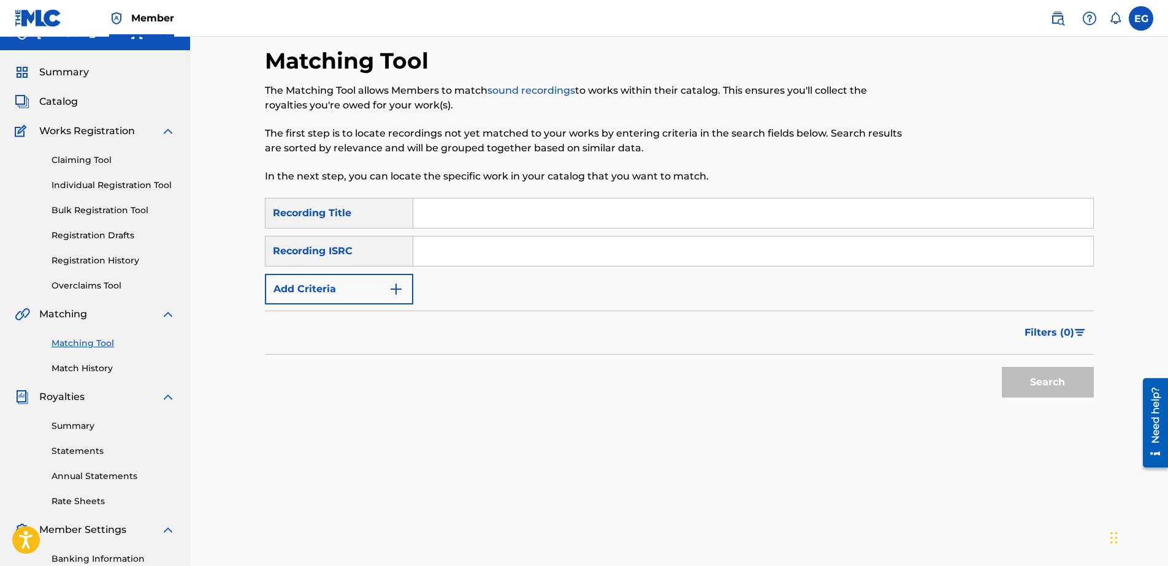
scroll to position [10, 0]
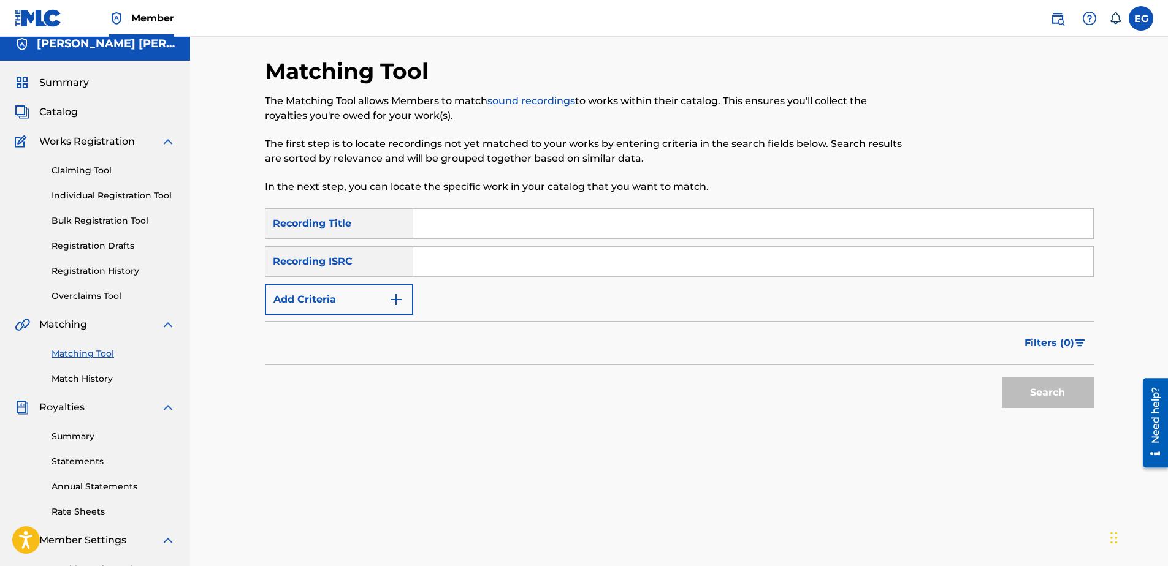
click at [453, 222] on input "Search Form" at bounding box center [753, 223] width 680 height 29
paste input "SHE KNOW IT (FEAT. D [PERSON_NAME] & [PERSON_NAME])"
type input "SHE KNOW IT (FEAT. D [PERSON_NAME] & [PERSON_NAME])"
click at [383, 296] on button "Add Criteria" at bounding box center [339, 299] width 148 height 31
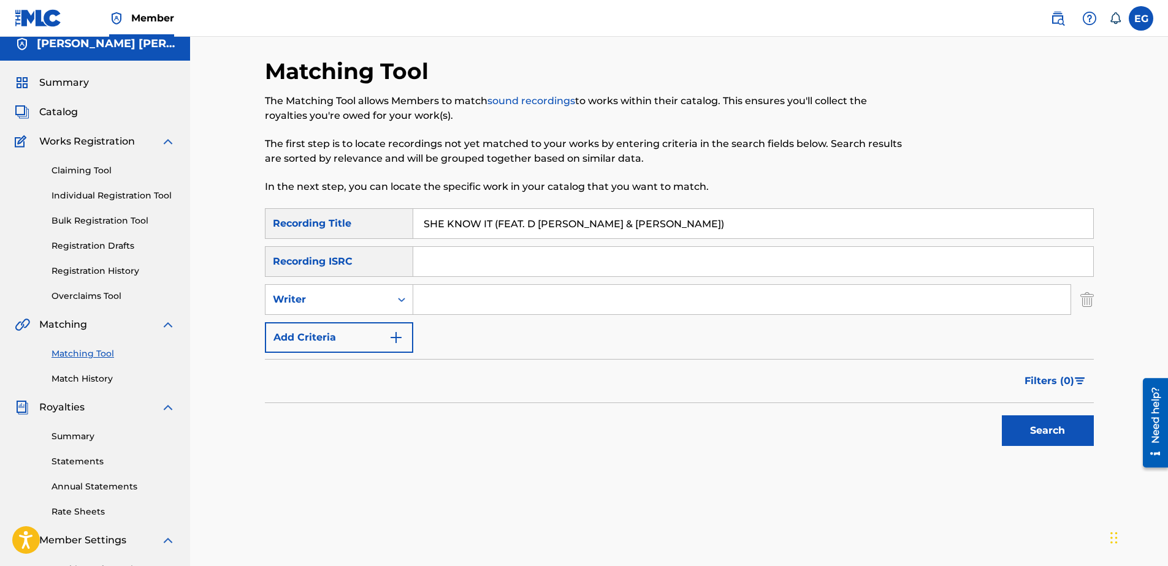
click at [489, 302] on input "Search Form" at bounding box center [741, 299] width 657 height 29
type input "GONZALES, EDWARDO ADRIAN"
click at [381, 335] on button "Add Criteria" at bounding box center [339, 337] width 148 height 31
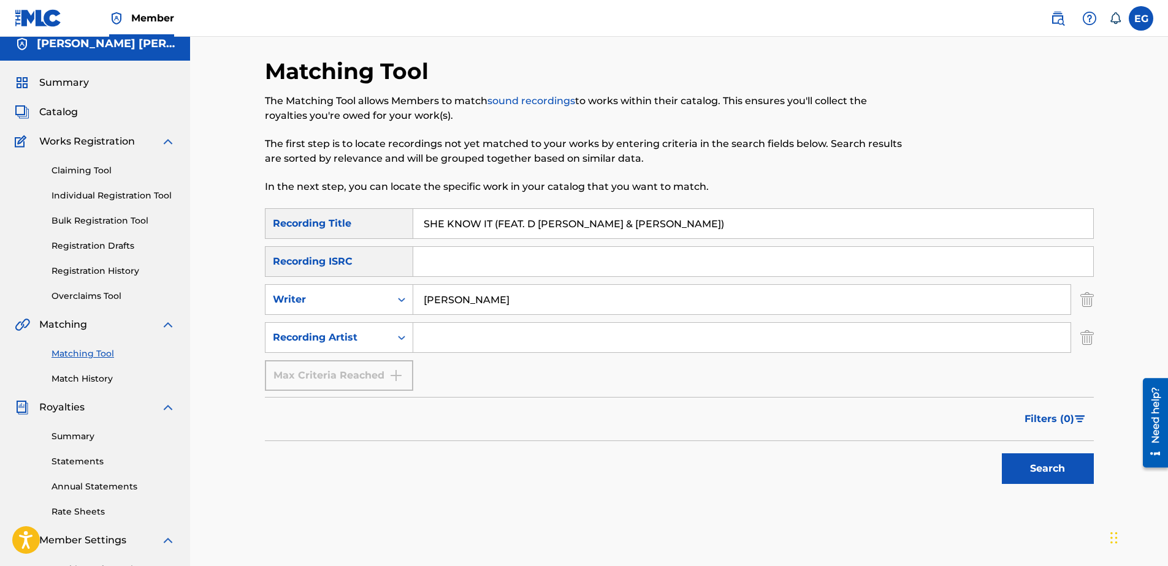
click at [560, 347] on input "Search Form" at bounding box center [741, 337] width 657 height 29
type input "Laze G"
click at [1028, 477] on button "Search" at bounding box center [1048, 469] width 92 height 31
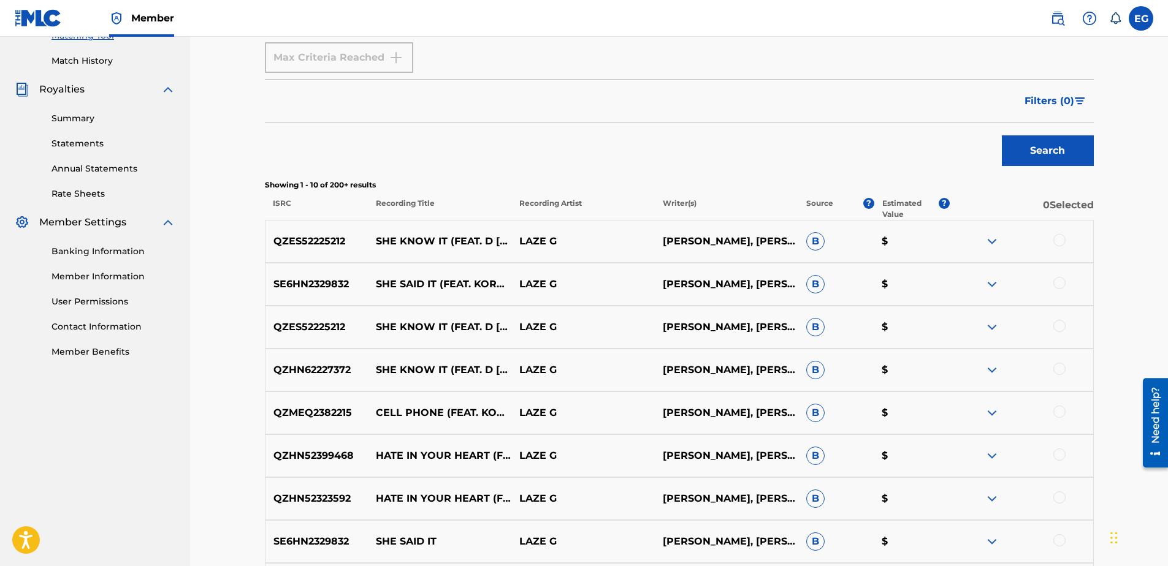
scroll to position [378, 0]
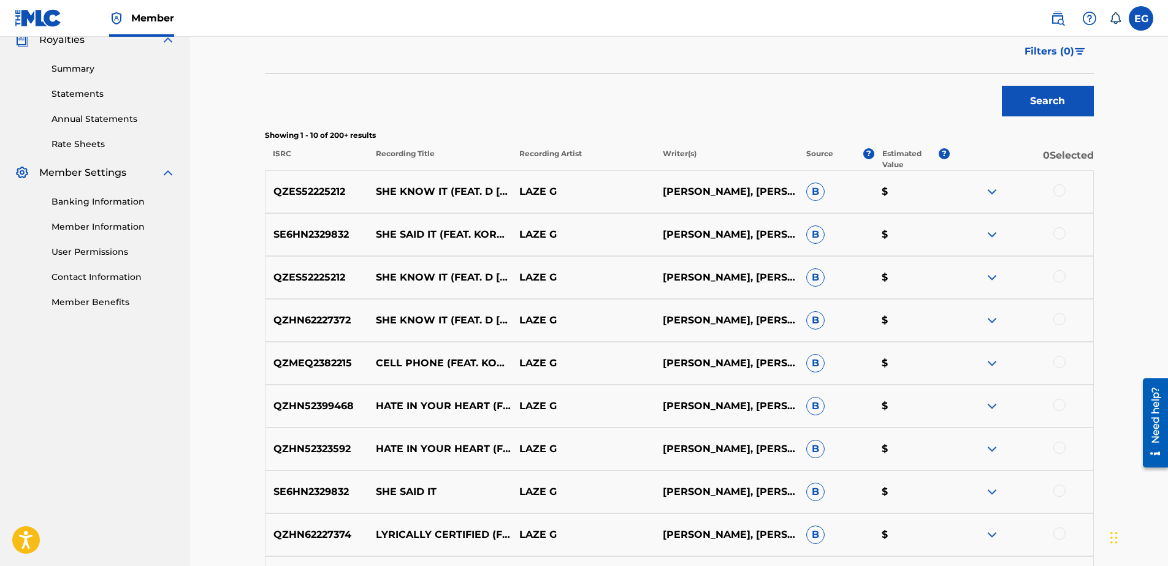
click at [1059, 191] on div at bounding box center [1059, 191] width 12 height 12
click at [1058, 279] on div at bounding box center [1059, 276] width 12 height 12
drag, startPoint x: 1057, startPoint y: 322, endPoint x: 1007, endPoint y: 328, distance: 50.6
click at [1051, 322] on div at bounding box center [1021, 320] width 143 height 15
click at [1059, 320] on div at bounding box center [1059, 319] width 12 height 12
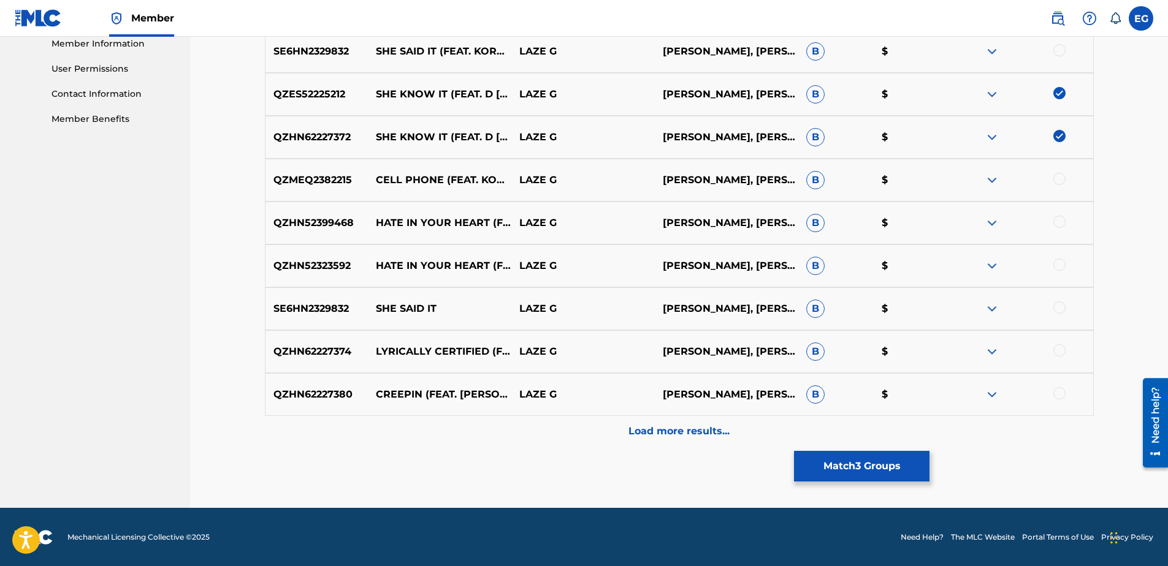
scroll to position [561, 0]
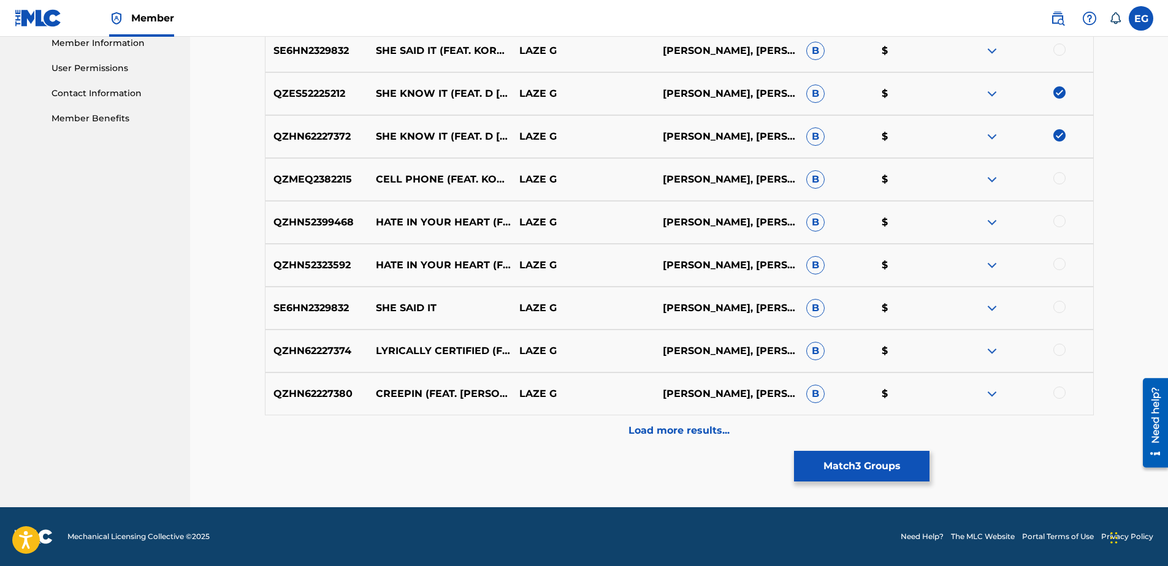
click at [672, 435] on p "Load more results..." at bounding box center [678, 431] width 101 height 15
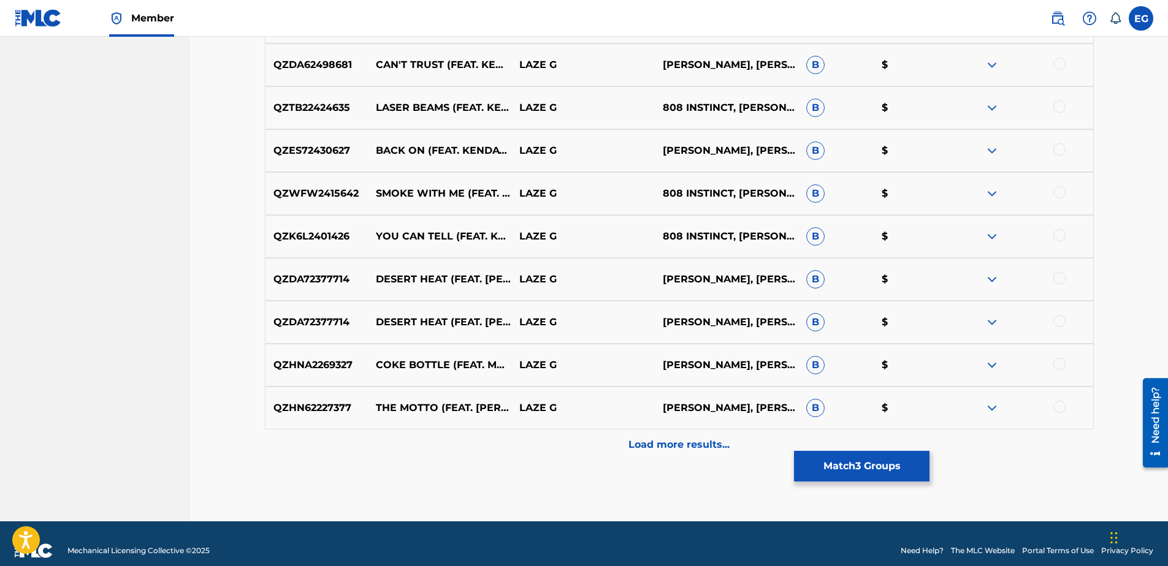
scroll to position [991, 0]
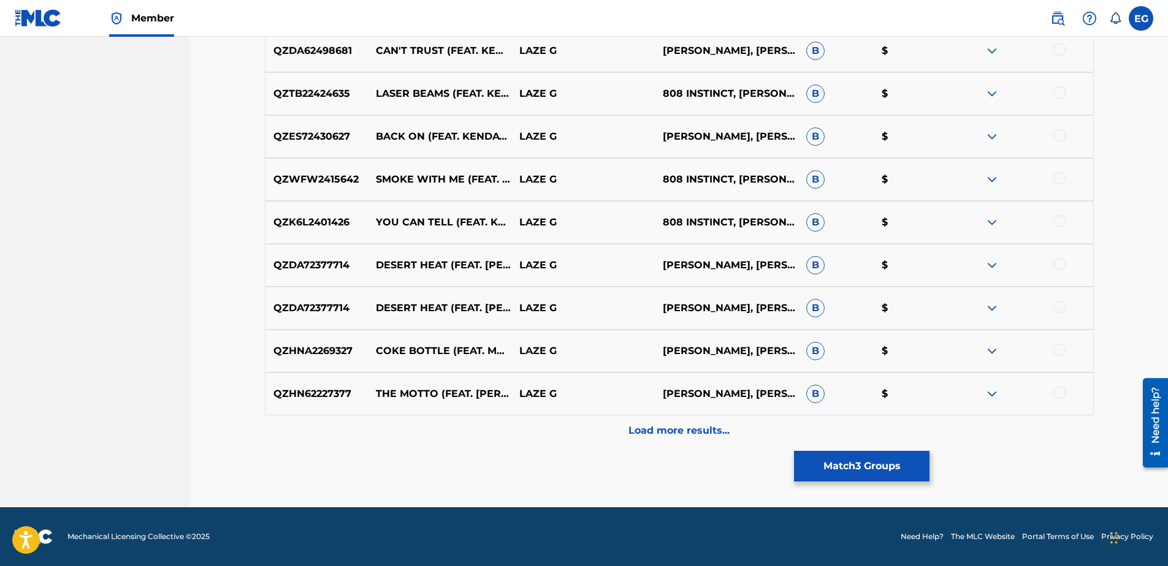
click at [660, 432] on p "Load more results..." at bounding box center [678, 431] width 101 height 15
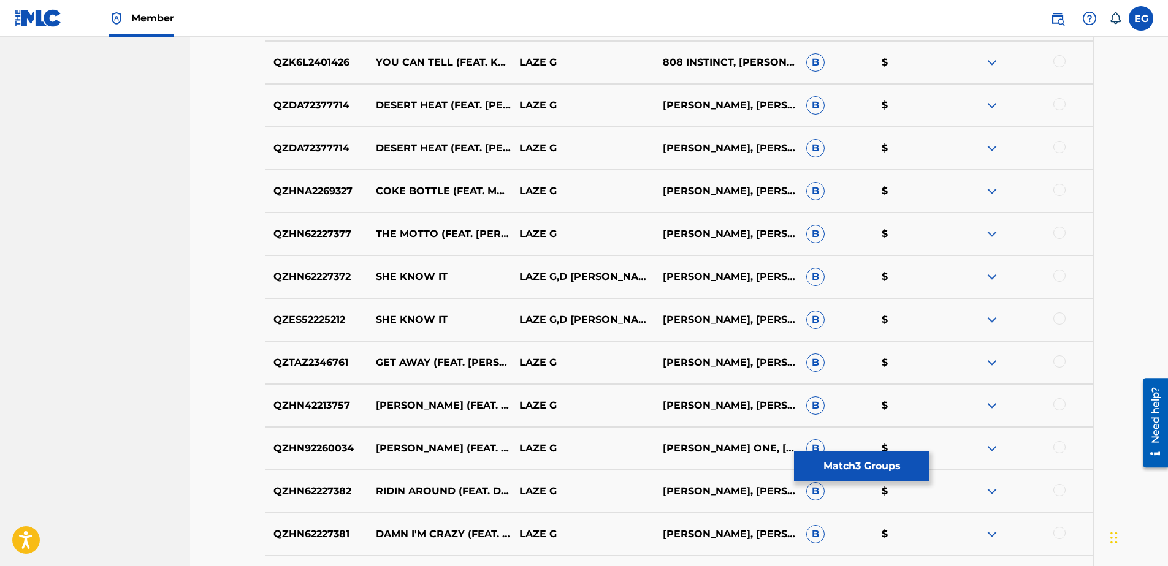
scroll to position [1174, 0]
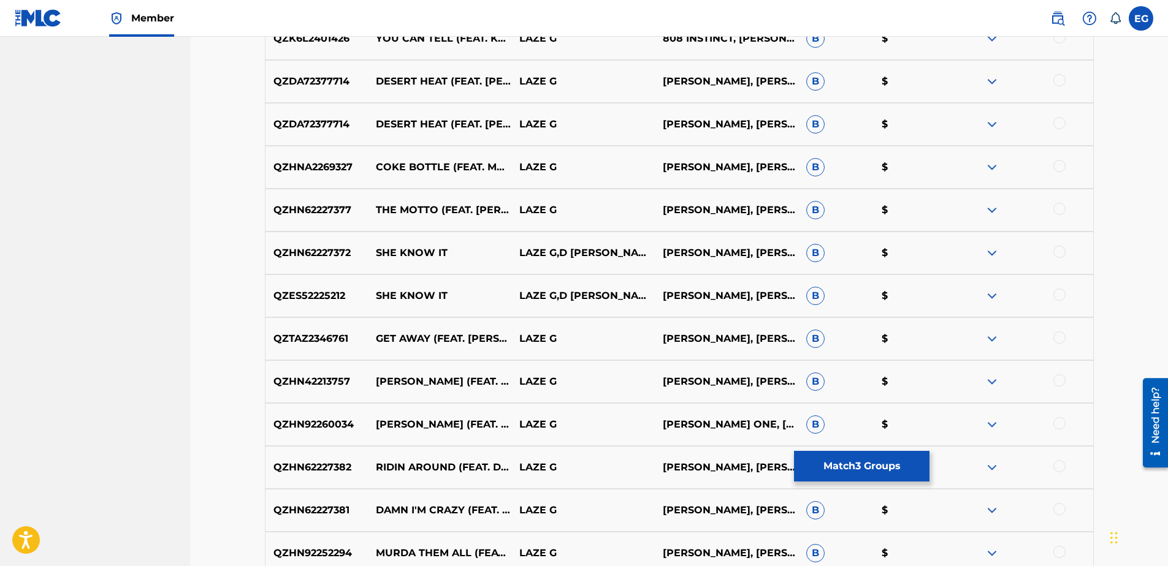
click at [1055, 253] on div at bounding box center [1059, 252] width 12 height 12
click at [1062, 294] on div at bounding box center [1059, 295] width 12 height 12
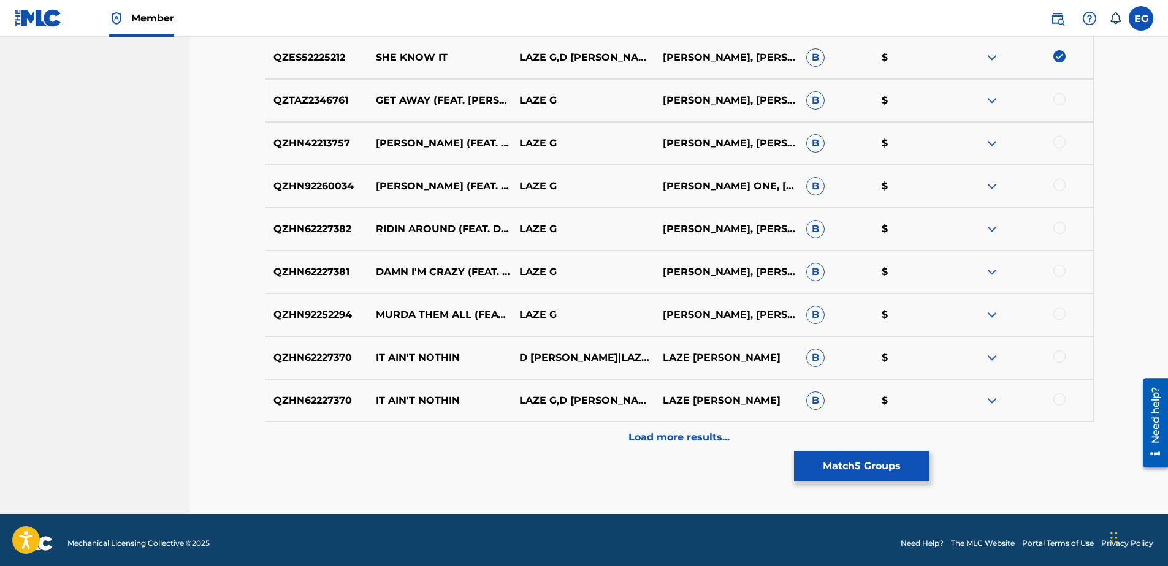
scroll to position [1420, 0]
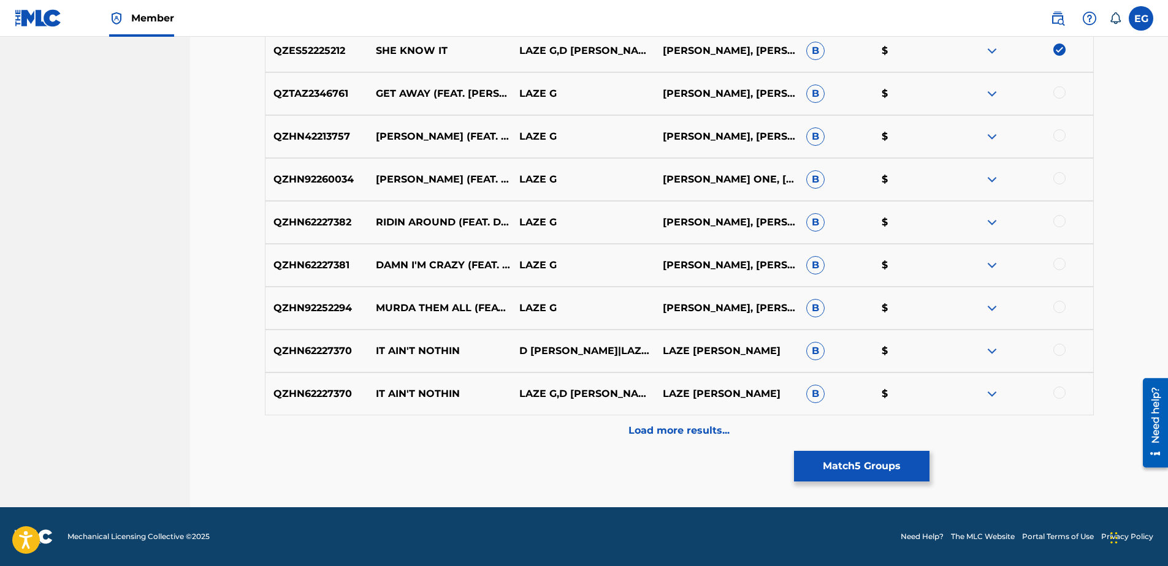
click at [634, 428] on p "Load more results..." at bounding box center [678, 431] width 101 height 15
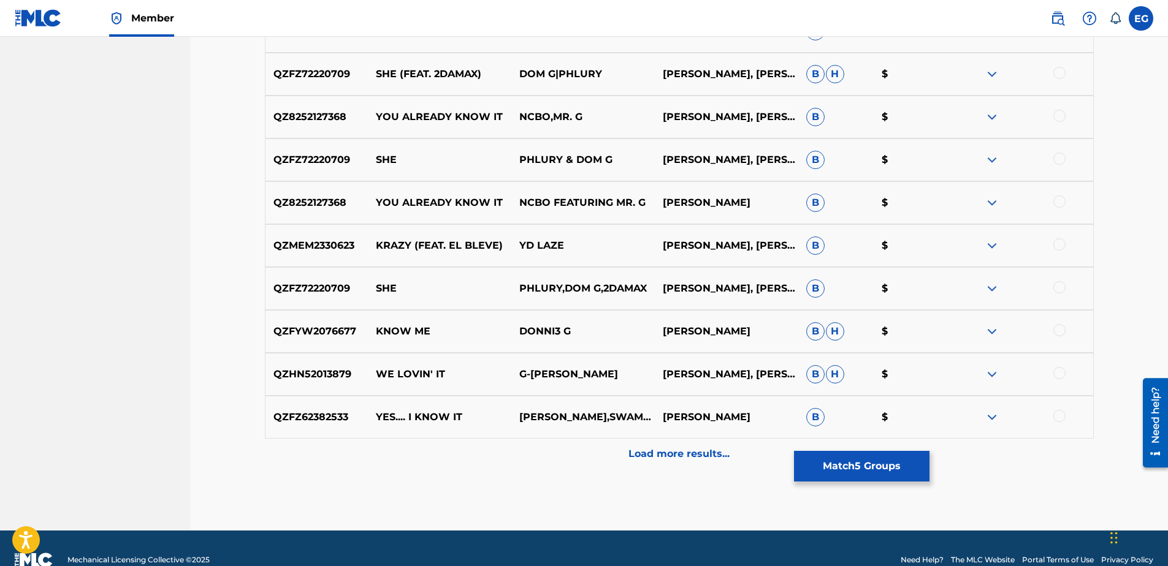
scroll to position [1849, 0]
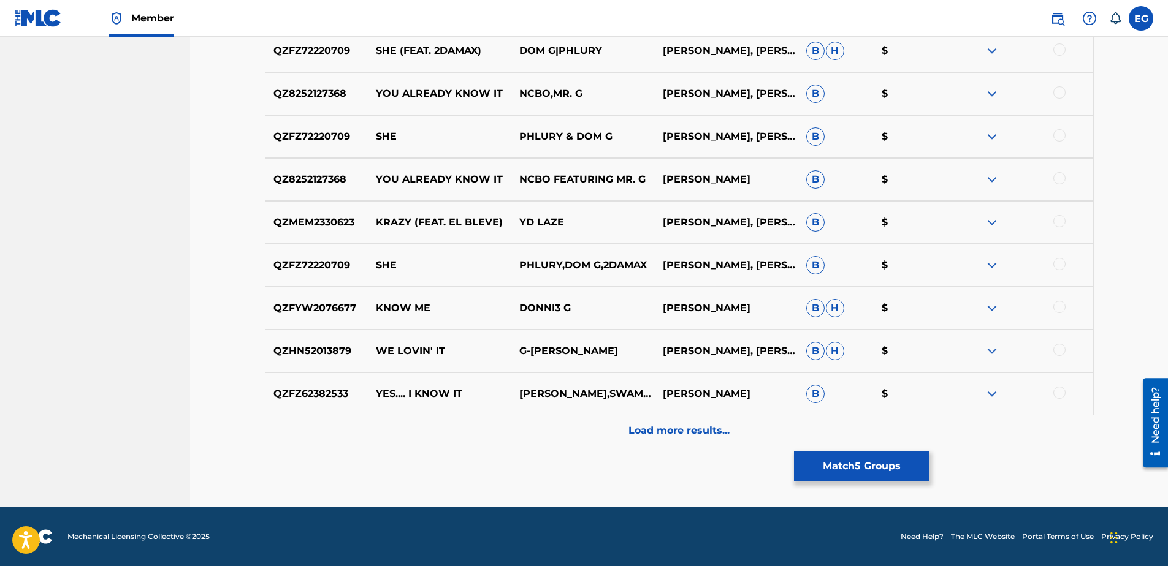
click at [661, 429] on p "Load more results..." at bounding box center [678, 431] width 101 height 15
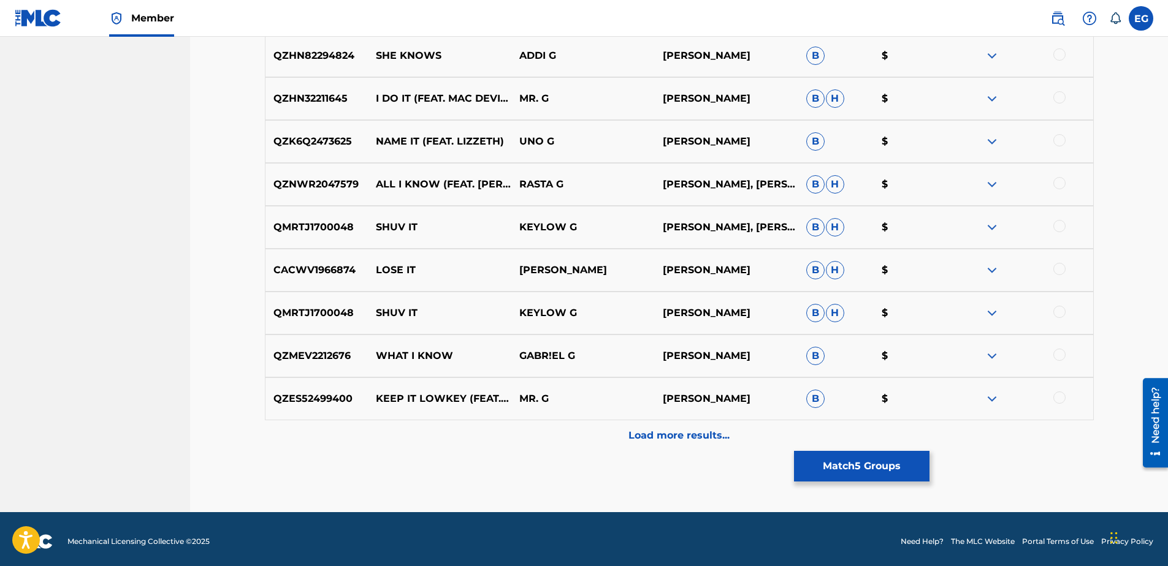
scroll to position [2278, 0]
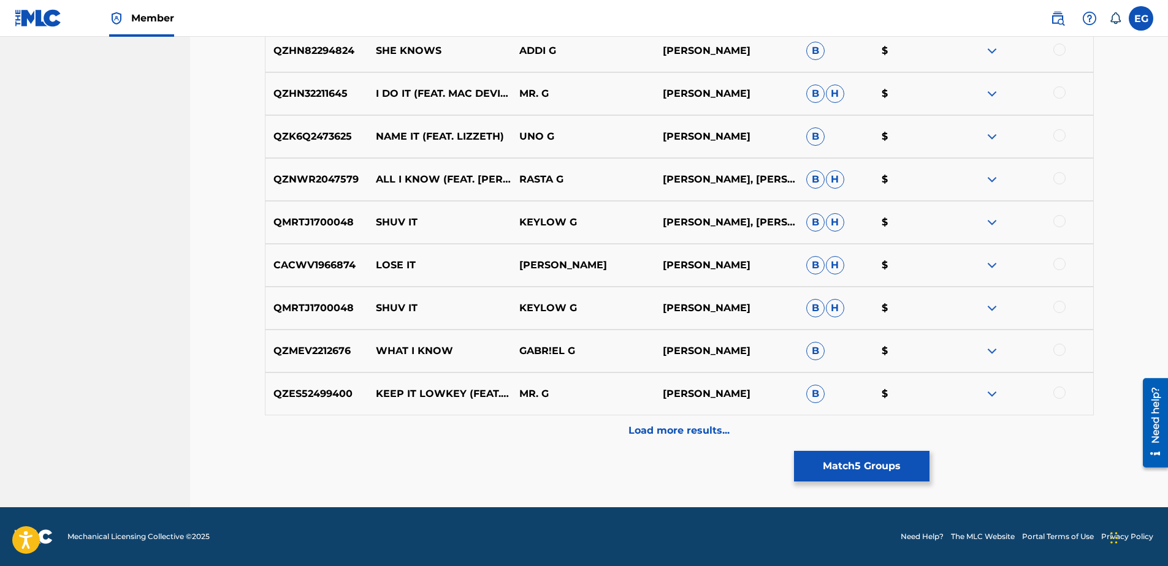
click at [664, 424] on p "Load more results..." at bounding box center [678, 431] width 101 height 15
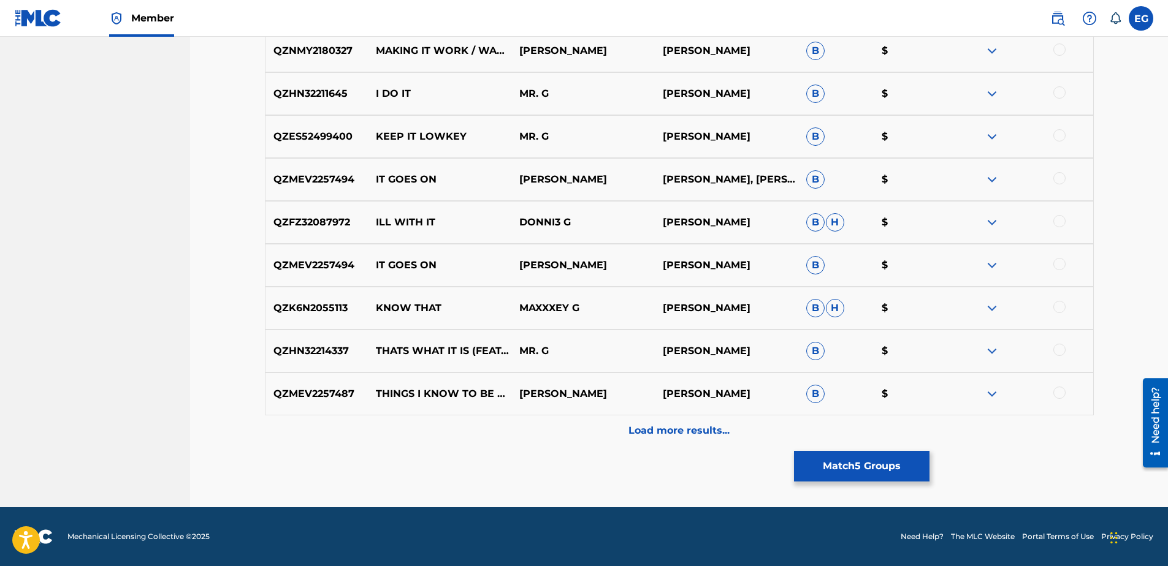
click at [662, 424] on p "Load more results..." at bounding box center [678, 431] width 101 height 15
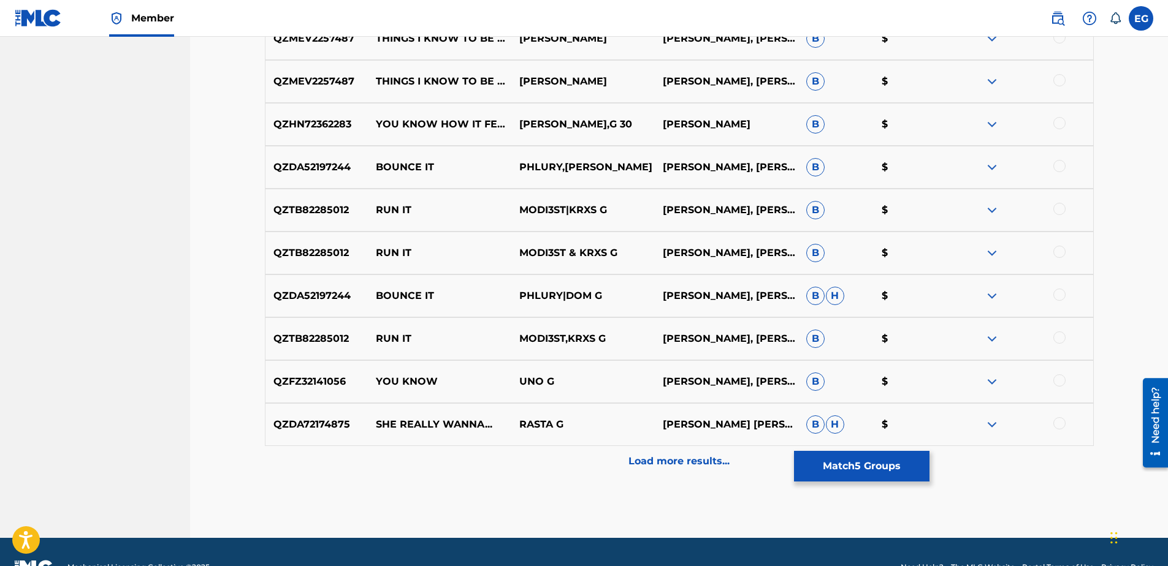
scroll to position [3136, 0]
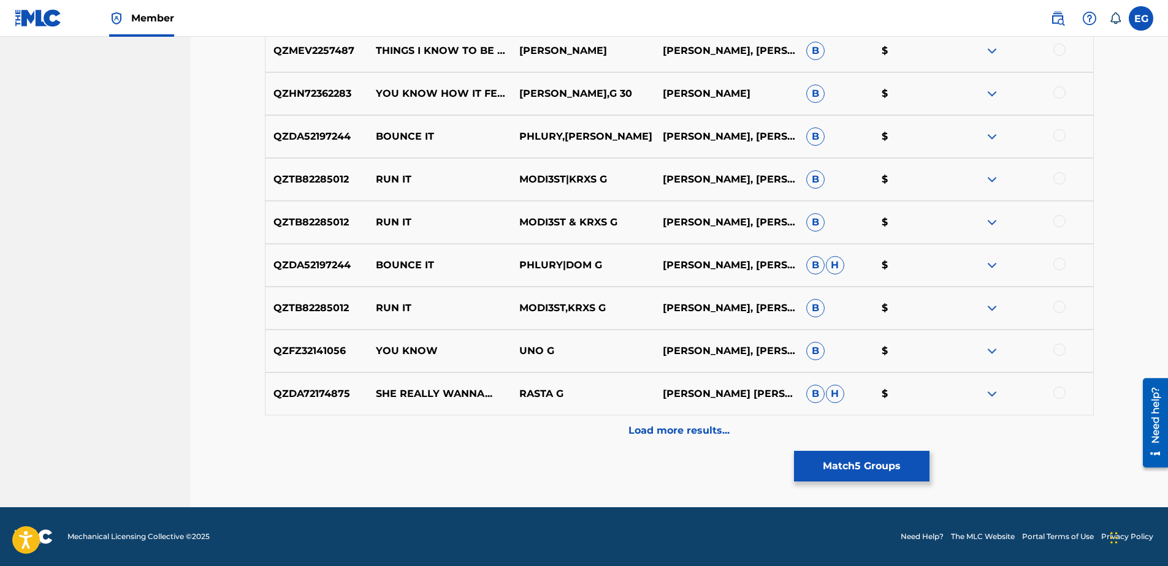
click at [663, 428] on p "Load more results..." at bounding box center [678, 431] width 101 height 15
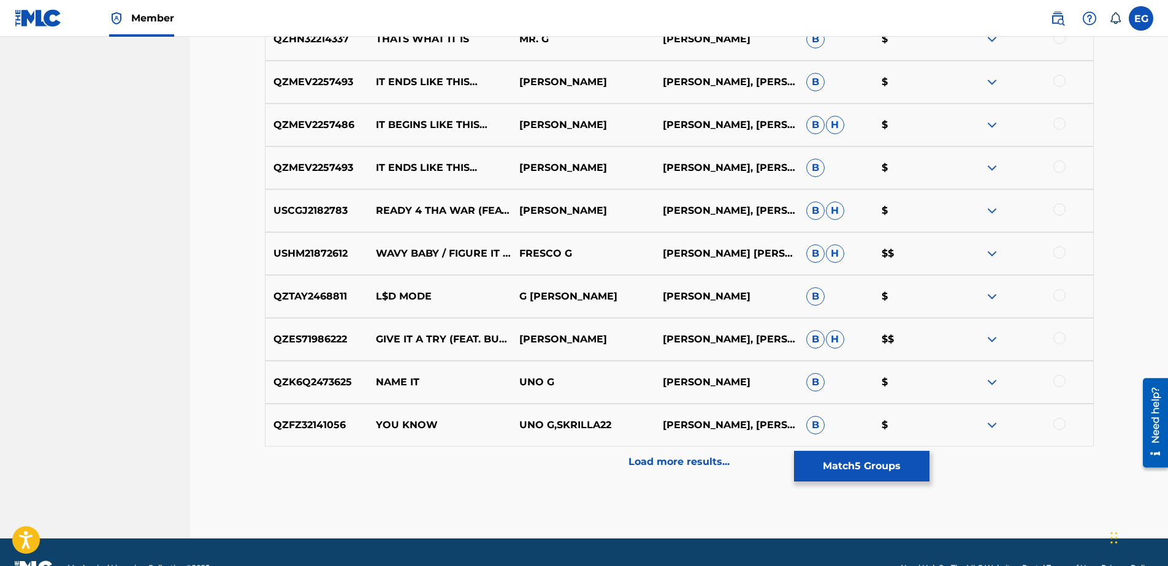
scroll to position [3565, 0]
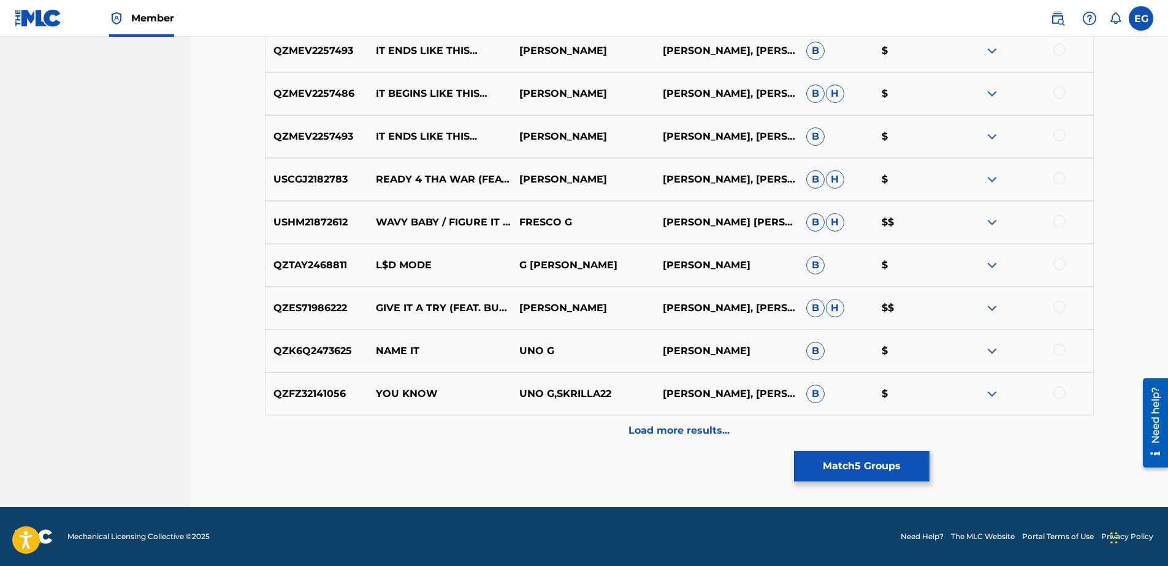
click at [869, 474] on button "Match 5 Groups" at bounding box center [861, 466] width 135 height 31
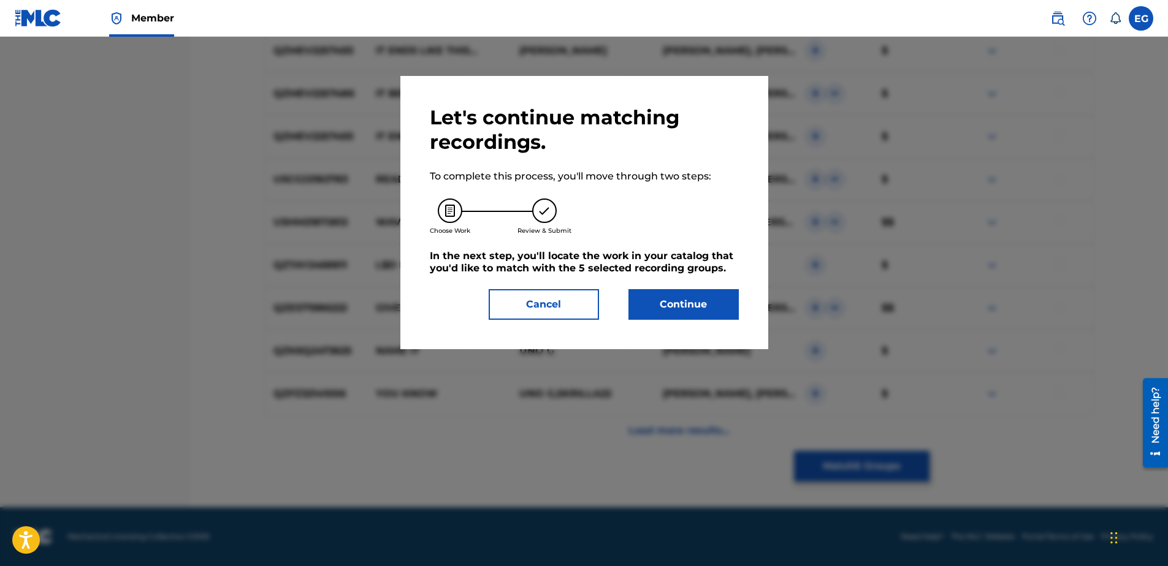
click at [694, 310] on button "Continue" at bounding box center [683, 304] width 110 height 31
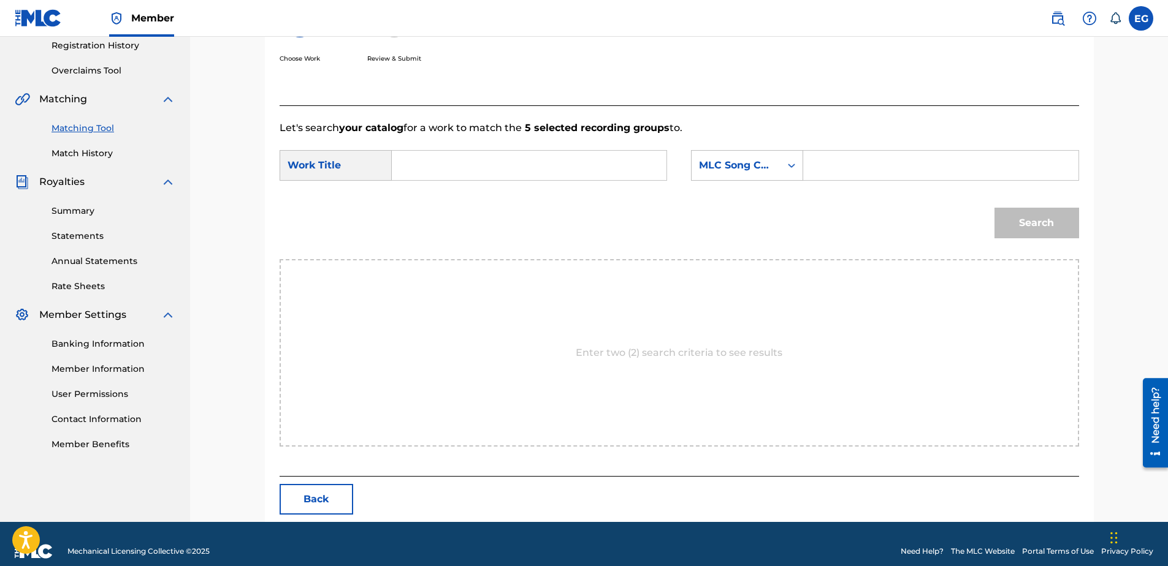
scroll to position [250, 0]
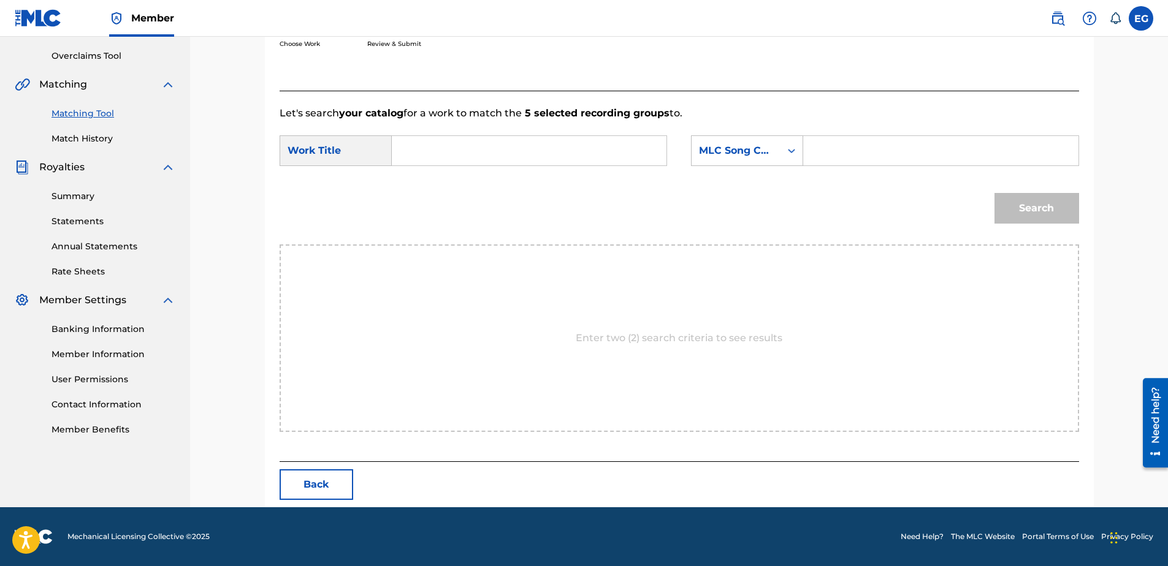
click at [512, 150] on input "Search Form" at bounding box center [529, 150] width 254 height 29
paste input "SHE KNOW IT (FEAT. D [PERSON_NAME] & [PERSON_NAME])"
type input "SHE KNOW IT (FEAT. D [PERSON_NAME] & [PERSON_NAME])"
click at [775, 156] on div "MLC Song Code" at bounding box center [735, 150] width 89 height 23
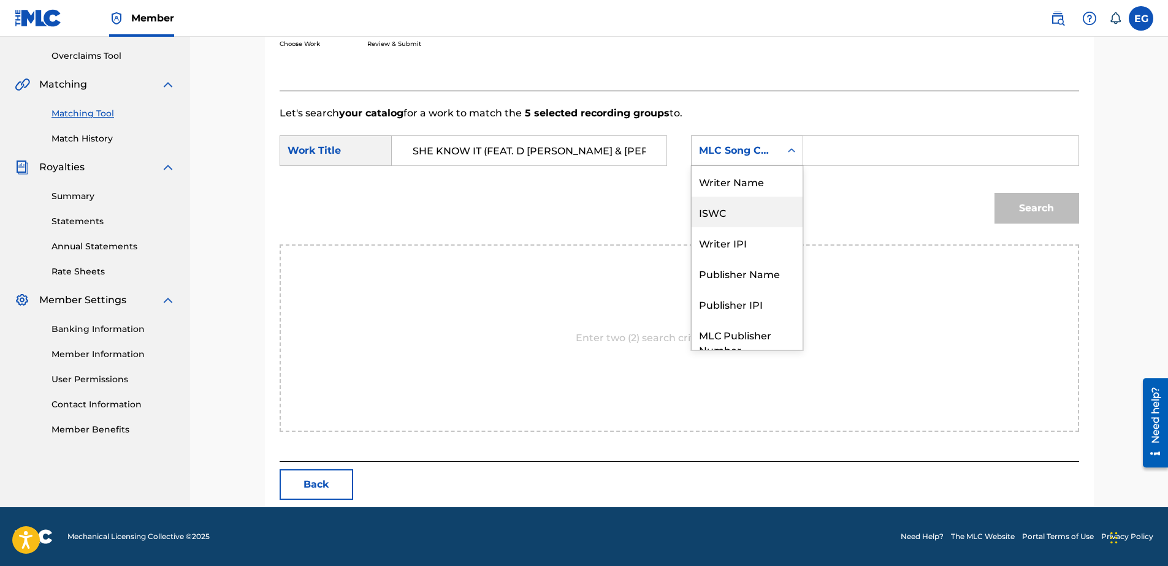
scroll to position [45, 0]
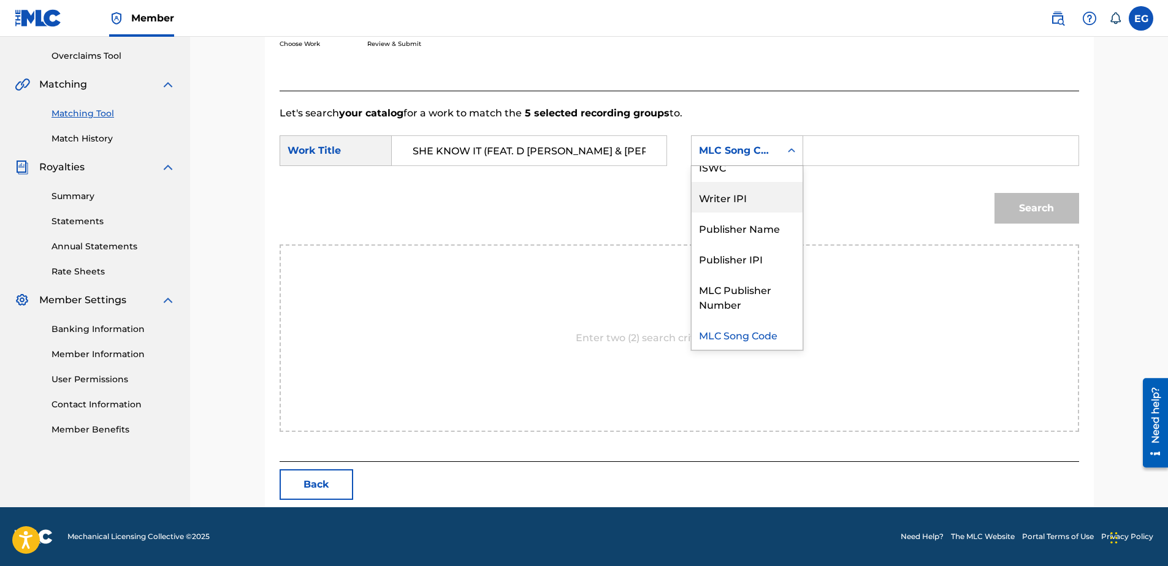
click at [734, 199] on div "Writer IPI" at bounding box center [746, 197] width 111 height 31
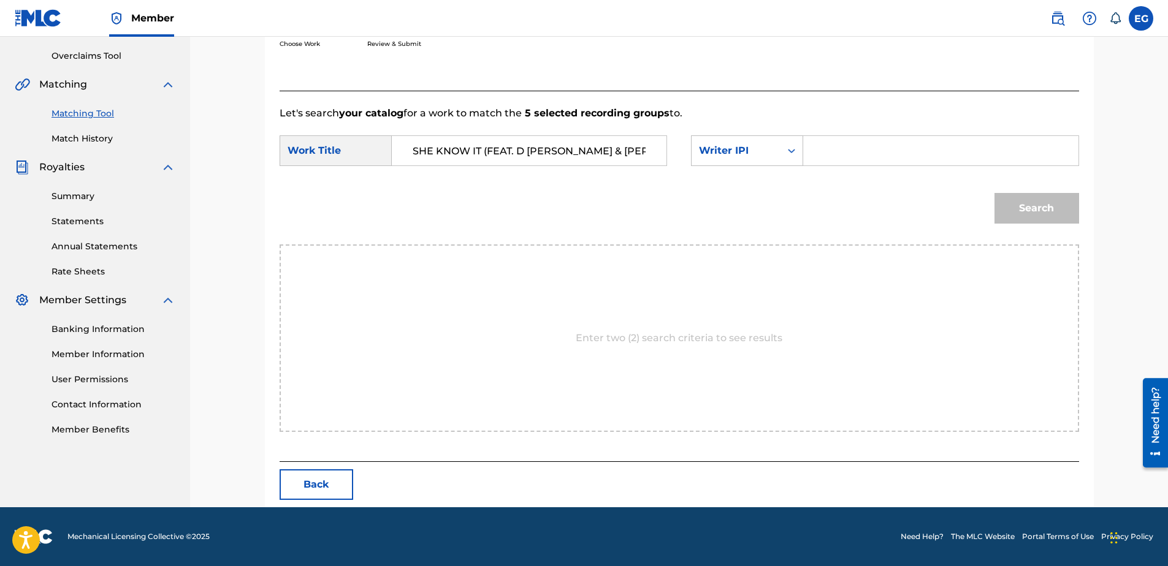
click at [876, 159] on input "Search Form" at bounding box center [940, 150] width 254 height 29
type input "00627104375"
click at [1016, 202] on button "Search" at bounding box center [1036, 208] width 85 height 31
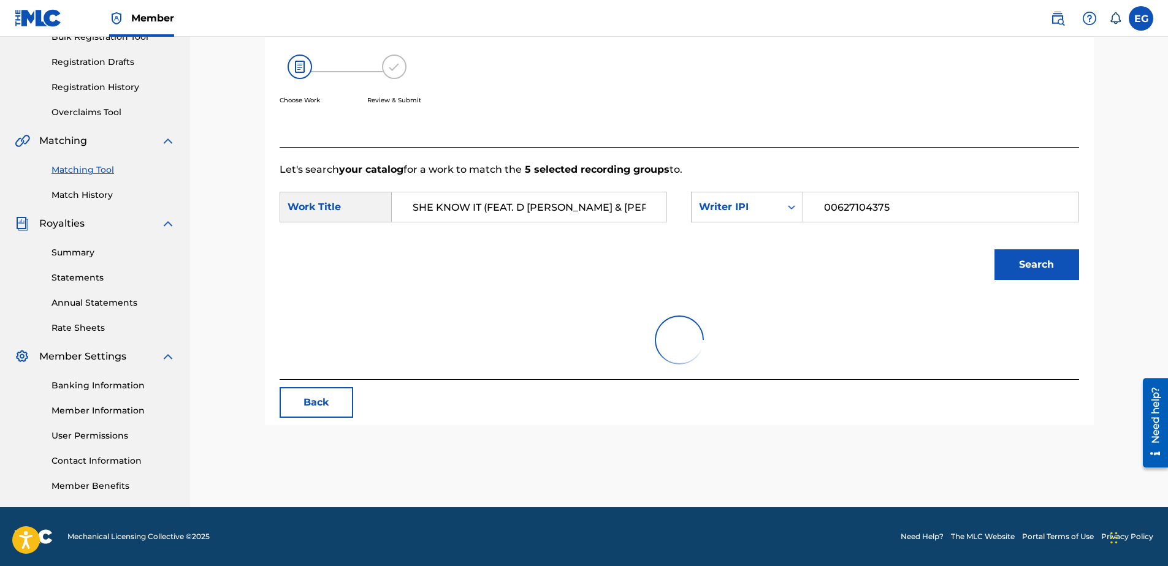
scroll to position [250, 0]
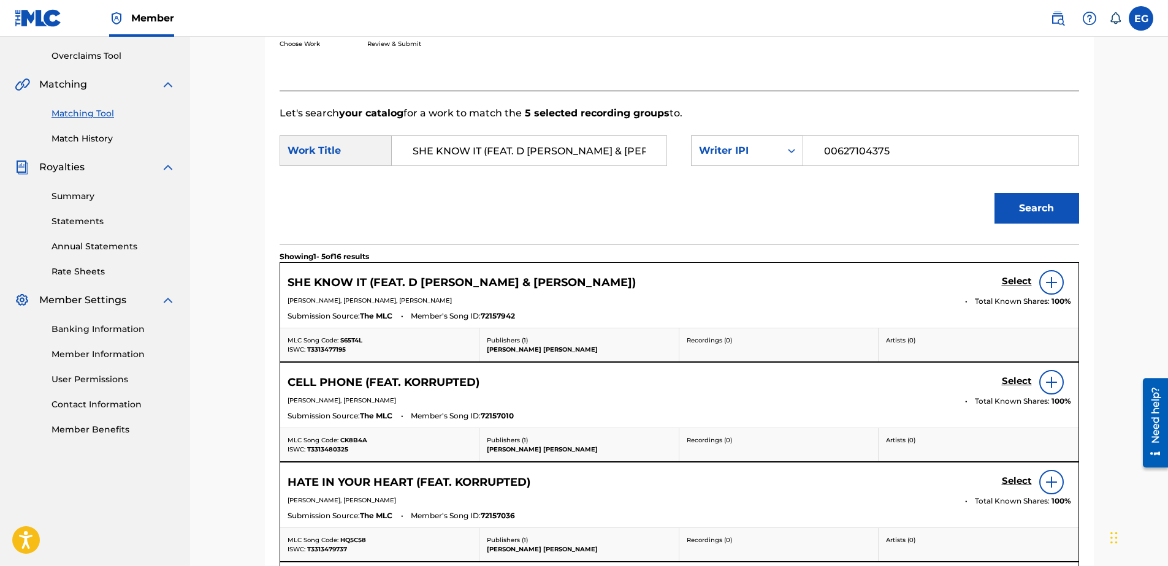
click at [1005, 282] on h5 "Select" at bounding box center [1017, 282] width 30 height 12
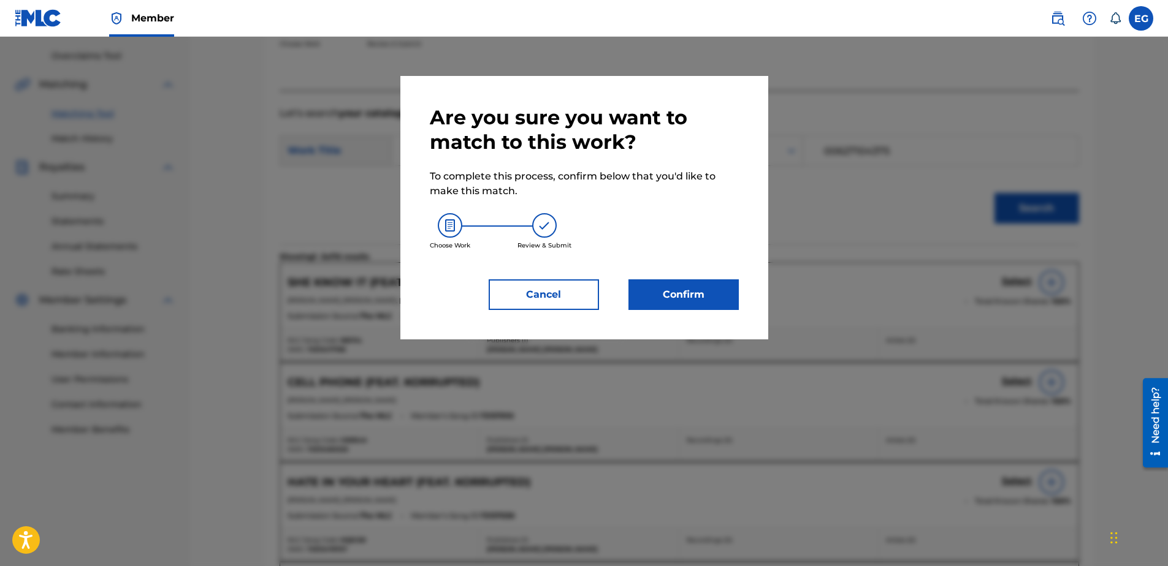
click at [701, 284] on button "Confirm" at bounding box center [683, 295] width 110 height 31
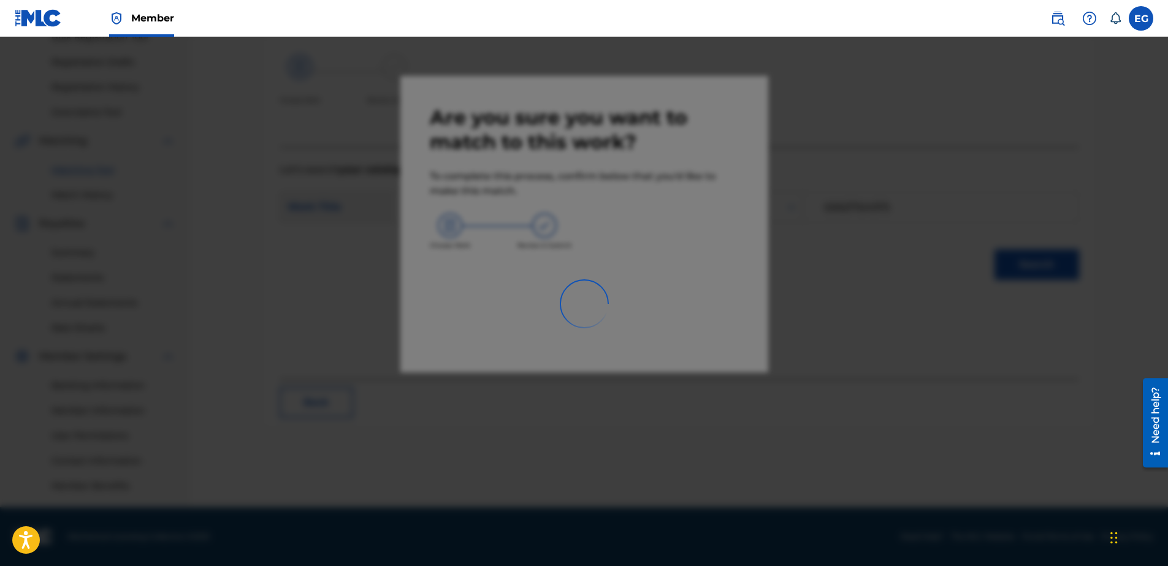
scroll to position [194, 0]
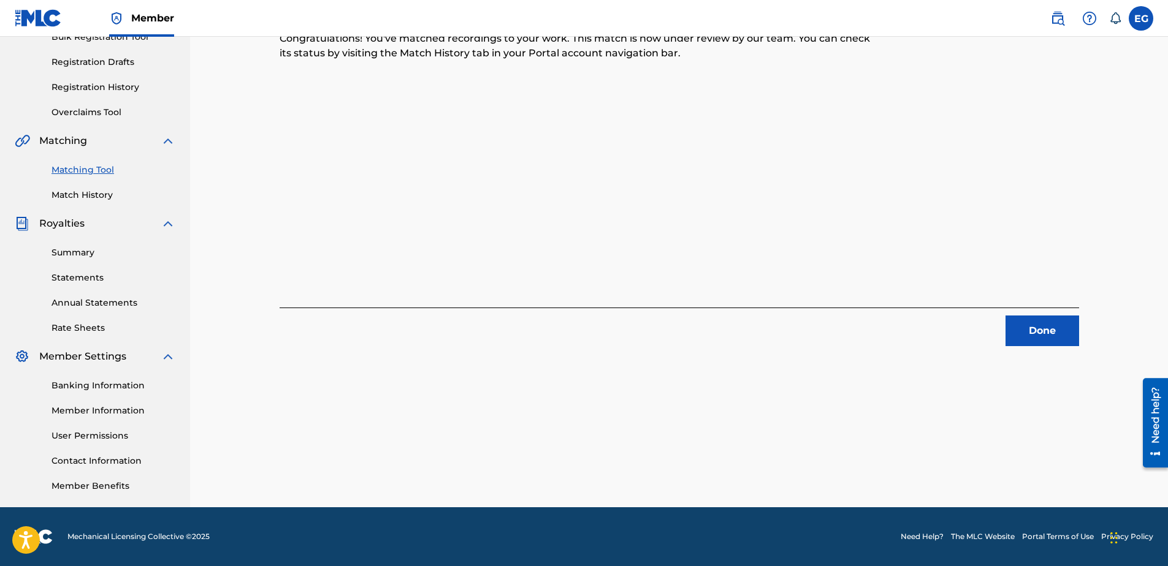
click at [1014, 323] on button "Done" at bounding box center [1042, 331] width 74 height 31
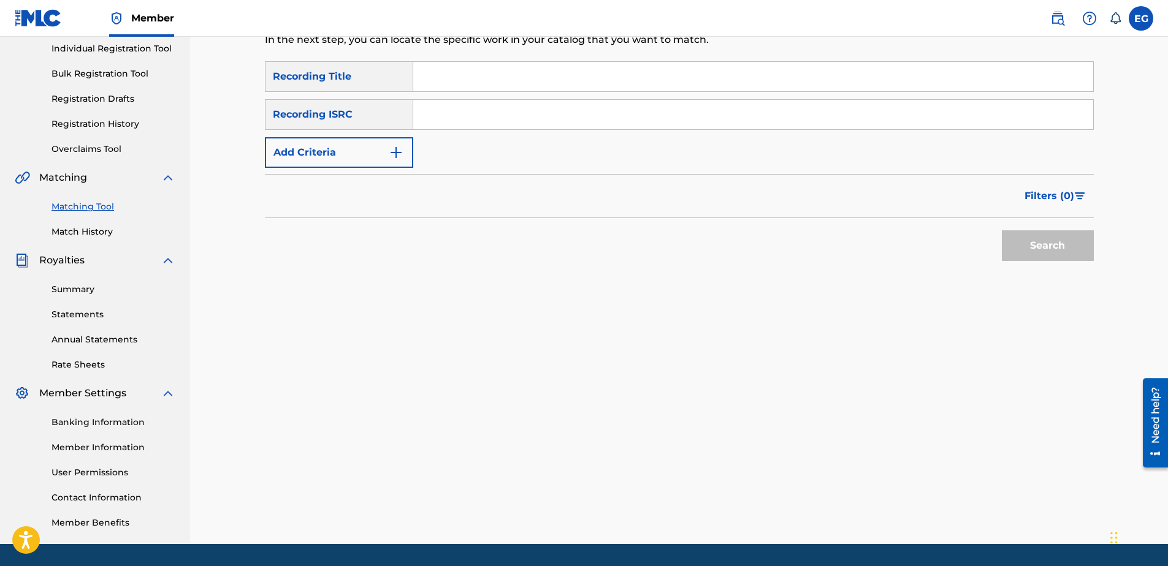
scroll to position [10, 0]
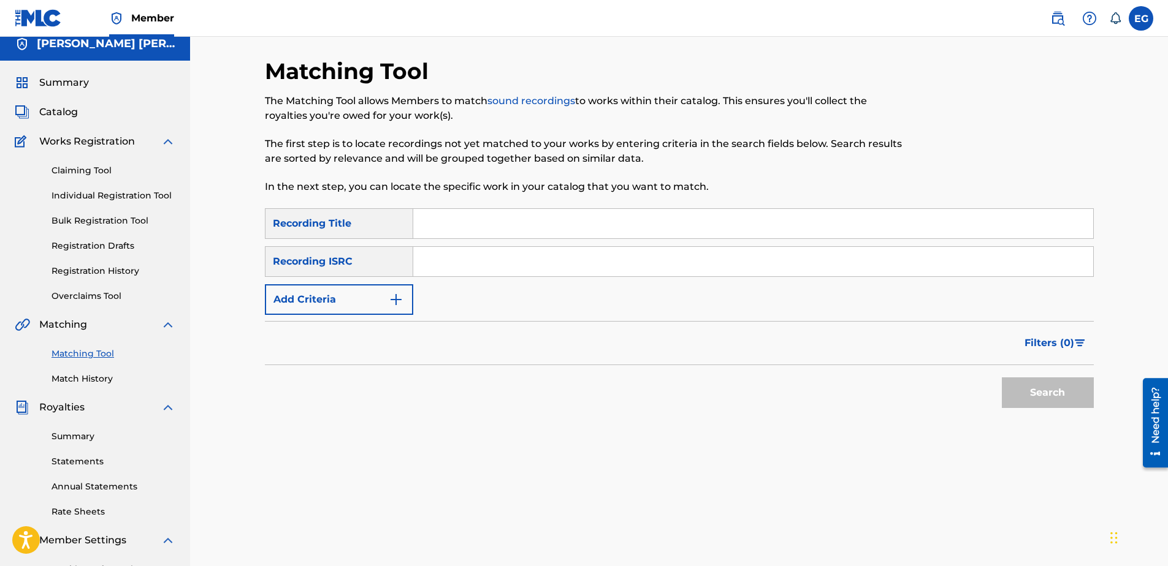
click at [456, 220] on input "Search Form" at bounding box center [753, 223] width 680 height 29
paste input "THESE VOICES (FEAT. DJINN)"
type input "These voices (feat. Djinn)"
click at [421, 265] on input "Search Form" at bounding box center [753, 261] width 680 height 29
click at [384, 293] on button "Add Criteria" at bounding box center [339, 299] width 148 height 31
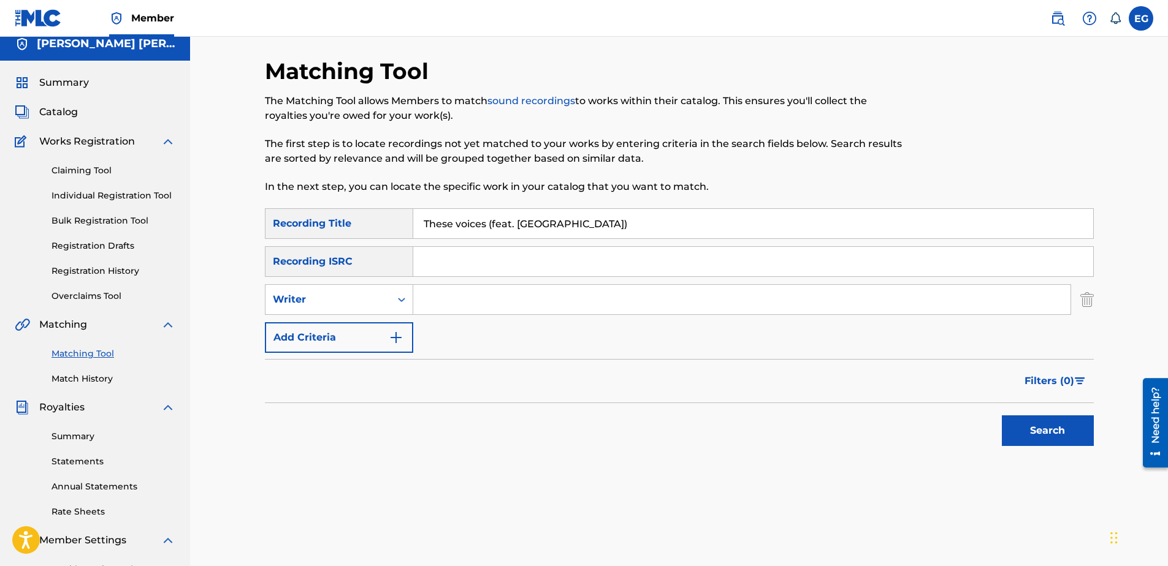
click at [485, 297] on input "Search Form" at bounding box center [741, 299] width 657 height 29
type input "GONZALES, EDWARDO ADRIAN"
click at [349, 346] on button "Add Criteria" at bounding box center [339, 337] width 148 height 31
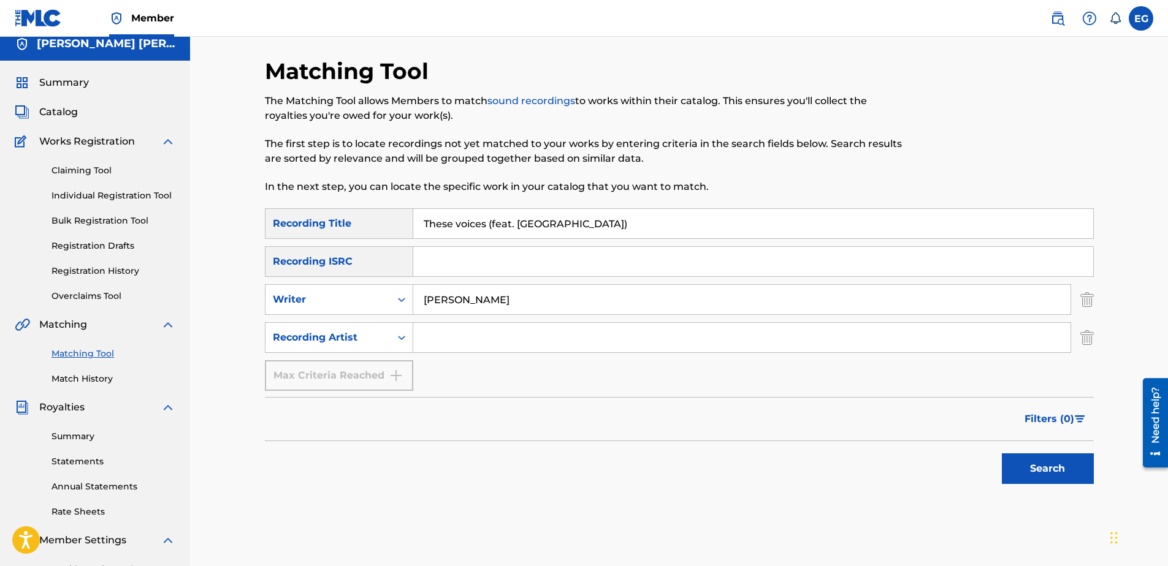
click at [501, 336] on input "Search Form" at bounding box center [741, 337] width 657 height 29
type input "Laze G"
click at [1026, 464] on button "Search" at bounding box center [1048, 469] width 92 height 31
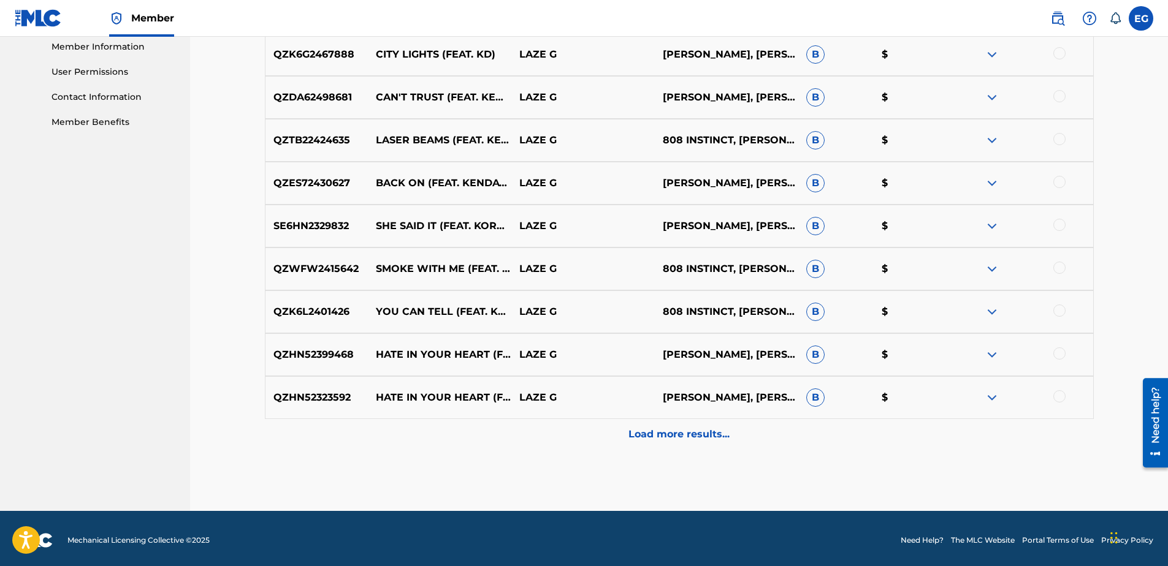
scroll to position [561, 0]
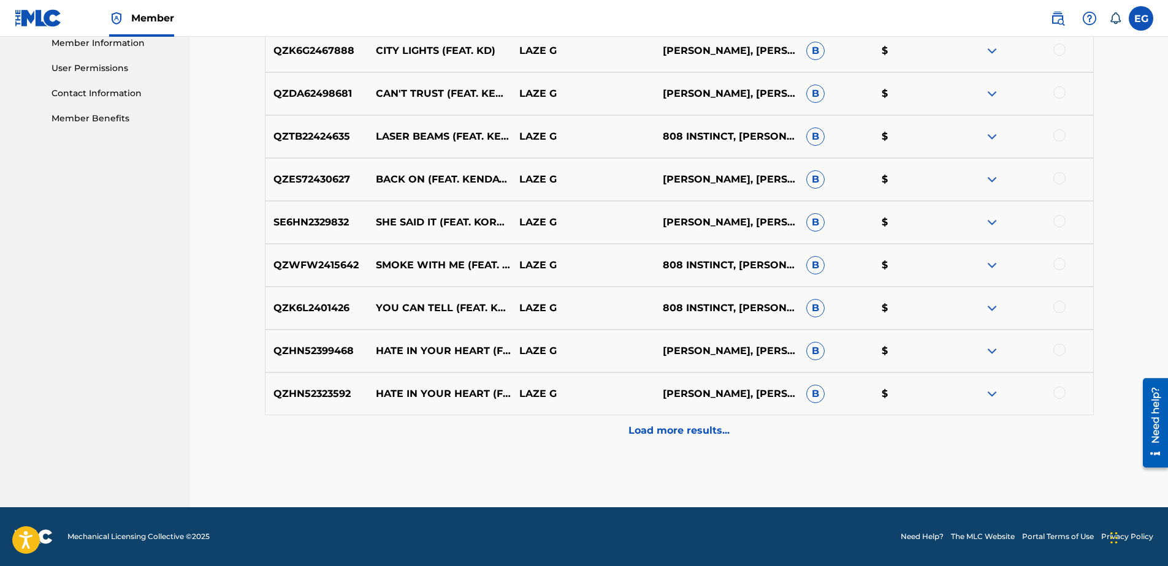
click at [698, 438] on p "Load more results..." at bounding box center [678, 431] width 101 height 15
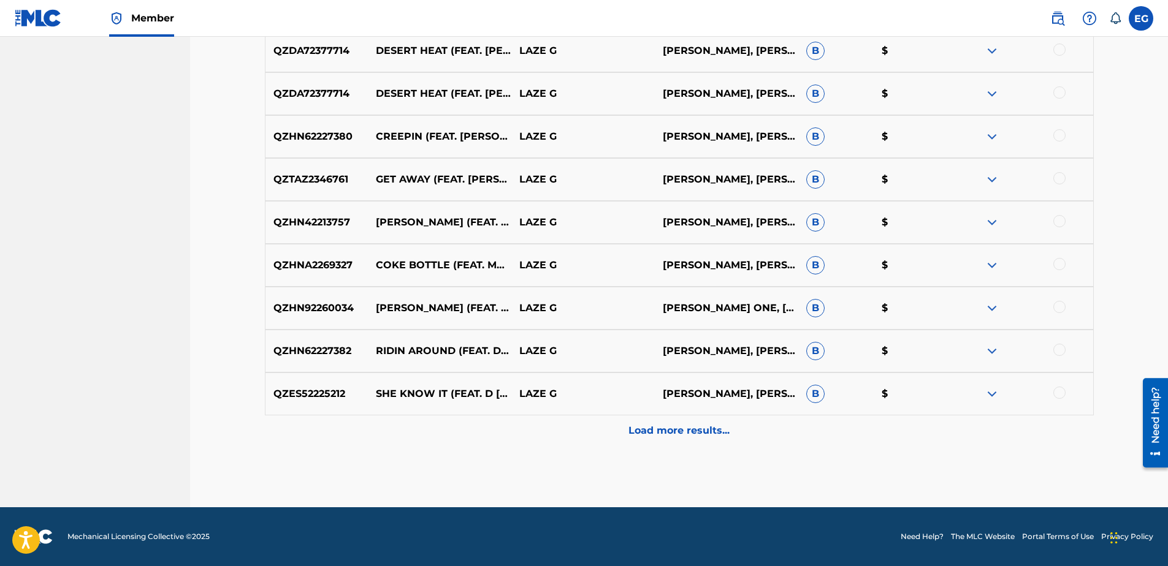
click at [692, 432] on p "Load more results..." at bounding box center [678, 431] width 101 height 15
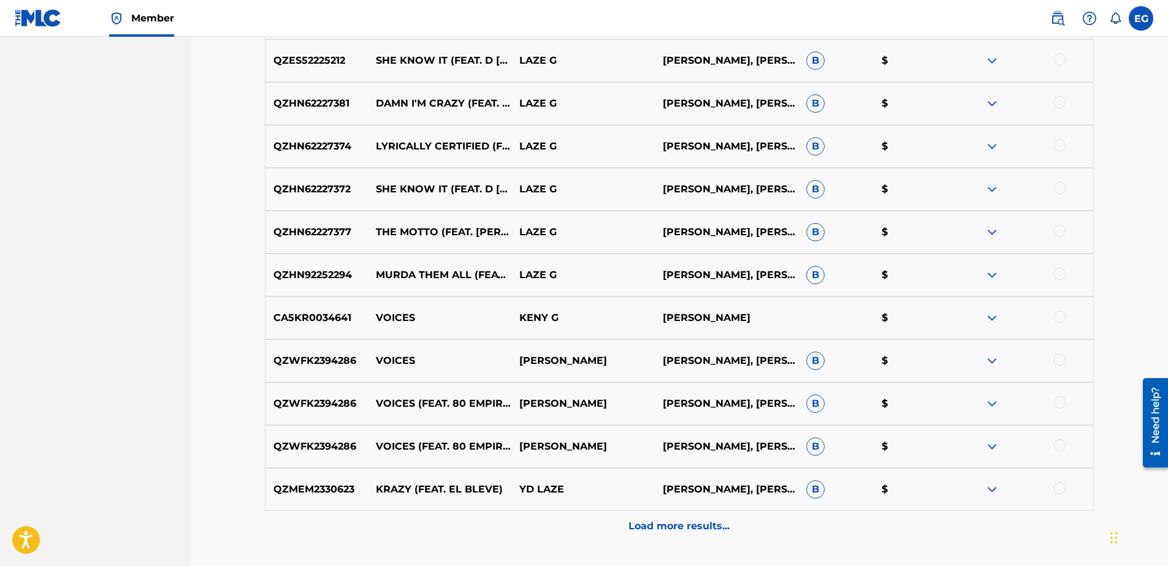
scroll to position [1420, 0]
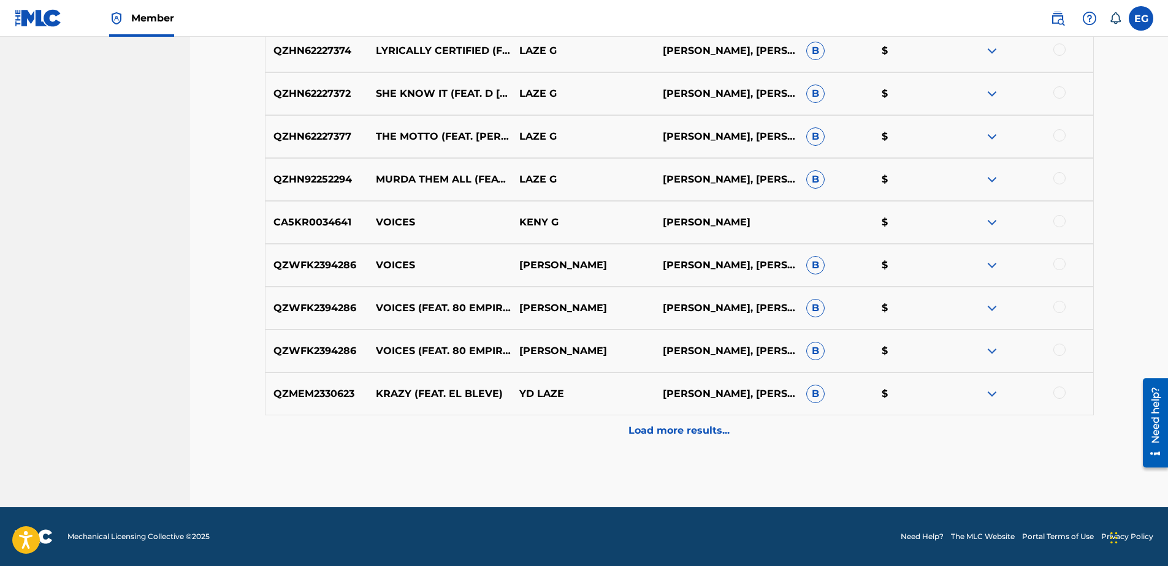
click at [671, 427] on p "Load more results..." at bounding box center [678, 431] width 101 height 15
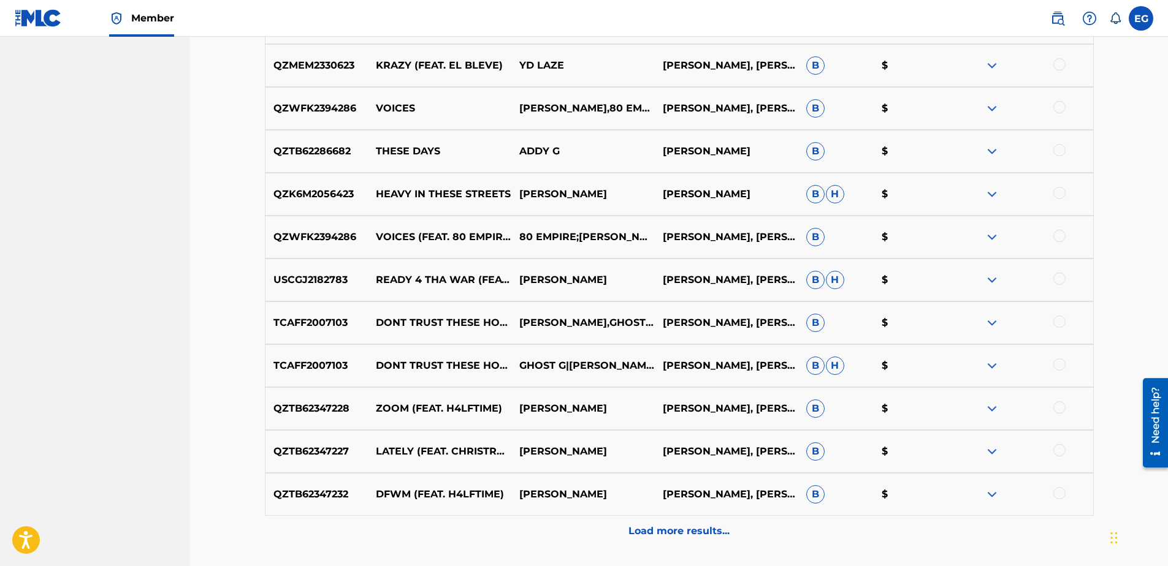
scroll to position [1787, 0]
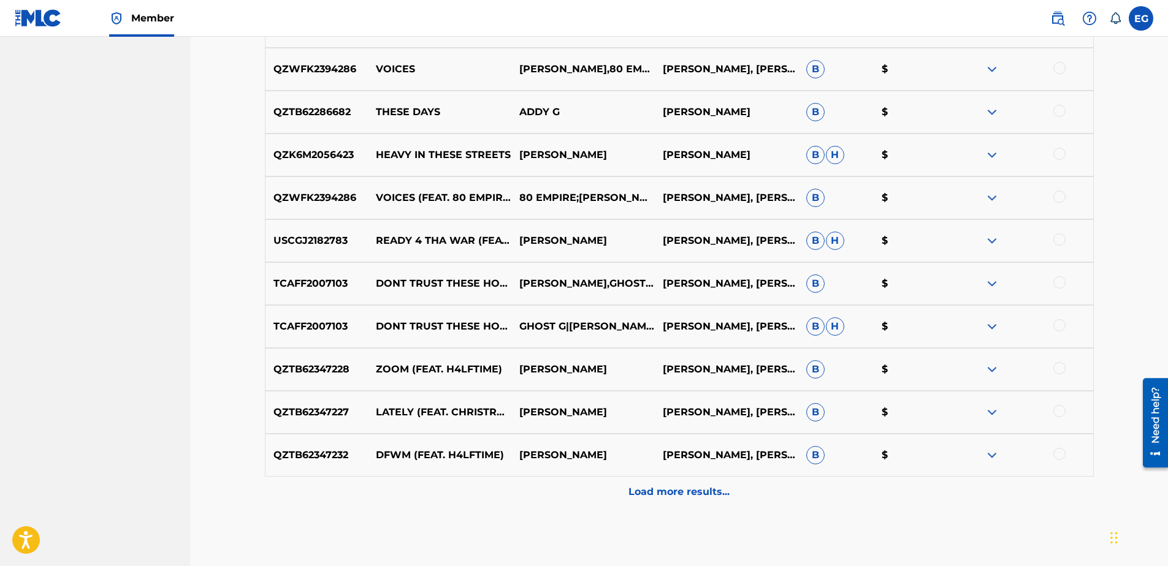
click at [657, 495] on p "Load more results..." at bounding box center [678, 492] width 101 height 15
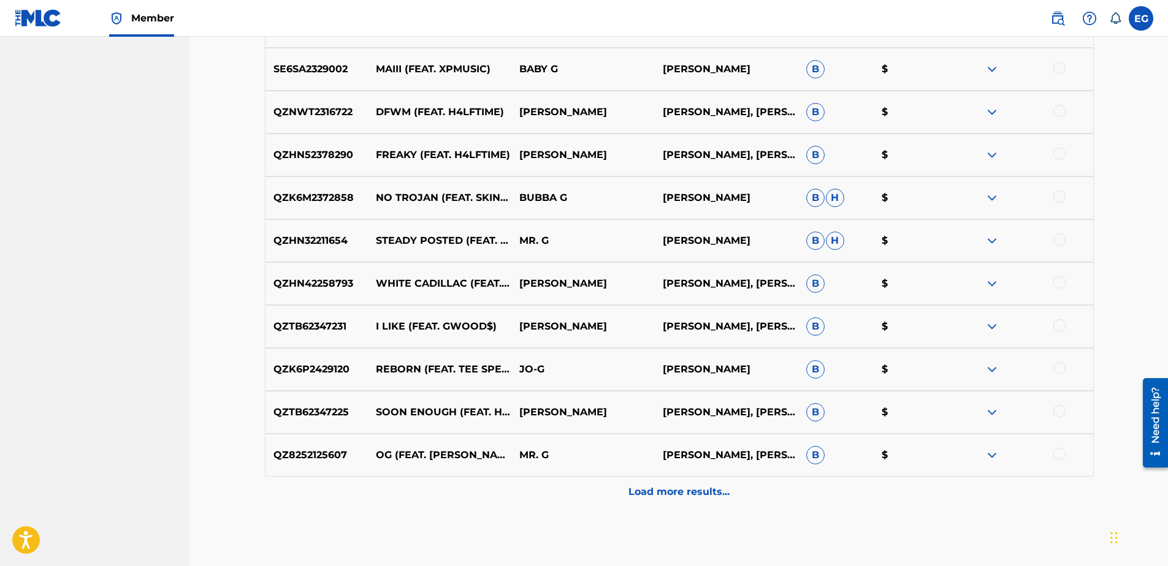
click at [655, 484] on div "Load more results..." at bounding box center [679, 492] width 829 height 31
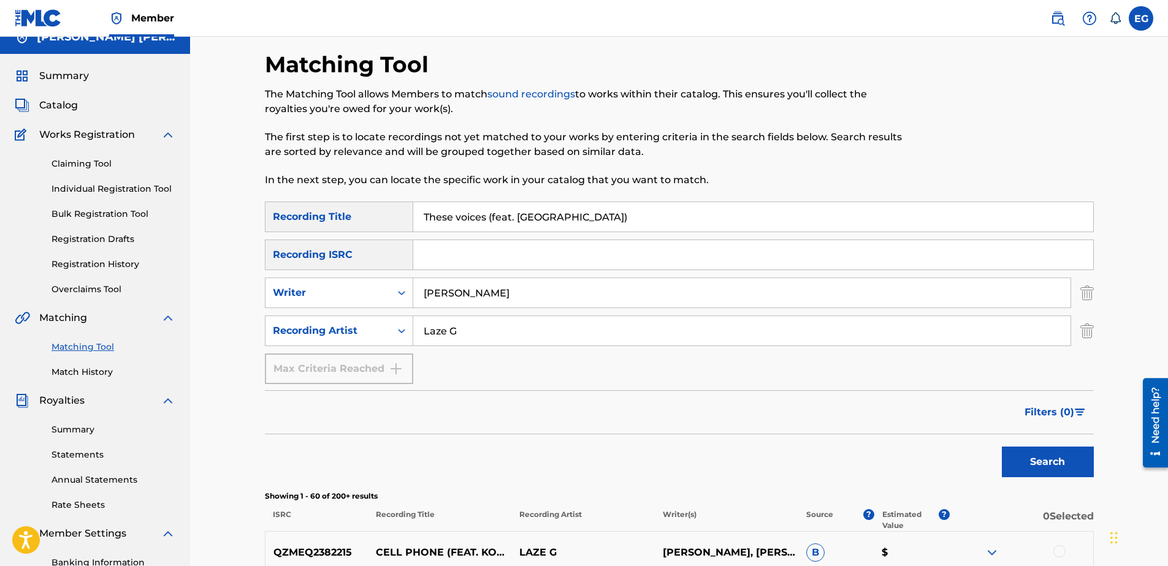
scroll to position [0, 0]
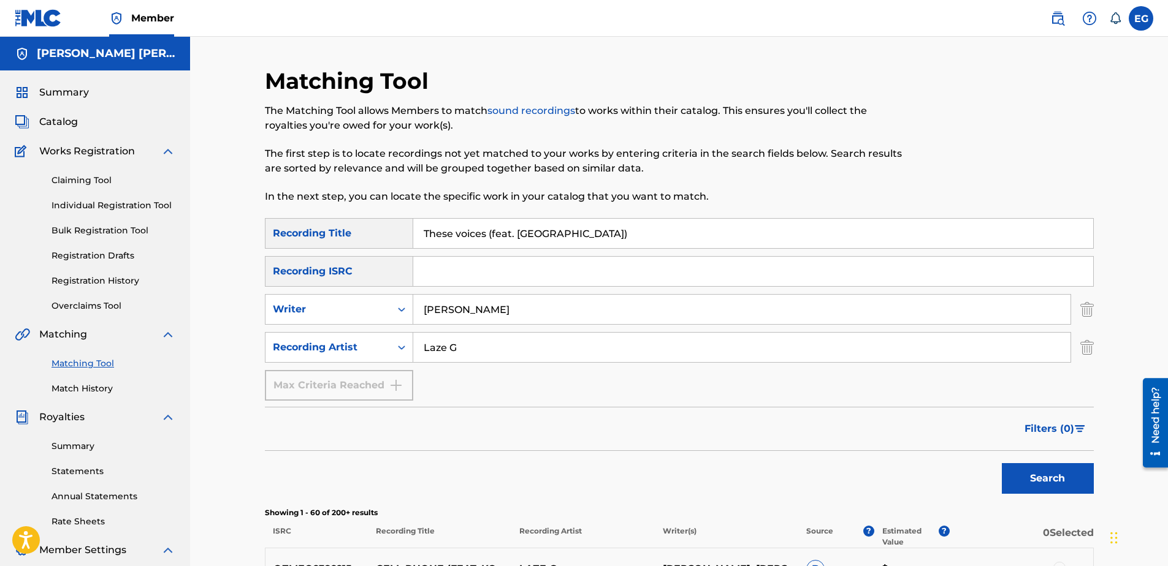
click at [477, 240] on input "These voices (feat. Djinn)" at bounding box center [753, 233] width 680 height 29
paste input "OO FAR"
type input "TOO FAR"
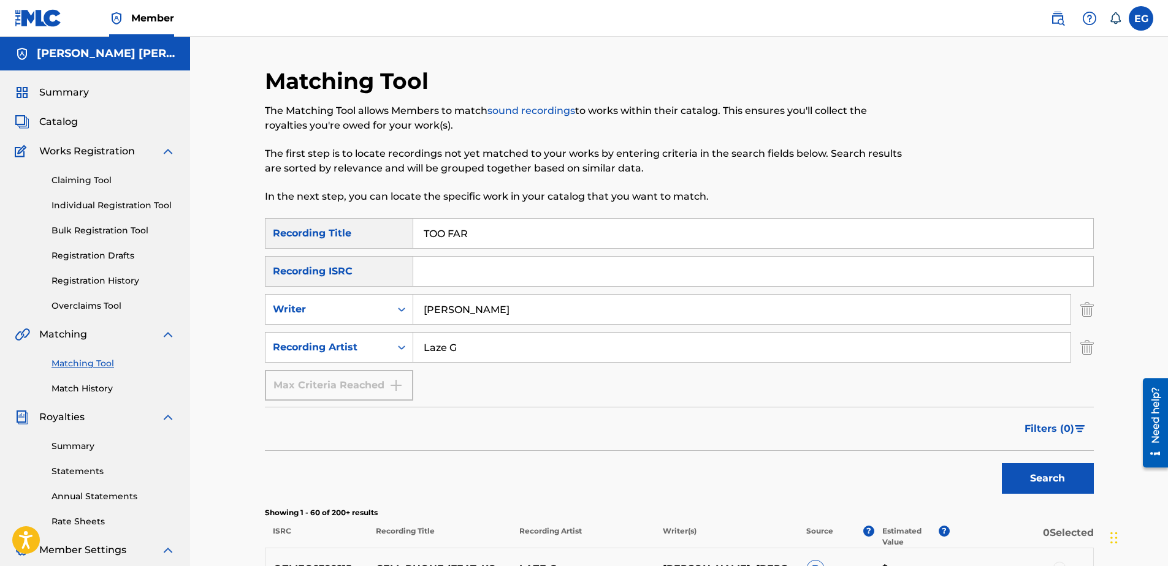
click at [1061, 468] on div "Search" at bounding box center [1044, 475] width 98 height 49
drag, startPoint x: 1061, startPoint y: 468, endPoint x: 1057, endPoint y: 476, distance: 9.1
click at [1057, 476] on button "Search" at bounding box center [1048, 478] width 92 height 31
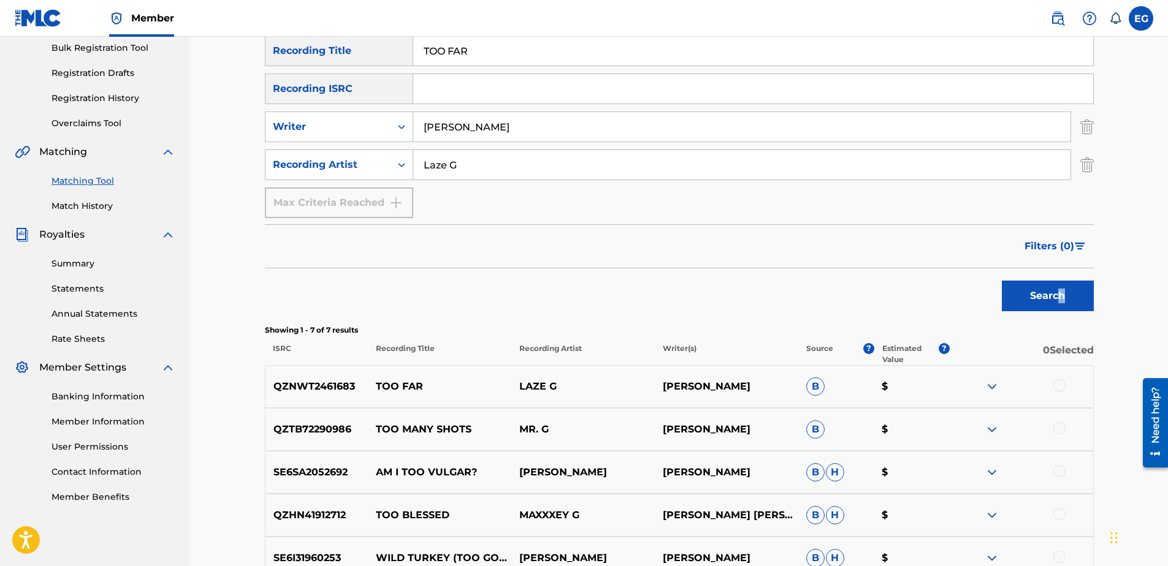
scroll to position [245, 0]
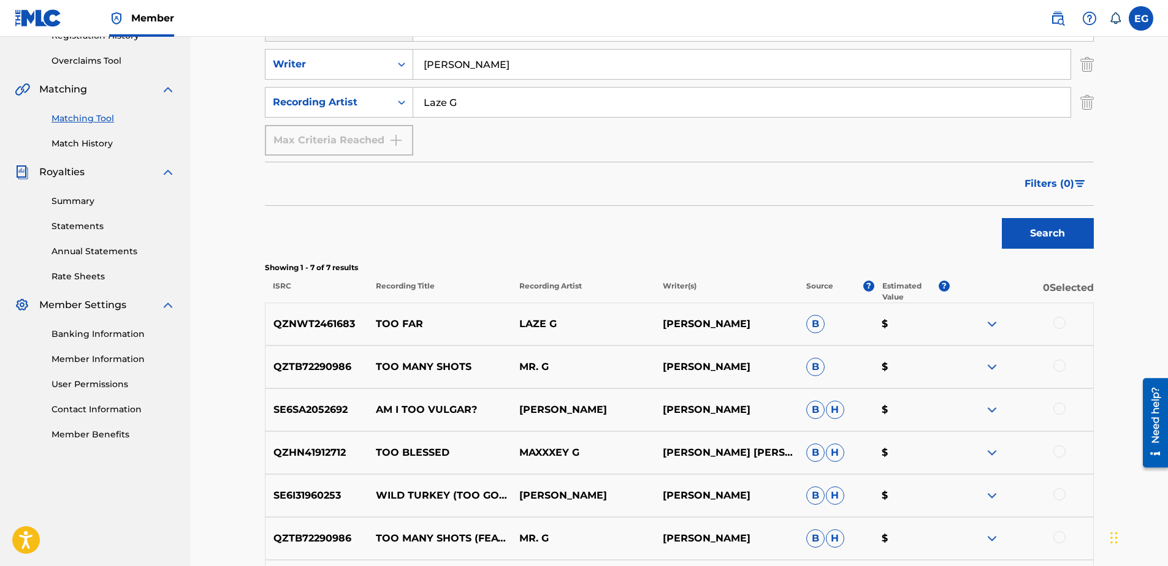
click at [1059, 322] on div at bounding box center [1059, 323] width 12 height 12
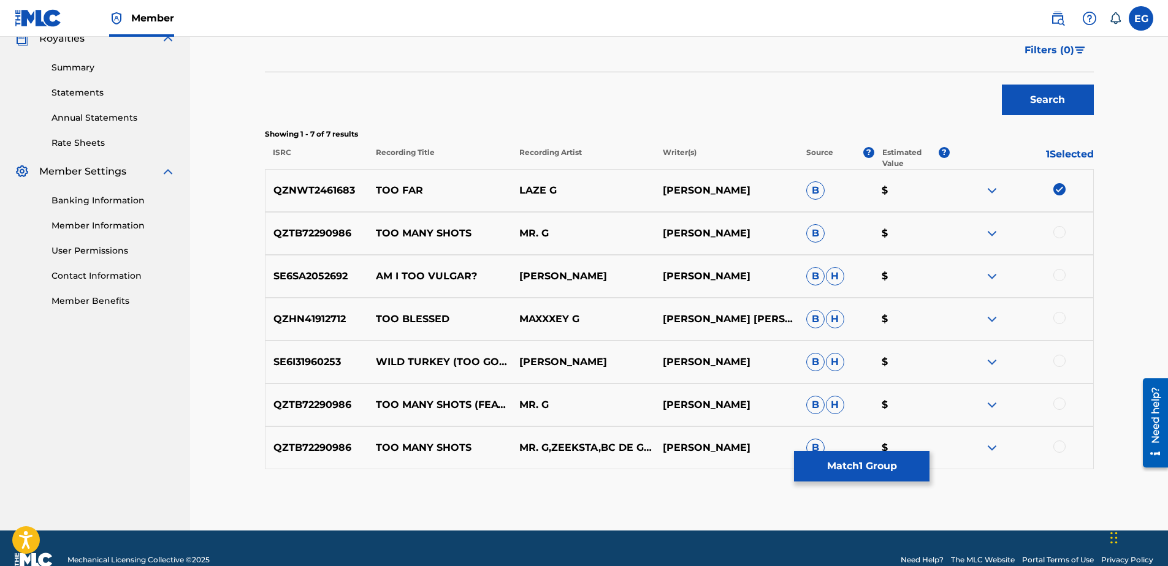
scroll to position [402, 0]
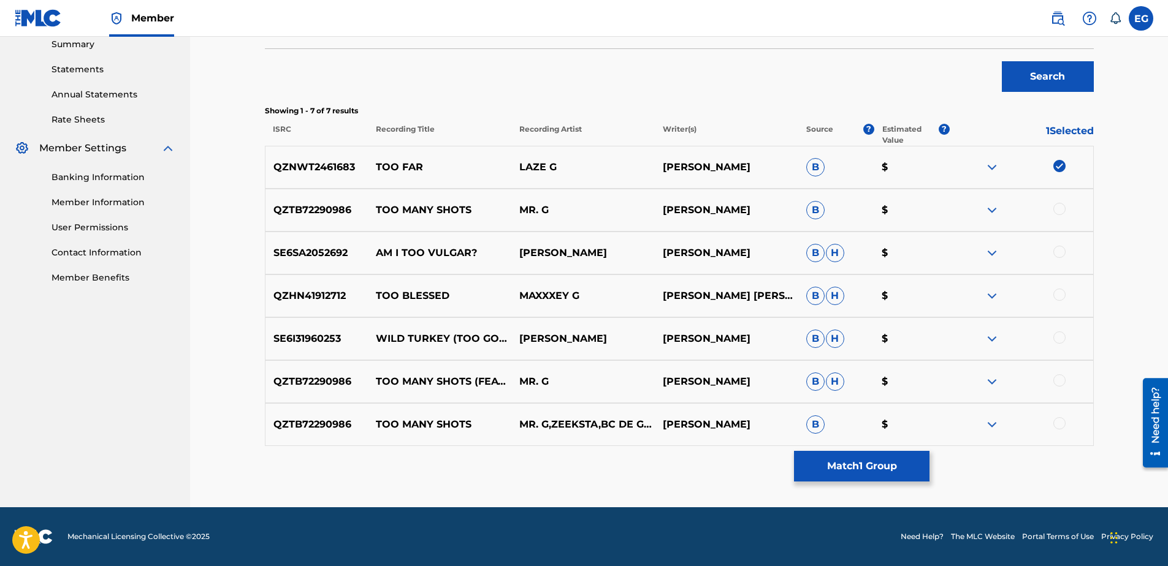
click at [874, 466] on button "Match 1 Group" at bounding box center [861, 466] width 135 height 31
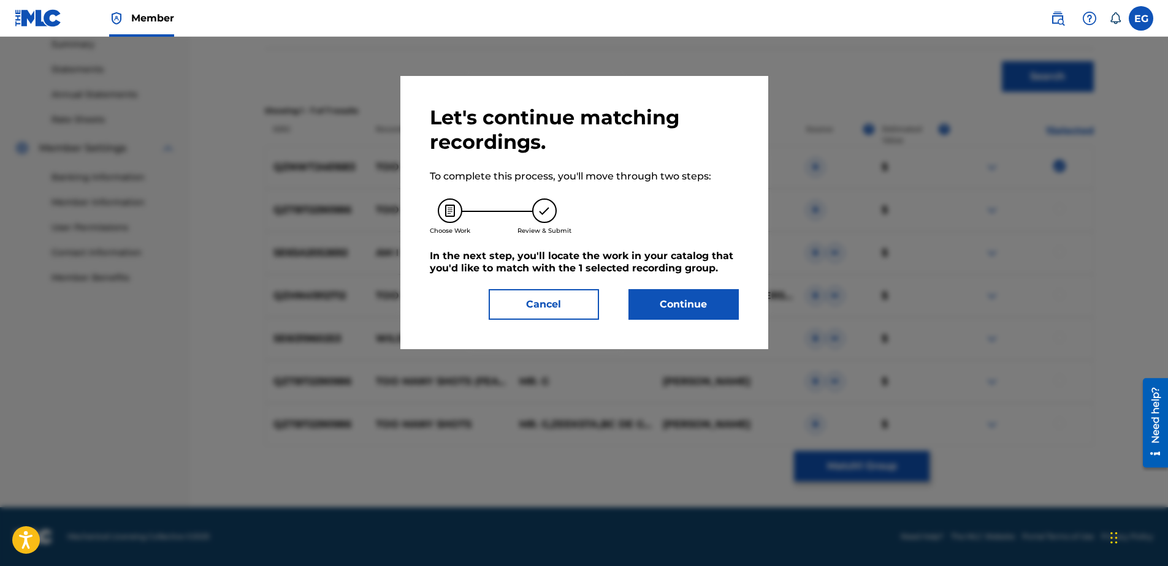
click at [709, 305] on button "Continue" at bounding box center [683, 304] width 110 height 31
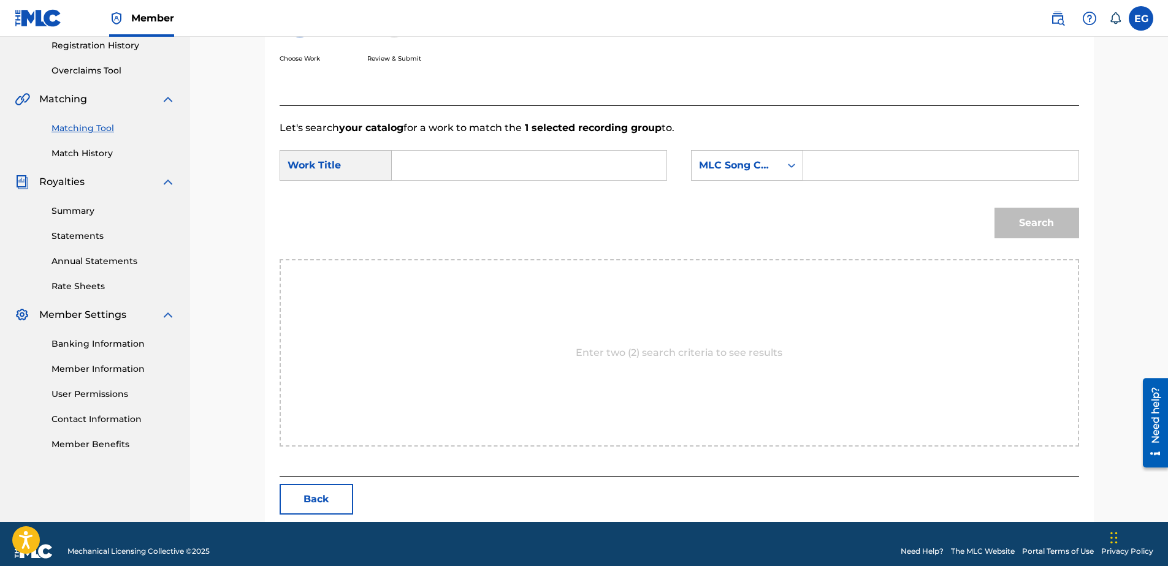
scroll to position [250, 0]
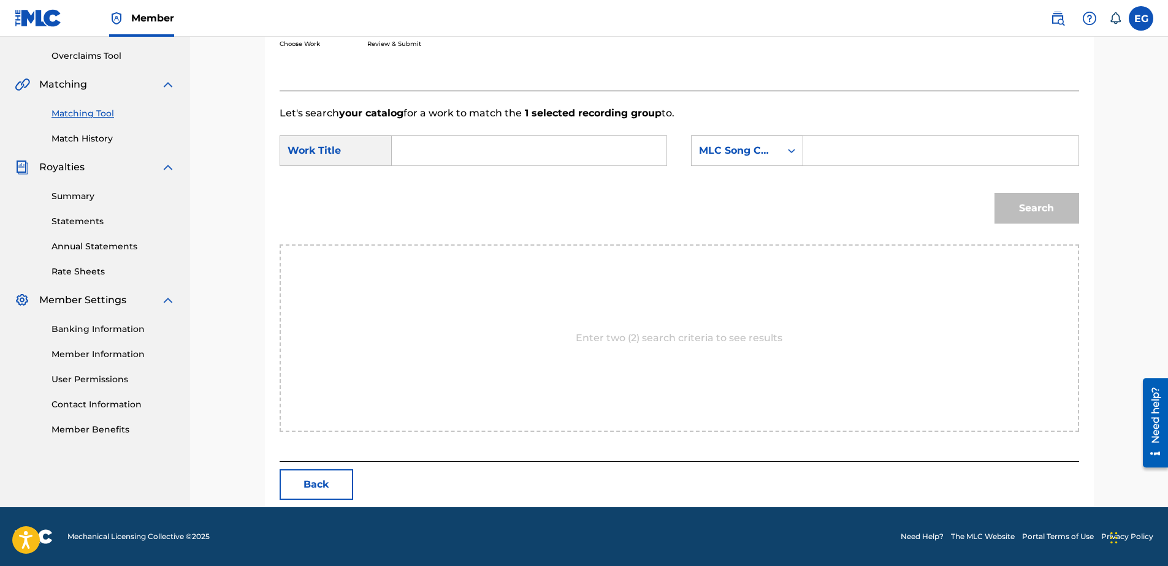
click at [527, 154] on input "Search Form" at bounding box center [529, 150] width 254 height 29
paste input "TOO FAR"
click at [419, 177] on strong "too" at bounding box center [421, 178] width 17 height 12
type input "too far"
click at [774, 160] on div "MLC Song Code" at bounding box center [735, 150] width 89 height 23
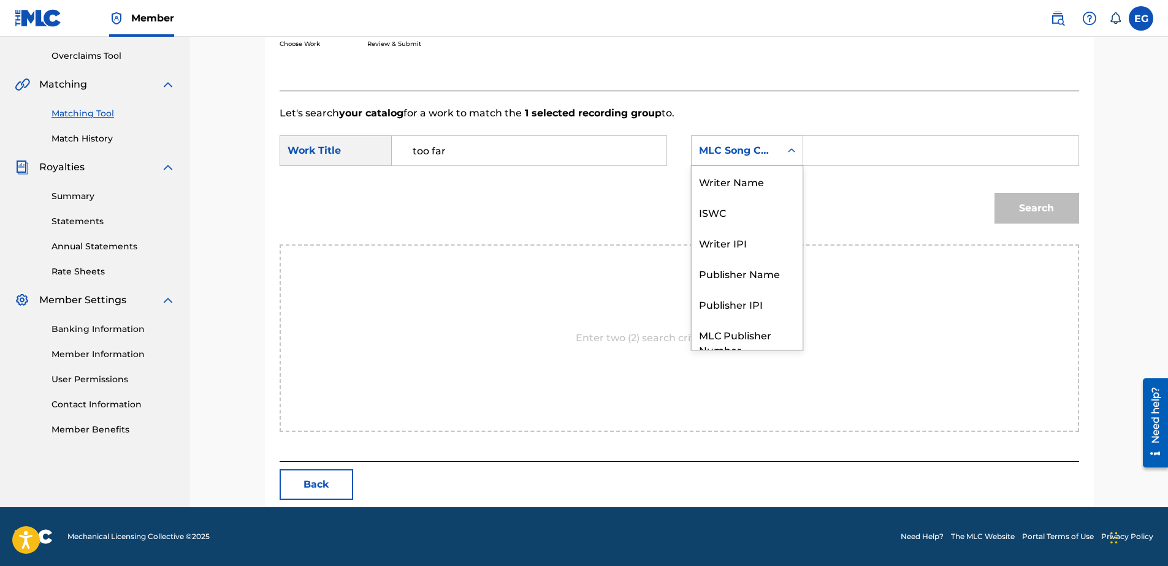
scroll to position [45, 0]
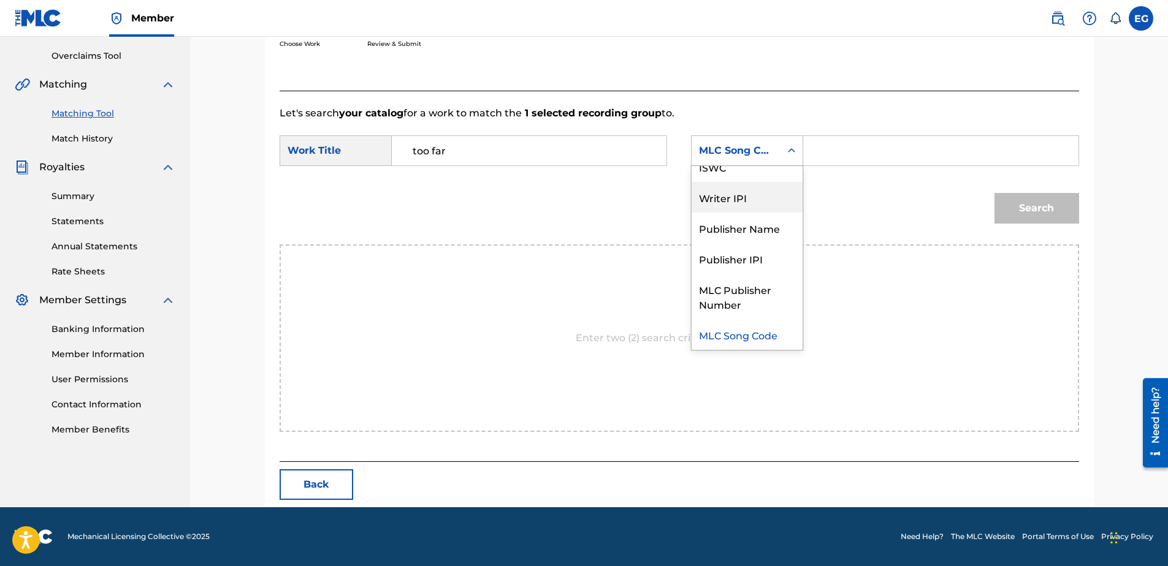
click at [723, 205] on div "Writer IPI" at bounding box center [746, 197] width 111 height 31
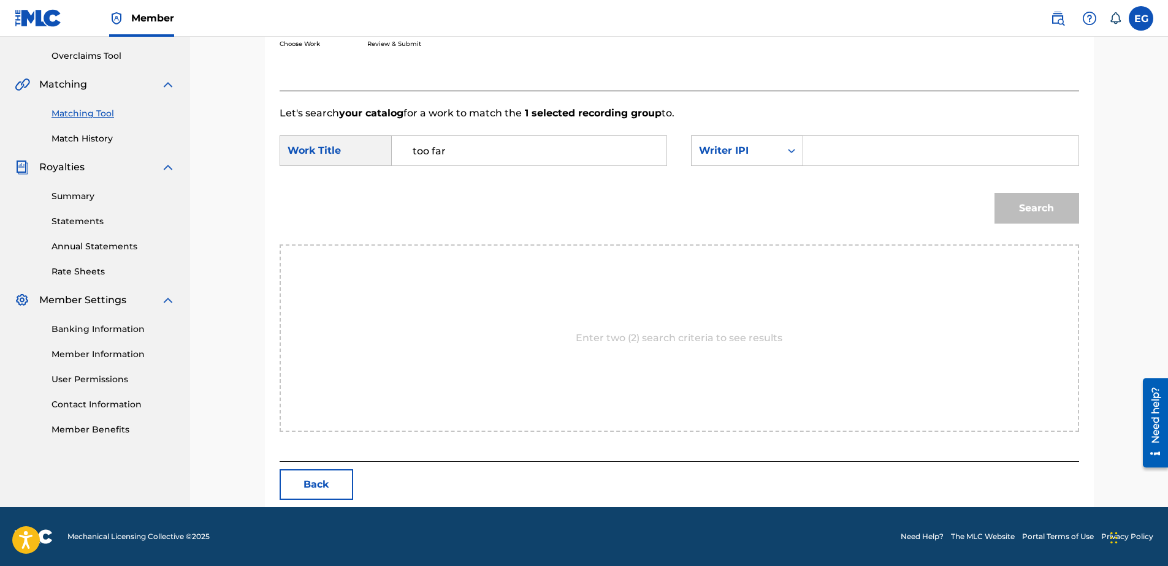
click at [830, 154] on input "Search Form" at bounding box center [940, 150] width 254 height 29
type input "00627104375"
click at [1049, 204] on button "Search" at bounding box center [1036, 208] width 85 height 31
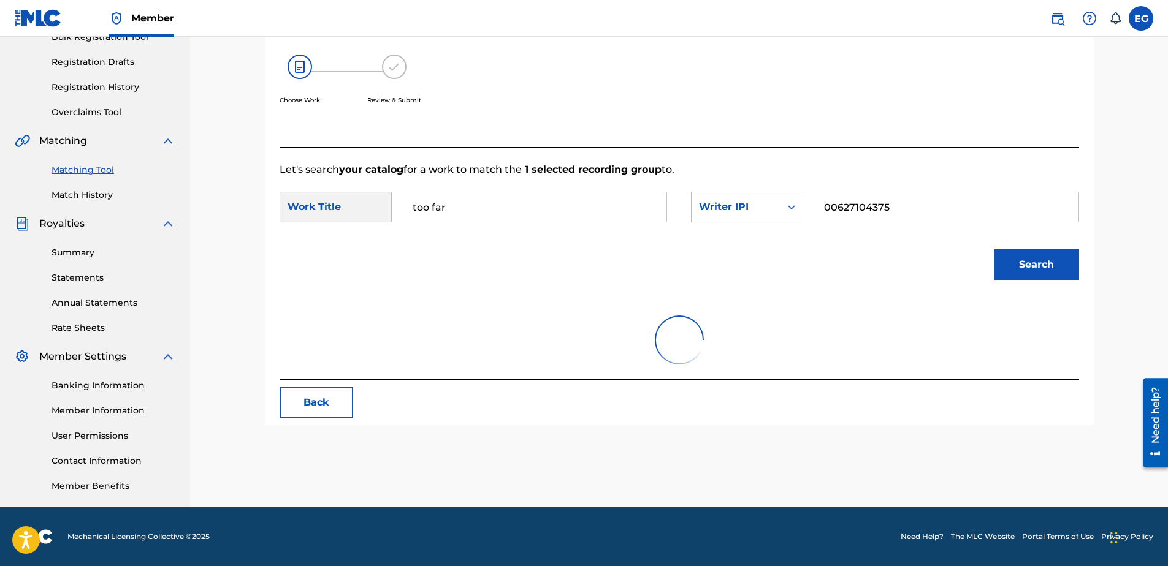
scroll to position [214, 0]
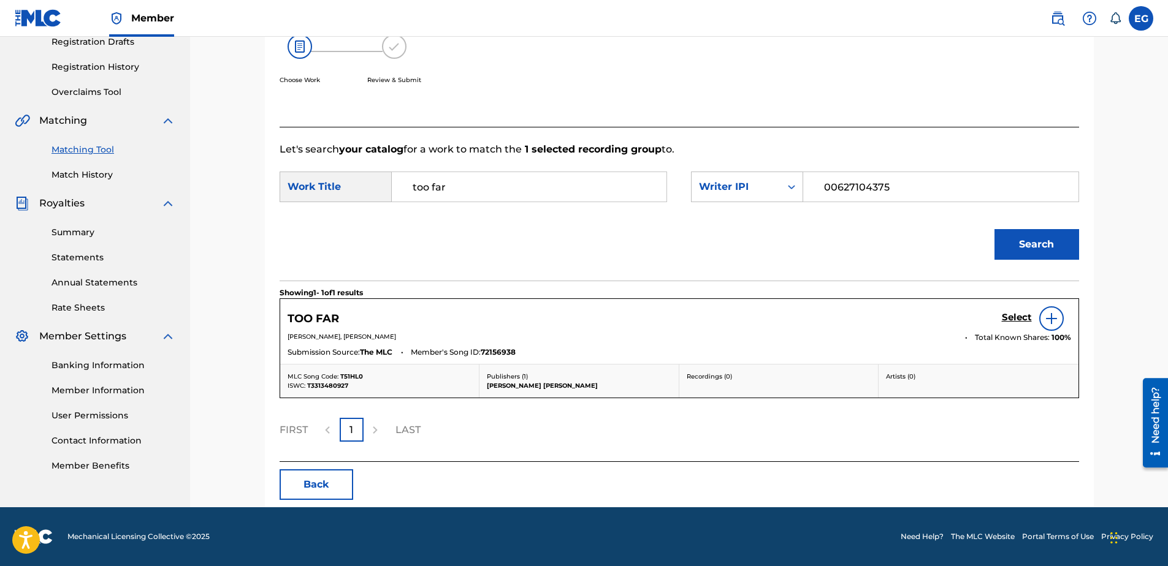
click at [1019, 319] on h5 "Select" at bounding box center [1017, 318] width 30 height 12
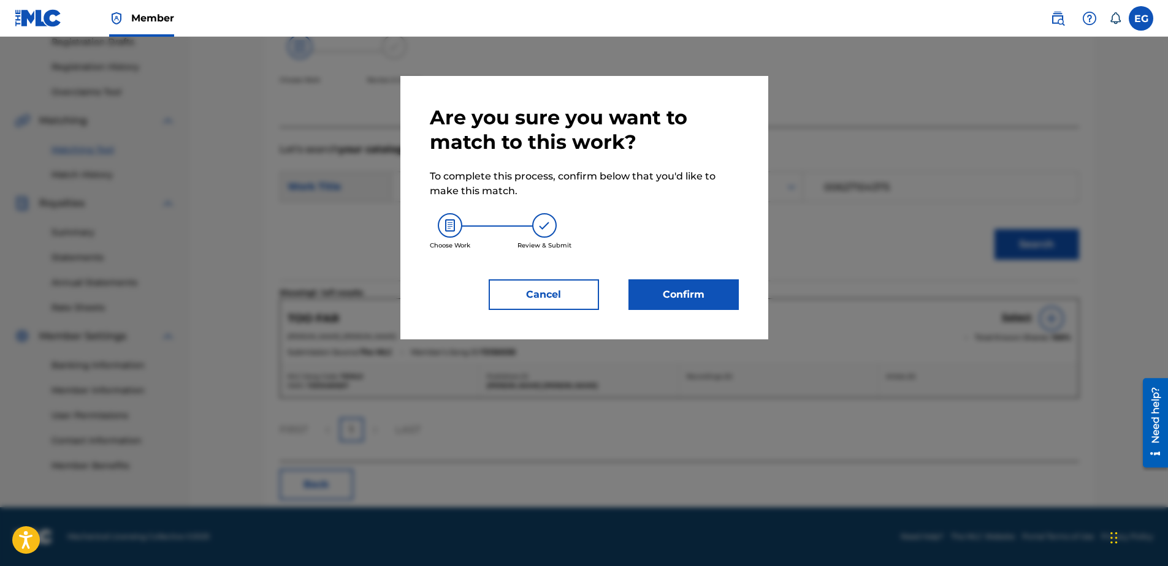
click at [701, 298] on button "Confirm" at bounding box center [683, 295] width 110 height 31
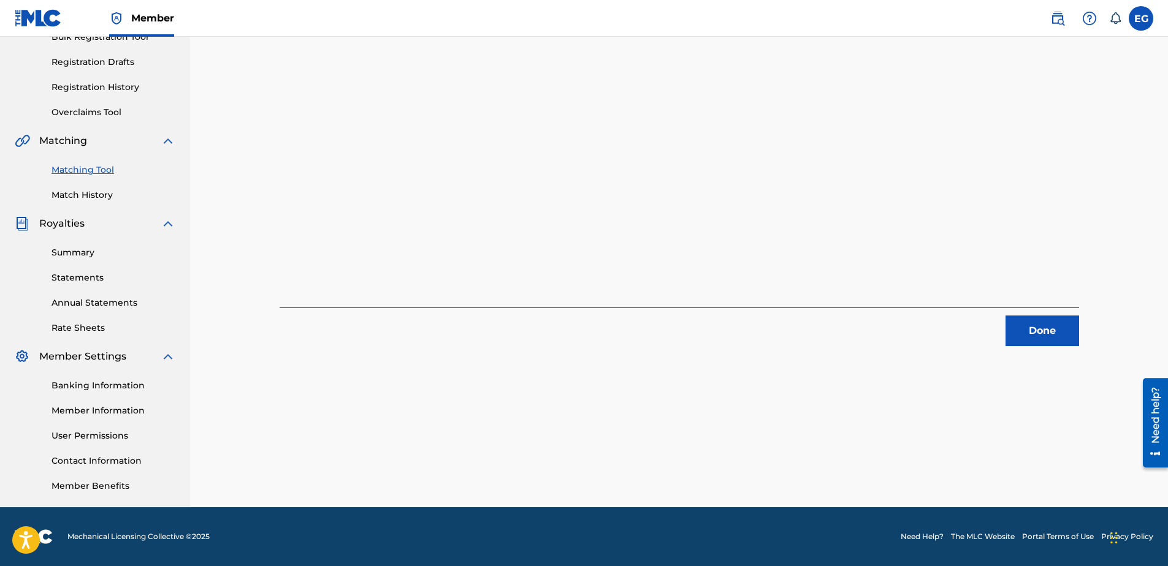
click at [1043, 330] on button "Done" at bounding box center [1042, 331] width 74 height 31
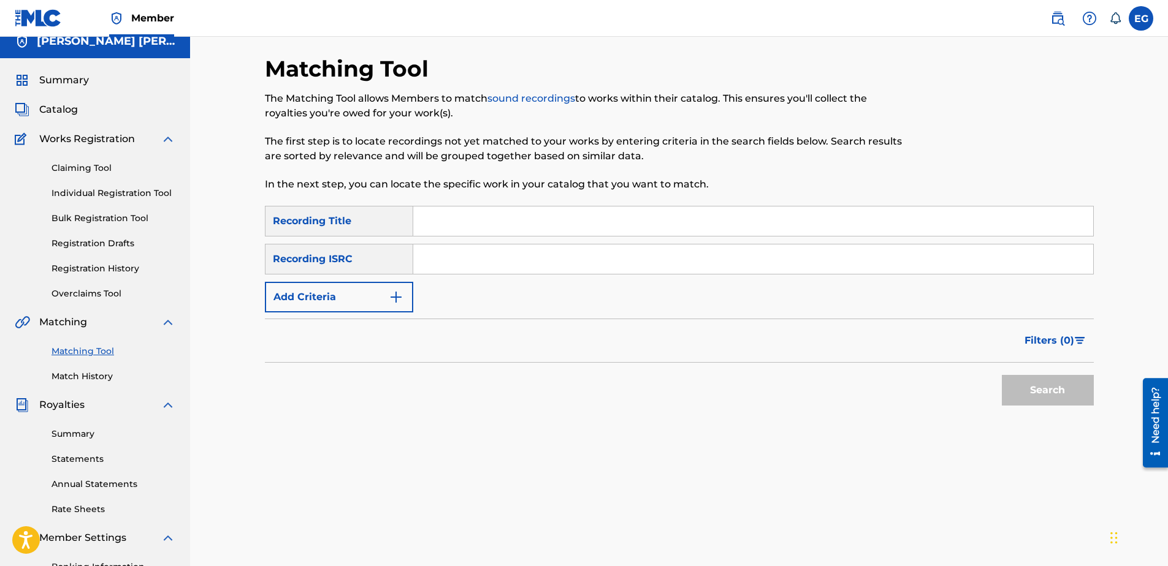
scroll to position [10, 0]
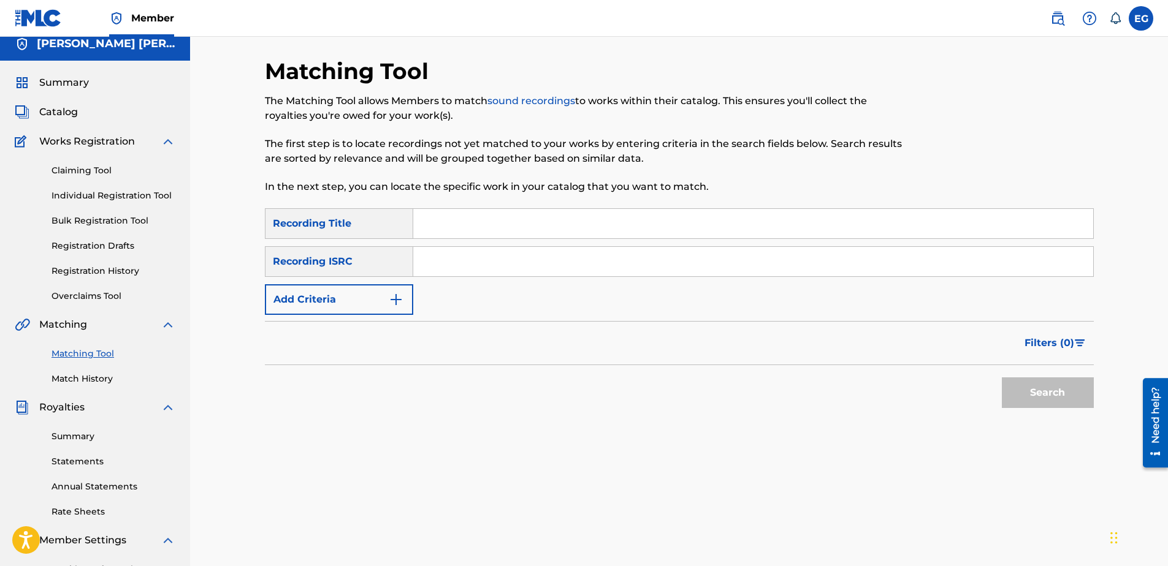
click at [561, 222] on input "Search Form" at bounding box center [753, 223] width 680 height 29
paste input "YOU CAN TELL (FEAT. KENDAWGG520)"
type input "YOU CAN TELL (FEAT. KENDAWGG520)"
click at [375, 302] on button "Add Criteria" at bounding box center [339, 299] width 148 height 31
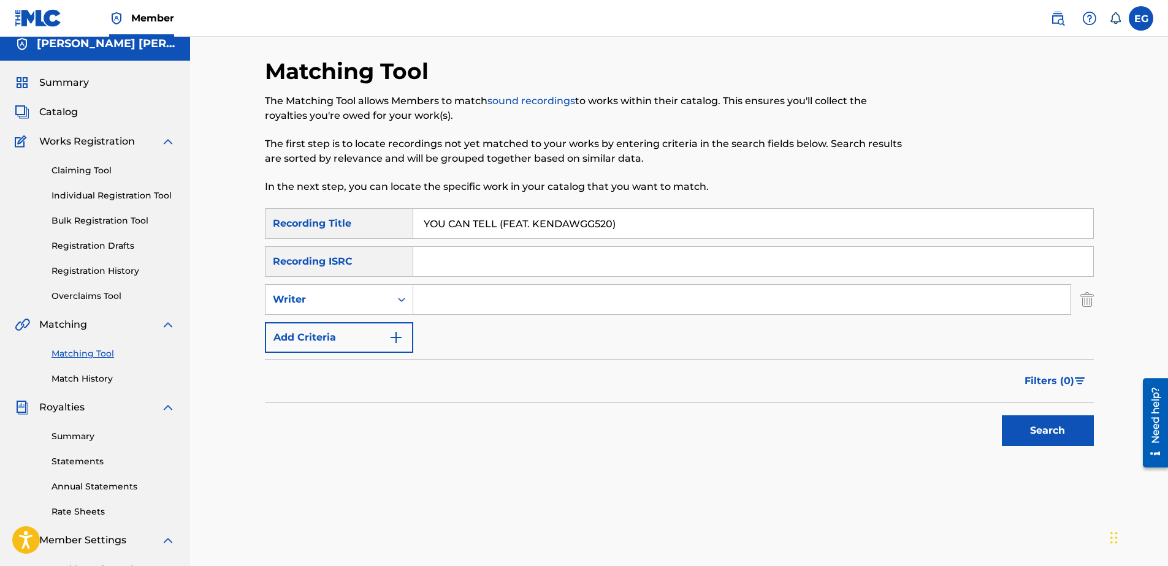
click at [478, 295] on input "Search Form" at bounding box center [741, 299] width 657 height 29
type input "GONZALES, EDWARDO ADRIAN"
click at [391, 336] on img "Search Form" at bounding box center [396, 337] width 15 height 15
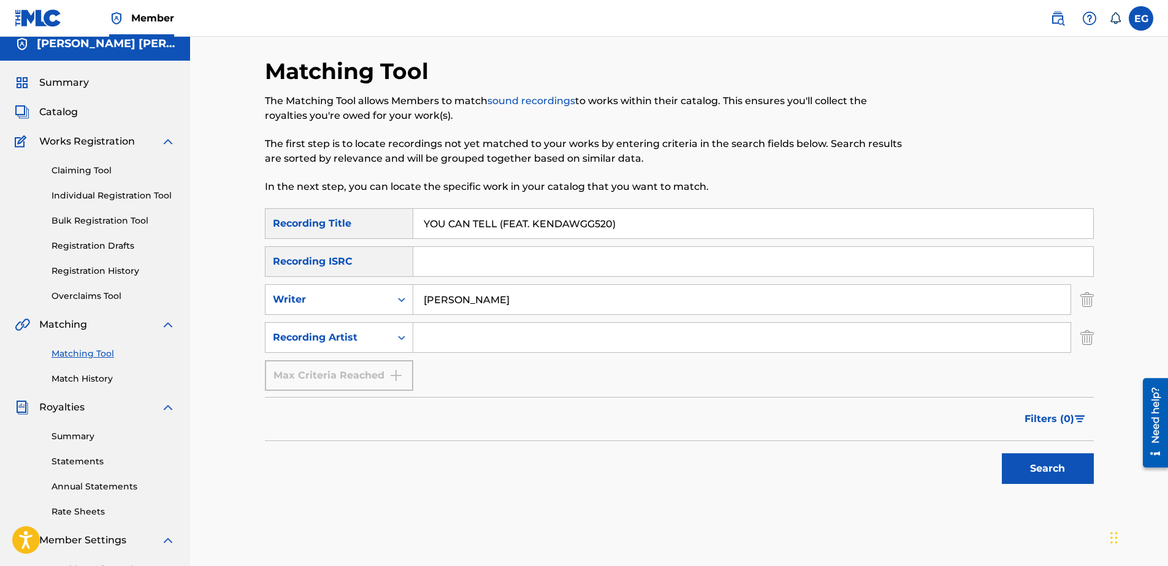
click at [463, 334] on input "Search Form" at bounding box center [741, 337] width 657 height 29
type input "Laze G"
click at [1057, 463] on button "Search" at bounding box center [1048, 469] width 92 height 31
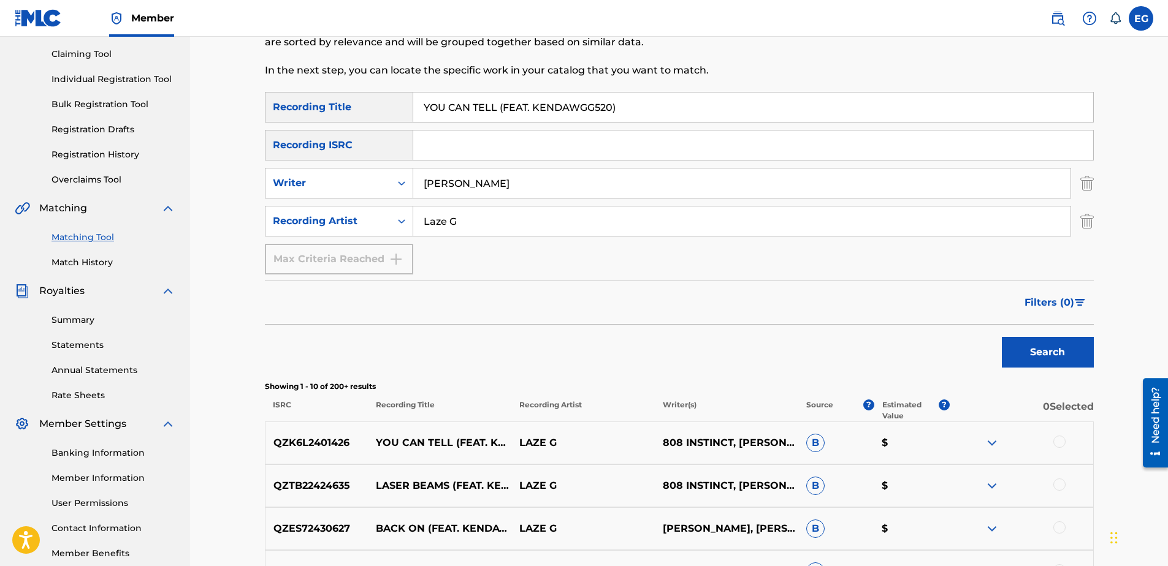
scroll to position [132, 0]
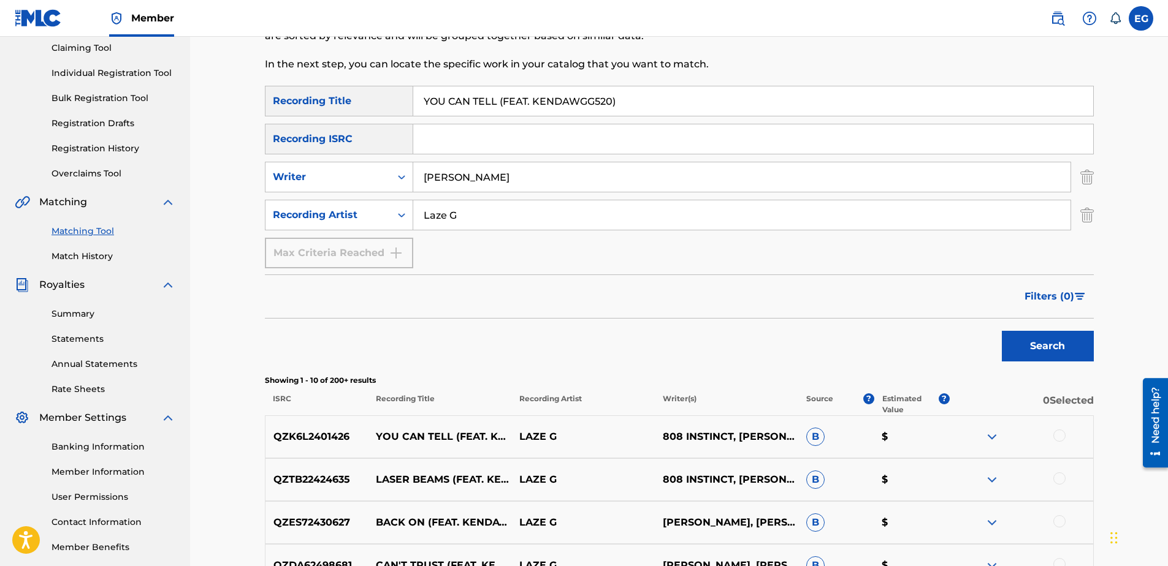
click at [1062, 436] on div at bounding box center [1059, 436] width 12 height 12
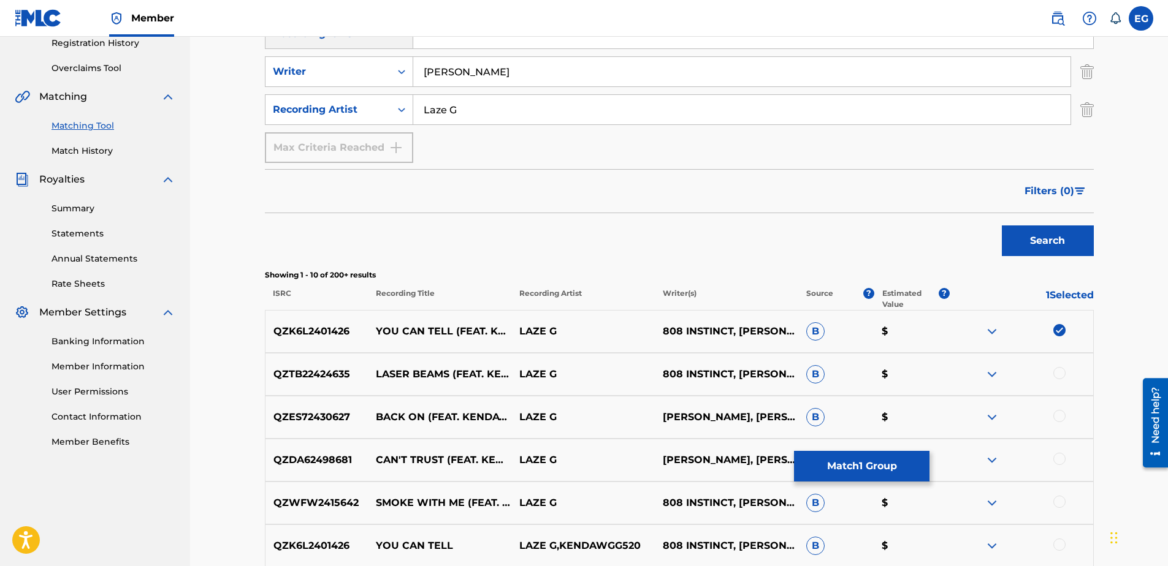
scroll to position [316, 0]
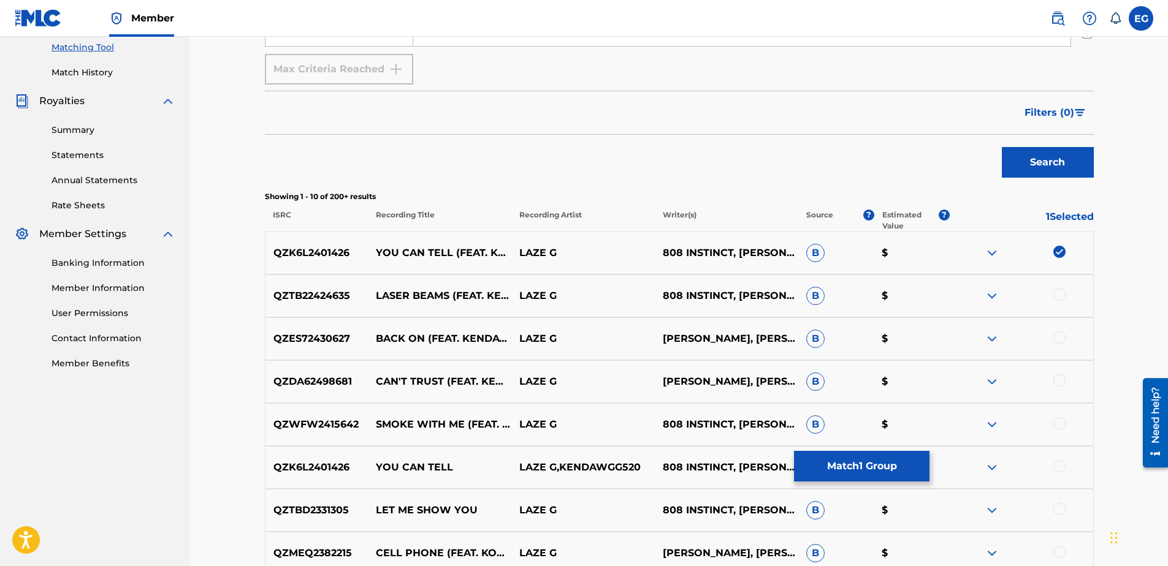
click at [1063, 473] on div at bounding box center [1021, 467] width 143 height 15
click at [1059, 465] on div at bounding box center [1059, 466] width 12 height 12
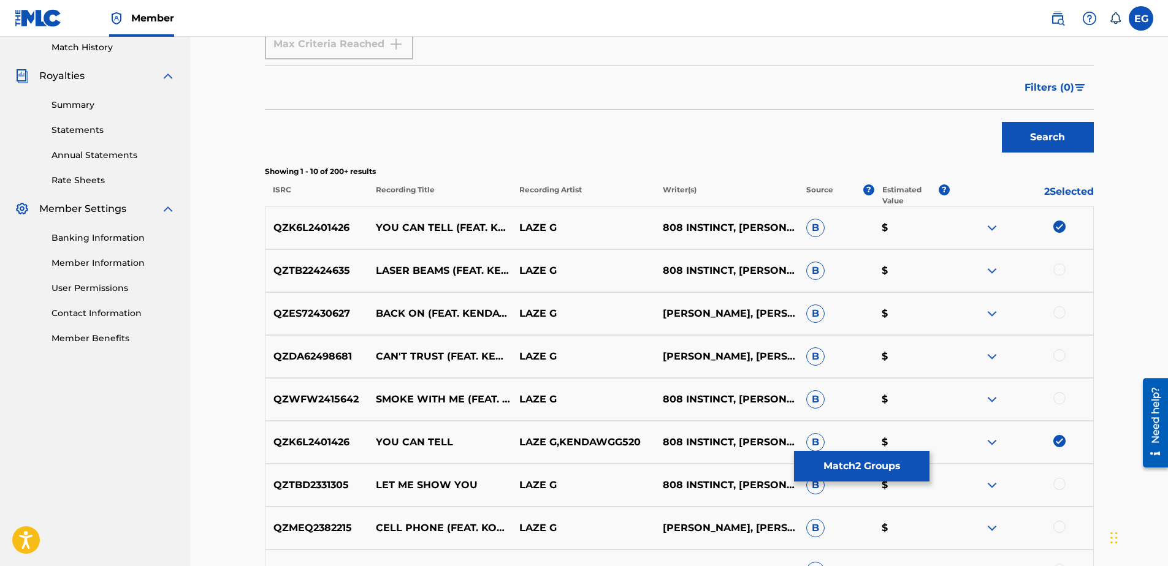
scroll to position [439, 0]
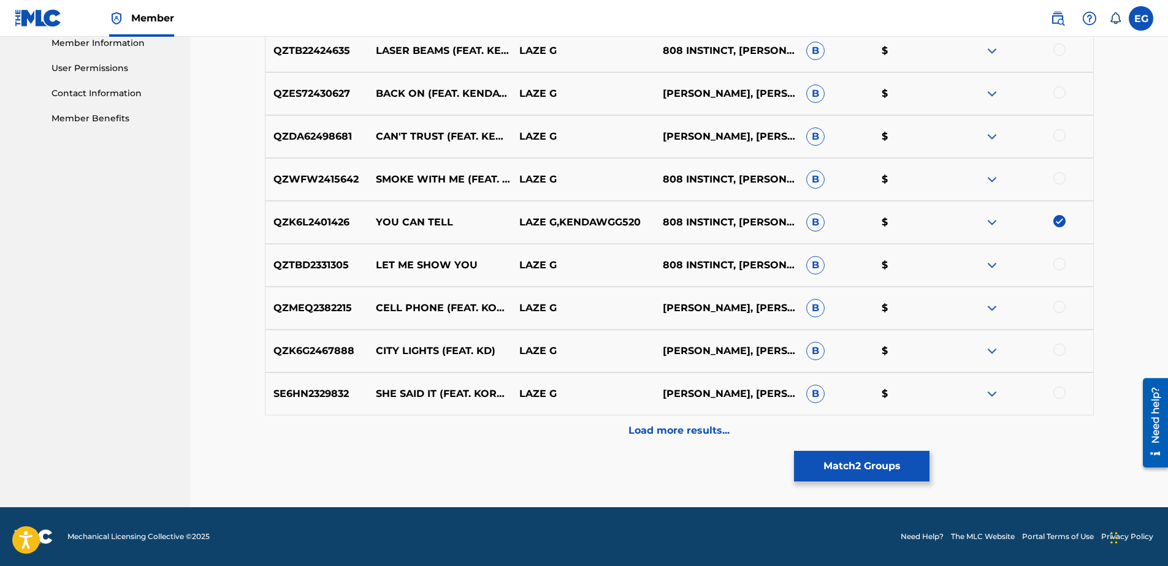
click at [676, 433] on p "Load more results..." at bounding box center [678, 431] width 101 height 15
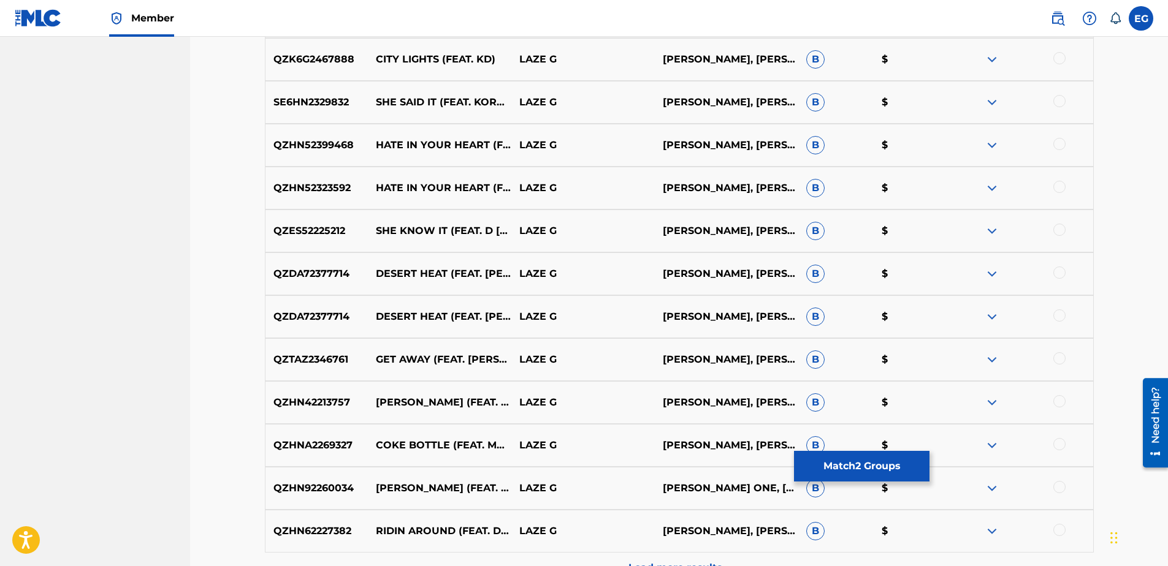
scroll to position [868, 0]
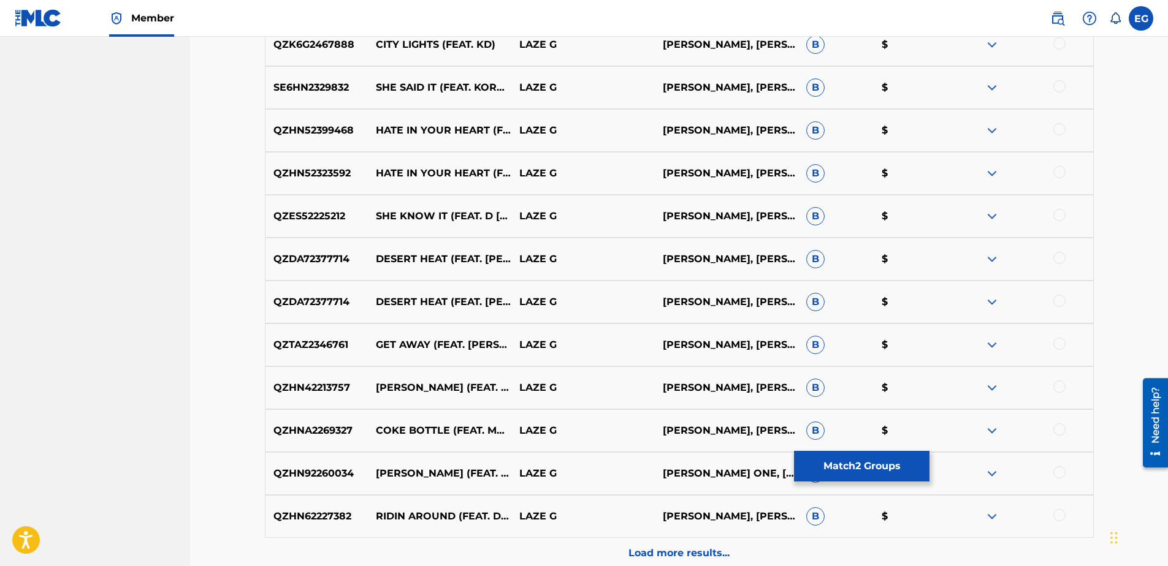
click at [683, 554] on p "Load more results..." at bounding box center [678, 553] width 101 height 15
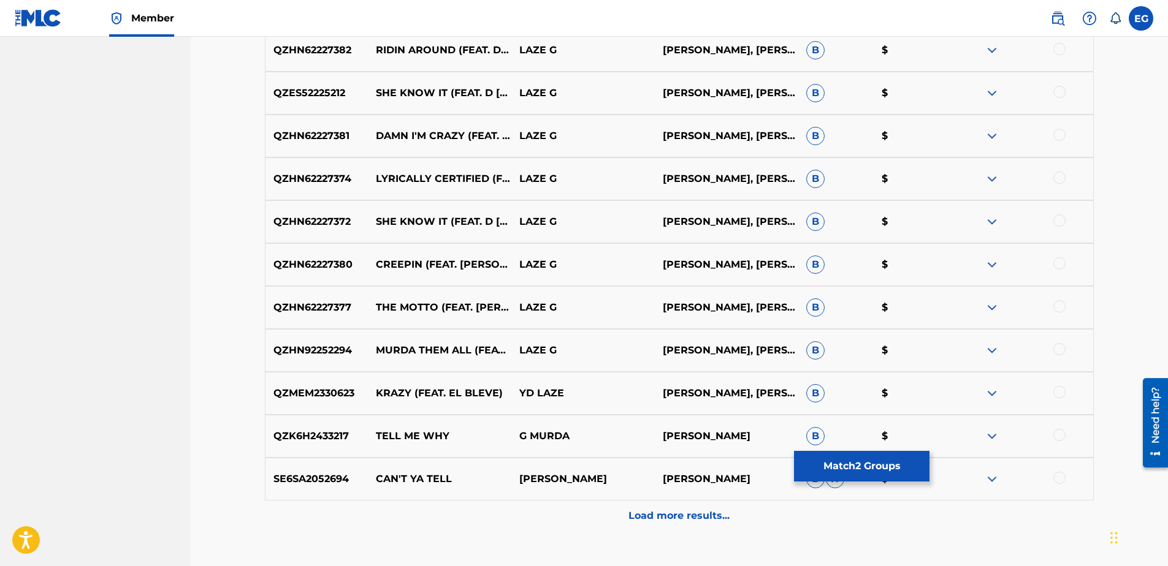
scroll to position [1358, 0]
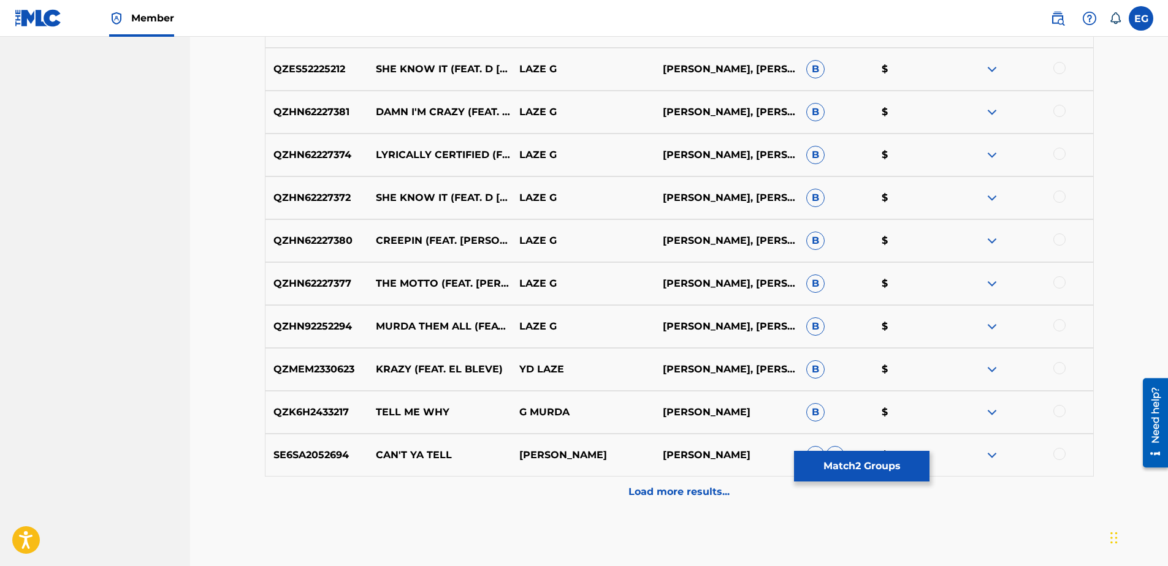
click at [666, 495] on p "Load more results..." at bounding box center [678, 492] width 101 height 15
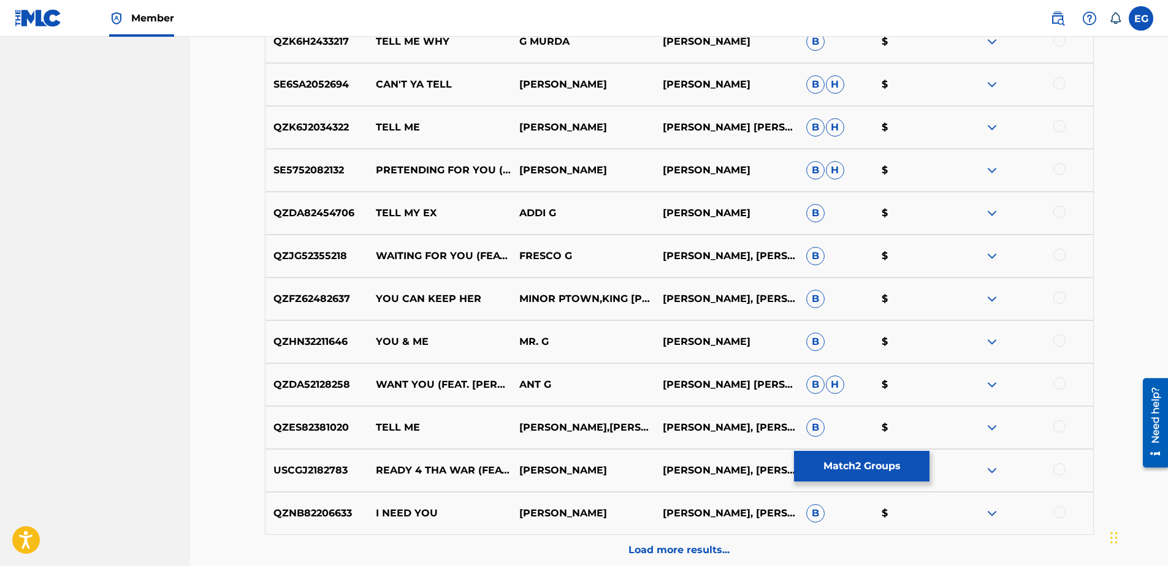
scroll to position [1787, 0]
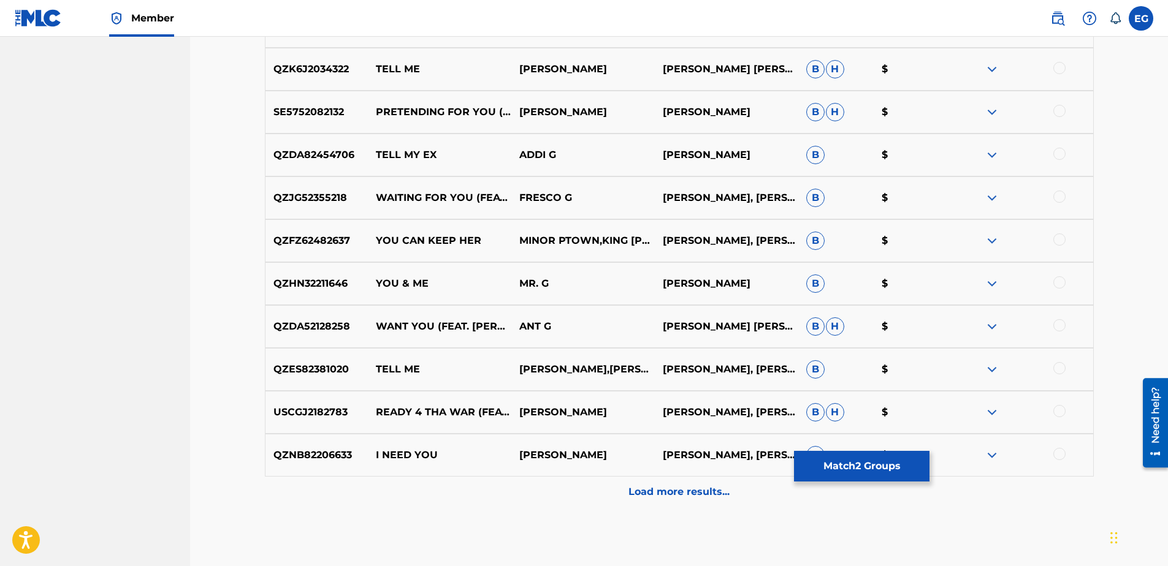
click at [668, 498] on p "Load more results..." at bounding box center [678, 492] width 101 height 15
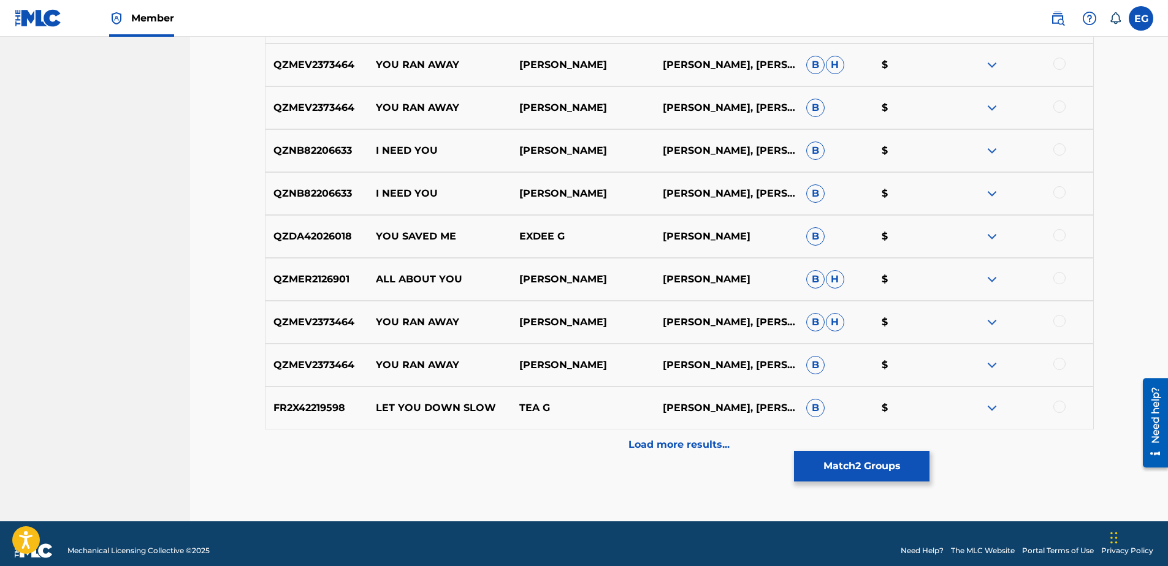
scroll to position [2278, 0]
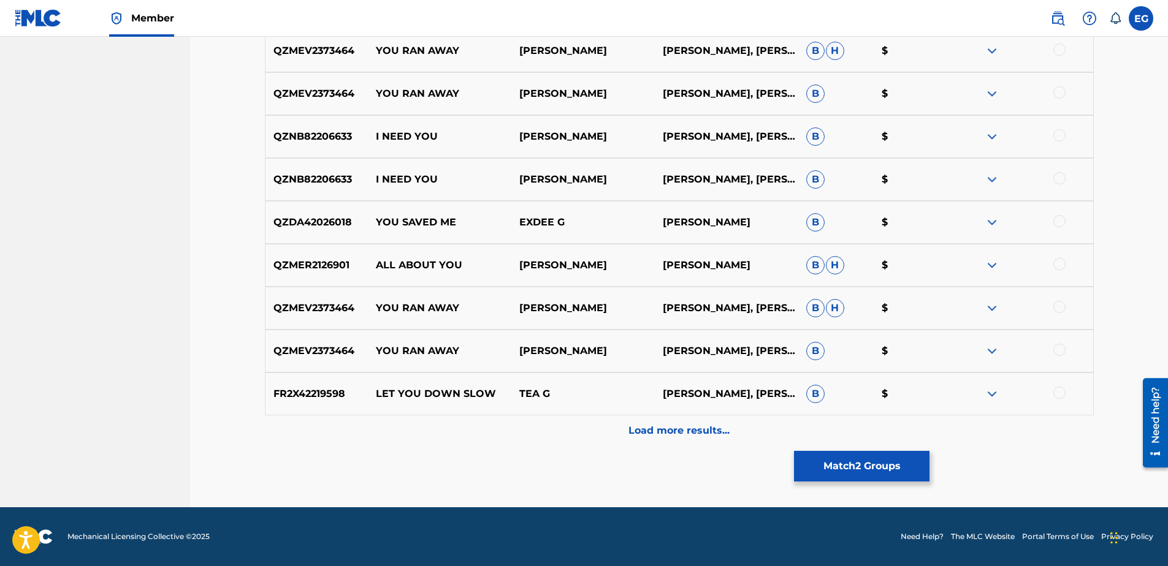
click at [929, 455] on button "Match 2 Groups" at bounding box center [861, 466] width 135 height 31
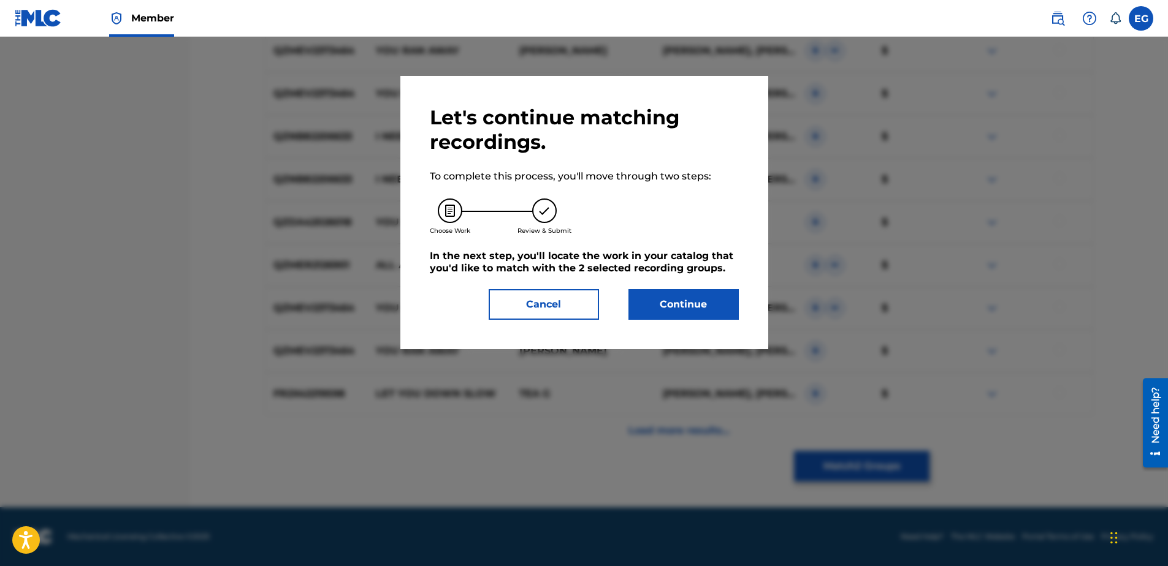
click at [733, 298] on button "Continue" at bounding box center [683, 304] width 110 height 31
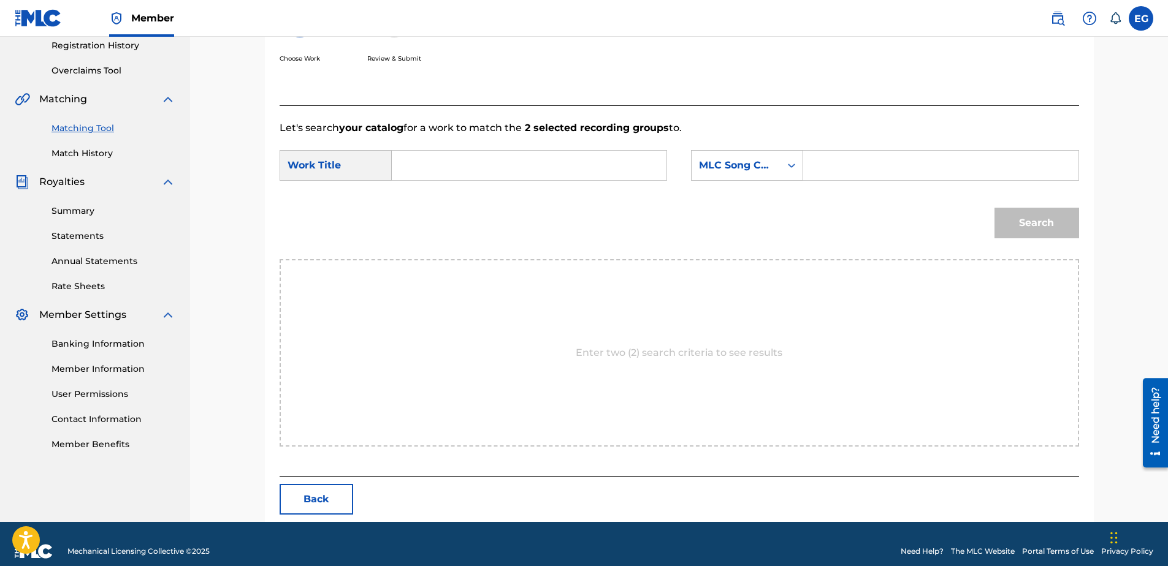
scroll to position [250, 0]
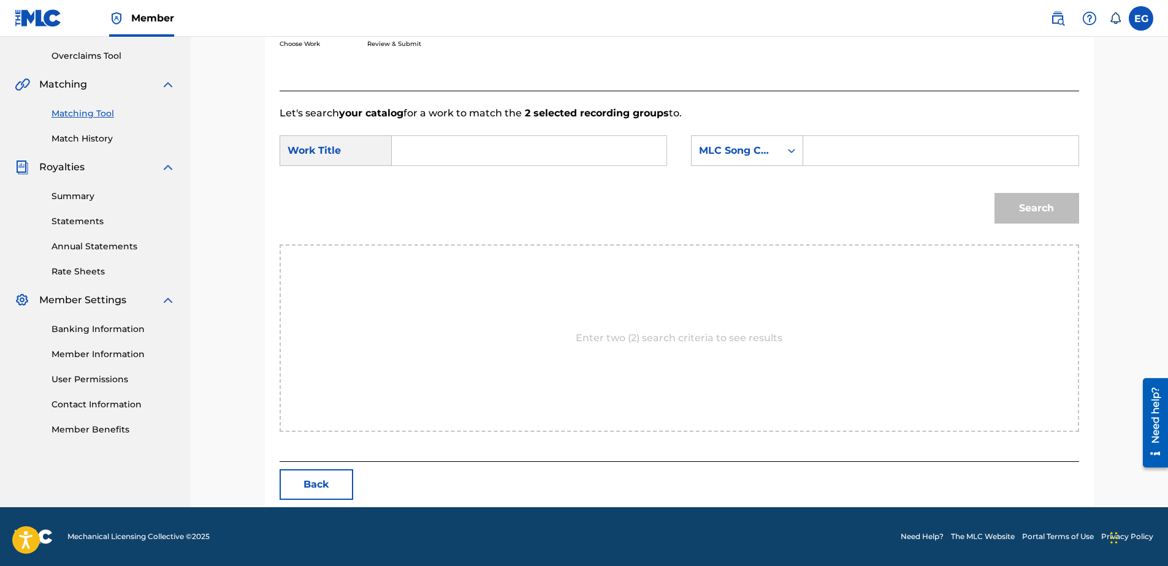
click at [575, 137] on input "Search Form" at bounding box center [529, 150] width 254 height 29
paste input "YOU CAN TELL (FEAT. KENDAWGG520)"
type input "YOU CAN TELL (FEAT. KENDAWGG520)"
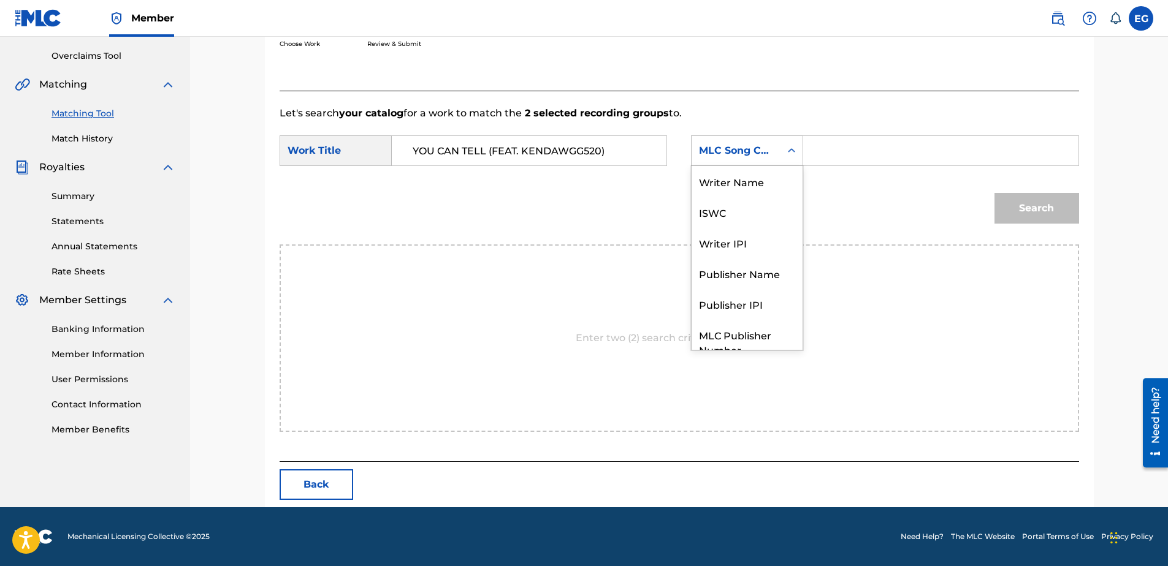
click at [762, 153] on div "MLC Song Code" at bounding box center [736, 150] width 74 height 15
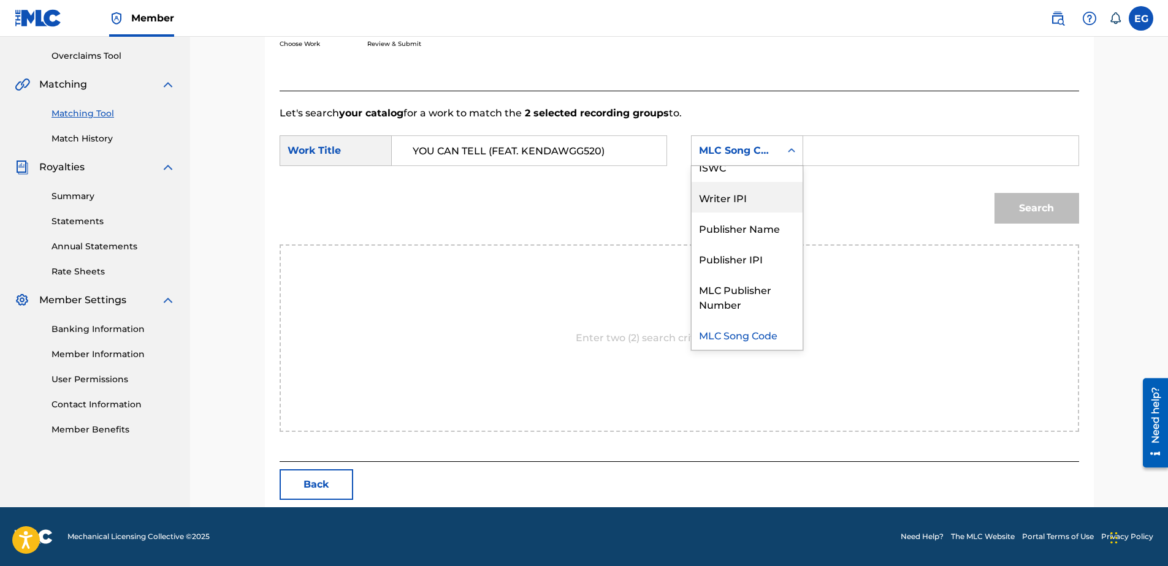
click at [723, 202] on div "Writer IPI" at bounding box center [746, 197] width 111 height 31
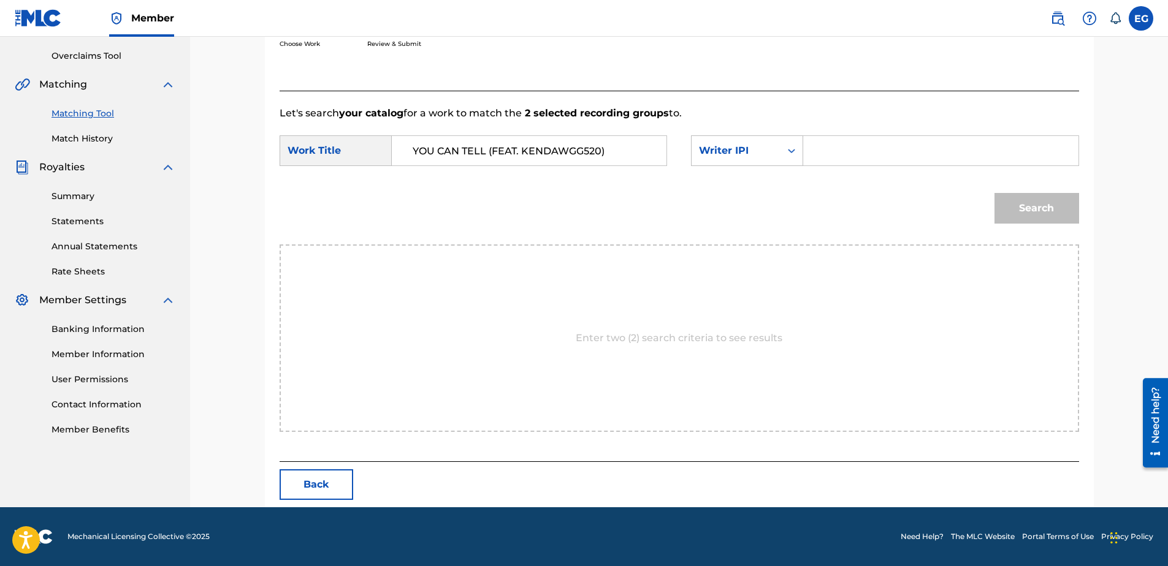
click at [859, 156] on input "Search Form" at bounding box center [940, 150] width 254 height 29
type input "00627104375"
click at [1029, 205] on button "Search" at bounding box center [1036, 208] width 85 height 31
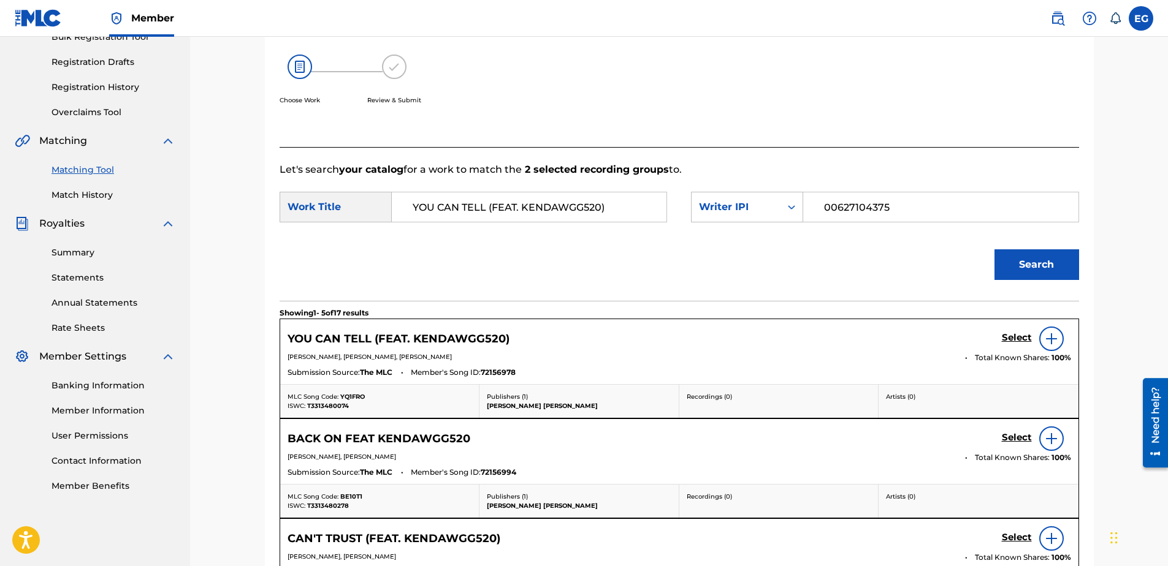
scroll to position [250, 0]
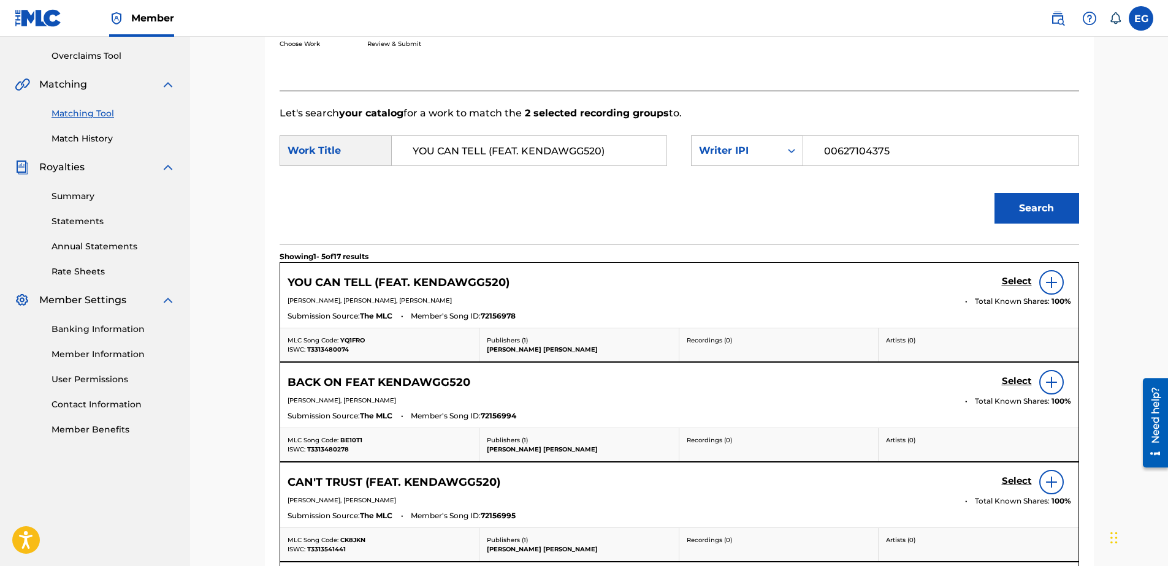
click at [1011, 283] on h5 "Select" at bounding box center [1017, 282] width 30 height 12
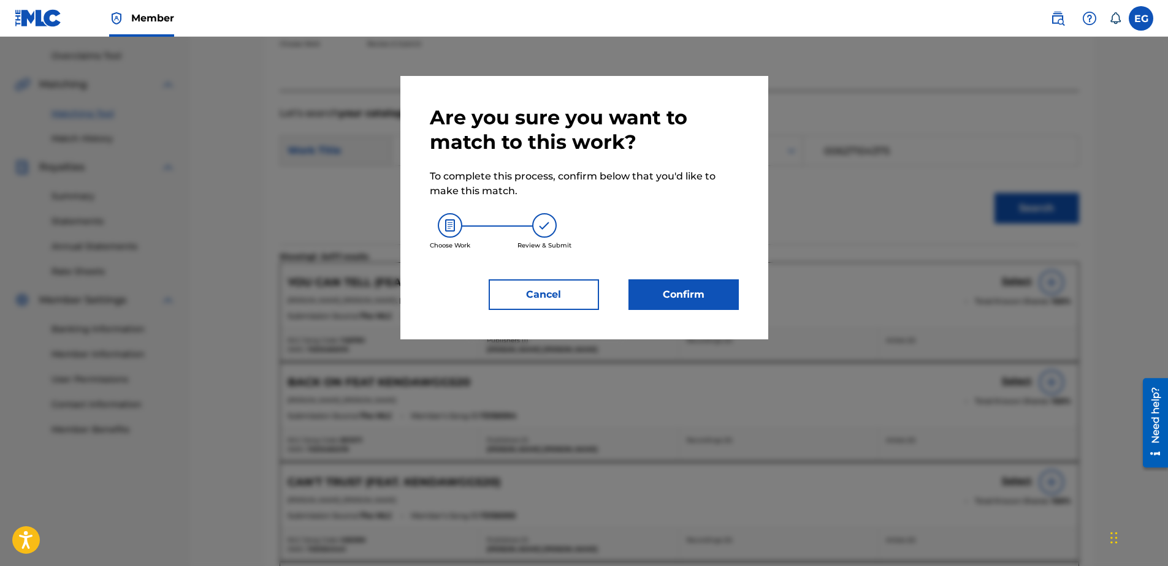
click at [681, 294] on button "Confirm" at bounding box center [683, 295] width 110 height 31
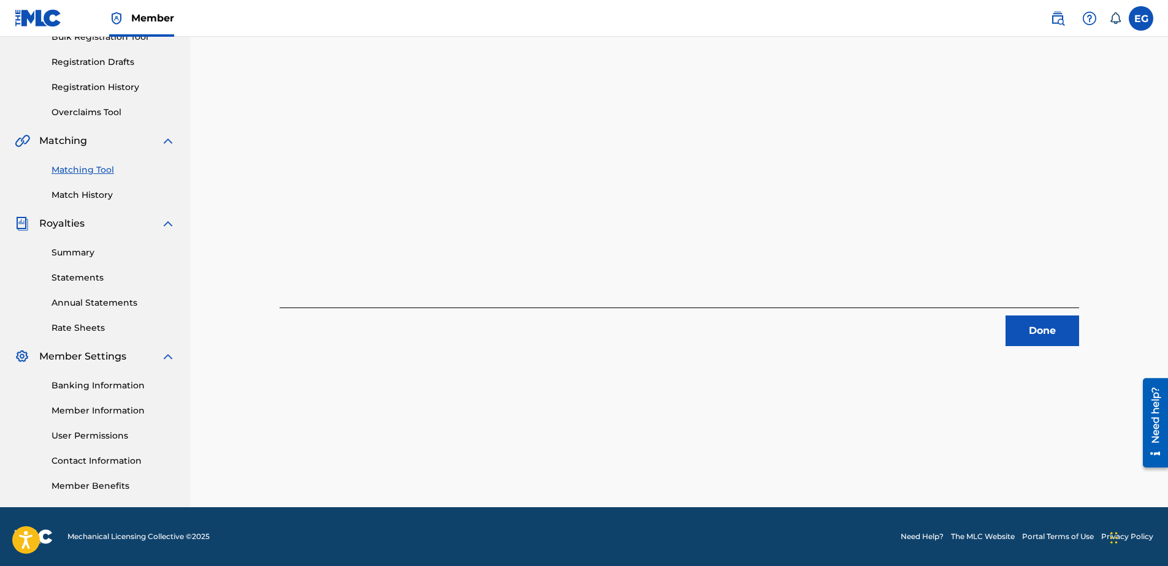
click at [1031, 336] on button "Done" at bounding box center [1042, 331] width 74 height 31
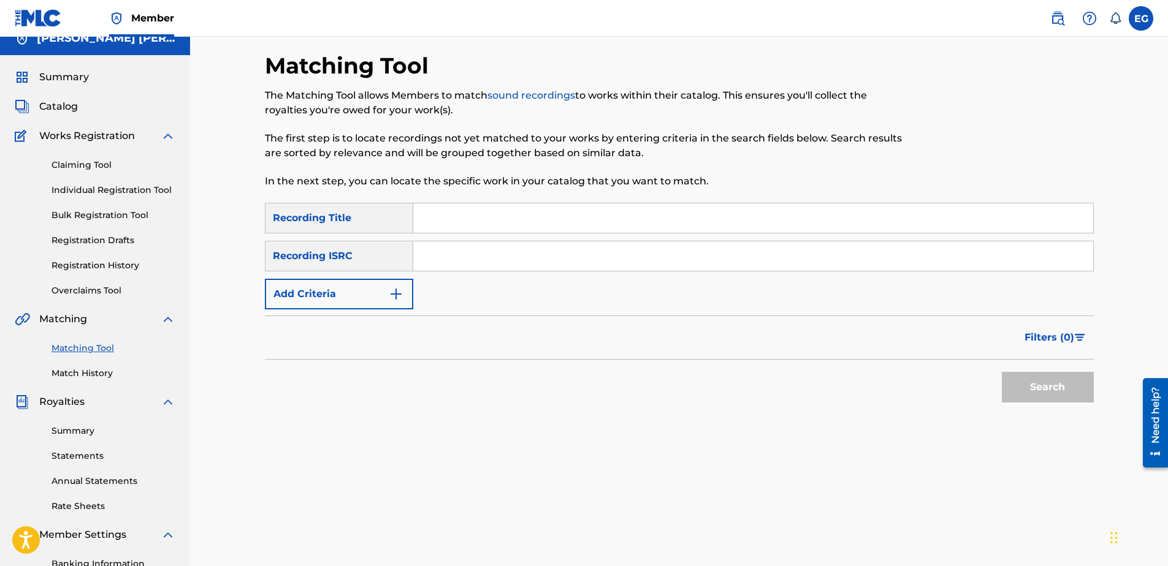
scroll to position [10, 0]
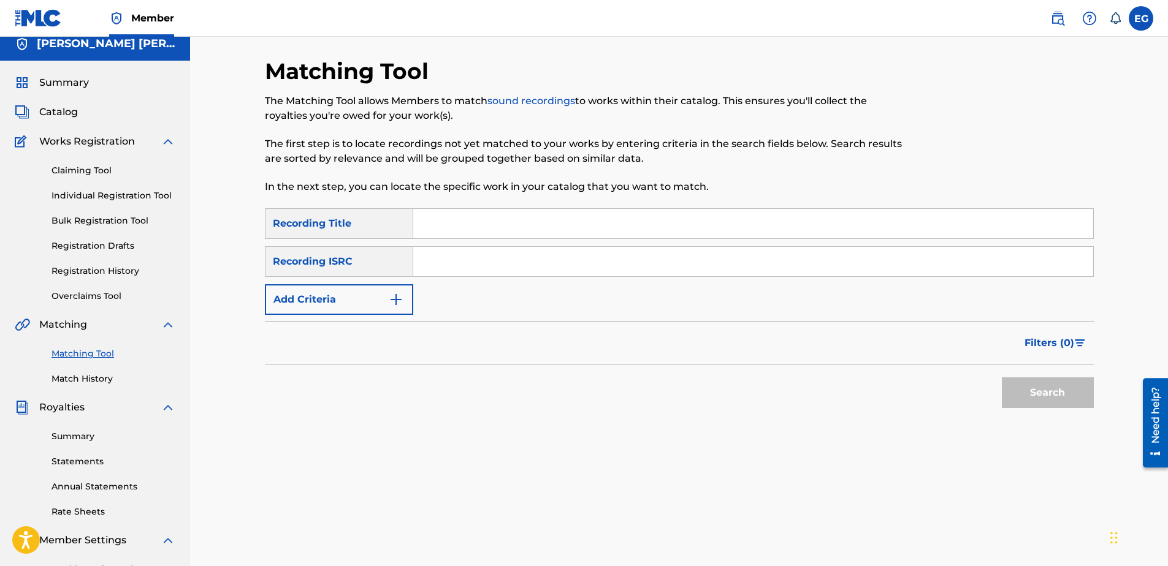
click at [56, 85] on span "Summary" at bounding box center [64, 82] width 50 height 15
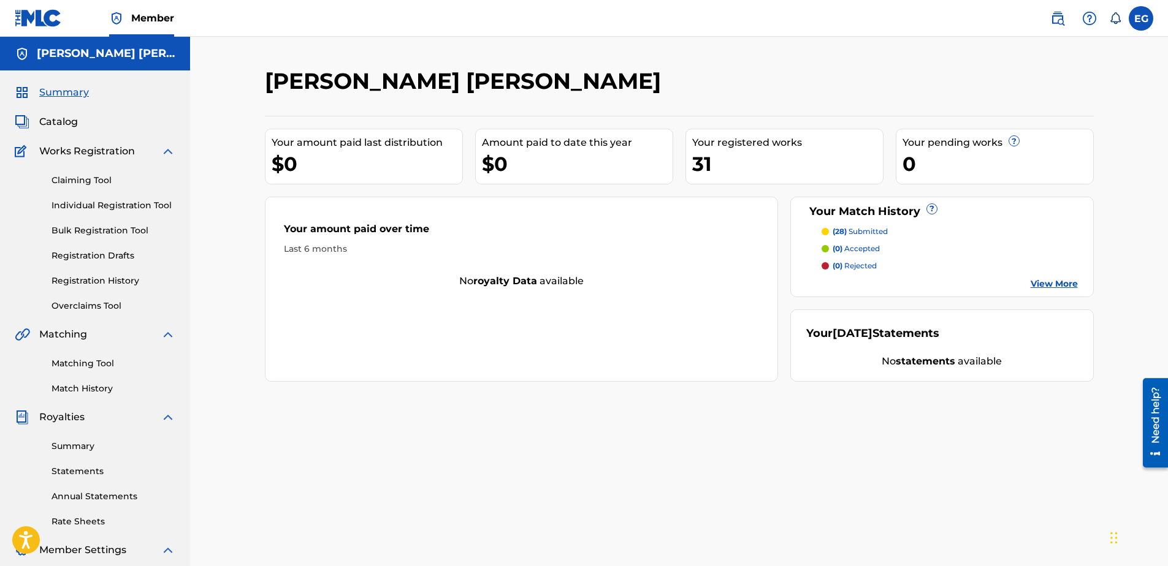
click at [837, 230] on span "(28)" at bounding box center [839, 231] width 14 height 9
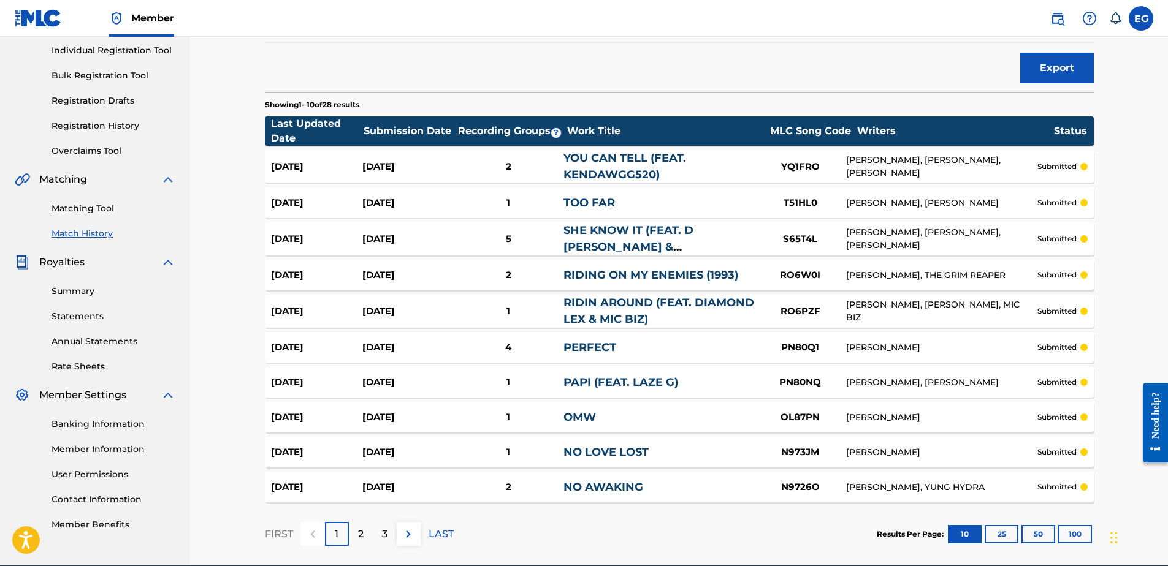
scroll to position [213, 0]
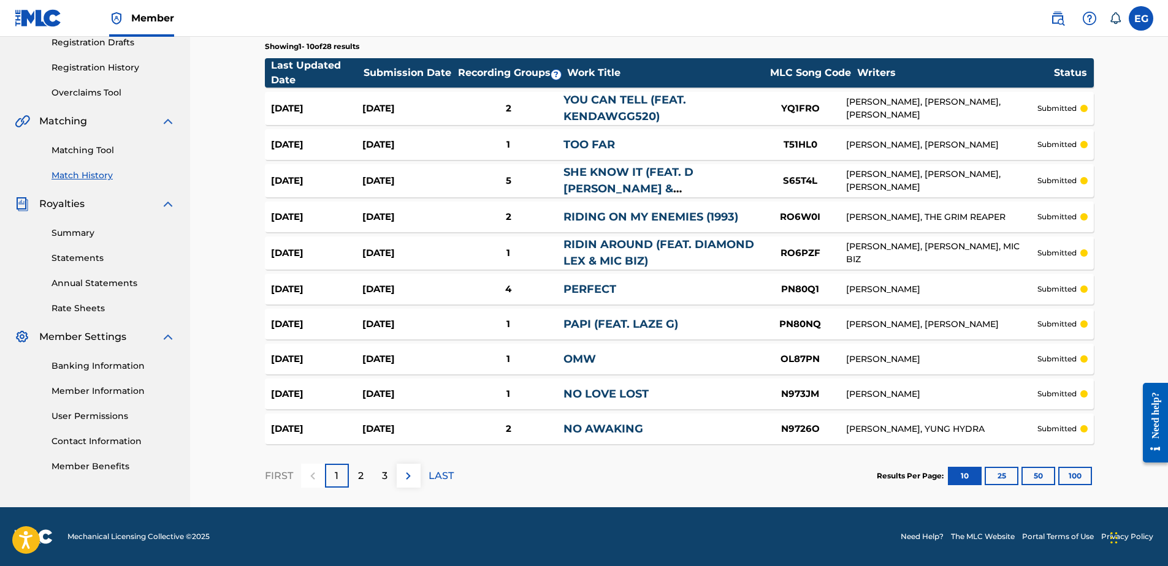
click at [1135, 18] on label at bounding box center [1141, 18] width 25 height 25
click at [1141, 18] on input "EG [PERSON_NAME] [EMAIL_ADDRESS][DOMAIN_NAME] Notification Preferences Profile …" at bounding box center [1141, 18] width 0 height 0
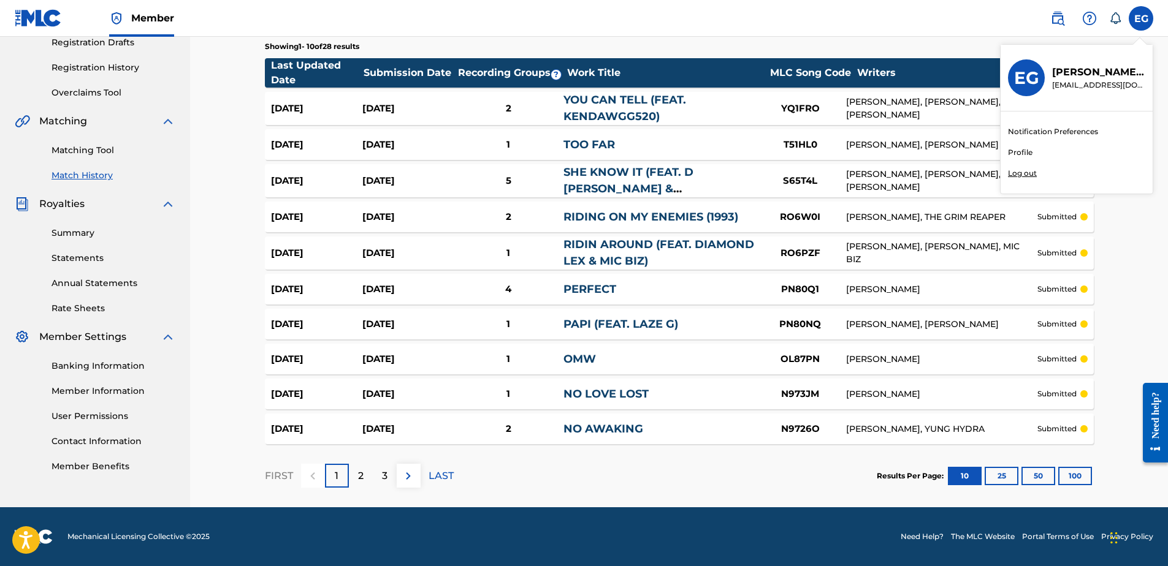
click at [1026, 168] on p "Log out" at bounding box center [1022, 173] width 29 height 11
click at [1141, 18] on input "EG [PERSON_NAME] [EMAIL_ADDRESS][DOMAIN_NAME] Notification Preferences Profile …" at bounding box center [1141, 18] width 0 height 0
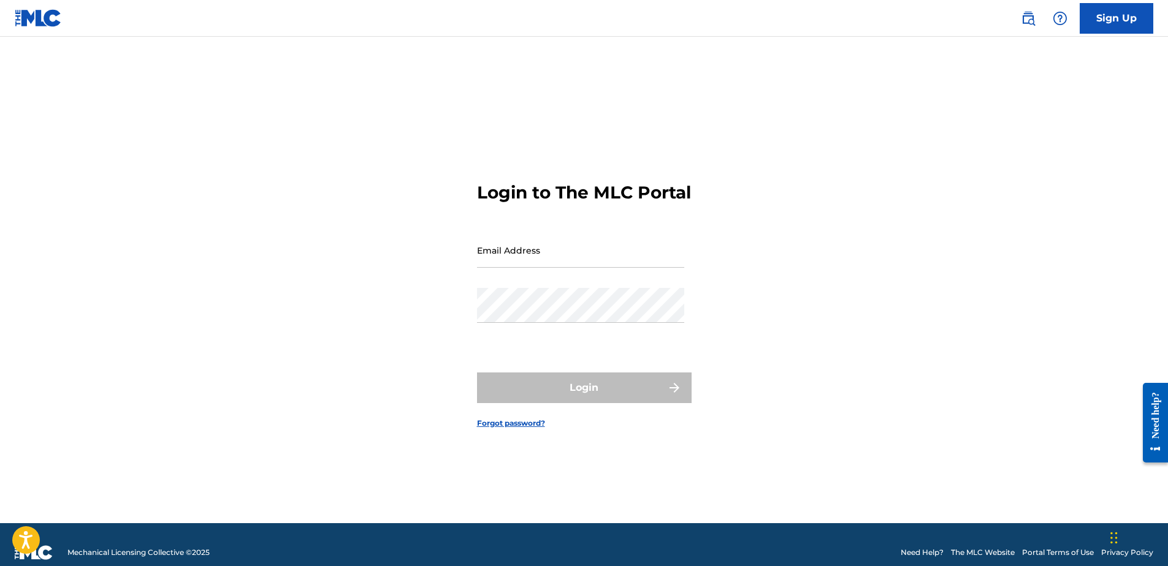
type input "[EMAIL_ADDRESS][DOMAIN_NAME]"
